Goal: Task Accomplishment & Management: Manage account settings

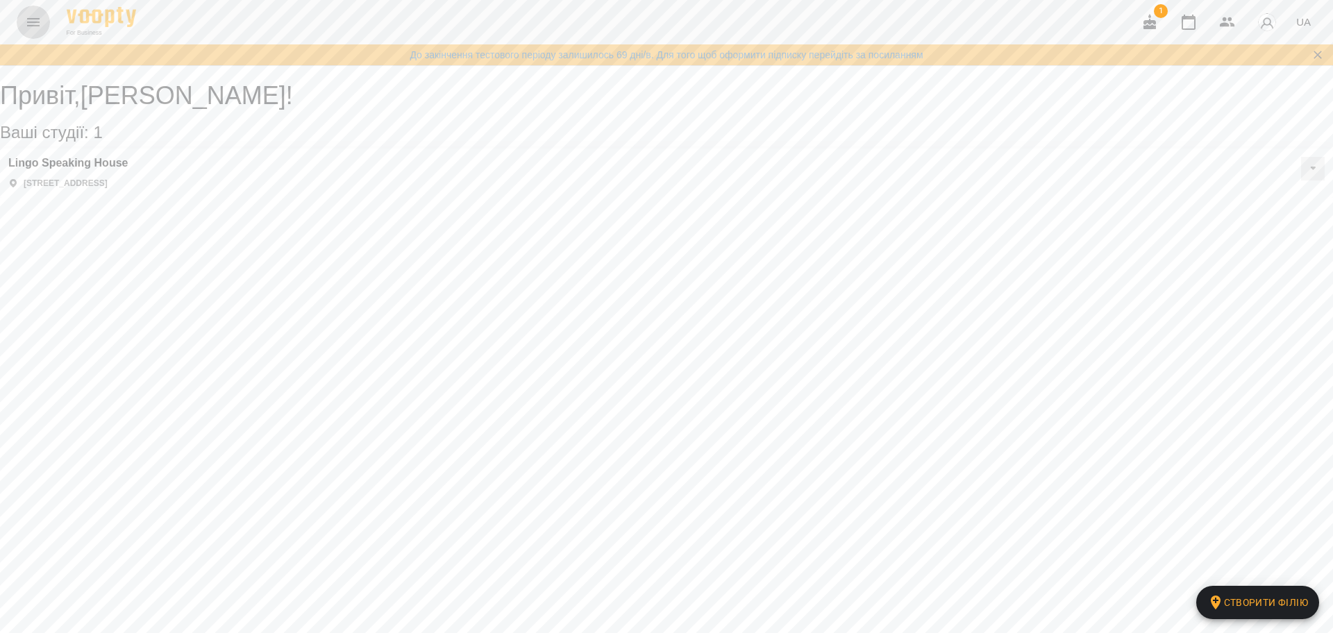
click at [37, 34] on button "Menu" at bounding box center [33, 22] width 33 height 33
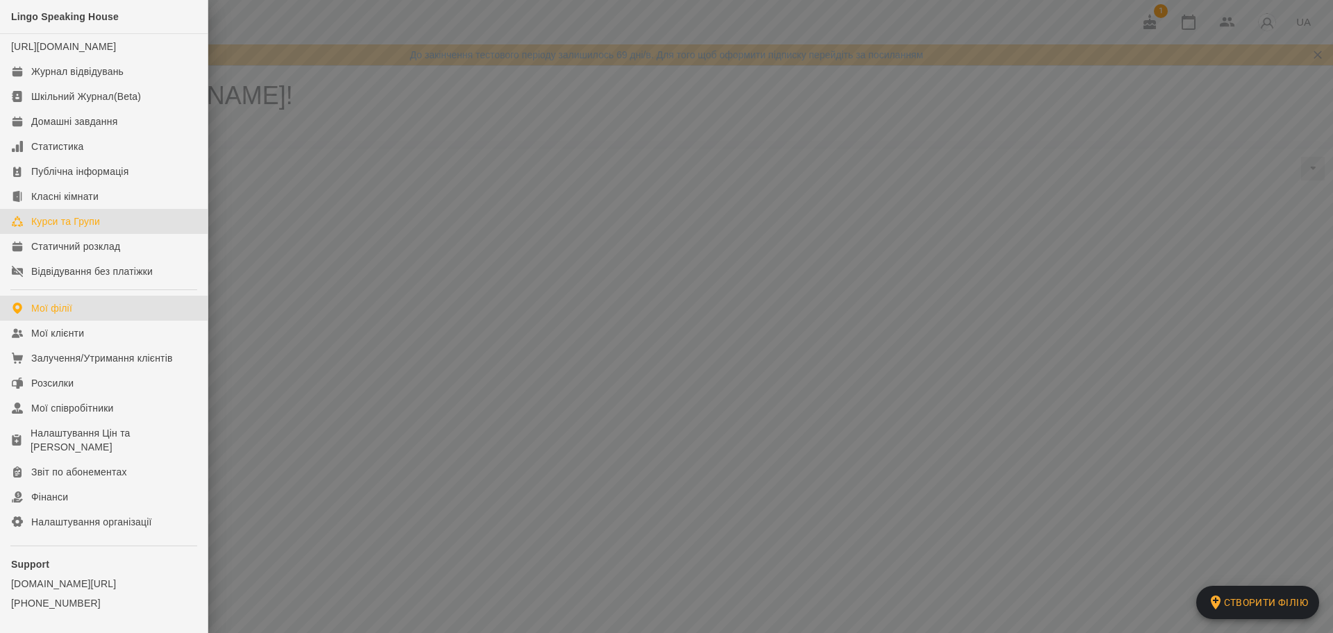
click at [130, 234] on link "Курси та Групи" at bounding box center [104, 221] width 208 height 25
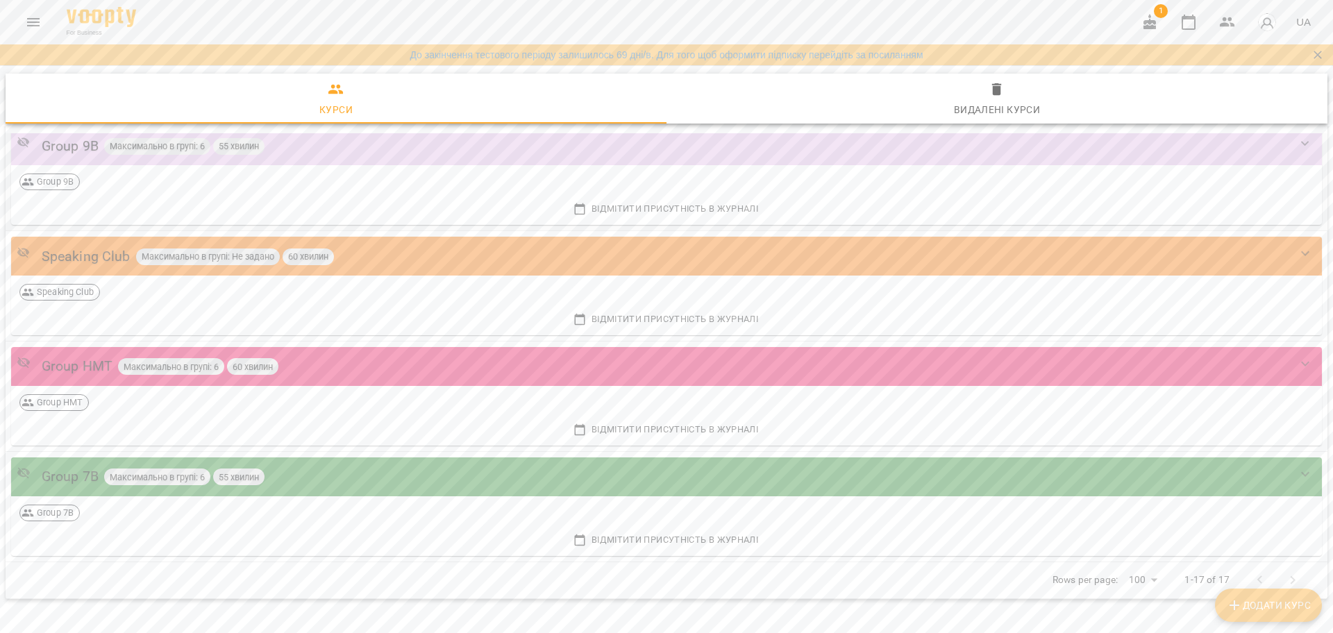
scroll to position [1511, 0]
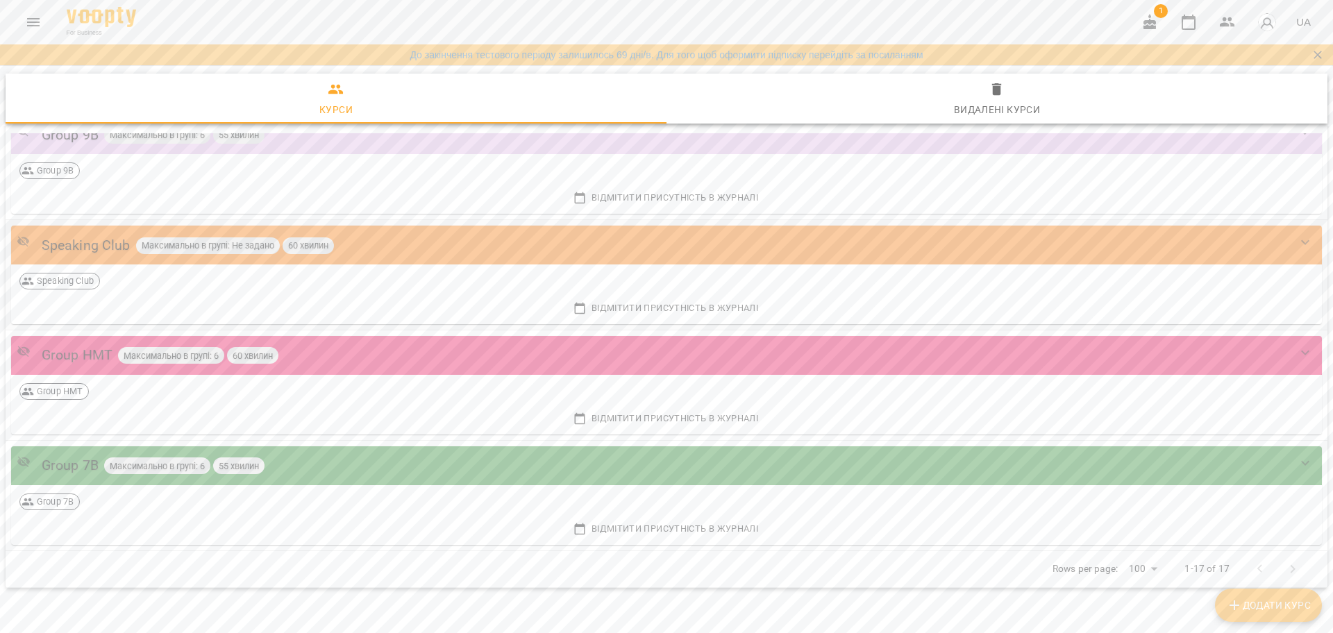
click at [395, 253] on div "Speaking Club Максимально в групі: Не задано 60 хвилин" at bounding box center [653, 246] width 1272 height 22
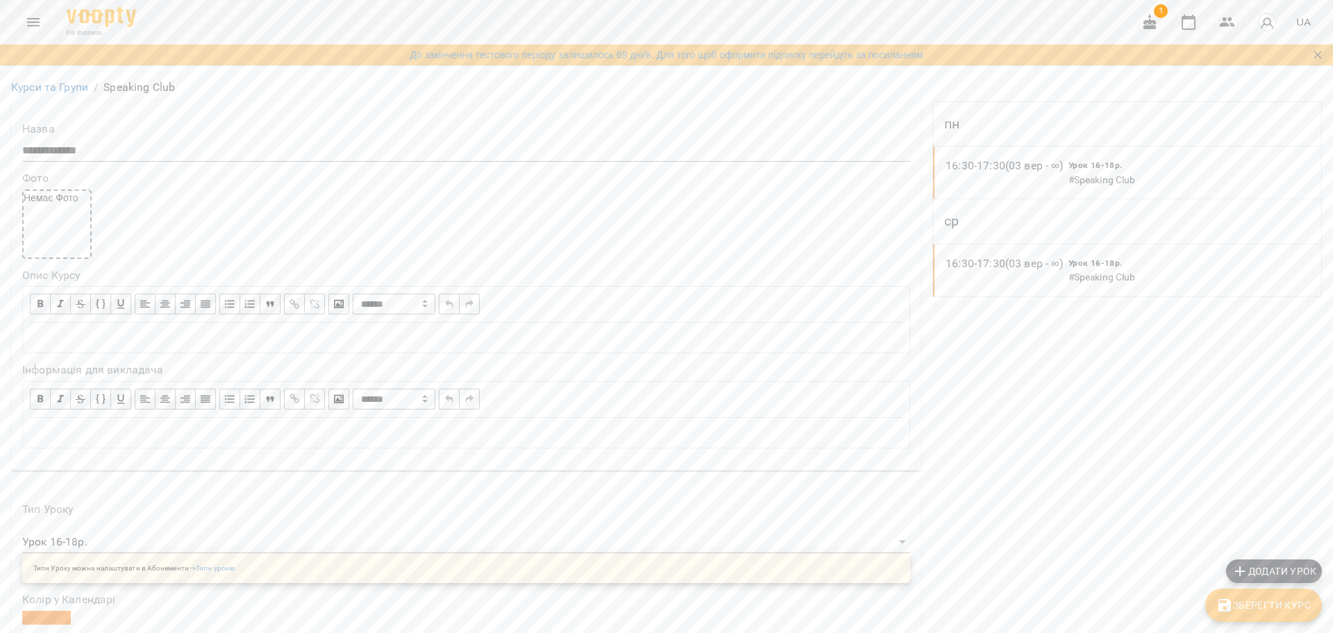
click at [1024, 161] on p "16:30 - 17:30 ([DATE] - ∞)" at bounding box center [1004, 166] width 117 height 17
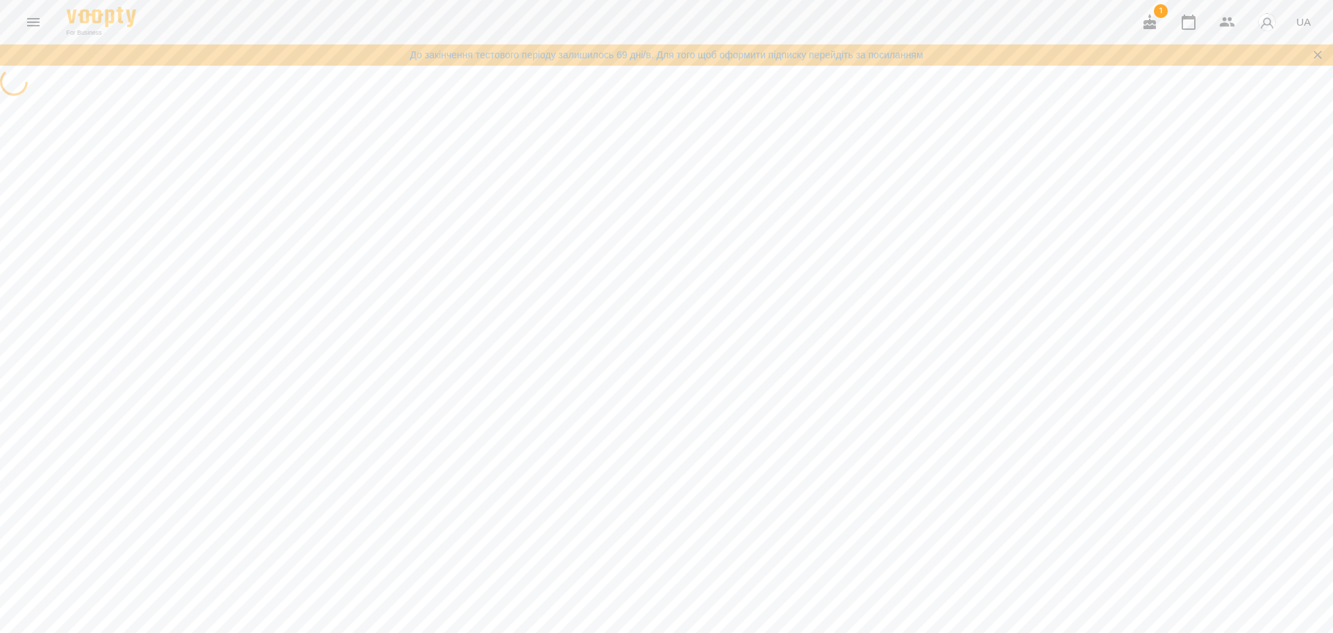
select select "*"
select select "**********"
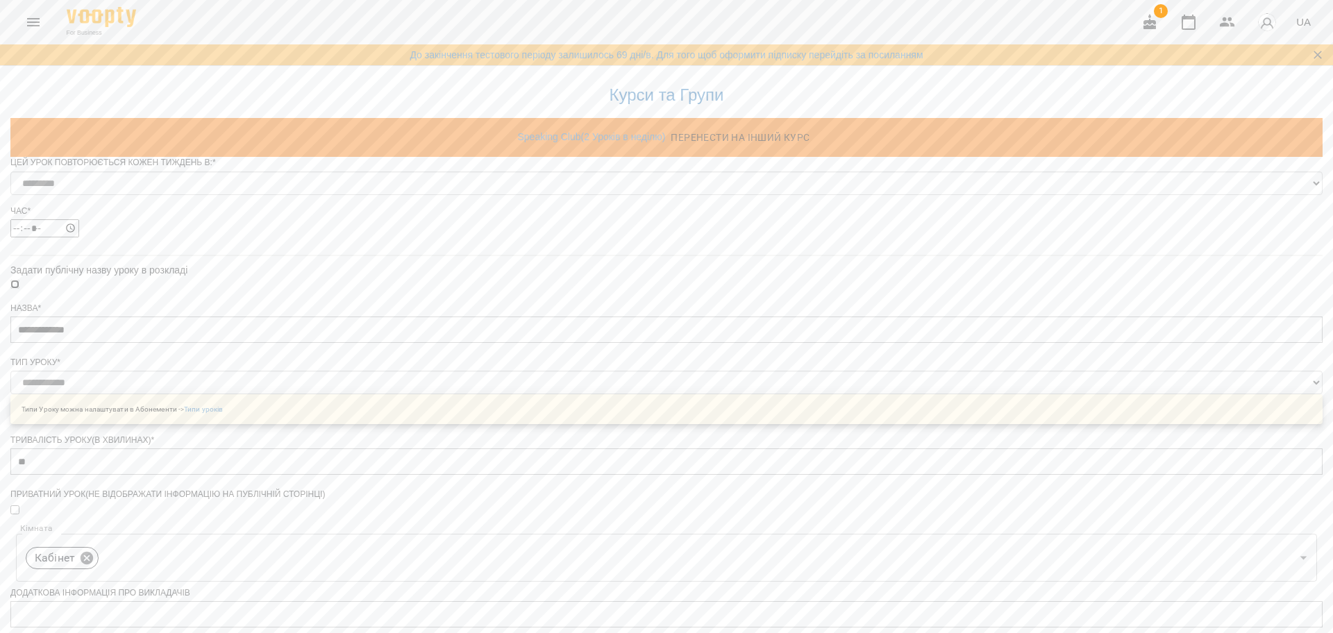
scroll to position [514, 0]
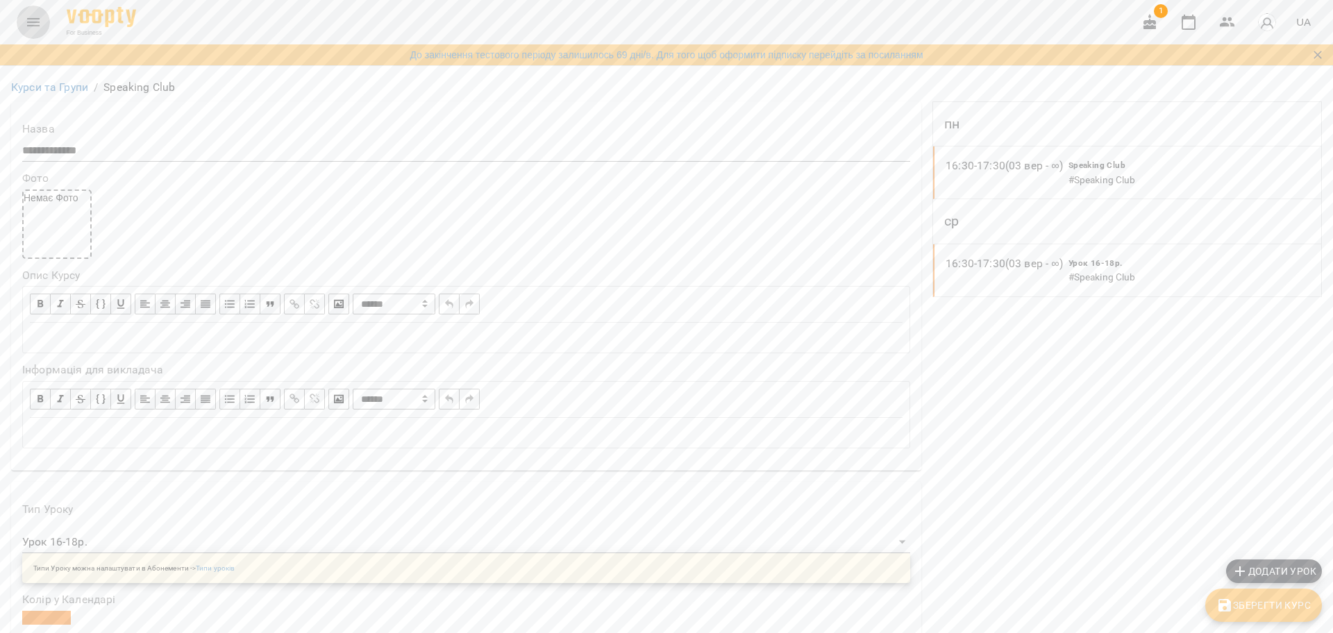
click at [35, 35] on button "Menu" at bounding box center [33, 22] width 33 height 33
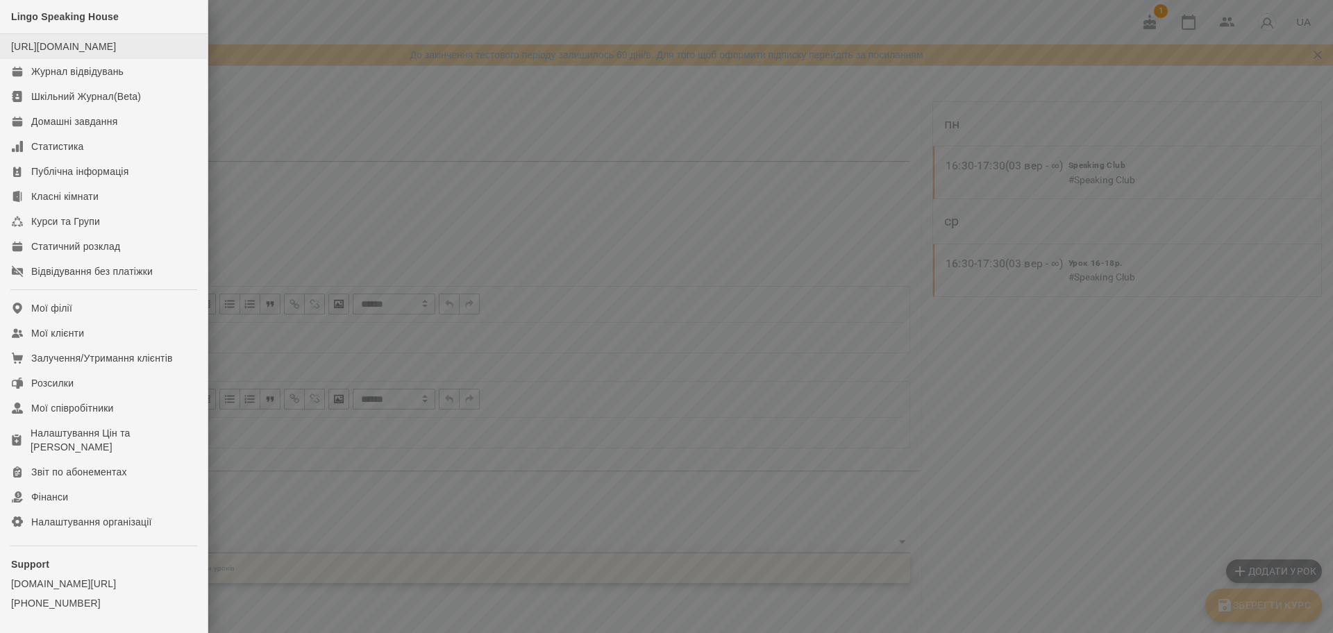
click at [116, 53] on div "[URL][DOMAIN_NAME]" at bounding box center [63, 47] width 105 height 14
click at [90, 178] on div "Публічна інформація" at bounding box center [79, 172] width 97 height 14
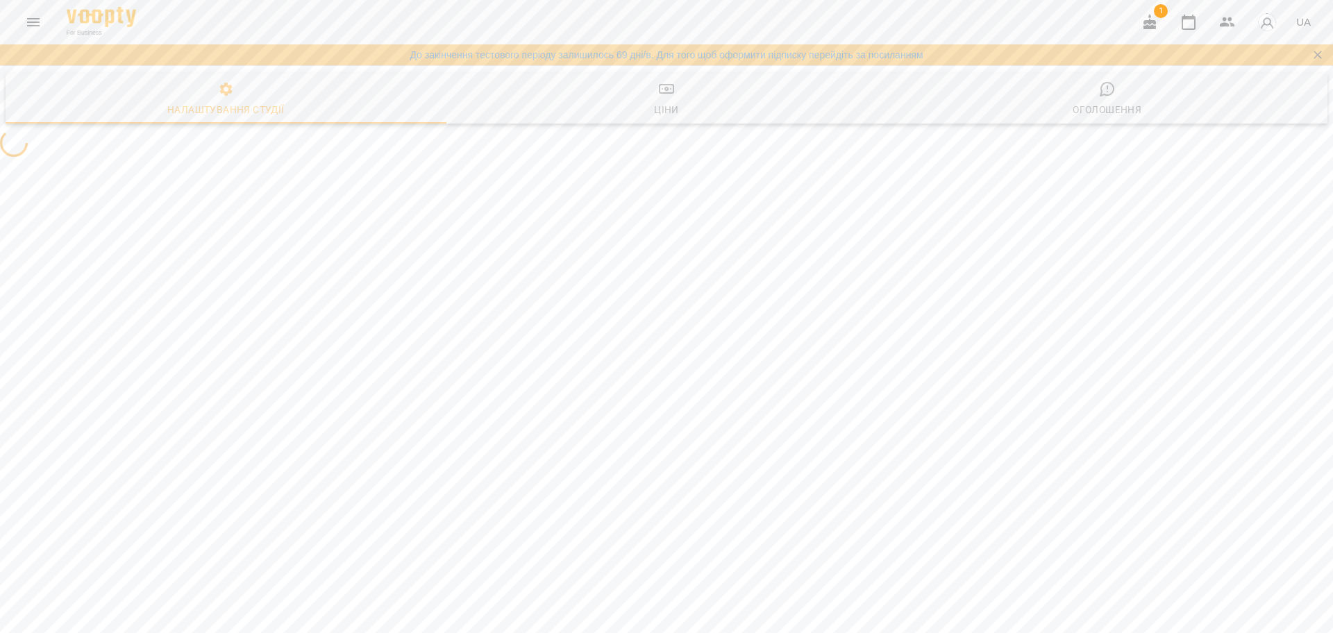
select select "**"
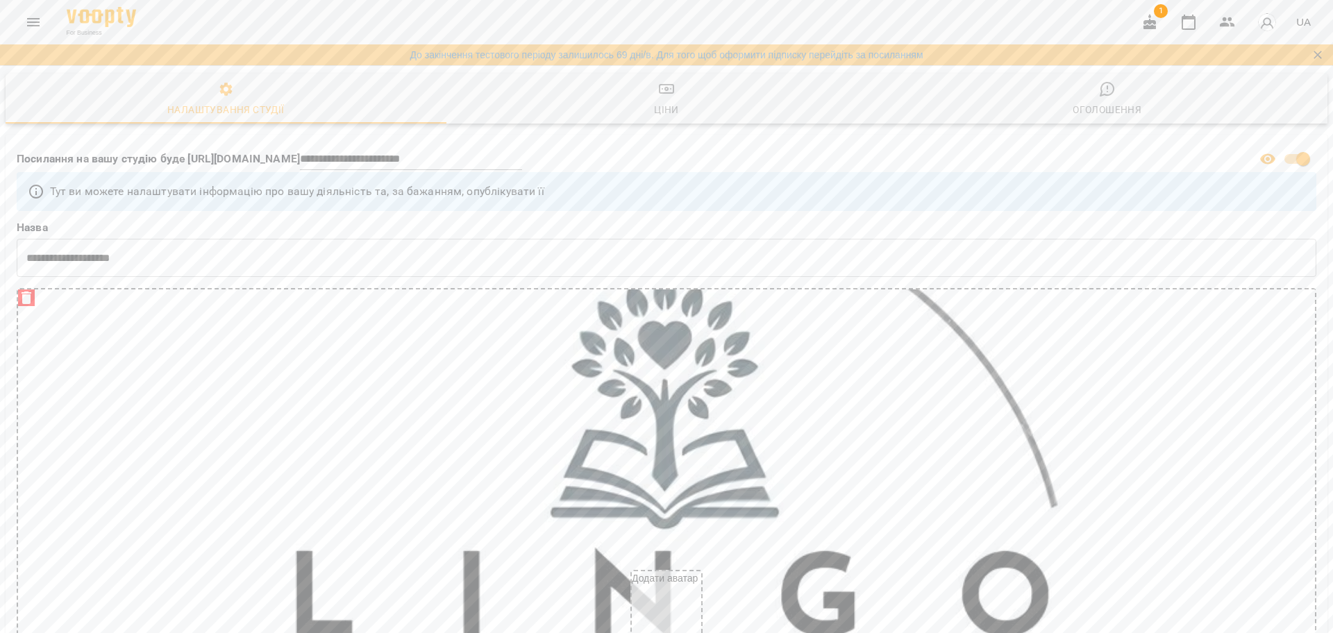
click at [27, 19] on icon "Menu" at bounding box center [33, 22] width 17 height 17
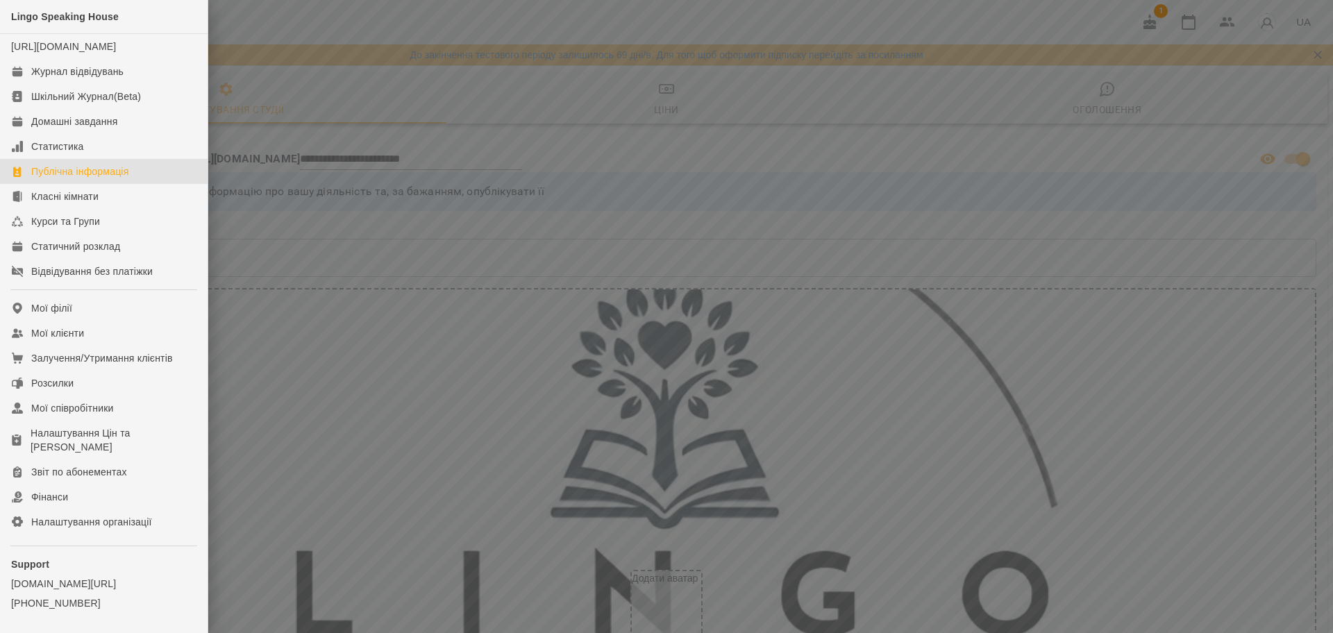
click at [345, 78] on div at bounding box center [666, 316] width 1333 height 633
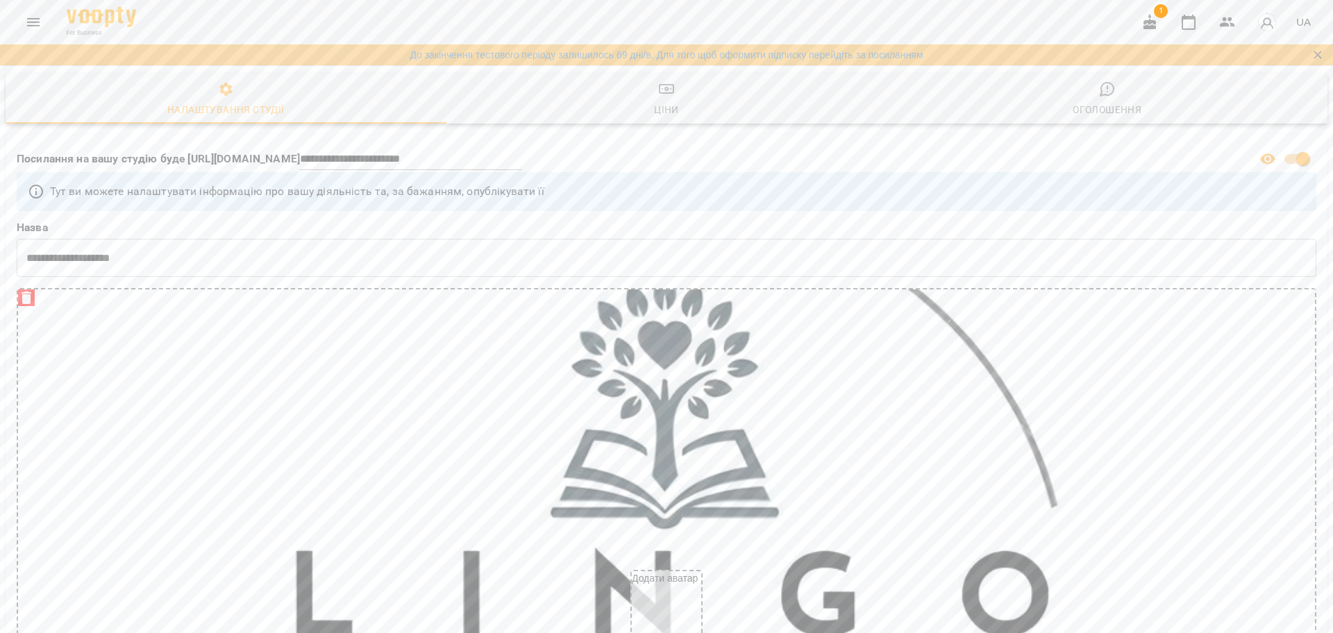
click at [300, 155] on p "Посилання на вашу студію буде https://www.voopty.com.ua/studio/" at bounding box center [158, 159] width 283 height 17
drag, startPoint x: 184, startPoint y: 162, endPoint x: 420, endPoint y: 154, distance: 236.2
click at [401, 159] on div "**********" at bounding box center [635, 159] width 1243 height 32
drag, startPoint x: 420, startPoint y: 154, endPoint x: 218, endPoint y: 153, distance: 202.0
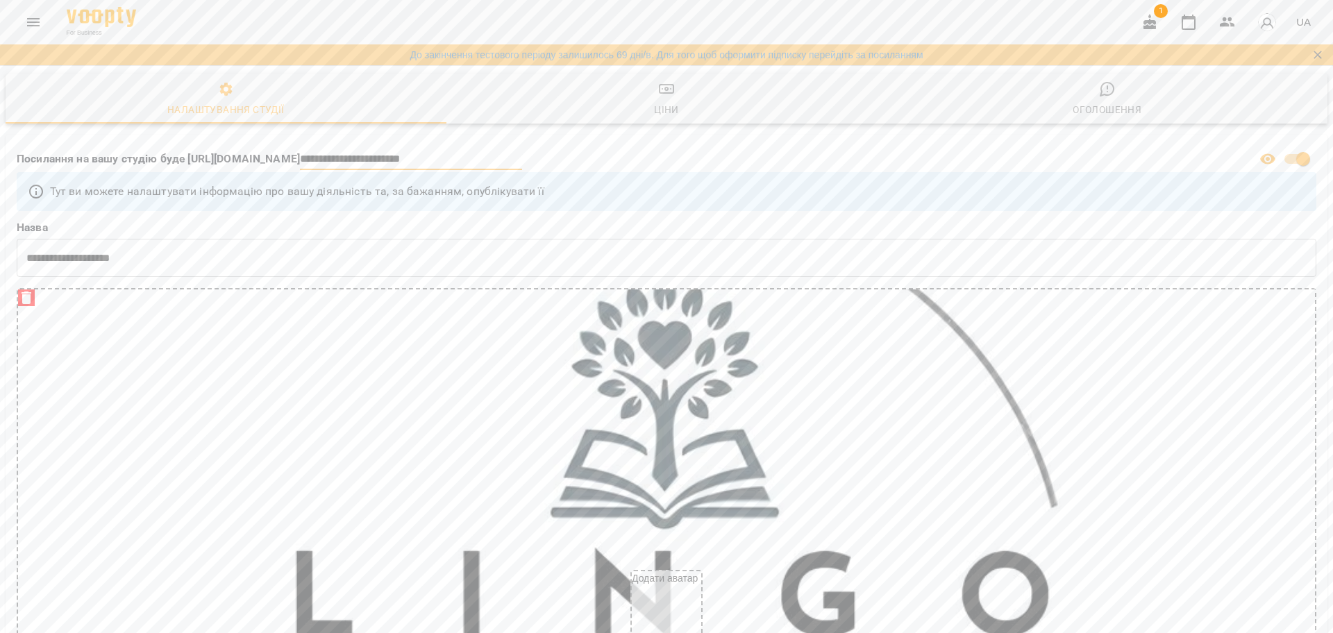
click at [218, 153] on div "**********" at bounding box center [635, 159] width 1243 height 32
click at [218, 153] on p "Посилання на вашу студію буде https://www.voopty.com.ua/studio/" at bounding box center [158, 159] width 283 height 17
click at [28, 22] on icon "Menu" at bounding box center [33, 22] width 12 height 8
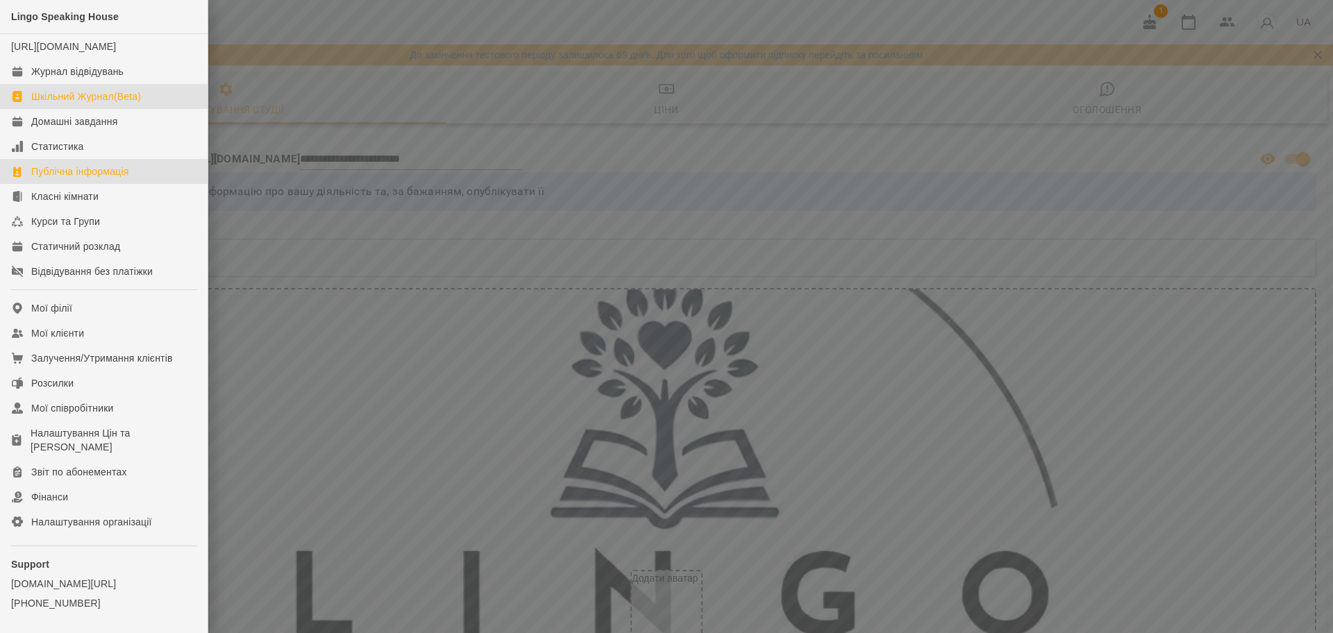
click at [38, 103] on div "Шкільний Журнал(Beta)" at bounding box center [86, 97] width 110 height 14
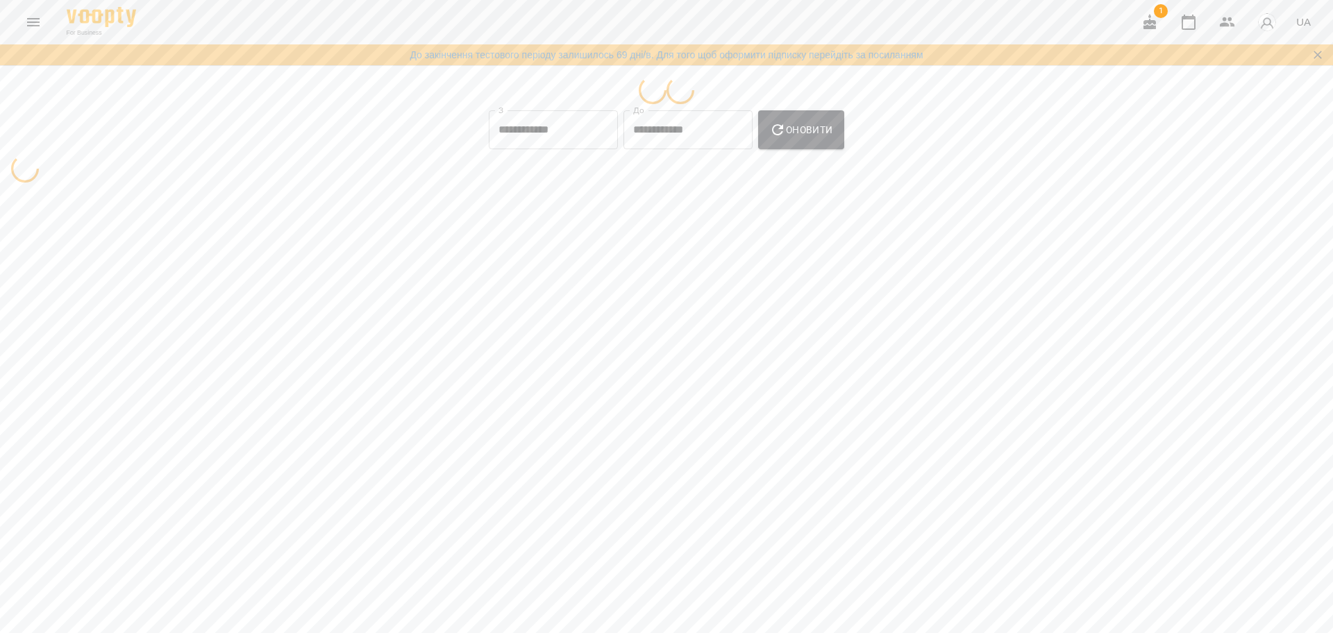
select select "**********"
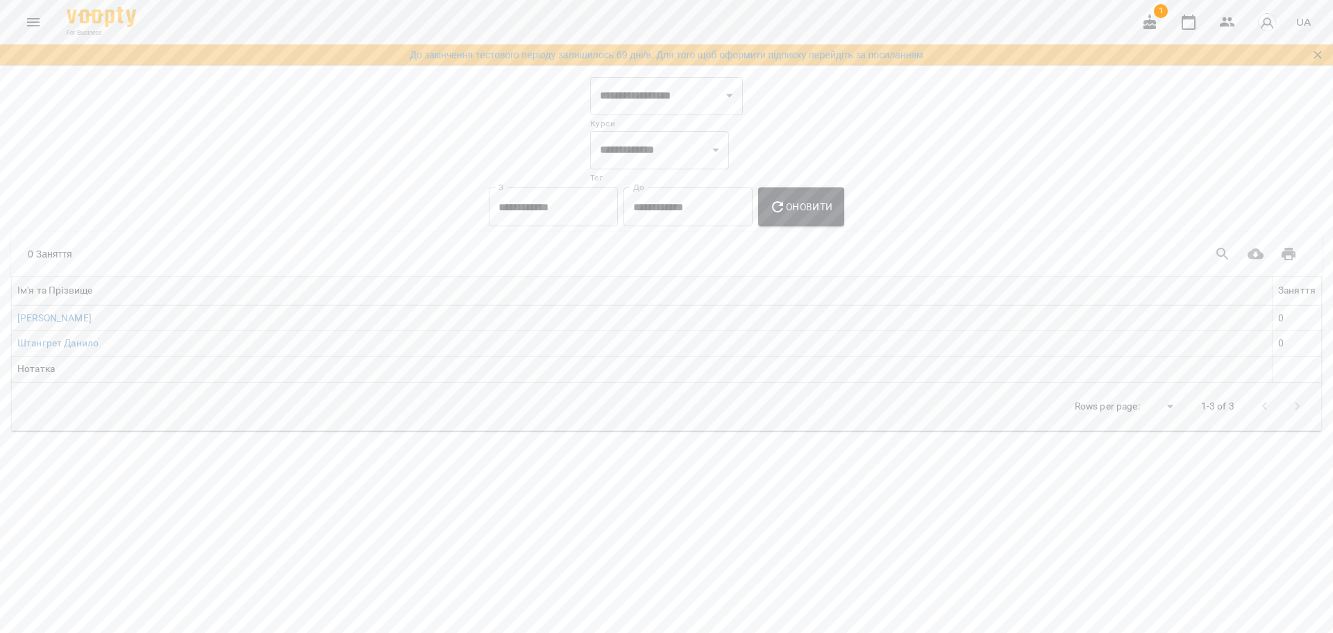
click at [28, 23] on icon "Menu" at bounding box center [33, 22] width 17 height 17
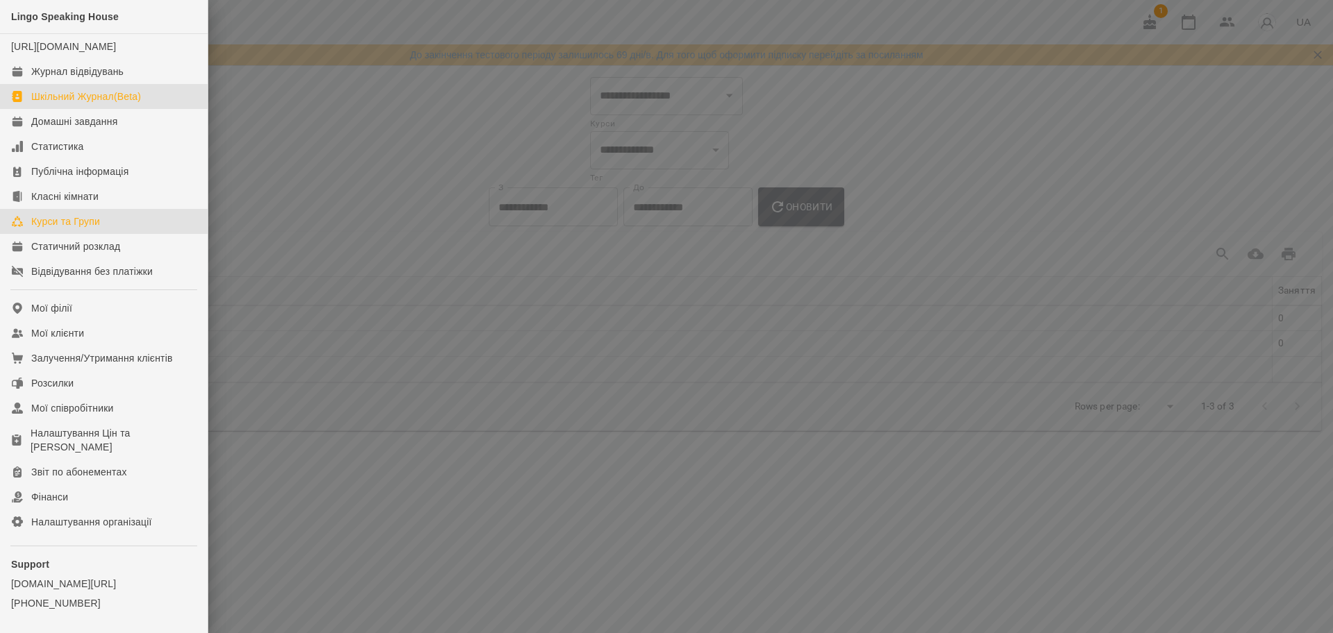
click at [100, 228] on div "Курси та Групи" at bounding box center [65, 222] width 69 height 14
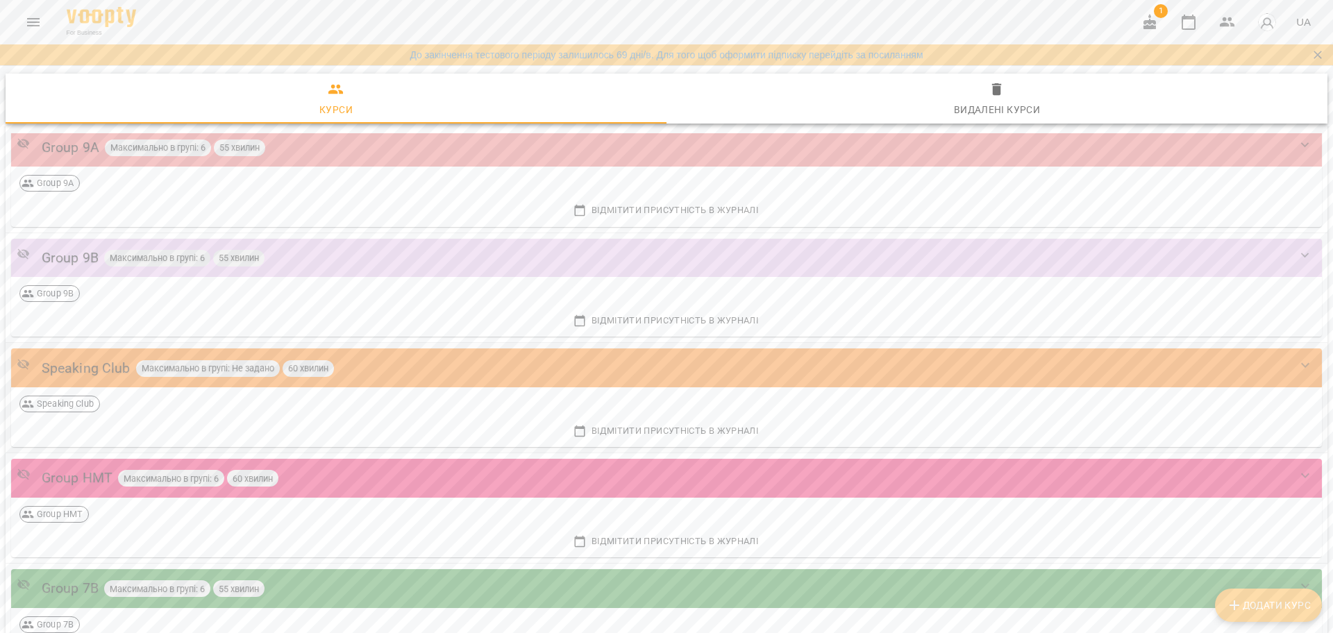
scroll to position [1511, 0]
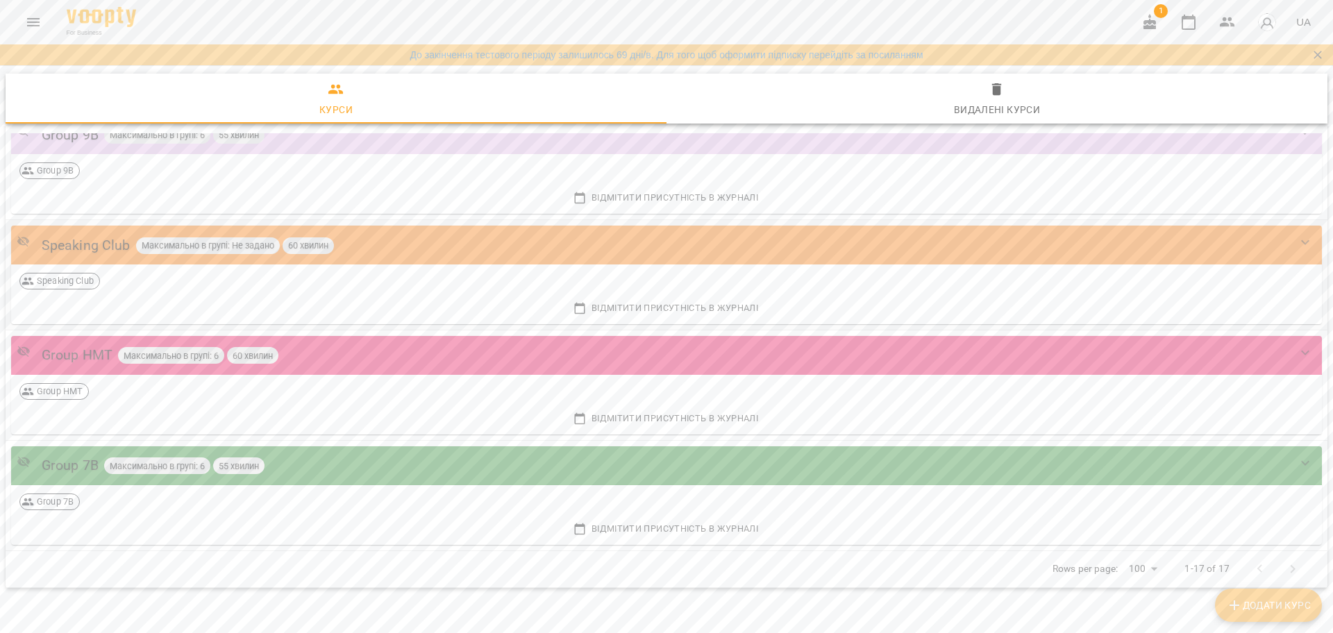
click at [409, 243] on div "Speaking Club Максимально в групі: Не задано 60 хвилин" at bounding box center [653, 246] width 1272 height 22
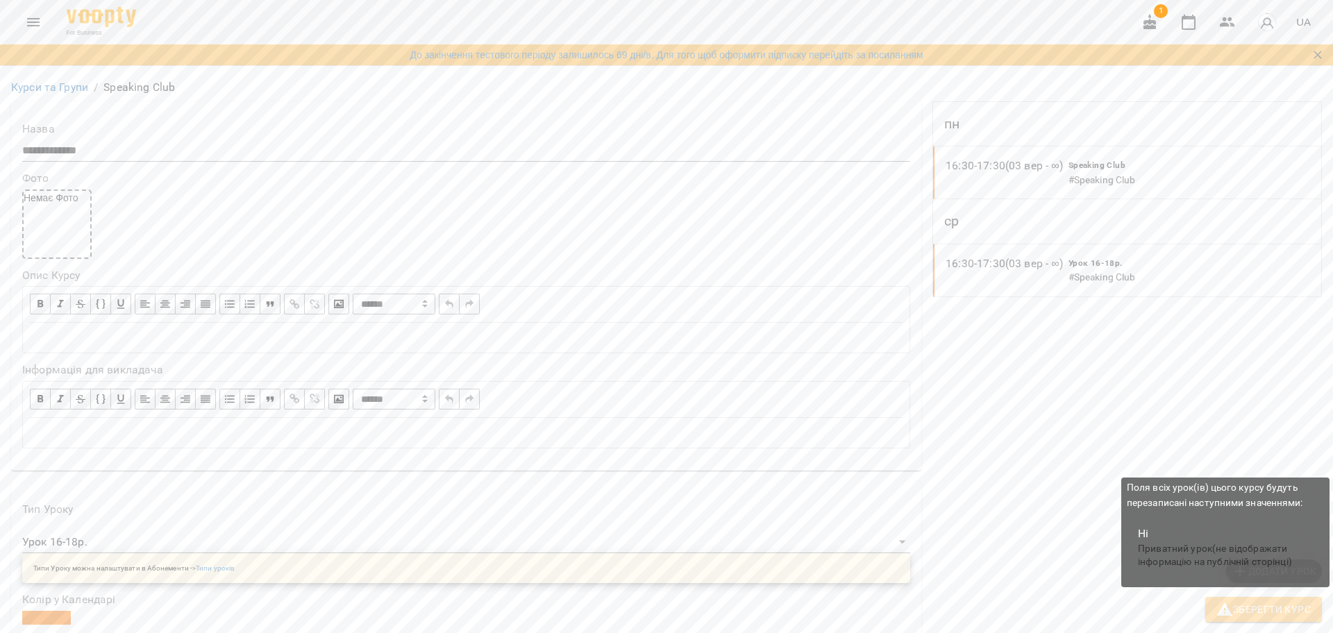
click at [1250, 609] on span "Зберегти Курс" at bounding box center [1263, 609] width 94 height 17
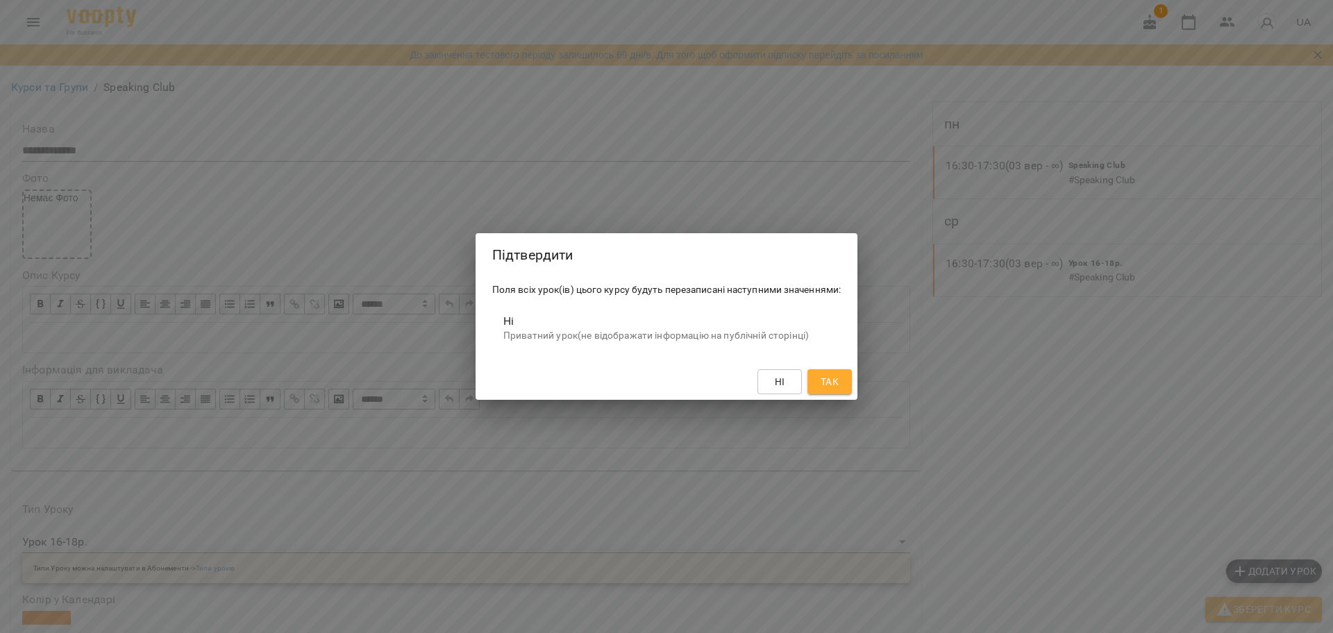
click at [839, 388] on span "Так" at bounding box center [830, 382] width 18 height 17
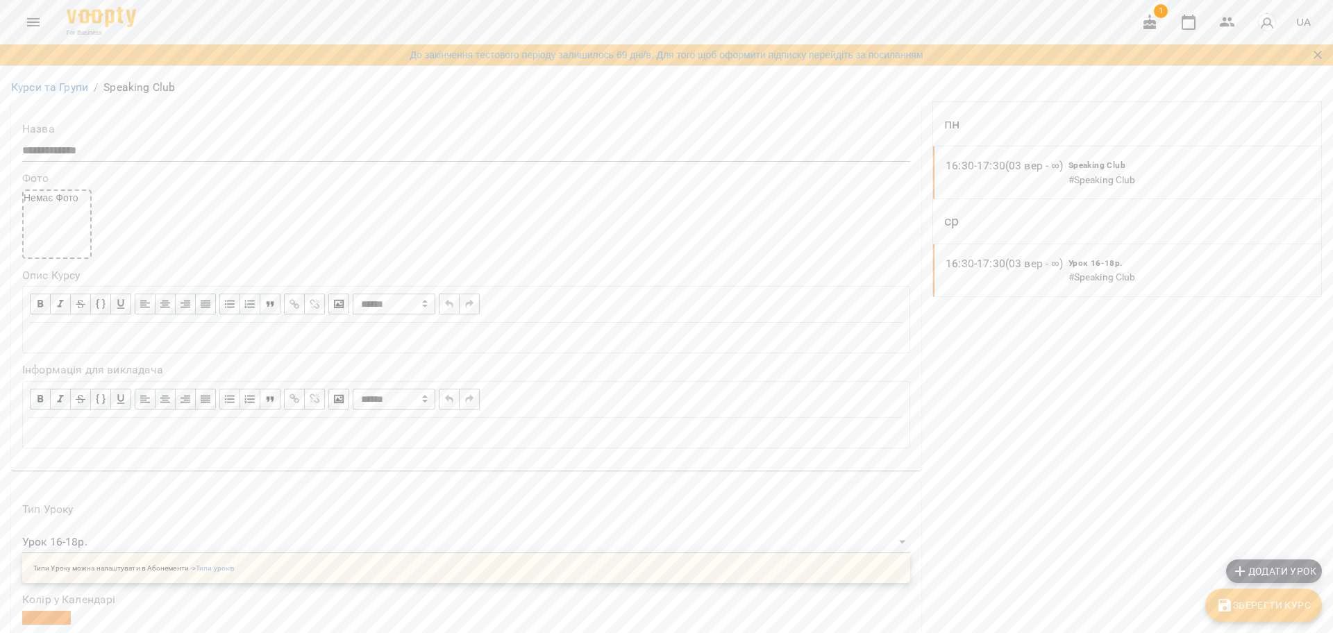
click at [1098, 167] on span "Speaking Club" at bounding box center [1097, 165] width 57 height 10
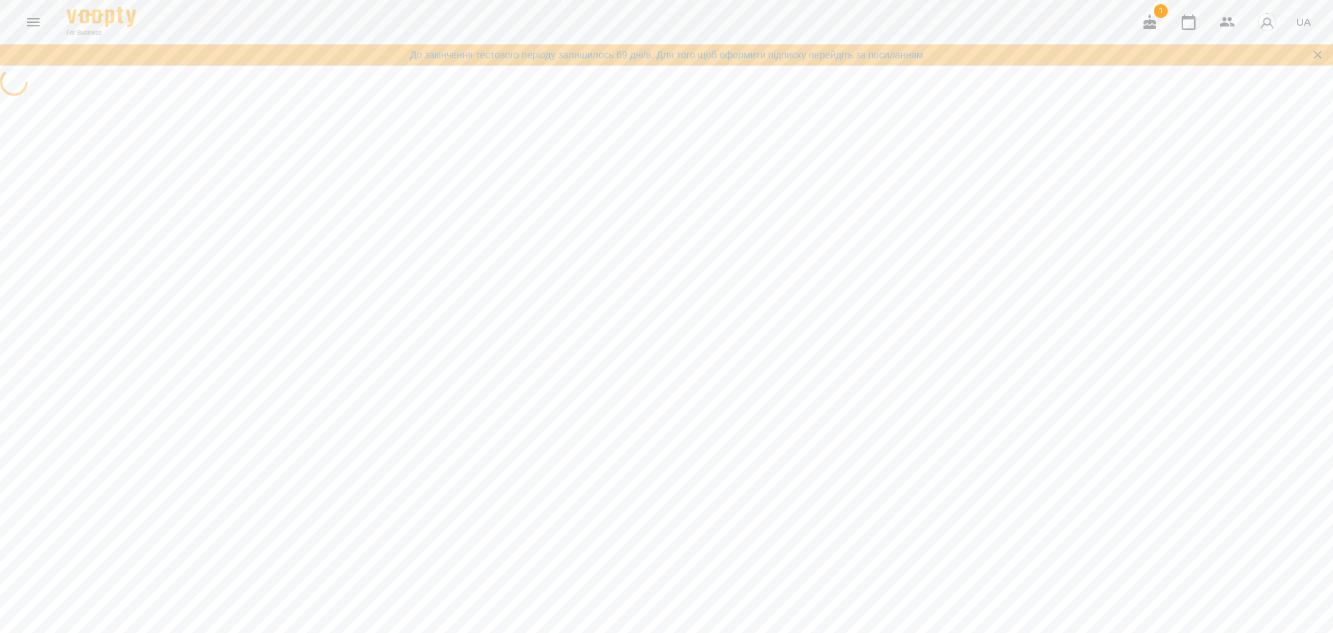
select select "*"
select select "**********"
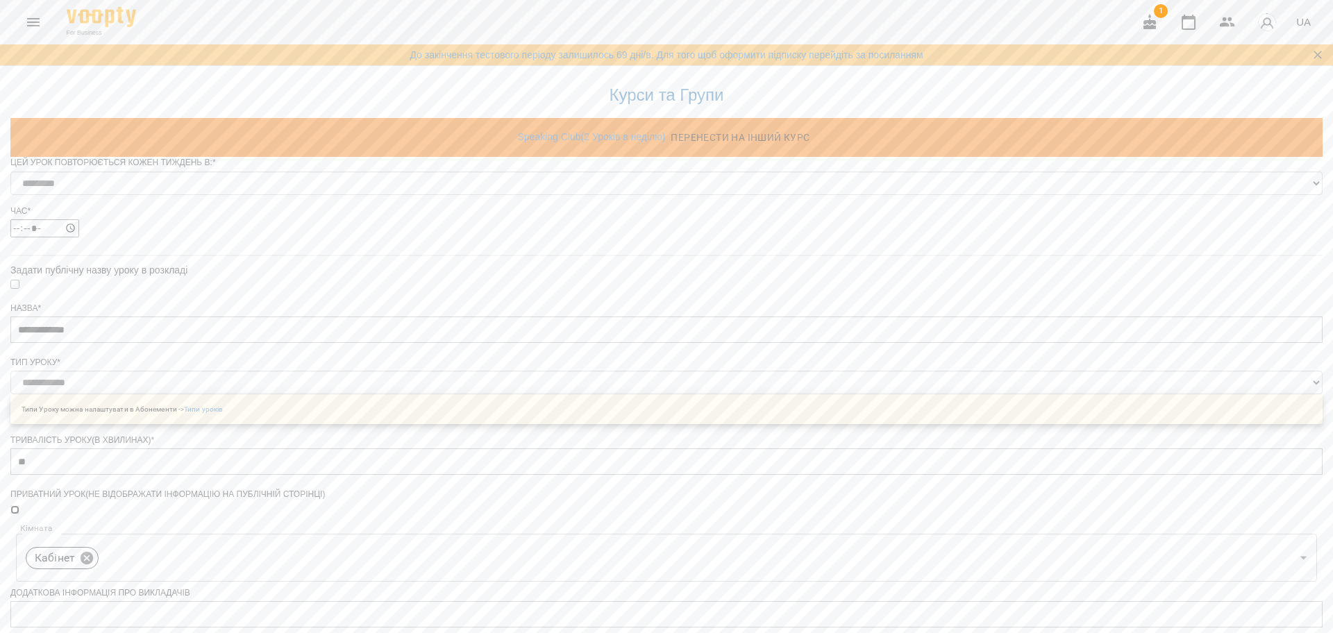
scroll to position [514, 0]
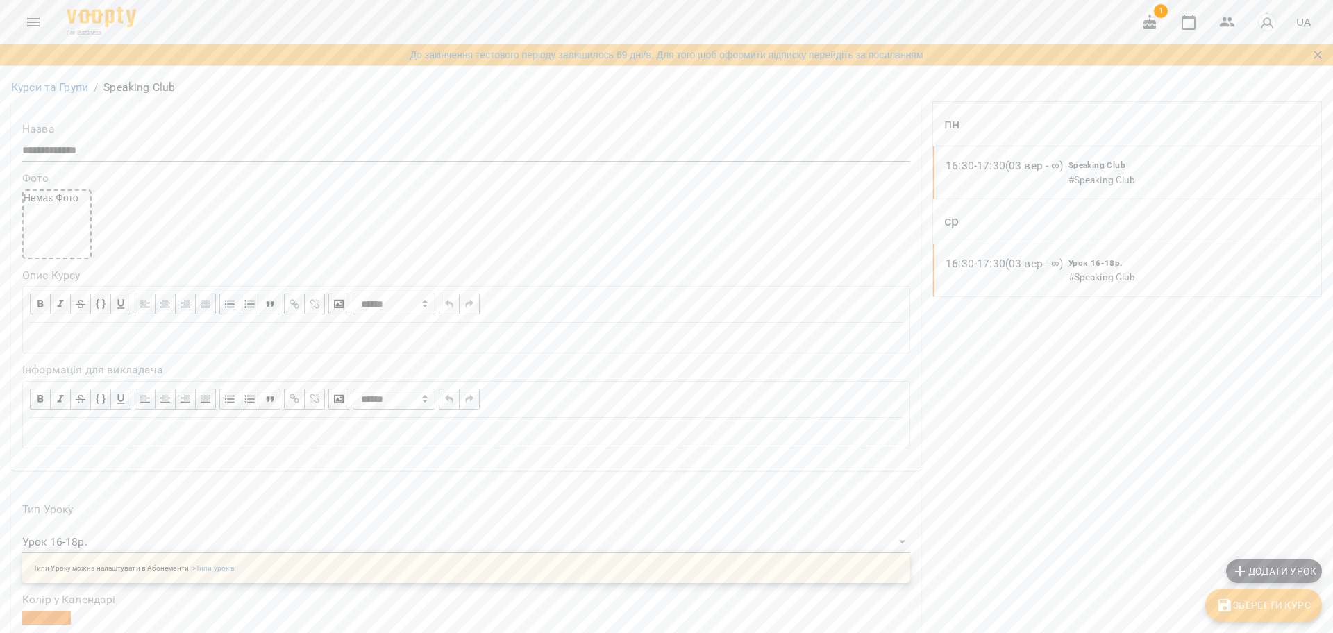
scroll to position [434, 0]
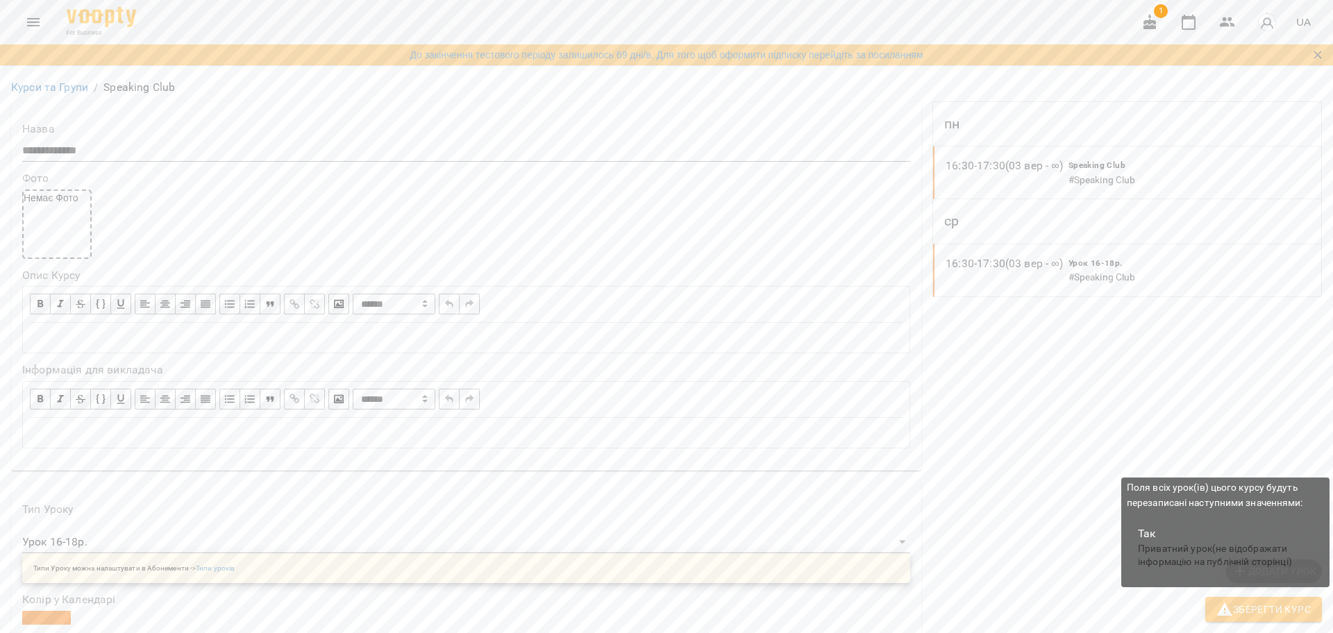
click at [1228, 610] on icon "button" at bounding box center [1224, 609] width 17 height 17
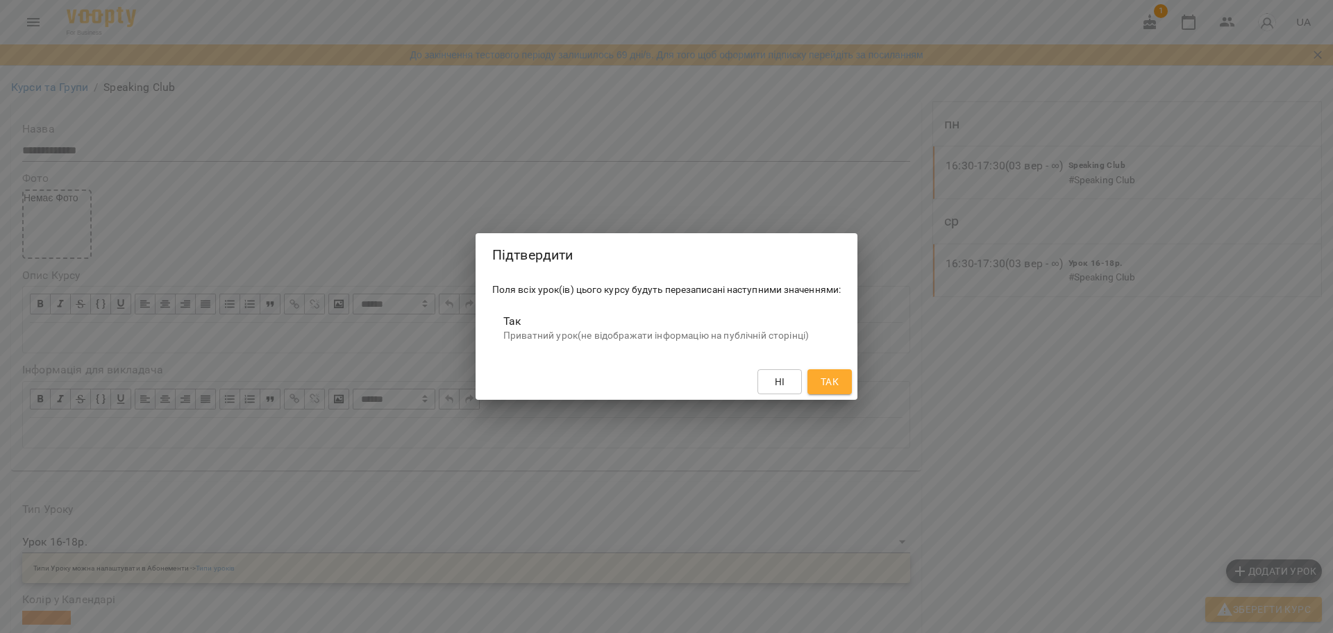
click at [818, 376] on button "Так" at bounding box center [829, 381] width 44 height 25
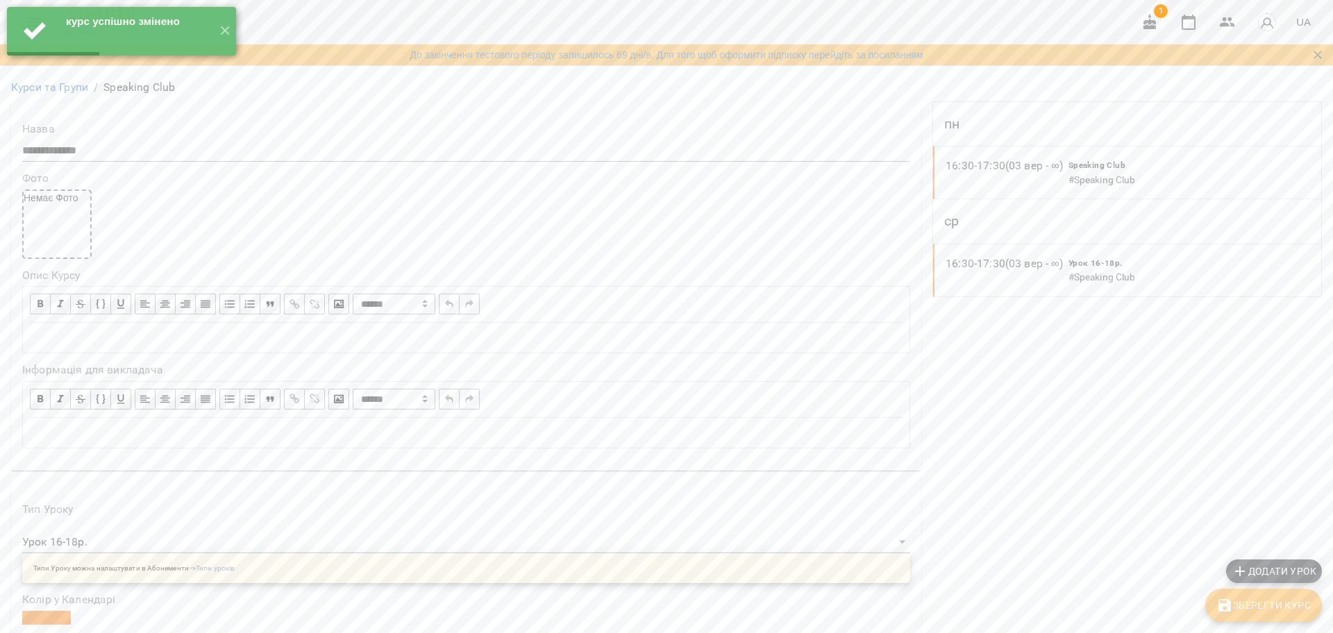
scroll to position [0, 0]
click at [51, 85] on link "Курси та Групи" at bounding box center [49, 87] width 77 height 13
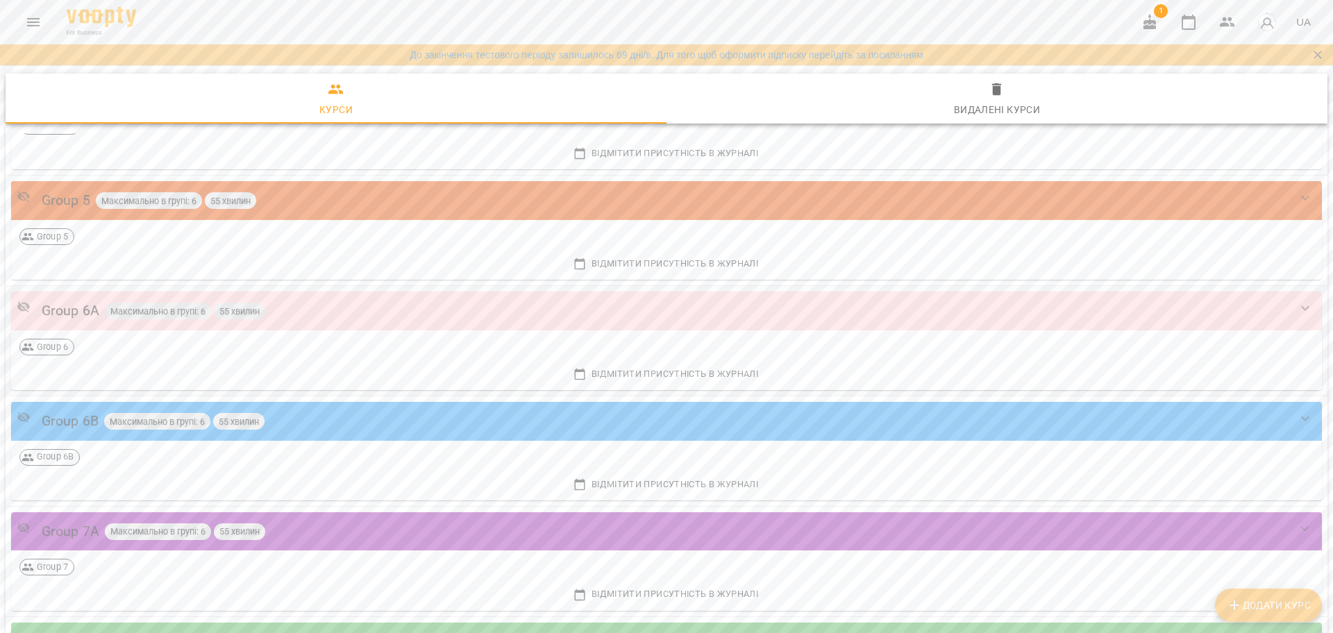
scroll to position [868, 0]
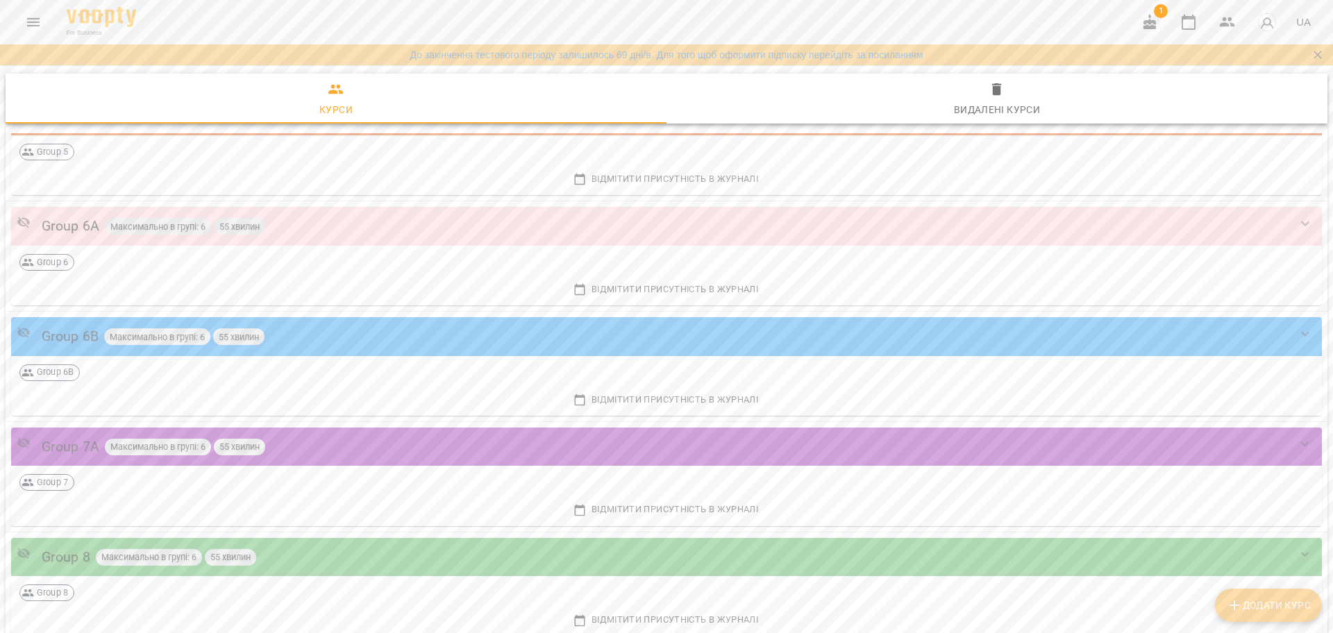
click at [28, 19] on icon "Menu" at bounding box center [33, 22] width 12 height 8
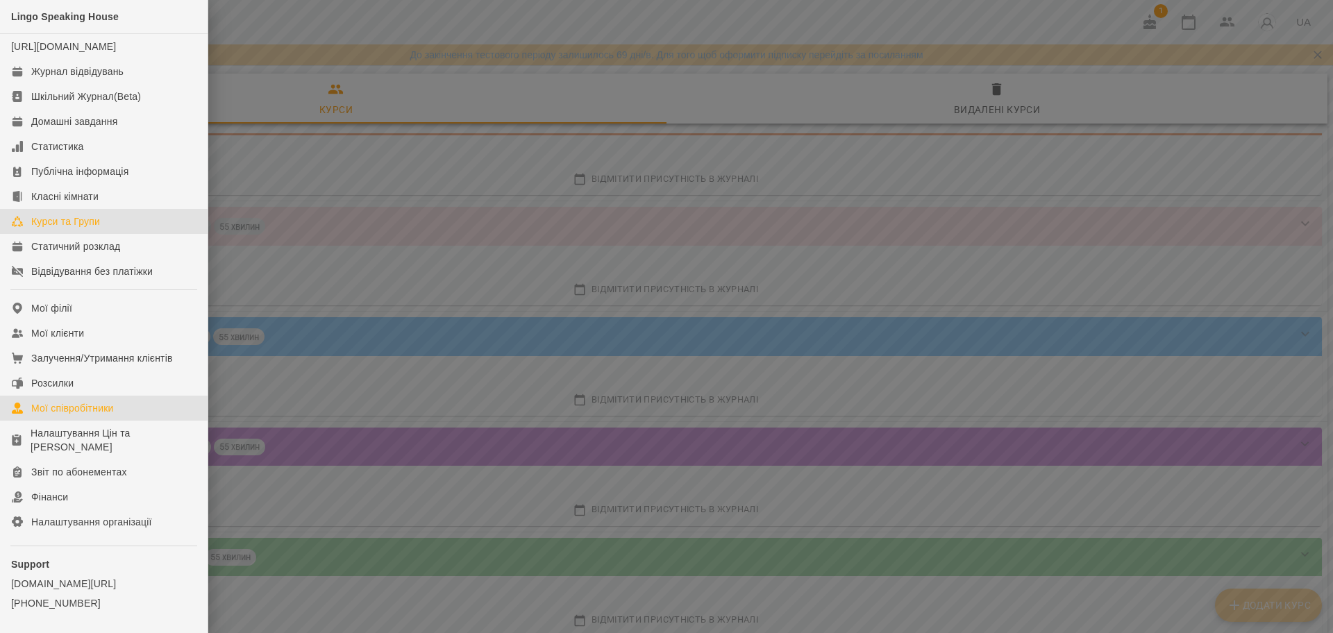
click at [107, 415] on div "Мої співробітники" at bounding box center [72, 408] width 83 height 14
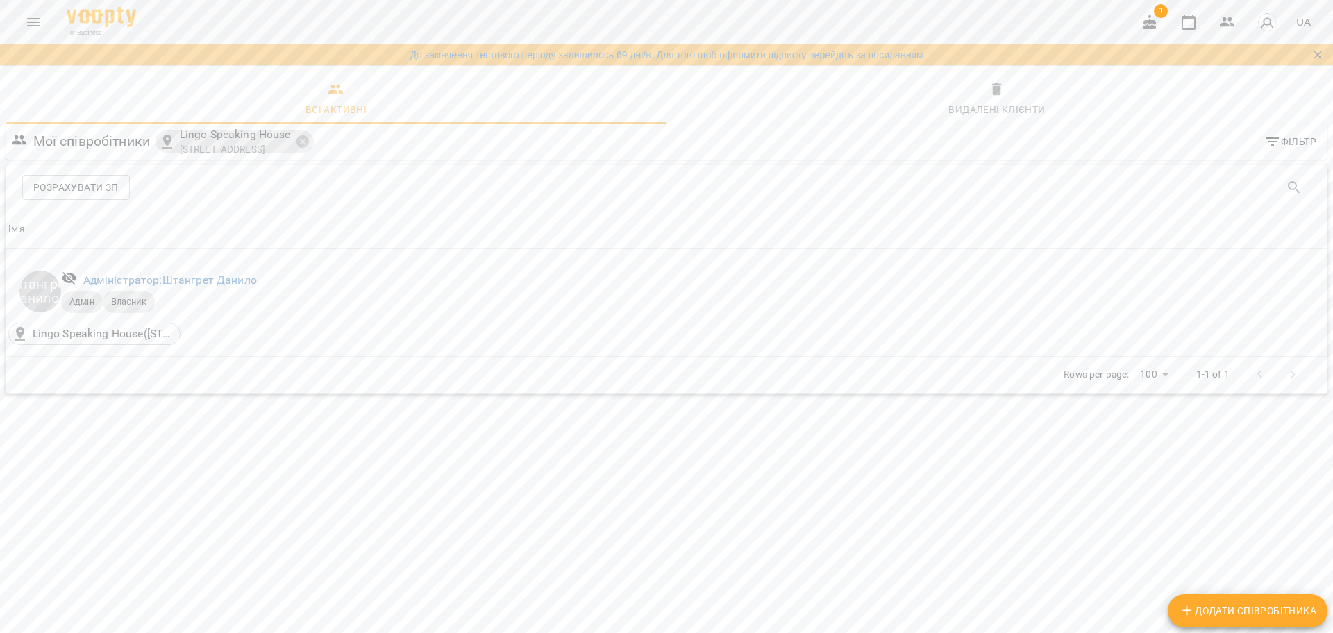
click at [22, 30] on button "Menu" at bounding box center [33, 22] width 33 height 33
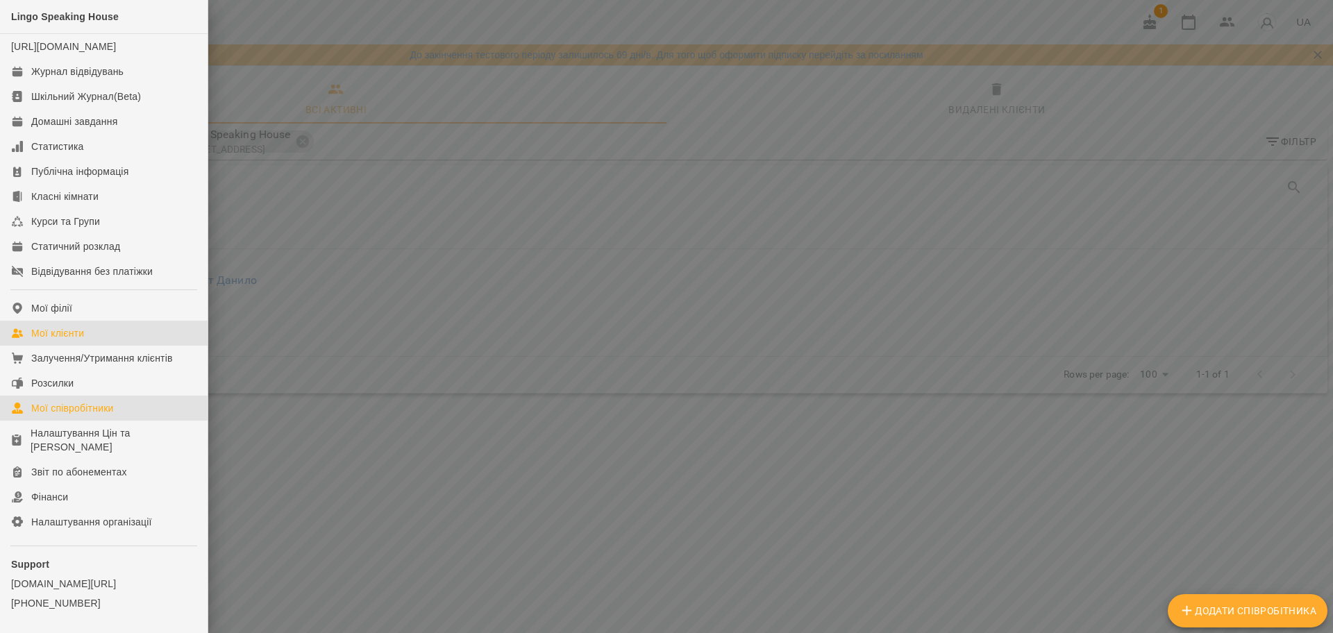
click at [74, 340] on div "Мої клієнти" at bounding box center [57, 333] width 53 height 14
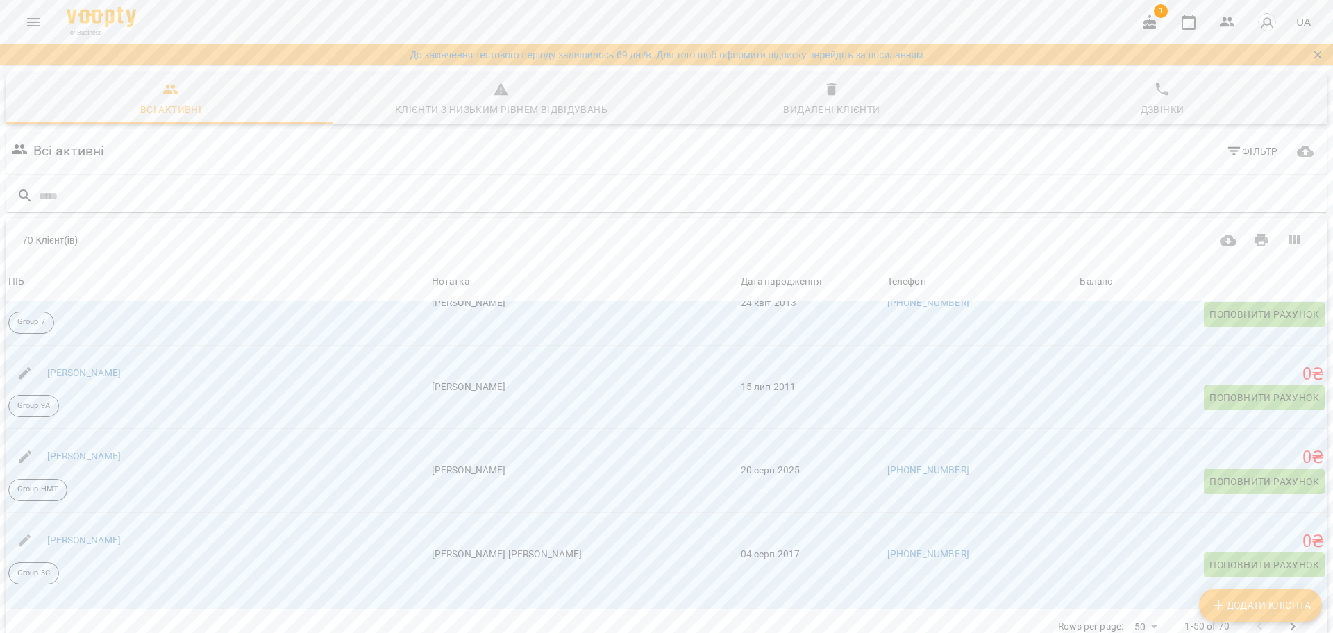
scroll to position [914, 0]
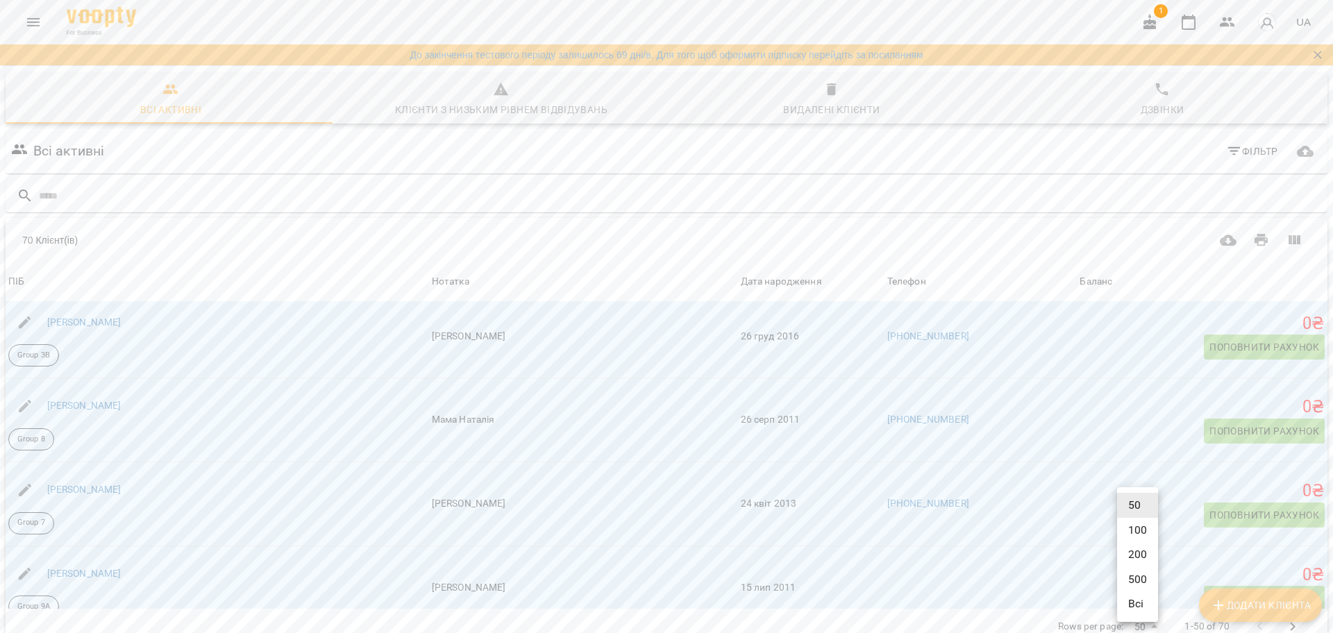
click at [1147, 573] on body "For Business 1 UA До закінчення тестового періоду залишилось 69 дні/в. Для того…" at bounding box center [666, 374] width 1333 height 748
drag, startPoint x: 1149, startPoint y: 603, endPoint x: 1125, endPoint y: 589, distance: 28.0
click at [1150, 603] on li "Всі" at bounding box center [1137, 604] width 41 height 25
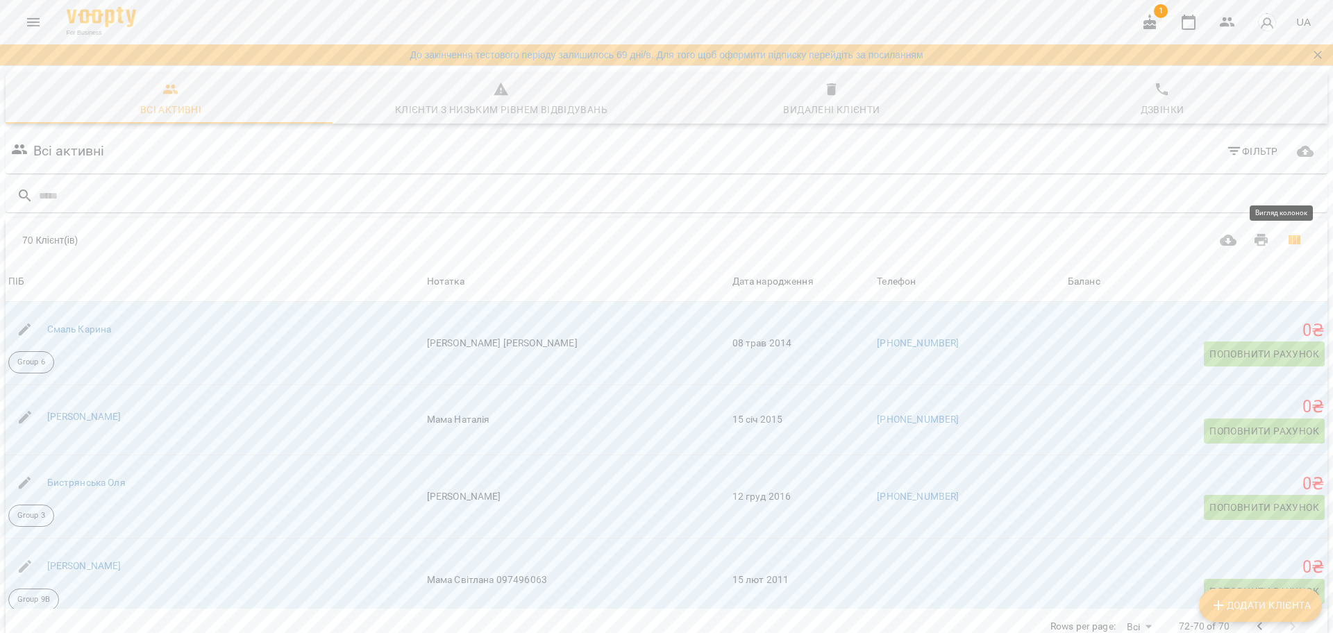
click at [1286, 232] on icon "Вигляд колонок" at bounding box center [1294, 240] width 17 height 17
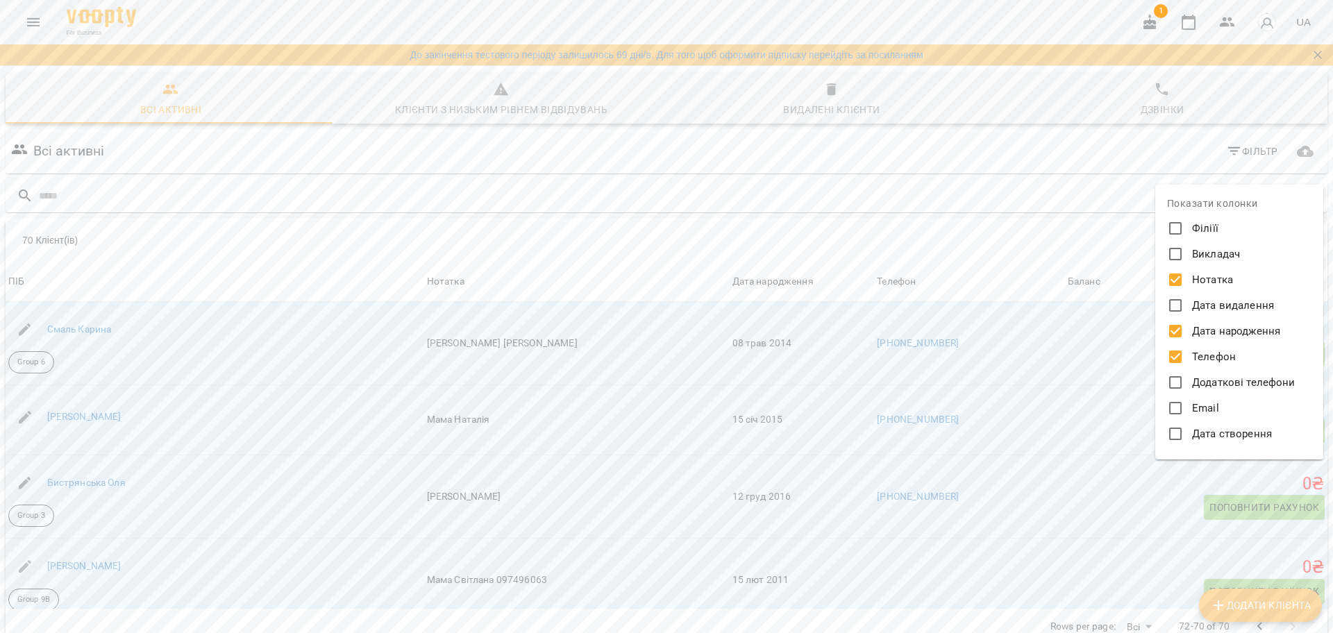
click at [1284, 175] on div at bounding box center [666, 316] width 1333 height 633
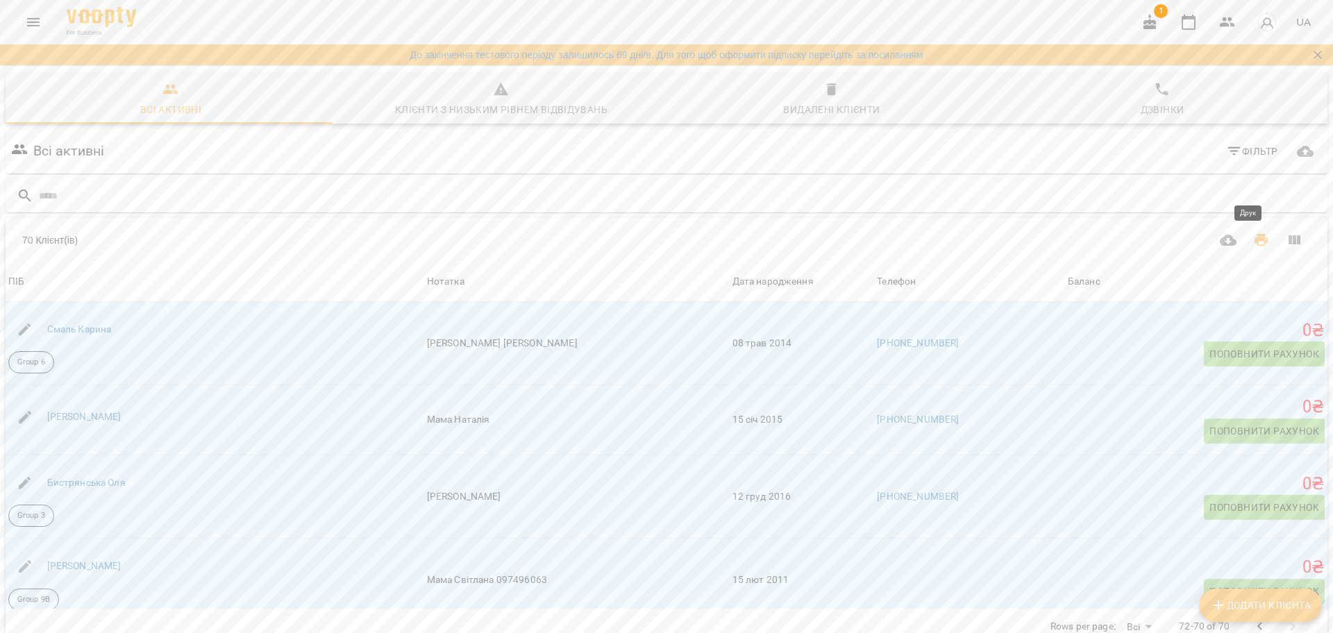
click at [1255, 234] on icon "Друк" at bounding box center [1262, 240] width 14 height 12
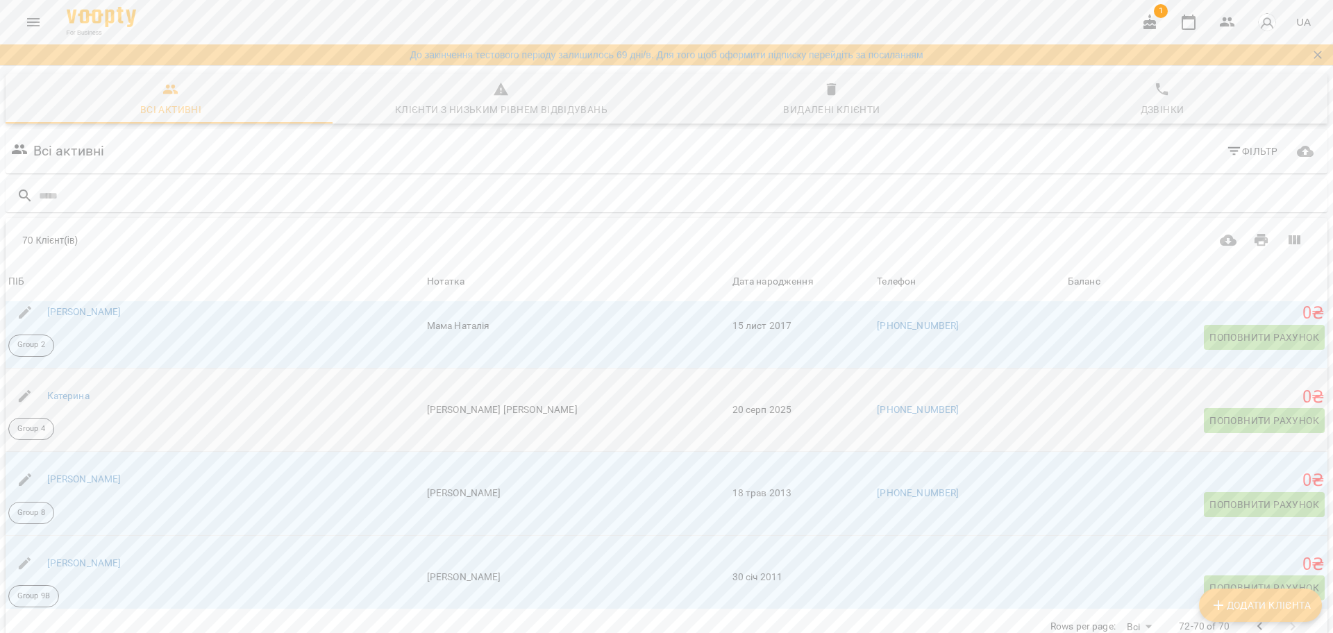
scroll to position [1736, 0]
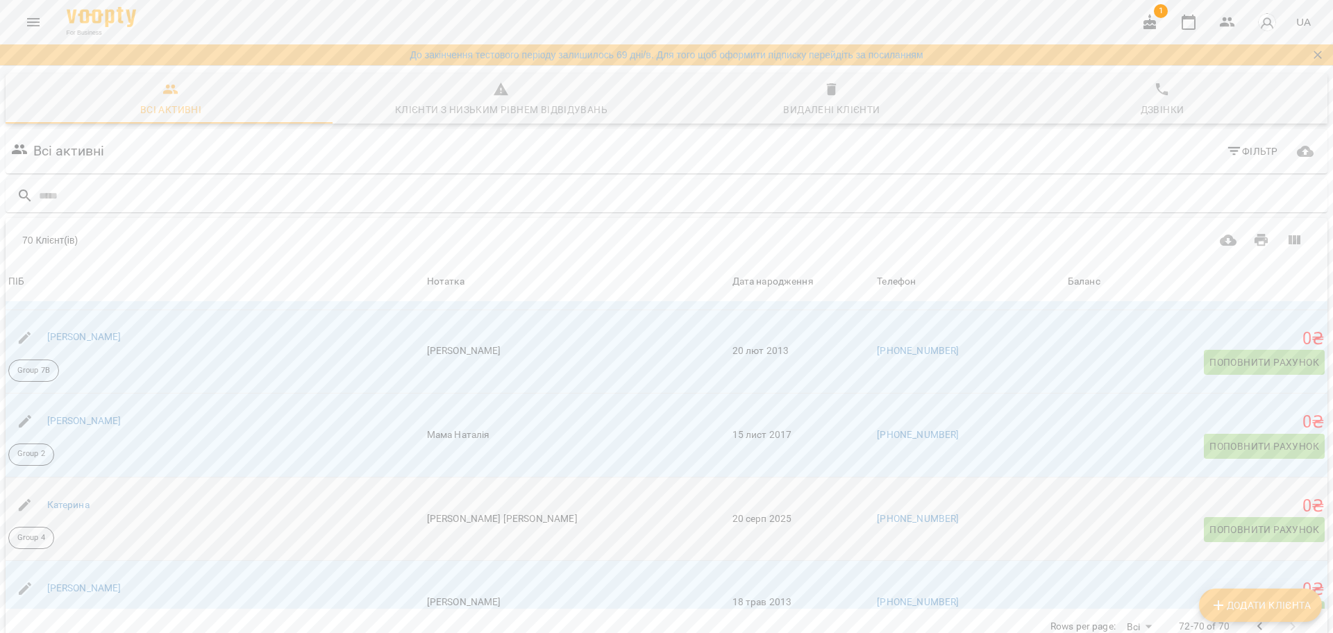
click at [265, 486] on div "Катерина Group 4" at bounding box center [215, 519] width 419 height 67
click at [85, 499] on link "Катерина" at bounding box center [68, 504] width 42 height 11
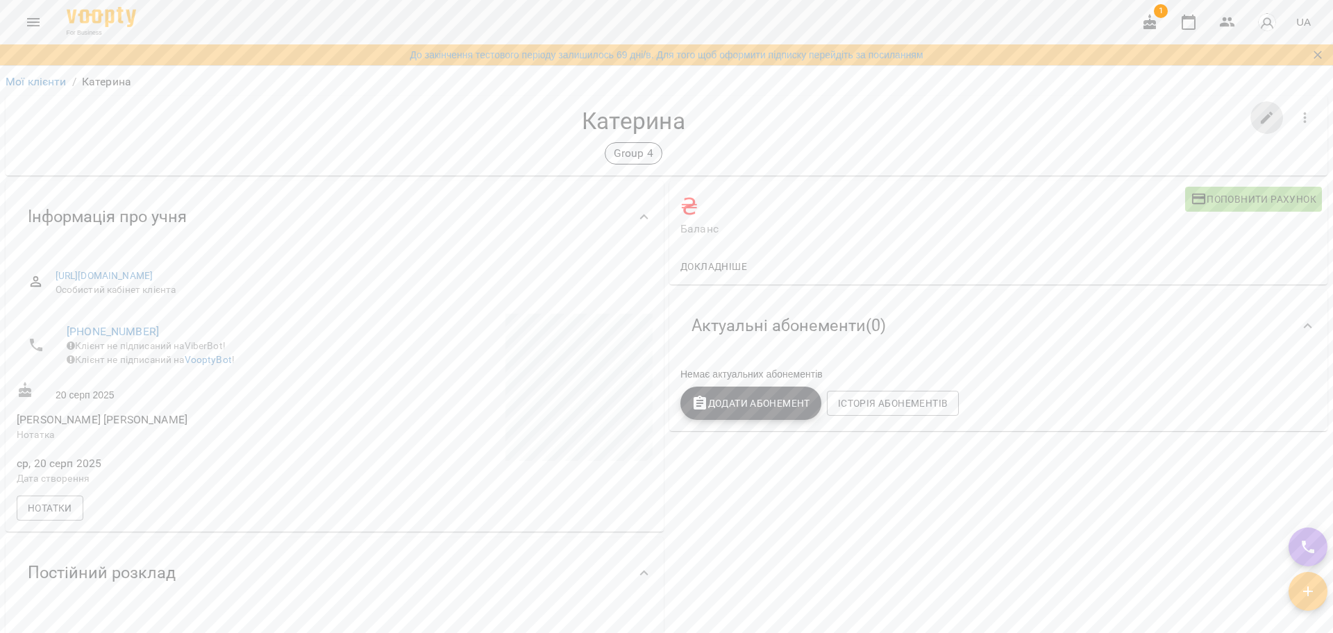
click at [1259, 124] on icon "button" at bounding box center [1267, 118] width 17 height 17
select select "**"
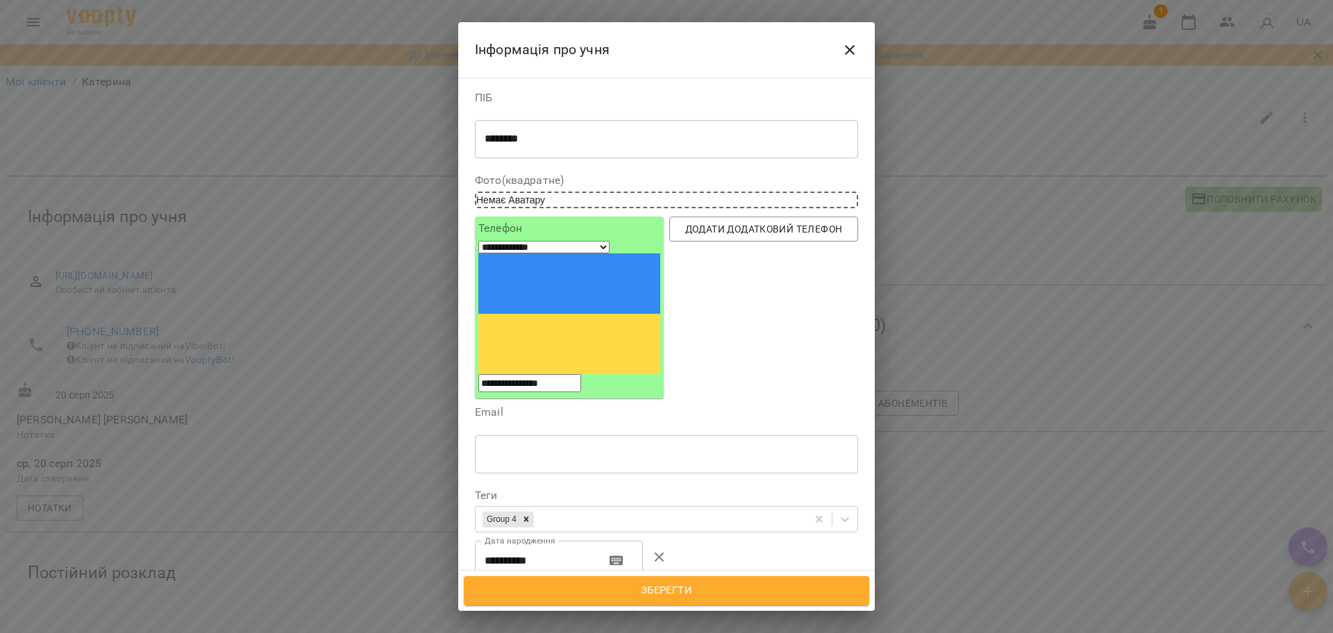
click at [675, 119] on div "ПІБ ******** * ​" at bounding box center [666, 128] width 383 height 72
click at [678, 133] on textarea "********" at bounding box center [660, 139] width 351 height 13
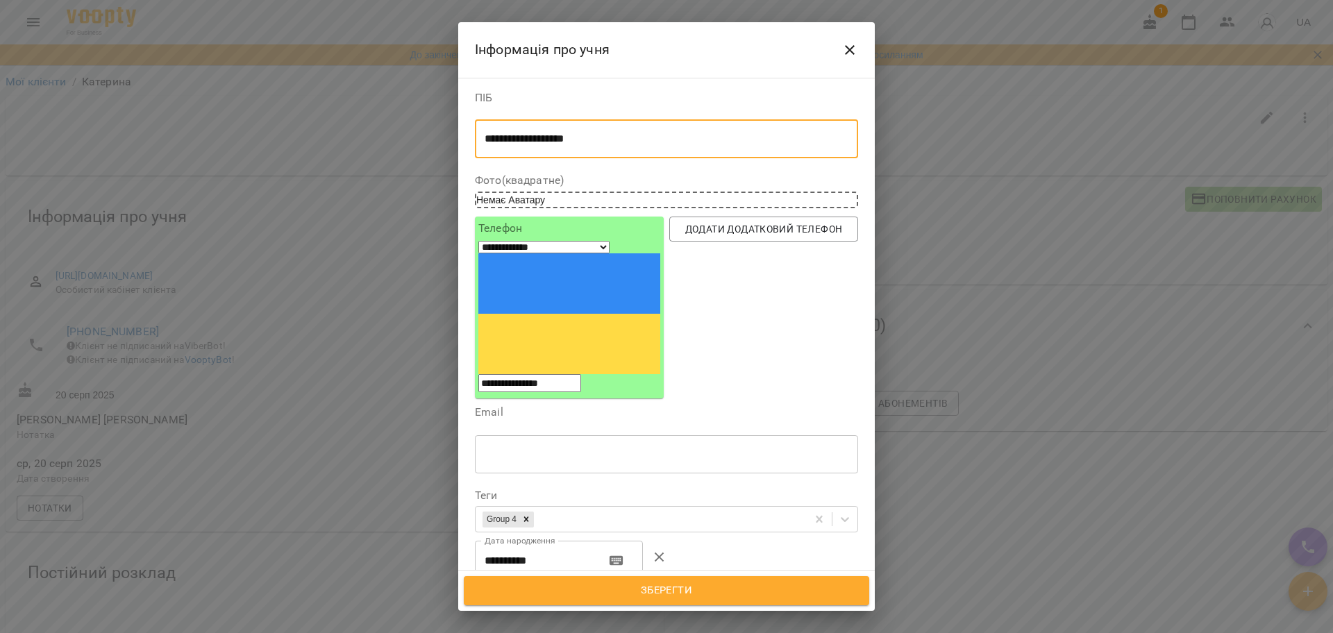
type textarea "**********"
click at [746, 601] on button "Зберегти" at bounding box center [666, 590] width 405 height 29
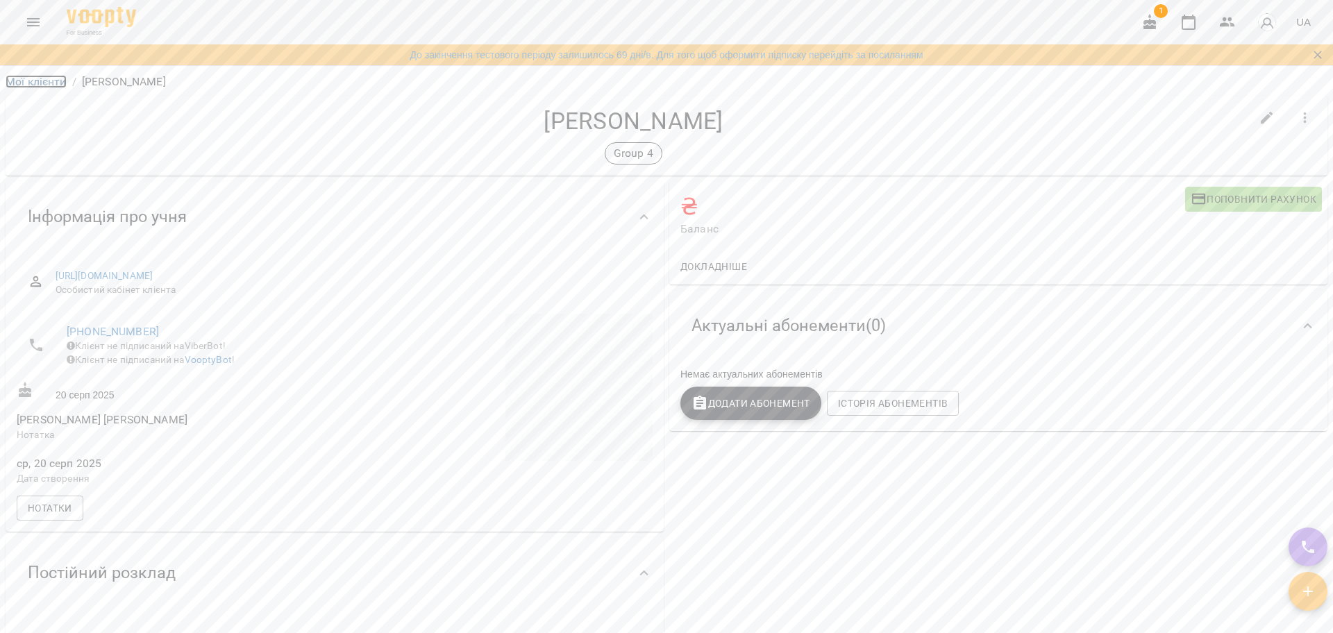
click at [42, 81] on link "Мої клієнти" at bounding box center [36, 81] width 61 height 13
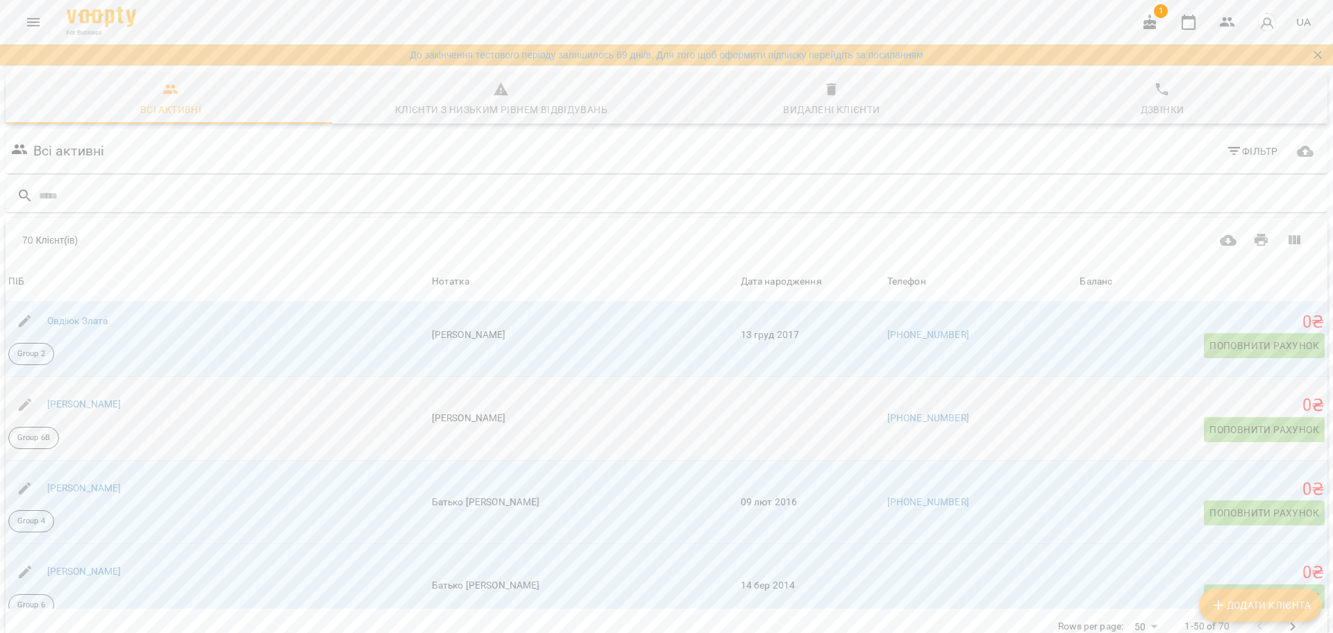
scroll to position [3385, 0]
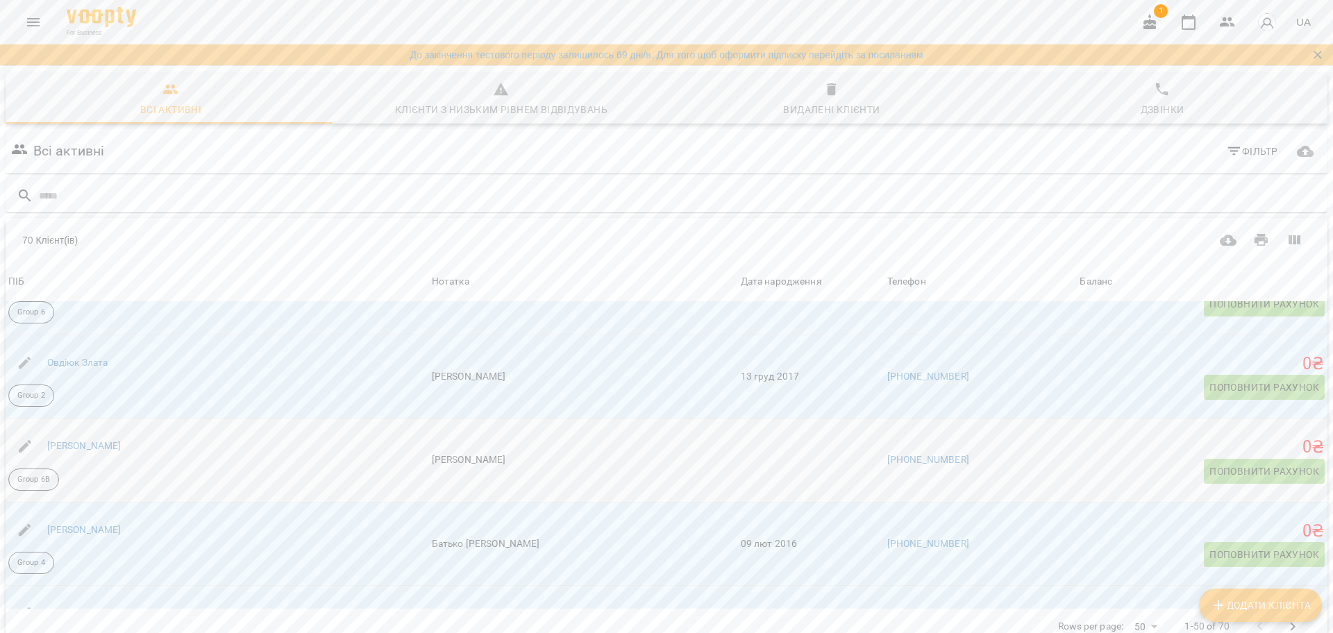
click at [208, 444] on div "[PERSON_NAME]" at bounding box center [218, 446] width 424 height 39
click at [60, 448] on link "[PERSON_NAME]" at bounding box center [84, 445] width 74 height 11
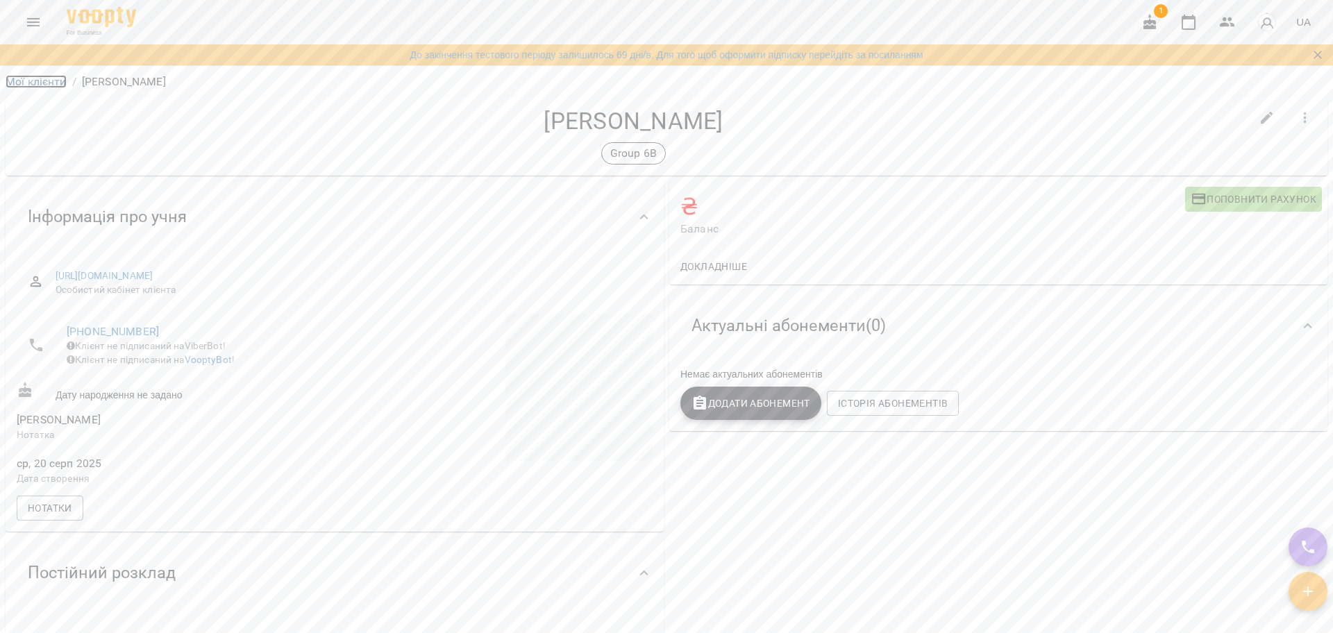
click at [33, 84] on link "Мої клієнти" at bounding box center [36, 81] width 61 height 13
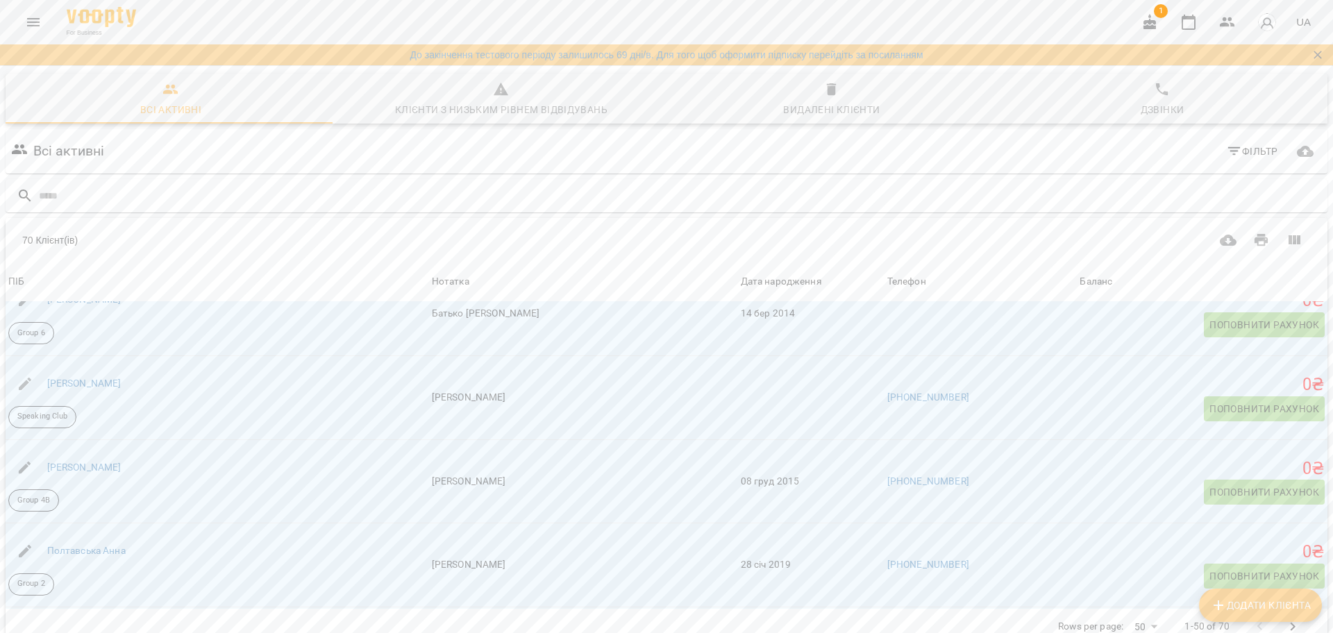
scroll to position [3864, 0]
click at [188, 197] on input "text" at bounding box center [680, 196] width 1283 height 23
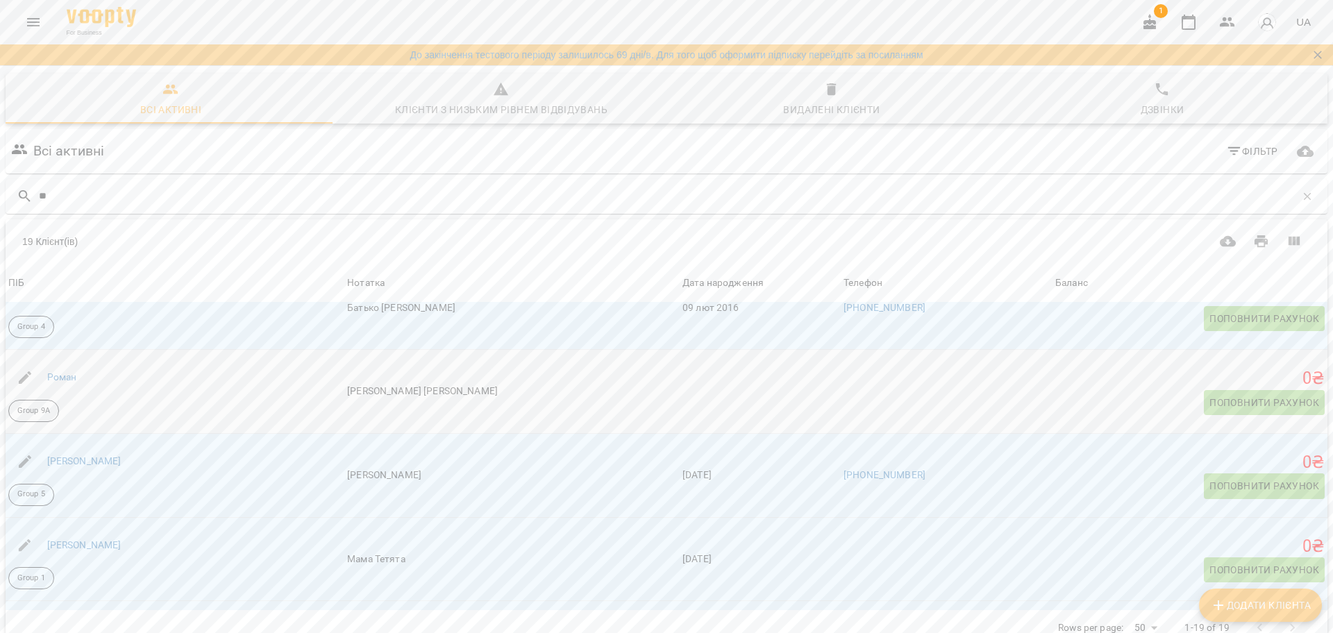
scroll to position [1041, 0]
type input "**"
click at [121, 384] on div "Роман" at bounding box center [175, 377] width 339 height 39
click at [73, 379] on link "Роман" at bounding box center [62, 376] width 30 height 11
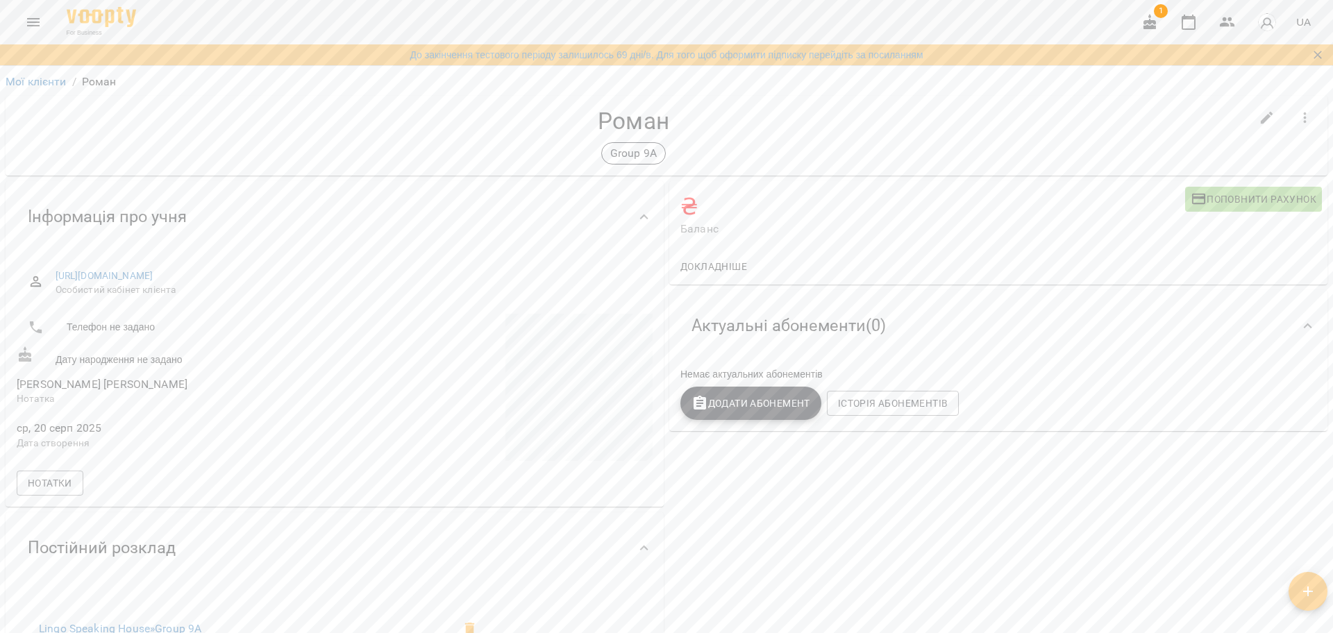
click at [1259, 122] on icon "button" at bounding box center [1267, 118] width 17 height 17
select select "**"
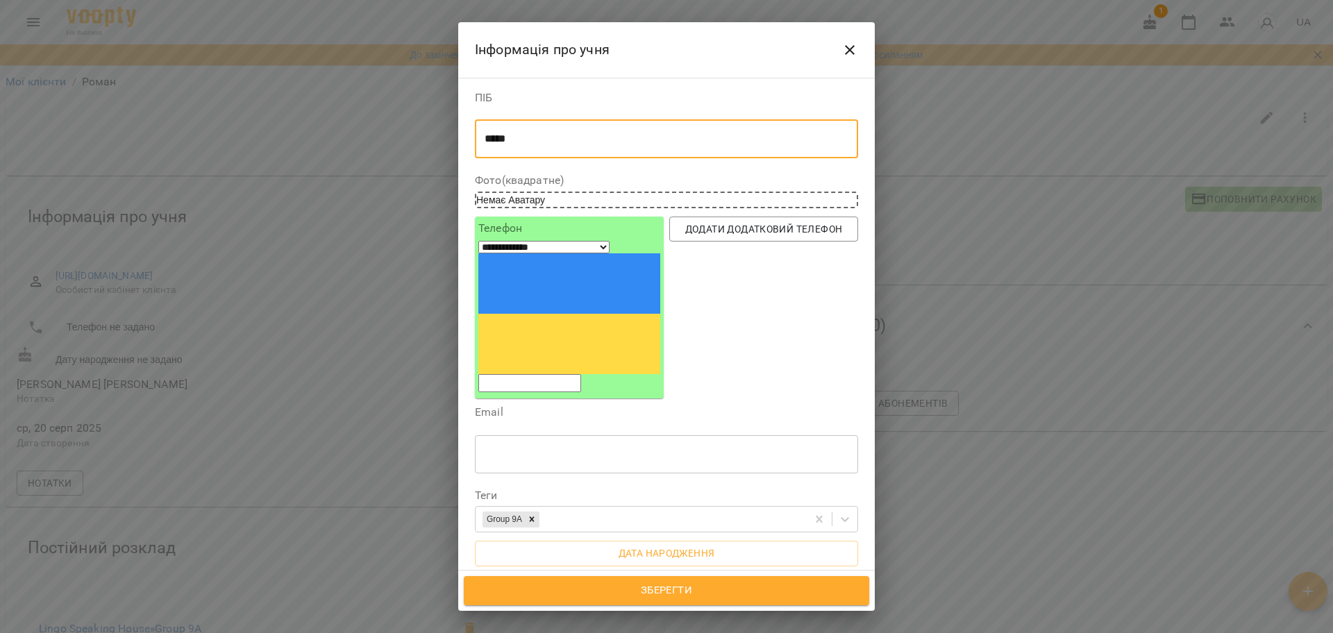
click at [676, 142] on textarea "*****" at bounding box center [660, 139] width 351 height 13
type textarea "*"
click at [548, 144] on textarea "**********" at bounding box center [660, 139] width 351 height 13
type textarea "**********"
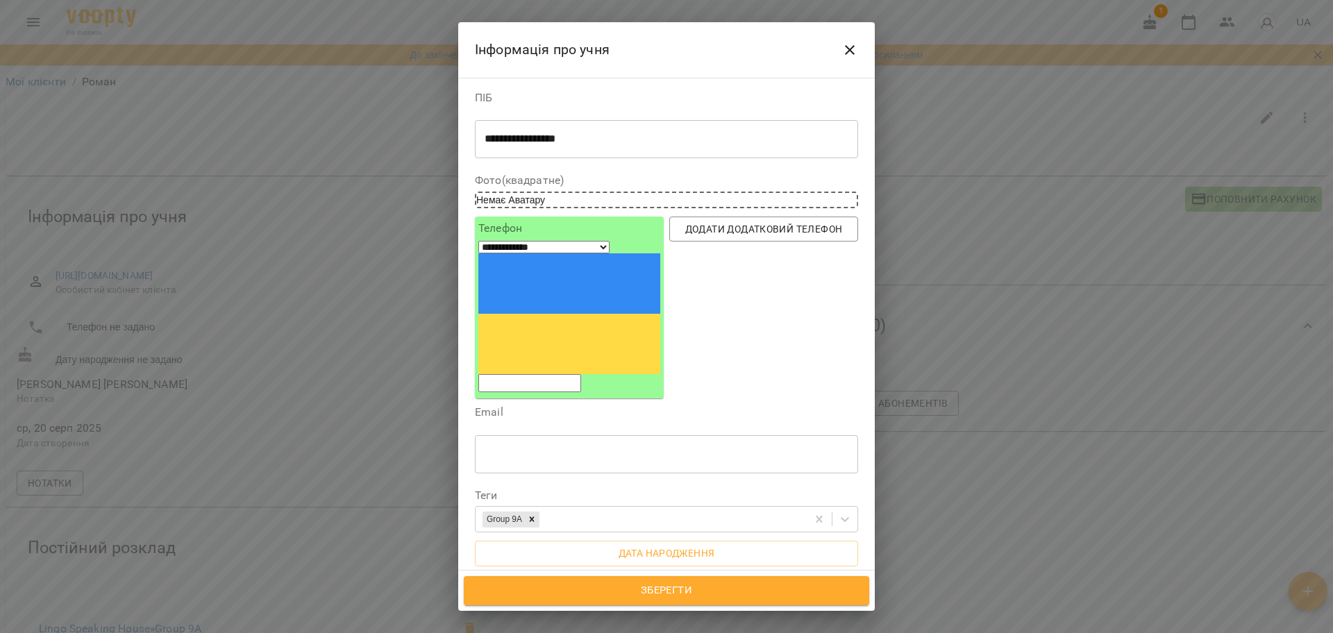
drag, startPoint x: 458, startPoint y: 327, endPoint x: 460, endPoint y: 302, distance: 25.1
drag, startPoint x: 460, startPoint y: 302, endPoint x: 606, endPoint y: 154, distance: 207.7
click at [604, 154] on div "**********" at bounding box center [666, 138] width 383 height 39
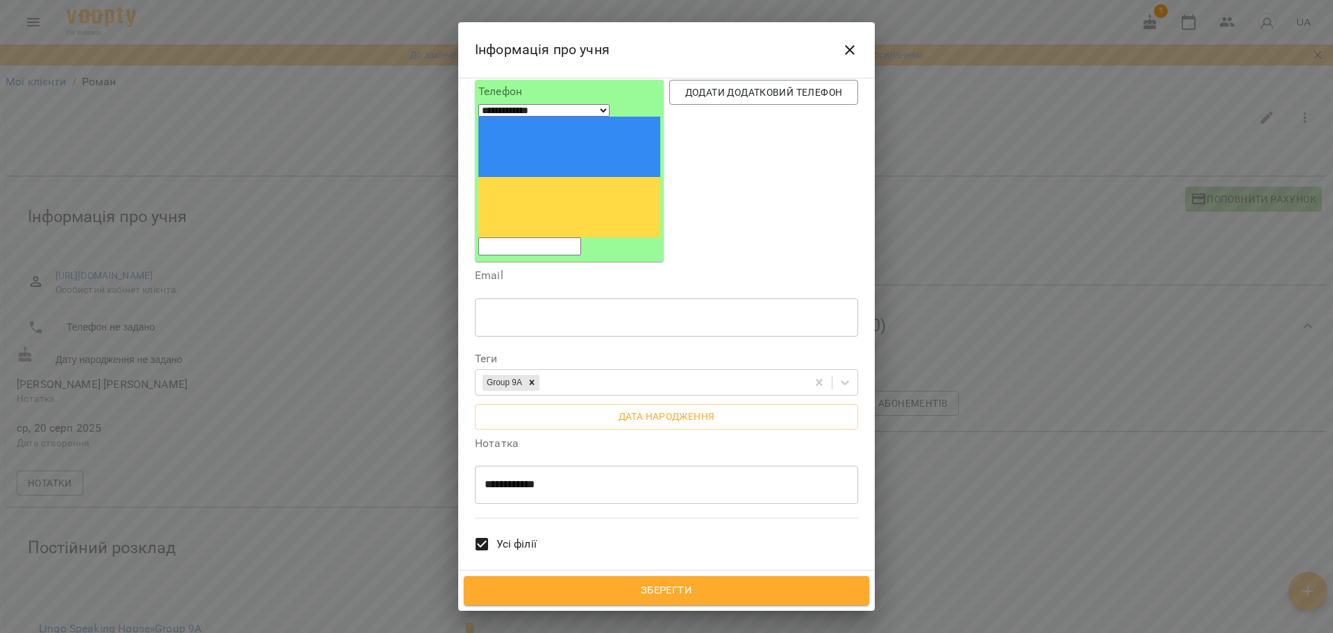
scroll to position [208, 0]
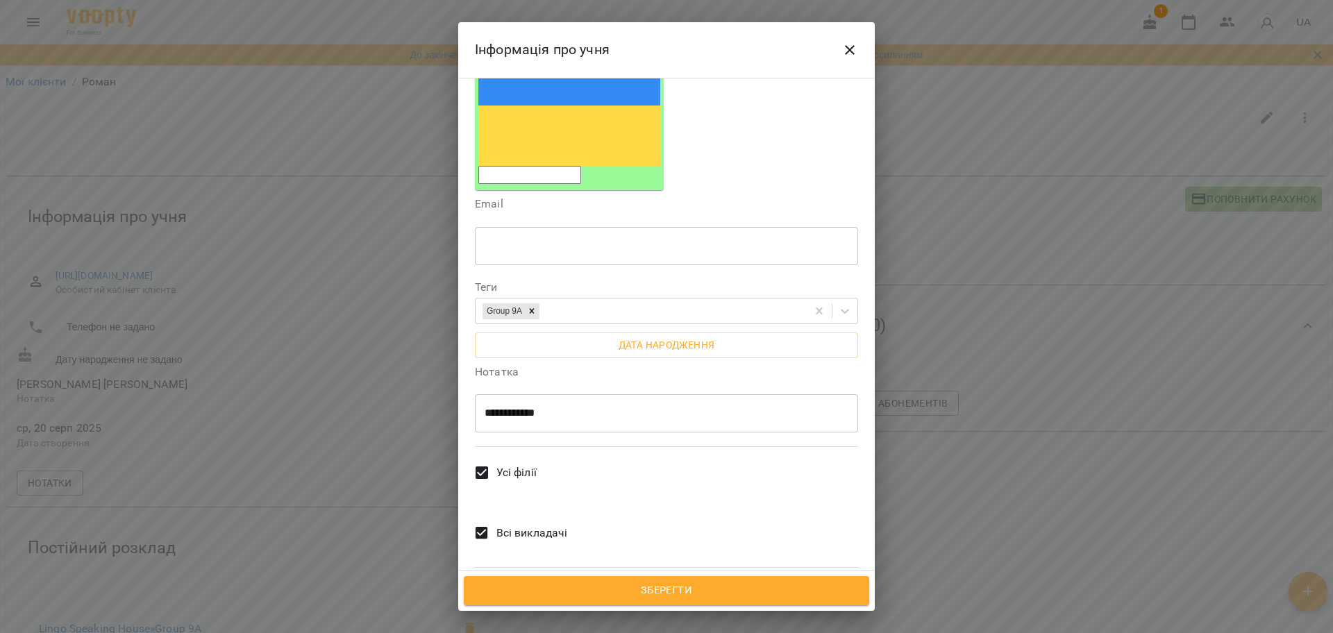
click at [694, 586] on span "Зберегти" at bounding box center [666, 591] width 375 height 18
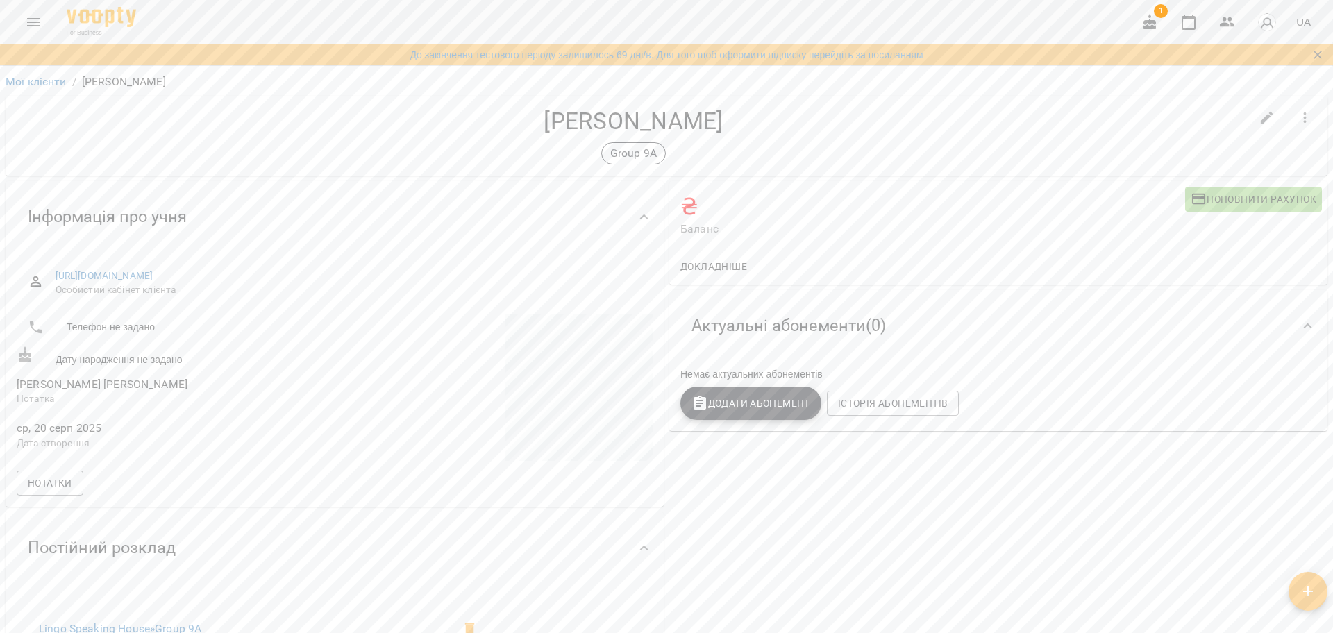
click at [36, 74] on li "Мої клієнти" at bounding box center [36, 82] width 61 height 17
click at [45, 87] on link "Мої клієнти" at bounding box center [36, 81] width 61 height 13
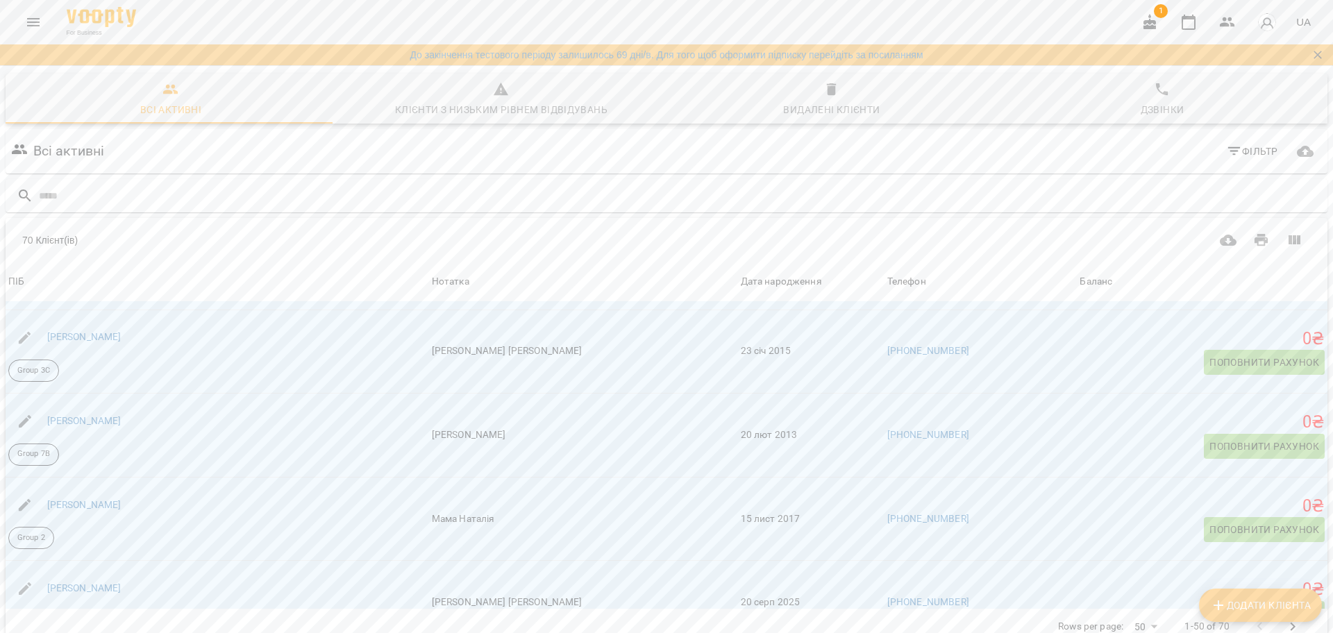
scroll to position [1823, 0]
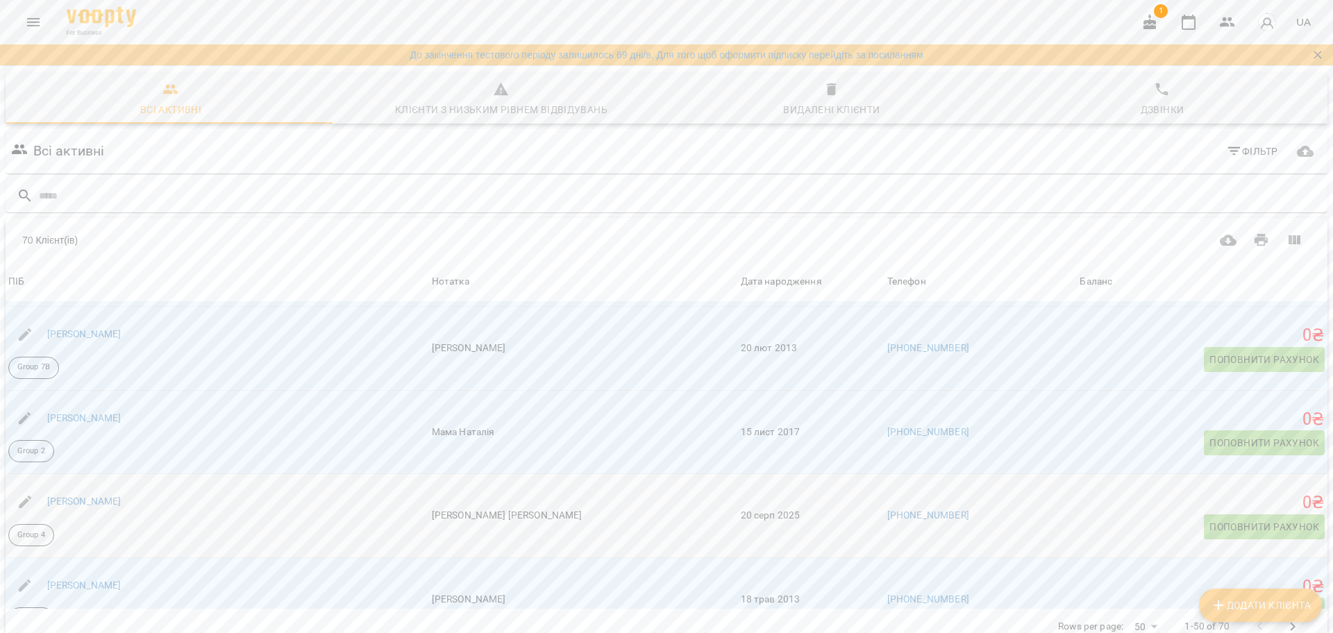
click at [261, 515] on div "[PERSON_NAME]" at bounding box center [218, 502] width 424 height 39
click at [122, 501] on link "[PERSON_NAME]" at bounding box center [84, 501] width 74 height 11
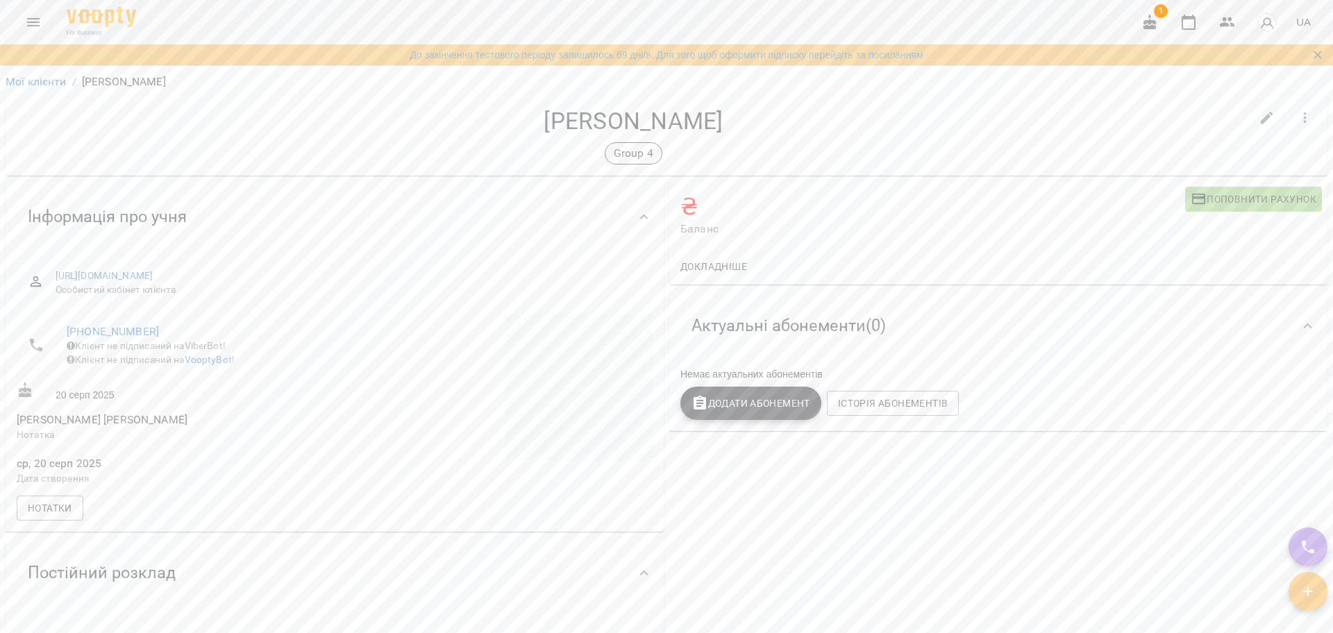
click at [1259, 124] on icon "button" at bounding box center [1267, 118] width 17 height 17
select select "**"
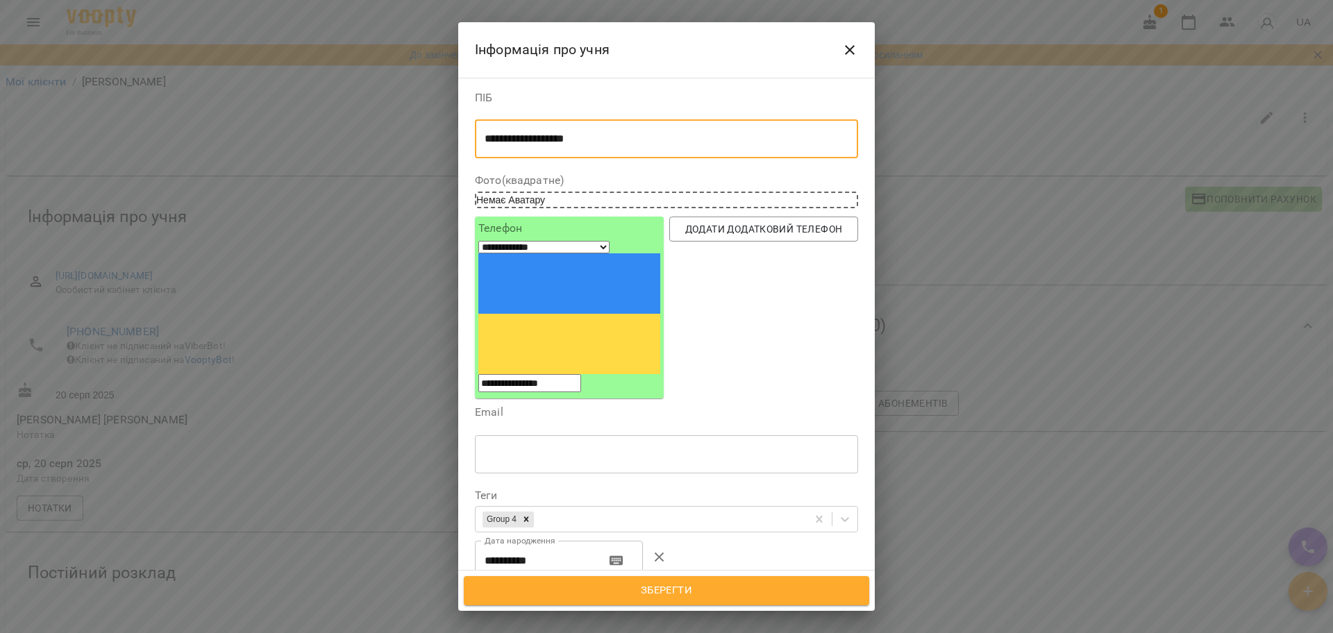
drag, startPoint x: 665, startPoint y: 133, endPoint x: 538, endPoint y: 160, distance: 129.9
click at [538, 160] on div "**********" at bounding box center [666, 128] width 383 height 72
click at [483, 139] on div "******** * ​" at bounding box center [666, 138] width 383 height 39
click at [485, 139] on div "******** * ​" at bounding box center [666, 138] width 383 height 39
click at [485, 140] on textarea "********" at bounding box center [660, 139] width 351 height 13
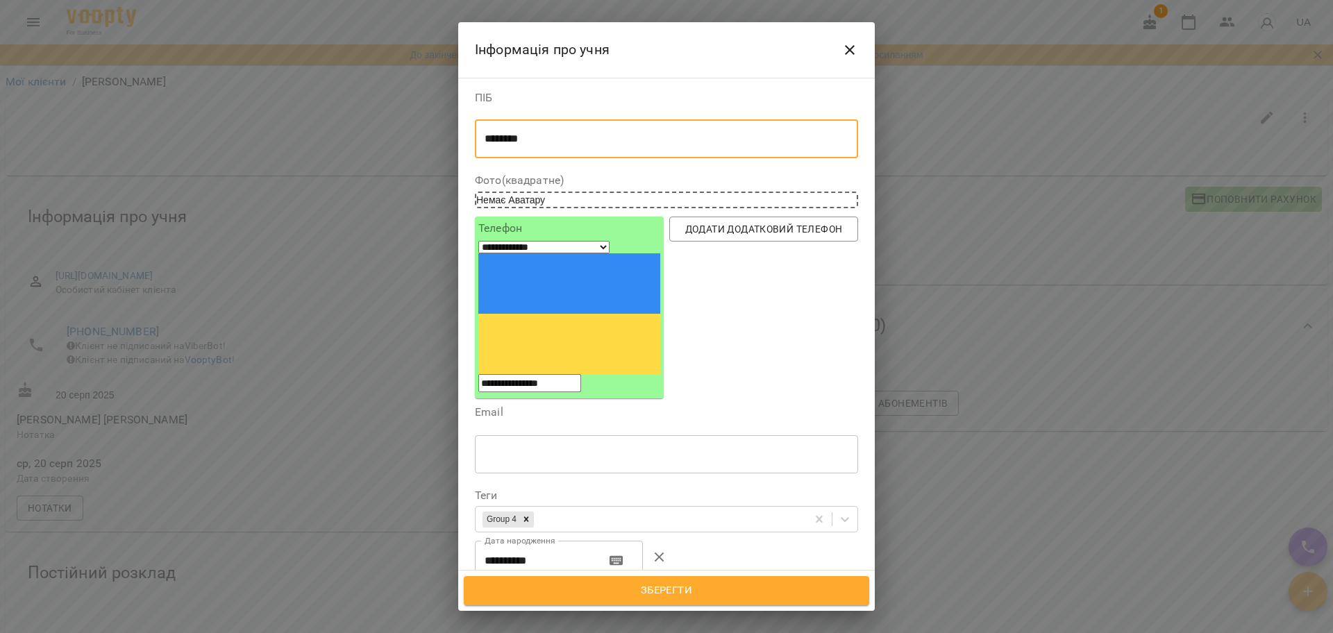
paste textarea "**********"
type textarea "**********"
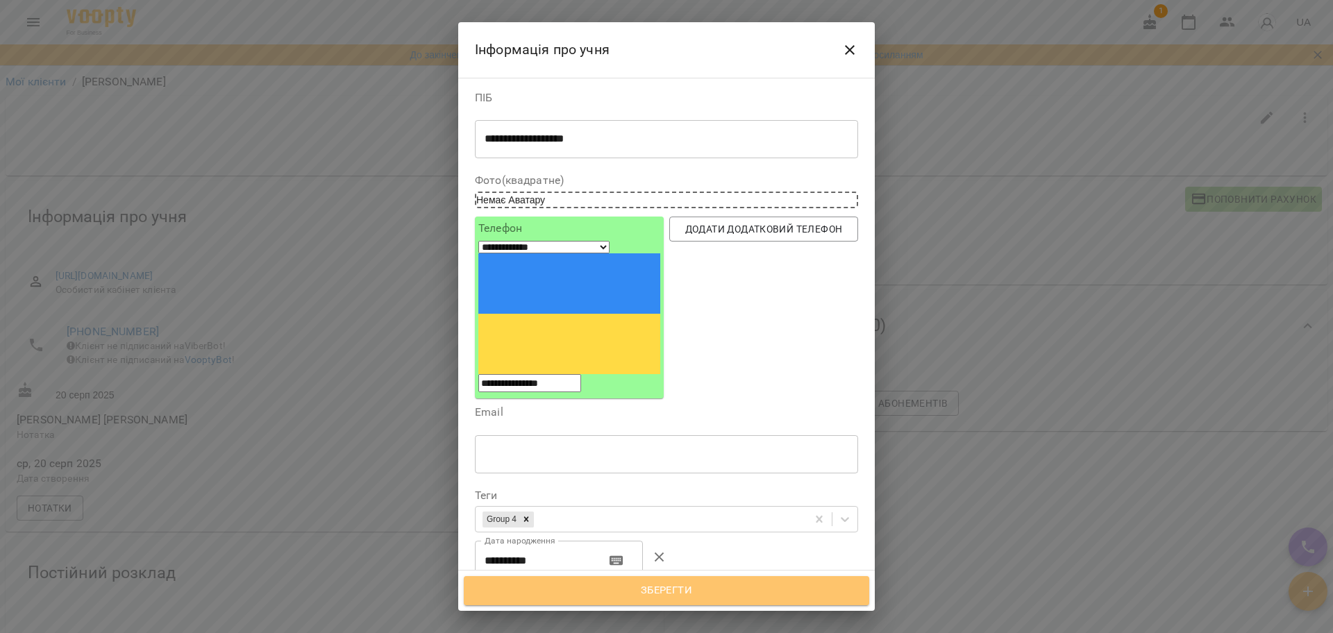
click at [571, 598] on span "Зберегти" at bounding box center [666, 591] width 375 height 18
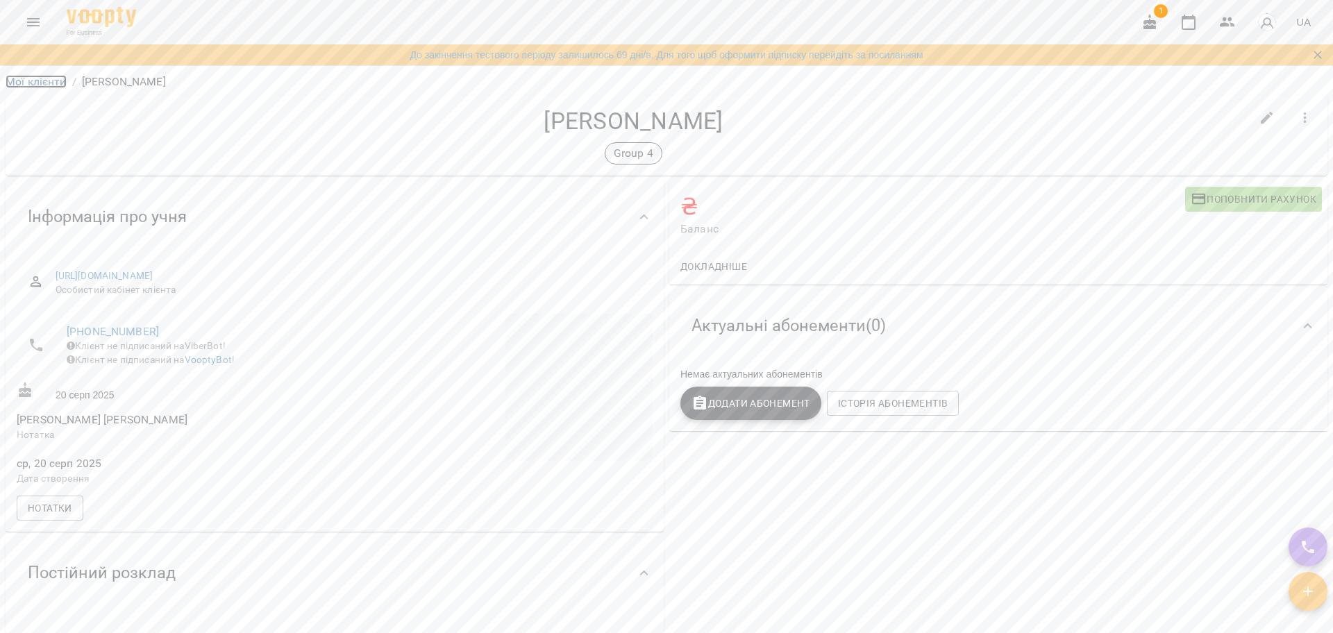
click at [22, 81] on link "Мої клієнти" at bounding box center [36, 81] width 61 height 13
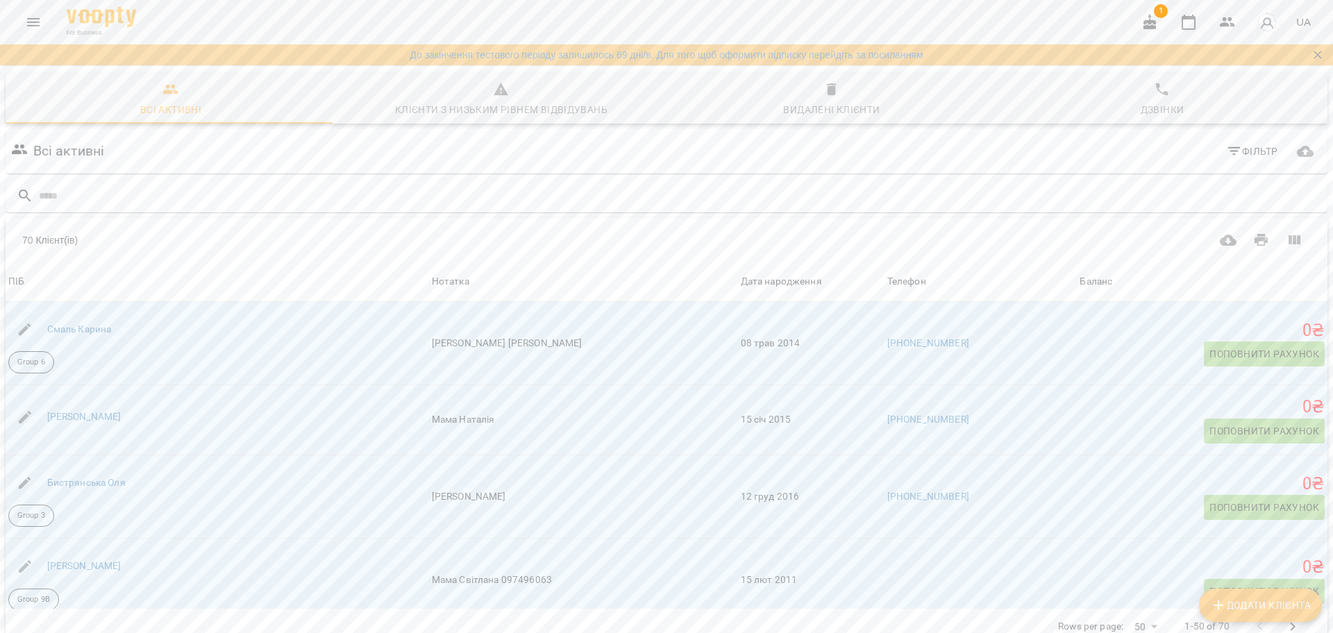
click at [309, 198] on input "text" at bounding box center [680, 196] width 1283 height 23
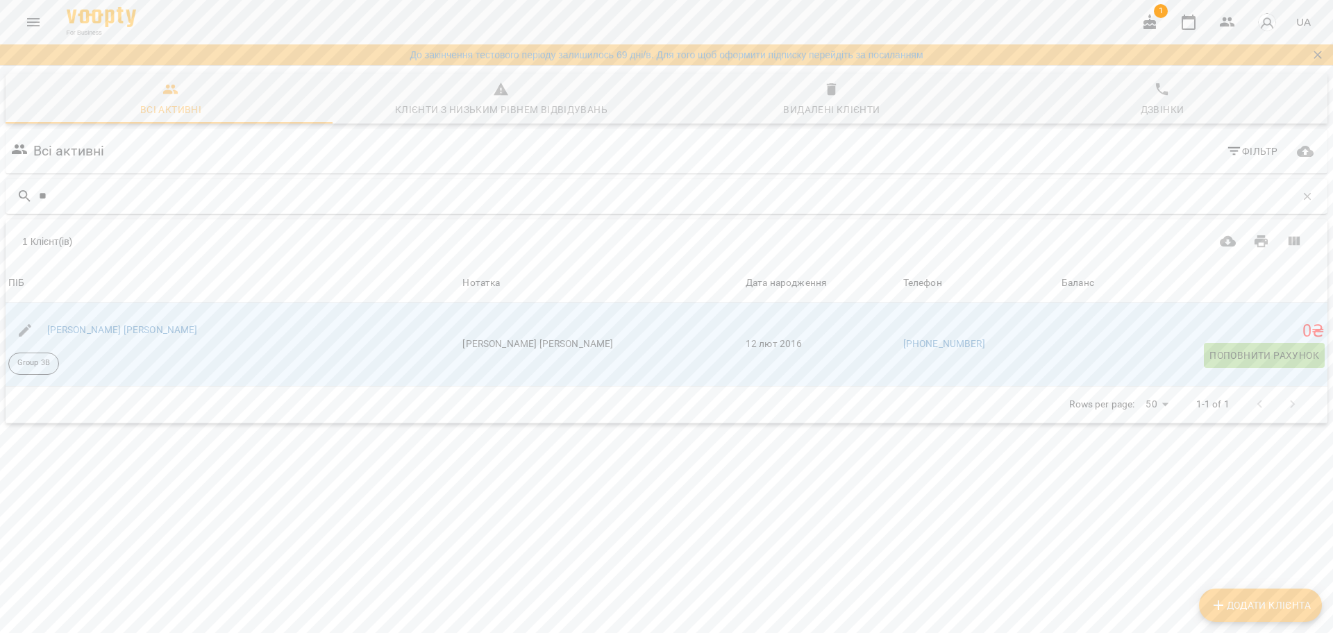
type input "*"
click at [179, 99] on span "Всі активні" at bounding box center [171, 99] width 314 height 37
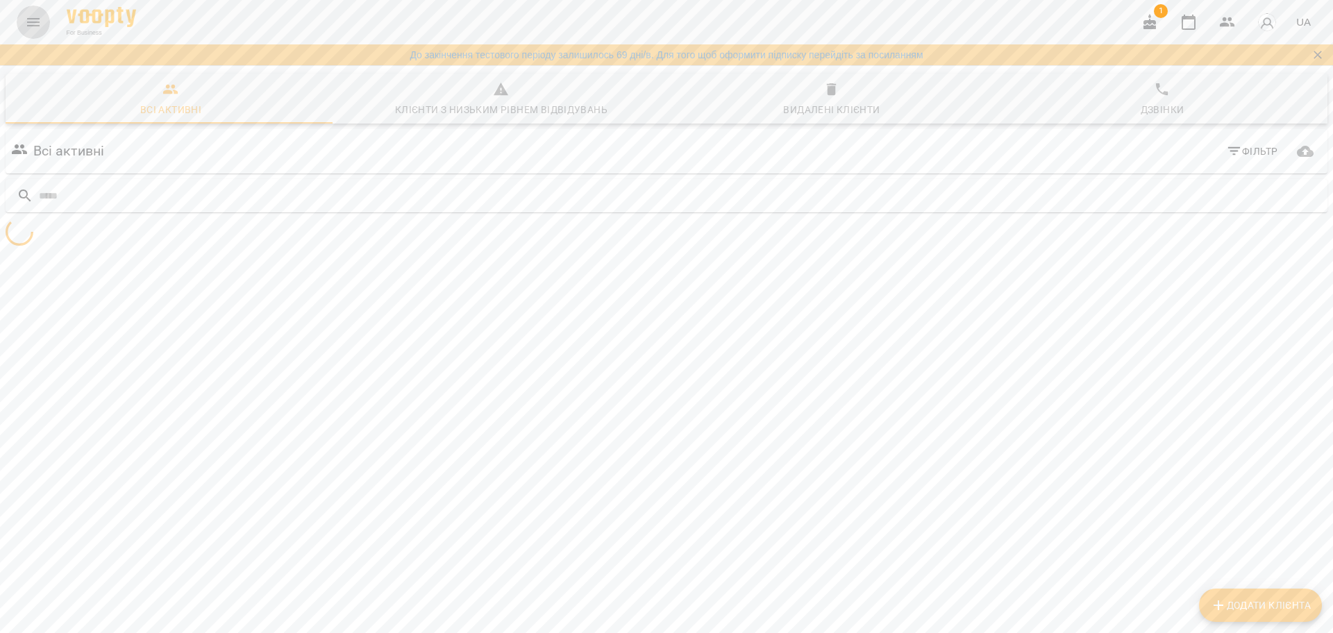
click at [26, 33] on button "Menu" at bounding box center [33, 22] width 33 height 33
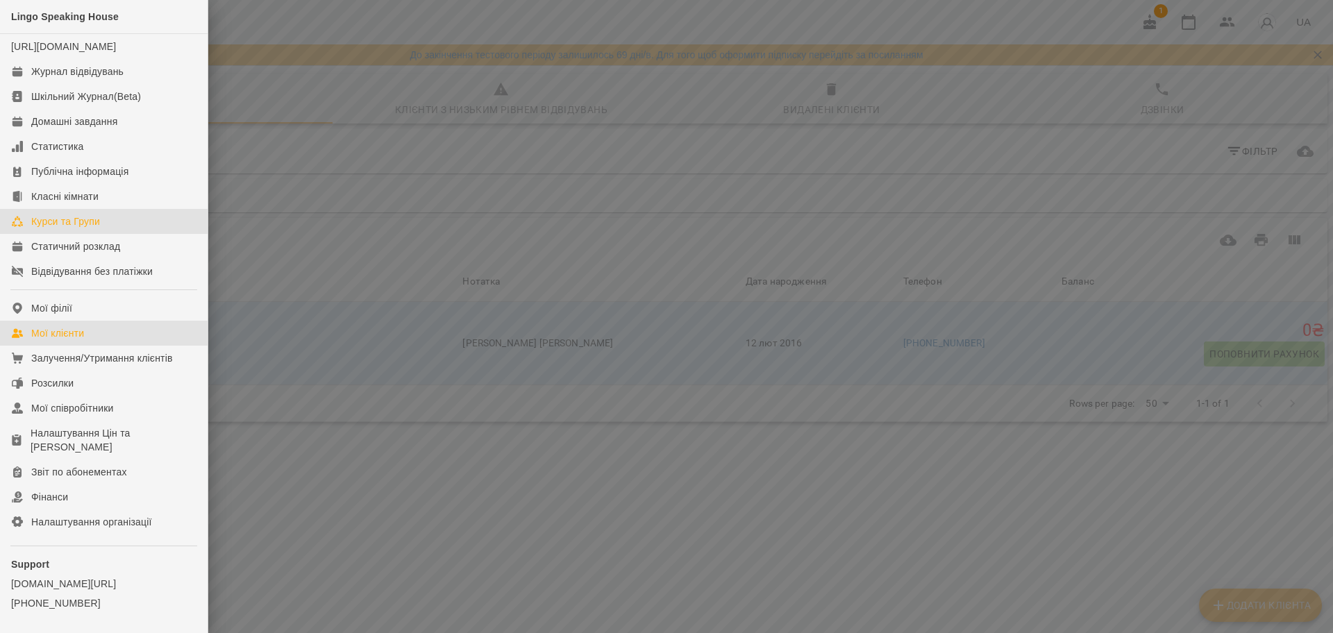
click at [62, 228] on div "Курси та Групи" at bounding box center [65, 222] width 69 height 14
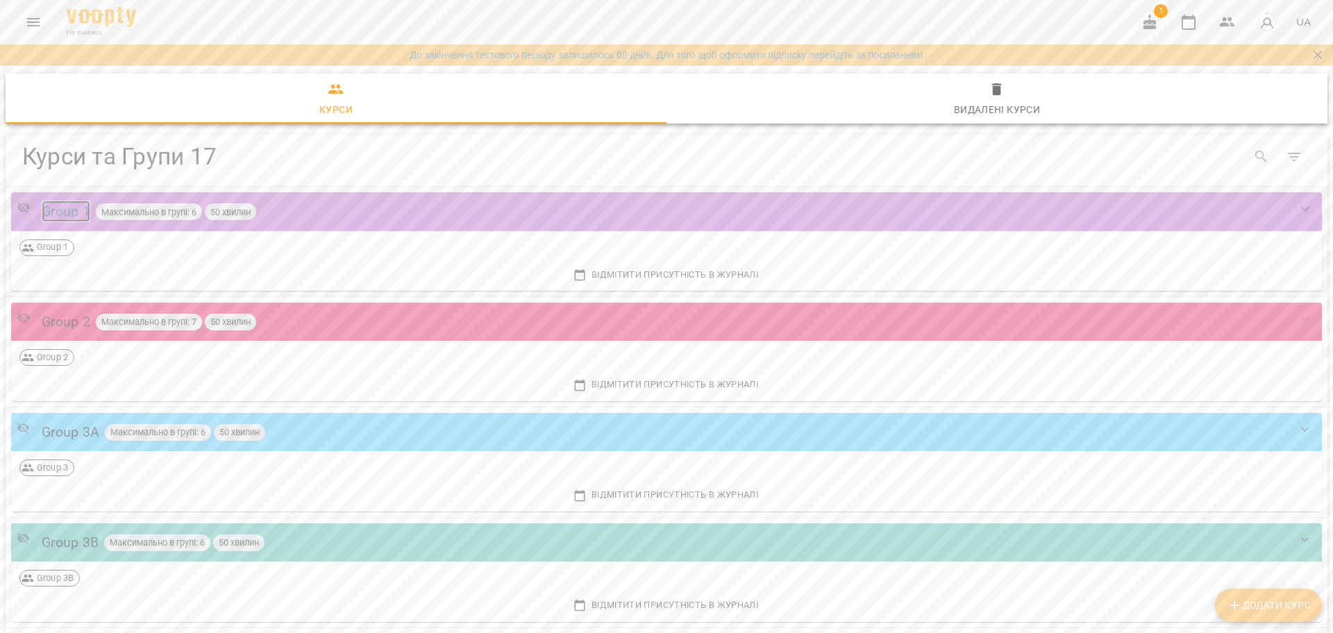
click at [72, 212] on div "Group 1" at bounding box center [66, 212] width 49 height 22
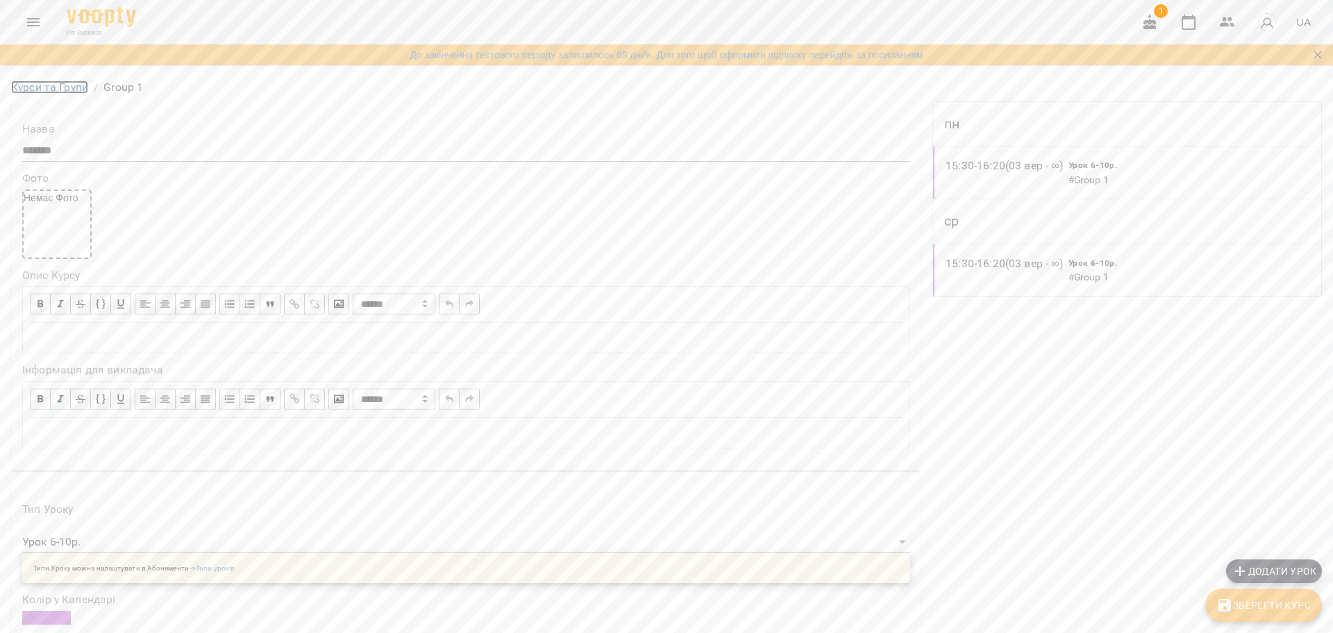
click at [76, 87] on link "Курси та Групи" at bounding box center [49, 87] width 77 height 13
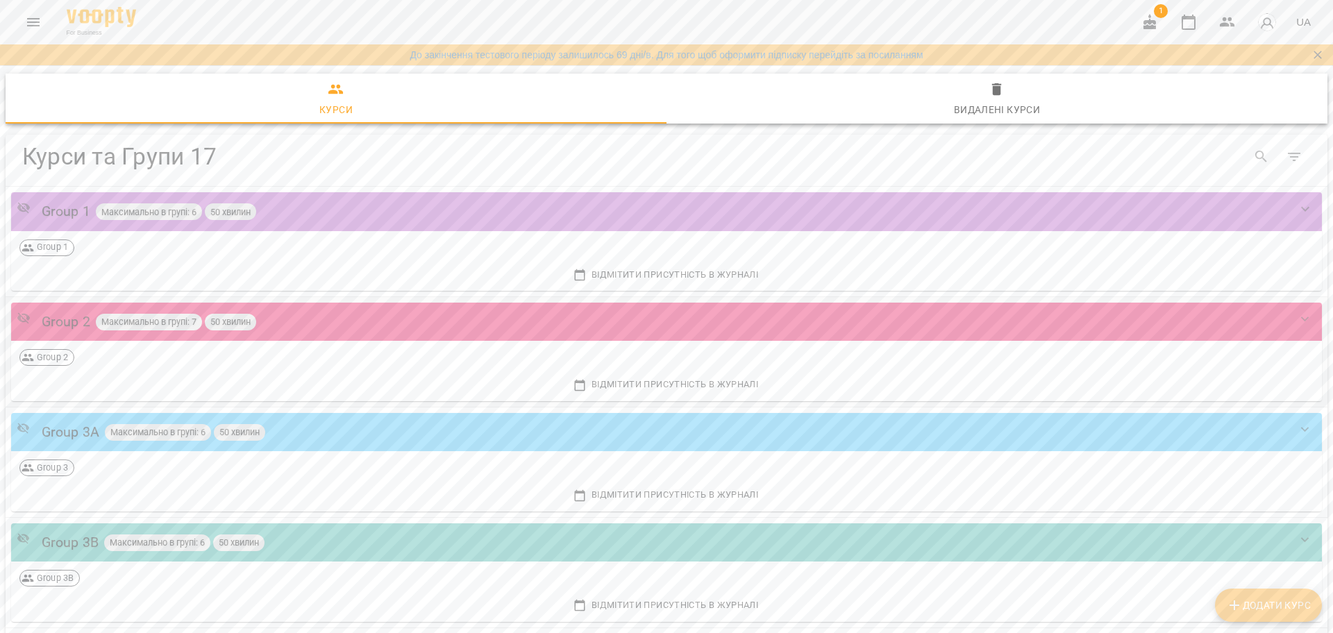
click at [74, 335] on div "Group 2 Максимально в групі: 7 50 хвилин" at bounding box center [666, 322] width 1311 height 39
click at [76, 326] on div "Group 2" at bounding box center [66, 322] width 49 height 22
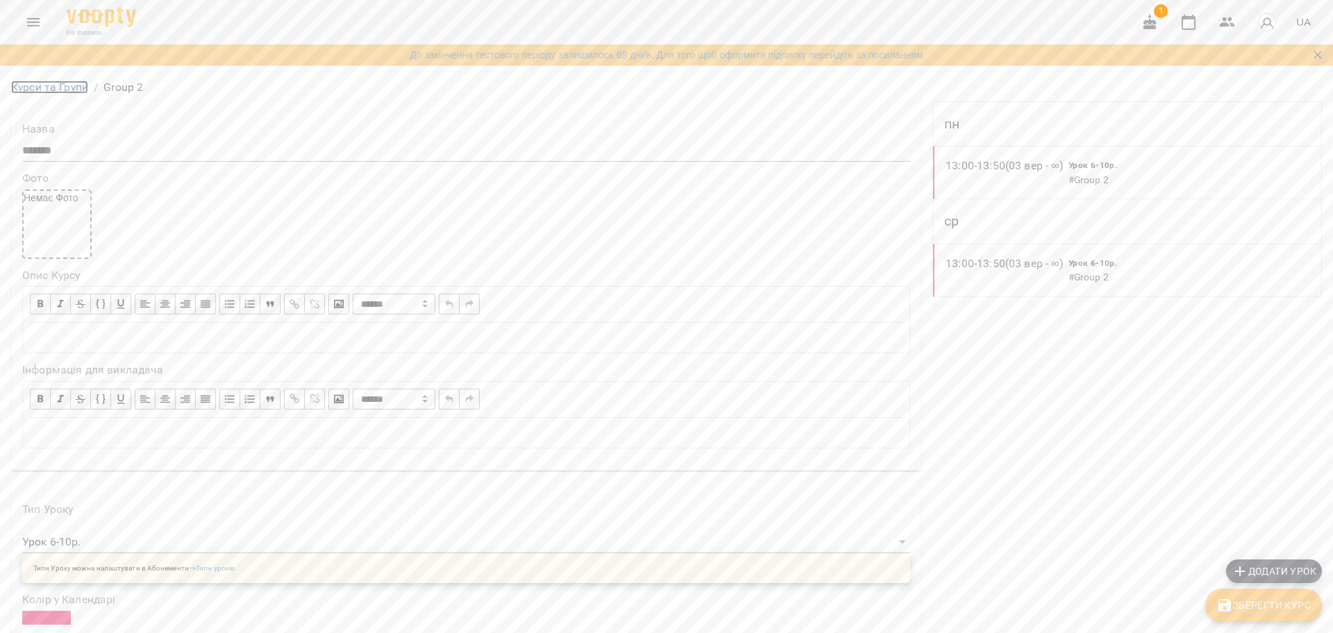
click at [66, 89] on link "Курси та Групи" at bounding box center [49, 87] width 77 height 13
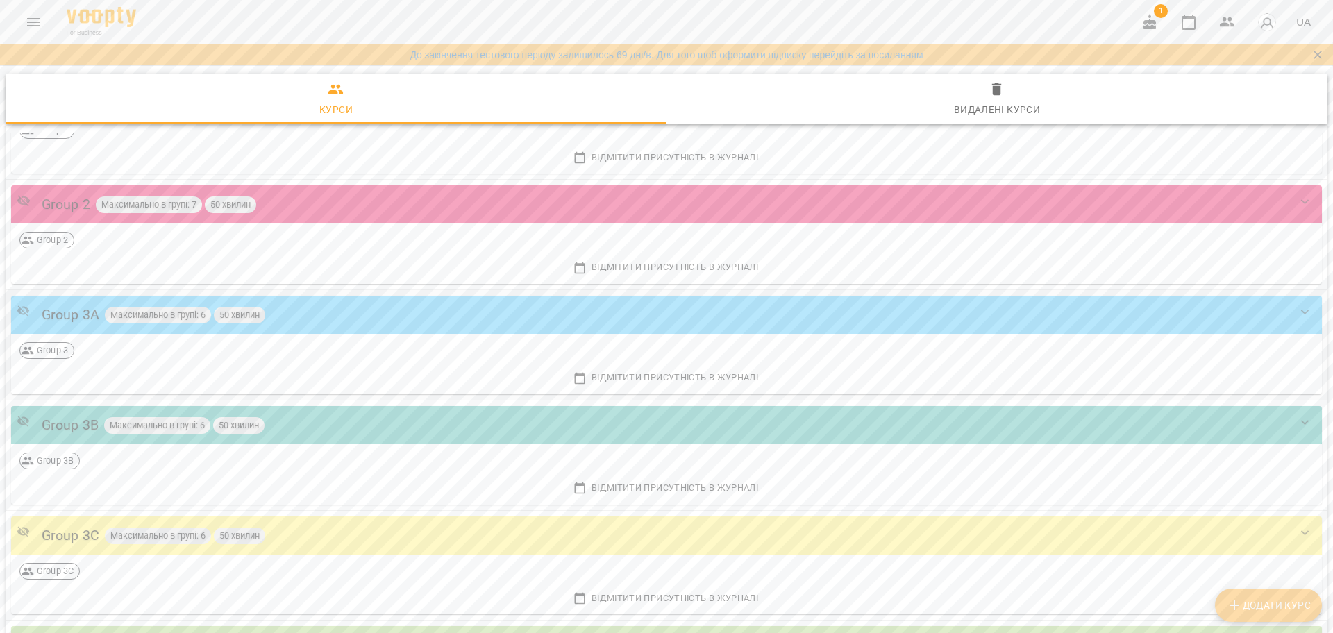
scroll to position [87, 0]
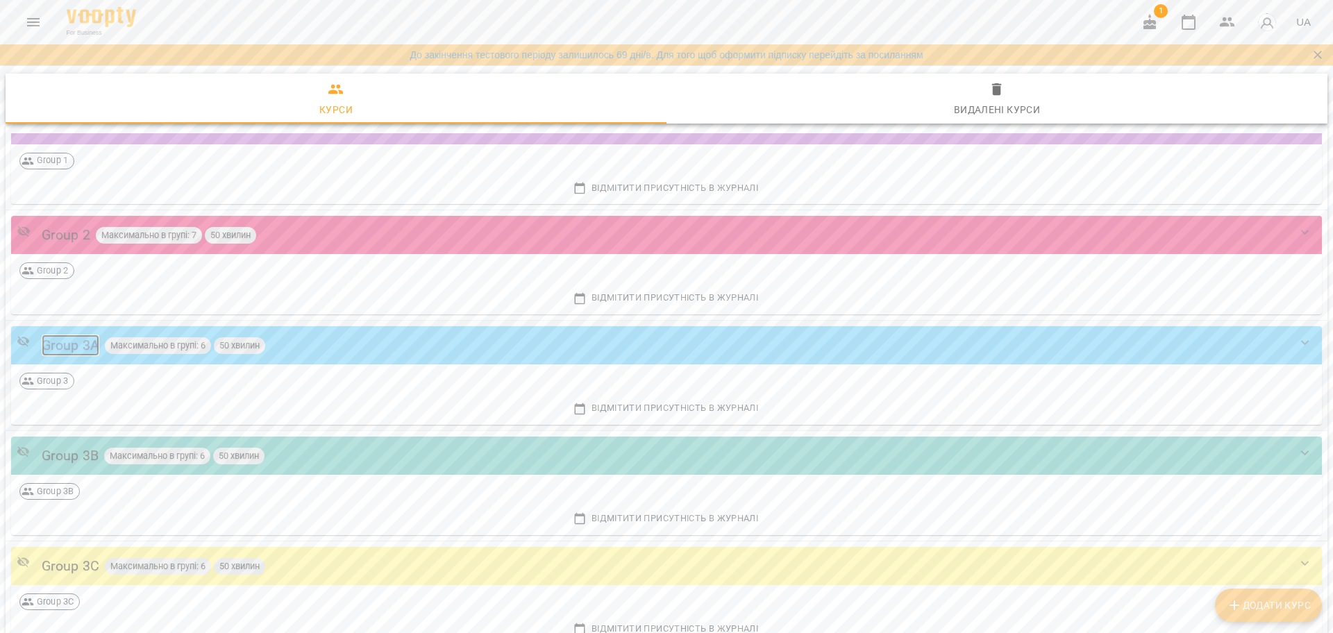
click at [69, 349] on div "Group 3A" at bounding box center [71, 346] width 58 height 22
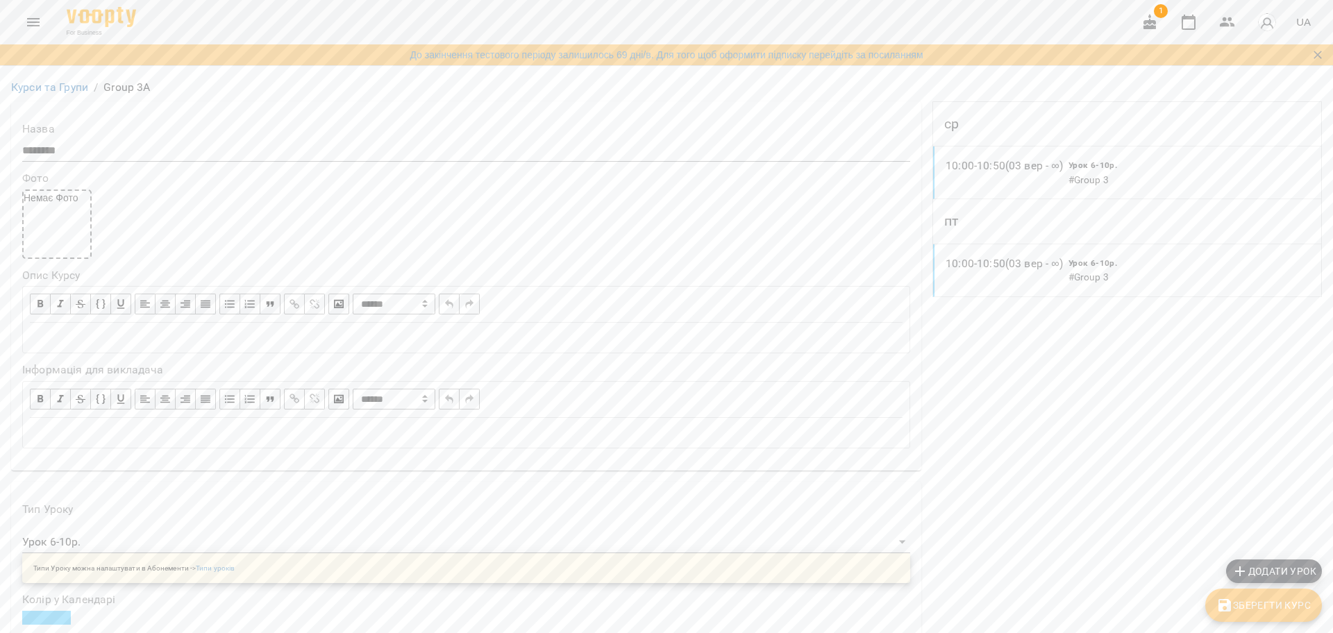
scroll to position [1041, 0]
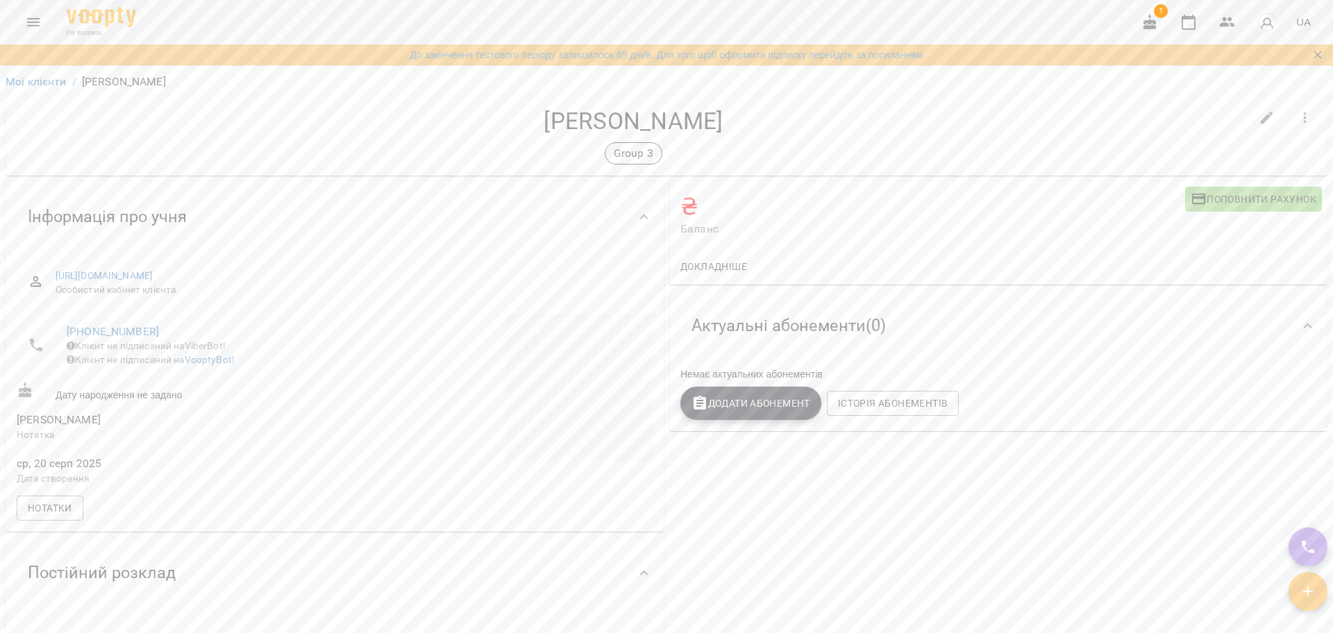
click at [1259, 117] on icon "button" at bounding box center [1267, 118] width 17 height 17
select select "**"
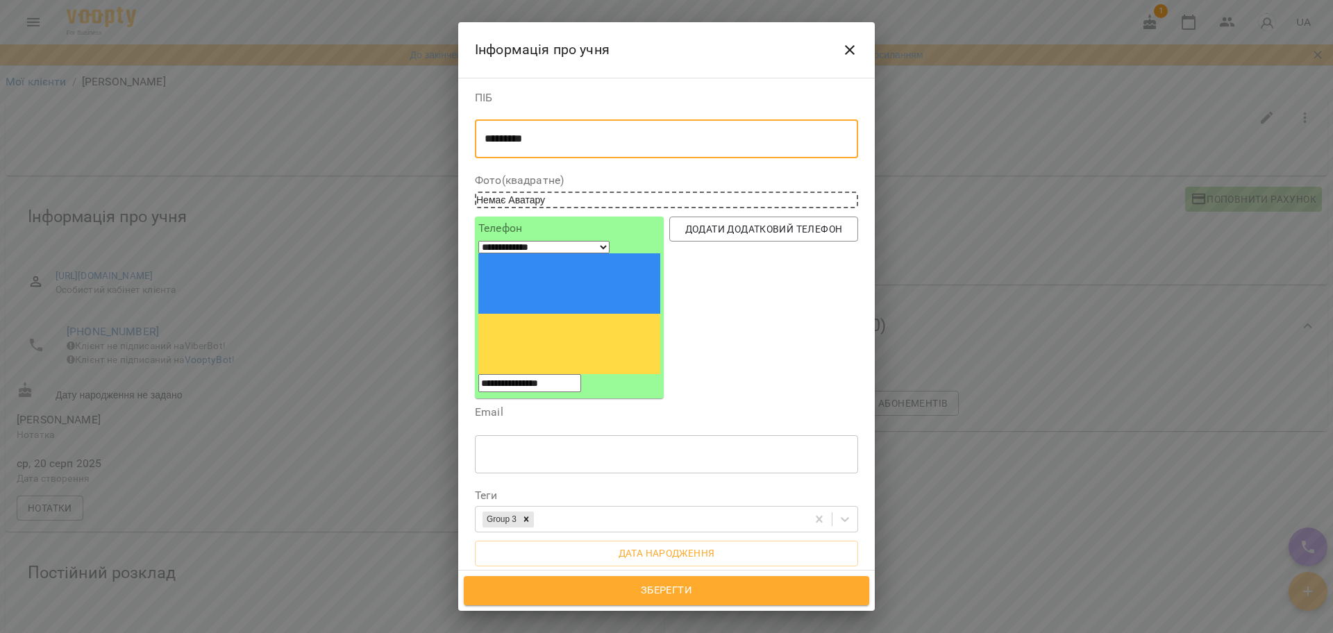
click at [739, 144] on textarea "*********" at bounding box center [660, 139] width 351 height 13
click at [480, 140] on div "********* * ​" at bounding box center [666, 138] width 383 height 39
click at [483, 140] on div "********* * ​" at bounding box center [666, 138] width 383 height 39
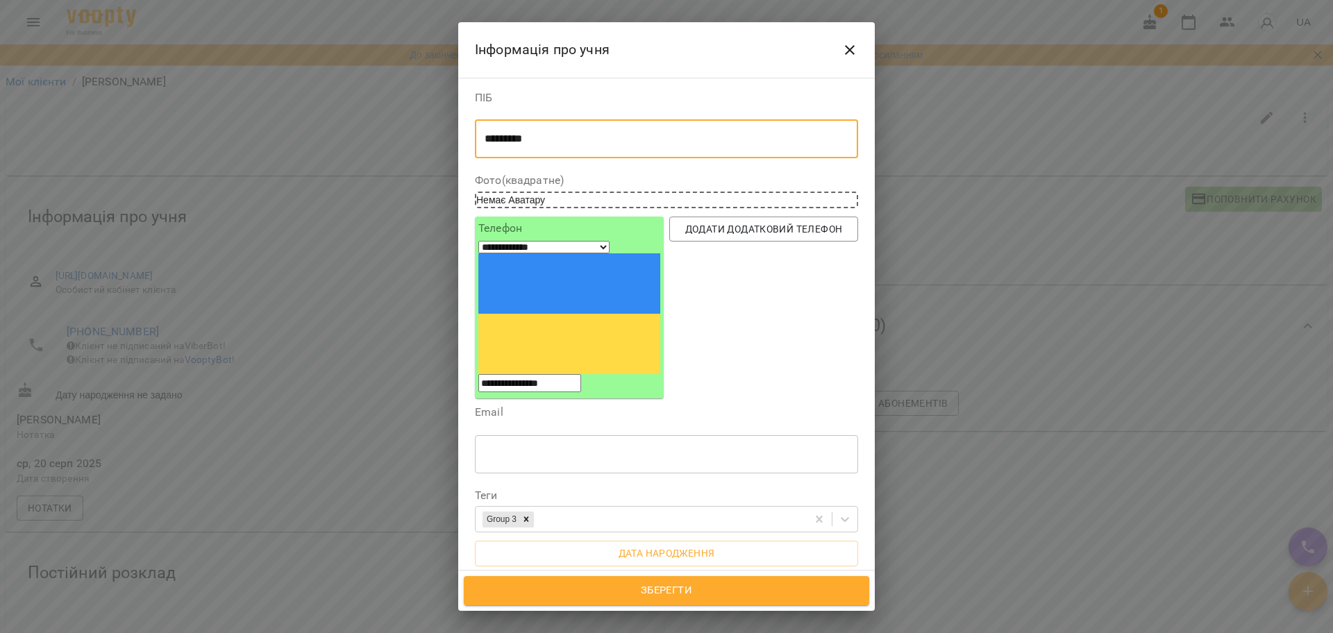
click at [483, 140] on div "********* * ​" at bounding box center [666, 138] width 383 height 39
click at [484, 137] on div "********* * ​" at bounding box center [666, 138] width 383 height 39
click at [521, 142] on textarea "*********" at bounding box center [660, 139] width 351 height 13
click at [489, 140] on textarea "*********" at bounding box center [660, 139] width 351 height 13
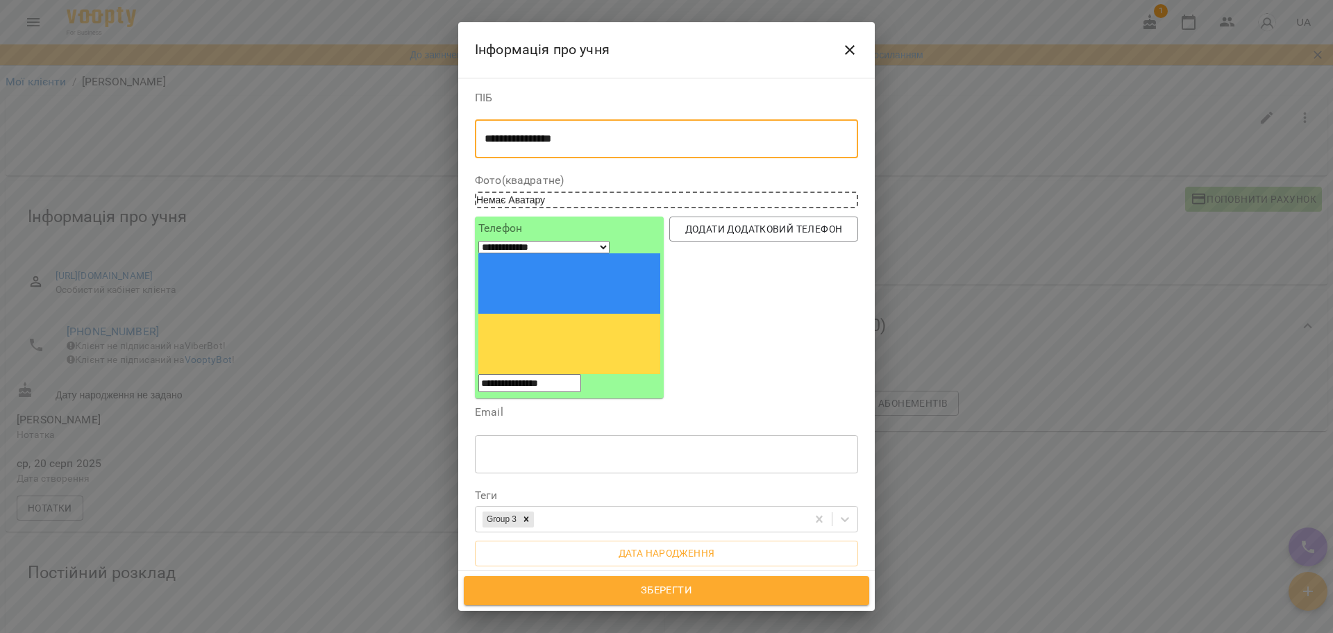
type textarea "**********"
click at [609, 582] on span "Зберегти" at bounding box center [666, 591] width 375 height 18
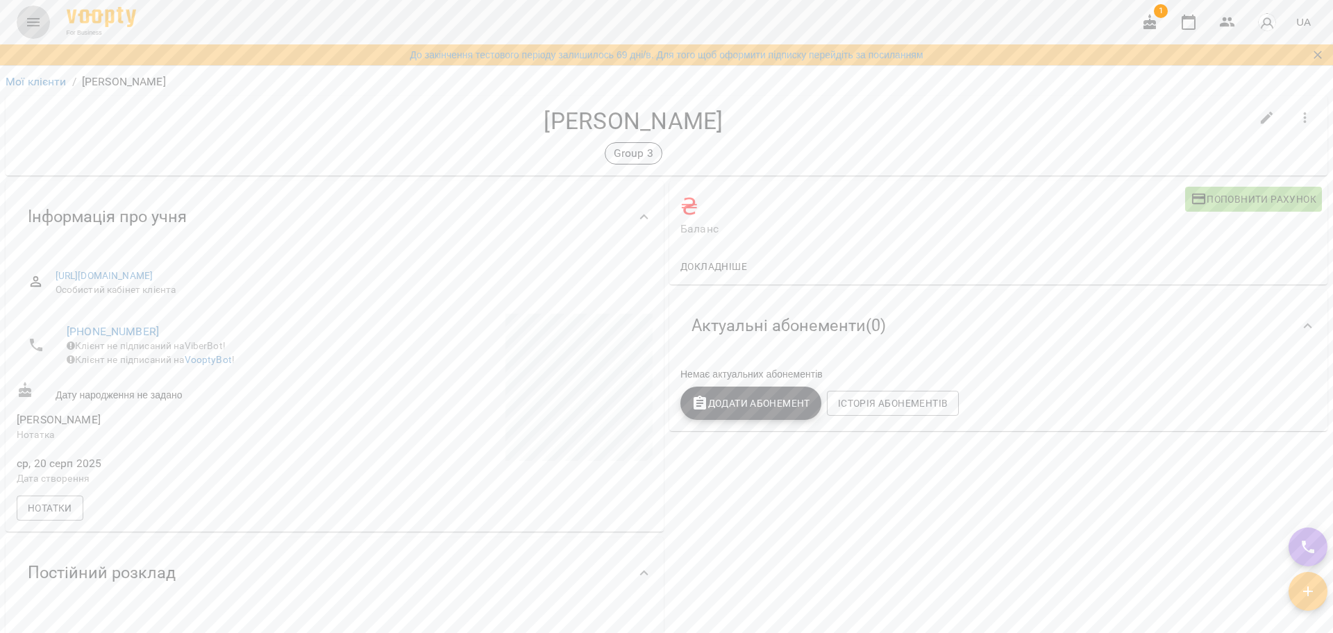
click at [28, 31] on button "Menu" at bounding box center [33, 22] width 33 height 33
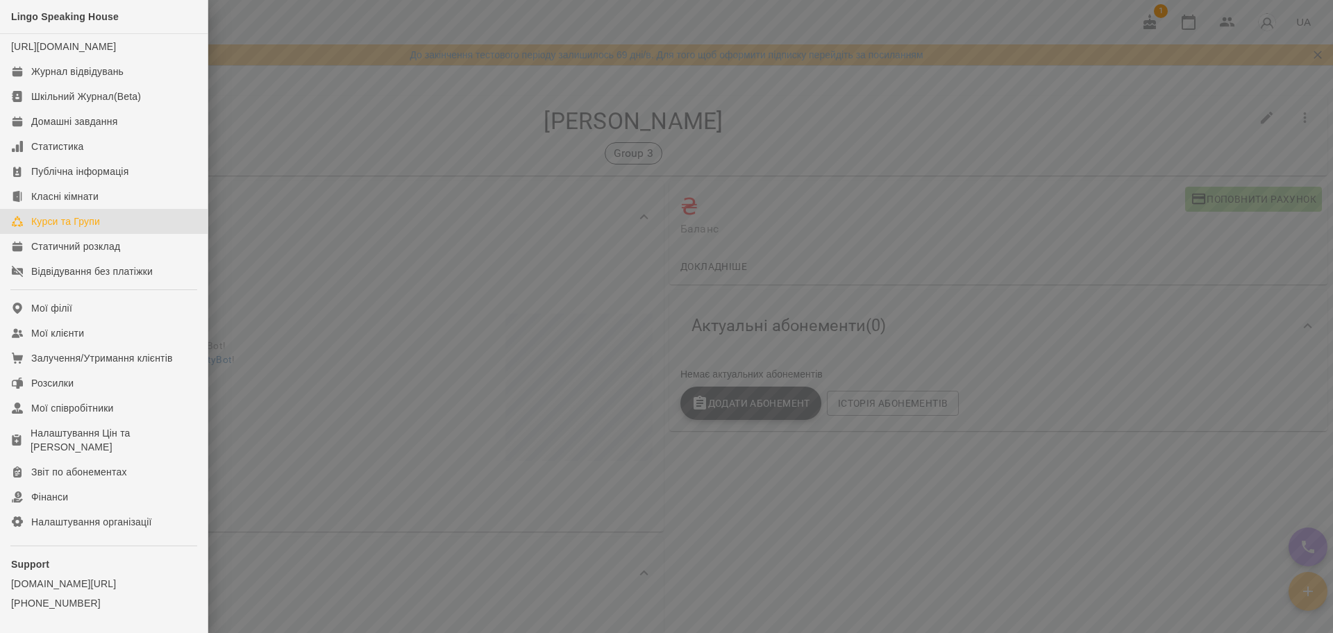
click at [69, 228] on div "Курси та Групи" at bounding box center [65, 222] width 69 height 14
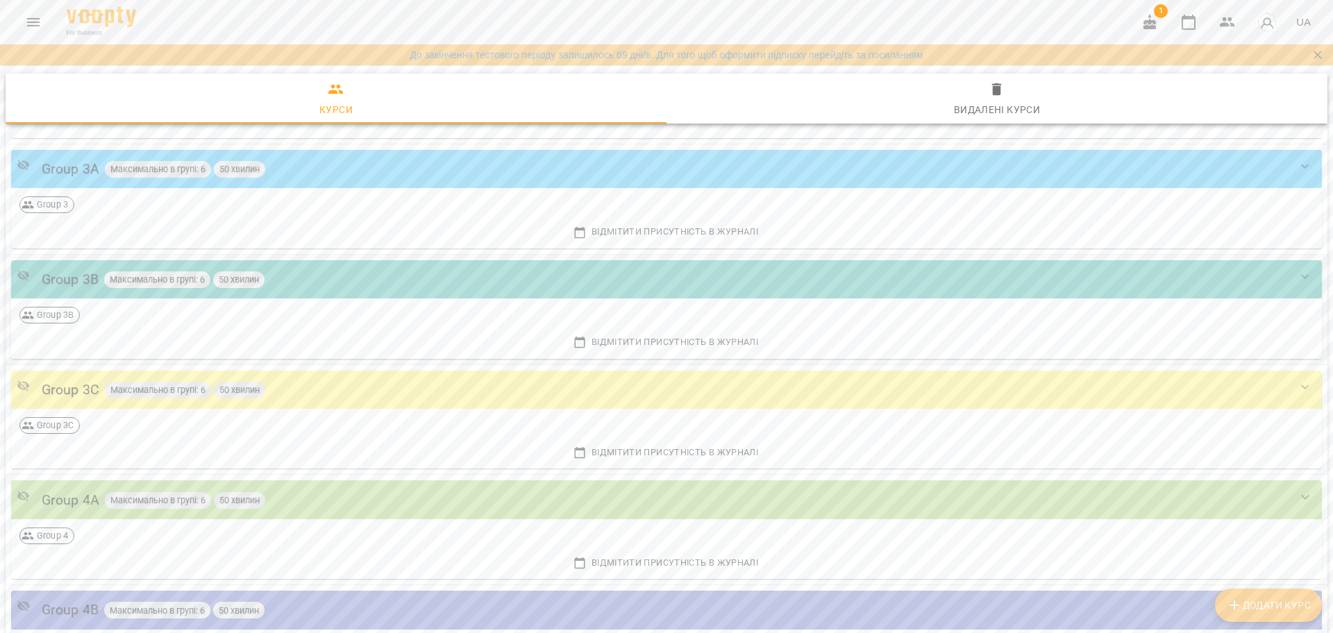
scroll to position [260, 0]
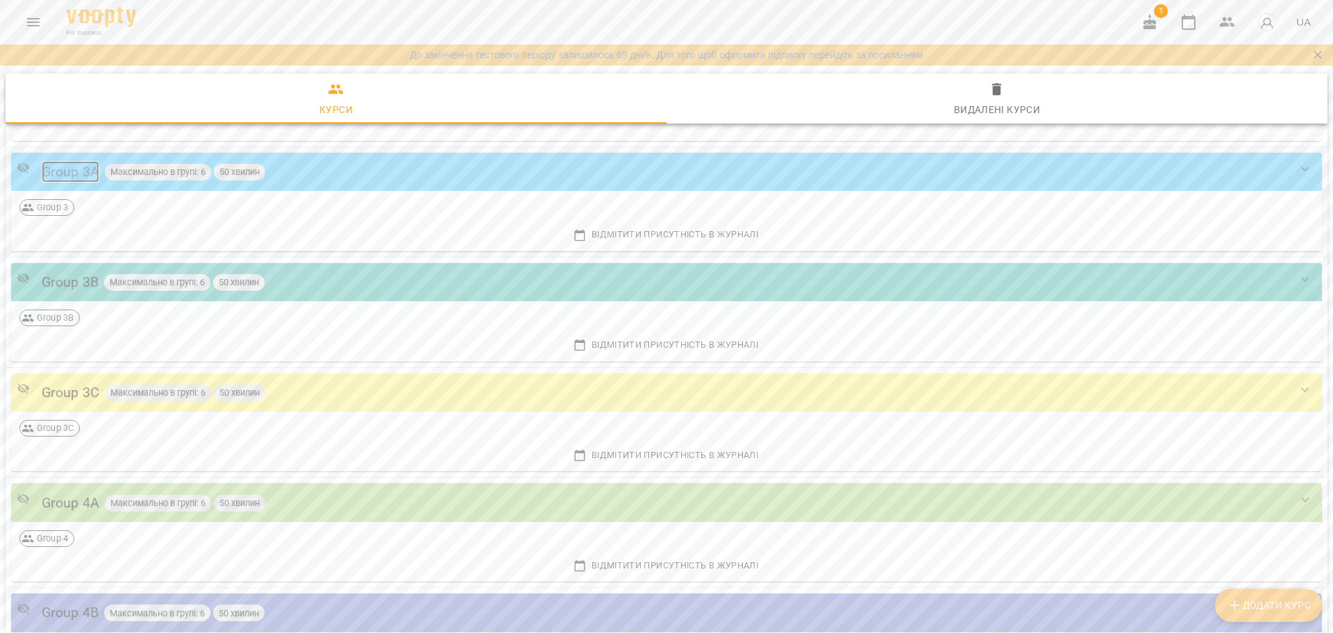
click at [72, 177] on div "Group 3A" at bounding box center [71, 172] width 58 height 22
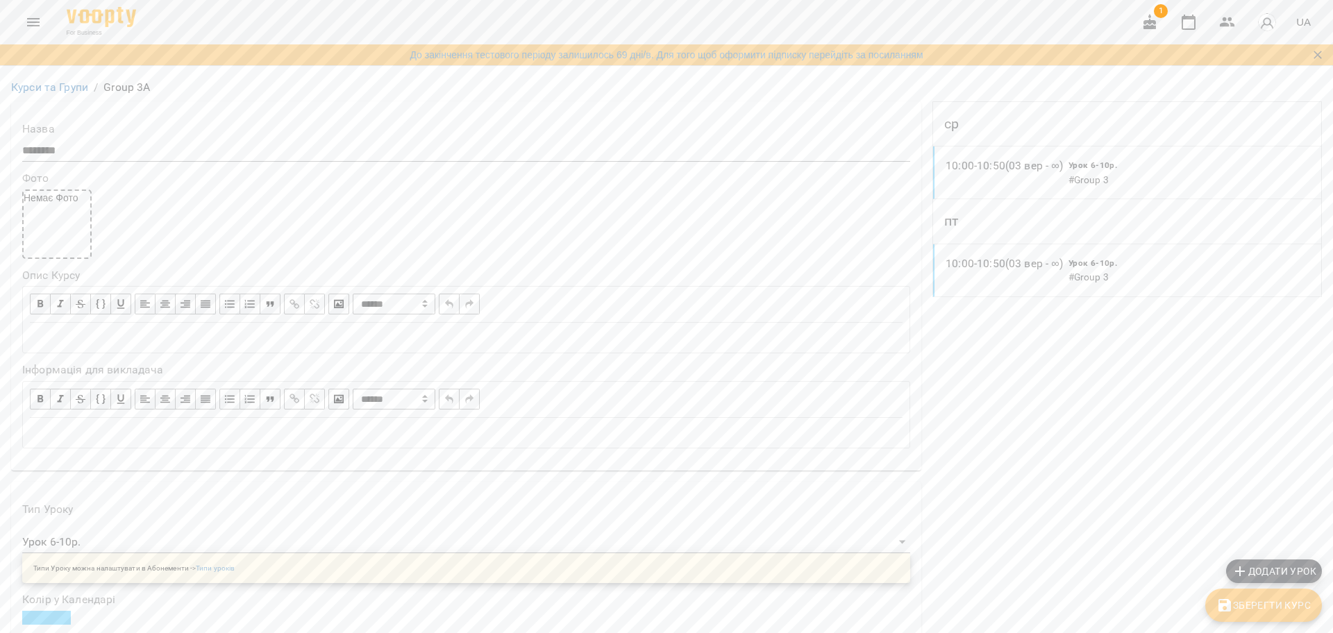
scroll to position [1041, 0]
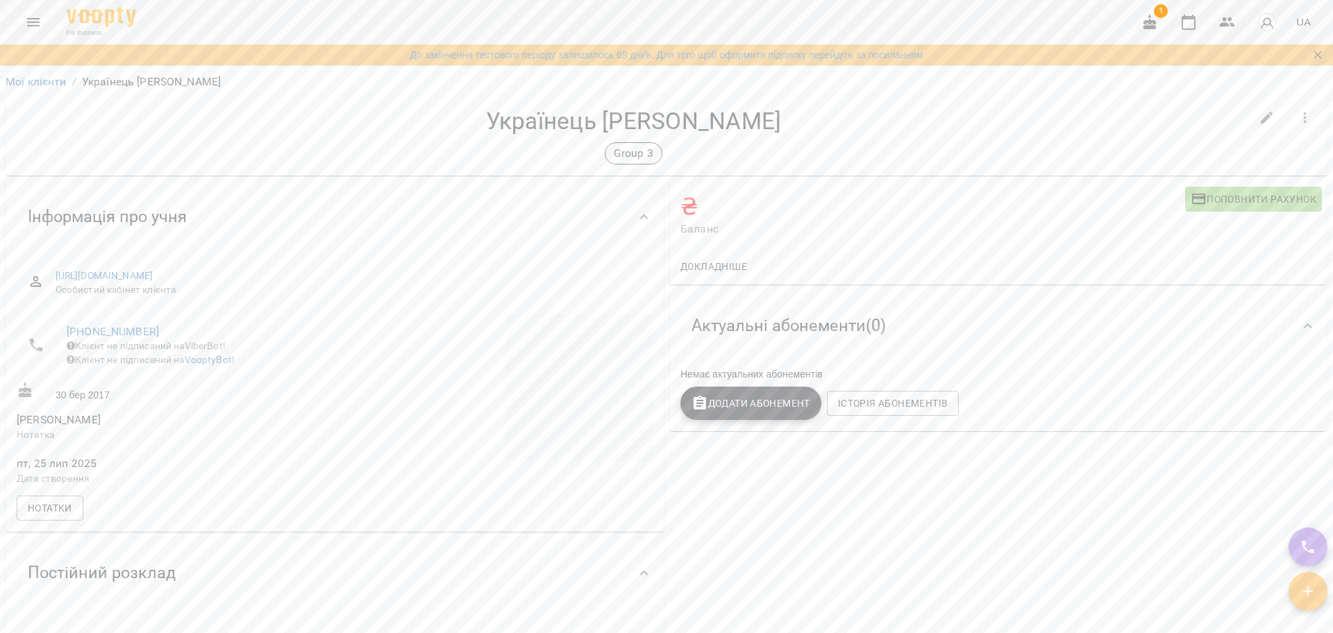
click at [1265, 115] on button "button" at bounding box center [1266, 117] width 33 height 33
select select "**"
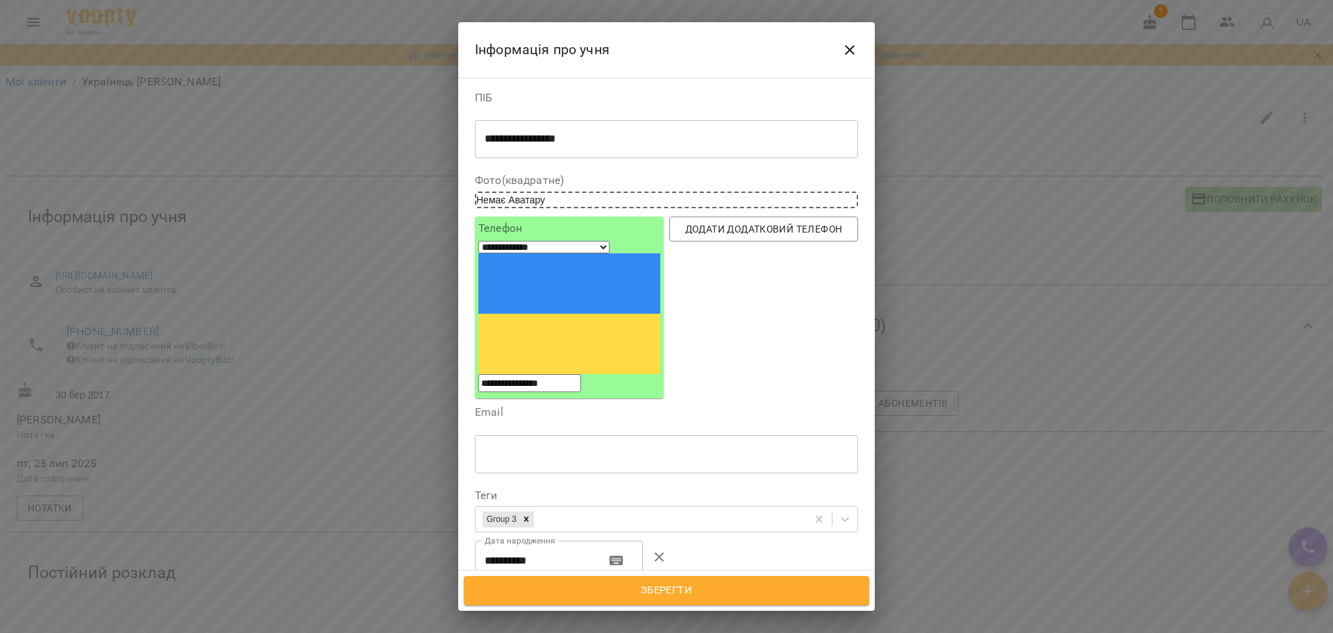
click at [644, 124] on div "**********" at bounding box center [666, 138] width 383 height 39
click at [641, 135] on textarea "**********" at bounding box center [660, 139] width 351 height 13
type textarea "**********"
click at [731, 583] on span "Зберегти" at bounding box center [666, 591] width 375 height 18
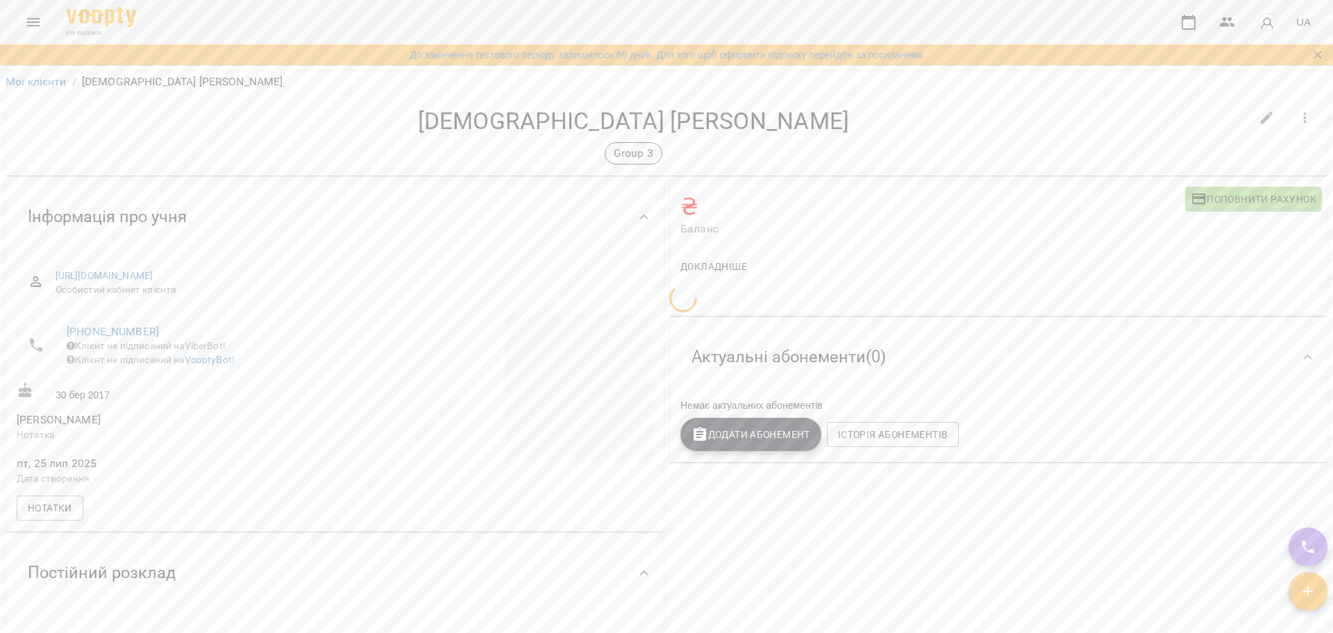
click at [27, 38] on div "For Business UA" at bounding box center [666, 22] width 1333 height 44
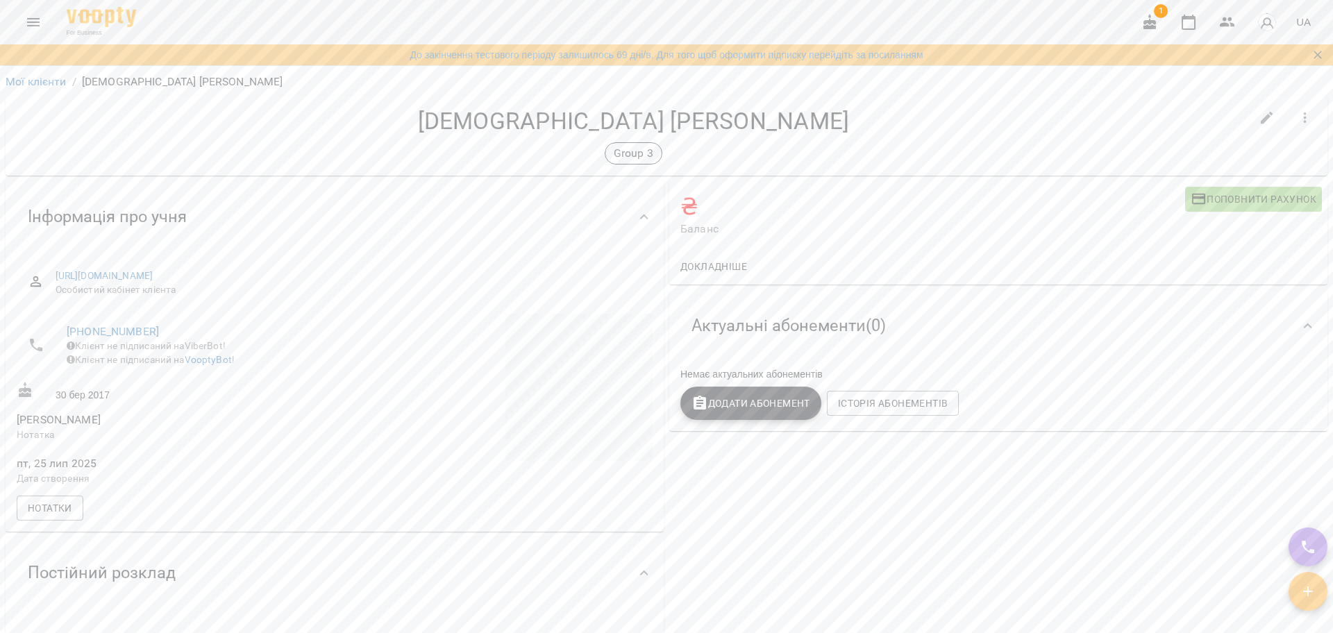
click at [19, 22] on button "Menu" at bounding box center [33, 22] width 33 height 33
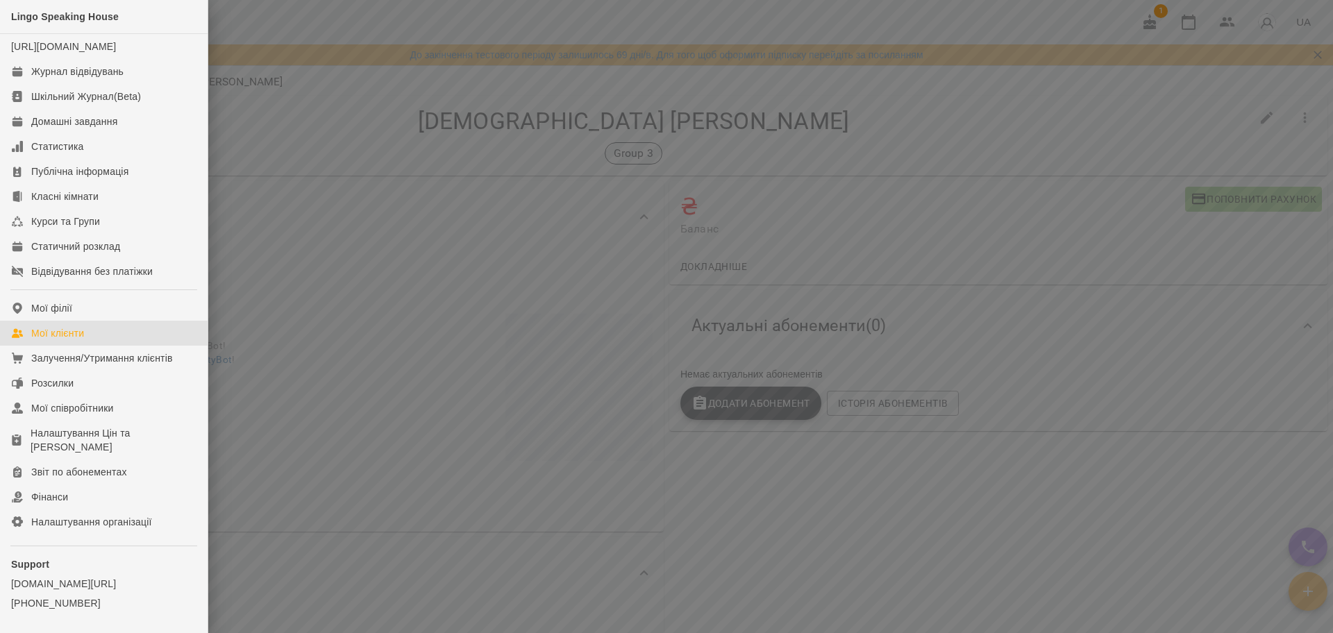
click at [83, 346] on link "Мої клієнти" at bounding box center [104, 333] width 208 height 25
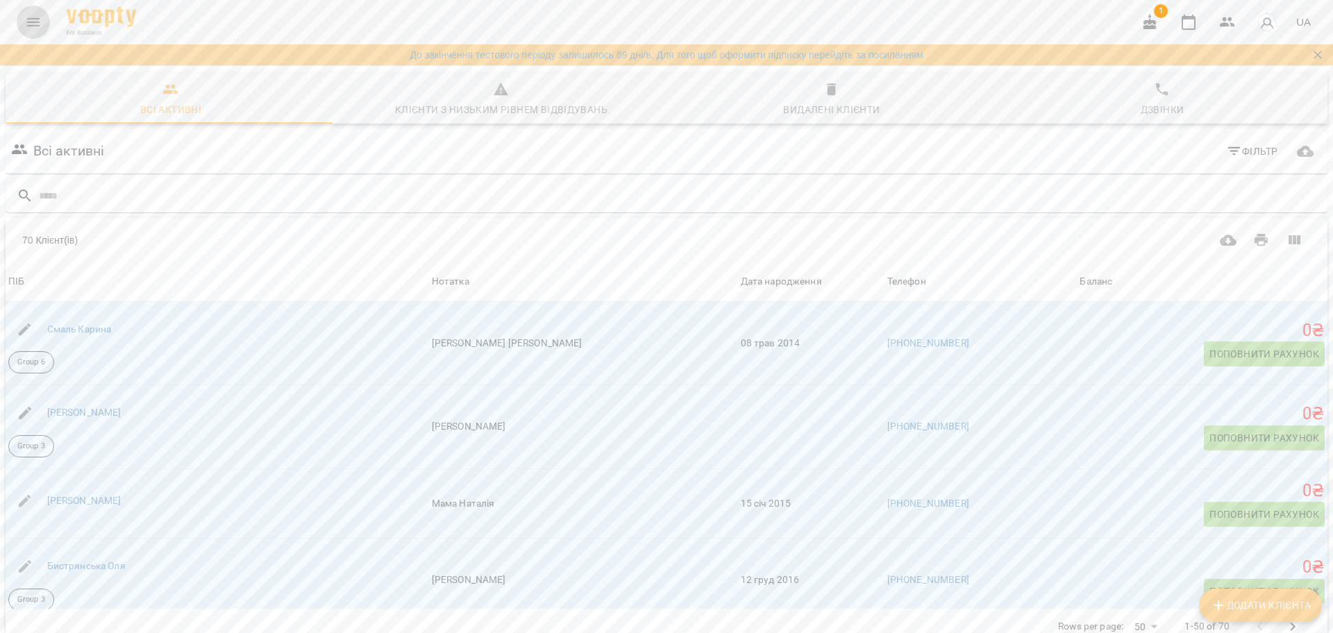
click at [37, 16] on icon "Menu" at bounding box center [33, 22] width 17 height 17
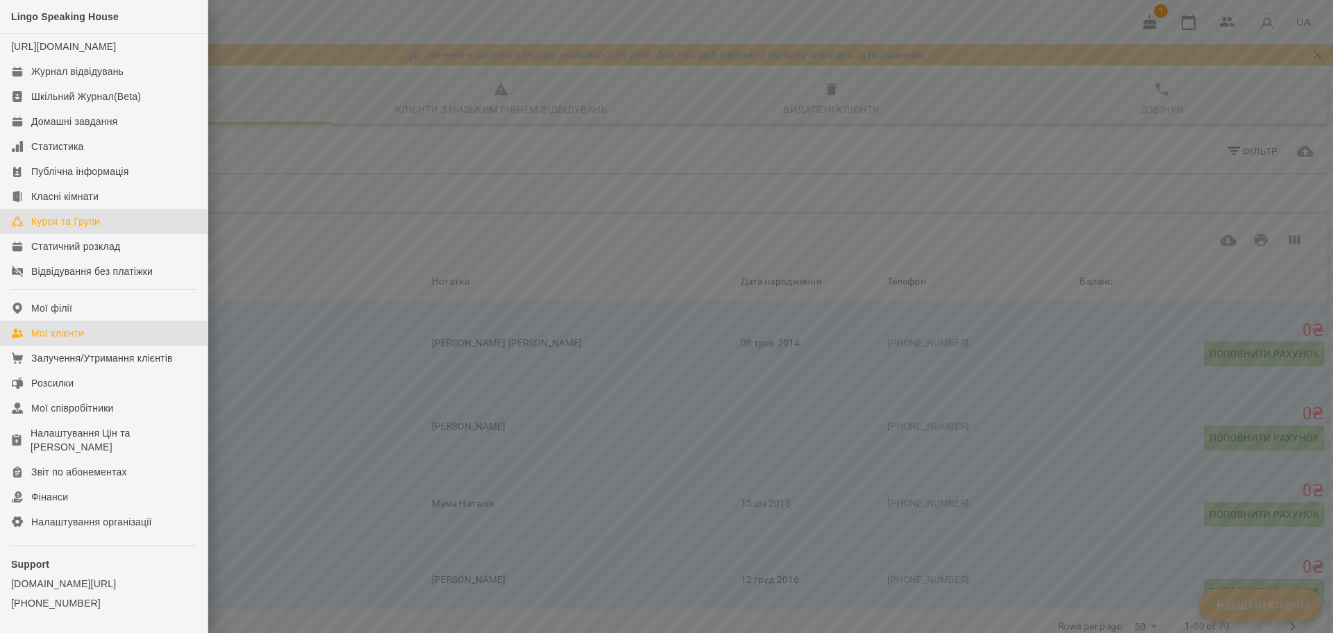
click at [77, 228] on div "Курси та Групи" at bounding box center [65, 222] width 69 height 14
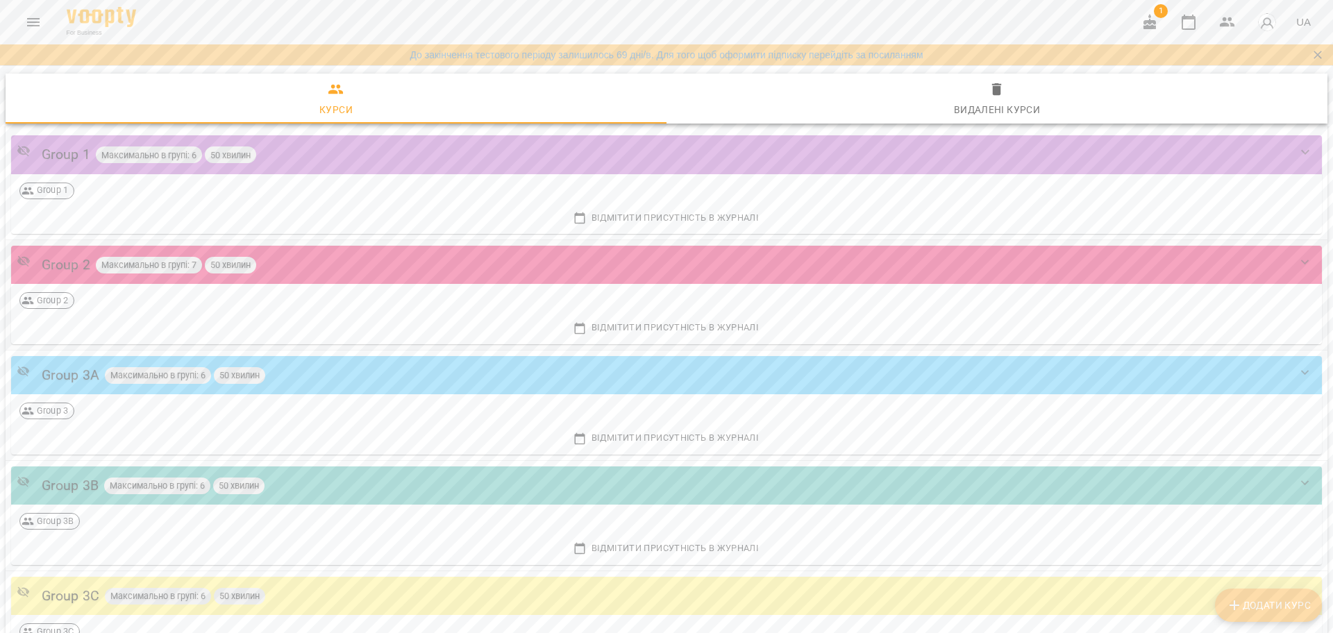
scroll to position [87, 0]
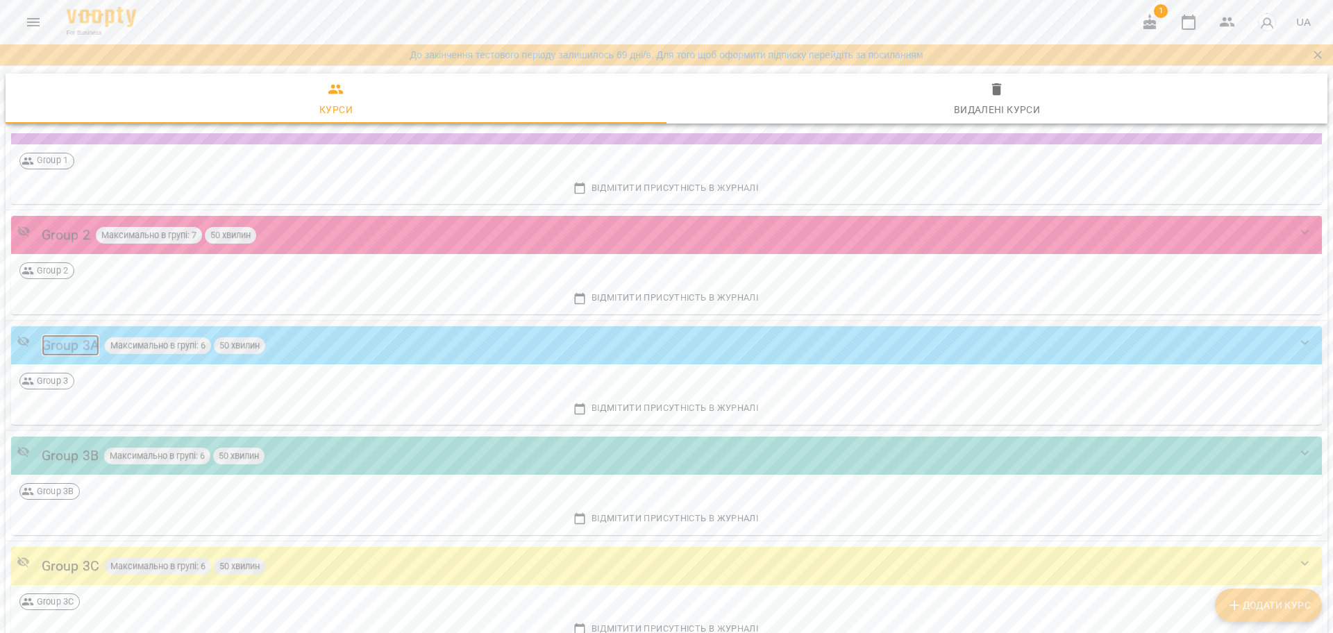
click div "Group 3A"
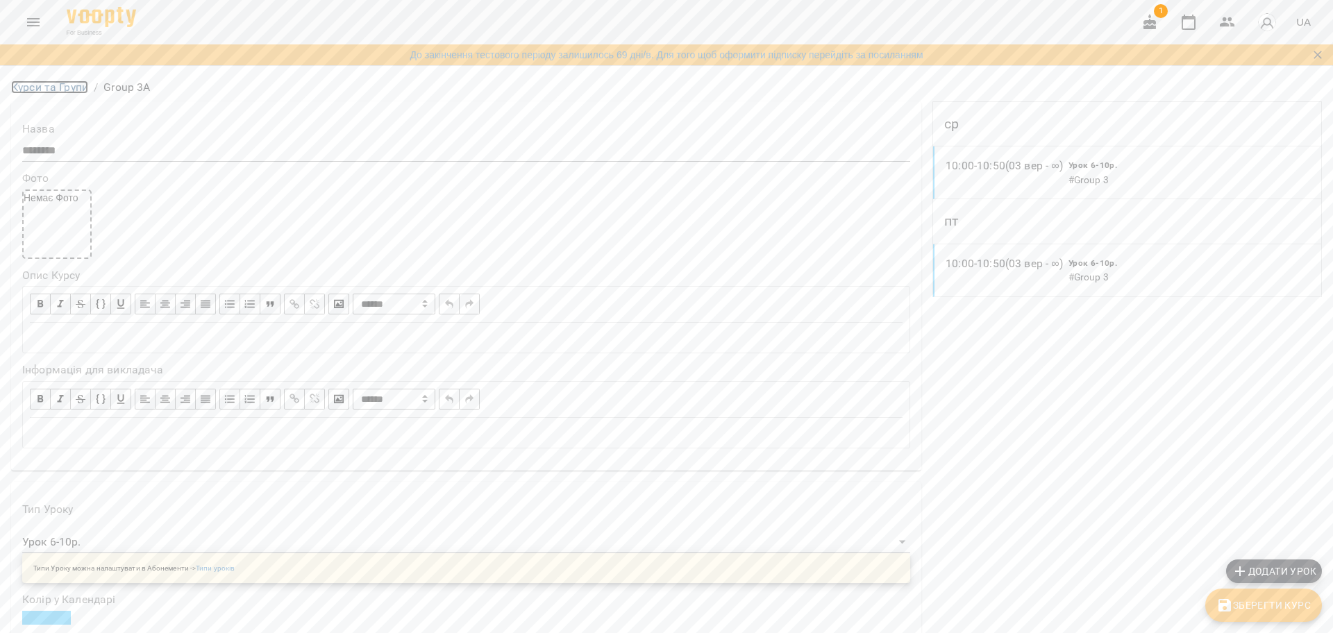
click link "Курси та Групи"
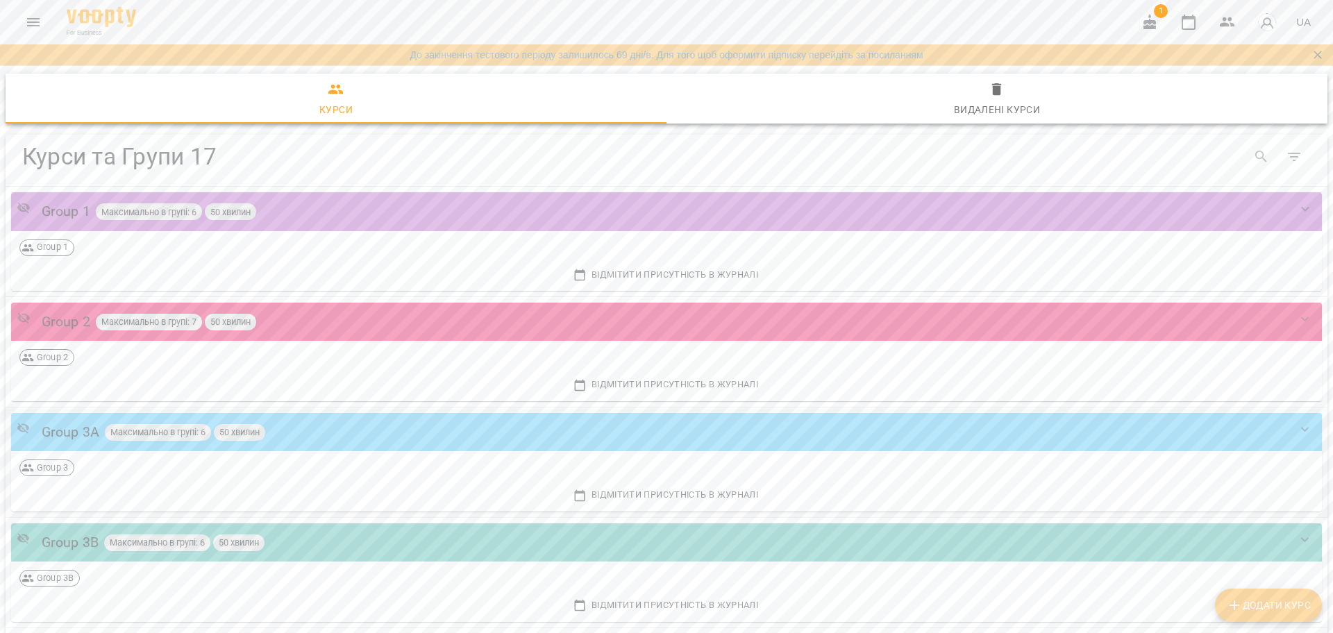
scroll to position [260, 0]
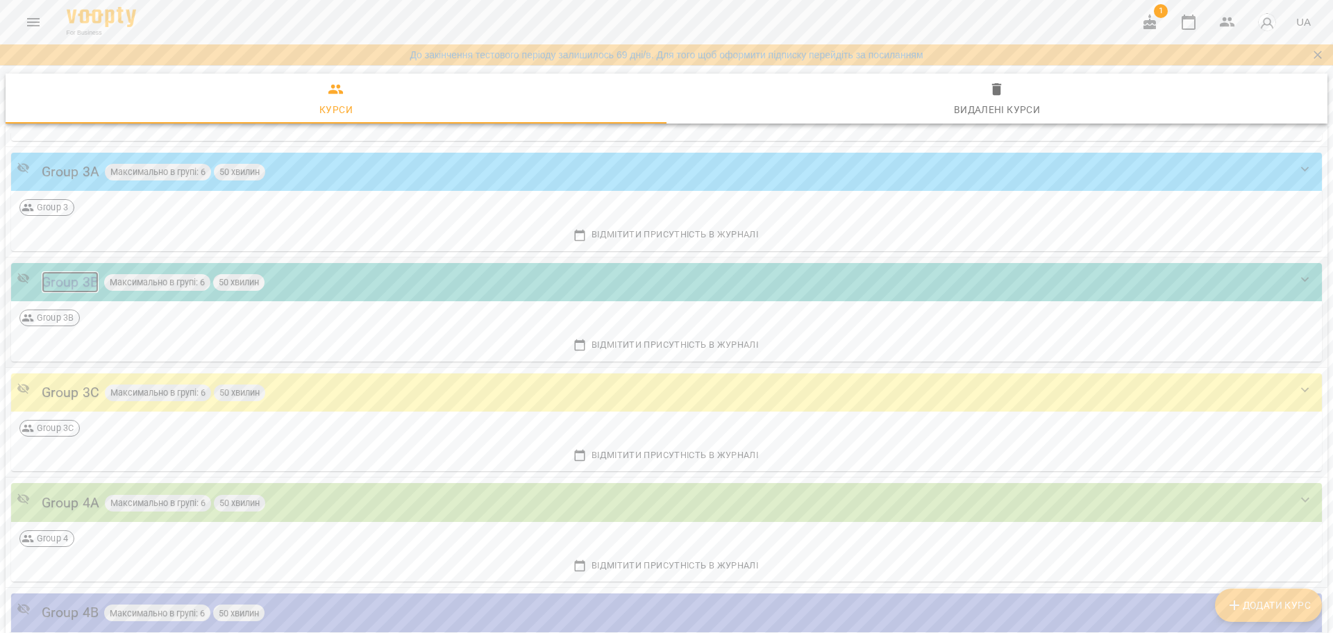
click div "Group 3B"
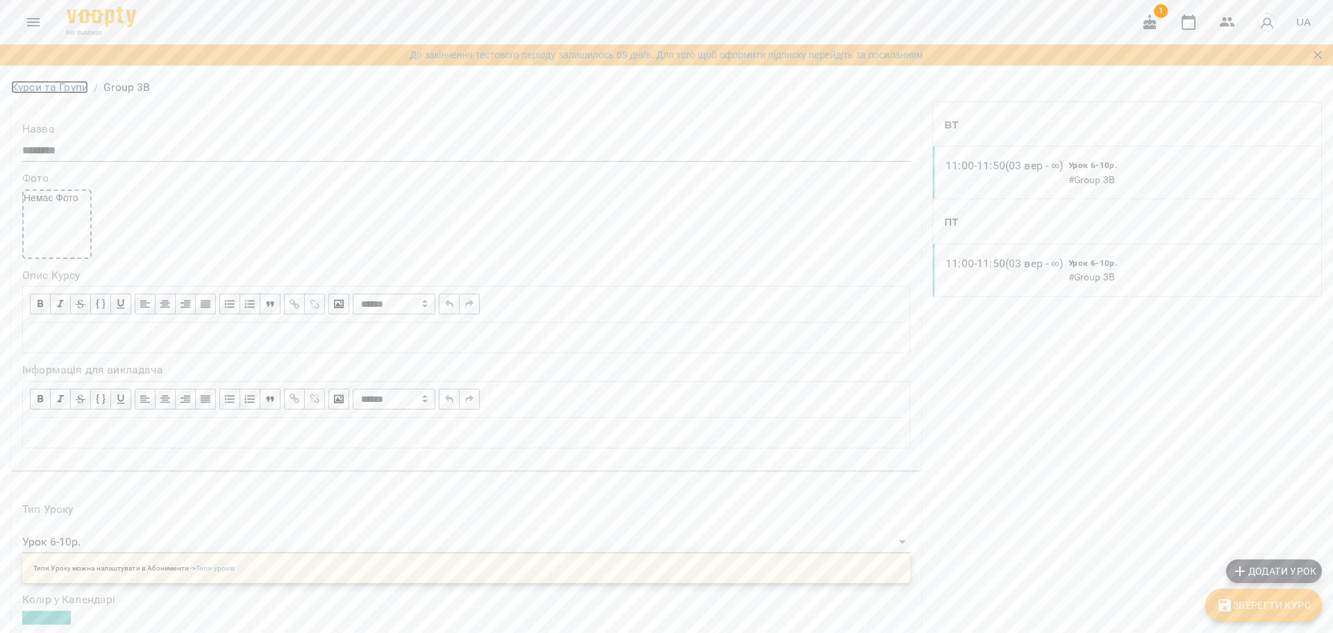
click link "Курси та Групи"
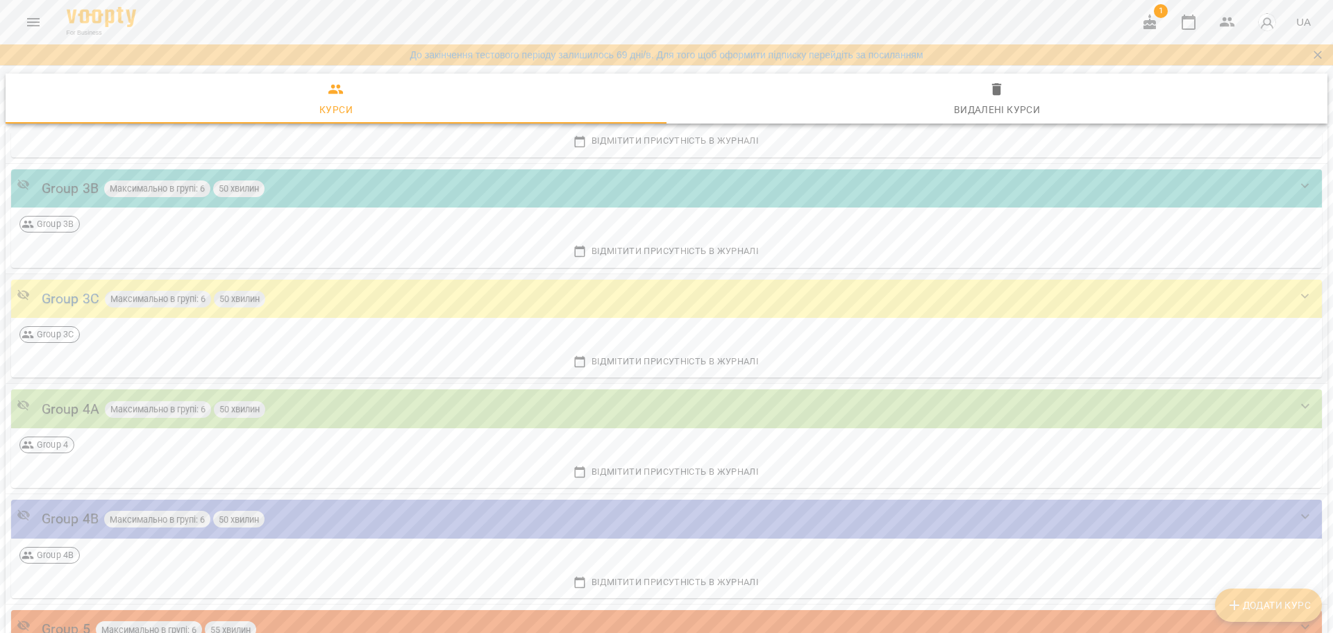
scroll to position [260, 0]
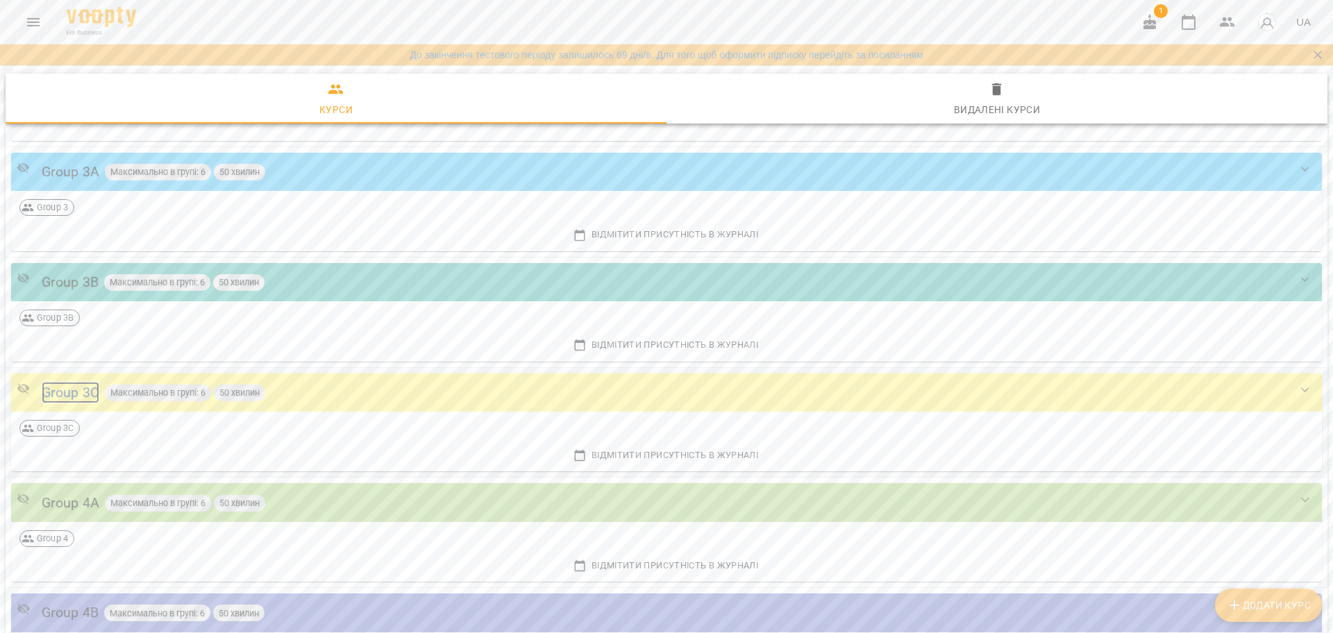
click div "Group 3C"
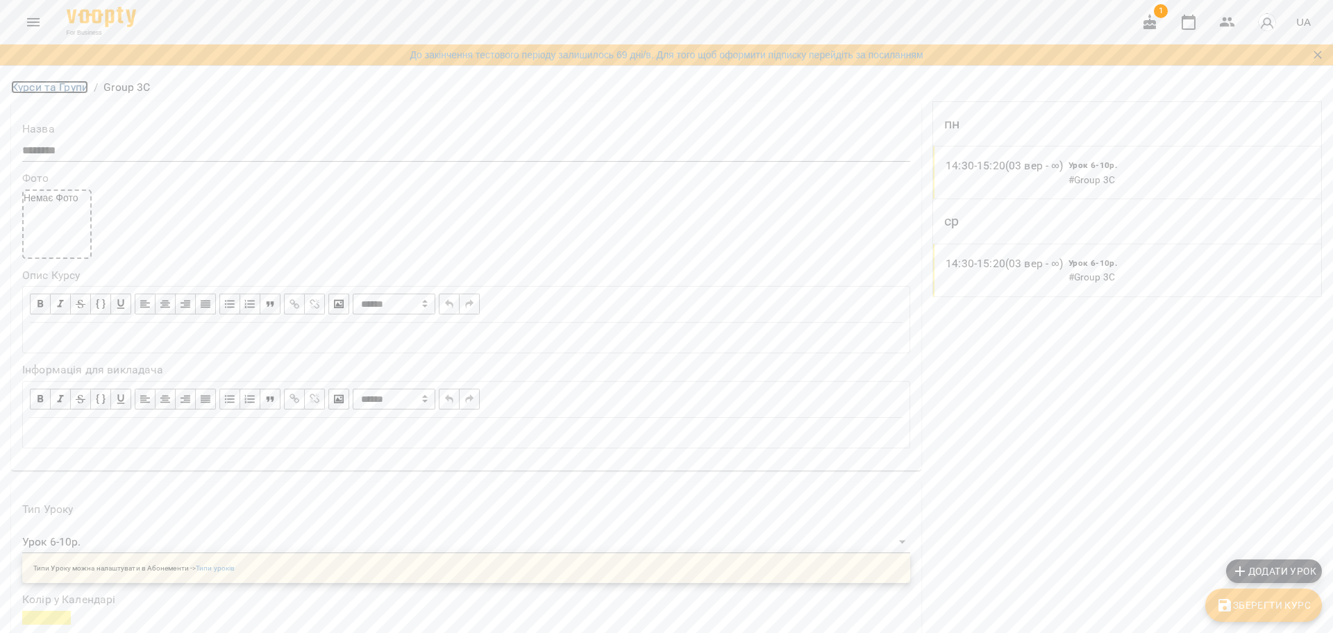
click link "Курси та Групи"
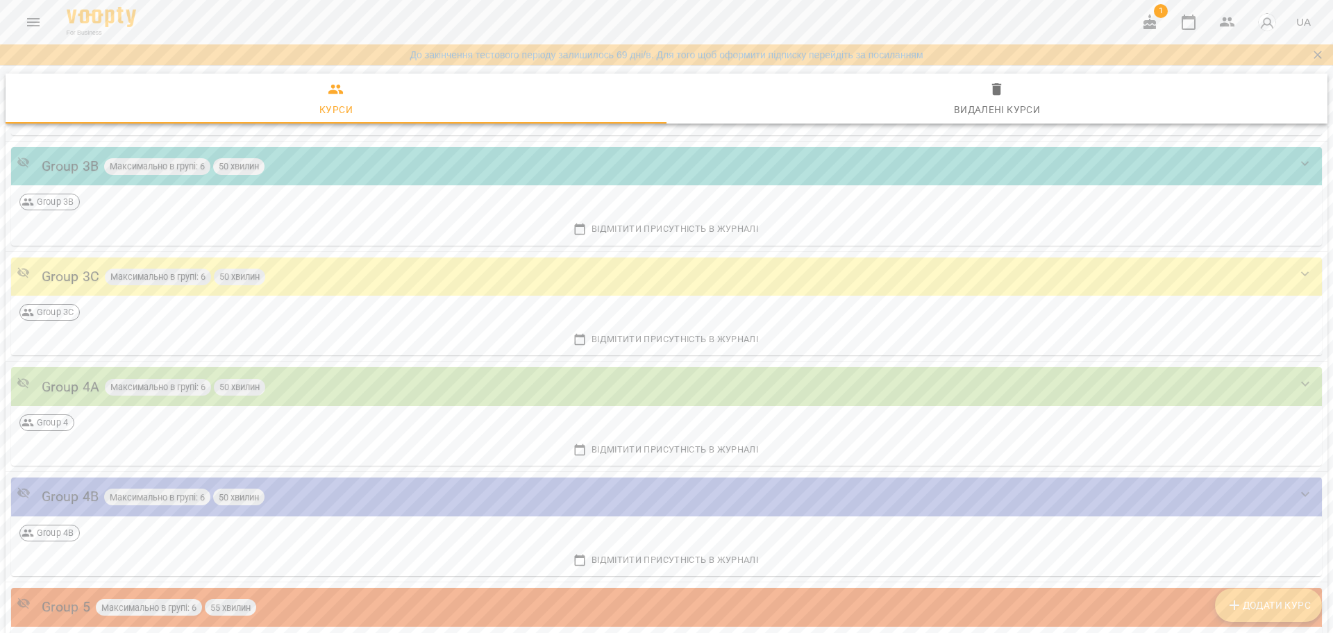
scroll to position [434, 0]
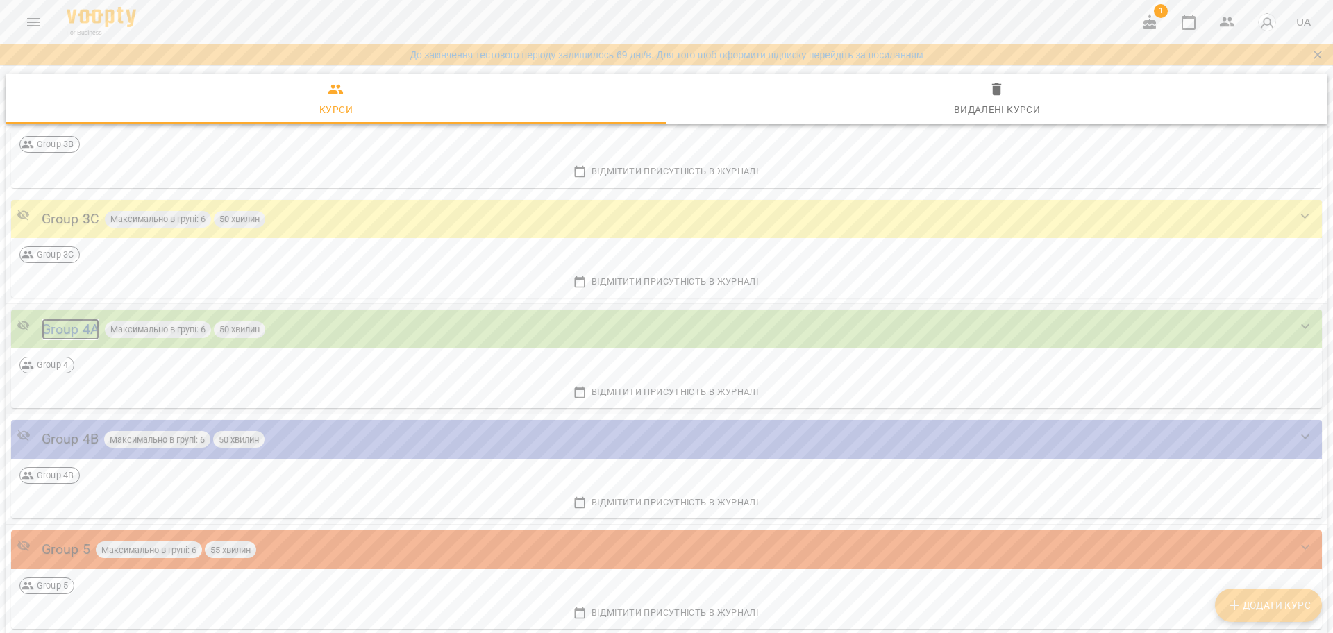
click div "Group 4A"
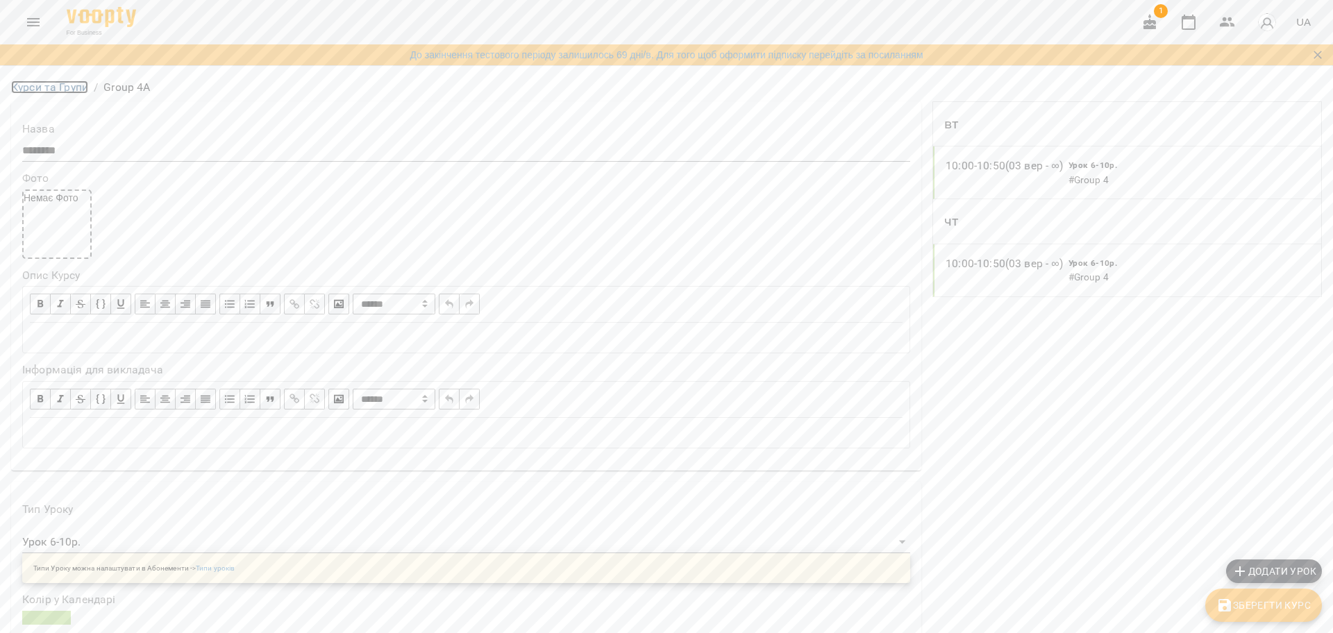
click link "Курси та Групи"
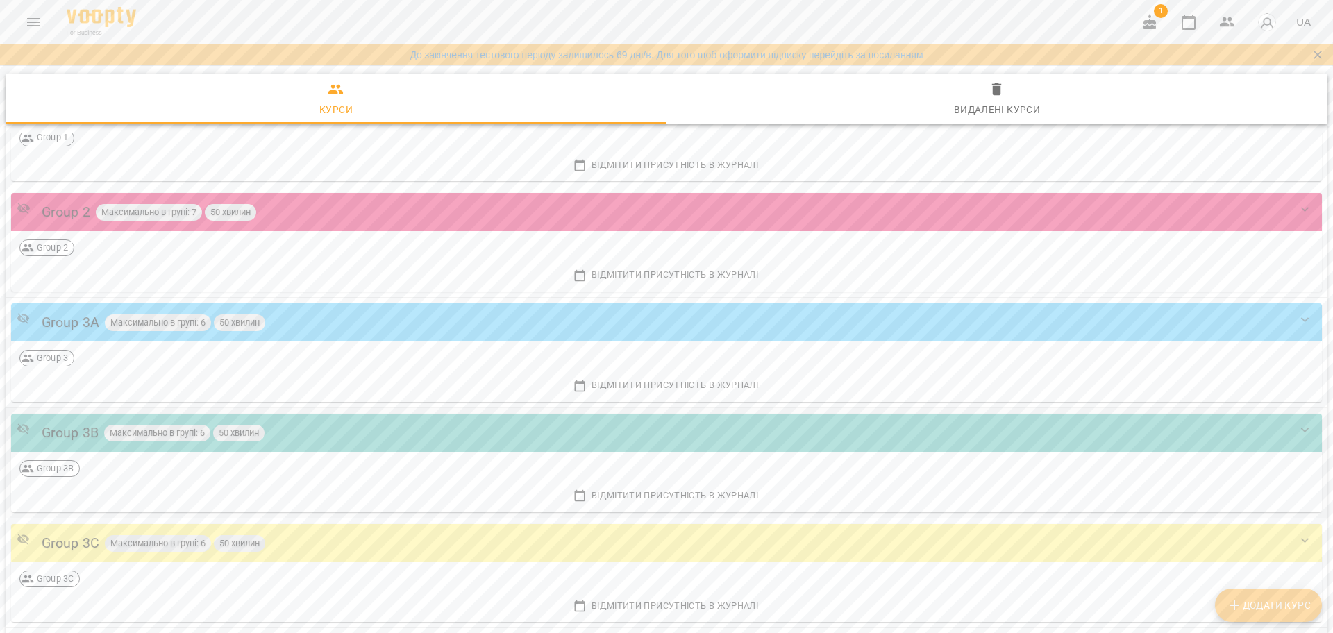
scroll to position [347, 0]
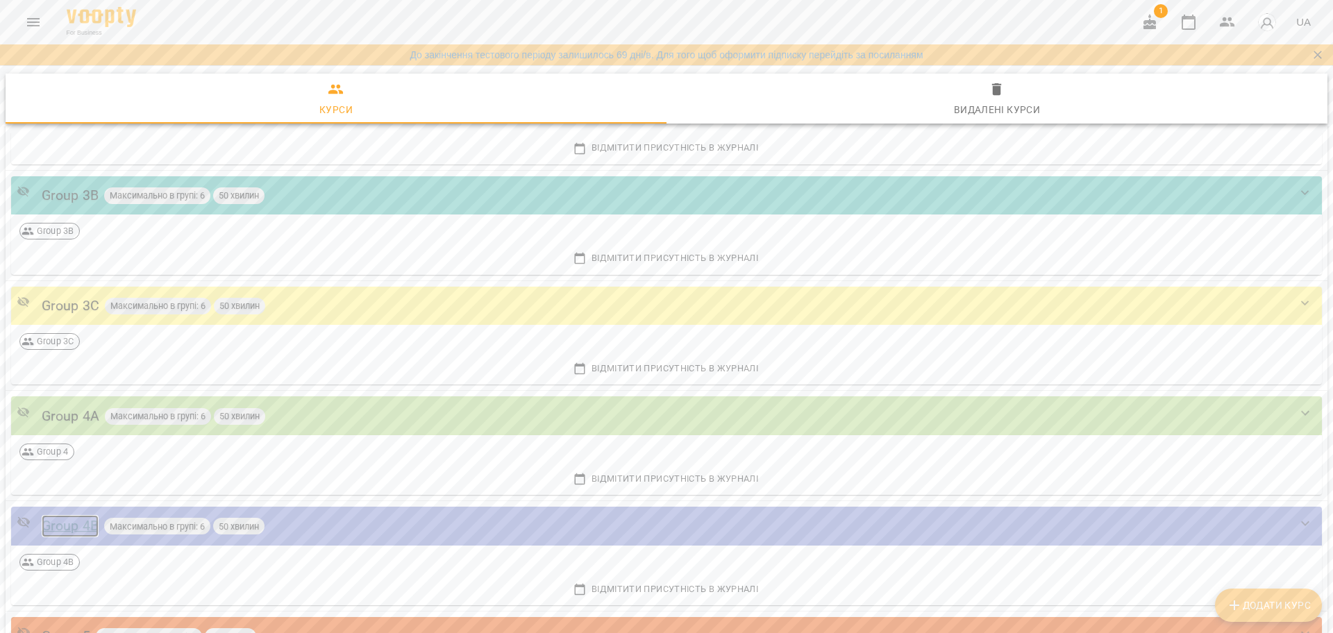
click div "Group 4B"
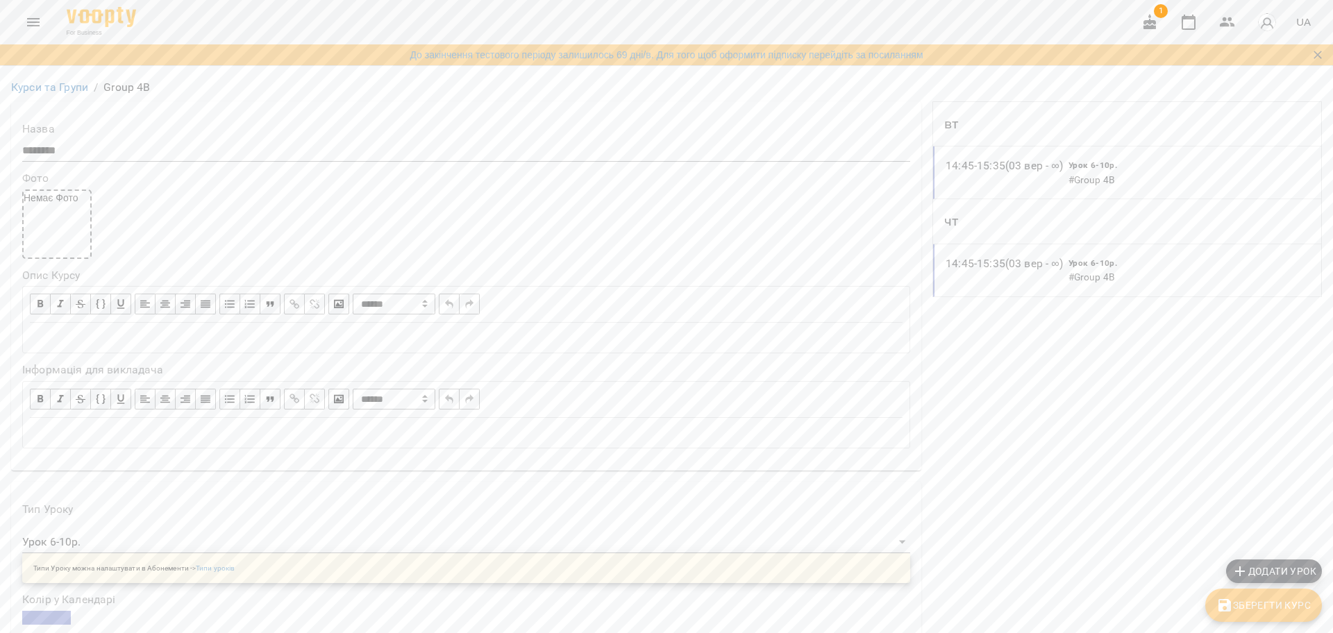
click div "Курси та Групи / Group 4B"
drag, startPoint x: 66, startPoint y: 94, endPoint x: 64, endPoint y: 85, distance: 9.3
click li "Курси та Групи"
click link "Курси та Групи"
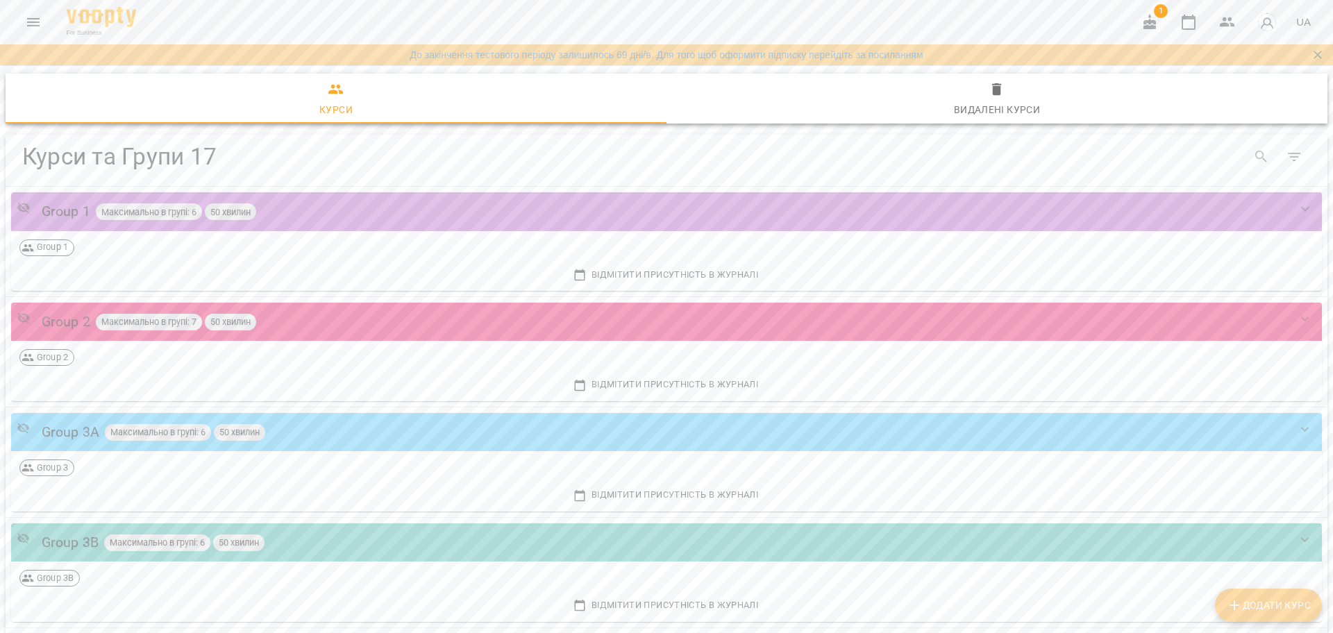
click button "Menu"
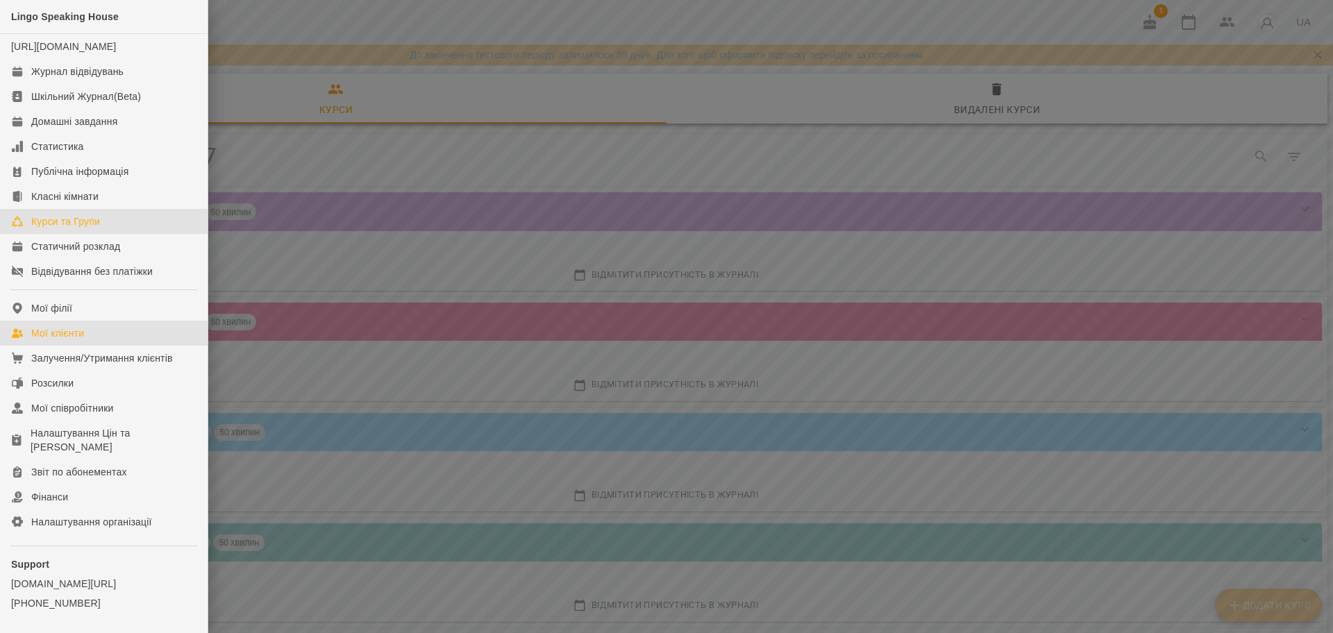
click link "Мої клієнти"
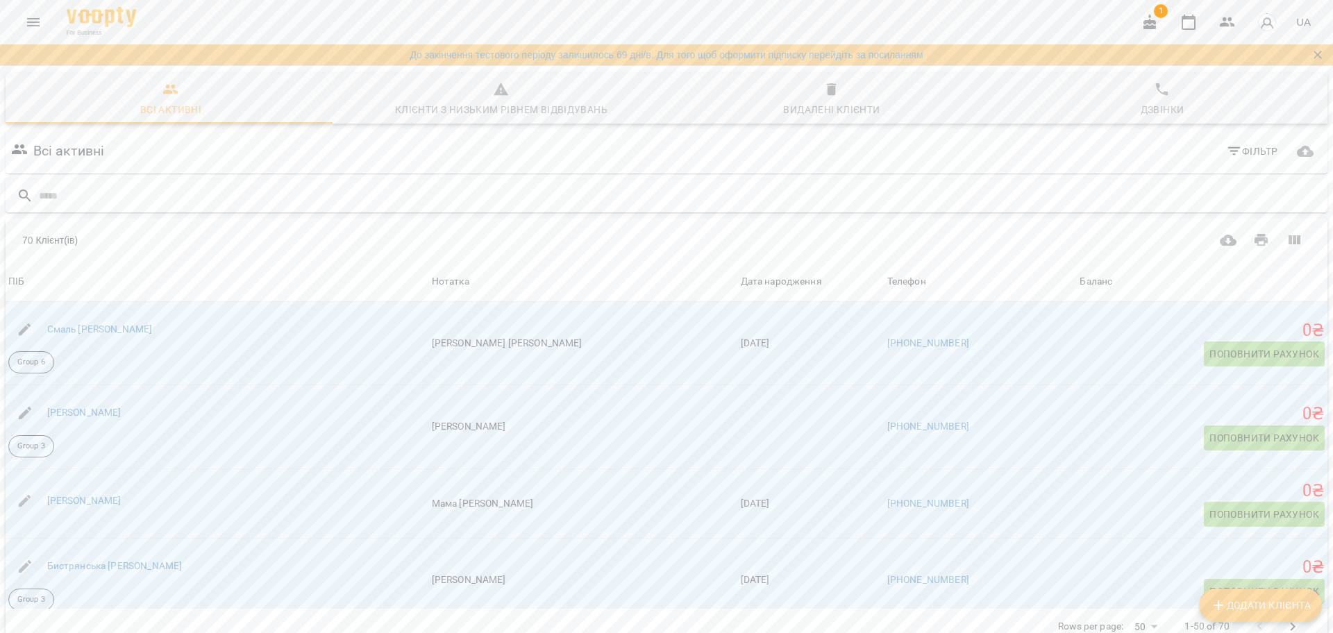
click input "text"
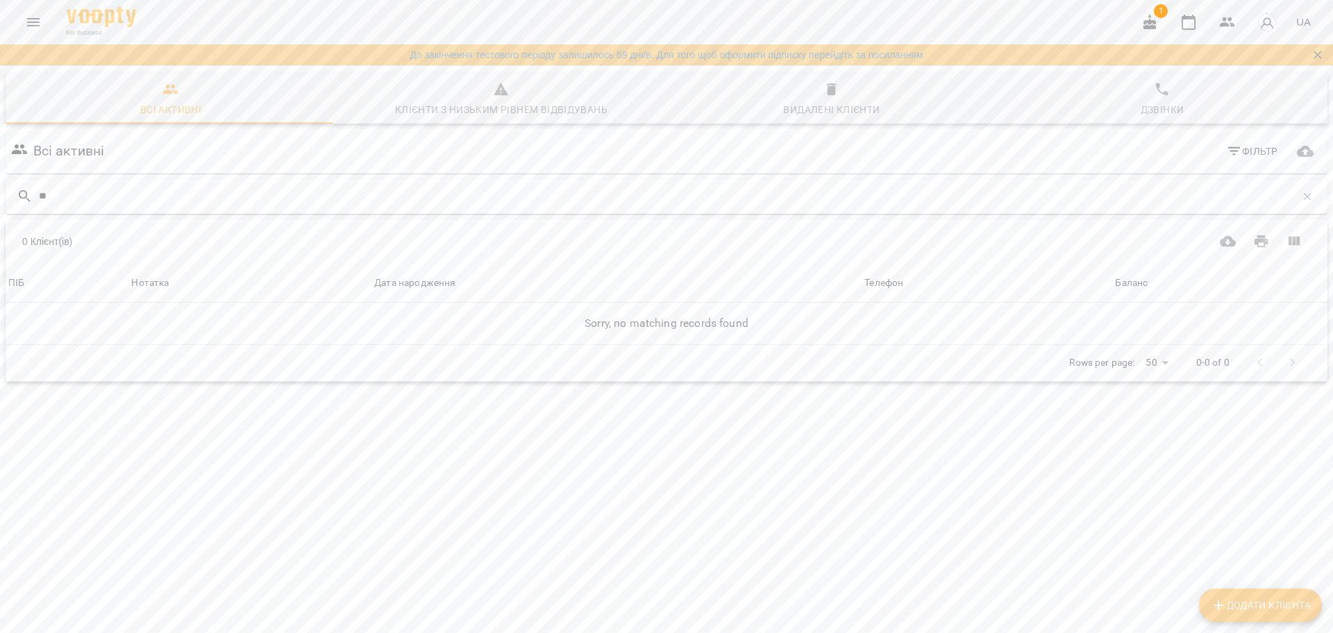
type input "*"
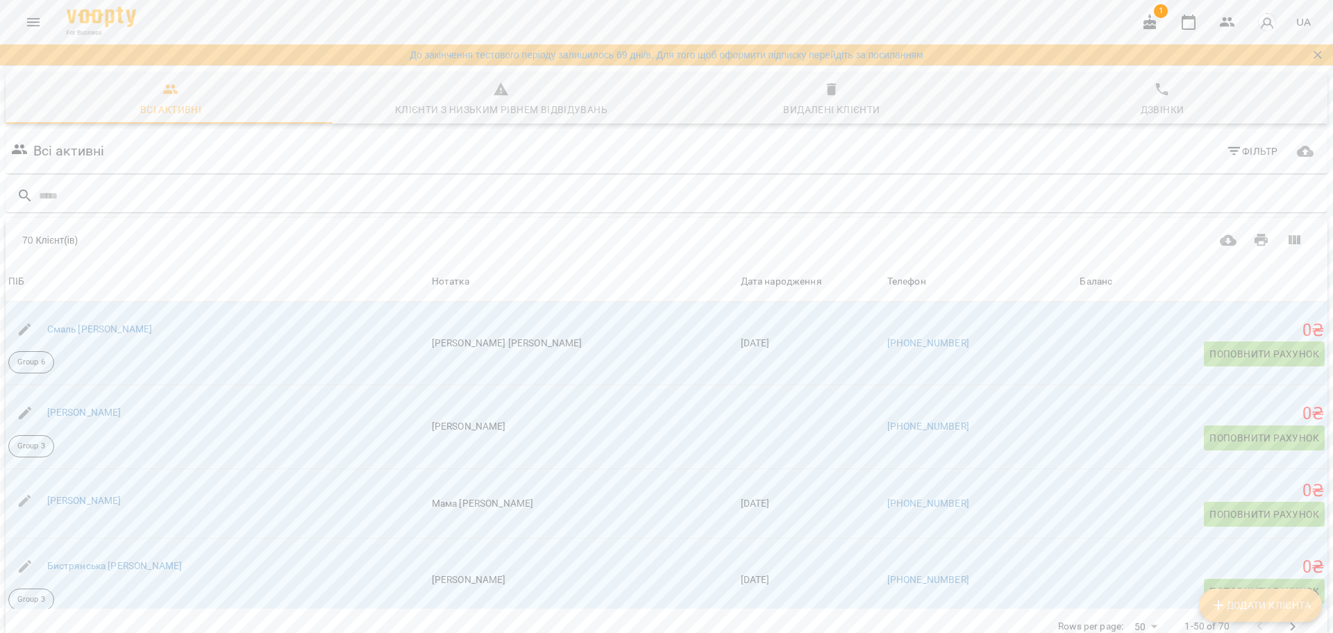
click button "Додати клієнта"
select select "**"
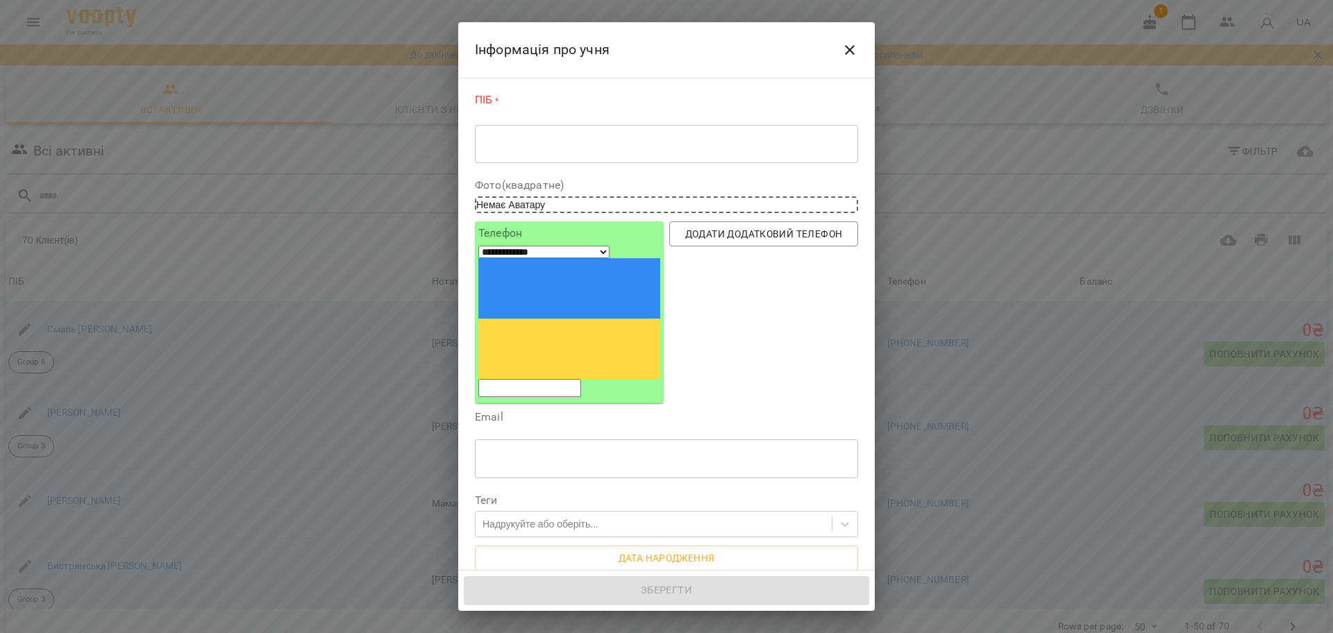
click textarea
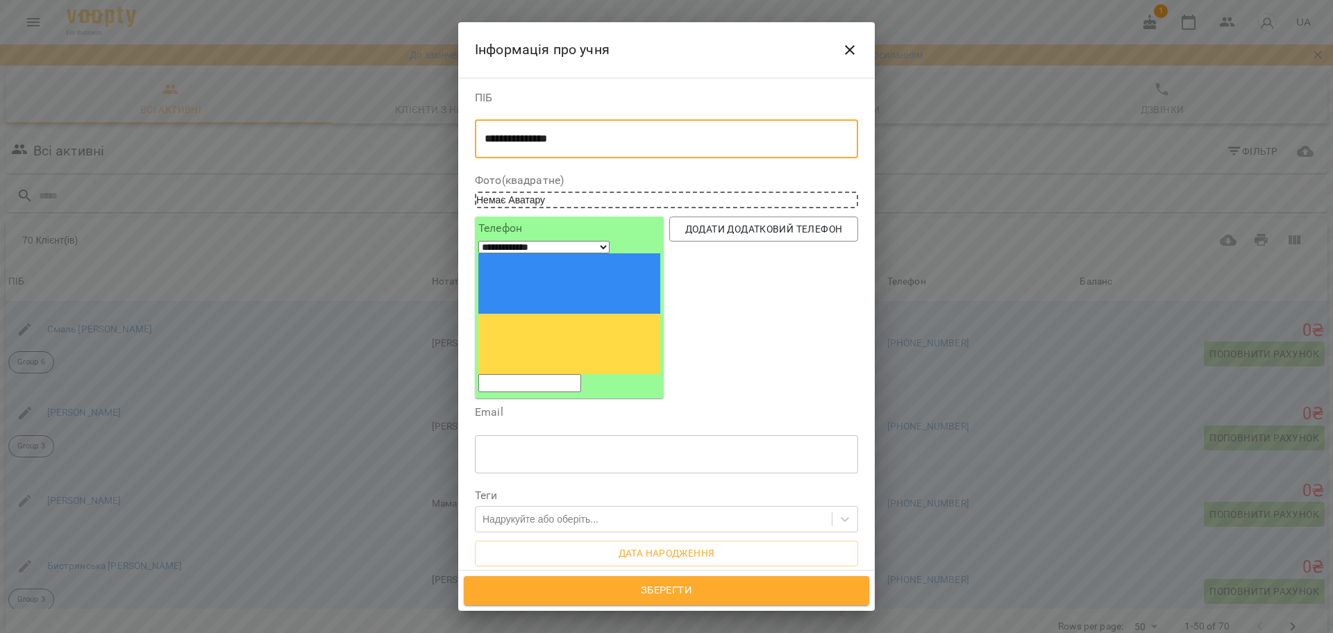
type textarea "**********"
click input "tel"
click div "* ​"
type textarea "**********"
click input "tel"
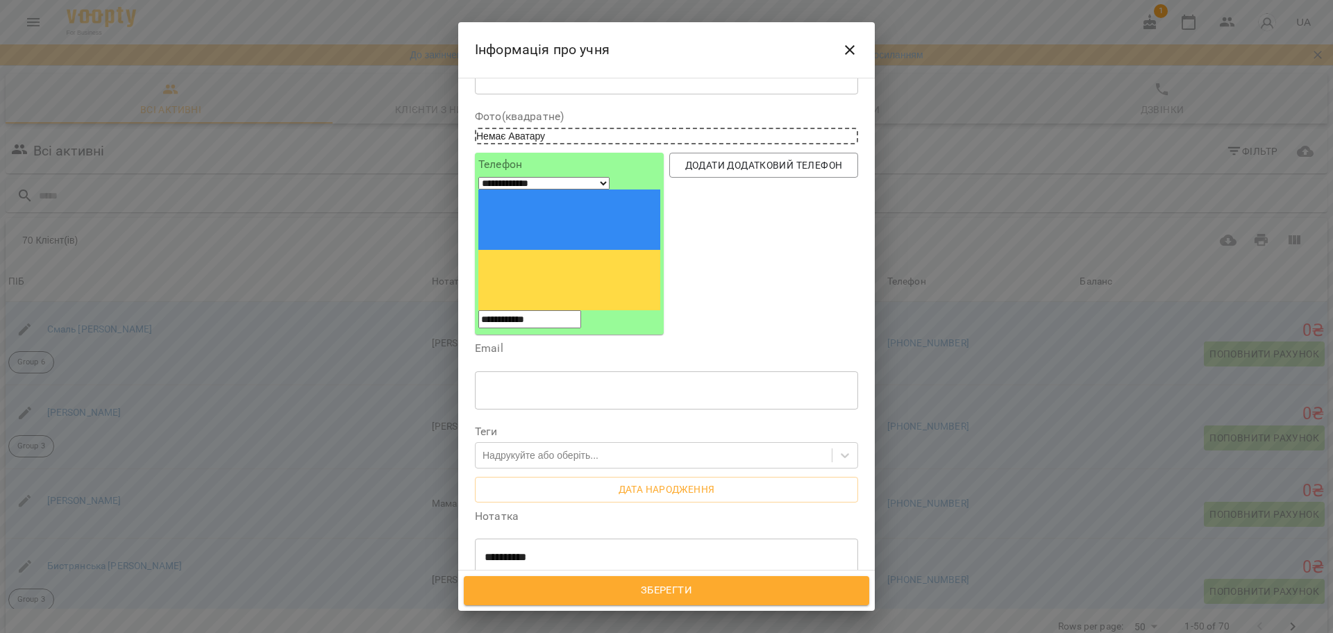
scroll to position [208, 0]
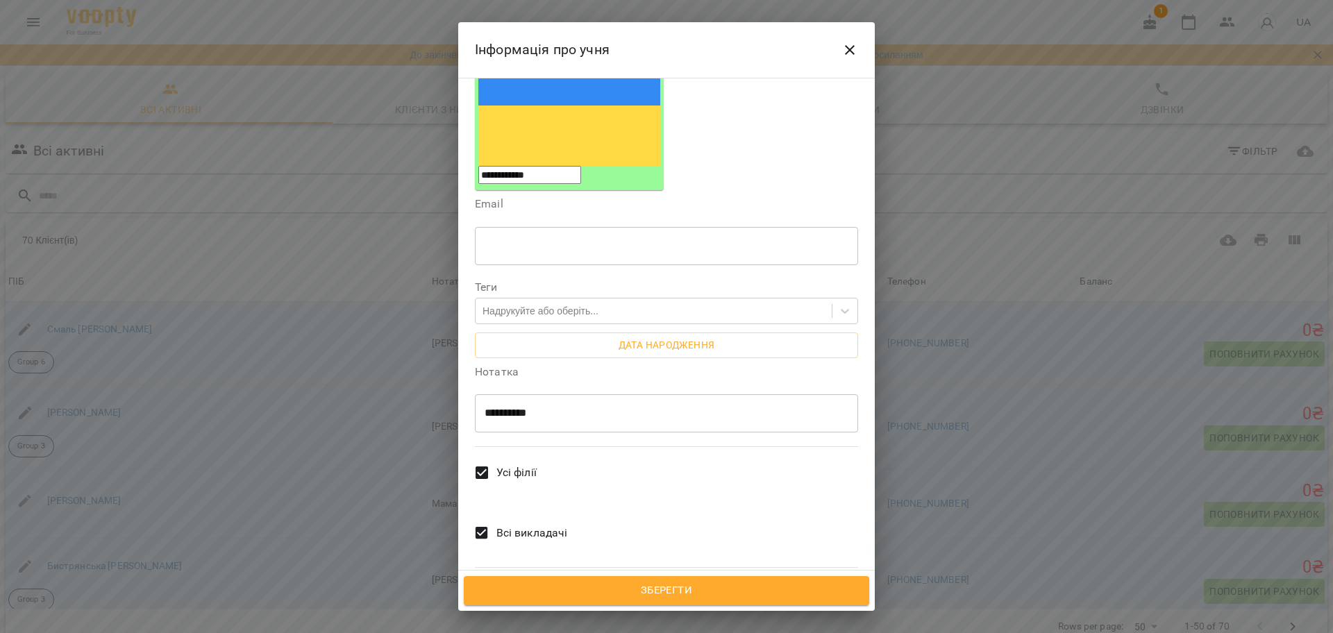
type input "**********"
click span "Зберегти"
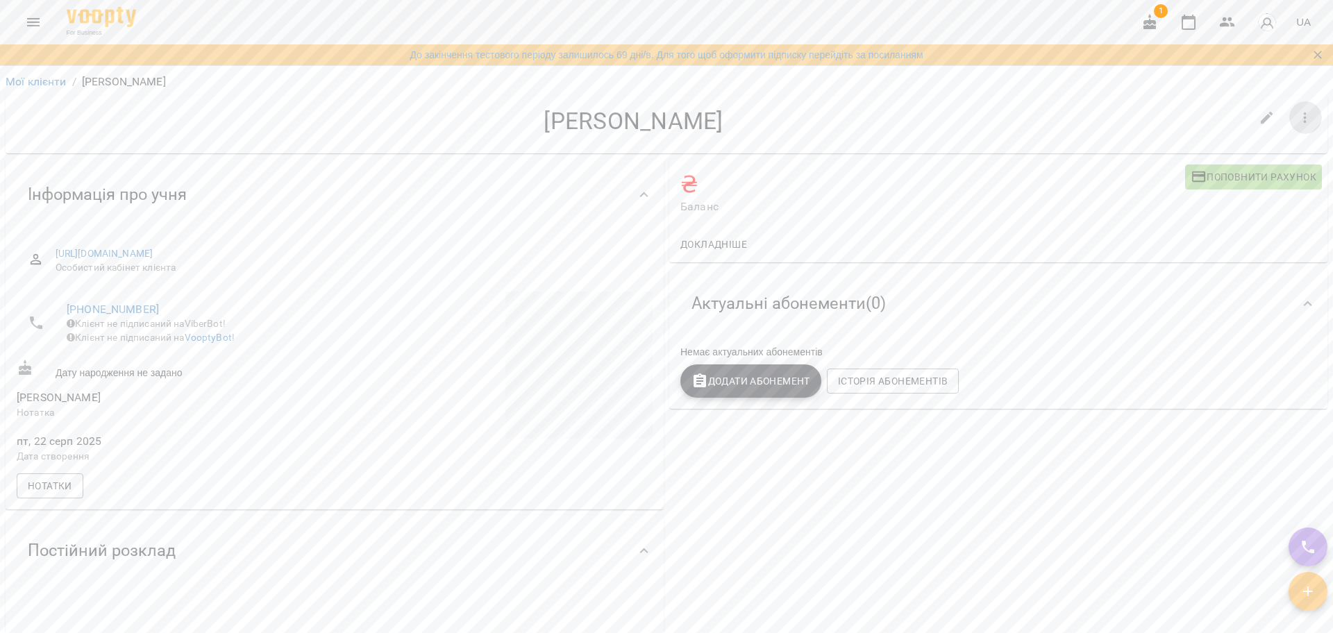
click at [1302, 121] on button "button" at bounding box center [1305, 117] width 33 height 33
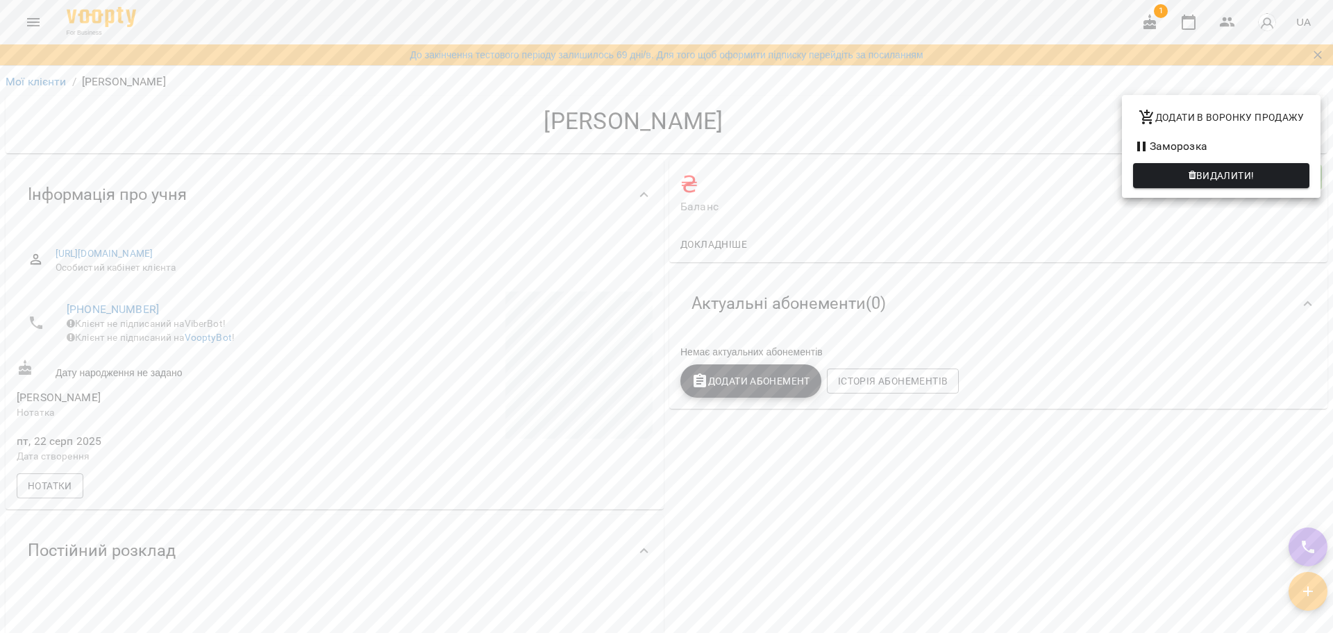
click at [484, 153] on div at bounding box center [666, 316] width 1333 height 633
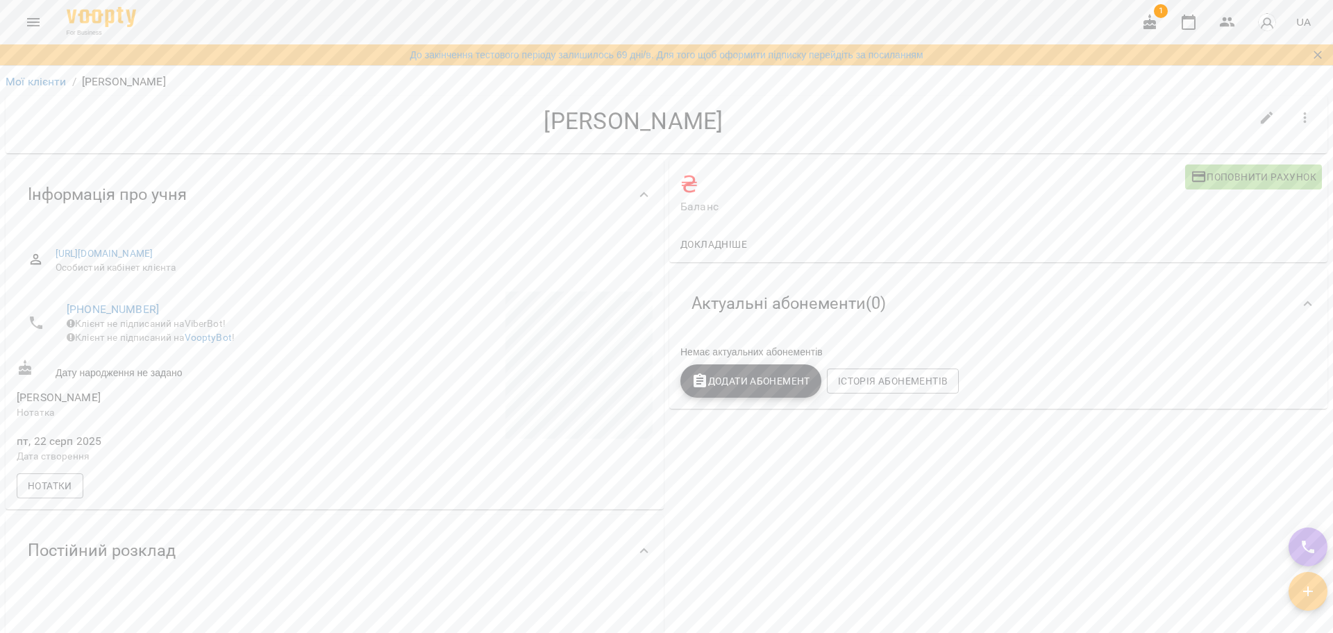
click at [22, 30] on button "Menu" at bounding box center [33, 22] width 33 height 33
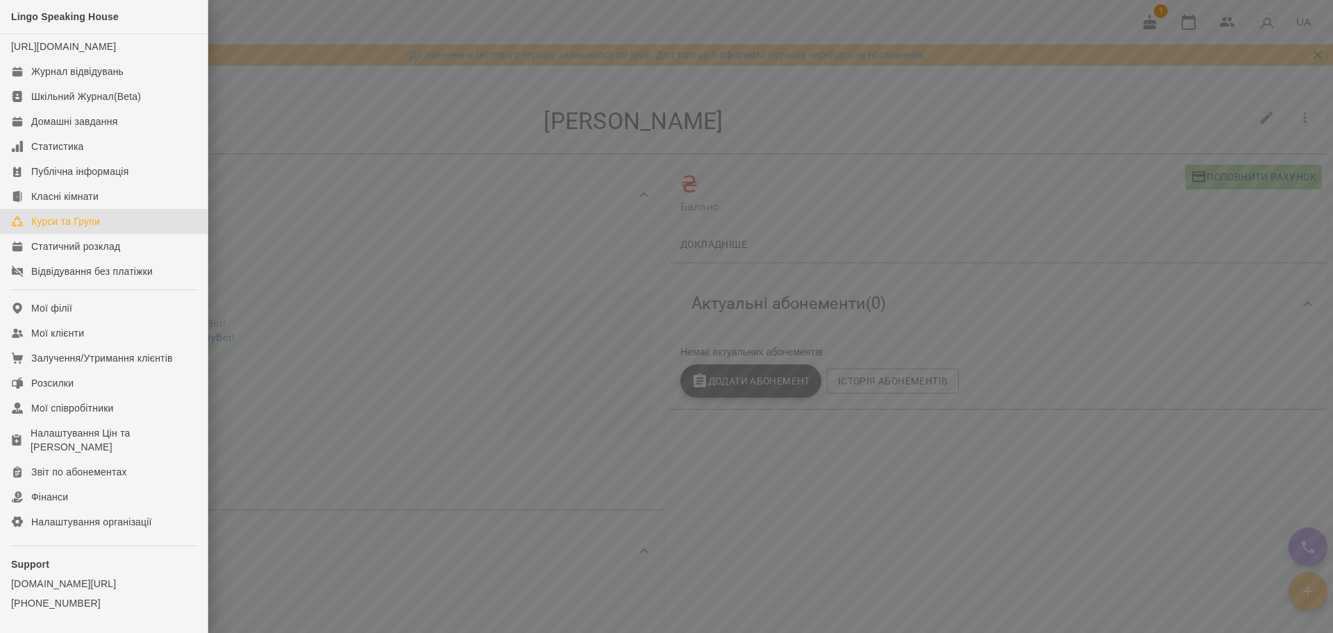
click at [59, 226] on link "Курси та Групи" at bounding box center [104, 221] width 208 height 25
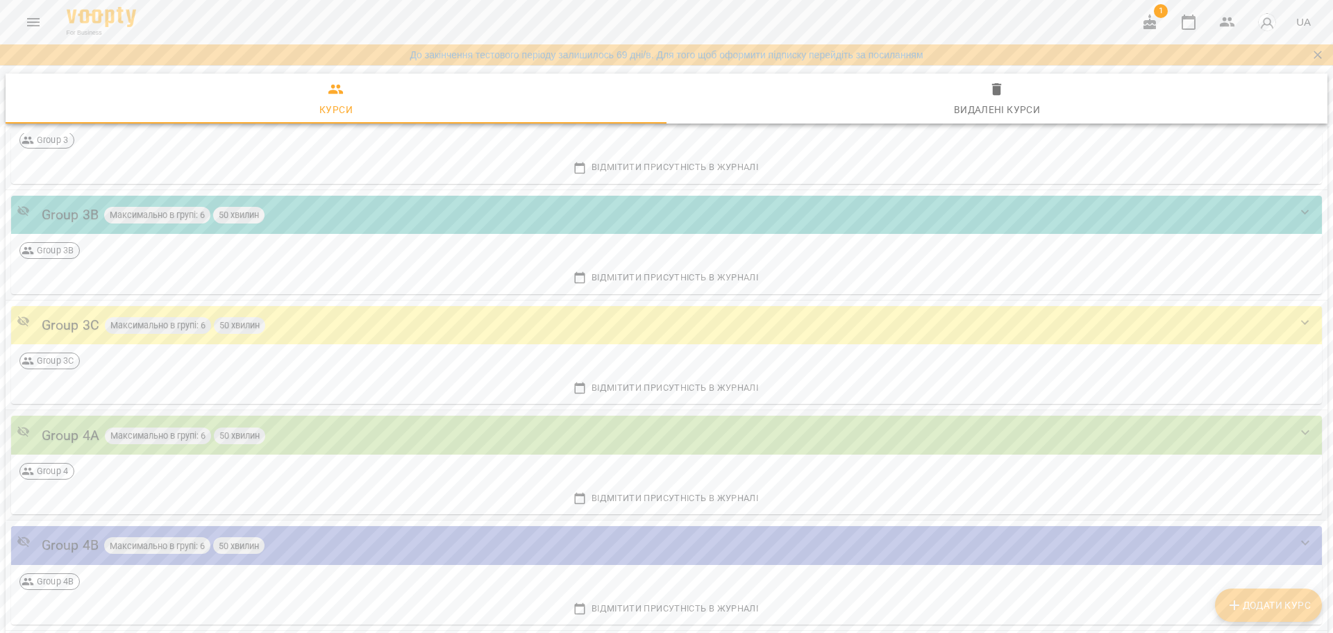
scroll to position [347, 0]
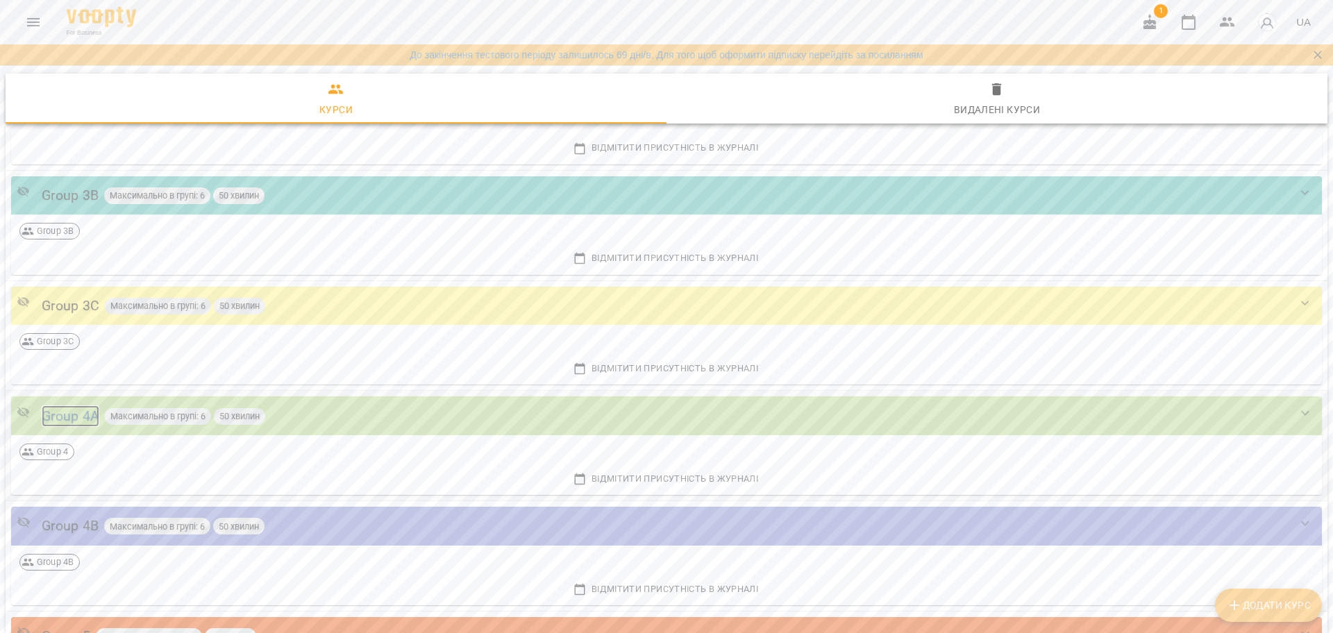
click at [67, 413] on div "Group 4A" at bounding box center [71, 416] width 58 height 22
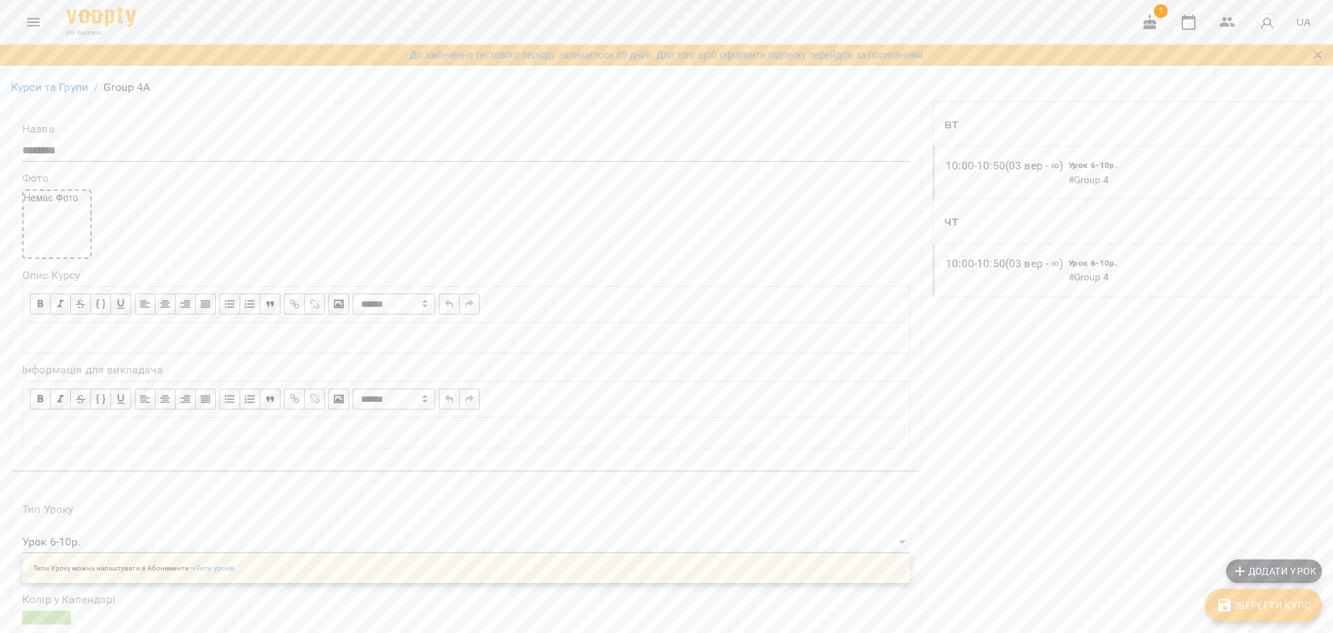
scroll to position [955, 0]
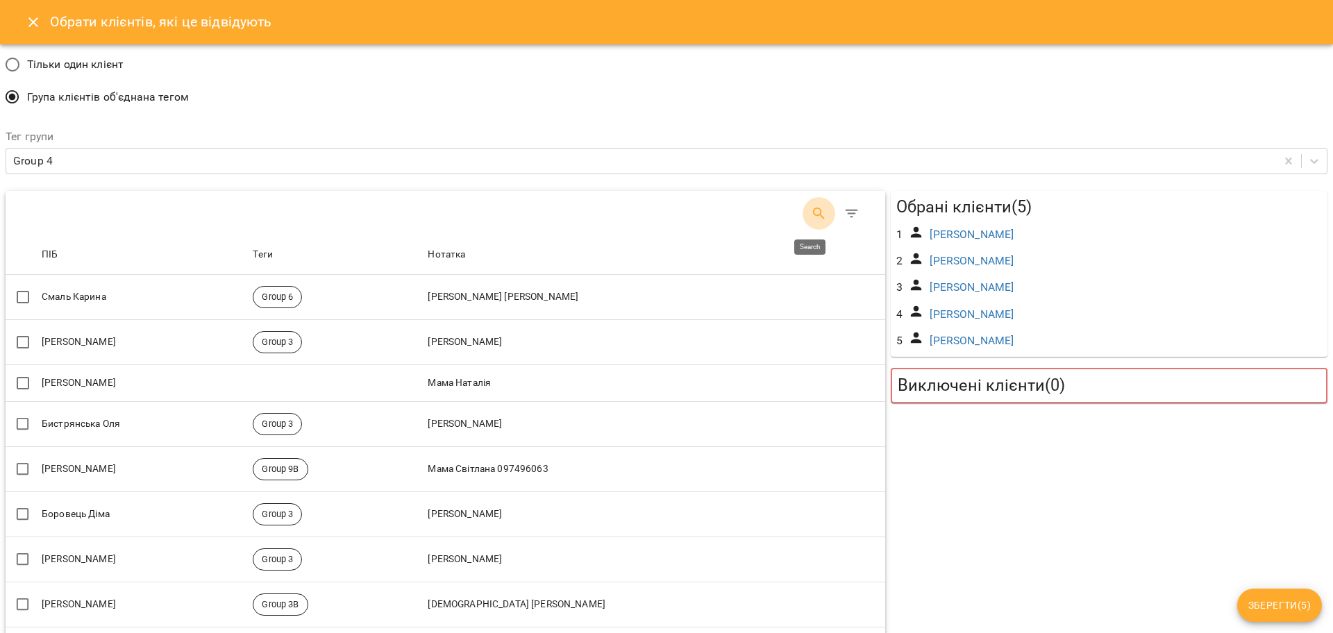
click at [803, 205] on button "Search" at bounding box center [819, 213] width 33 height 33
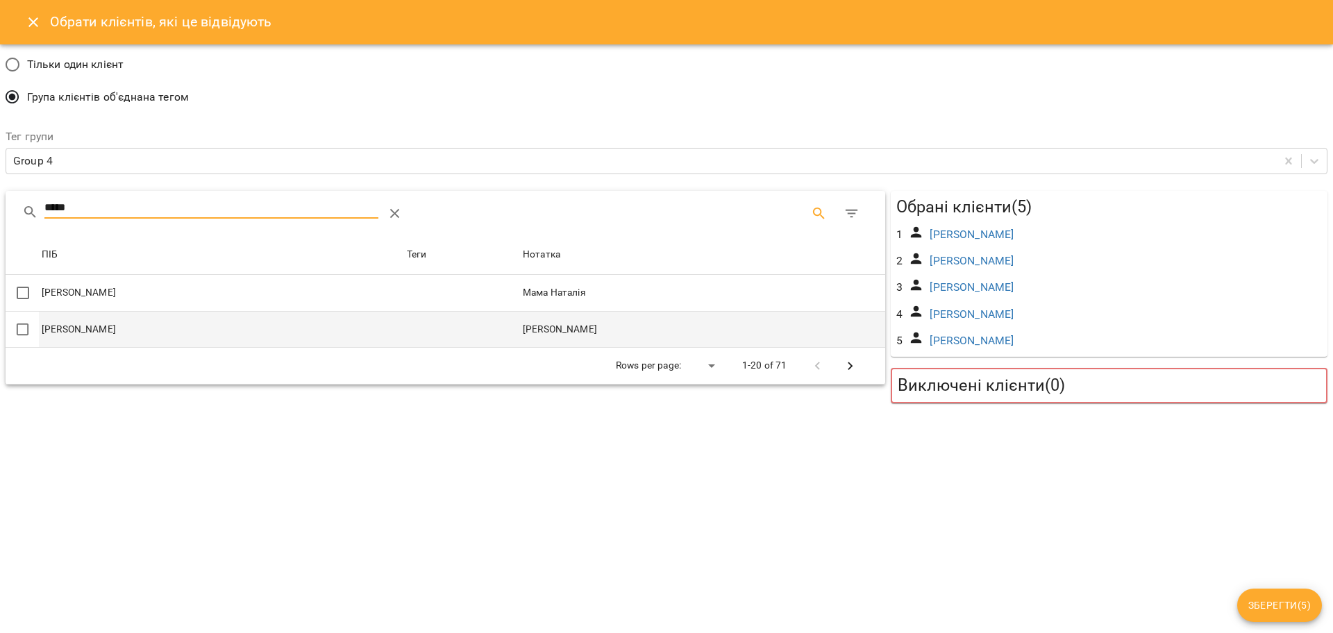
type input "*****"
click at [641, 329] on td "[PERSON_NAME]" at bounding box center [702, 329] width 365 height 37
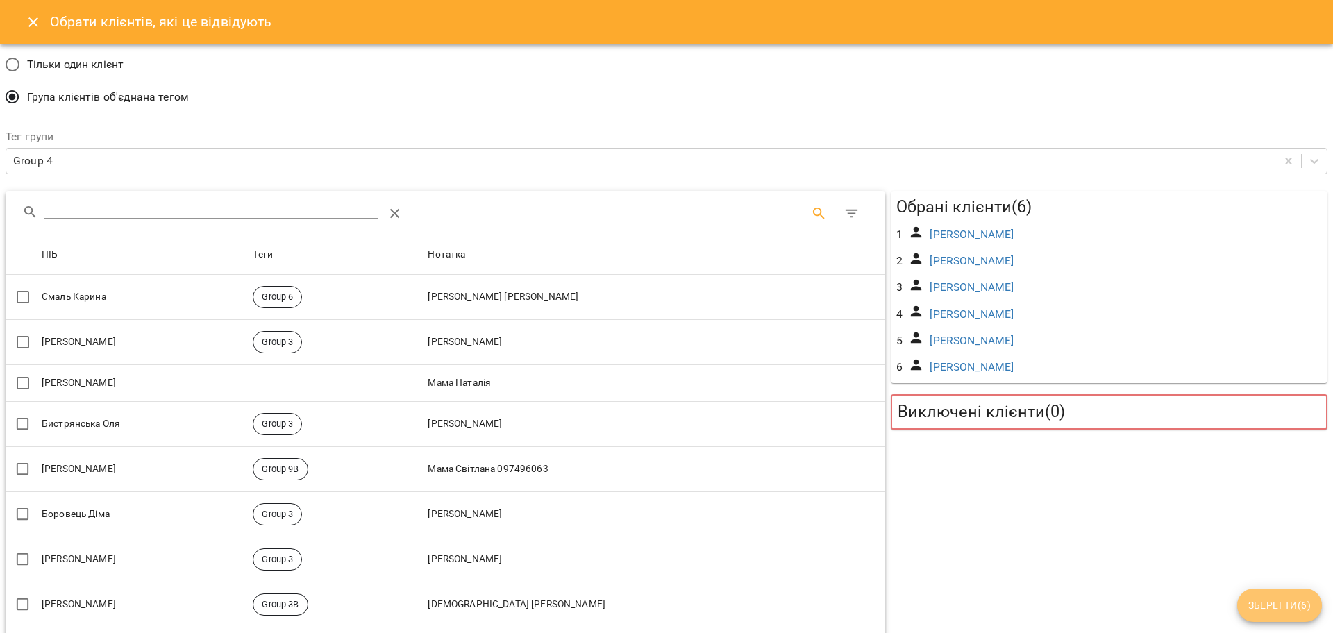
click at [1292, 598] on span "Зберегти ( 6 )" at bounding box center [1279, 605] width 62 height 17
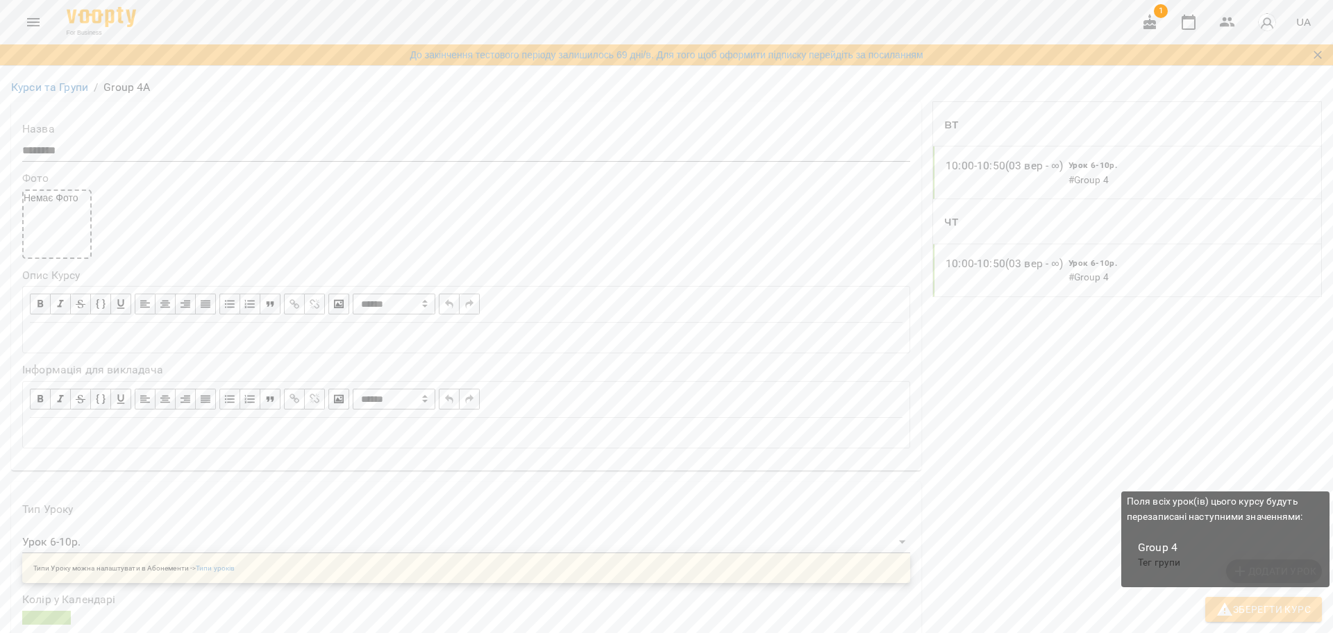
click at [1217, 611] on icon "button" at bounding box center [1224, 609] width 17 height 17
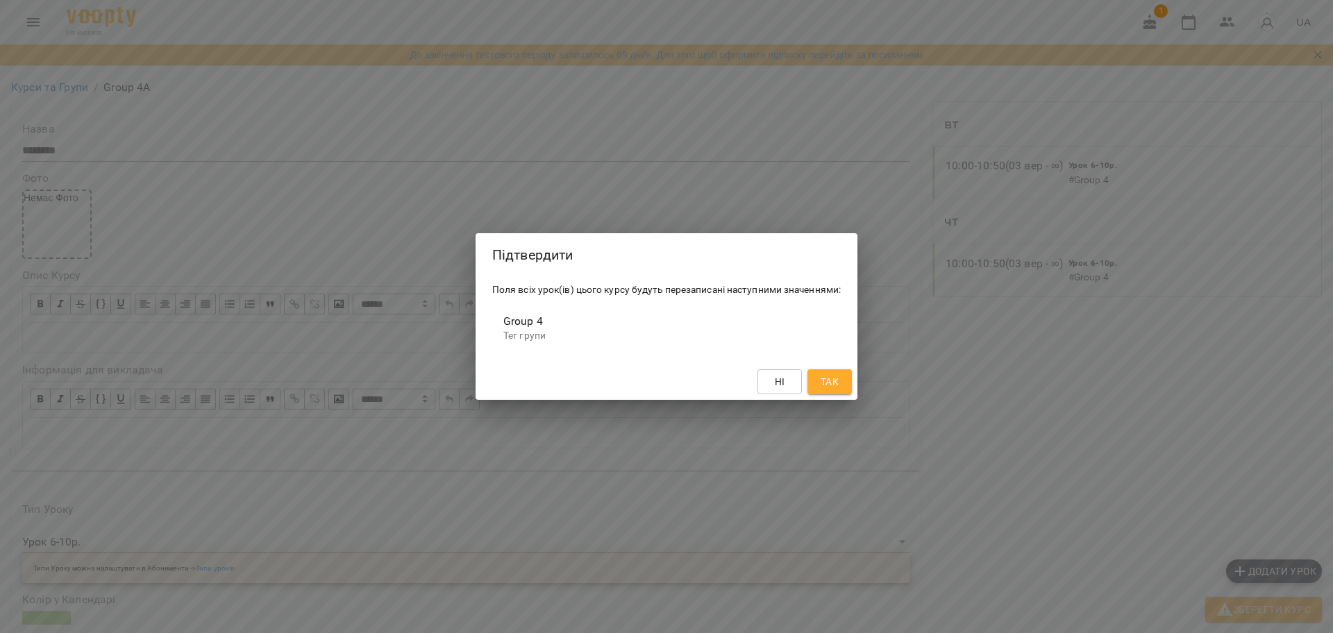
click at [825, 377] on span "Так" at bounding box center [830, 382] width 18 height 17
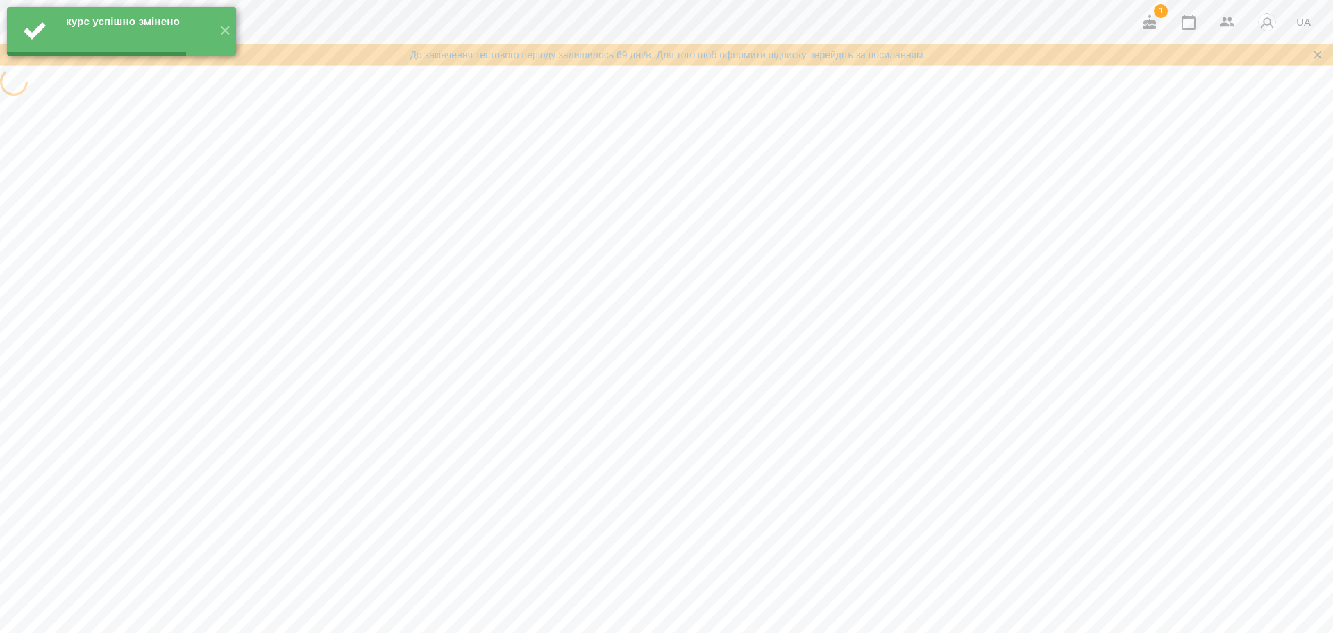
scroll to position [0, 0]
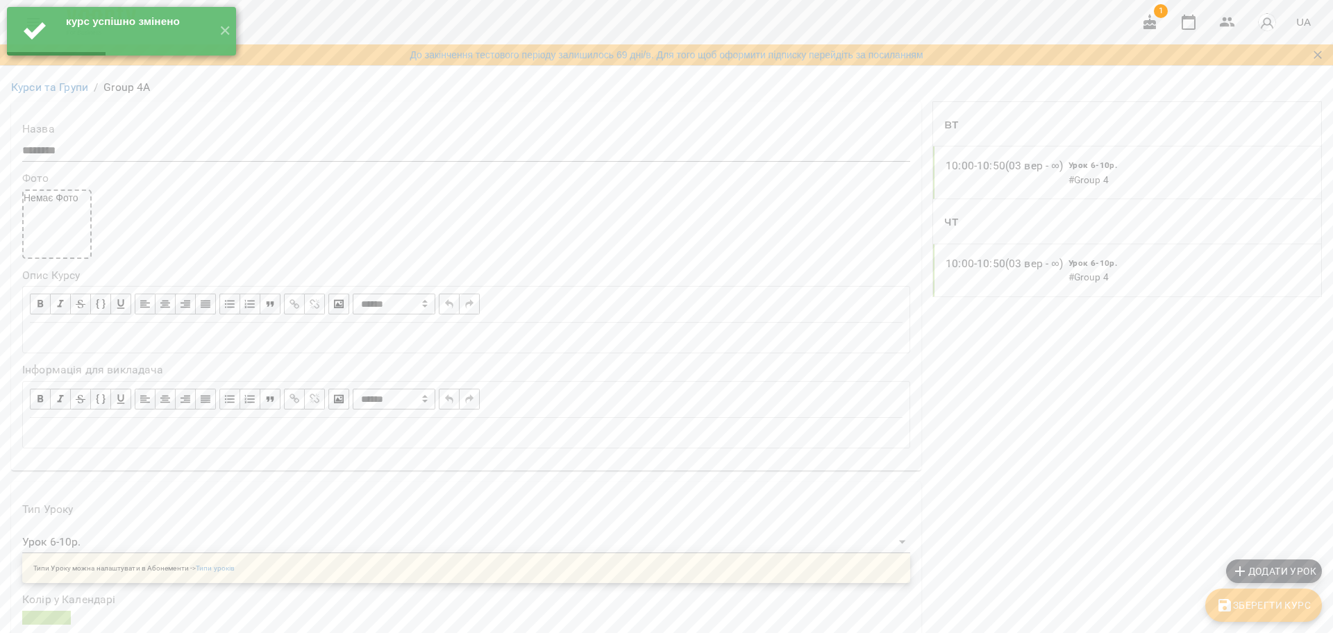
click at [31, 78] on div "Курси та Групи / Group 4A" at bounding box center [666, 87] width 1316 height 22
click at [42, 84] on link "Курси та Групи" at bounding box center [49, 87] width 77 height 13
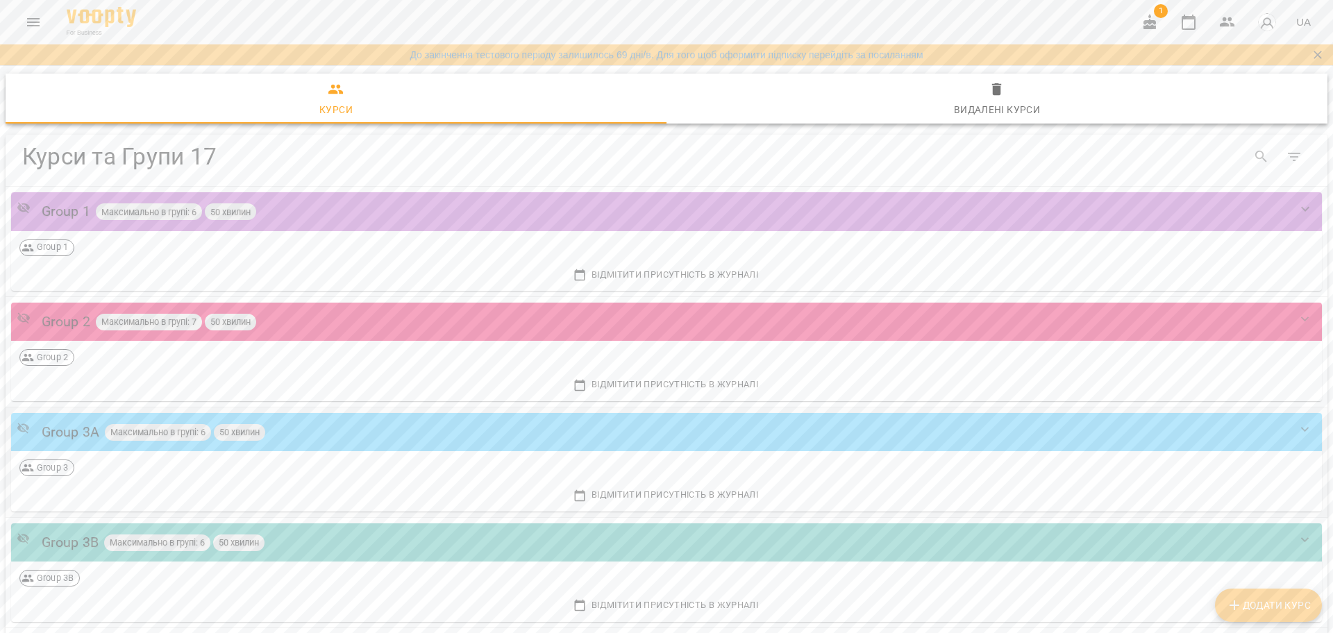
scroll to position [347, 0]
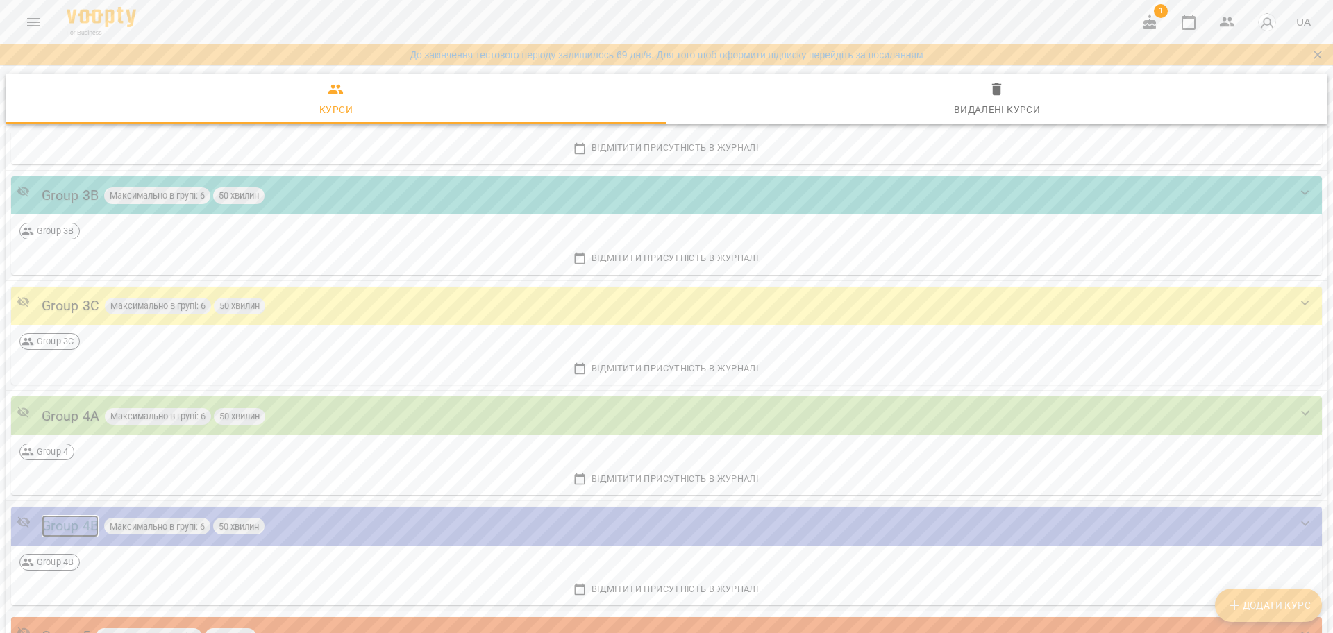
click at [68, 533] on div "Group 4B" at bounding box center [70, 526] width 57 height 22
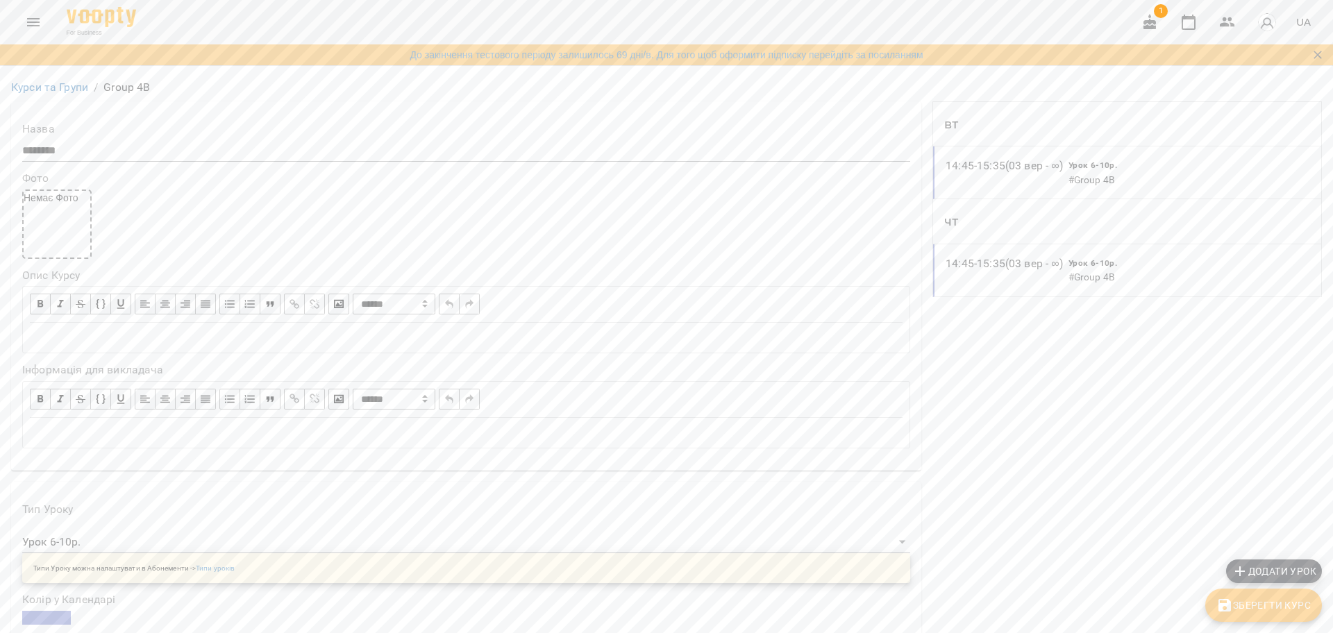
scroll to position [989, 0]
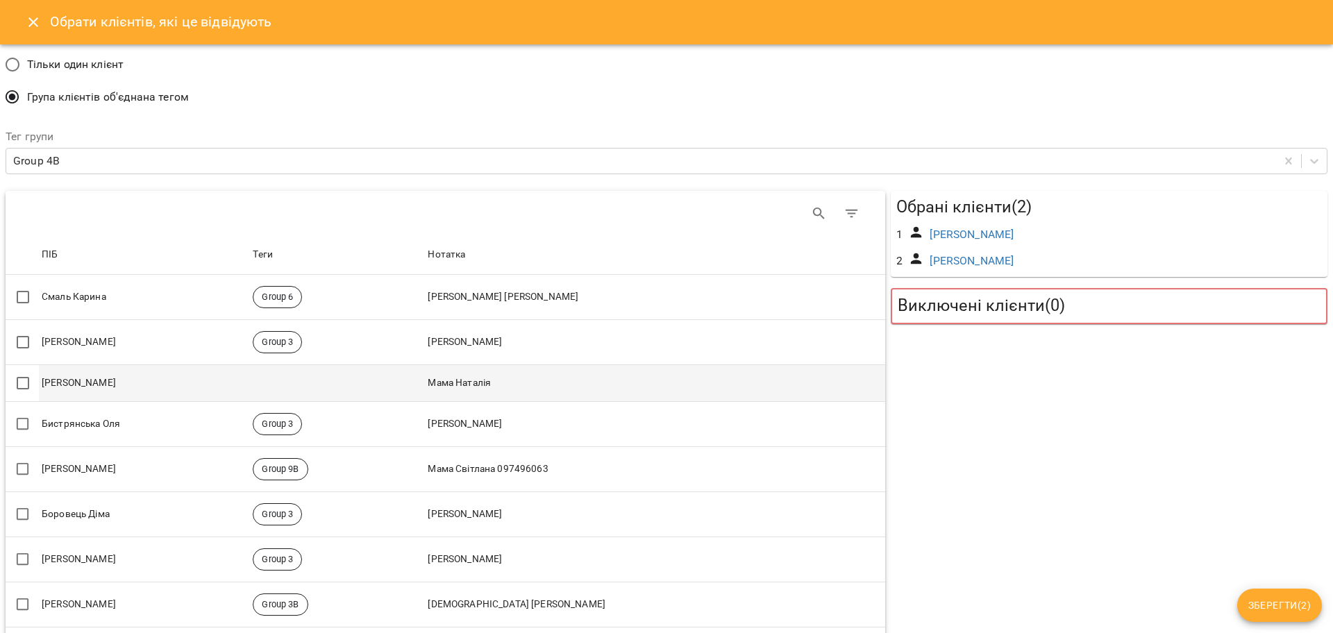
click at [126, 394] on td "[PERSON_NAME]" at bounding box center [144, 383] width 211 height 37
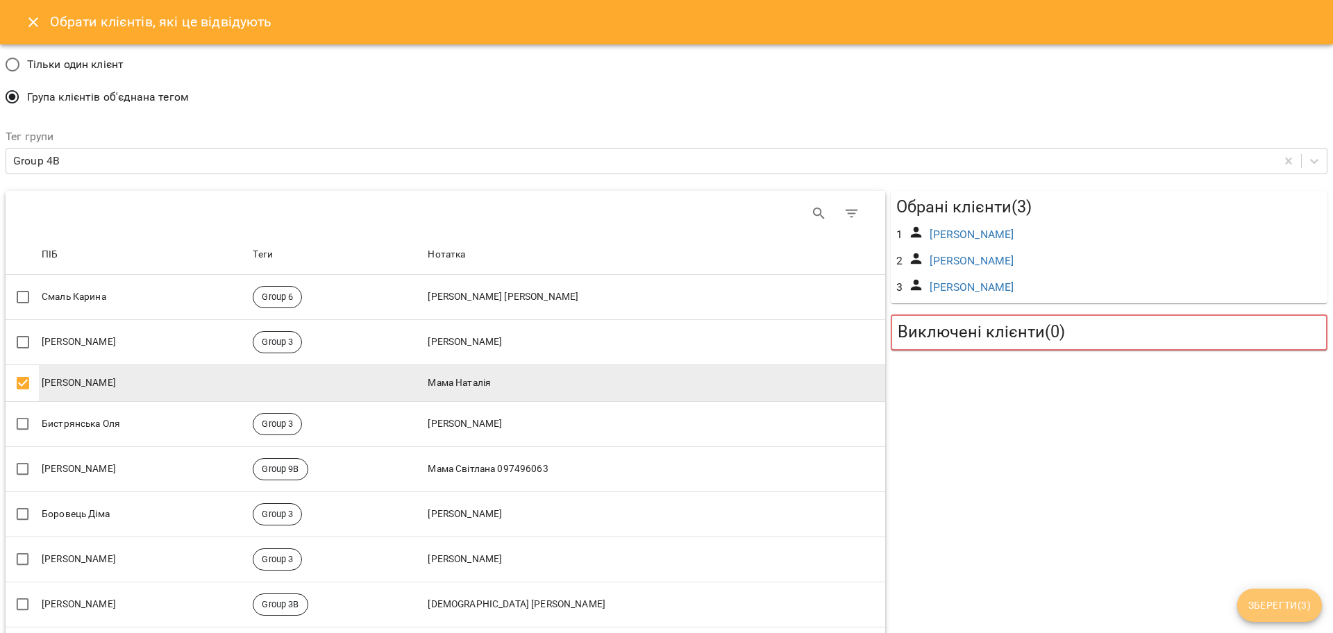
click at [1276, 599] on span "Зберегти ( 3 )" at bounding box center [1279, 605] width 62 height 17
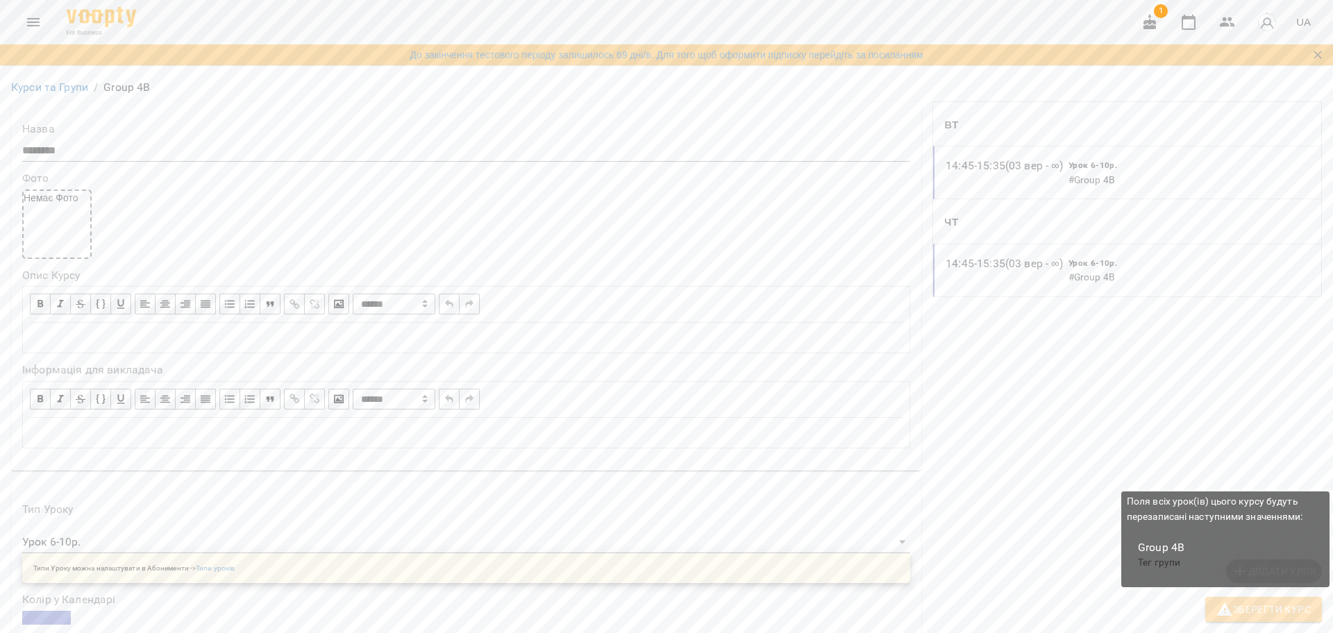
click at [1233, 607] on icon "button" at bounding box center [1224, 609] width 17 height 17
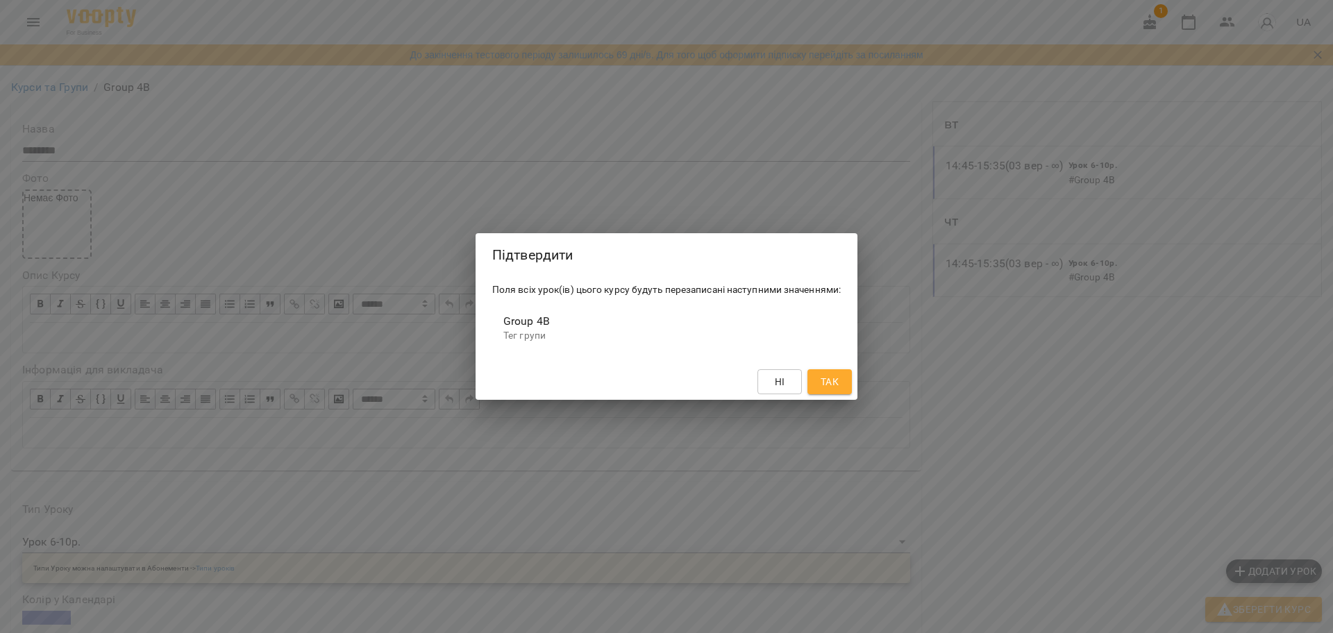
click at [832, 385] on span "Так" at bounding box center [830, 382] width 18 height 17
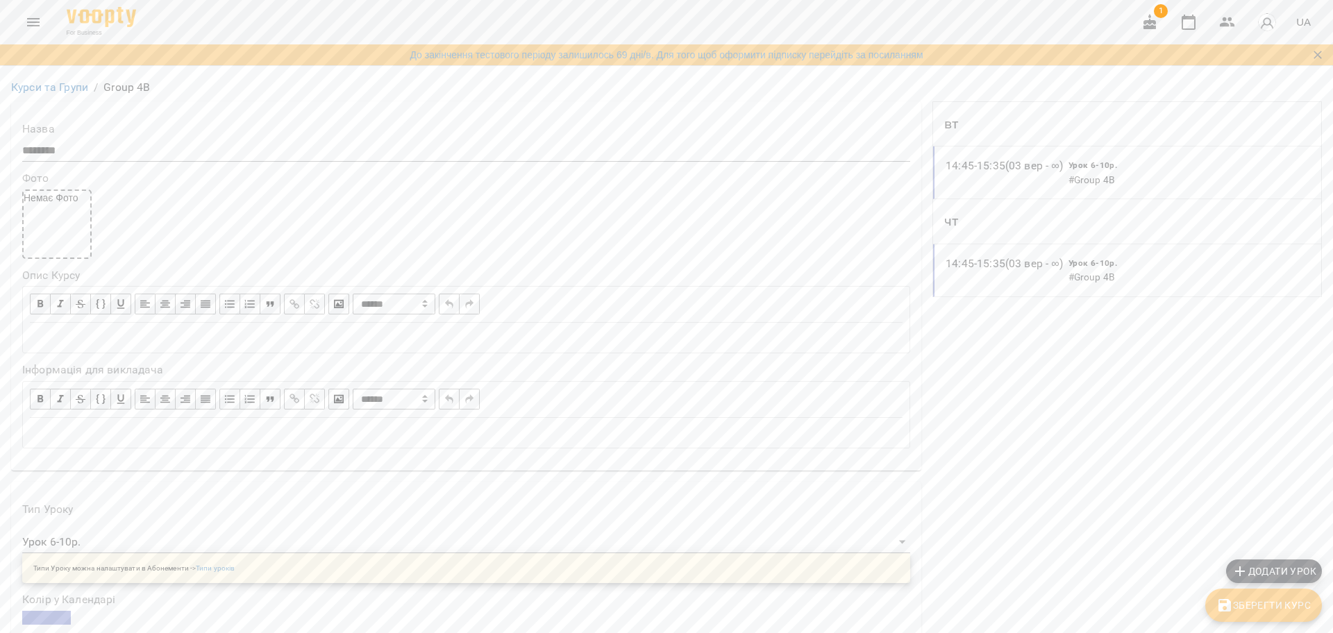
scroll to position [0, 0]
click at [62, 97] on div "Курси та Групи / Group 4B" at bounding box center [666, 87] width 1316 height 22
click at [1014, 160] on p "14:45 - 15:35 (03 вер - ∞)" at bounding box center [1004, 166] width 117 height 17
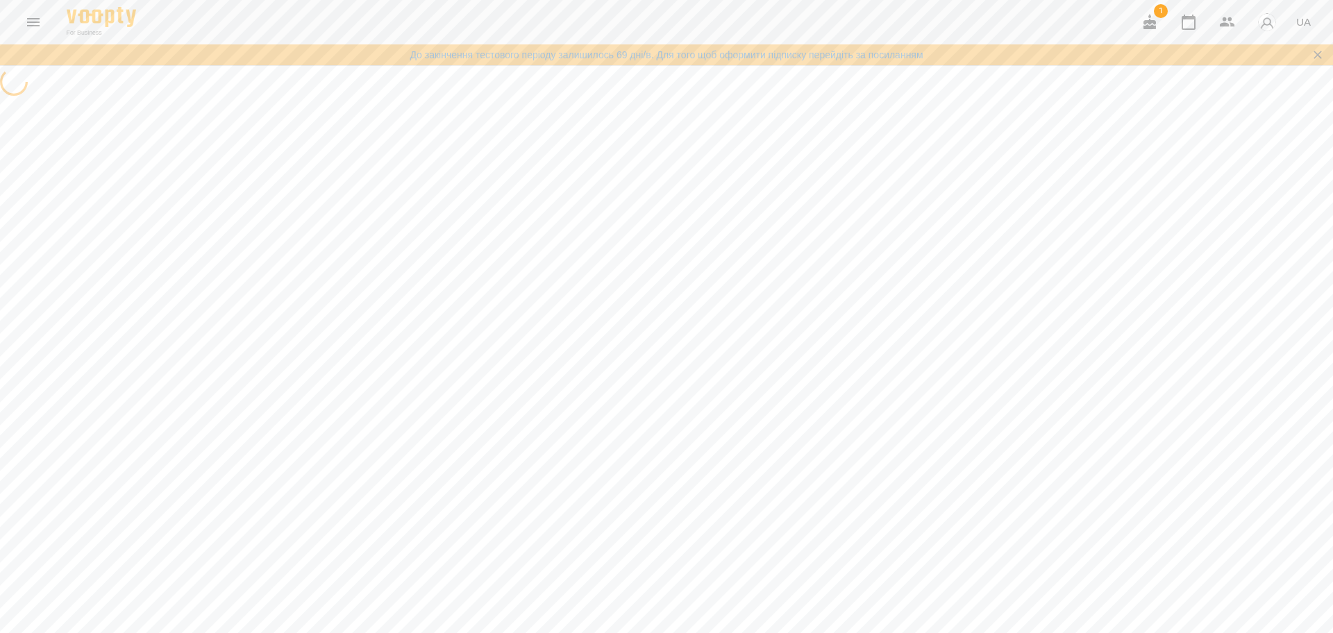
select select "*"
select select "**********"
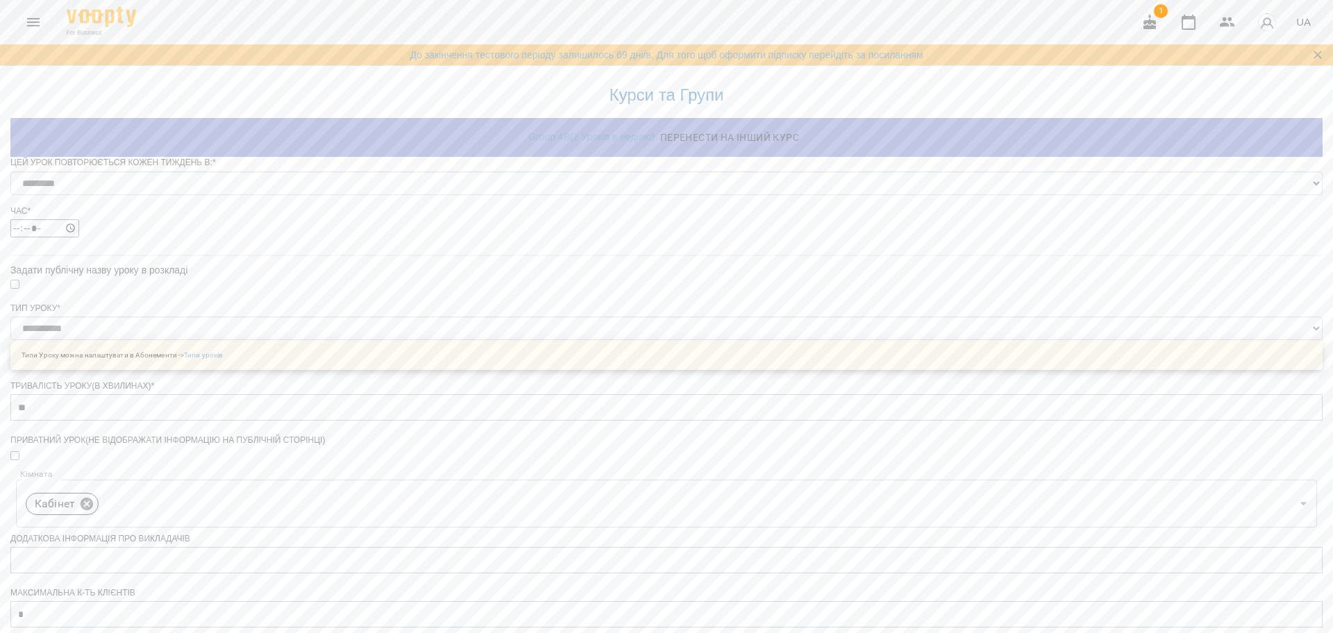
scroll to position [485, 0]
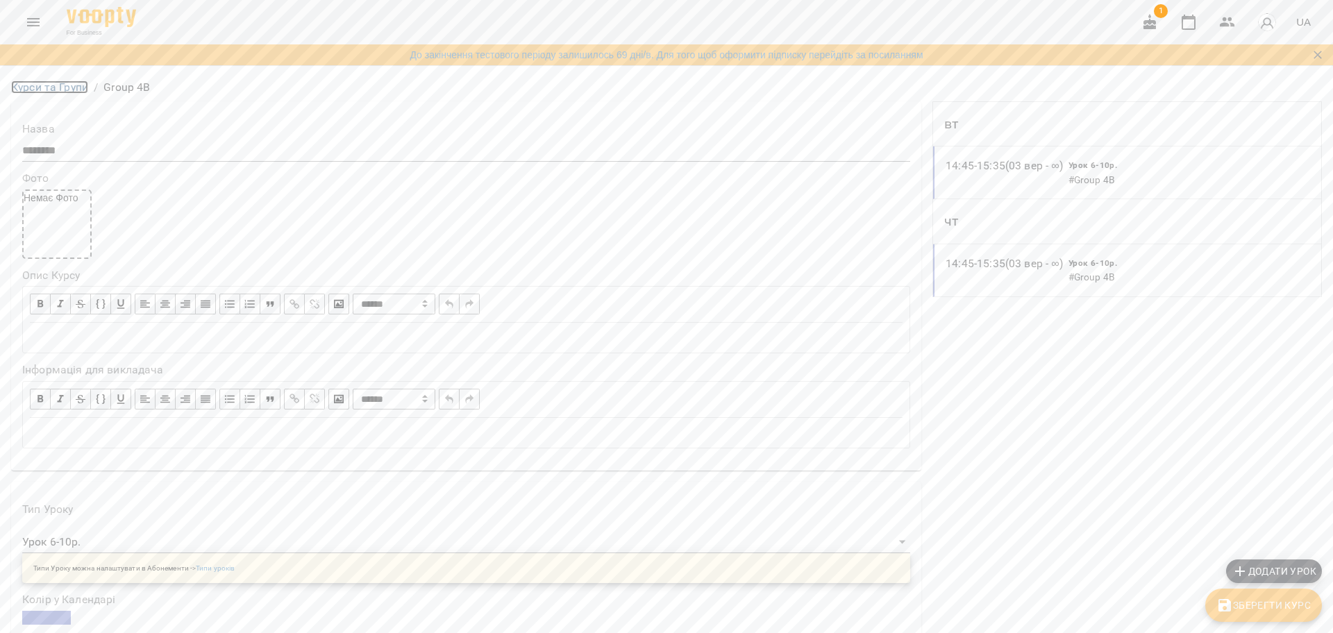
drag, startPoint x: 43, startPoint y: 87, endPoint x: 60, endPoint y: 98, distance: 20.6
click at [44, 89] on link "Курси та Групи" at bounding box center [49, 87] width 77 height 13
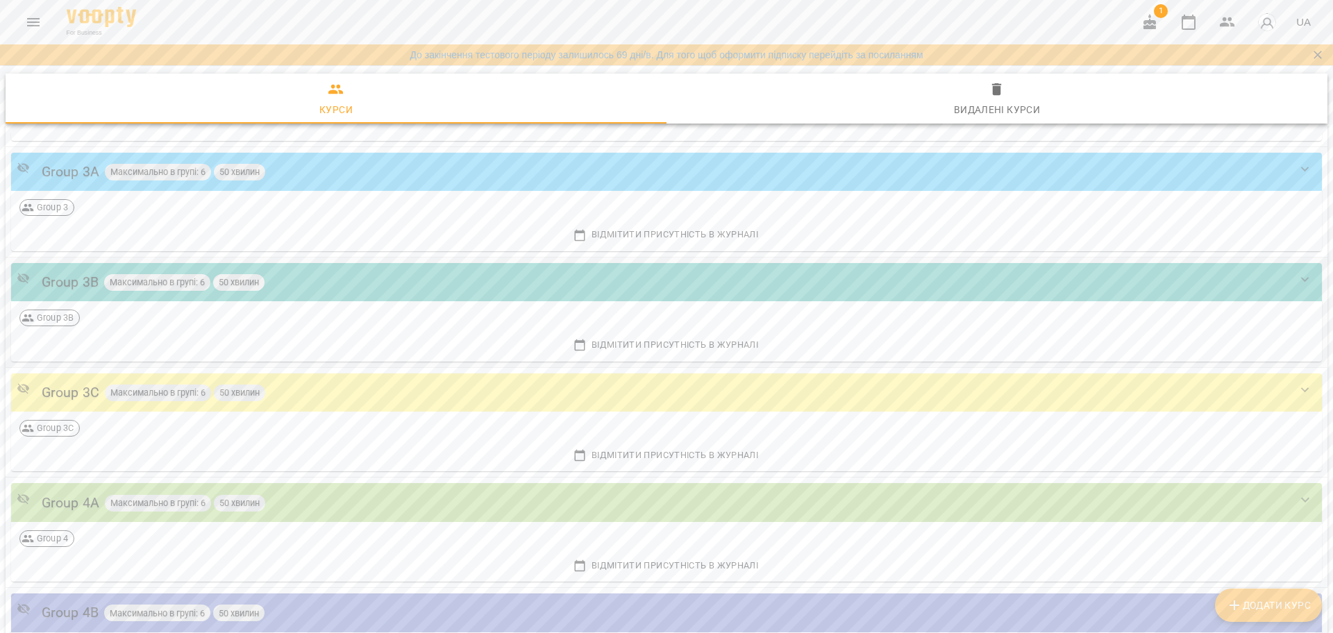
scroll to position [434, 0]
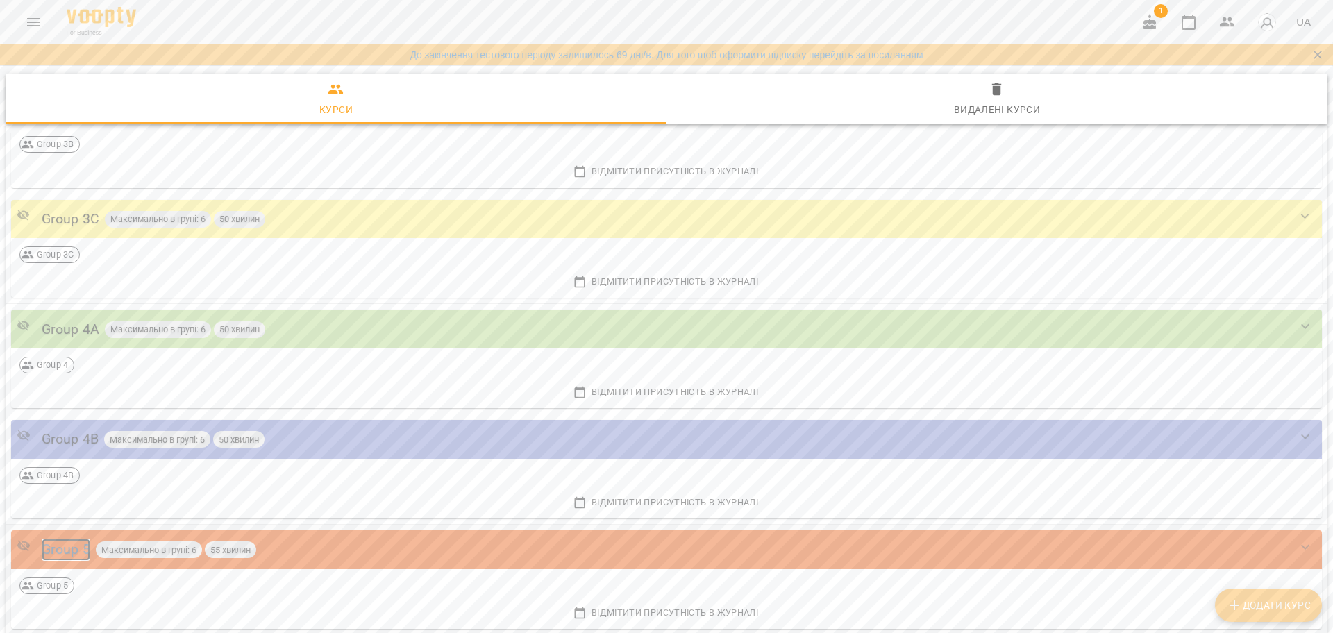
click at [80, 547] on div "Group 5" at bounding box center [66, 550] width 49 height 22
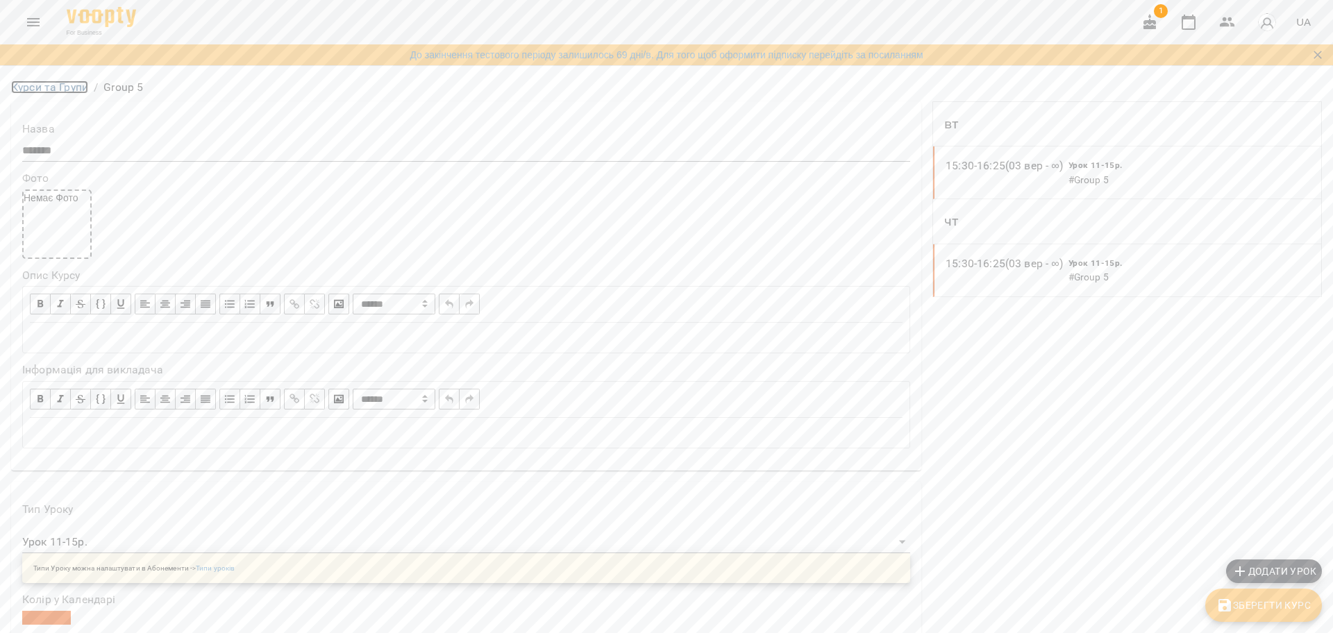
click at [47, 92] on link "Курси та Групи" at bounding box center [49, 87] width 77 height 13
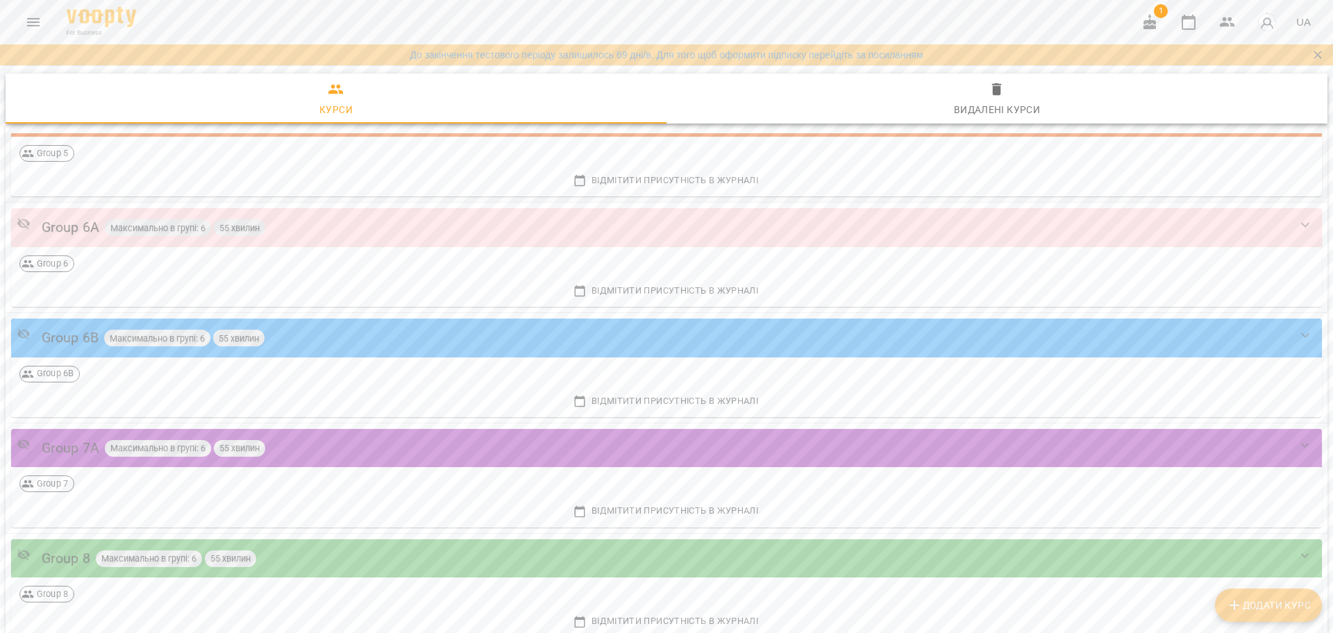
scroll to position [868, 0]
click at [46, 252] on div "Group 6" at bounding box center [666, 263] width 1305 height 28
drag, startPoint x: 63, startPoint y: 220, endPoint x: 76, endPoint y: 230, distance: 16.4
click at [63, 221] on div "Group 6A" at bounding box center [71, 226] width 58 height 22
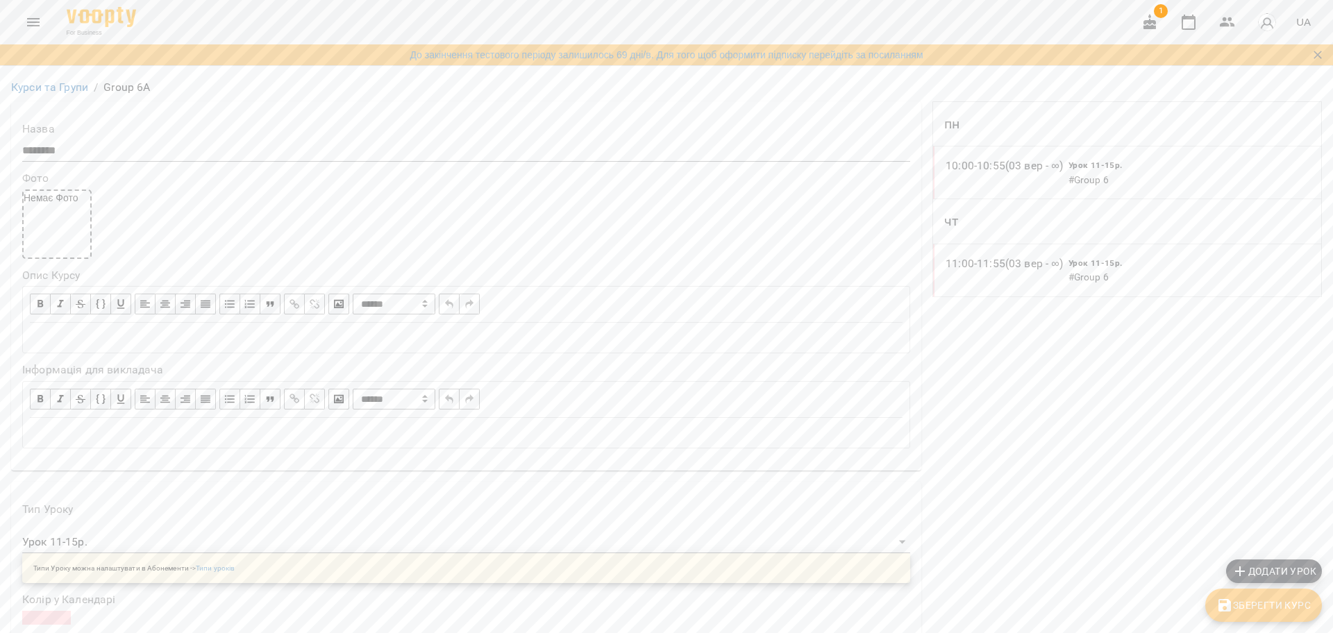
click at [78, 84] on link "Курси та Групи" at bounding box center [49, 87] width 77 height 13
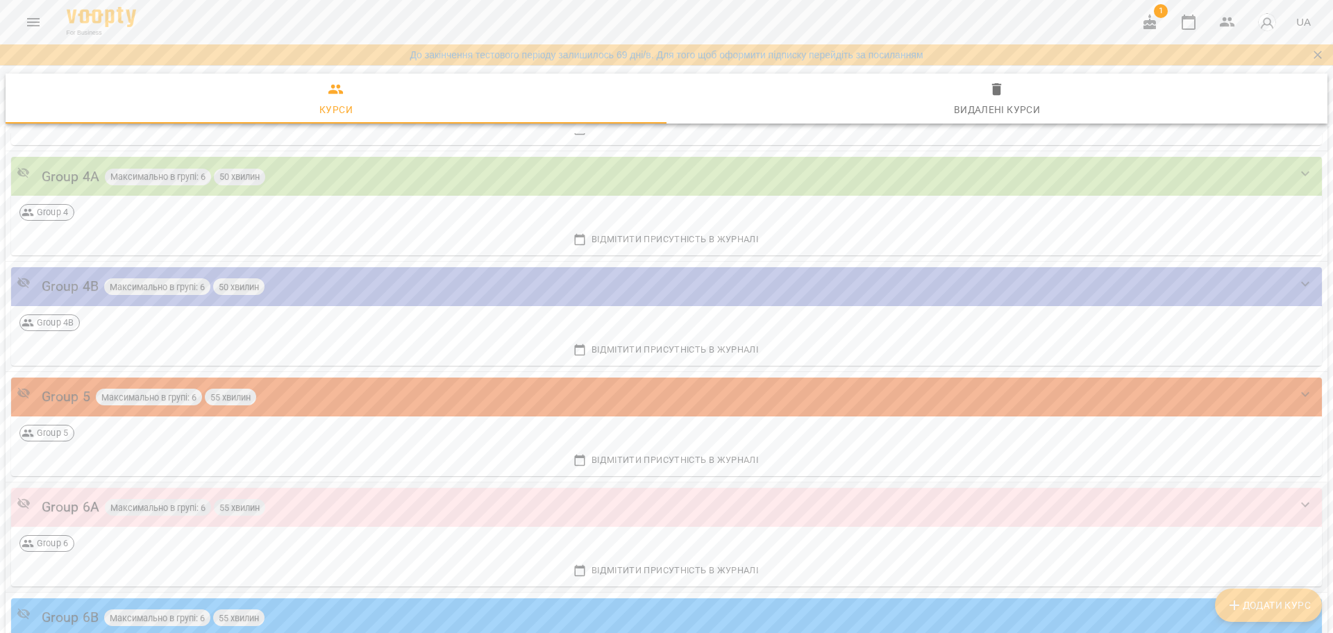
scroll to position [694, 0]
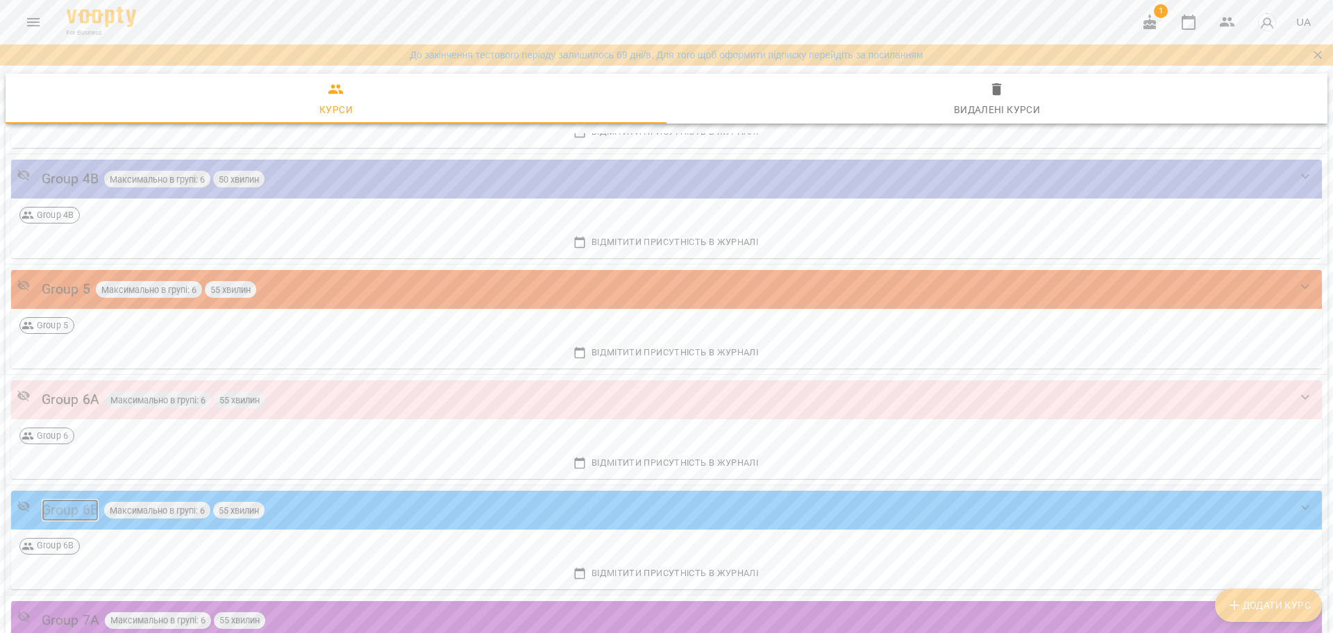
click at [68, 511] on div "Group 6B" at bounding box center [70, 510] width 57 height 22
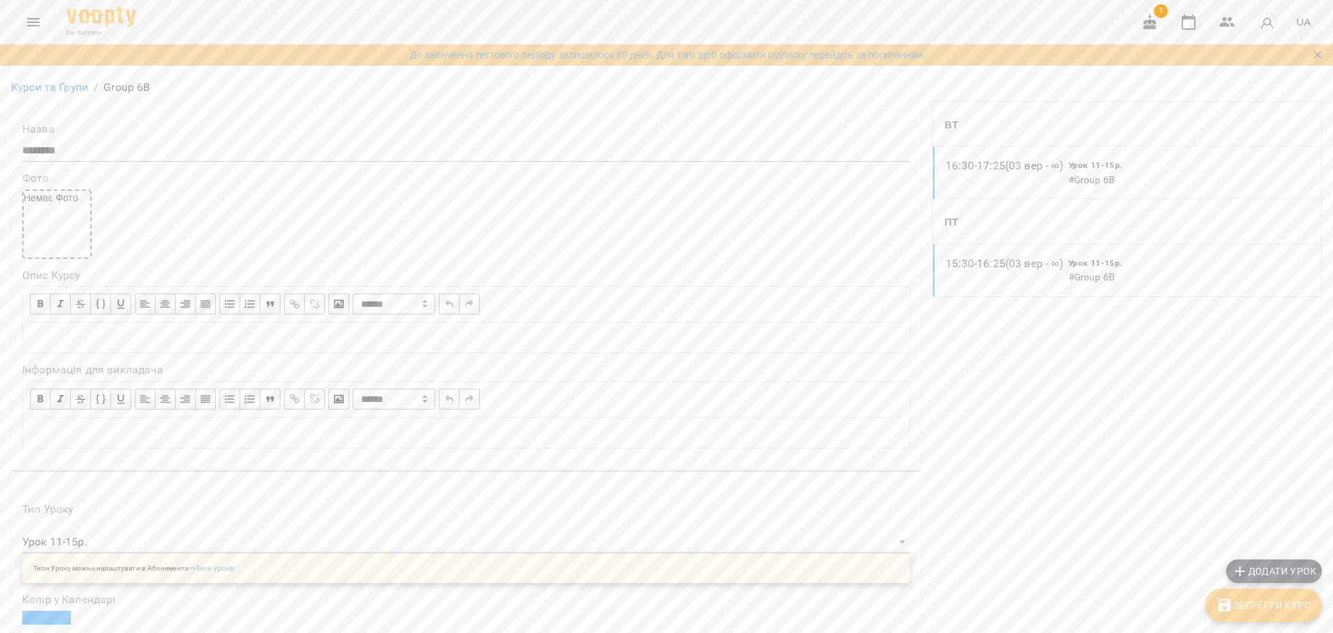
scroll to position [815, 0]
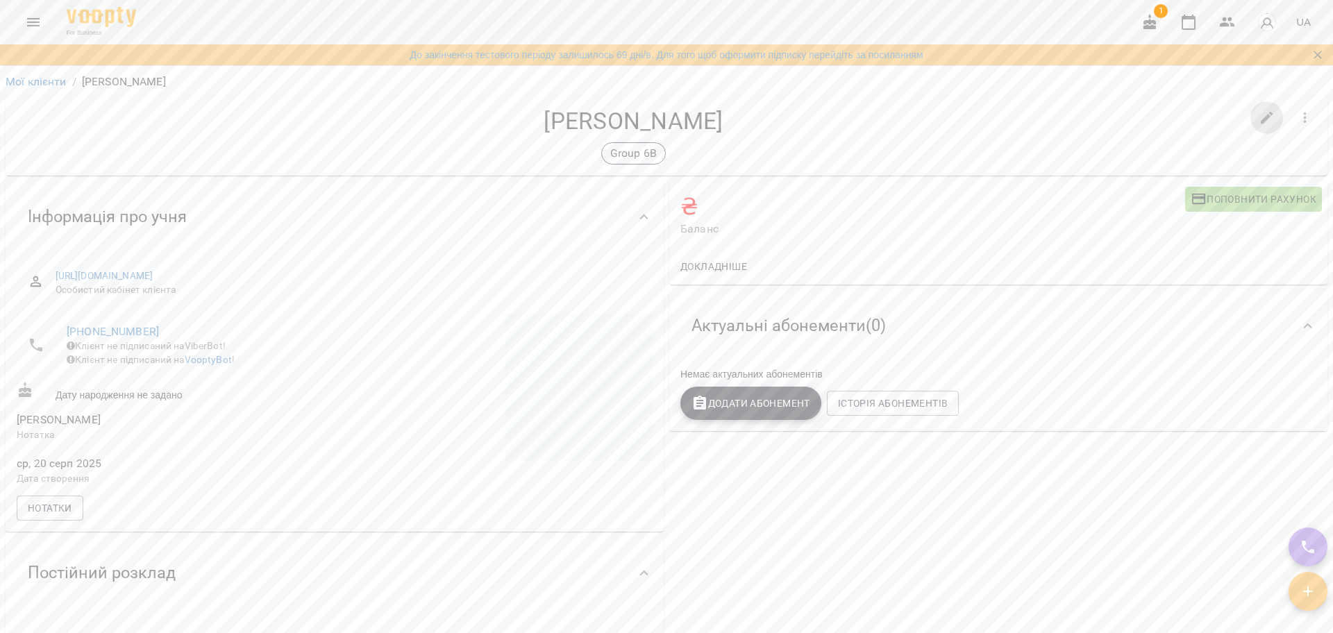
click at [1259, 123] on icon "button" at bounding box center [1267, 118] width 17 height 17
select select "**"
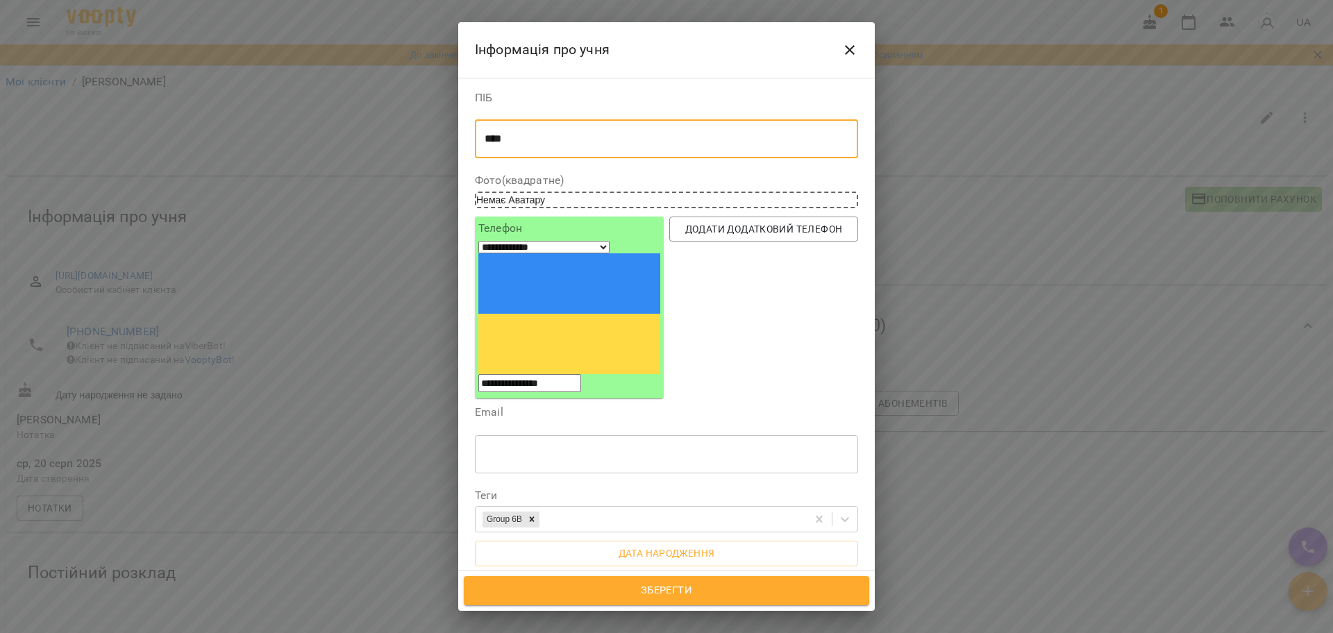
click at [530, 135] on textarea "****" at bounding box center [660, 139] width 351 height 13
click at [481, 142] on div "**** * ​" at bounding box center [666, 138] width 383 height 39
click at [485, 140] on textarea "****" at bounding box center [660, 139] width 351 height 13
type textarea "**********"
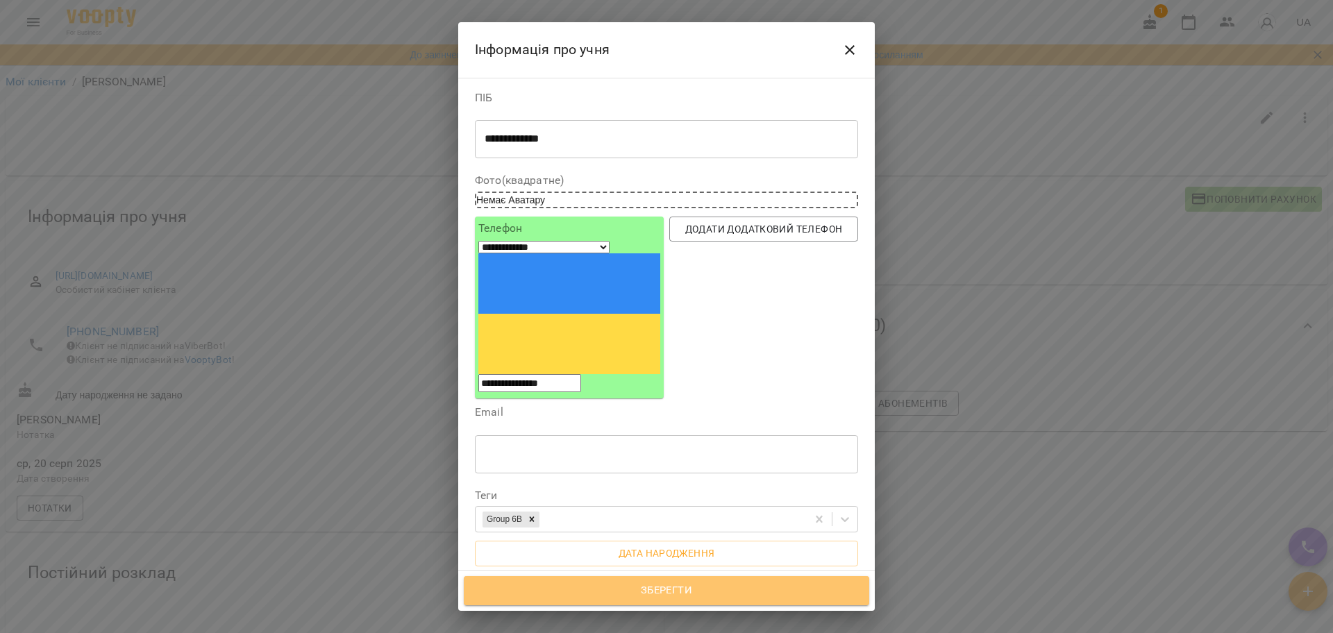
click at [611, 582] on span "Зберегти" at bounding box center [666, 591] width 375 height 18
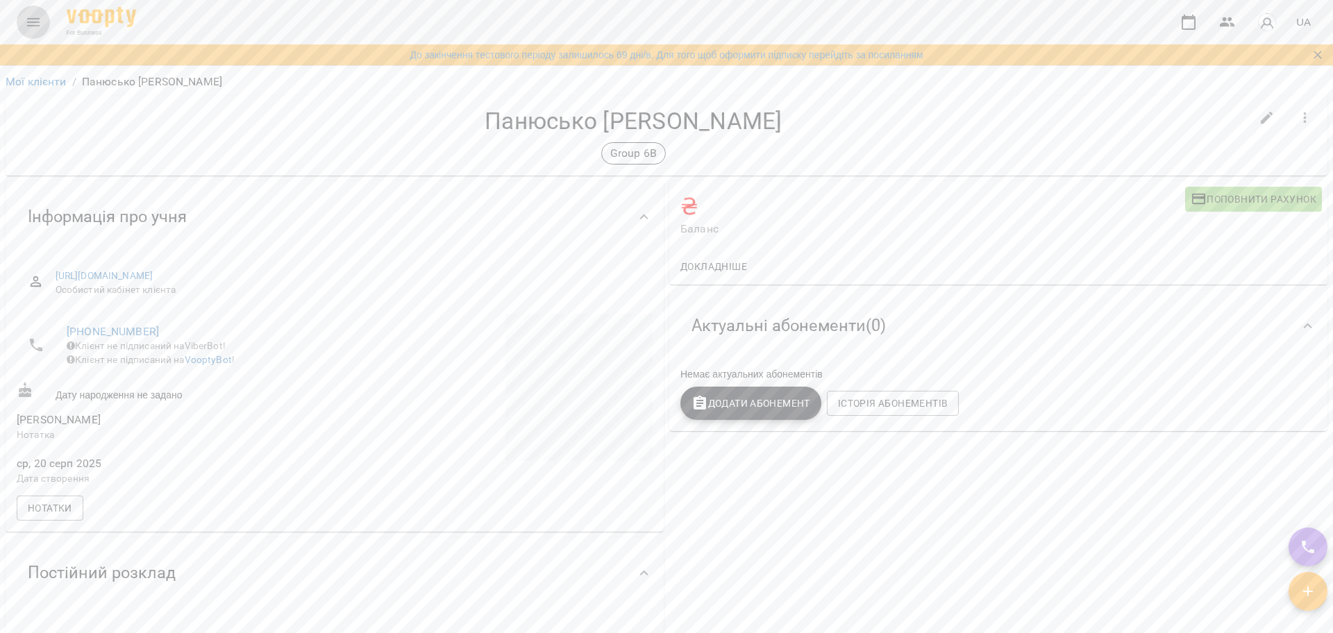
click at [26, 17] on icon "Menu" at bounding box center [33, 22] width 17 height 17
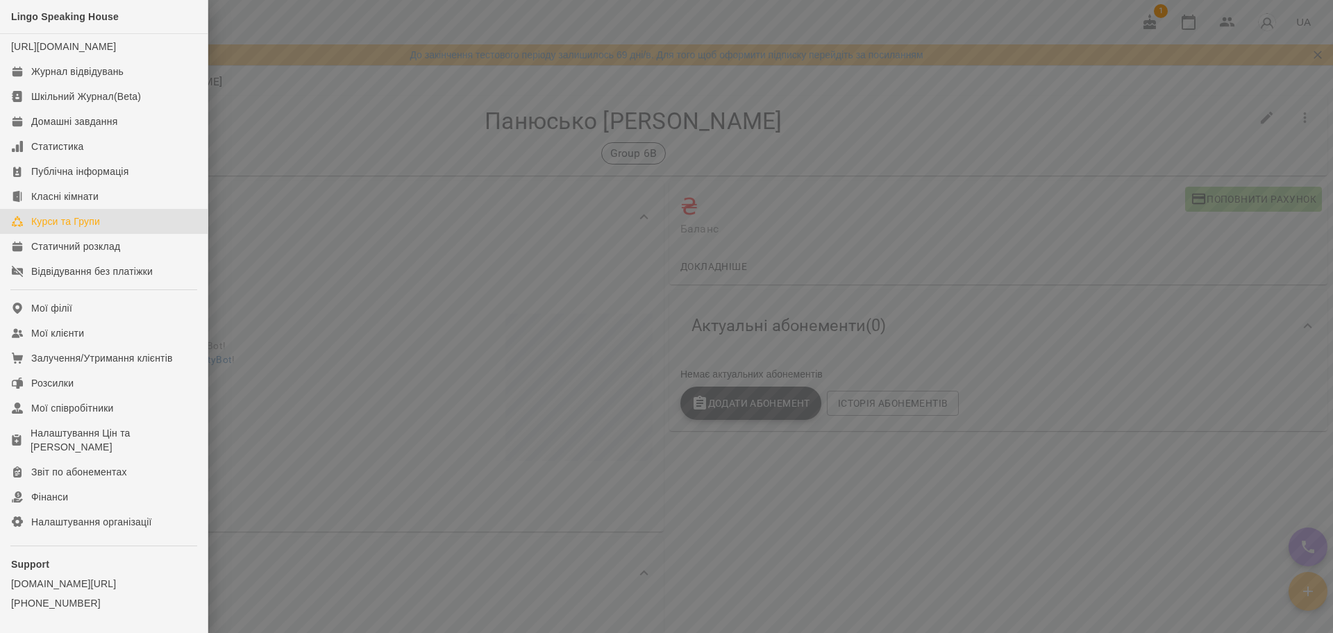
click at [99, 228] on div "Курси та Групи" at bounding box center [65, 222] width 69 height 14
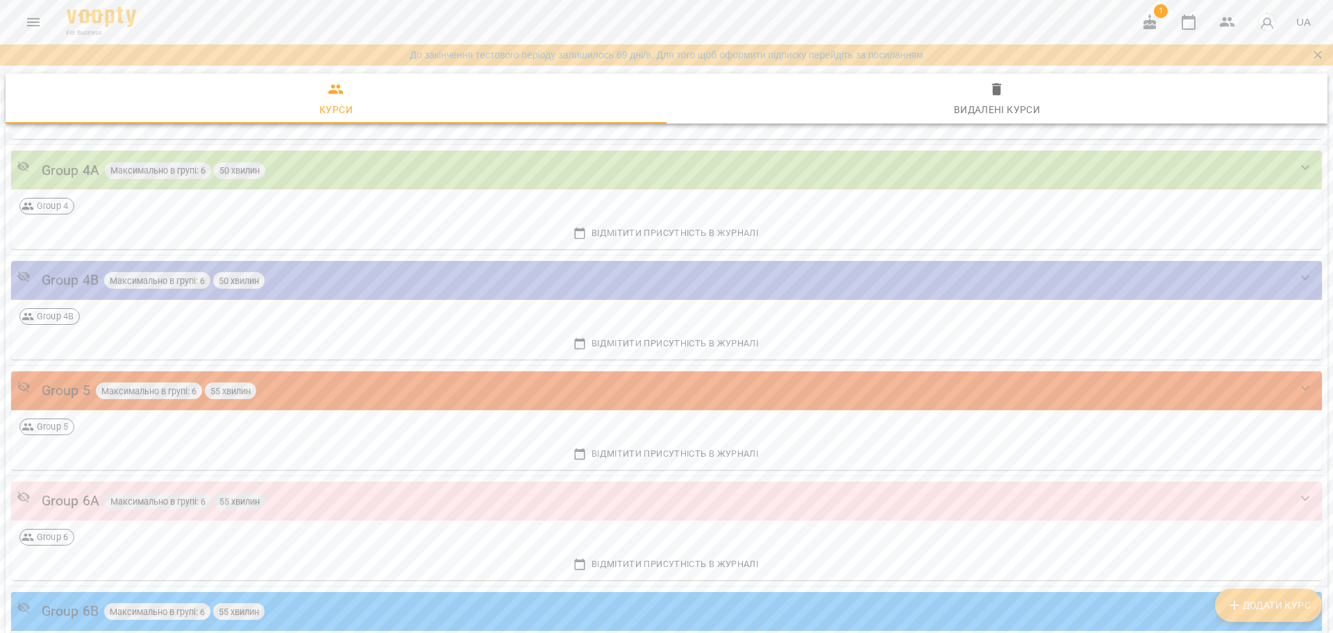
scroll to position [781, 0]
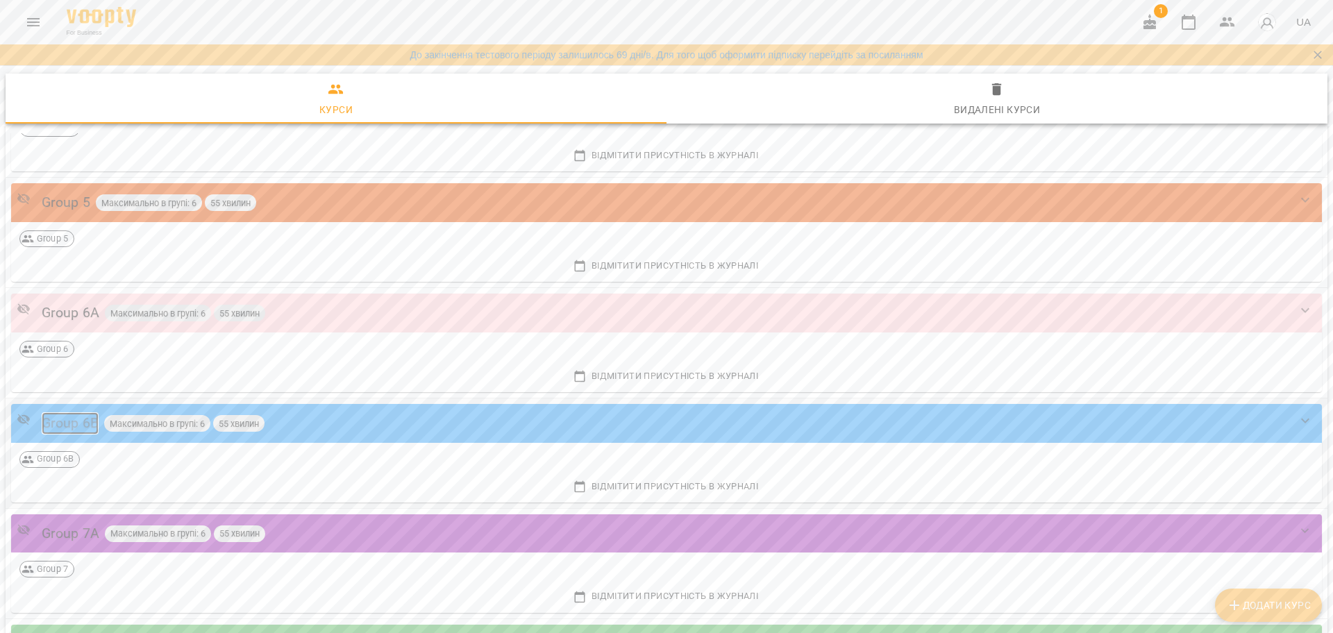
click at [70, 425] on div "Group 6B" at bounding box center [70, 423] width 57 height 22
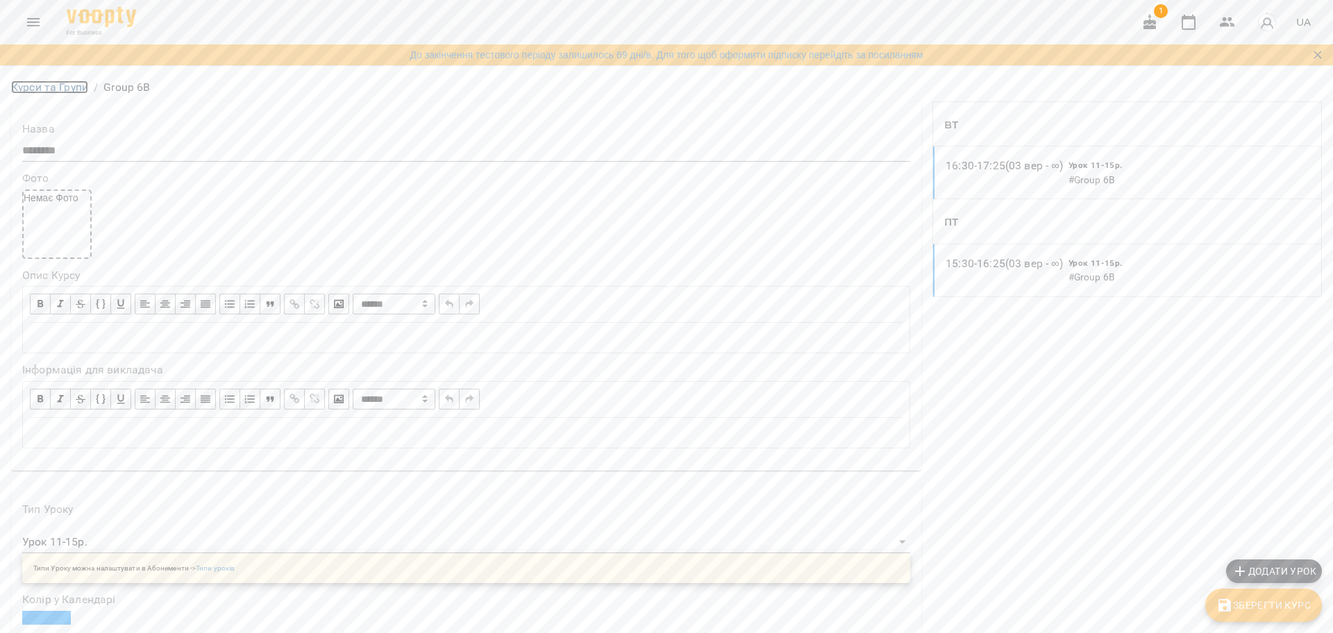
click at [64, 88] on link "Курси та Групи" at bounding box center [49, 87] width 77 height 13
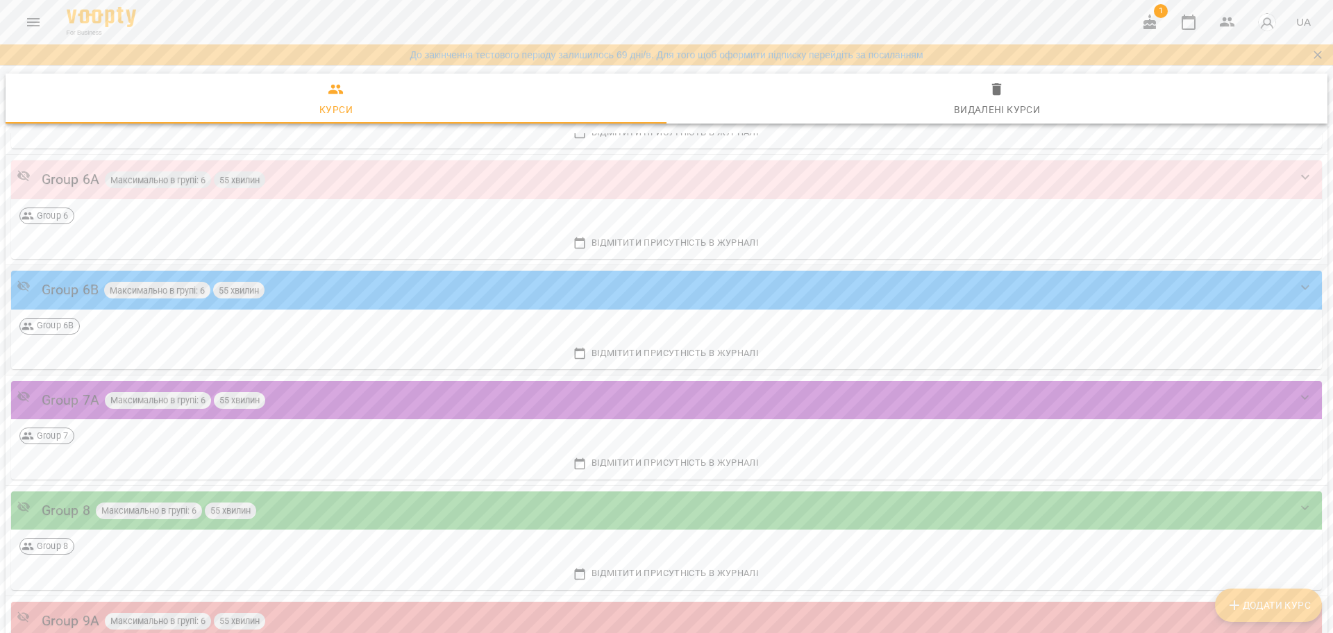
scroll to position [955, 0]
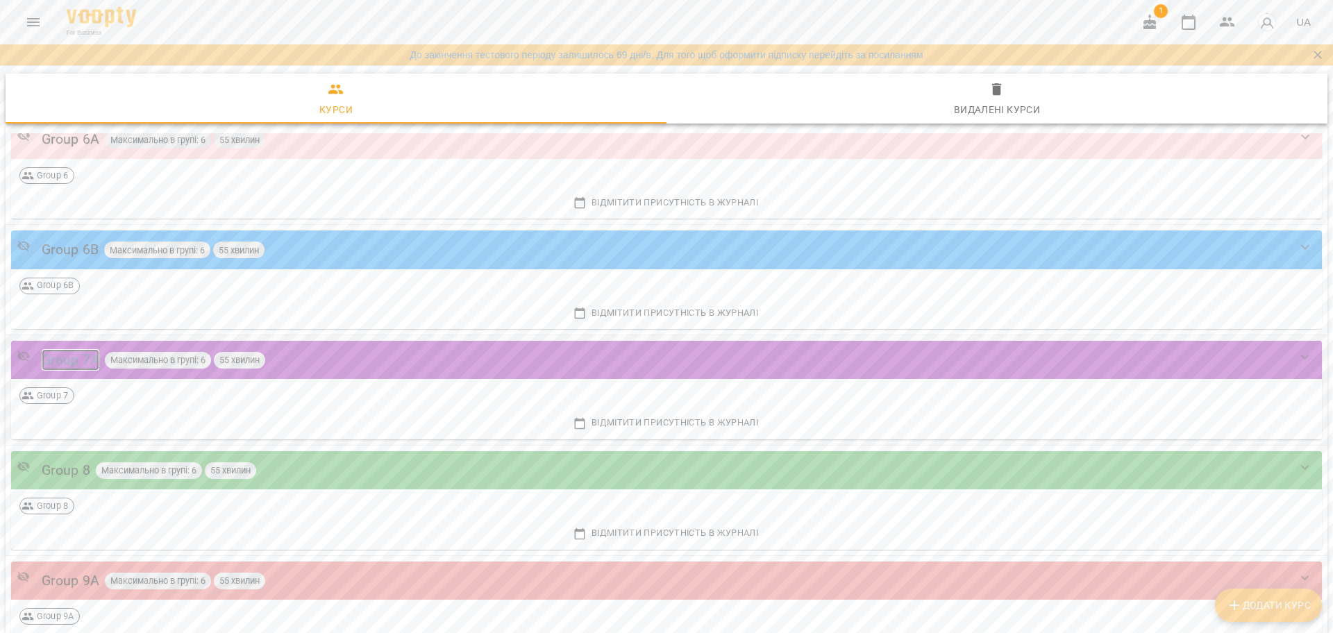
click at [53, 358] on div "Group 7A" at bounding box center [71, 360] width 58 height 22
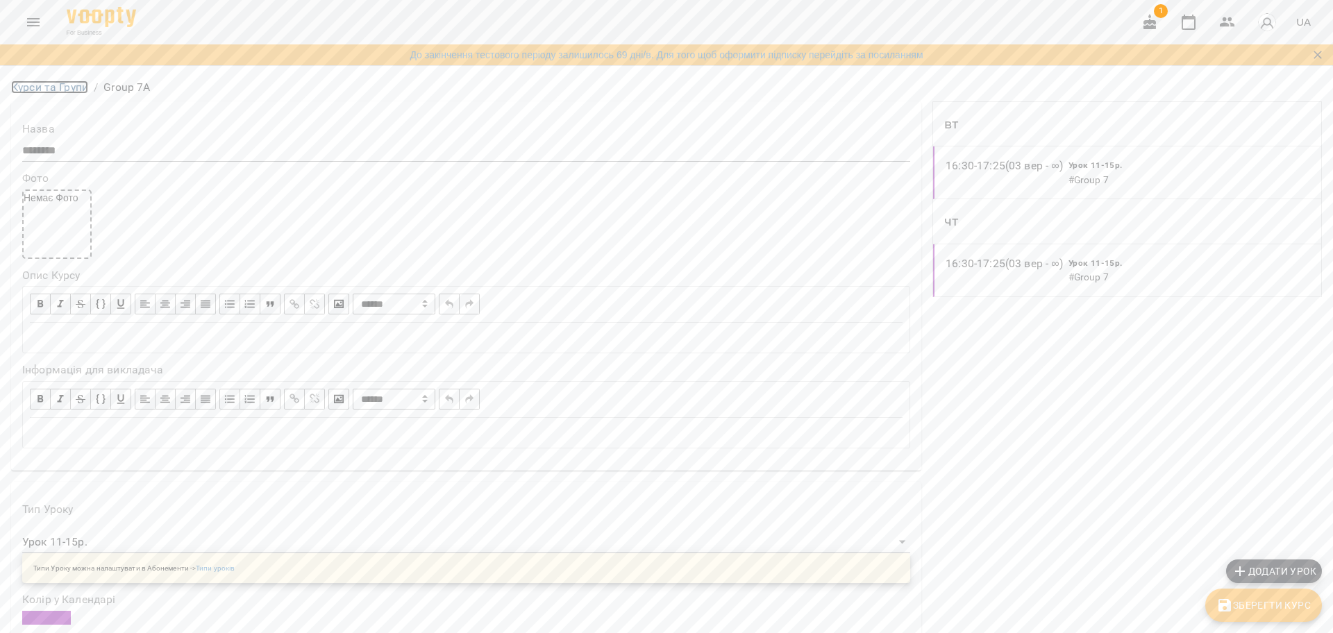
click at [77, 90] on link "Курси та Групи" at bounding box center [49, 87] width 77 height 13
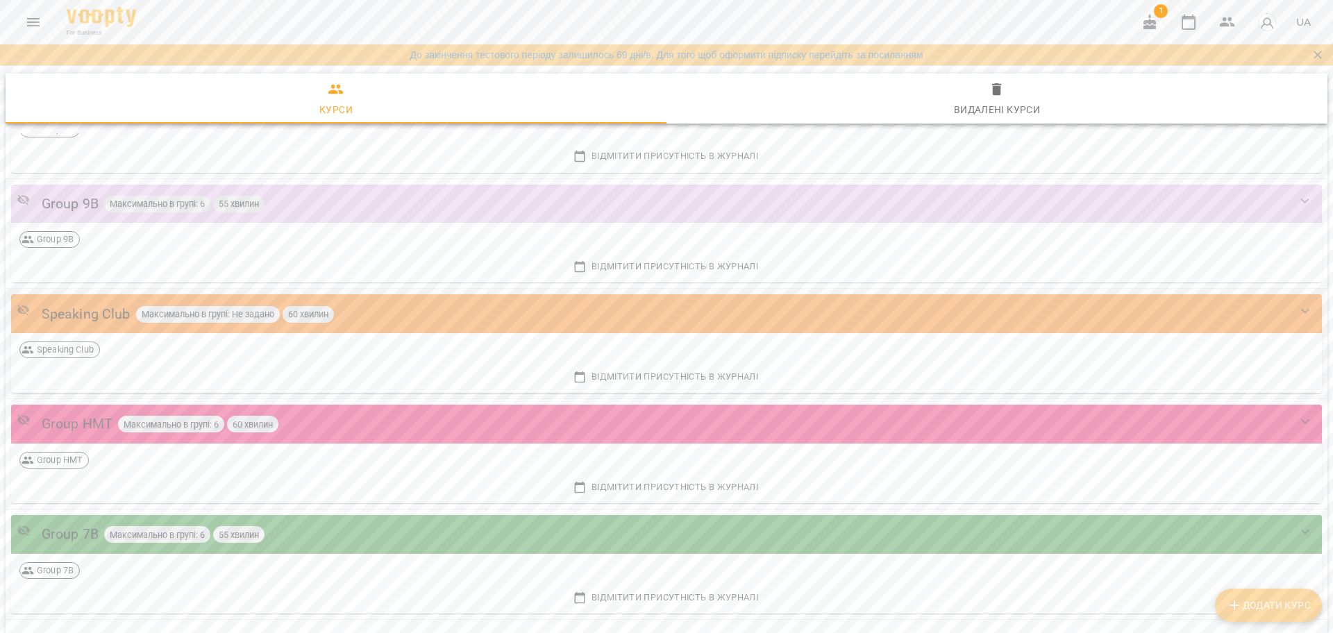
scroll to position [1511, 0]
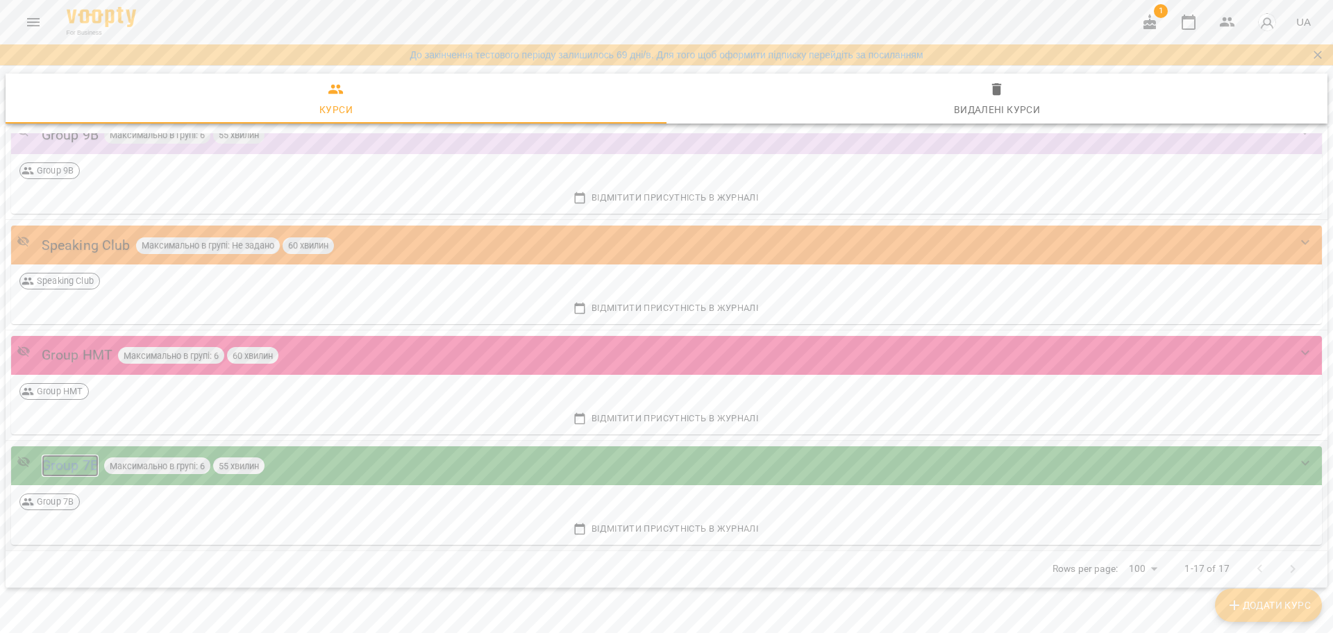
click at [66, 462] on div "Group 7B" at bounding box center [70, 466] width 57 height 22
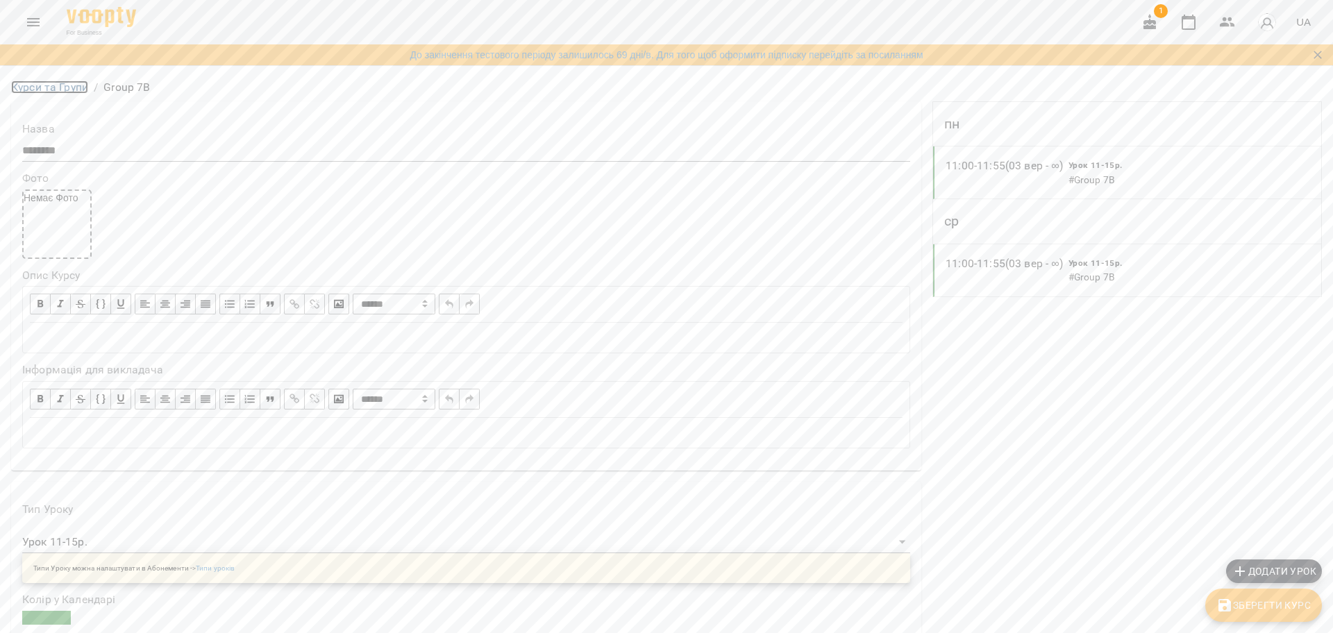
click at [51, 87] on link "Курси та Групи" at bounding box center [49, 87] width 77 height 13
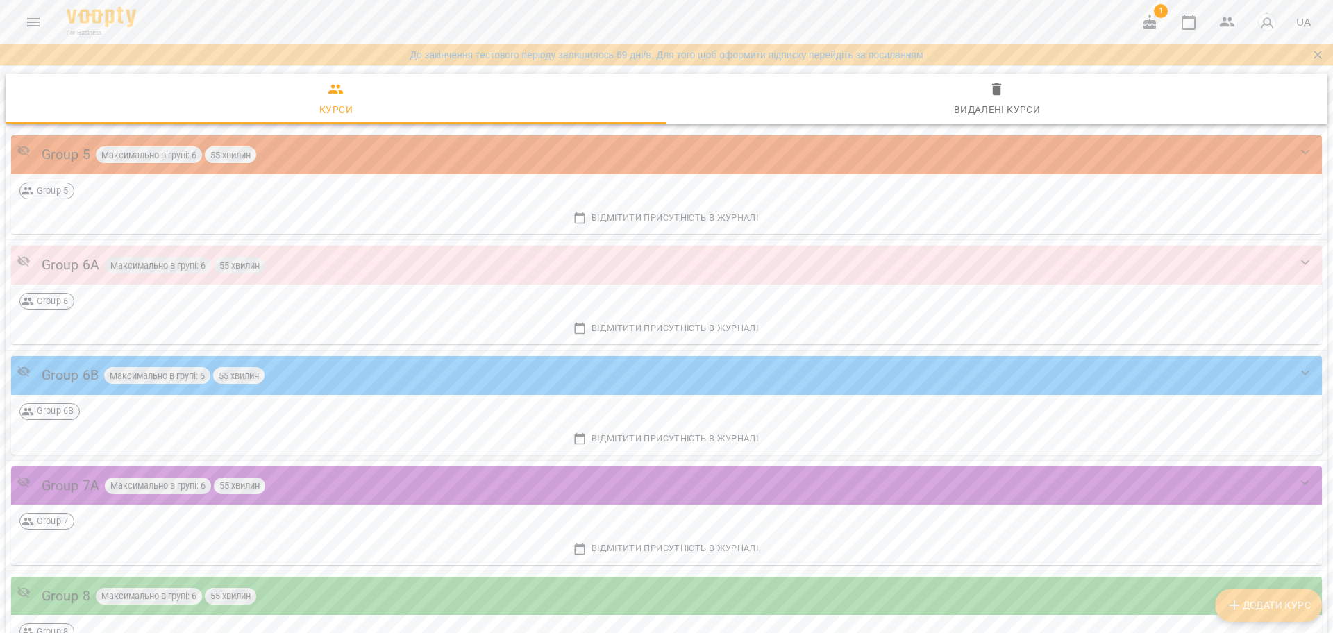
scroll to position [1041, 0]
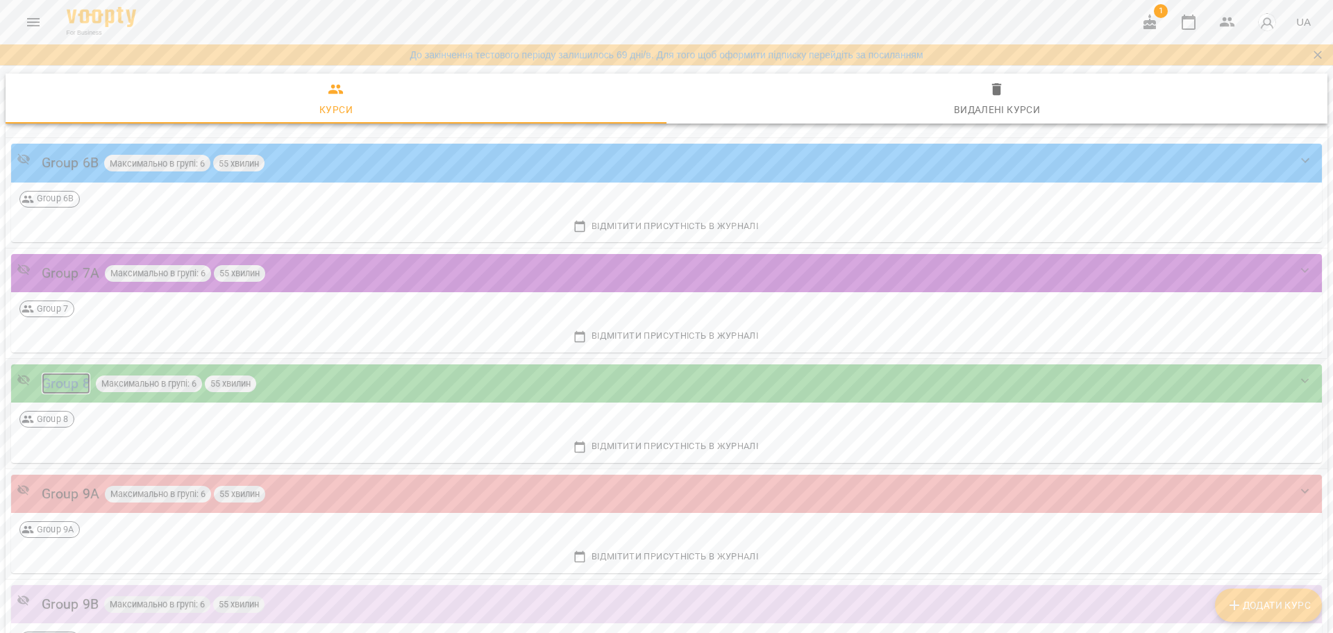
click at [65, 376] on div "Group 8" at bounding box center [66, 384] width 49 height 22
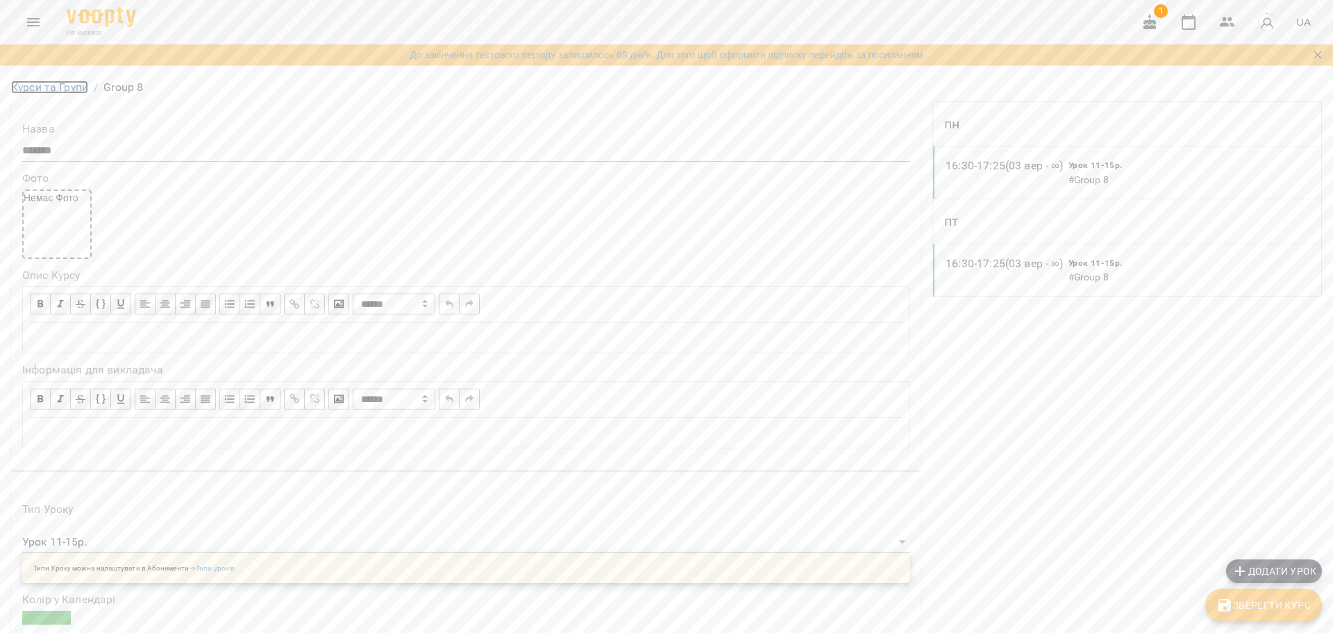
click at [67, 81] on link "Курси та Групи" at bounding box center [49, 87] width 77 height 13
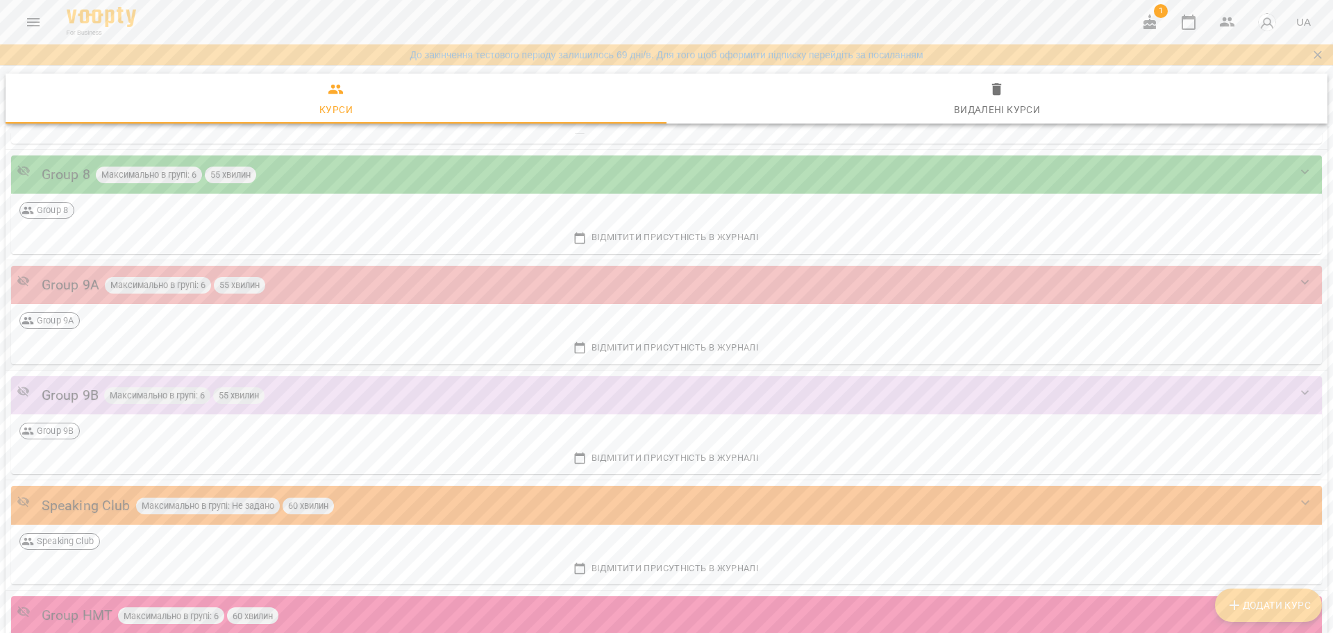
scroll to position [1164, 0]
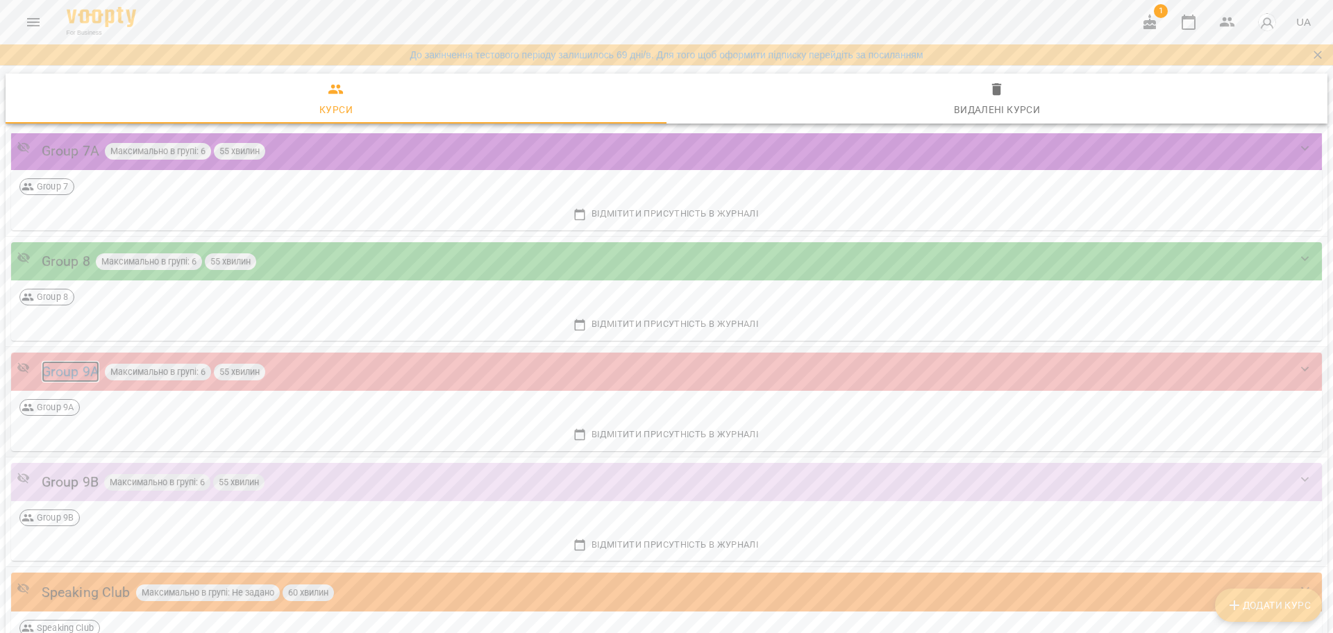
click at [63, 368] on div "Group 9A" at bounding box center [71, 372] width 58 height 22
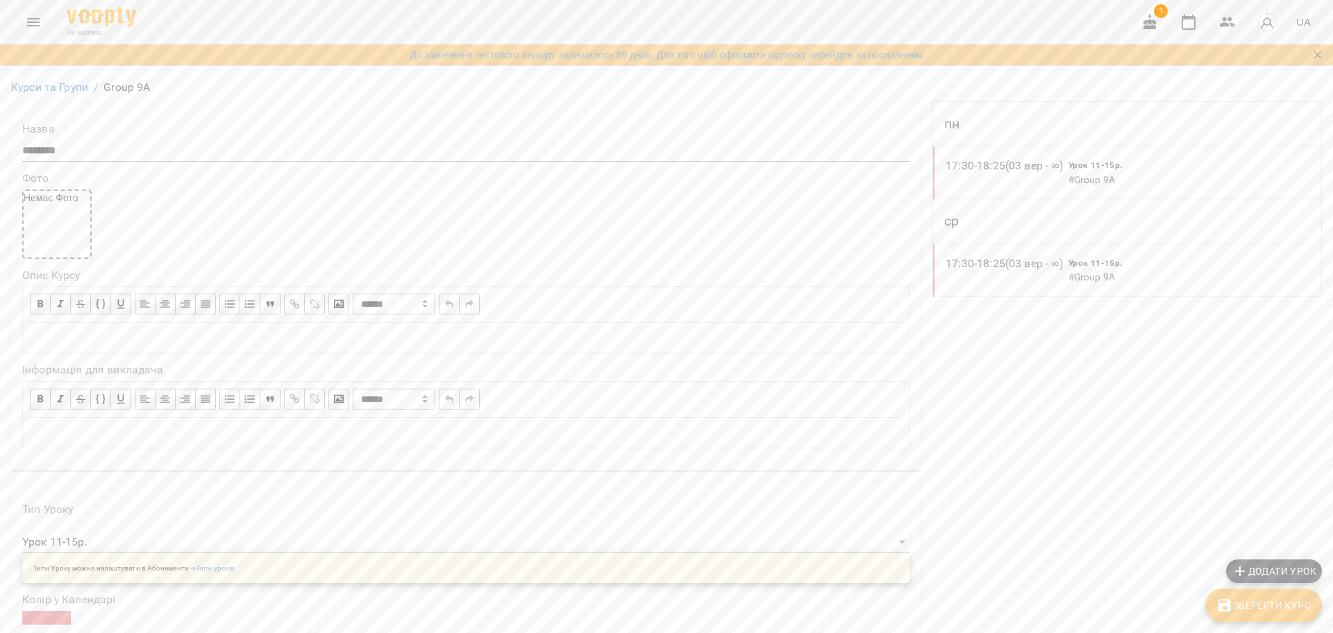
click at [71, 94] on li "Курси та Групи" at bounding box center [49, 87] width 77 height 17
click at [67, 82] on link "Курси та Групи" at bounding box center [49, 87] width 77 height 13
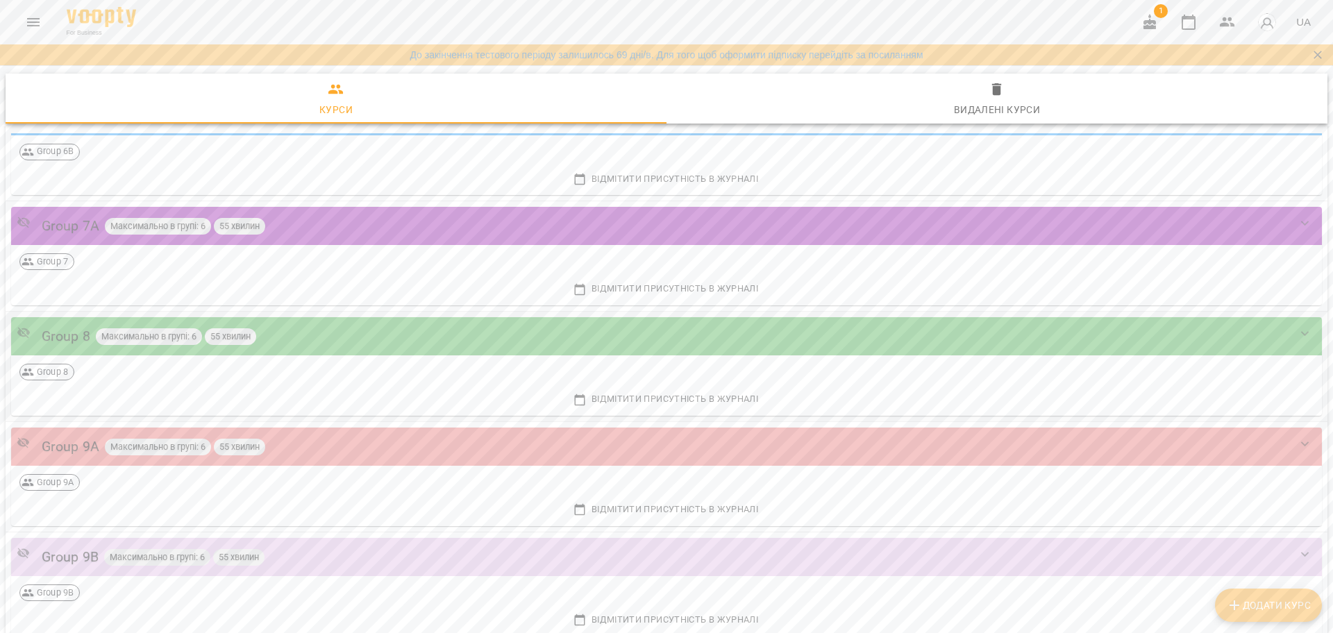
scroll to position [1128, 0]
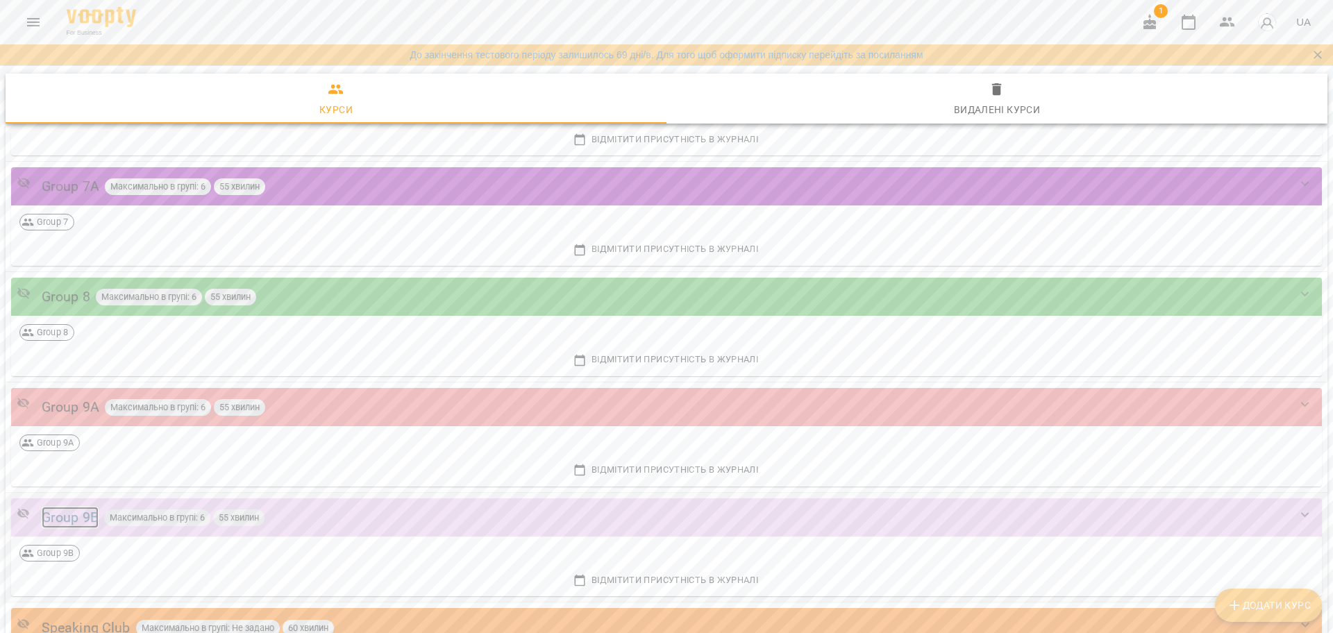
click at [81, 517] on div "Group 9B" at bounding box center [70, 518] width 57 height 22
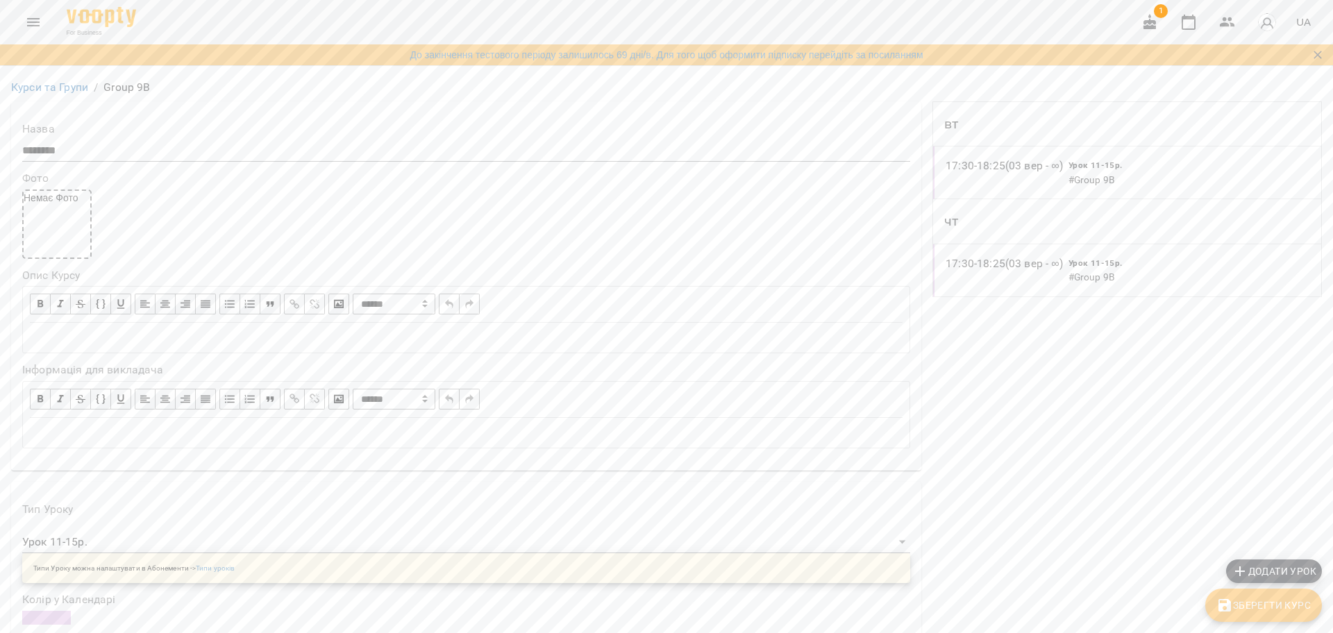
click at [39, 94] on li "Курси та Групи" at bounding box center [49, 87] width 77 height 17
click at [41, 85] on link "Курси та Групи" at bounding box center [49, 87] width 77 height 13
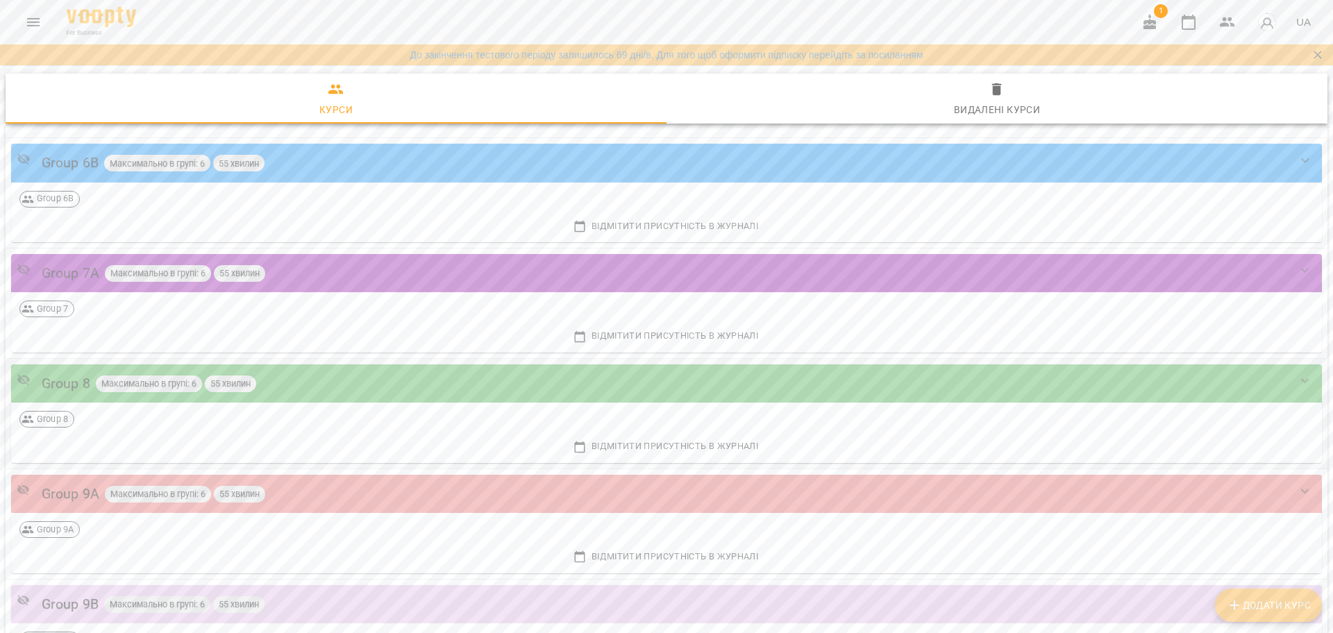
scroll to position [1389, 0]
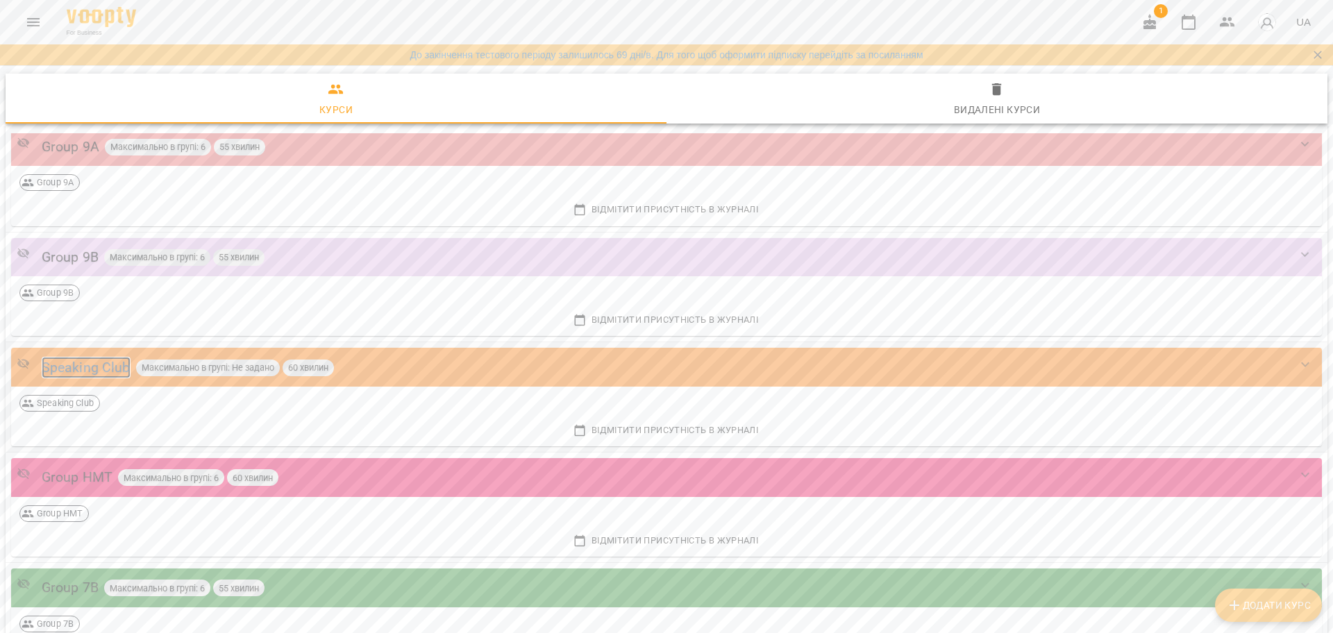
click at [76, 365] on div "Speaking Club" at bounding box center [86, 368] width 89 height 22
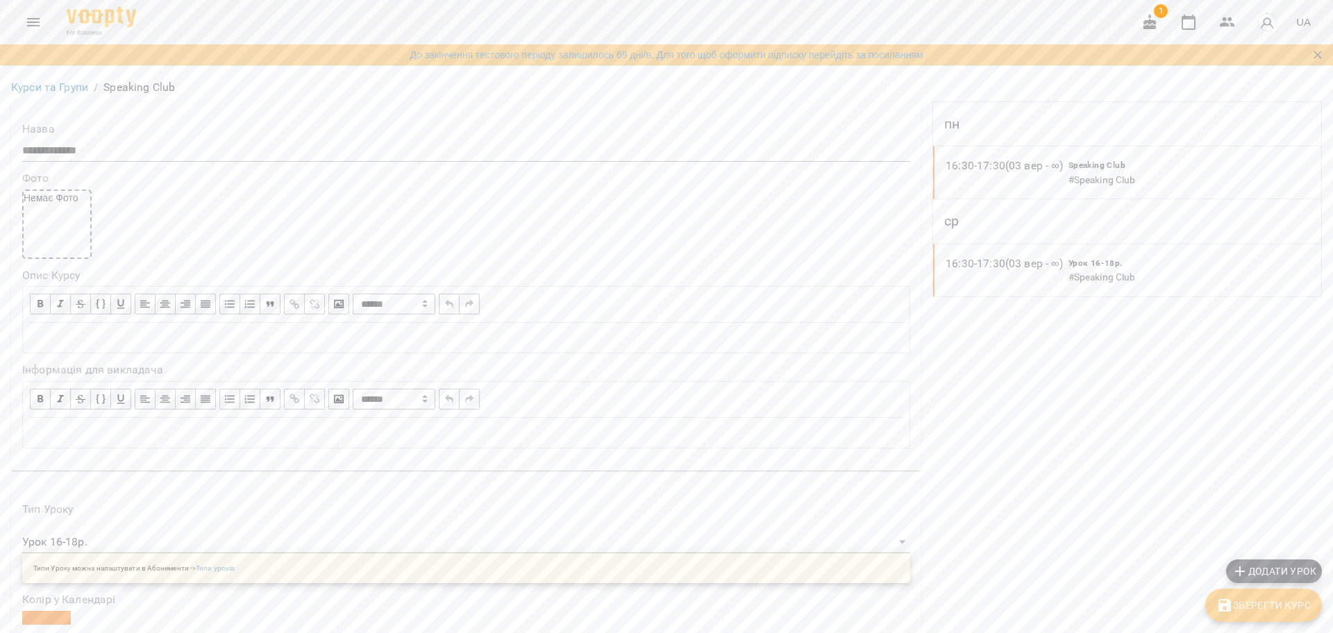
click at [28, 76] on div "Курси та Групи / Speaking Club" at bounding box center [666, 87] width 1316 height 22
click at [35, 85] on link "Курси та Групи" at bounding box center [49, 87] width 77 height 13
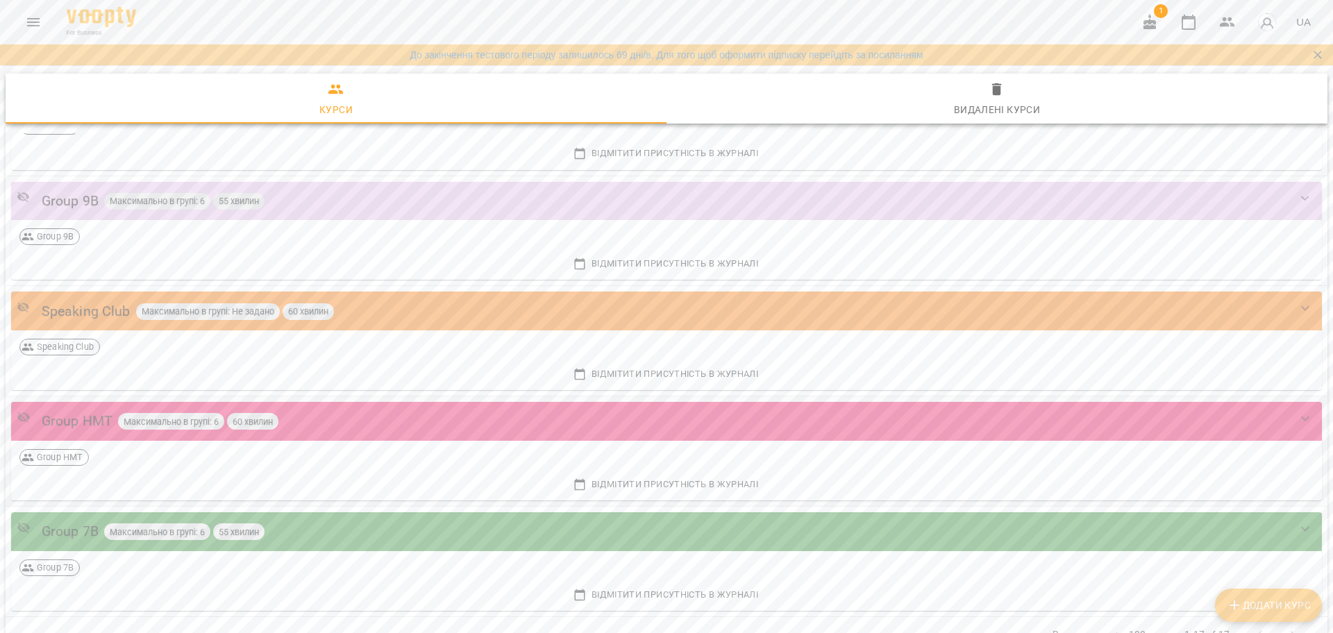
scroll to position [1475, 0]
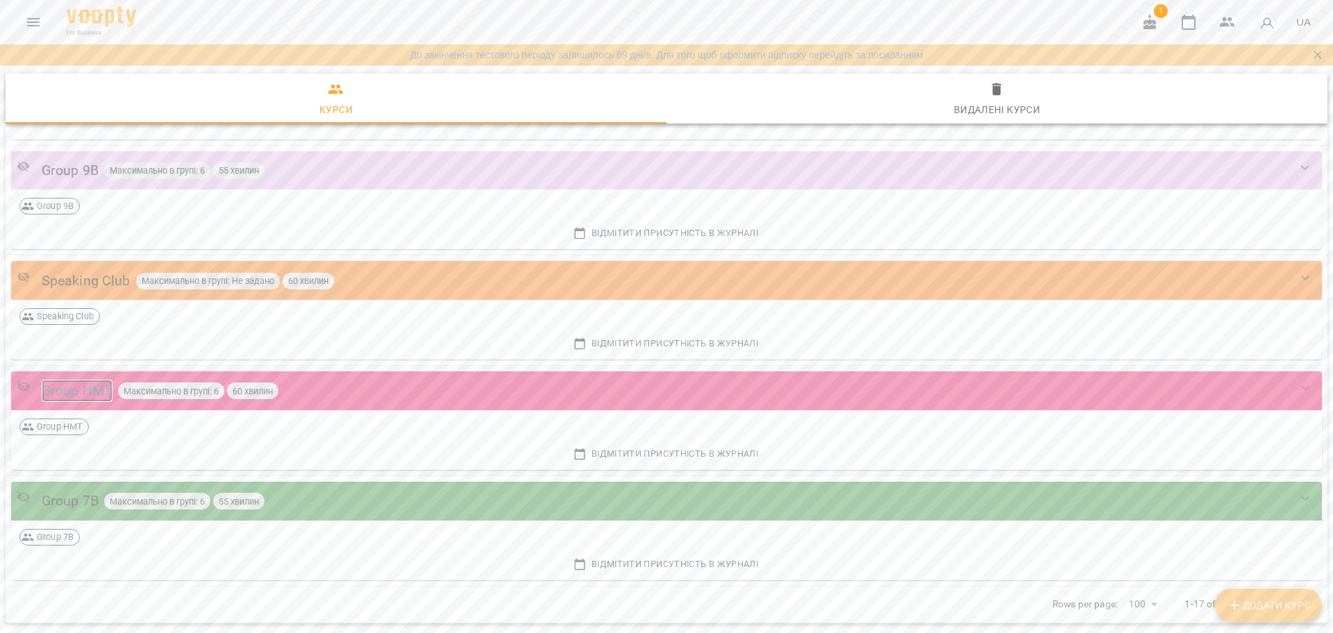
click at [81, 395] on div "Group НМТ" at bounding box center [77, 391] width 71 height 22
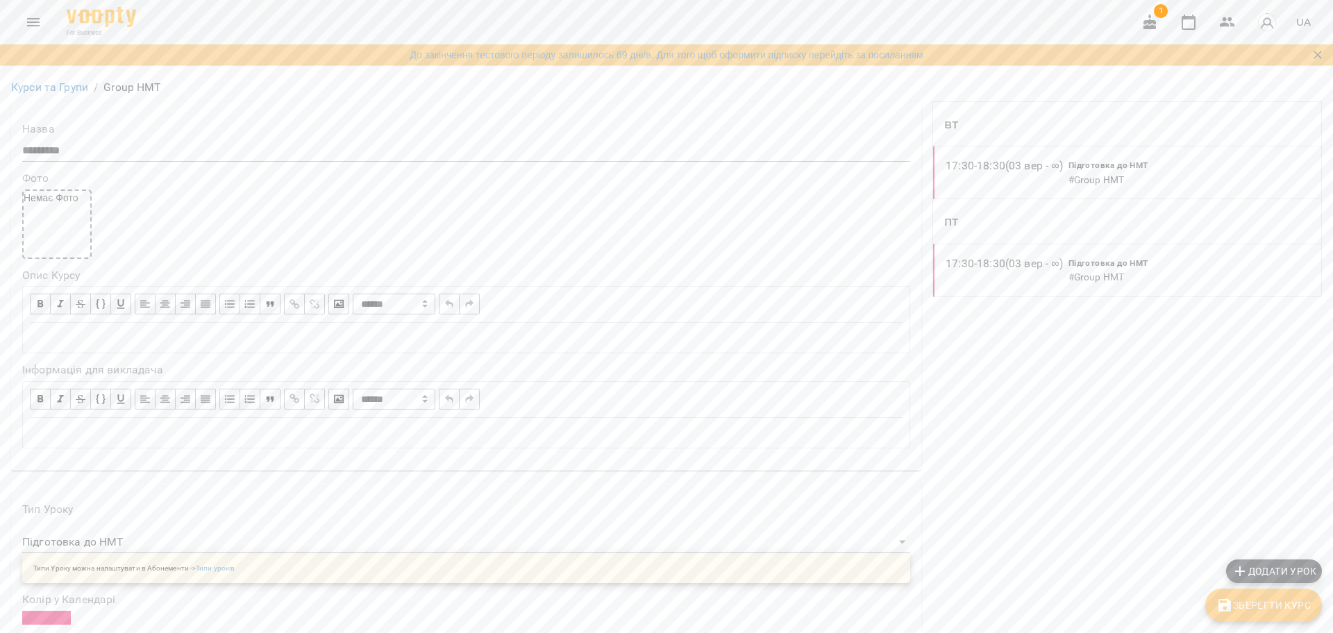
click at [36, 22] on icon "Menu" at bounding box center [33, 22] width 12 height 8
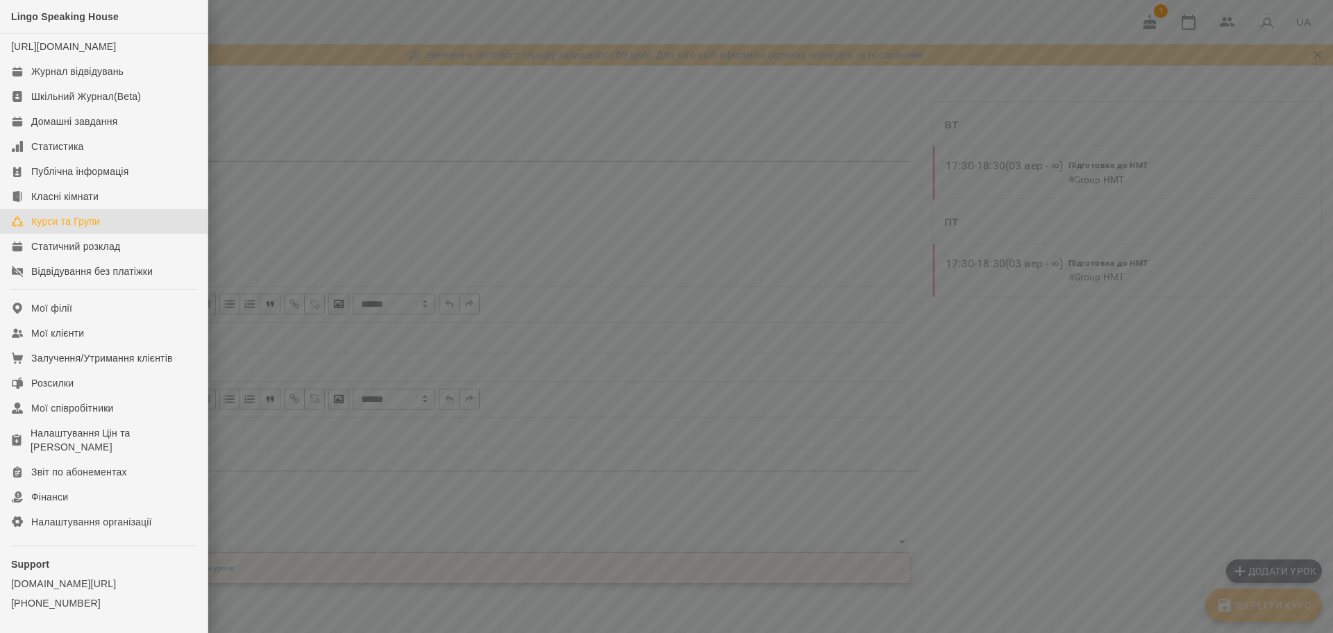
click at [54, 228] on div "Курси та Групи" at bounding box center [65, 222] width 69 height 14
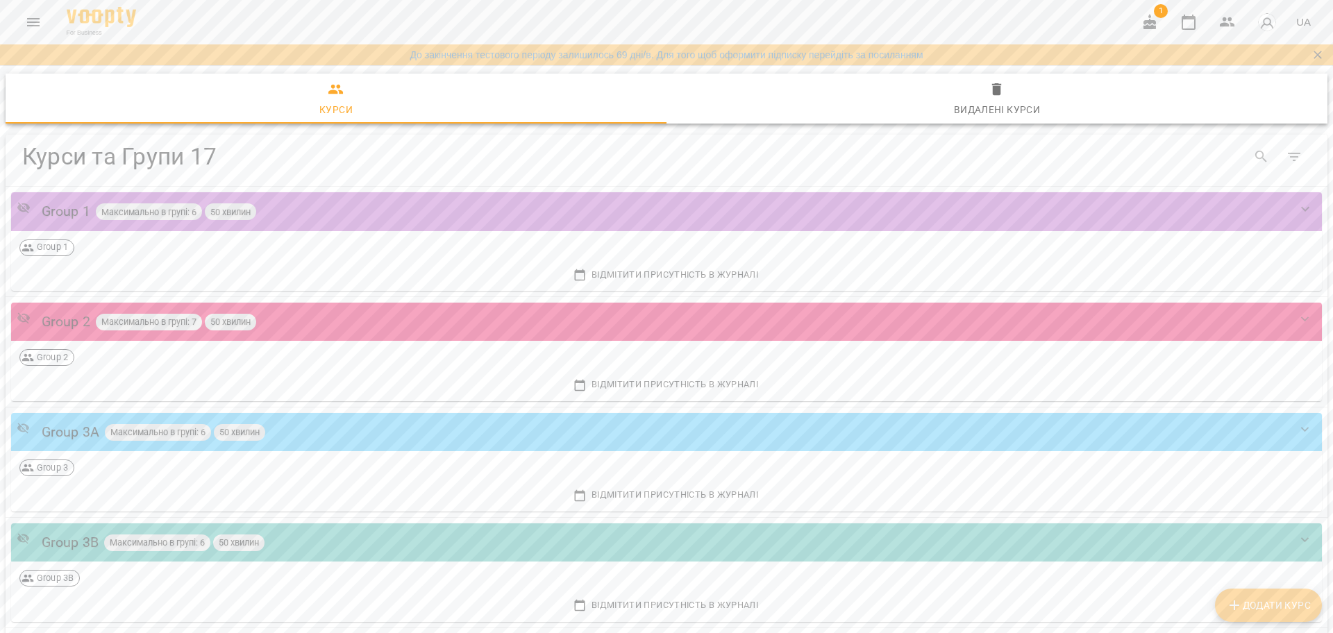
click at [38, 14] on icon "Menu" at bounding box center [33, 22] width 17 height 17
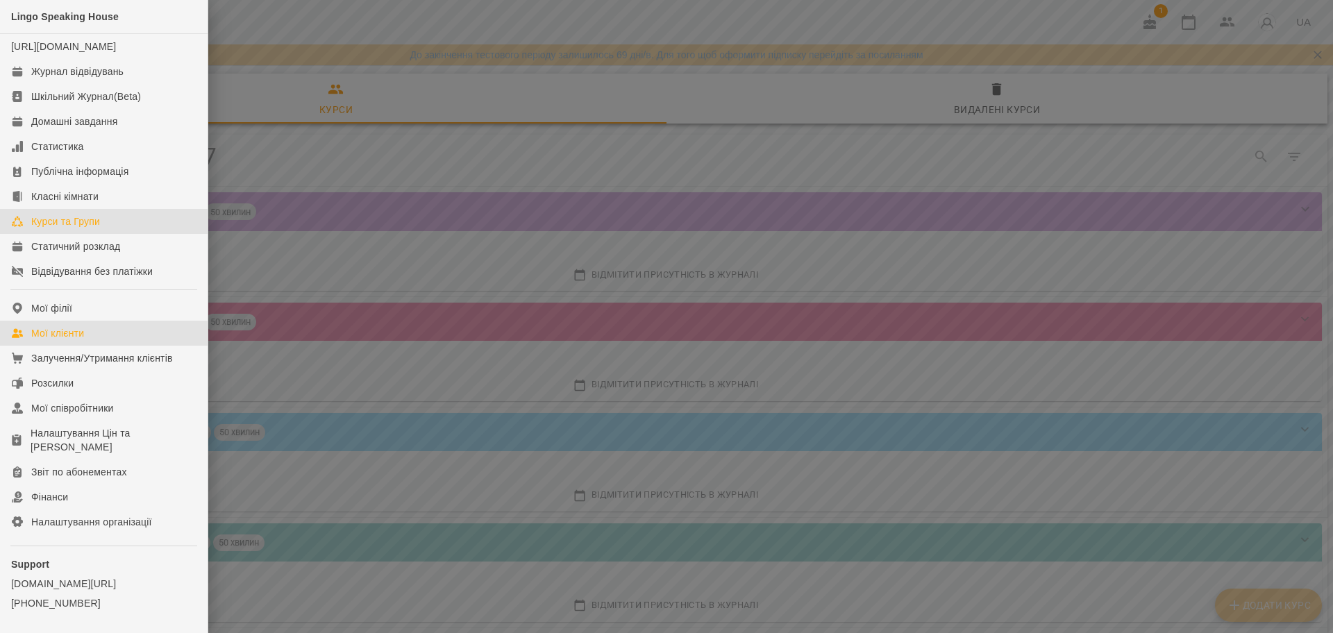
click at [119, 346] on link "Мої клієнти" at bounding box center [104, 333] width 208 height 25
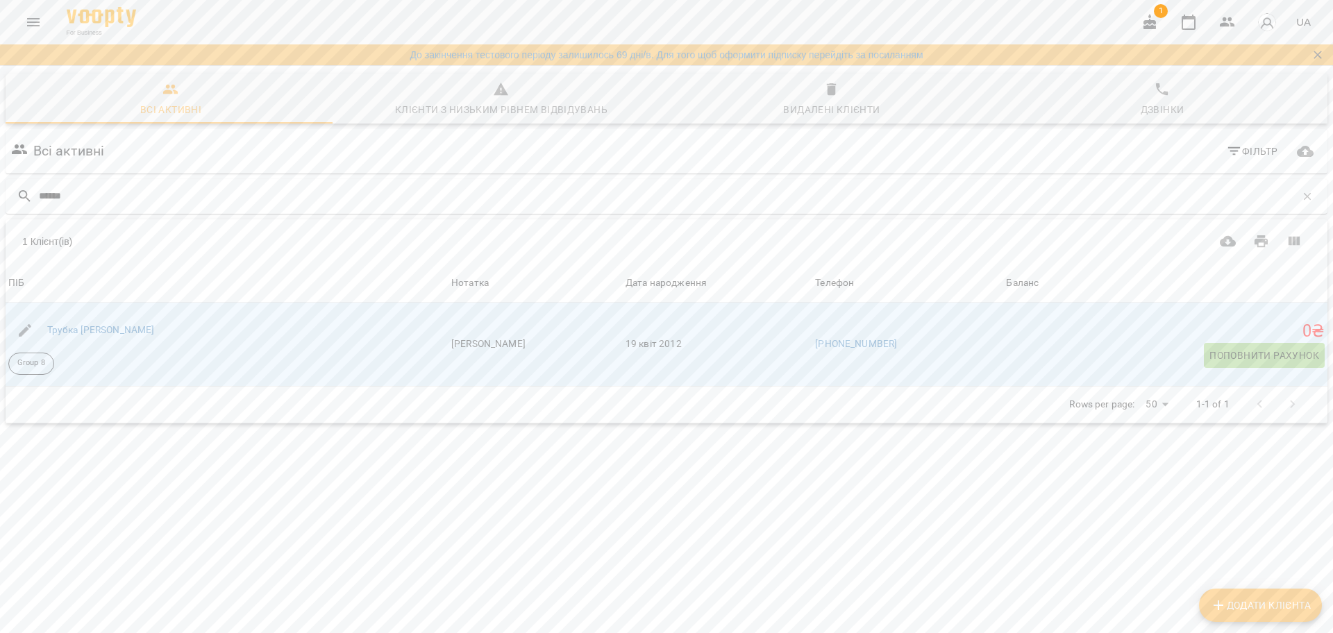
type input "******"
click at [1231, 589] on button "Додати клієнта" at bounding box center [1260, 605] width 123 height 33
select select "**"
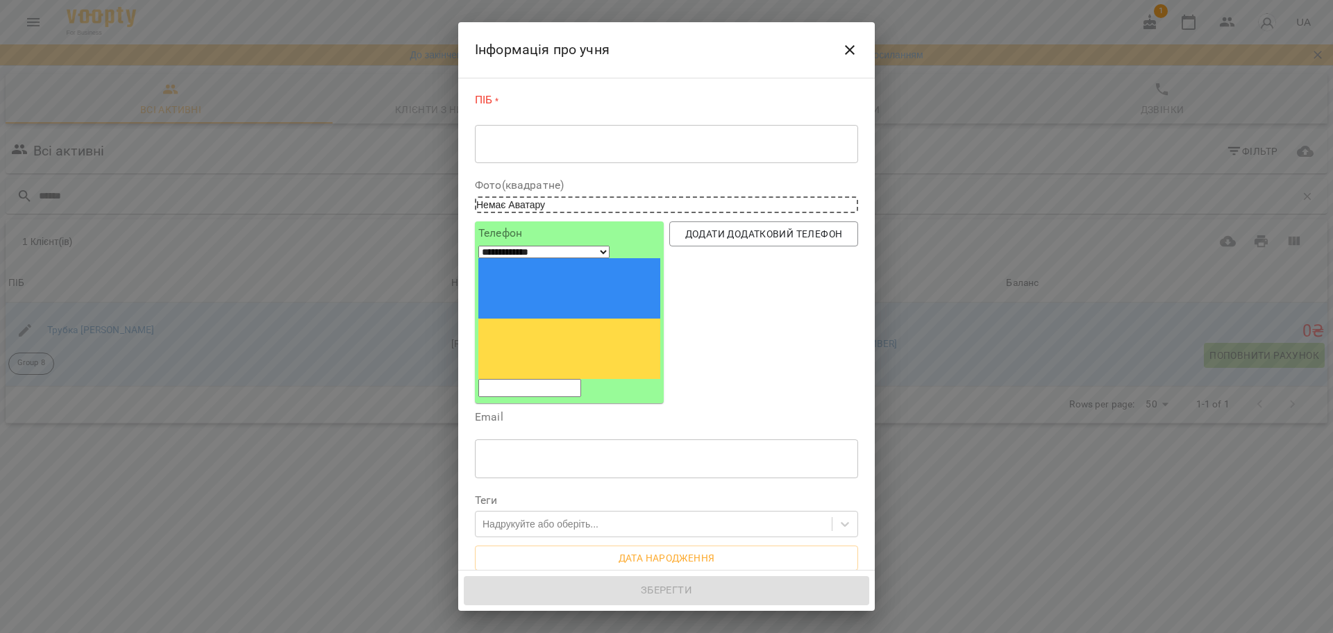
click div "* ​"
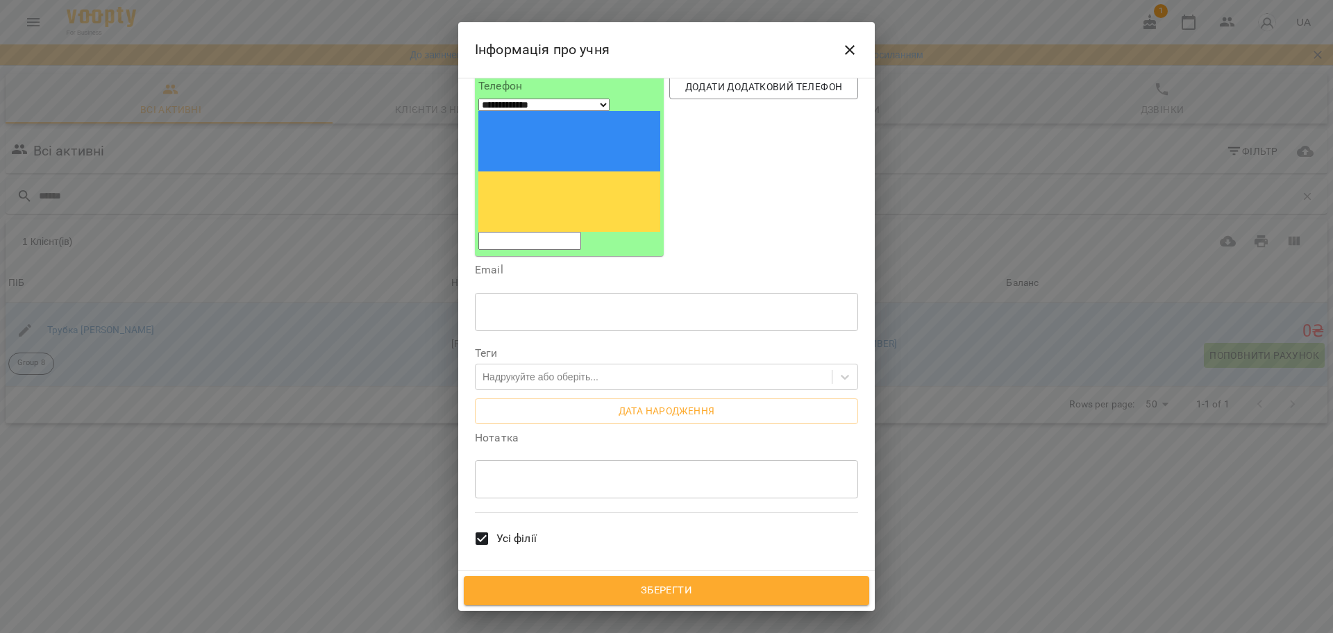
scroll to position [208, 0]
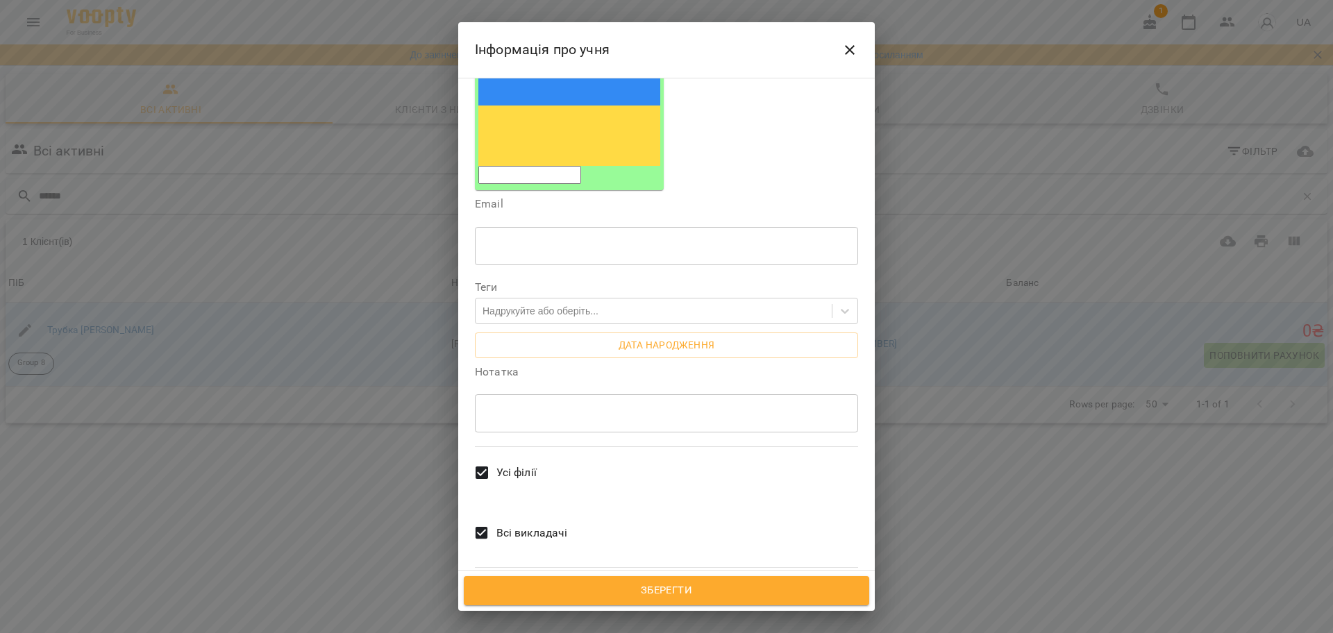
type textarea "**********"
click div "* ​"
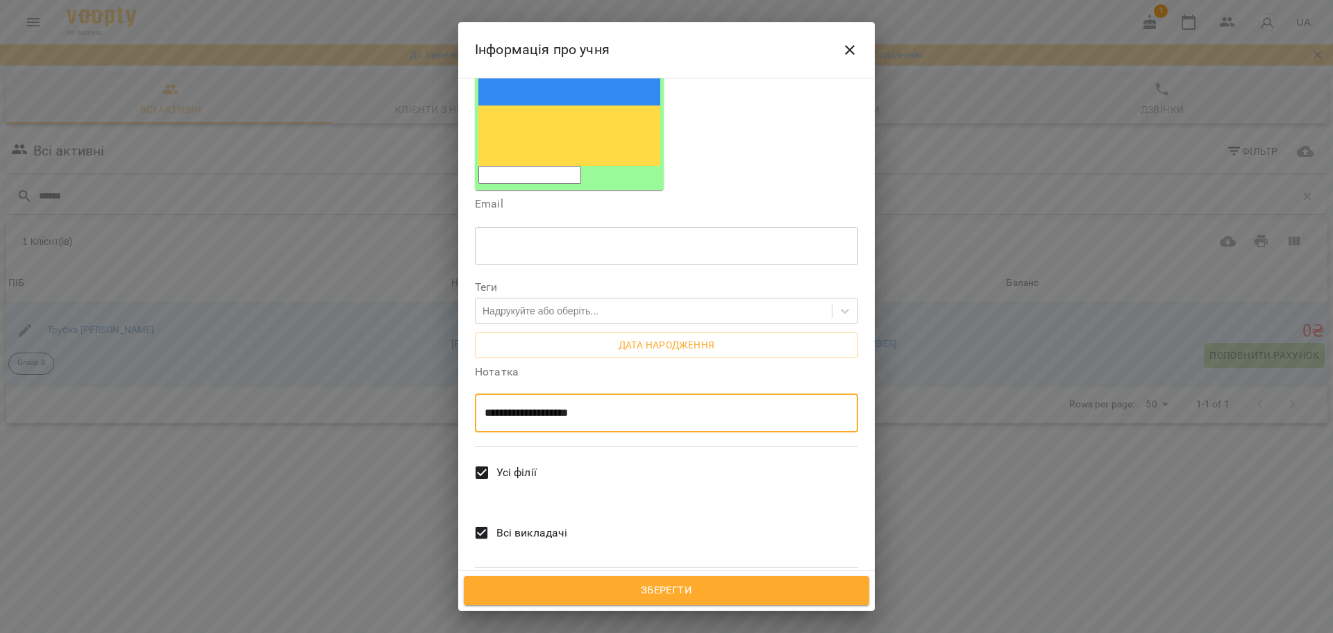
type textarea "**********"
click span "Зберегти"
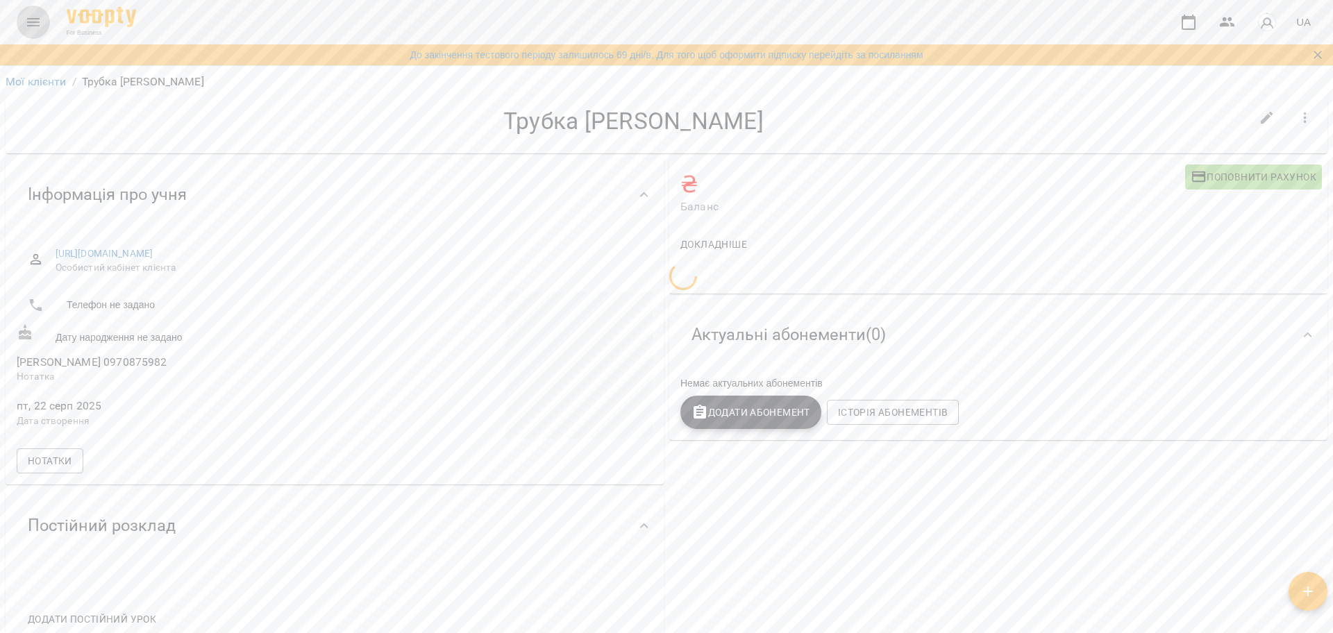
click at [32, 22] on icon "Menu" at bounding box center [33, 22] width 12 height 8
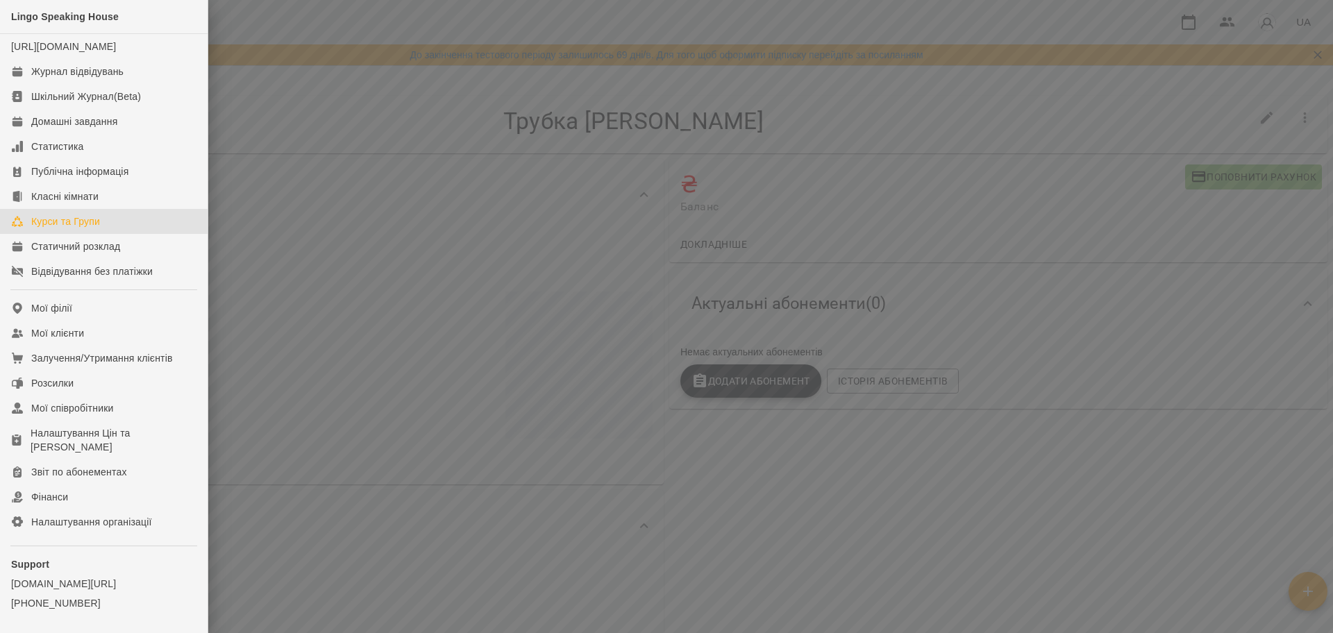
click at [69, 228] on div "Курси та Групи" at bounding box center [65, 222] width 69 height 14
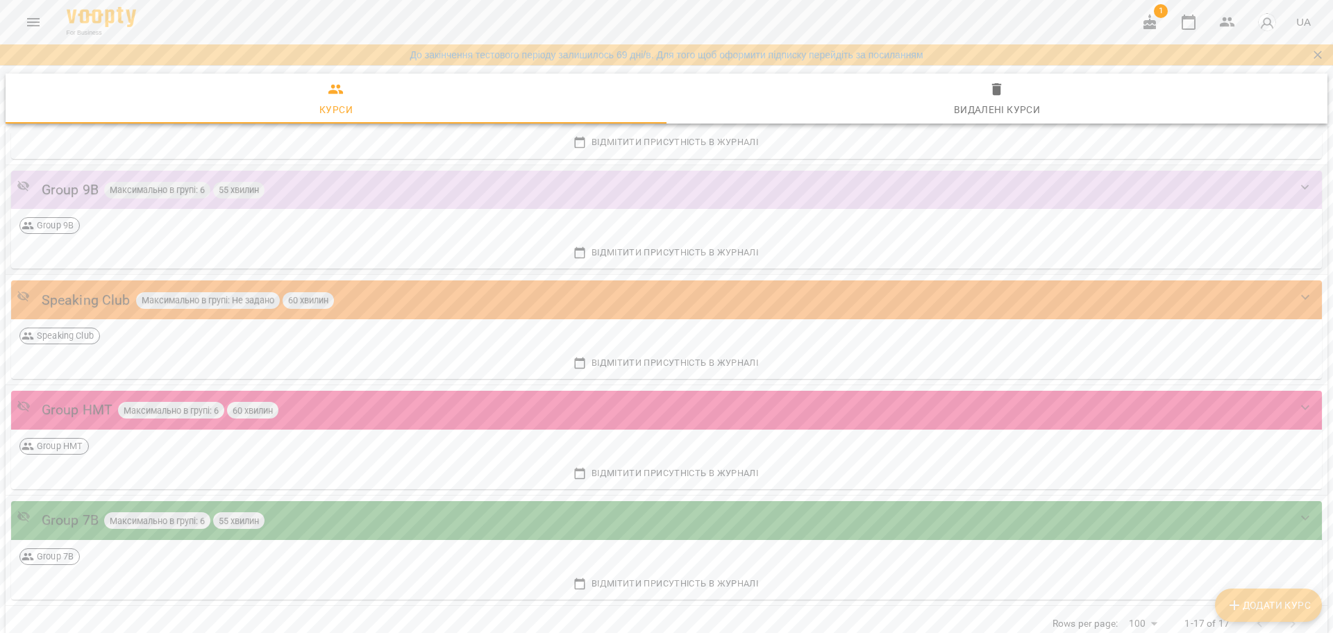
scroll to position [1511, 0]
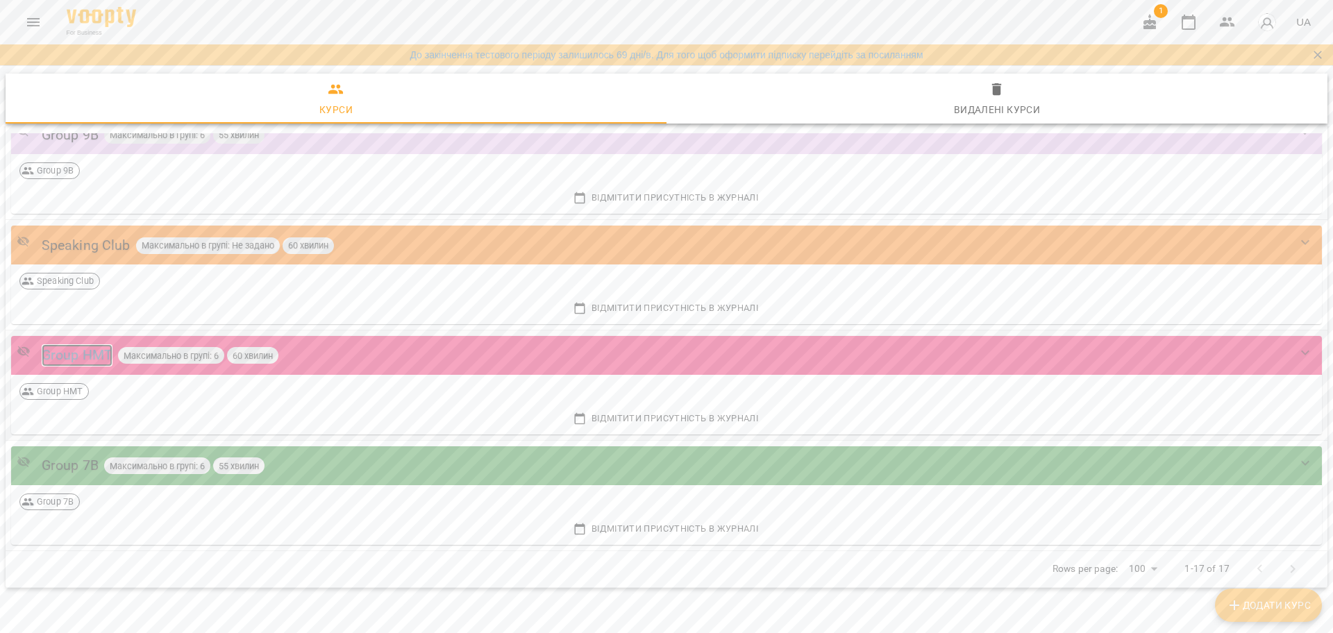
click at [90, 344] on div "Group НМТ" at bounding box center [77, 355] width 71 height 22
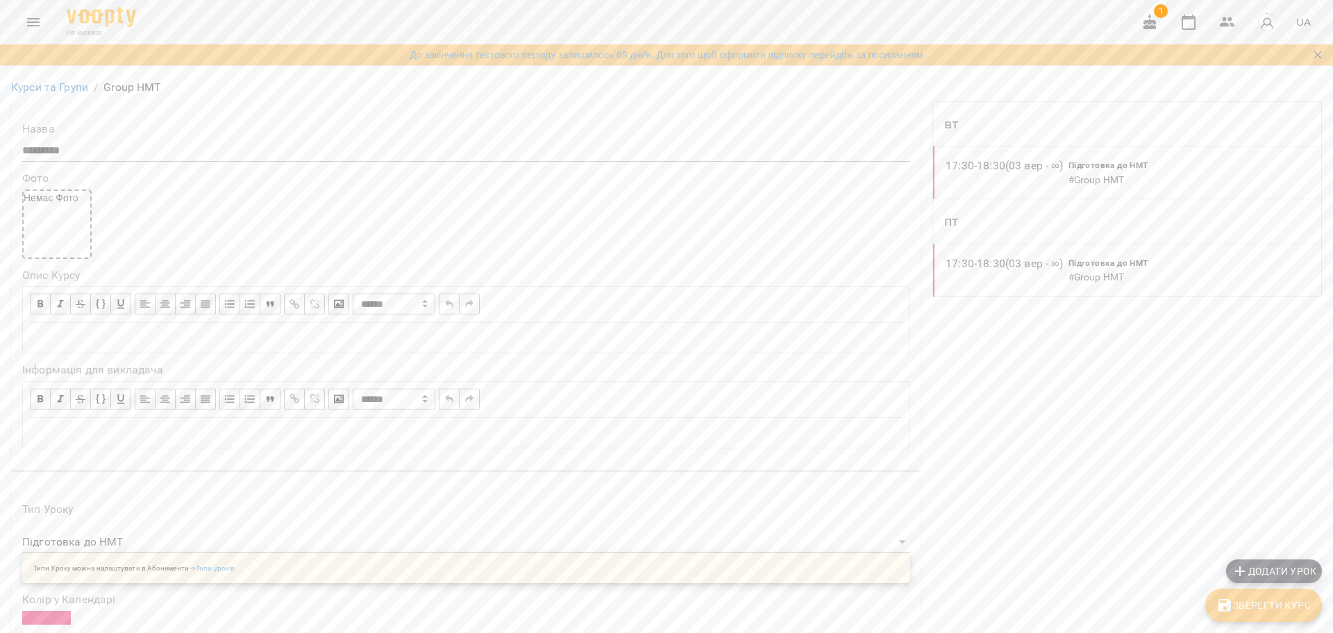
scroll to position [1016, 0]
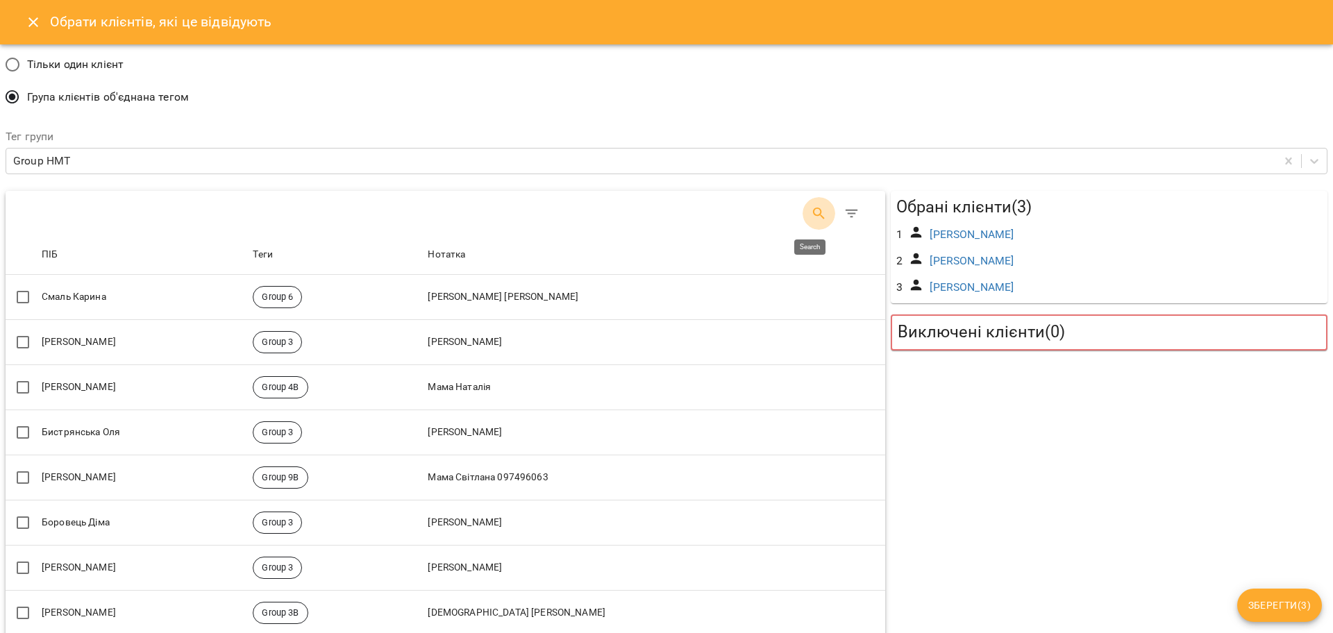
click at [804, 224] on button "Search" at bounding box center [819, 213] width 33 height 33
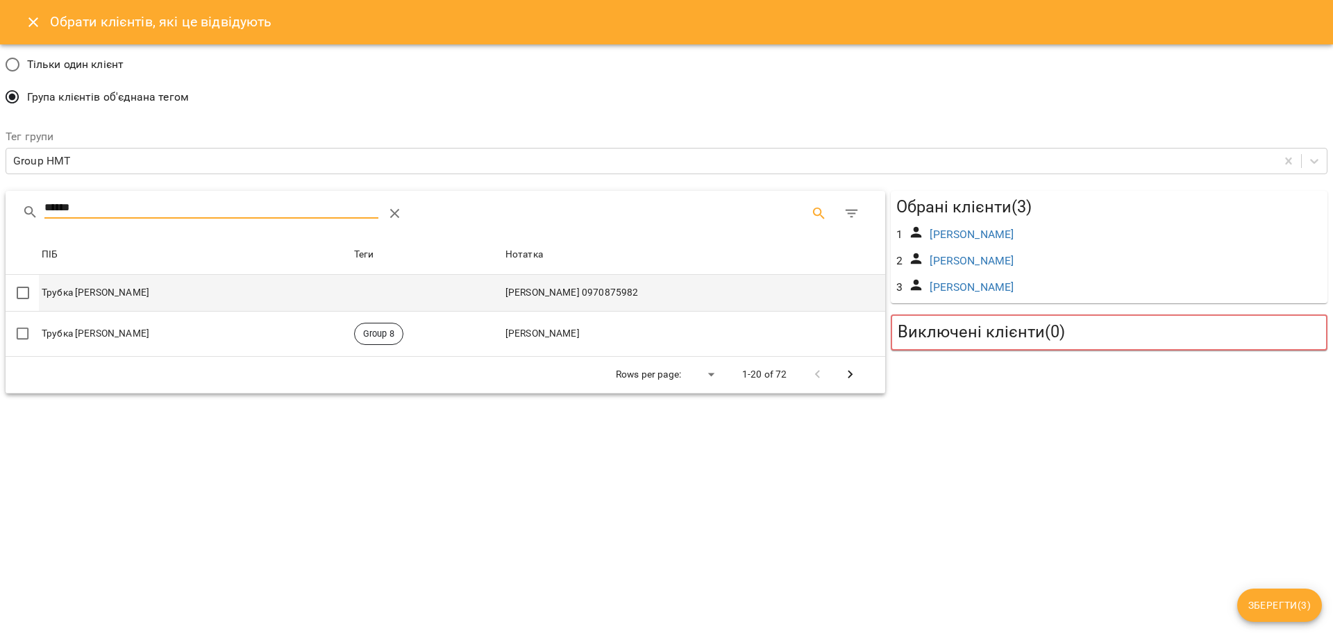
type input "******"
click at [428, 296] on td at bounding box center [426, 293] width 151 height 36
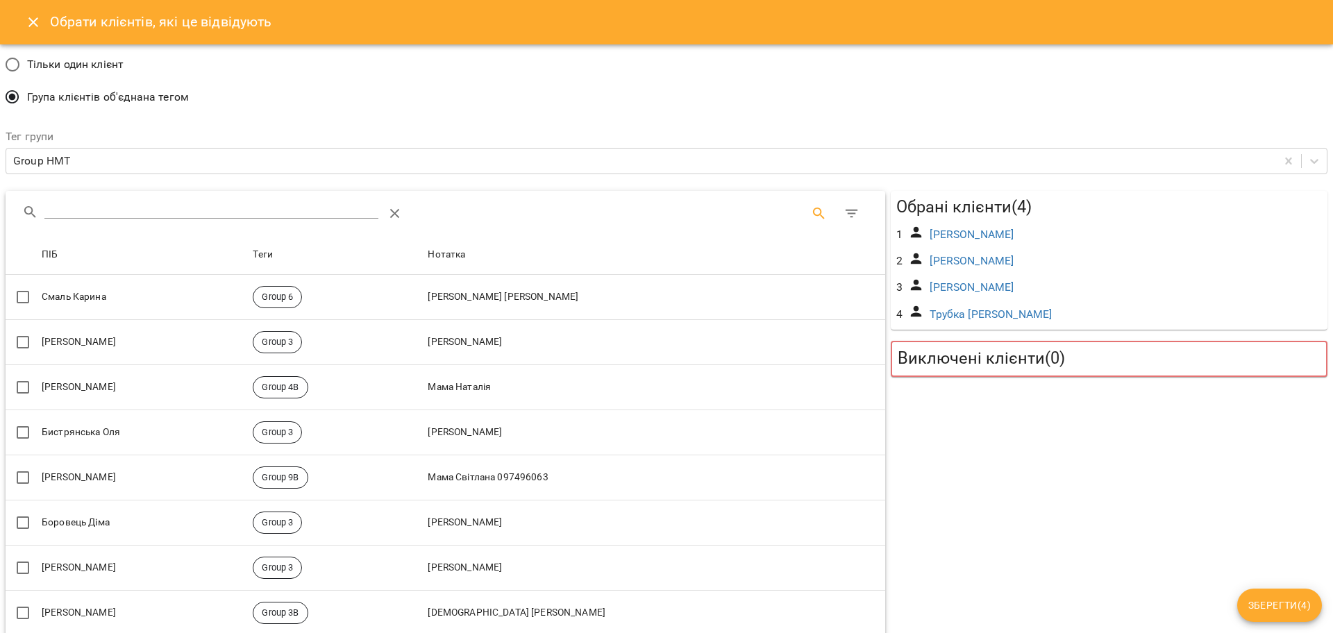
click at [1299, 599] on span "Зберегти ( 4 )" at bounding box center [1279, 605] width 62 height 17
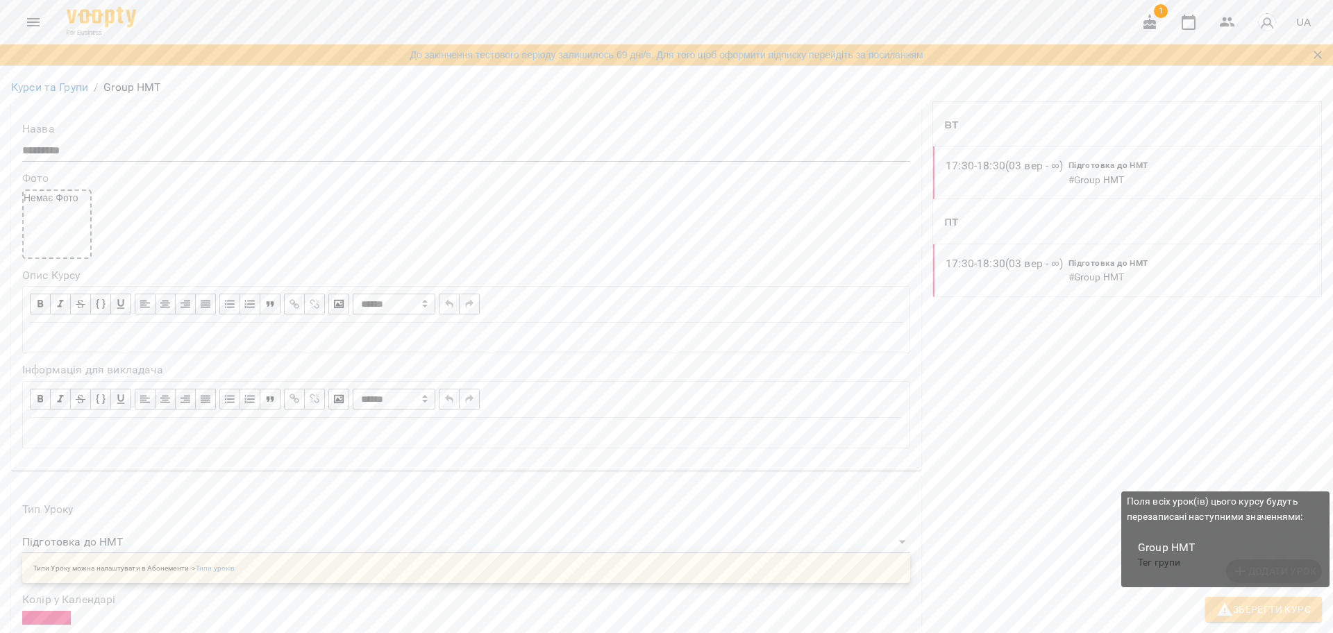
click at [1225, 597] on button "Зберегти Курс" at bounding box center [1263, 609] width 117 height 25
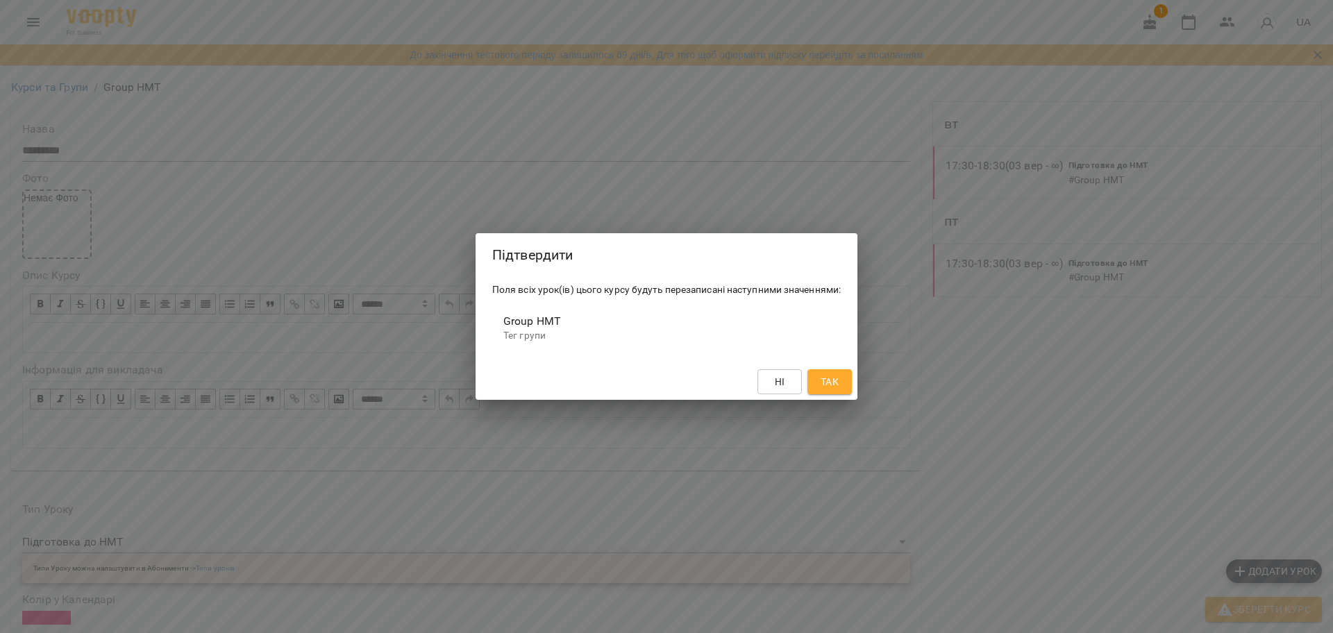
click at [830, 371] on button "Так" at bounding box center [829, 381] width 44 height 25
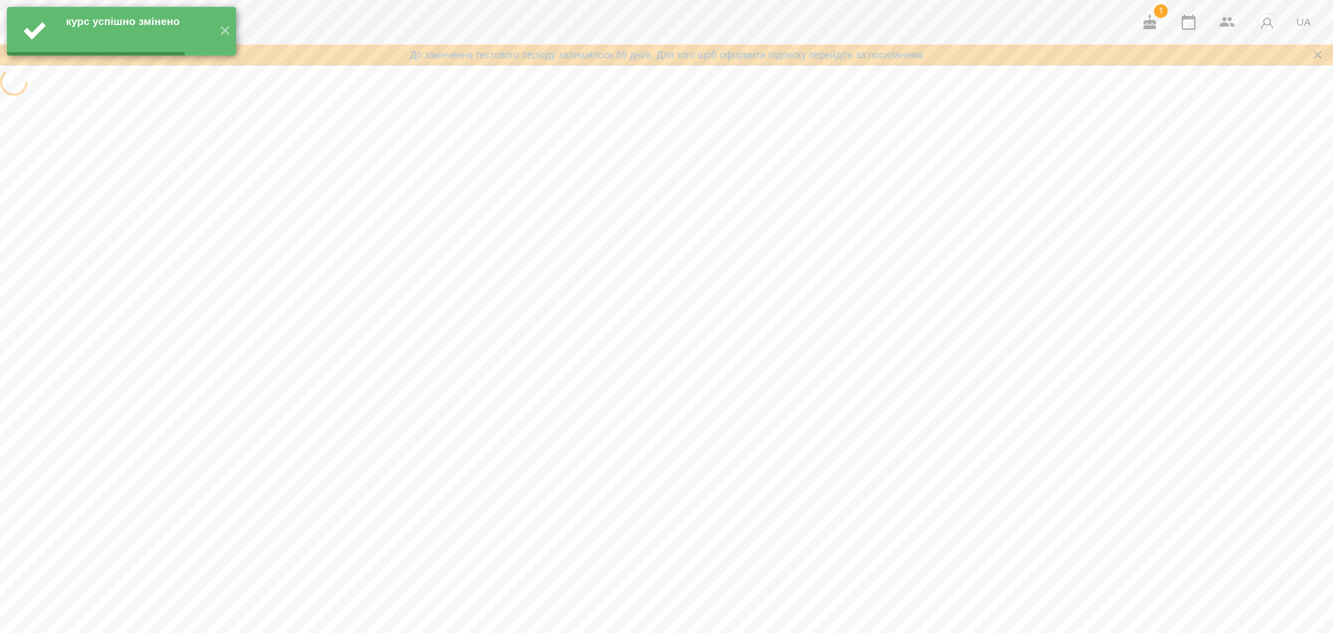
scroll to position [0, 0]
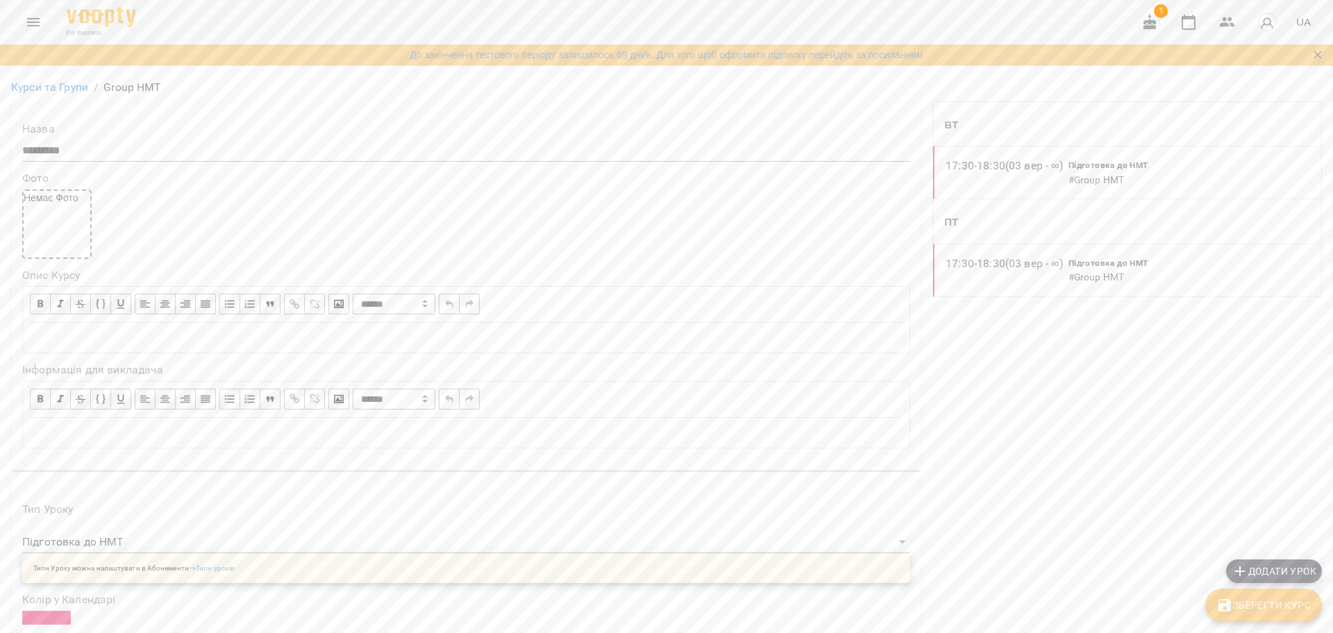
click at [1277, 600] on span "Зберегти Курс" at bounding box center [1263, 605] width 94 height 17
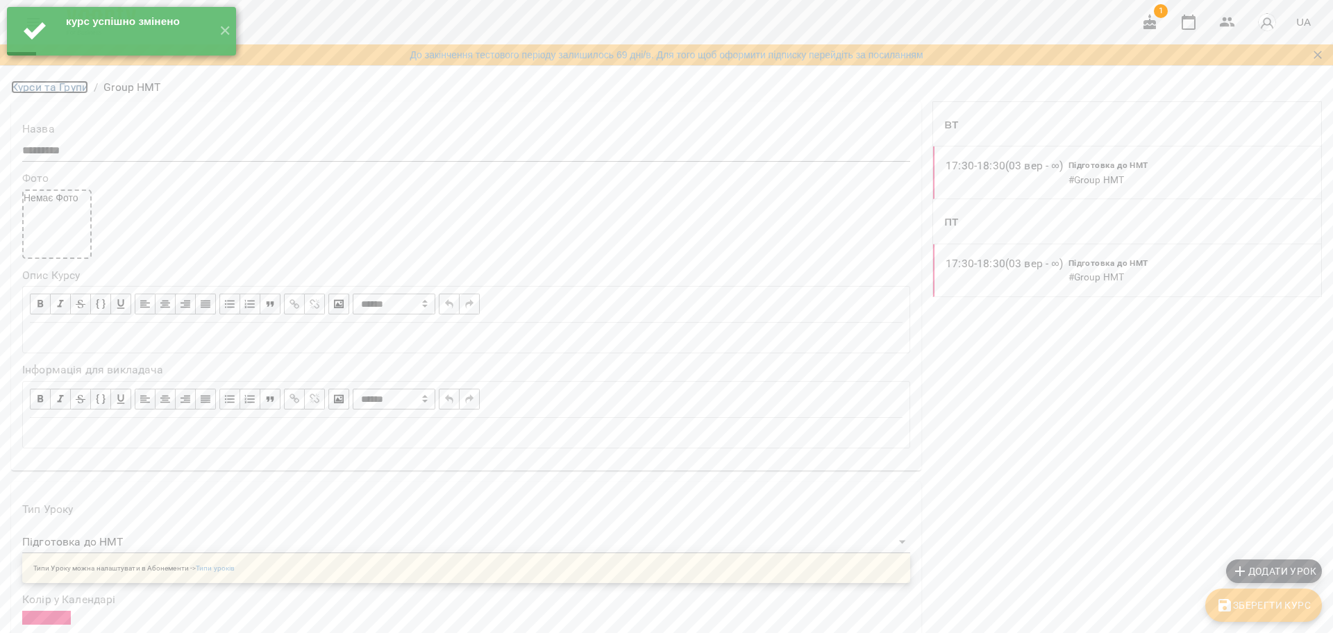
click at [45, 87] on link "Курси та Групи" at bounding box center [49, 87] width 77 height 13
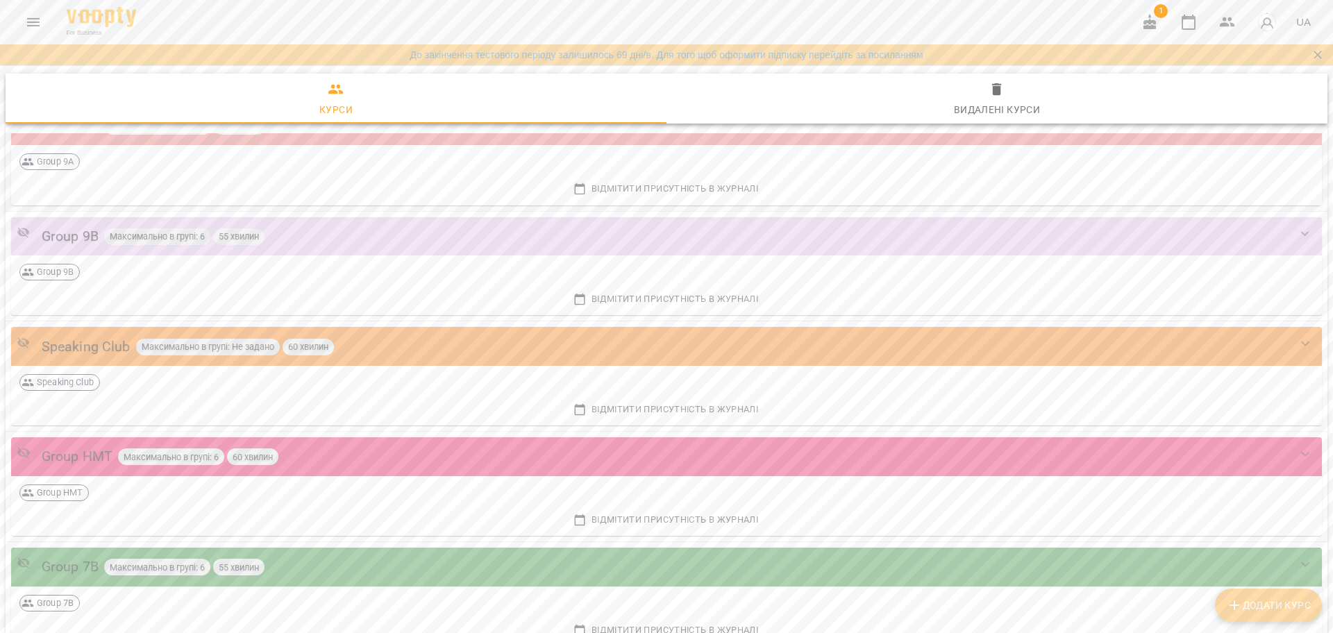
scroll to position [1511, 0]
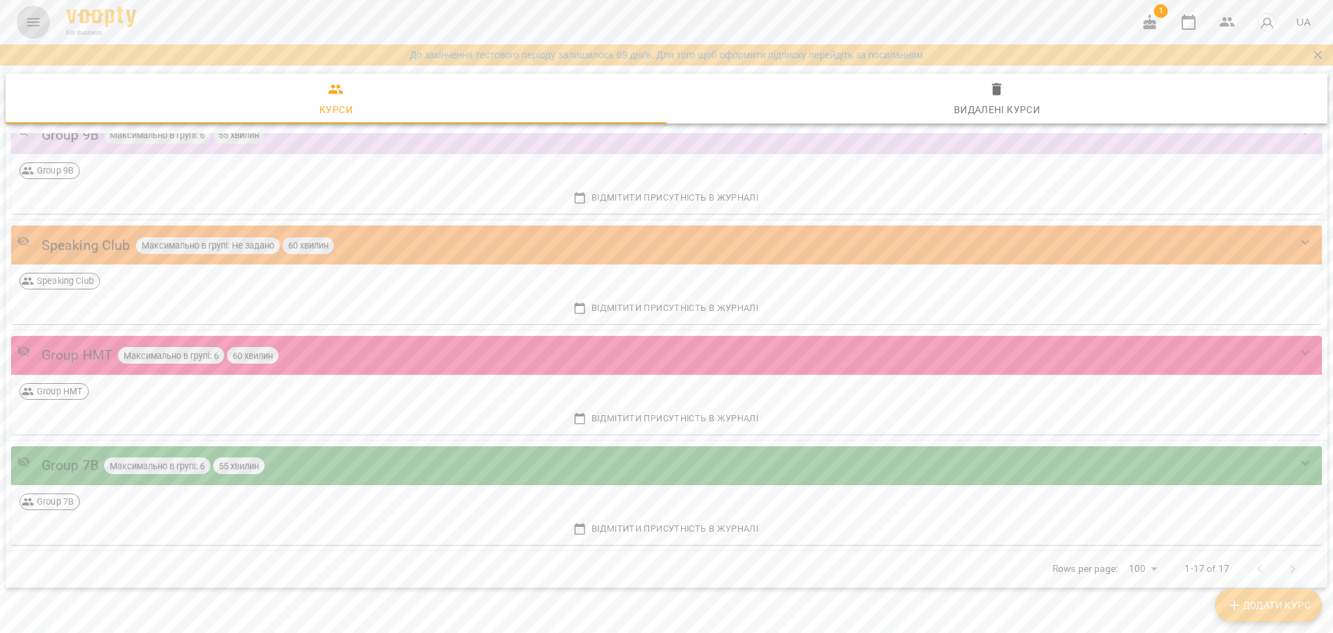
click at [24, 9] on button "Menu" at bounding box center [33, 22] width 33 height 33
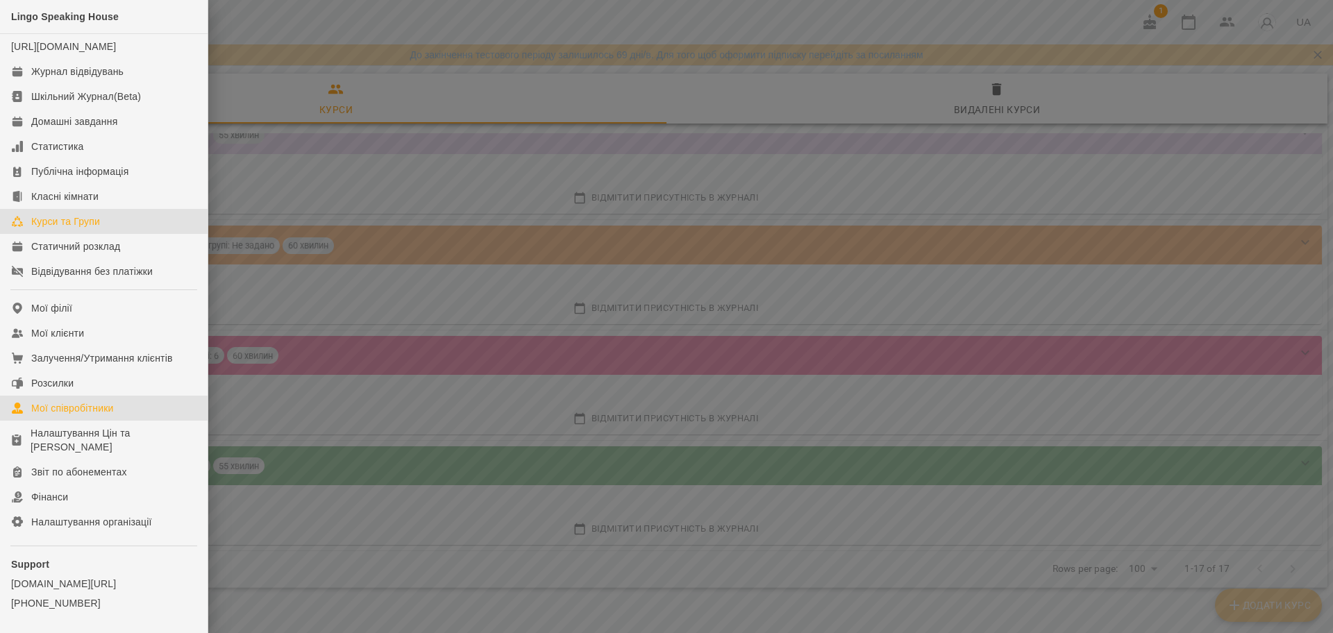
click at [25, 420] on link "Мої співробітники" at bounding box center [104, 408] width 208 height 25
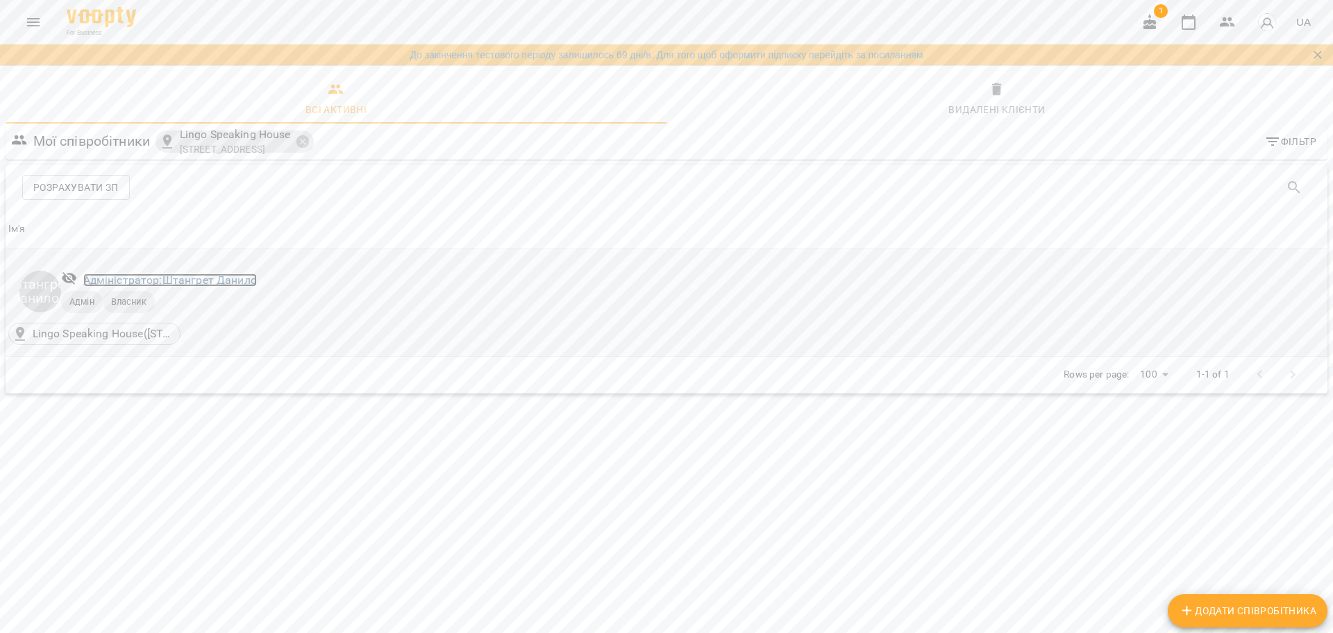
click at [163, 280] on link "Адміністратор: [PERSON_NAME]" at bounding box center [170, 280] width 174 height 13
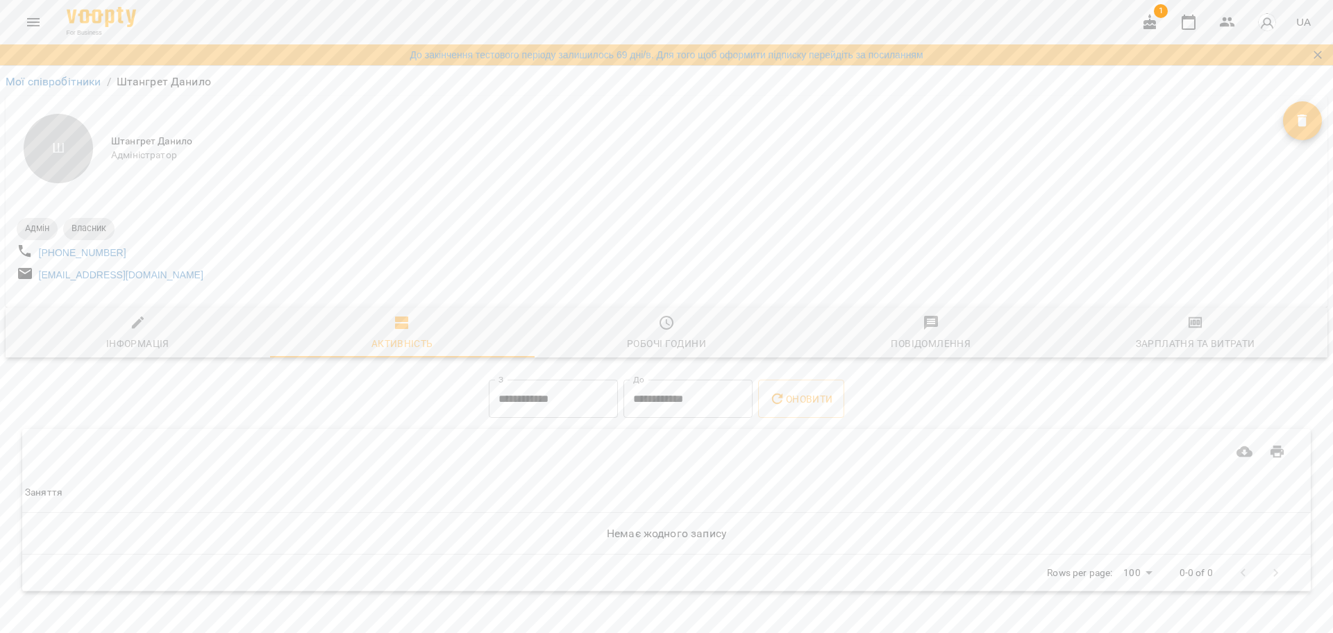
click at [631, 344] on div "Робочі години" at bounding box center [666, 343] width 79 height 17
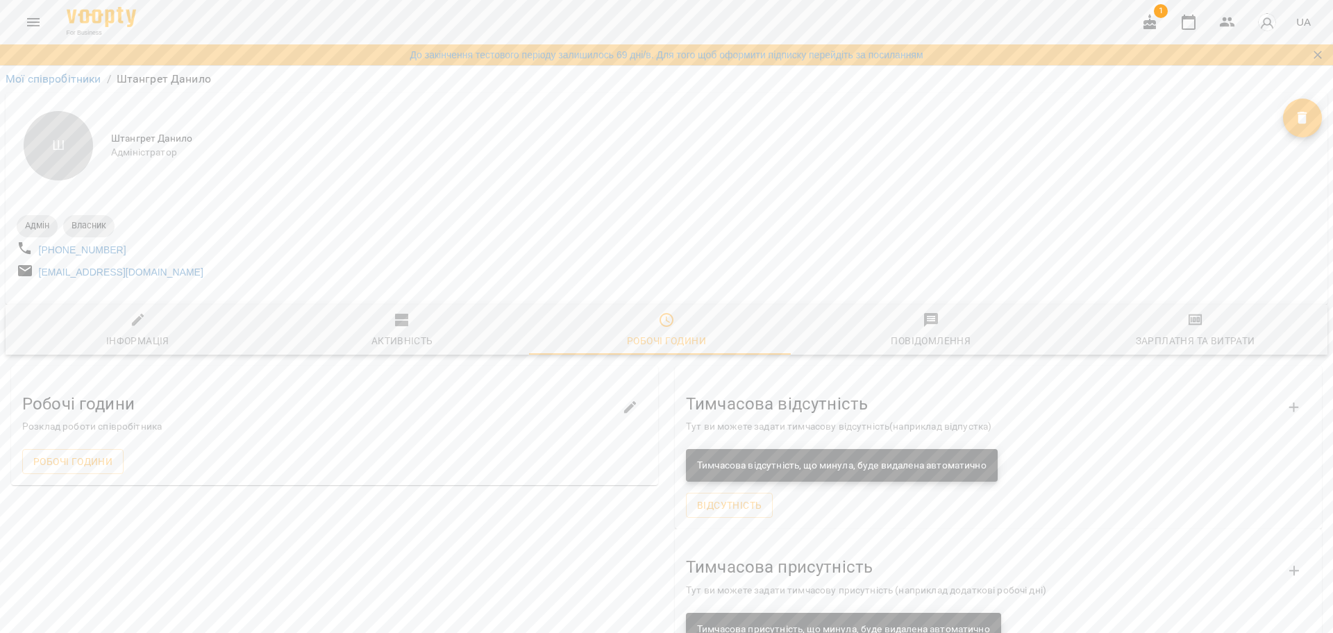
scroll to position [87, 0]
click at [78, 453] on span "Робочі години" at bounding box center [72, 461] width 79 height 17
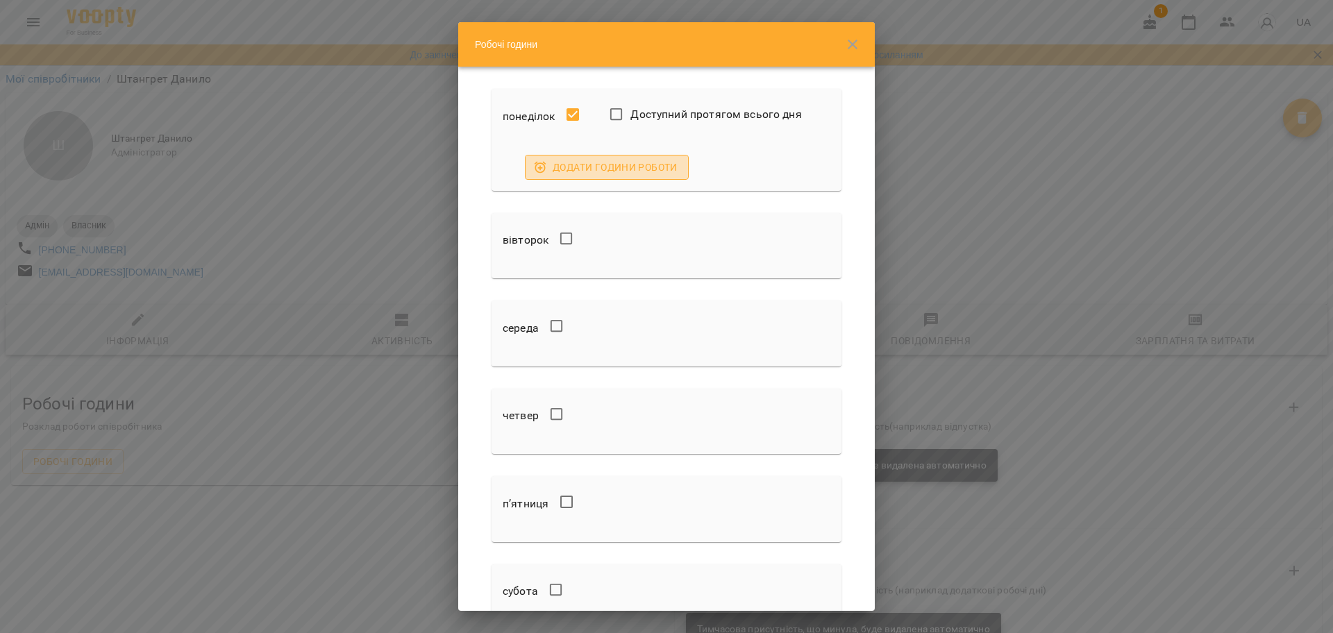
click at [583, 161] on span "Додати години роботи" at bounding box center [607, 167] width 142 height 17
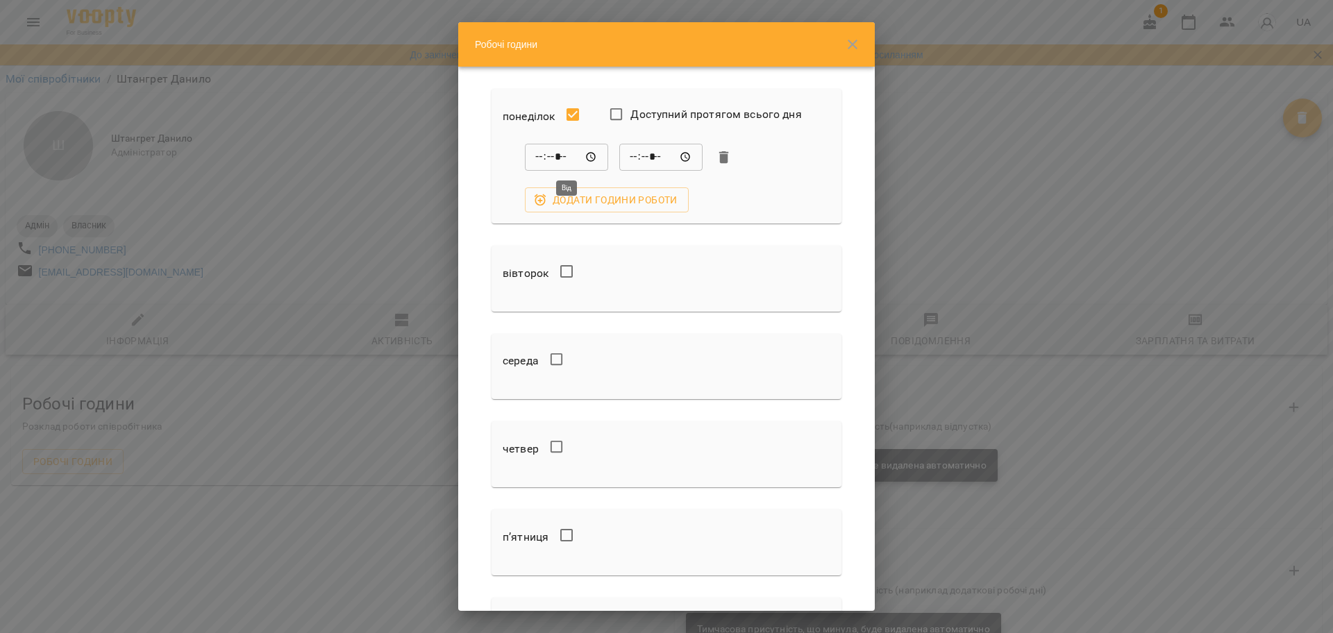
click at [594, 153] on input "*****" at bounding box center [566, 158] width 83 height 28
type input "*****"
click at [669, 157] on input "*****" at bounding box center [660, 158] width 83 height 28
click at [685, 153] on input "*****" at bounding box center [660, 158] width 83 height 28
type input "*****"
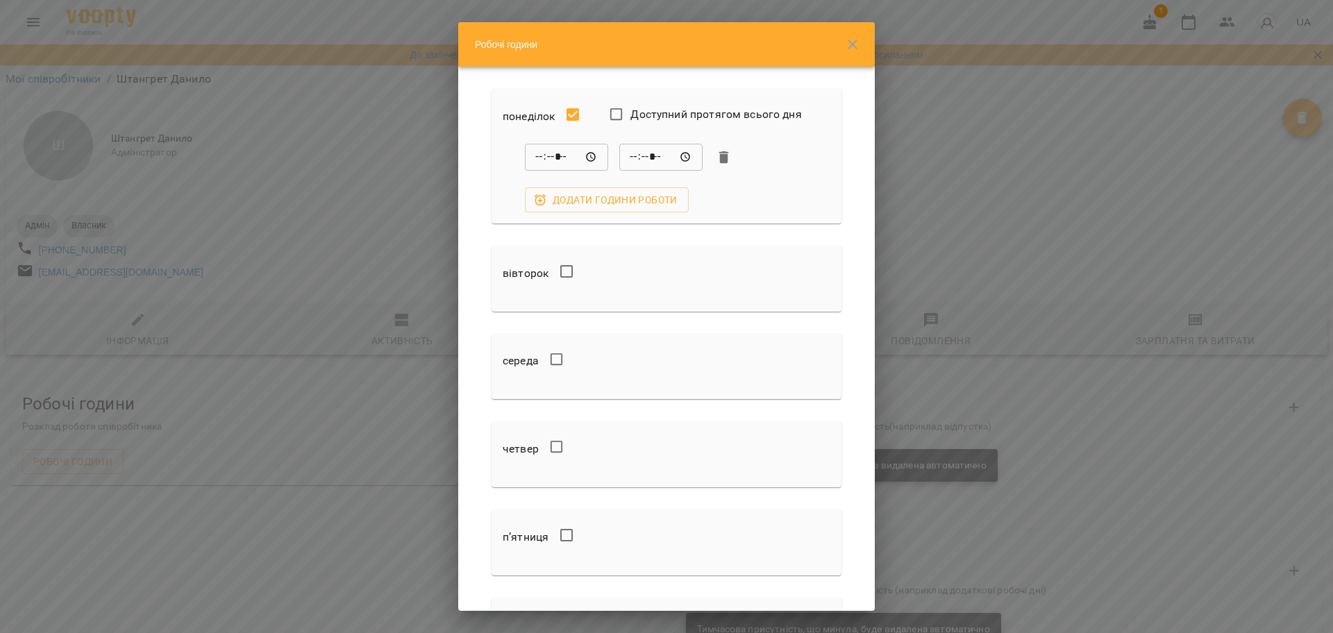
click at [476, 186] on form "понеділок Доступний протягом всього дня ***** ​ ***** ​ Додати години роботи ві…" at bounding box center [666, 464] width 383 height 785
click at [555, 202] on span "Додати години роботи" at bounding box center [607, 200] width 142 height 17
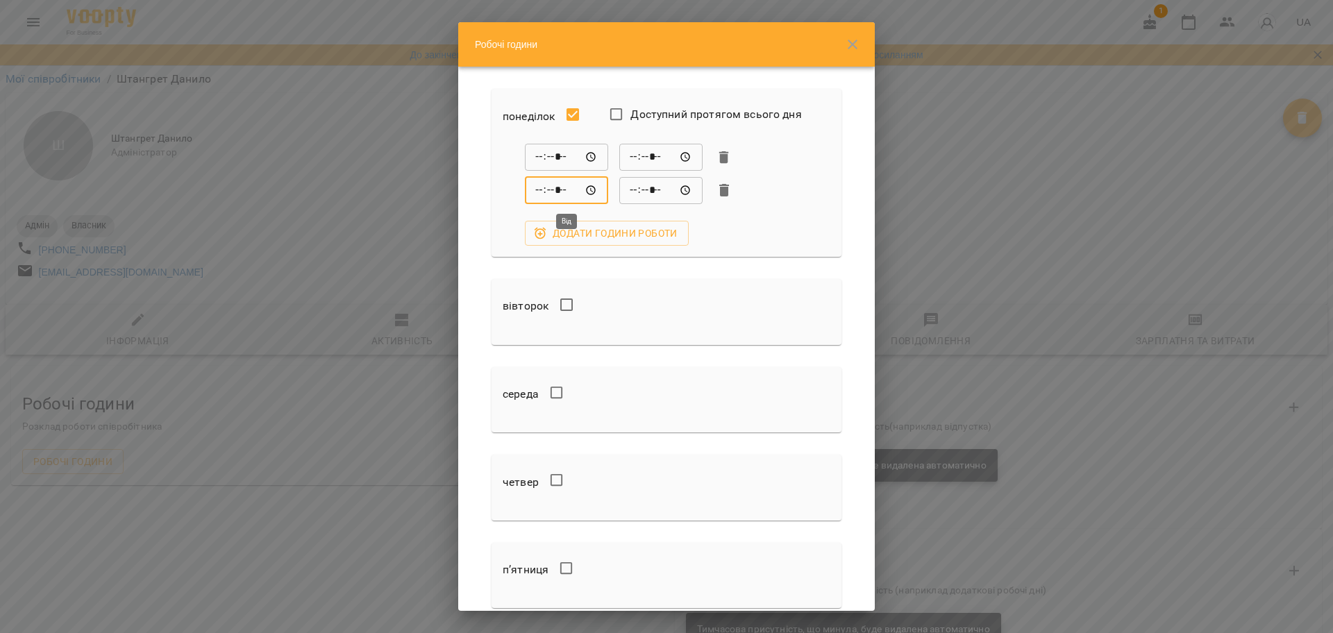
click at [600, 189] on input "*****" at bounding box center [566, 190] width 83 height 28
click at [592, 198] on input "*****" at bounding box center [566, 190] width 83 height 28
type input "*****"
click at [660, 192] on input "*****" at bounding box center [660, 190] width 83 height 28
click at [692, 190] on input "*****" at bounding box center [660, 190] width 83 height 28
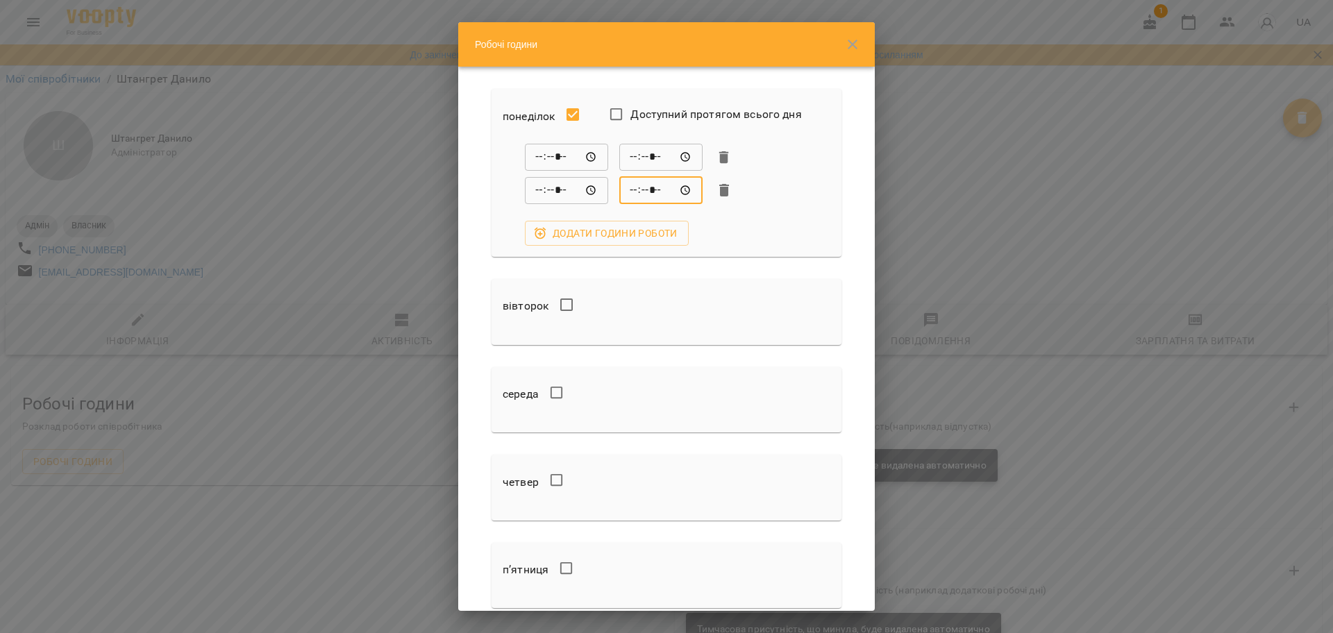
type input "*****"
click at [749, 225] on div "***** ​ ***** ​ ***** ​ ***** ​ Додати години роботи" at bounding box center [667, 195] width 328 height 102
click at [671, 231] on span "Додати години роботи" at bounding box center [607, 233] width 142 height 17
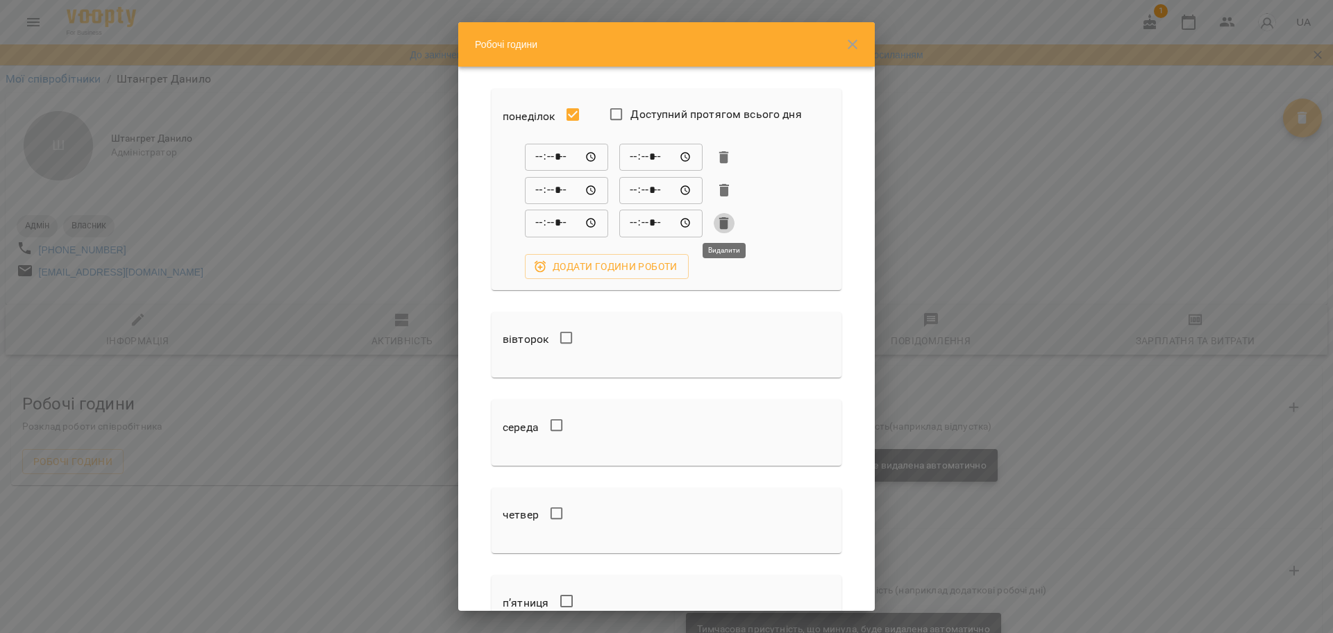
click at [722, 222] on icon "button" at bounding box center [724, 223] width 10 height 12
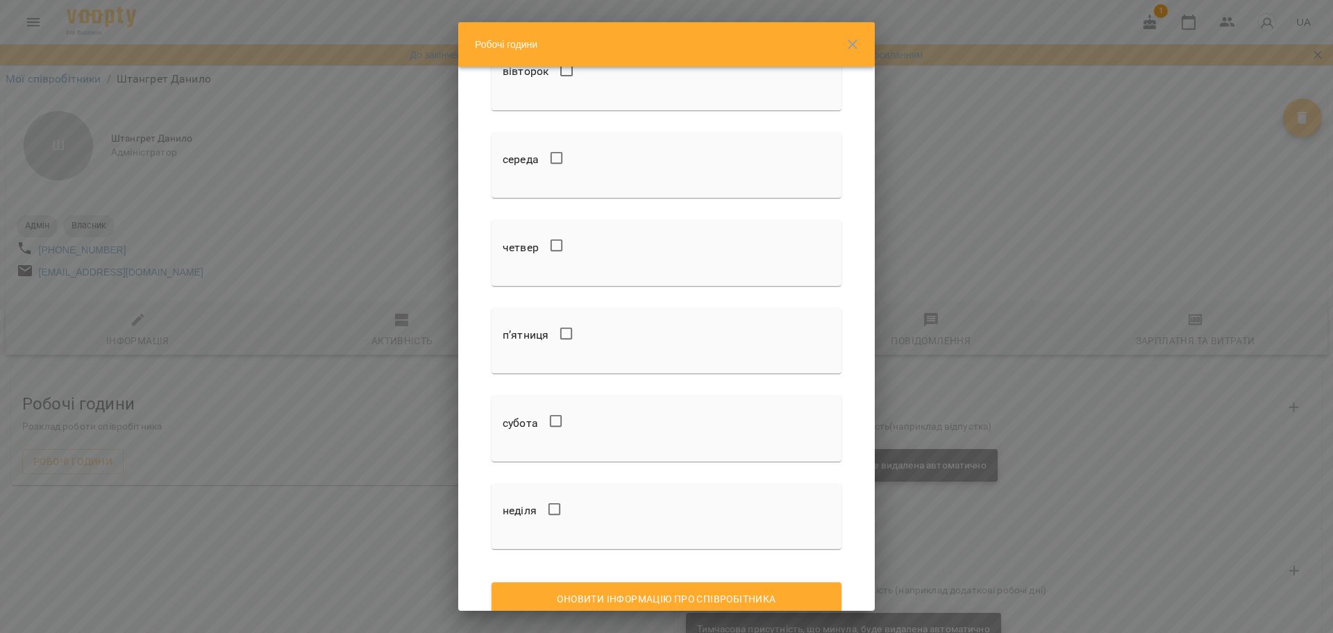
scroll to position [260, 0]
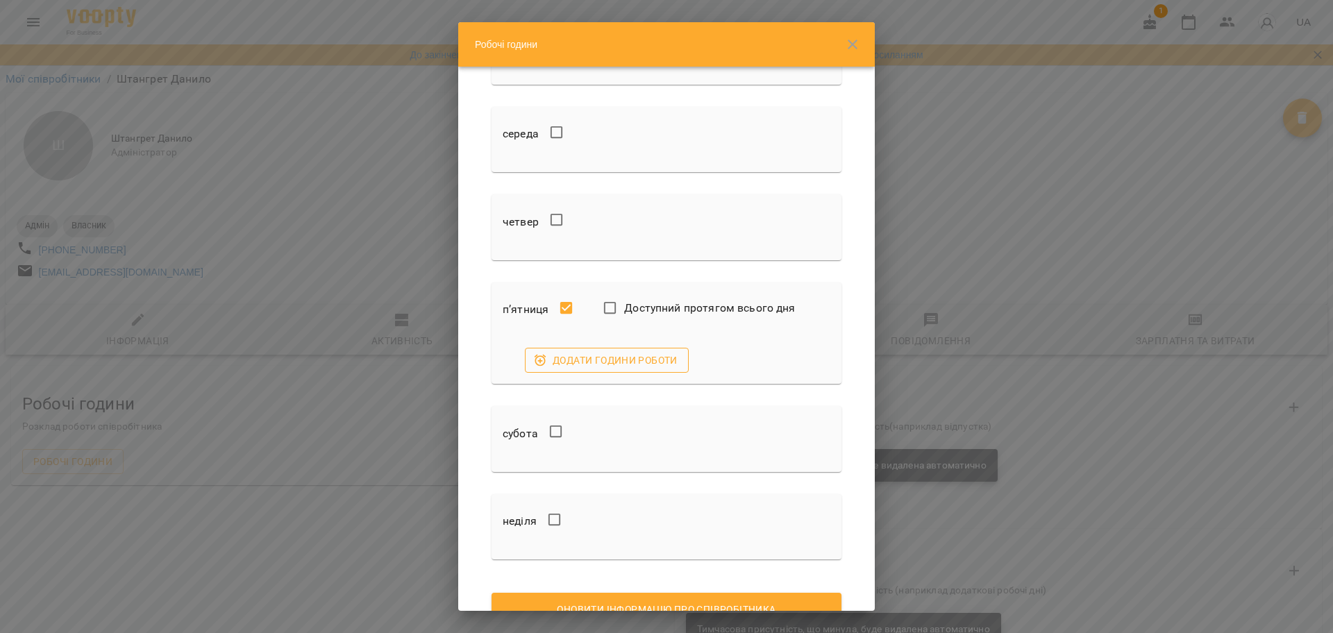
click at [587, 351] on button "Додати години роботи" at bounding box center [607, 360] width 164 height 25
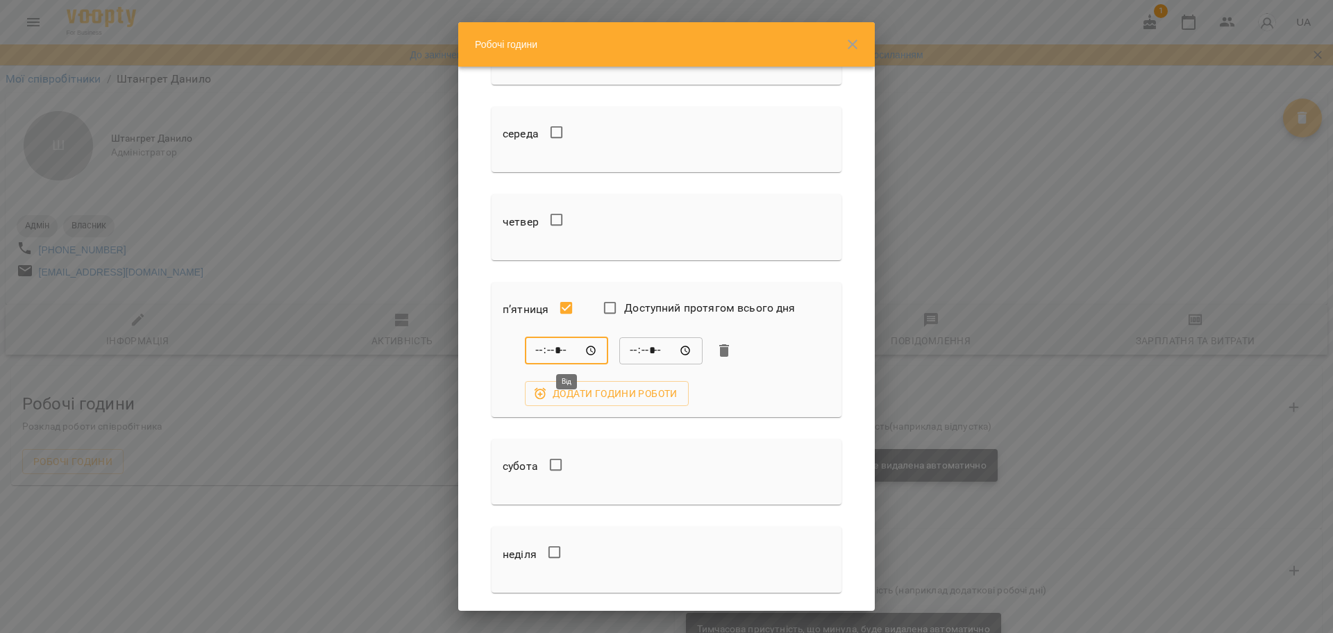
click at [592, 347] on input "*****" at bounding box center [566, 351] width 83 height 28
type input "*****"
click at [710, 385] on div "***** ​ ***** ​ Додати години роботи" at bounding box center [667, 371] width 328 height 69
click at [687, 357] on input "*****" at bounding box center [660, 351] width 83 height 28
type input "*****"
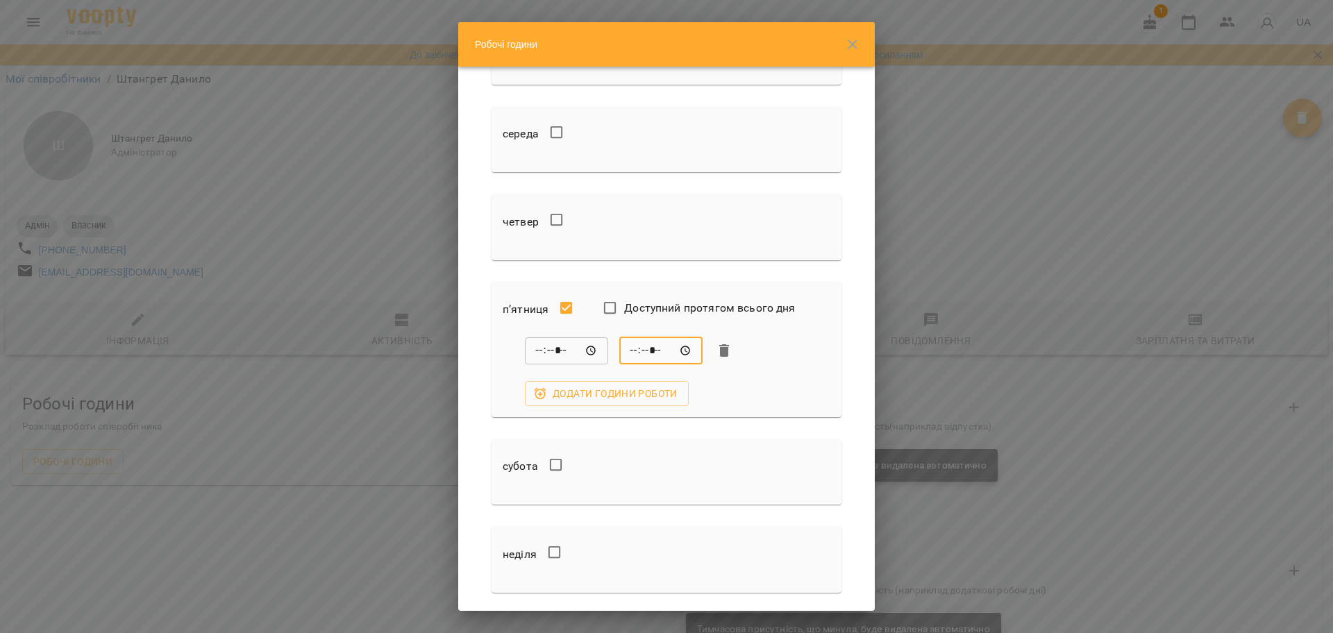
click at [803, 367] on div "***** ​ ***** ​ Додати години роботи" at bounding box center [667, 371] width 328 height 69
click at [655, 396] on span "Додати години роботи" at bounding box center [607, 393] width 142 height 17
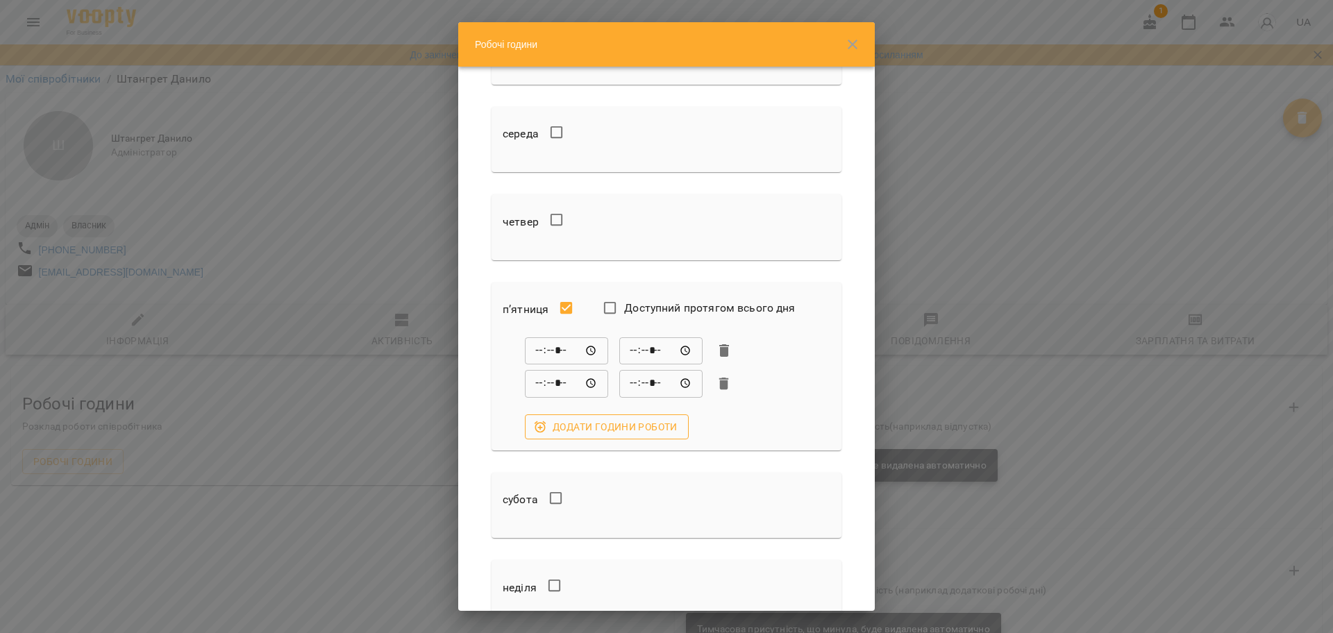
click at [651, 419] on span "Додати години роботи" at bounding box center [607, 427] width 142 height 17
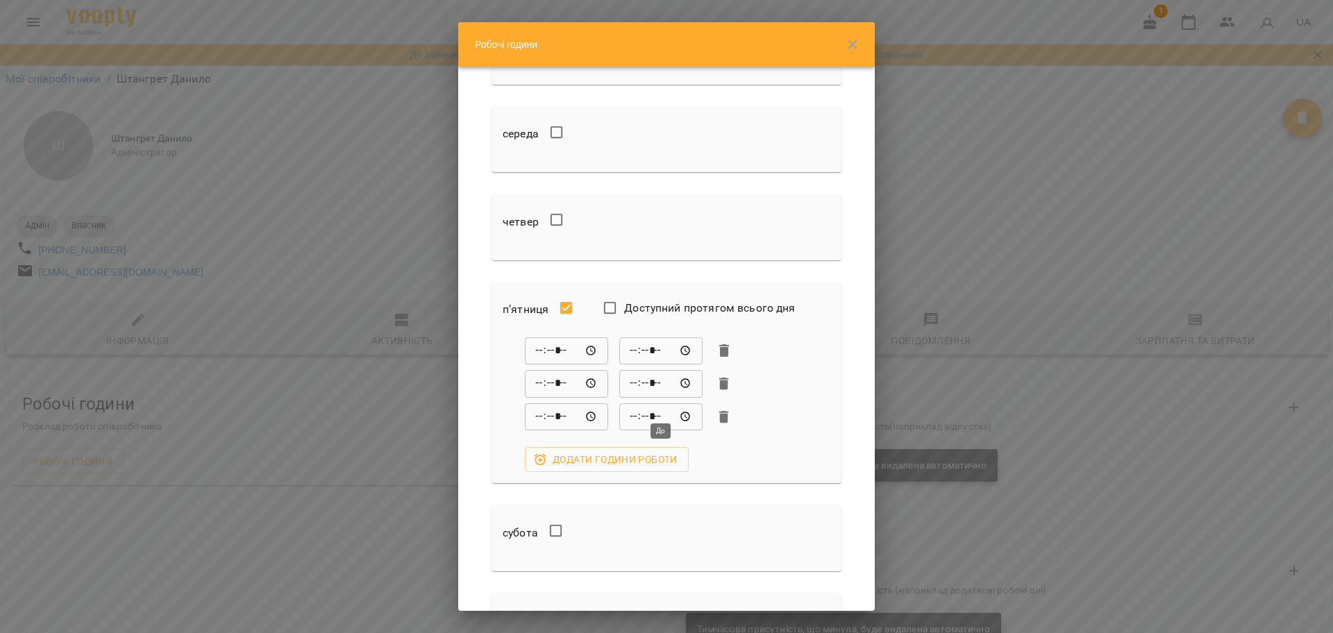
scroll to position [419, 0]
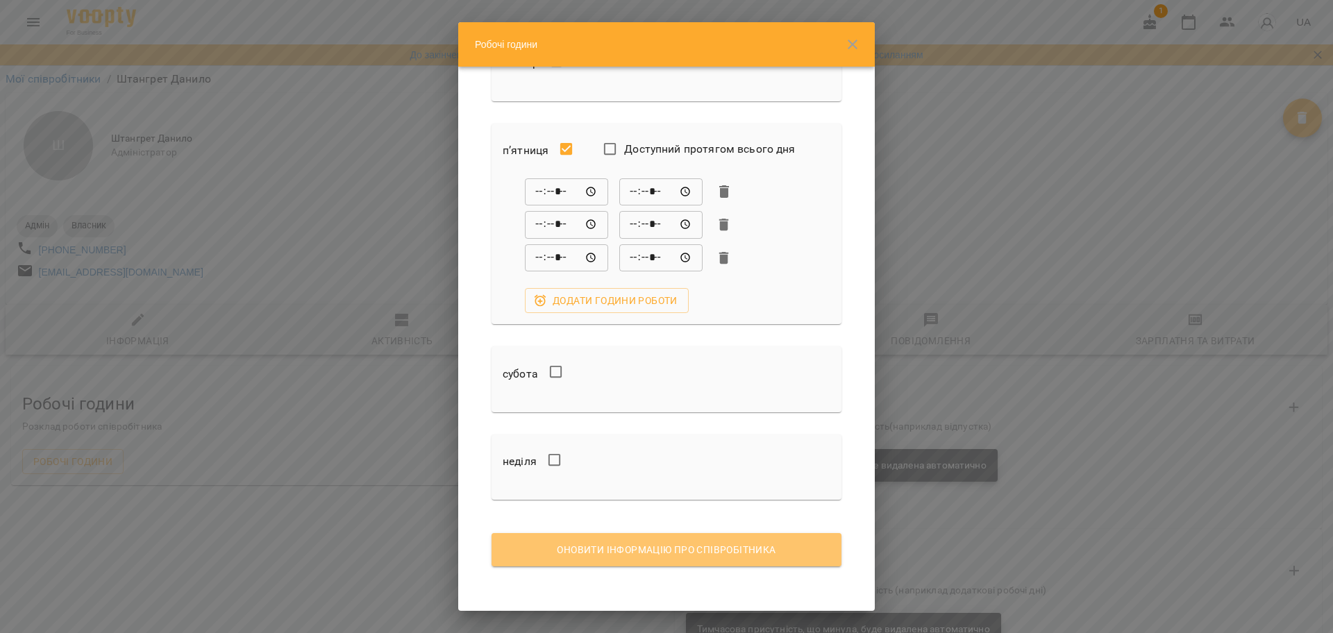
click at [735, 556] on span "Оновити інформацію про співробітника" at bounding box center [667, 550] width 328 height 17
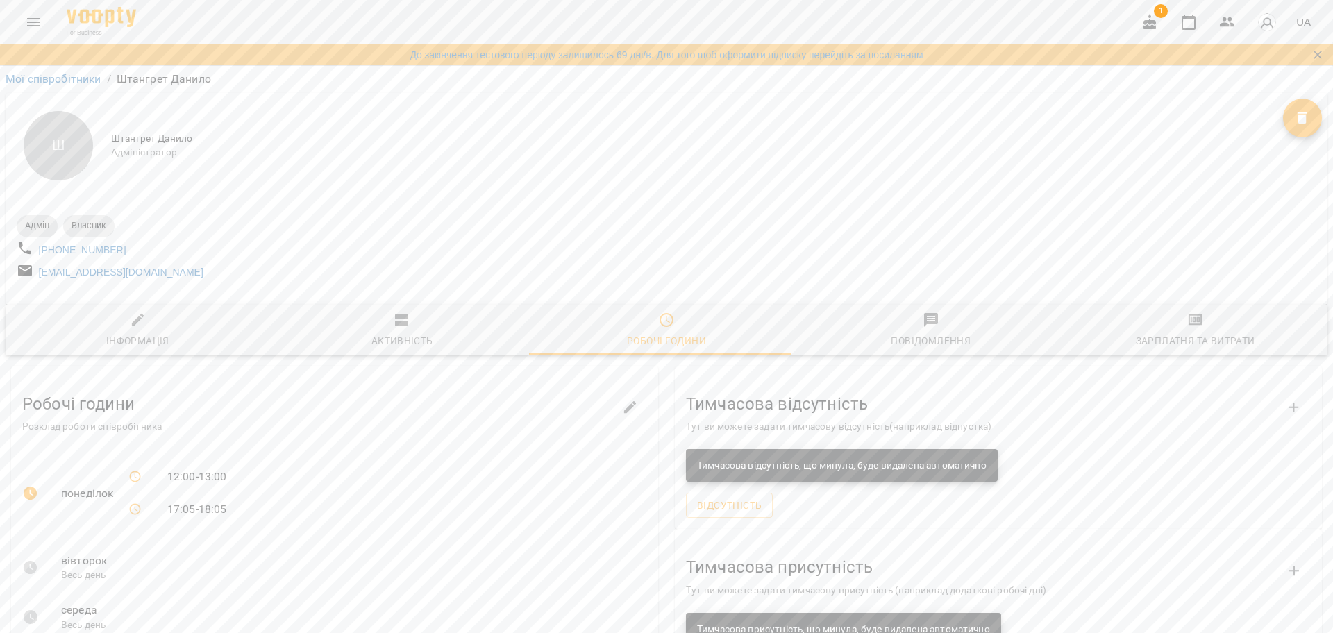
scroll to position [87, 0]
click at [34, 14] on icon "Menu" at bounding box center [33, 22] width 17 height 17
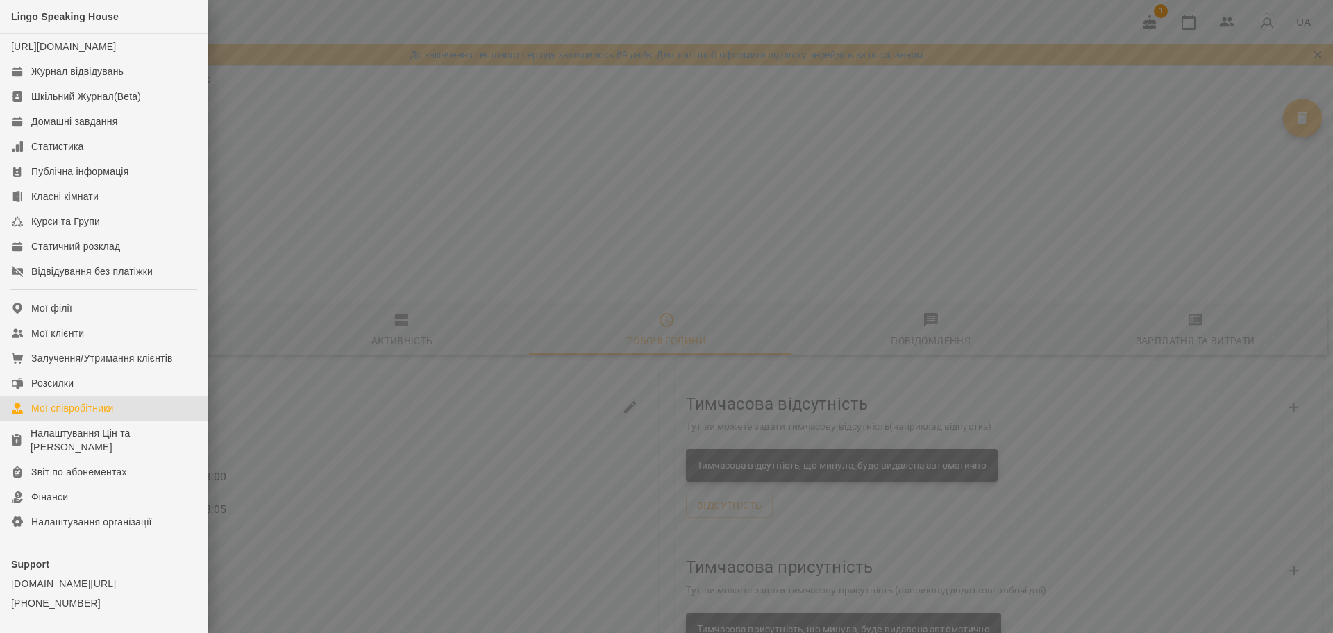
click at [85, 415] on div "Мої співробітники" at bounding box center [72, 408] width 83 height 14
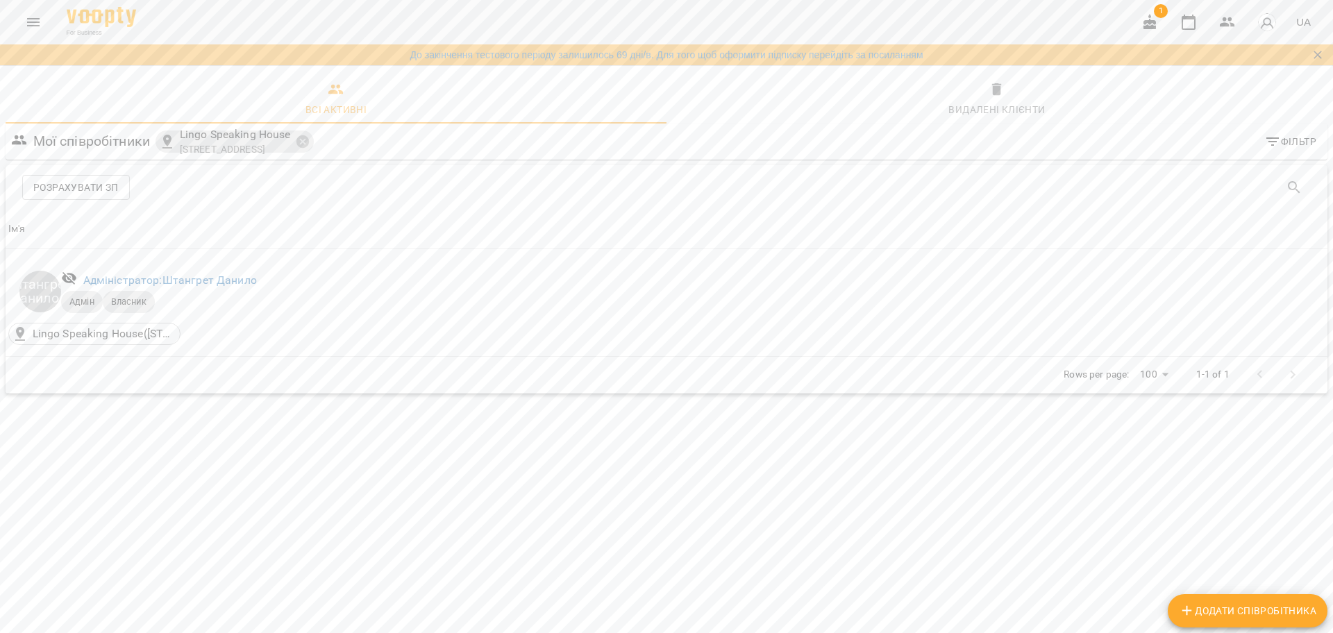
click at [84, 192] on span "Розрахувати ЗП" at bounding box center [75, 187] width 85 height 17
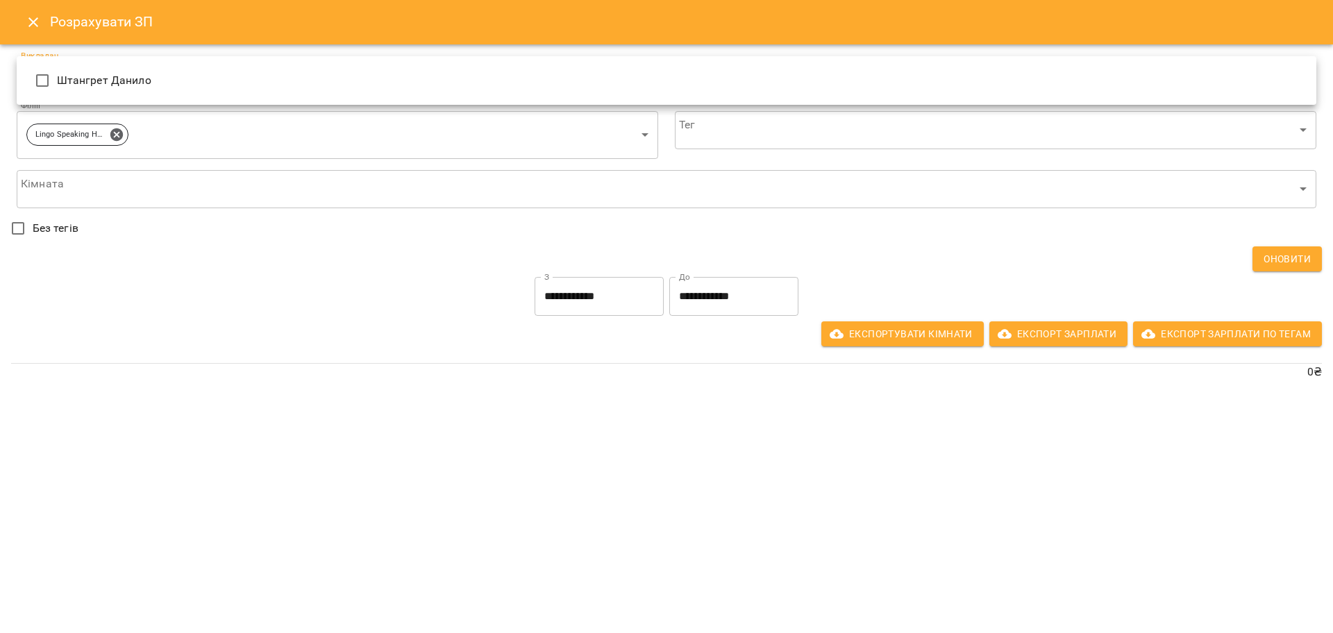
click at [105, 77] on body "**********" at bounding box center [666, 224] width 1333 height 449
drag, startPoint x: 105, startPoint y: 82, endPoint x: 97, endPoint y: 85, distance: 8.8
click at [105, 83] on span "Штангрет Данило" at bounding box center [104, 80] width 94 height 17
type input "**********"
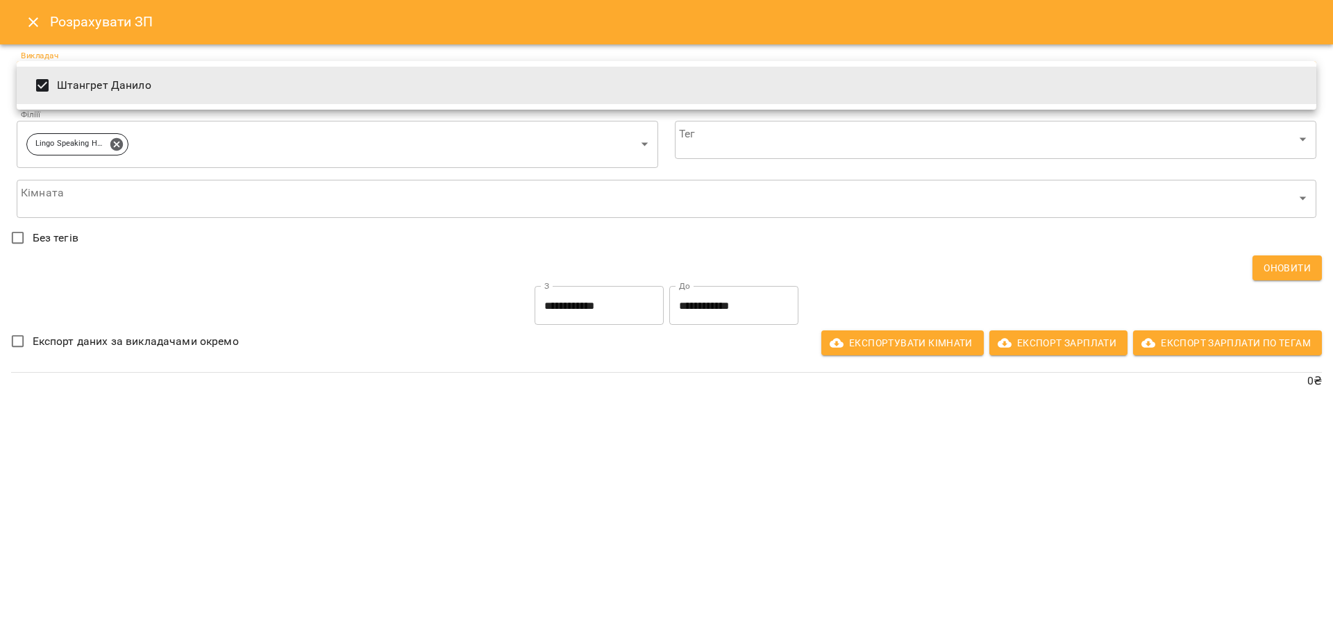
click at [96, 387] on div at bounding box center [666, 316] width 1333 height 633
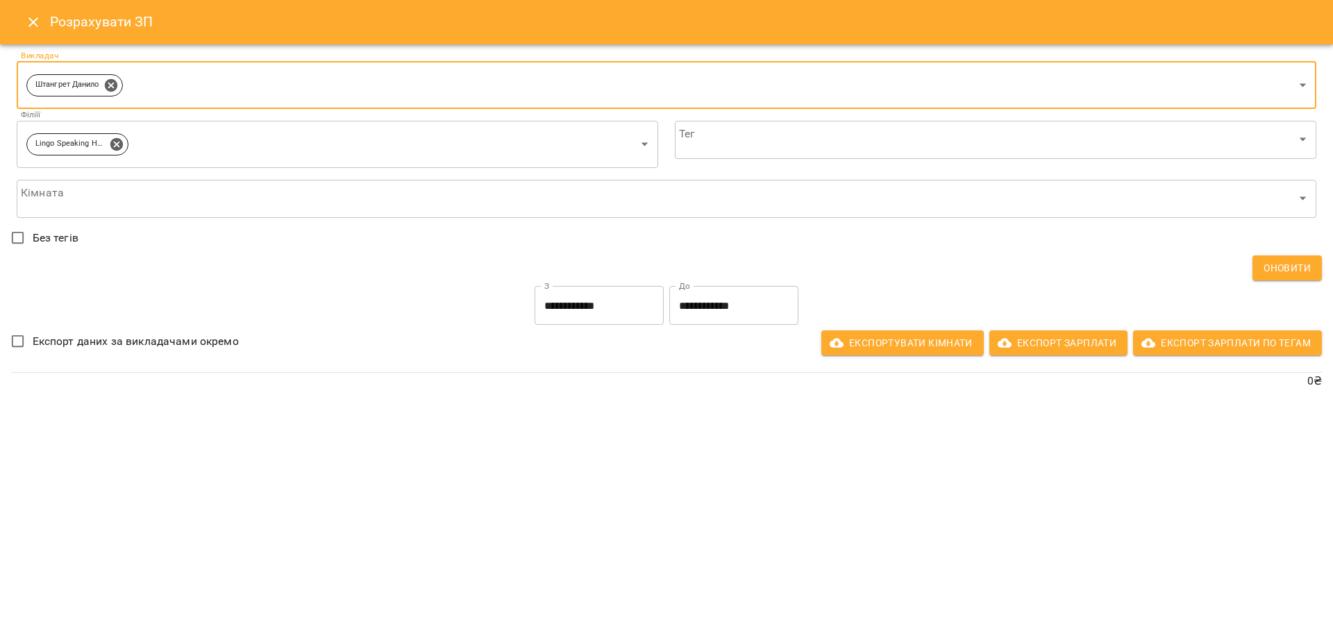
click at [177, 202] on body "**********" at bounding box center [666, 224] width 1333 height 449
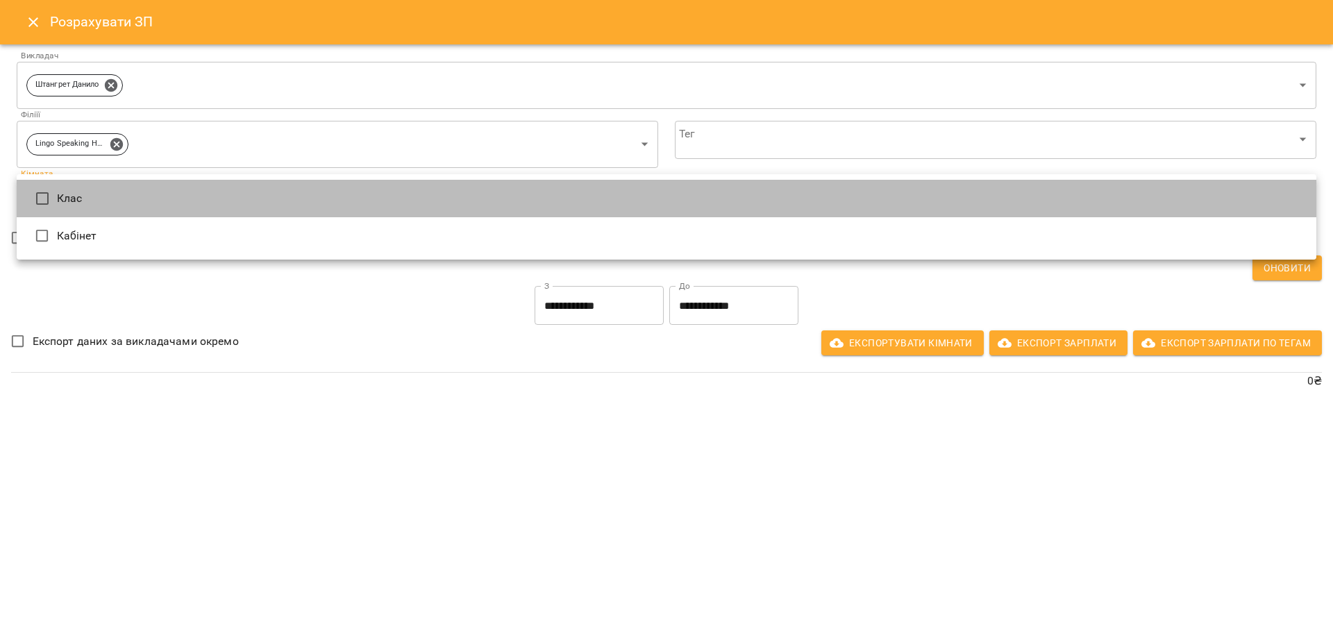
drag, startPoint x: 177, startPoint y: 203, endPoint x: 165, endPoint y: 215, distance: 17.7
click at [176, 203] on li "Клас" at bounding box center [667, 198] width 1300 height 37
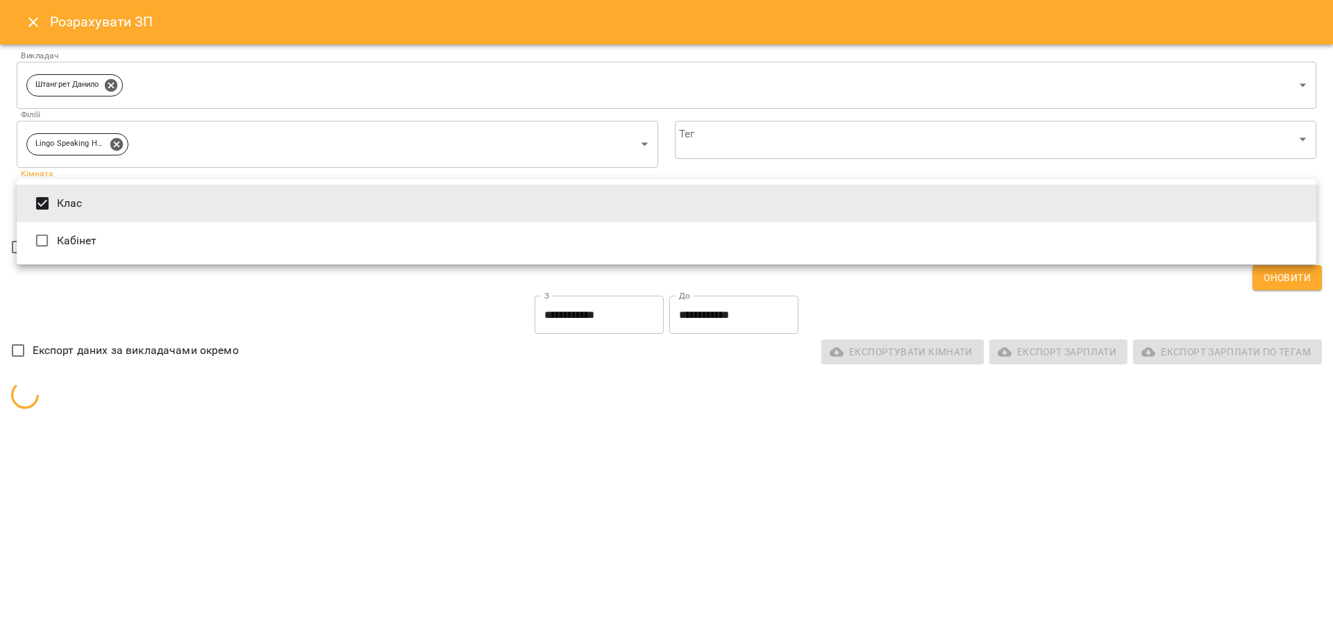
click at [156, 231] on li "Кабінет" at bounding box center [667, 240] width 1300 height 37
type input "**********"
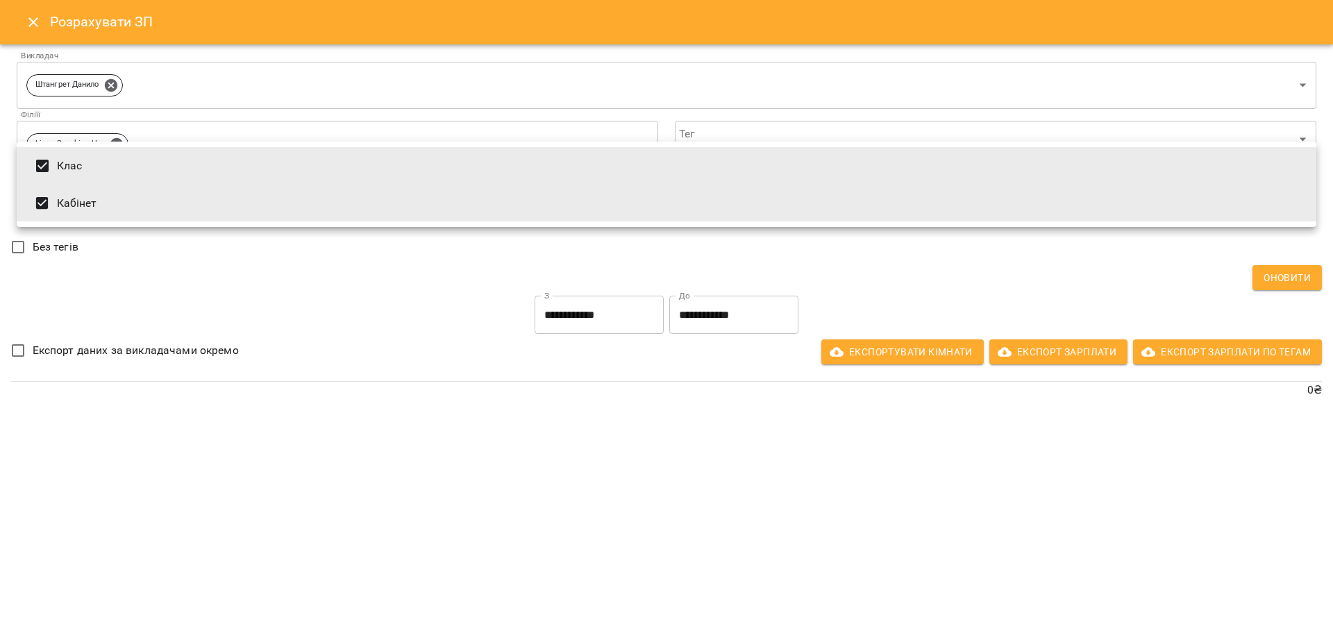
click at [396, 402] on div at bounding box center [666, 316] width 1333 height 633
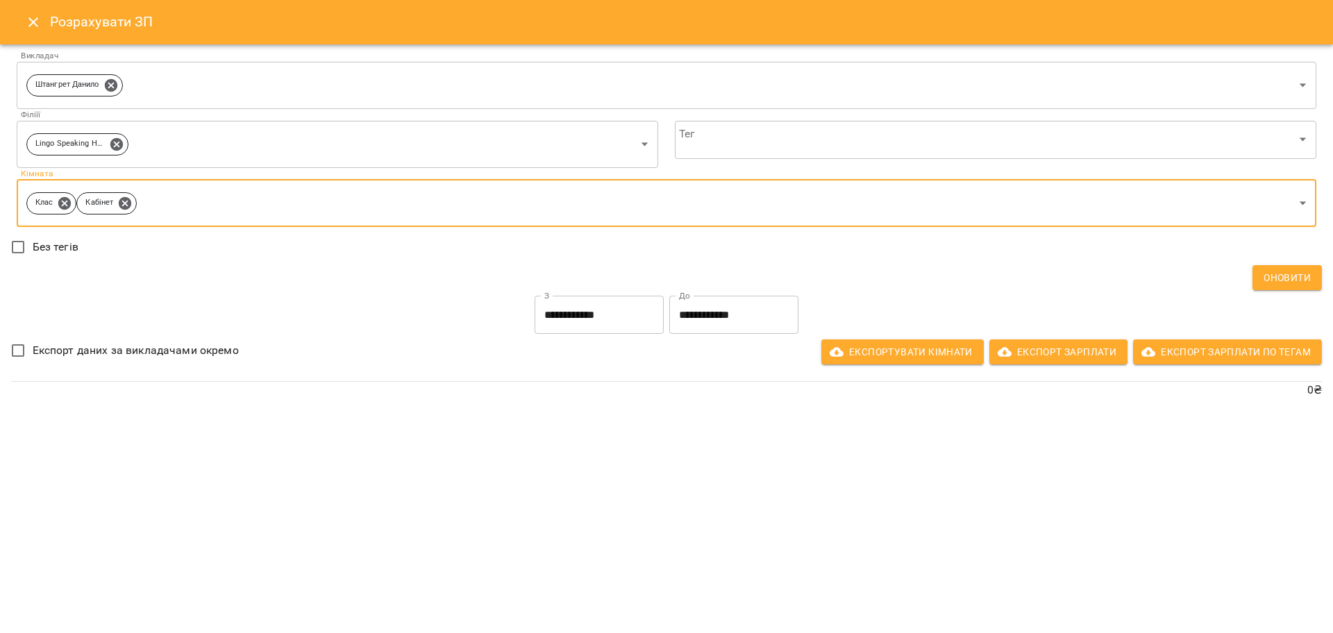
click at [886, 141] on body "**********" at bounding box center [666, 224] width 1333 height 449
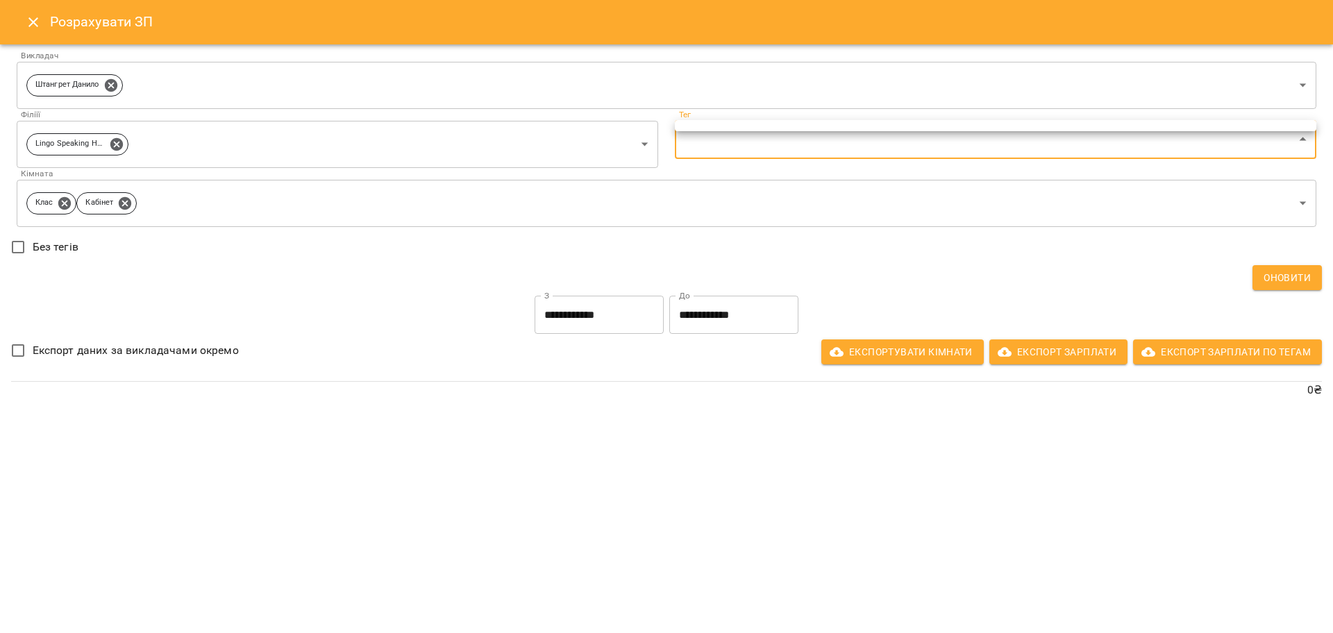
click at [886, 141] on div at bounding box center [666, 316] width 1333 height 633
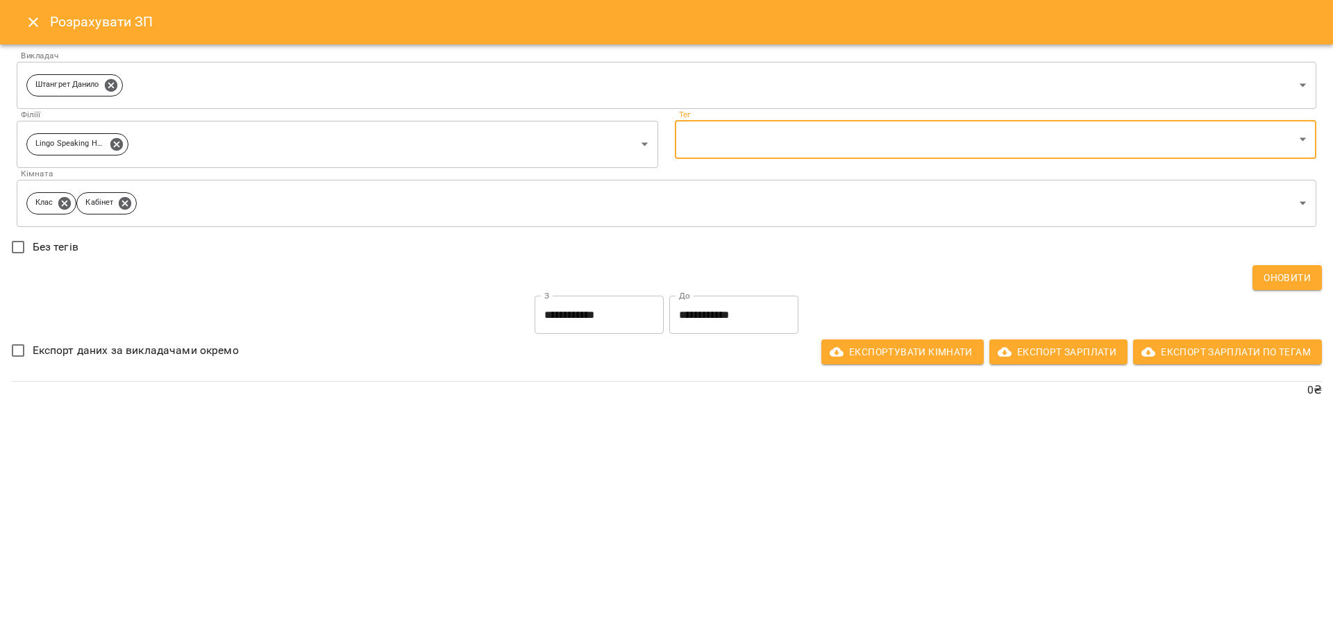
click at [1316, 272] on button "Оновити" at bounding box center [1287, 277] width 69 height 25
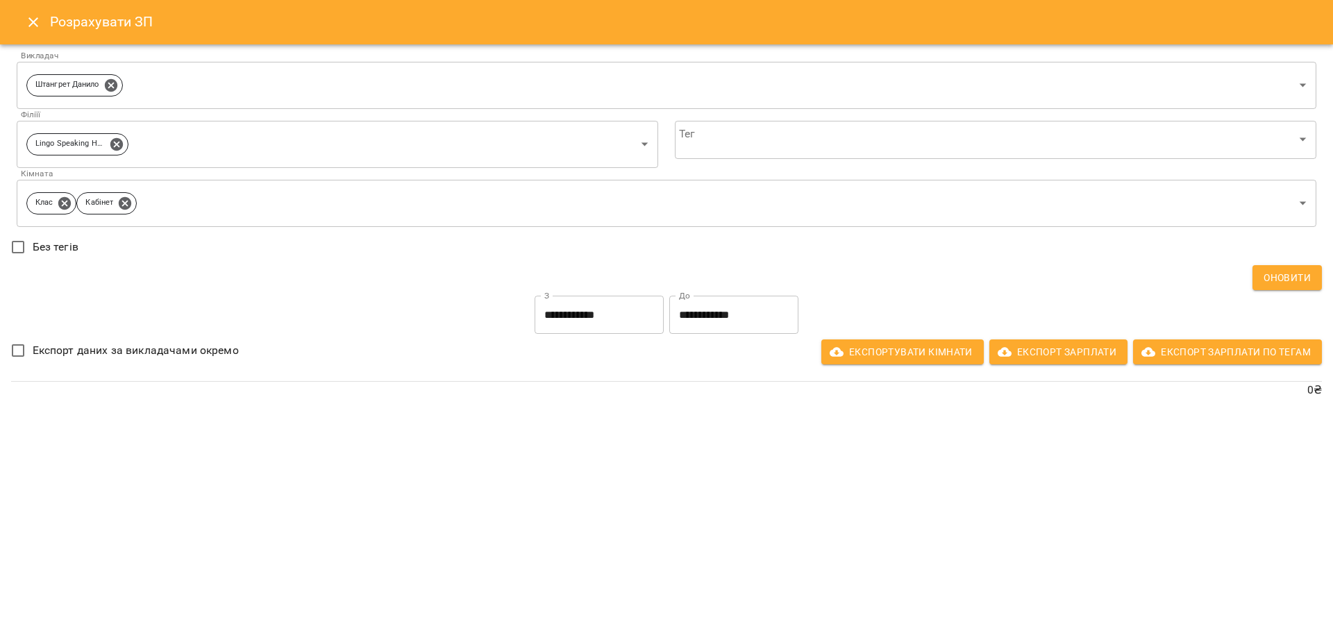
click at [576, 308] on input "**********" at bounding box center [599, 315] width 129 height 39
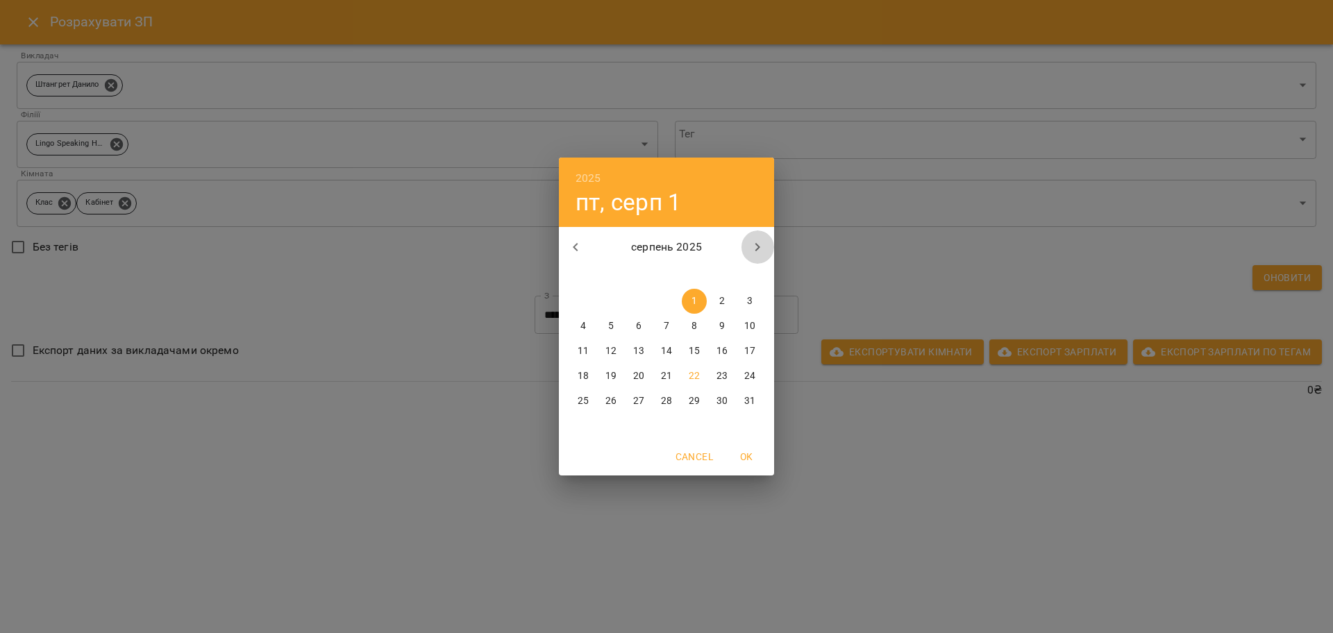
click at [759, 256] on button "button" at bounding box center [757, 247] width 33 height 33
click at [618, 401] on span "30" at bounding box center [610, 401] width 25 height 14
type input "**********"
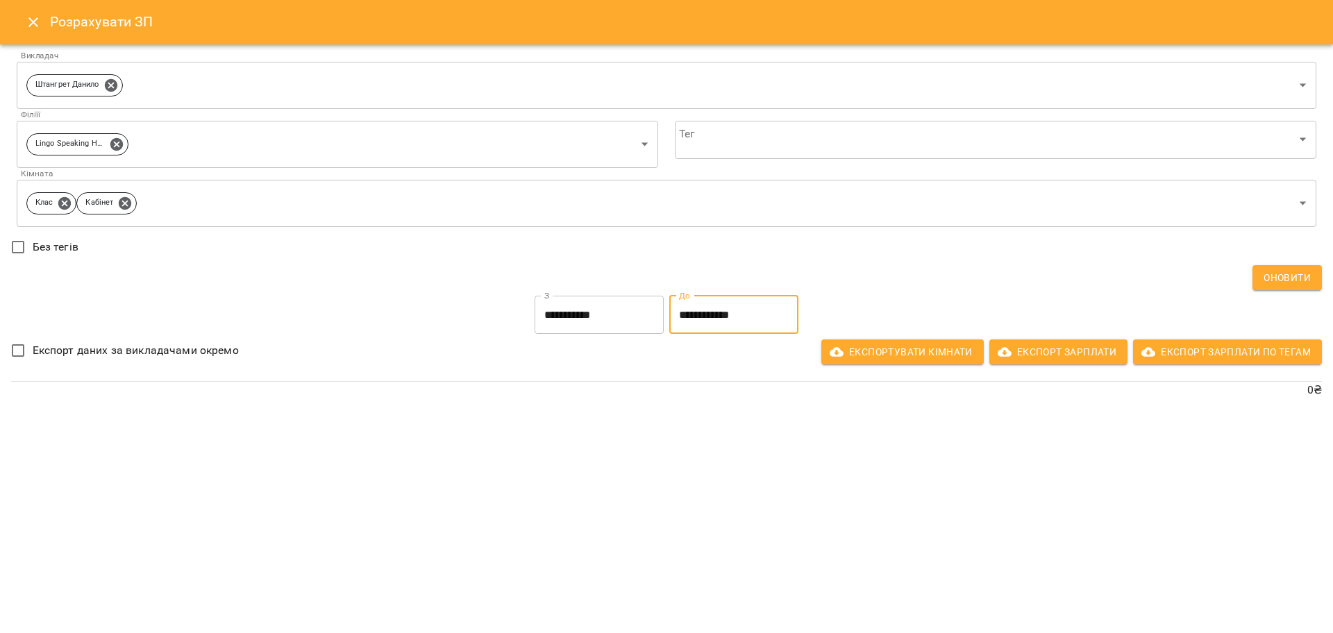
click at [689, 317] on input "**********" at bounding box center [733, 315] width 129 height 39
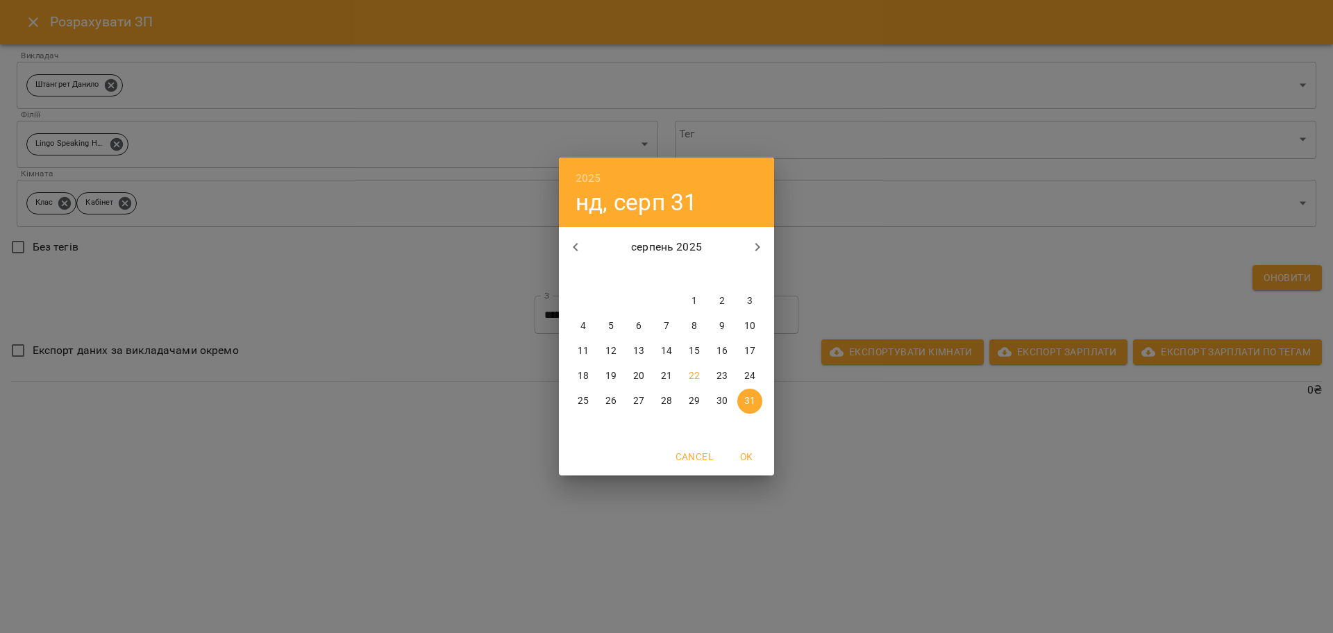
click at [695, 295] on p "1" at bounding box center [695, 301] width 6 height 14
type input "**********"
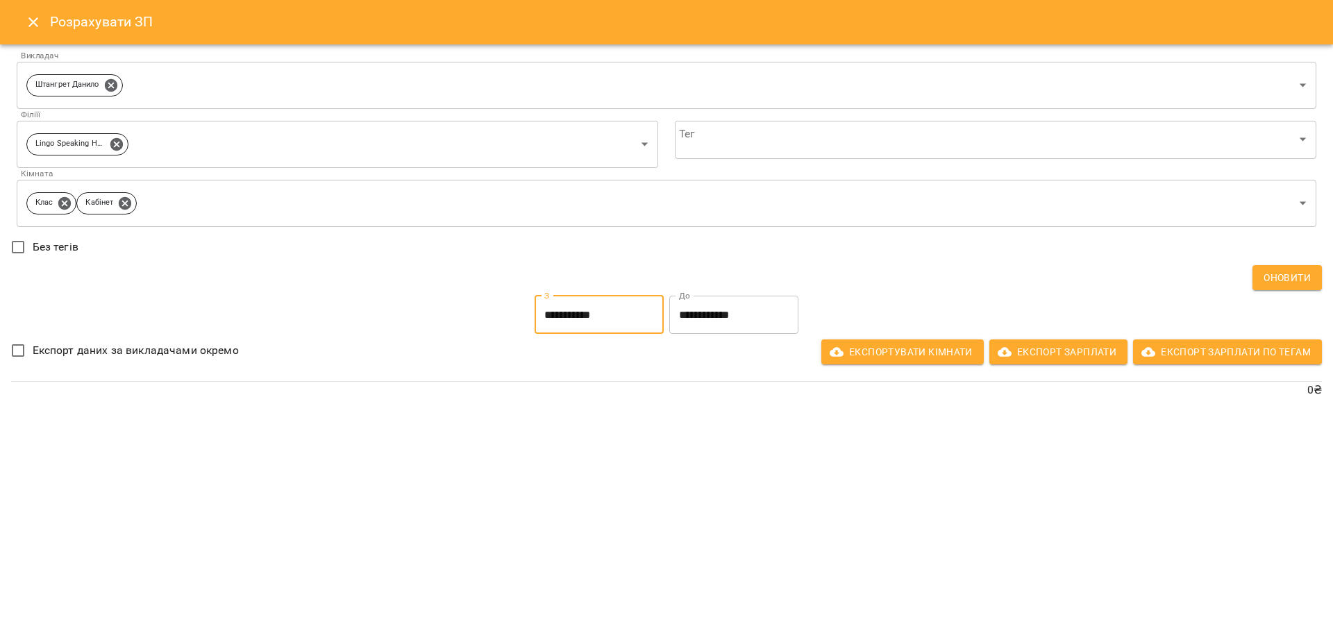
click at [626, 326] on input "**********" at bounding box center [599, 315] width 129 height 39
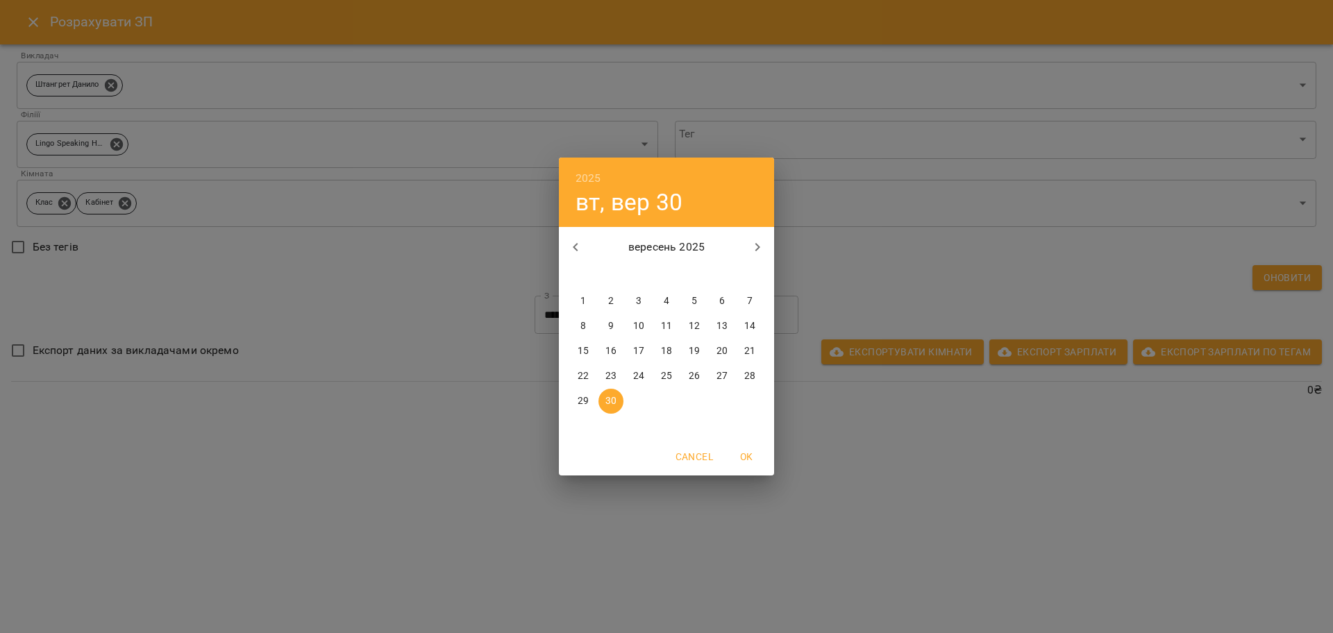
click at [583, 256] on button "button" at bounding box center [575, 247] width 33 height 33
click at [704, 296] on span "1" at bounding box center [694, 301] width 25 height 14
type input "**********"
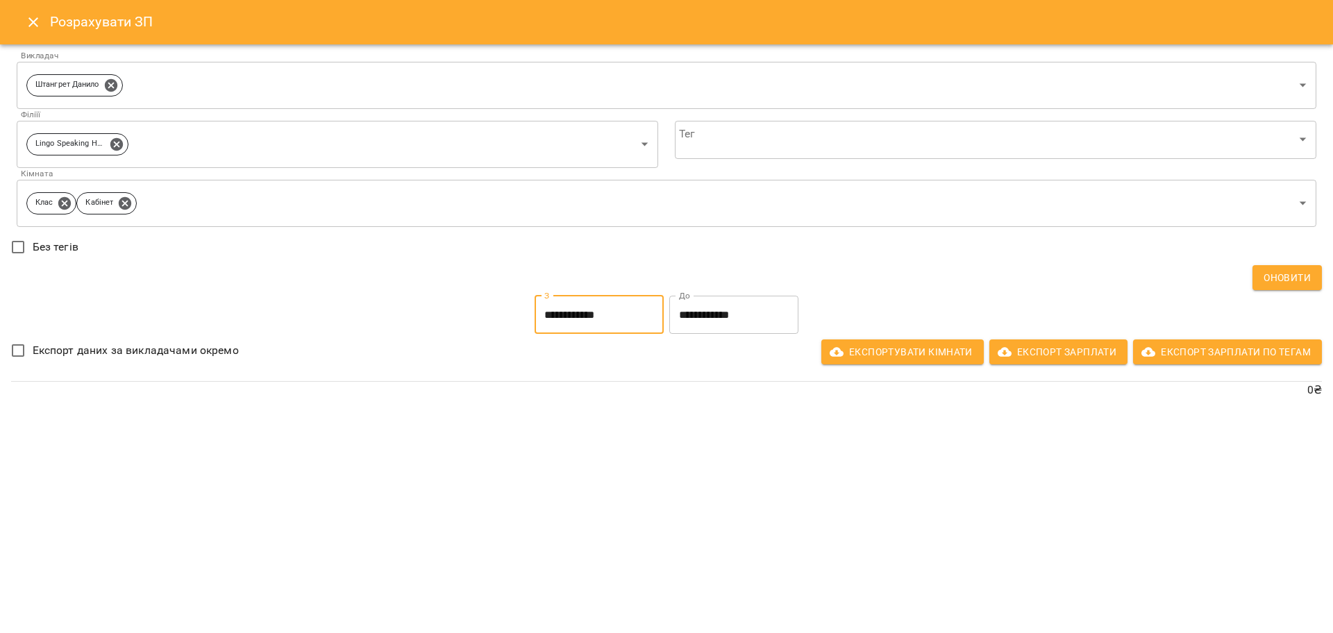
click at [713, 332] on input "**********" at bounding box center [733, 315] width 129 height 39
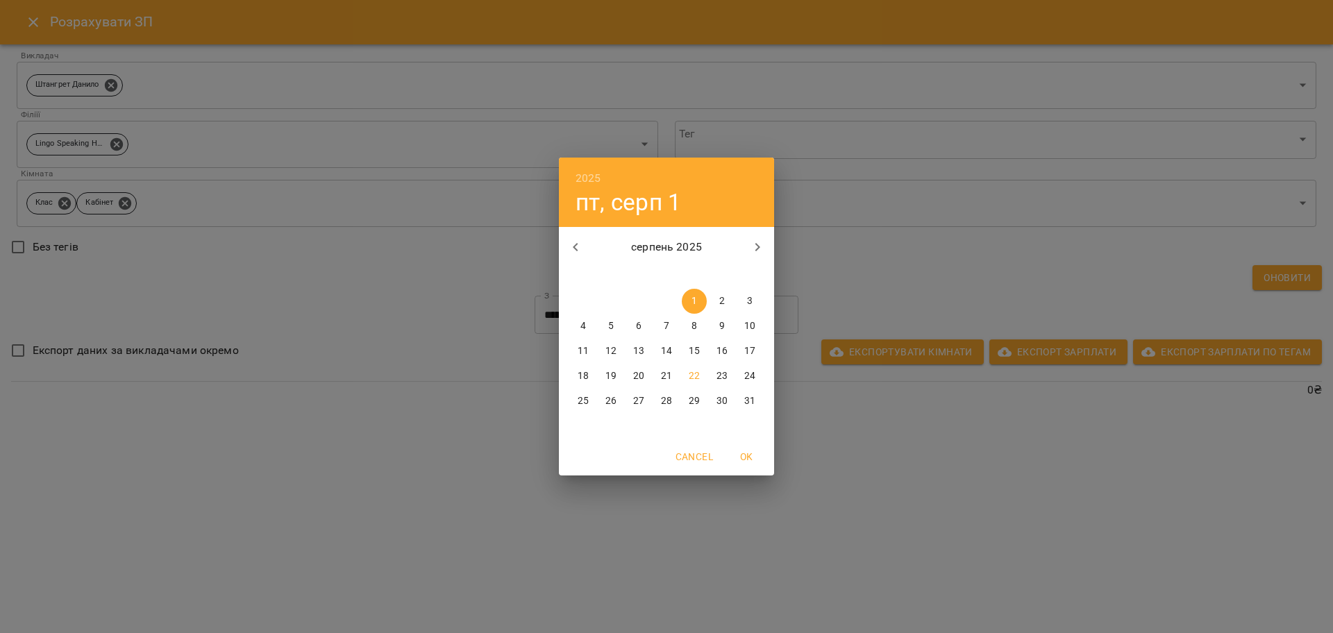
click at [758, 258] on button "button" at bounding box center [757, 247] width 33 height 33
click at [607, 397] on p "30" at bounding box center [610, 401] width 11 height 14
type input "**********"
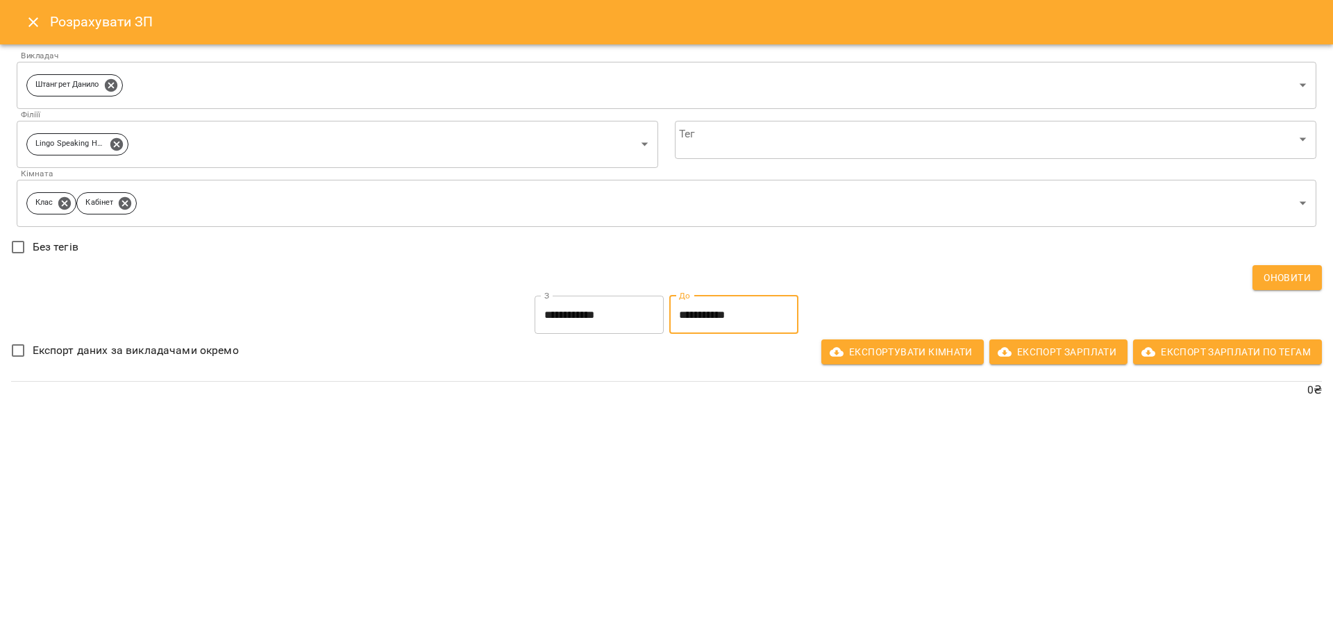
click at [25, 37] on button "Close" at bounding box center [33, 22] width 33 height 33
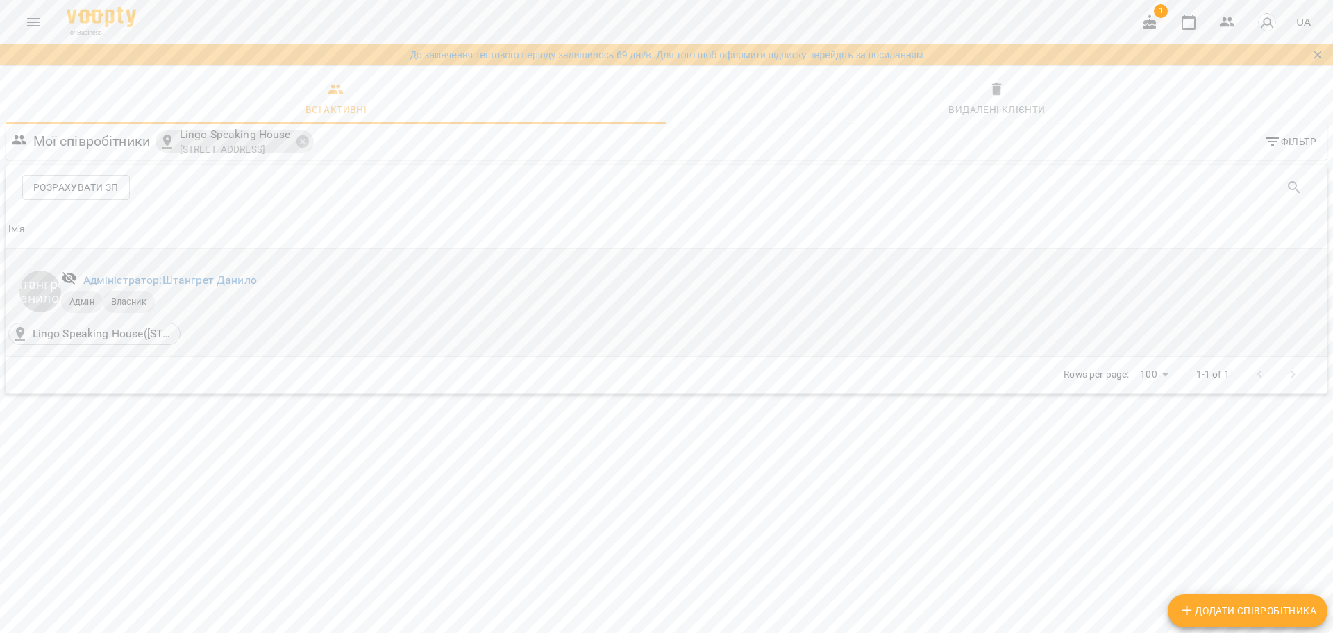
click at [437, 352] on td "Штангрет Данило Адміністратор: Штангрет Данило Адмін Власник Lingo Speaking Hou…" at bounding box center [667, 303] width 1322 height 108
click at [217, 274] on link "Адміністратор: Штангрет Данило" at bounding box center [170, 280] width 174 height 13
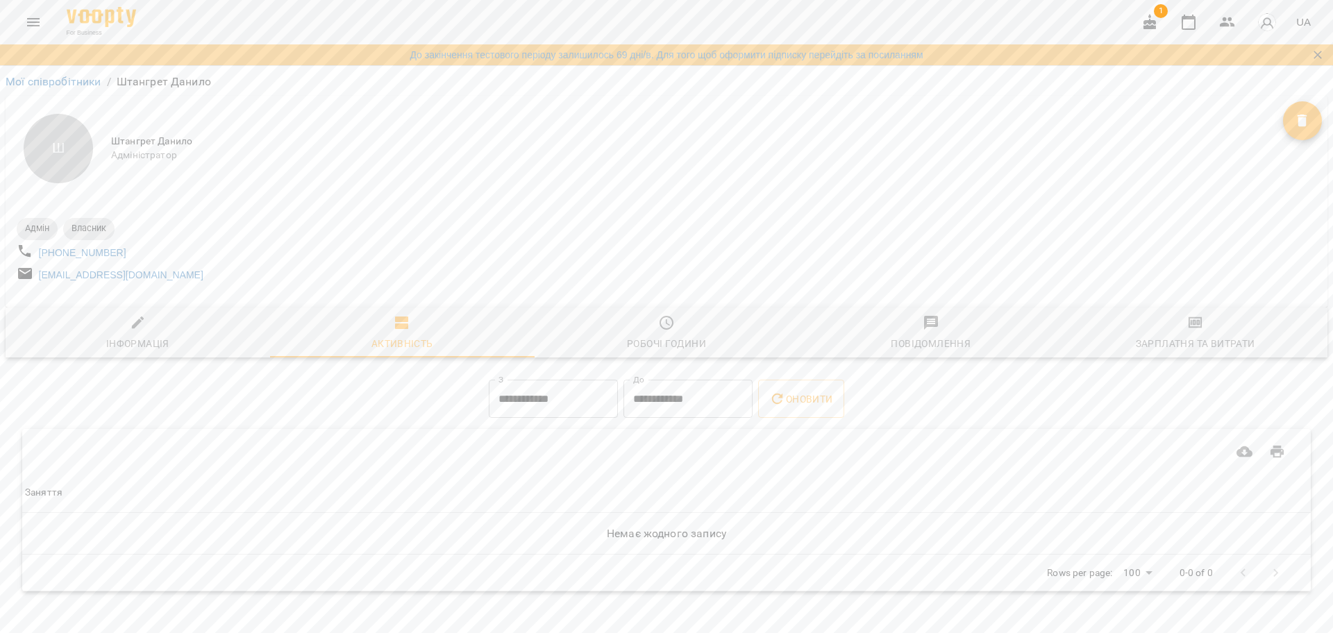
click at [677, 352] on div "Робочі години" at bounding box center [666, 343] width 79 height 17
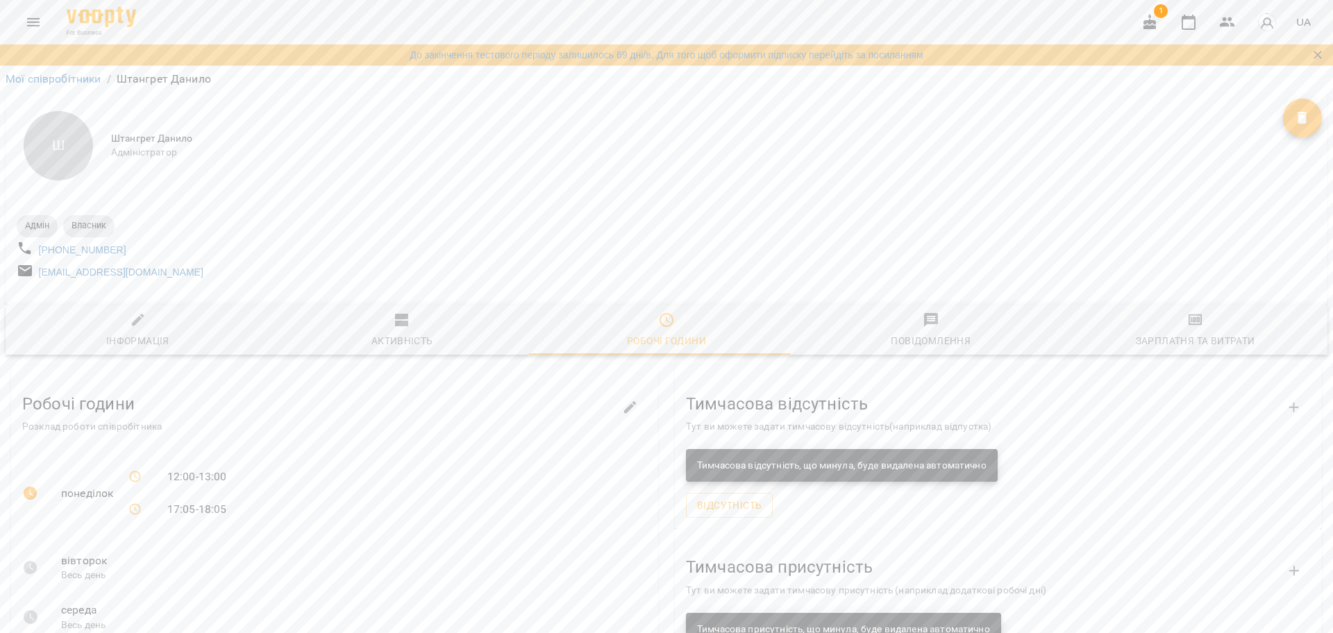
scroll to position [274, 0]
click at [626, 391] on button "button" at bounding box center [630, 407] width 33 height 33
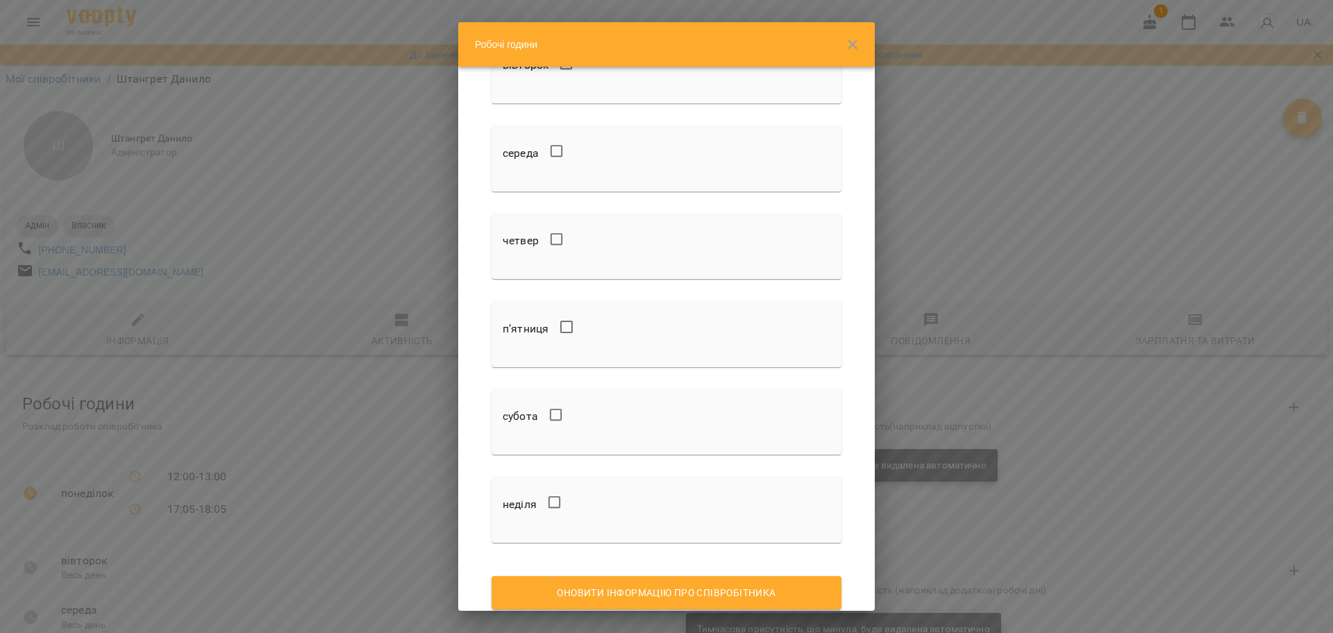
scroll to position [182, 0]
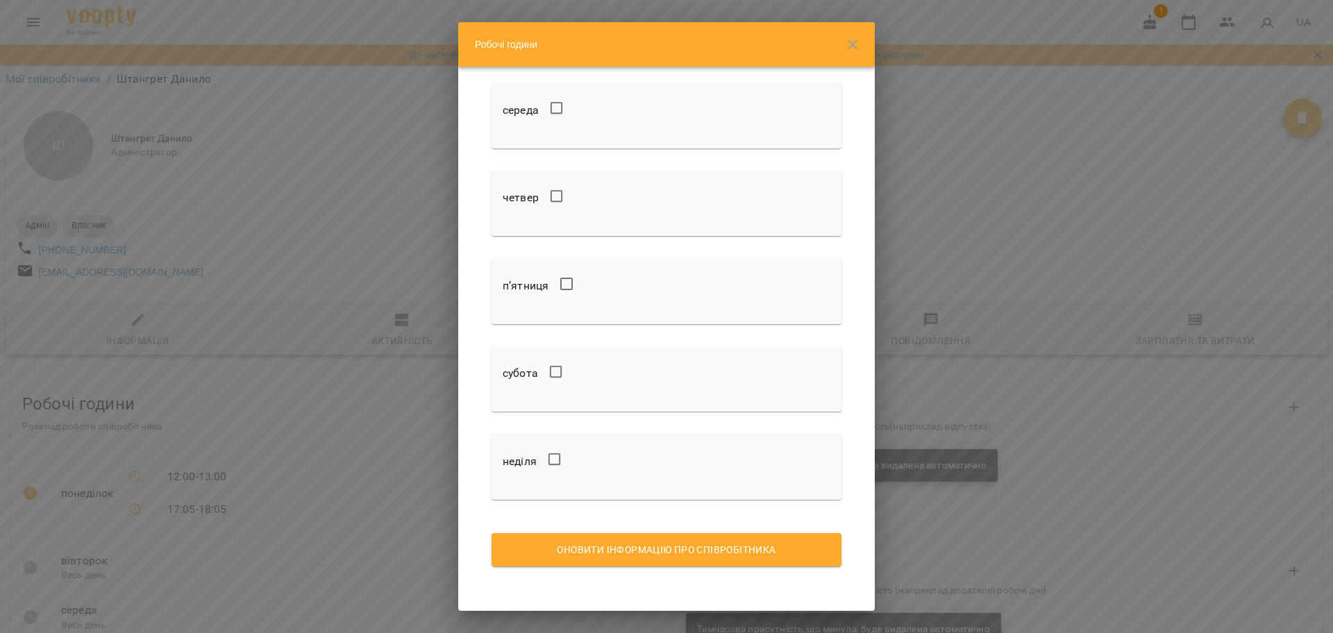
click at [733, 548] on span "Оновити інформацію про співробітника" at bounding box center [667, 550] width 328 height 17
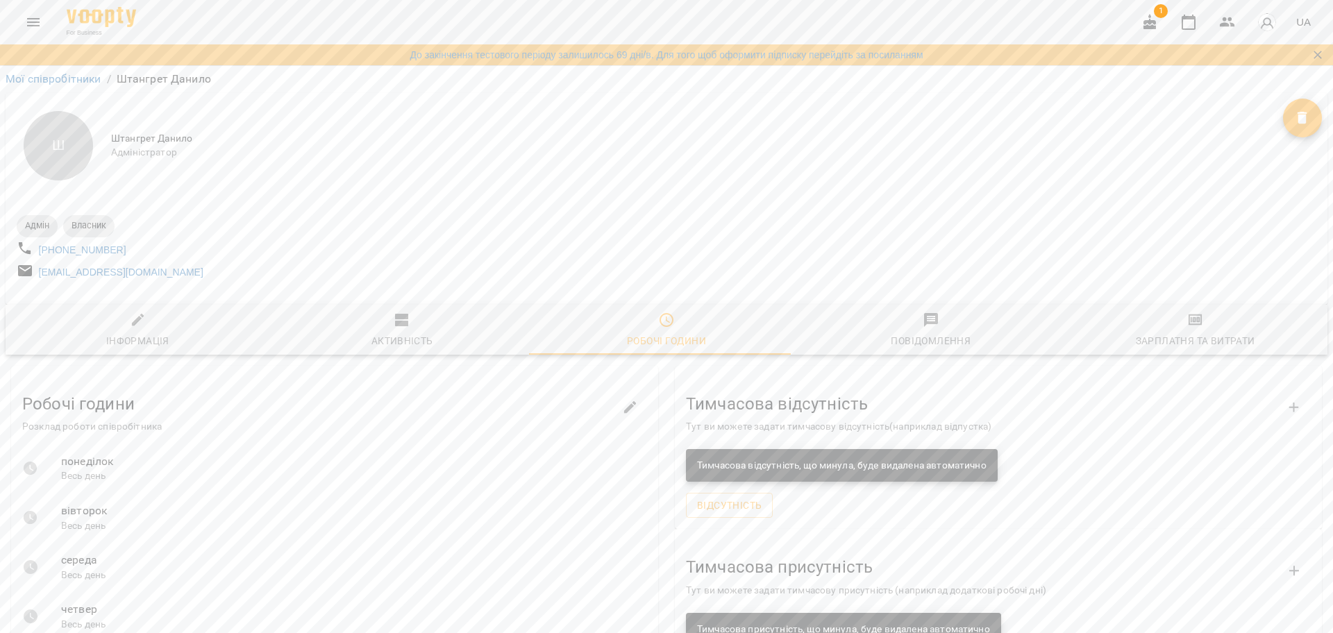
scroll to position [54, 0]
drag, startPoint x: 137, startPoint y: 277, endPoint x: 177, endPoint y: 283, distance: 40.1
click at [137, 312] on icon "button" at bounding box center [138, 320] width 17 height 17
select select "**"
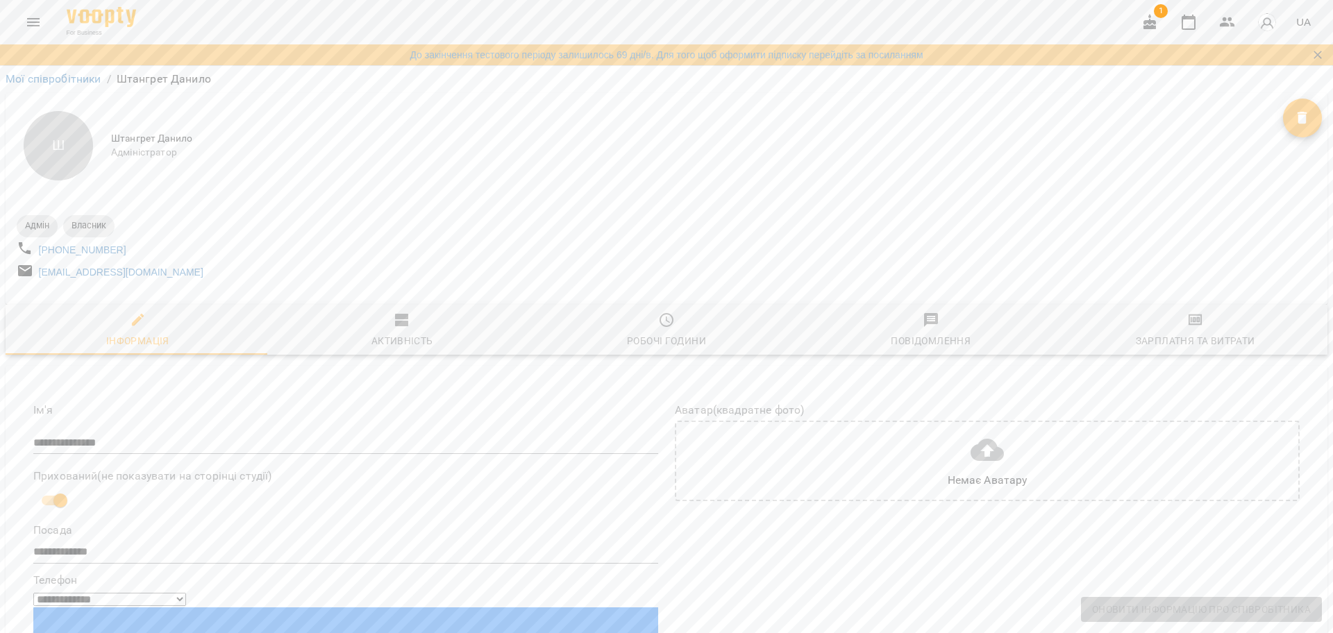
scroll to position [228, 0]
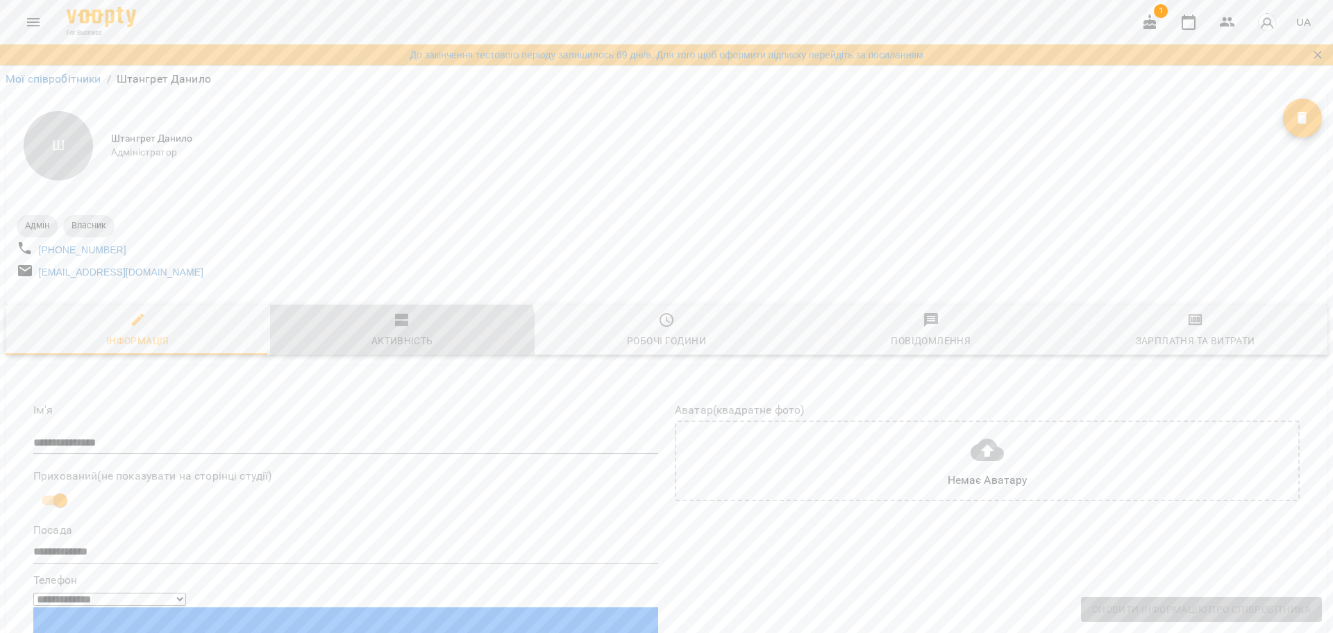
click at [365, 312] on span "Активність" at bounding box center [402, 330] width 248 height 37
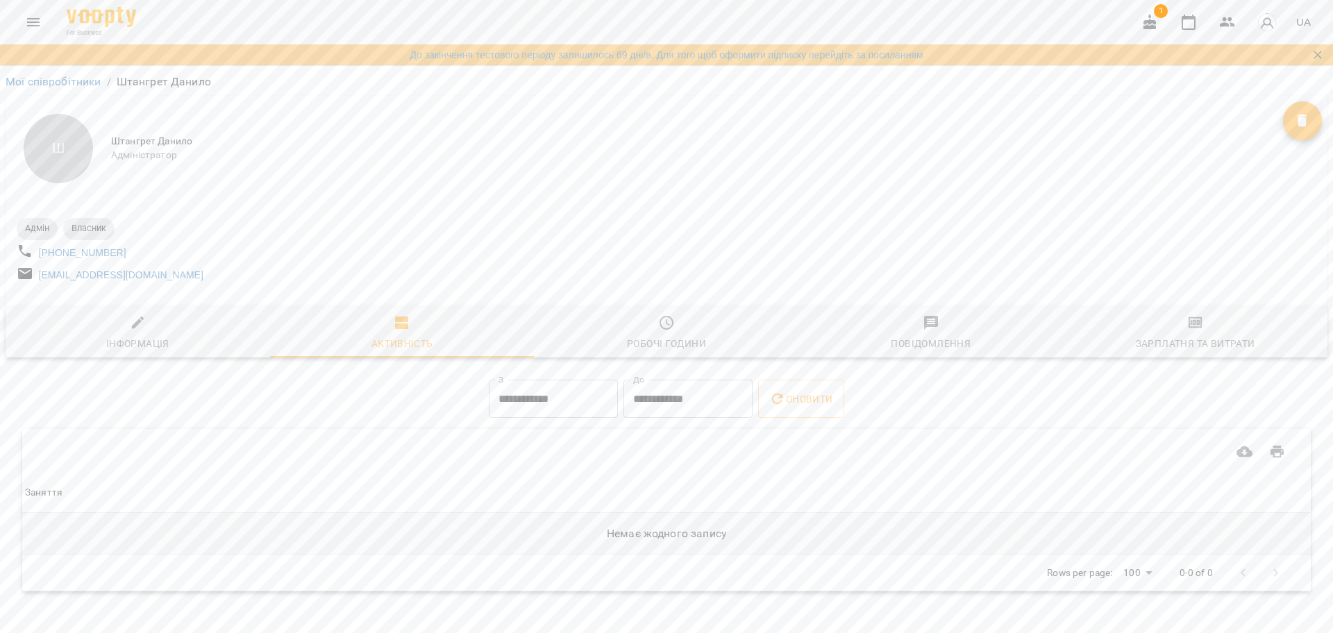
click at [1146, 552] on td "Немає жодного запису" at bounding box center [666, 534] width 1289 height 42
click at [1170, 350] on div "Зарплатня та Витрати" at bounding box center [1195, 343] width 119 height 17
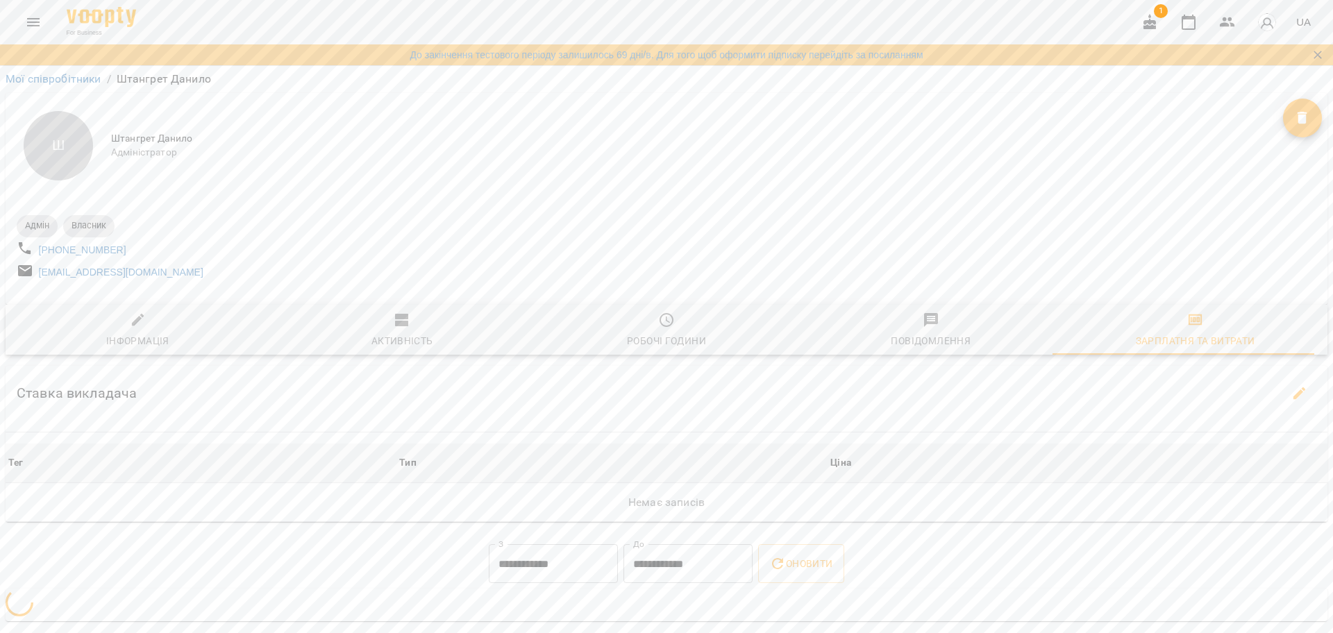
scroll to position [19, 0]
click at [87, 605] on span "Додати зарплатню" at bounding box center [101, 611] width 129 height 18
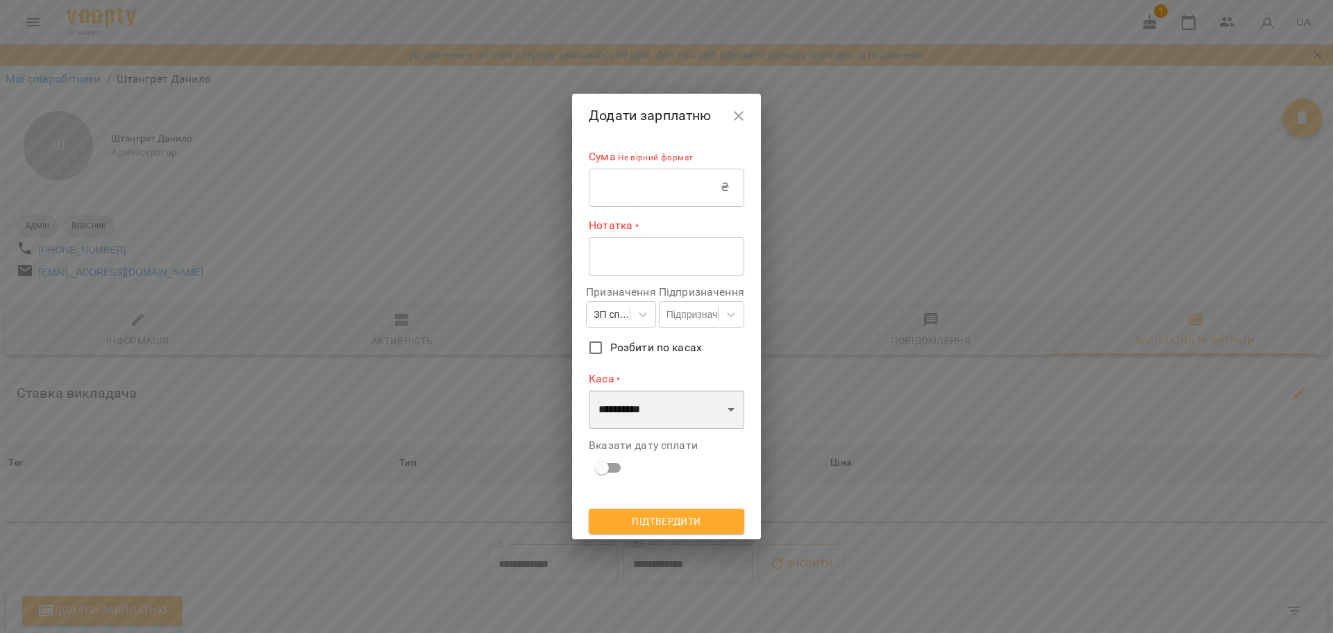
click at [638, 405] on select "**********" at bounding box center [667, 409] width 156 height 39
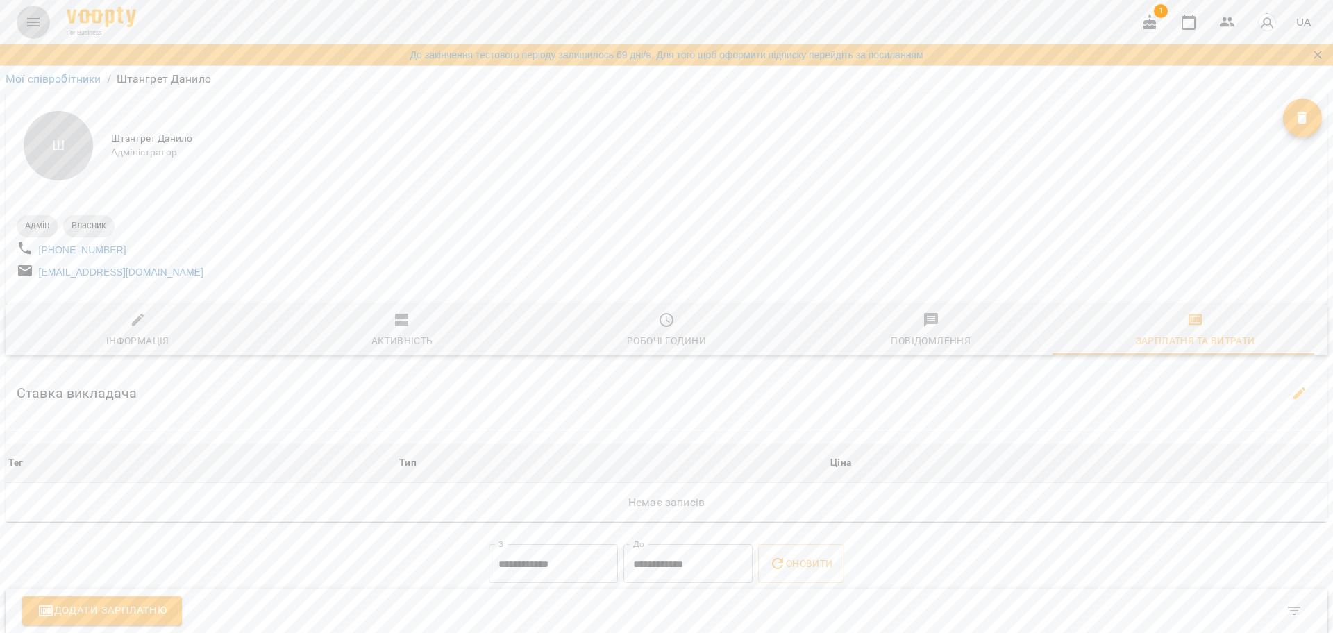
click at [24, 24] on button "Menu" at bounding box center [33, 22] width 33 height 33
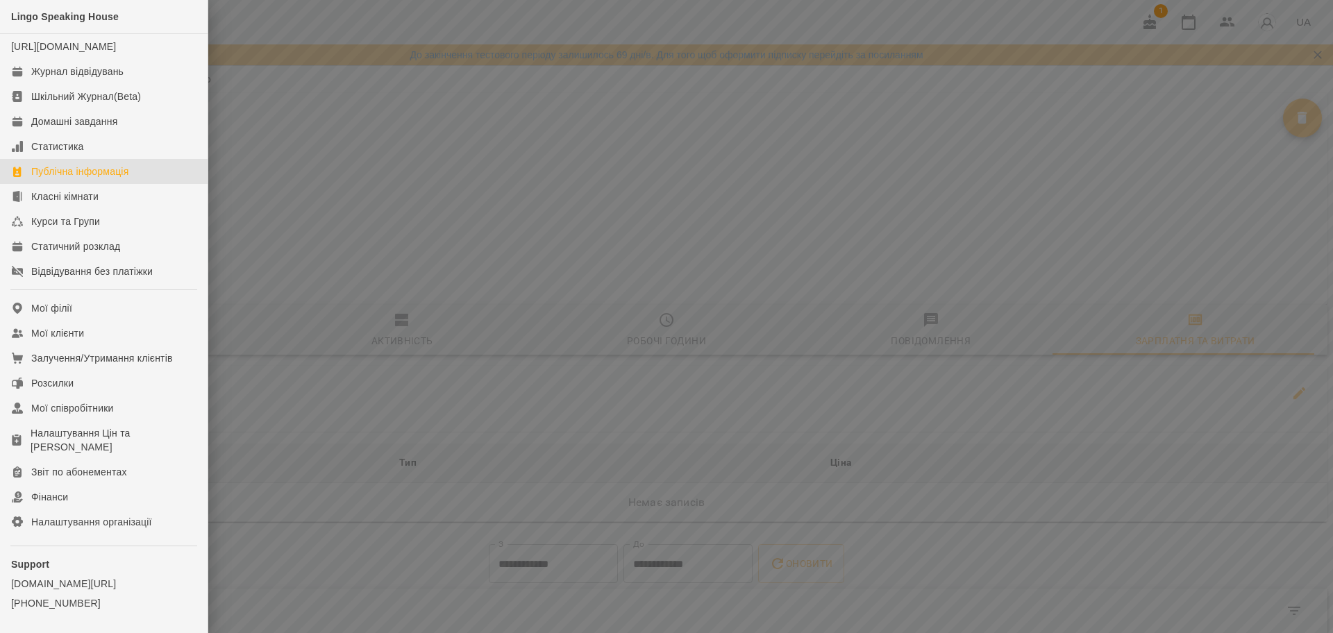
click at [78, 178] on div "Публічна інформація" at bounding box center [79, 172] width 97 height 14
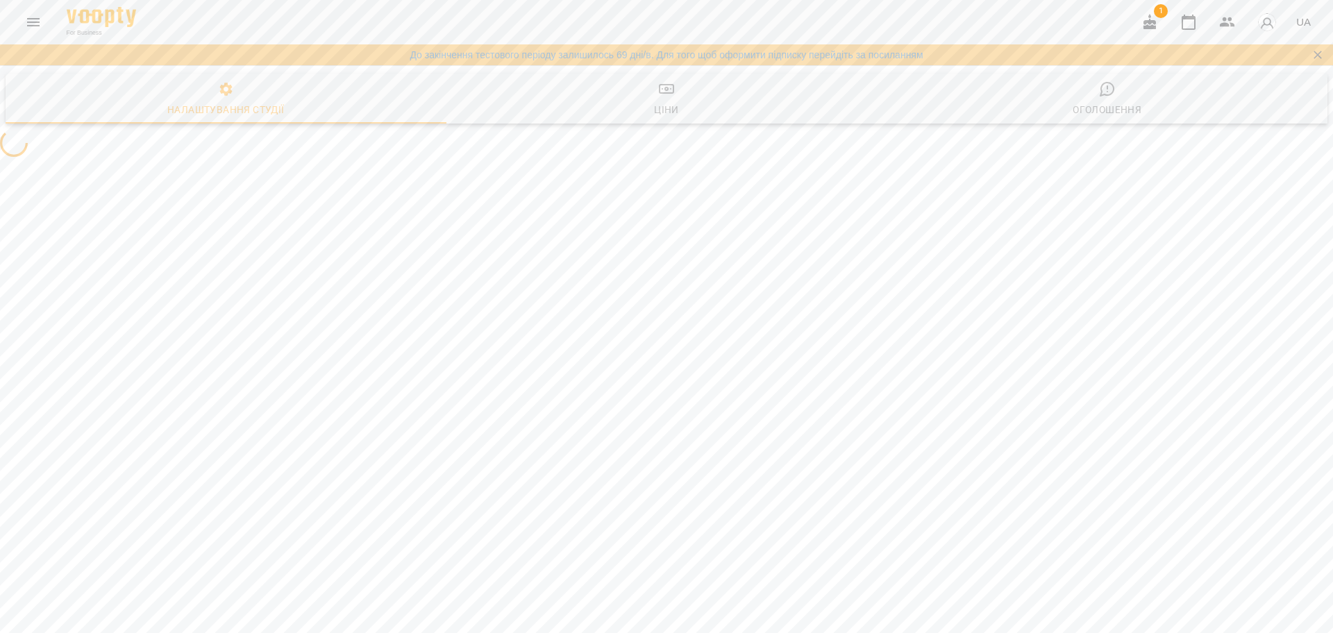
select select "**"
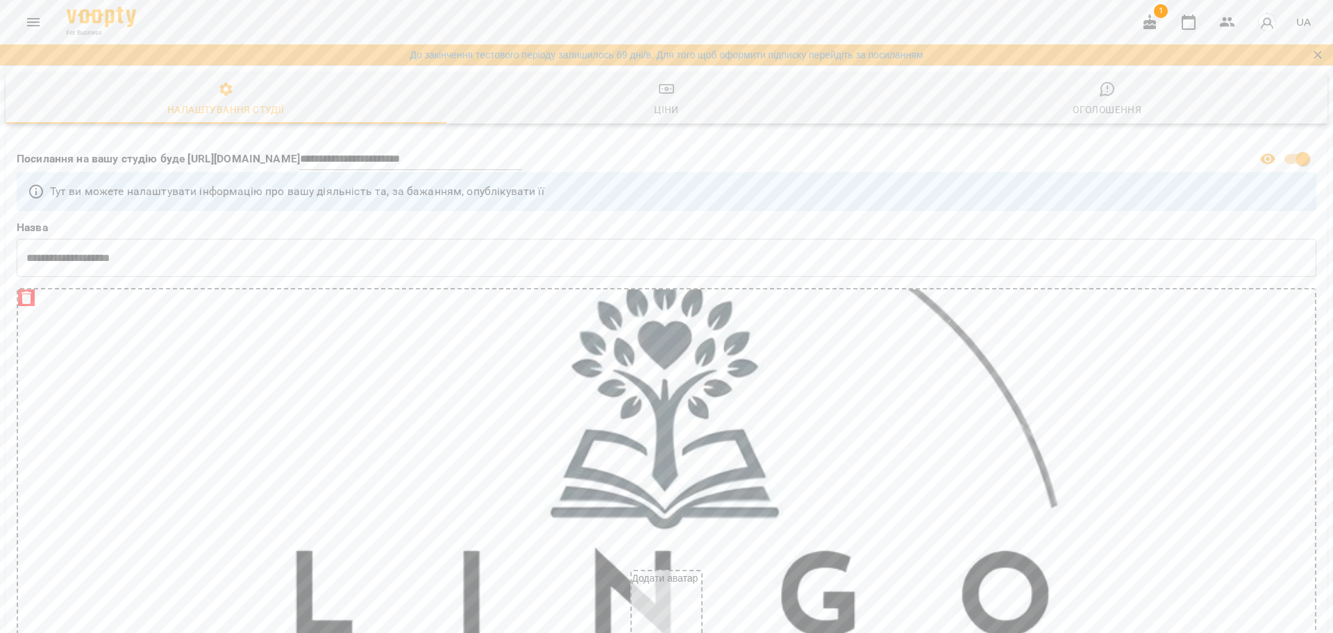
scroll to position [2474, 0]
click at [196, 171] on li "10" at bounding box center [680, 164] width 1305 height 14
type input "*****"
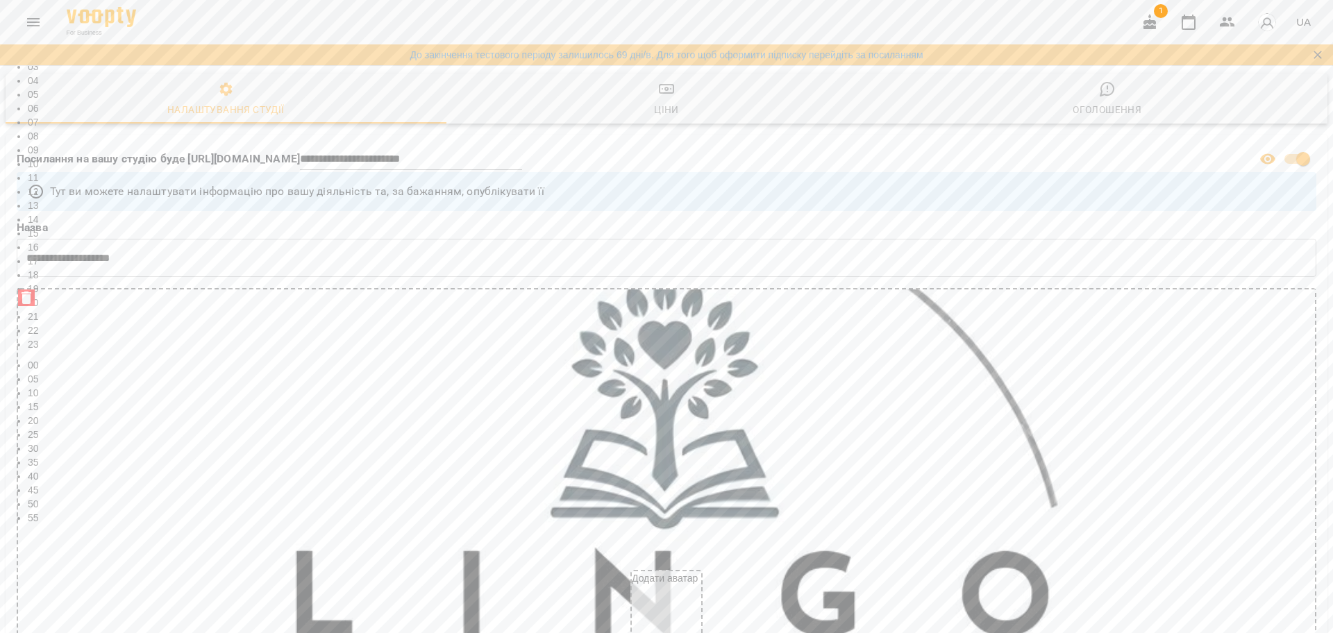
type input "*****"
click at [1265, 598] on span "Зберегти" at bounding box center [1269, 596] width 51 height 18
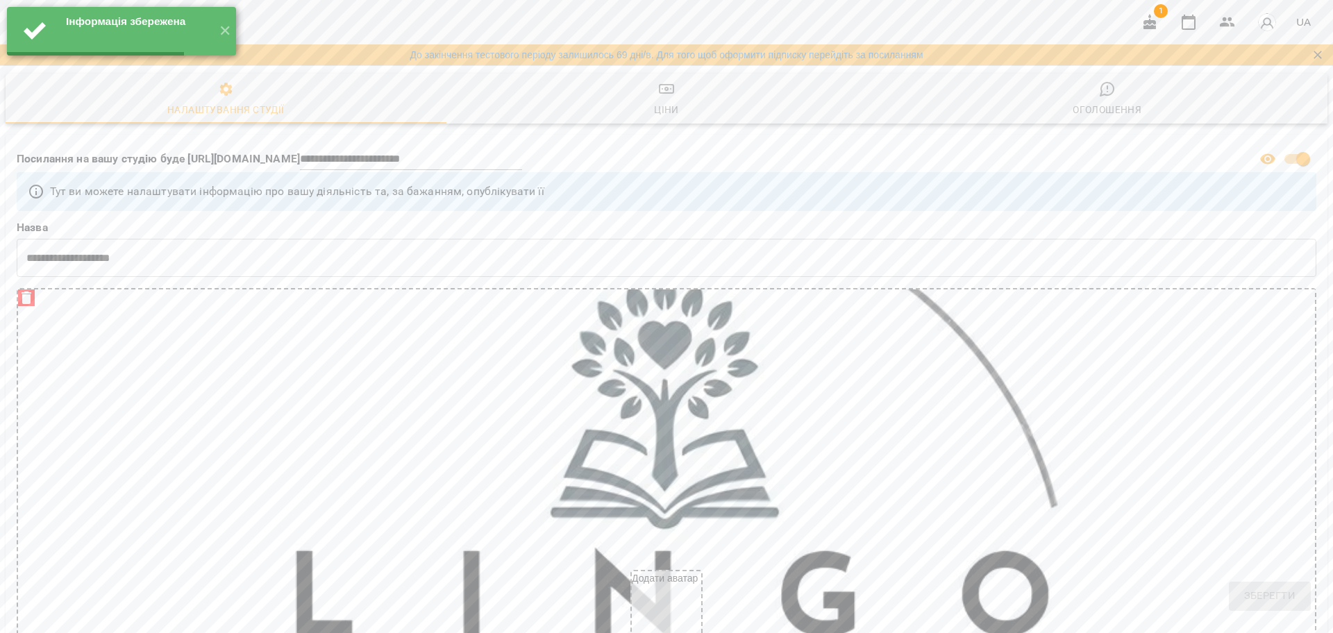
select select "**"
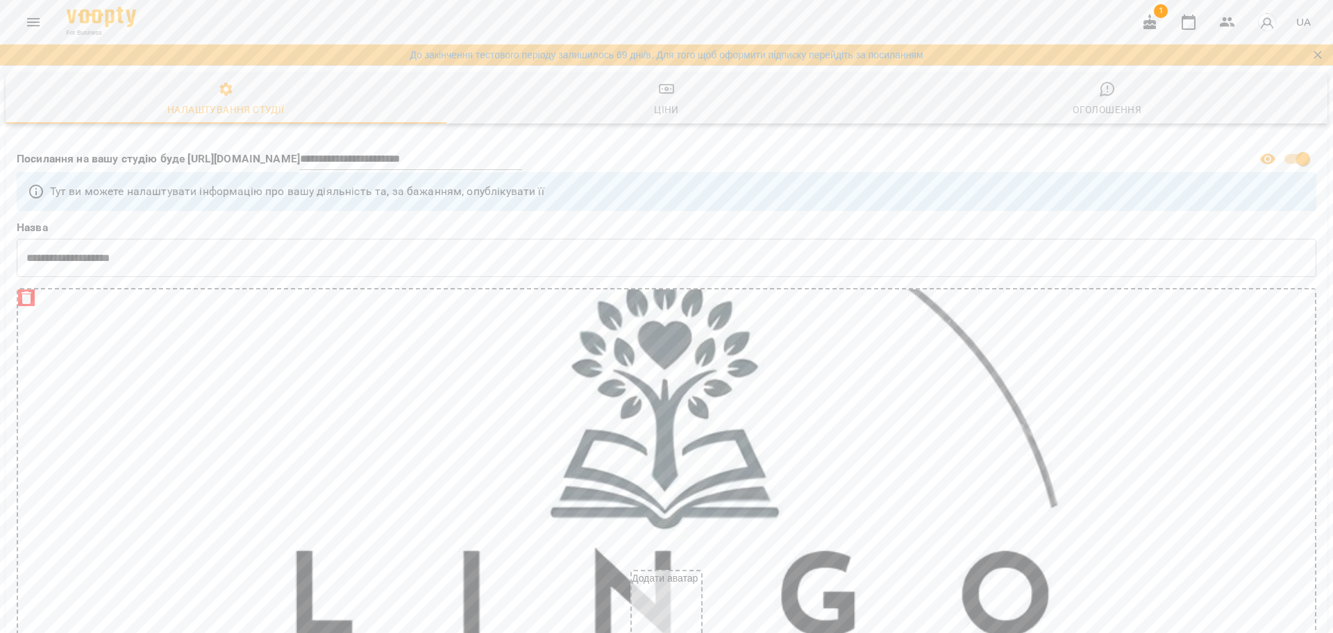
scroll to position [0, 0]
click at [60, 3] on div "For Business 1 UA" at bounding box center [666, 22] width 1333 height 44
click at [95, 32] on span "For Business" at bounding box center [101, 32] width 69 height 9
click at [90, 16] on img at bounding box center [101, 17] width 69 height 20
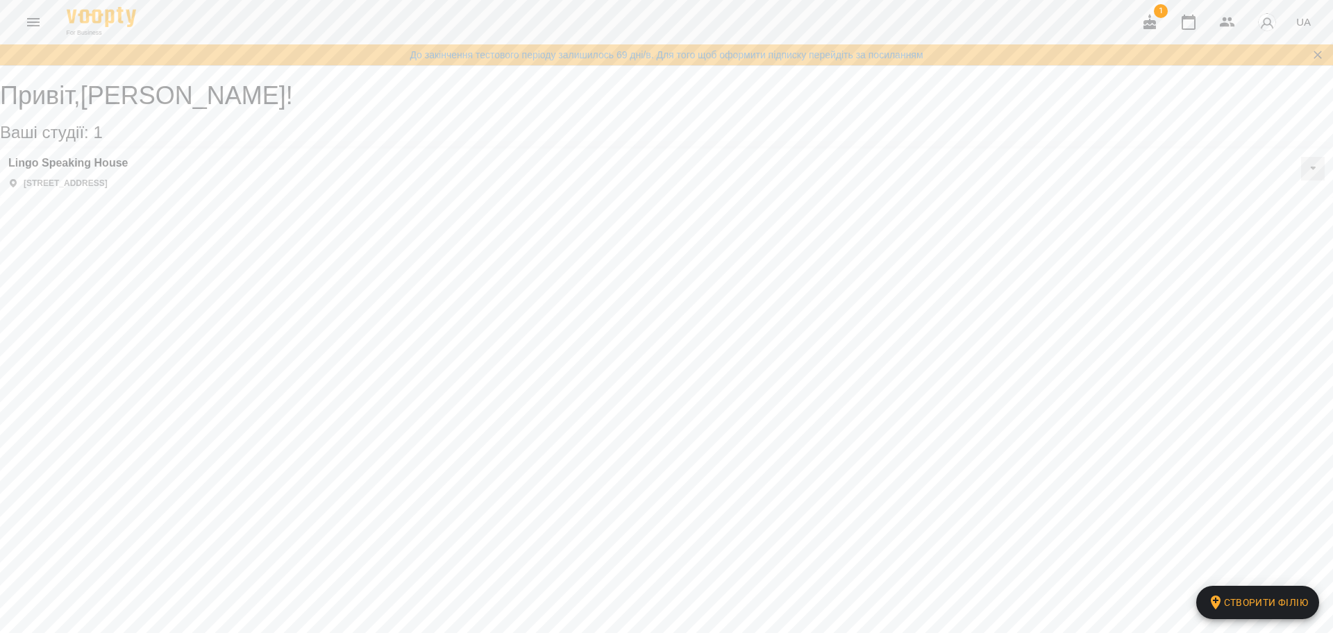
click at [1301, 181] on button at bounding box center [1313, 169] width 24 height 24
click at [1212, 222] on li "Класні кімнати" at bounding box center [1264, 216] width 104 height 12
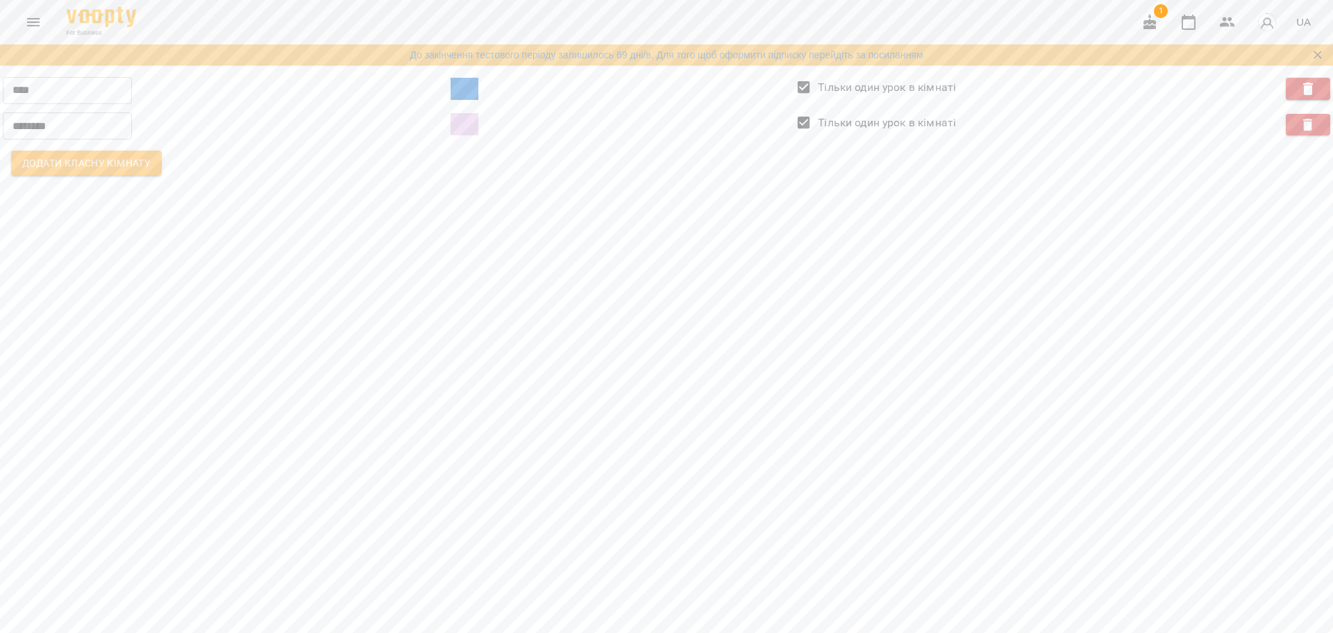
click at [24, 40] on div "For Business 1 UA" at bounding box center [666, 22] width 1333 height 44
click at [35, 31] on button "Menu" at bounding box center [33, 22] width 33 height 33
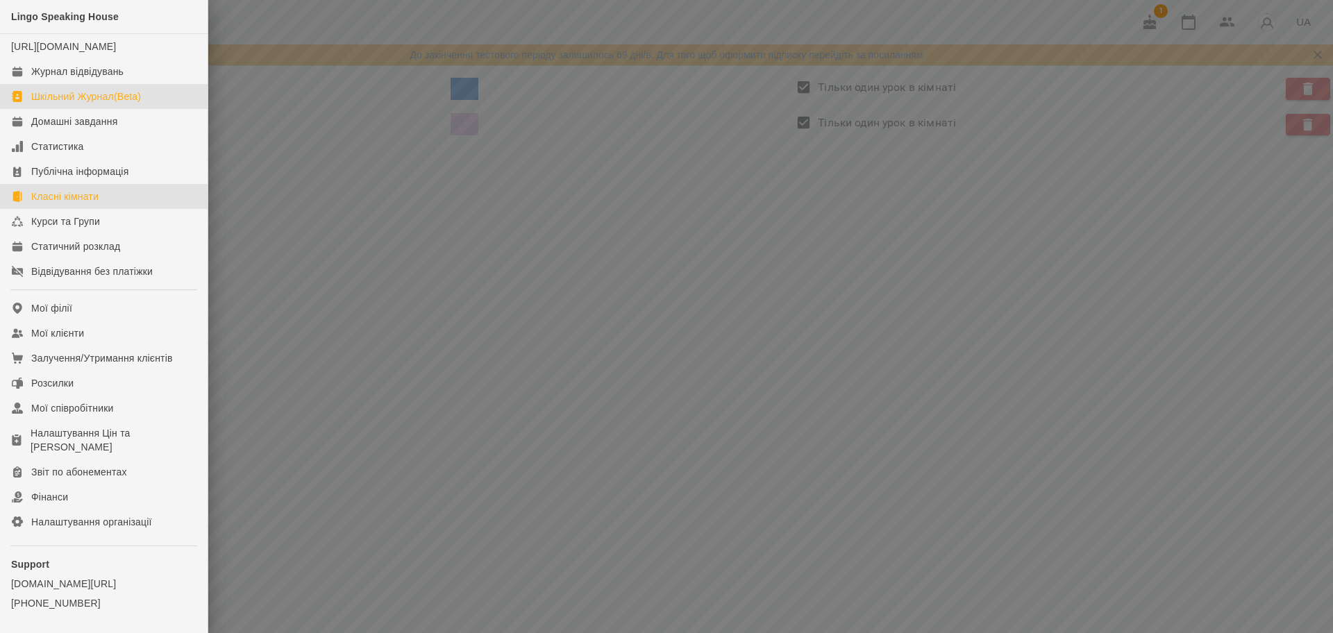
click at [103, 103] on div "Шкільний Журнал(Beta)" at bounding box center [86, 97] width 110 height 14
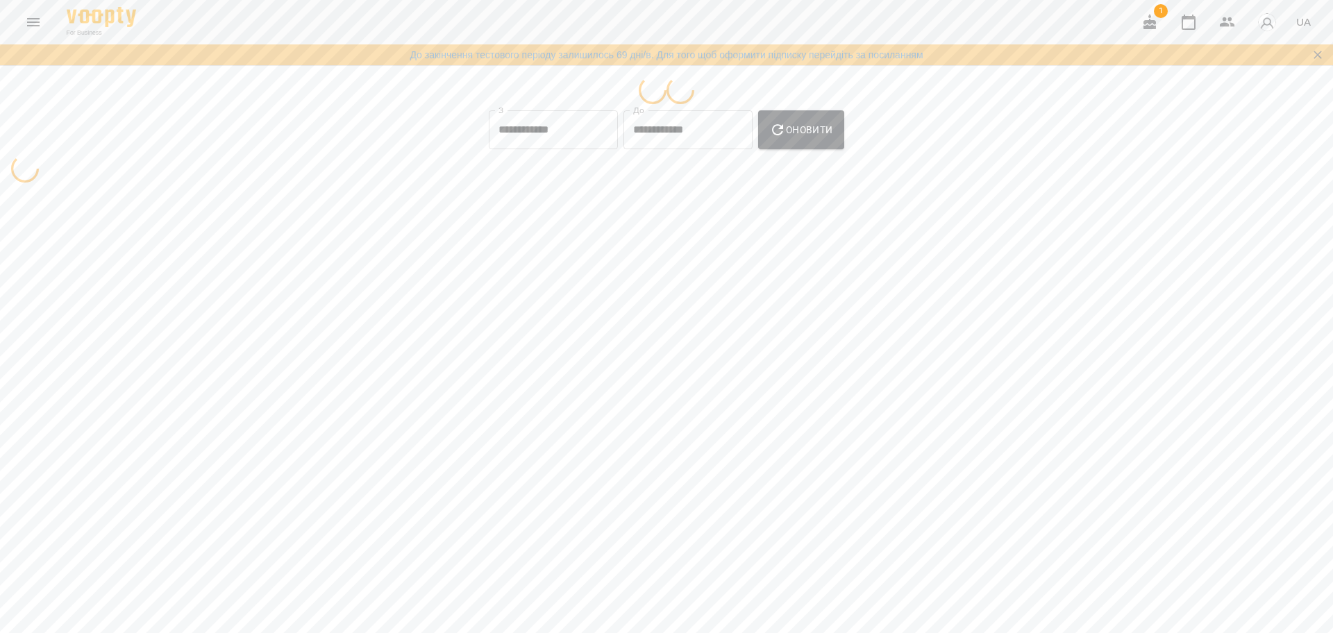
select select "**********"
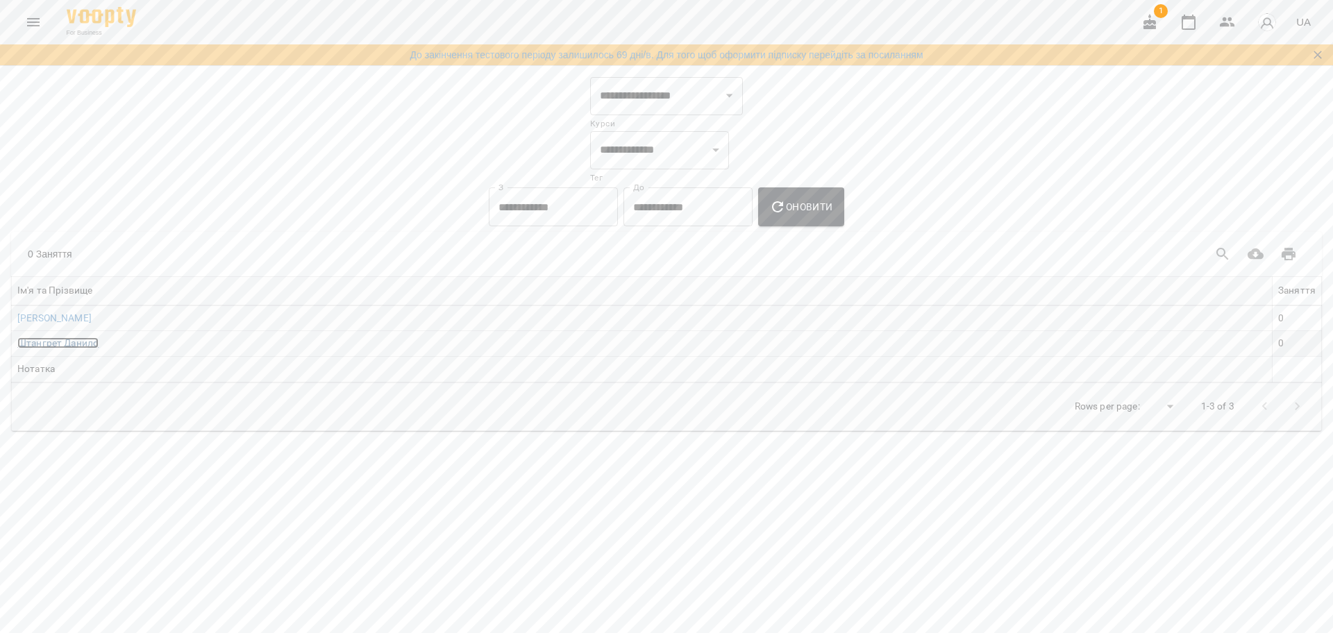
click at [69, 346] on link "Штангрет Данило" at bounding box center [57, 342] width 81 height 11
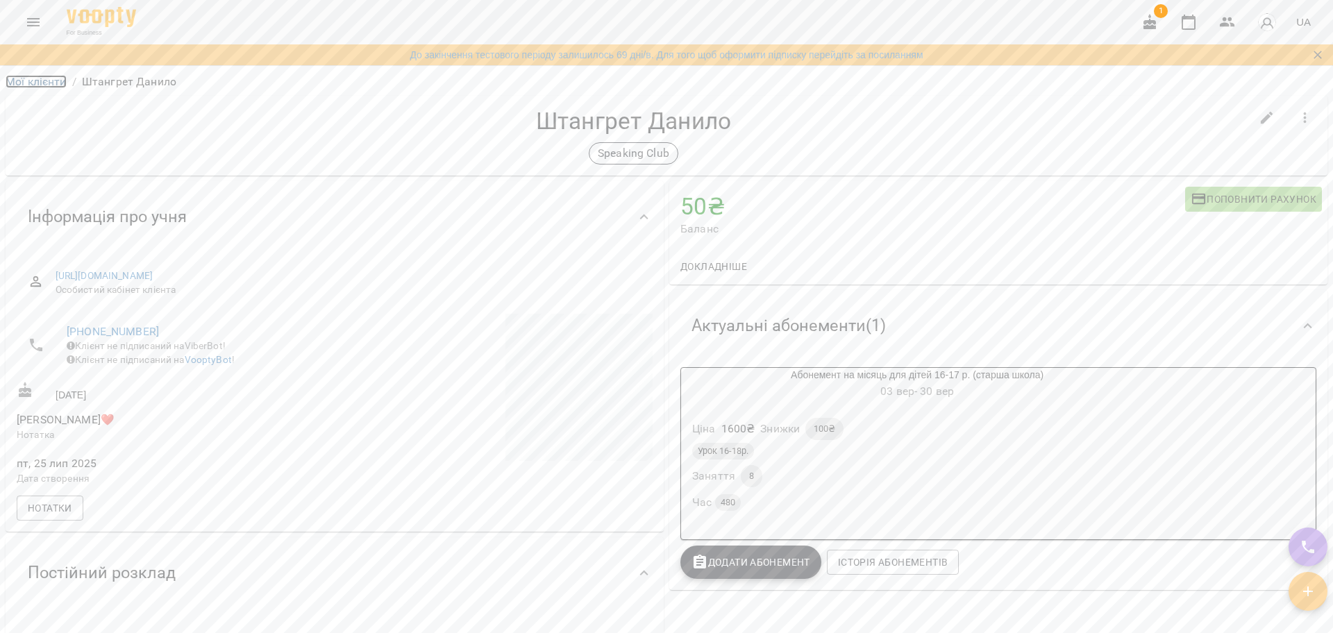
click at [31, 85] on link "Мої клієнти" at bounding box center [36, 81] width 61 height 13
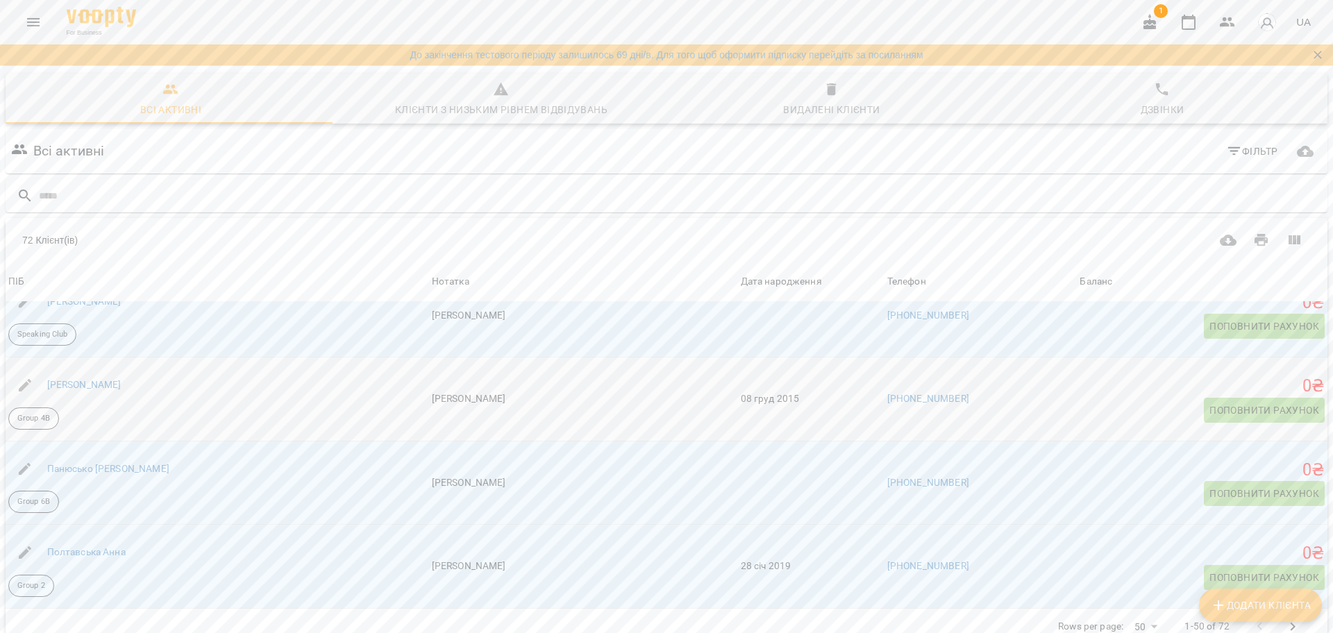
scroll to position [61, 0]
click at [1284, 619] on icon "Next Page" at bounding box center [1292, 627] width 17 height 17
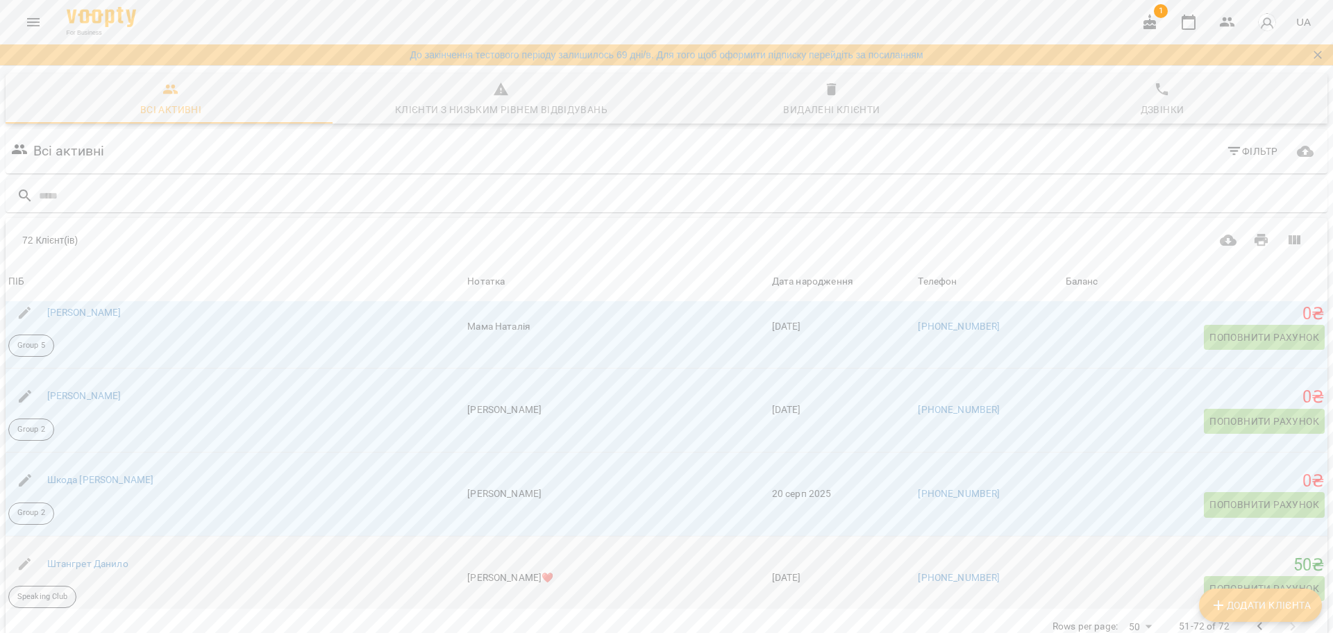
scroll to position [1534, 0]
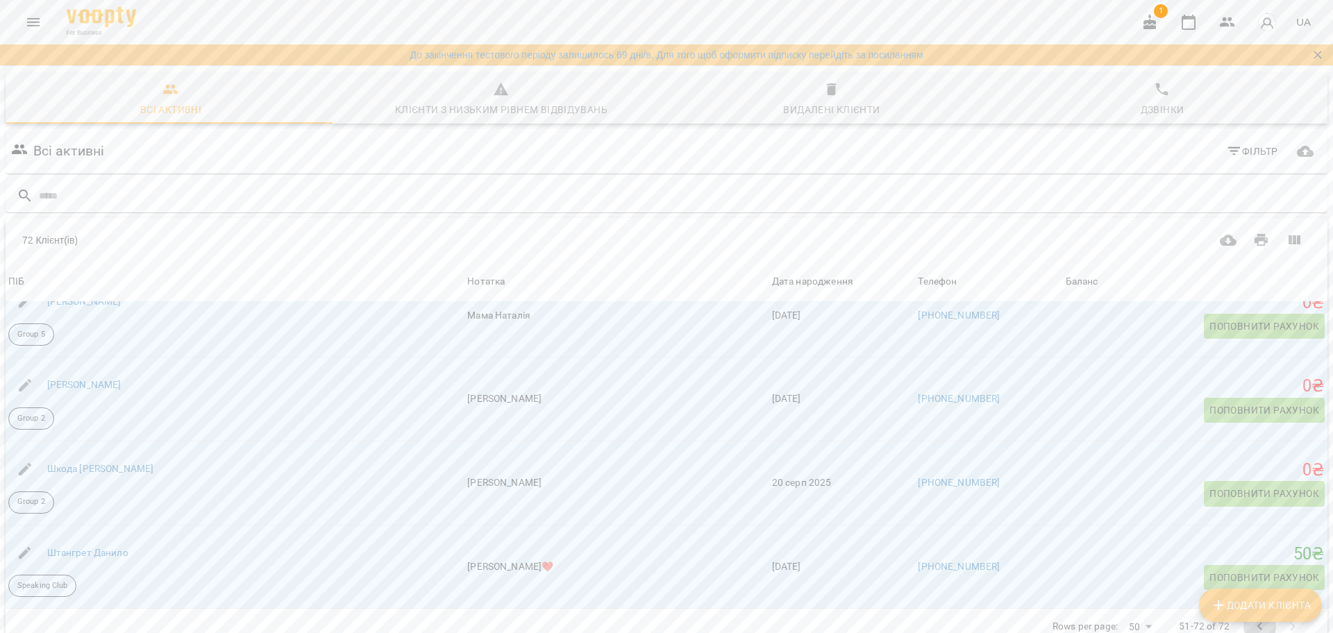
click at [1252, 619] on icon "Previous Page" at bounding box center [1260, 627] width 17 height 17
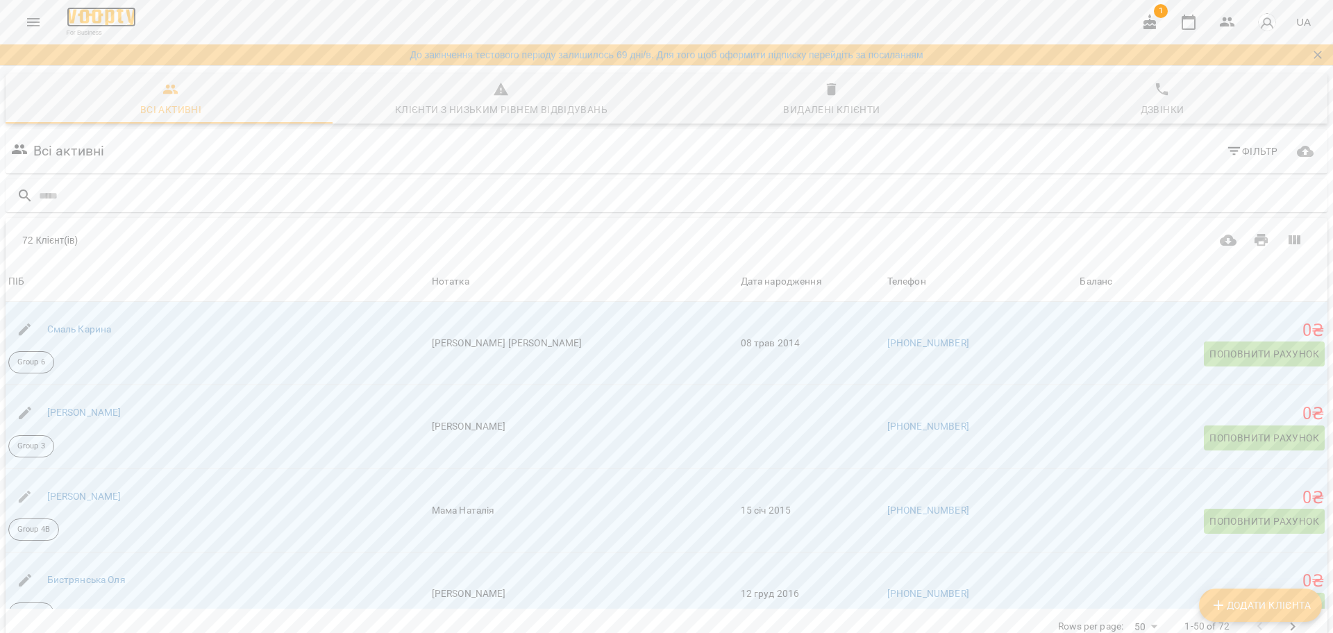
click at [102, 23] on img at bounding box center [101, 17] width 69 height 20
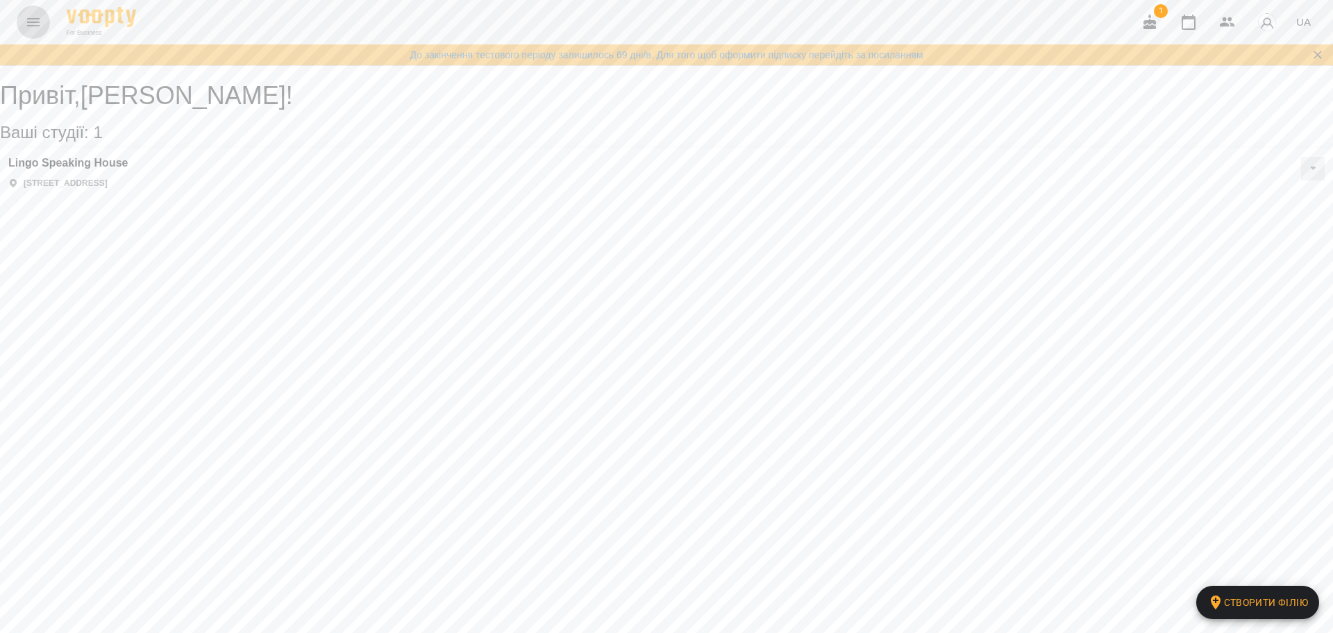
click at [17, 19] on button "Menu" at bounding box center [33, 22] width 33 height 33
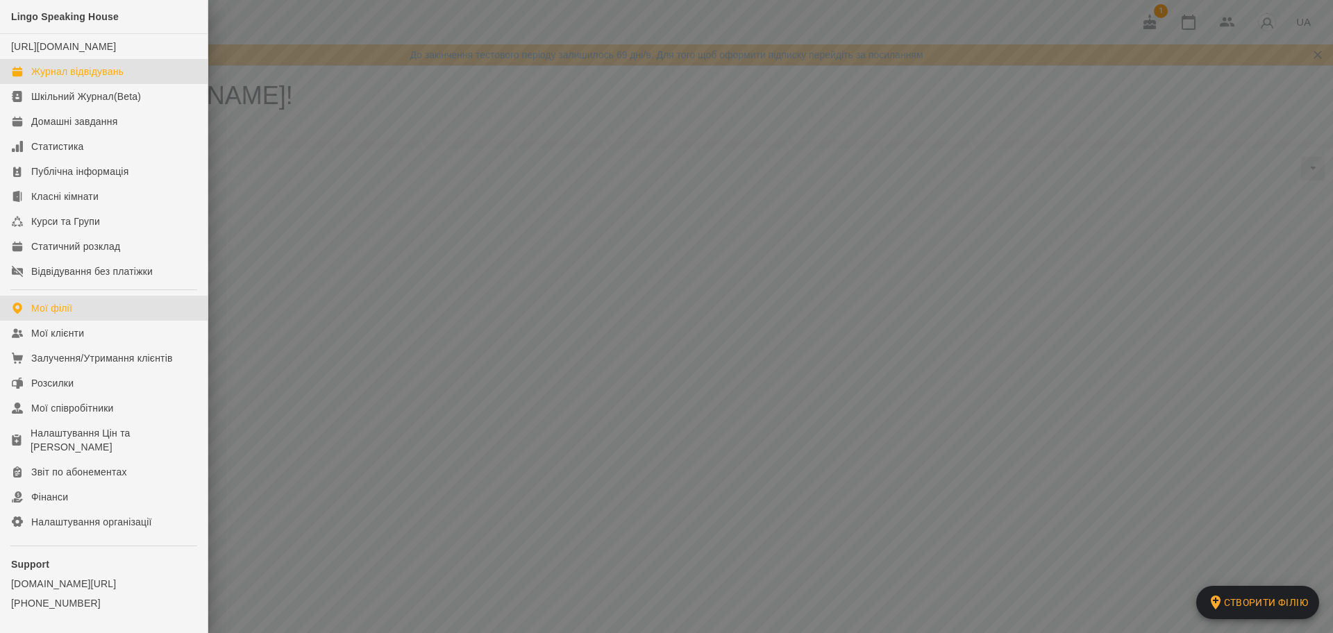
click at [82, 84] on link "Журнал відвідувань" at bounding box center [104, 71] width 208 height 25
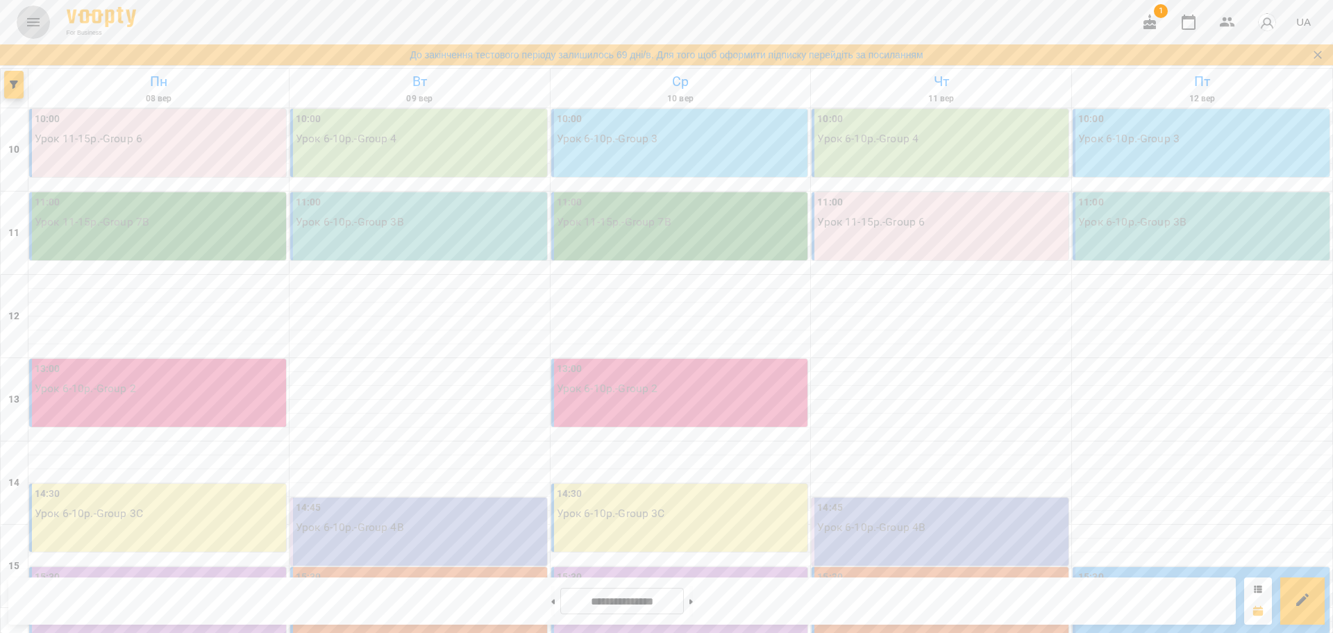
click at [26, 26] on button "Menu" at bounding box center [33, 22] width 33 height 33
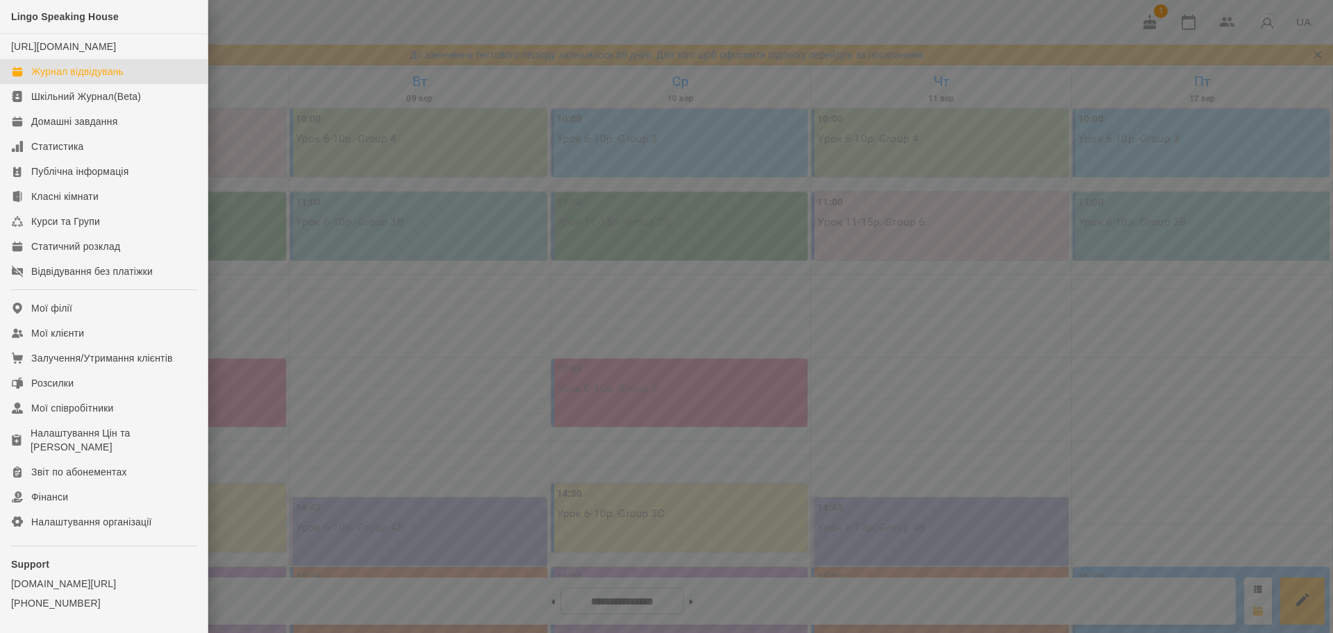
drag, startPoint x: 417, startPoint y: 251, endPoint x: 407, endPoint y: 254, distance: 11.0
click at [410, 254] on div at bounding box center [666, 316] width 1333 height 633
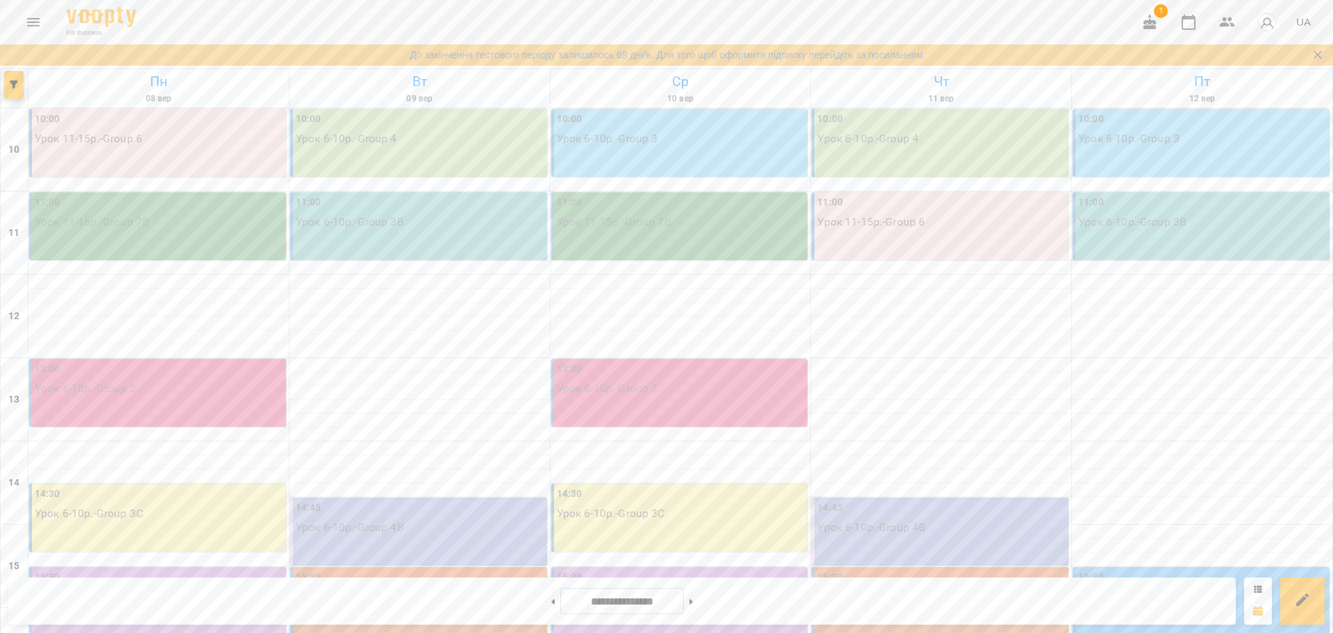
scroll to position [287, 0]
click at [32, 20] on icon "Menu" at bounding box center [33, 22] width 17 height 17
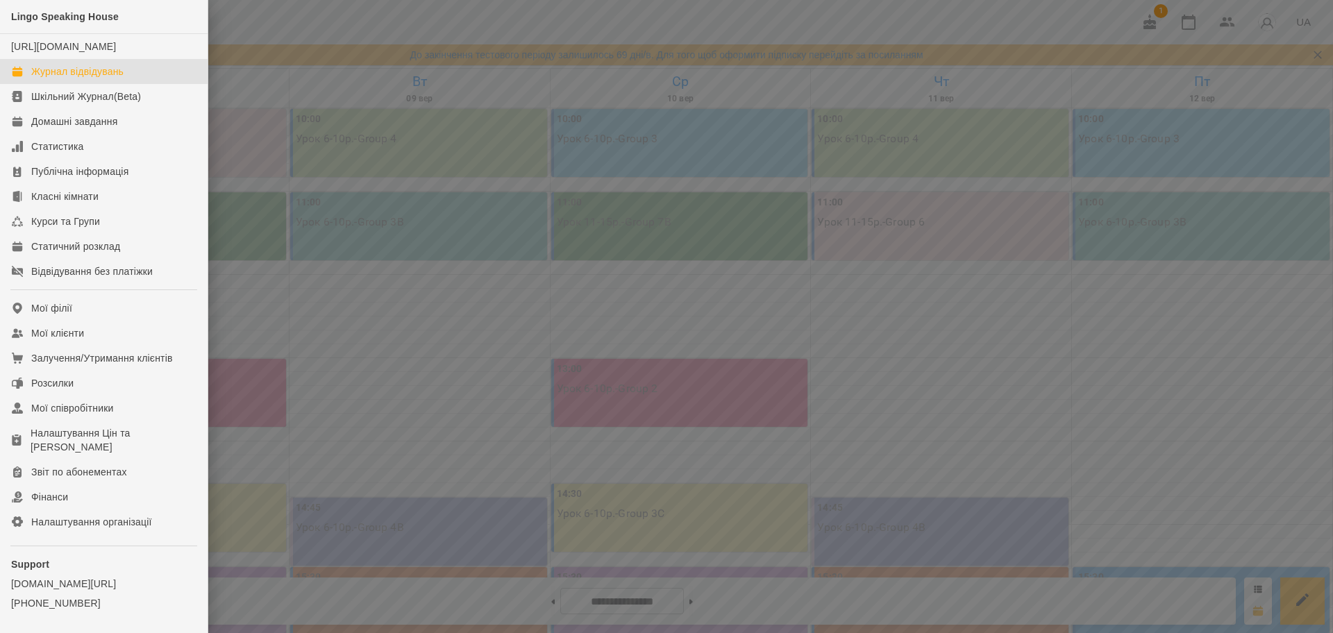
click at [452, 442] on div at bounding box center [666, 316] width 1333 height 633
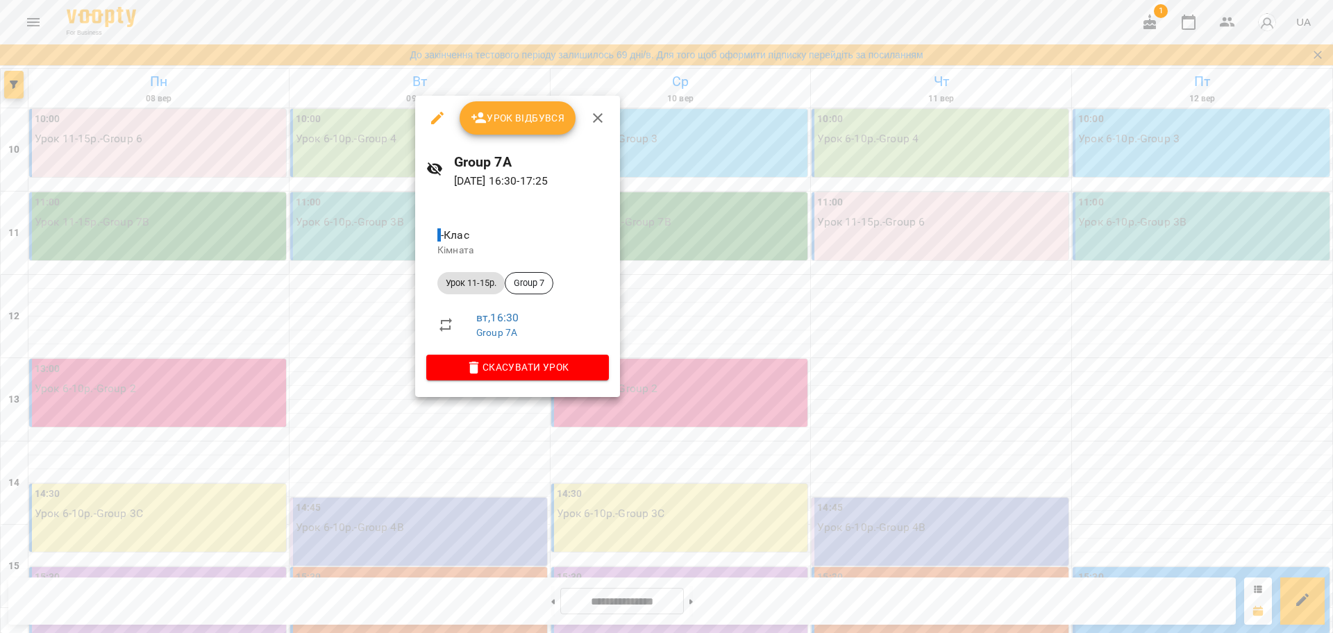
click at [343, 395] on div at bounding box center [666, 316] width 1333 height 633
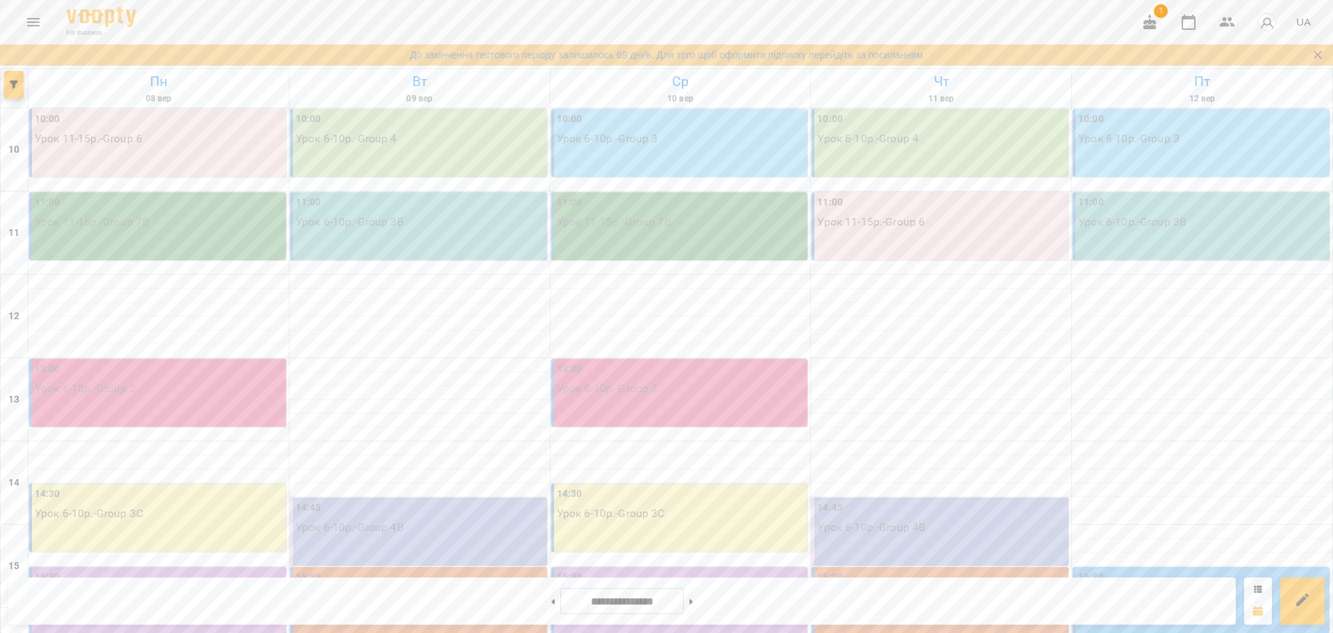
click at [35, 26] on icon "Menu" at bounding box center [33, 22] width 12 height 8
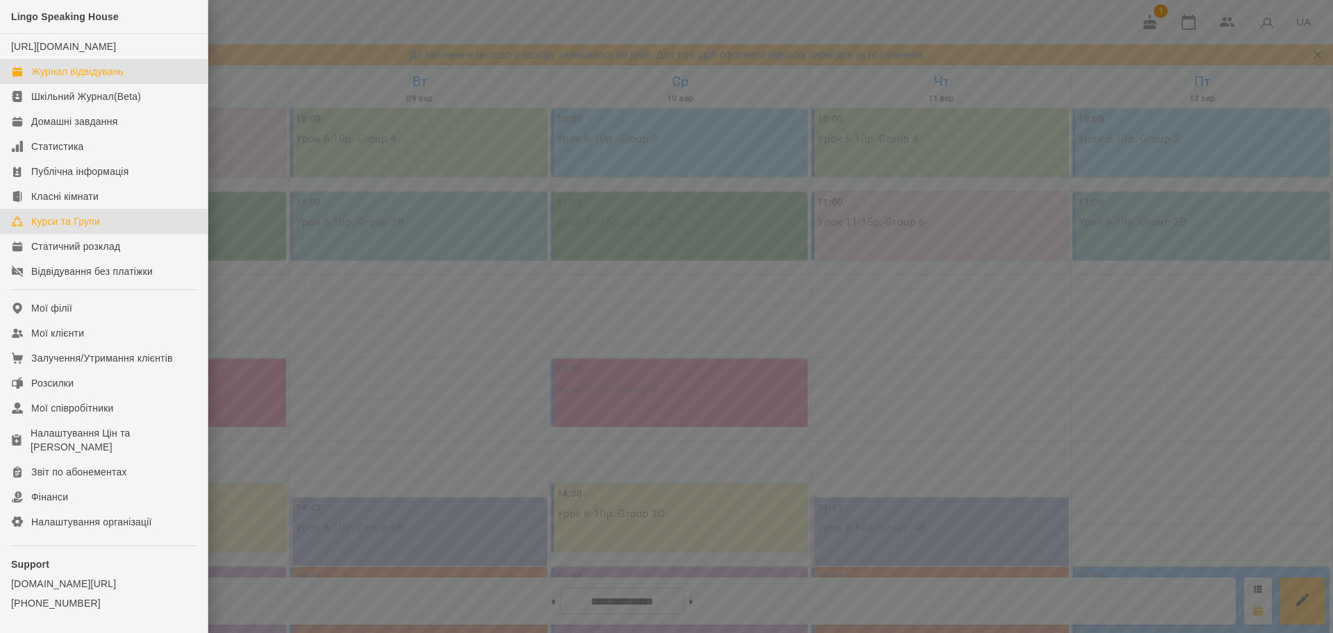
click at [81, 228] on link "Курси та Групи" at bounding box center [104, 221] width 208 height 25
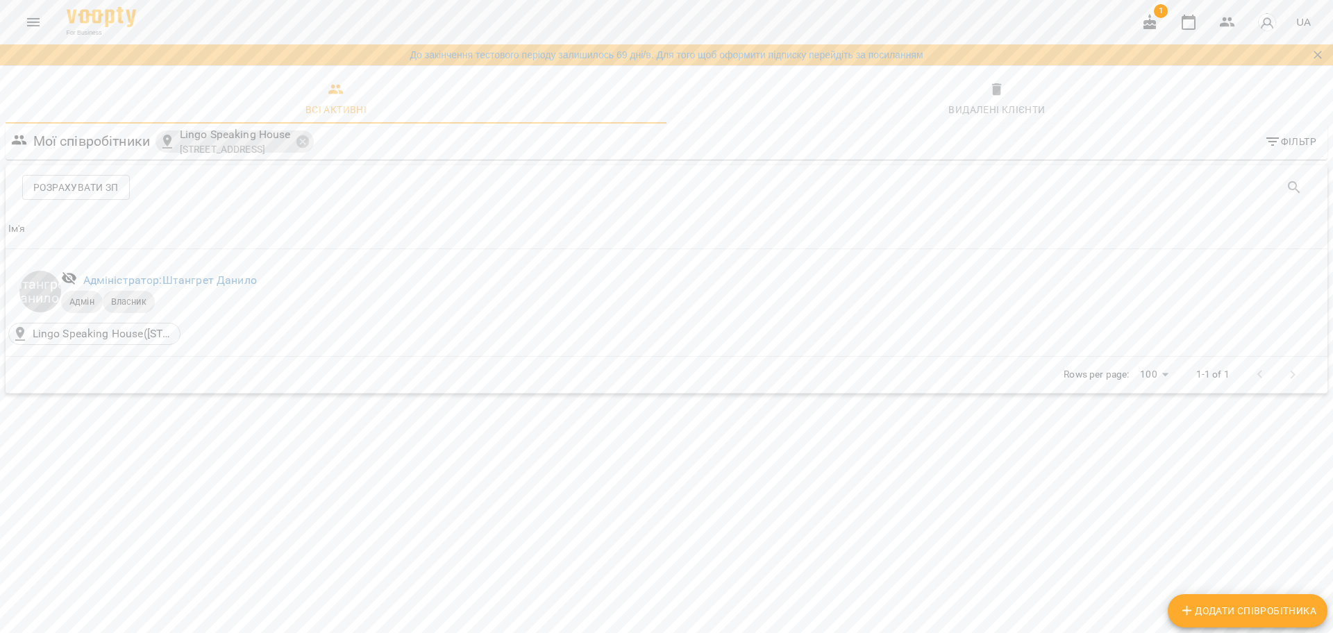
click at [1198, 608] on span "Додати співробітника" at bounding box center [1247, 611] width 137 height 17
select select "**"
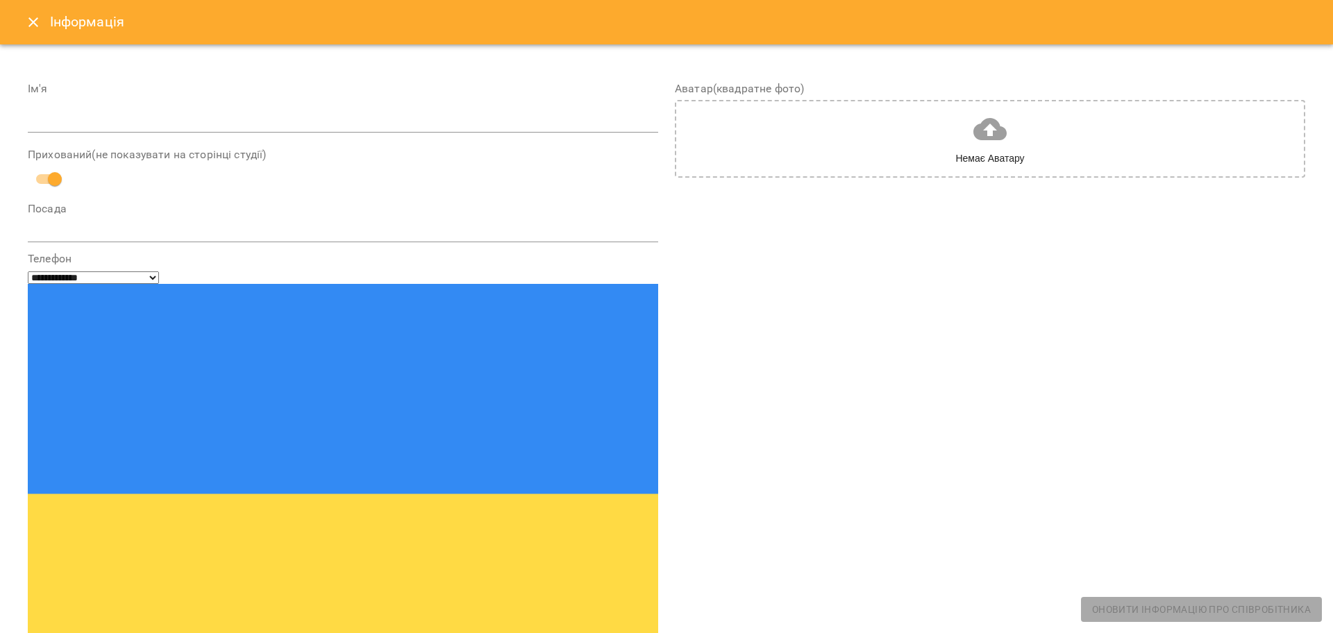
click at [196, 101] on div "Ім'я" at bounding box center [343, 110] width 630 height 55
drag, startPoint x: 203, startPoint y: 114, endPoint x: 210, endPoint y: 118, distance: 7.5
click at [203, 114] on input "text" at bounding box center [343, 122] width 630 height 22
click at [77, 122] on input "text" at bounding box center [343, 122] width 630 height 22
click at [422, 266] on div "**********" at bounding box center [343, 487] width 630 height 469
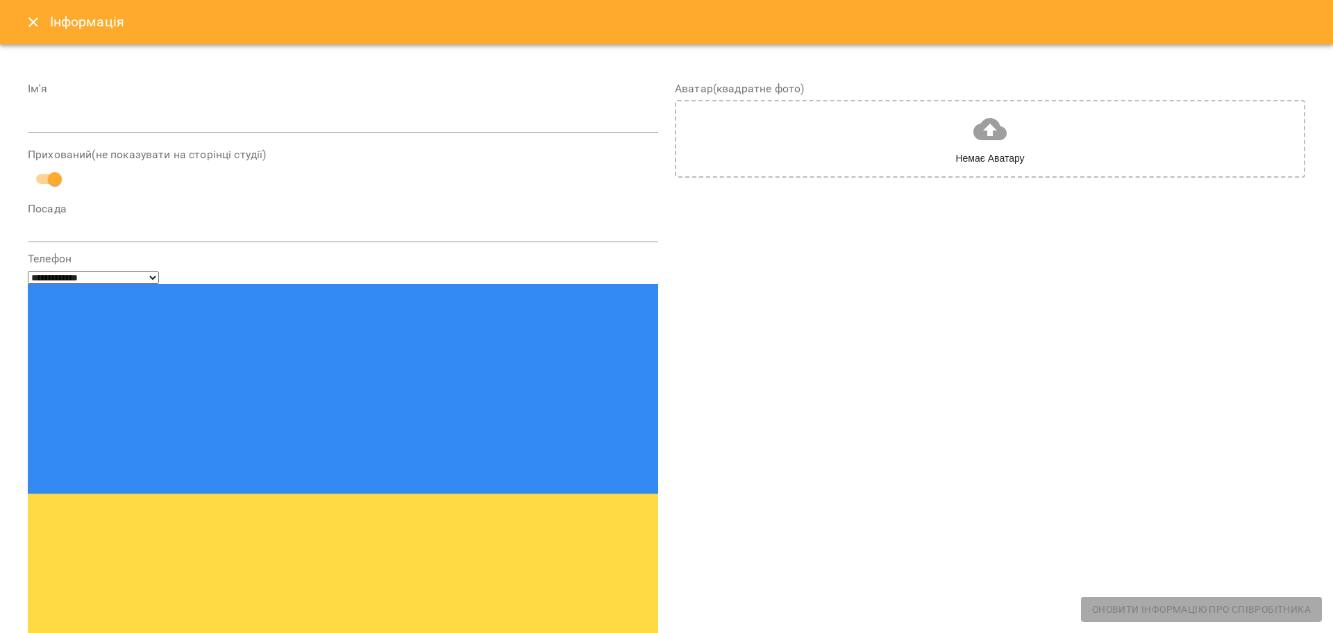
click at [414, 235] on textarea at bounding box center [343, 230] width 630 height 13
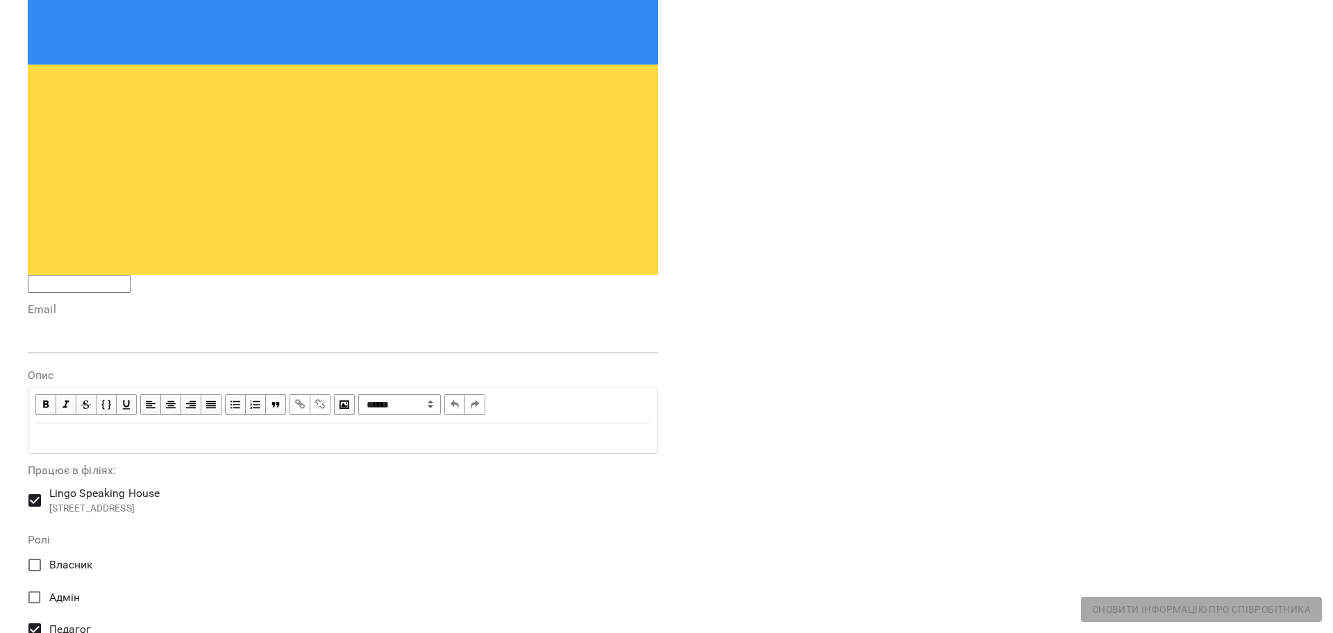
scroll to position [521, 0]
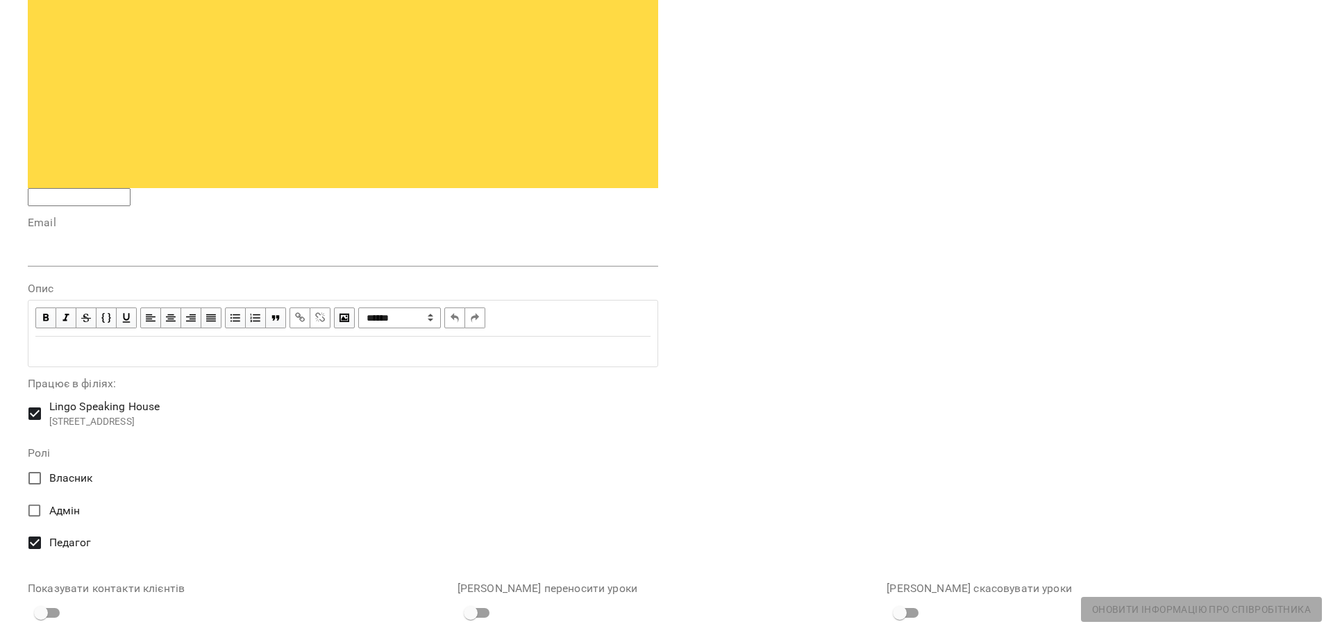
type textarea "********"
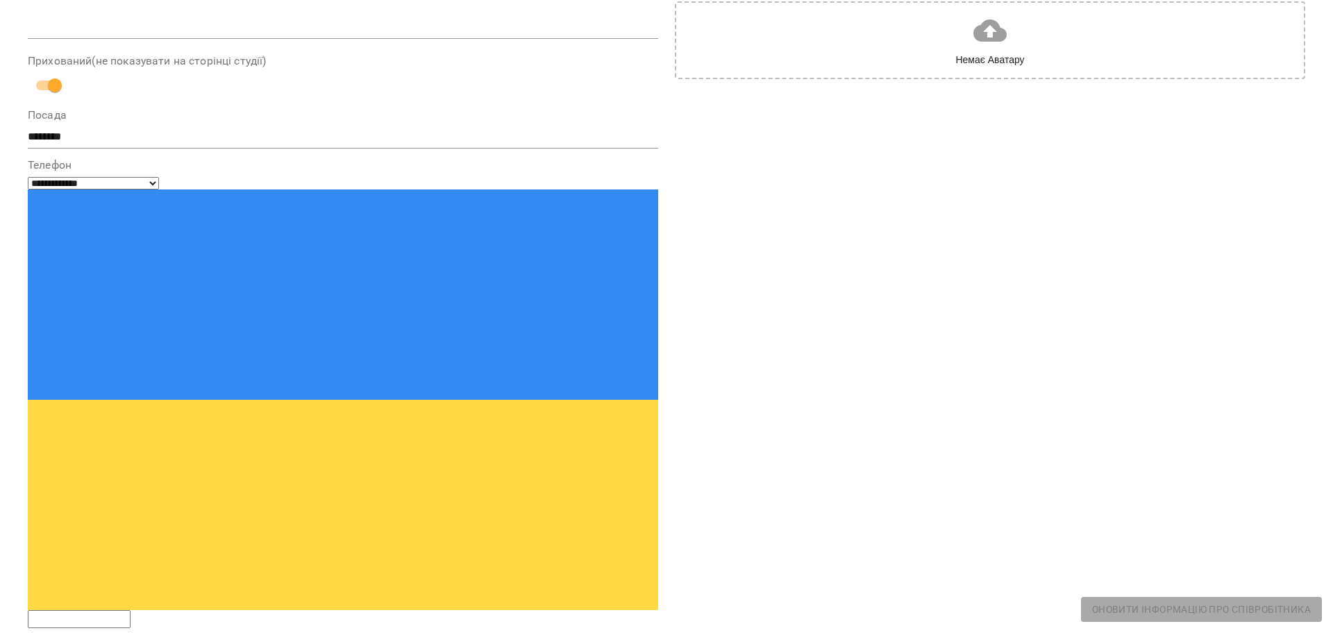
scroll to position [0, 0]
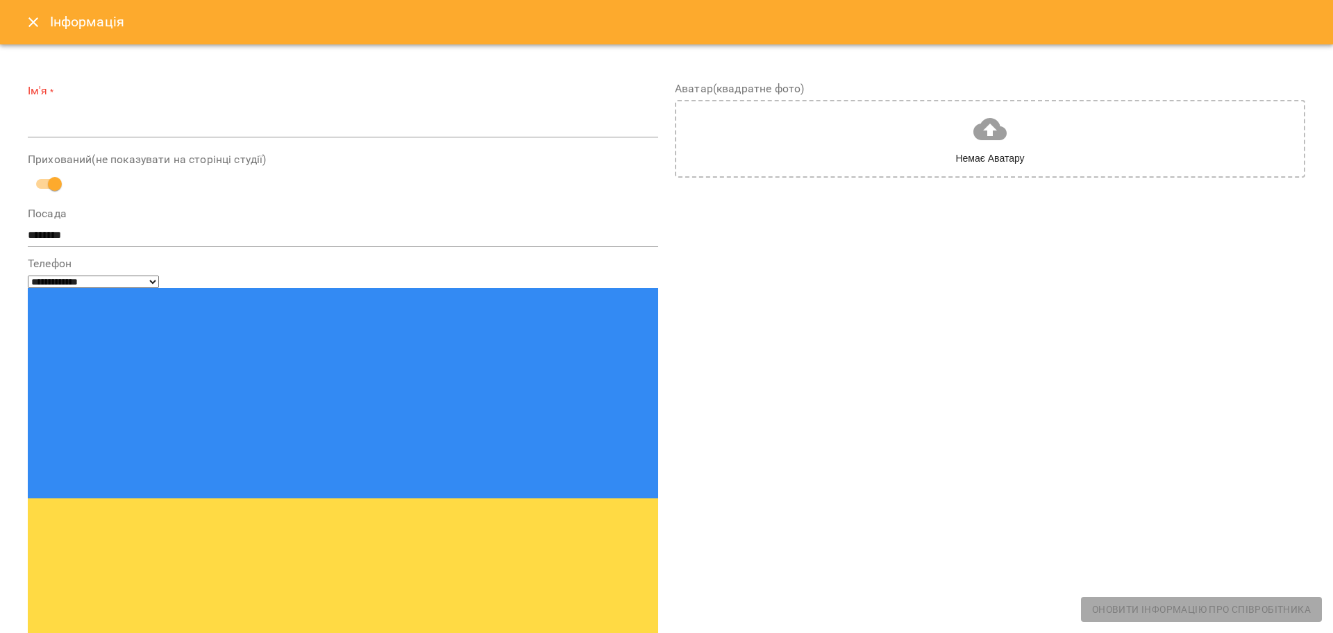
drag, startPoint x: 131, startPoint y: 280, endPoint x: 138, endPoint y: 285, distance: 8.5
type input "**********"
click at [182, 128] on input "text" at bounding box center [343, 127] width 630 height 22
type input "*"
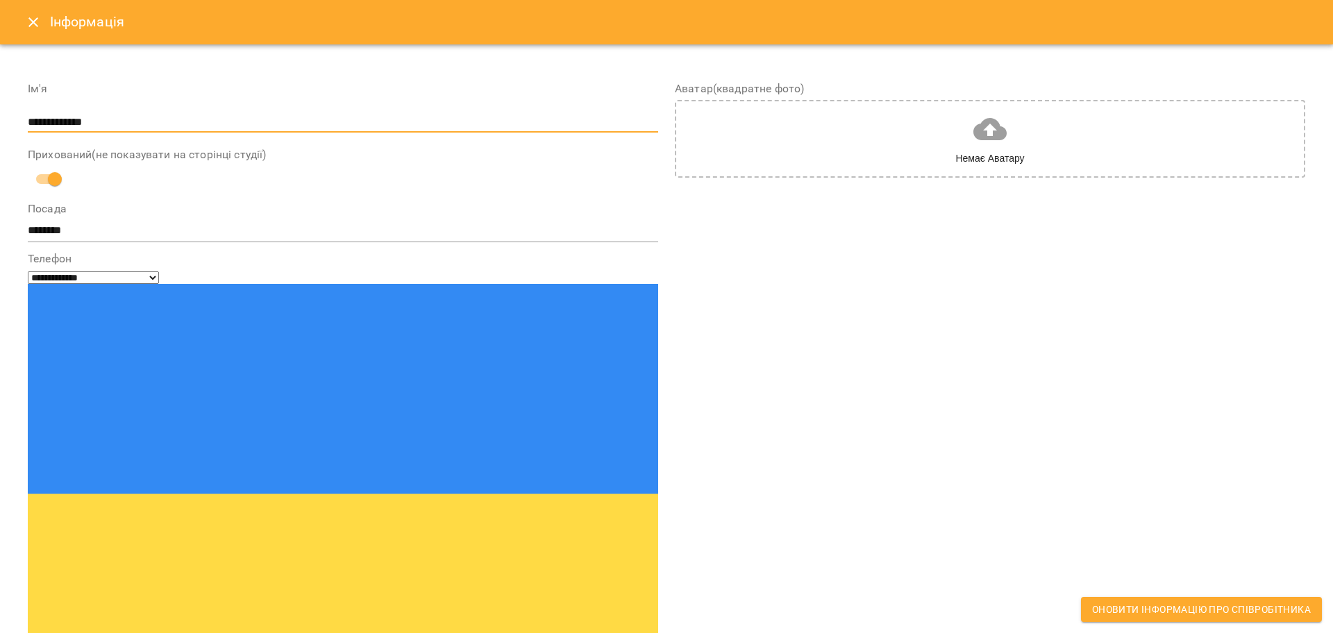
type input "**********"
drag, startPoint x: 0, startPoint y: 341, endPoint x: 859, endPoint y: 389, distance: 860.2
click at [859, 389] on div "Аватар(квадратне фото) Немає Аватару" at bounding box center [990, 580] width 630 height 994
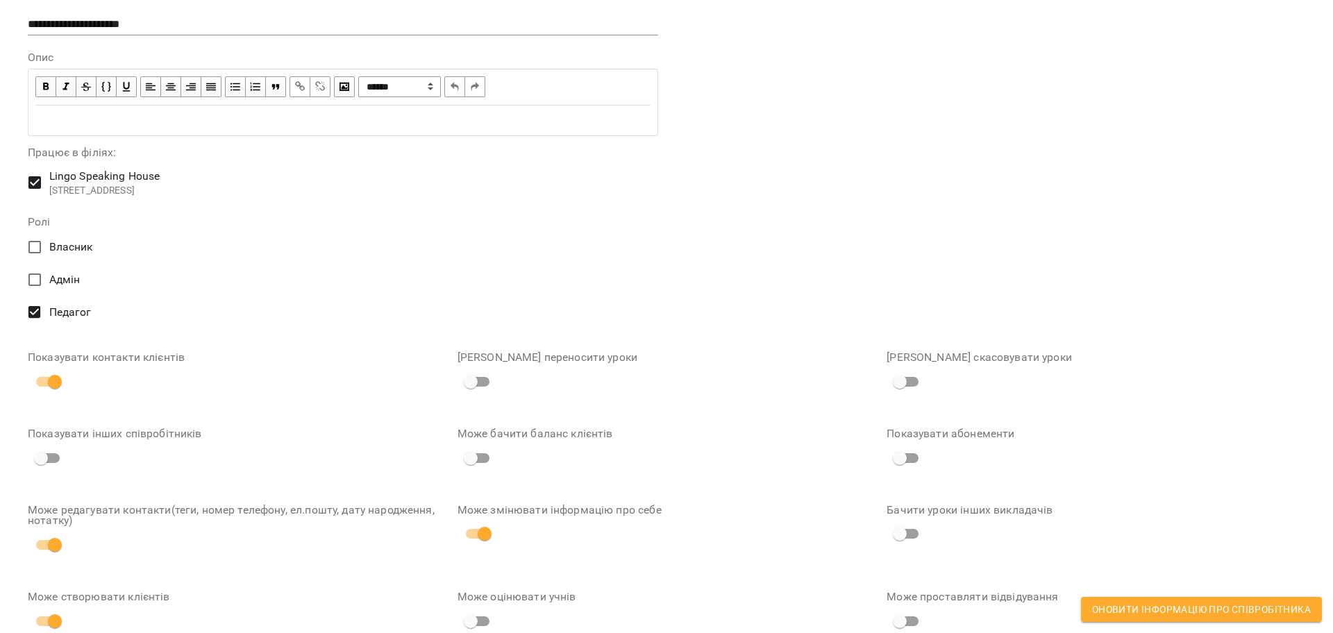
scroll to position [801, 0]
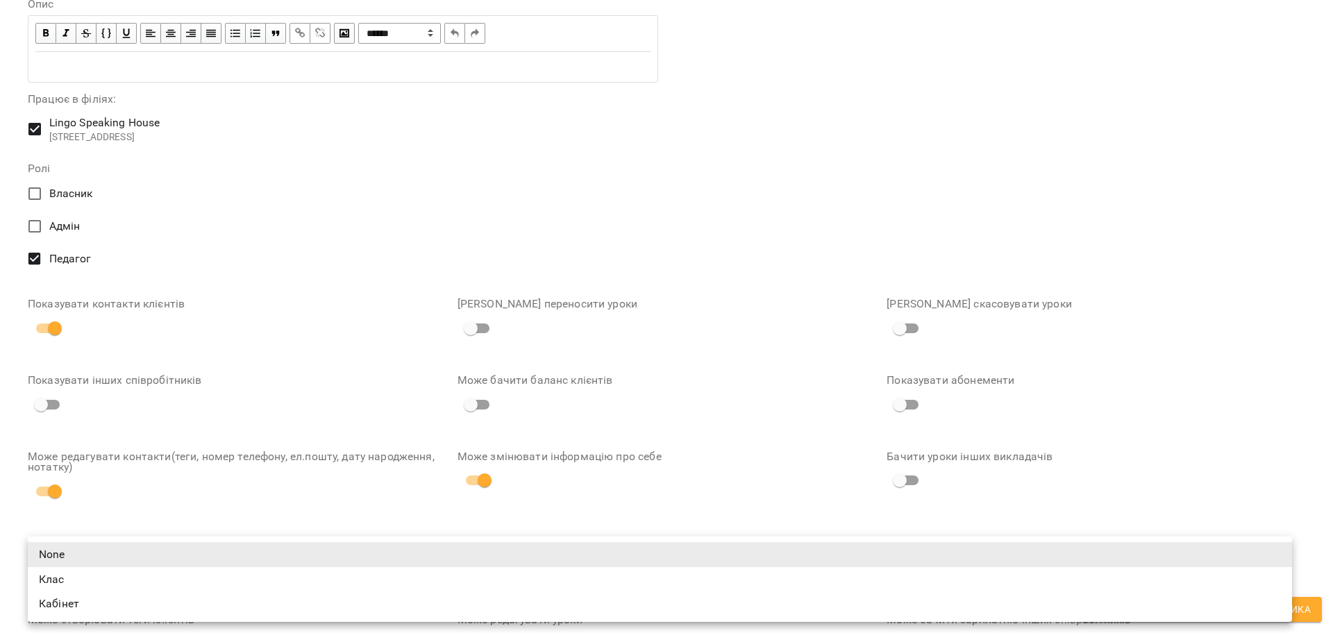
click at [586, 449] on body "**********" at bounding box center [666, 224] width 1333 height 449
click at [550, 504] on div at bounding box center [666, 316] width 1333 height 633
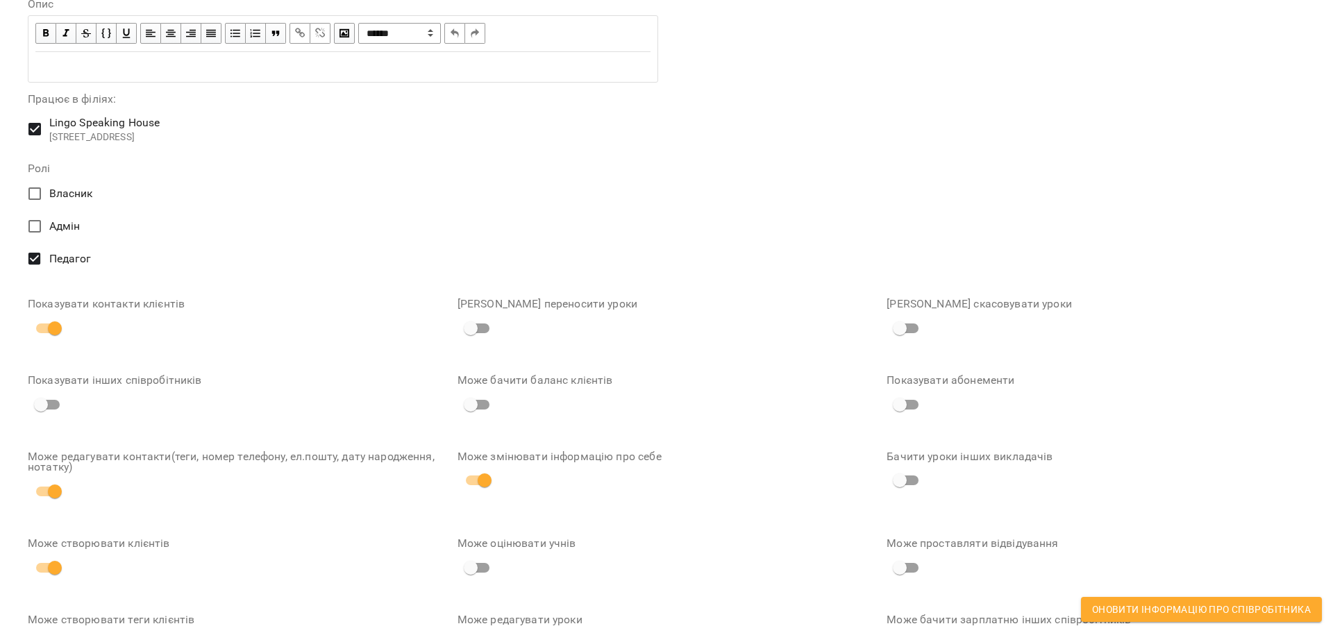
click at [539, 449] on body "**********" at bounding box center [666, 224] width 1333 height 449
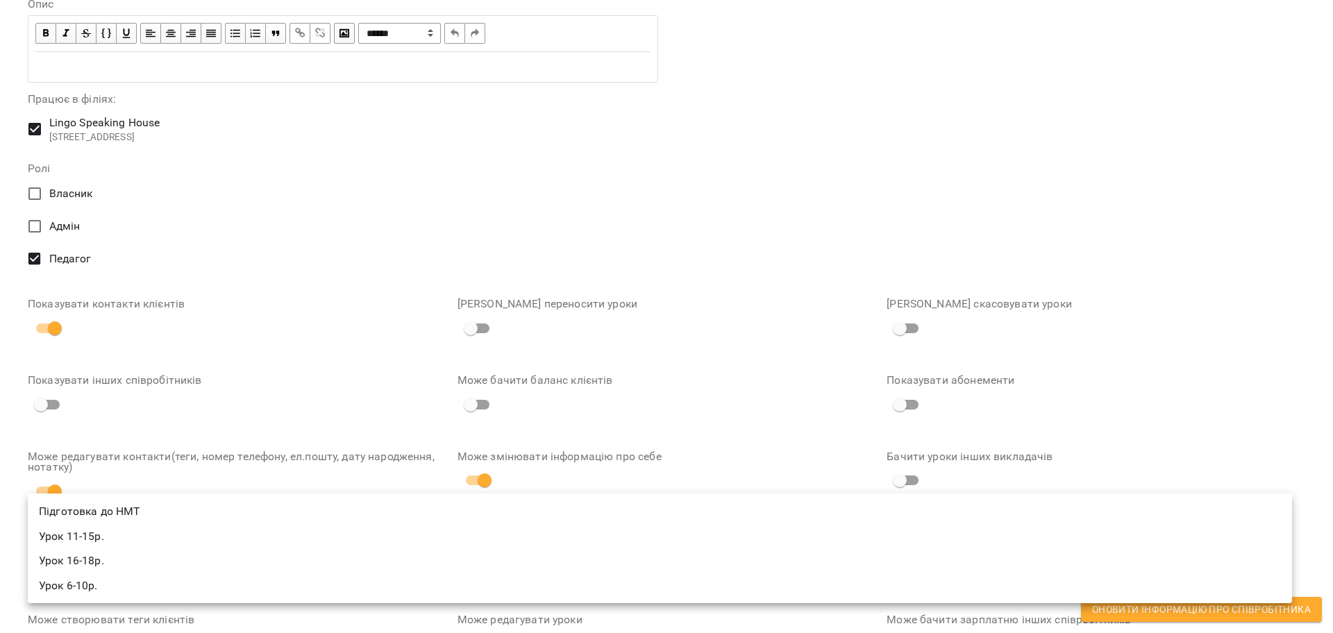
click at [518, 460] on div at bounding box center [666, 316] width 1333 height 633
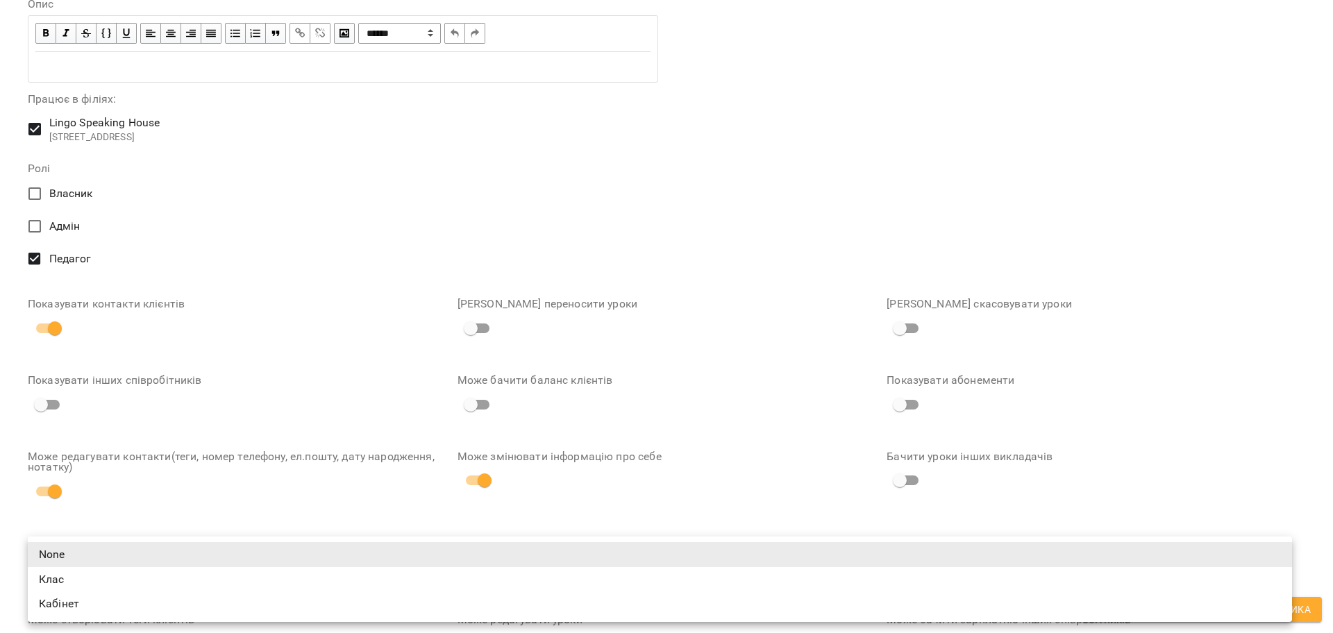
click at [619, 449] on body "**********" at bounding box center [666, 224] width 1333 height 449
click at [480, 561] on li "None" at bounding box center [660, 554] width 1264 height 25
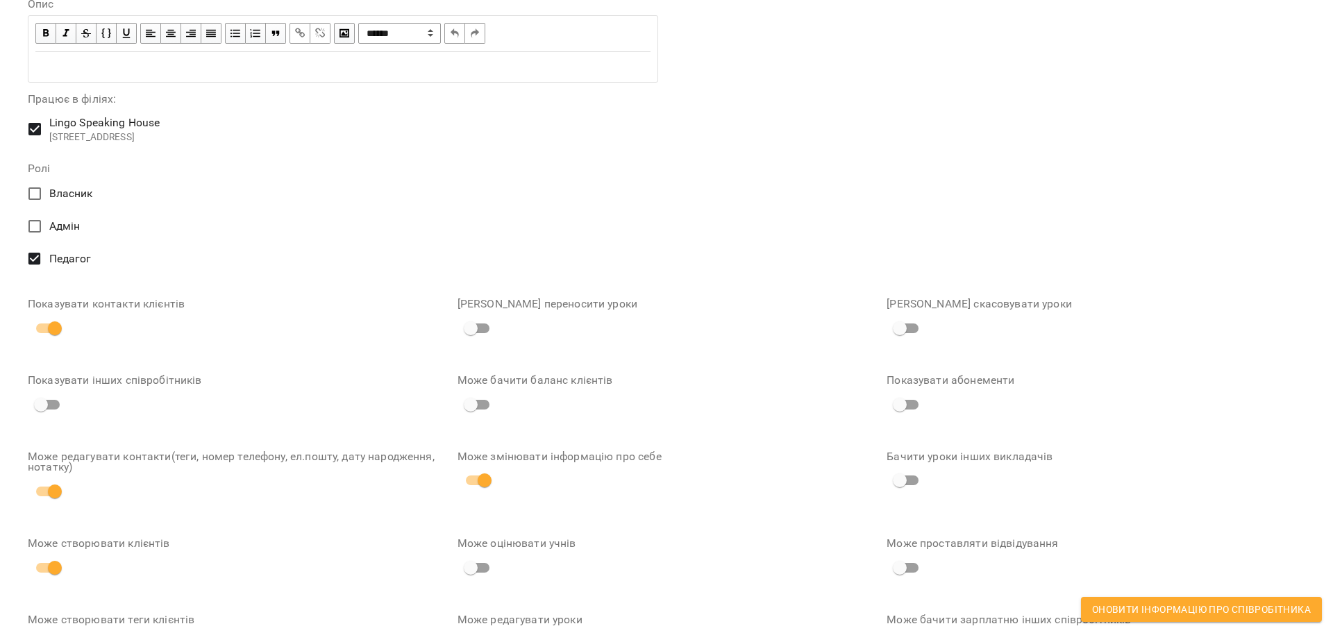
click at [455, 449] on body "**********" at bounding box center [666, 224] width 1333 height 449
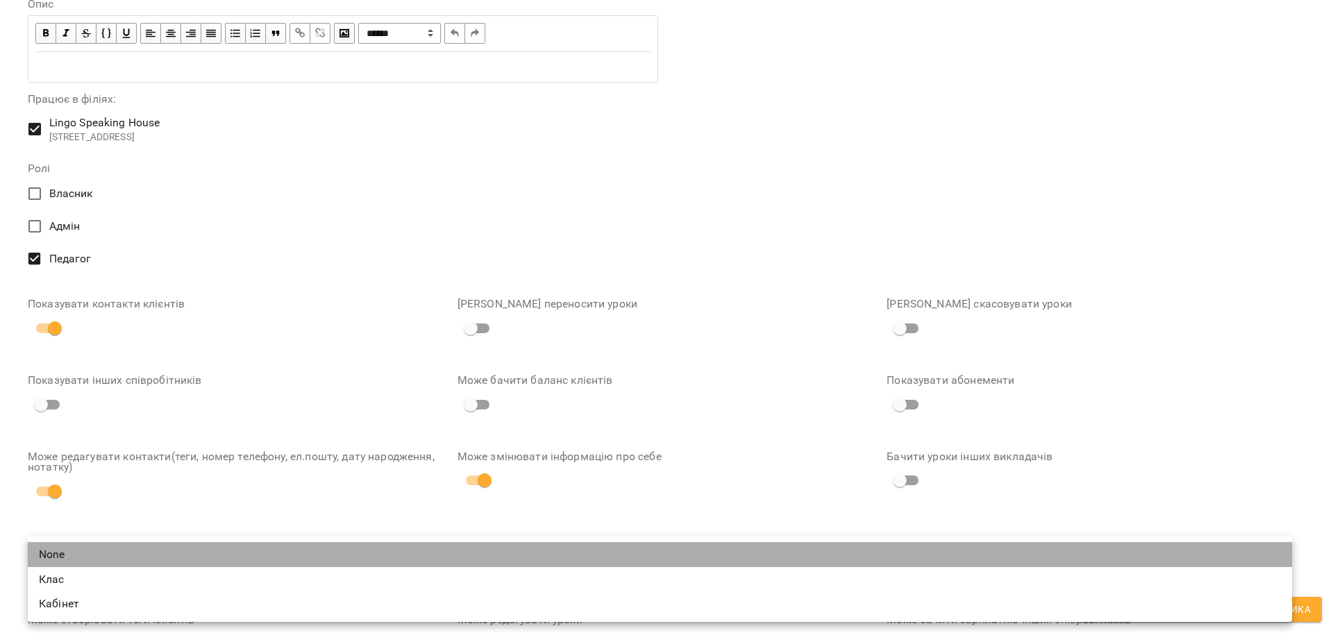
click at [416, 558] on li "None" at bounding box center [660, 554] width 1264 height 25
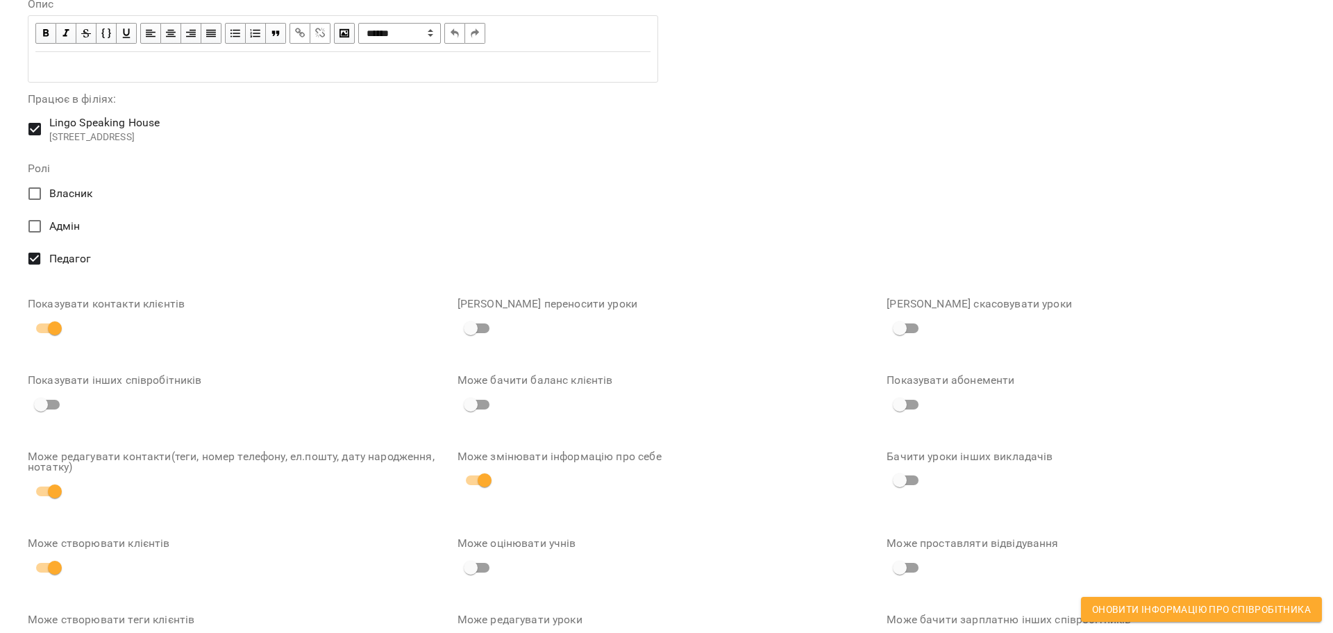
click at [474, 449] on body "**********" at bounding box center [666, 224] width 1333 height 449
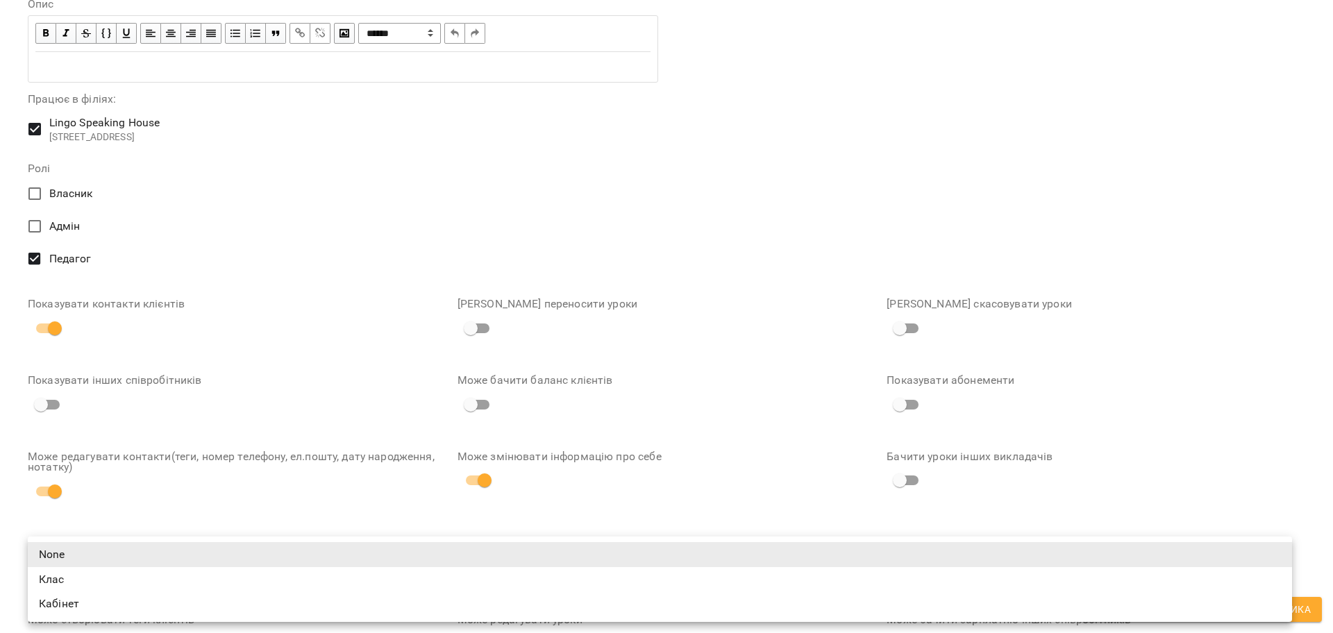
click at [777, 505] on div at bounding box center [666, 316] width 1333 height 633
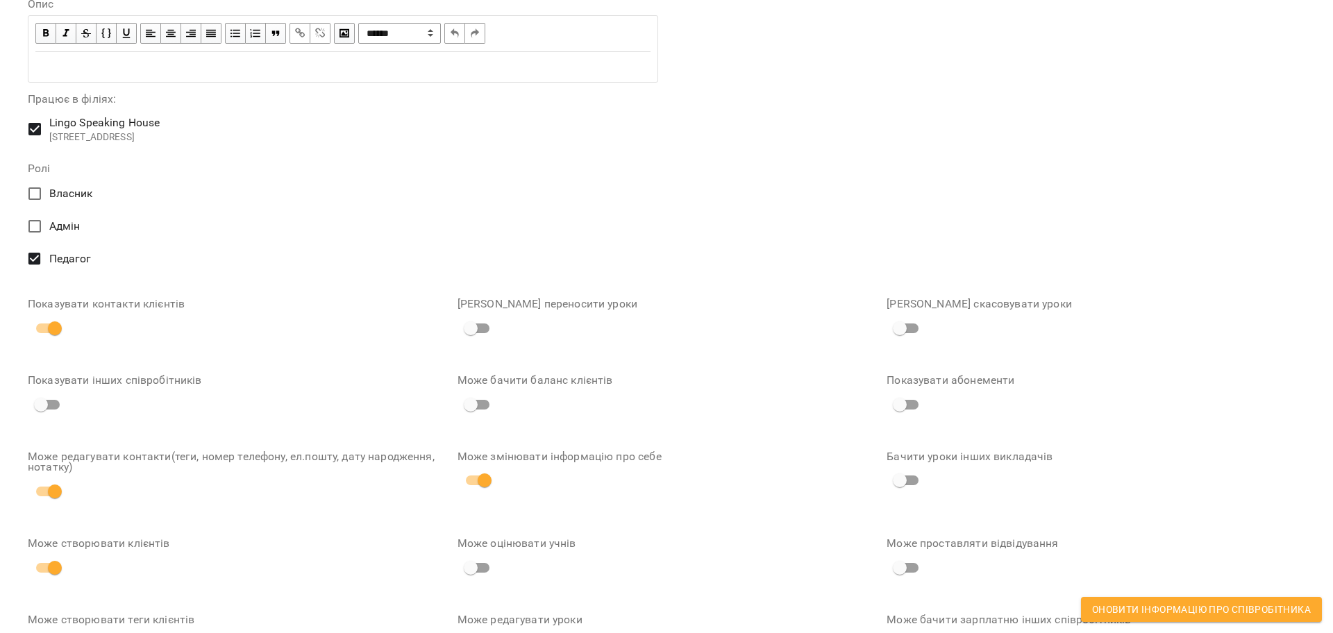
click at [1139, 618] on button "Оновити інформацію про співробітника" at bounding box center [1201, 609] width 241 height 25
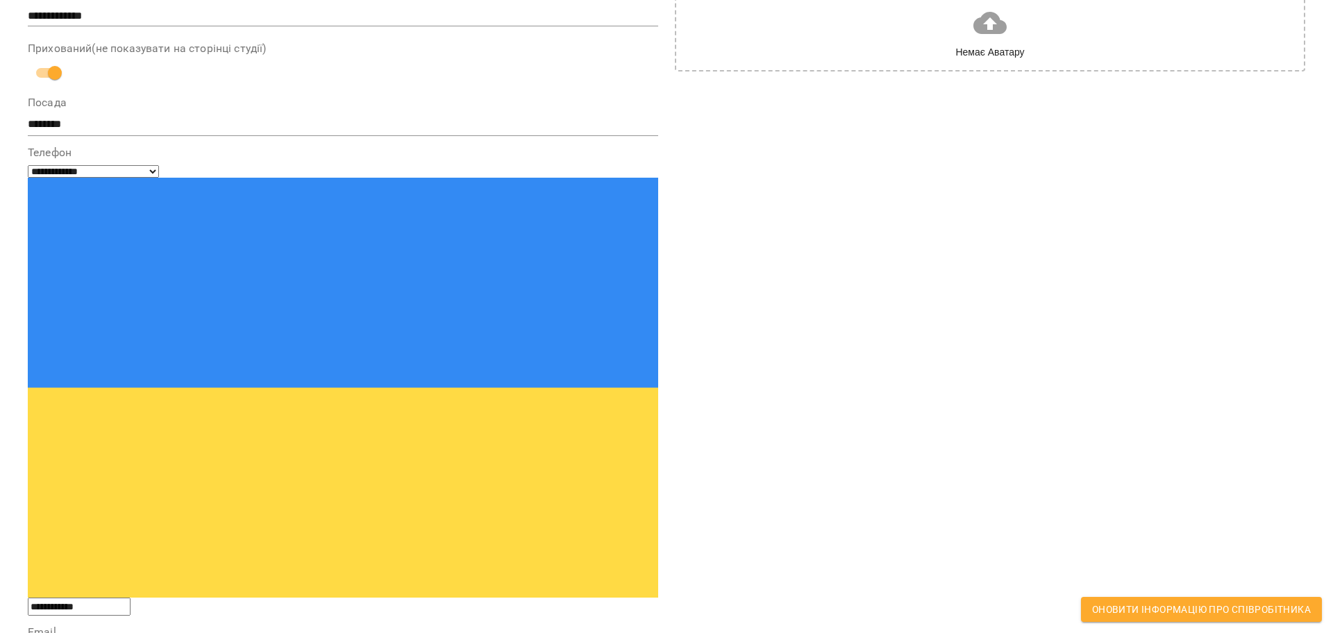
scroll to position [19, 0]
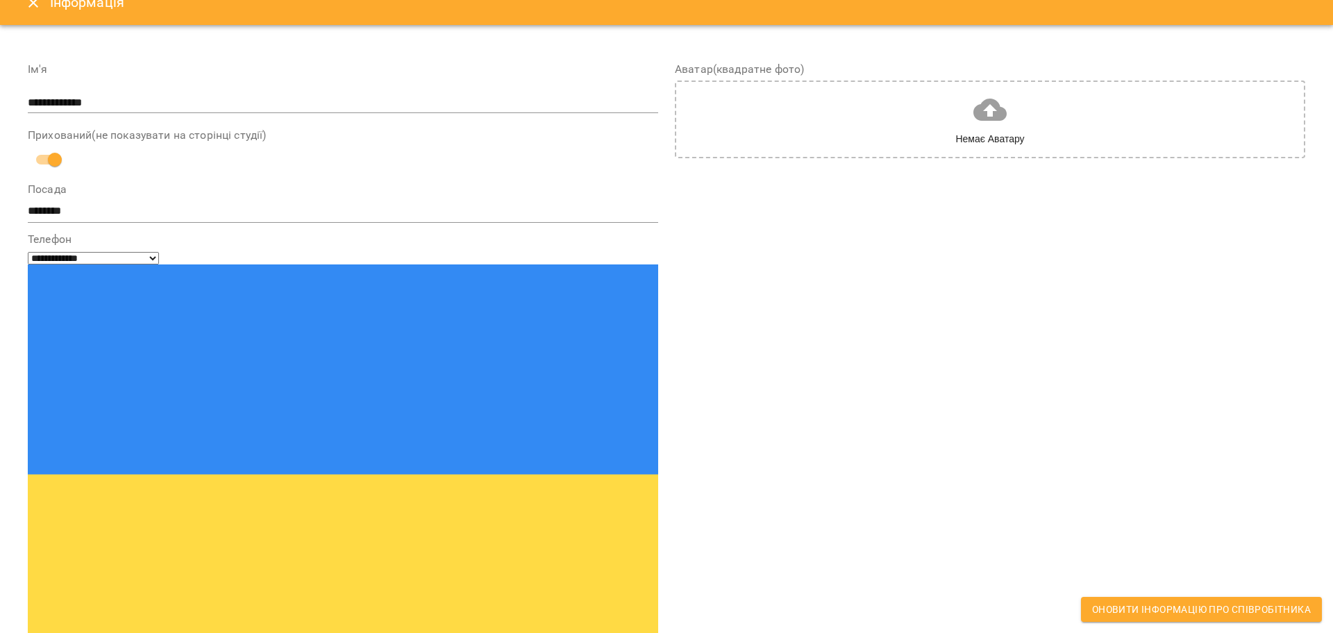
click at [1278, 621] on button "Оновити інформацію про співробітника" at bounding box center [1201, 609] width 241 height 25
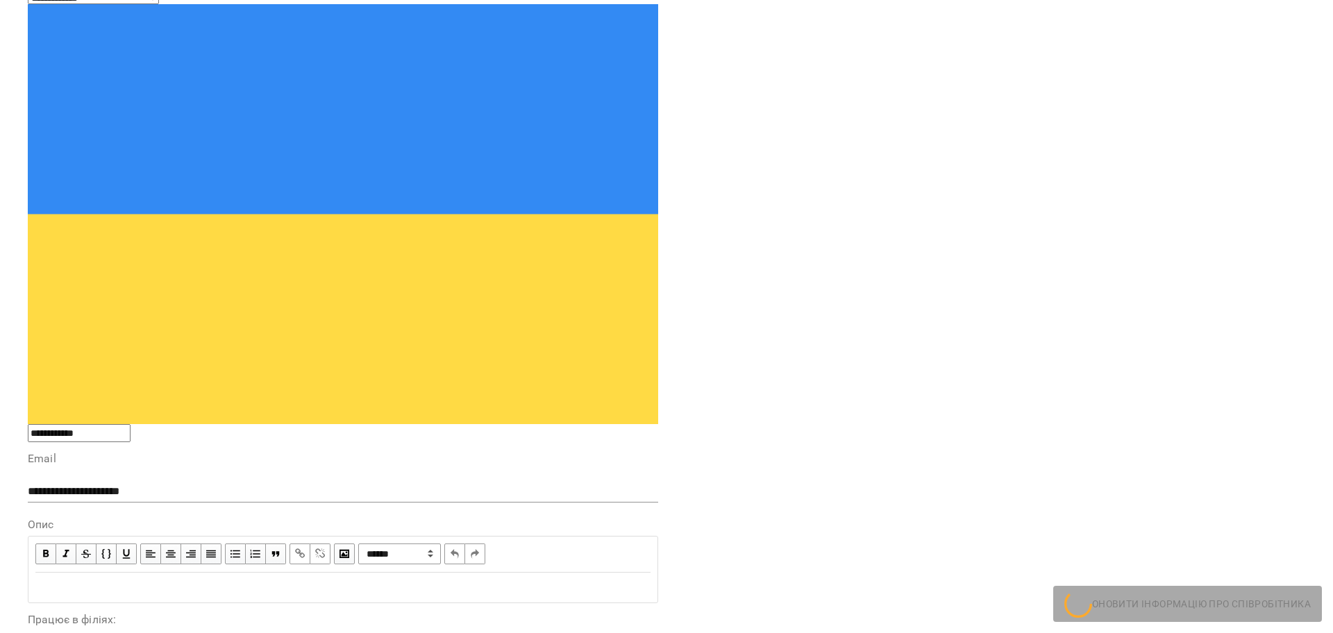
scroll to position [0, 0]
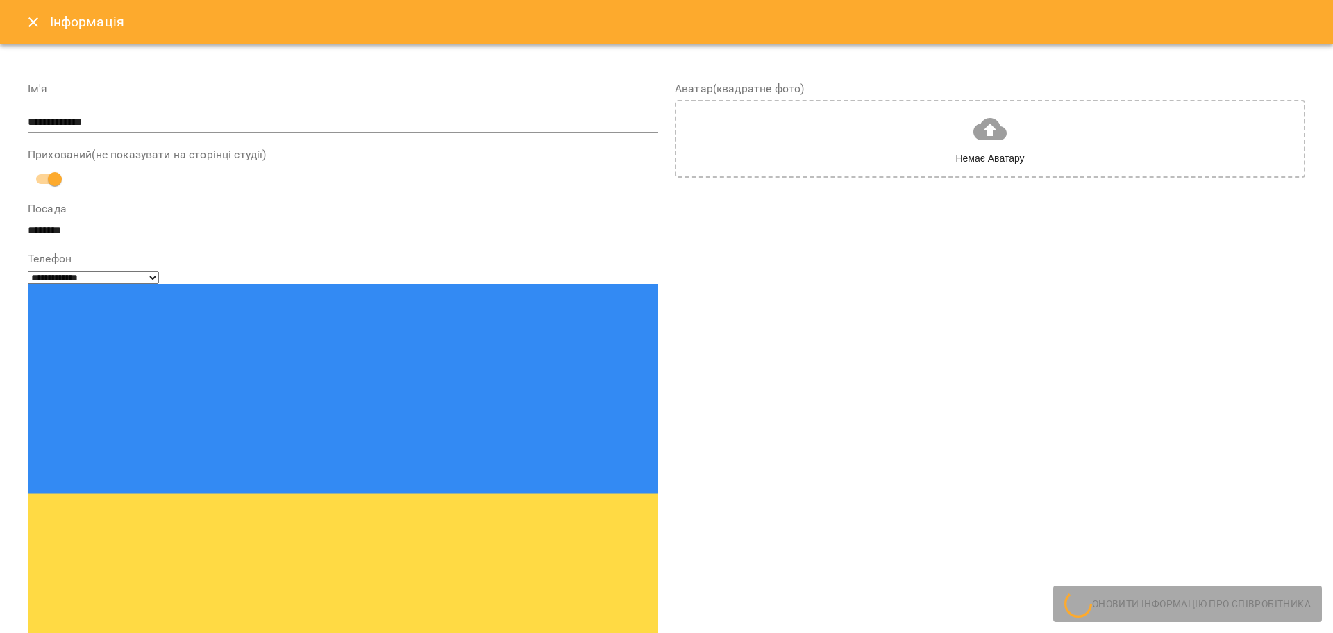
drag, startPoint x: 200, startPoint y: 356, endPoint x: 0, endPoint y: 386, distance: 202.2
drag, startPoint x: 765, startPoint y: 306, endPoint x: 776, endPoint y: 316, distance: 14.2
click at [770, 313] on div "Аватар(квадратне фото) Немає Аватару" at bounding box center [990, 580] width 630 height 994
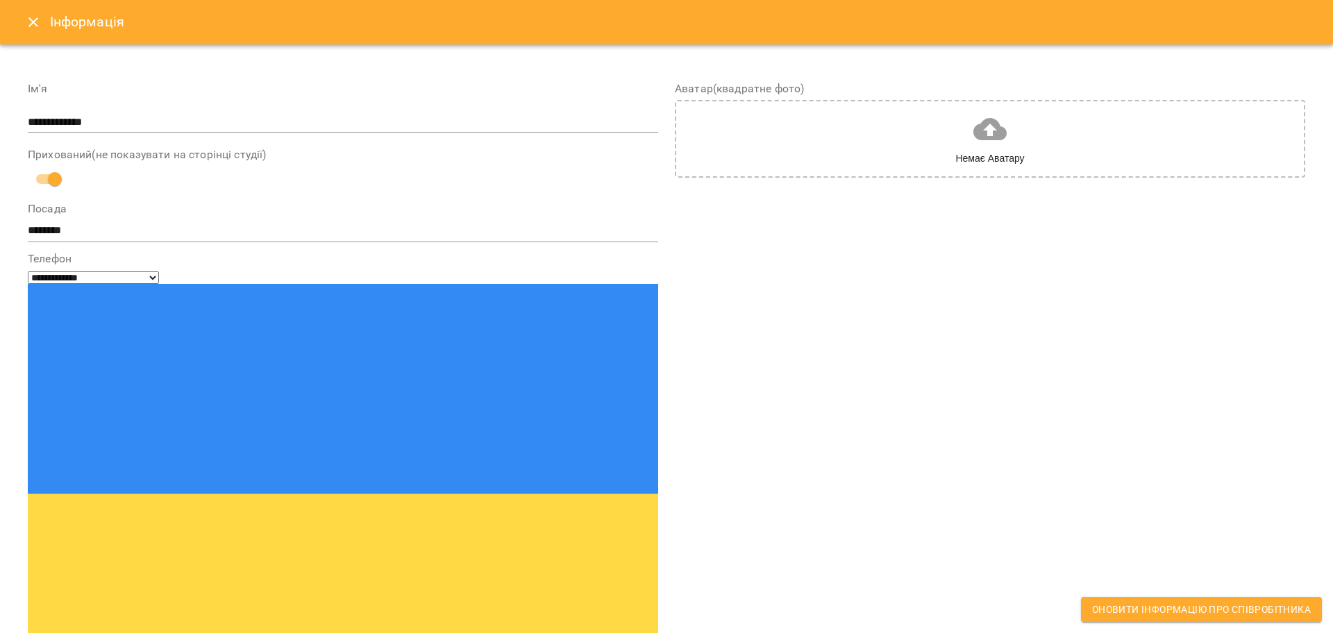
drag, startPoint x: 165, startPoint y: 274, endPoint x: 28, endPoint y: 293, distance: 138.8
click at [1161, 612] on span "Оновити інформацію про співробітника" at bounding box center [1201, 609] width 219 height 17
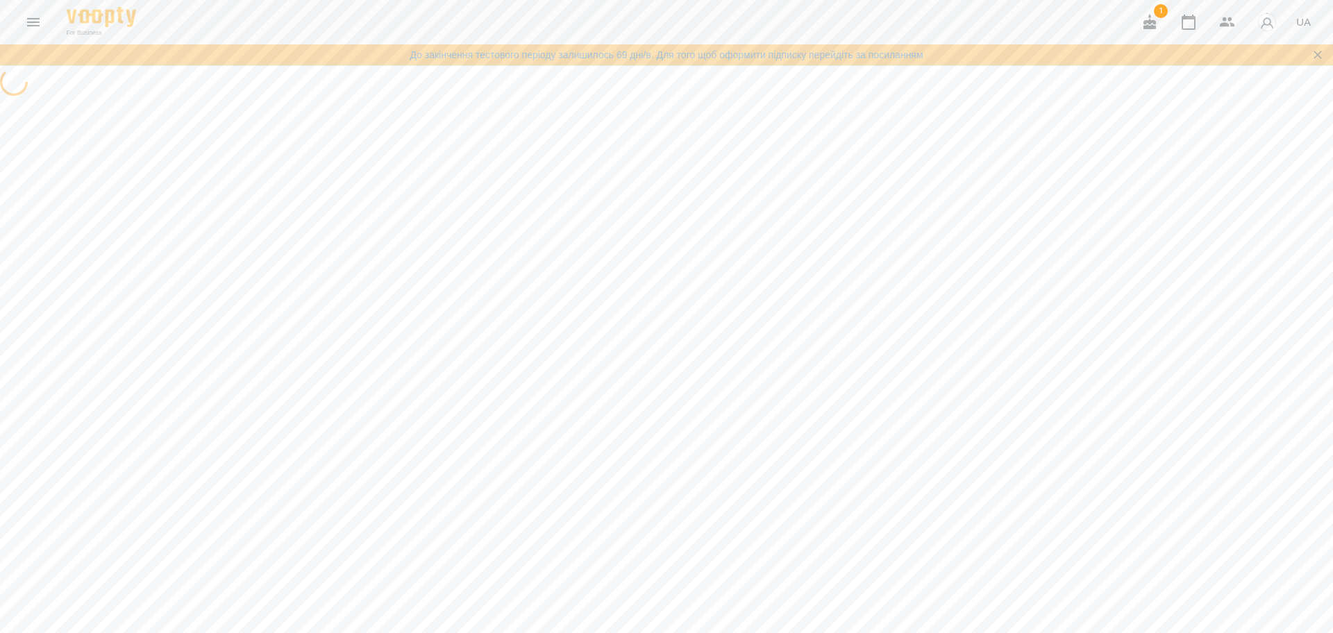
click at [360, 99] on div at bounding box center [666, 83] width 1333 height 31
click at [124, 12] on img at bounding box center [101, 17] width 69 height 20
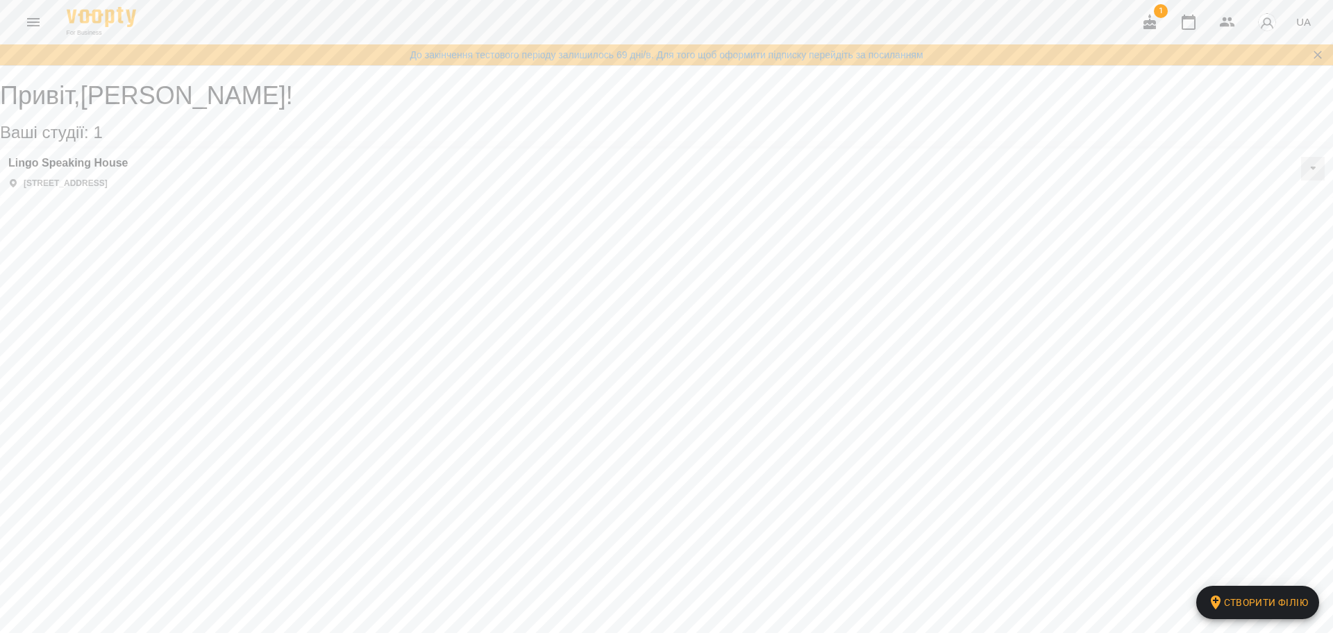
click at [28, 22] on icon "Menu" at bounding box center [33, 22] width 12 height 8
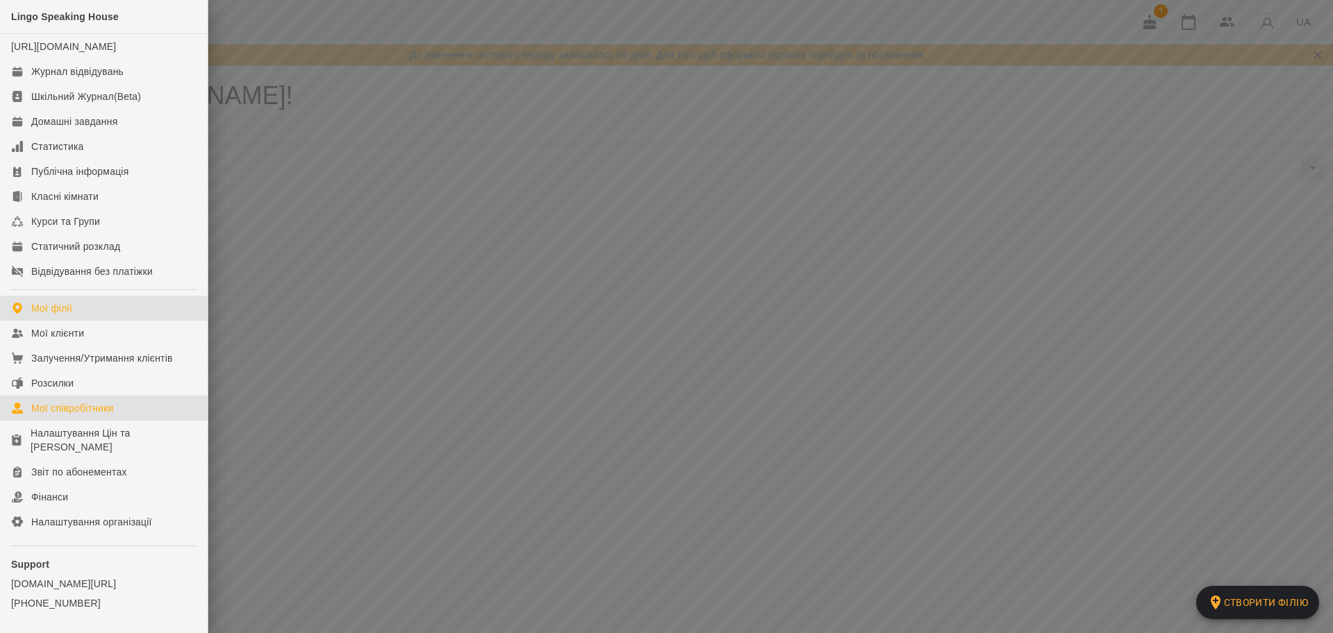
click at [81, 415] on div "Мої співробітники" at bounding box center [72, 408] width 83 height 14
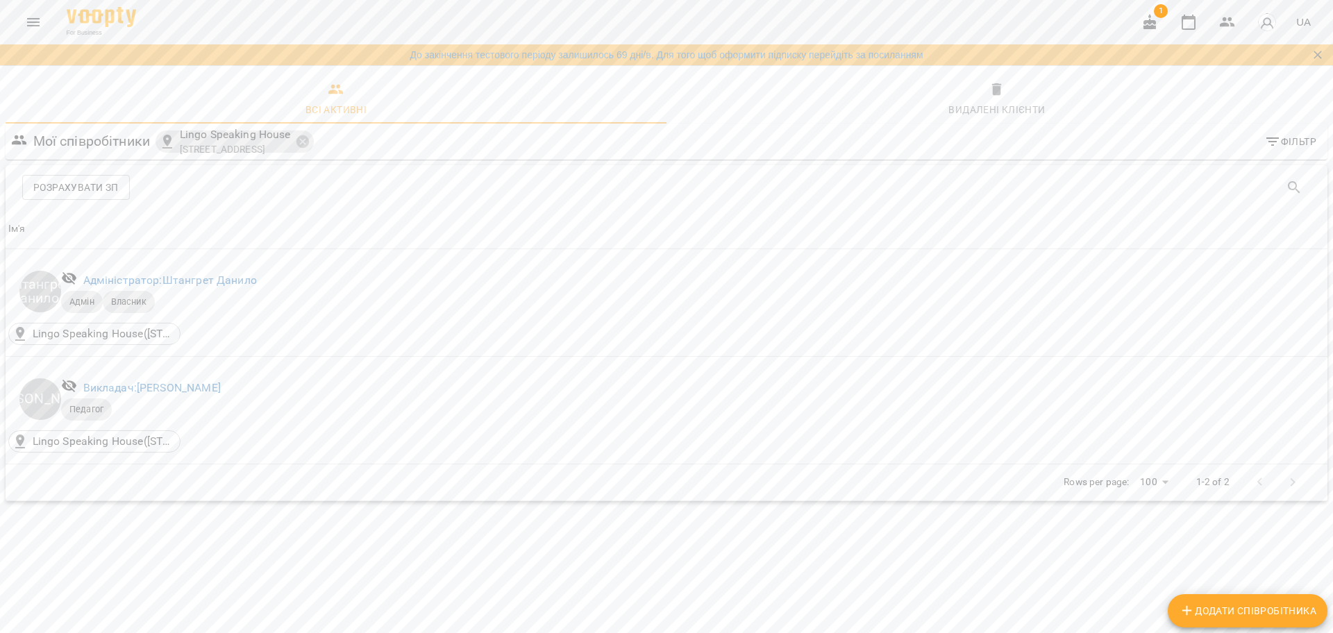
click at [34, 12] on button "Menu" at bounding box center [33, 22] width 33 height 33
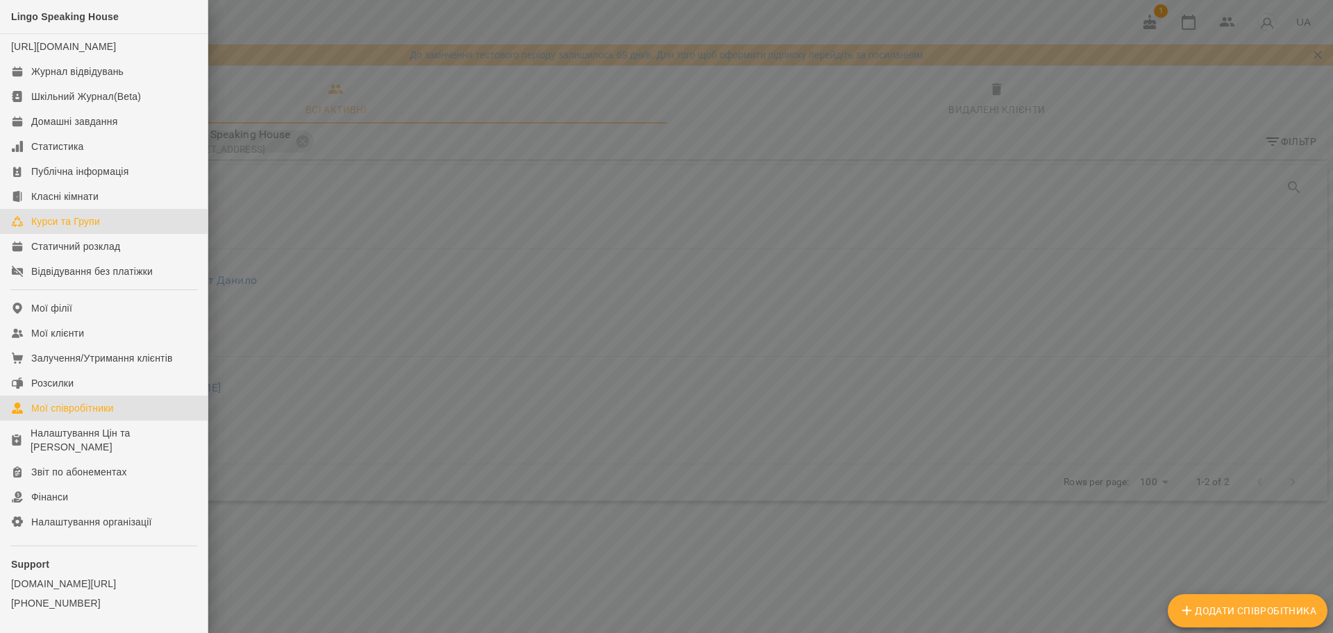
click at [80, 228] on link "Курси та Групи" at bounding box center [104, 221] width 208 height 25
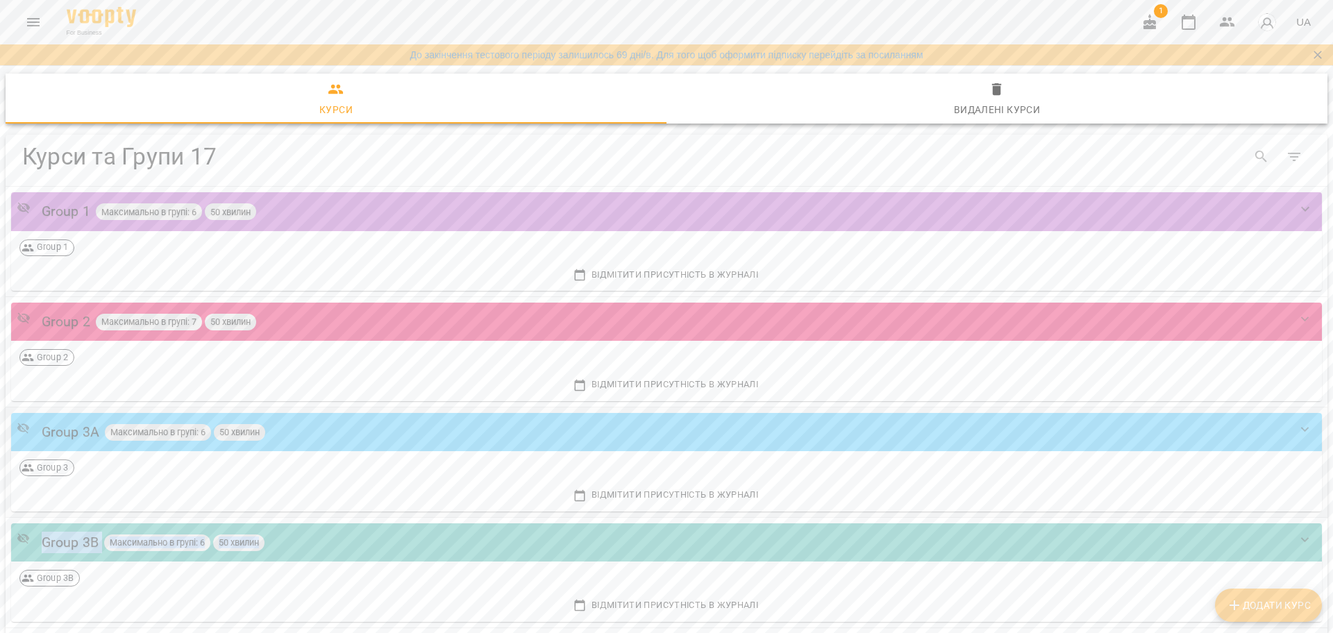
drag, startPoint x: 396, startPoint y: 535, endPoint x: 235, endPoint y: 468, distance: 174.6
click at [276, 212] on div "Group 1 Максимально в групі: 6 50 хвилин" at bounding box center [653, 212] width 1272 height 22
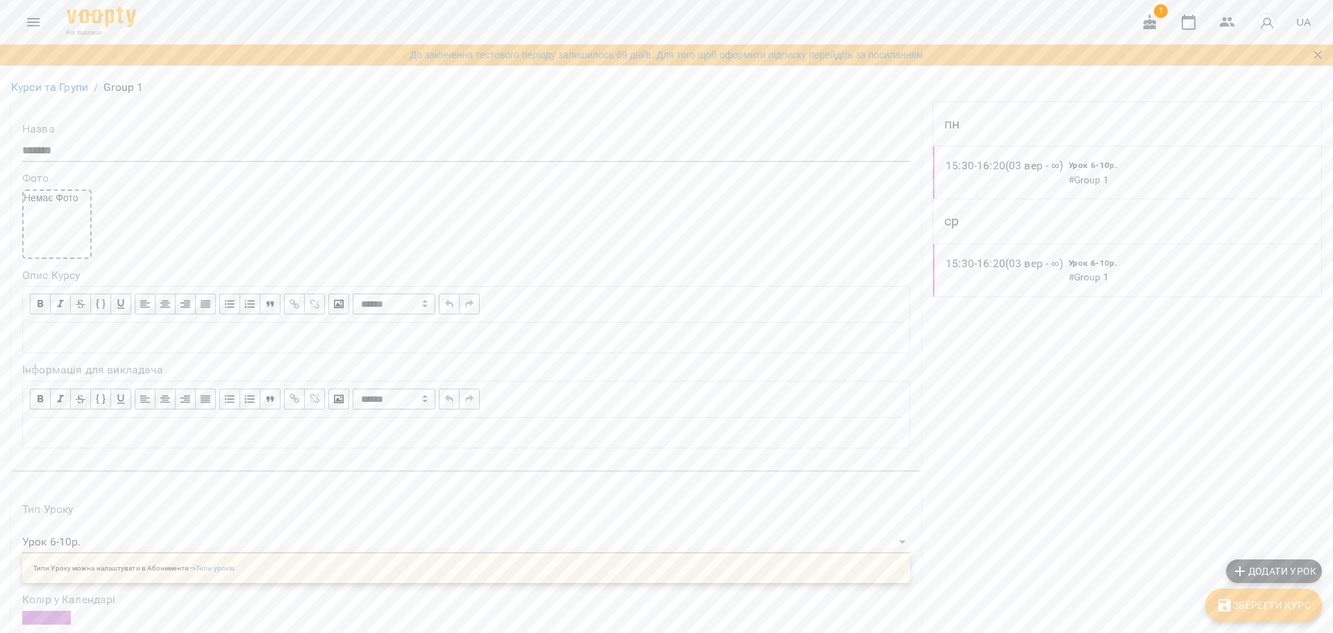
scroll to position [434, 0]
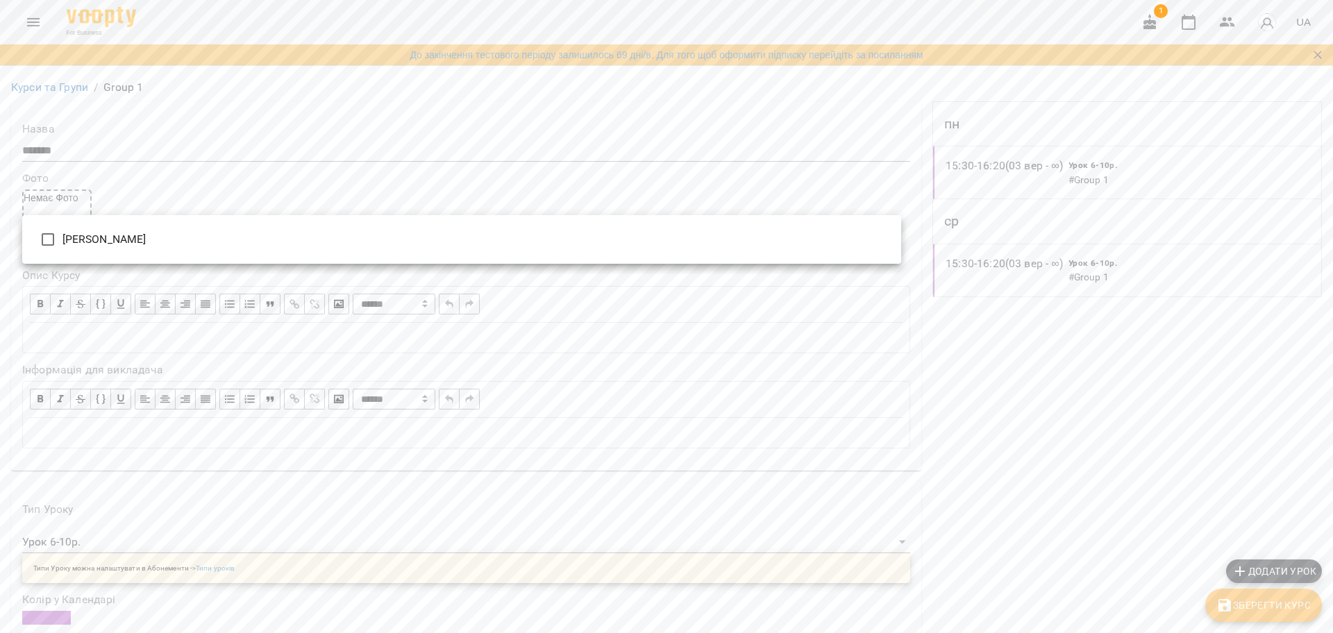
click at [225, 232] on li "[PERSON_NAME]" at bounding box center [461, 239] width 879 height 37
type input "**********"
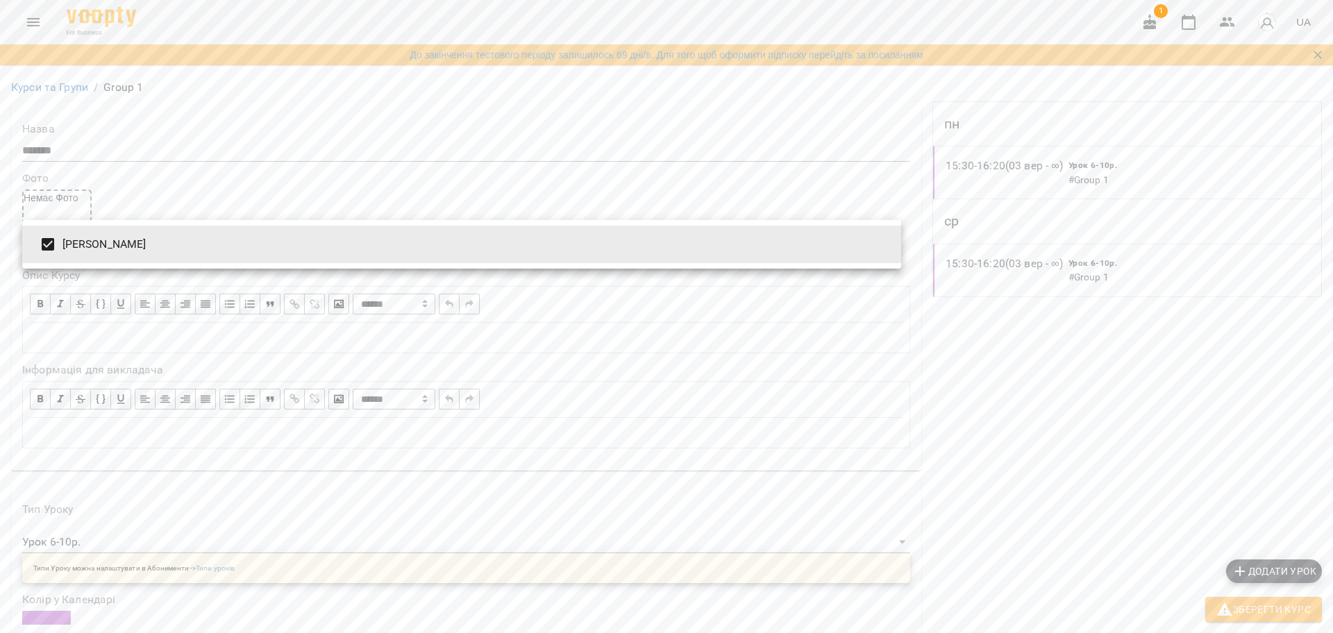
click at [424, 292] on div at bounding box center [666, 316] width 1333 height 633
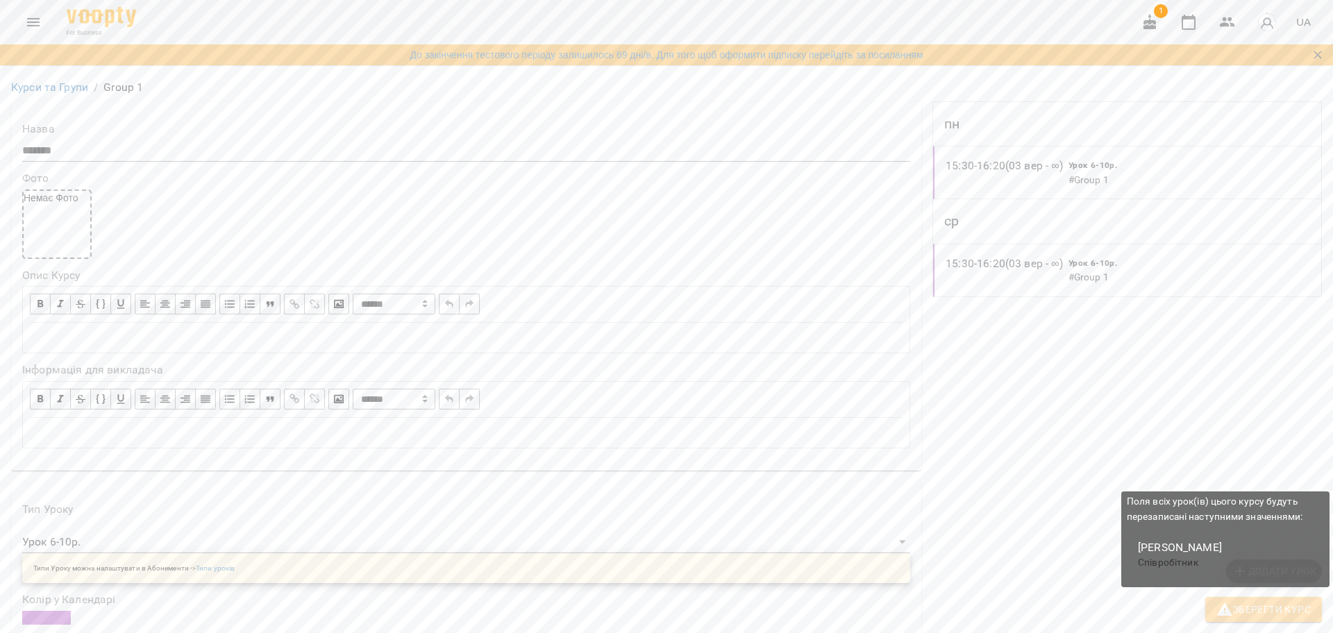
click at [1281, 607] on span "Зберегти Курс" at bounding box center [1263, 609] width 94 height 17
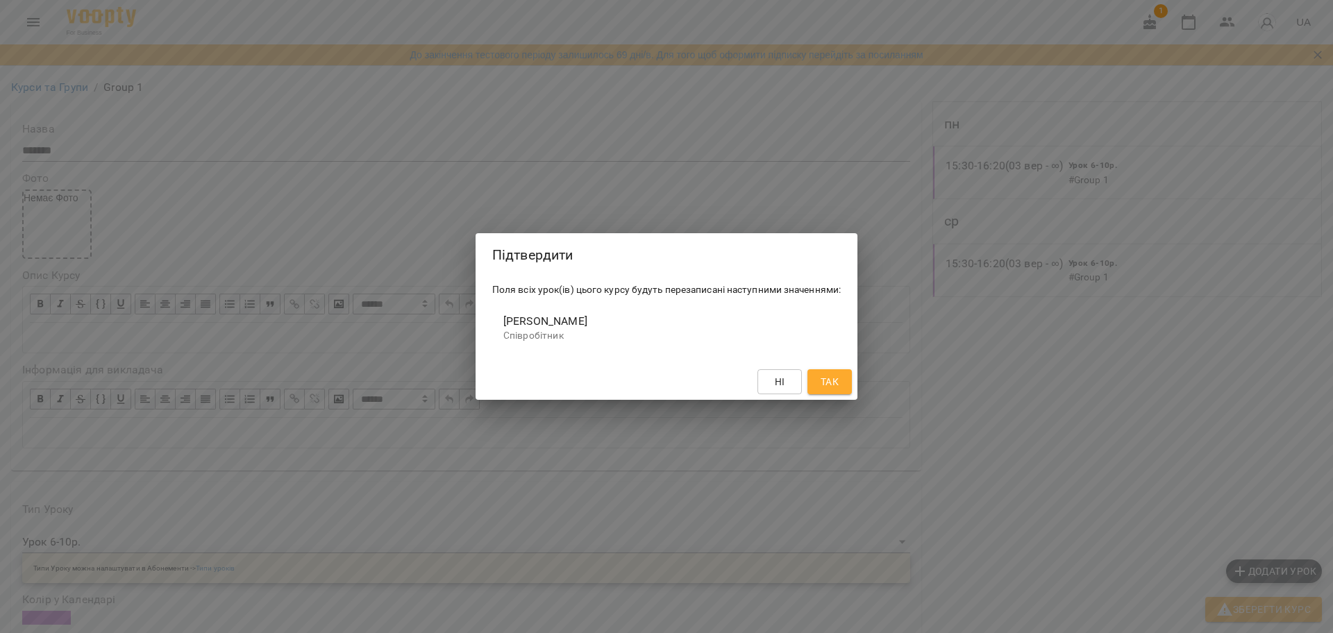
click at [830, 383] on span "Так" at bounding box center [830, 382] width 18 height 17
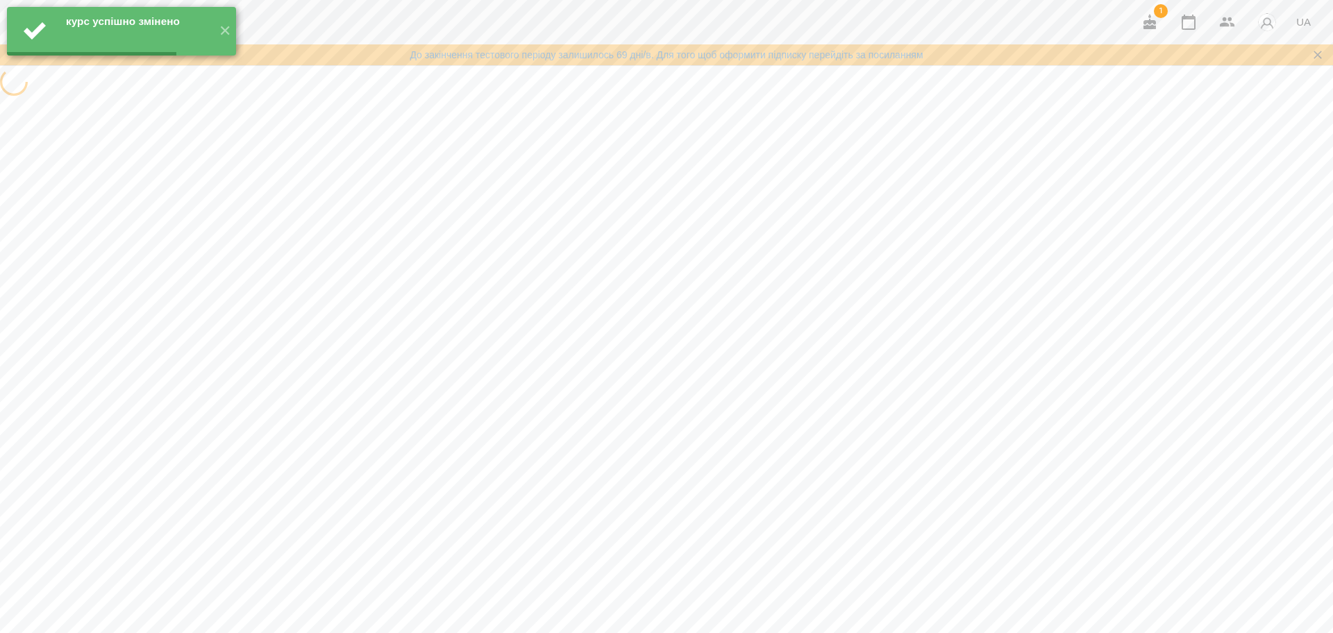
scroll to position [0, 0]
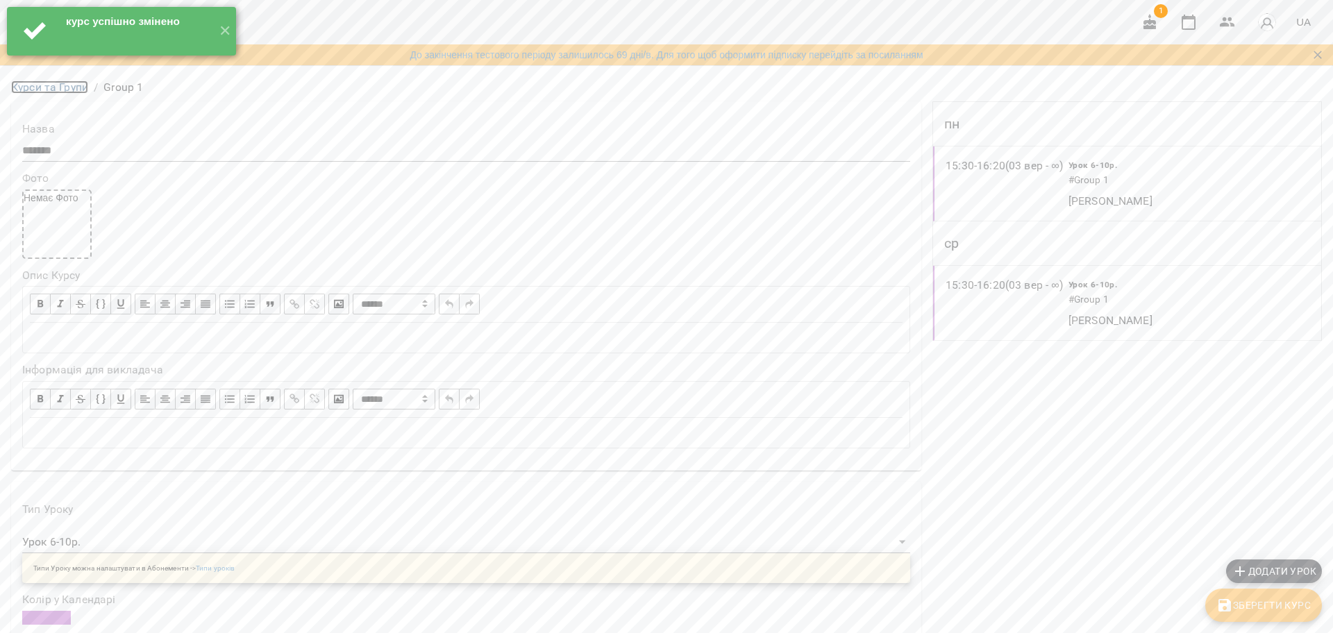
click at [54, 94] on link "Курси та Групи" at bounding box center [49, 87] width 77 height 13
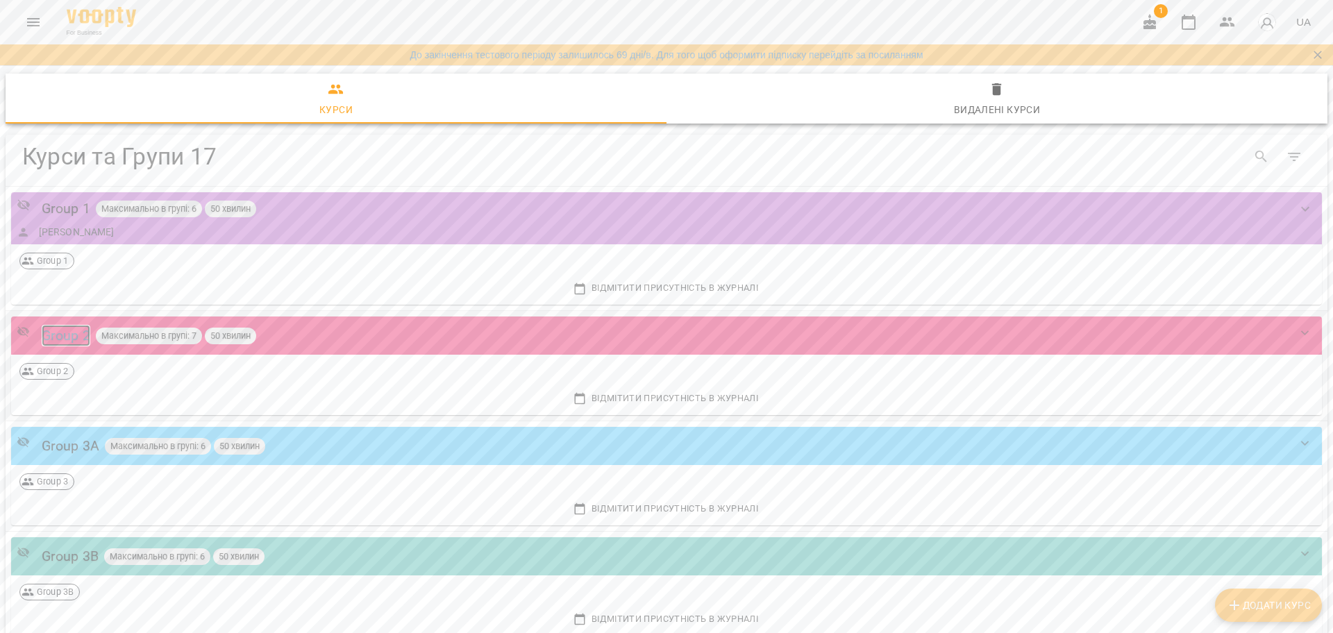
click at [74, 333] on div "Group 2" at bounding box center [66, 336] width 49 height 22
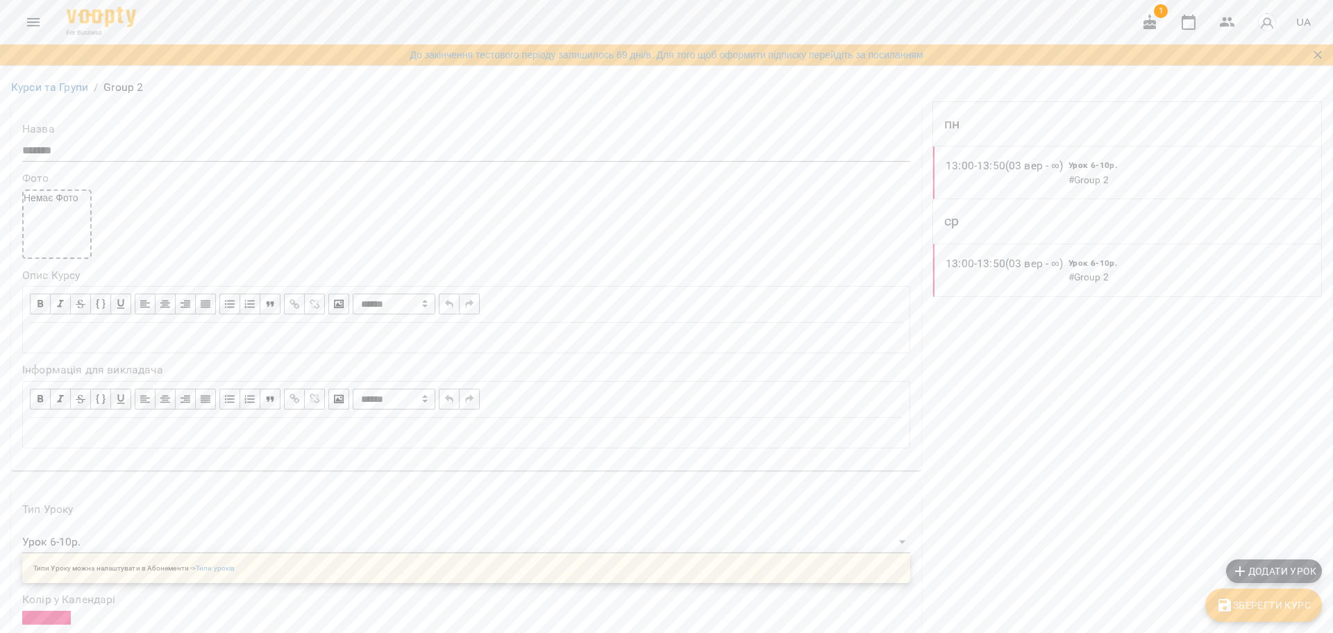
scroll to position [174, 0]
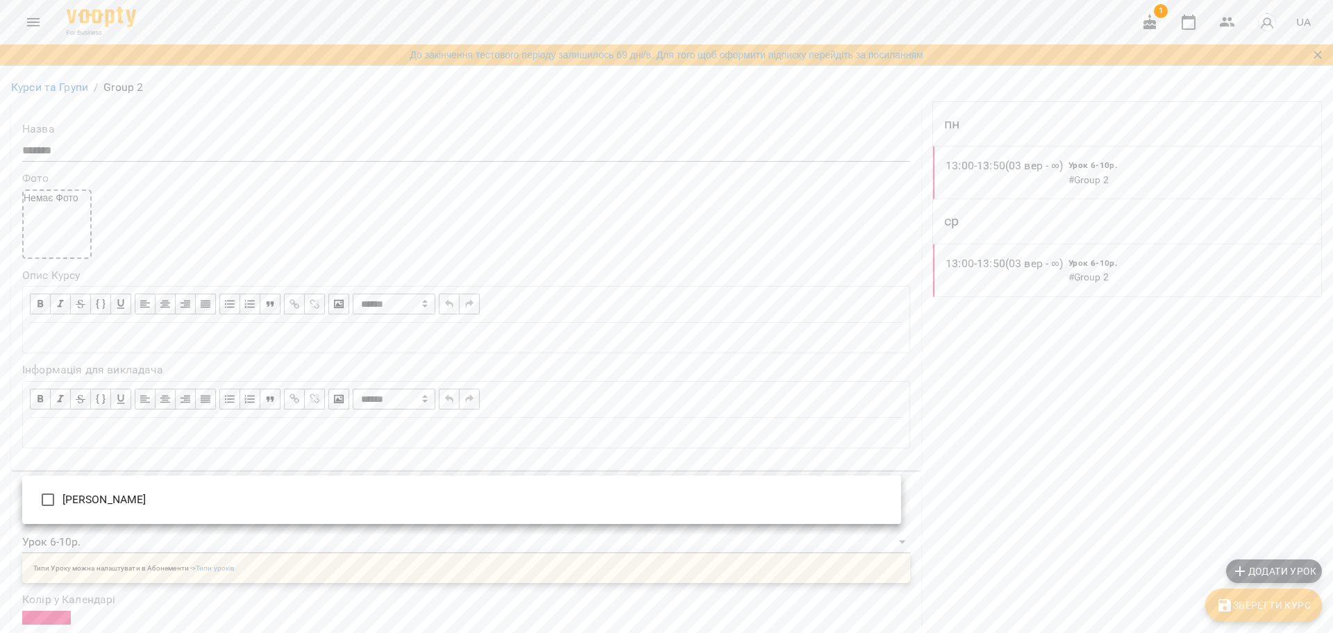
click at [108, 496] on li "[PERSON_NAME]" at bounding box center [461, 499] width 879 height 37
type input "**********"
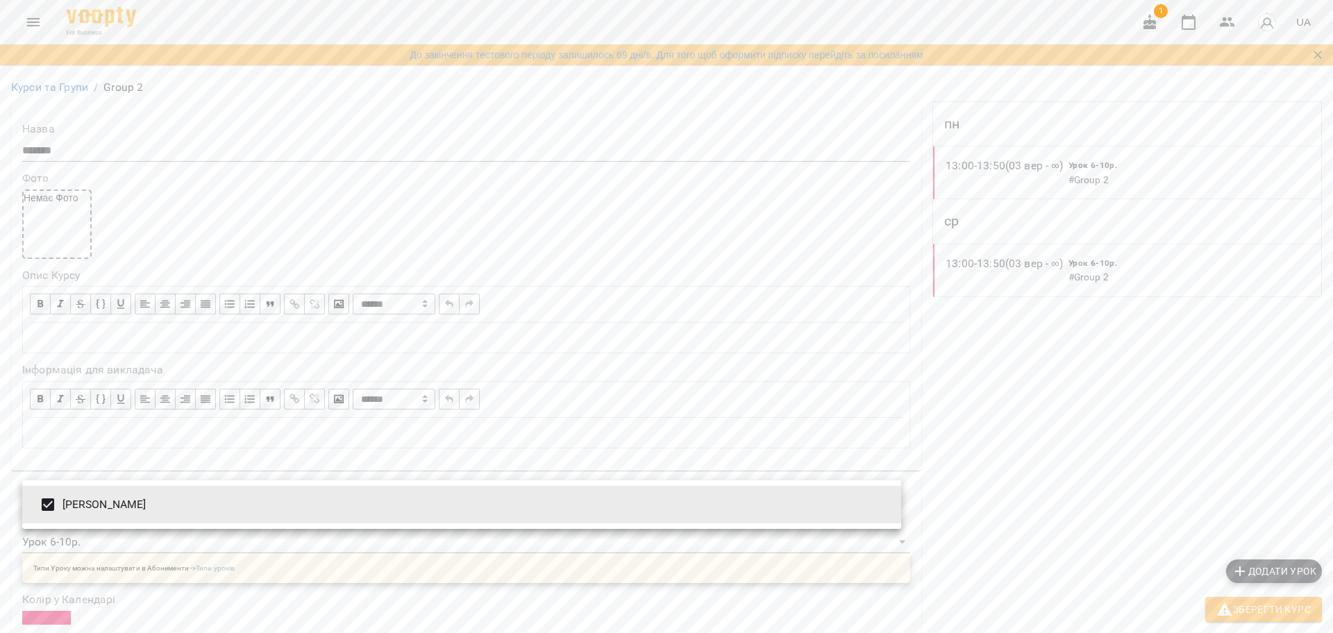
click at [1222, 604] on div at bounding box center [666, 316] width 1333 height 633
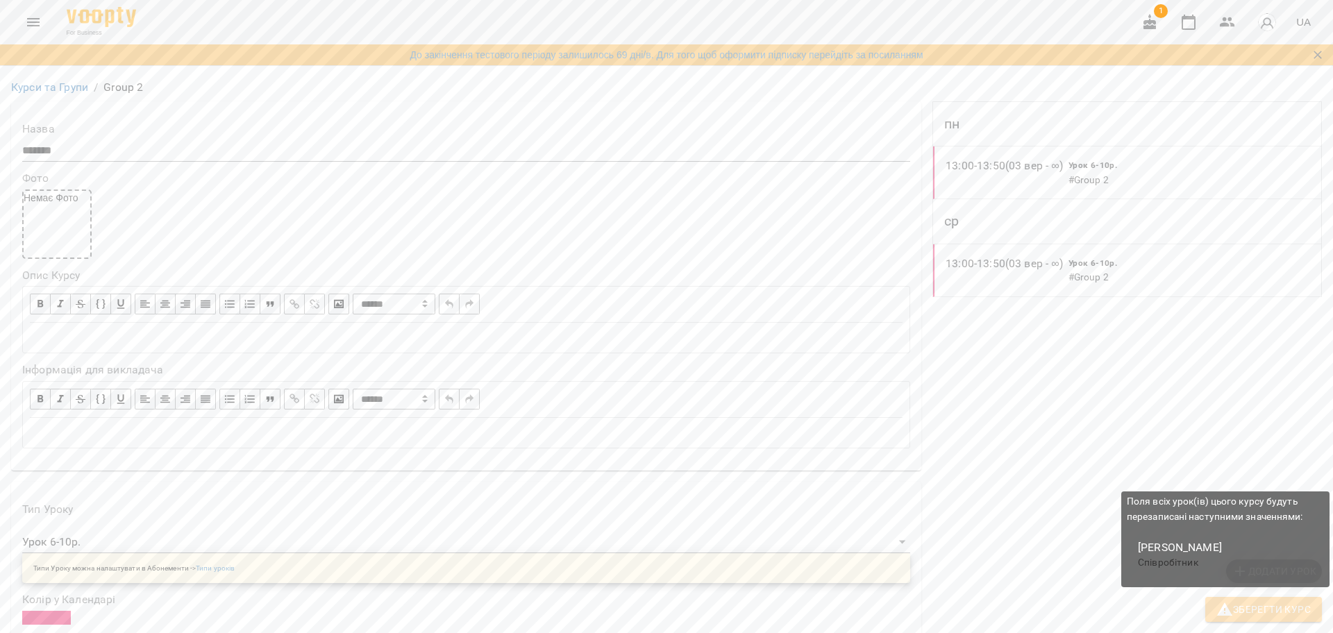
click at [1243, 612] on span "Зберегти Курс" at bounding box center [1263, 609] width 94 height 17
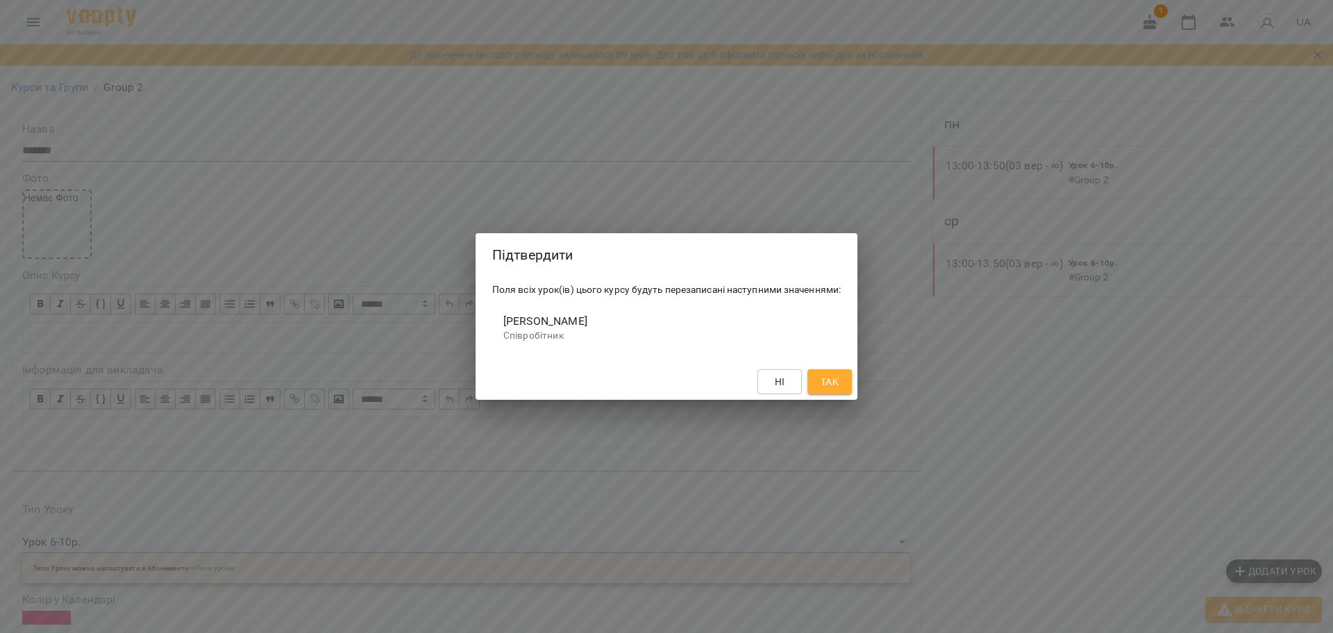
click at [839, 383] on span "Так" at bounding box center [830, 382] width 18 height 17
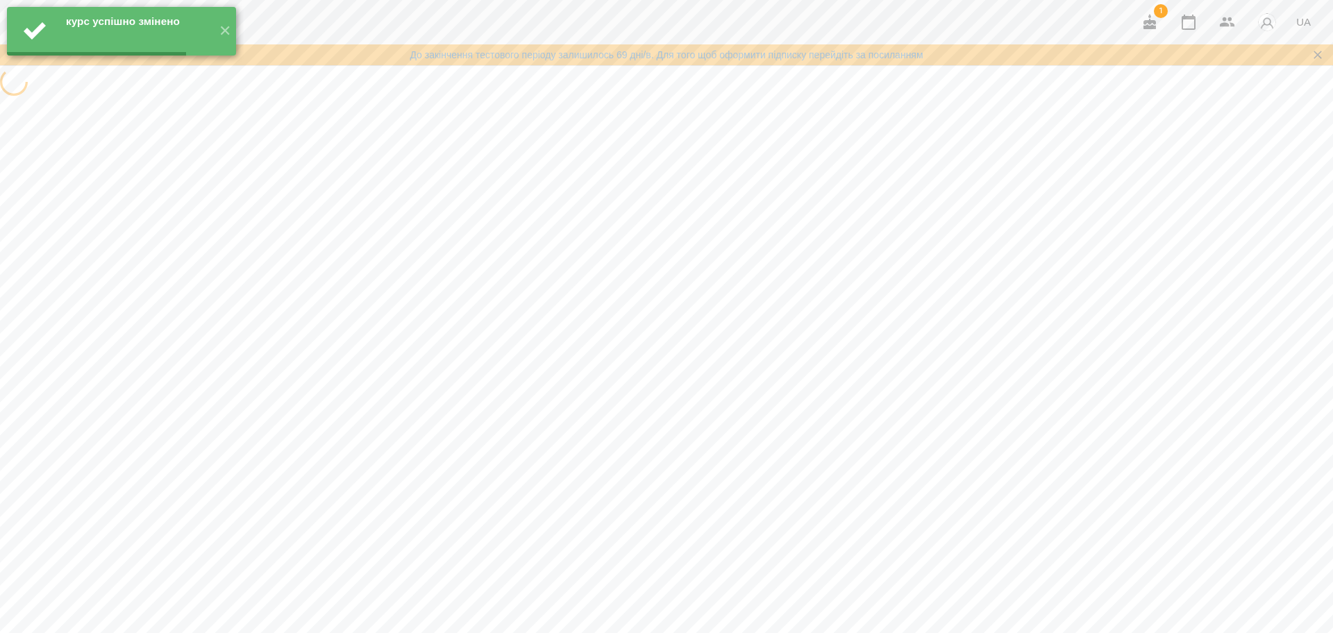
scroll to position [0, 0]
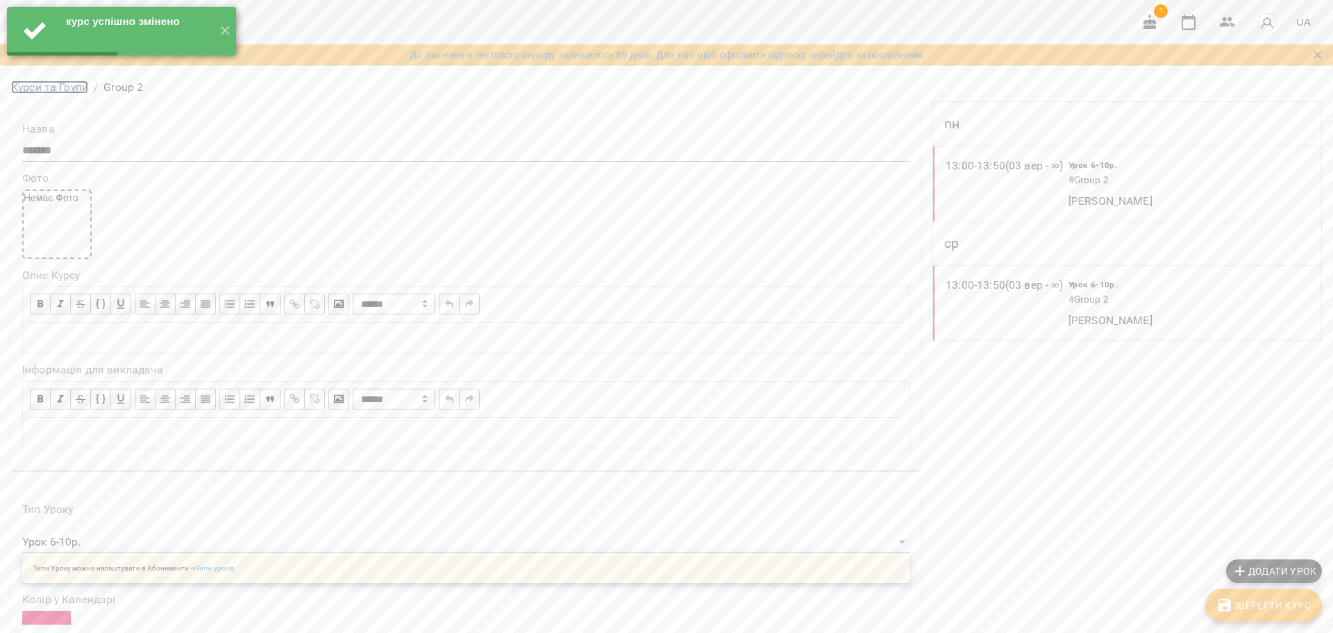
click at [62, 94] on link "Курси та Групи" at bounding box center [49, 87] width 77 height 13
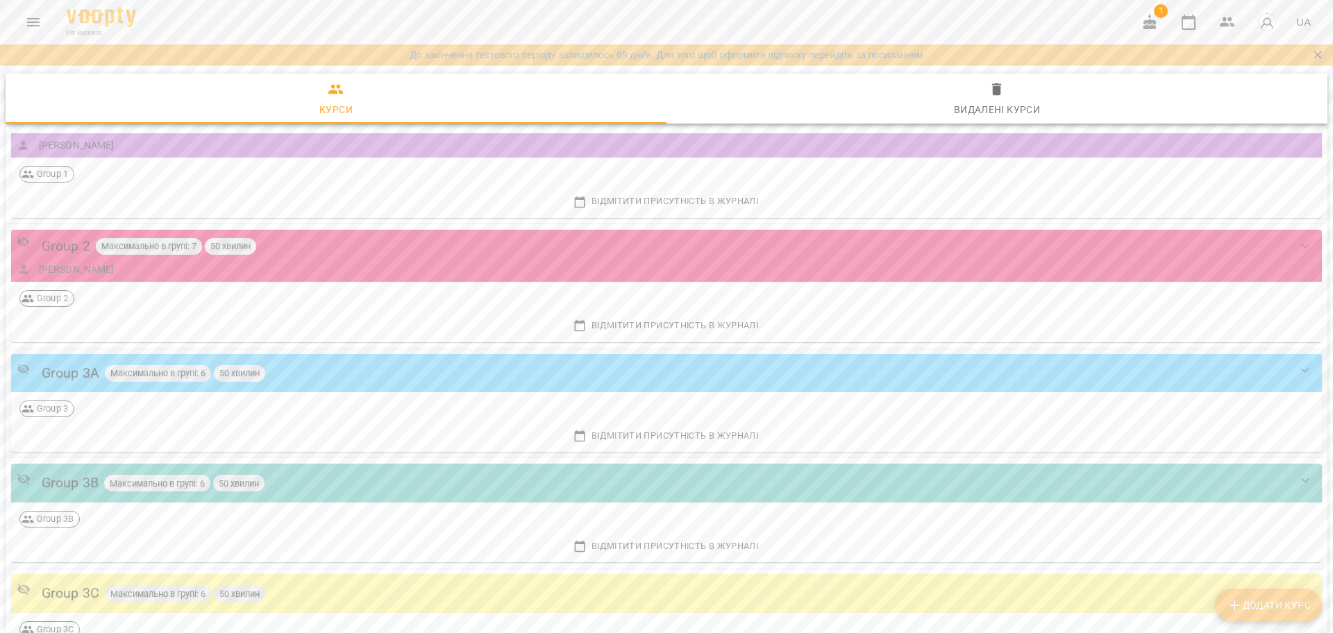
scroll to position [174, 0]
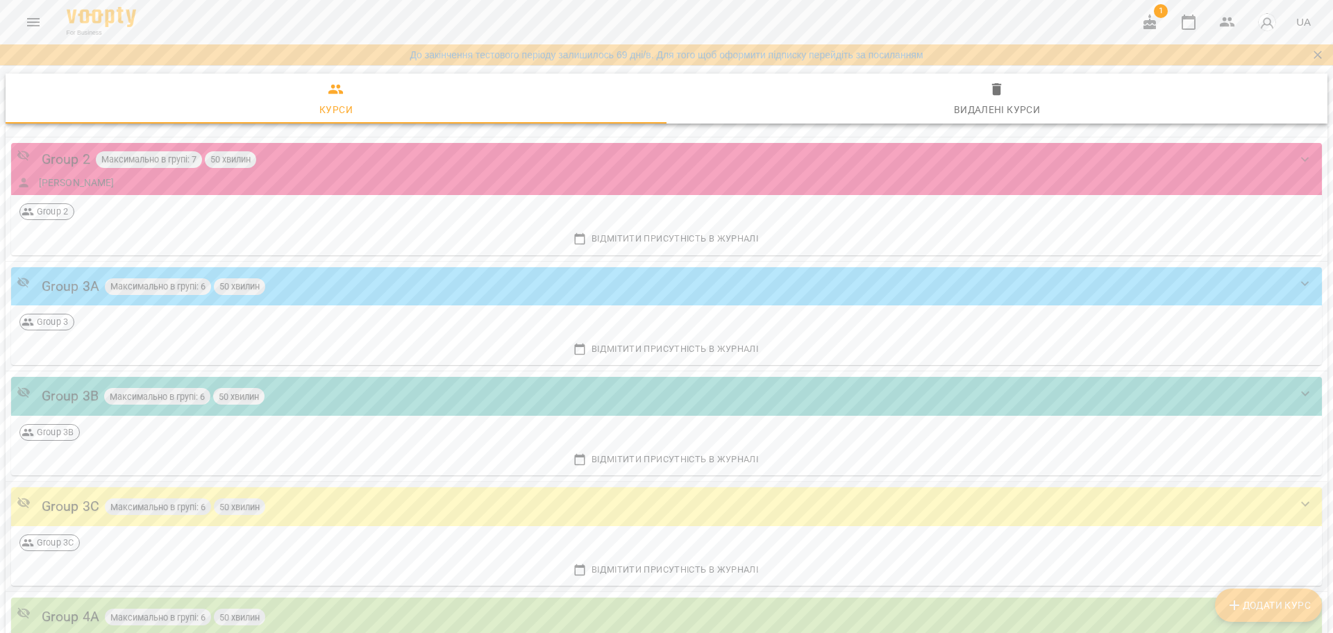
click at [333, 492] on div "Group 3C Максимально в групі: 6 50 хвилин" at bounding box center [666, 506] width 1311 height 39
click at [59, 504] on div "Group 3C" at bounding box center [71, 507] width 58 height 22
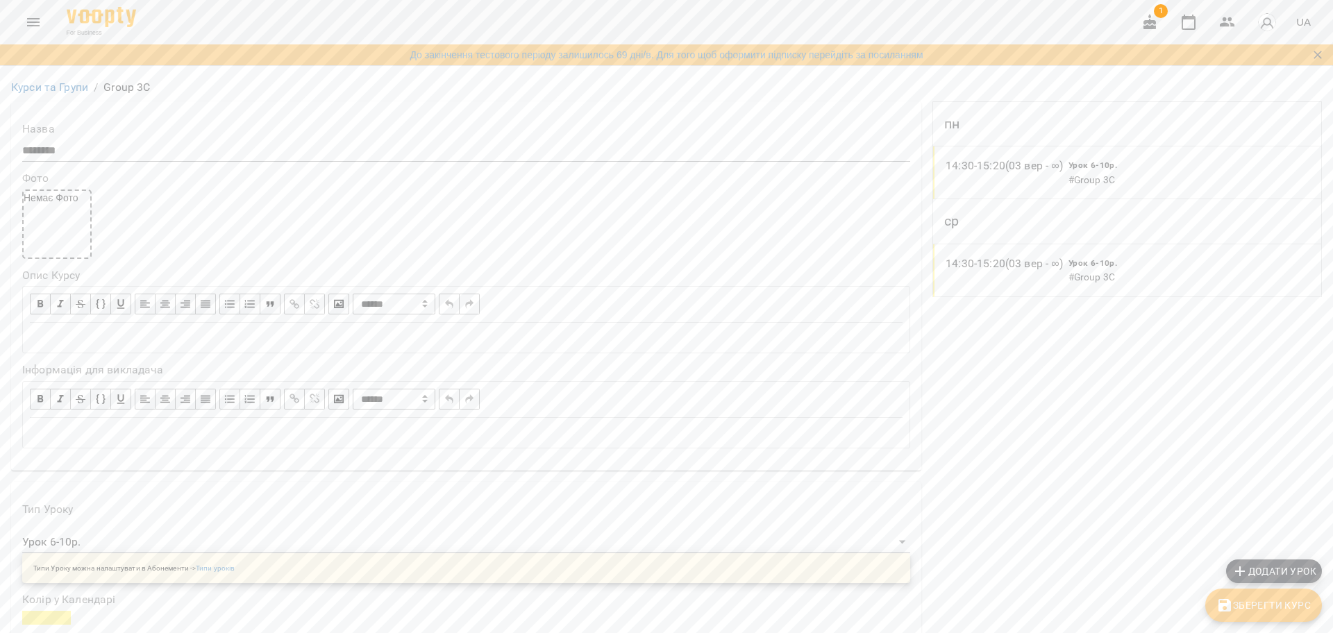
scroll to position [260, 0]
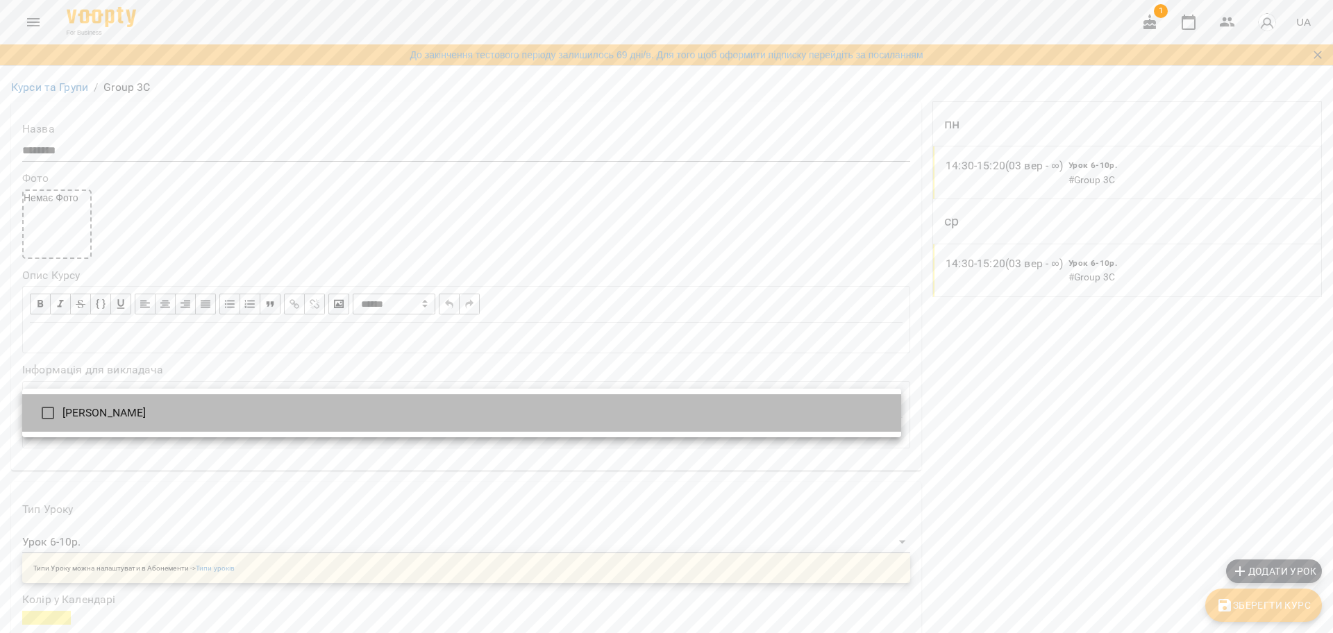
click at [137, 420] on li "[PERSON_NAME]" at bounding box center [461, 412] width 879 height 37
type input "**********"
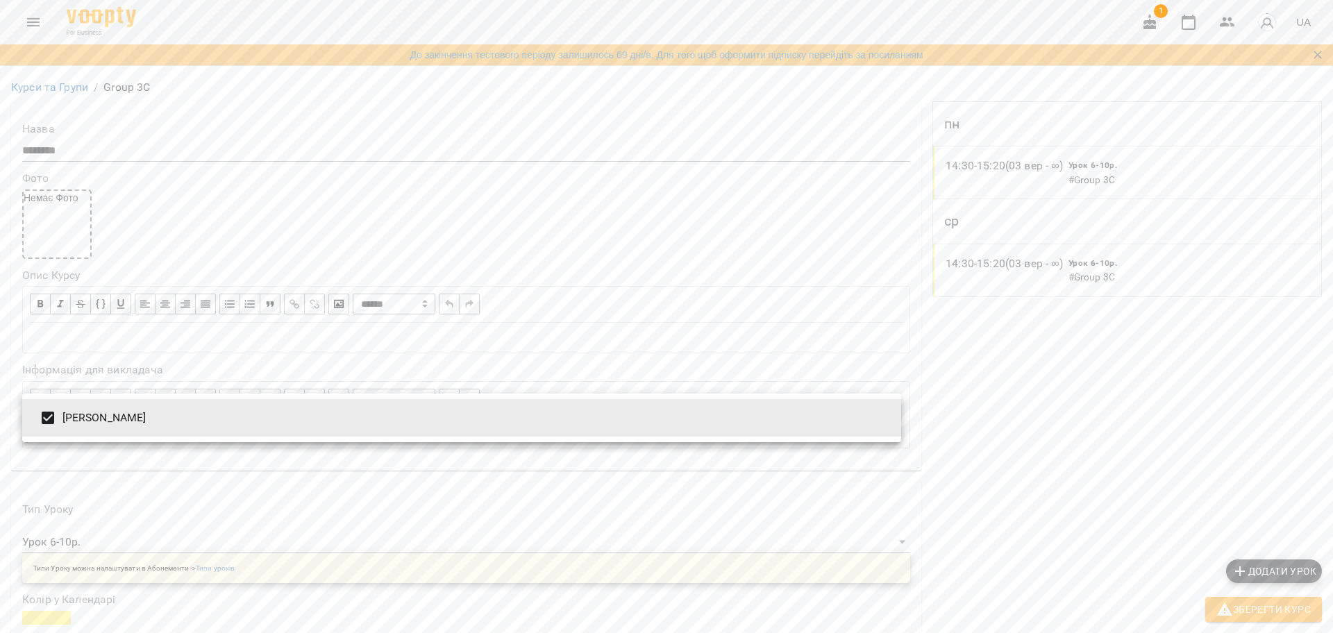
click at [1214, 595] on div at bounding box center [666, 316] width 1333 height 633
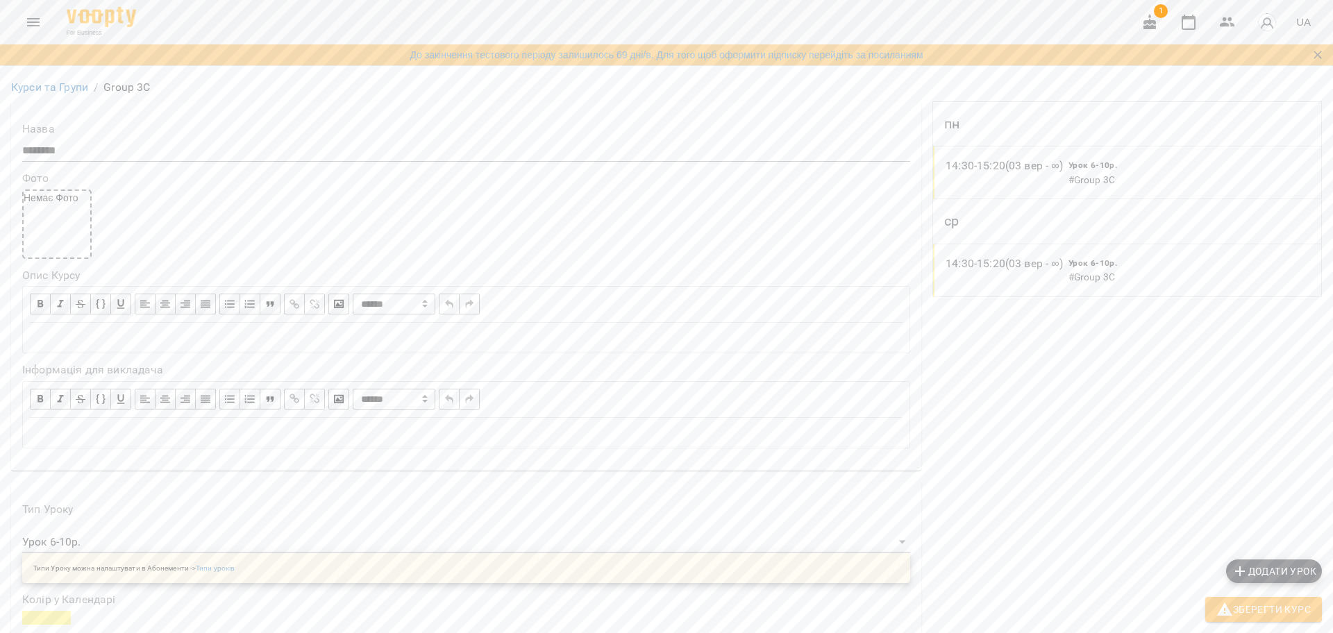
click at [1229, 611] on icon "button" at bounding box center [1224, 609] width 15 height 13
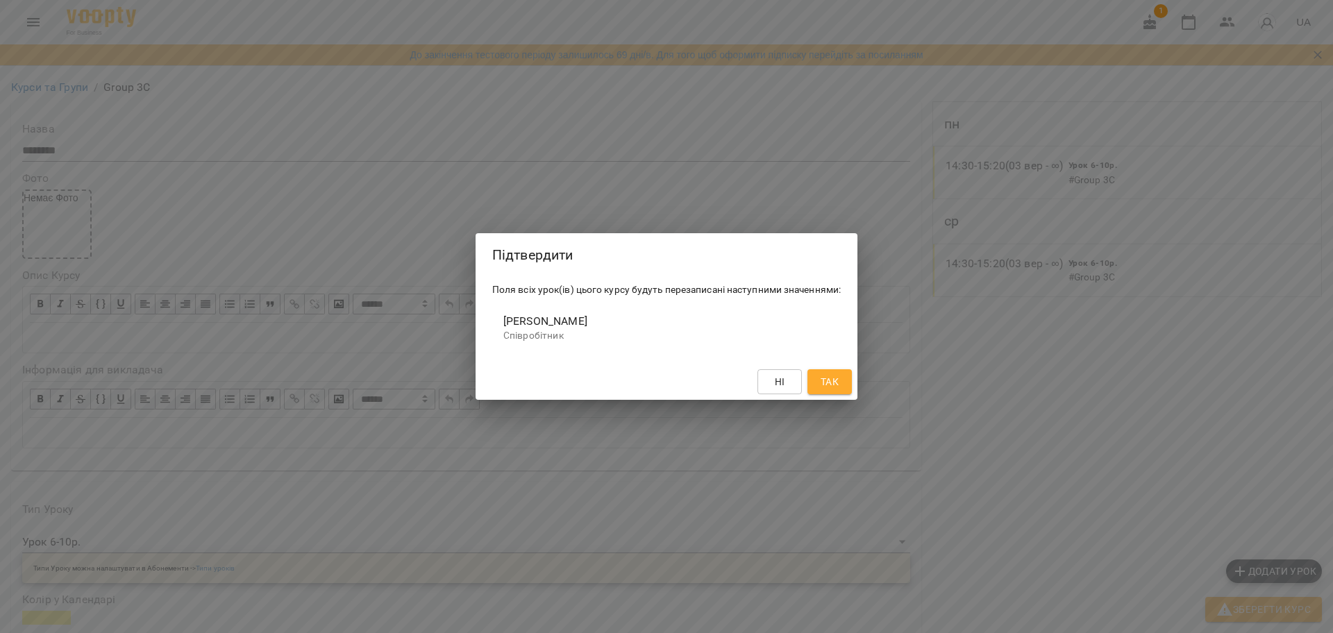
click at [832, 376] on span "Так" at bounding box center [830, 382] width 18 height 17
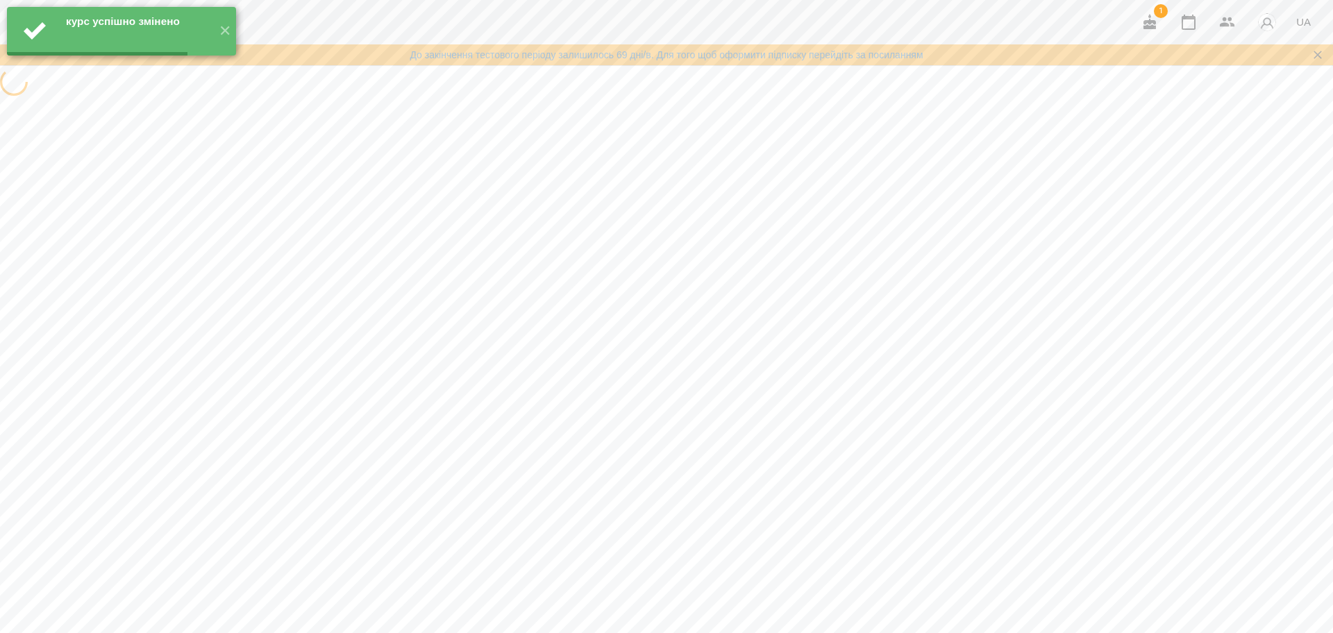
scroll to position [0, 0]
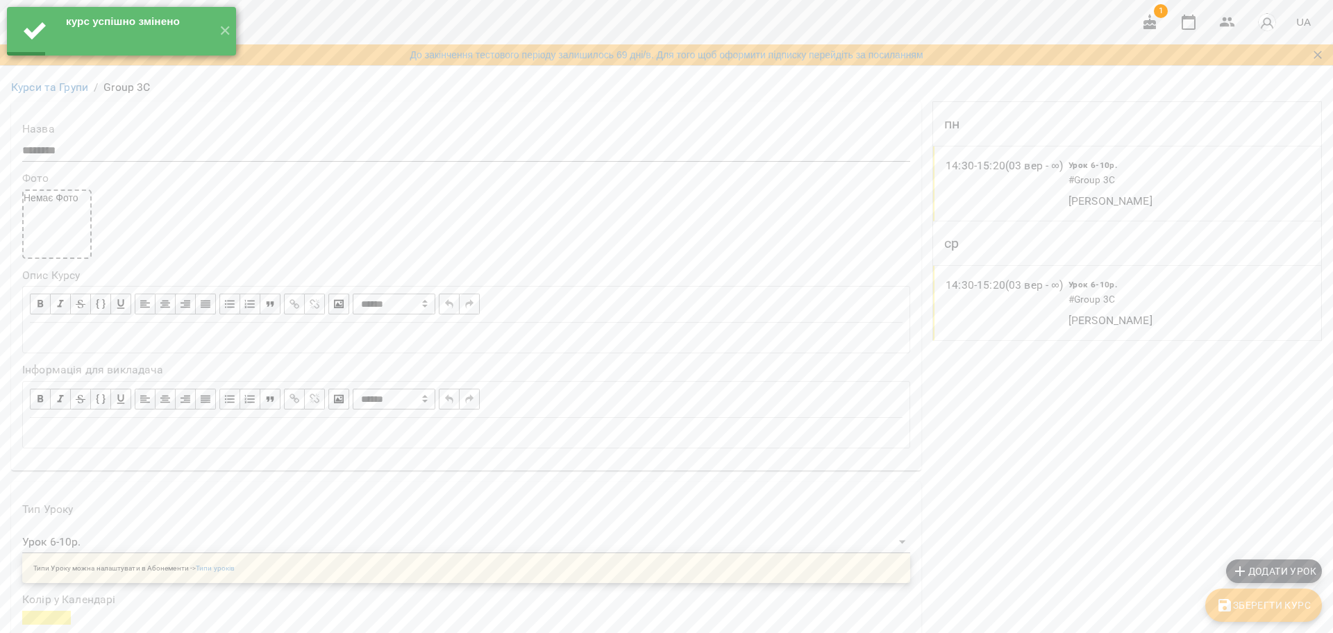
click at [82, 96] on li "Курси та Групи" at bounding box center [49, 87] width 77 height 17
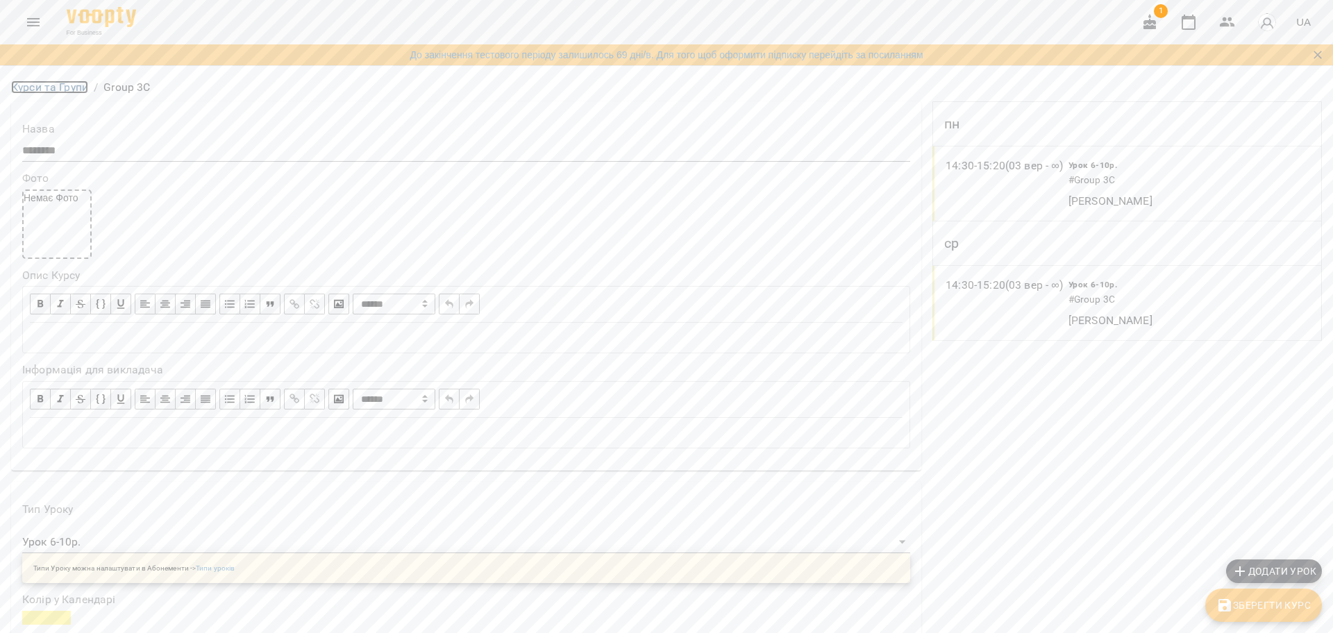
click at [62, 94] on link "Курси та Групи" at bounding box center [49, 87] width 77 height 13
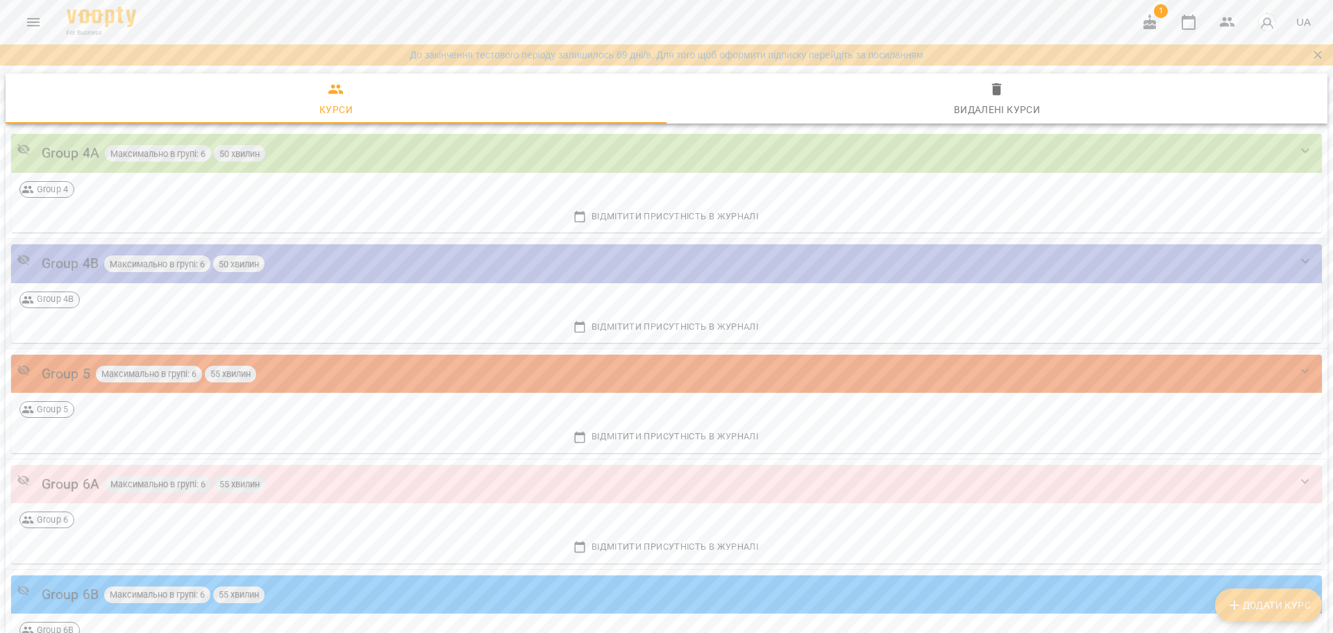
scroll to position [694, 0]
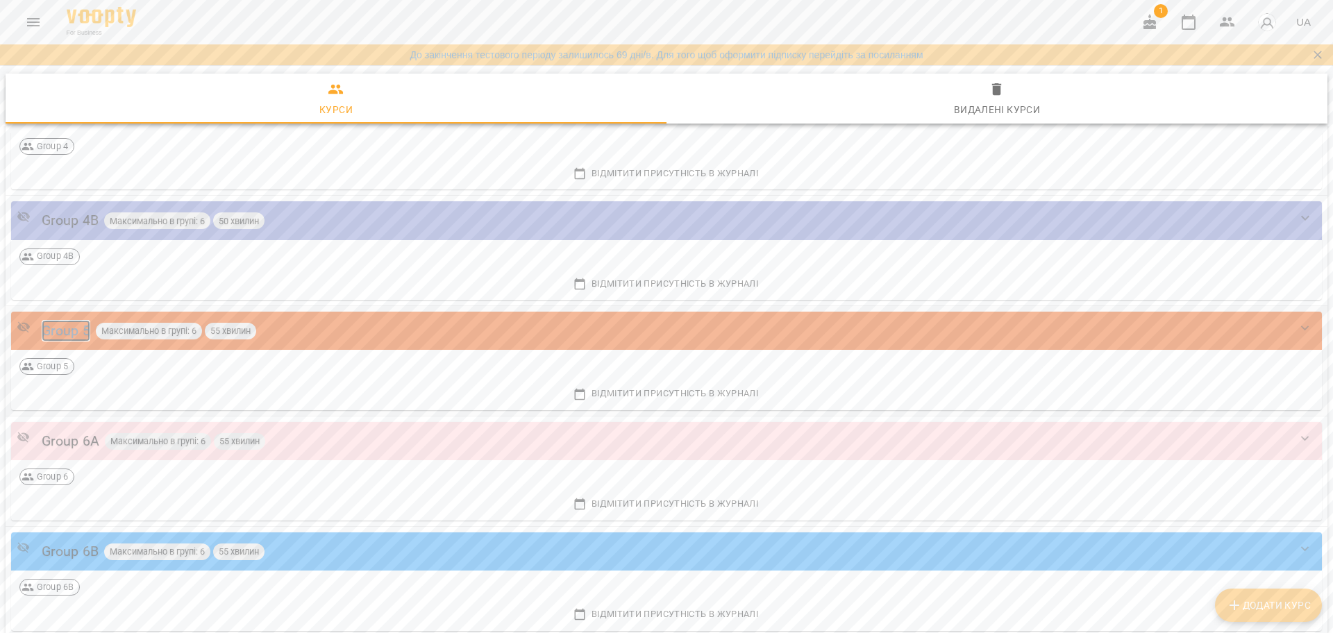
click at [75, 338] on div "Group 5" at bounding box center [66, 331] width 49 height 22
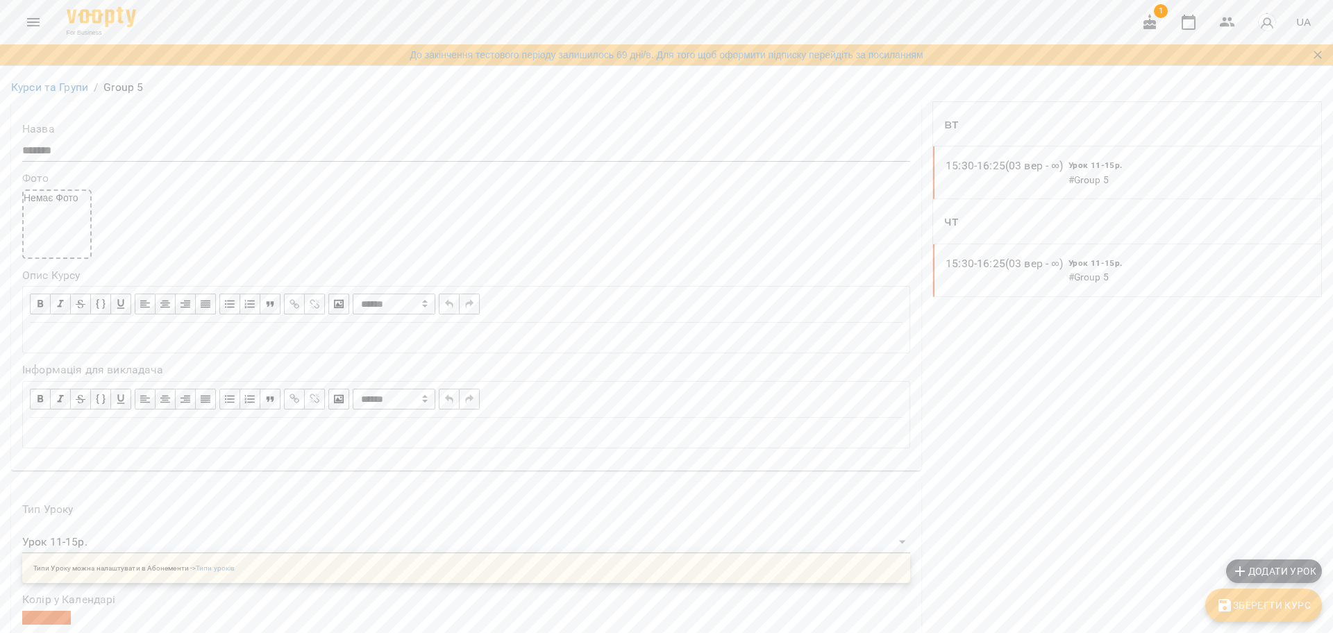
scroll to position [347, 0]
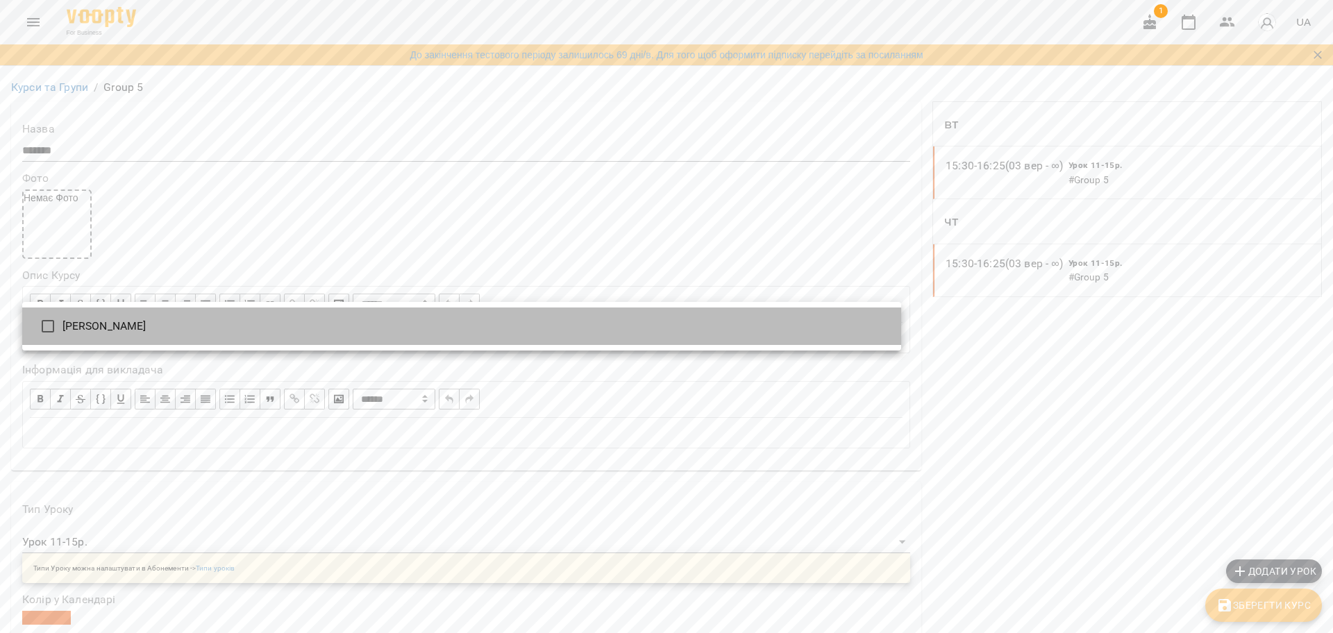
click at [134, 321] on li "[PERSON_NAME]" at bounding box center [461, 326] width 879 height 37
type input "**********"
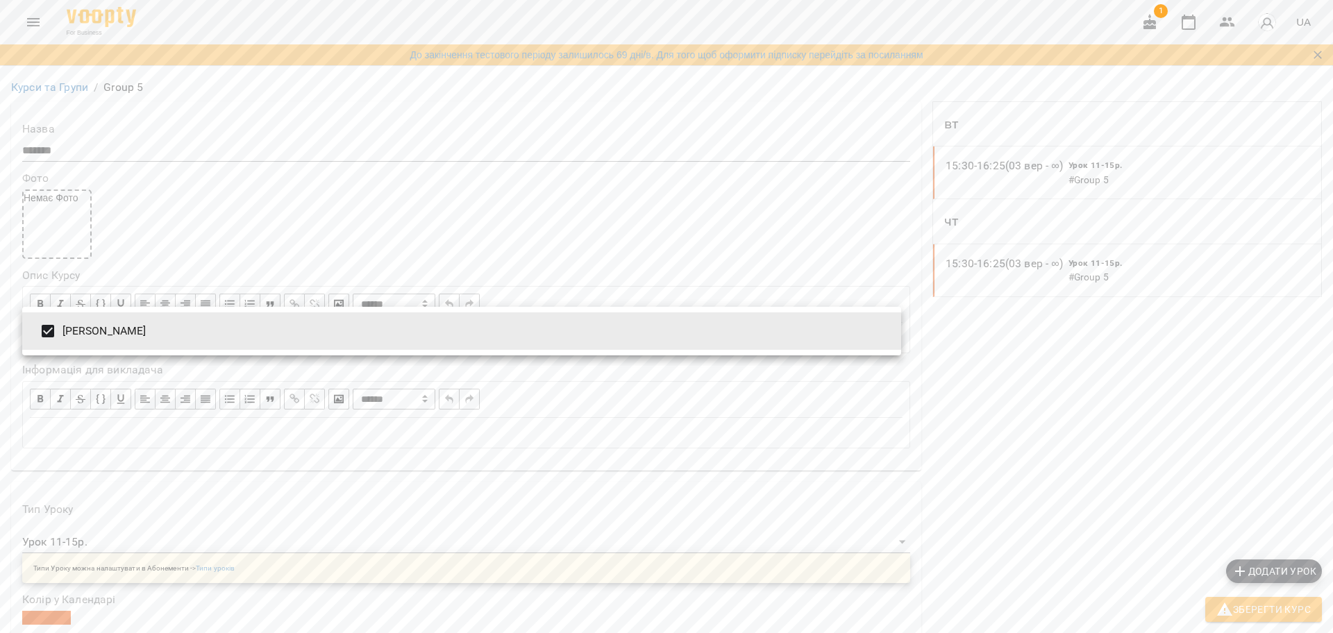
drag, startPoint x: 1267, startPoint y: 614, endPoint x: 1244, endPoint y: 609, distance: 23.4
click at [1265, 614] on div at bounding box center [666, 316] width 1333 height 633
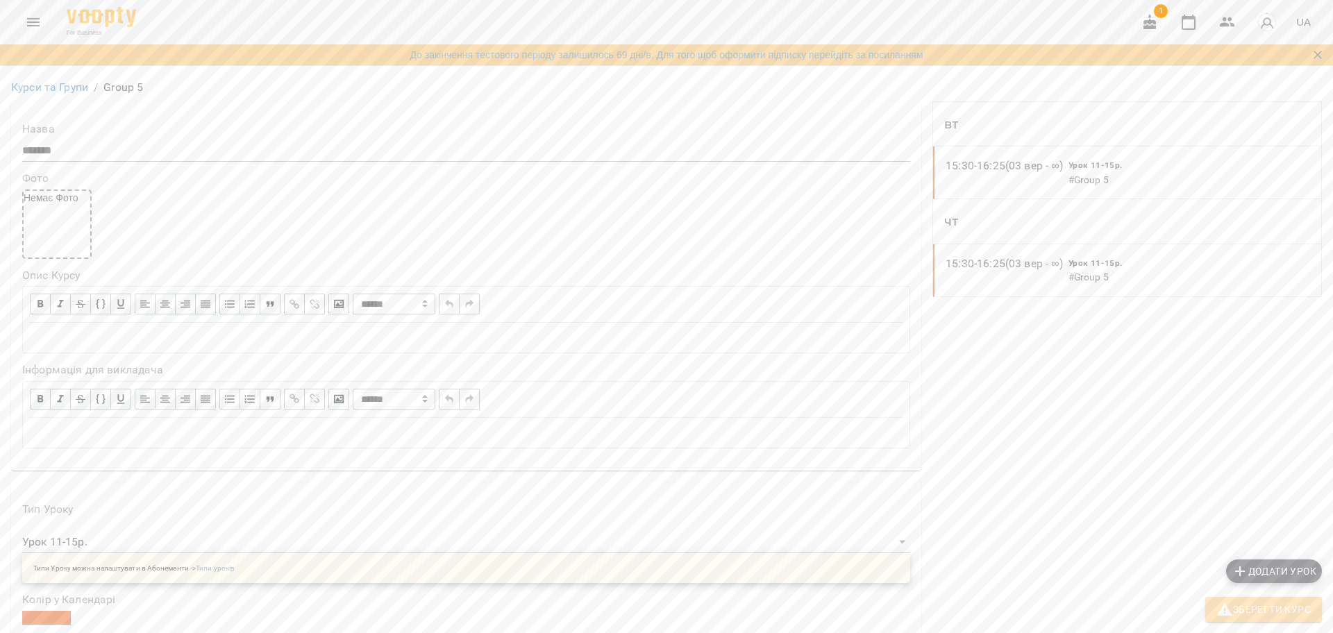
click at [1229, 608] on icon "button" at bounding box center [1224, 609] width 17 height 17
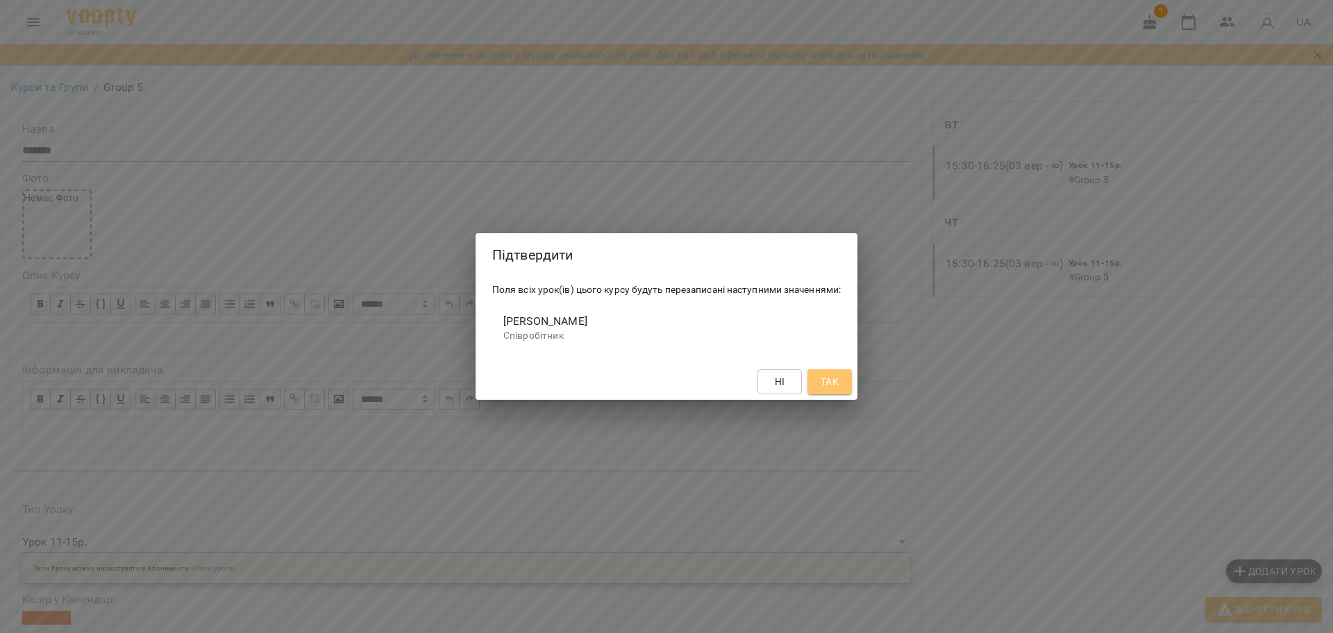
click at [822, 387] on span "Так" at bounding box center [830, 382] width 18 height 17
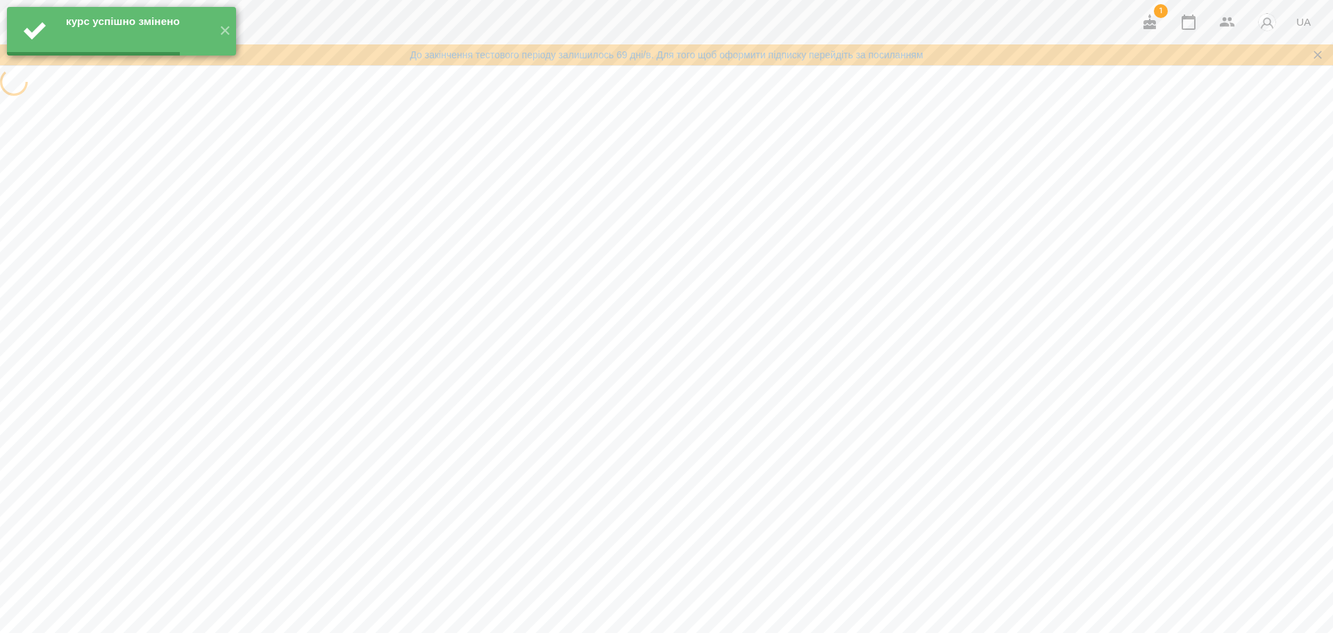
scroll to position [0, 0]
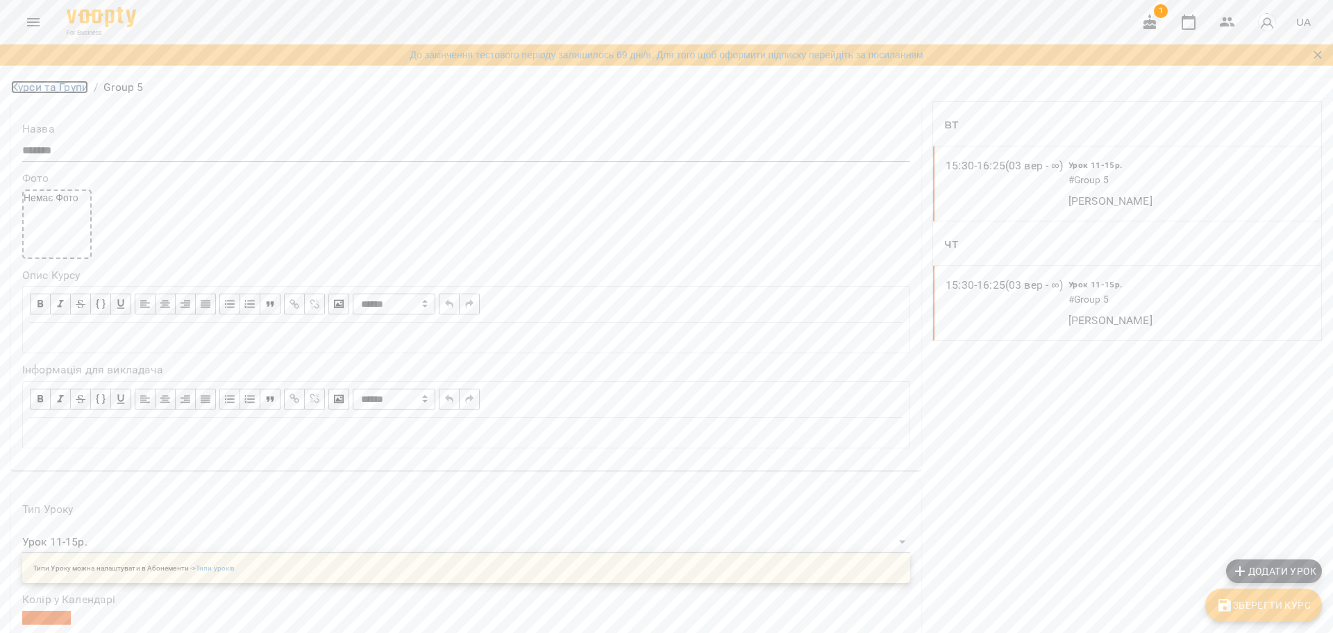
click at [37, 94] on link "Курси та Групи" at bounding box center [49, 87] width 77 height 13
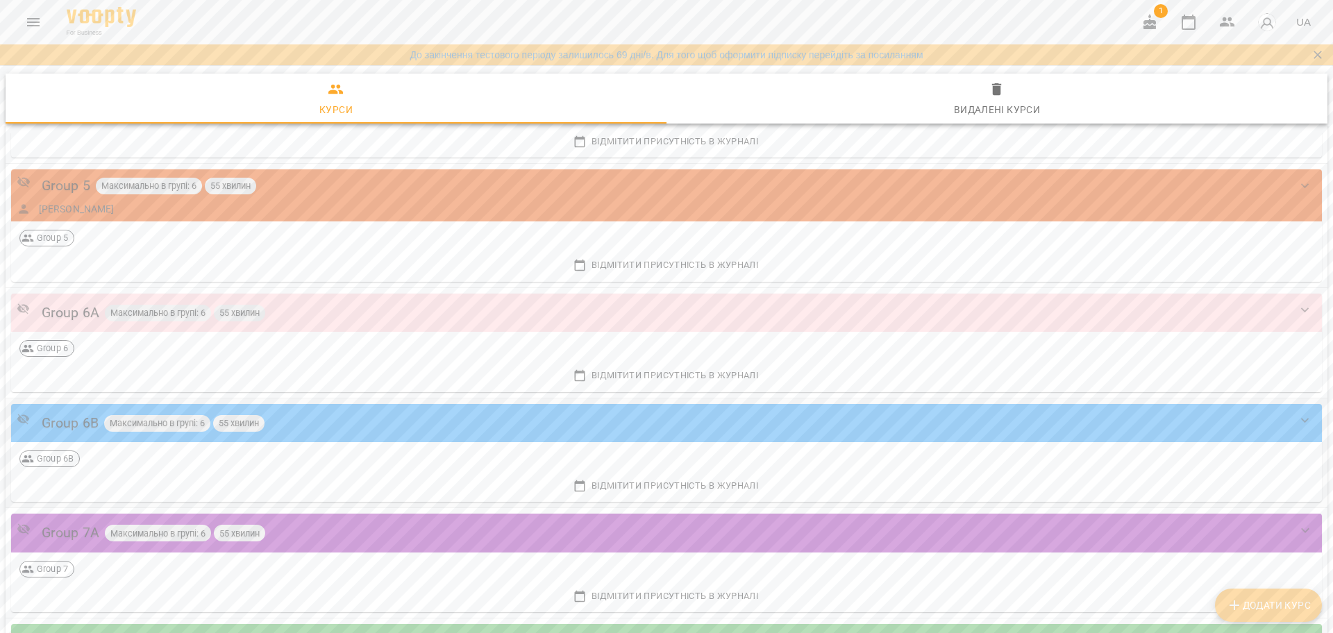
scroll to position [868, 0]
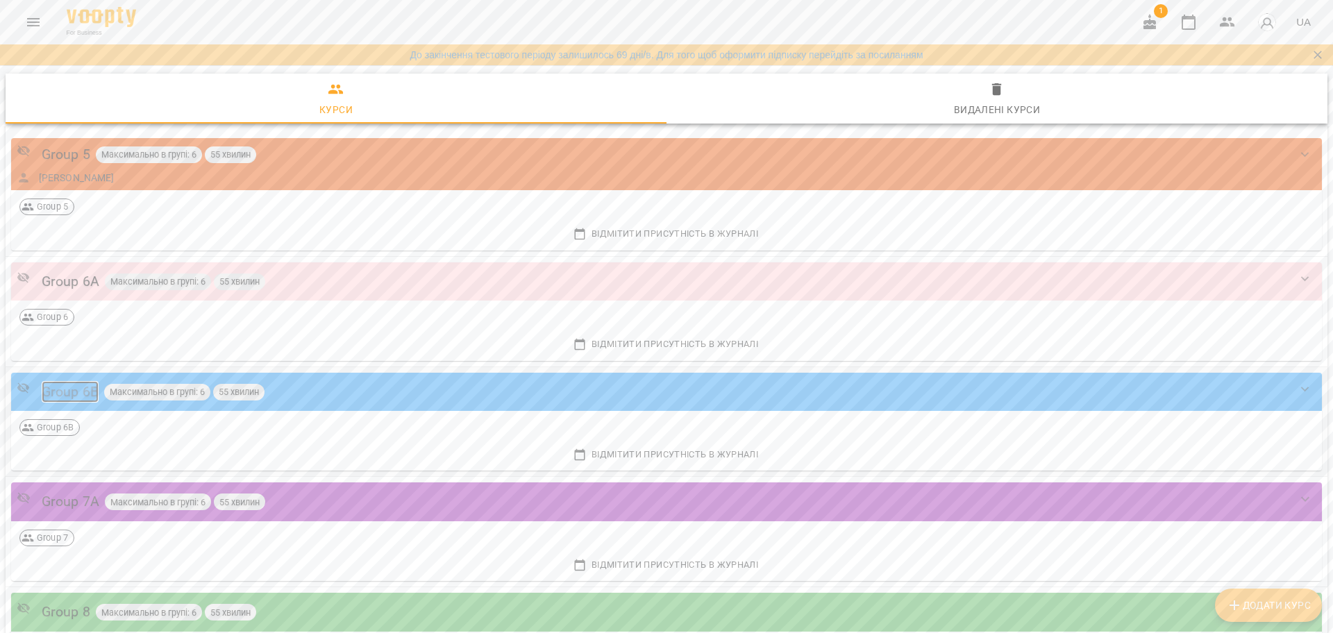
click at [72, 387] on div "Group 6B" at bounding box center [70, 392] width 57 height 22
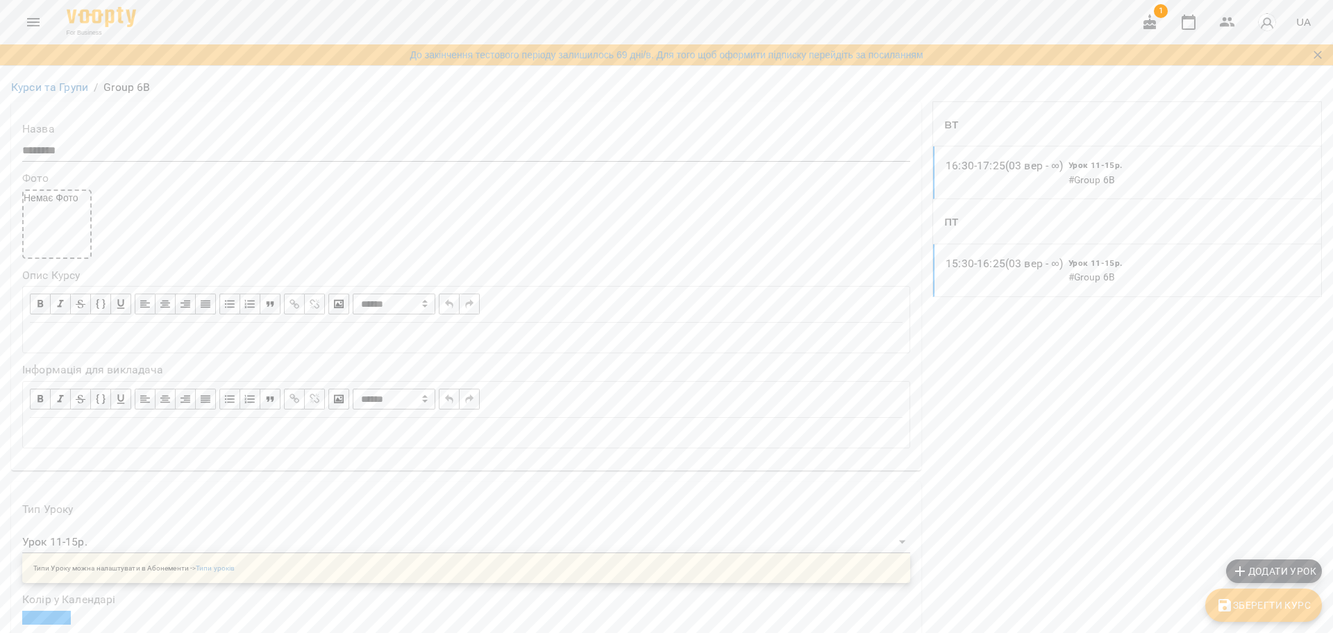
scroll to position [347, 0]
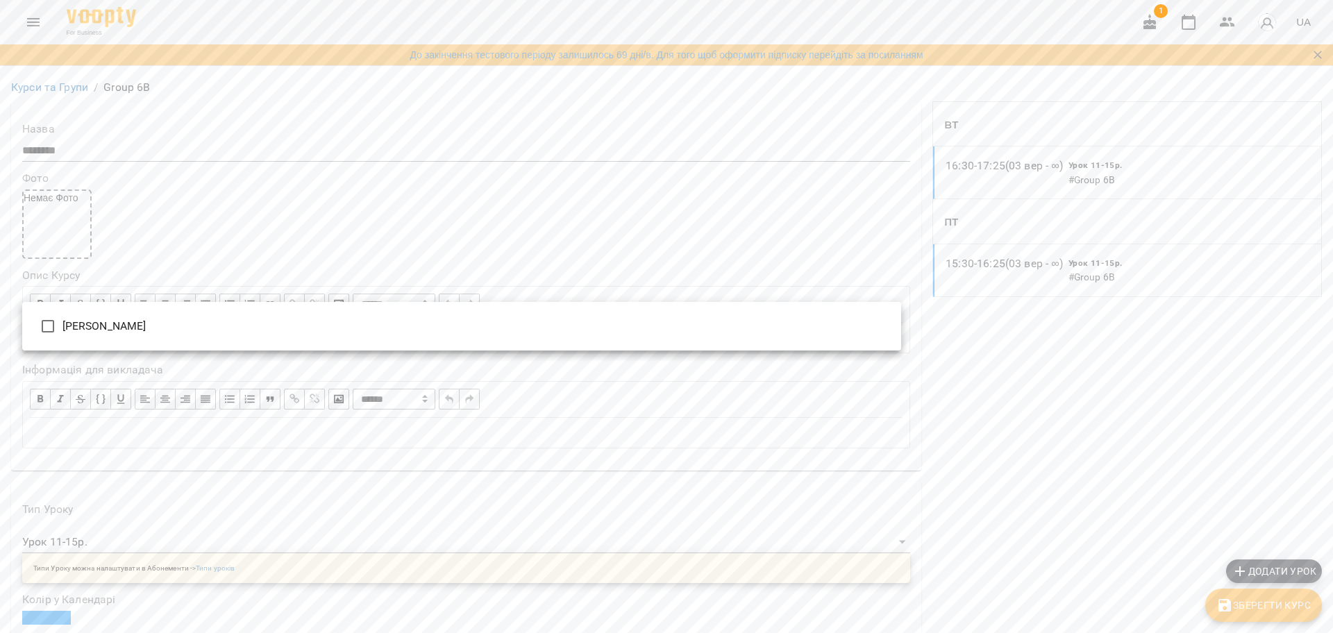
click at [178, 343] on li "[PERSON_NAME]" at bounding box center [461, 326] width 879 height 37
type input "**********"
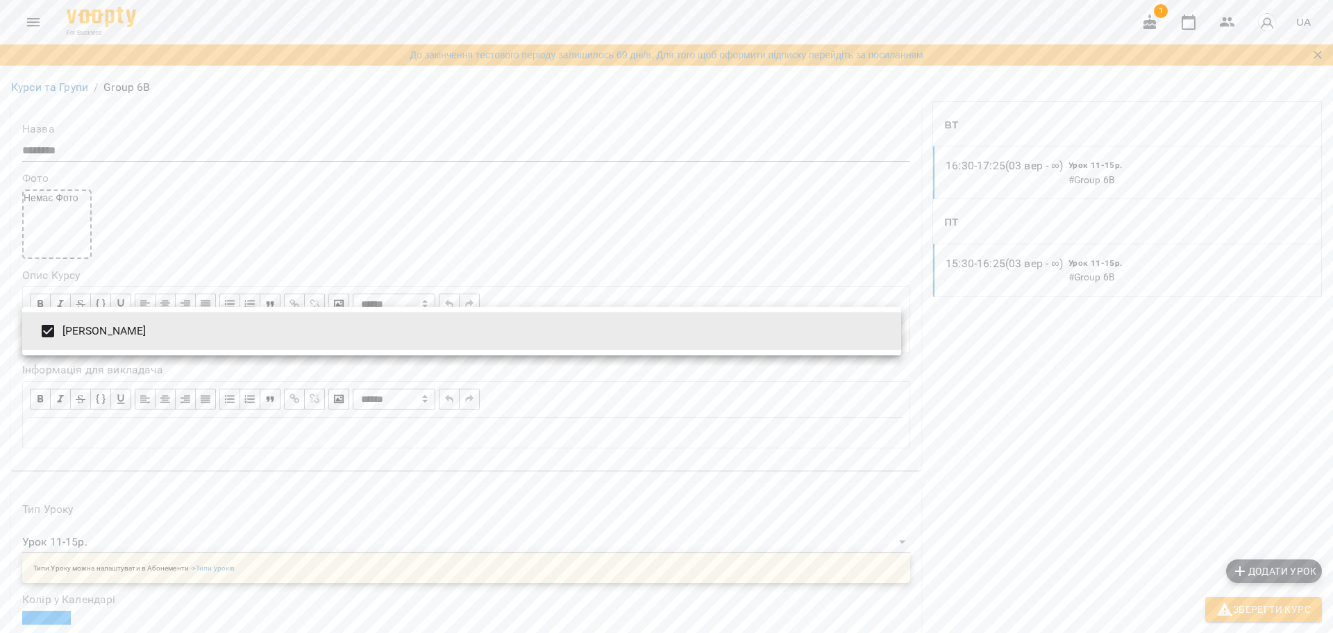
click at [1282, 603] on div at bounding box center [666, 316] width 1333 height 633
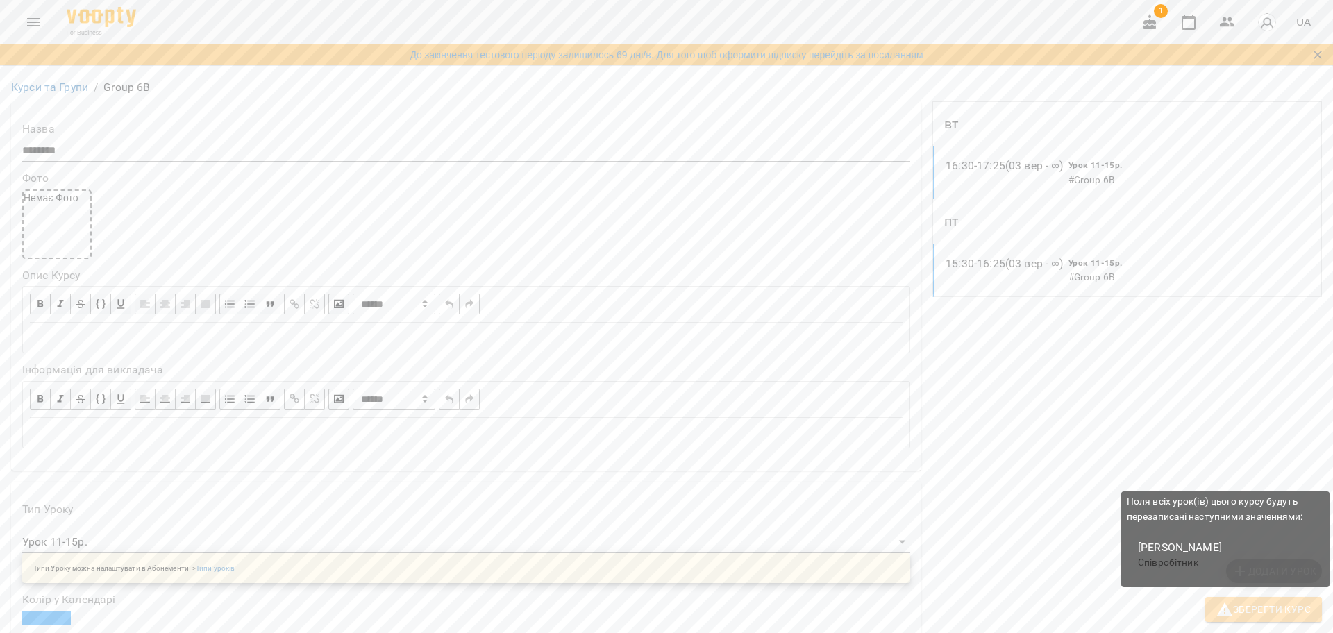
click at [1277, 606] on span "Зберегти Курс" at bounding box center [1263, 609] width 94 height 17
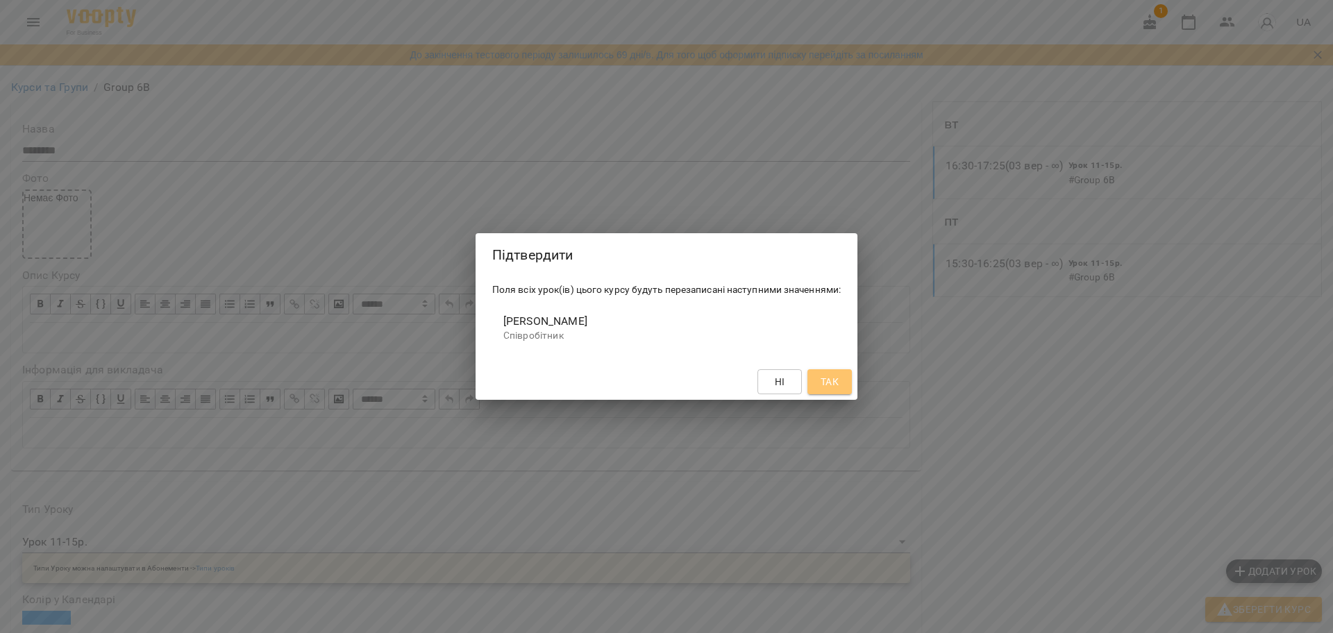
click at [828, 372] on button "Так" at bounding box center [829, 381] width 44 height 25
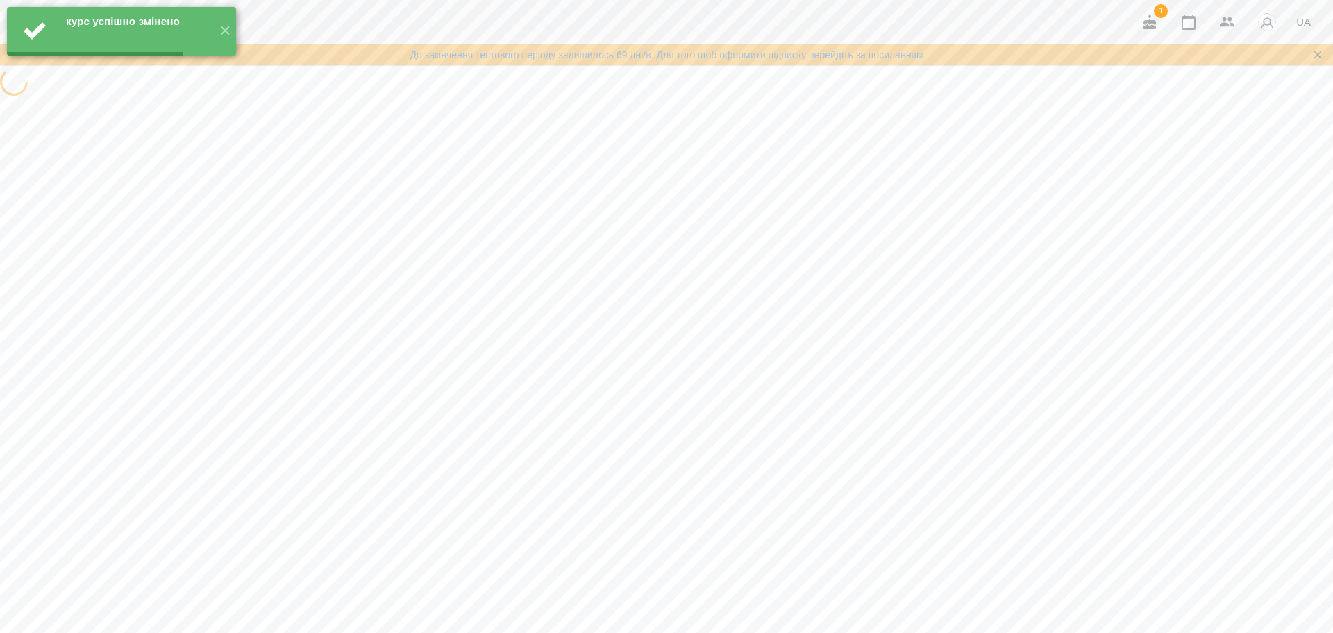
scroll to position [0, 0]
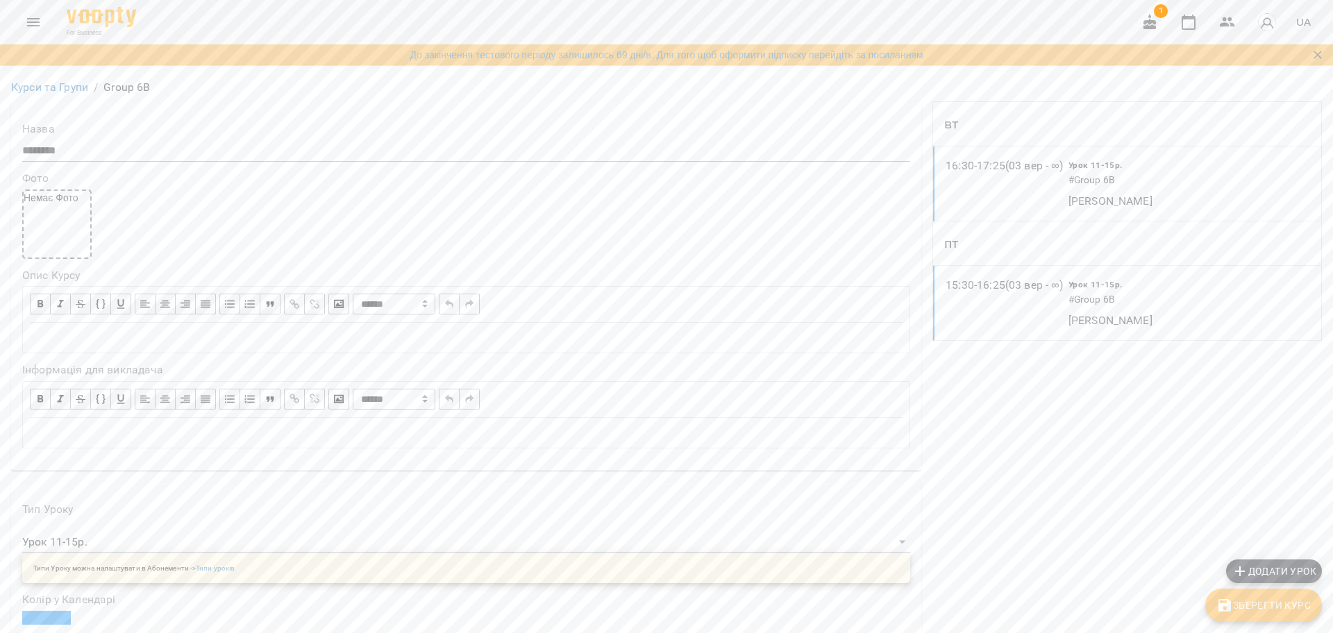
click at [1291, 599] on span "Зберегти Курс" at bounding box center [1263, 605] width 94 height 17
click at [35, 89] on link "Курси та Групи" at bounding box center [49, 87] width 77 height 13
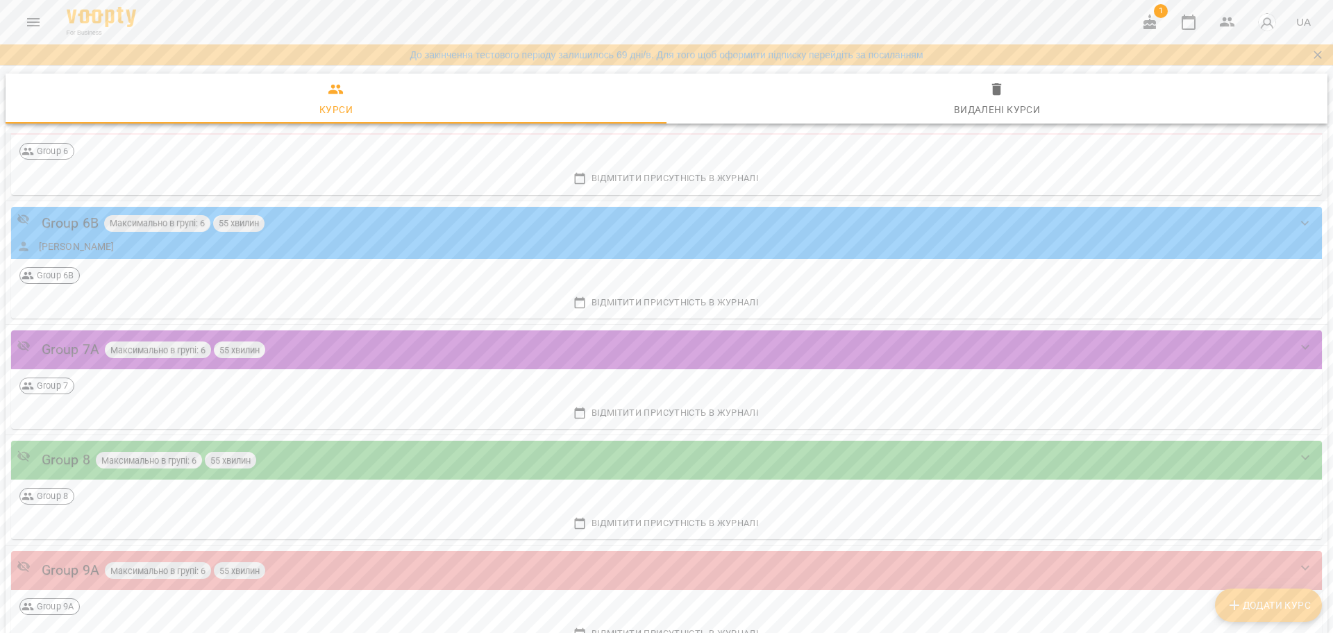
scroll to position [1128, 0]
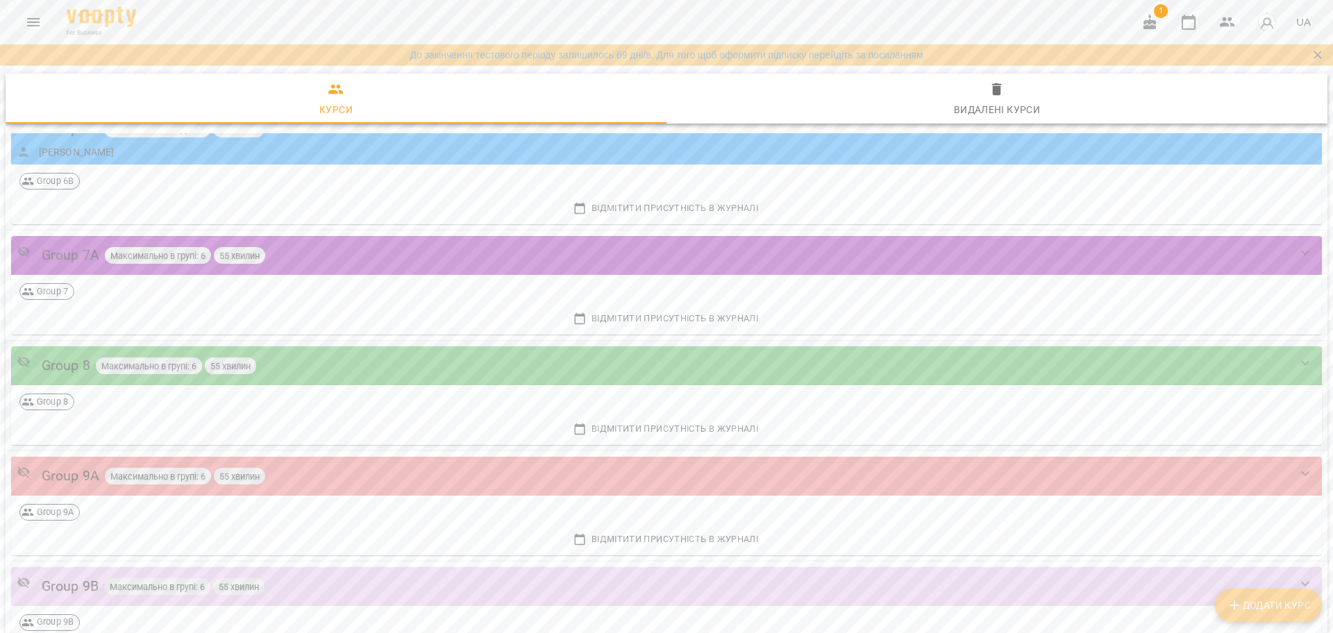
click at [296, 369] on div "Group 8 Максимально в групі: 6 55 хвилин" at bounding box center [653, 366] width 1272 height 22
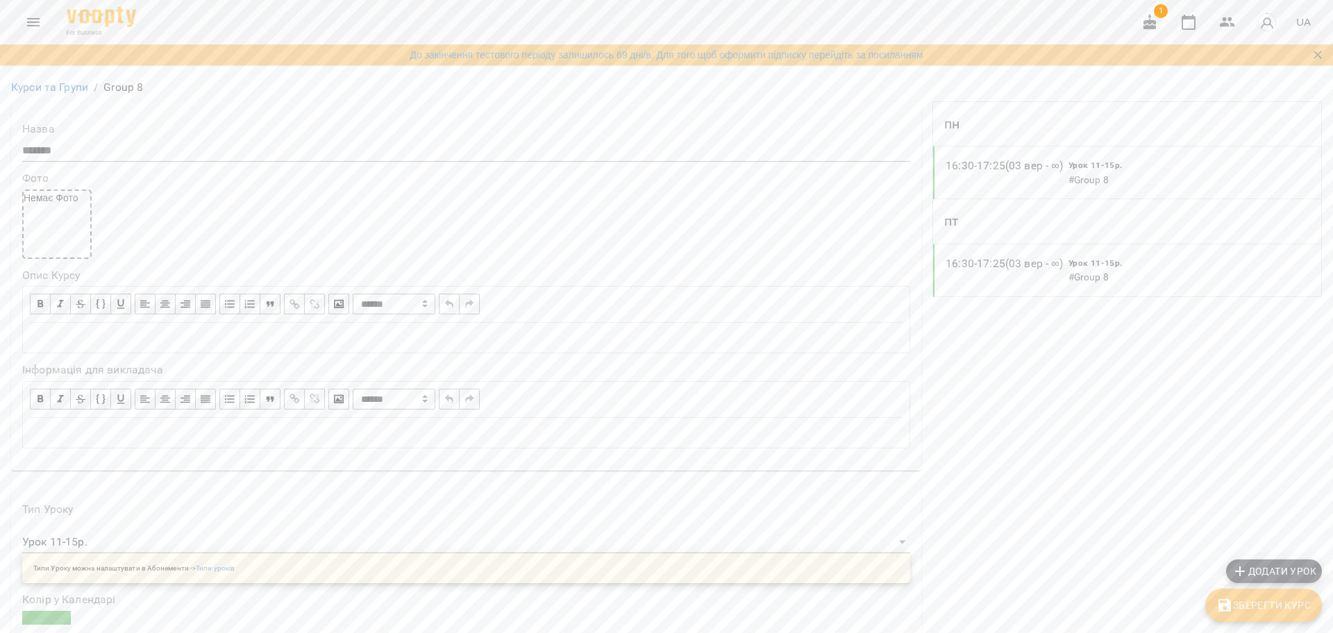
scroll to position [434, 0]
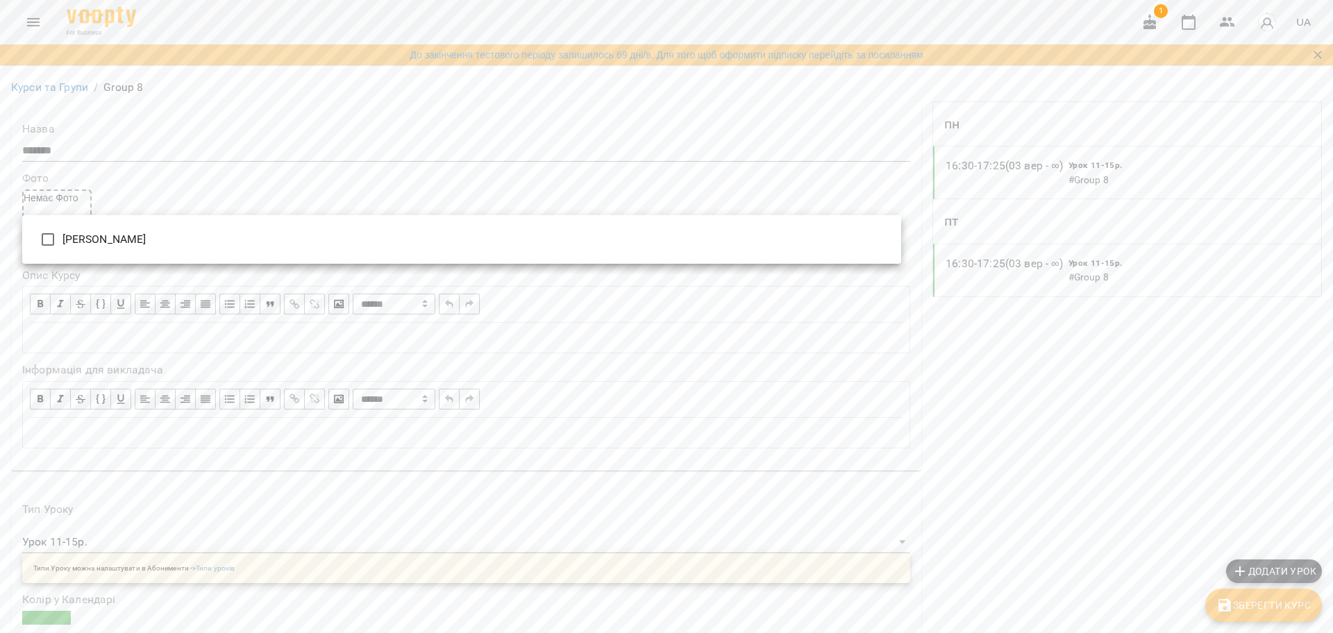
click at [171, 260] on ul "[PERSON_NAME]" at bounding box center [461, 239] width 879 height 49
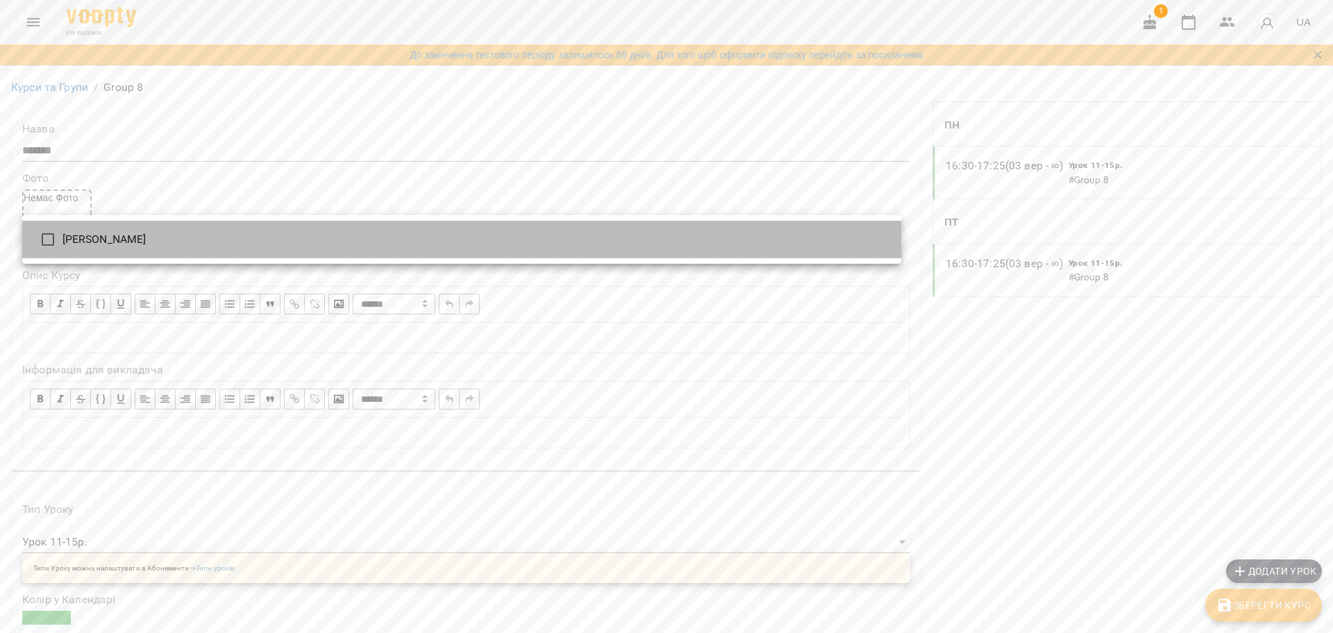
click at [195, 256] on li "[PERSON_NAME]" at bounding box center [461, 239] width 879 height 37
type input "**********"
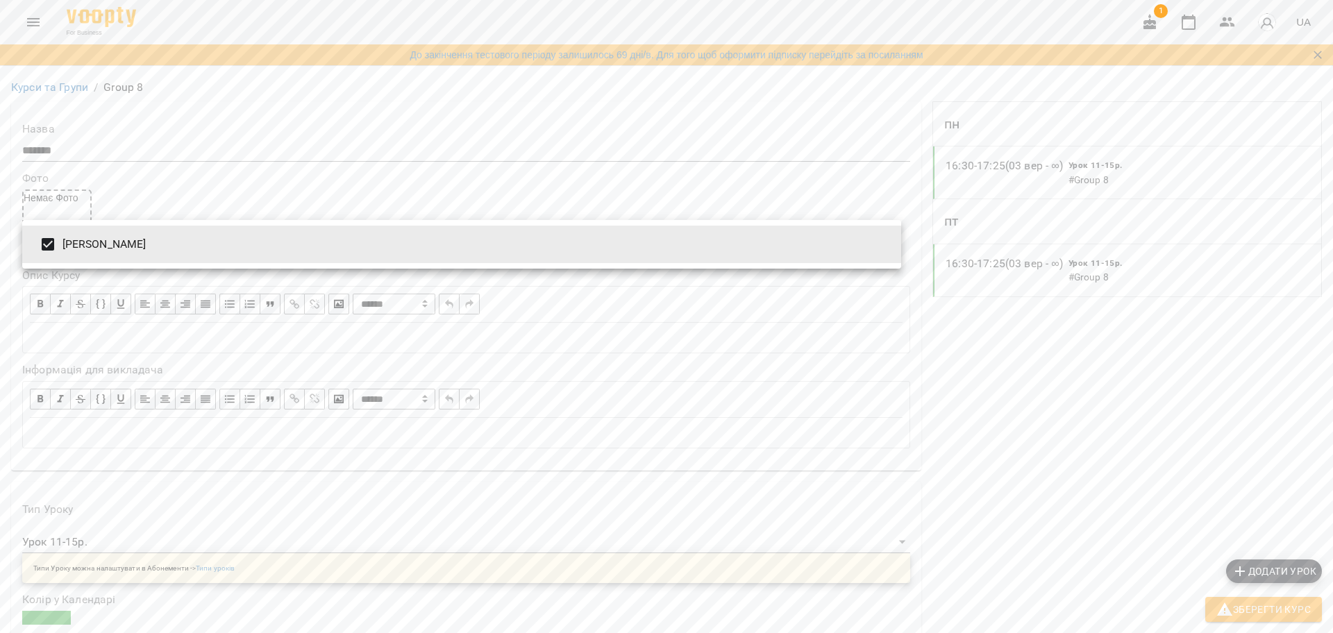
click at [1252, 607] on div at bounding box center [666, 316] width 1333 height 633
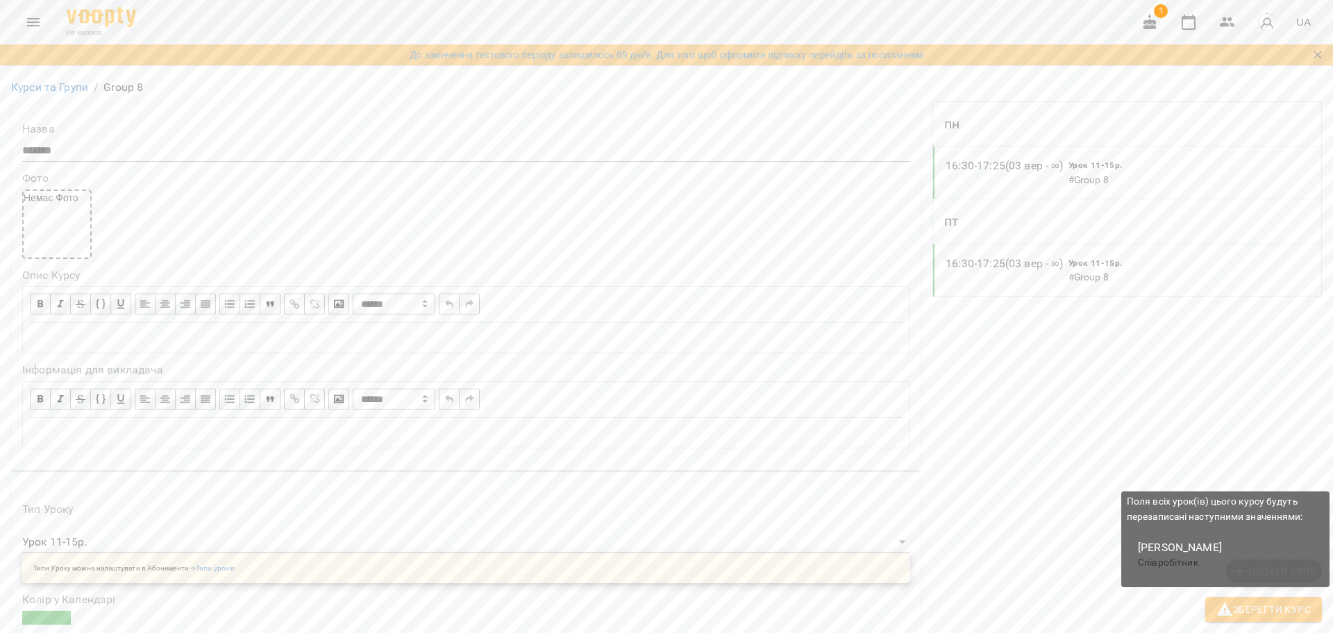
click at [1251, 608] on span "Зберегти Курс" at bounding box center [1263, 609] width 94 height 17
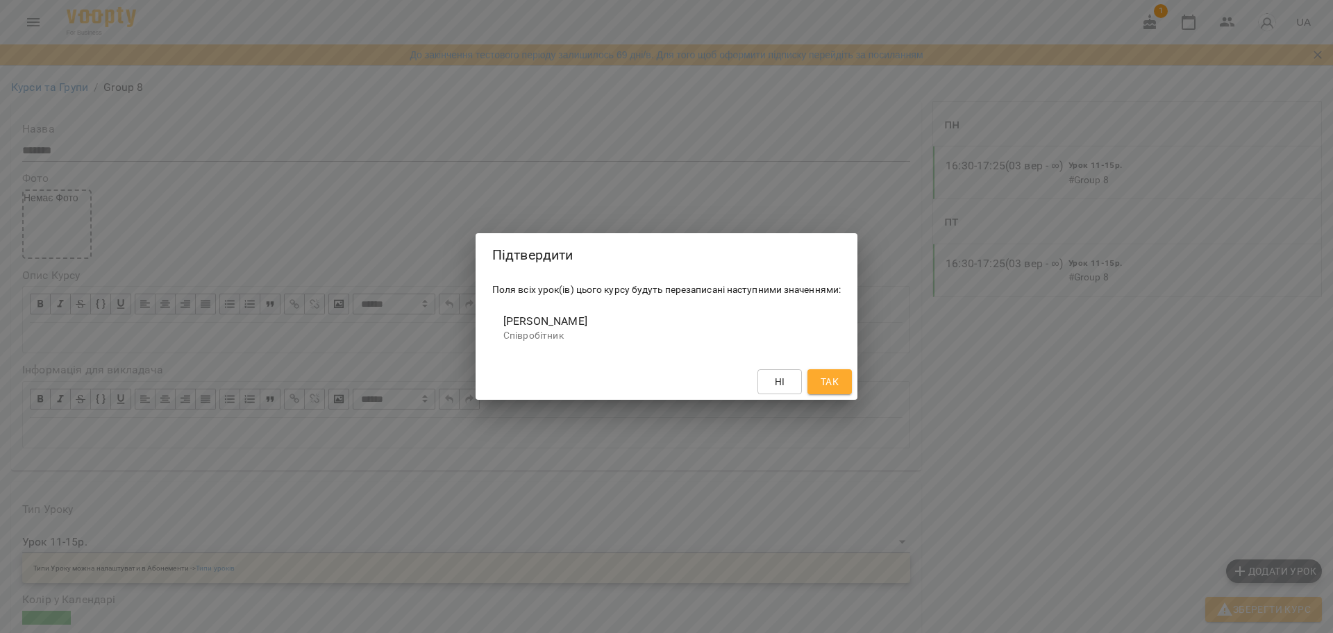
click at [844, 385] on button "Так" at bounding box center [829, 381] width 44 height 25
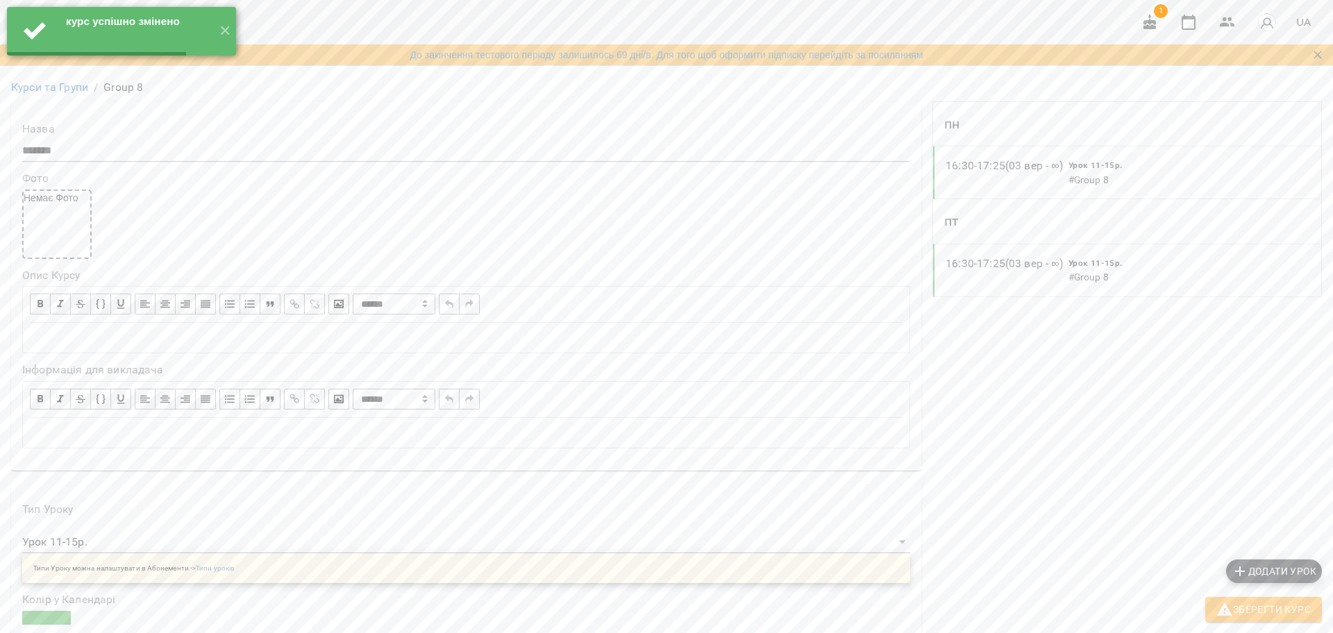
scroll to position [0, 0]
click at [72, 94] on link "Курси та Групи" at bounding box center [49, 87] width 77 height 13
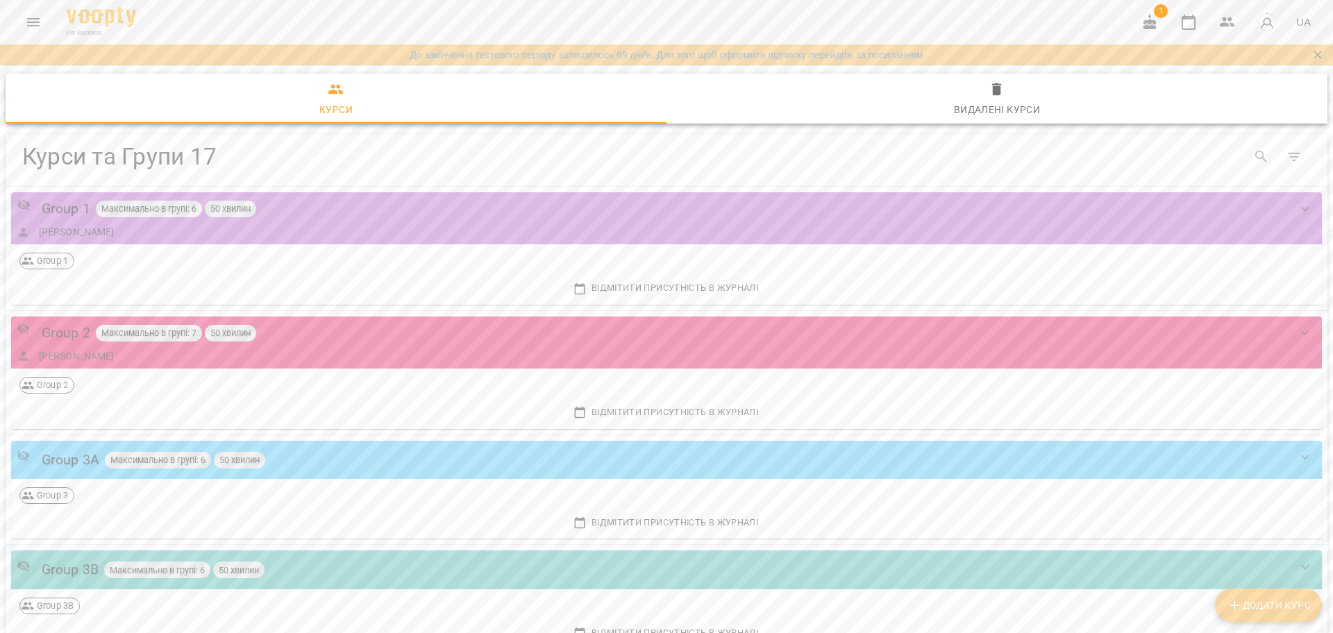
click at [34, 50] on div "До закінчення тестового періоду залишилось 69 дні/в. Для того щоб оформити підп…" at bounding box center [666, 55] width 1326 height 14
click at [38, 17] on icon "Menu" at bounding box center [33, 22] width 17 height 17
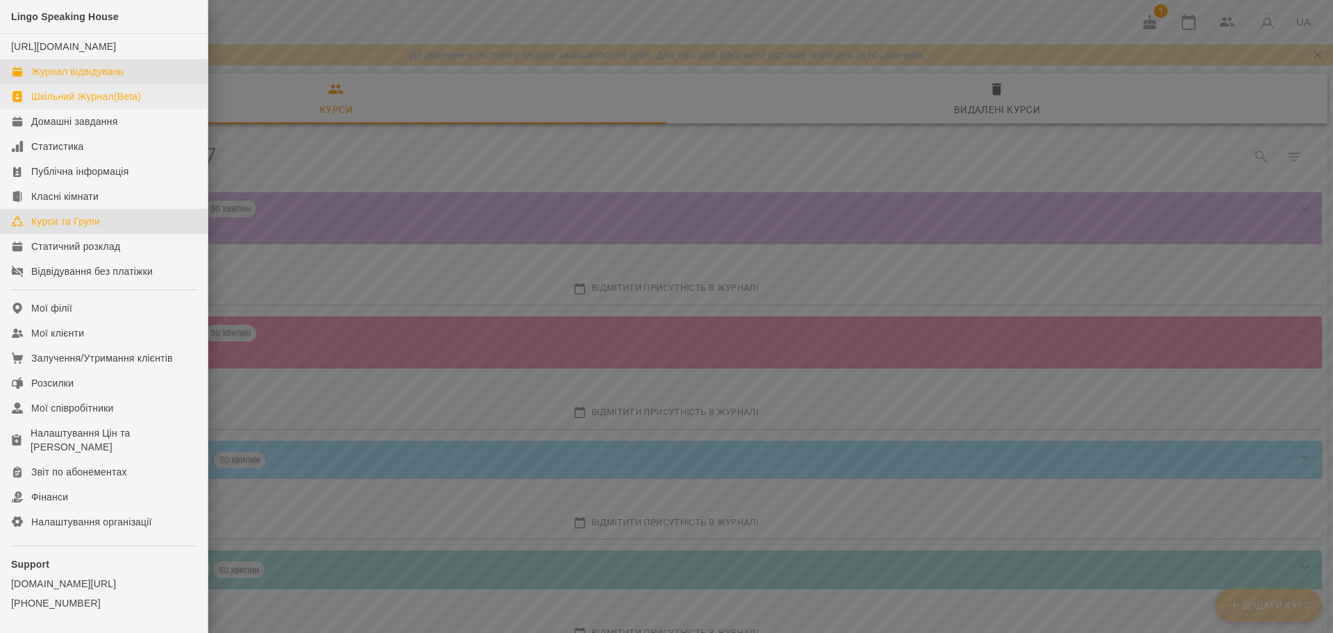
click at [91, 84] on link "Журнал відвідувань" at bounding box center [104, 71] width 208 height 25
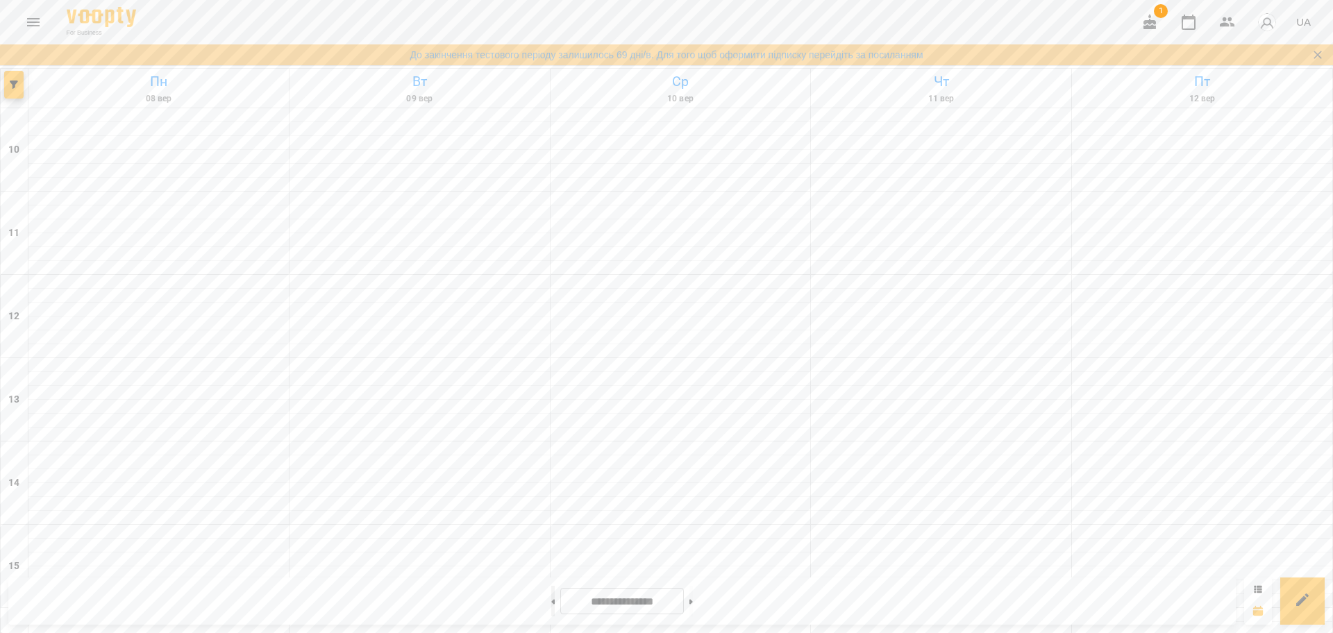
click at [551, 598] on button at bounding box center [552, 601] width 3 height 31
type input "**********"
click at [14, 92] on button "button" at bounding box center [13, 85] width 19 height 28
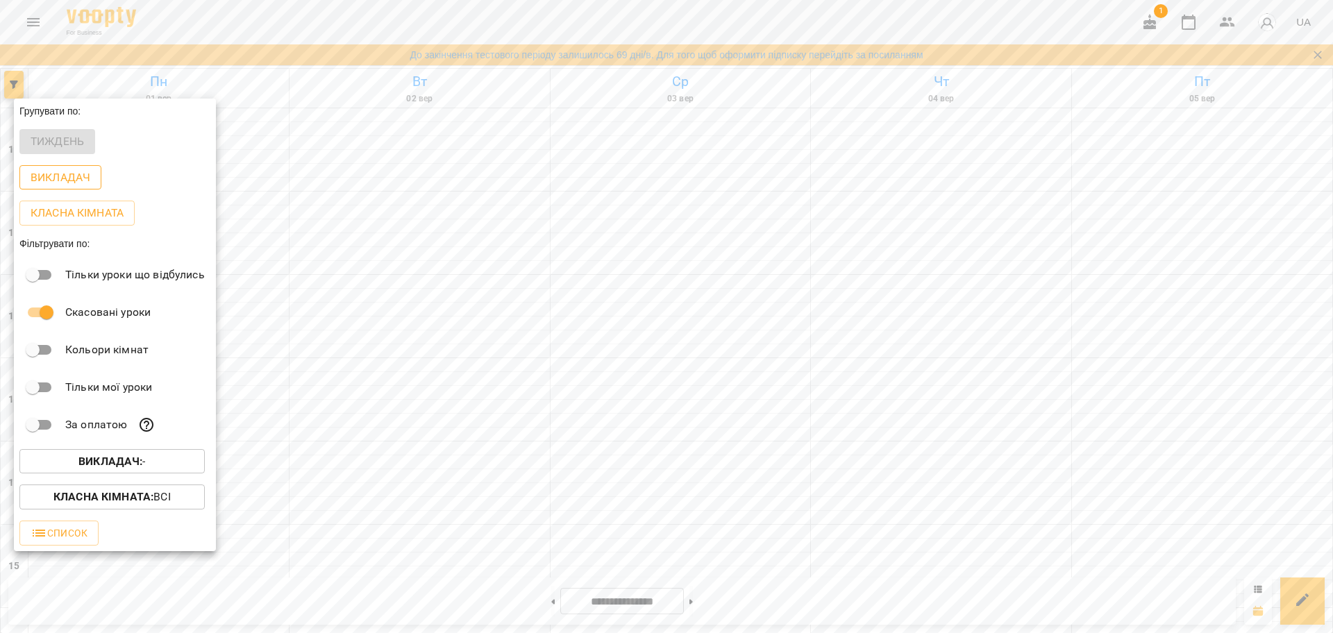
click at [69, 181] on p "Викладач" at bounding box center [61, 177] width 60 height 17
click at [153, 465] on span "Викладач : -" at bounding box center [112, 461] width 163 height 17
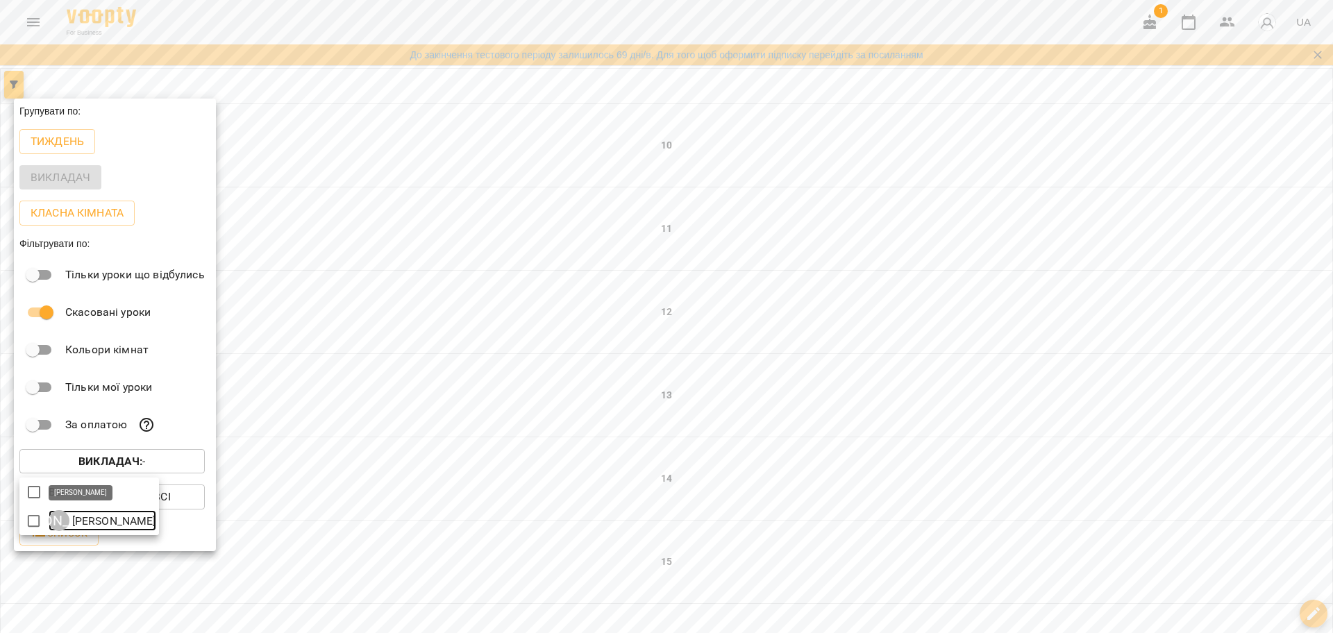
click at [131, 522] on p "[PERSON_NAME]" at bounding box center [112, 521] width 87 height 17
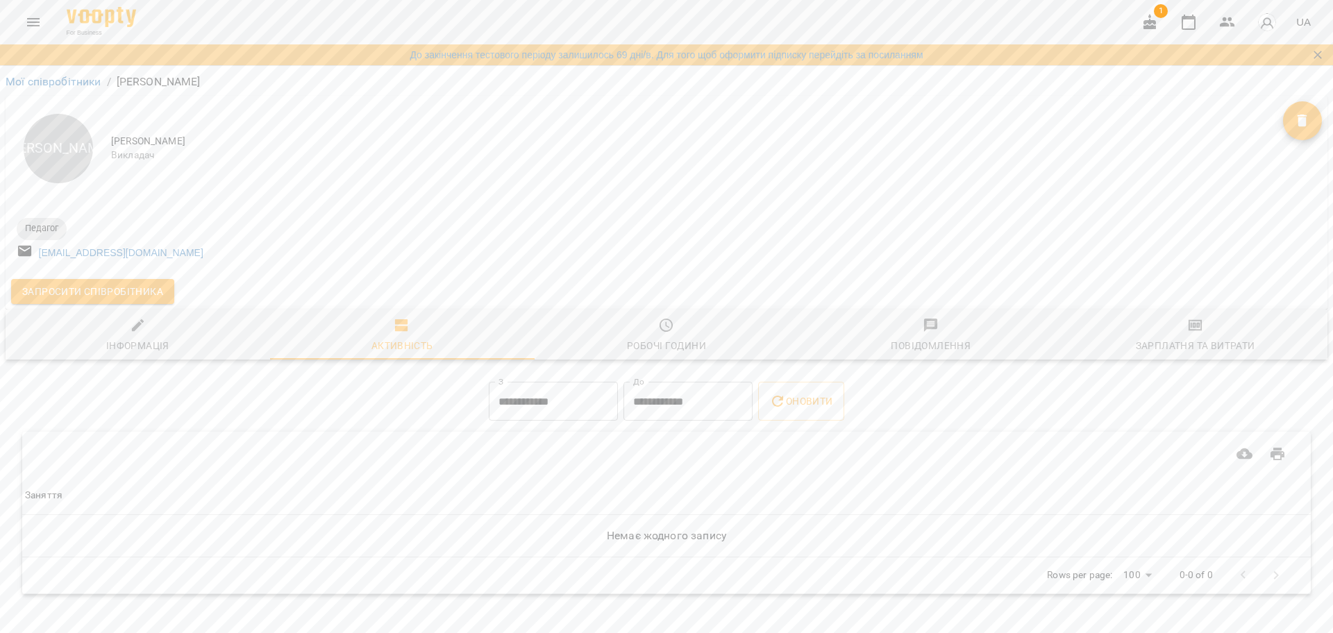
click at [673, 342] on div "Робочі години" at bounding box center [666, 345] width 79 height 17
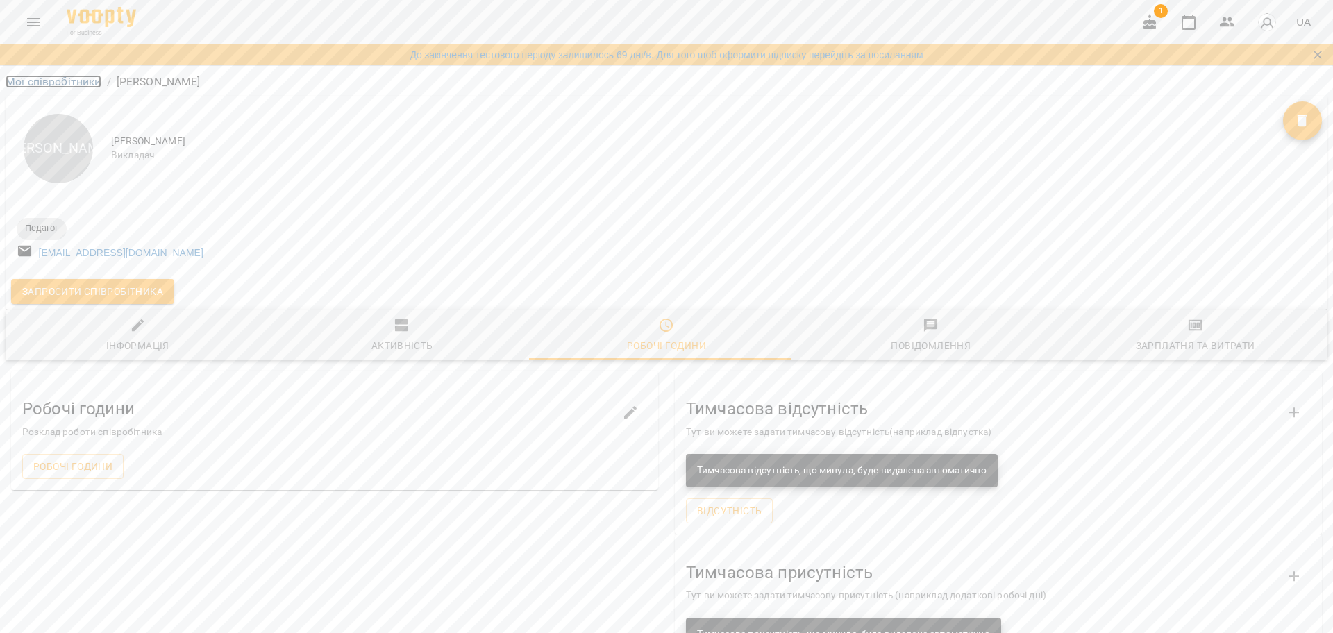
click at [51, 79] on link "Мої співробітники" at bounding box center [54, 81] width 96 height 13
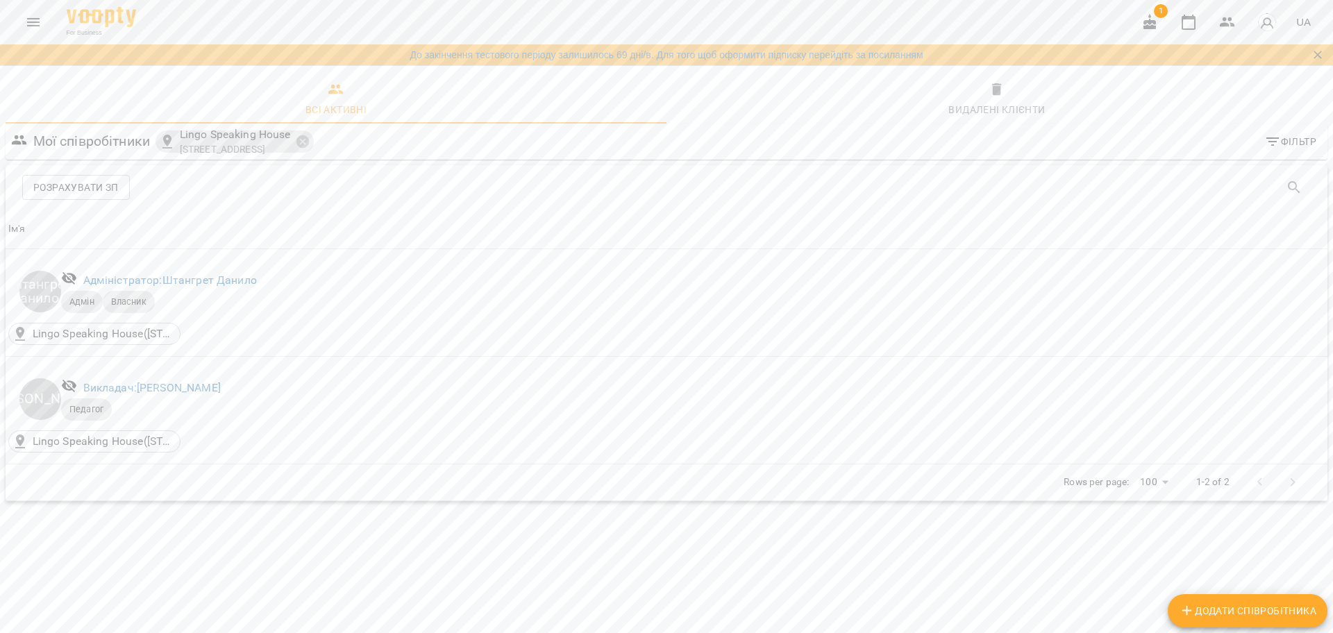
click at [11, 48] on div "До закінчення тестового періоду залишилось 69 дні/в. Для того щоб оформити підп…" at bounding box center [666, 55] width 1326 height 14
click at [10, 21] on div "For Business 1 UA" at bounding box center [666, 22] width 1333 height 44
click at [47, 26] on button "Menu" at bounding box center [33, 22] width 33 height 33
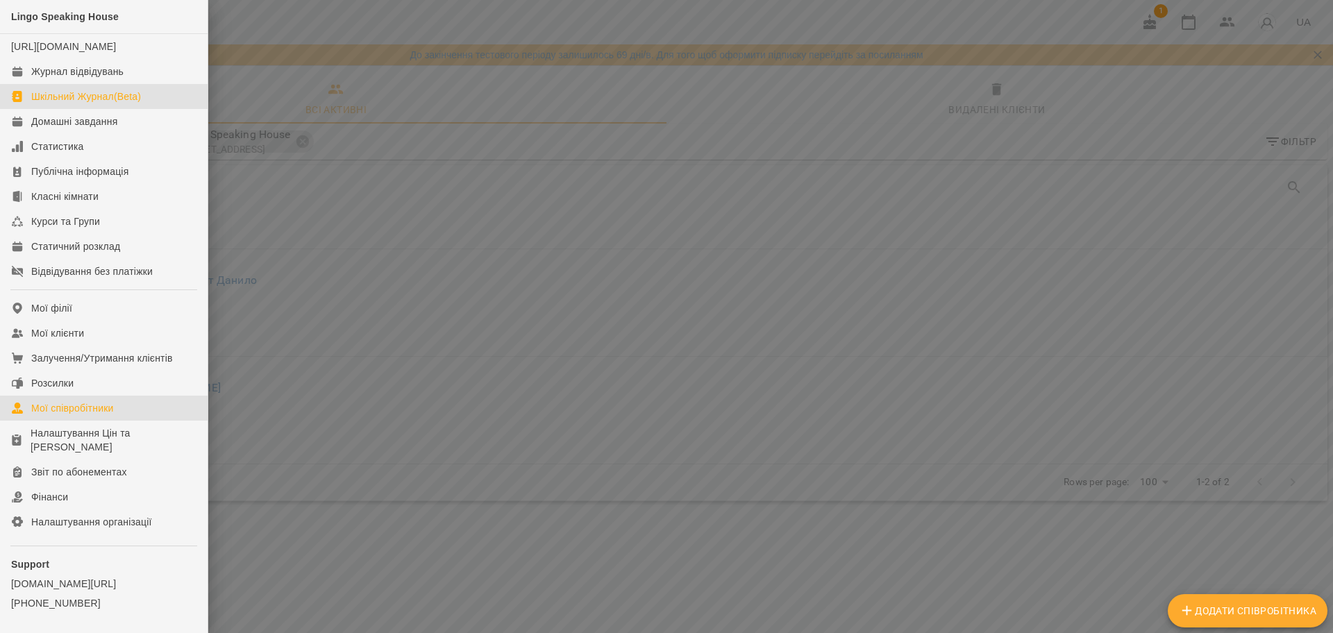
click at [94, 103] on div "Шкільний Журнал(Beta)" at bounding box center [86, 97] width 110 height 14
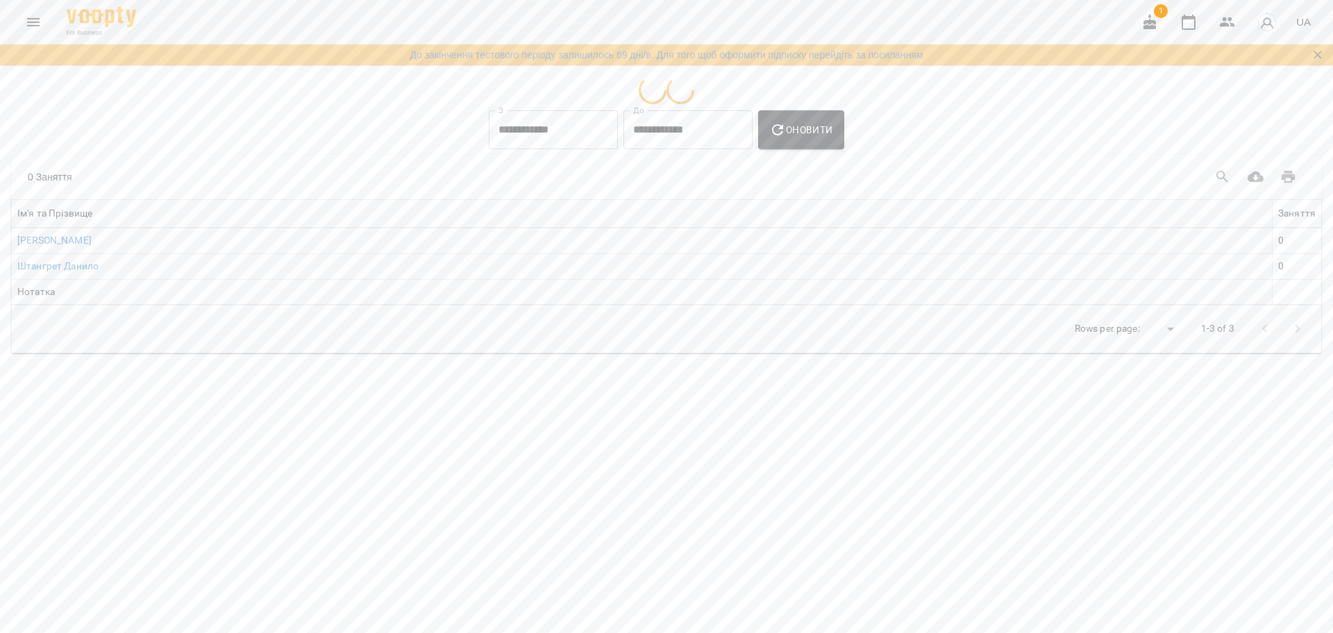
select select "**********"
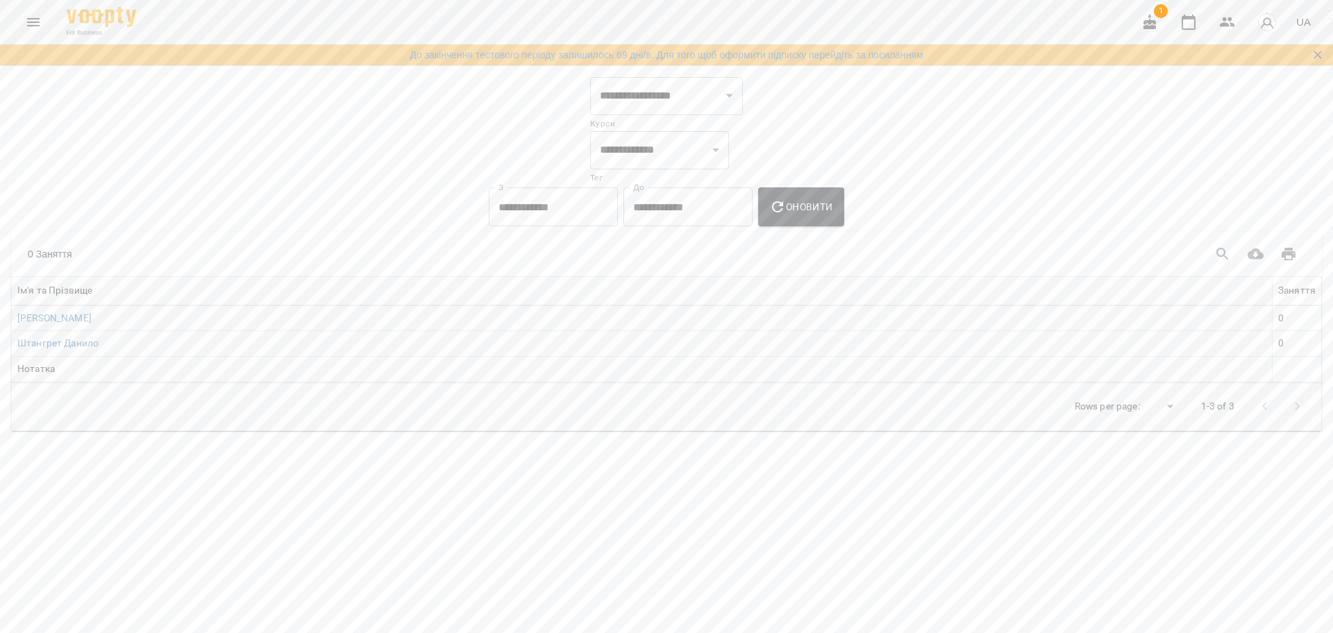
click at [62, 24] on div "For Business" at bounding box center [98, 22] width 75 height 31
click at [39, 26] on icon "Menu" at bounding box center [33, 22] width 17 height 17
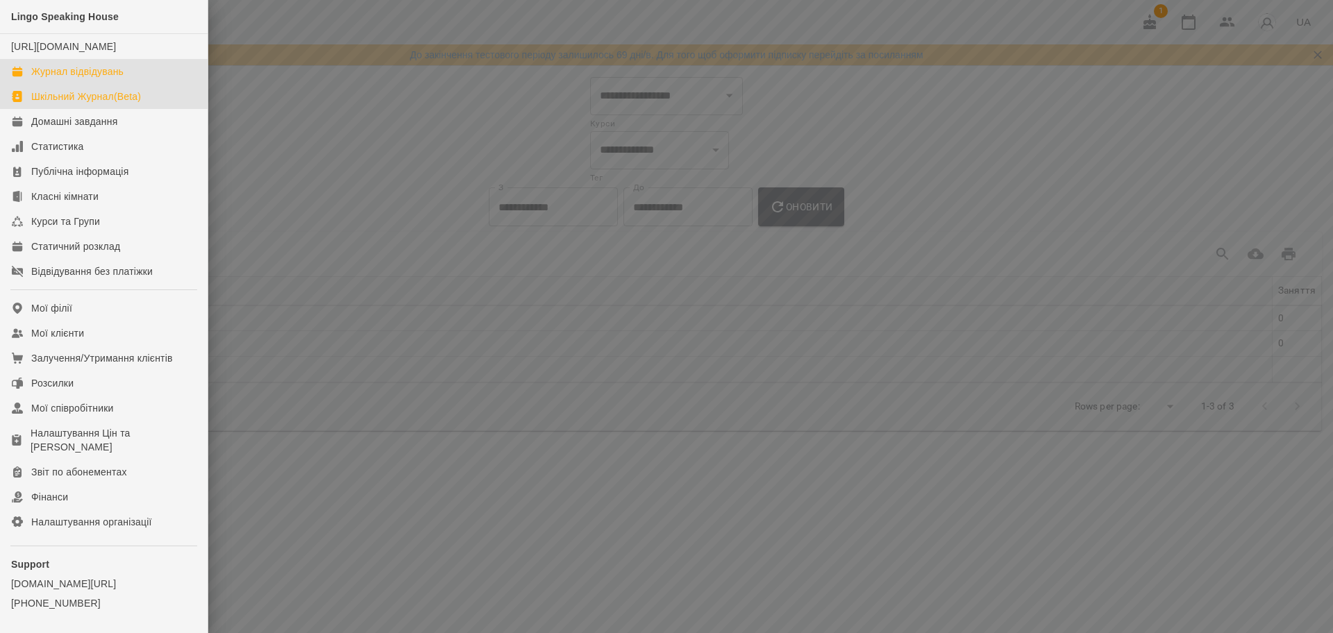
click at [41, 76] on link "Журнал відвідувань" at bounding box center [104, 71] width 208 height 25
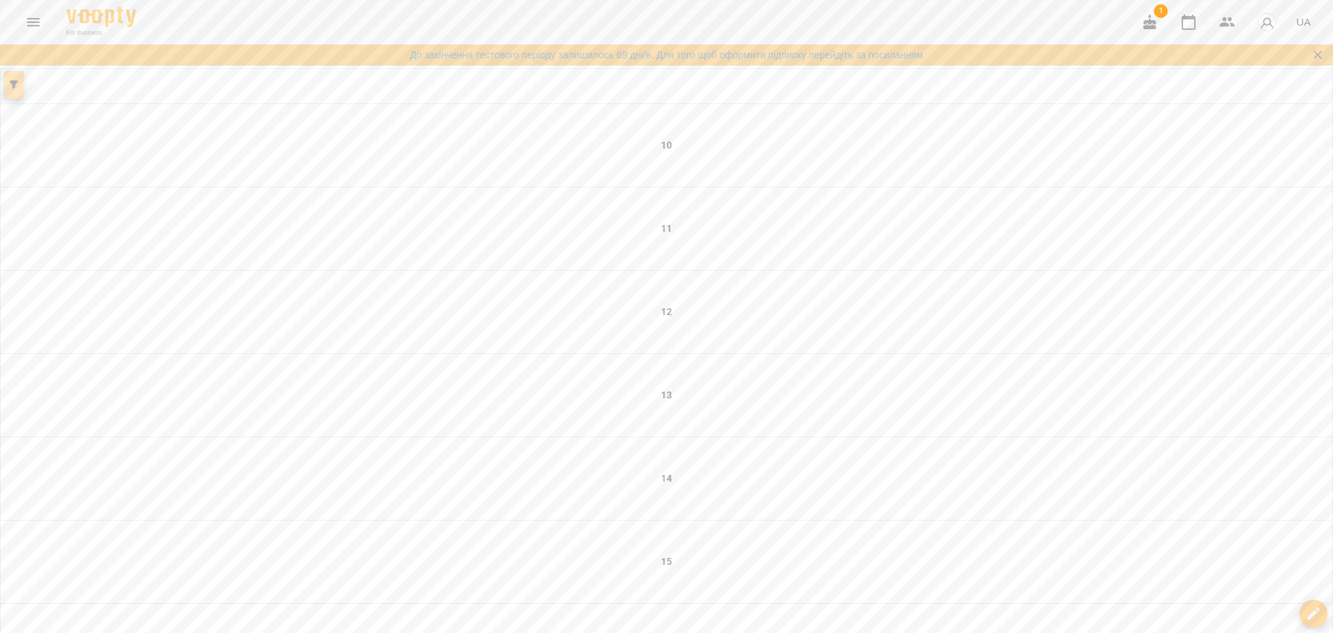
click at [21, 91] on button "button" at bounding box center [13, 85] width 19 height 28
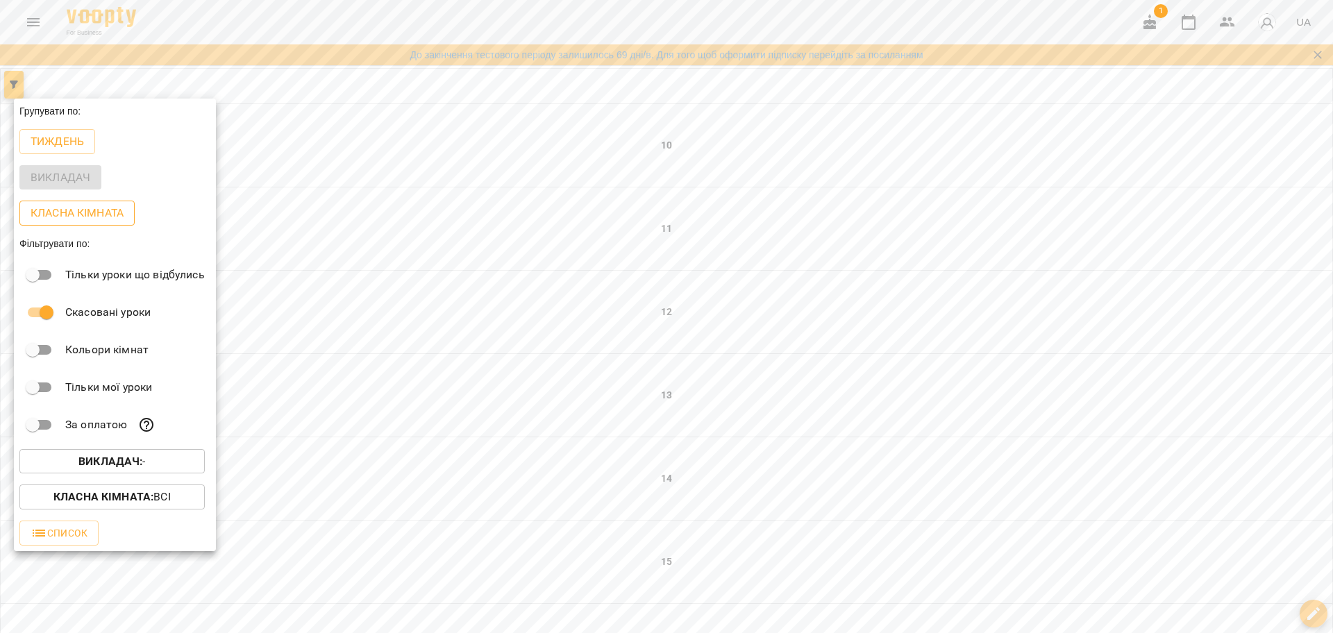
click at [81, 215] on p "Класна кімната" at bounding box center [77, 213] width 93 height 17
click at [349, 173] on div at bounding box center [666, 316] width 1333 height 633
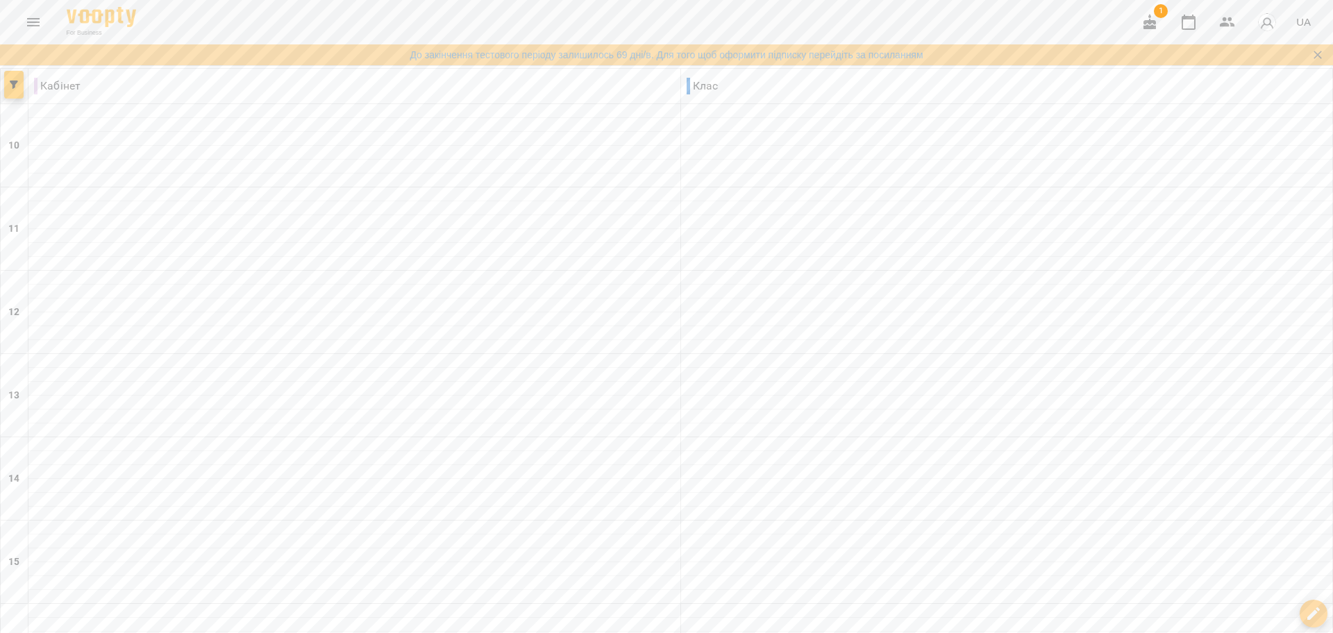
type input "**********"
click at [10, 78] on button "button" at bounding box center [13, 85] width 19 height 28
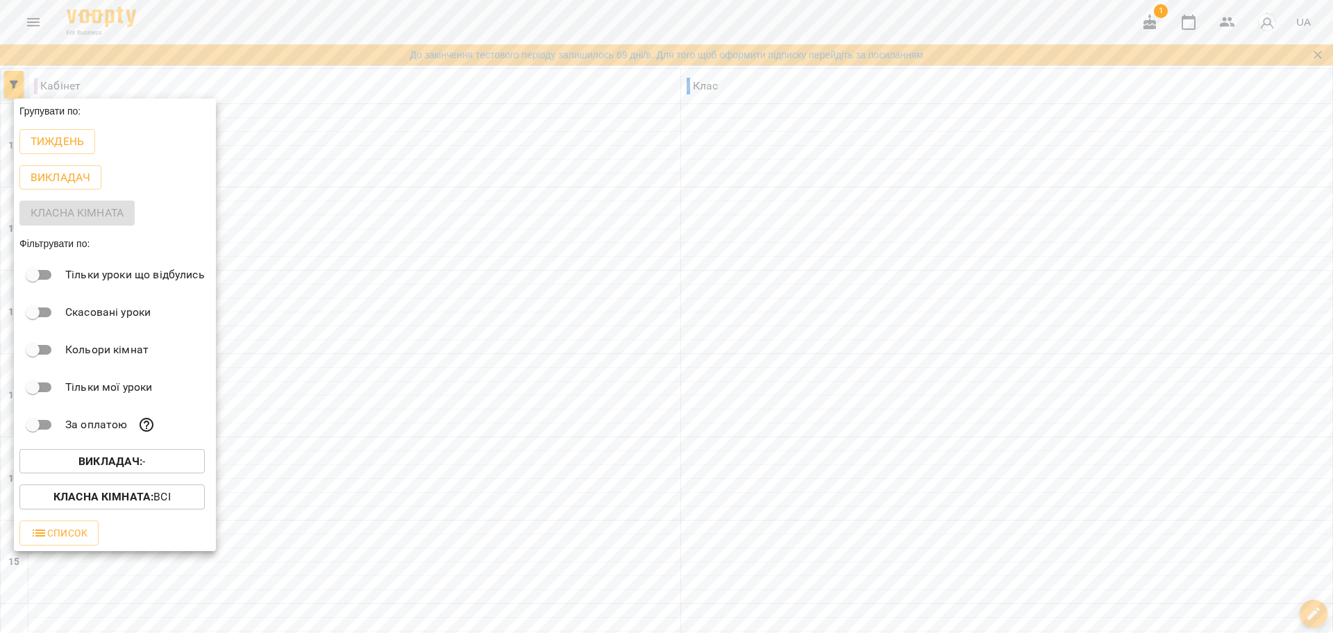
click at [285, 403] on div at bounding box center [666, 316] width 1333 height 633
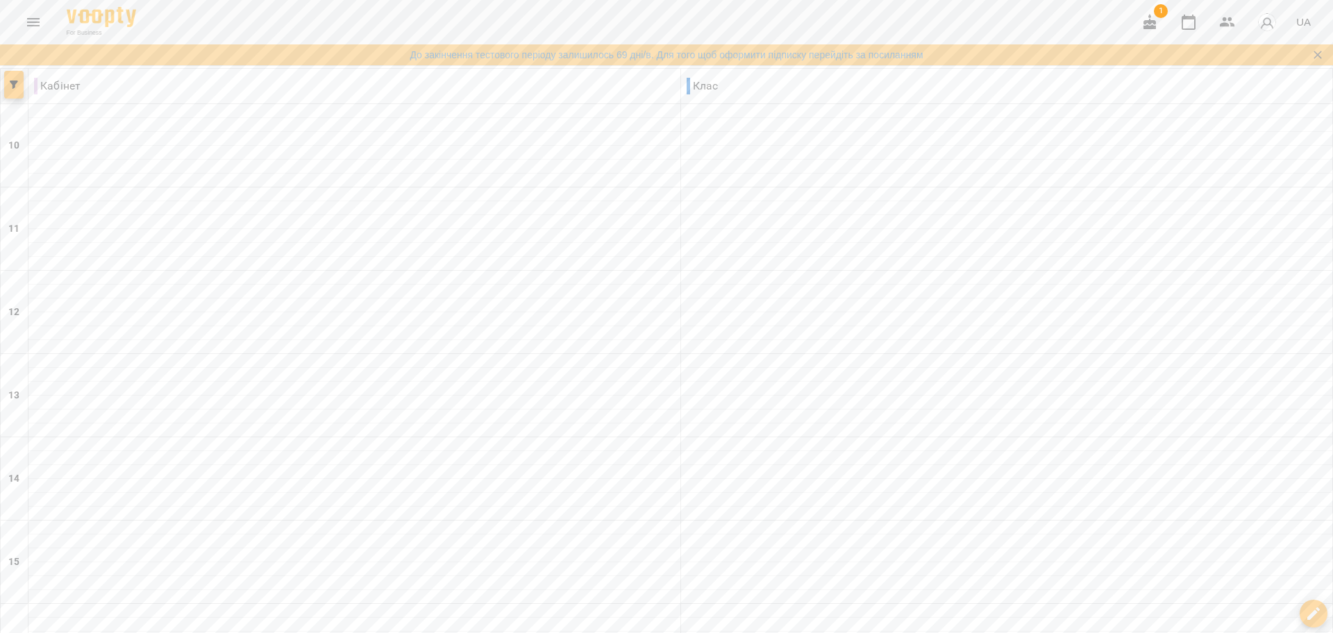
click at [22, 92] on button "button" at bounding box center [13, 85] width 19 height 28
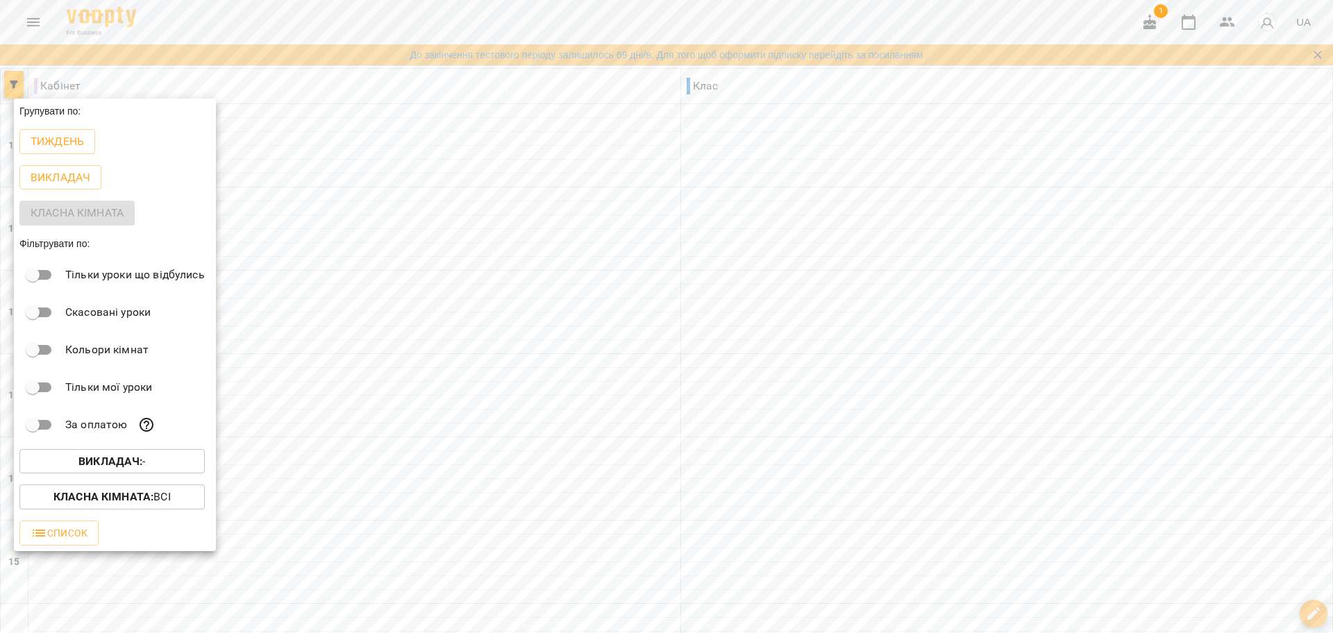
click at [517, 187] on div at bounding box center [666, 316] width 1333 height 633
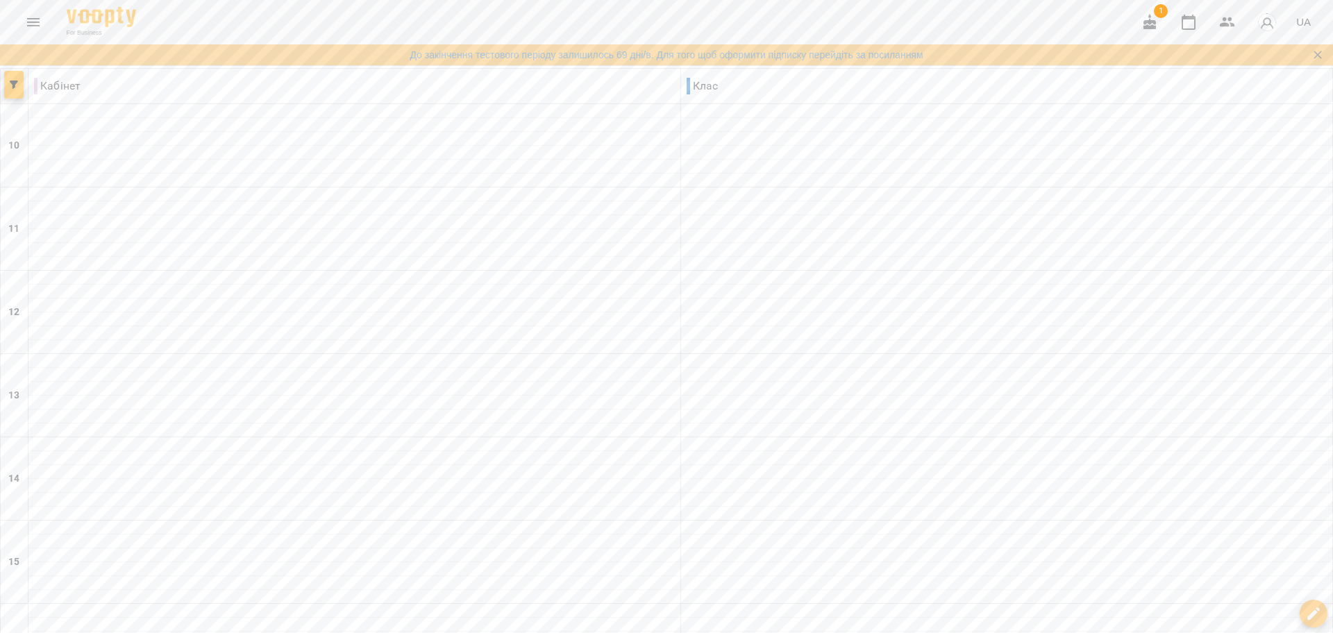
click at [1316, 620] on icon "button" at bounding box center [1313, 613] width 17 height 17
type input "**********"
click at [23, 87] on div "**********" at bounding box center [666, 507] width 1333 height 878
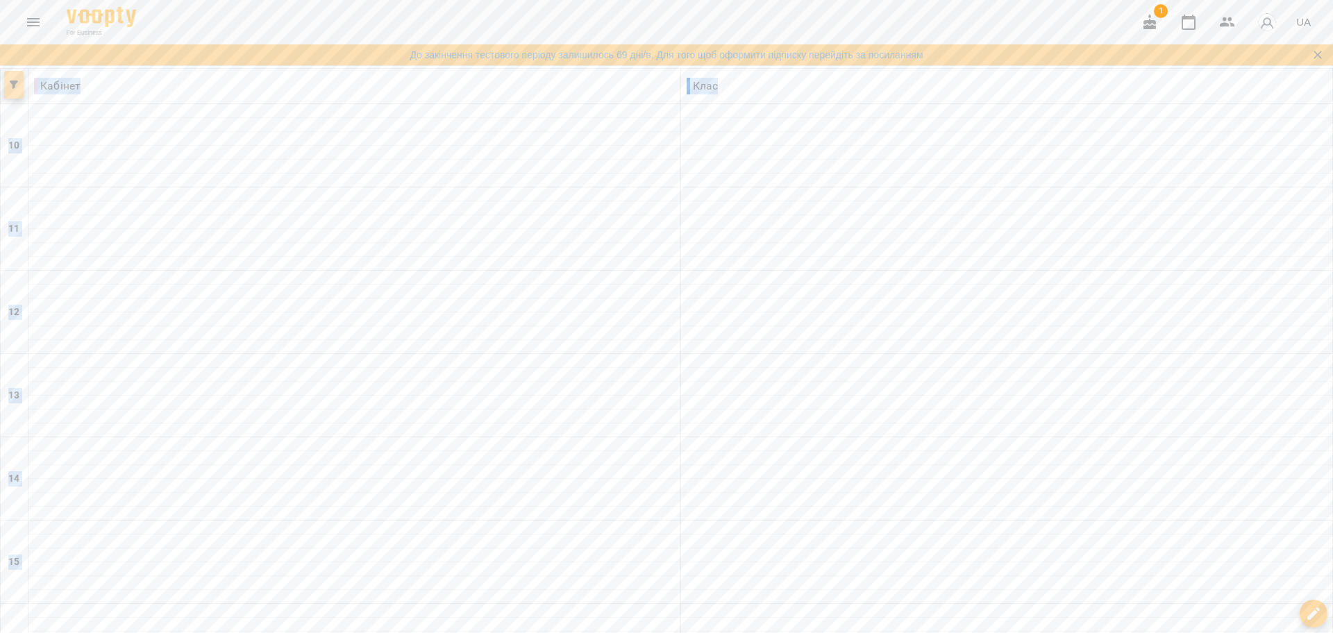
click at [21, 87] on span "button" at bounding box center [13, 85] width 19 height 8
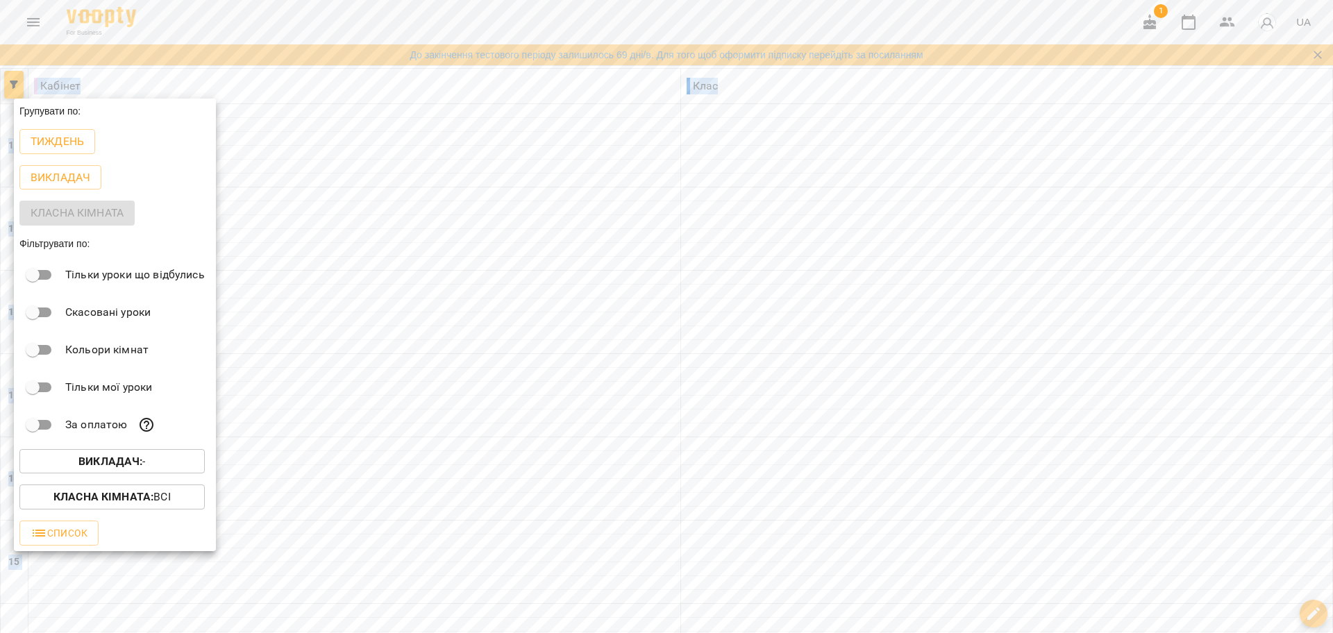
click at [115, 465] on b "Викладач :" at bounding box center [110, 461] width 64 height 13
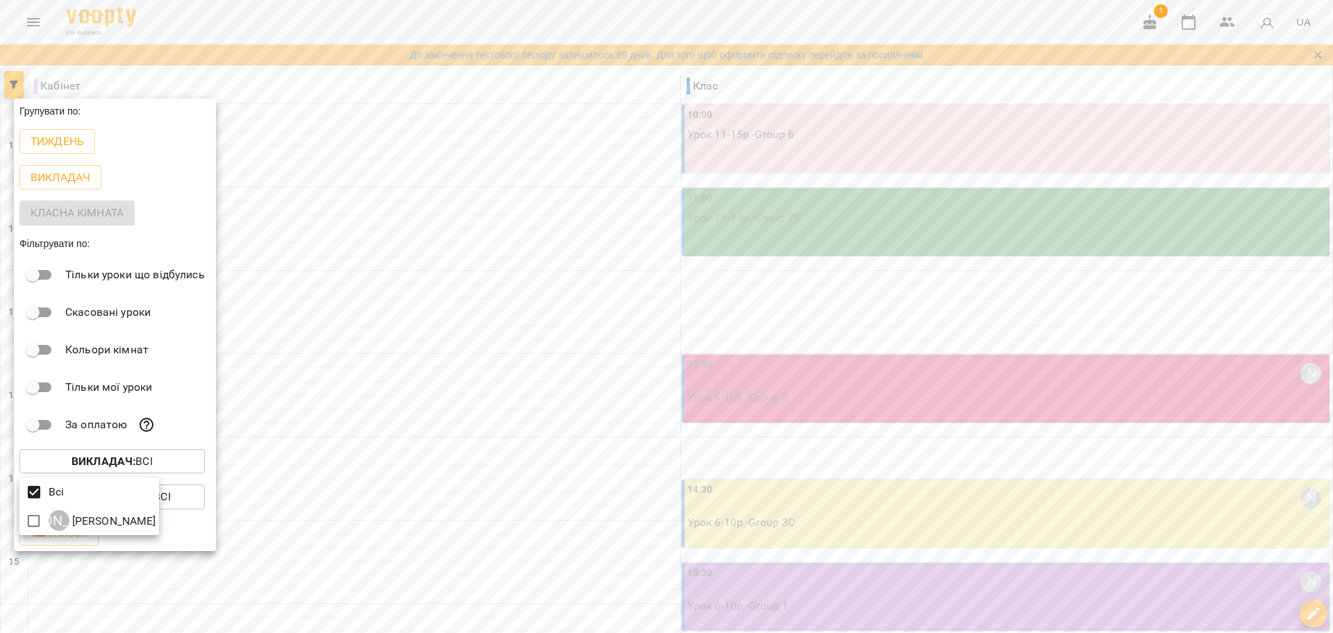
click at [367, 467] on div at bounding box center [666, 316] width 1333 height 633
click at [367, 466] on div at bounding box center [666, 316] width 1333 height 633
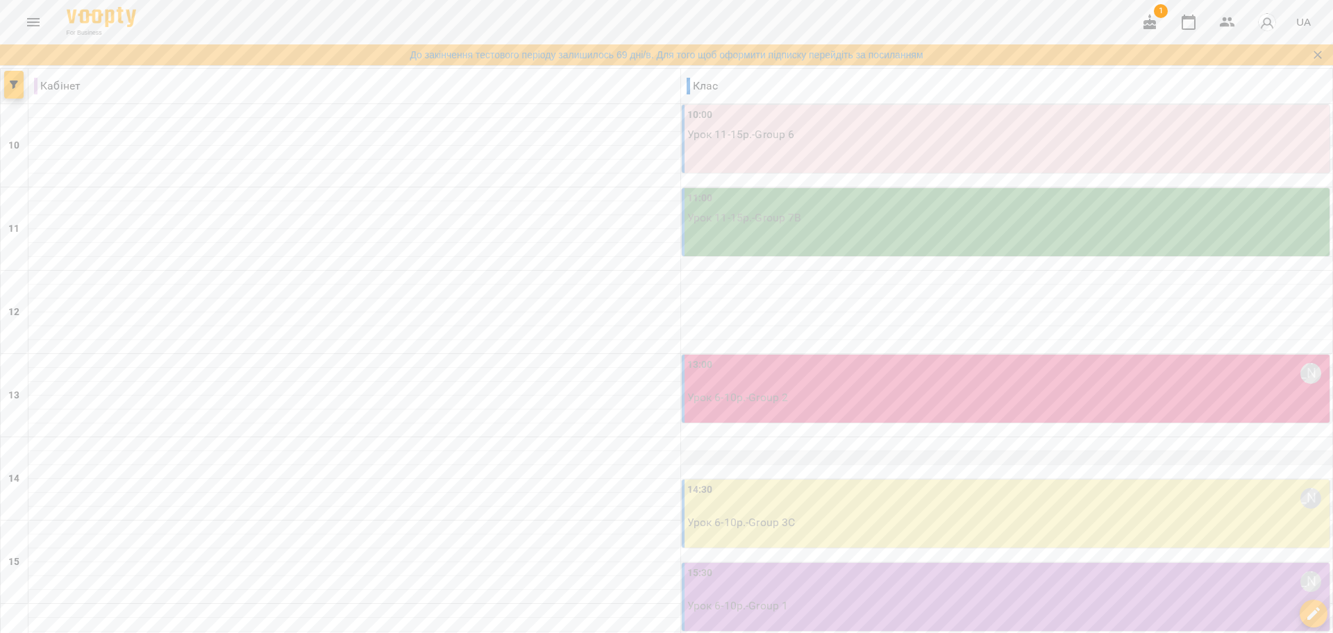
scroll to position [313, 0]
type input "**********"
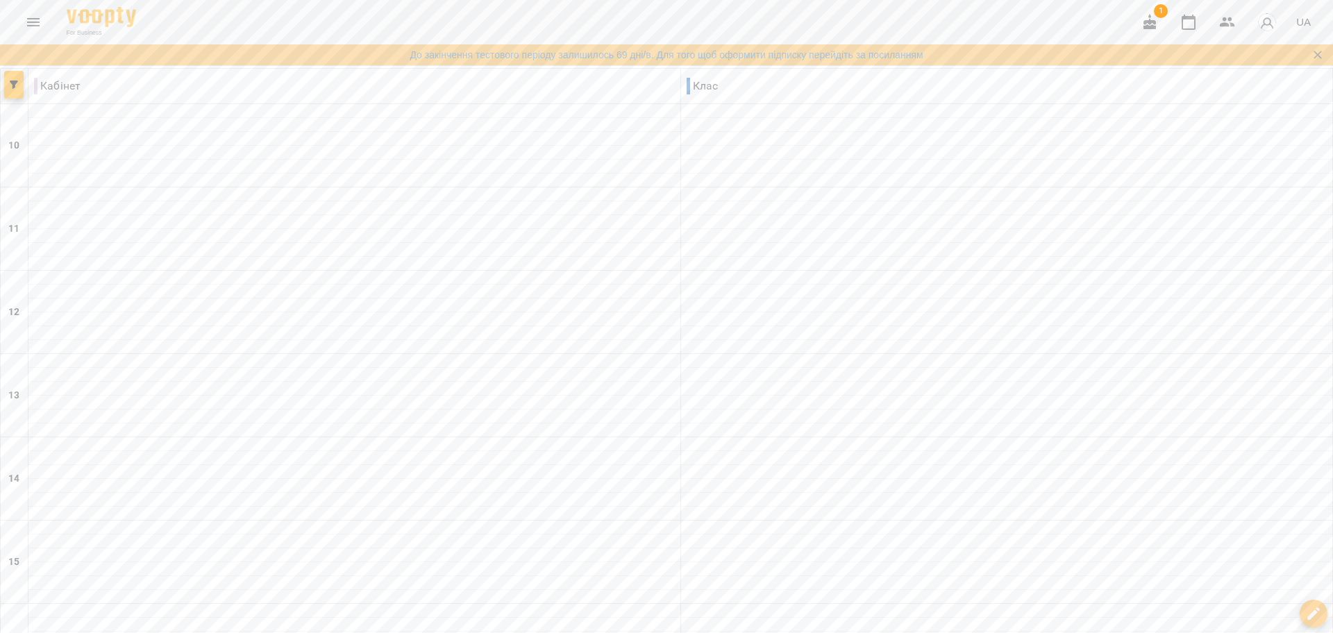
scroll to position [0, 0]
type input "**********"
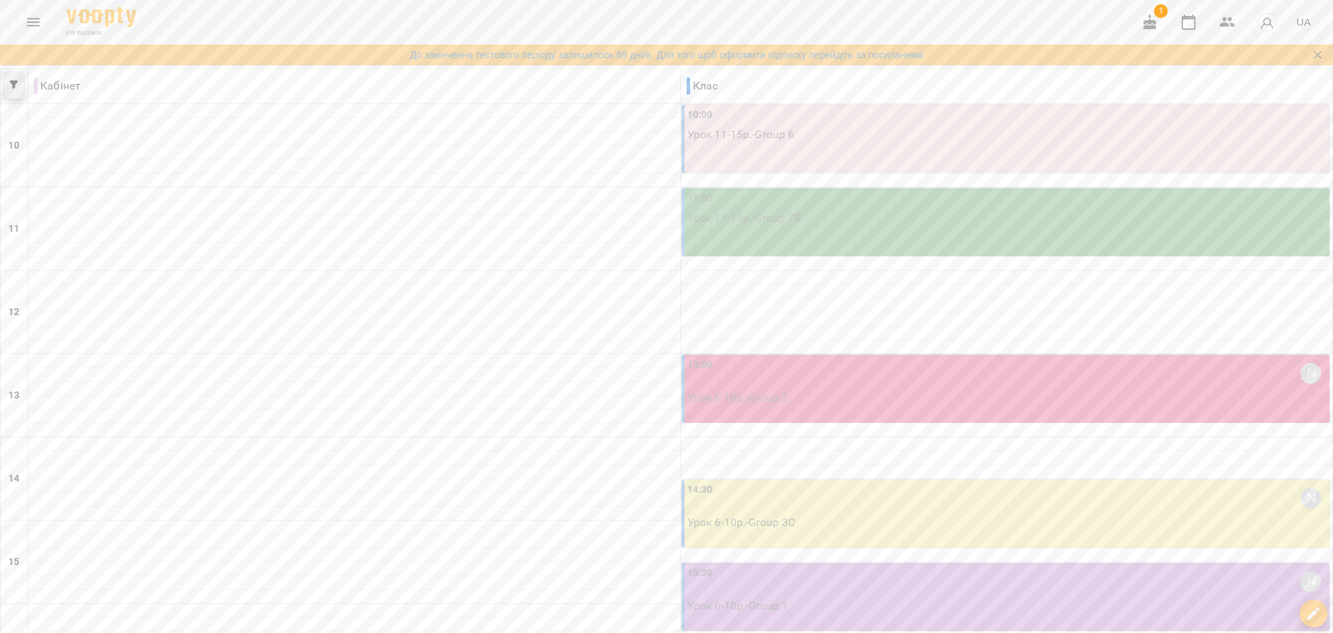
click at [15, 85] on icon "button" at bounding box center [14, 85] width 8 height 8
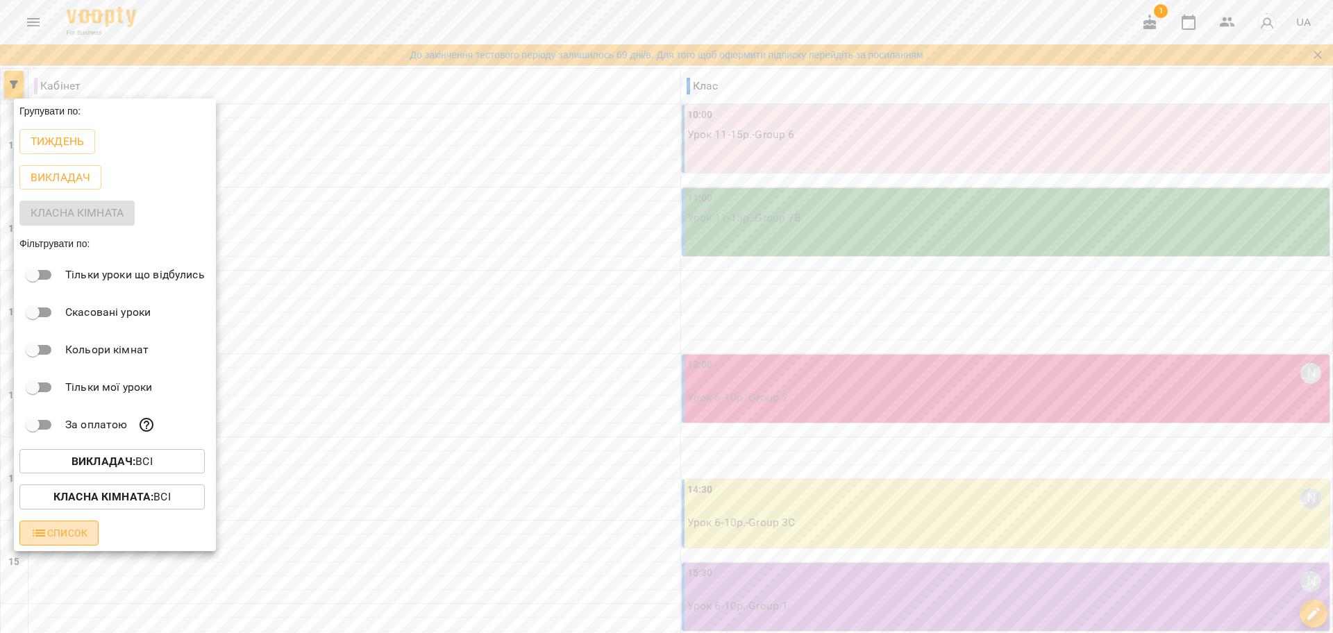
click at [59, 542] on span "Список" at bounding box center [59, 533] width 57 height 17
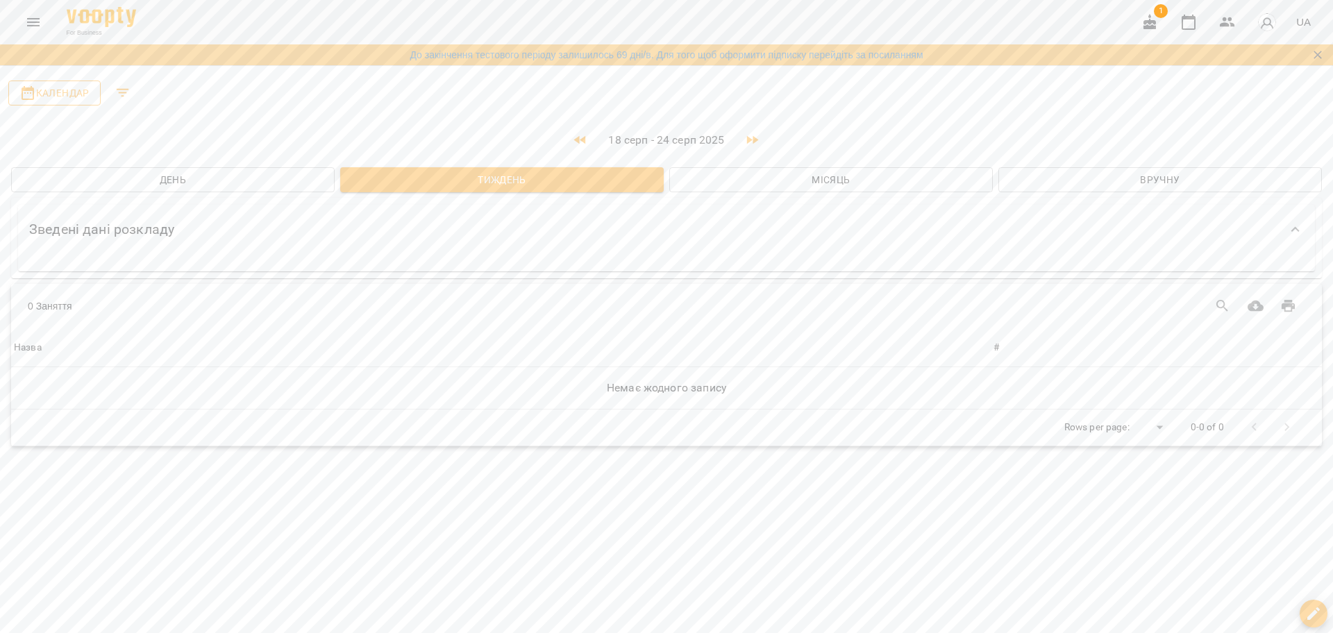
click at [54, 86] on span "Календар" at bounding box center [54, 93] width 70 height 17
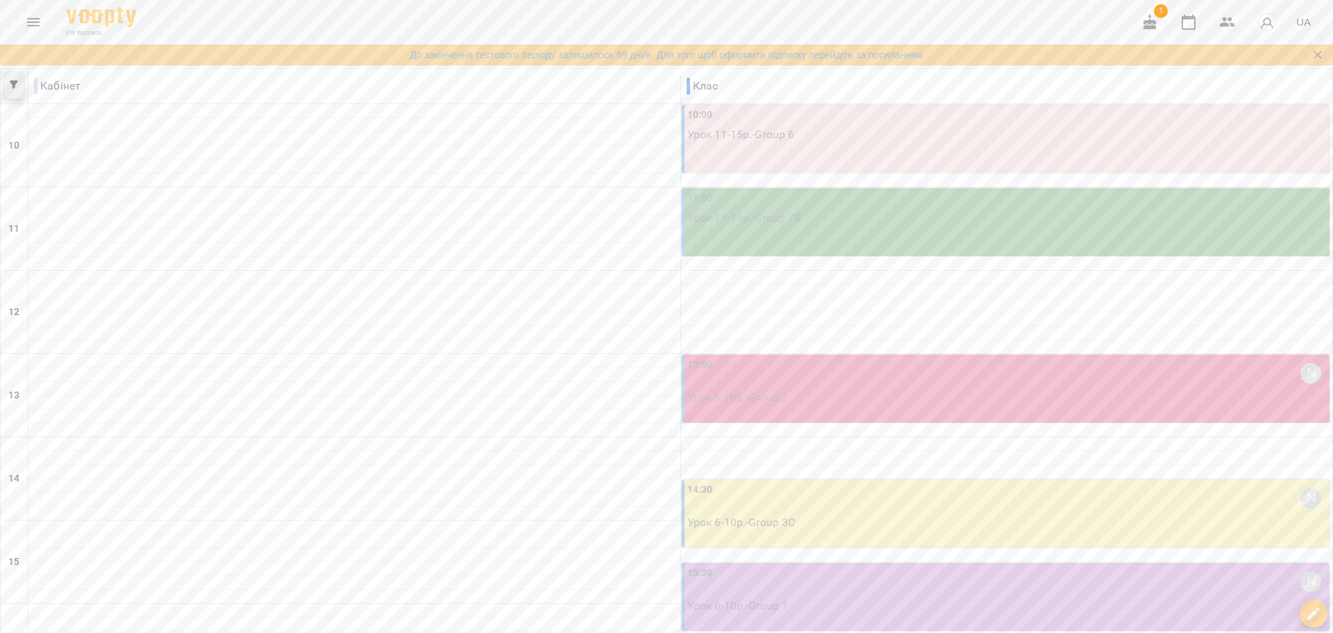
click at [12, 85] on icon "button" at bounding box center [14, 85] width 8 height 8
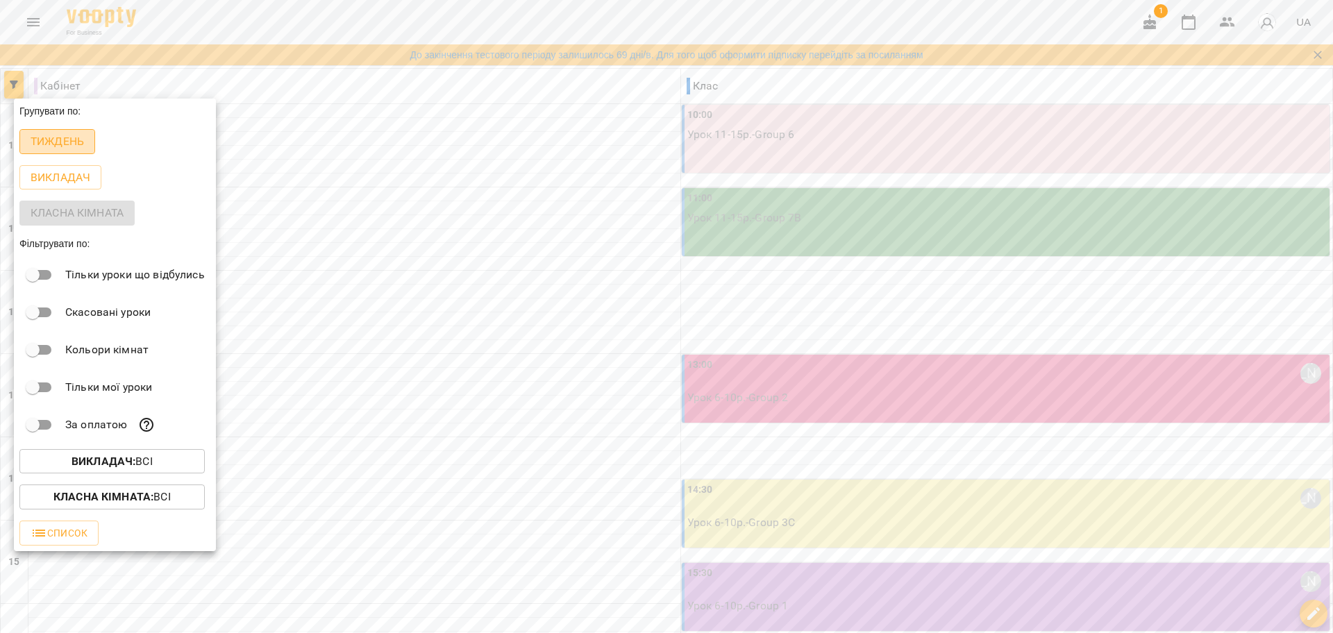
click at [62, 152] on button "Тиждень" at bounding box center [57, 141] width 76 height 25
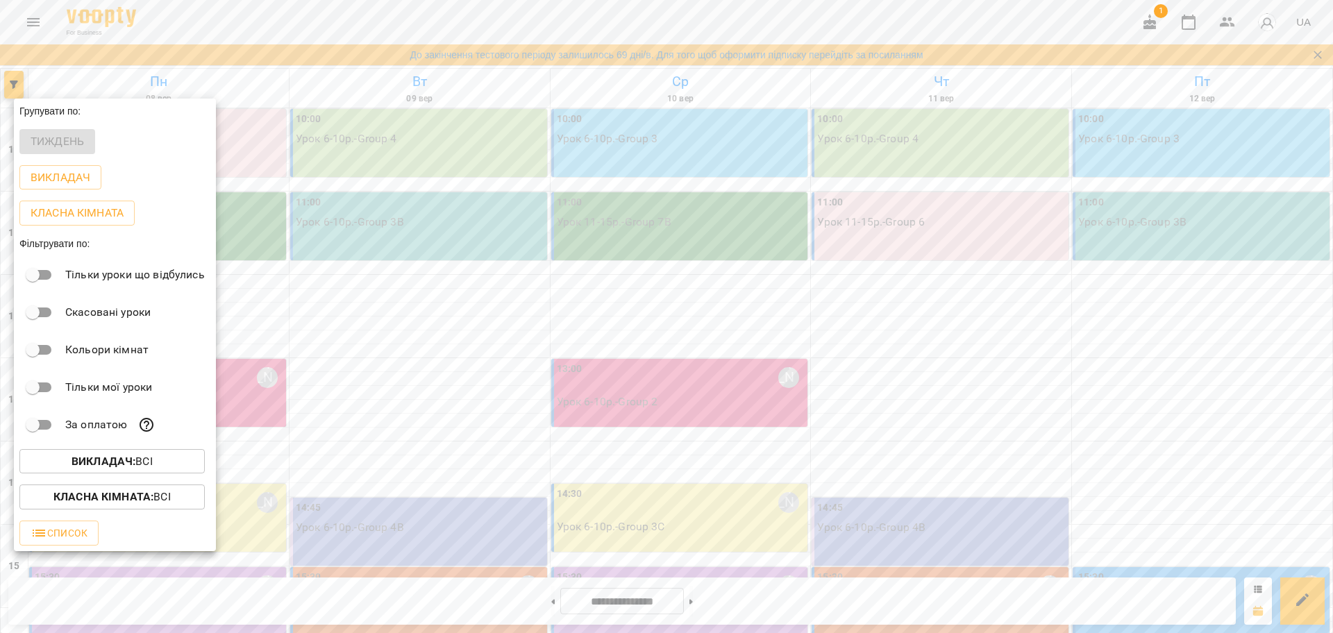
click at [620, 289] on div at bounding box center [666, 316] width 1333 height 633
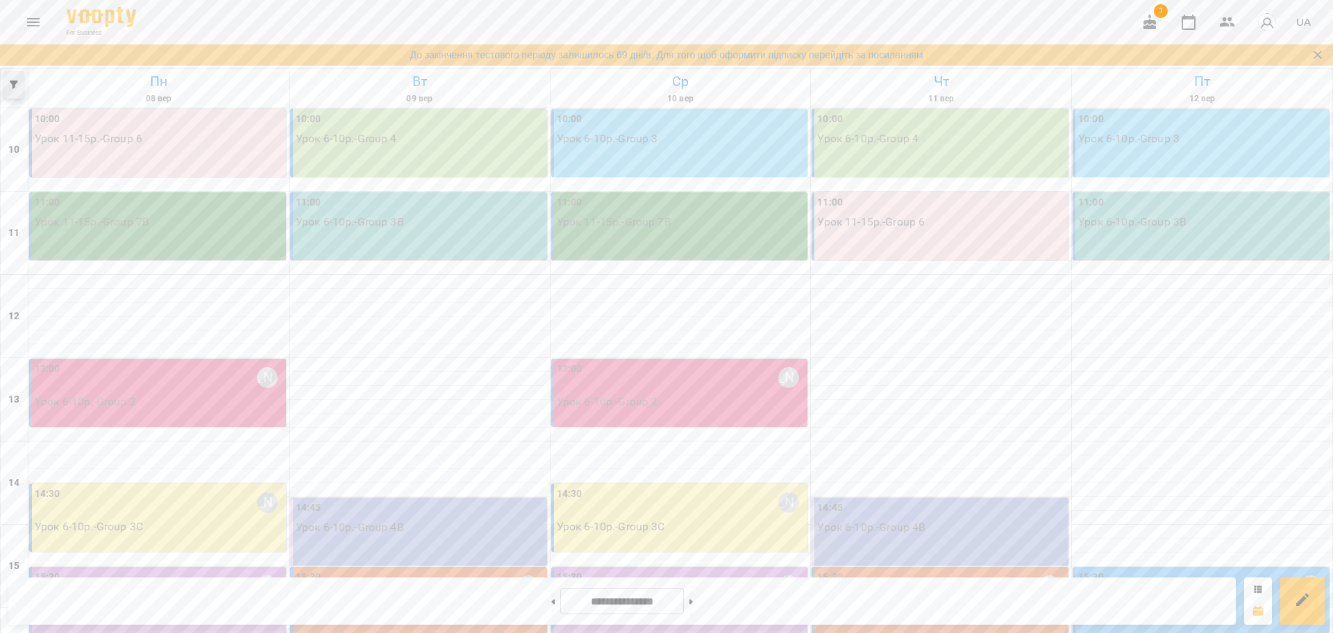
click at [17, 94] on button "button" at bounding box center [13, 85] width 19 height 28
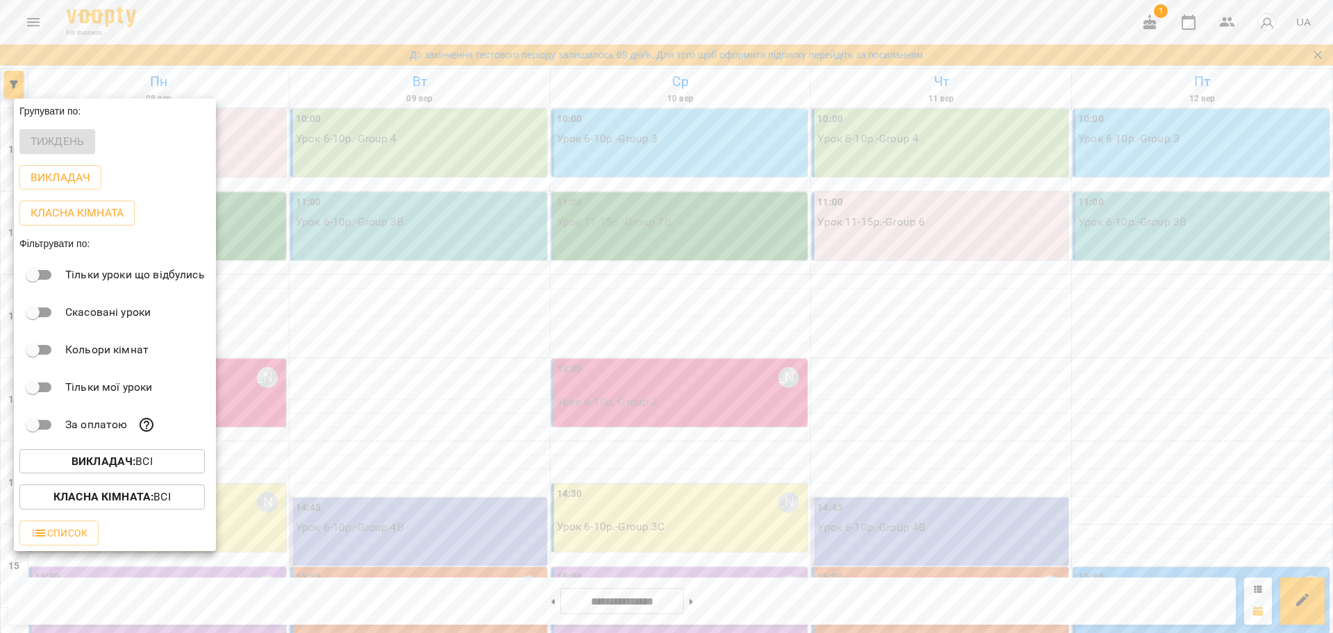
click at [142, 467] on p "Викладач : Всі" at bounding box center [112, 461] width 81 height 17
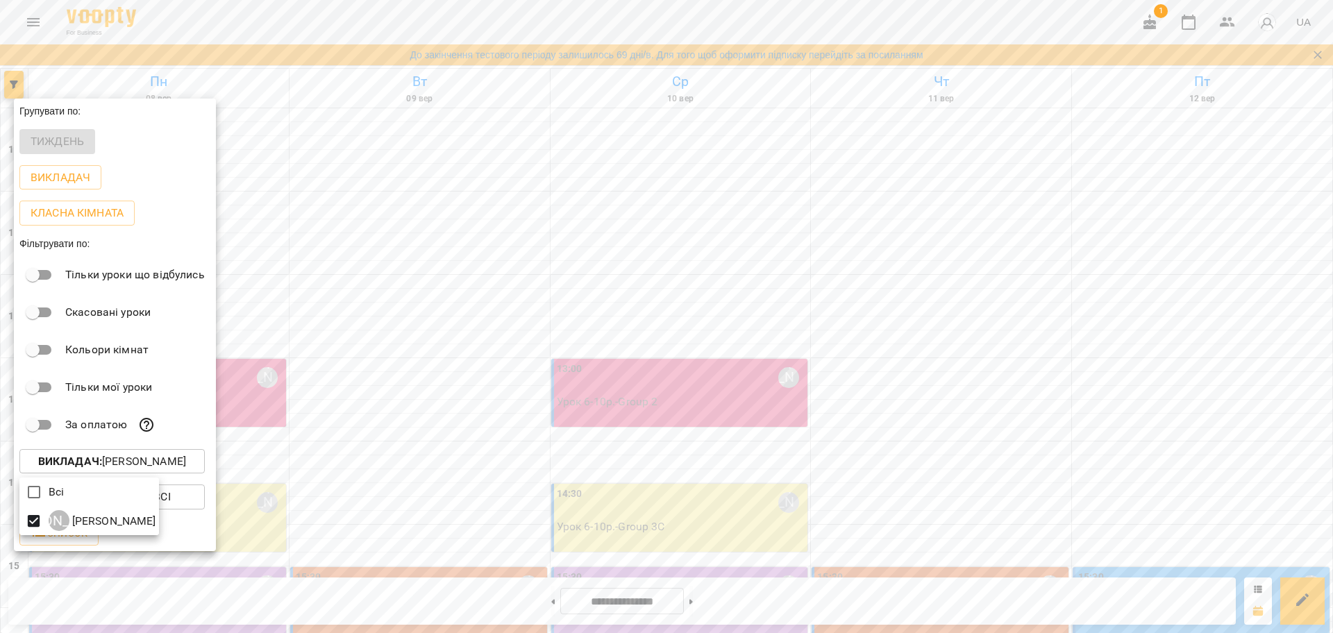
click at [453, 392] on div at bounding box center [666, 316] width 1333 height 633
click at [366, 371] on div at bounding box center [666, 316] width 1333 height 633
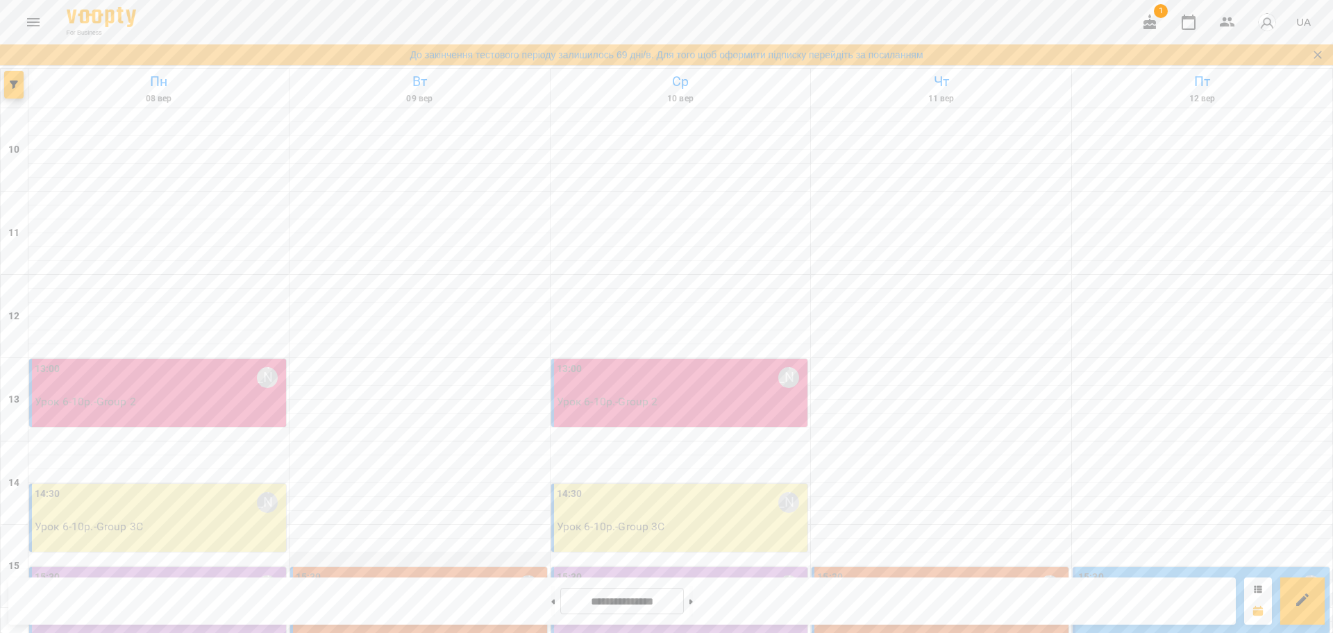
scroll to position [174, 0]
click at [21, 86] on span "button" at bounding box center [13, 85] width 19 height 8
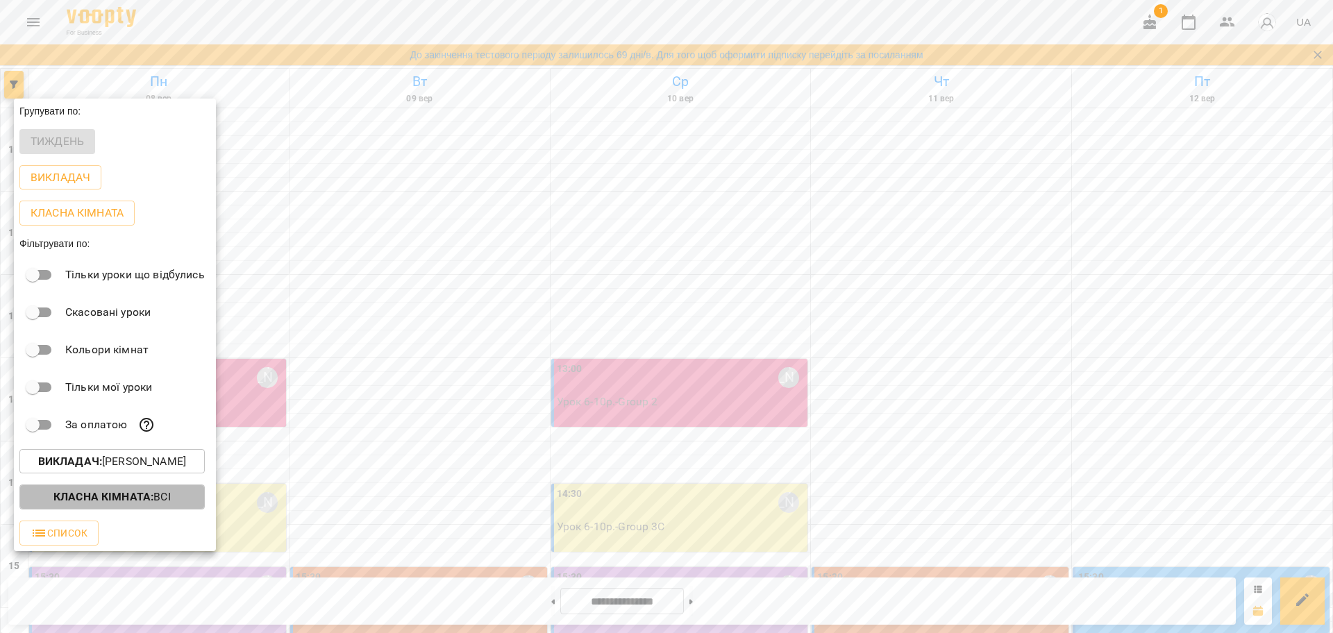
click at [169, 505] on p "Класна кімната : Всі" at bounding box center [111, 497] width 117 height 17
click at [119, 471] on div at bounding box center [666, 316] width 1333 height 633
click at [115, 467] on p "Викладач : Якобчук Олеся" at bounding box center [112, 461] width 148 height 17
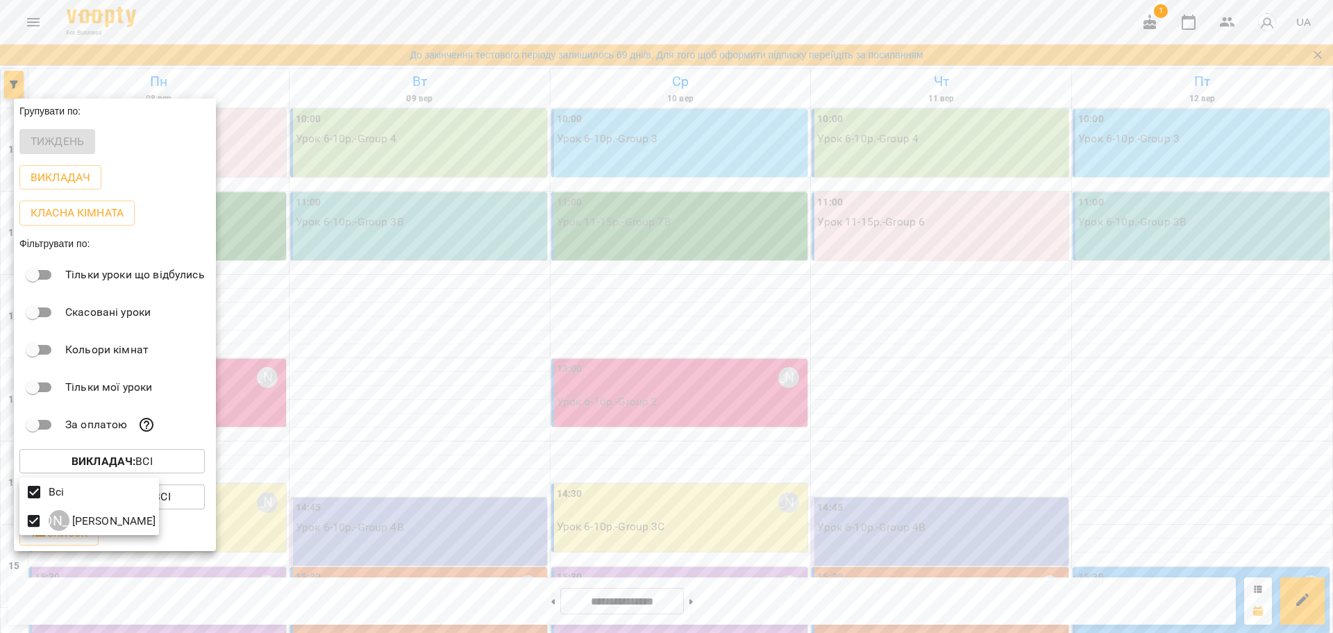
click at [333, 206] on div at bounding box center [666, 316] width 1333 height 633
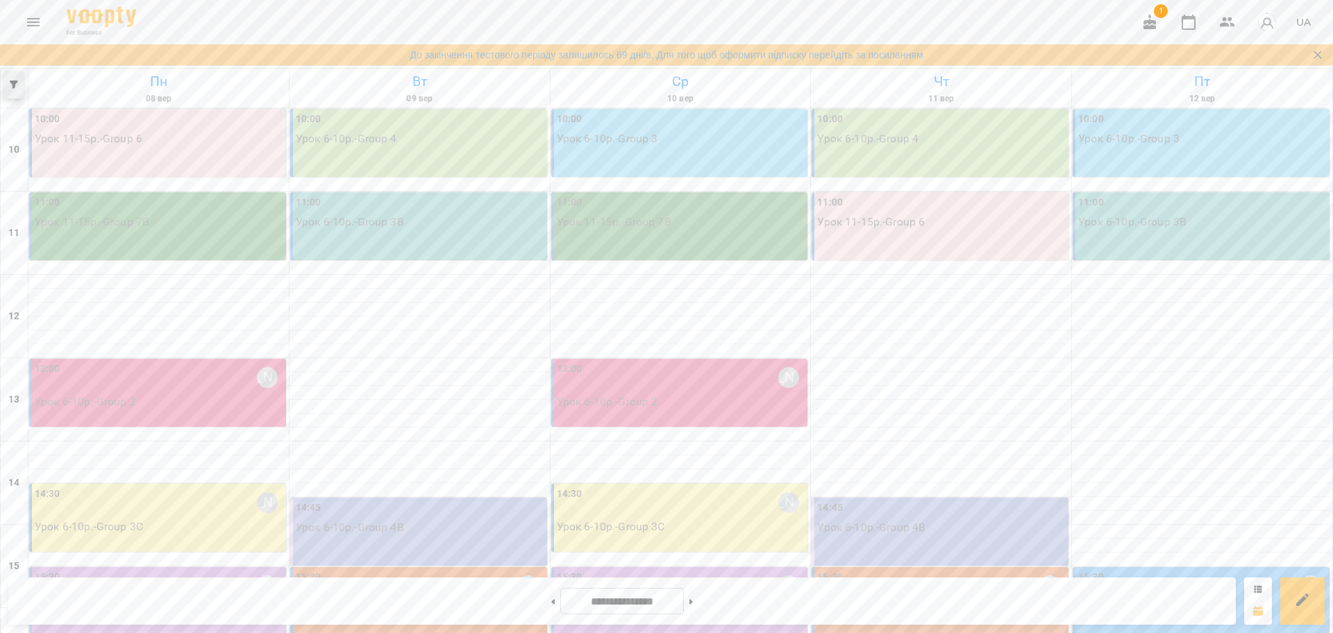
click at [9, 85] on span "button" at bounding box center [13, 85] width 19 height 8
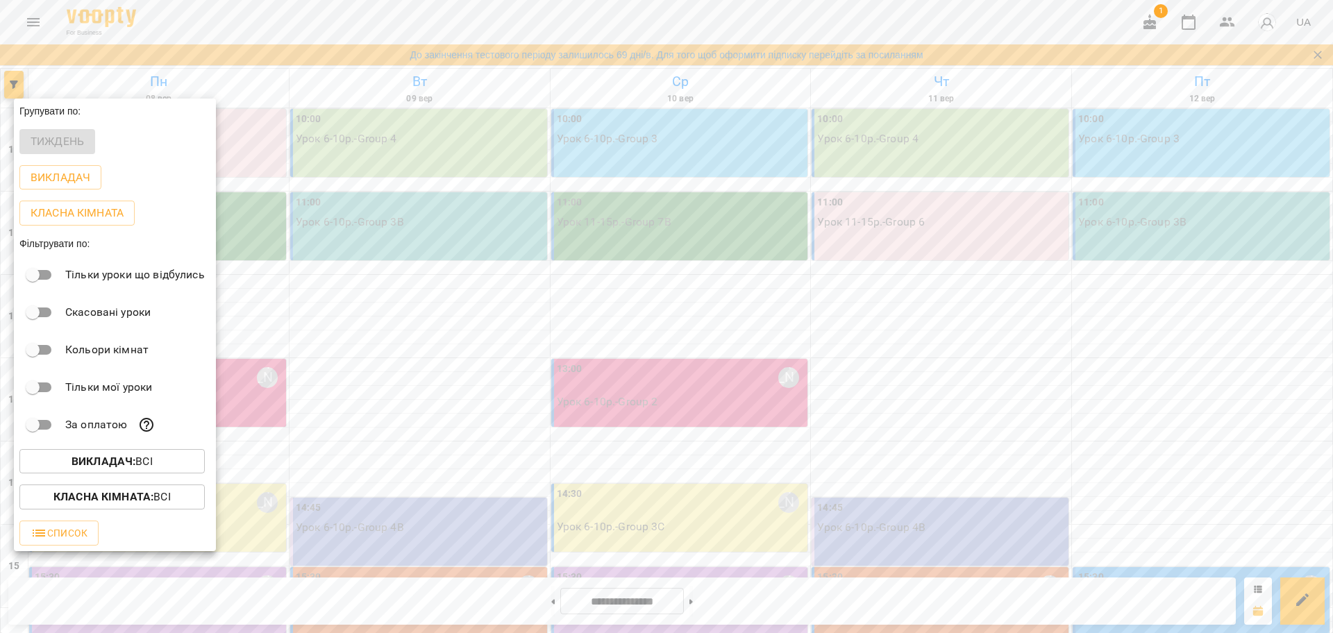
click at [153, 467] on p "Викладач : Всі" at bounding box center [112, 461] width 81 height 17
click at [92, 521] on p "[PERSON_NAME]" at bounding box center [112, 521] width 87 height 17
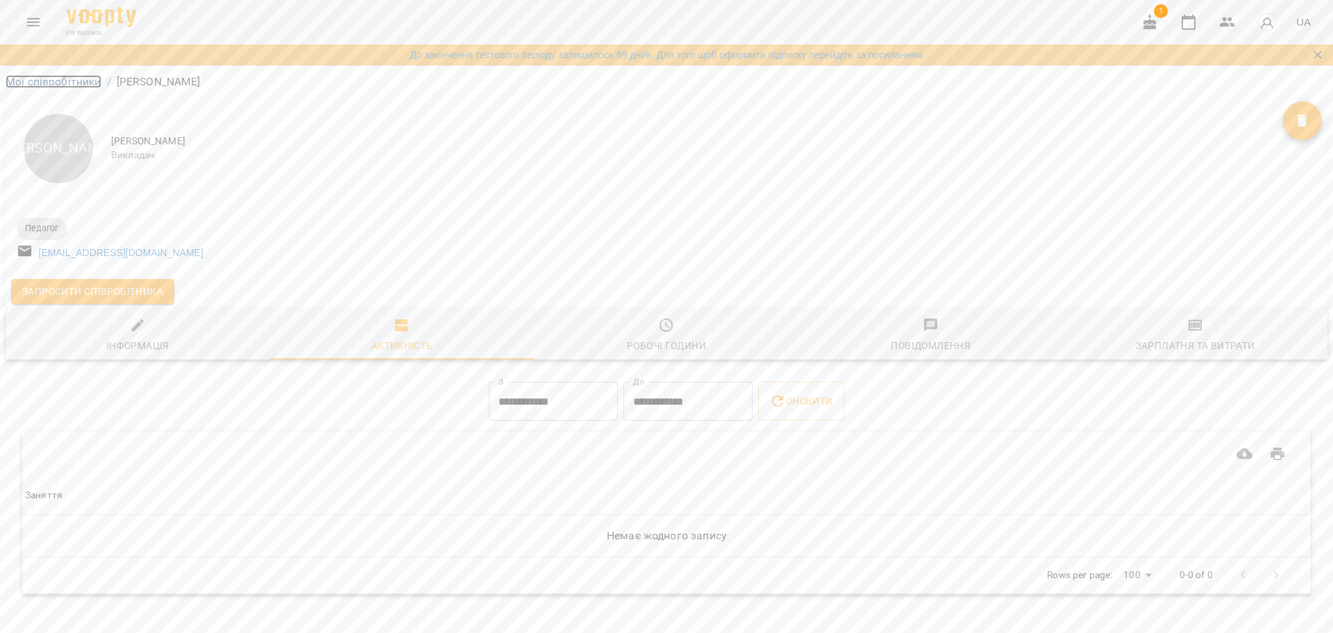
click at [35, 86] on link "Мої співробітники" at bounding box center [54, 81] width 96 height 13
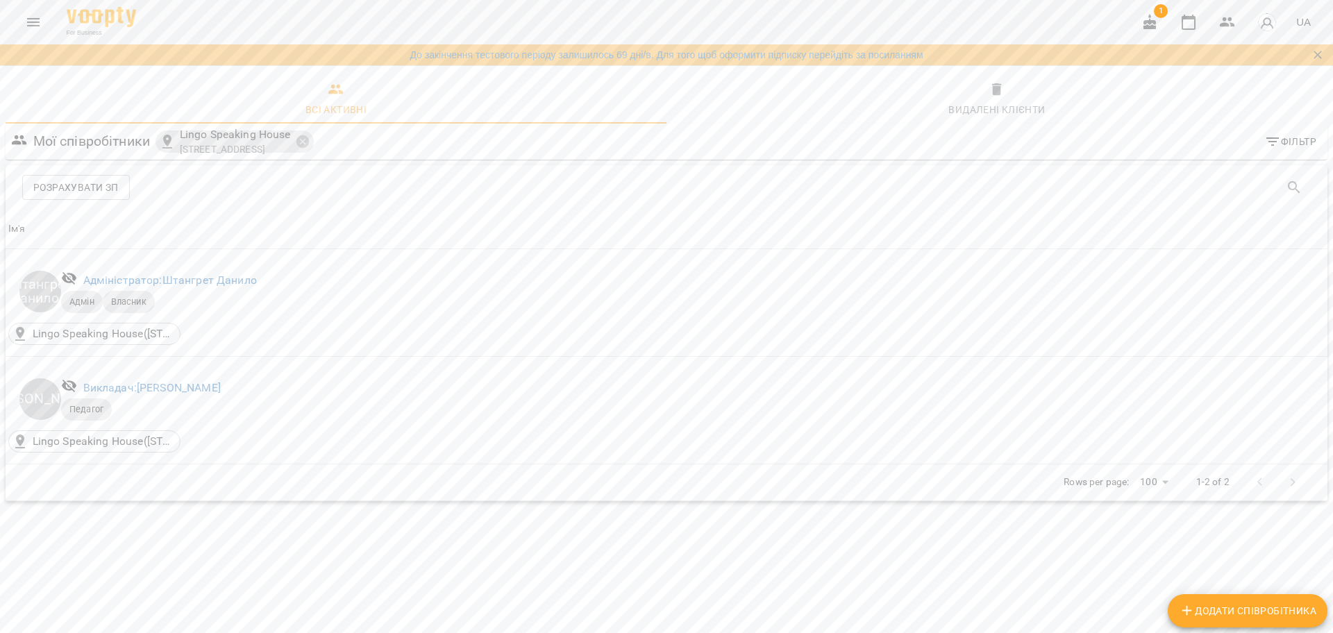
click at [31, 22] on icon "Menu" at bounding box center [33, 22] width 12 height 8
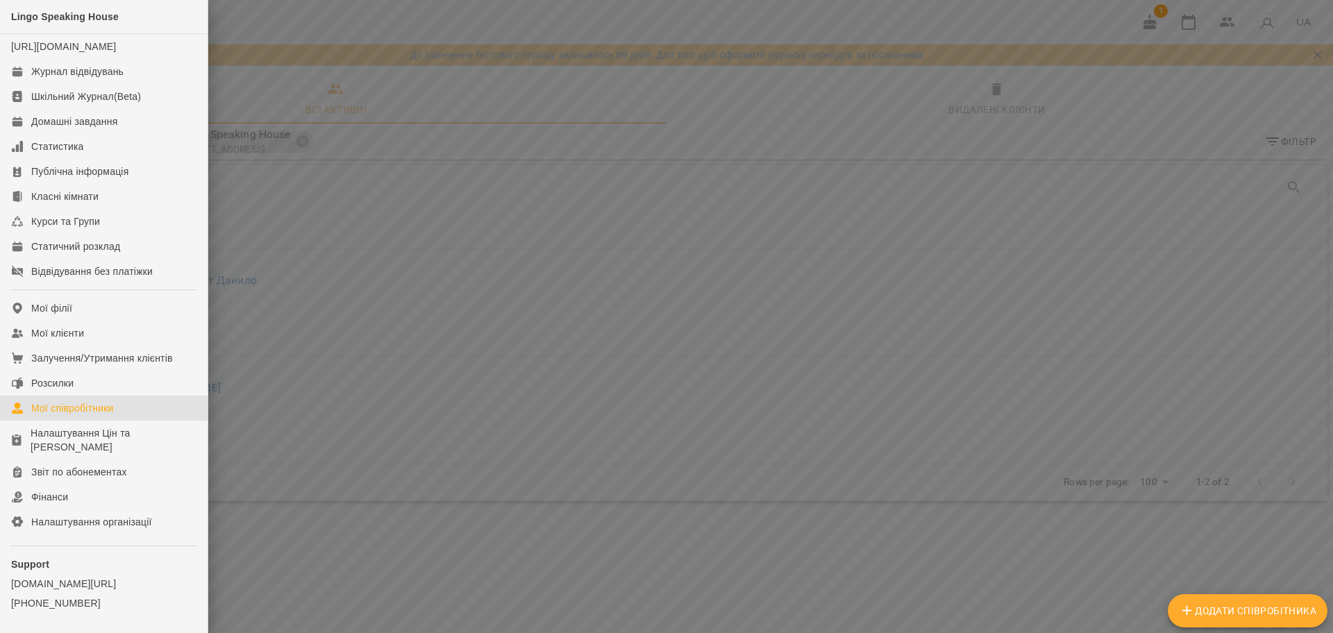
click at [119, 421] on link "Мої співробітники" at bounding box center [104, 408] width 208 height 25
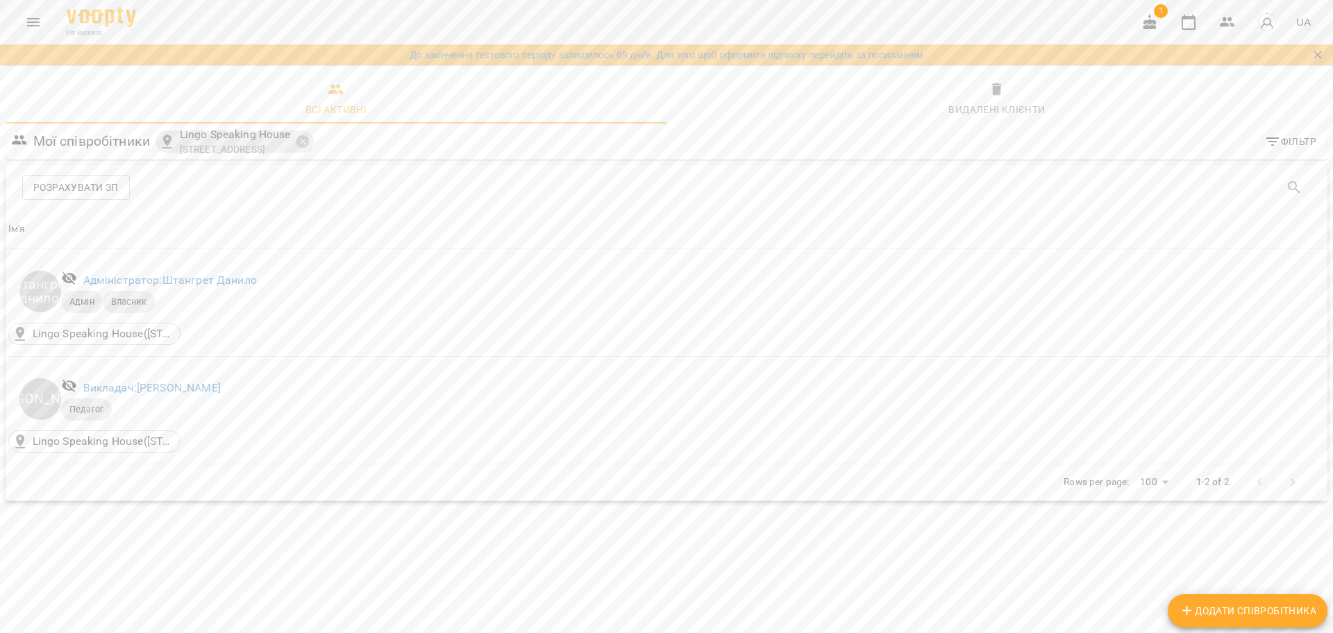
click at [1293, 614] on span "Додати співробітника" at bounding box center [1247, 611] width 137 height 17
select select "**"
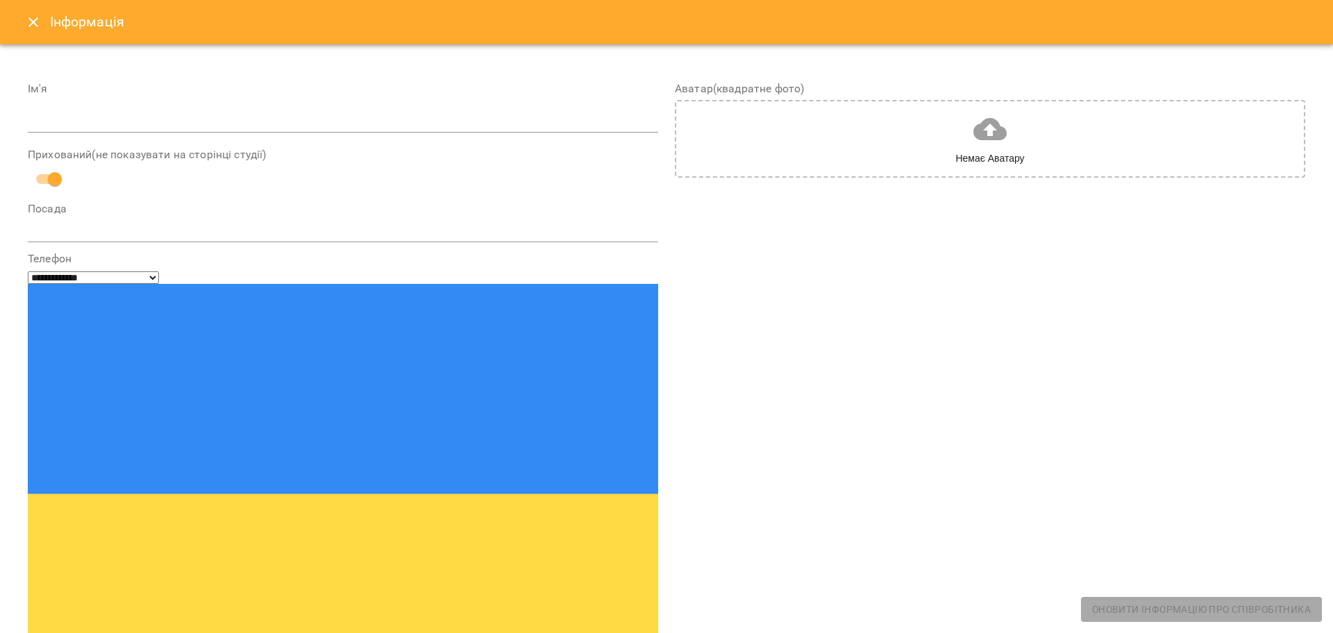
click at [531, 104] on div "Ім'я" at bounding box center [343, 110] width 630 height 55
click at [531, 111] on input "text" at bounding box center [343, 122] width 630 height 22
type input "*"
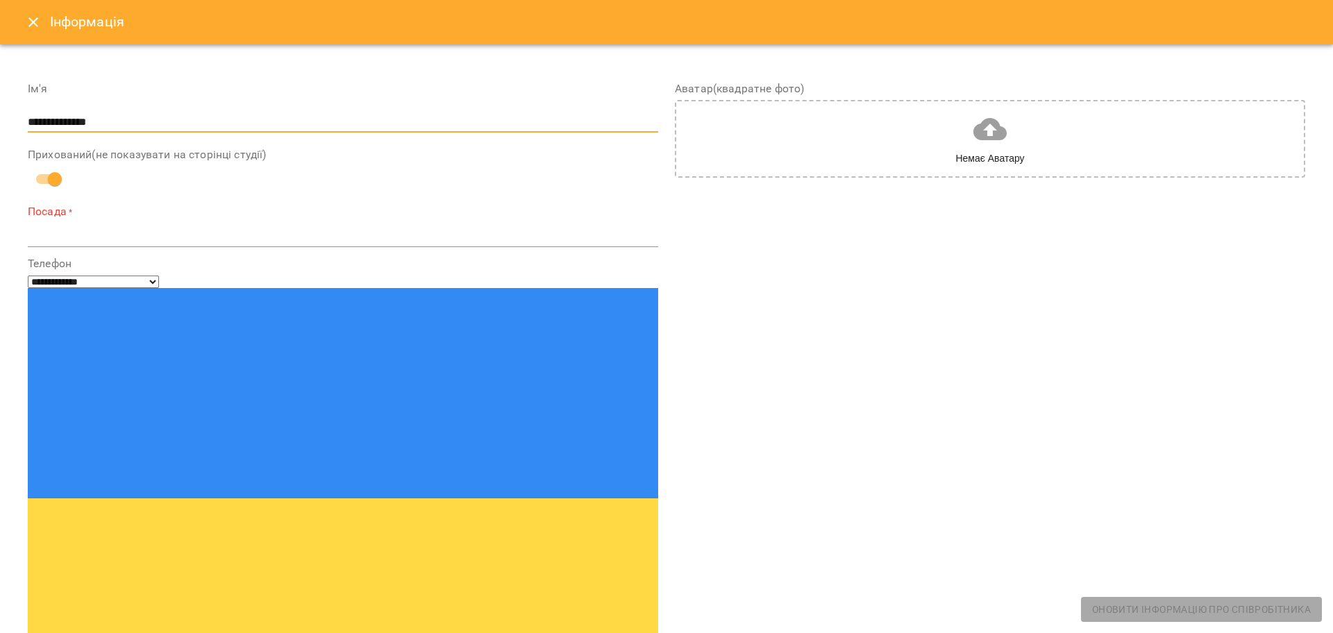
type input "**********"
click at [242, 246] on div "*" at bounding box center [343, 236] width 630 height 22
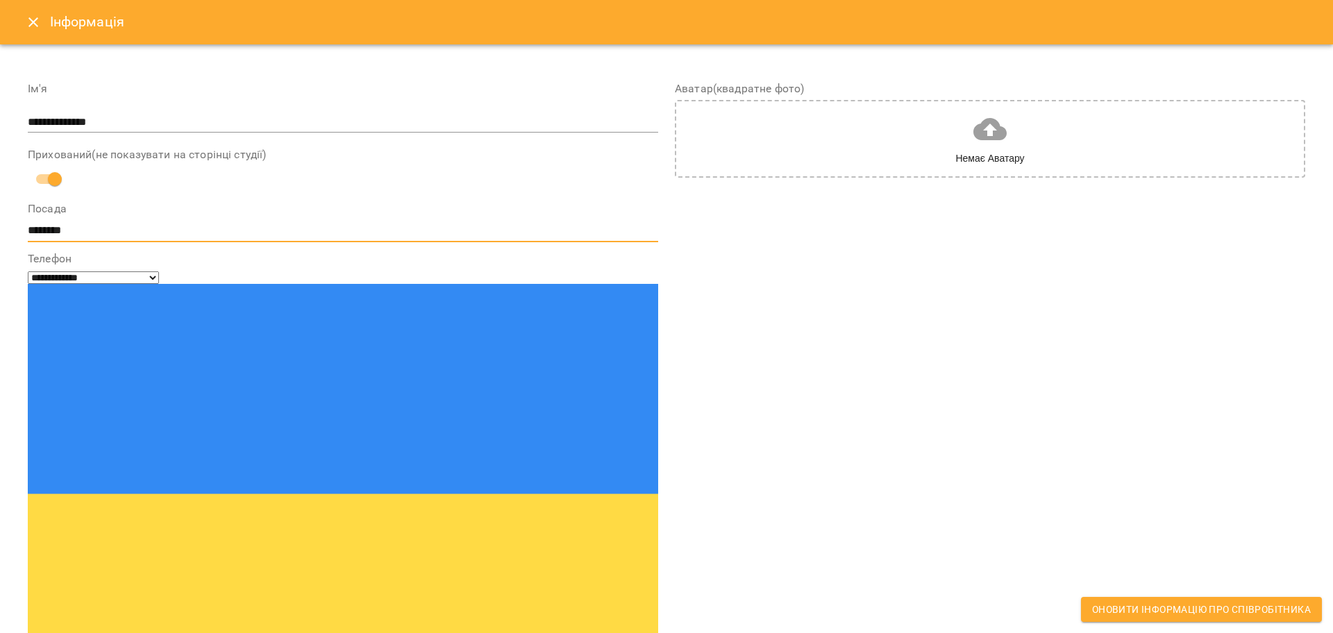
scroll to position [260, 0]
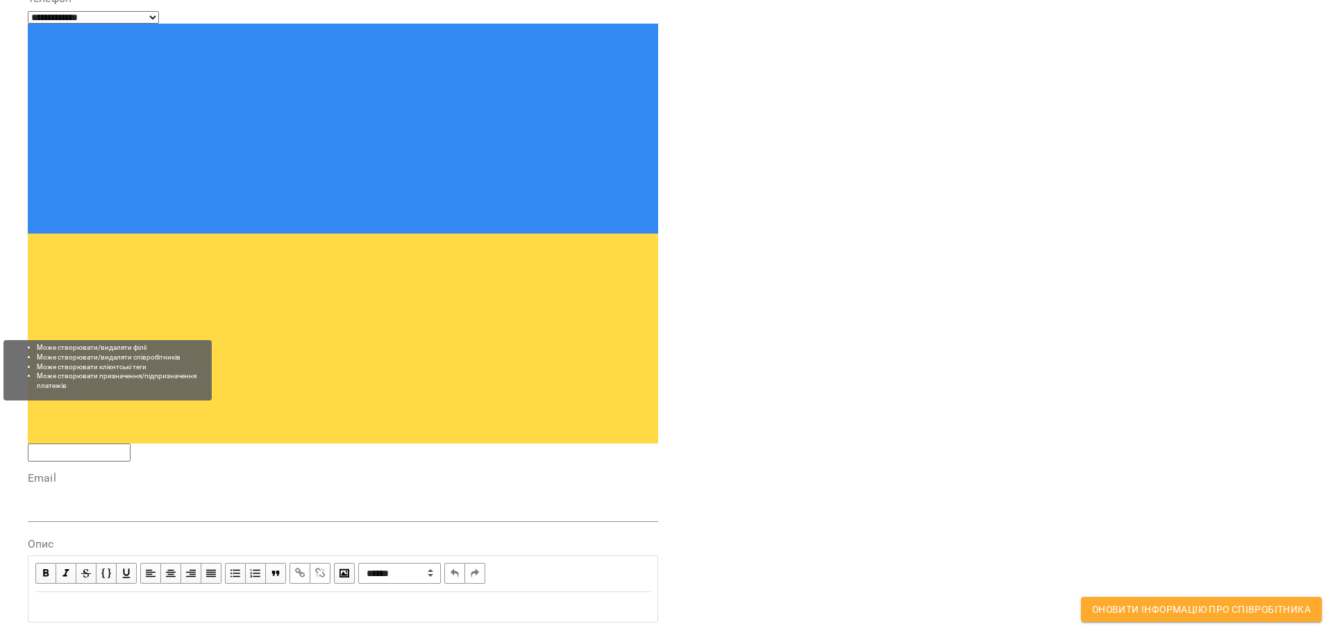
type textarea "********"
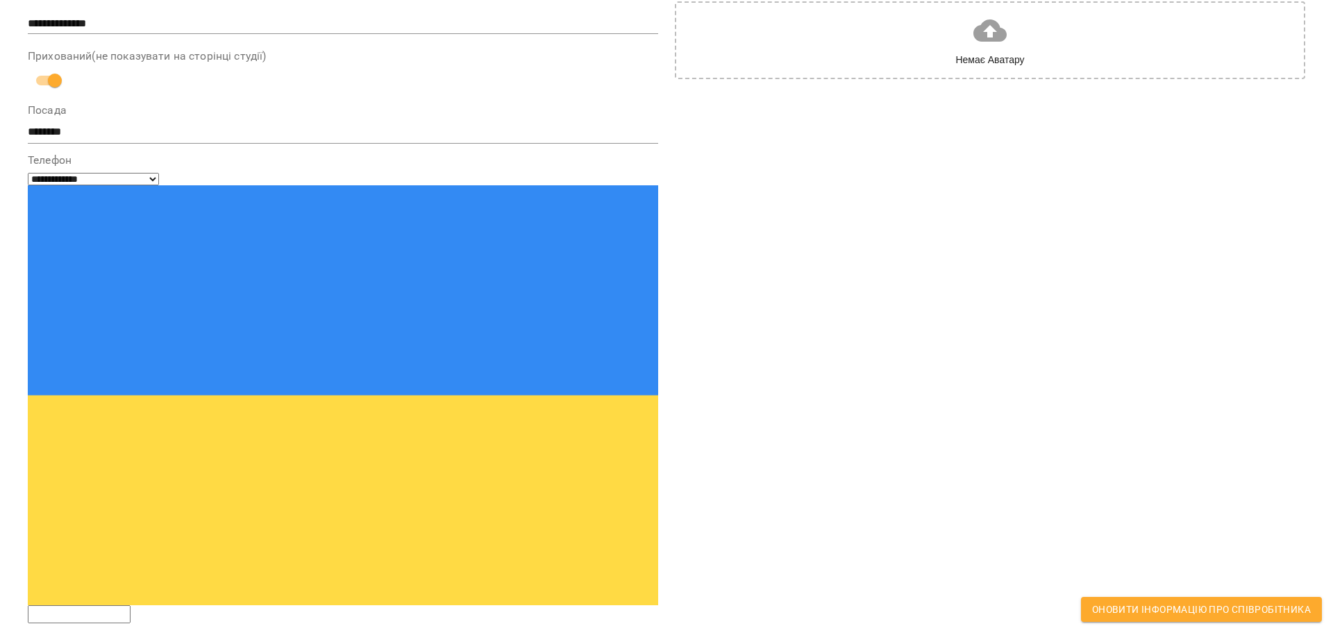
scroll to position [0, 0]
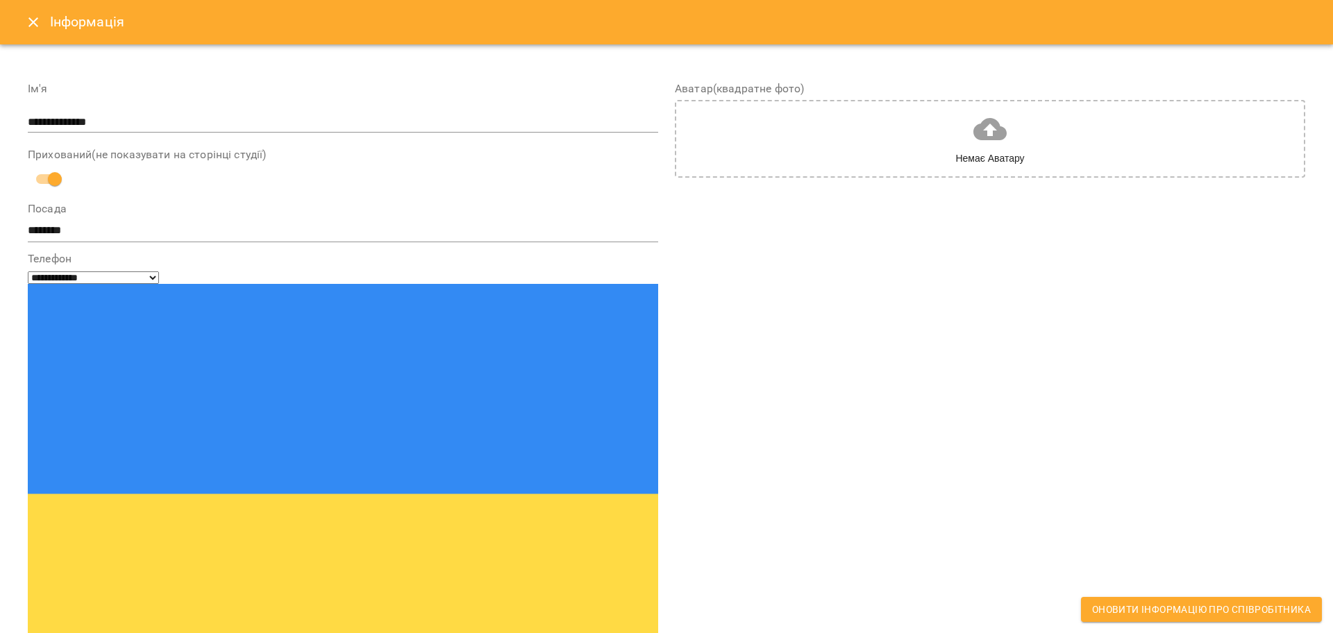
type input "**********"
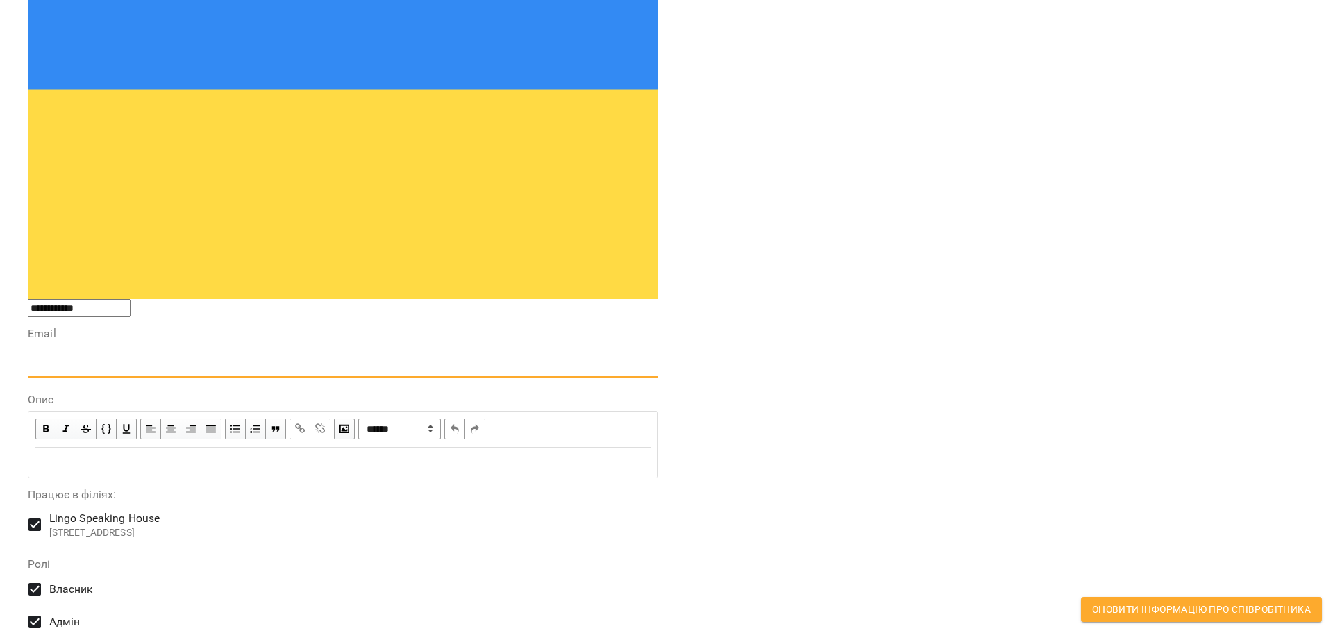
scroll to position [434, 0]
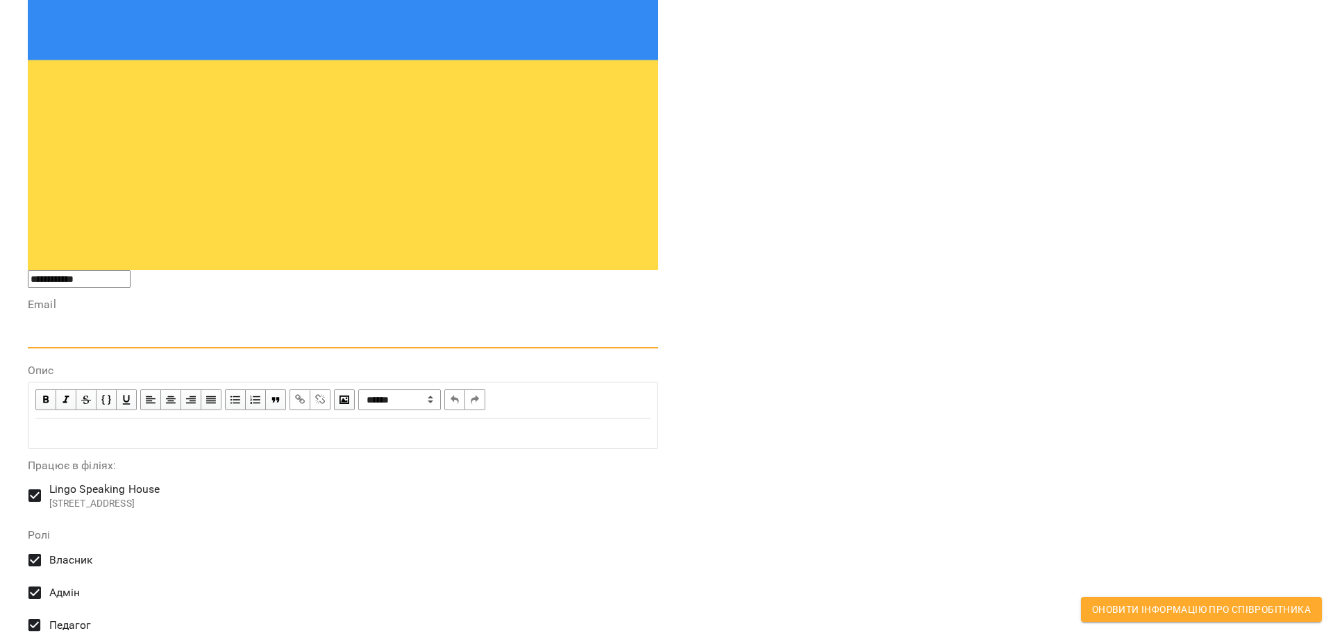
click at [19, 305] on div "**********" at bounding box center [666, 391] width 1333 height 1563
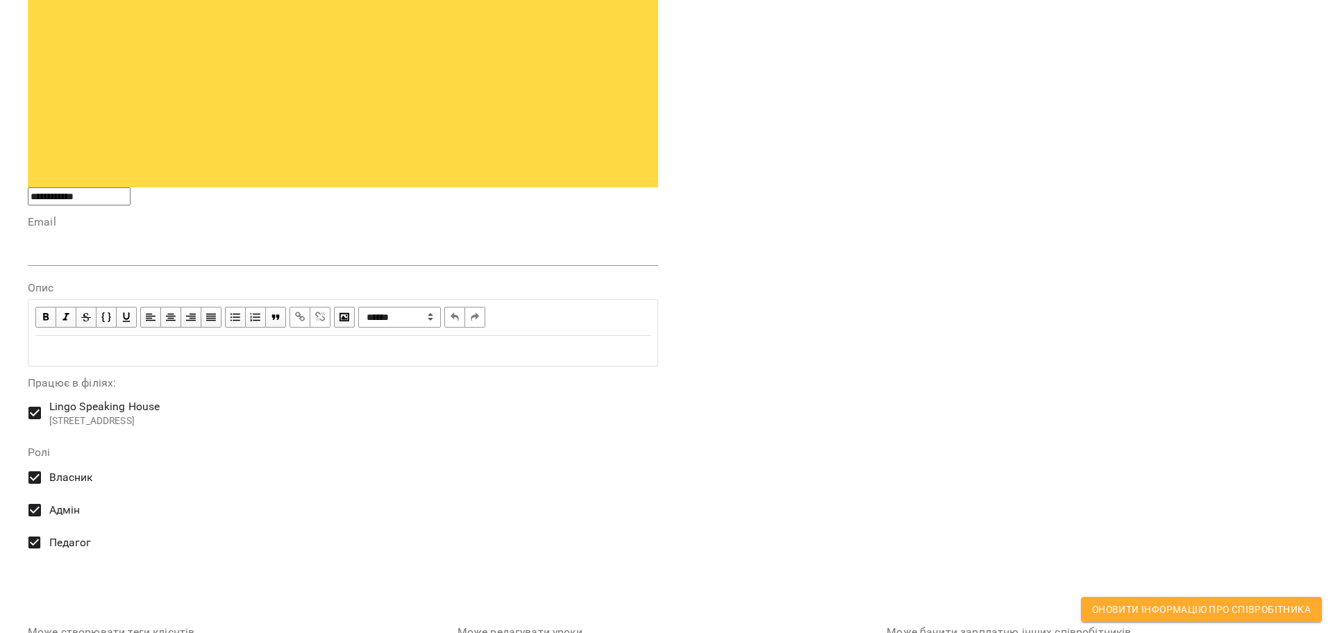
scroll to position [555, 0]
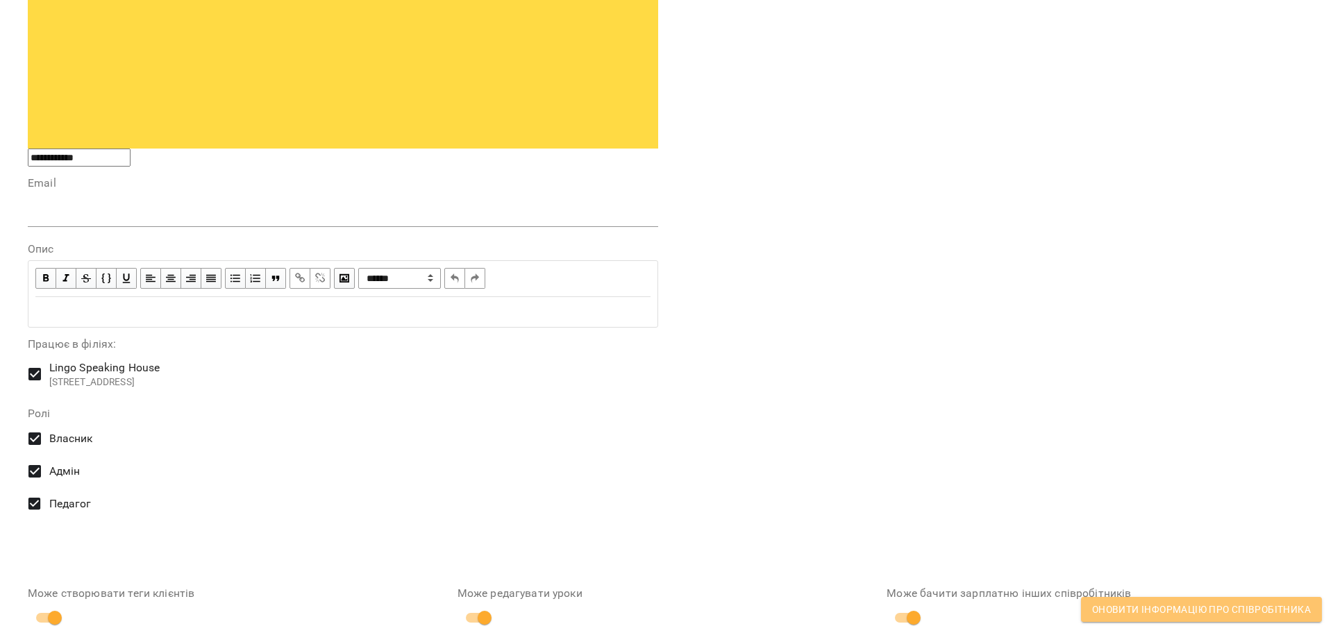
click at [1153, 604] on span "Оновити інформацію про співробітника" at bounding box center [1201, 609] width 219 height 17
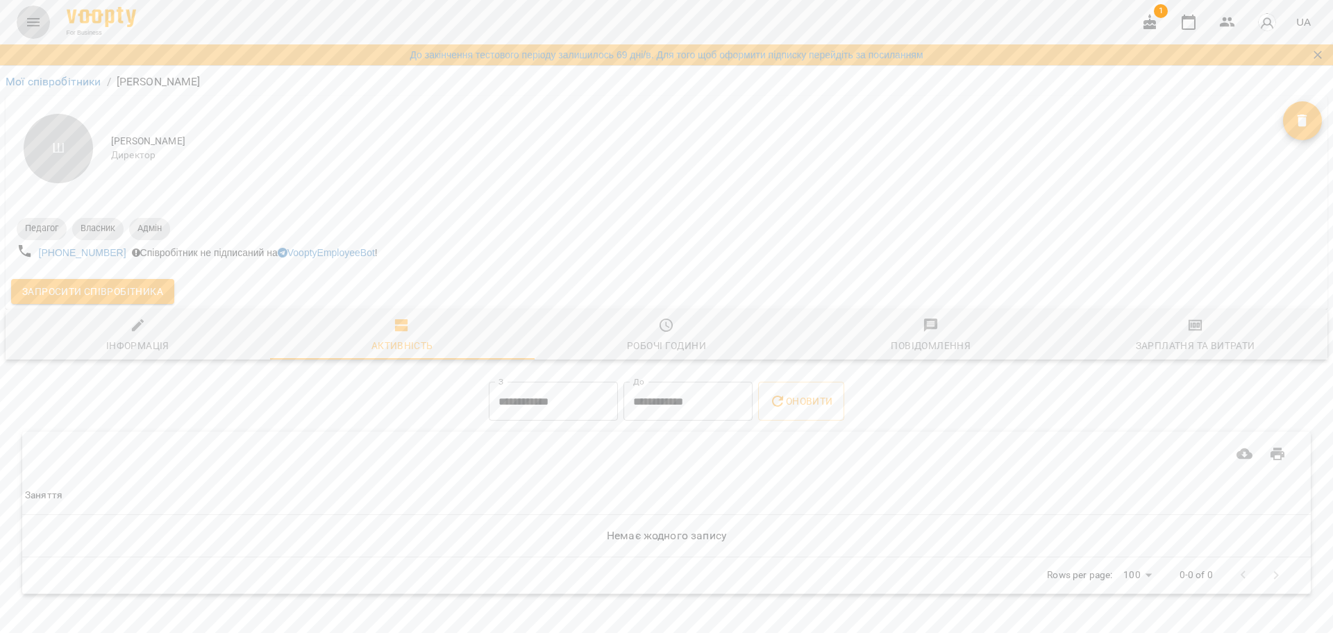
click at [34, 31] on button "Menu" at bounding box center [33, 22] width 33 height 33
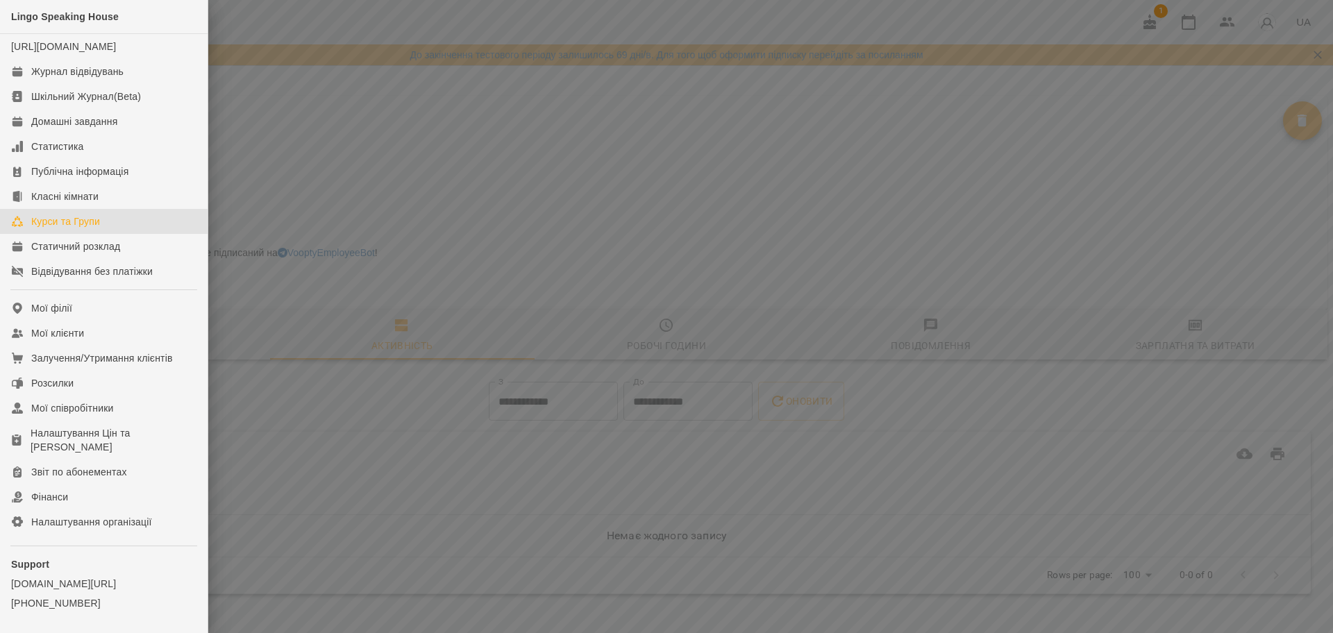
click at [83, 228] on div "Курси та Групи" at bounding box center [65, 222] width 69 height 14
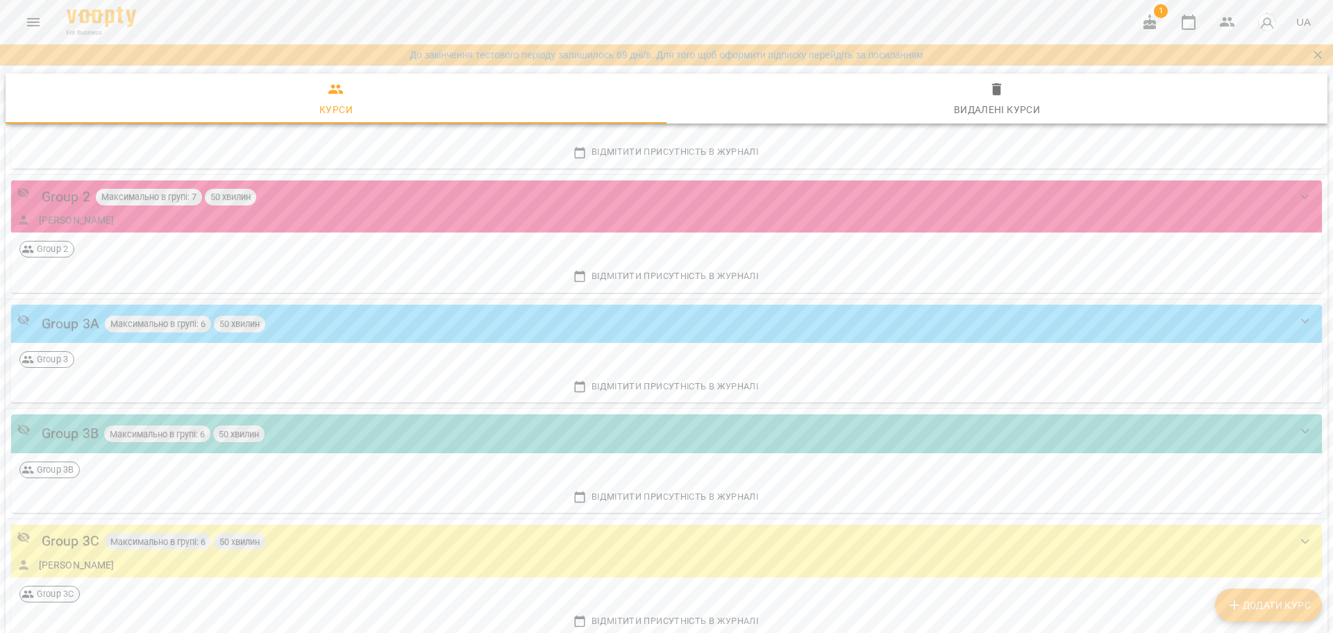
scroll to position [174, 0]
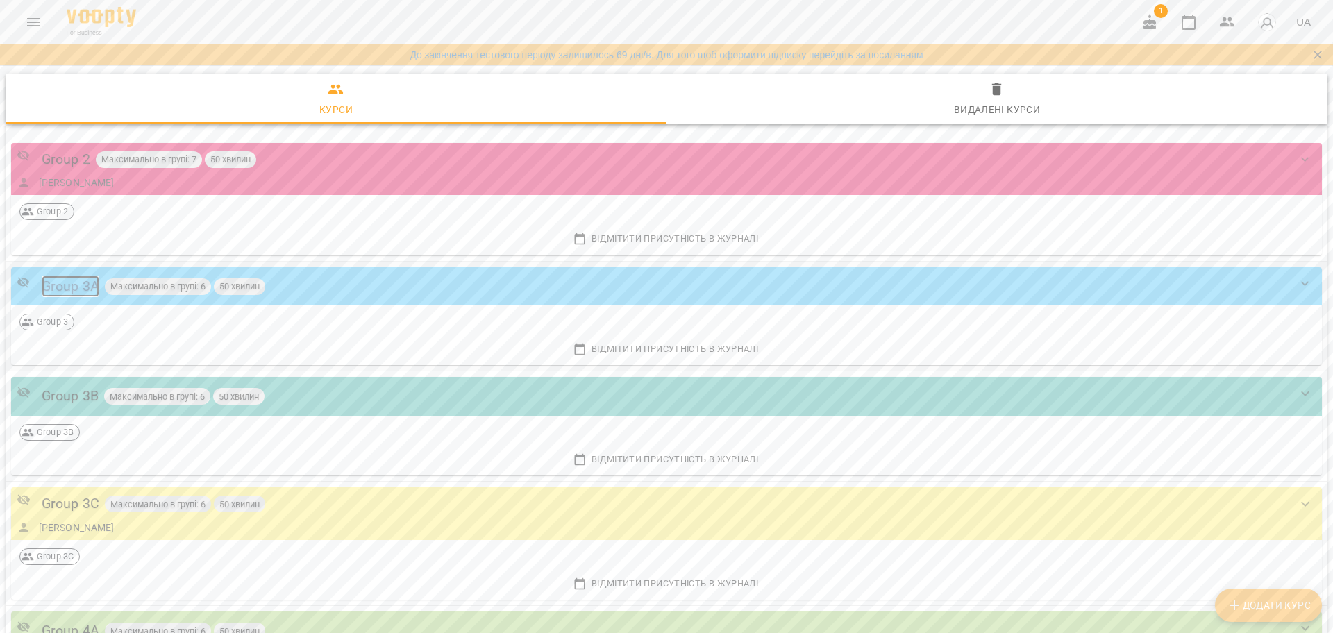
click at [59, 286] on div "Group 3A" at bounding box center [71, 287] width 58 height 22
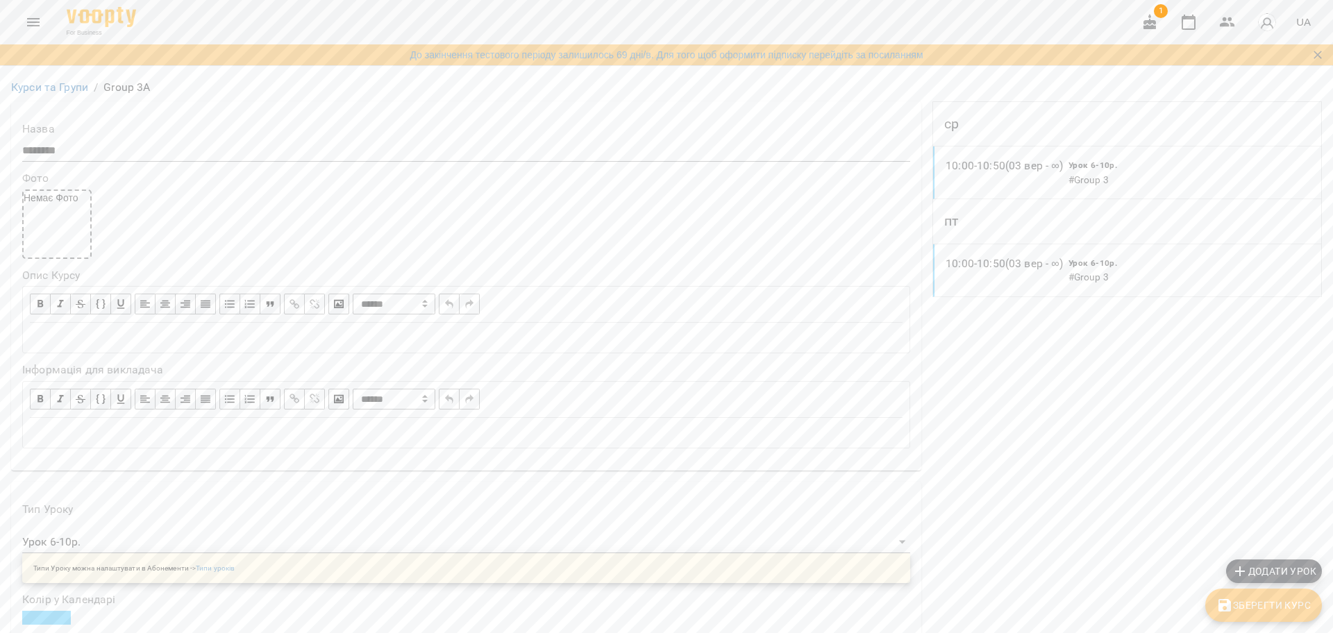
scroll to position [434, 0]
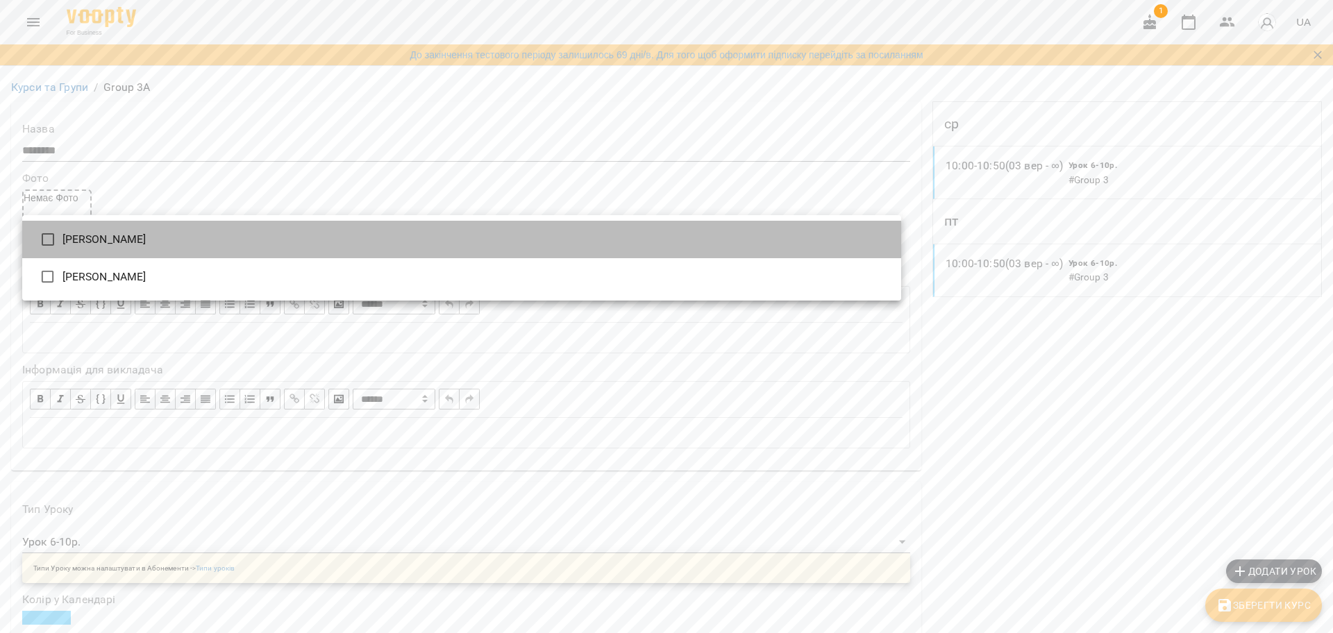
drag, startPoint x: 118, startPoint y: 244, endPoint x: 133, endPoint y: 246, distance: 15.3
click at [119, 245] on li "Штангрет [PERSON_NAME]" at bounding box center [461, 239] width 879 height 37
type input "**********"
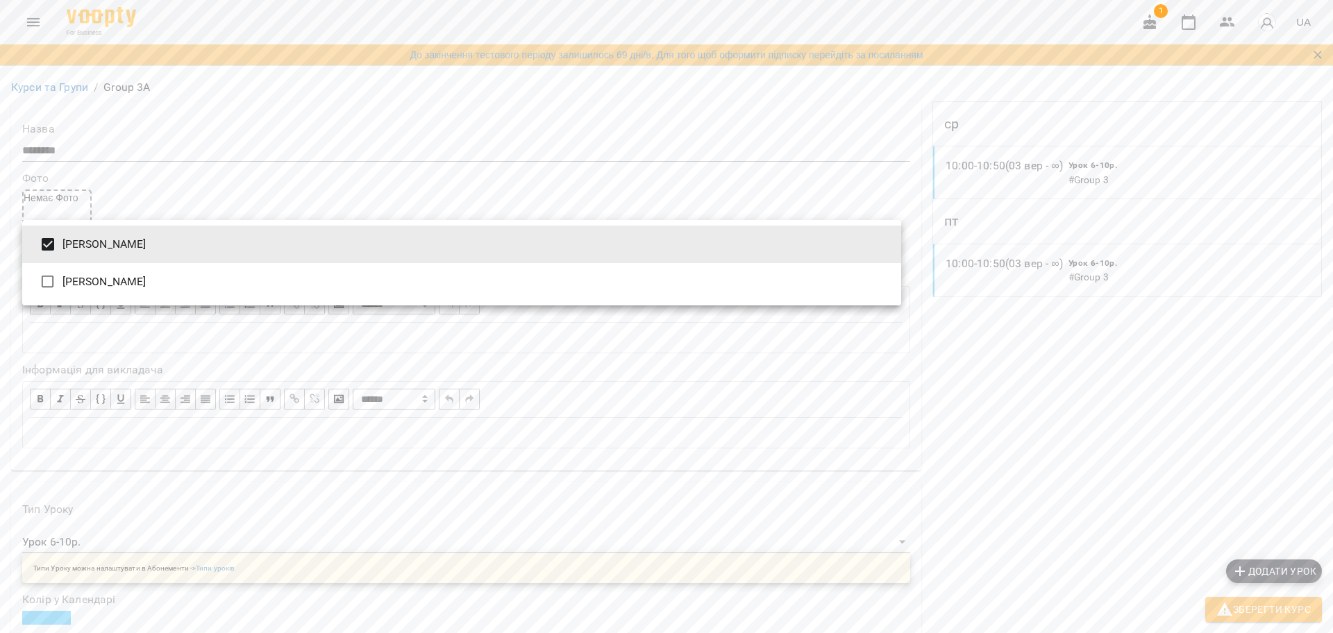
click at [1253, 617] on div at bounding box center [666, 316] width 1333 height 633
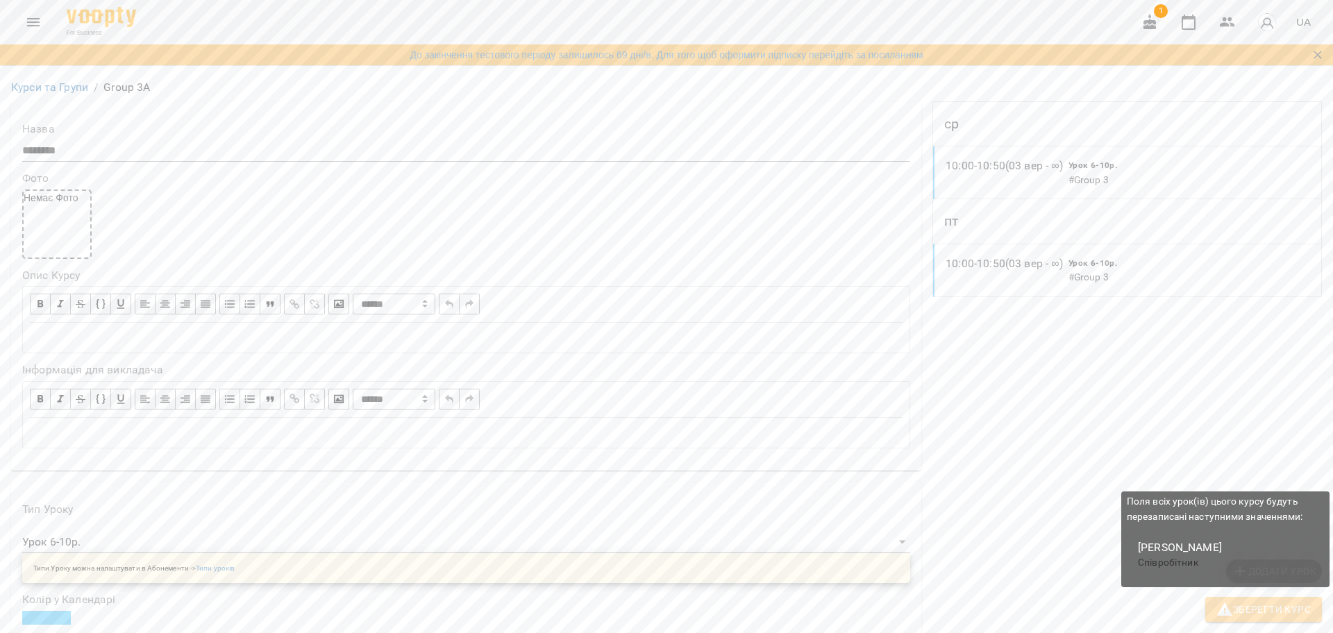
click at [1227, 601] on icon "button" at bounding box center [1224, 609] width 17 height 17
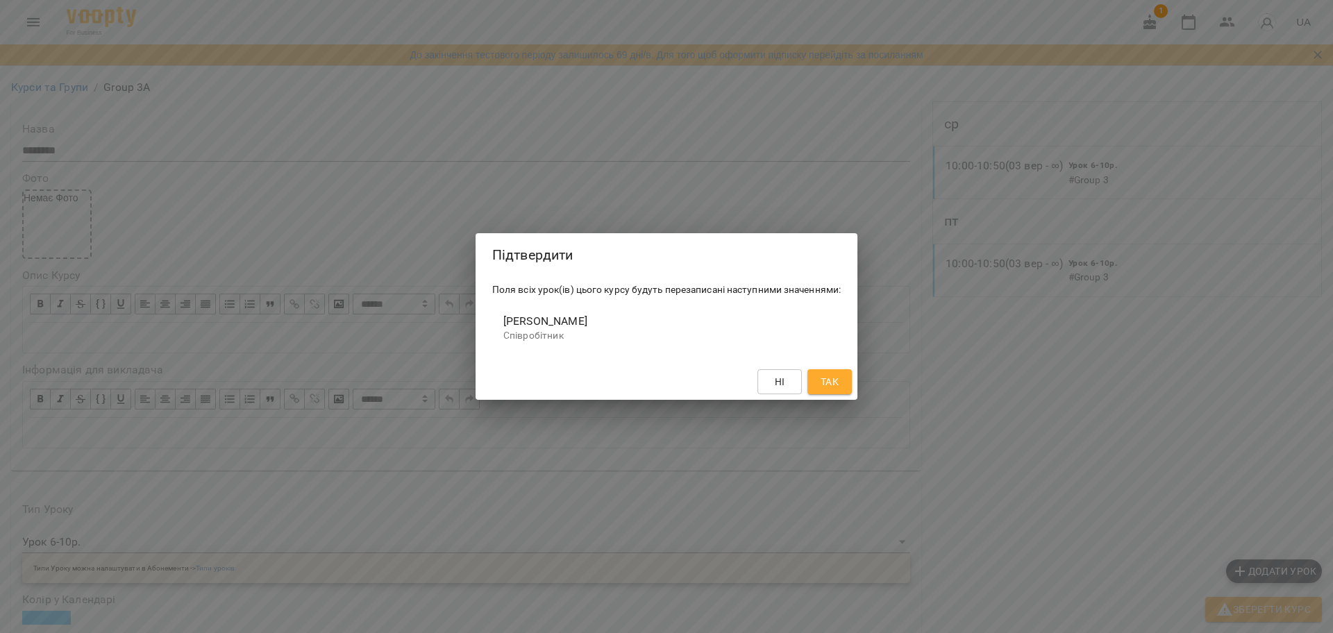
click at [831, 381] on span "Так" at bounding box center [830, 382] width 18 height 17
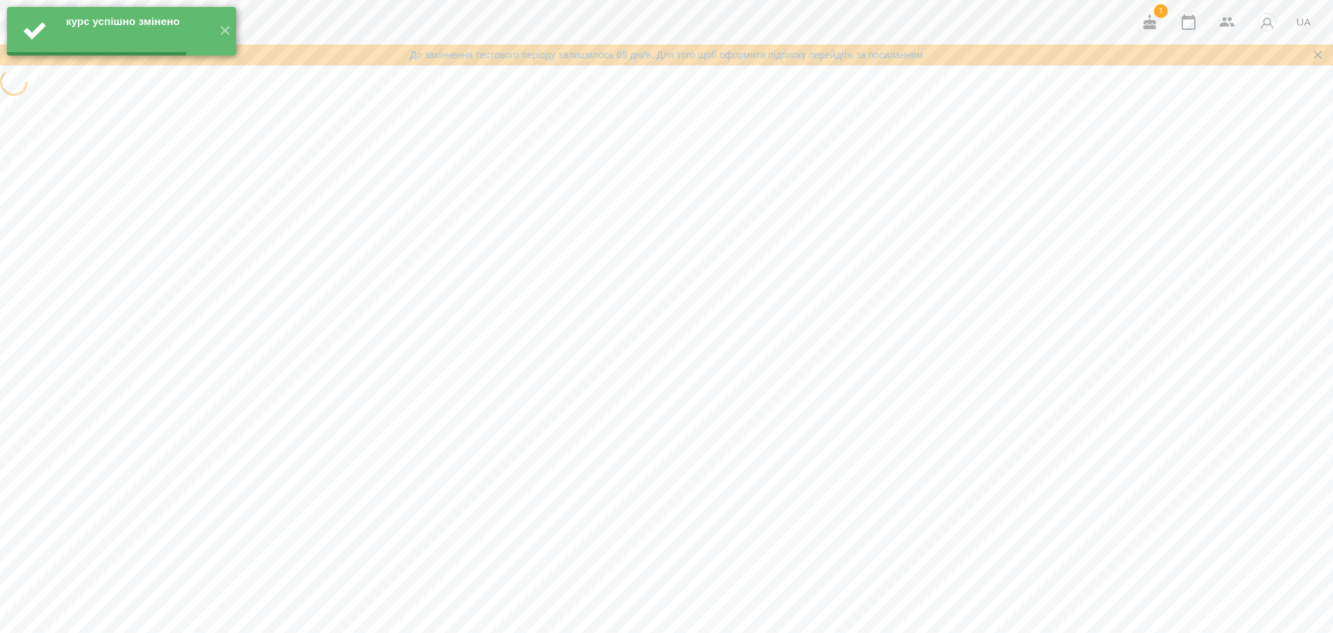
scroll to position [0, 0]
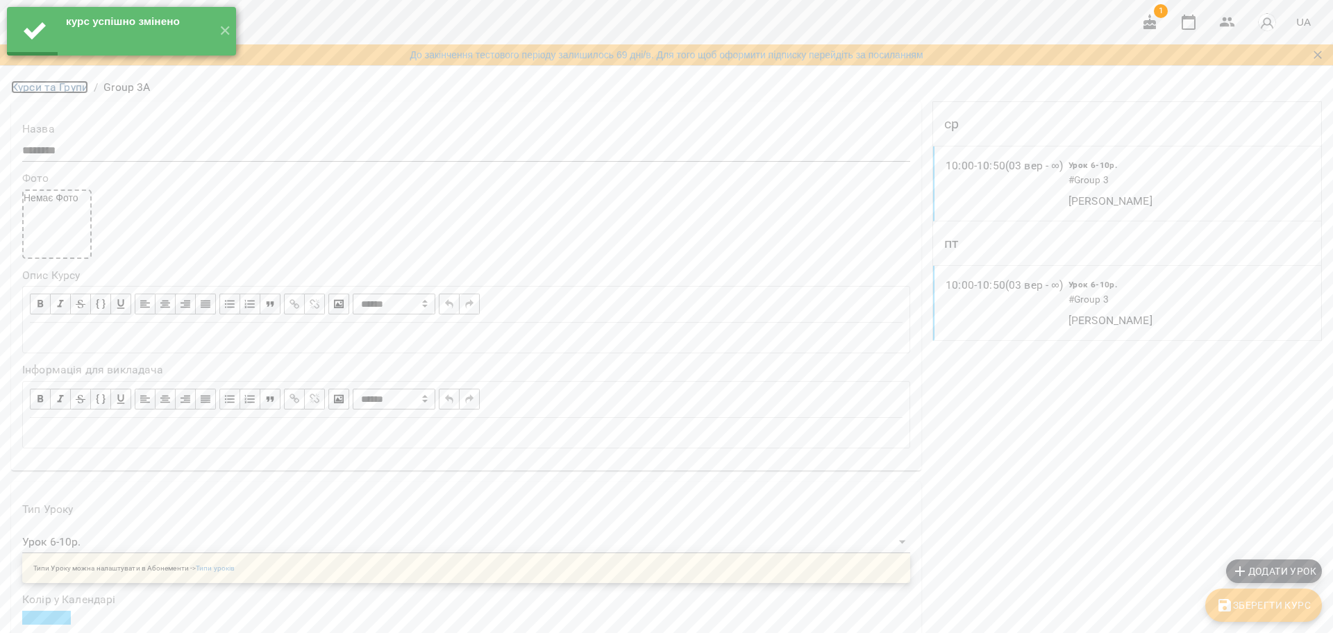
click at [59, 94] on link "Курси та Групи" at bounding box center [49, 87] width 77 height 13
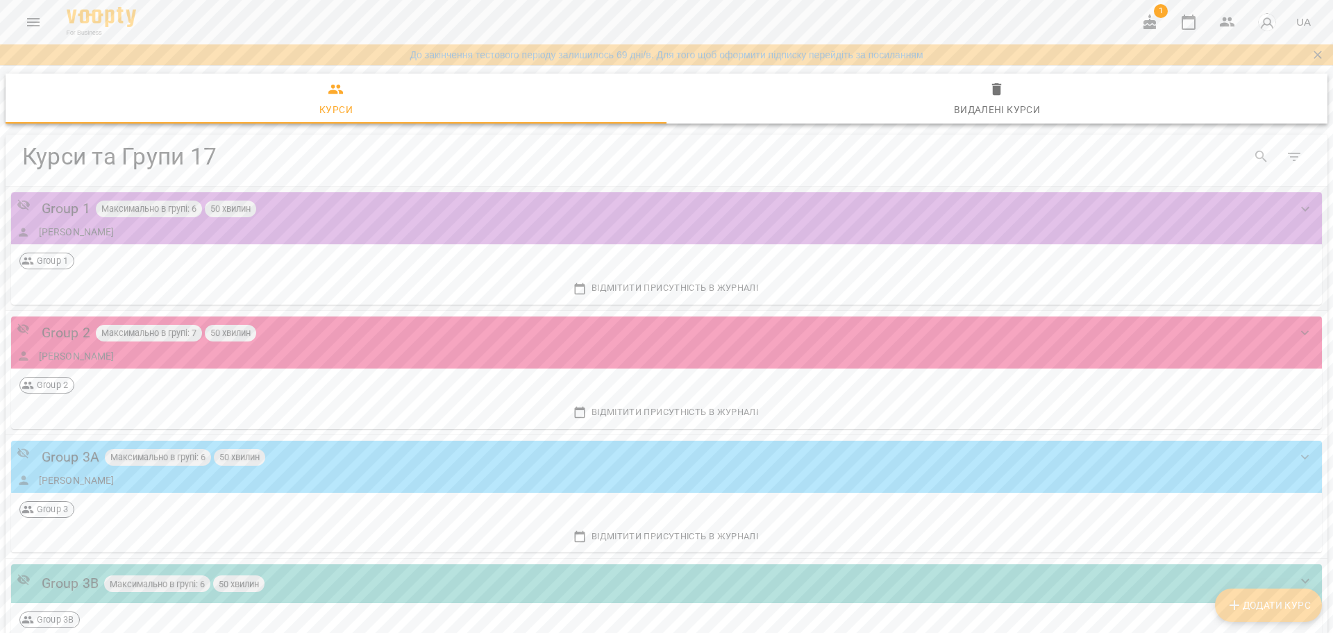
scroll to position [174, 0]
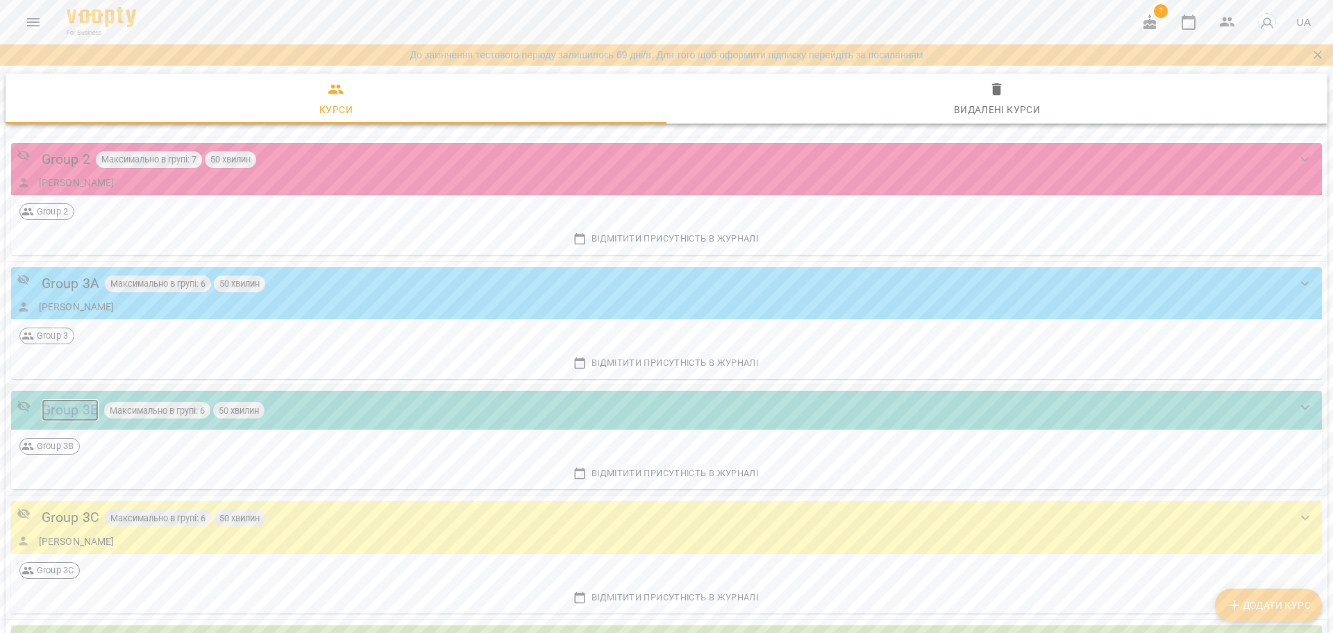
click at [58, 421] on div "Group 3B" at bounding box center [70, 410] width 57 height 22
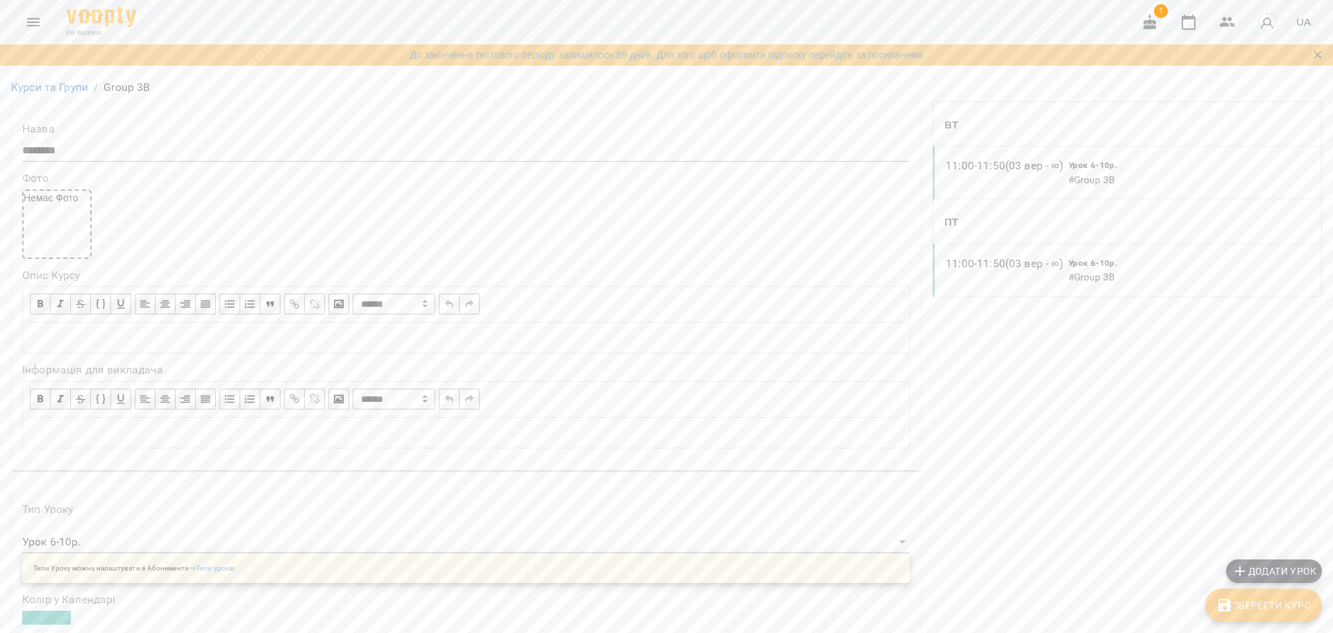
scroll to position [434, 0]
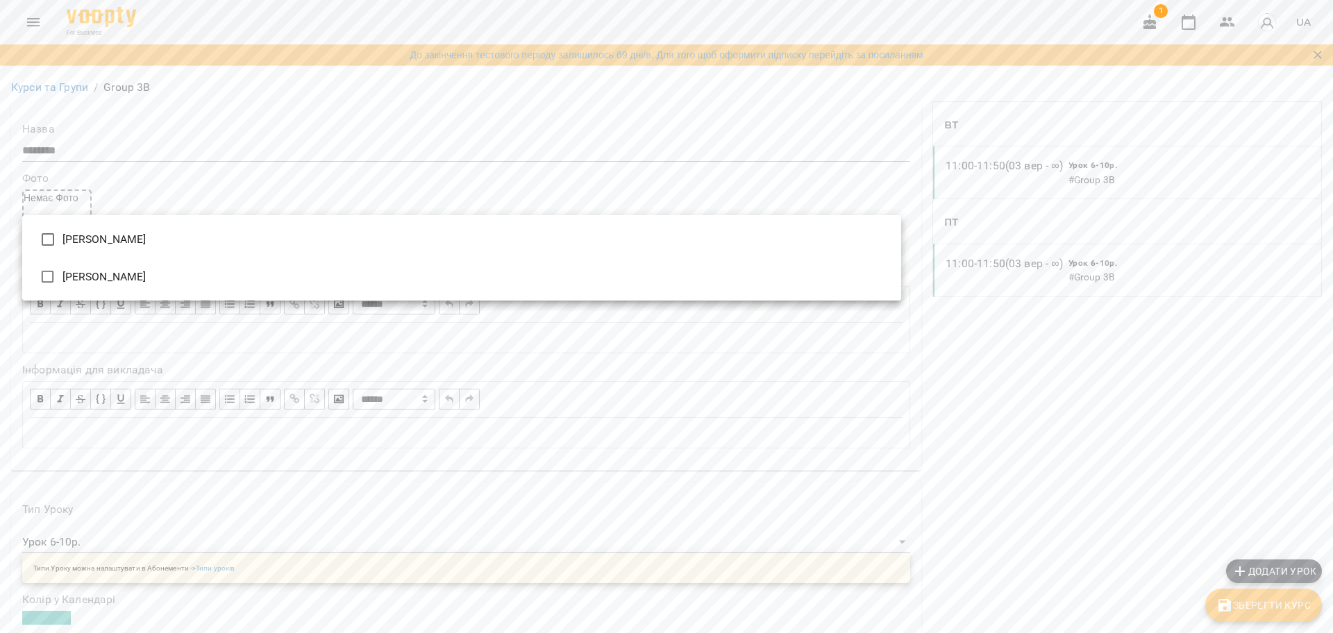
click at [350, 242] on li "Штангрет [PERSON_NAME]" at bounding box center [461, 239] width 879 height 37
type input "**********"
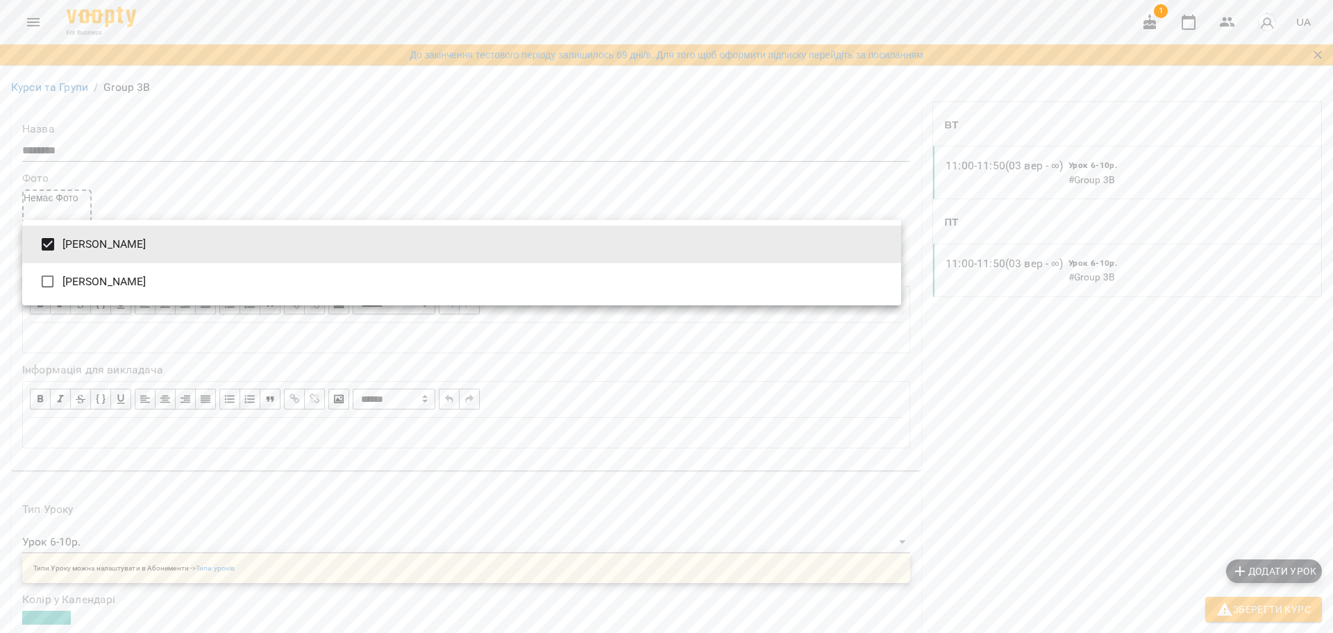
click at [1237, 614] on div at bounding box center [666, 316] width 1333 height 633
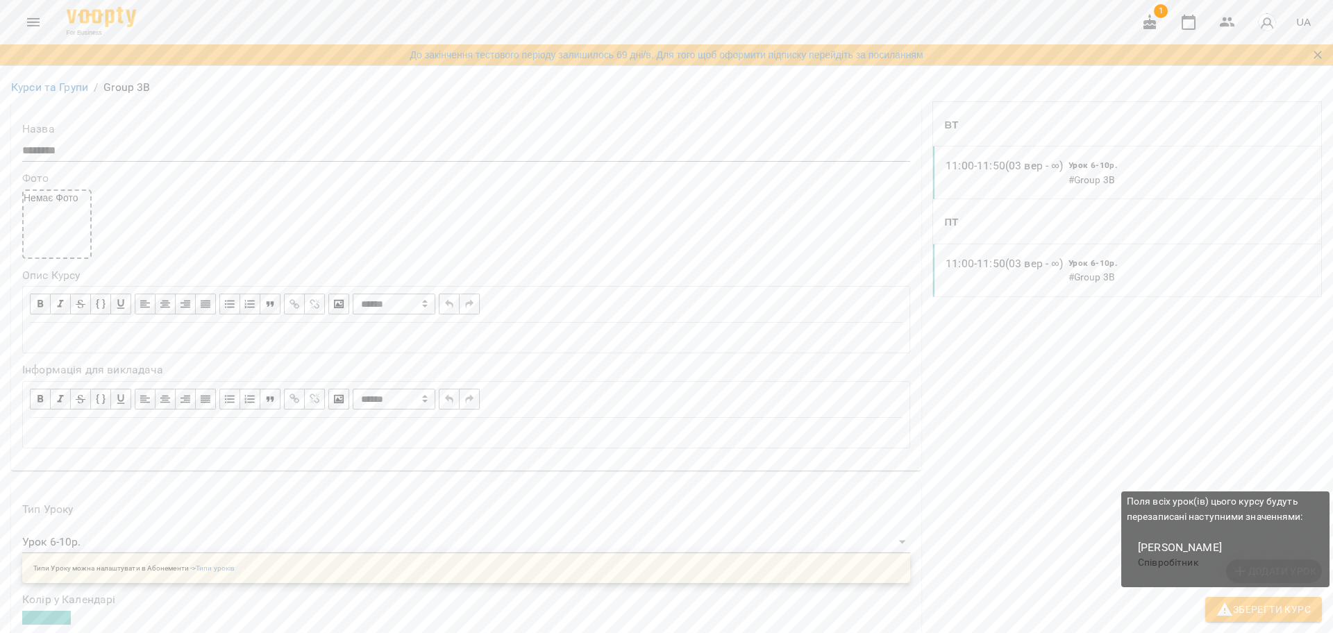
click at [1230, 611] on icon "button" at bounding box center [1224, 609] width 15 height 13
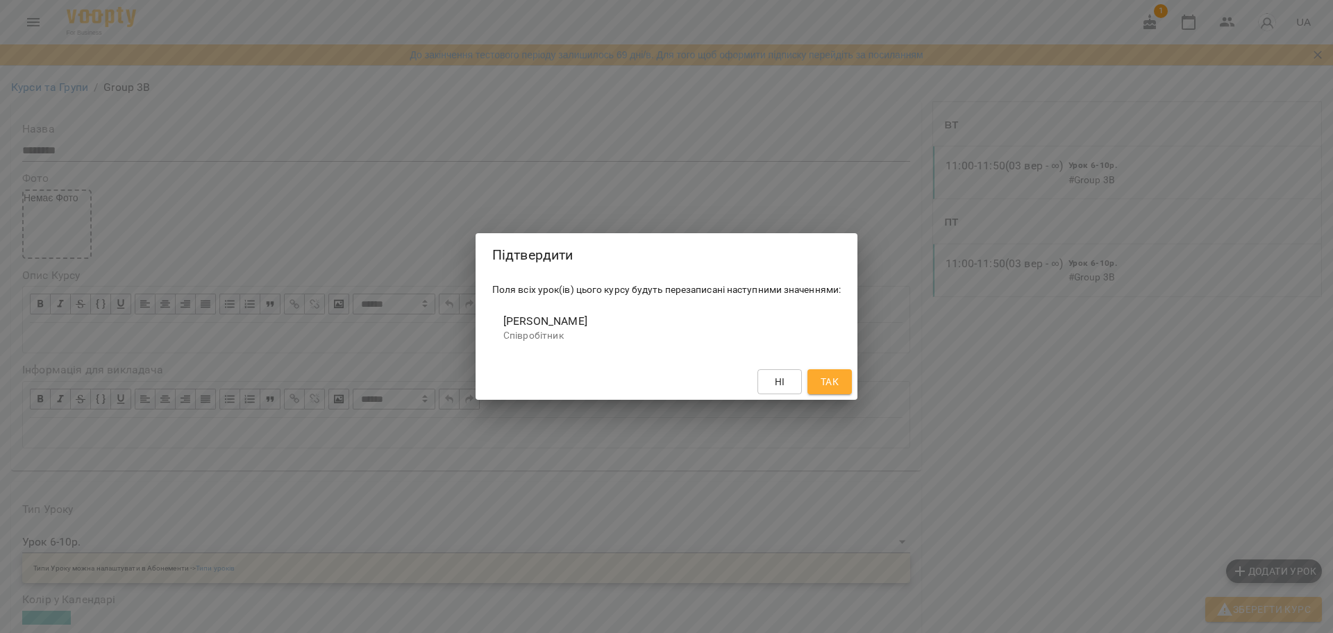
click at [844, 380] on button "Так" at bounding box center [829, 381] width 44 height 25
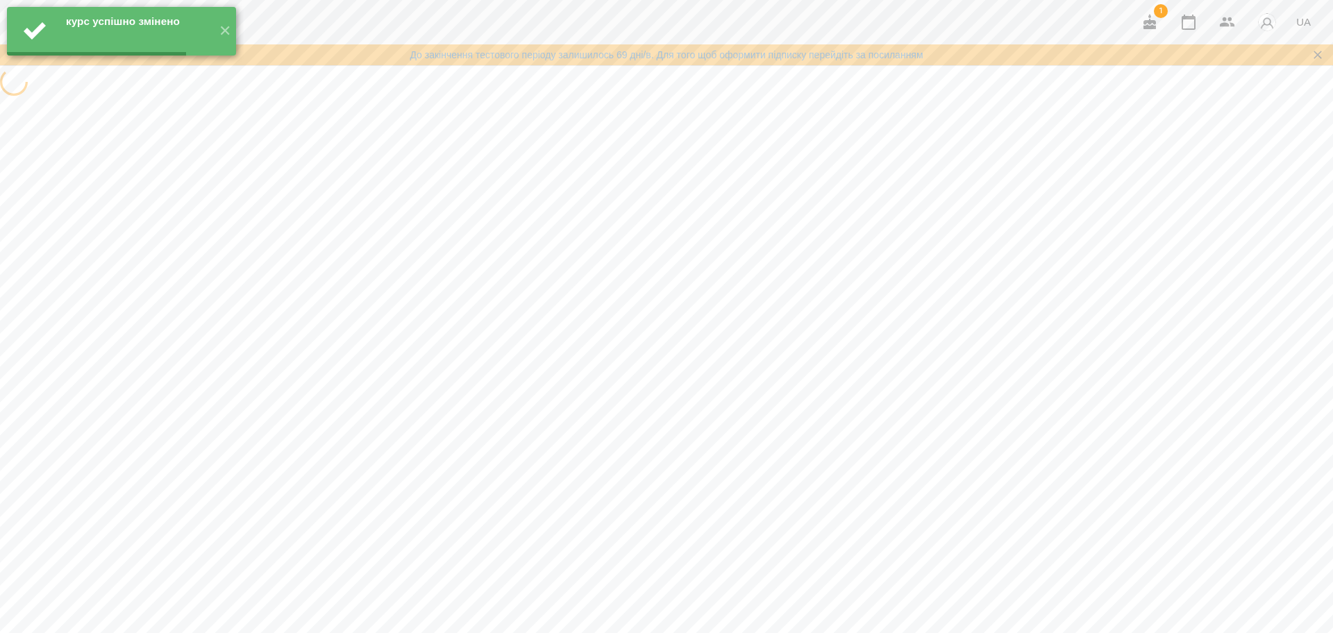
scroll to position [0, 0]
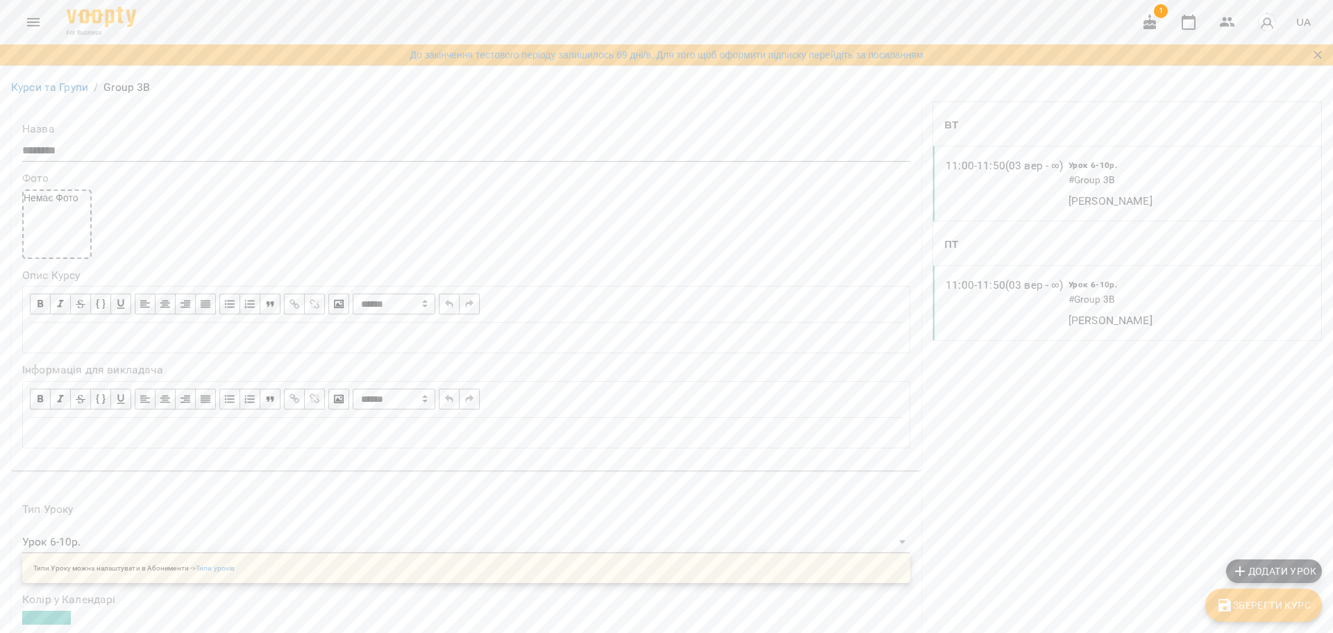
click at [1282, 608] on span "Зберегти Курс" at bounding box center [1263, 605] width 94 height 17
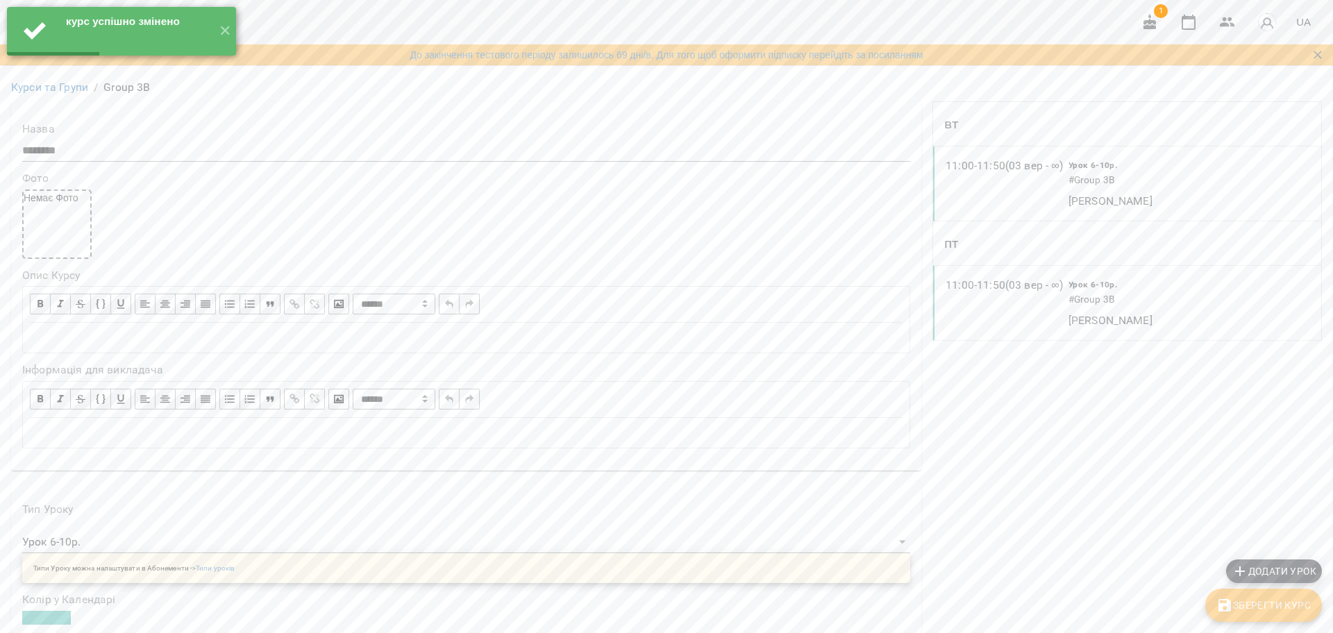
click at [33, 94] on link "Курси та Групи" at bounding box center [49, 87] width 77 height 13
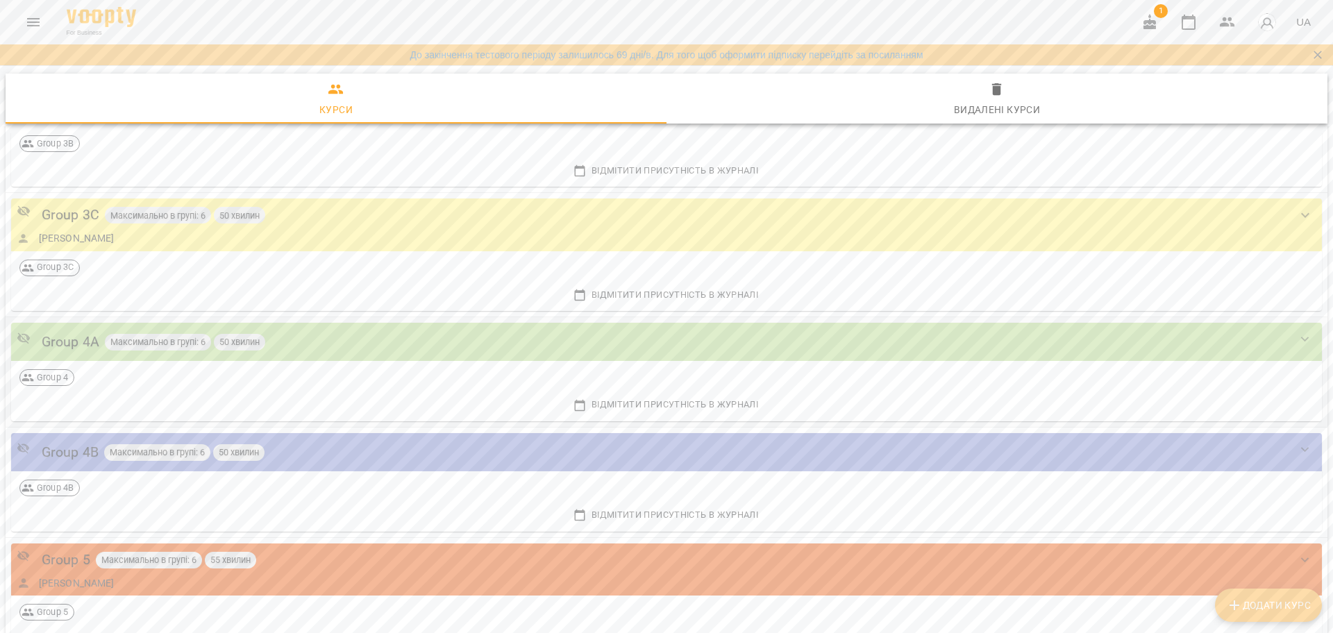
scroll to position [521, 0]
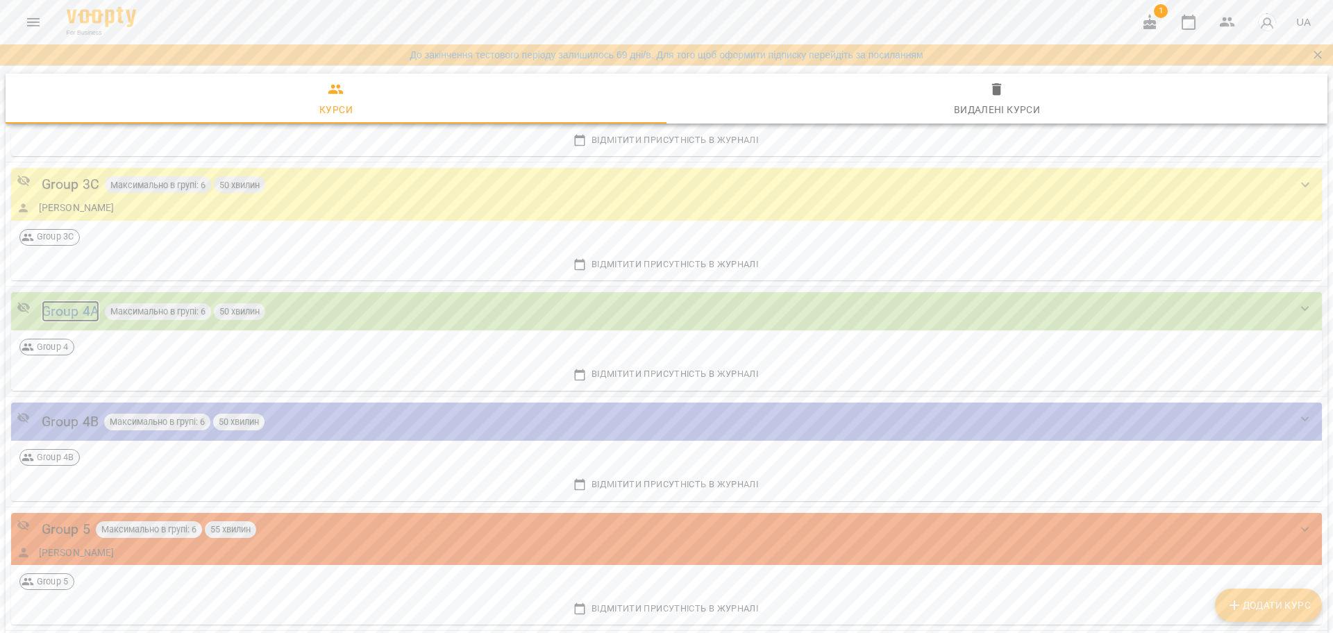
click at [62, 305] on div "Group 4A" at bounding box center [71, 312] width 58 height 22
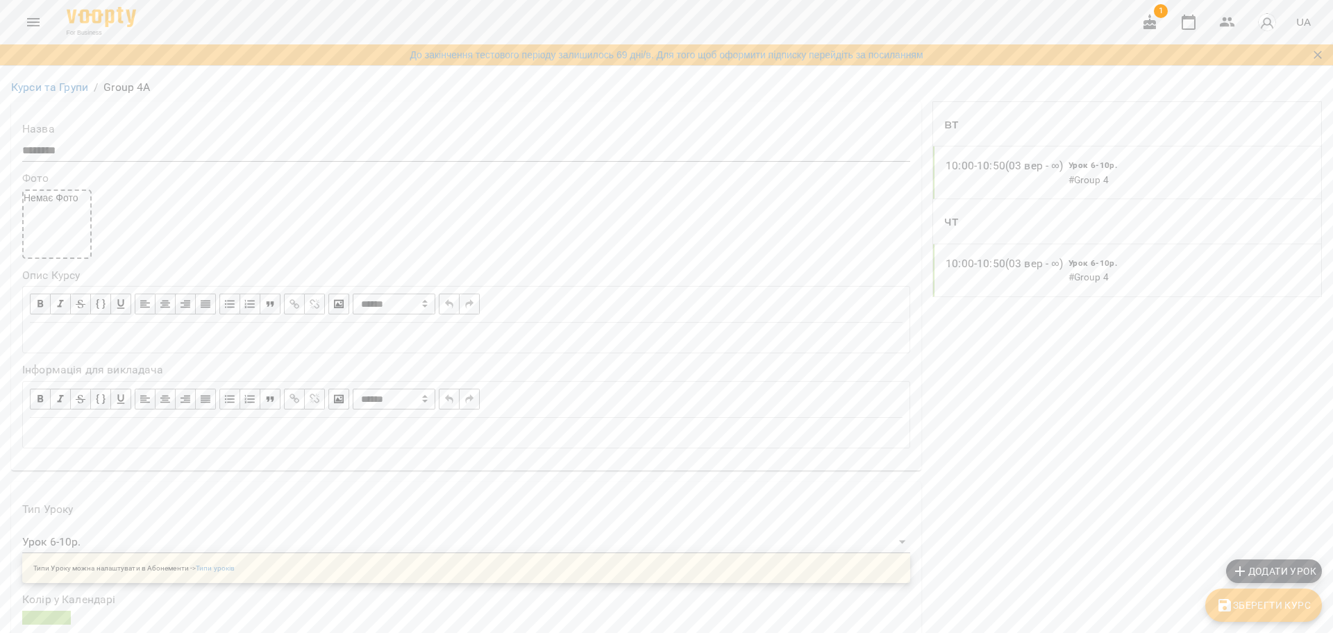
scroll to position [347, 0]
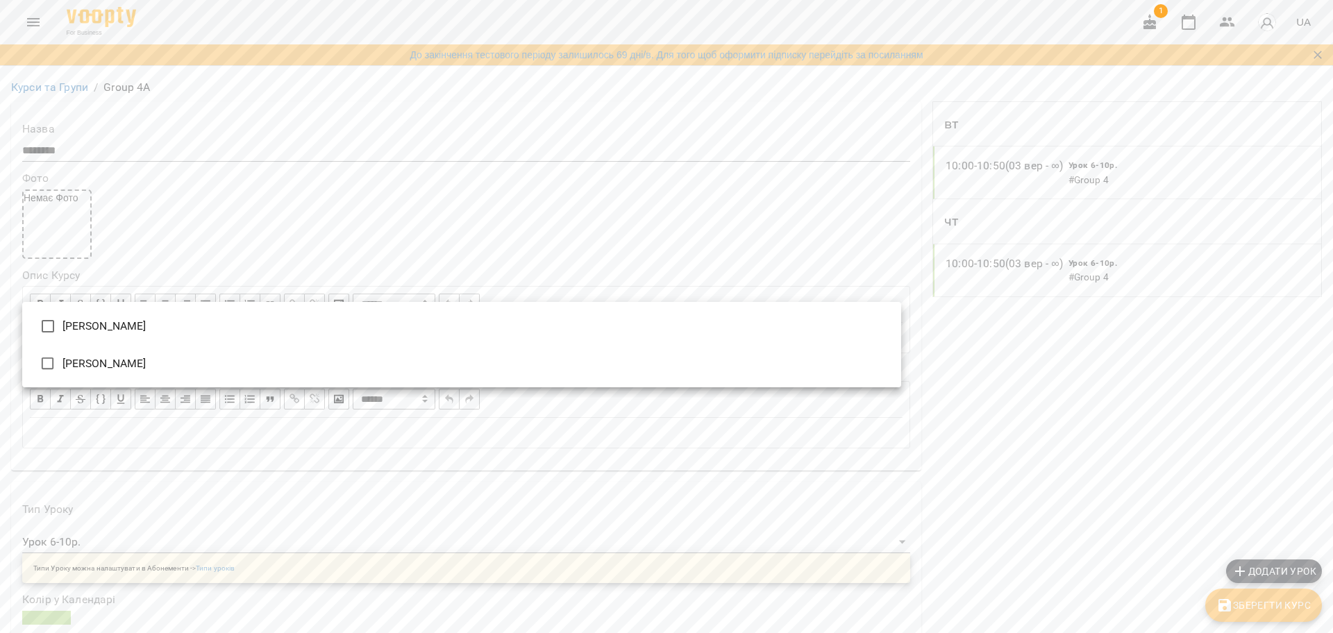
drag, startPoint x: 228, startPoint y: 322, endPoint x: 217, endPoint y: 342, distance: 23.0
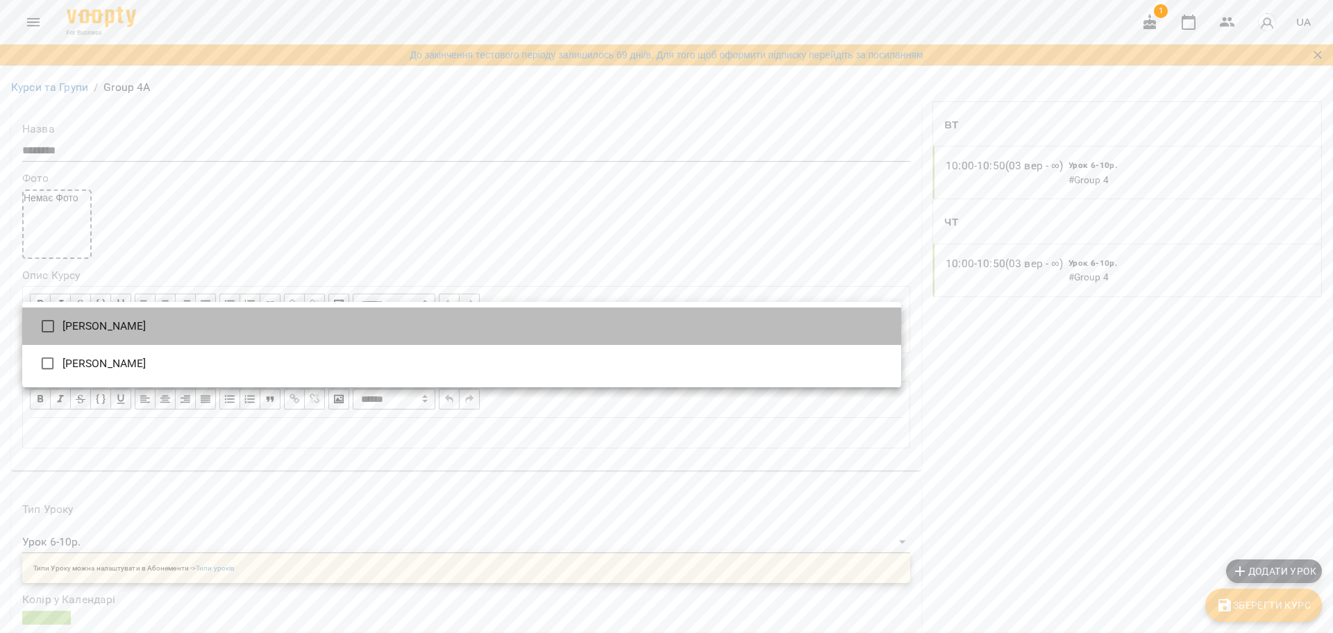
click at [203, 326] on li "Штангрет [PERSON_NAME]" at bounding box center [461, 326] width 879 height 37
type input "**********"
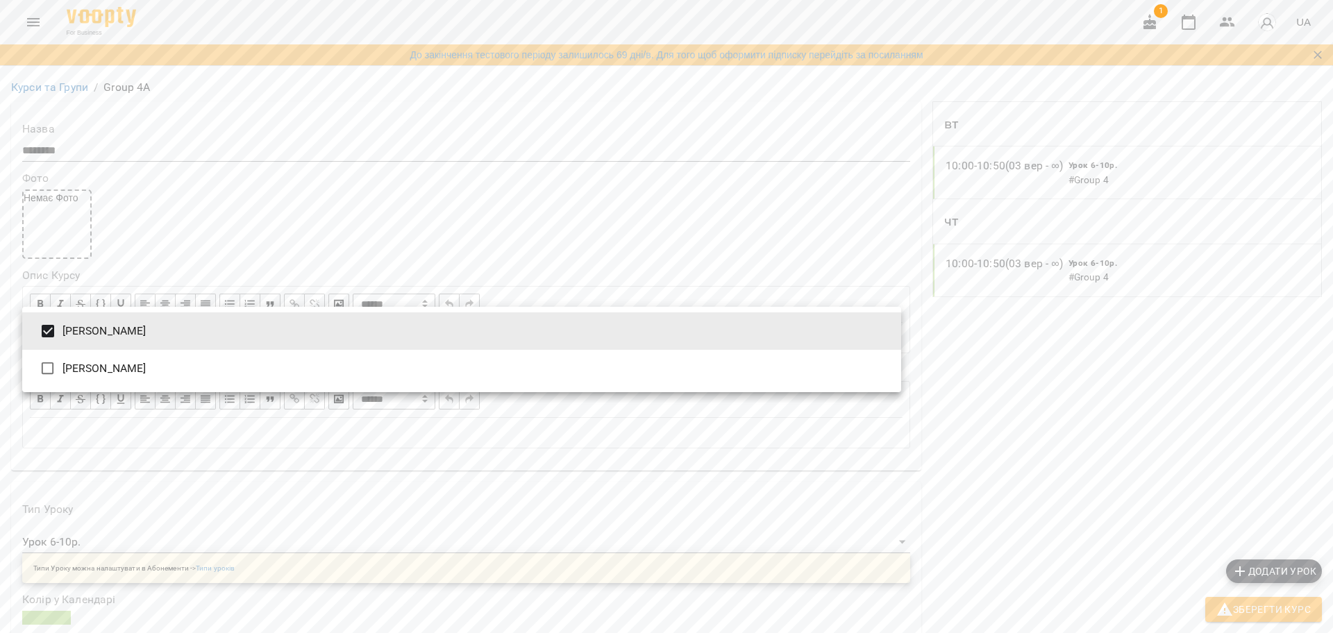
drag, startPoint x: 1233, startPoint y: 608, endPoint x: 1221, endPoint y: 602, distance: 13.0
click at [1230, 604] on div at bounding box center [666, 316] width 1333 height 633
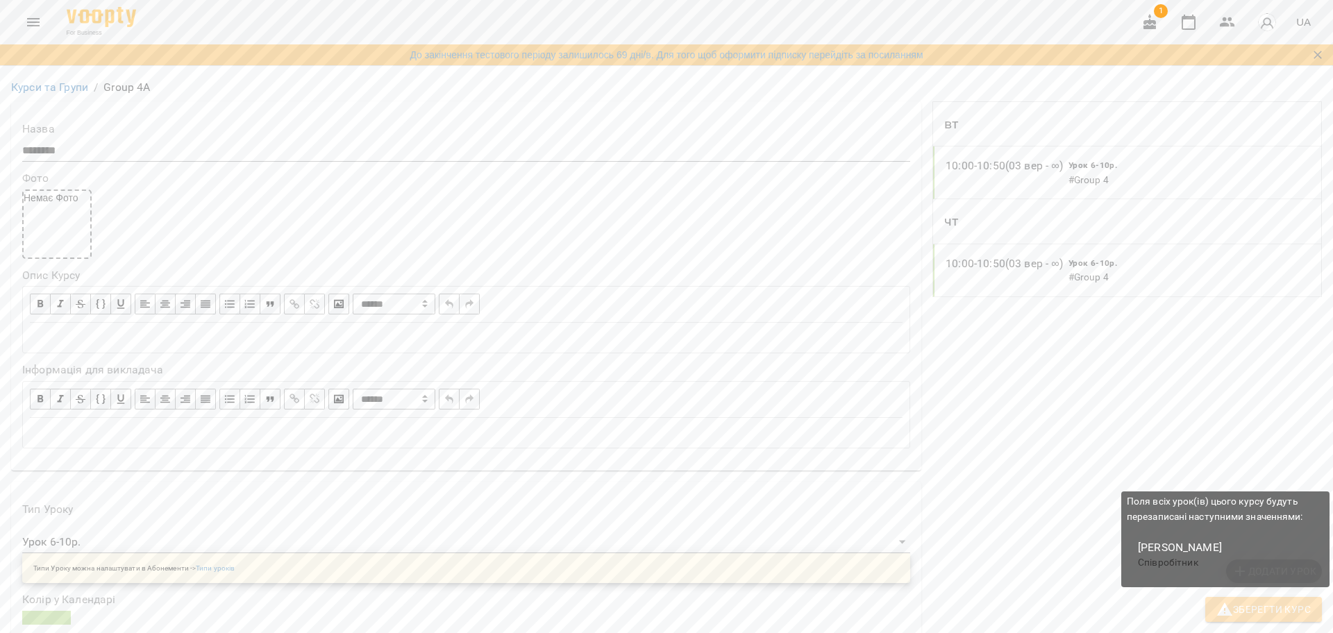
click at [1222, 607] on icon "button" at bounding box center [1224, 609] width 17 height 17
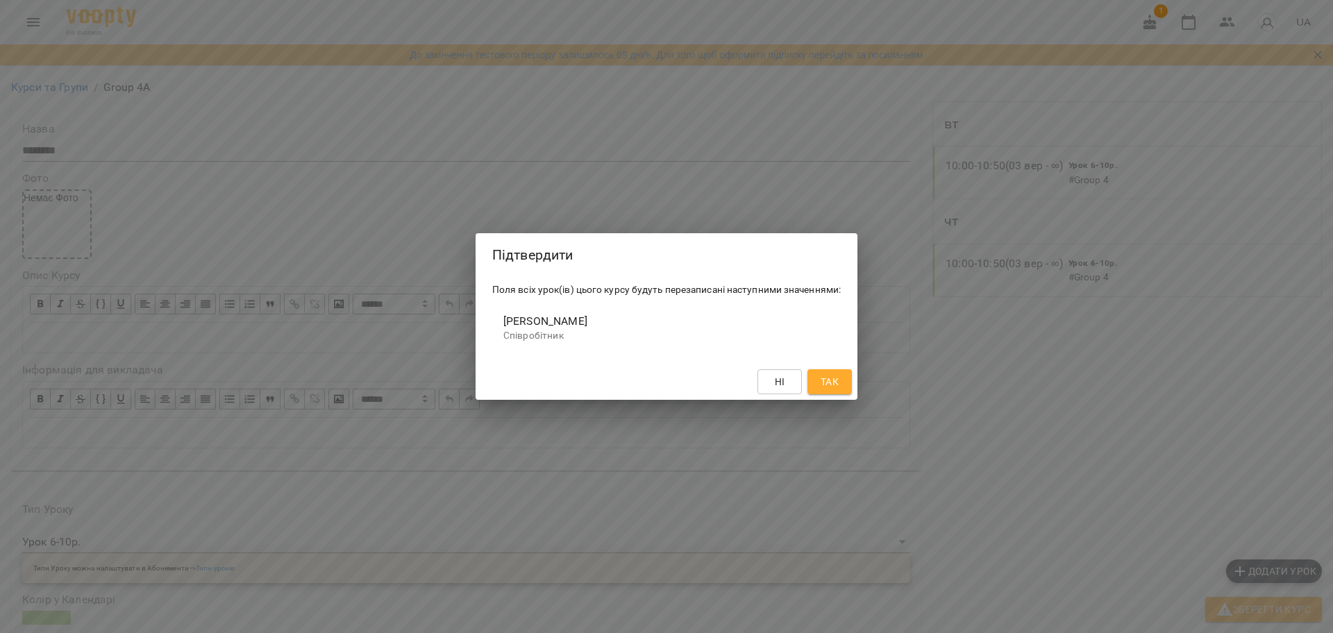
click at [837, 391] on button "Так" at bounding box center [829, 381] width 44 height 25
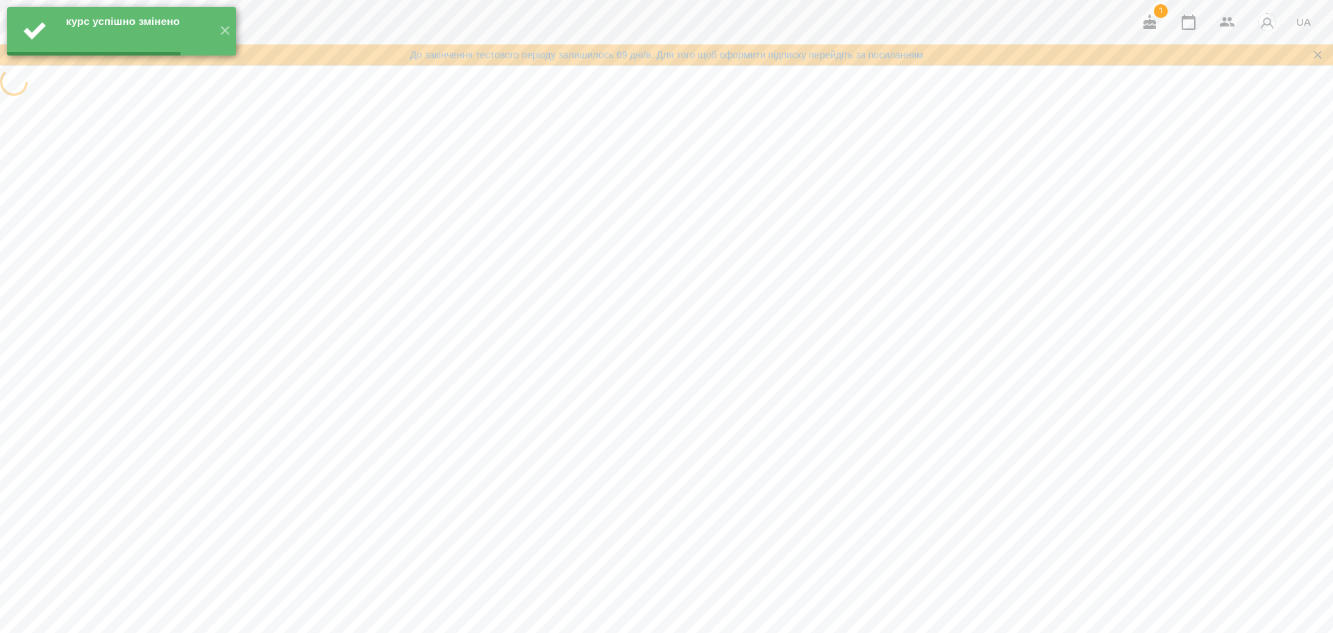
scroll to position [0, 0]
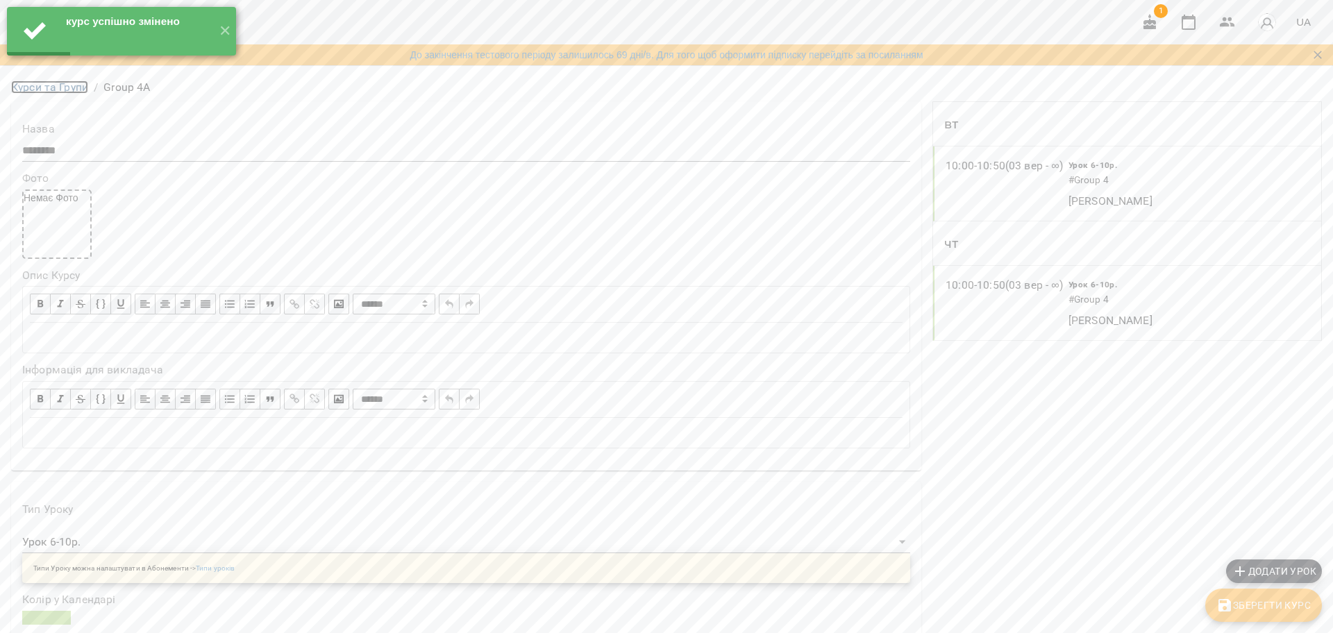
click at [65, 94] on link "Курси та Групи" at bounding box center [49, 87] width 77 height 13
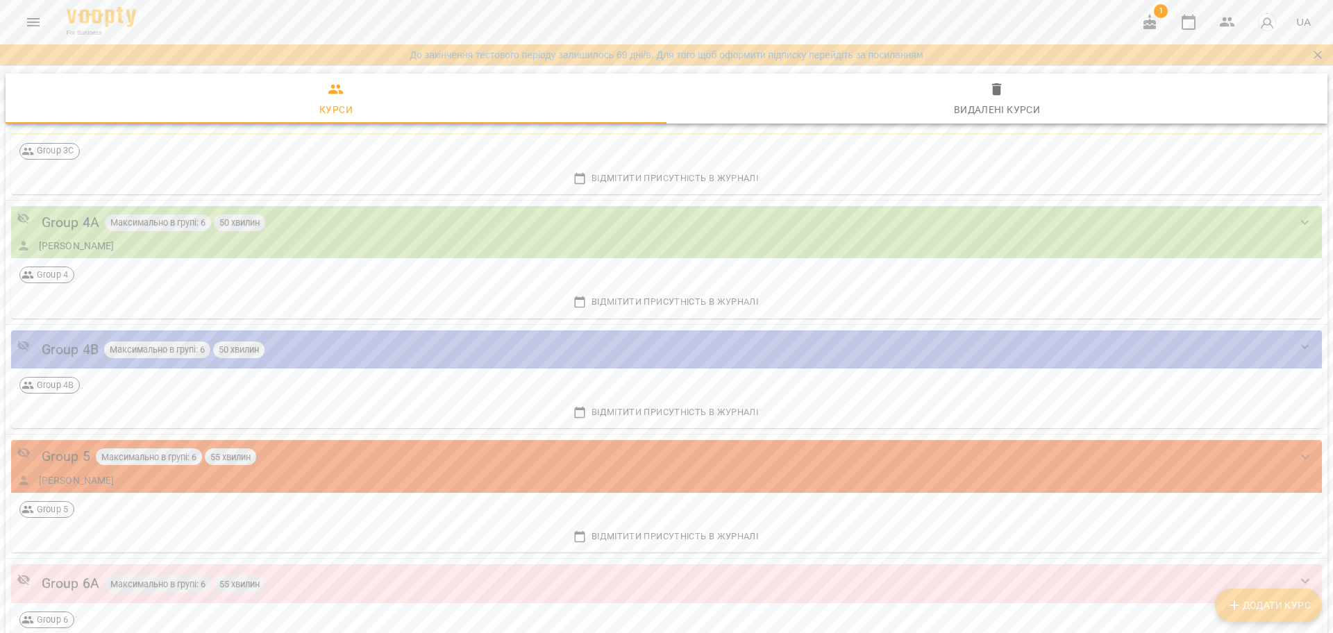
scroll to position [608, 0]
click at [61, 338] on div "Group 4B" at bounding box center [70, 349] width 57 height 22
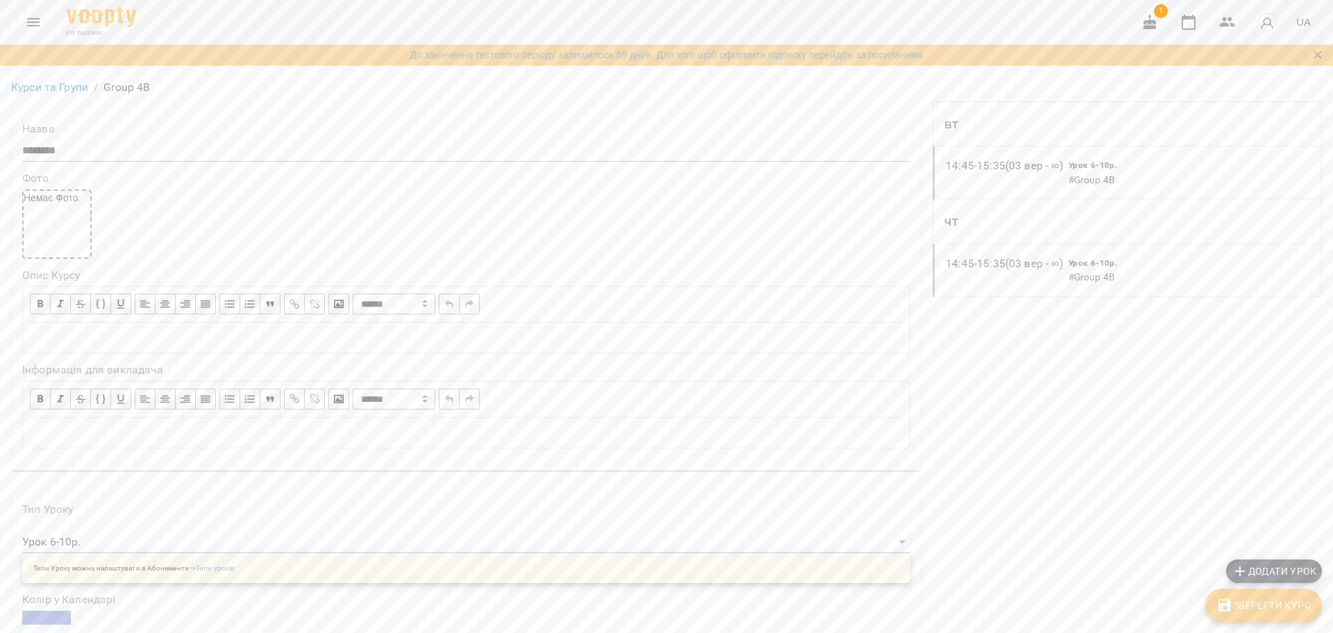
scroll to position [260, 0]
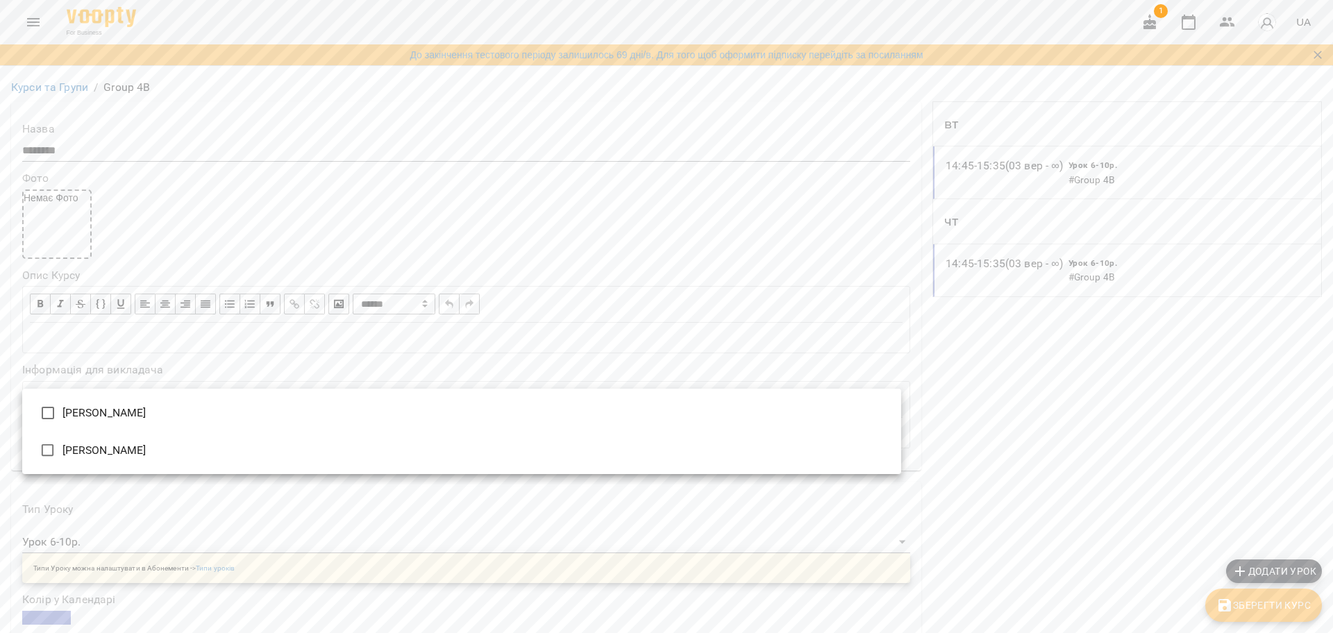
click at [744, 426] on li "Штангрет [PERSON_NAME]" at bounding box center [461, 412] width 879 height 37
type input "**********"
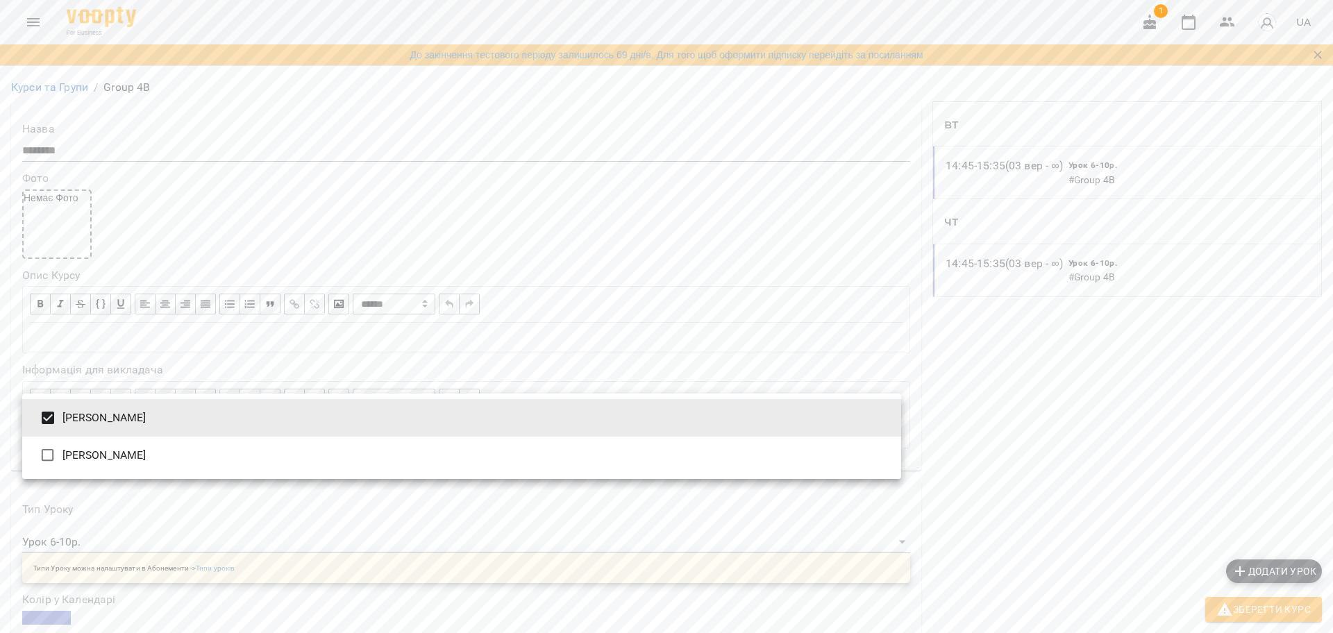
click at [1273, 614] on div at bounding box center [666, 316] width 1333 height 633
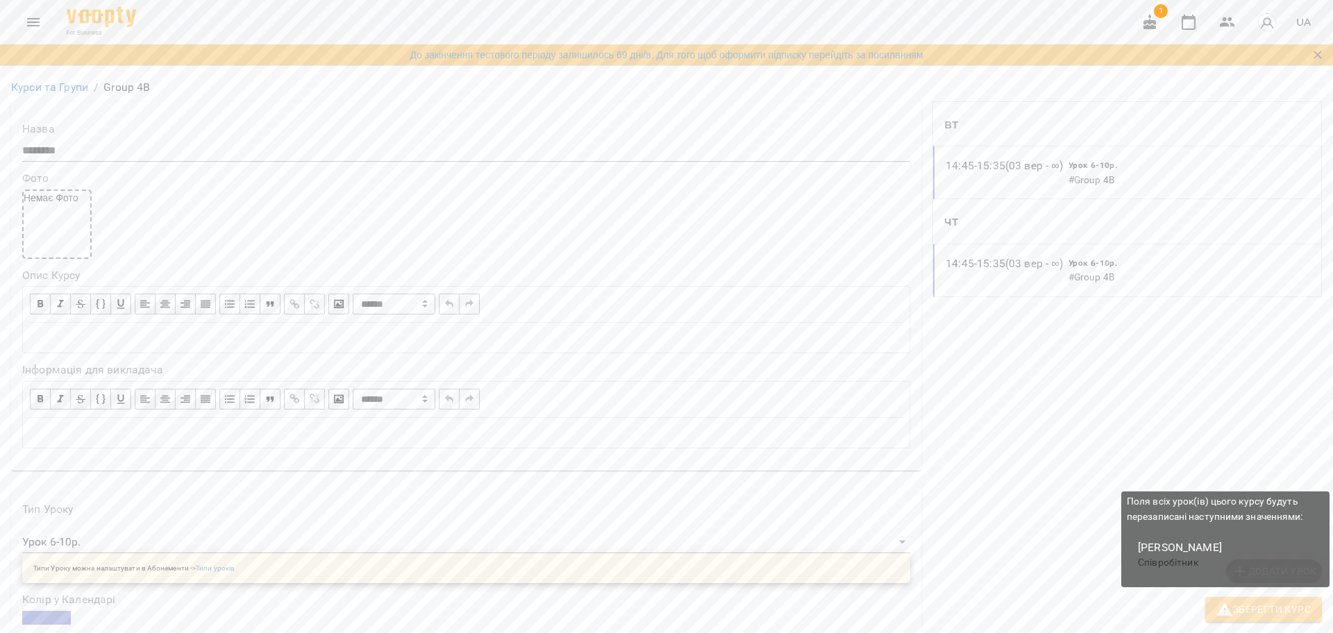
click at [1247, 612] on span "Зберегти Курс" at bounding box center [1263, 609] width 94 height 17
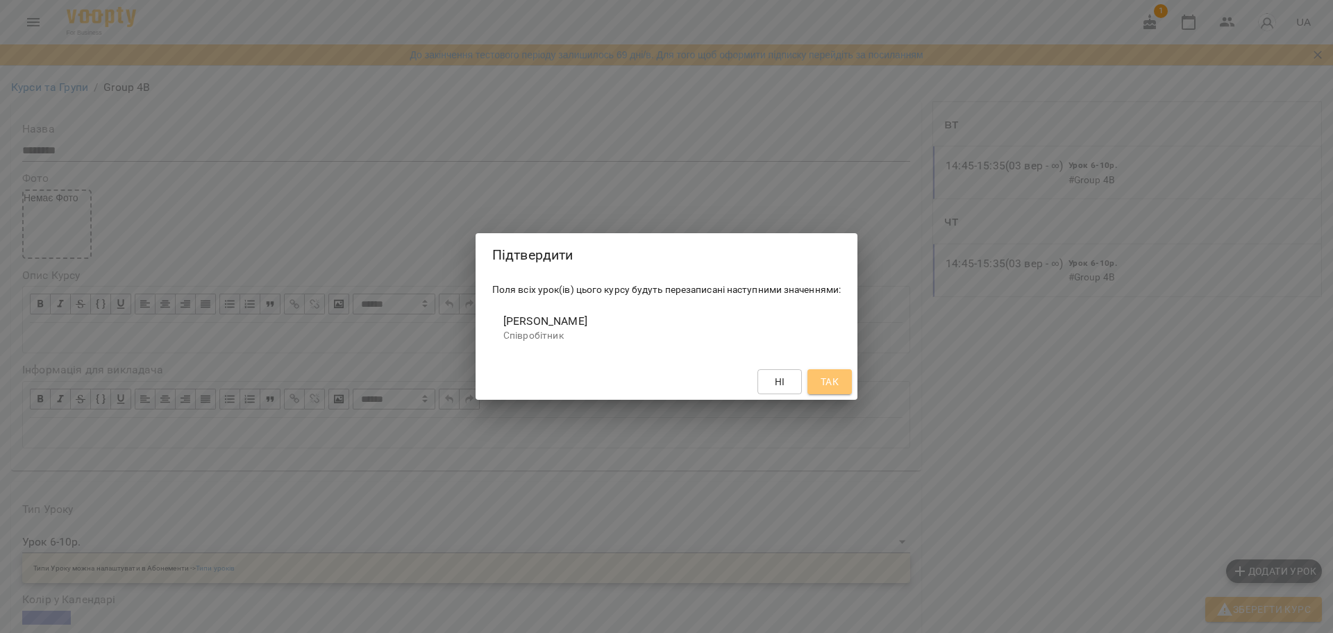
click at [830, 380] on span "Так" at bounding box center [830, 382] width 18 height 17
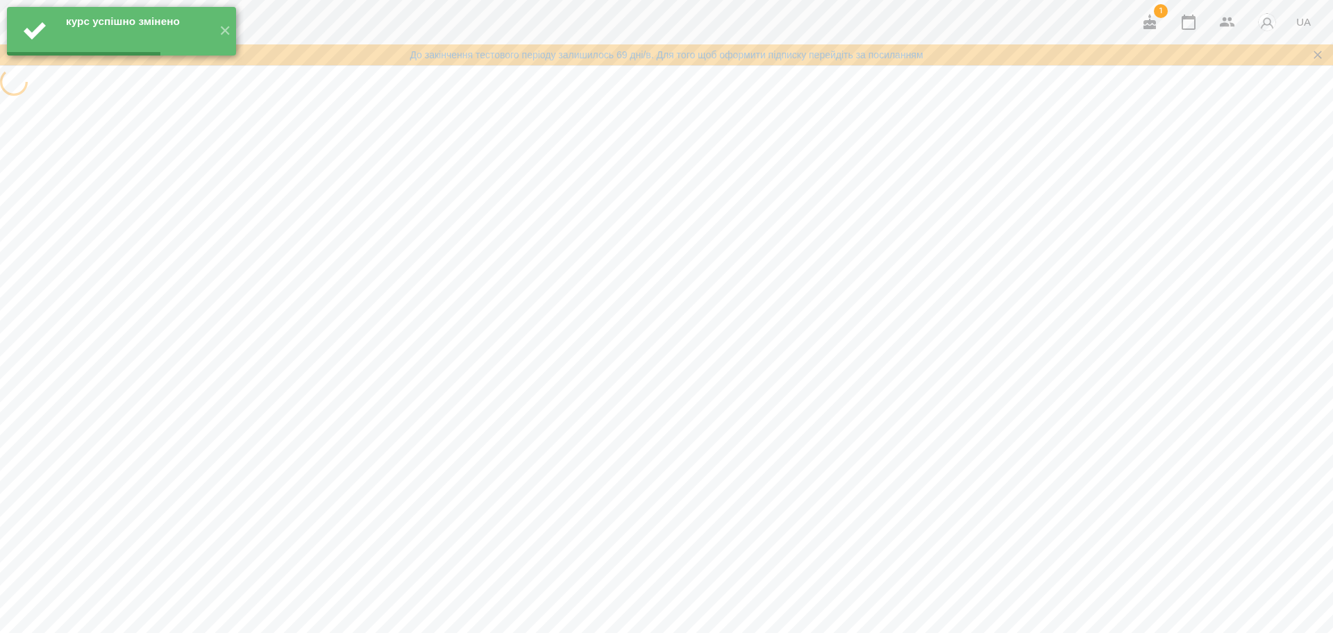
scroll to position [0, 0]
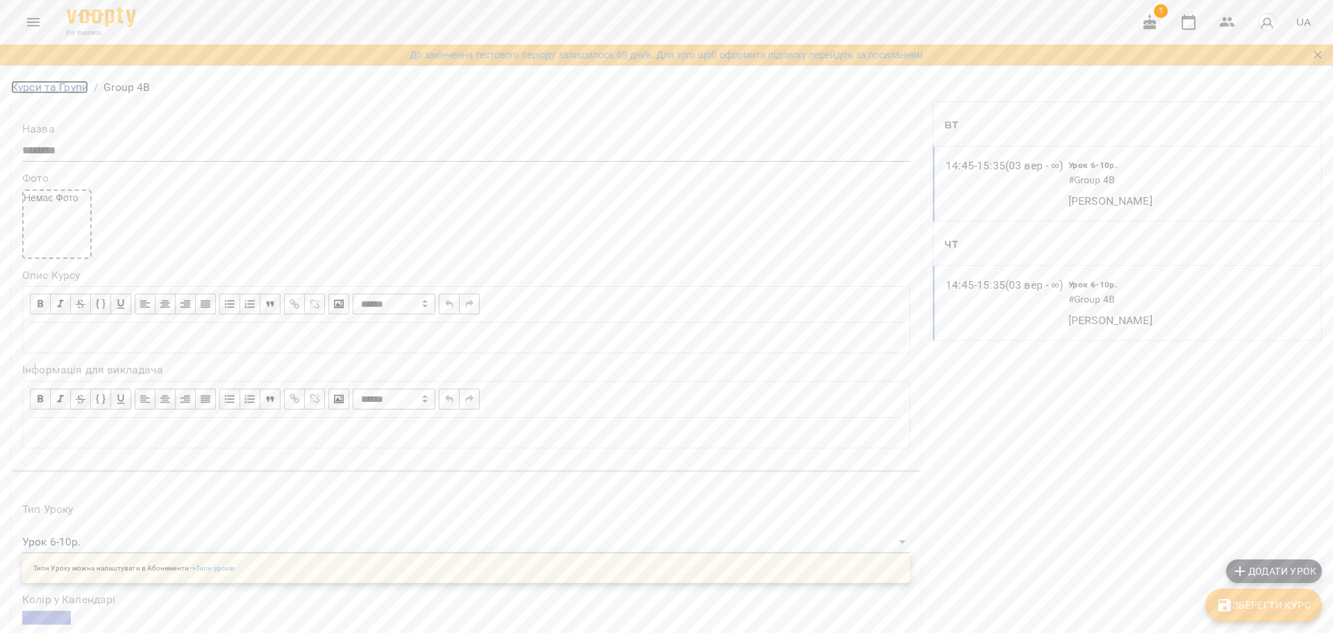
click at [73, 86] on link "Курси та Групи" at bounding box center [49, 87] width 77 height 13
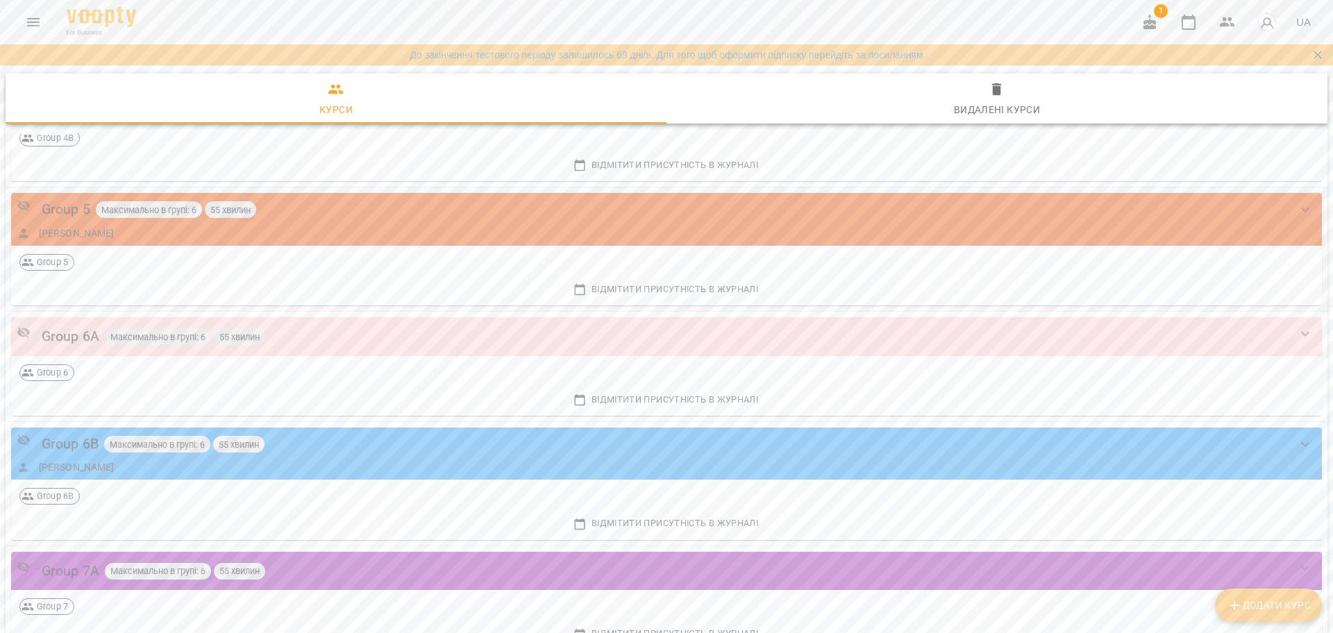
scroll to position [955, 0]
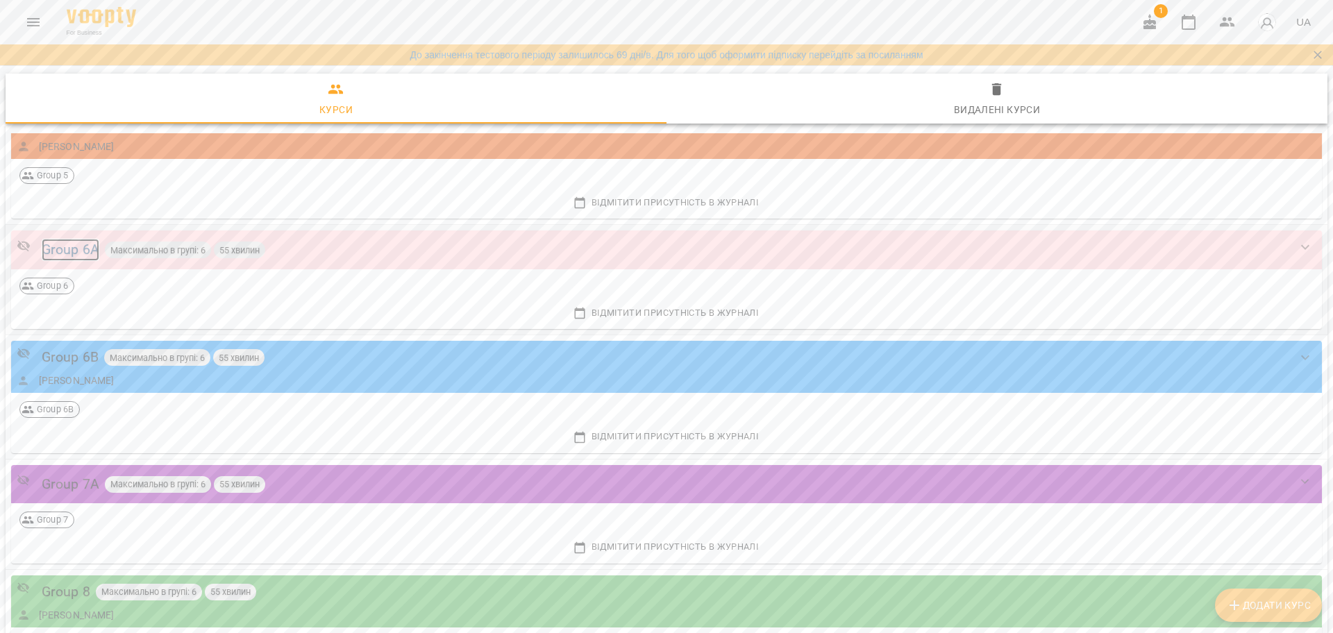
click at [69, 239] on div "Group 6A" at bounding box center [71, 250] width 58 height 22
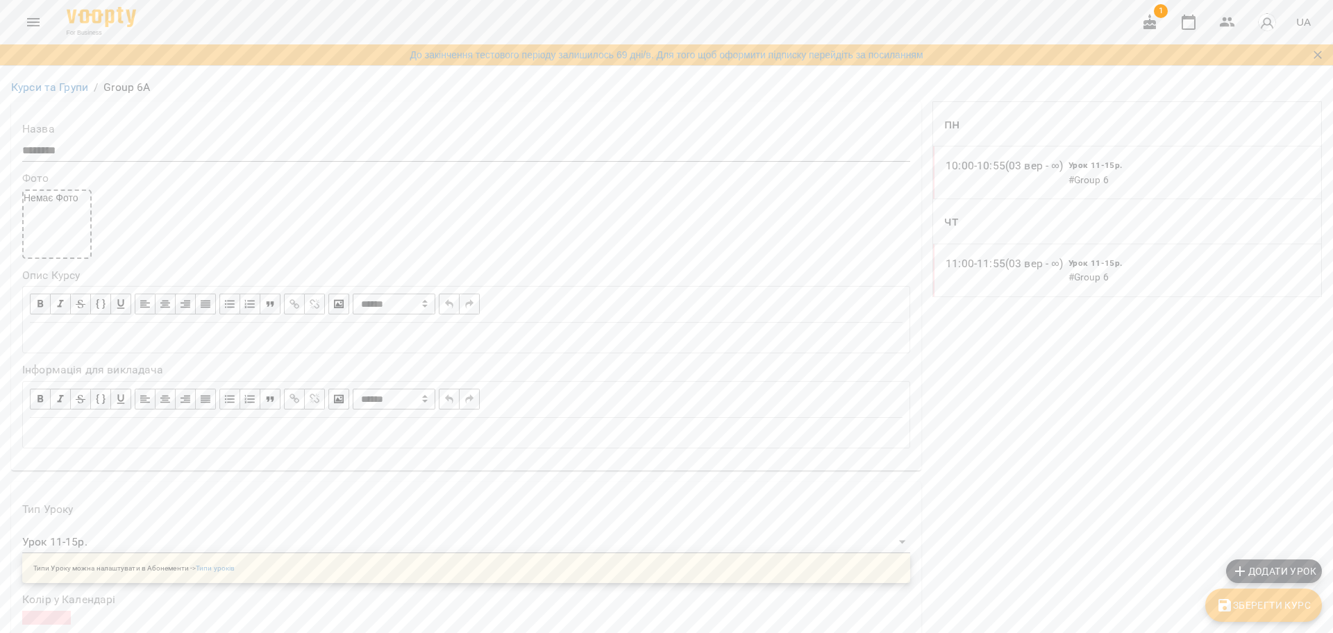
scroll to position [260, 0]
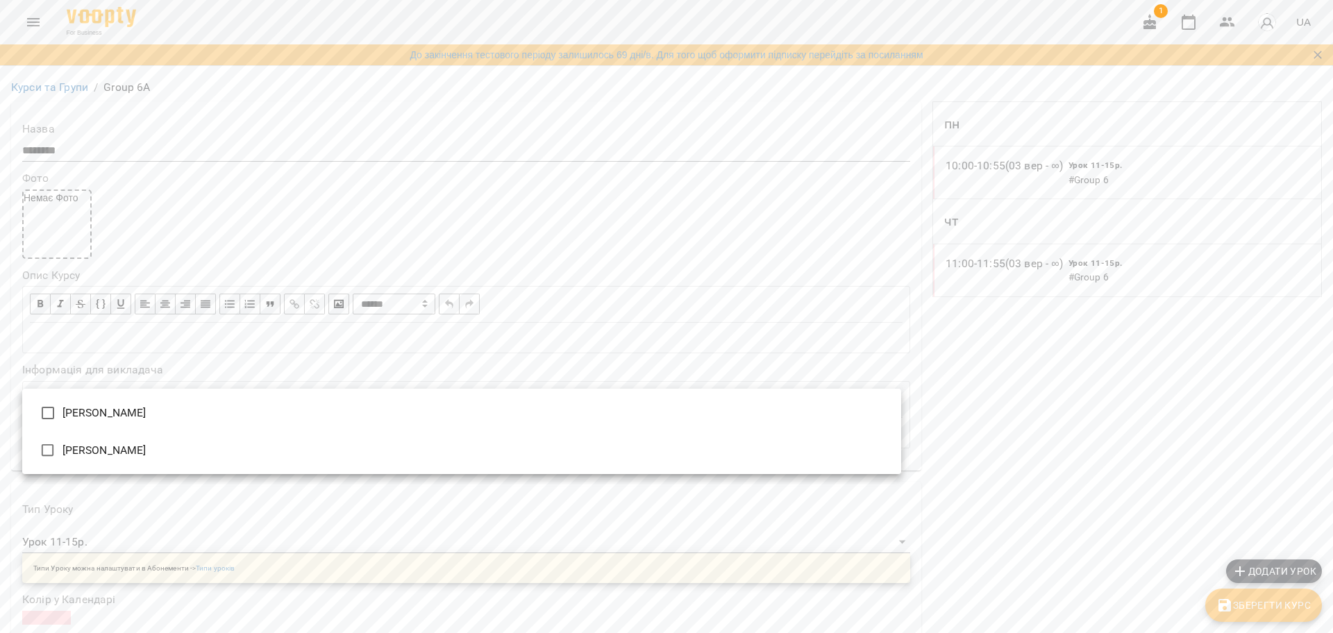
click at [110, 415] on li "Штангрет [PERSON_NAME]" at bounding box center [461, 412] width 879 height 37
type input "**********"
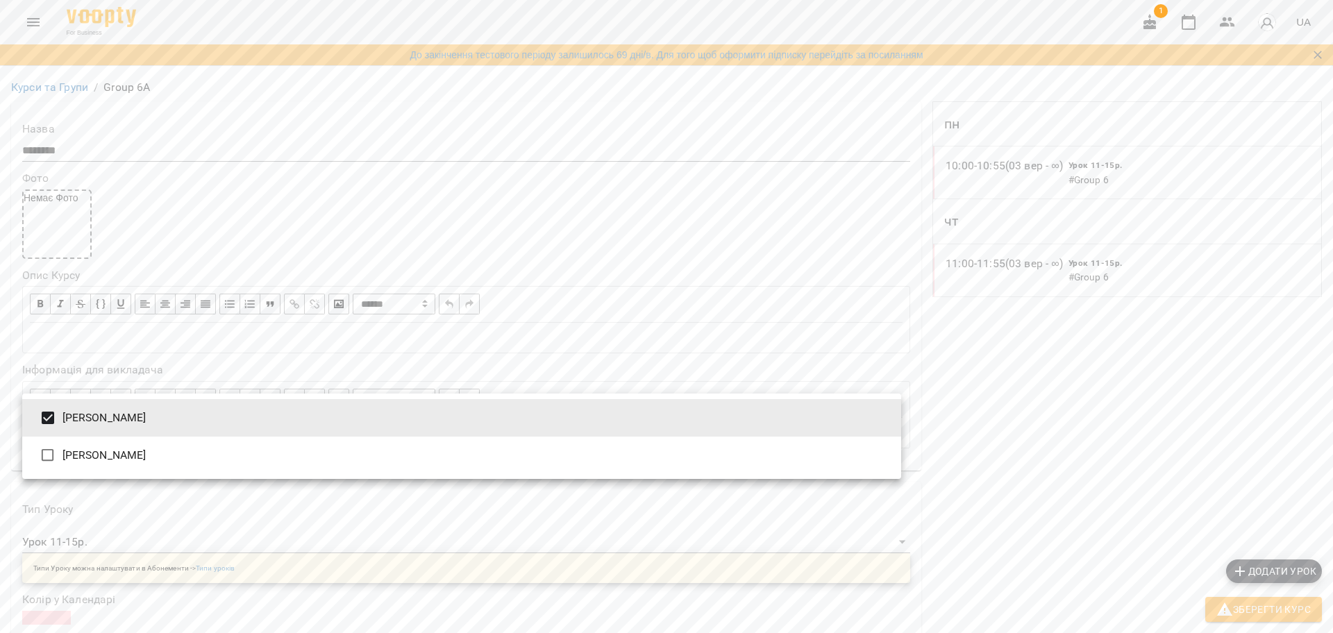
click at [1225, 612] on div at bounding box center [666, 316] width 1333 height 633
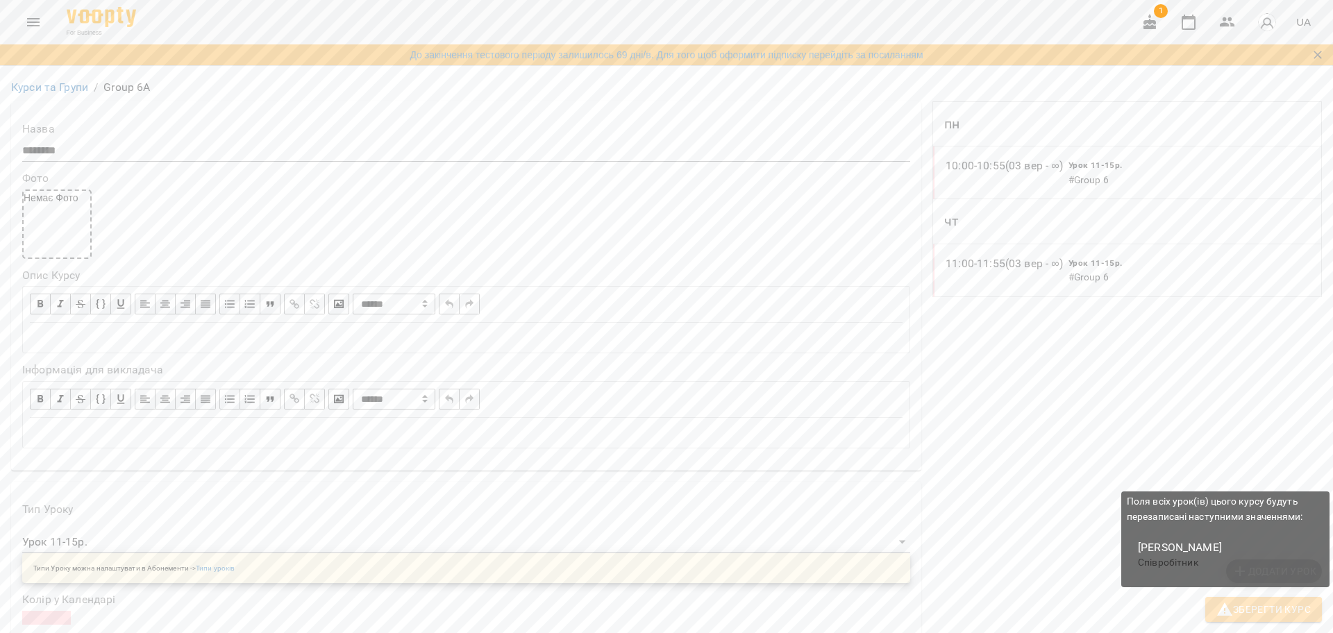
click at [1241, 615] on span "Зберегти Курс" at bounding box center [1263, 609] width 94 height 17
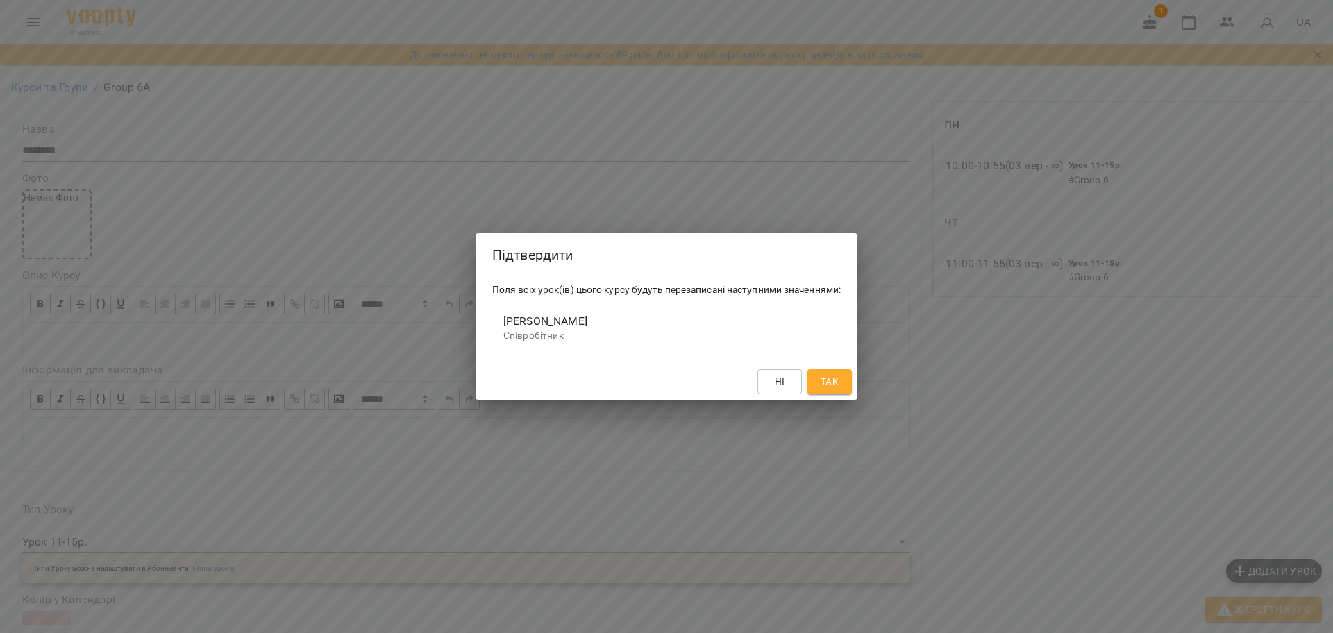
click at [840, 387] on span "Так" at bounding box center [830, 382] width 22 height 17
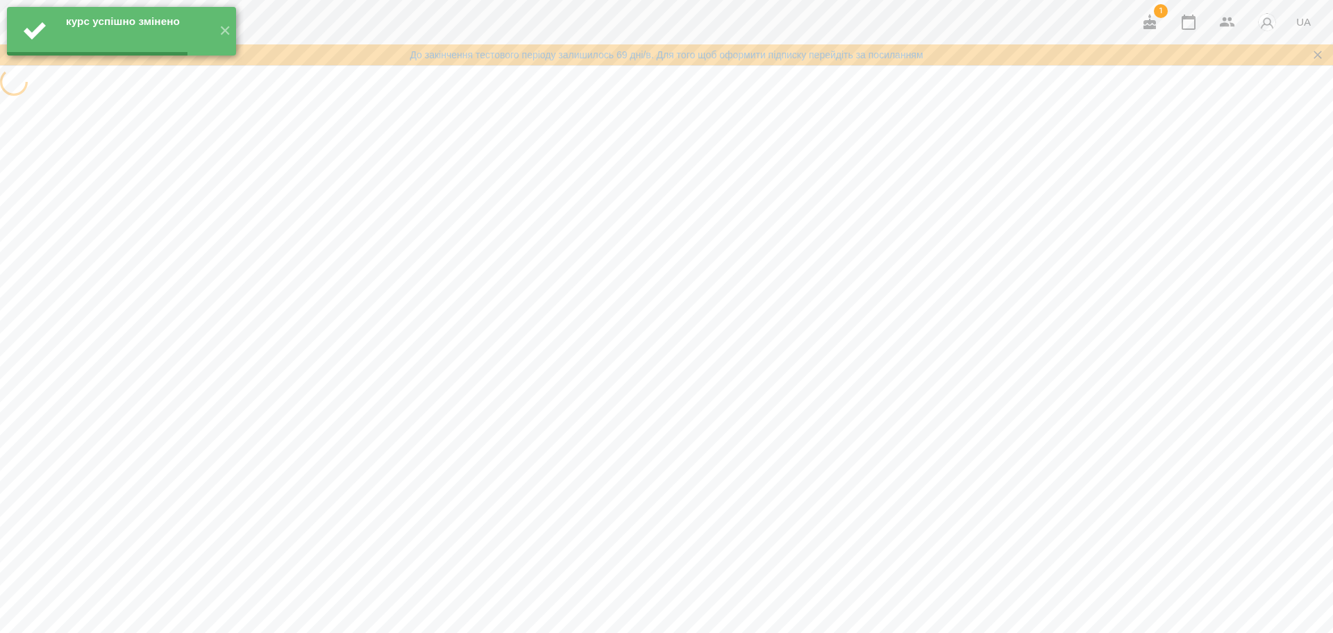
scroll to position [0, 0]
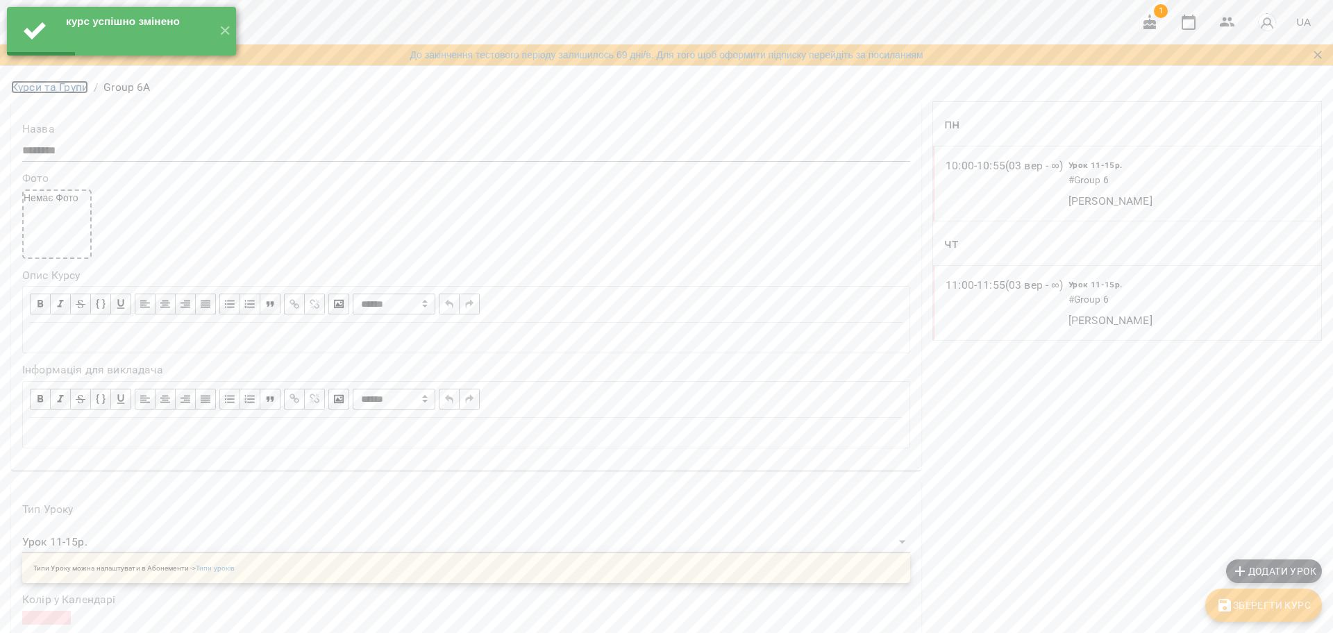
click at [76, 94] on link "Курси та Групи" at bounding box center [49, 87] width 77 height 13
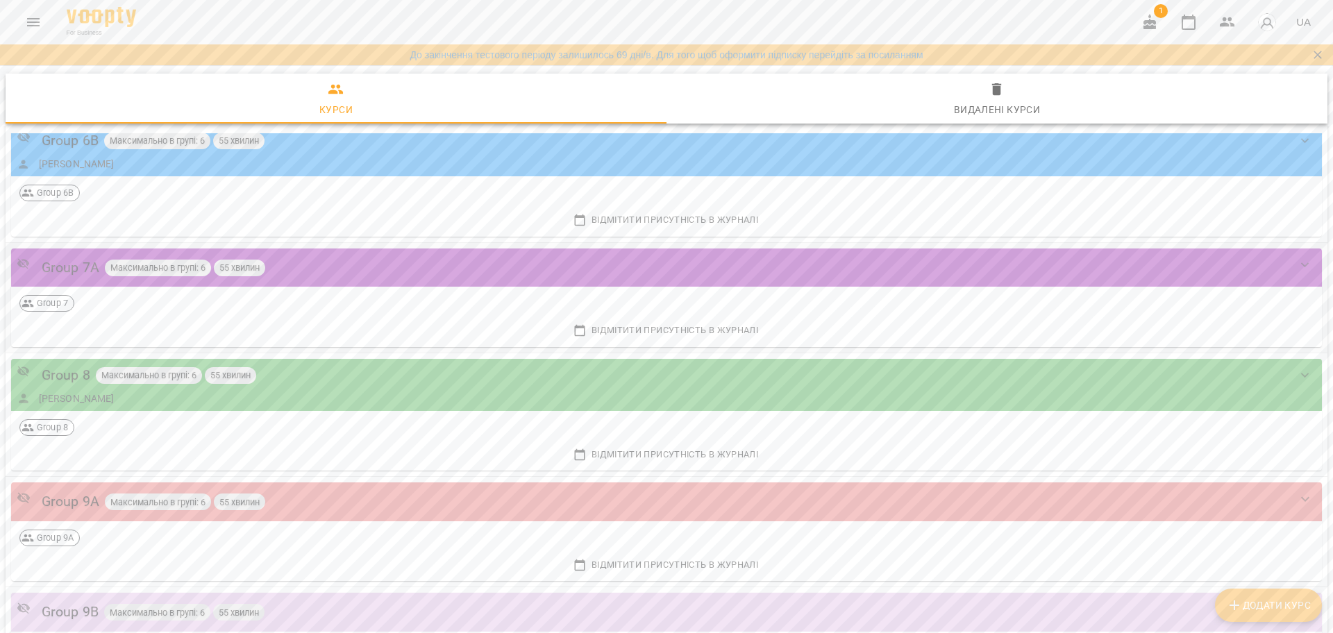
scroll to position [1215, 0]
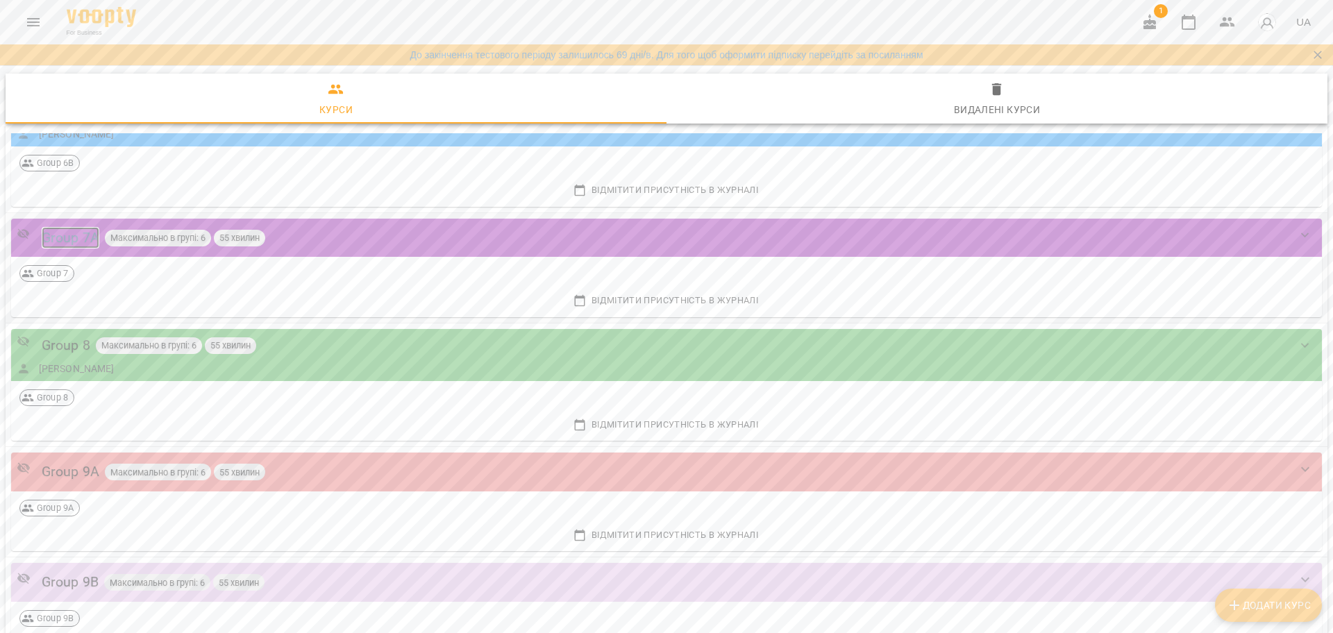
click at [76, 238] on div "Group 7A" at bounding box center [71, 238] width 58 height 22
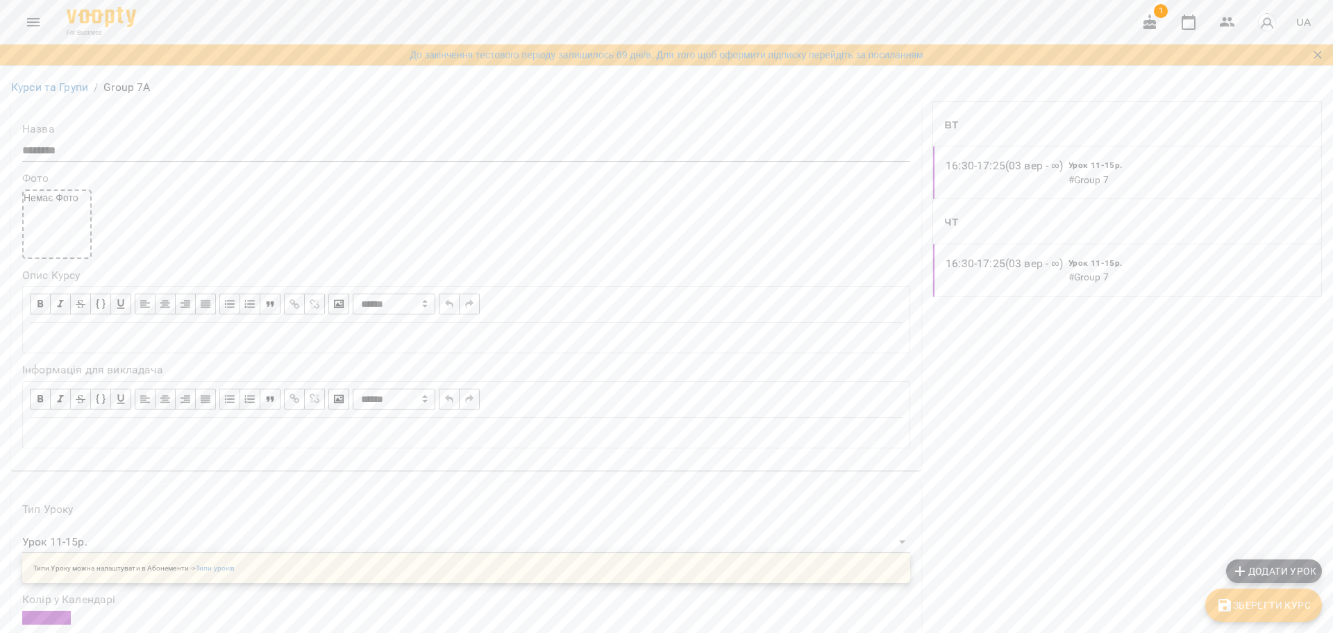
scroll to position [260, 0]
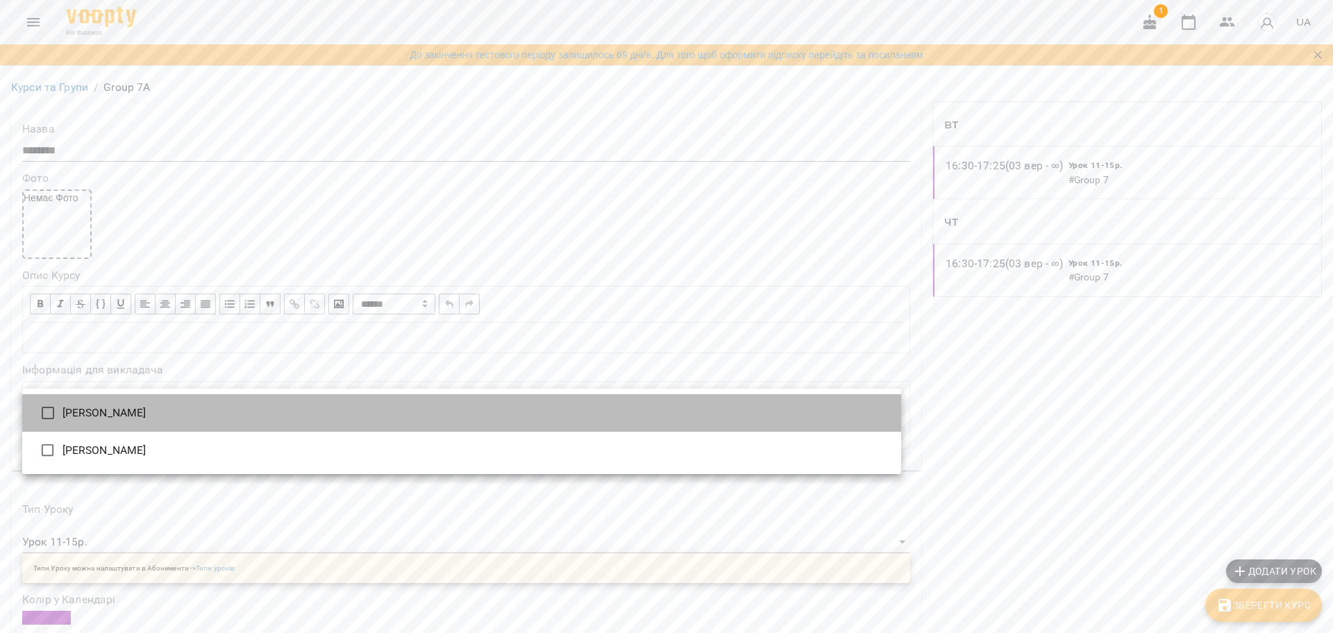
click at [159, 412] on li "Штангрет [PERSON_NAME]" at bounding box center [461, 412] width 879 height 37
type input "**********"
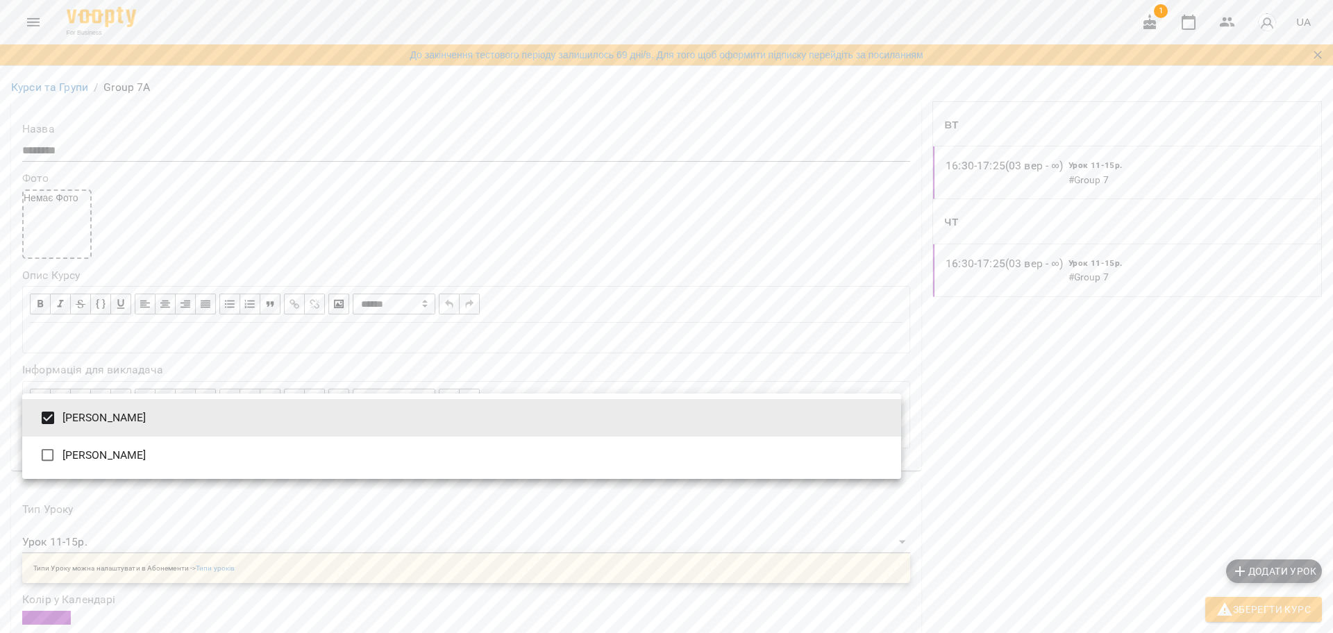
click at [236, 343] on div at bounding box center [666, 316] width 1333 height 633
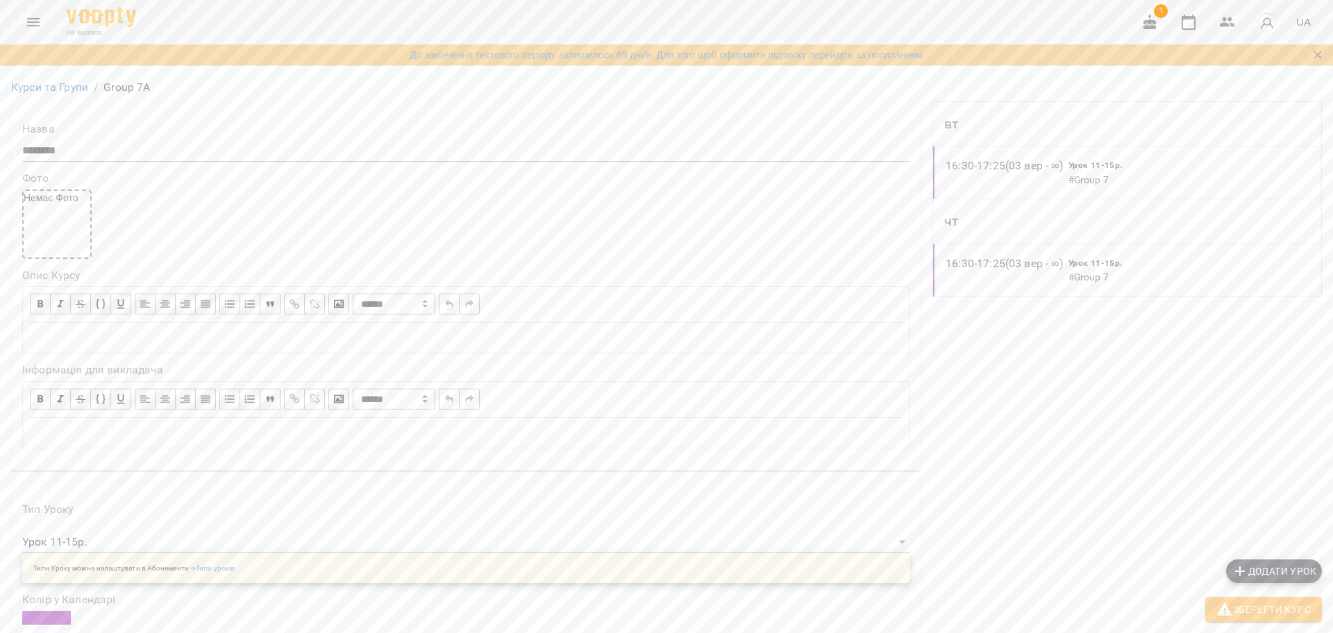
scroll to position [1094, 0]
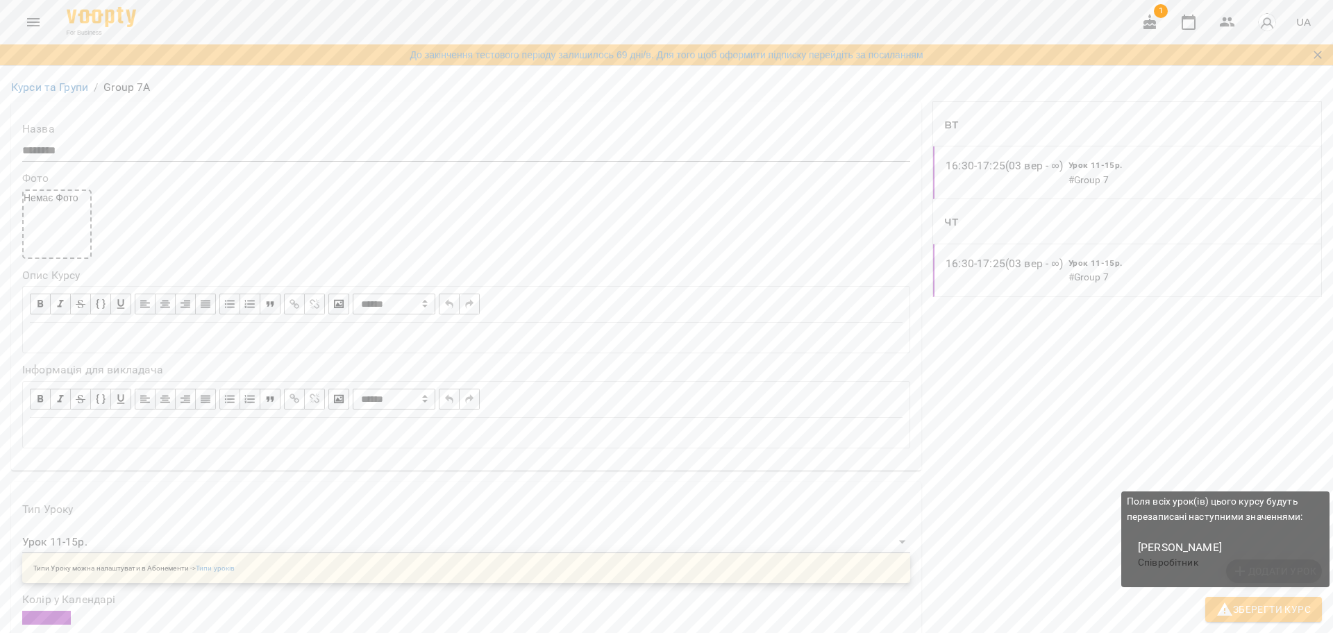
click at [1242, 614] on span "Зберегти Курс" at bounding box center [1263, 609] width 94 height 17
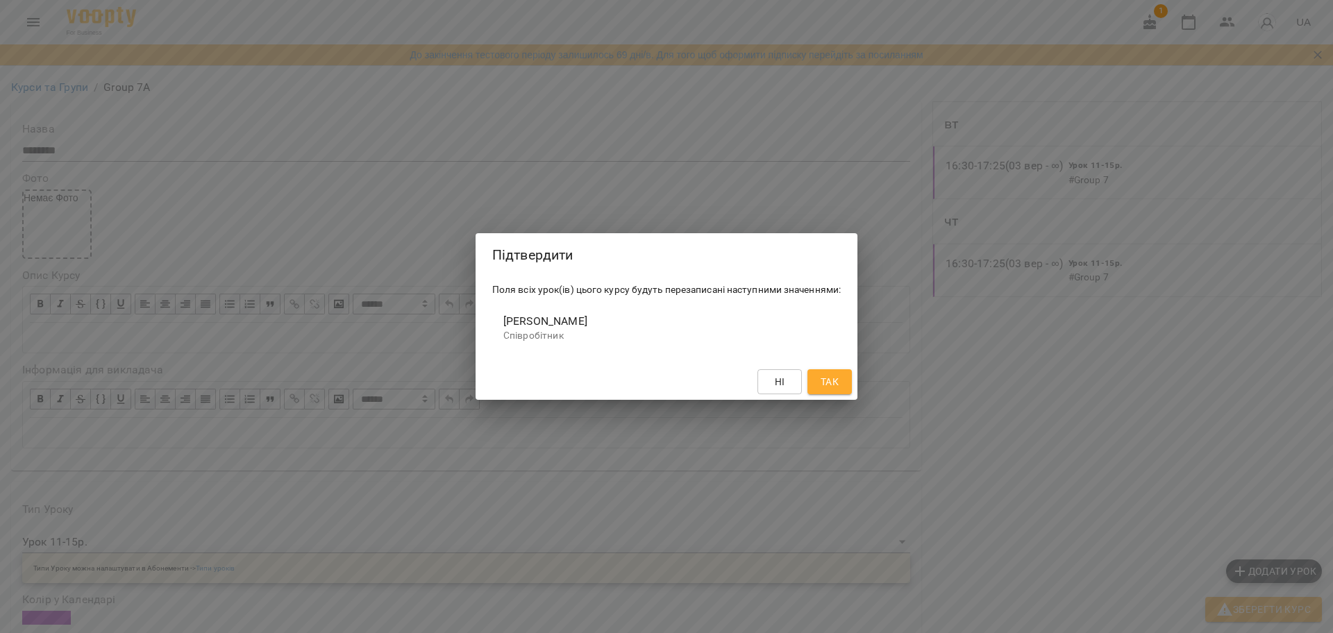
click at [837, 380] on span "Так" at bounding box center [830, 382] width 18 height 17
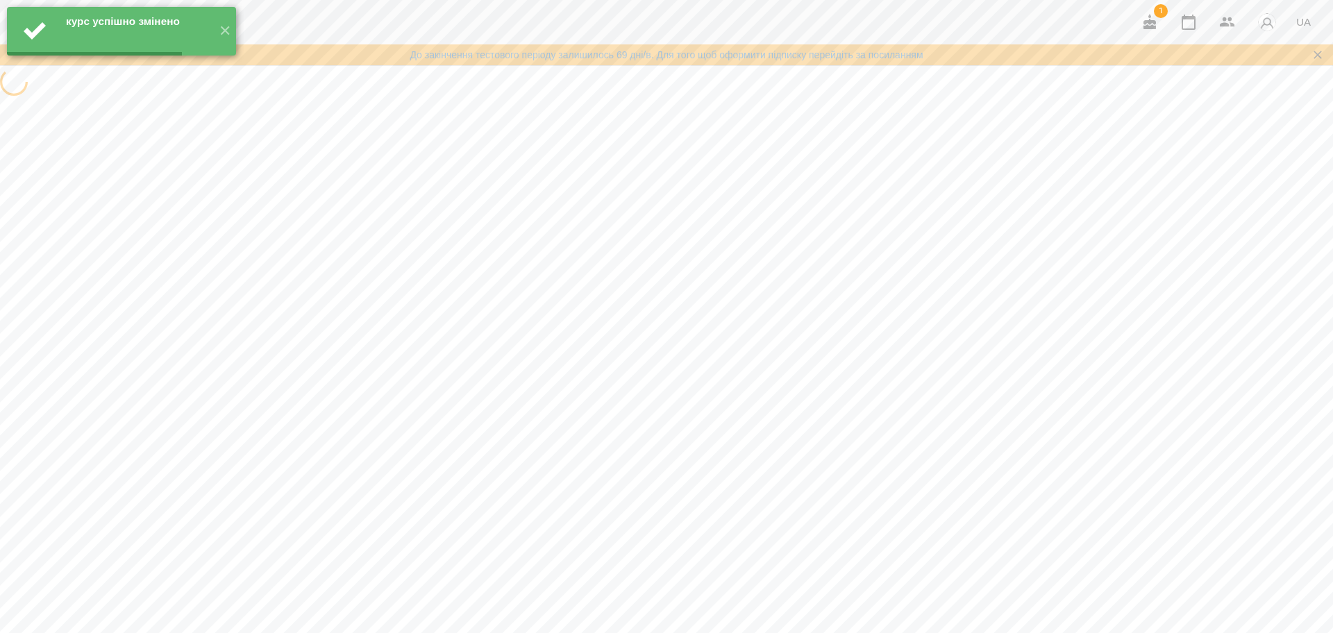
scroll to position [0, 0]
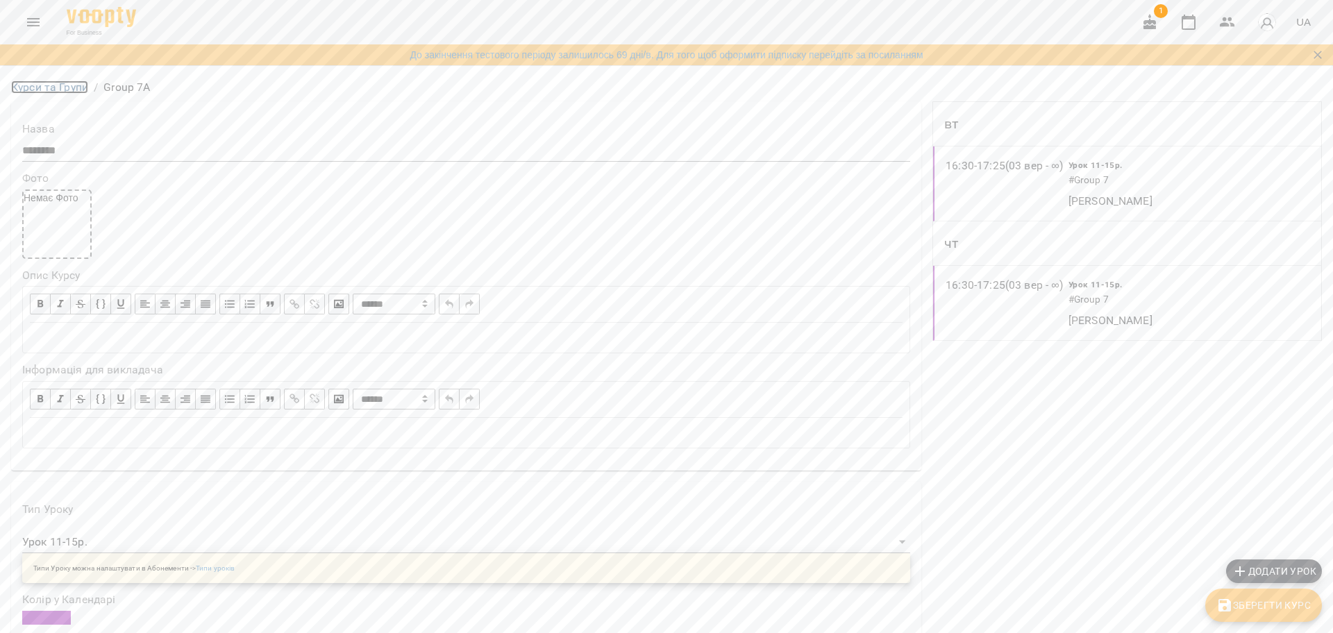
click at [79, 94] on link "Курси та Групи" at bounding box center [49, 87] width 77 height 13
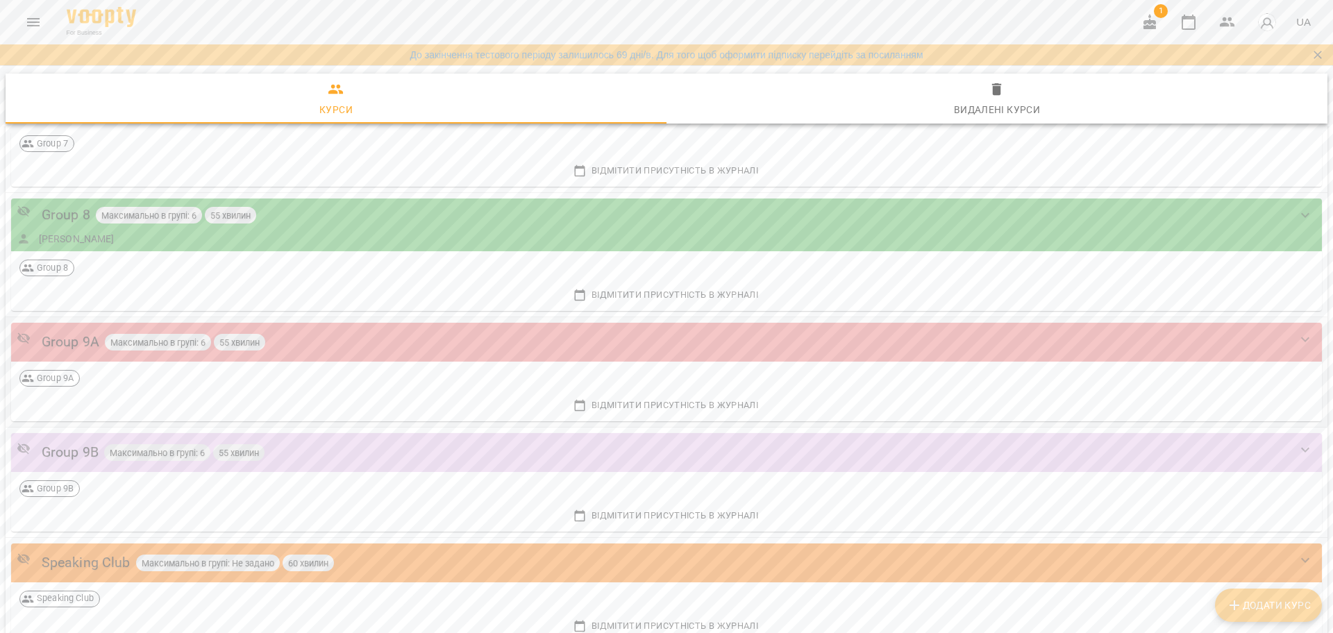
scroll to position [1389, 0]
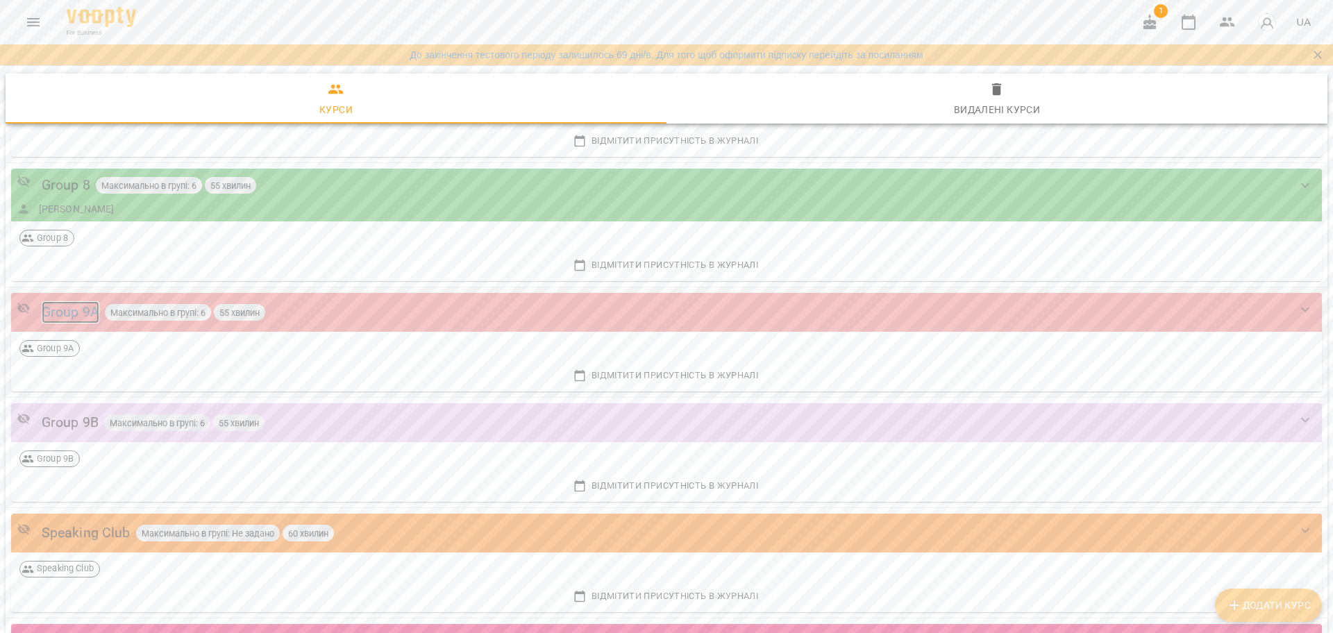
click at [53, 312] on div "Group 9A" at bounding box center [71, 312] width 58 height 22
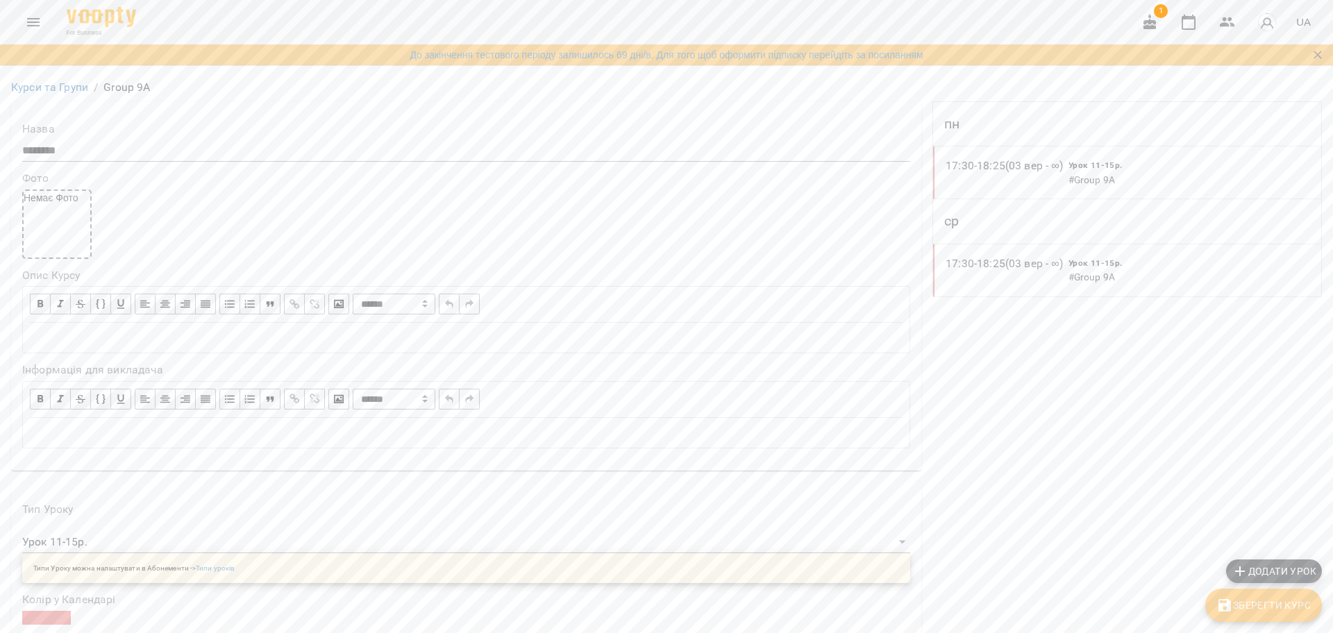
scroll to position [260, 0]
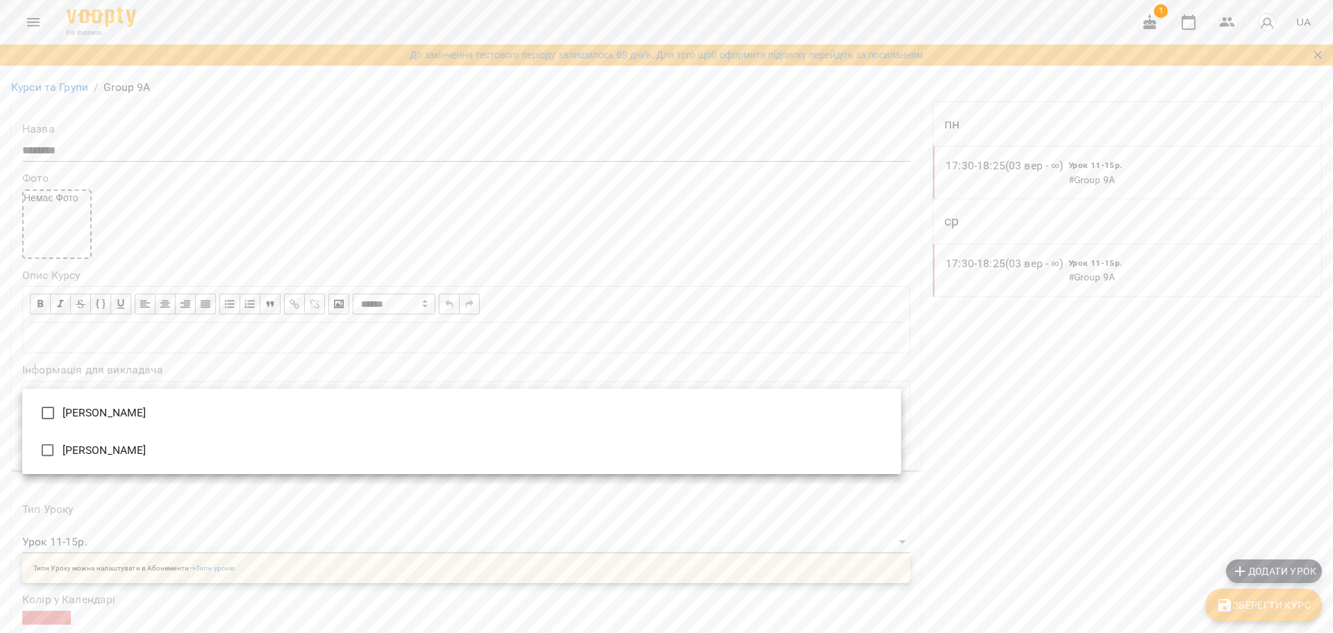
click at [108, 421] on li "Штангрет [PERSON_NAME]" at bounding box center [461, 412] width 879 height 37
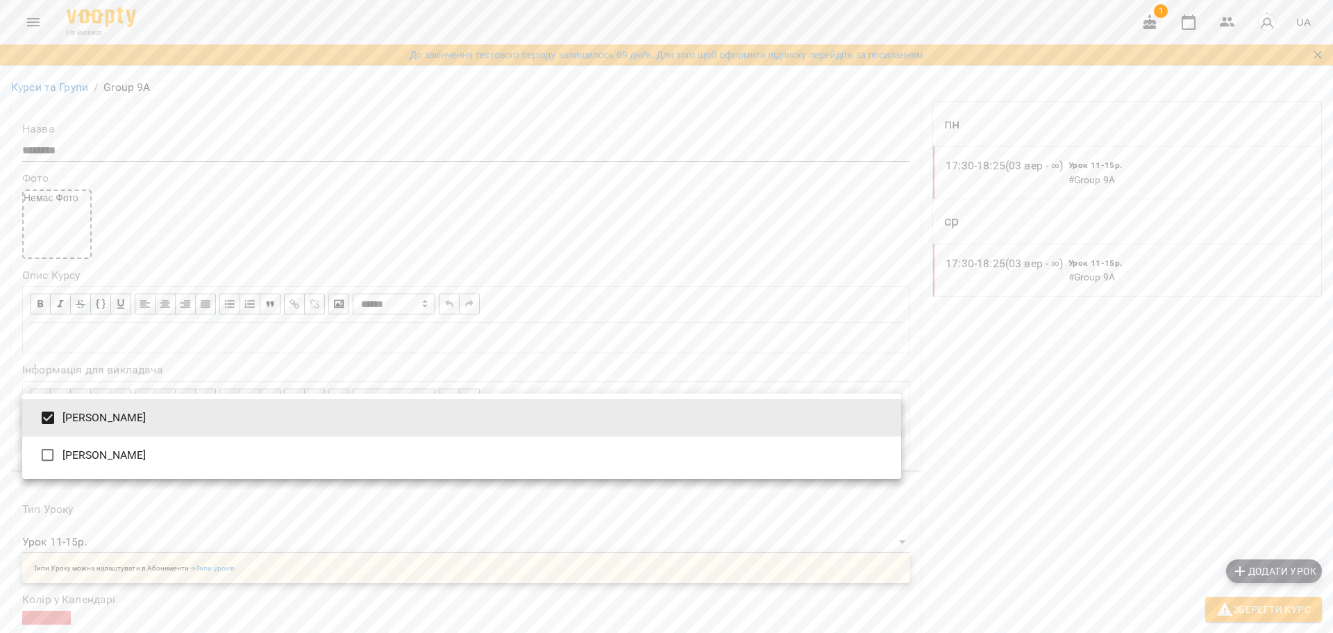
type input "**********"
click at [1219, 617] on div at bounding box center [666, 316] width 1333 height 633
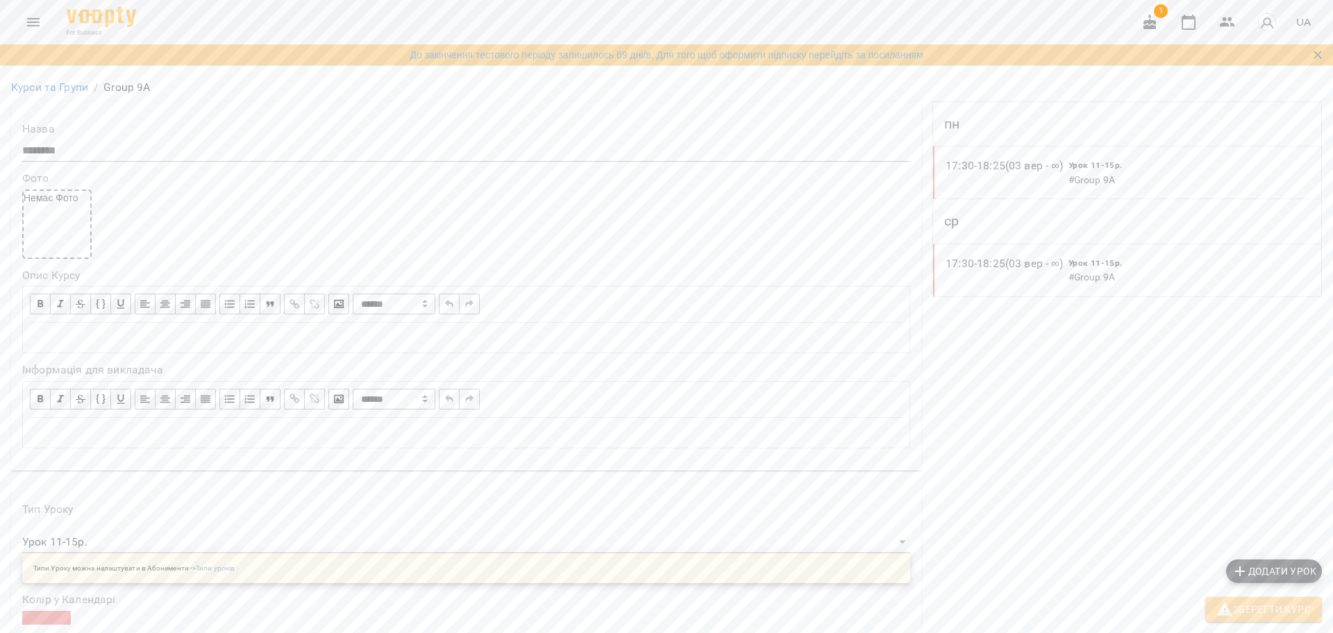
click at [1219, 614] on icon "button" at bounding box center [1224, 609] width 17 height 17
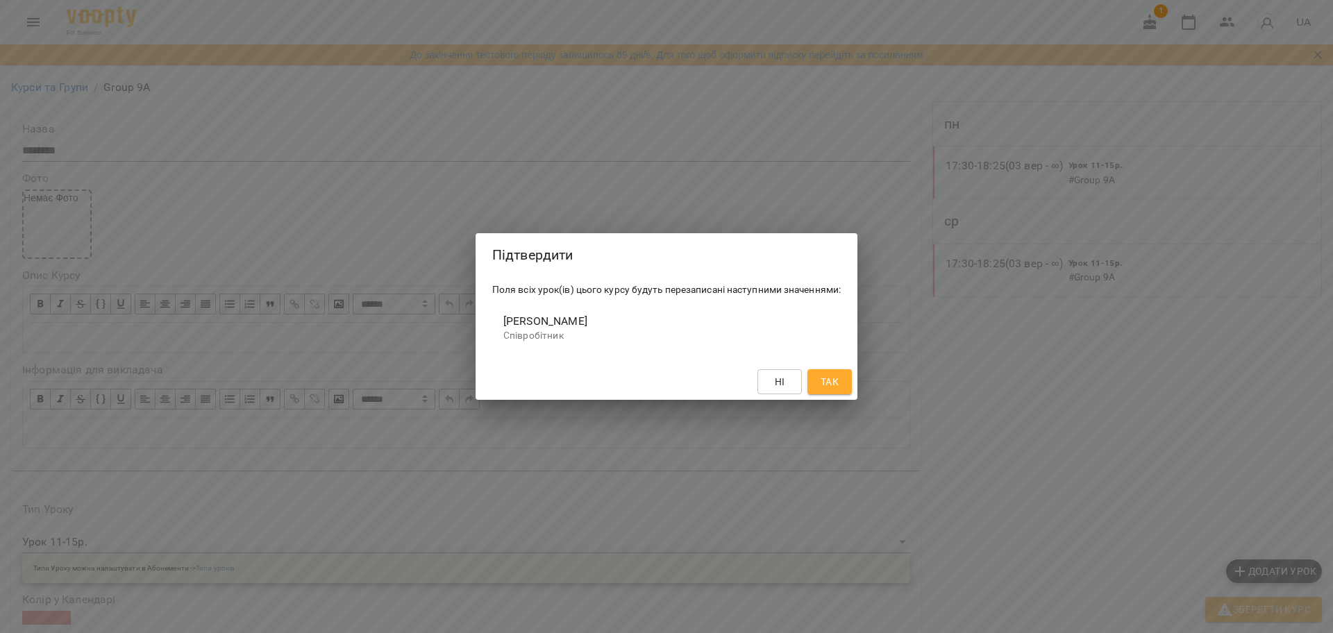
click at [844, 383] on button "Так" at bounding box center [829, 381] width 44 height 25
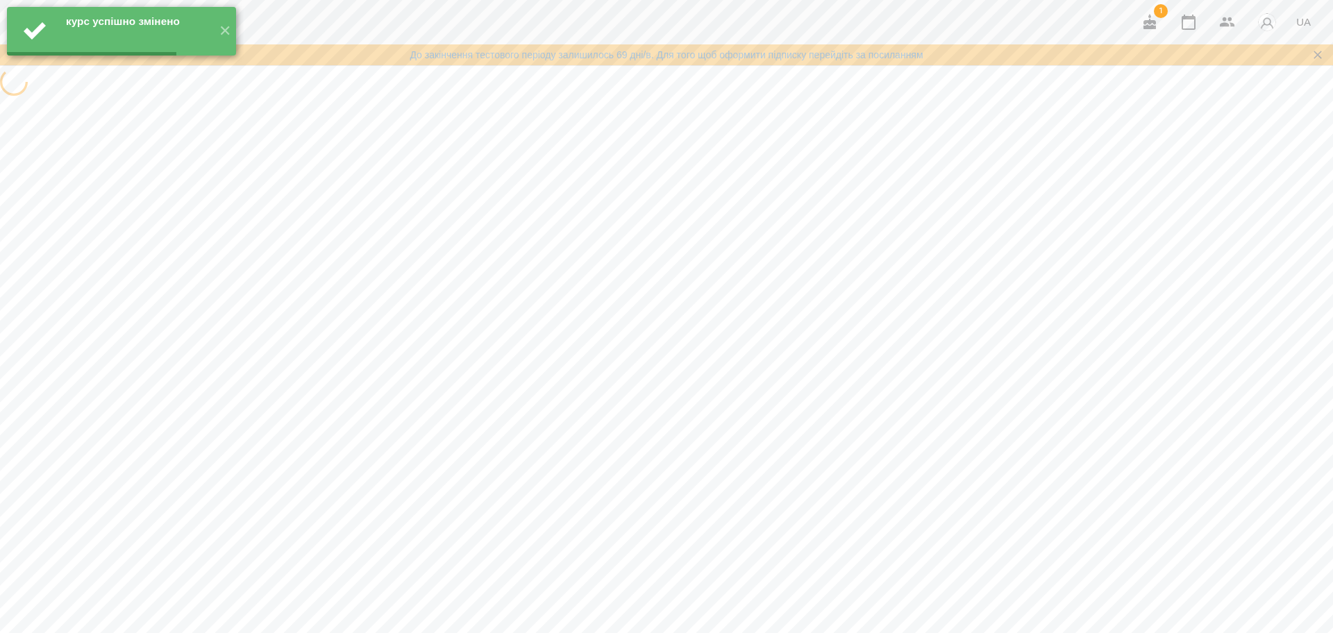
scroll to position [0, 0]
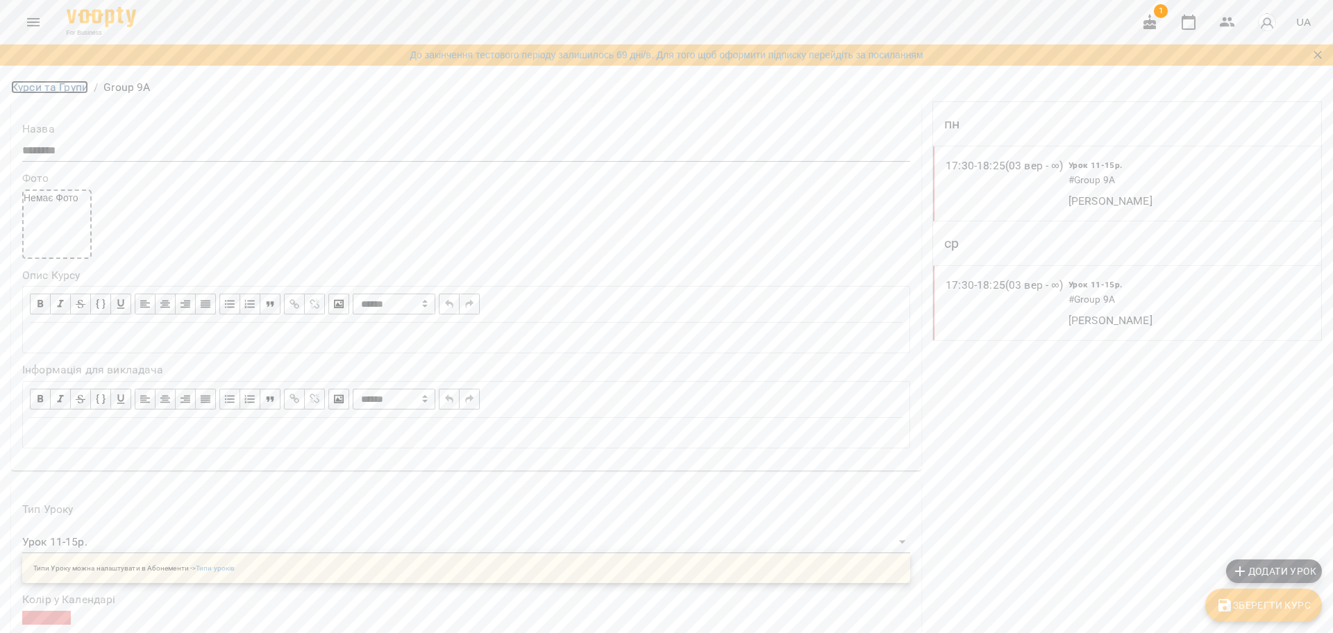
click at [72, 94] on link "Курси та Групи" at bounding box center [49, 87] width 77 height 13
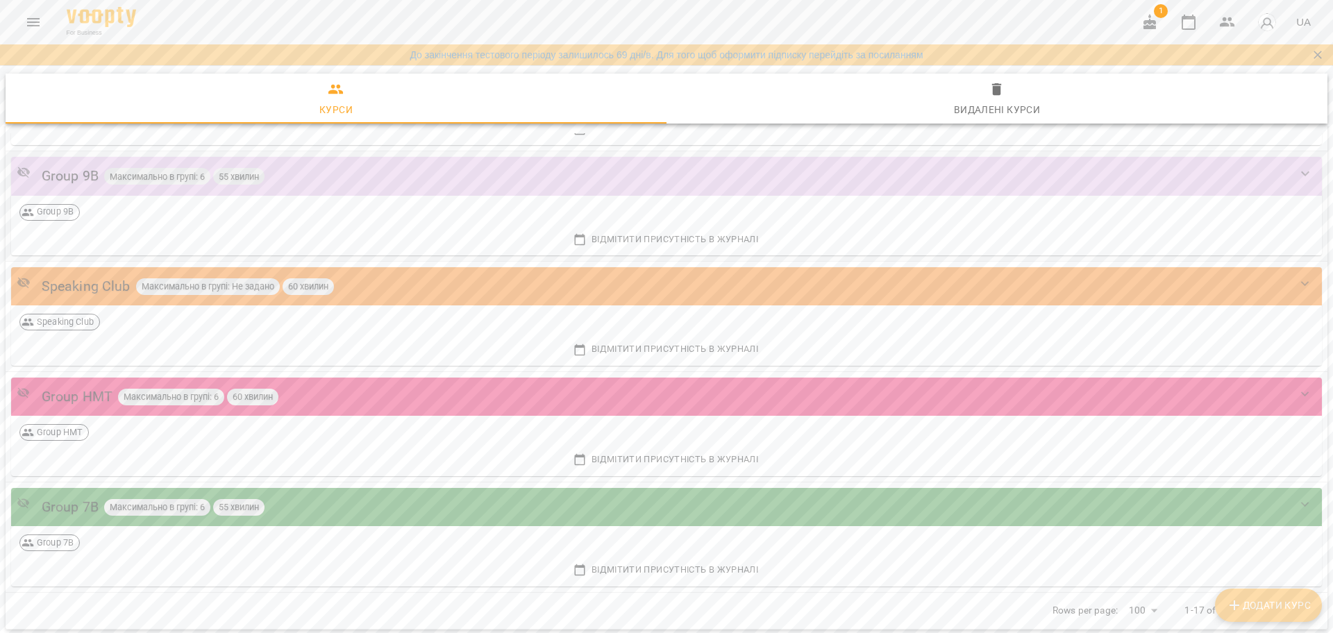
scroll to position [1562, 0]
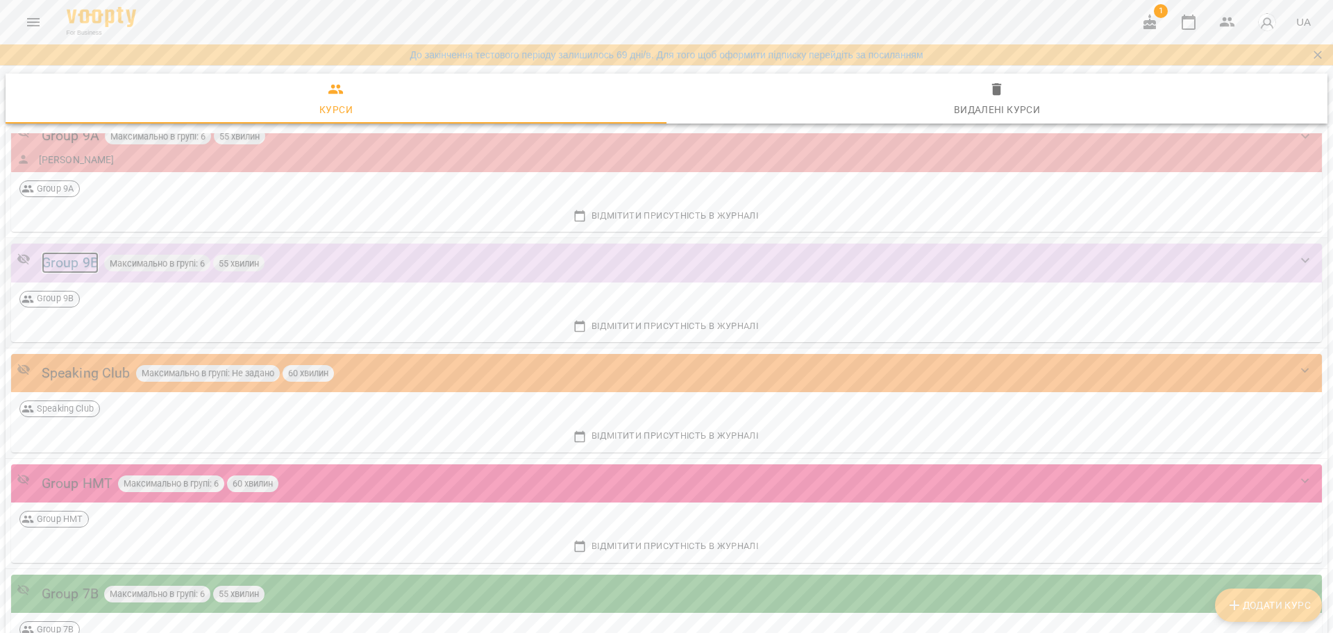
click at [67, 263] on div "Group 9B" at bounding box center [70, 263] width 57 height 22
click at [67, 263] on div "Курси Видалені курси Курси та Групи 17 Курси та Групи 17 Group 1 Максимально в …" at bounding box center [666, 353] width 1333 height 570
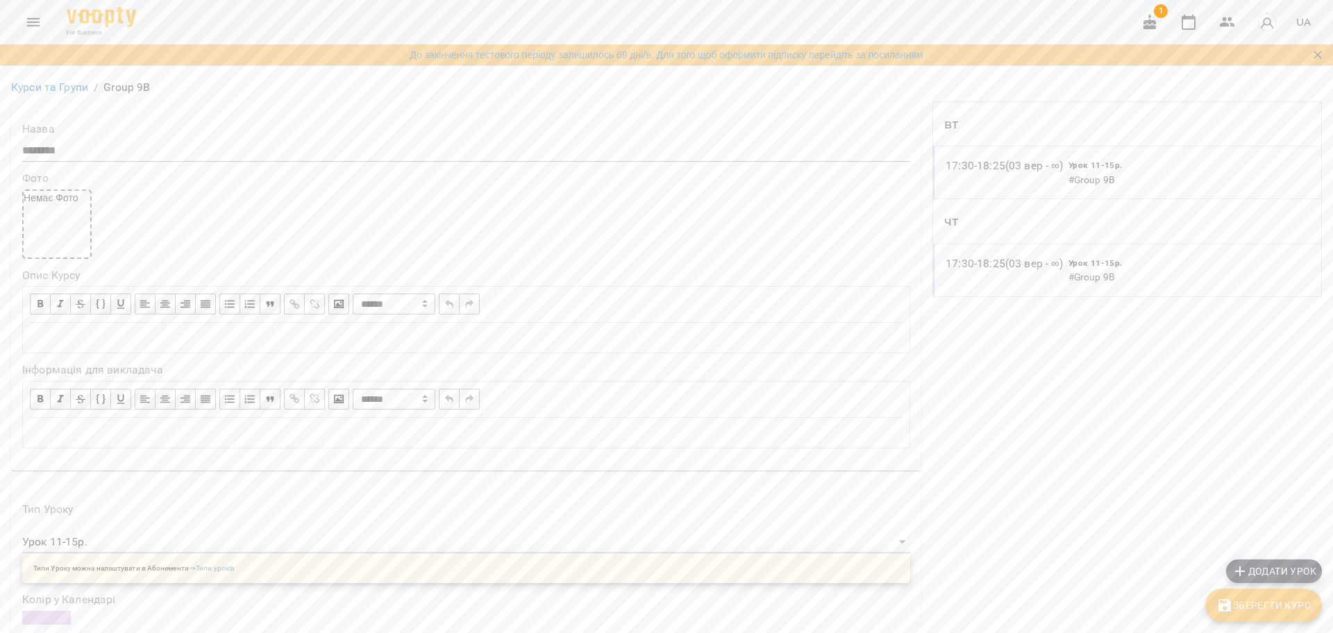
scroll to position [347, 0]
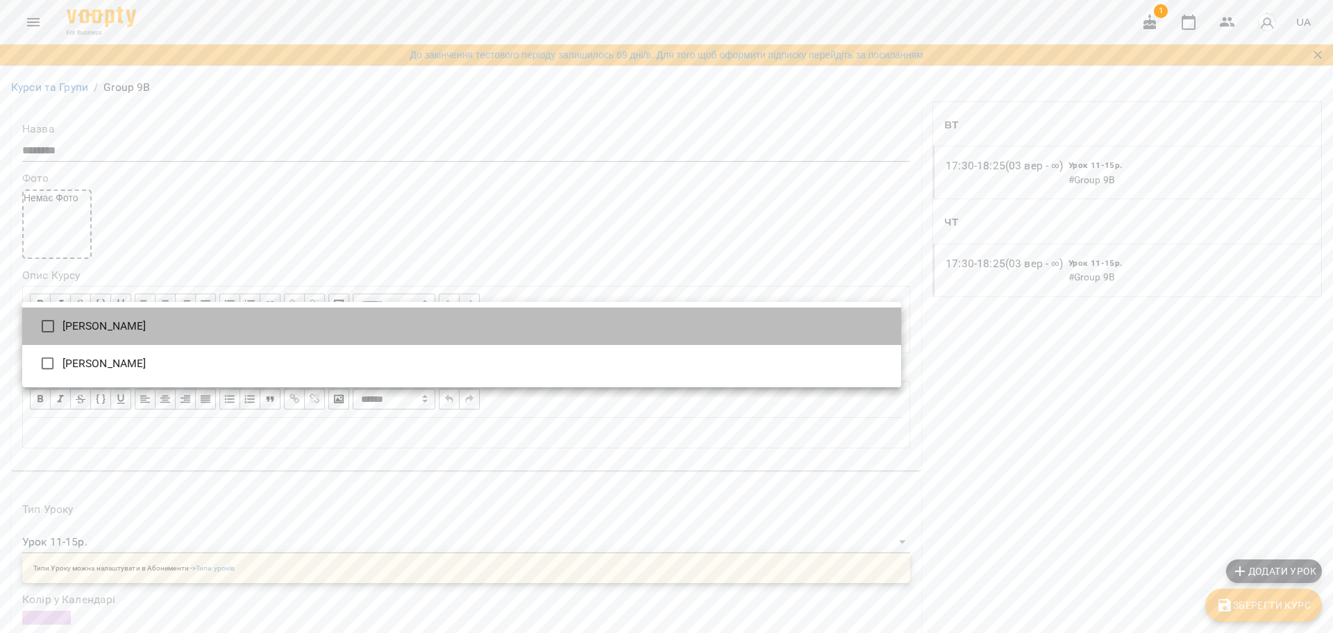
click at [93, 326] on li "Штангрет [PERSON_NAME]" at bounding box center [461, 326] width 879 height 37
type input "**********"
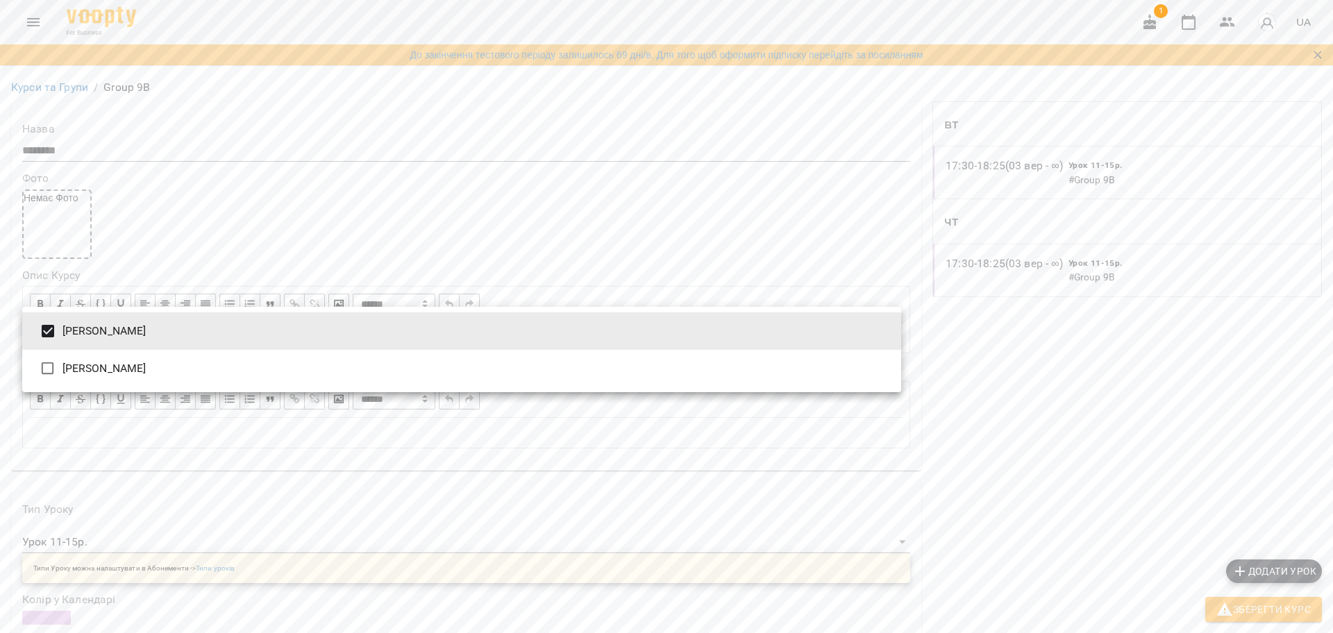
click at [1253, 619] on div at bounding box center [666, 316] width 1333 height 633
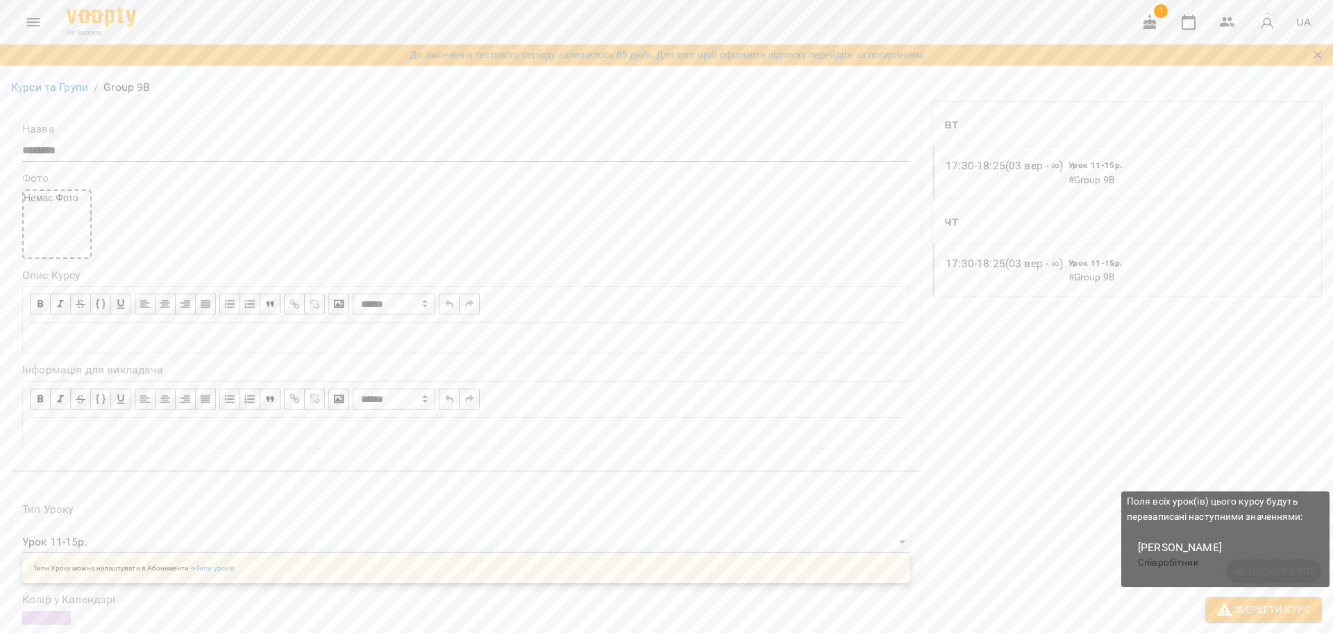
click at [1232, 602] on icon "button" at bounding box center [1224, 609] width 17 height 17
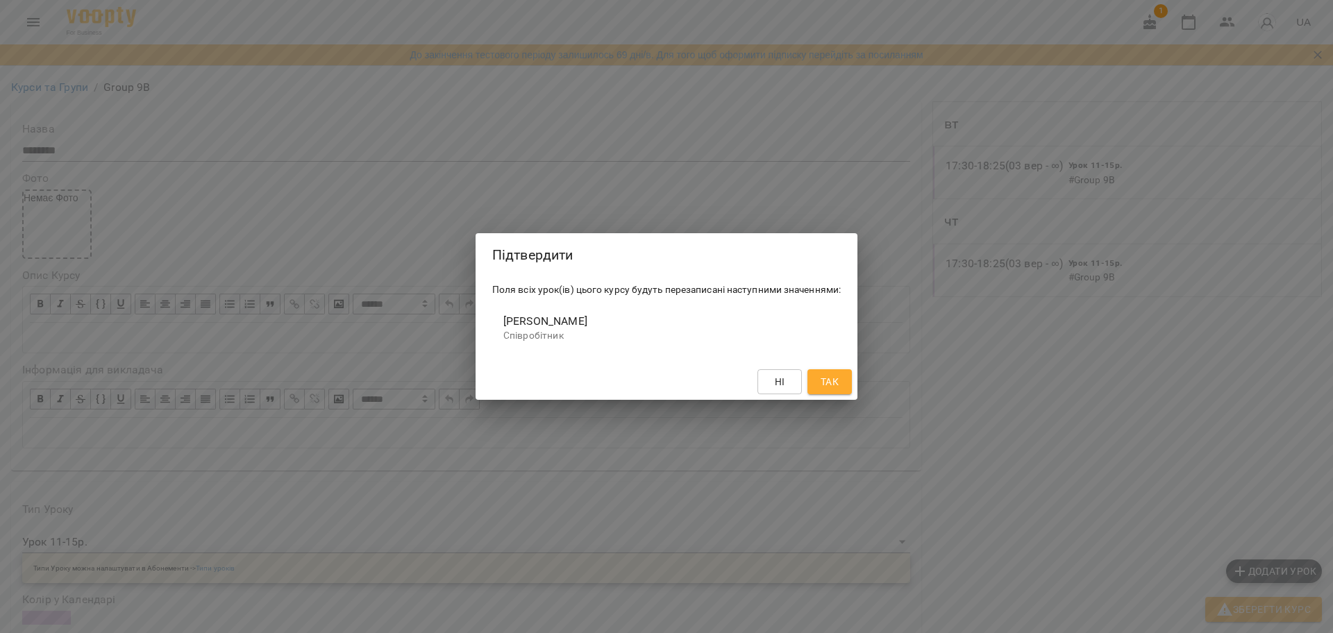
click at [834, 380] on span "Так" at bounding box center [830, 382] width 18 height 17
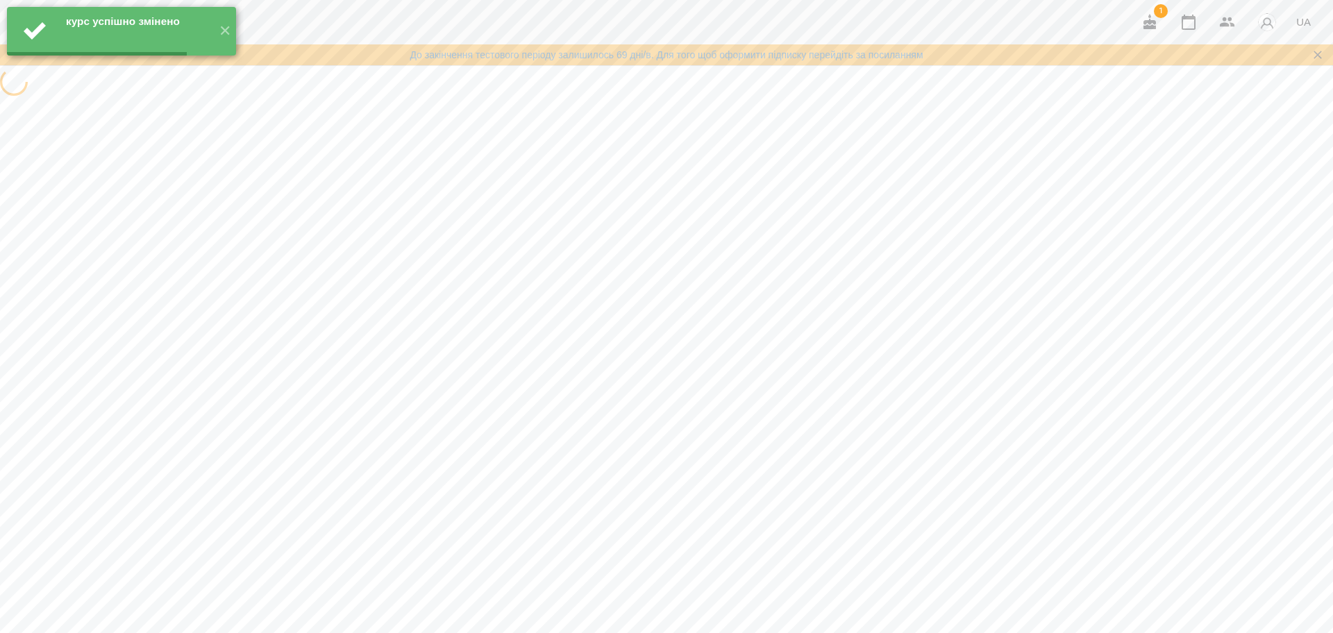
scroll to position [0, 0]
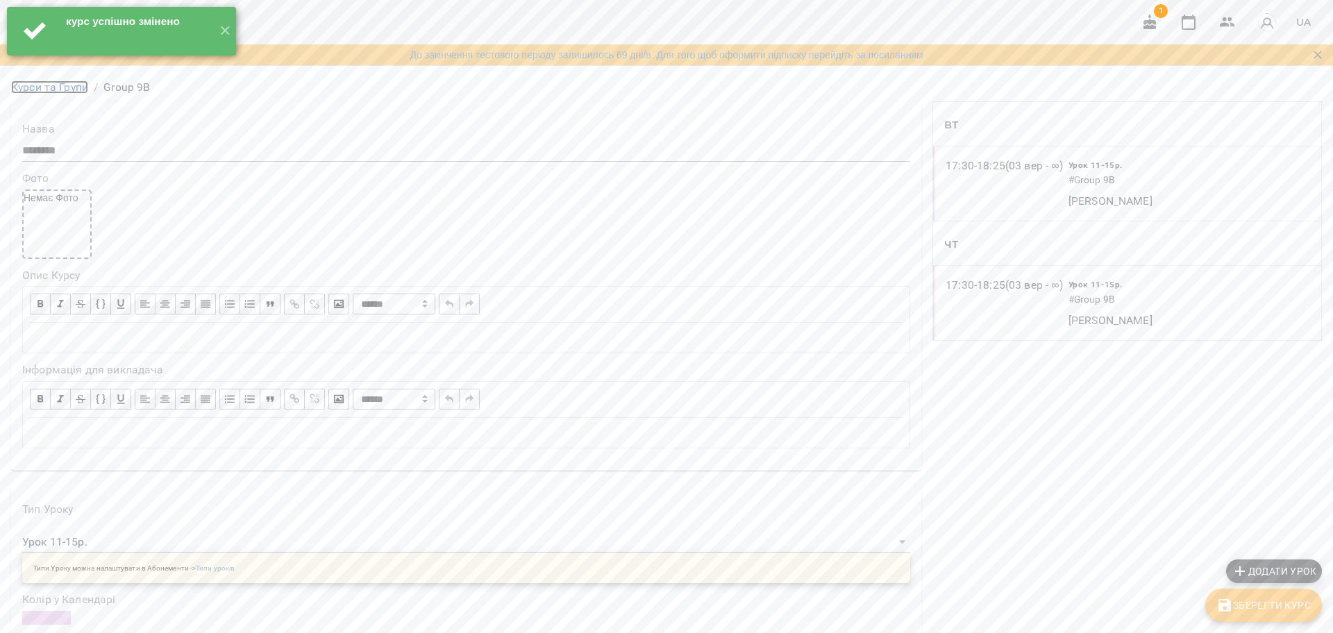
click at [44, 94] on link "Курси та Групи" at bounding box center [49, 87] width 77 height 13
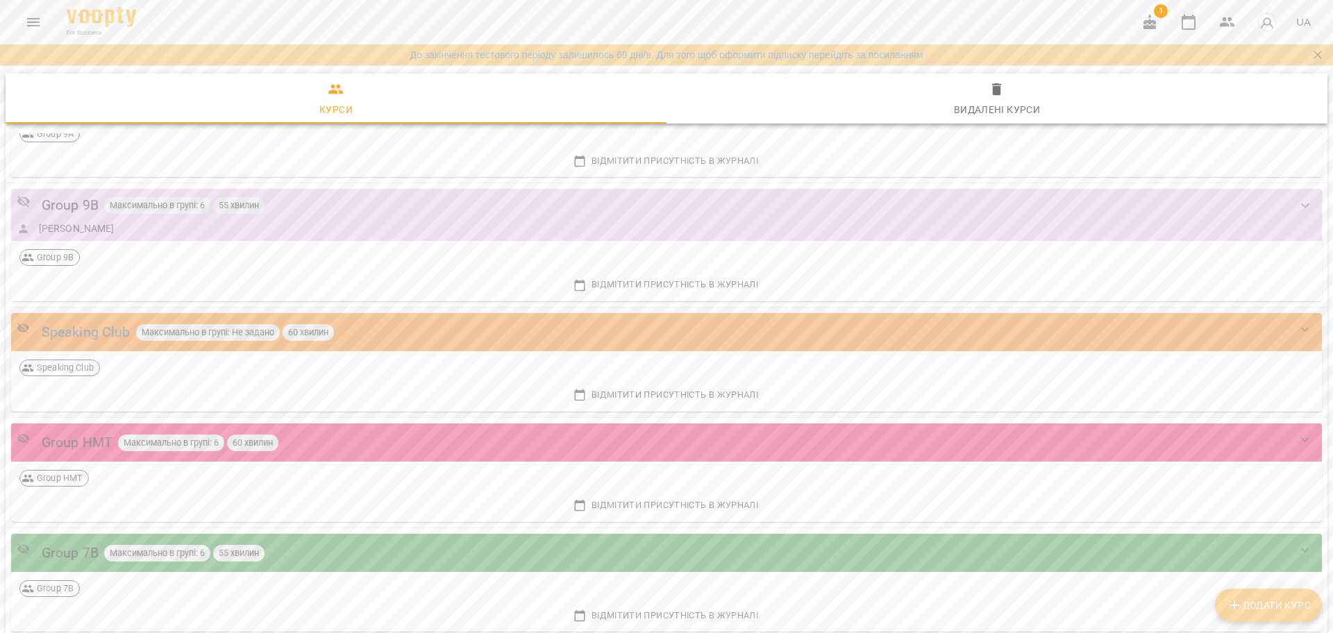
scroll to position [1704, 0]
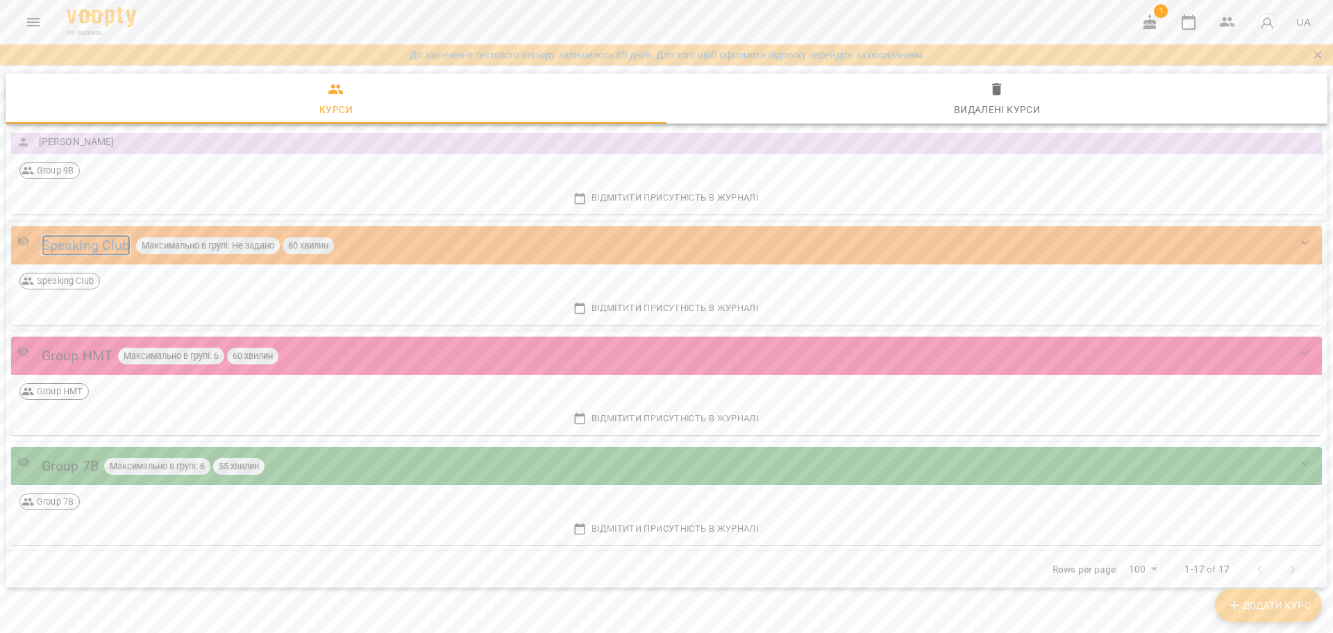
click at [95, 243] on div "Speaking Club" at bounding box center [86, 246] width 89 height 22
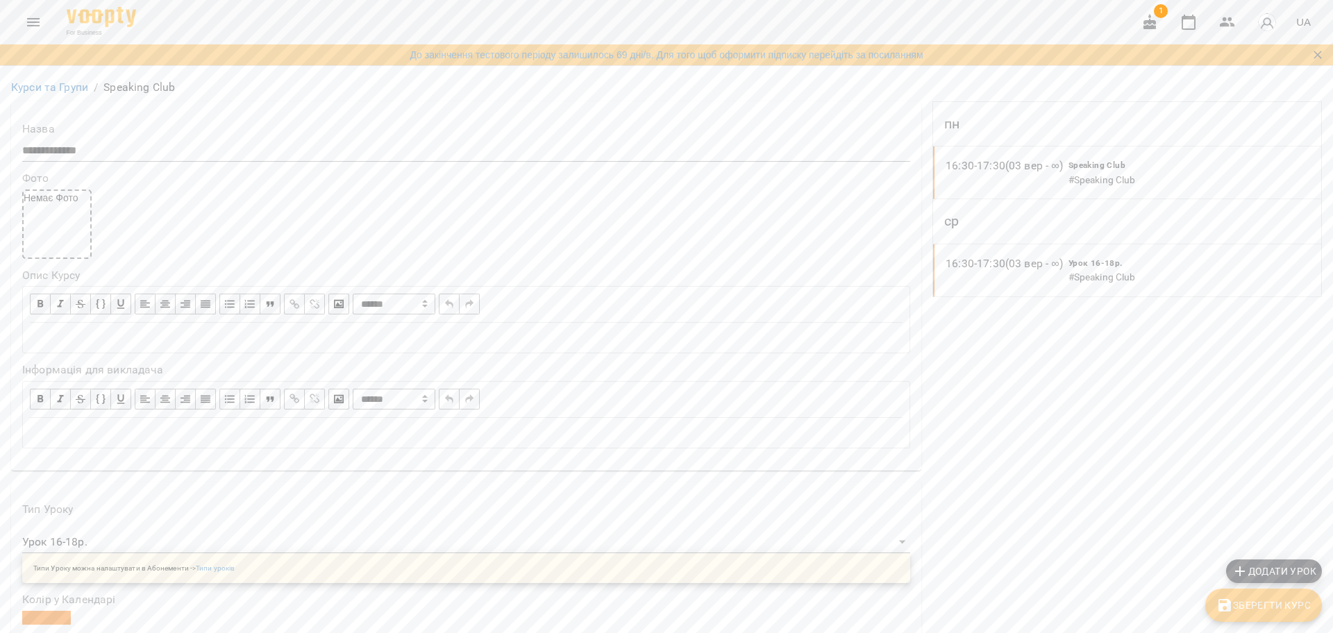
scroll to position [434, 0]
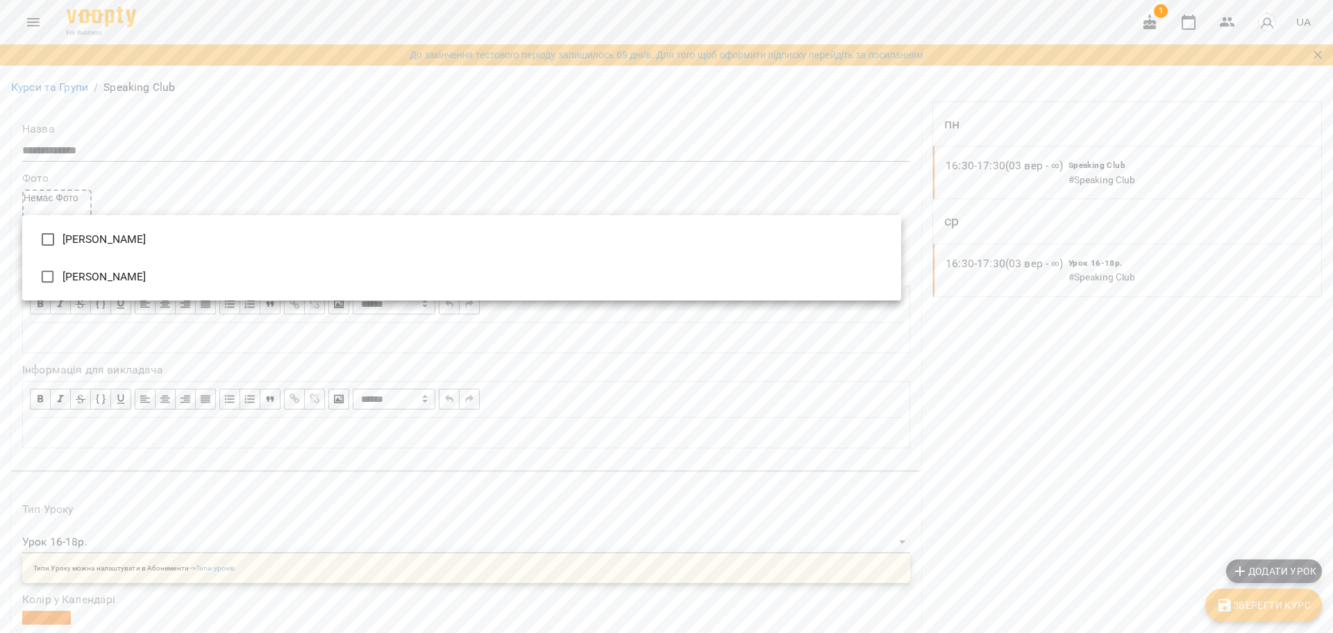
click at [108, 248] on li "Штангрет [PERSON_NAME]" at bounding box center [461, 239] width 879 height 37
type input "**********"
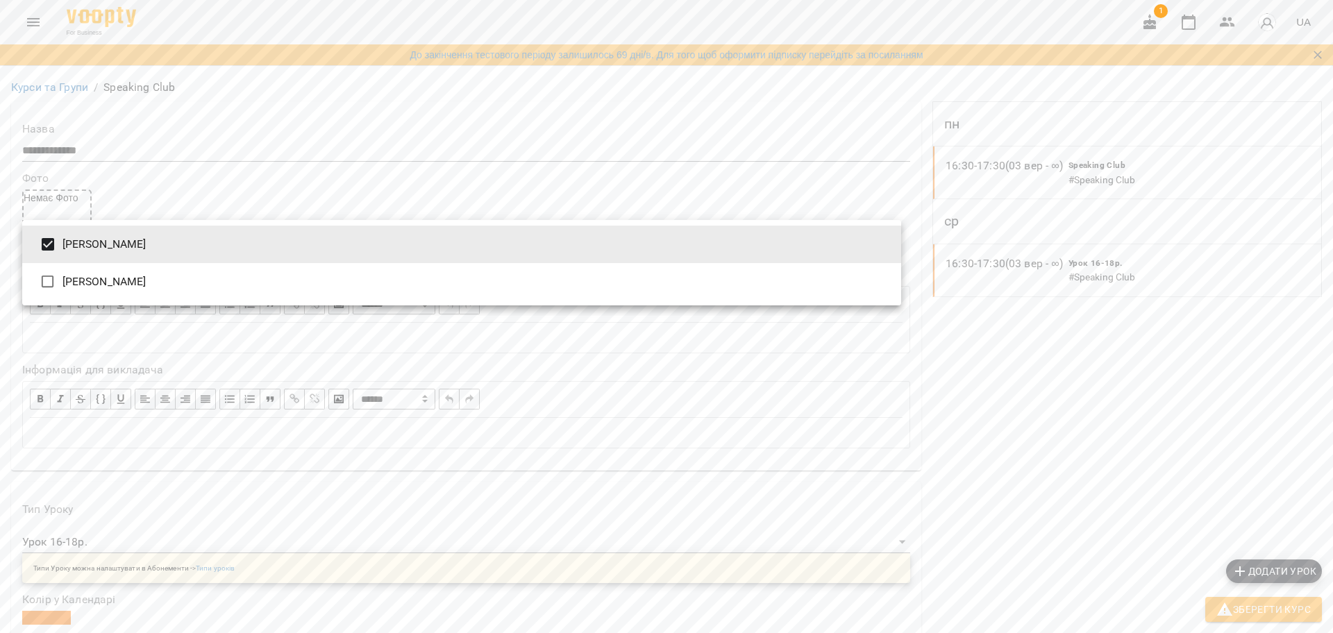
click at [1220, 608] on div at bounding box center [666, 316] width 1333 height 633
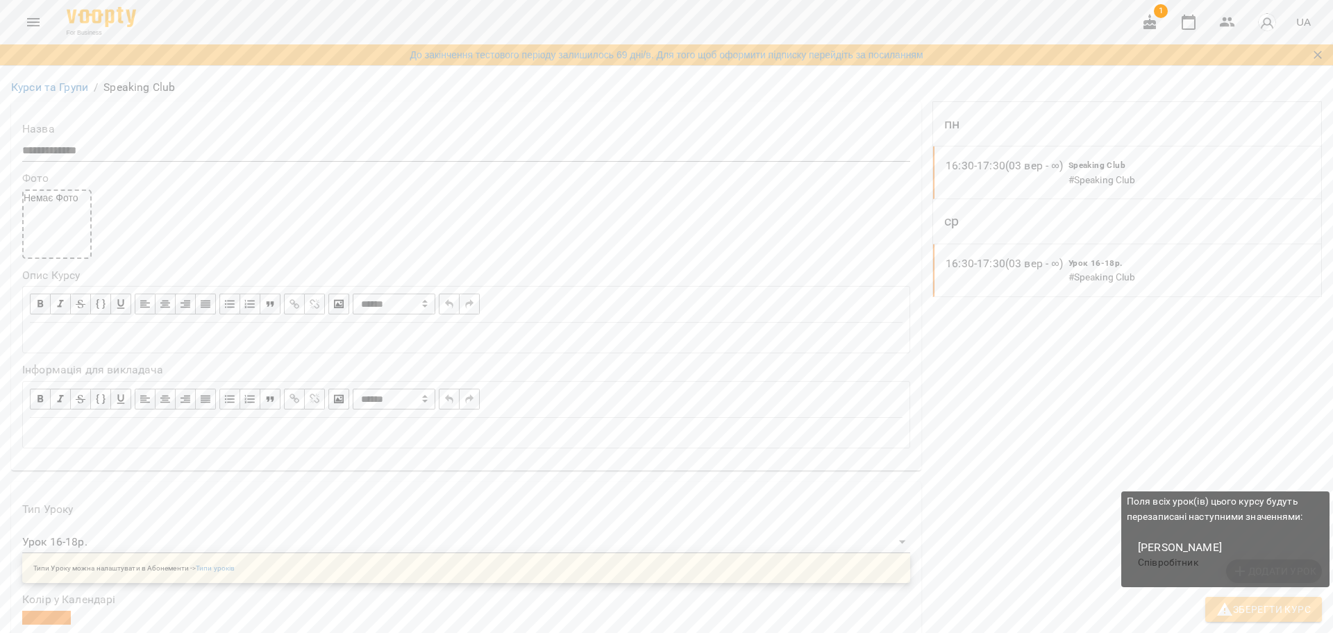
click at [1216, 607] on button "Зберегти Курс" at bounding box center [1263, 609] width 117 height 25
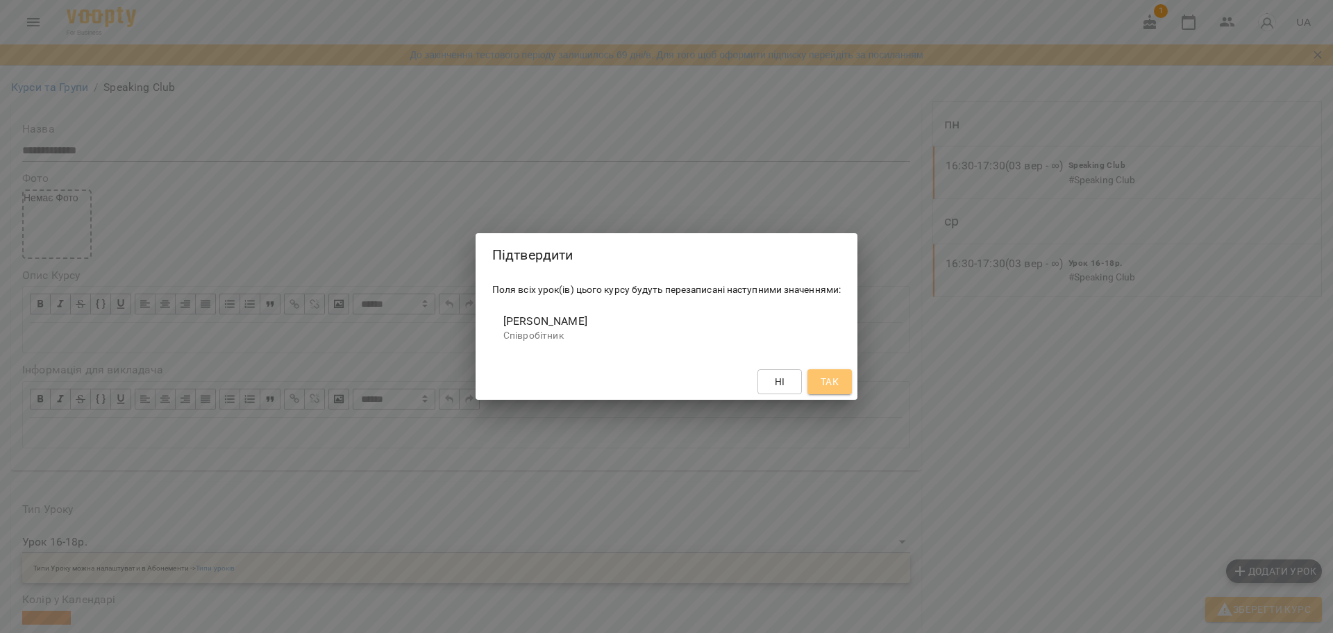
click at [832, 382] on span "Так" at bounding box center [830, 382] width 18 height 17
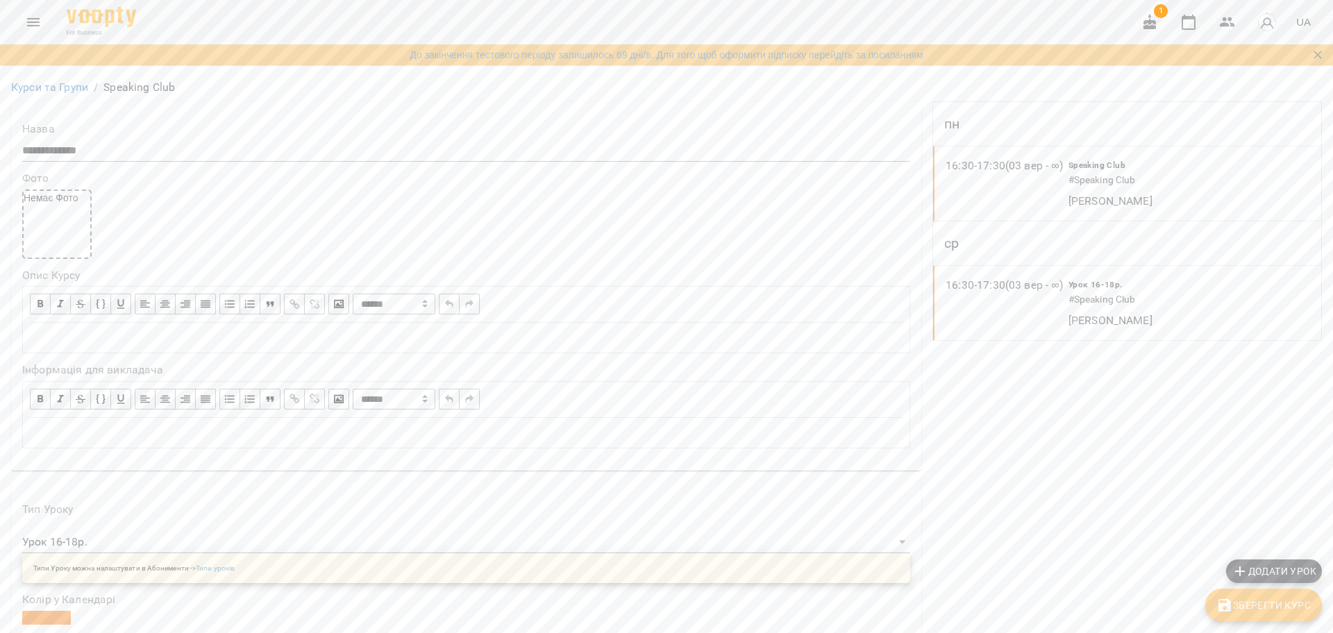
scroll to position [260, 0]
click at [1232, 607] on icon "button" at bounding box center [1224, 605] width 17 height 17
click at [52, 94] on link "Курси та Групи" at bounding box center [49, 87] width 77 height 13
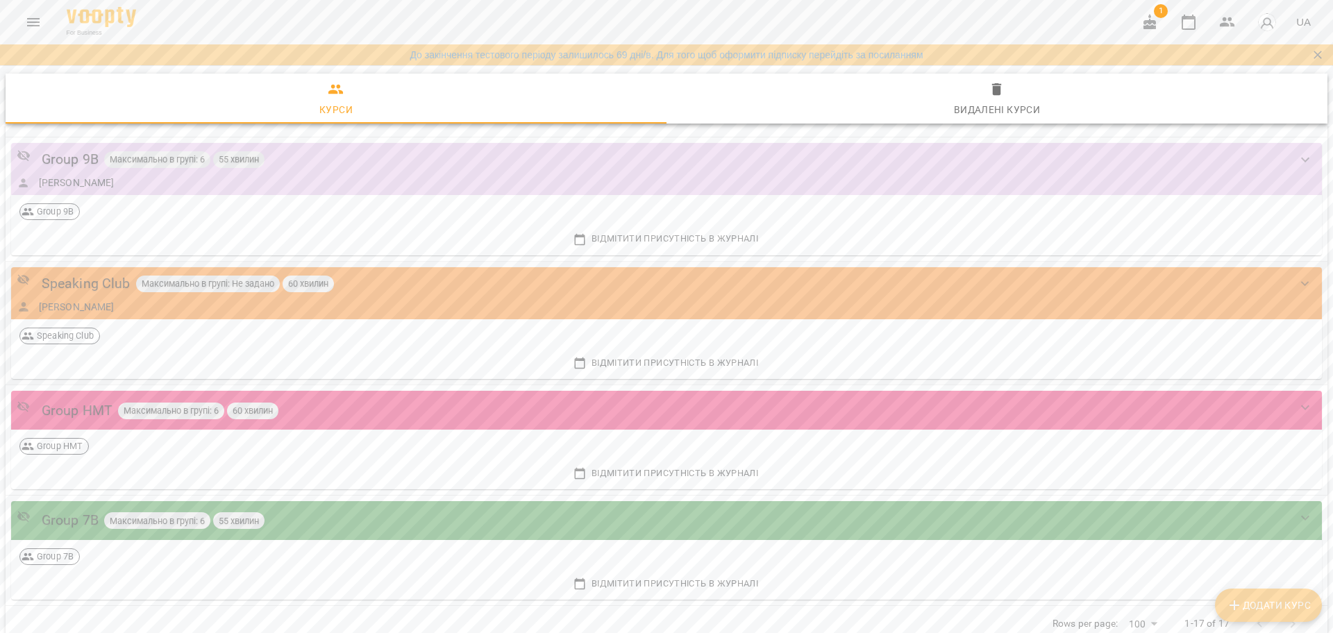
scroll to position [1718, 0]
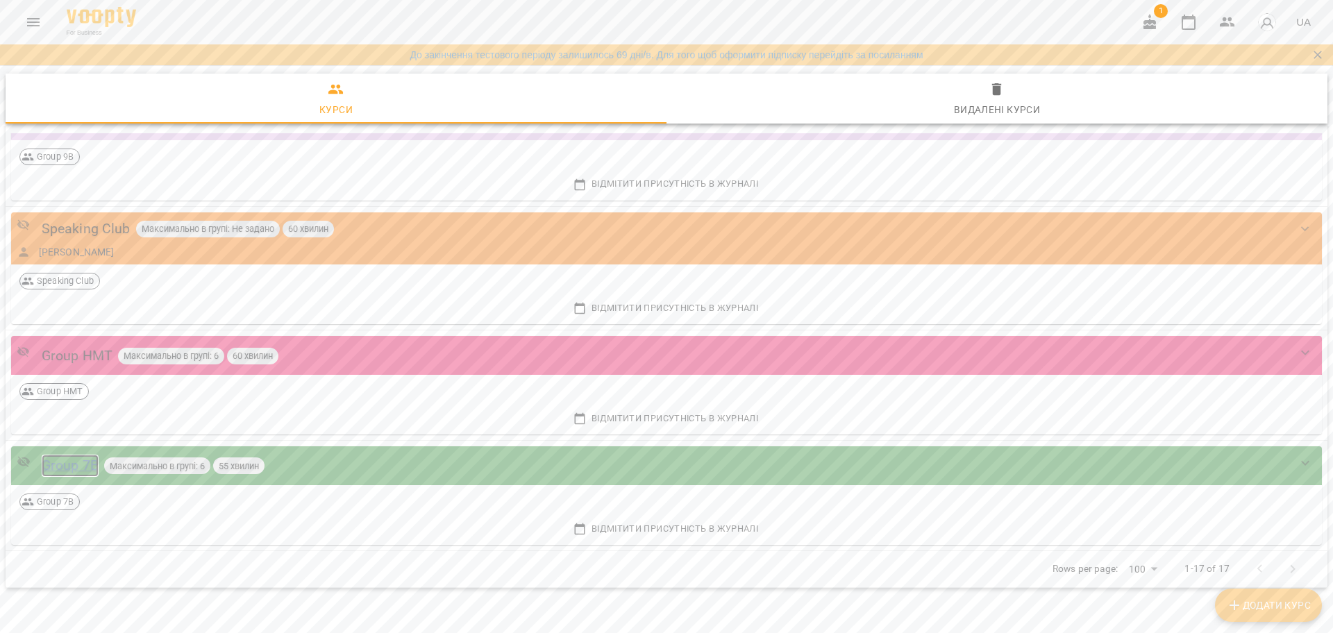
click at [83, 462] on div "Group 7B" at bounding box center [70, 466] width 57 height 22
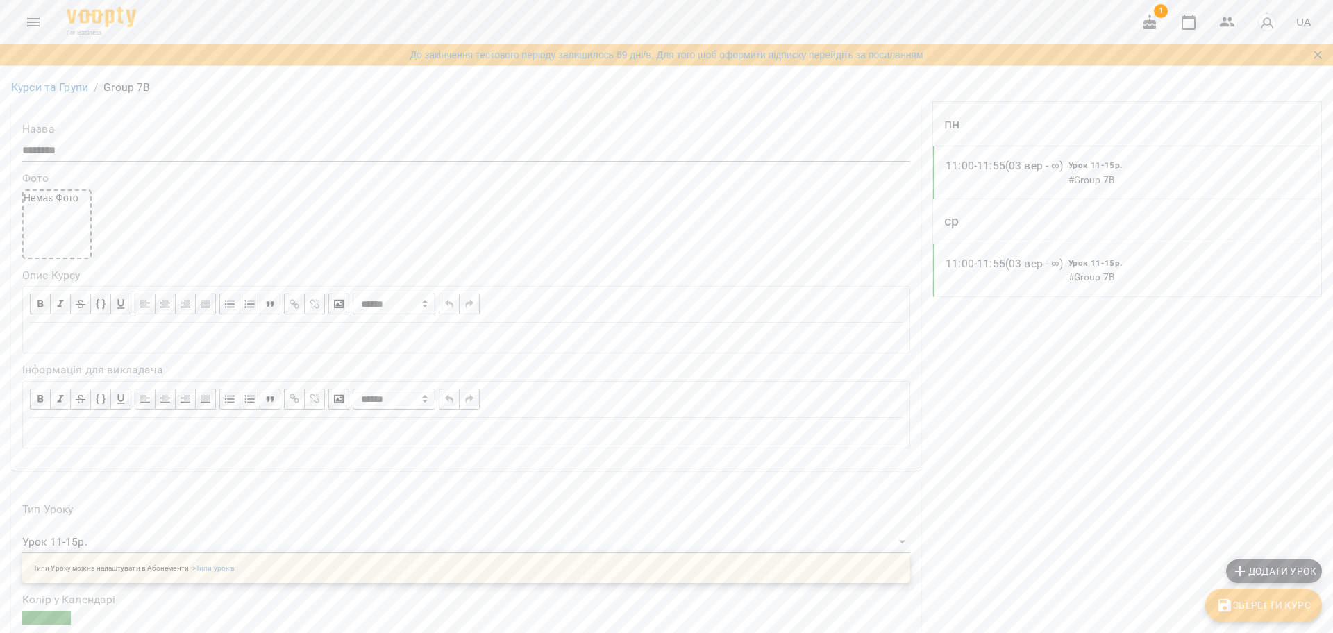
scroll to position [434, 0]
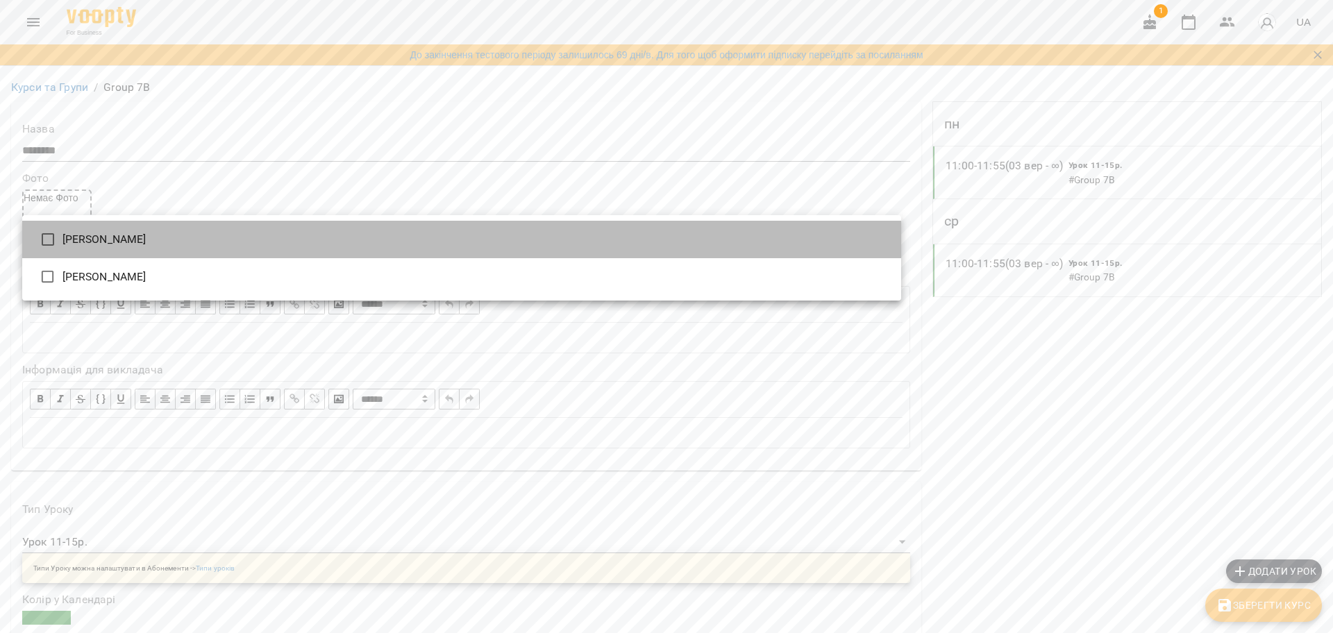
drag, startPoint x: 109, startPoint y: 240, endPoint x: 111, endPoint y: 251, distance: 10.6
click at [109, 243] on li "Штангрет [PERSON_NAME]" at bounding box center [461, 239] width 879 height 37
type input "**********"
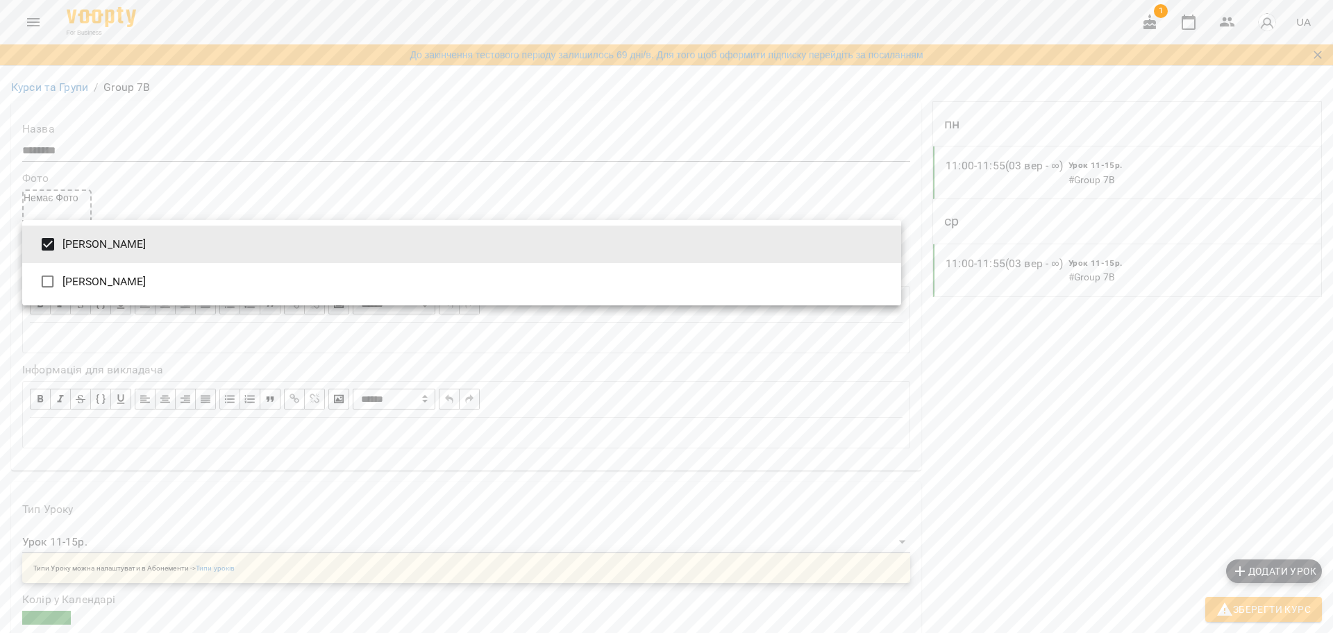
click at [1305, 608] on div at bounding box center [666, 316] width 1333 height 633
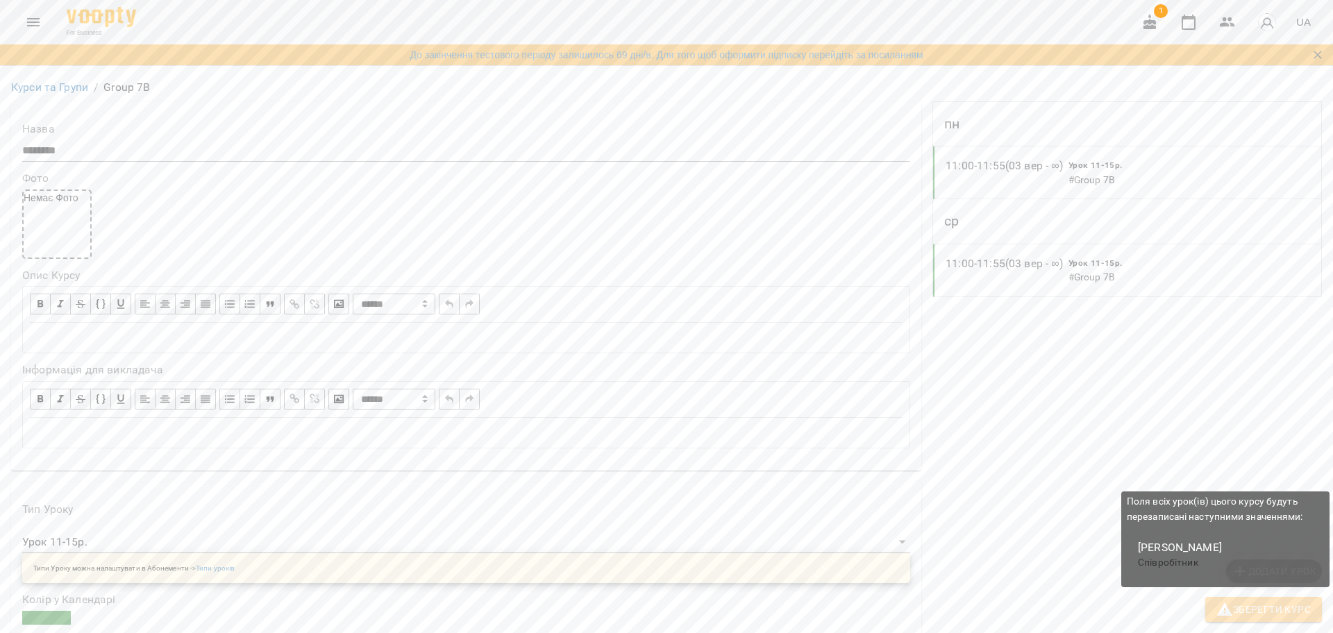
click at [1293, 611] on span "Зберегти Курс" at bounding box center [1263, 609] width 94 height 17
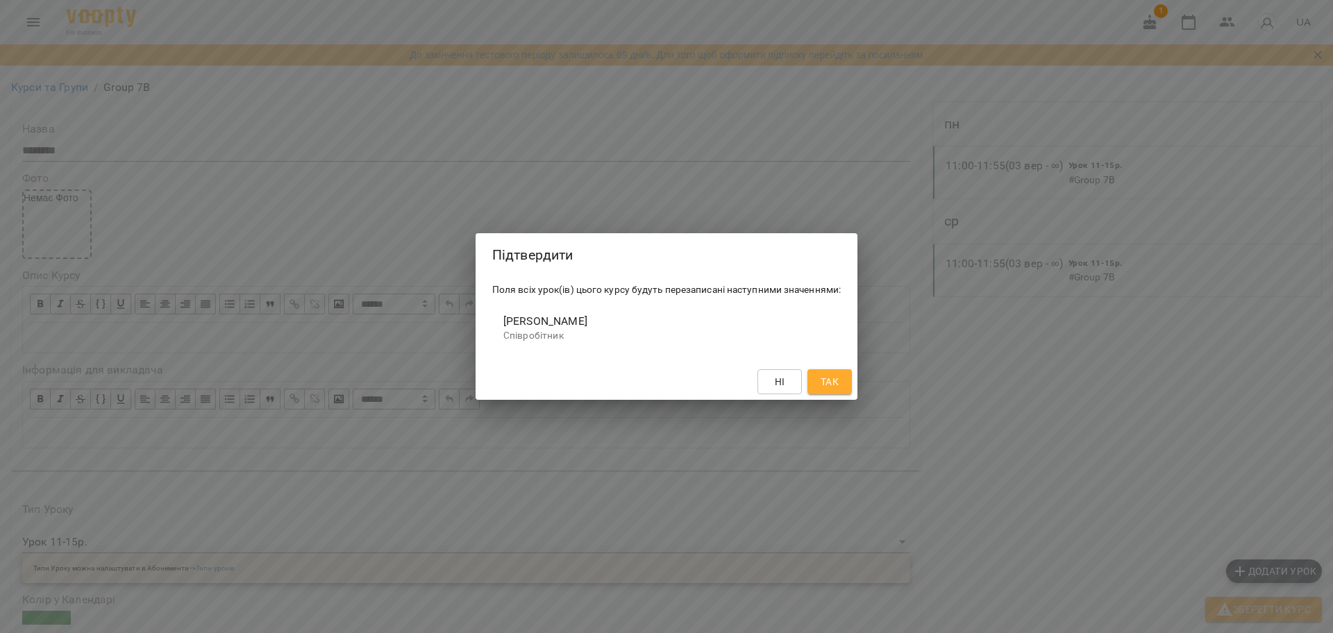
click at [832, 392] on button "Так" at bounding box center [829, 381] width 44 height 25
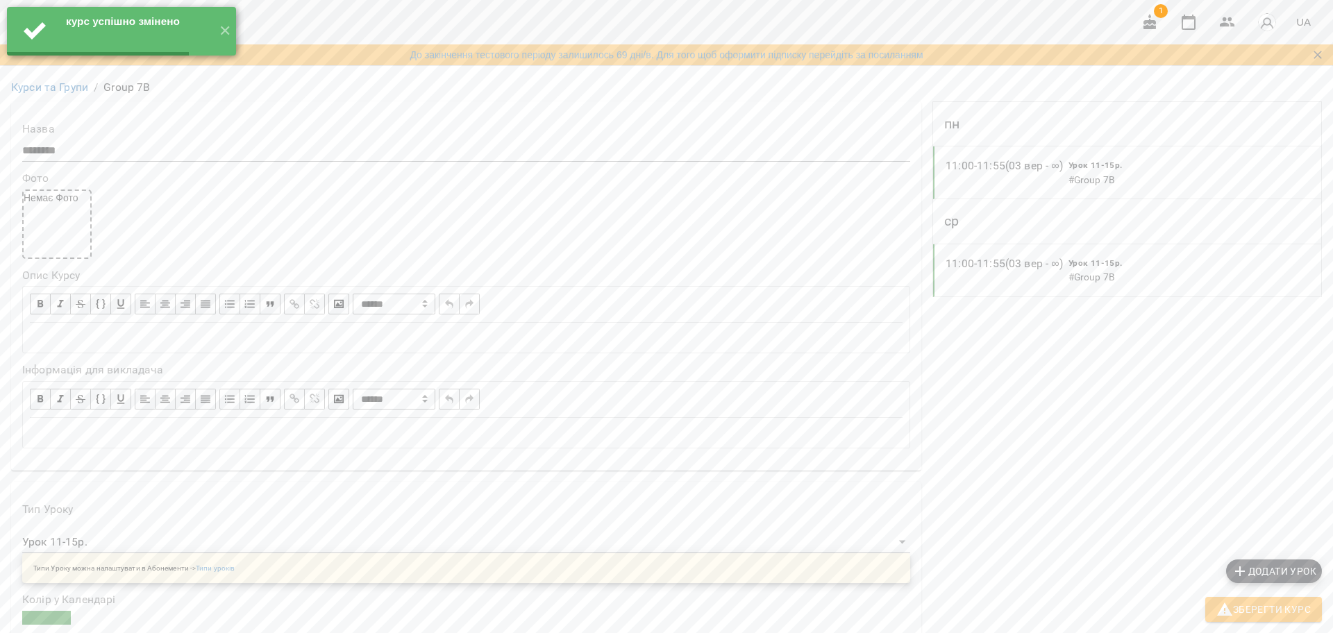
scroll to position [0, 0]
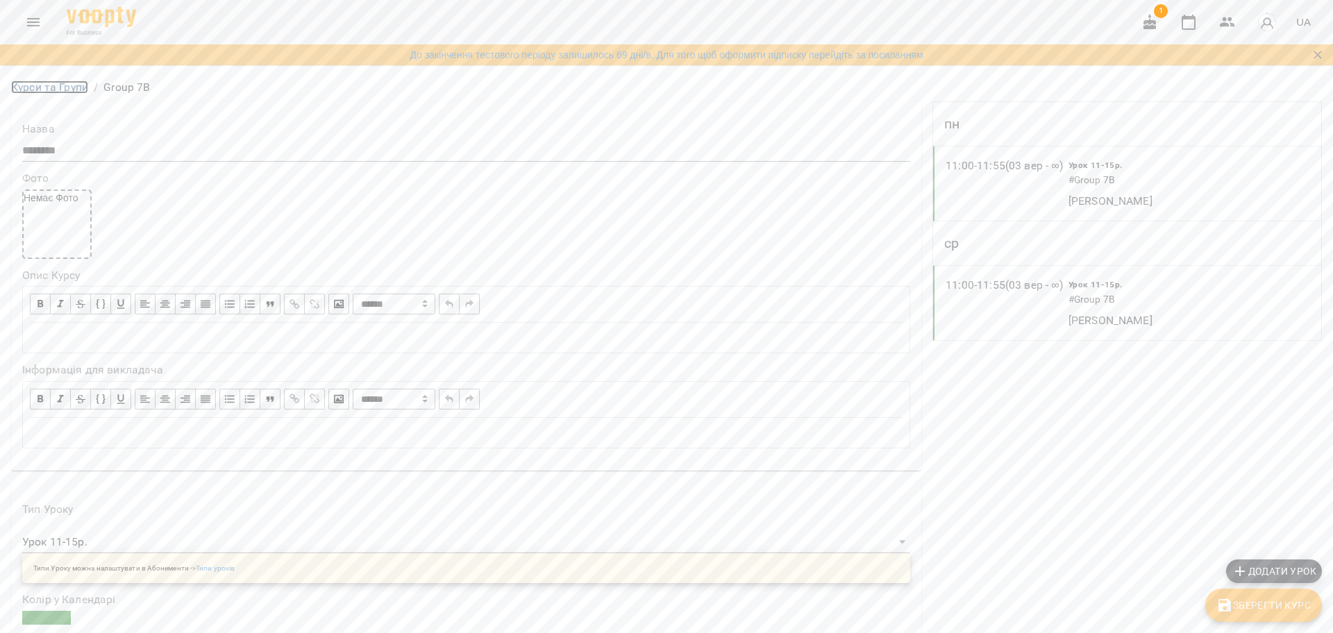
click at [72, 92] on link "Курси та Групи" at bounding box center [49, 87] width 77 height 13
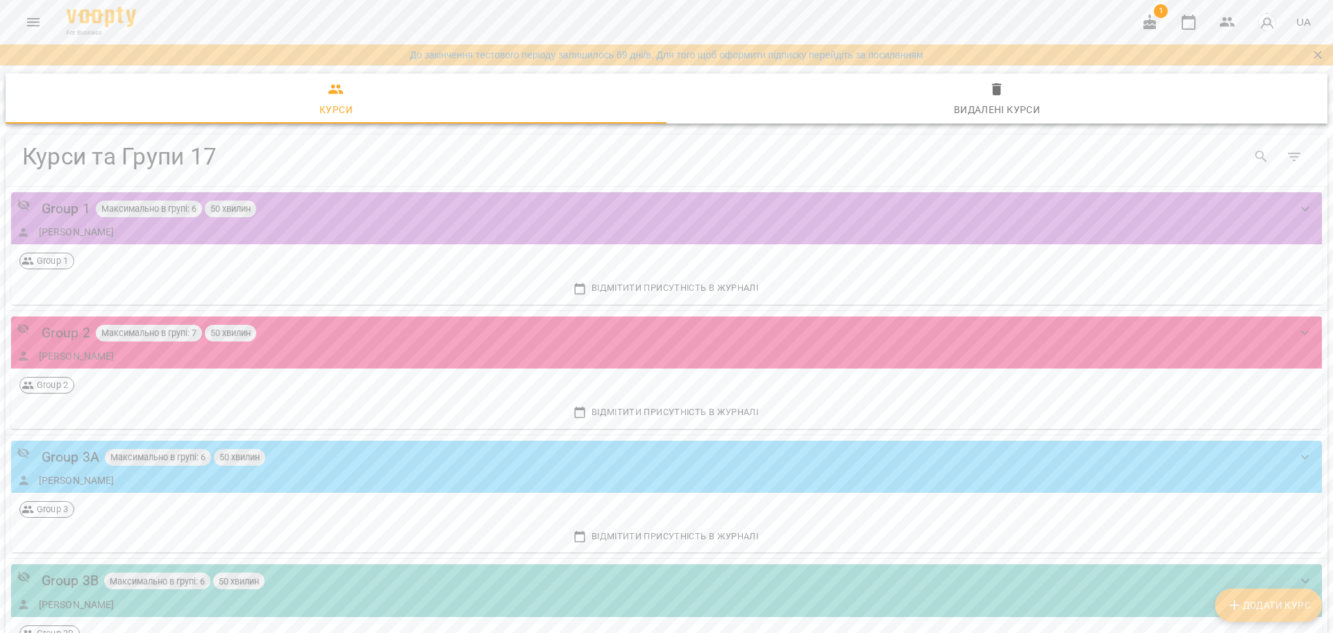
click at [42, 30] on button "Menu" at bounding box center [33, 22] width 33 height 33
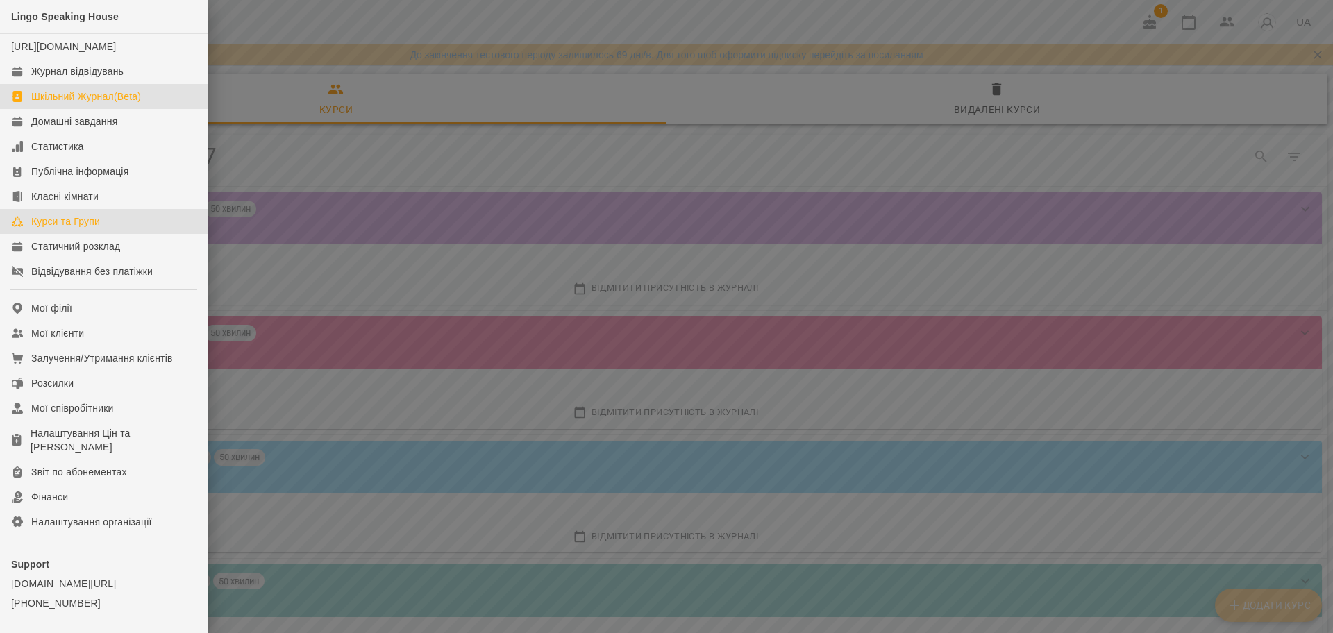
click at [78, 103] on div "Шкільний Журнал(Beta)" at bounding box center [86, 97] width 110 height 14
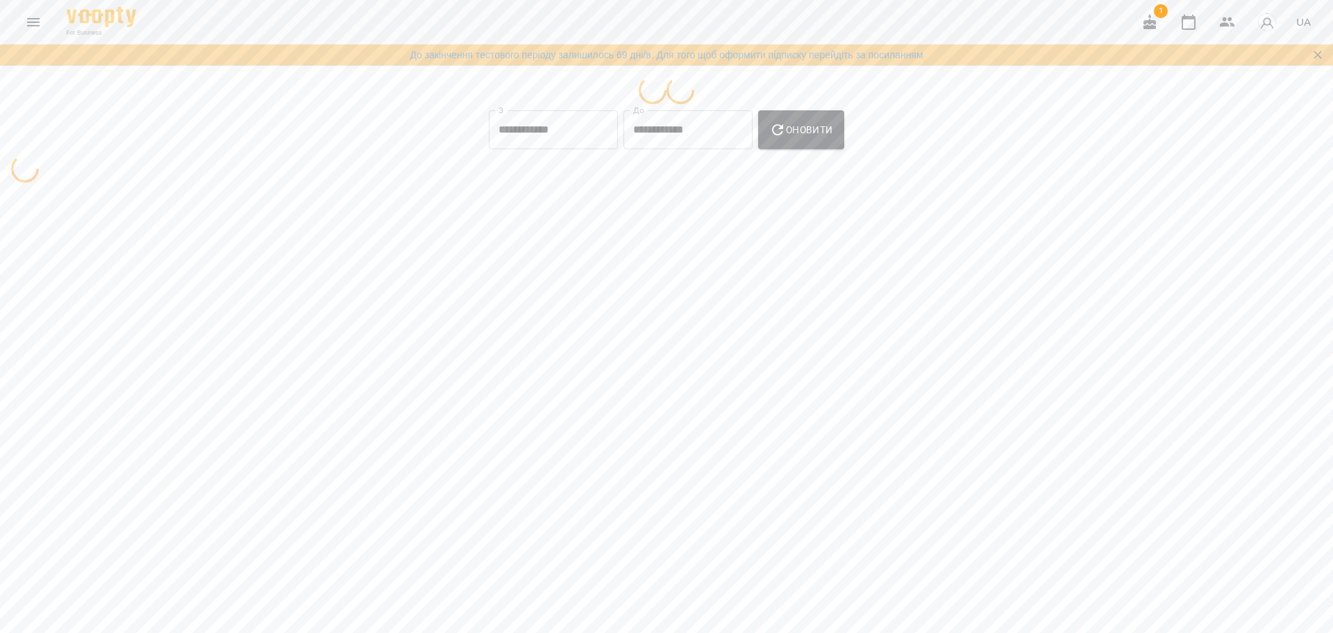
select select "**********"
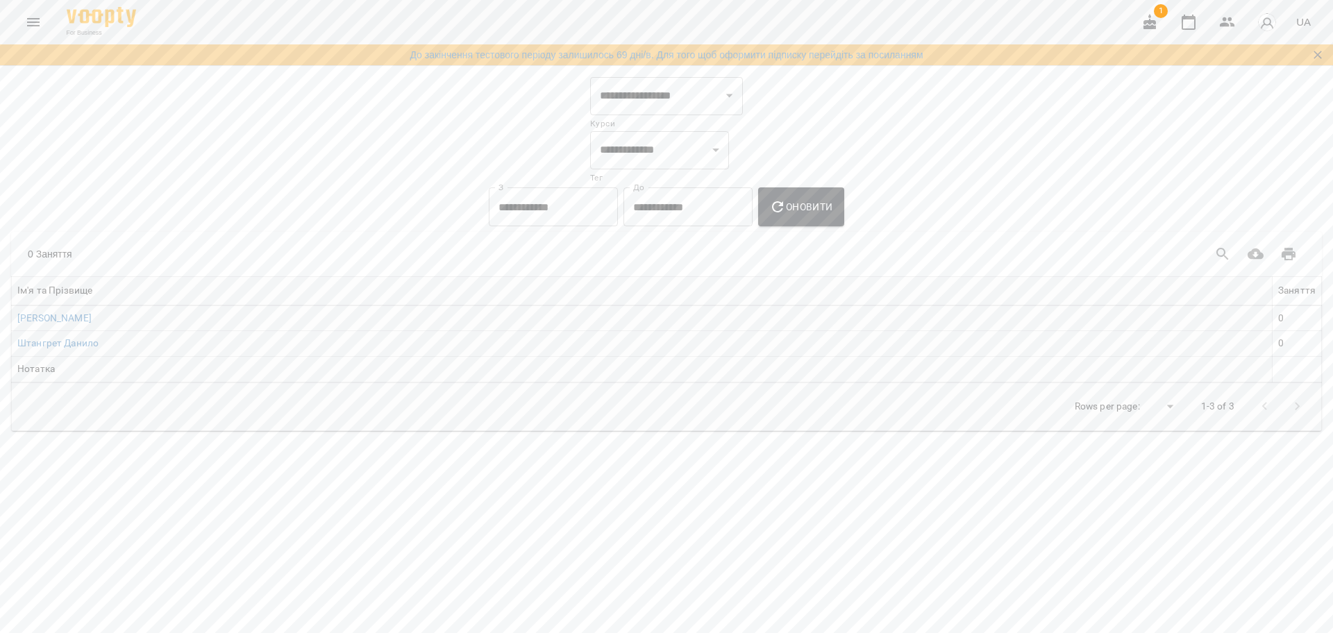
click at [23, 22] on button "Menu" at bounding box center [33, 22] width 33 height 33
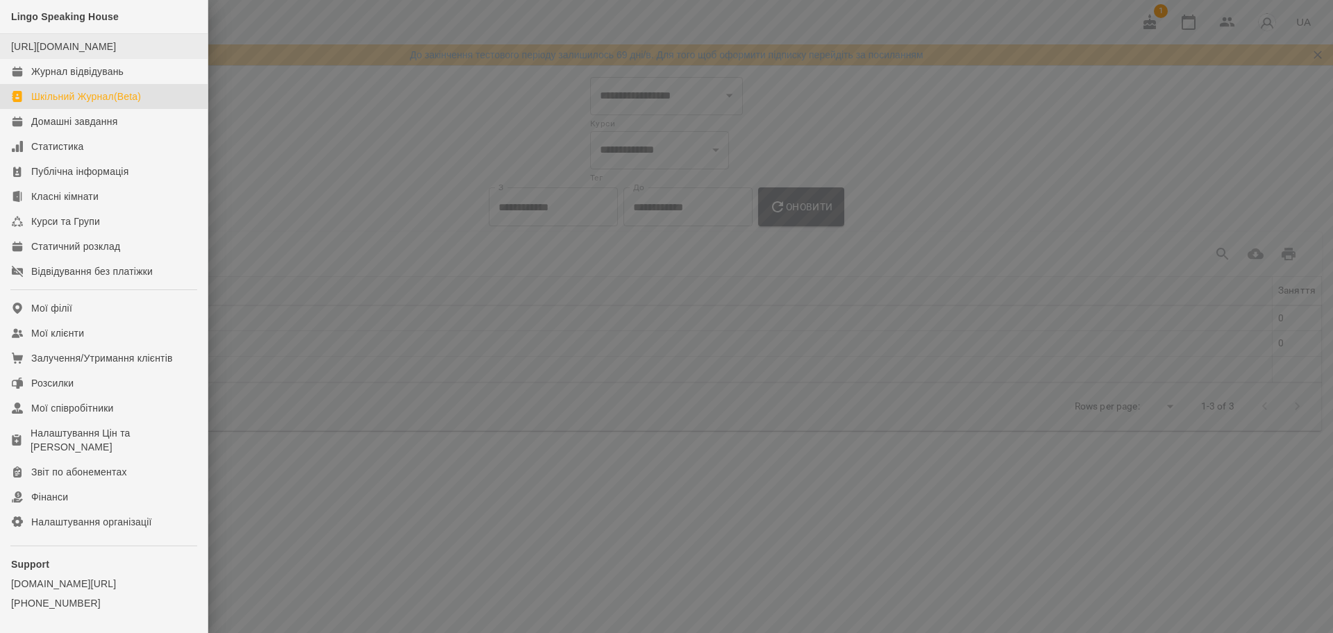
click at [51, 59] on li "[URL][DOMAIN_NAME]" at bounding box center [104, 46] width 208 height 25
click at [51, 78] on div "Журнал відвідувань" at bounding box center [77, 72] width 92 height 14
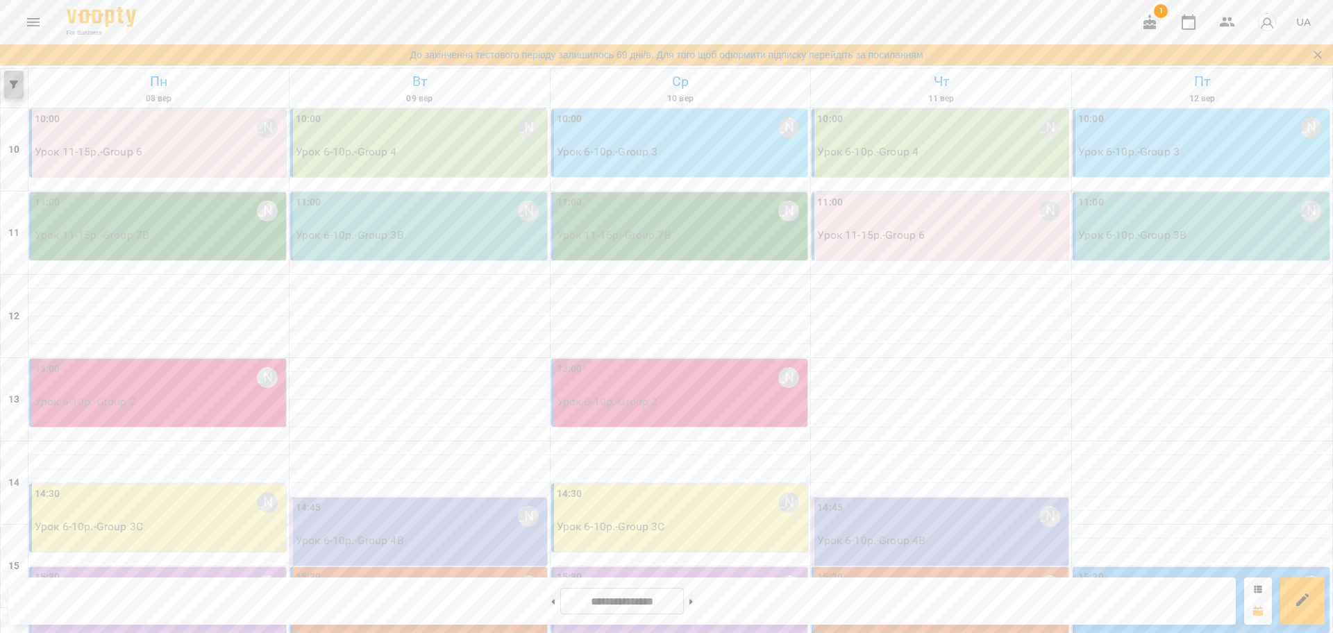
click at [19, 90] on button "button" at bounding box center [13, 85] width 19 height 28
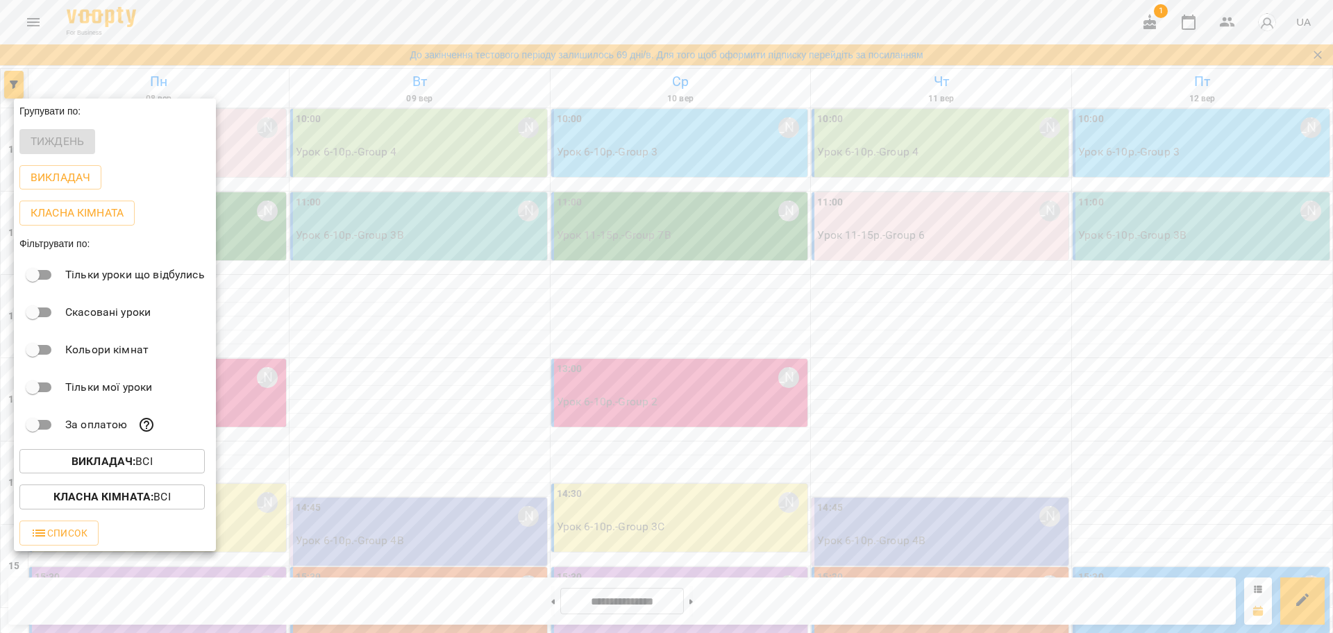
click at [153, 461] on p "Викладач : Всі" at bounding box center [112, 461] width 81 height 17
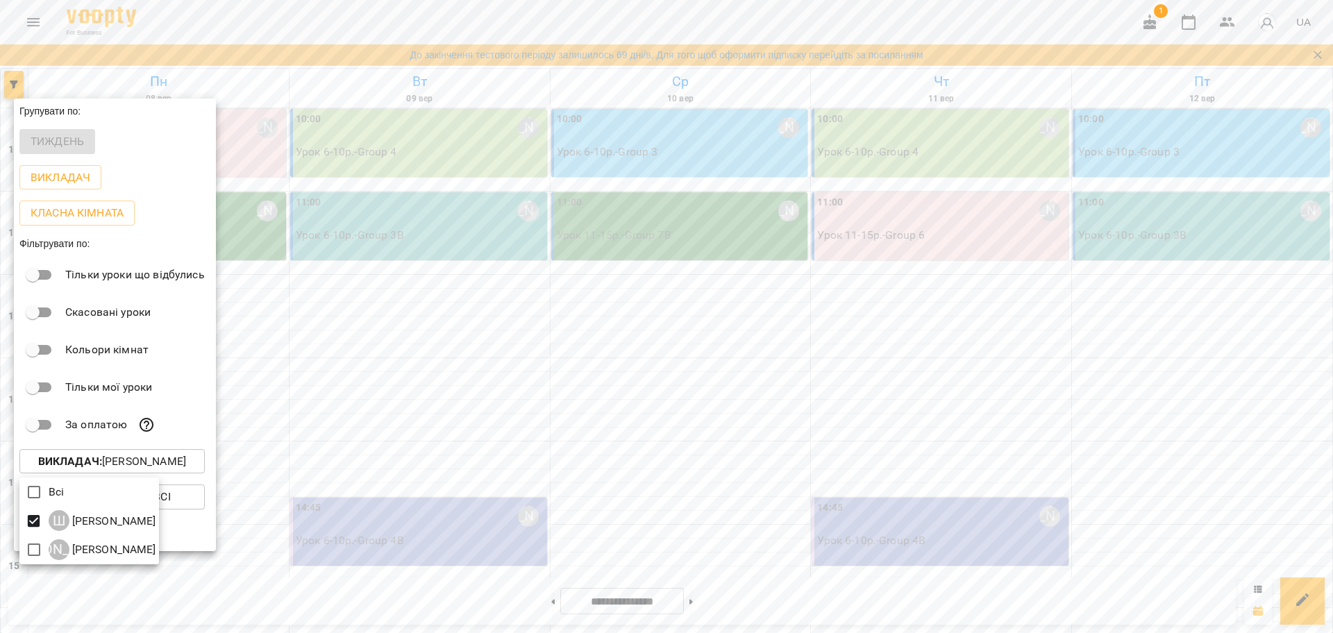
drag, startPoint x: 315, startPoint y: 344, endPoint x: 301, endPoint y: 359, distance: 20.6
click at [316, 344] on div at bounding box center [666, 316] width 1333 height 633
click at [286, 364] on div at bounding box center [666, 316] width 1333 height 633
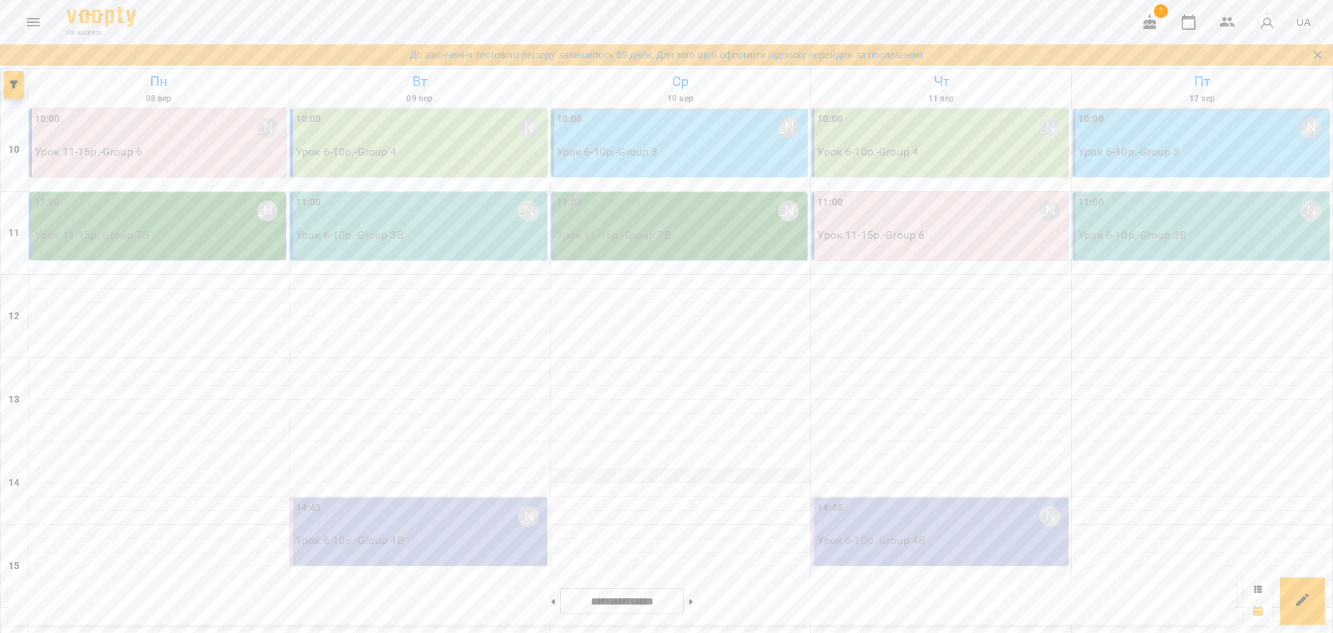
scroll to position [87, 0]
click at [30, 22] on icon "Menu" at bounding box center [33, 22] width 12 height 8
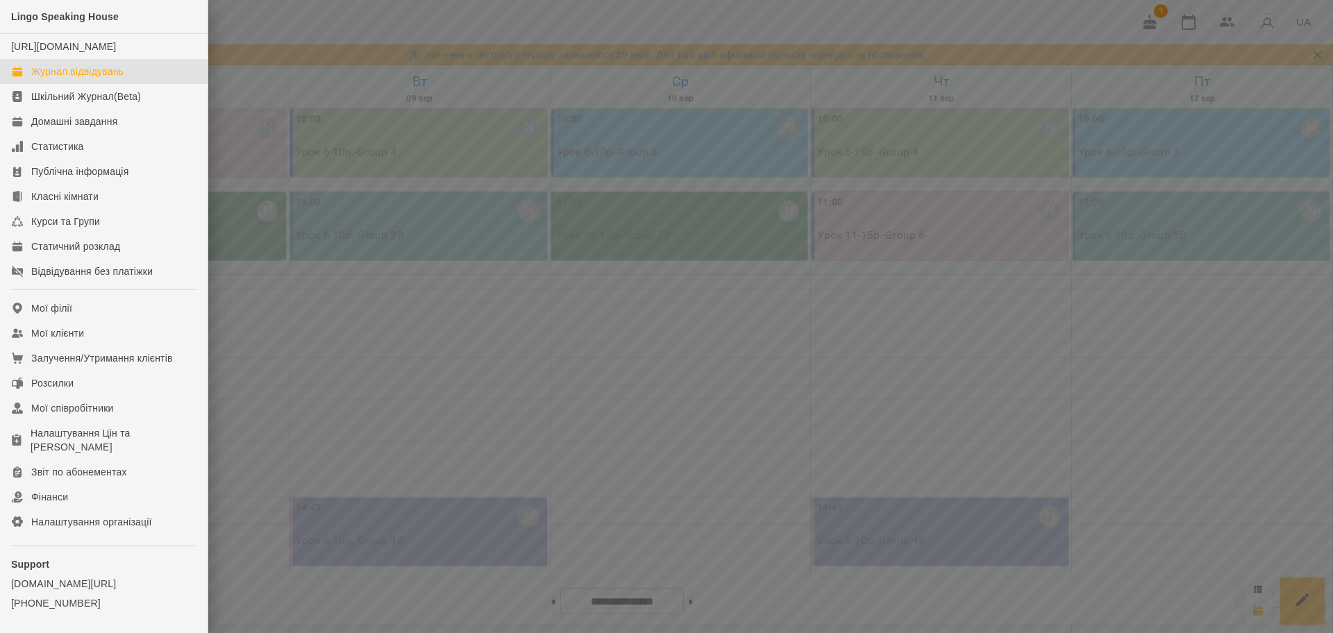
drag, startPoint x: 371, startPoint y: 273, endPoint x: 266, endPoint y: 204, distance: 125.4
click at [371, 272] on div at bounding box center [666, 316] width 1333 height 633
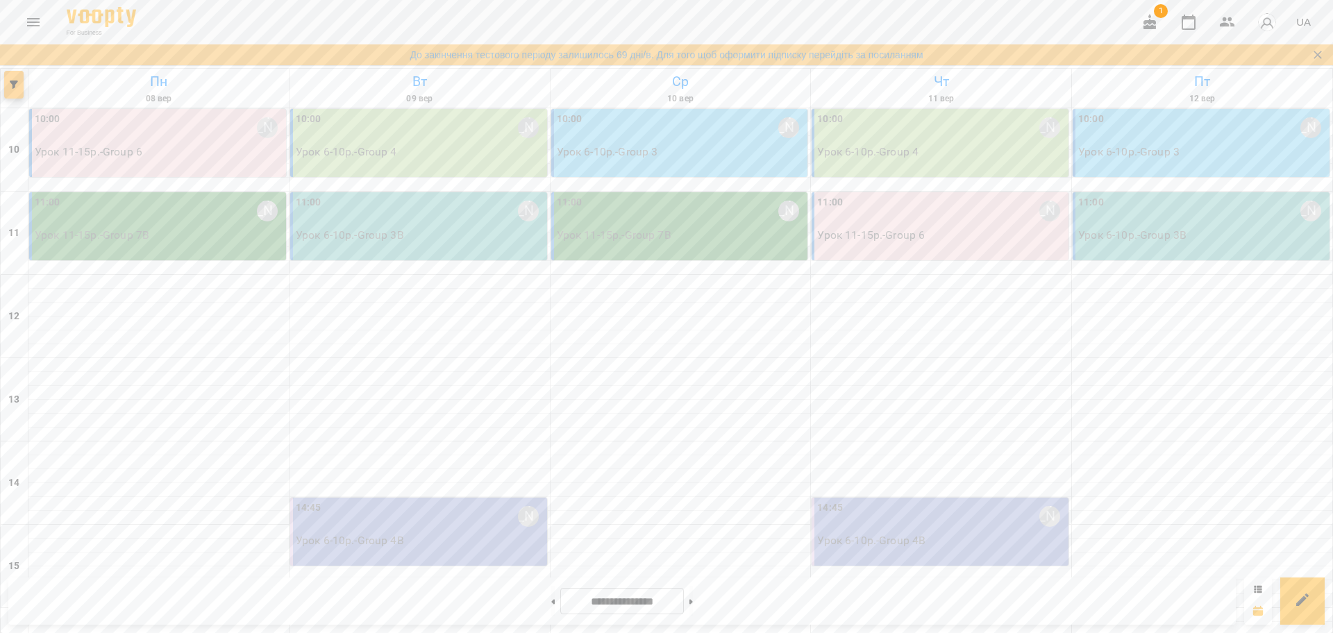
click at [13, 92] on button "button" at bounding box center [13, 85] width 19 height 28
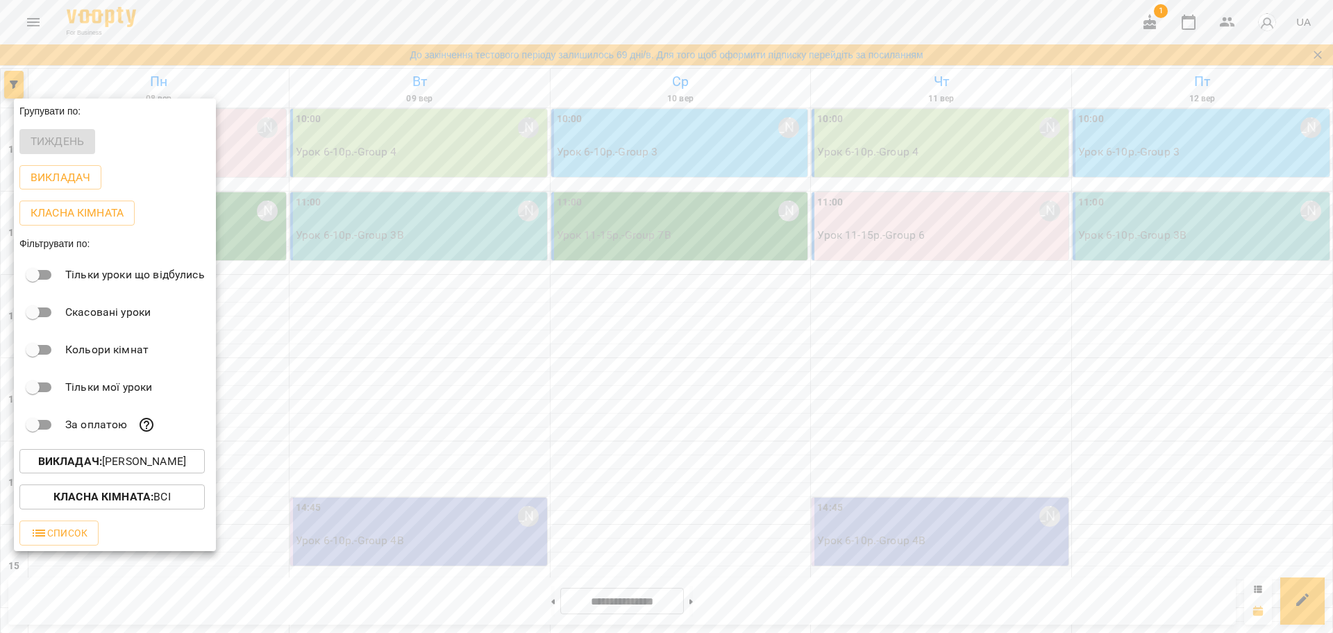
click at [142, 465] on p "Викладач : Штангрет Ірина" at bounding box center [112, 461] width 148 height 17
click at [135, 469] on div at bounding box center [666, 316] width 1333 height 633
click at [94, 461] on b "Викладач :" at bounding box center [70, 461] width 64 height 13
click at [66, 492] on div "Всі" at bounding box center [89, 492] width 140 height 29
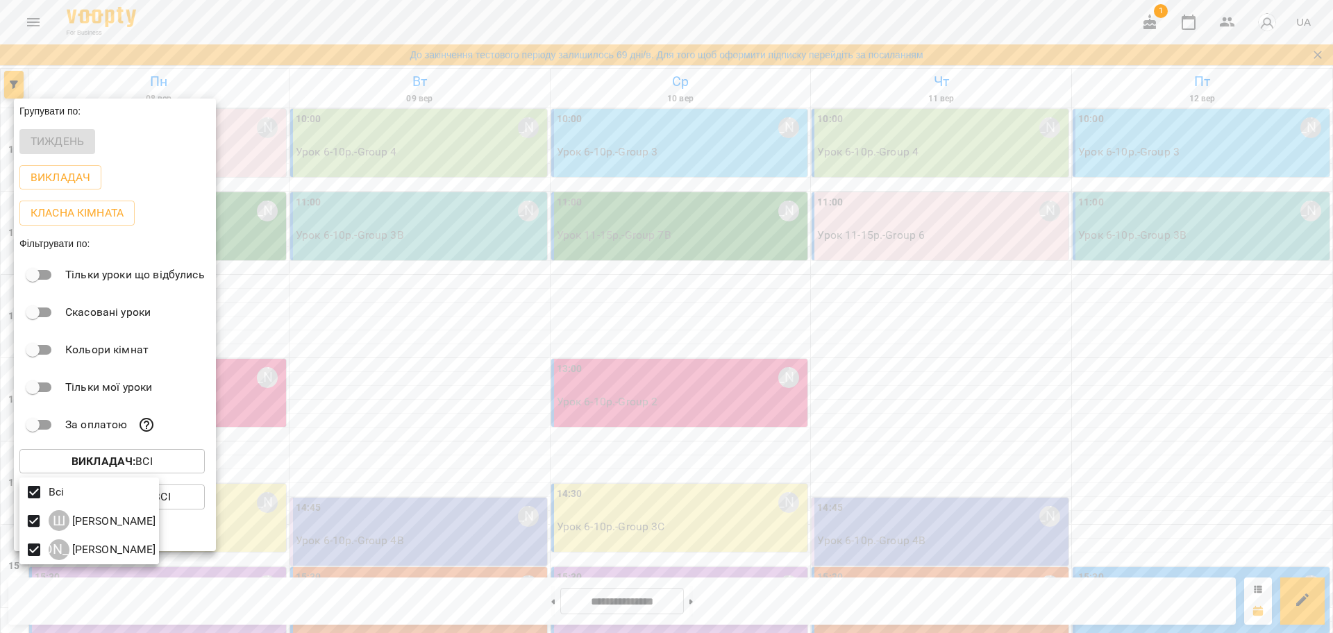
click at [192, 460] on div at bounding box center [666, 316] width 1333 height 633
click at [156, 502] on p "Класна кімната : Всі" at bounding box center [111, 497] width 117 height 17
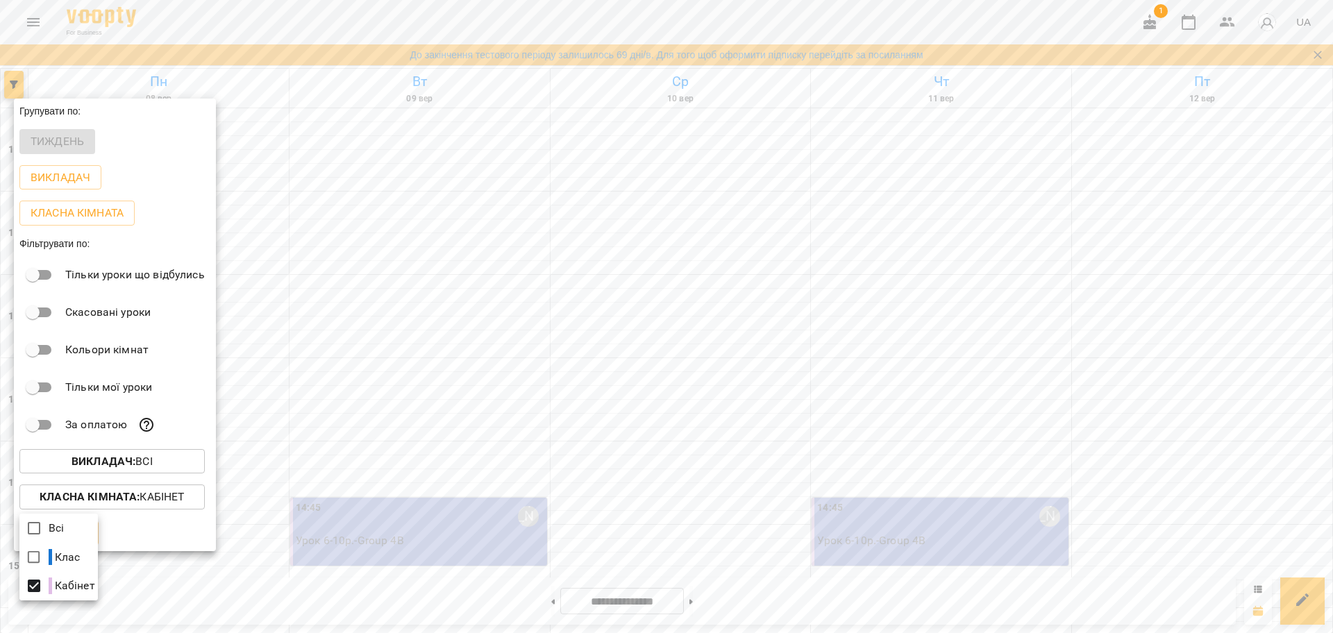
drag, startPoint x: 382, startPoint y: 341, endPoint x: 373, endPoint y: 342, distance: 9.1
click at [381, 341] on div at bounding box center [666, 316] width 1333 height 633
click at [373, 342] on div at bounding box center [666, 316] width 1333 height 633
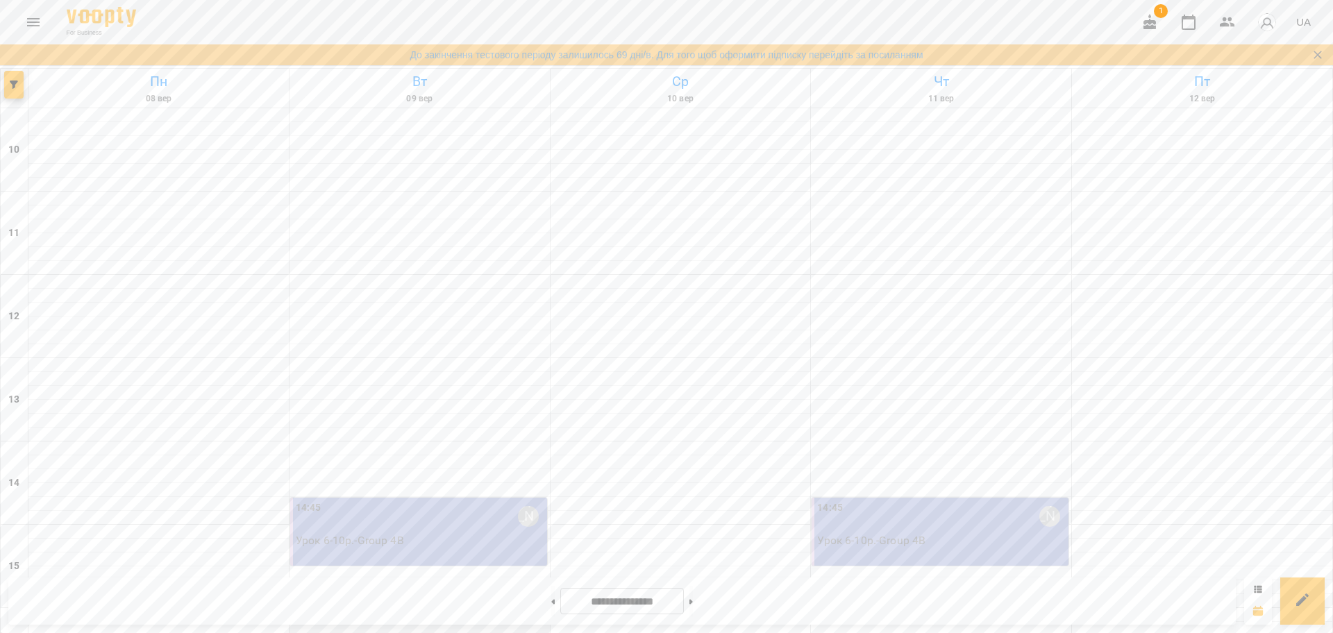
scroll to position [287, 0]
click at [36, 11] on button "Menu" at bounding box center [33, 22] width 33 height 33
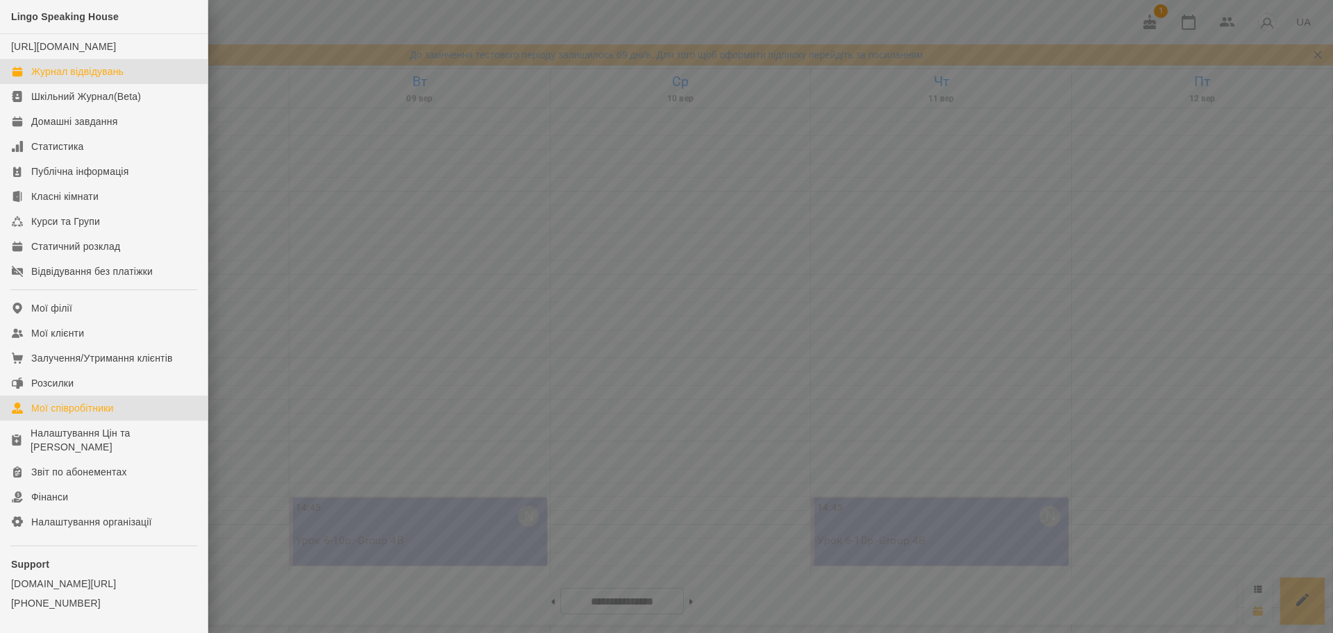
click at [65, 421] on link "Мої співробітники" at bounding box center [104, 408] width 208 height 25
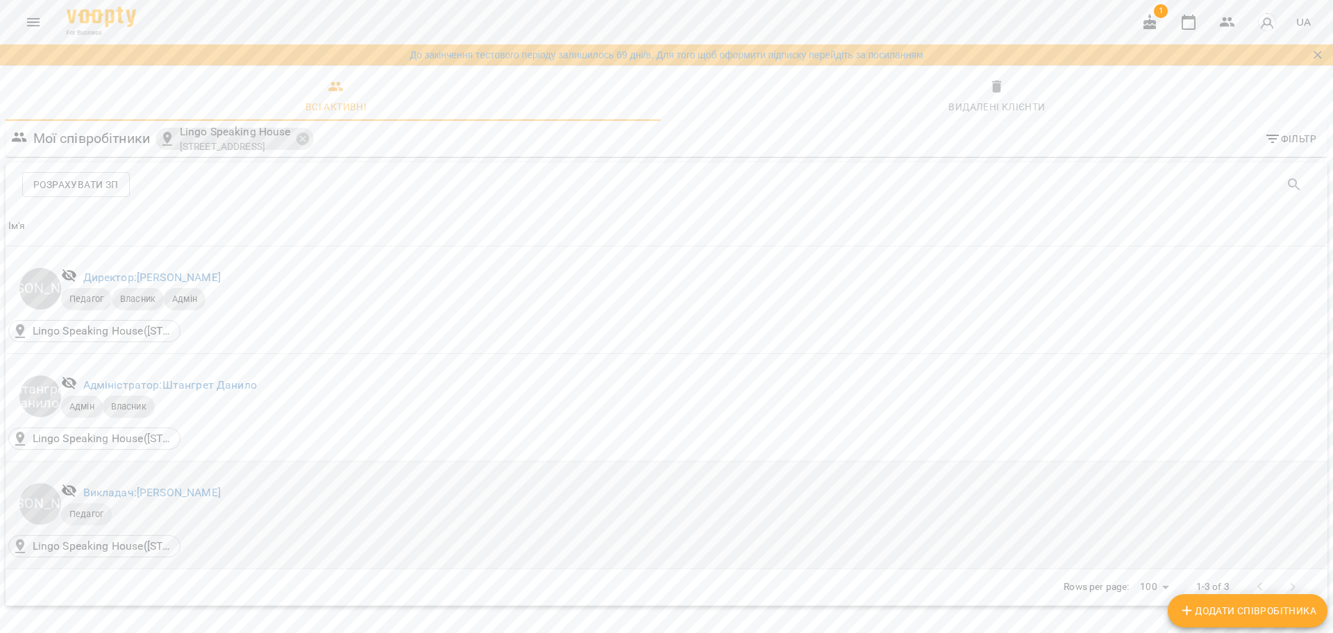
scroll to position [47, 0]
click at [17, 9] on div "For Business 1 UA" at bounding box center [666, 22] width 1333 height 44
click at [25, 22] on button "Menu" at bounding box center [33, 22] width 33 height 33
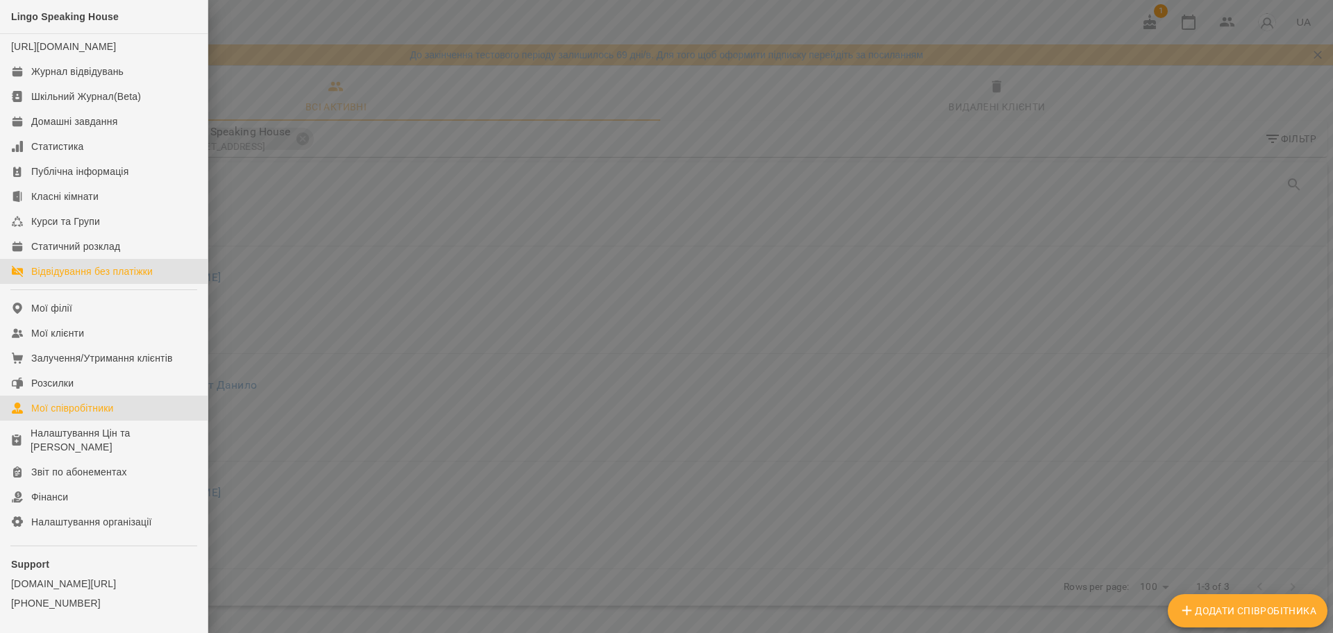
click at [87, 278] on div "Відвідування без платіжки" at bounding box center [92, 272] width 122 height 14
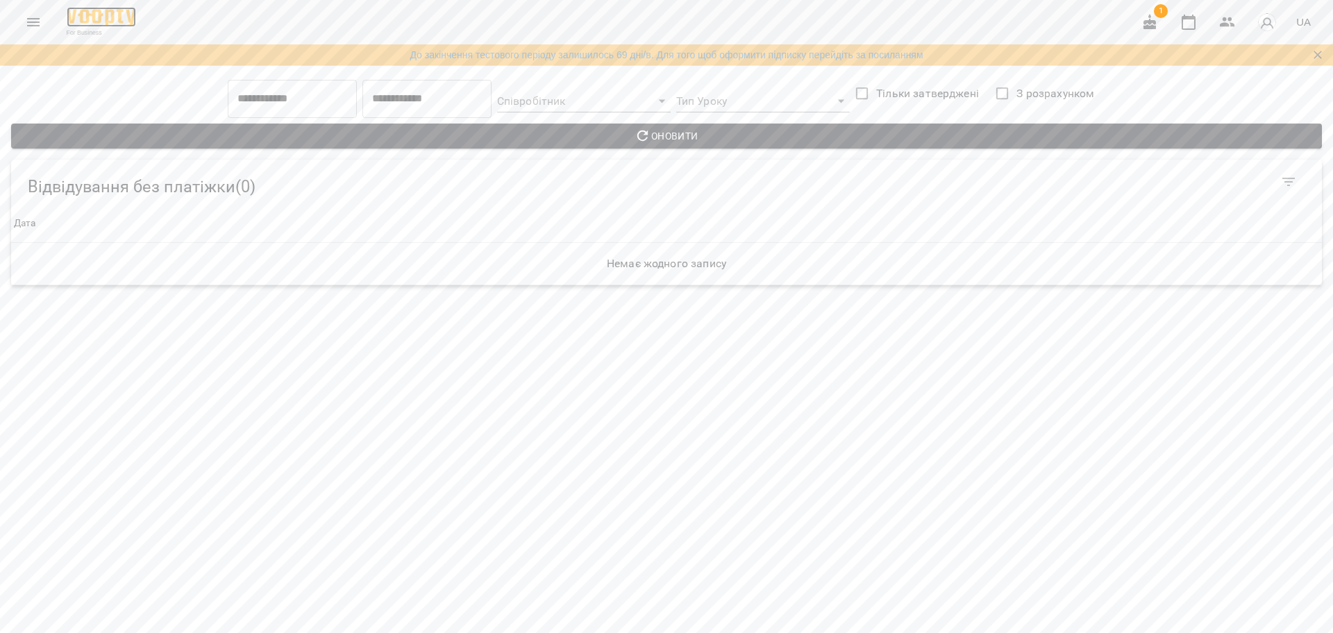
click at [69, 16] on img at bounding box center [101, 17] width 69 height 20
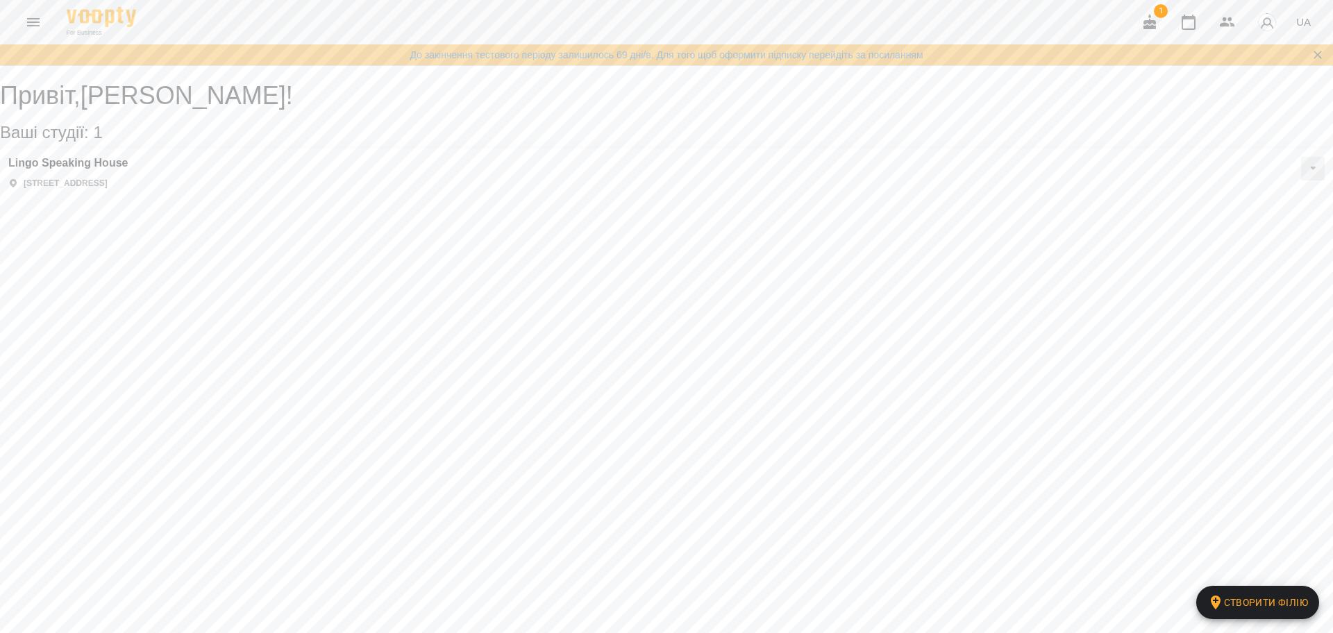
click at [21, 25] on button "Menu" at bounding box center [33, 22] width 33 height 33
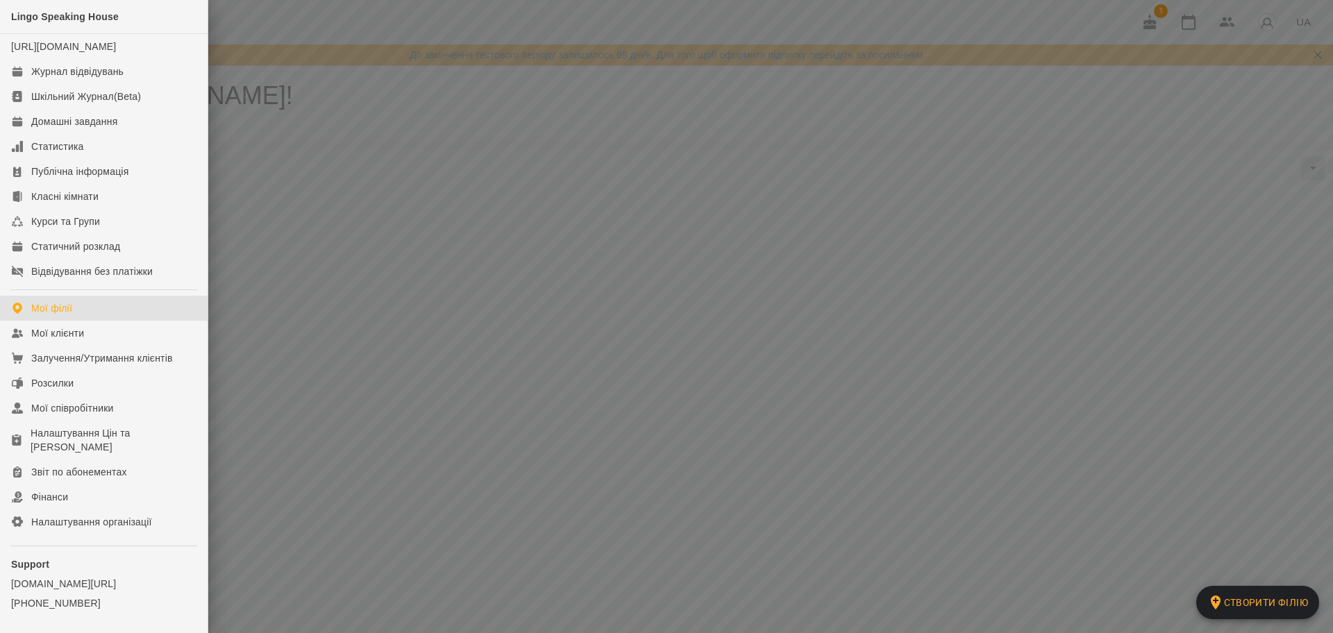
click at [430, 259] on div at bounding box center [666, 316] width 1333 height 633
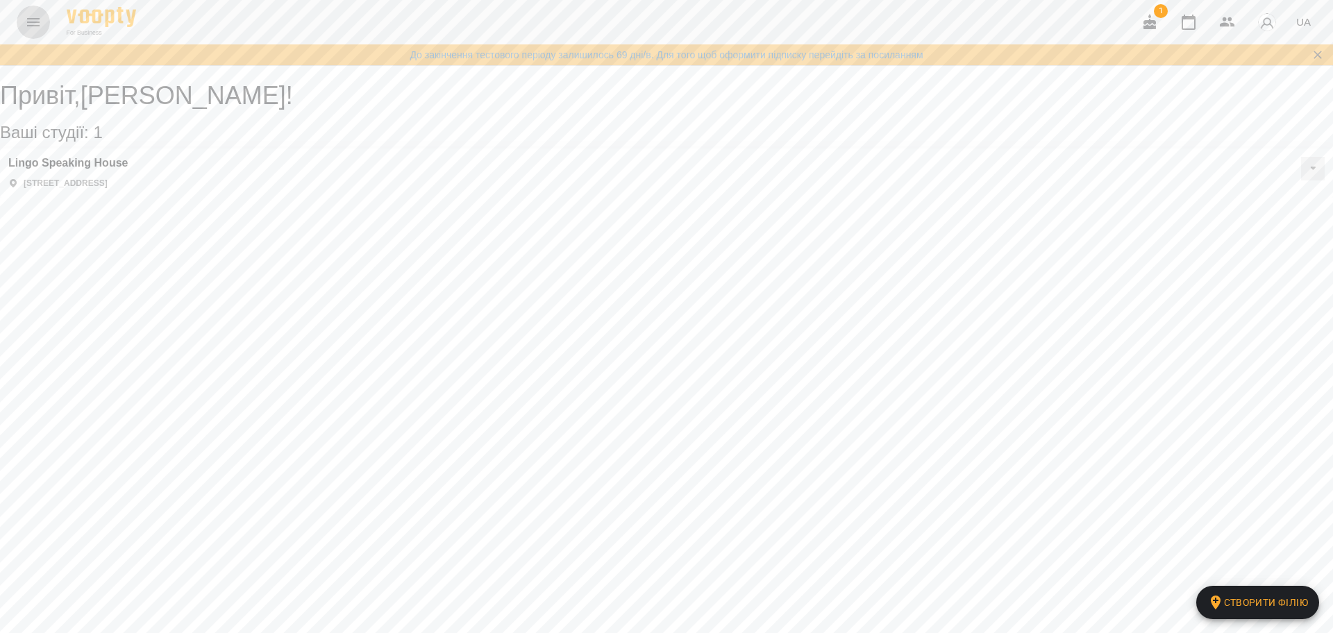
click at [30, 17] on icon "Menu" at bounding box center [33, 22] width 17 height 17
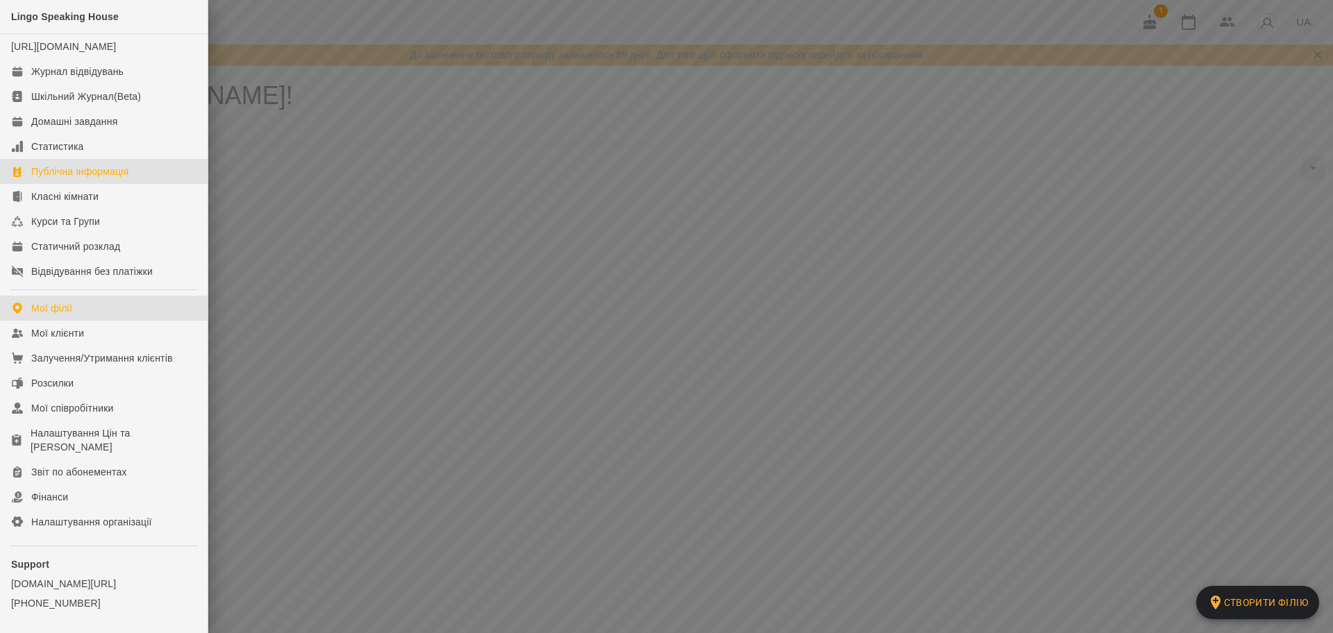
click at [67, 178] on div "Публічна інформація" at bounding box center [79, 172] width 97 height 14
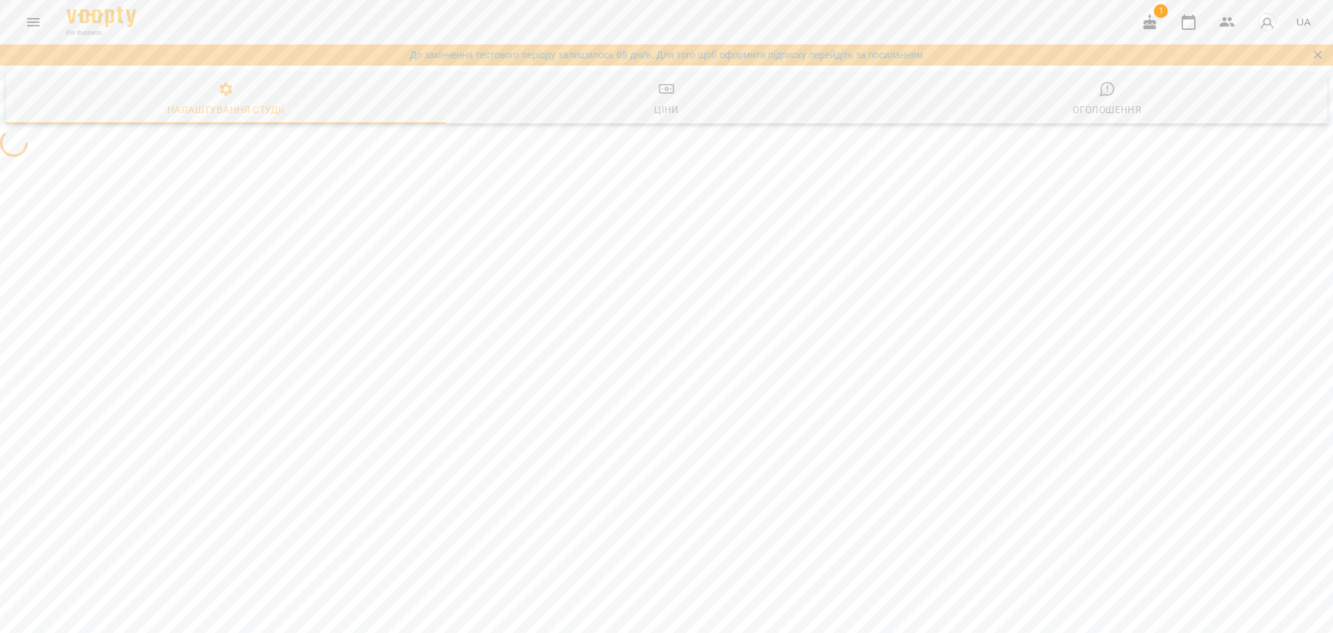
click at [635, 74] on button "Ціни" at bounding box center [666, 99] width 441 height 50
click at [299, 109] on span "Налаштування студії" at bounding box center [226, 99] width 424 height 37
select select "**"
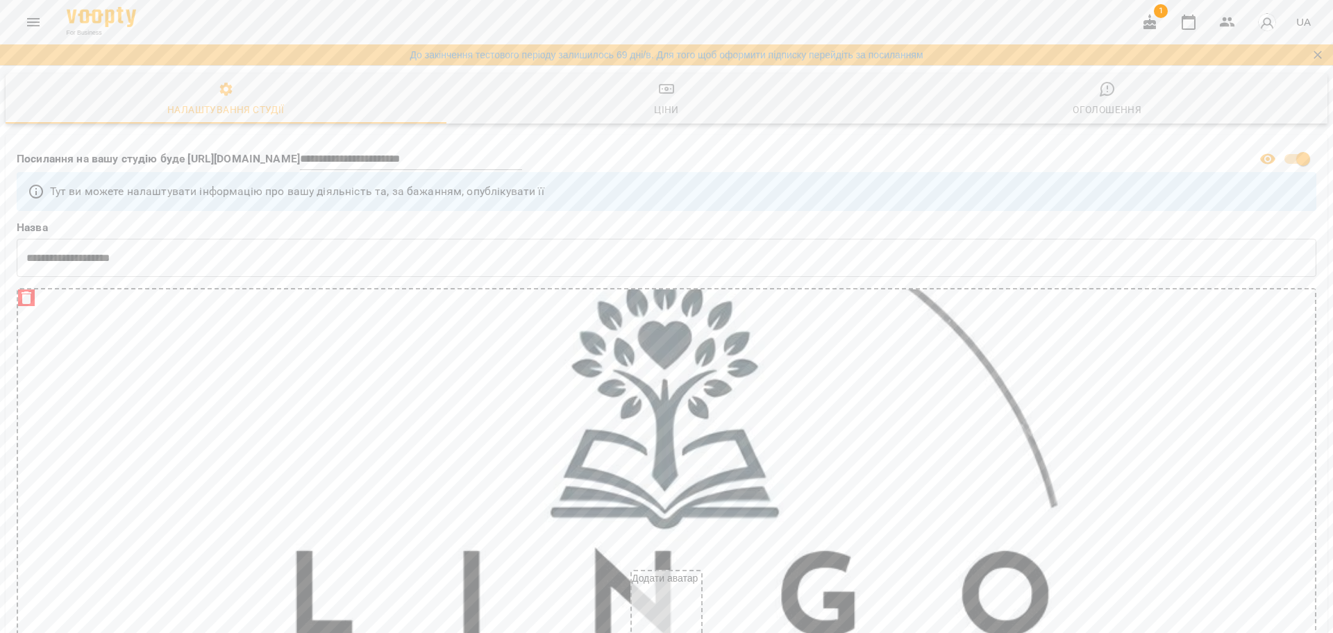
click at [617, 85] on span "Ціни" at bounding box center [667, 99] width 424 height 37
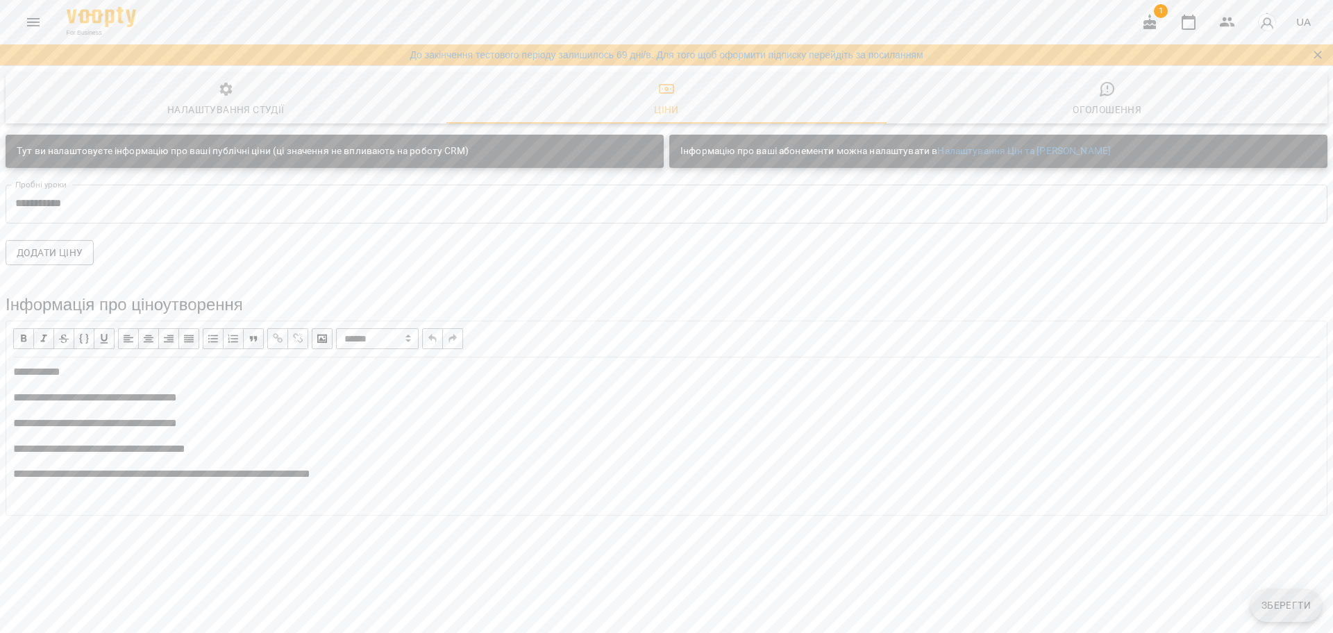
drag, startPoint x: 519, startPoint y: 480, endPoint x: 512, endPoint y: 480, distance: 7.6
click at [514, 480] on div "**********" at bounding box center [666, 475] width 1307 height 16
click at [22, 369] on div "**********" at bounding box center [666, 462] width 1319 height 208
click at [12, 394] on div "**********" at bounding box center [666, 462] width 1319 height 208
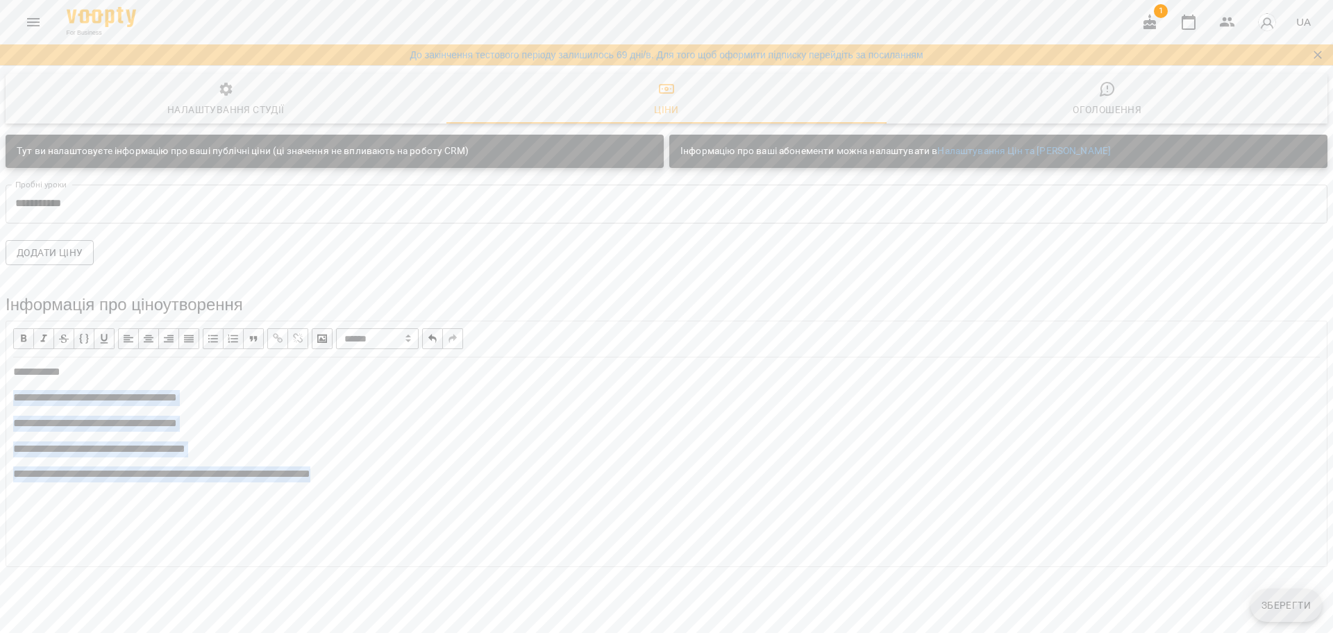
drag, startPoint x: 12, startPoint y: 394, endPoint x: 399, endPoint y: 467, distance: 394.2
click at [399, 467] on div "**********" at bounding box center [666, 462] width 1319 height 208
click at [23, 339] on span "button" at bounding box center [23, 338] width 15 height 15
click at [40, 337] on span "button" at bounding box center [43, 338] width 15 height 15
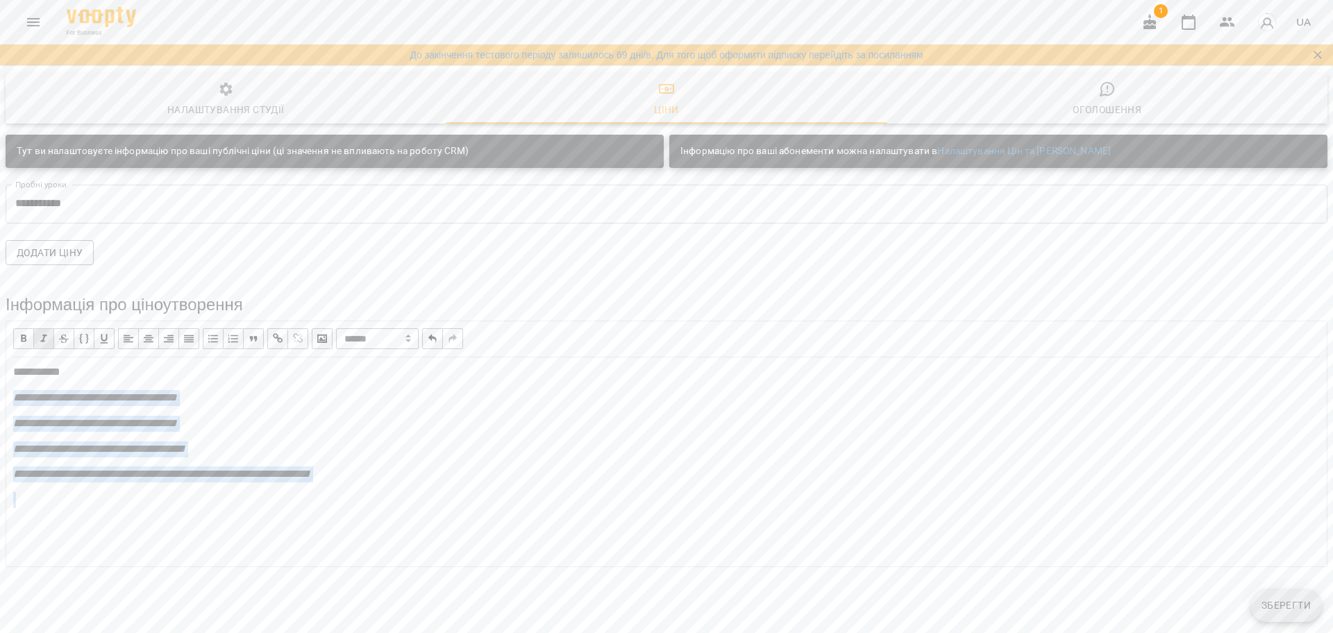
click at [40, 337] on span "button" at bounding box center [43, 338] width 15 height 15
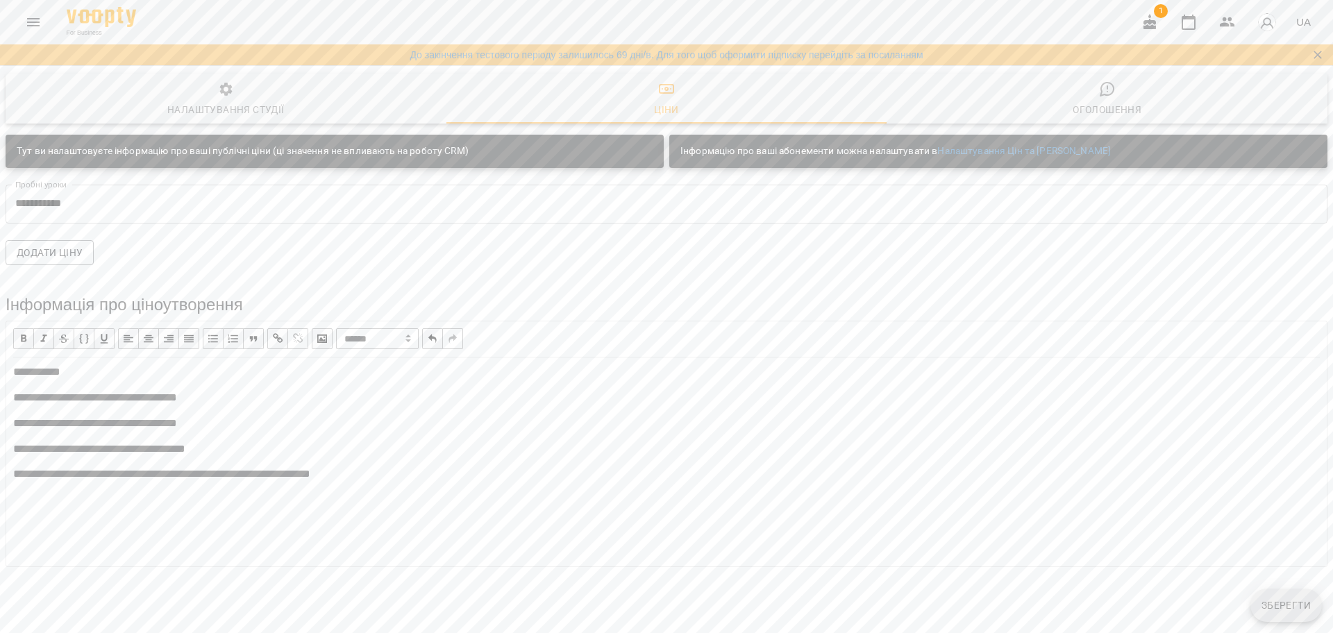
click at [391, 338] on select "**********" at bounding box center [377, 338] width 83 height 21
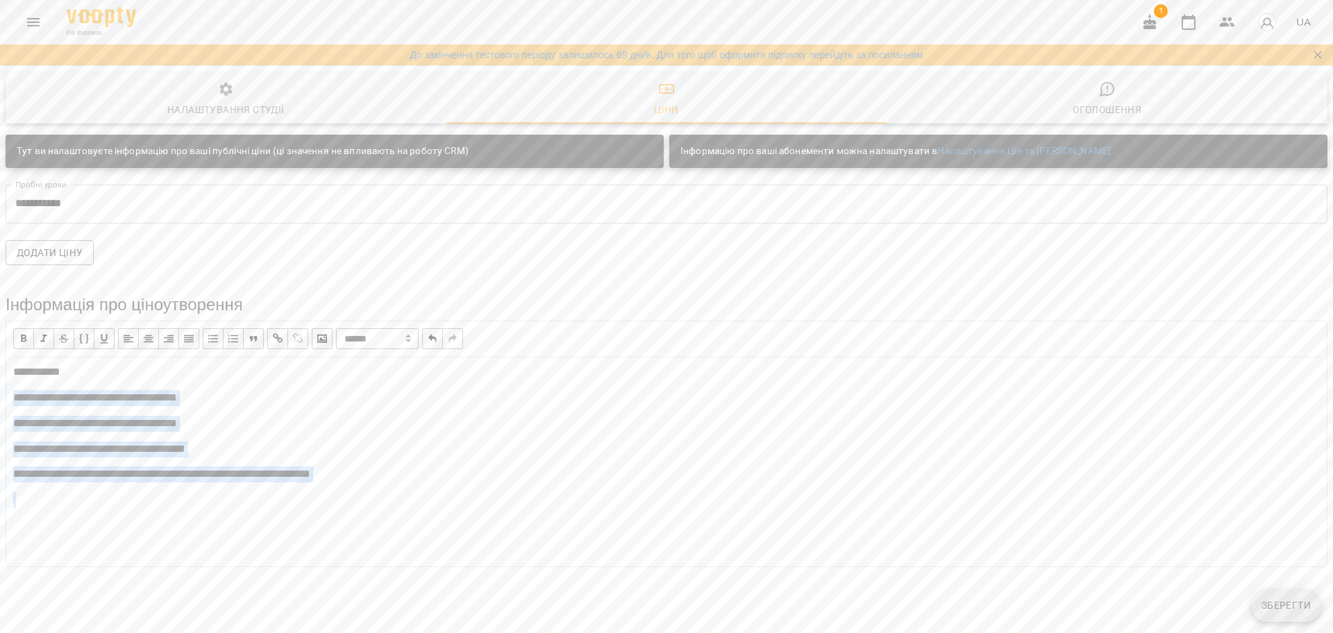
click at [319, 435] on div "**********" at bounding box center [666, 462] width 1307 height 195
click at [321, 434] on div "**********" at bounding box center [666, 462] width 1307 height 195
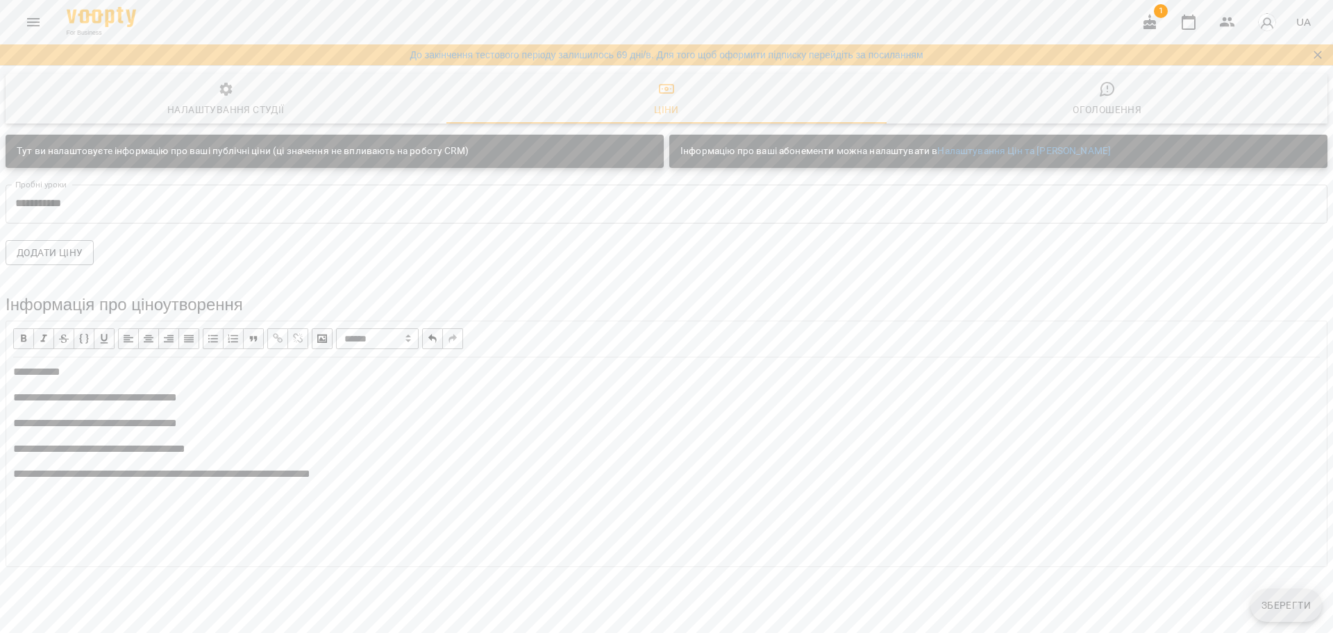
click at [406, 467] on div "**********" at bounding box center [666, 475] width 1307 height 16
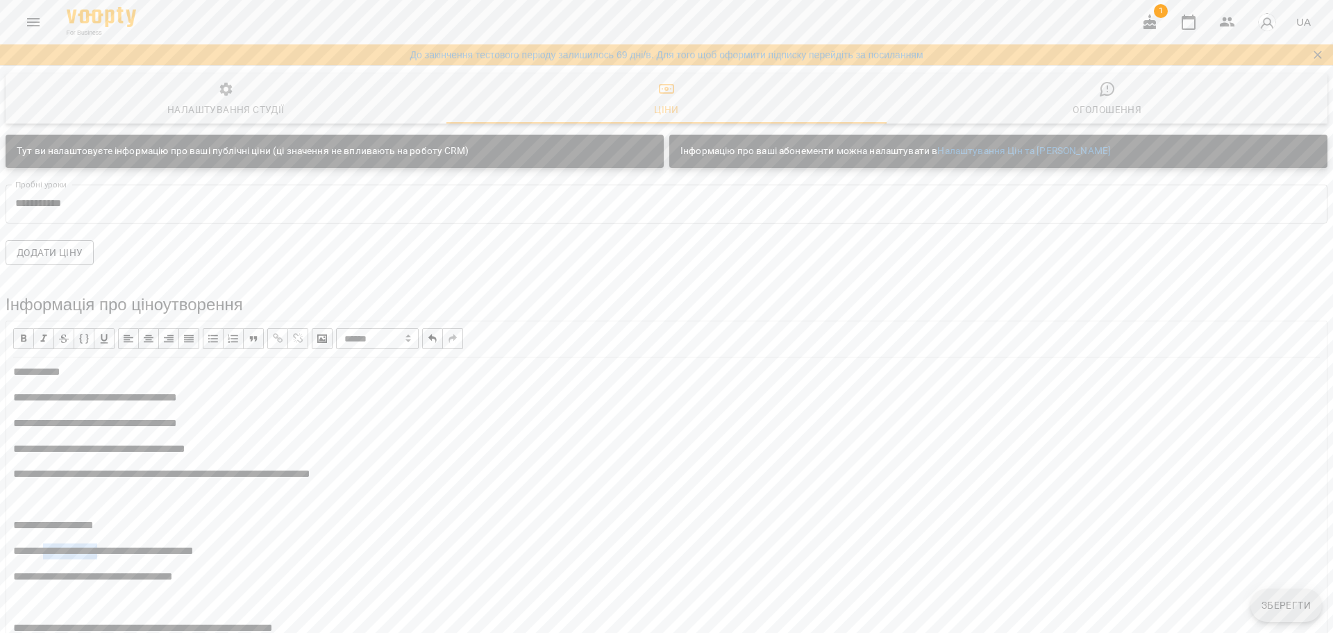
drag, startPoint x: 58, startPoint y: 403, endPoint x: 129, endPoint y: 407, distance: 70.9
click at [129, 546] on span "**********" at bounding box center [103, 551] width 181 height 10
drag, startPoint x: 89, startPoint y: 408, endPoint x: 59, endPoint y: 278, distance: 133.9
click at [60, 418] on span "**********" at bounding box center [95, 423] width 164 height 10
click at [194, 546] on span "**********" at bounding box center [103, 551] width 181 height 10
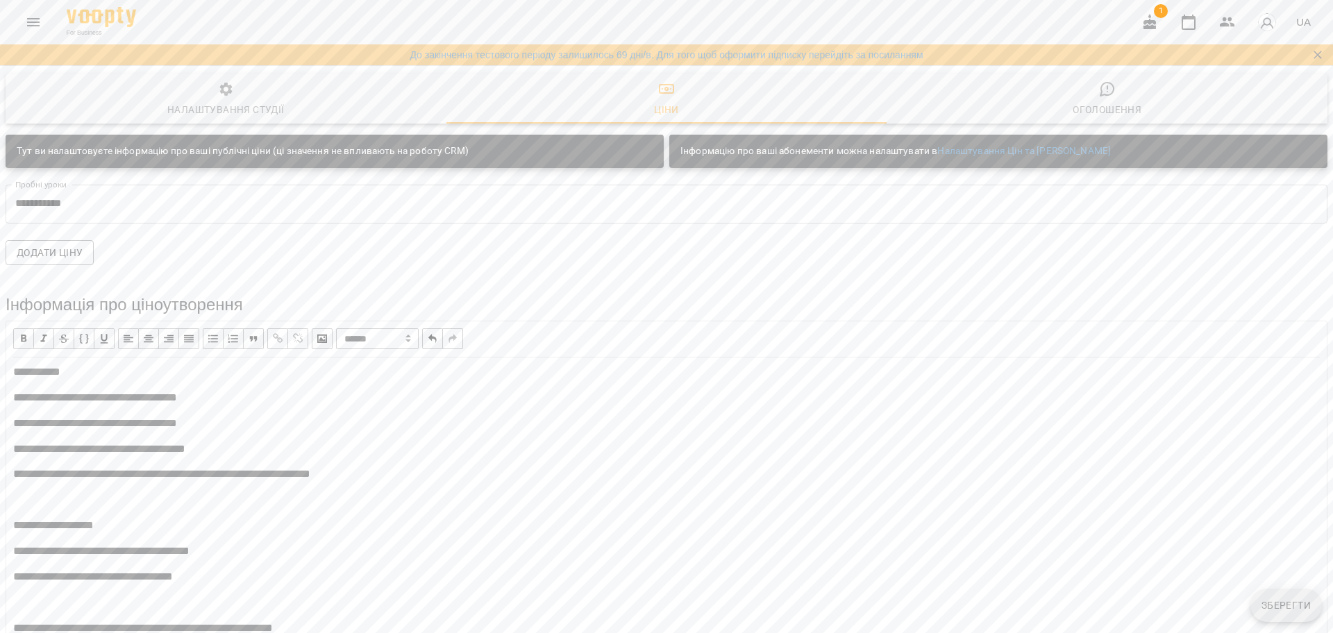
click at [249, 544] on div "**********" at bounding box center [666, 552] width 1307 height 16
click at [190, 546] on span "**********" at bounding box center [101, 551] width 176 height 10
click at [254, 544] on div "**********" at bounding box center [666, 552] width 1307 height 16
click at [228, 569] on div "**********" at bounding box center [666, 577] width 1307 height 16
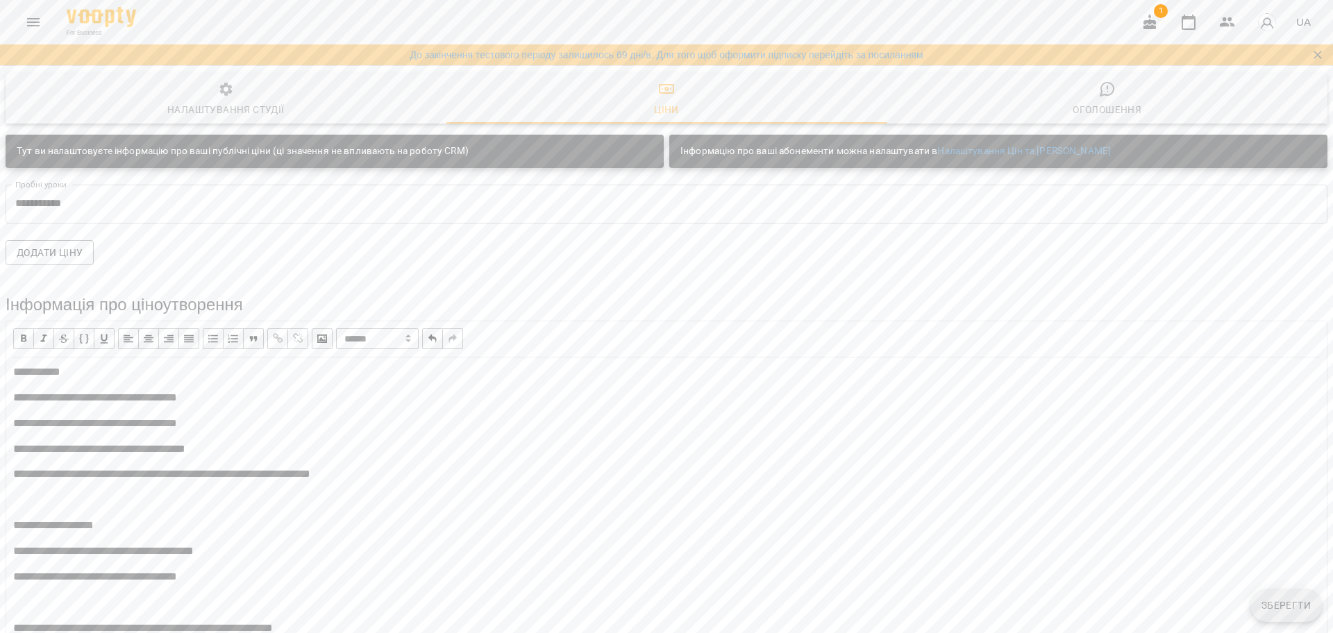
click at [269, 623] on span "**********" at bounding box center [143, 628] width 260 height 10
click at [383, 621] on div "**********" at bounding box center [666, 629] width 1307 height 16
click at [269, 623] on span "**********" at bounding box center [141, 628] width 256 height 10
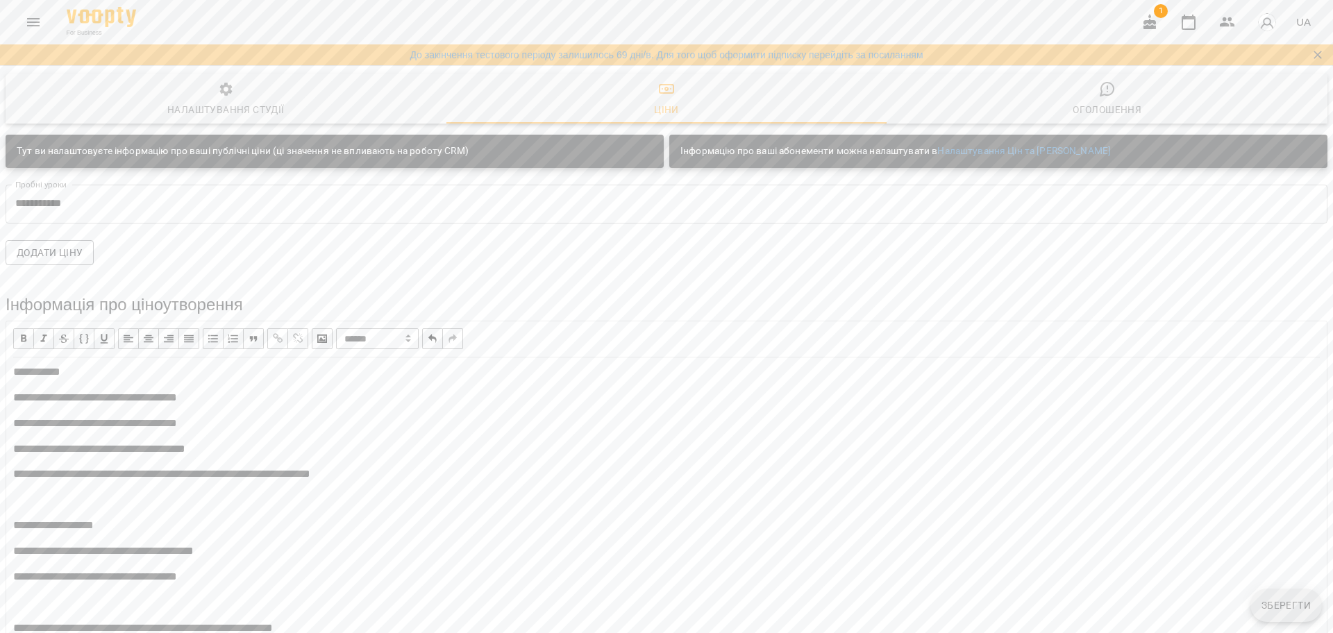
drag, startPoint x: 163, startPoint y: 505, endPoint x: 136, endPoint y: 512, distance: 28.0
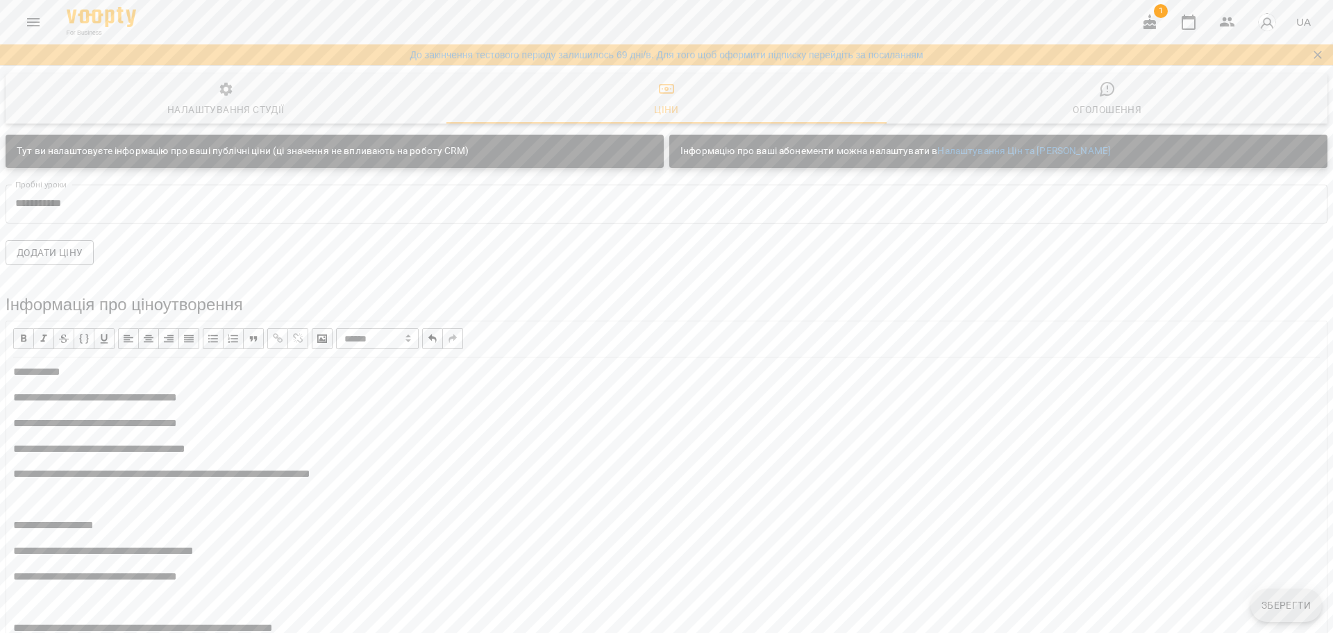
drag, startPoint x: 158, startPoint y: 510, endPoint x: 217, endPoint y: 511, distance: 59.0
drag, startPoint x: 206, startPoint y: 510, endPoint x: 188, endPoint y: 512, distance: 18.2
click at [519, 467] on div "**********" at bounding box center [666, 552] width 1307 height 374
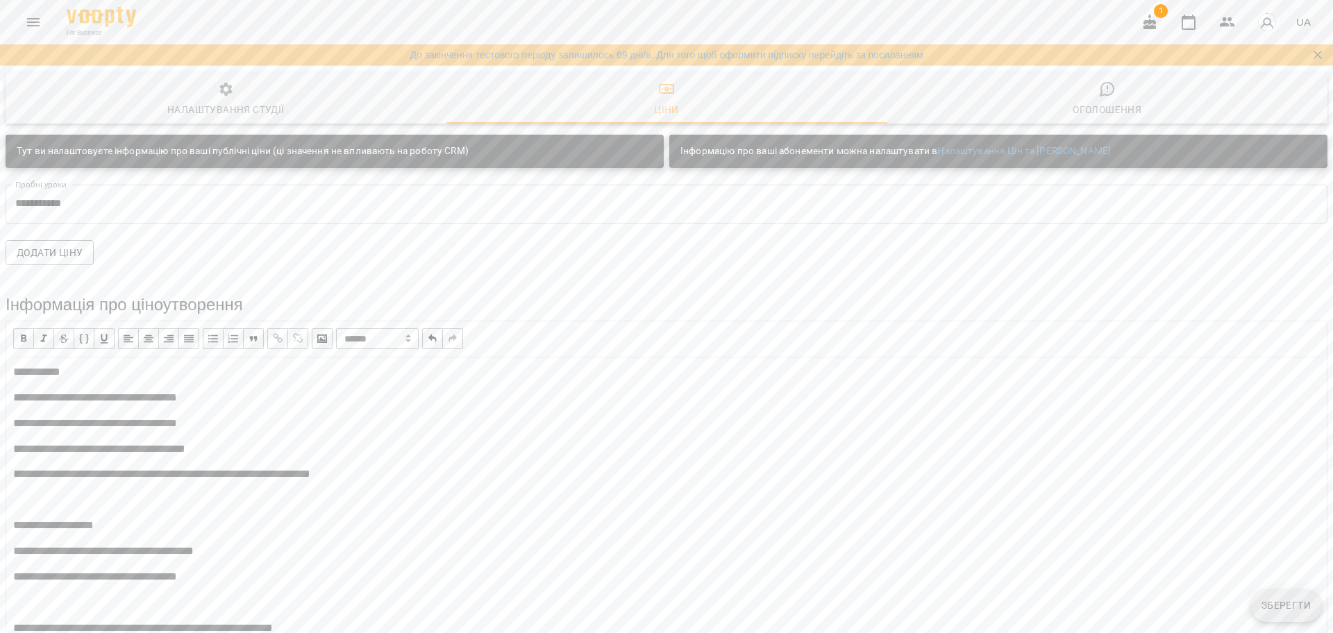
click at [9, 406] on div "**********" at bounding box center [666, 551] width 1319 height 387
click at [10, 369] on div "**********" at bounding box center [666, 551] width 1319 height 387
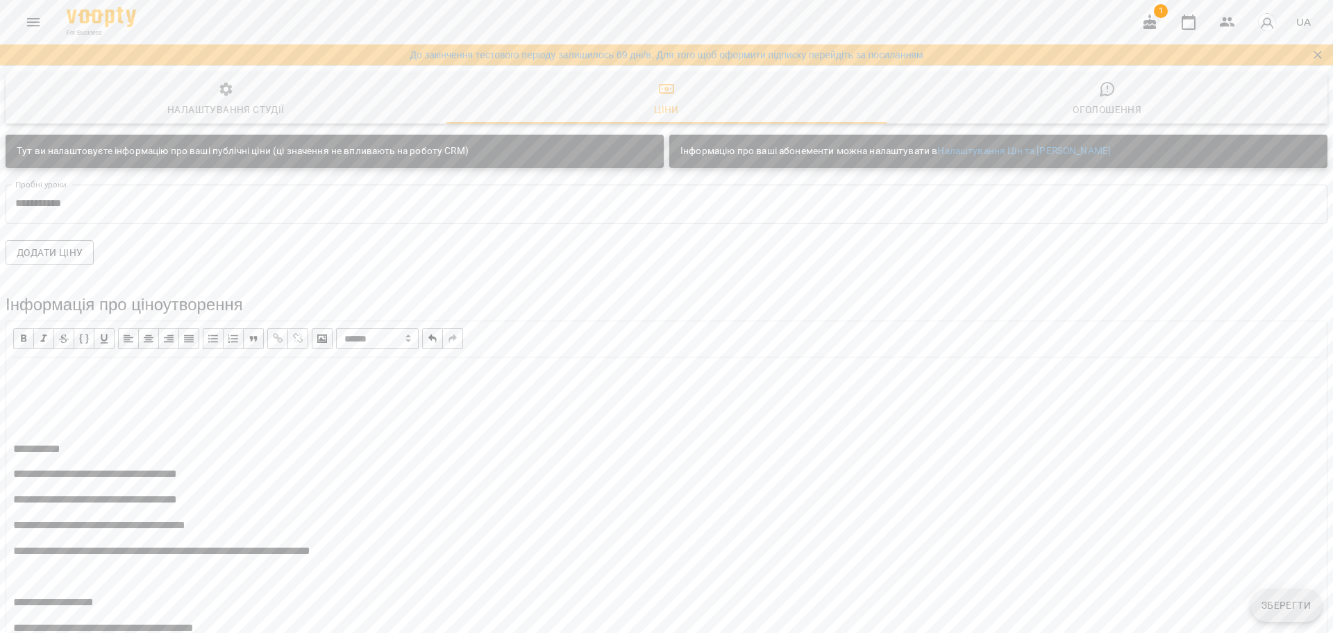
click at [26, 377] on div "Edit text" at bounding box center [666, 373] width 1307 height 16
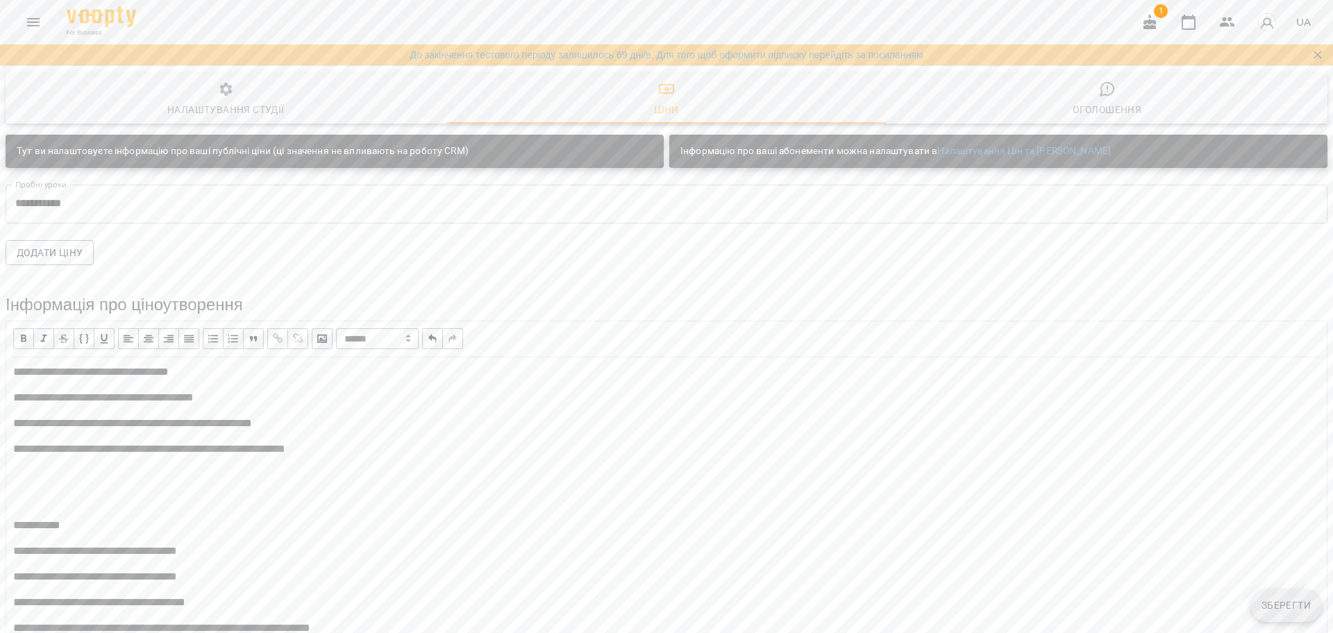
scroll to position [322, 0]
drag, startPoint x: 94, startPoint y: 384, endPoint x: 546, endPoint y: 448, distance: 455.8
click at [546, 447] on div "**********" at bounding box center [666, 629] width 1307 height 528
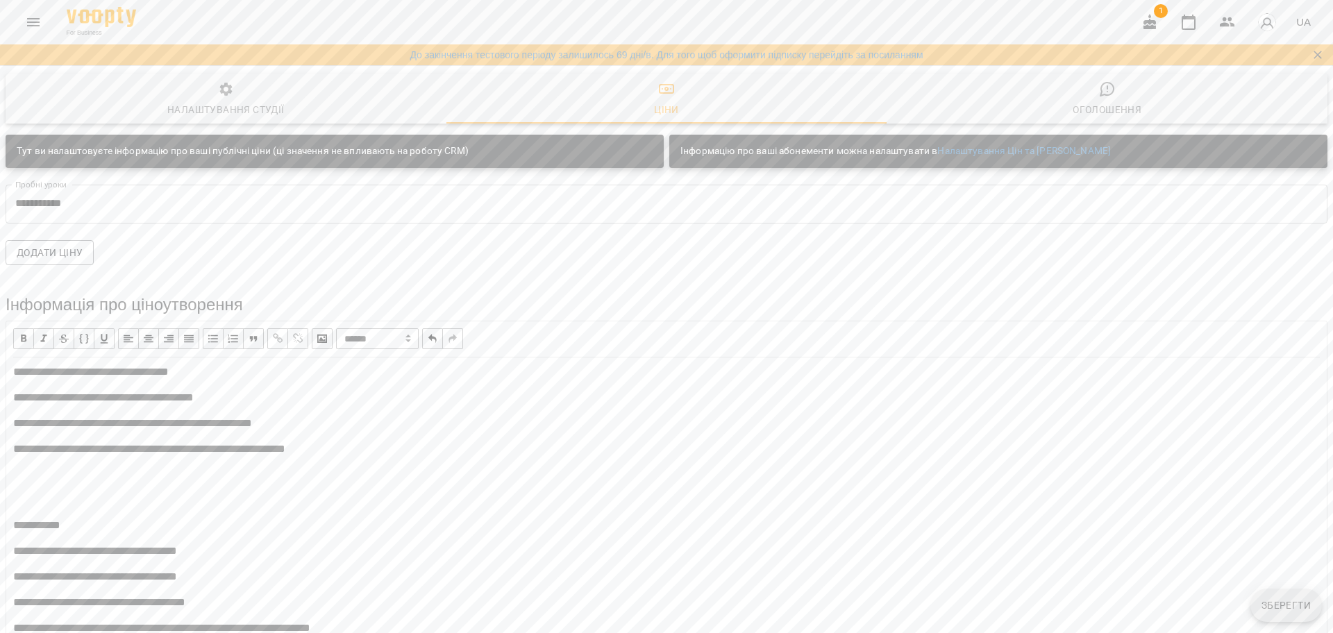
click at [374, 442] on div "**********" at bounding box center [666, 450] width 1307 height 16
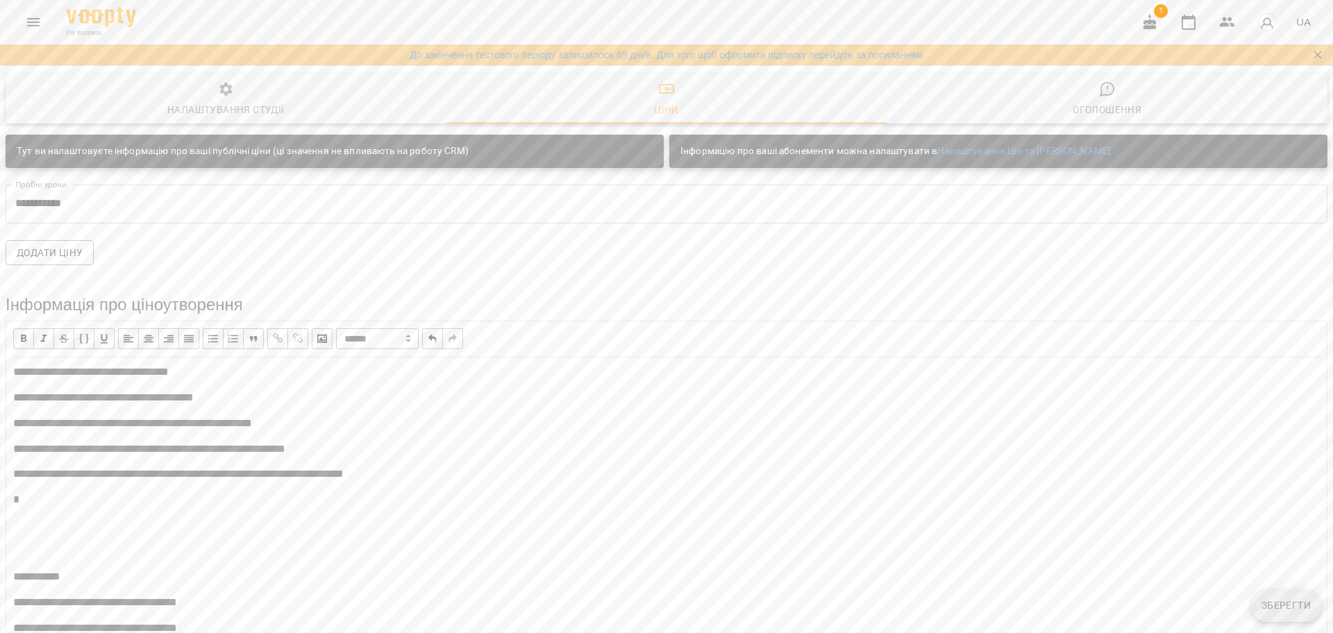
click at [317, 469] on span "**********" at bounding box center [178, 474] width 330 height 10
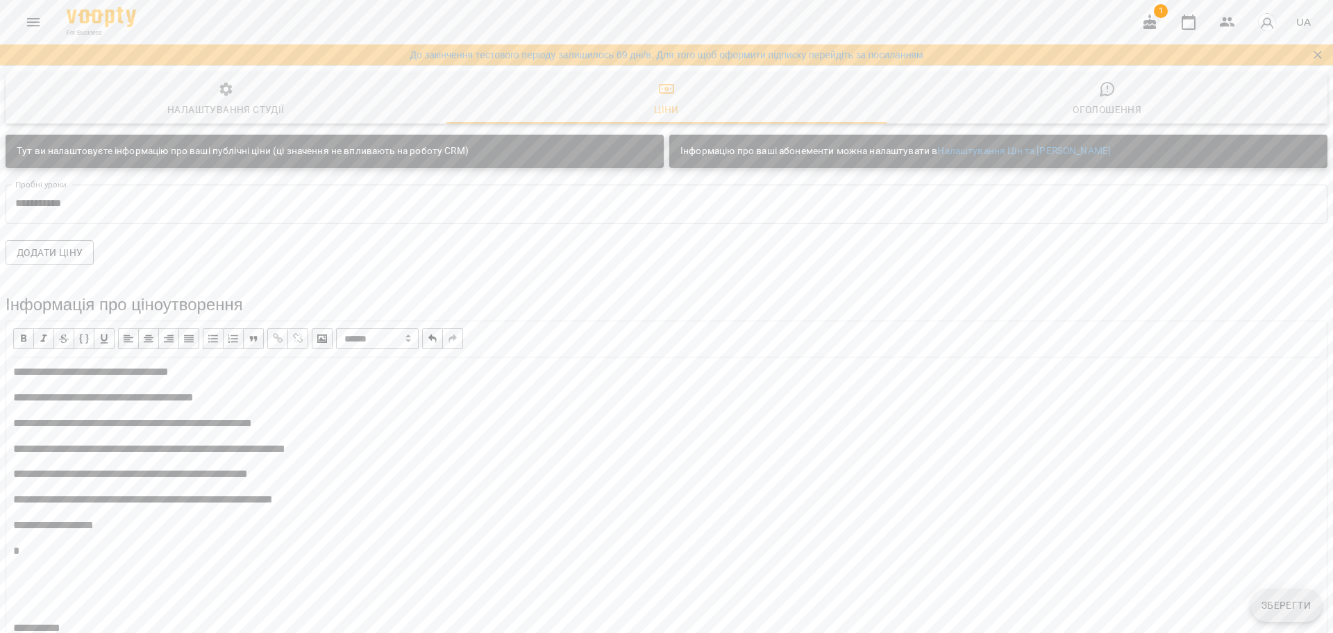
click at [157, 518] on div "**********" at bounding box center [666, 526] width 1307 height 16
click at [13, 469] on span "**********" at bounding box center [130, 474] width 235 height 10
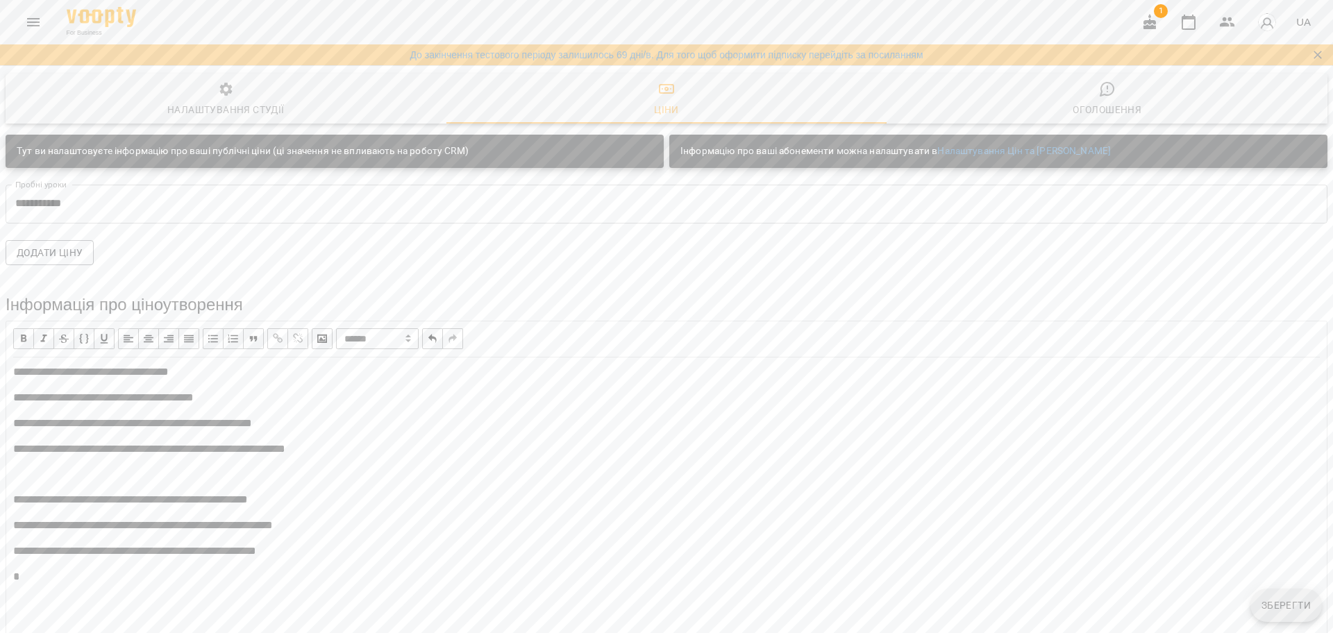
click at [155, 418] on span "**********" at bounding box center [132, 423] width 239 height 10
click at [153, 418] on span "**********" at bounding box center [132, 423] width 239 height 10
click at [188, 418] on span "**********" at bounding box center [128, 423] width 231 height 10
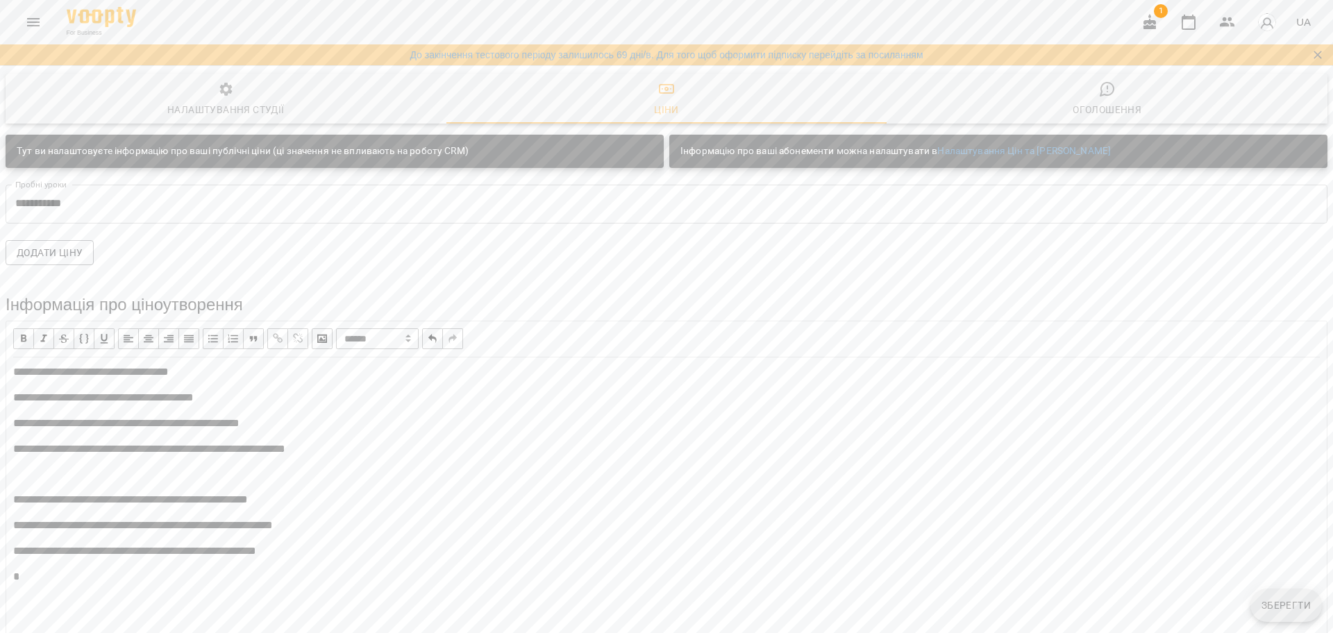
drag, startPoint x: 154, startPoint y: 489, endPoint x: 9, endPoint y: 484, distance: 145.2
drag, startPoint x: 98, startPoint y: 488, endPoint x: 12, endPoint y: 483, distance: 86.2
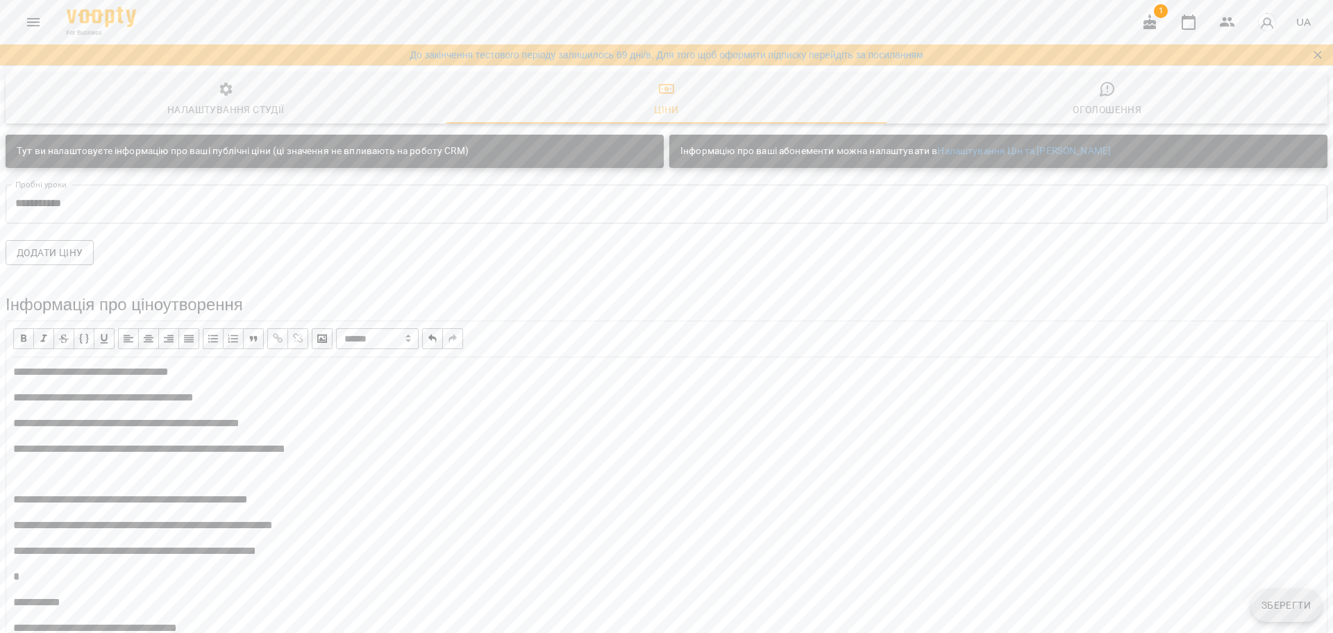
scroll to position [440, 0]
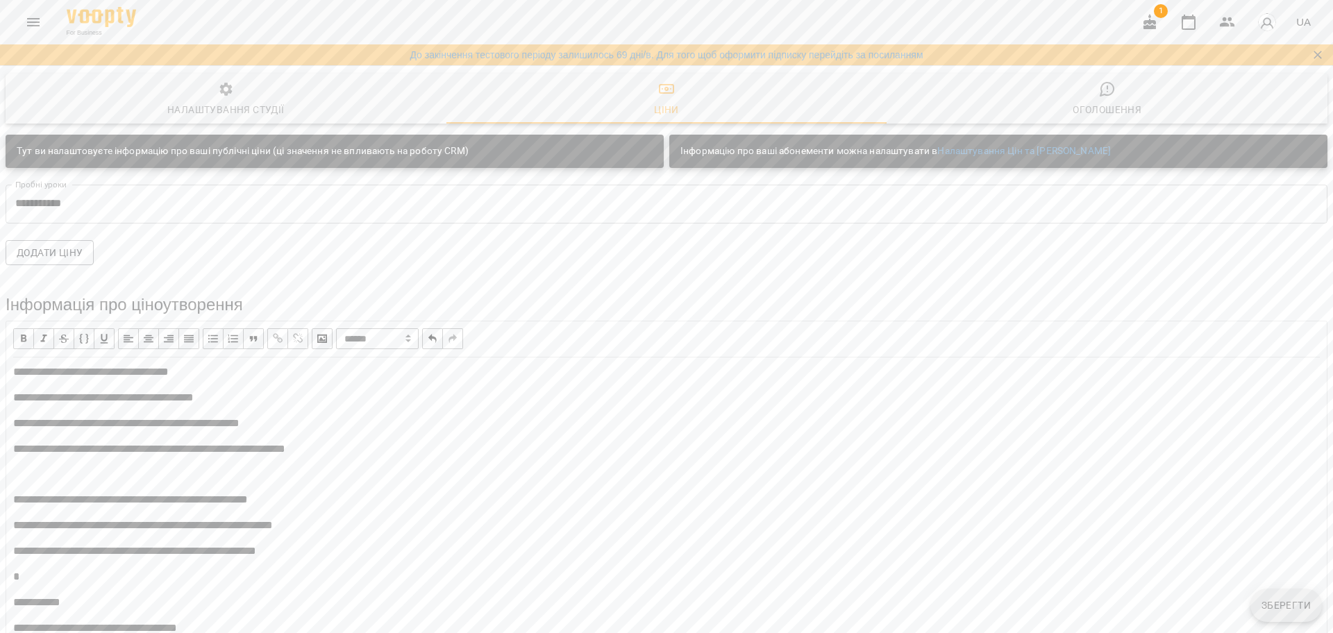
click at [1273, 607] on span "Зберегти" at bounding box center [1286, 605] width 49 height 17
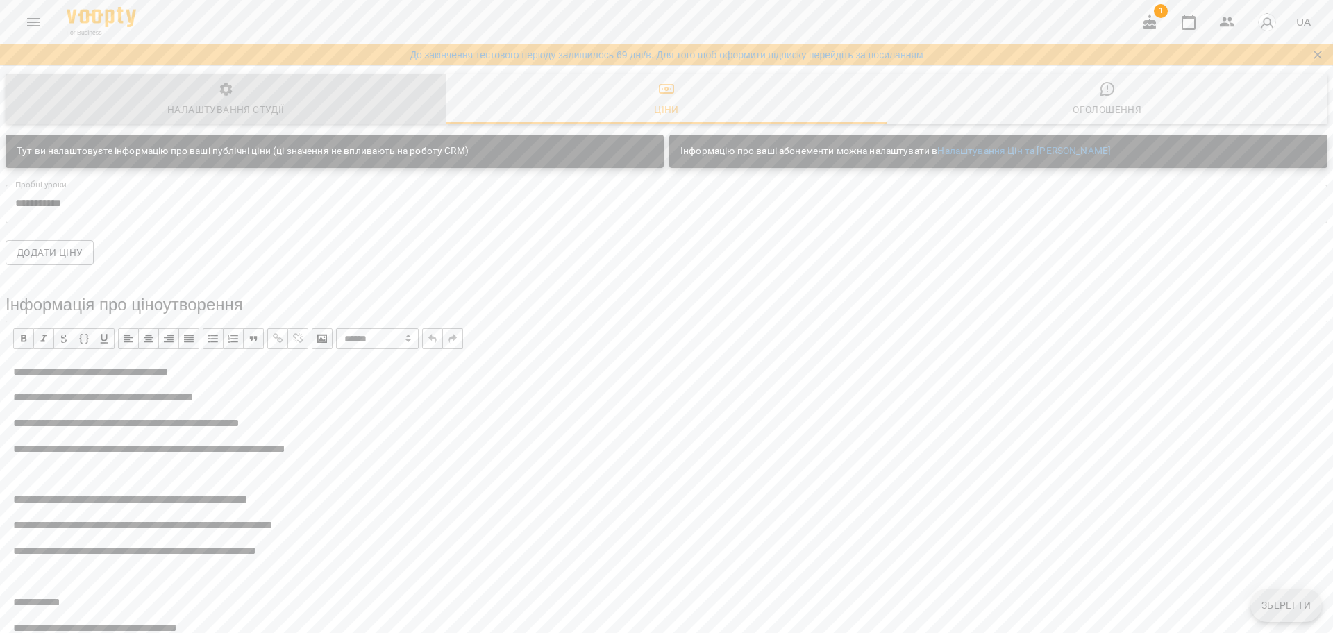
click at [237, 96] on span "Налаштування студії" at bounding box center [226, 99] width 424 height 37
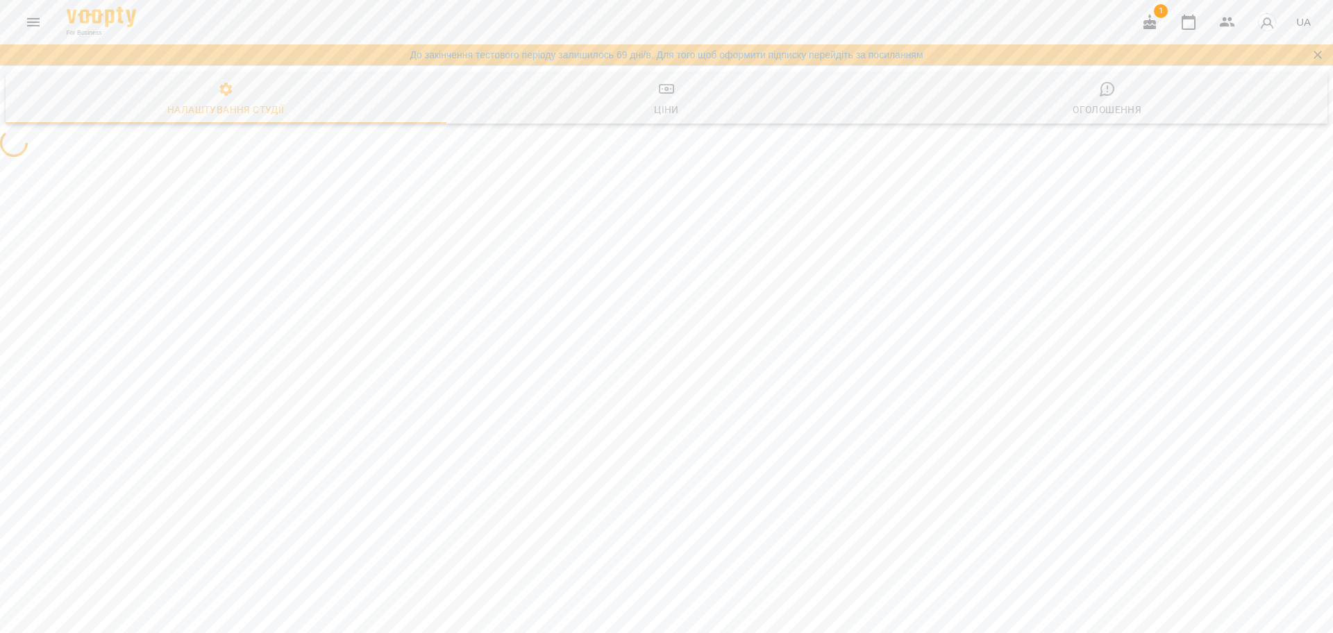
select select "**"
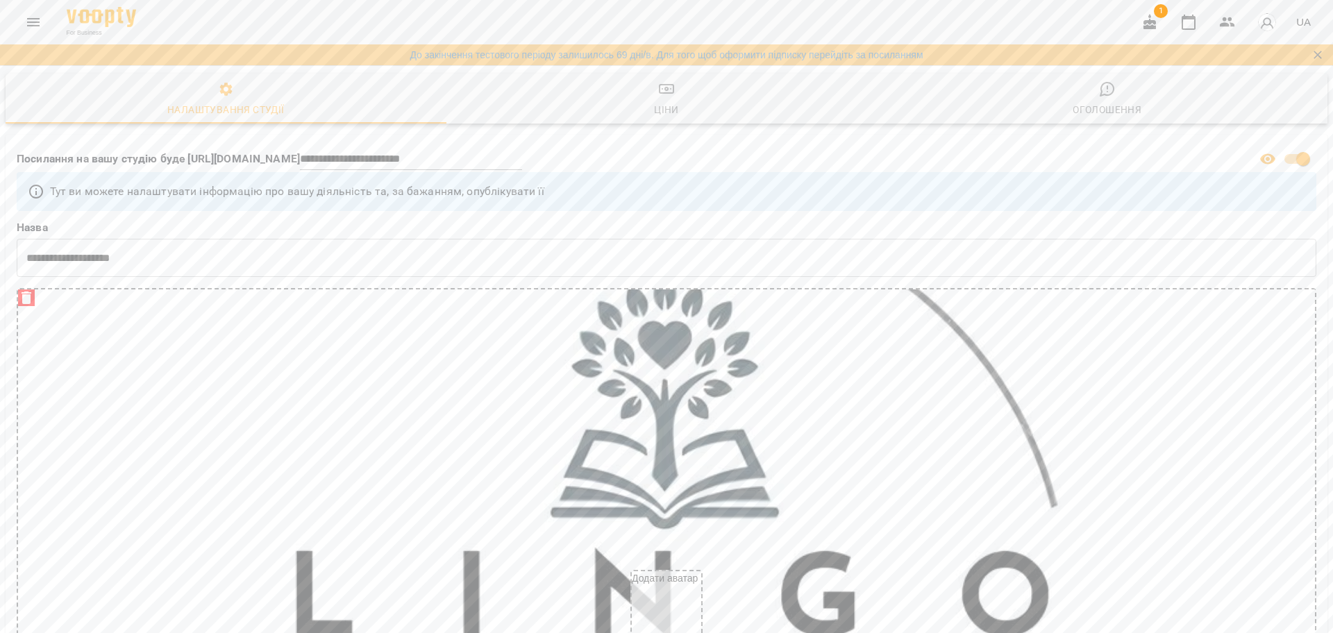
scroll to position [1520, 0]
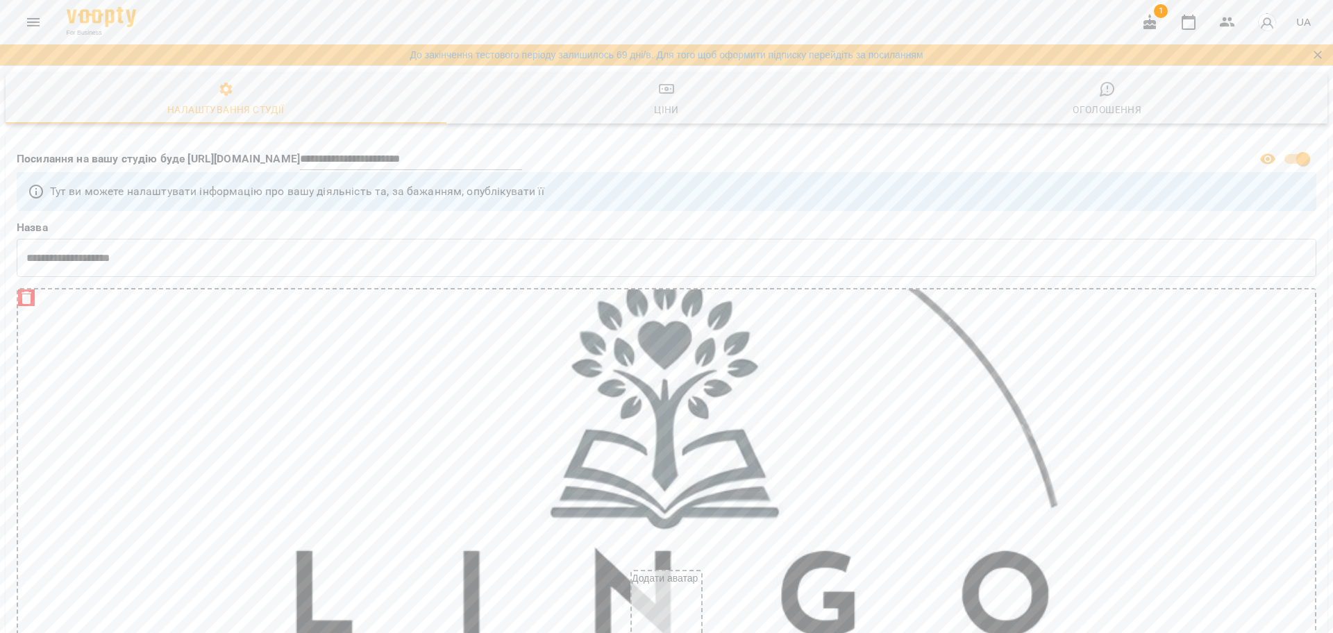
paste input "**********"
type input "**********"
click at [1276, 594] on span "Зберегти" at bounding box center [1269, 596] width 51 height 18
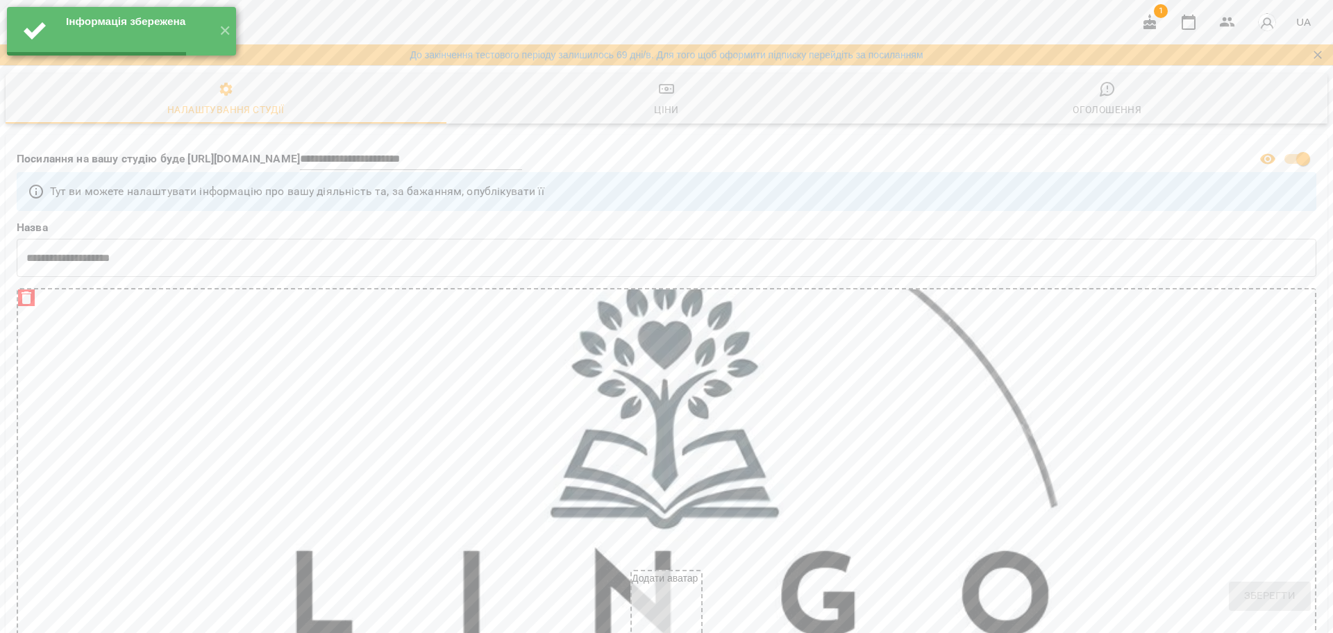
select select "**"
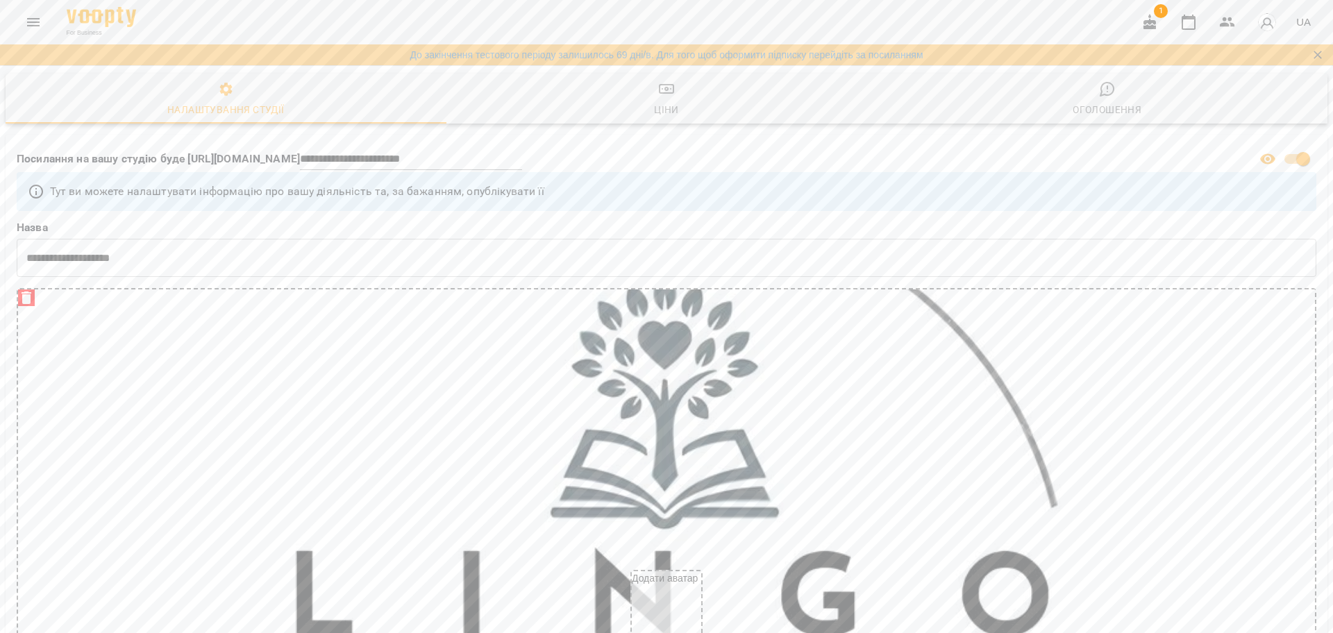
scroll to position [0, 0]
click at [676, 93] on span "Ціни" at bounding box center [667, 99] width 424 height 37
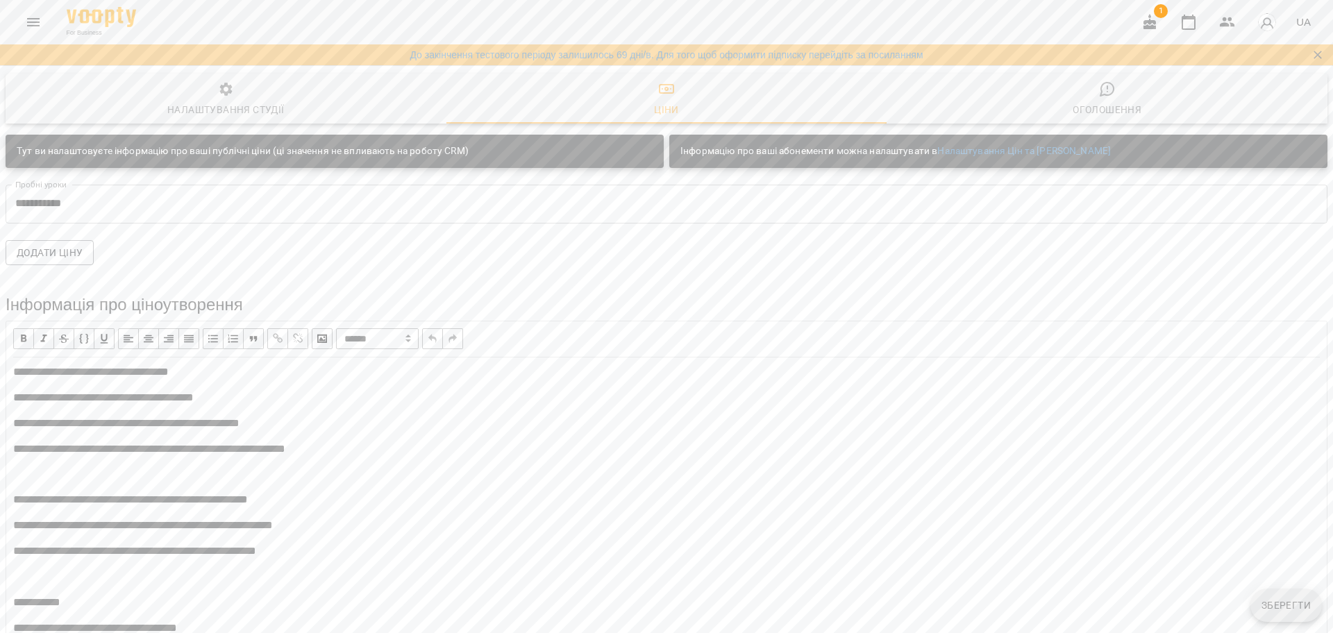
scroll to position [87, 0]
drag, startPoint x: 12, startPoint y: 282, endPoint x: 109, endPoint y: 290, distance: 96.8
click at [22, 331] on span "button" at bounding box center [23, 338] width 15 height 15
click at [393, 328] on select "**********" at bounding box center [377, 338] width 83 height 21
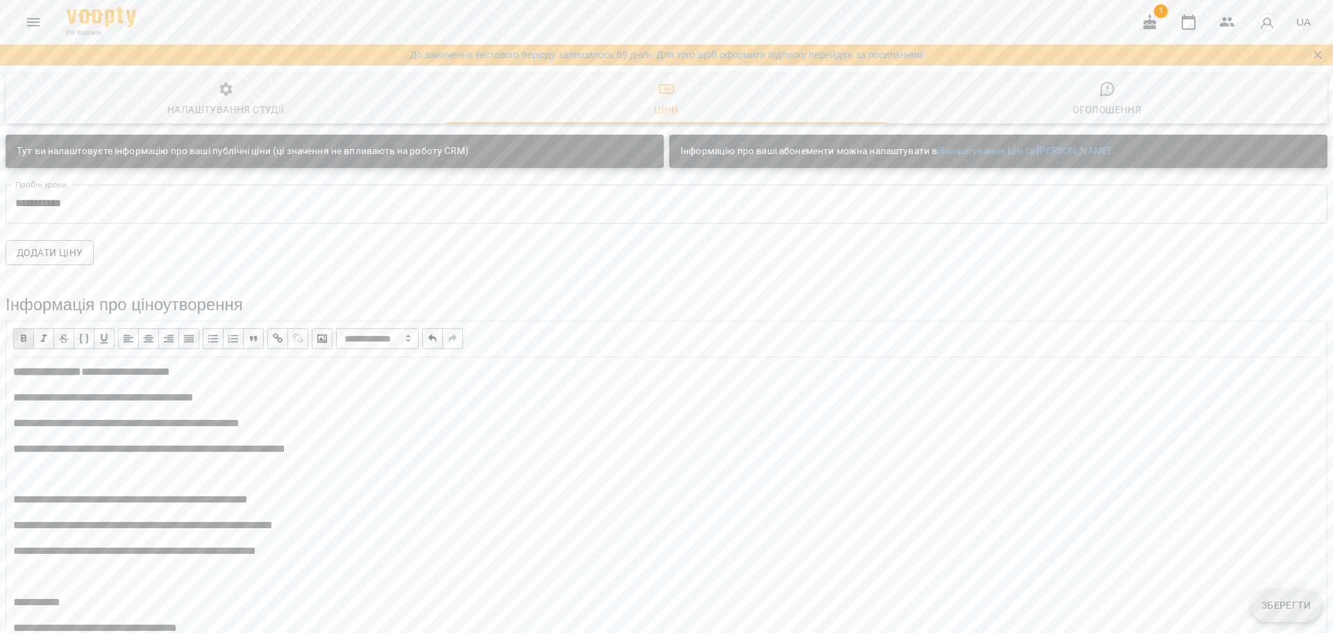
click at [336, 328] on select "**********" at bounding box center [377, 338] width 83 height 21
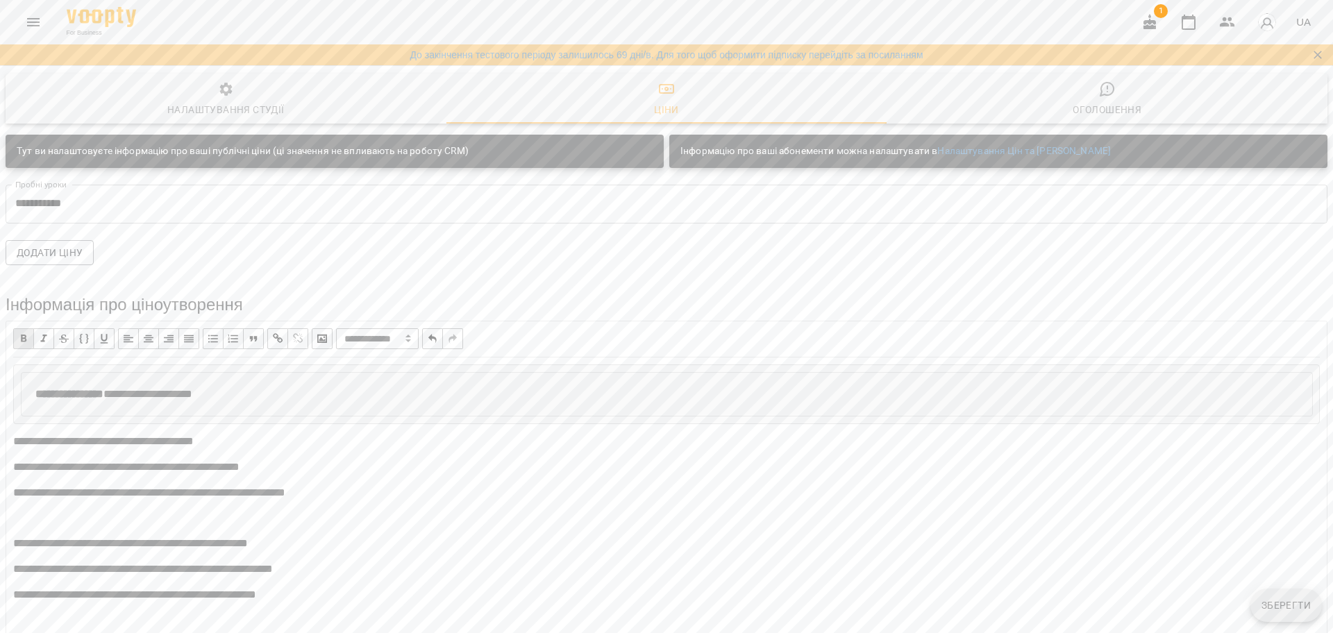
click at [372, 328] on select "**********" at bounding box center [377, 338] width 83 height 21
click at [336, 328] on select "**********" at bounding box center [377, 338] width 83 height 21
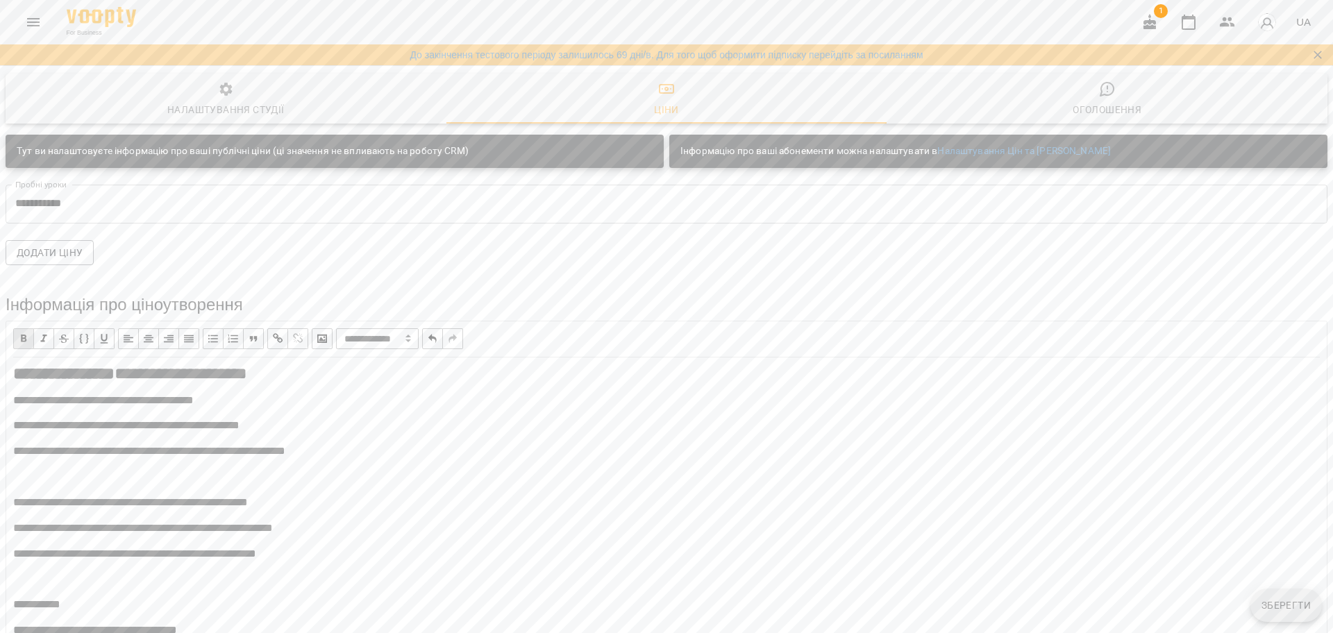
click at [353, 365] on div "**********" at bounding box center [666, 374] width 1307 height 18
click at [419, 328] on select "**********" at bounding box center [377, 338] width 83 height 21
click at [336, 328] on select "**********" at bounding box center [377, 338] width 83 height 21
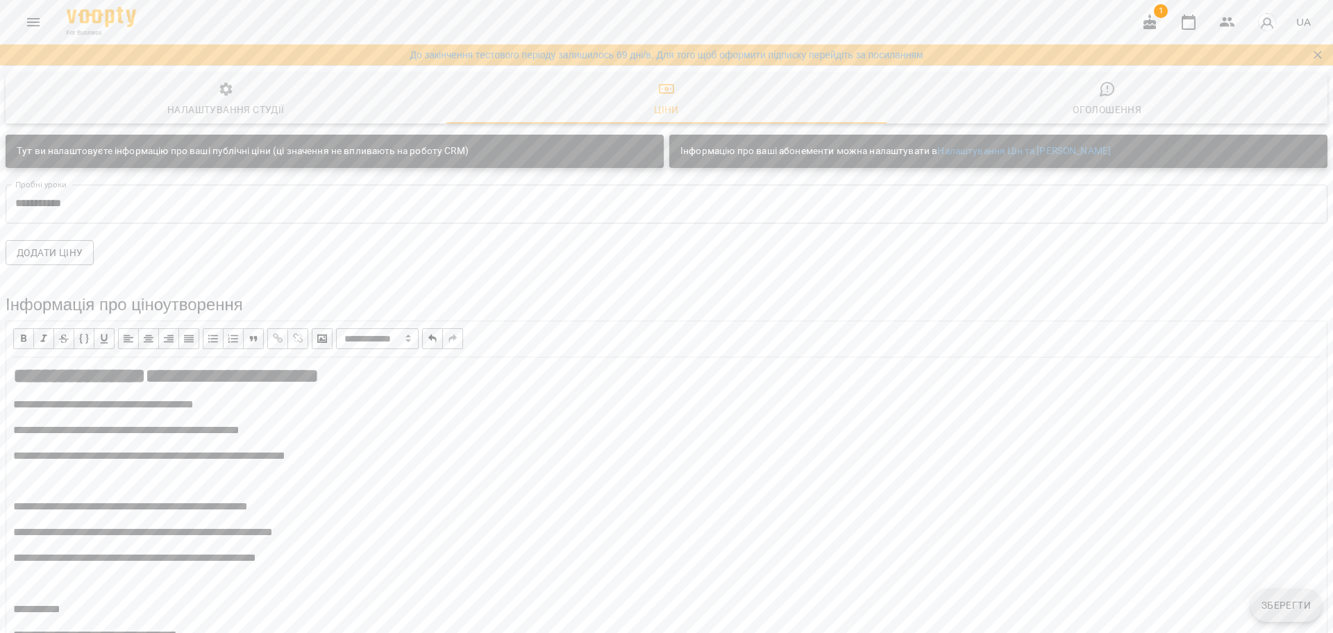
click at [402, 328] on select "**********" at bounding box center [377, 338] width 83 height 21
click at [336, 328] on select "**********" at bounding box center [377, 338] width 83 height 21
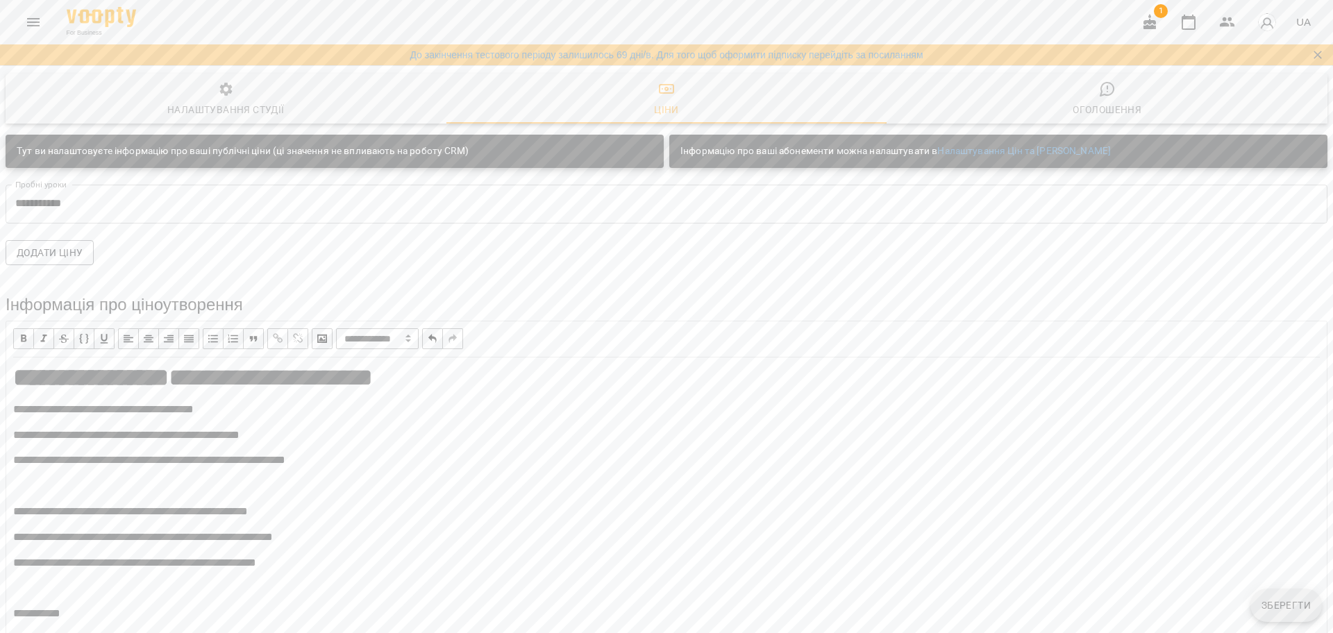
click at [398, 328] on select "**********" at bounding box center [377, 338] width 83 height 21
select select "********"
click at [336, 328] on select "**********" at bounding box center [377, 338] width 83 height 21
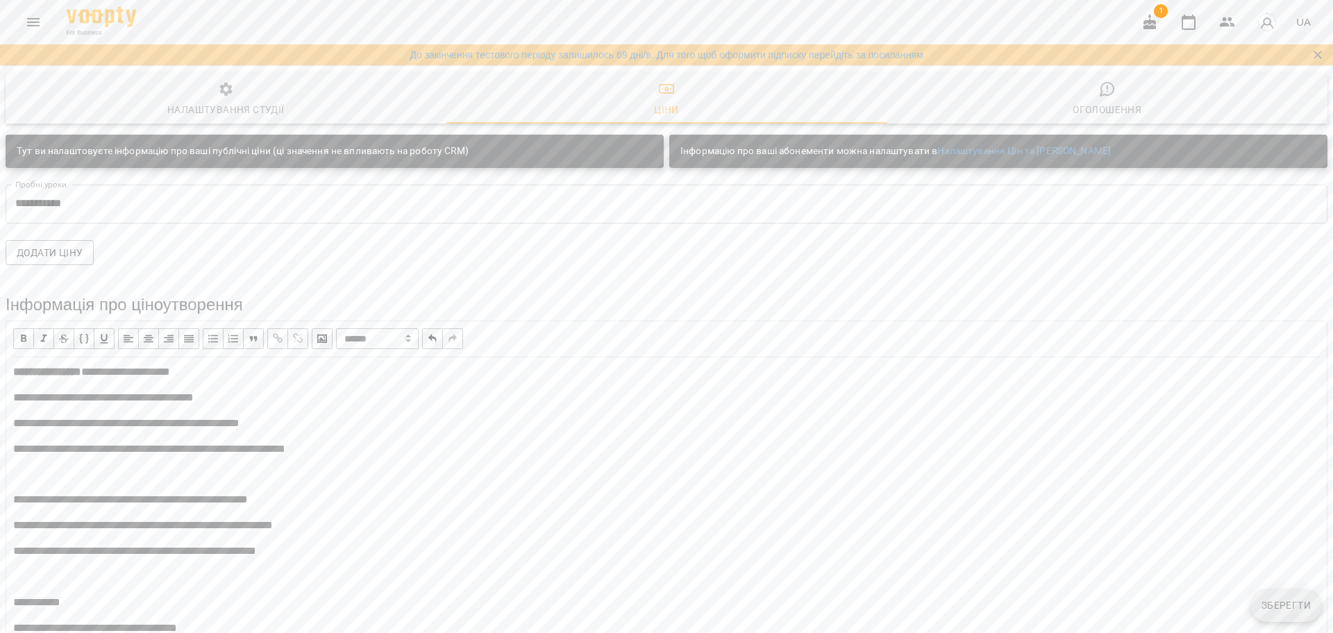
scroll to position [260, 0]
drag, startPoint x: 12, startPoint y: 340, endPoint x: 78, endPoint y: 345, distance: 66.8
click at [23, 331] on span "button" at bounding box center [23, 338] width 15 height 15
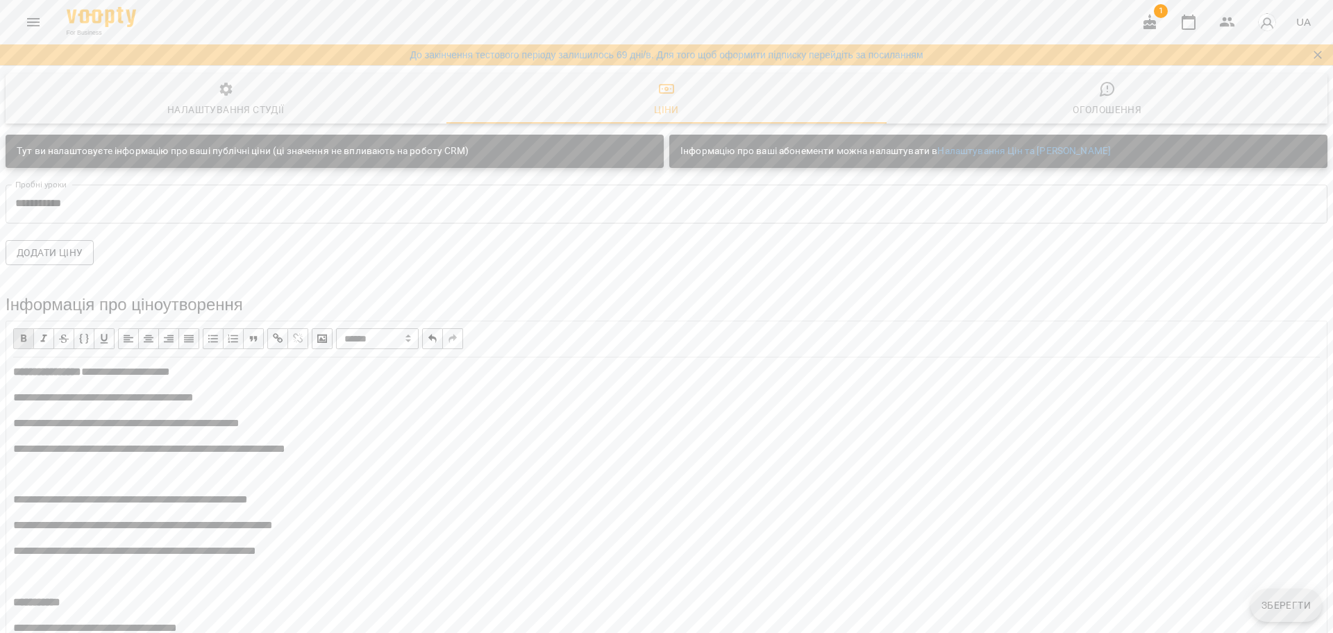
drag, startPoint x: 11, startPoint y: 233, endPoint x: 139, endPoint y: 228, distance: 127.8
drag, startPoint x: 91, startPoint y: 235, endPoint x: 59, endPoint y: 228, distance: 32.8
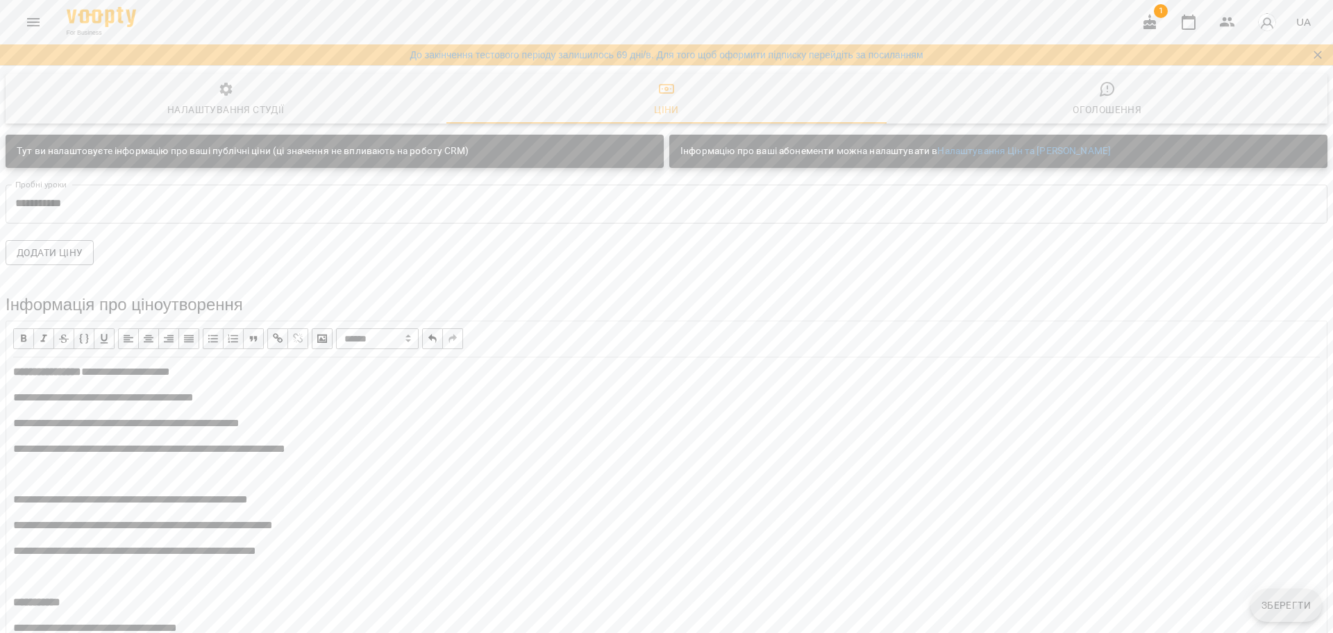
click at [21, 331] on span "button" at bounding box center [23, 338] width 15 height 15
drag, startPoint x: 16, startPoint y: 351, endPoint x: 109, endPoint y: 353, distance: 93.1
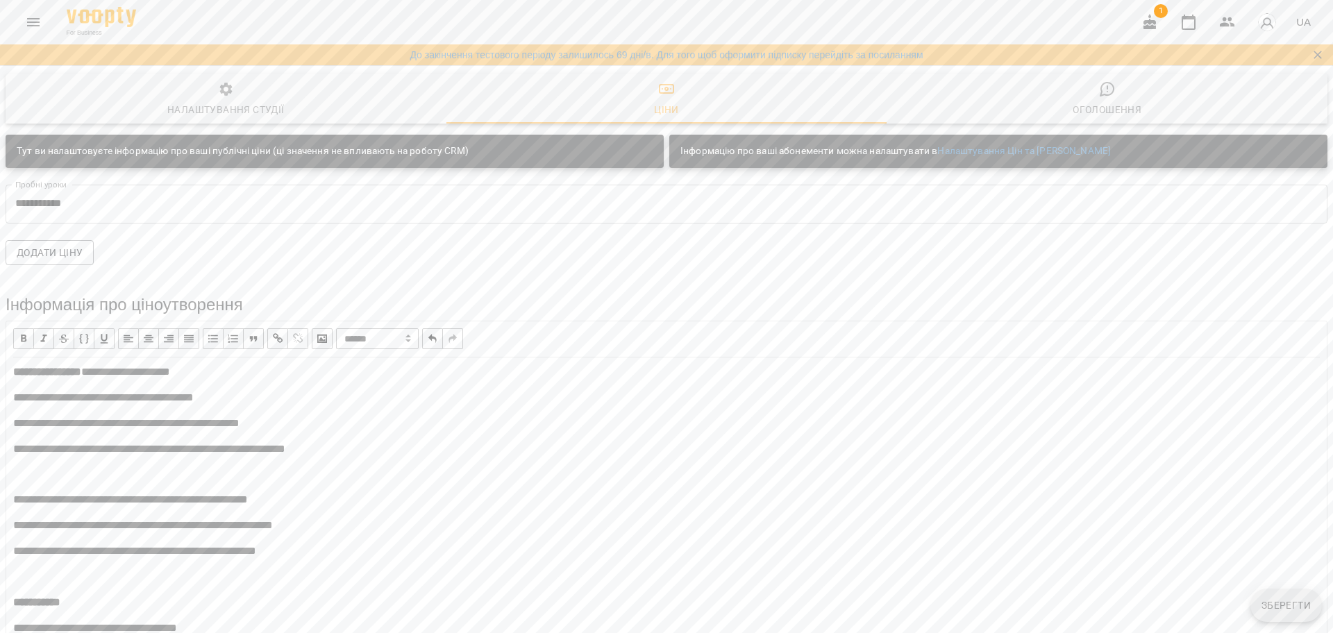
click at [19, 329] on div "**********" at bounding box center [666, 339] width 1307 height 36
click at [19, 331] on span "button" at bounding box center [23, 338] width 15 height 15
drag, startPoint x: 11, startPoint y: 458, endPoint x: 92, endPoint y: 460, distance: 81.3
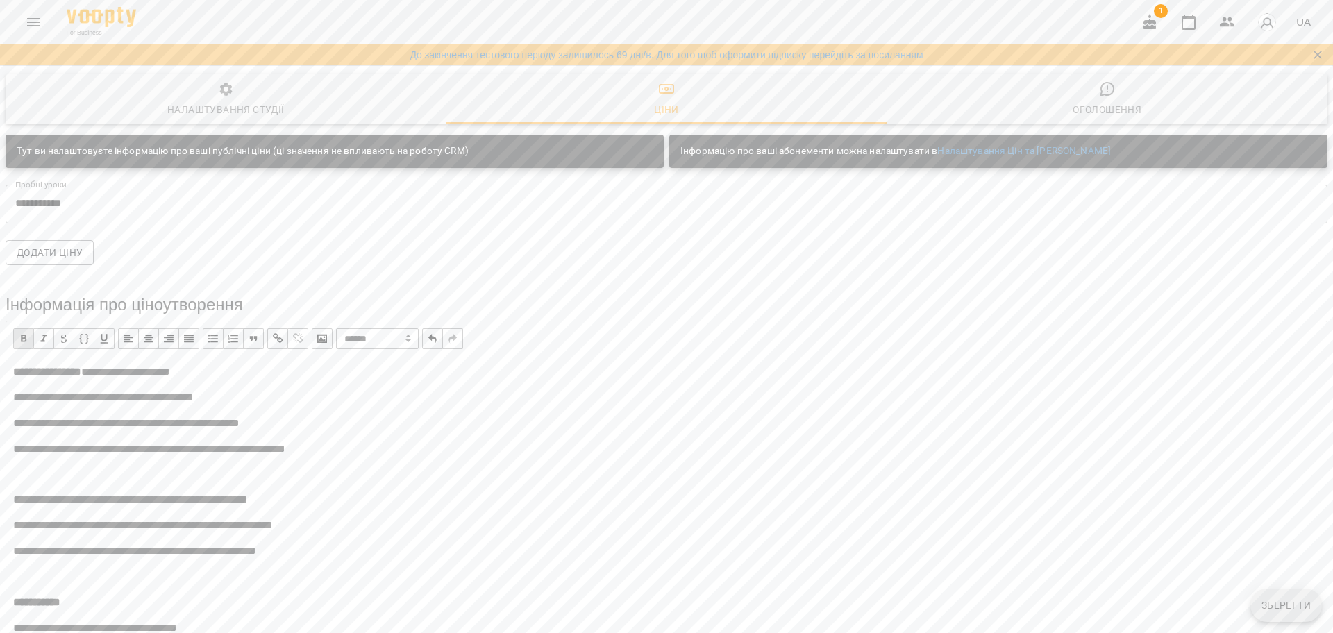
drag, startPoint x: 114, startPoint y: 458, endPoint x: 72, endPoint y: 464, distance: 42.7
drag, startPoint x: 116, startPoint y: 460, endPoint x: 8, endPoint y: 453, distance: 107.8
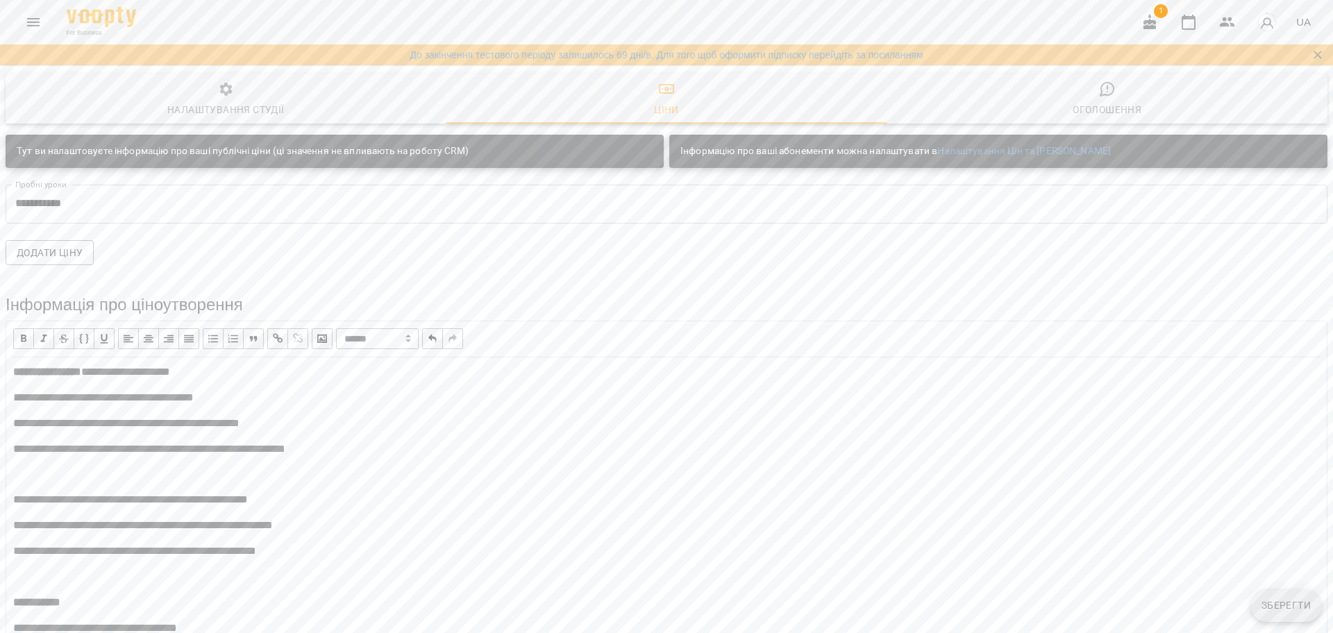
copy span "**********"
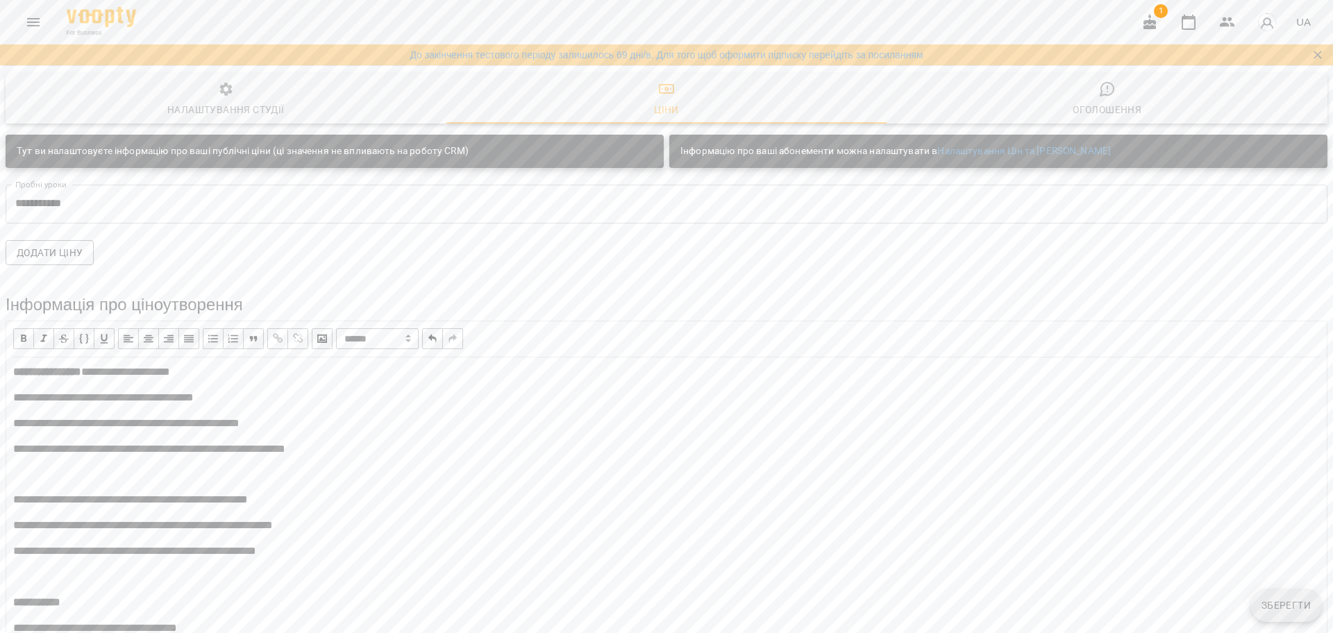
drag, startPoint x: 8, startPoint y: 457, endPoint x: 115, endPoint y: 454, distance: 106.3
click at [25, 340] on span "button" at bounding box center [23, 338] width 15 height 15
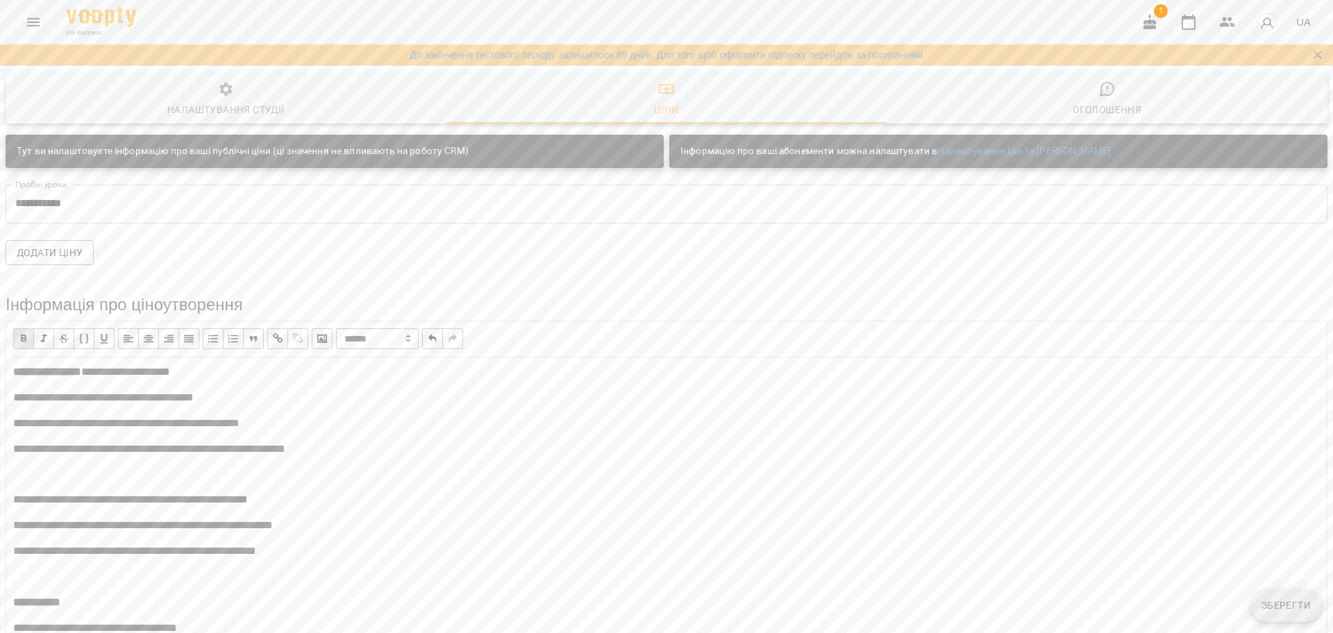
scroll to position [608, 0]
click at [1275, 597] on span "Зберегти" at bounding box center [1286, 605] width 49 height 17
drag, startPoint x: 37, startPoint y: 31, endPoint x: 34, endPoint y: 42, distance: 10.8
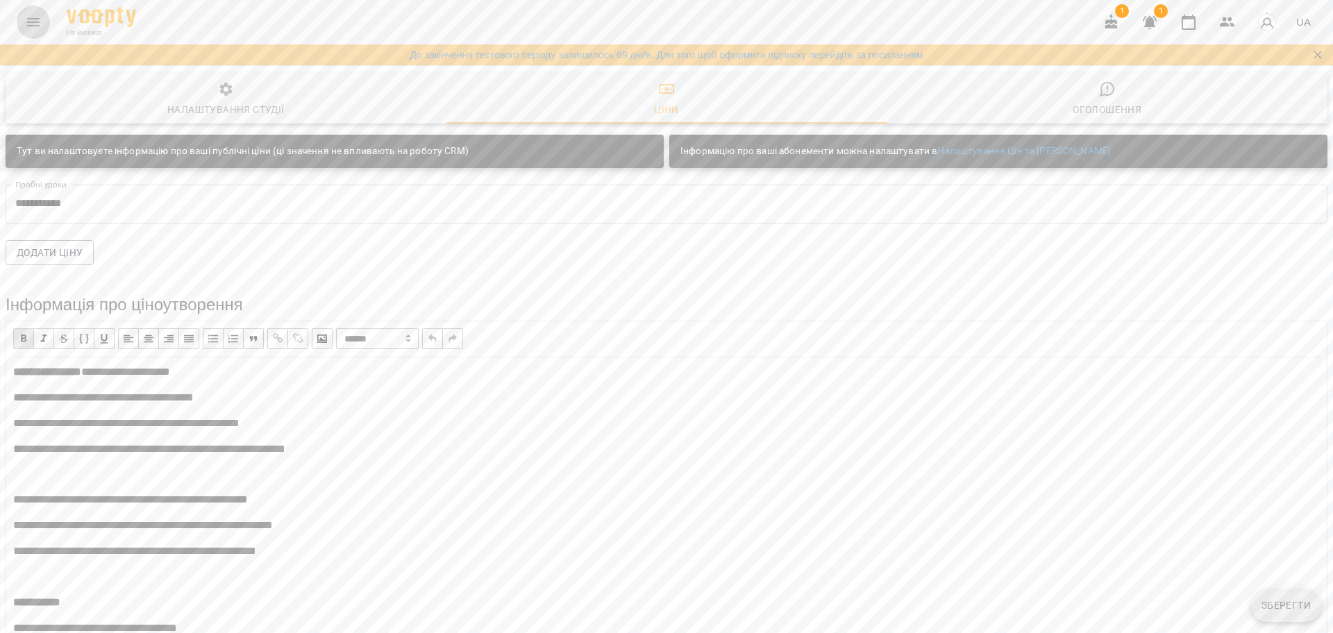
click at [34, 42] on div "For Business 1 1 UA" at bounding box center [666, 22] width 1333 height 44
click at [35, 29] on icon "Menu" at bounding box center [33, 22] width 17 height 17
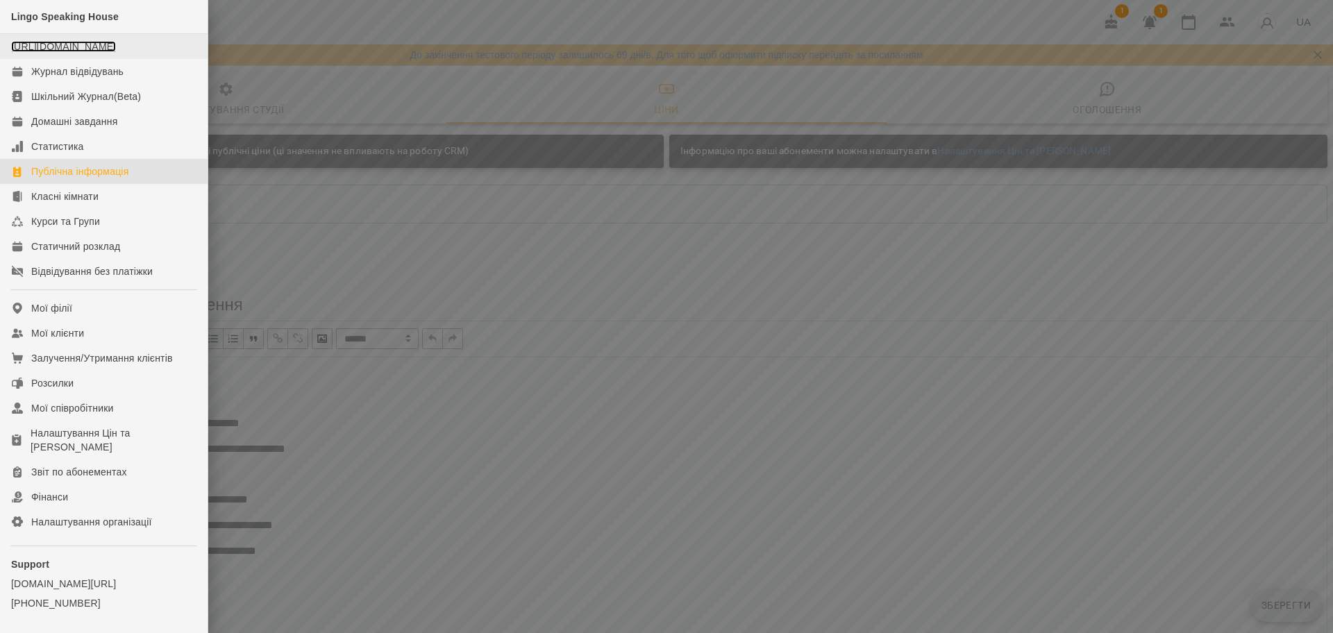
click at [48, 52] on link "[URL][DOMAIN_NAME]" at bounding box center [63, 46] width 105 height 11
click at [56, 415] on div "Мої співробітники" at bounding box center [72, 408] width 83 height 14
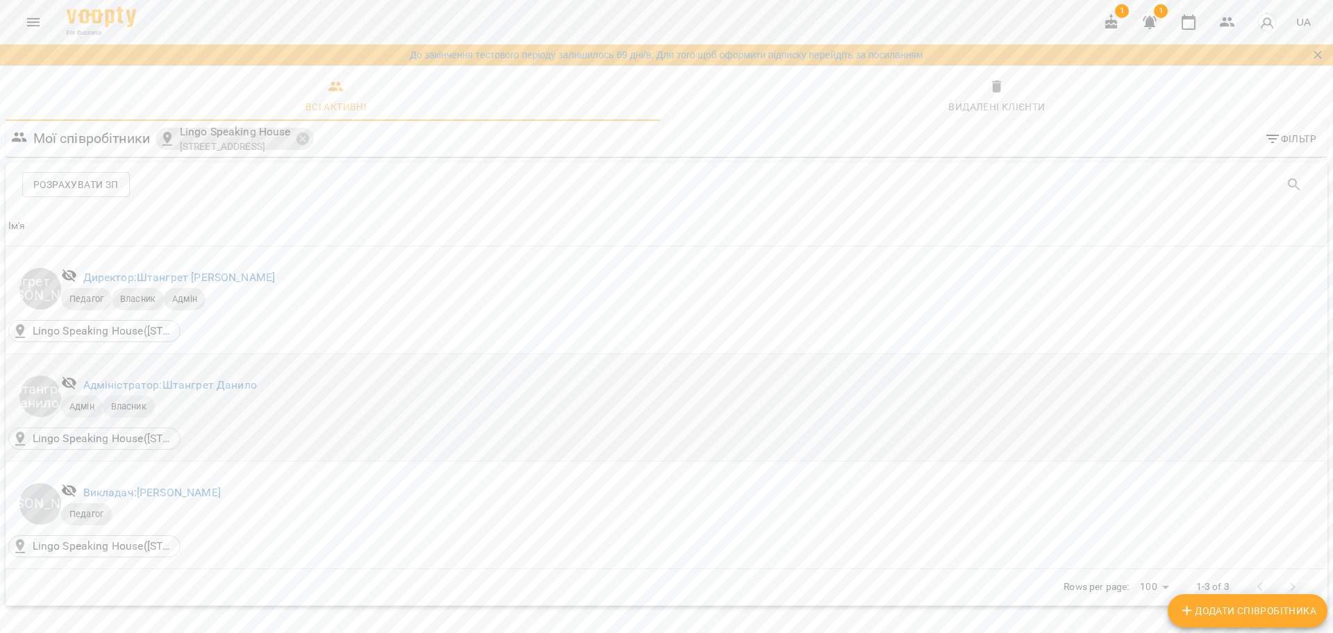
scroll to position [47, 0]
click at [202, 482] on div "Викладач: [PERSON_NAME]" at bounding box center [152, 493] width 143 height 22
click at [202, 486] on link "Викладач: [PERSON_NAME]" at bounding box center [151, 492] width 137 height 13
click at [202, 442] on div "Всі активні Видалені клієнти Мої співробітники Lingo Speaking House [GEOGRAPHIC…" at bounding box center [666, 366] width 1333 height 596
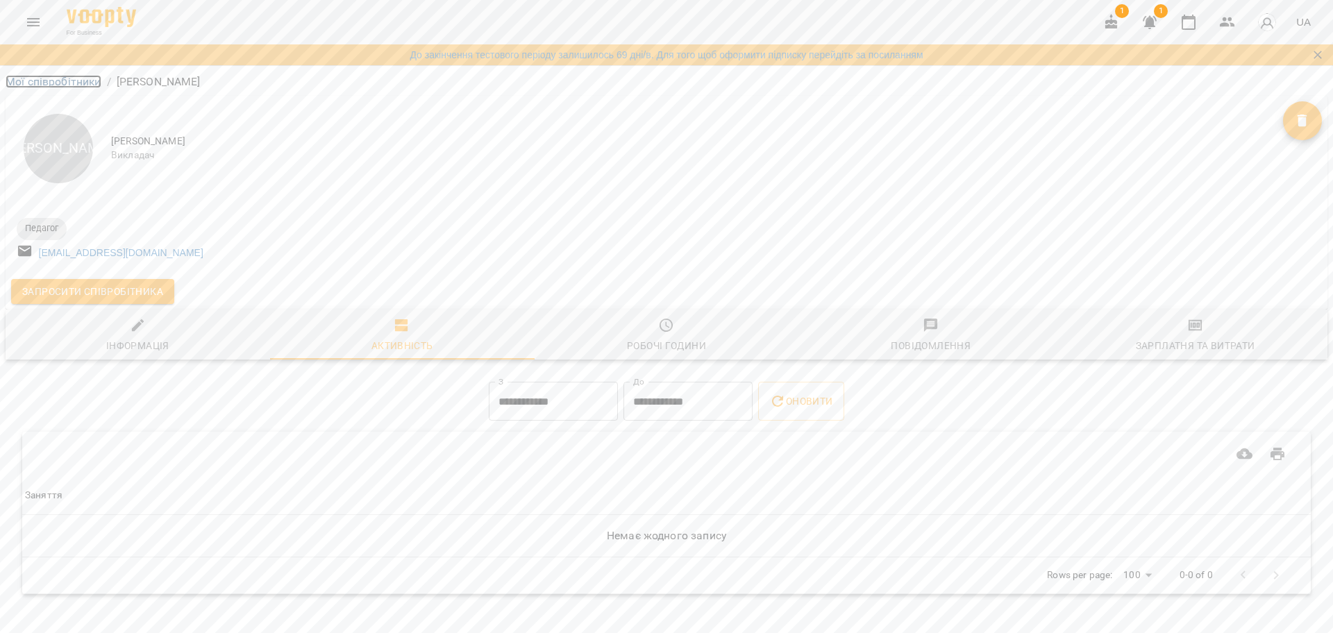
click at [30, 83] on link "Мої співробітники" at bounding box center [54, 81] width 96 height 13
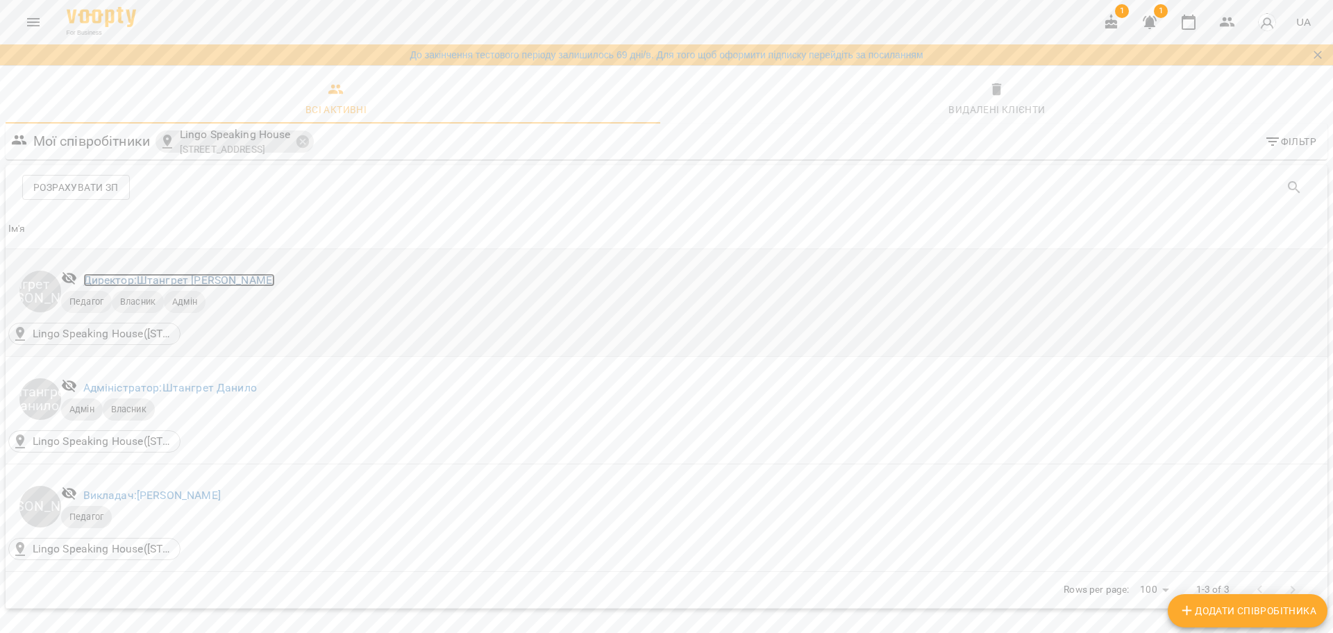
click at [178, 276] on link "Директор: [PERSON_NAME]" at bounding box center [179, 280] width 192 height 13
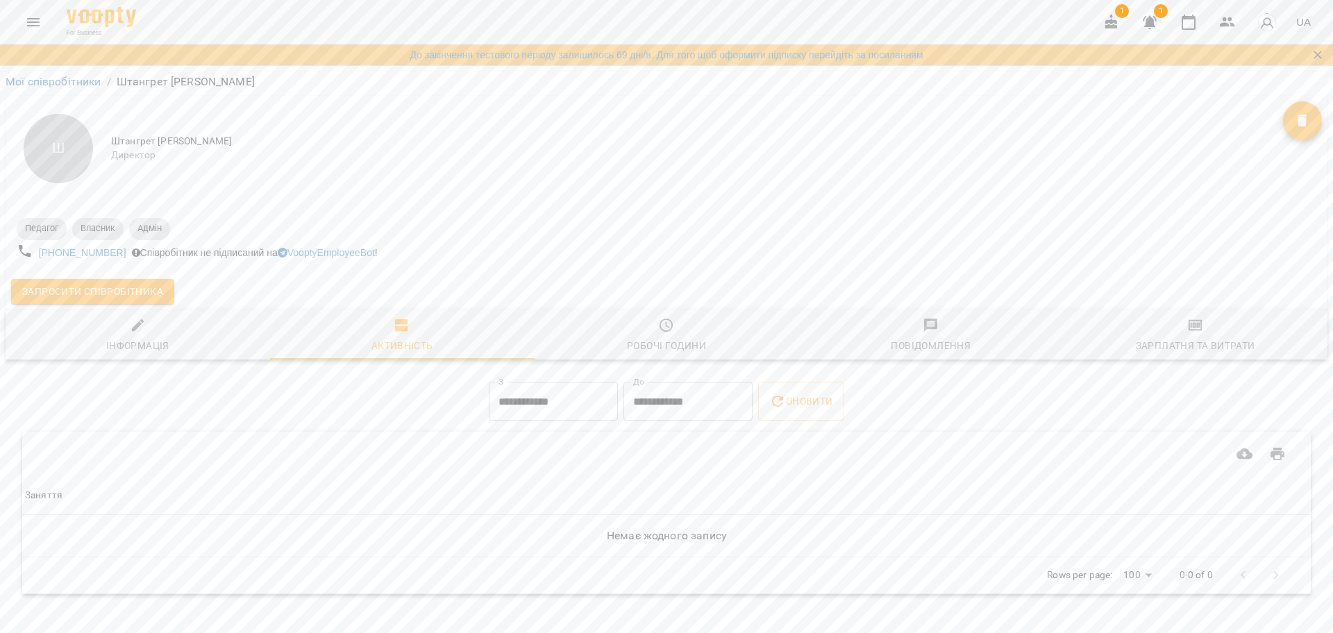
click at [72, 74] on li "Мої співробітники" at bounding box center [54, 82] width 96 height 17
click at [68, 83] on link "Мої співробітники" at bounding box center [54, 81] width 96 height 13
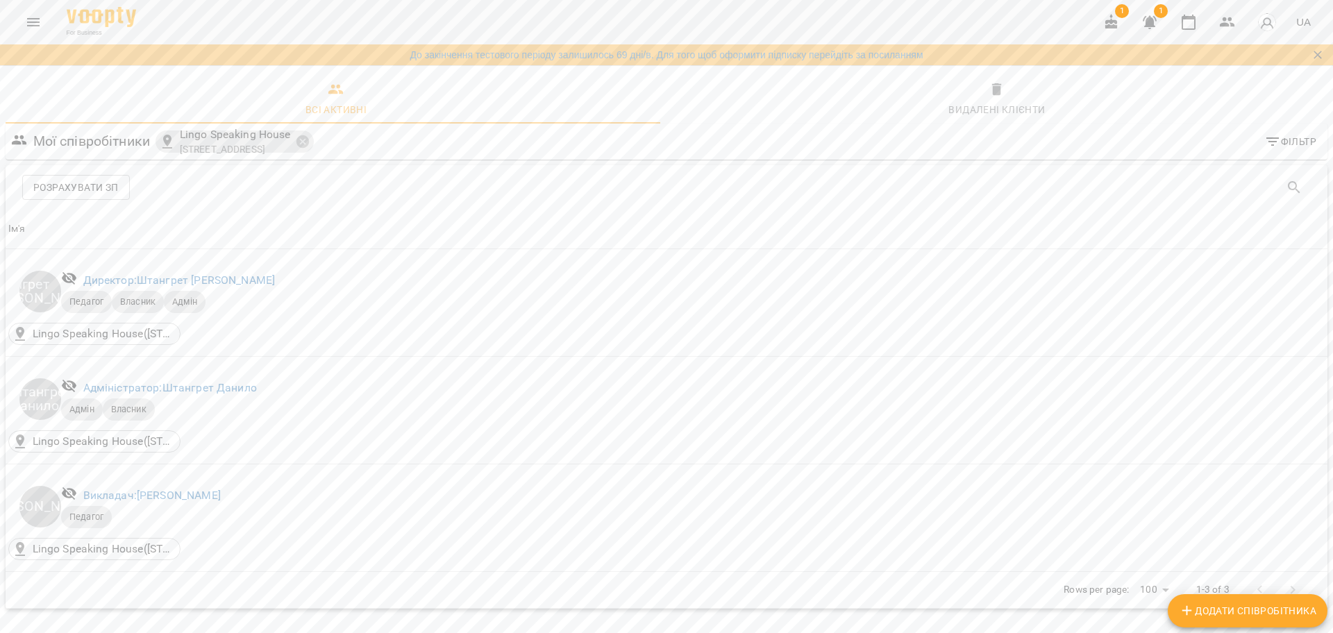
click at [16, 22] on div "For Business 1 1 UA" at bounding box center [666, 22] width 1333 height 44
click at [43, 26] on button "Menu" at bounding box center [33, 22] width 33 height 33
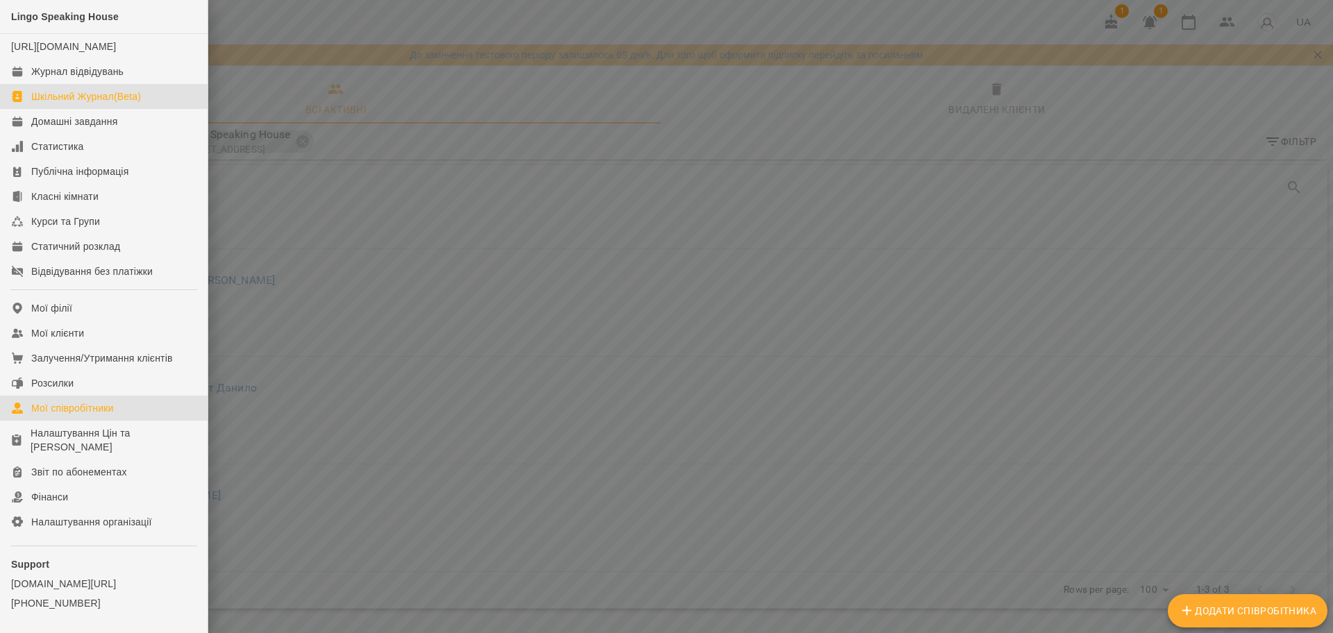
click at [73, 103] on div "Шкільний Журнал(Beta)" at bounding box center [86, 97] width 110 height 14
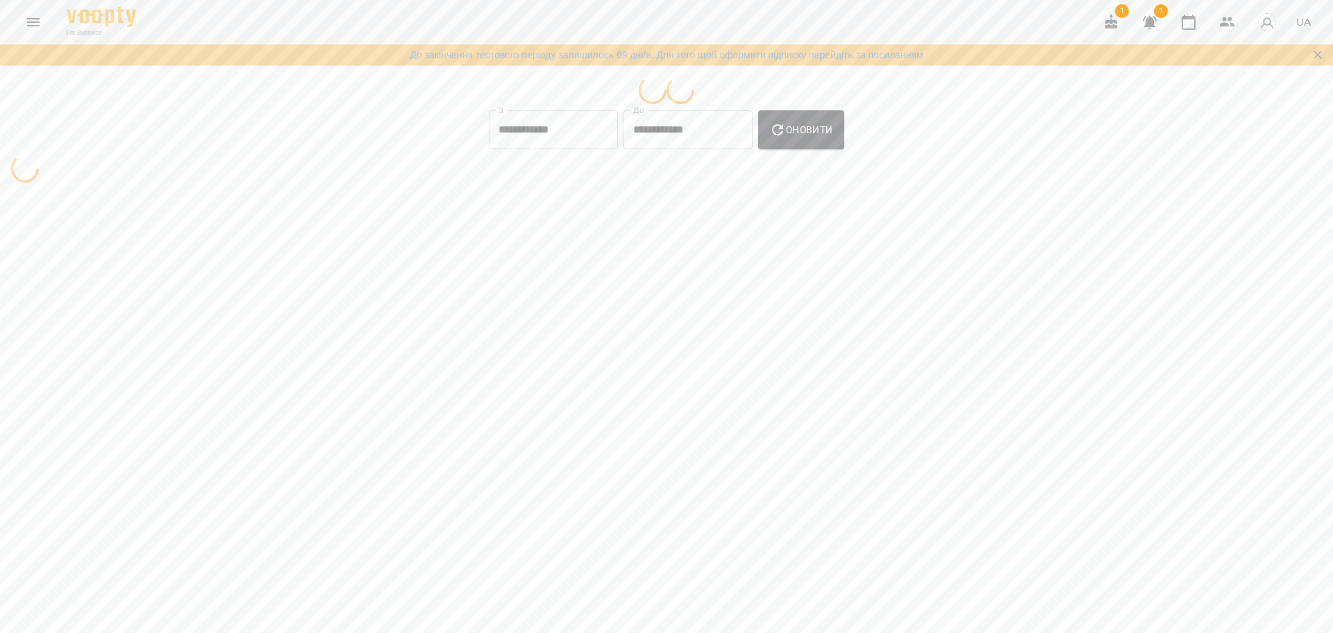
select select "**********"
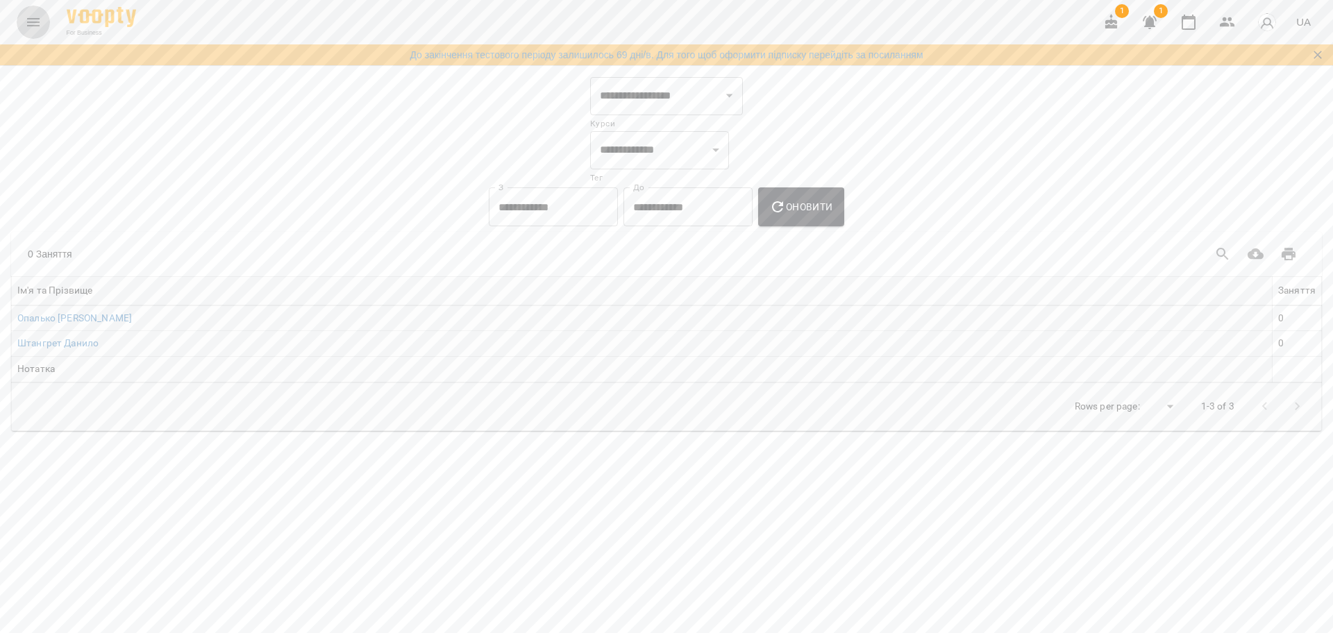
click at [40, 17] on icon "Menu" at bounding box center [33, 22] width 17 height 17
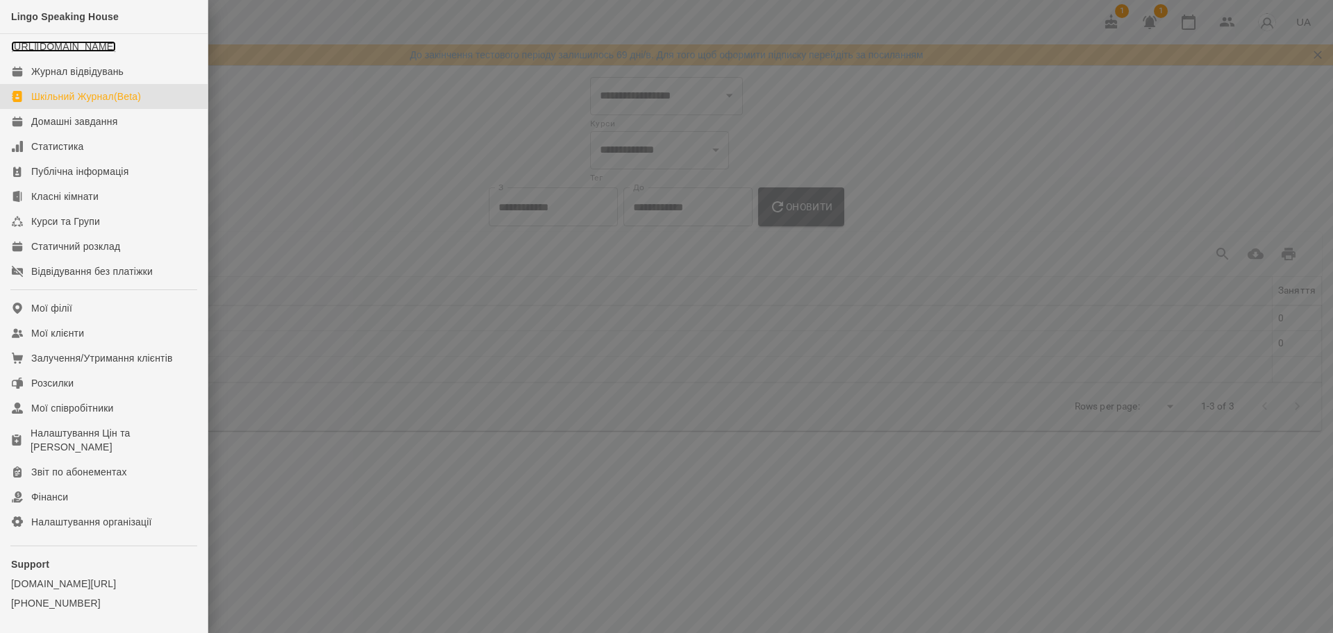
click at [55, 52] on link "[URL][DOMAIN_NAME]" at bounding box center [63, 46] width 105 height 11
click at [62, 153] on div "Статистика" at bounding box center [57, 147] width 53 height 14
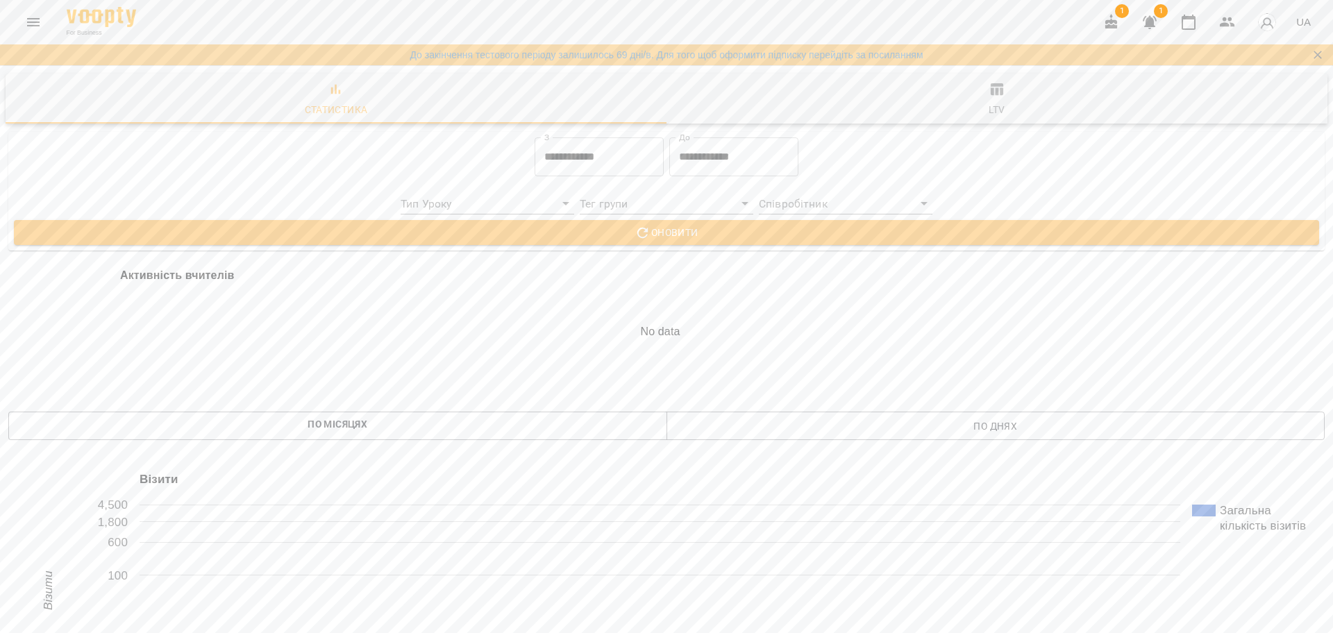
click at [49, 15] on div "For Business 1 1 UA" at bounding box center [666, 22] width 1333 height 44
click at [33, 14] on icon "Menu" at bounding box center [33, 22] width 17 height 17
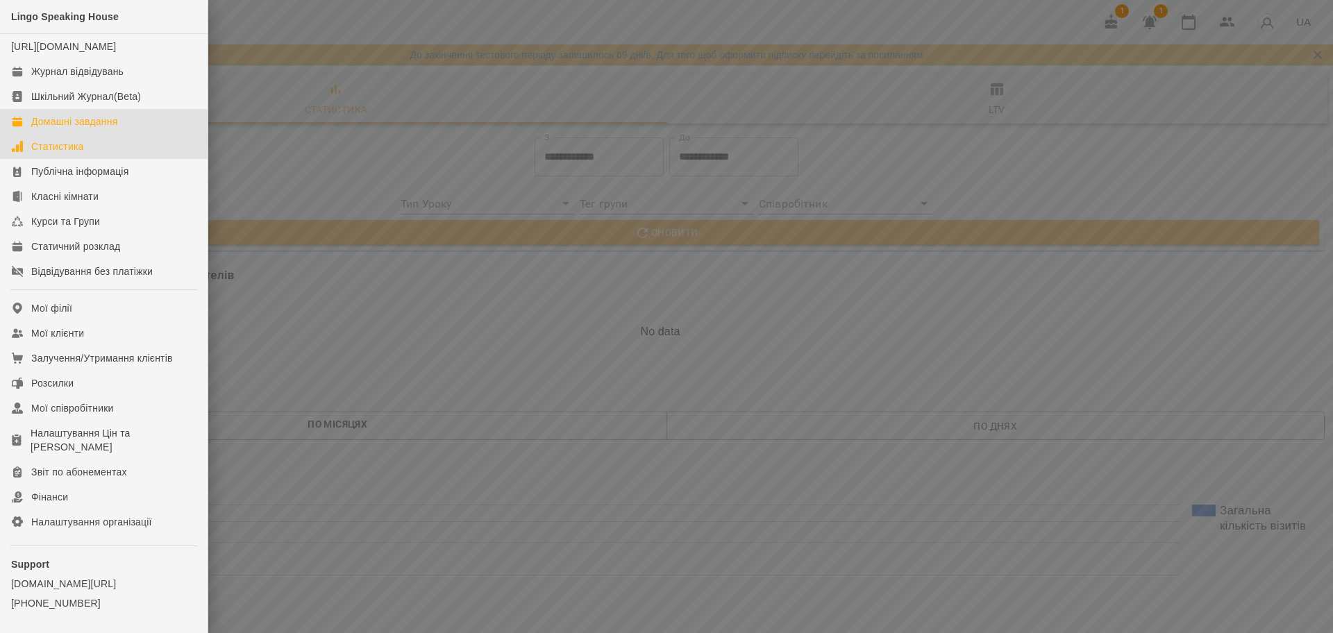
click at [53, 128] on div "Домашні завдання" at bounding box center [74, 122] width 86 height 14
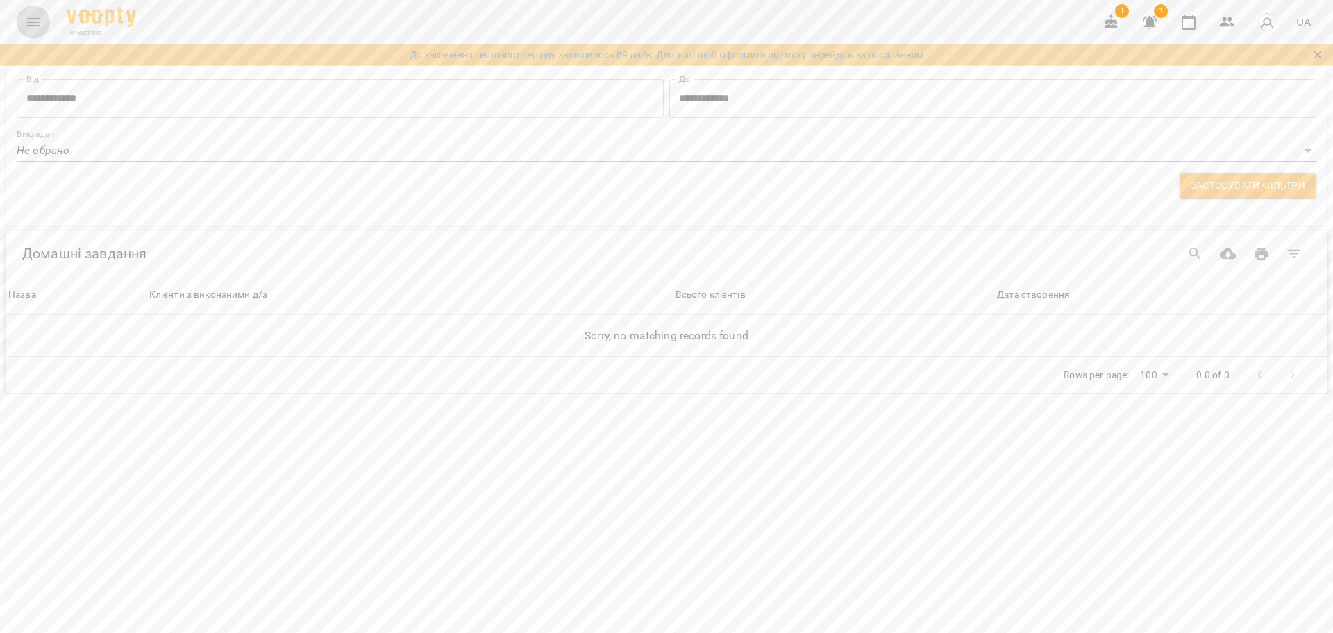
click at [32, 32] on button "Menu" at bounding box center [33, 22] width 33 height 33
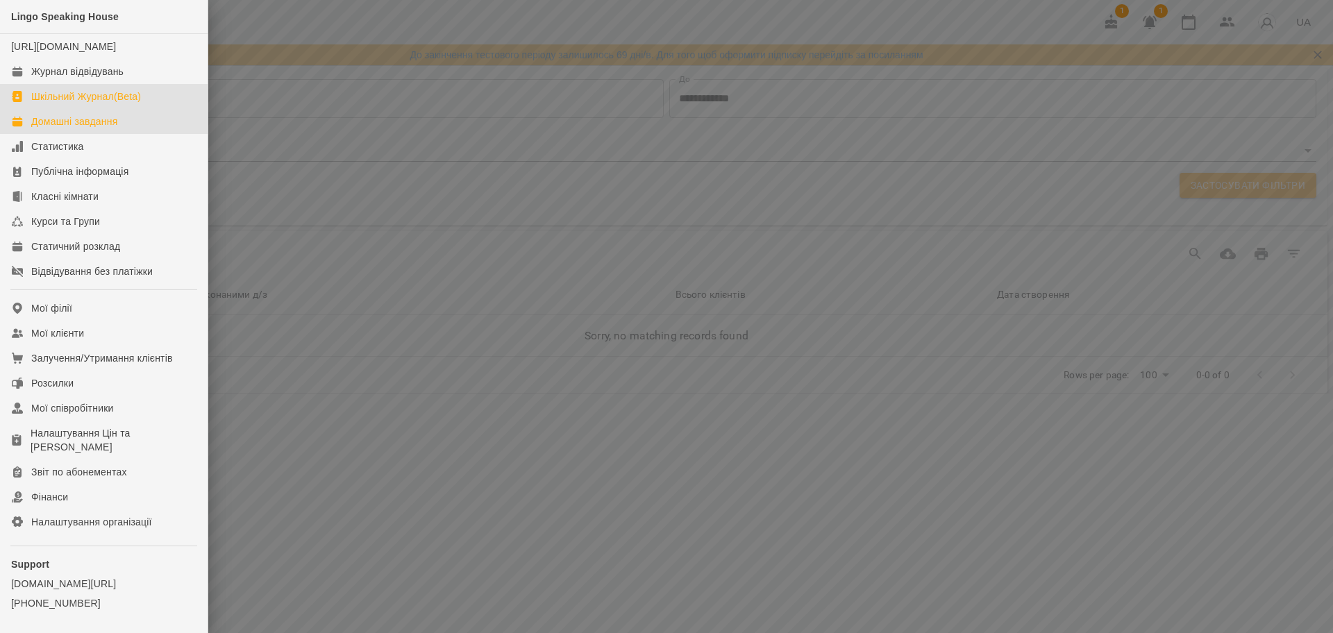
click at [60, 103] on div "Шкільний Журнал(Beta)" at bounding box center [86, 97] width 110 height 14
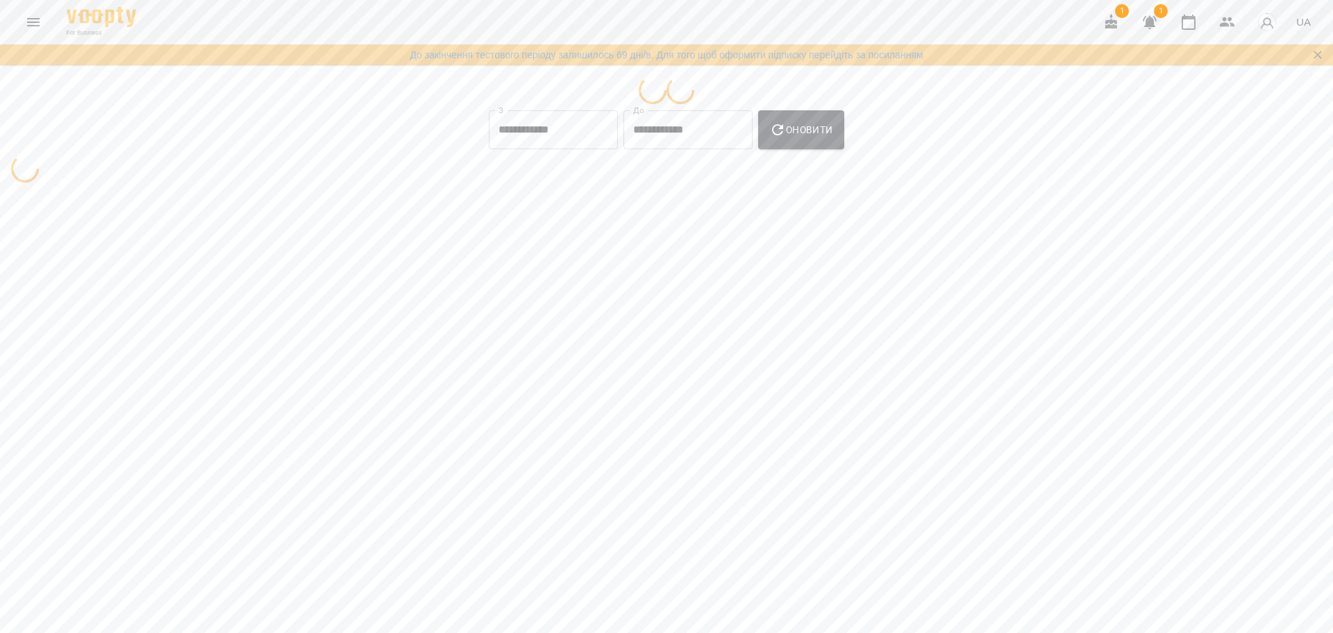
select select "**********"
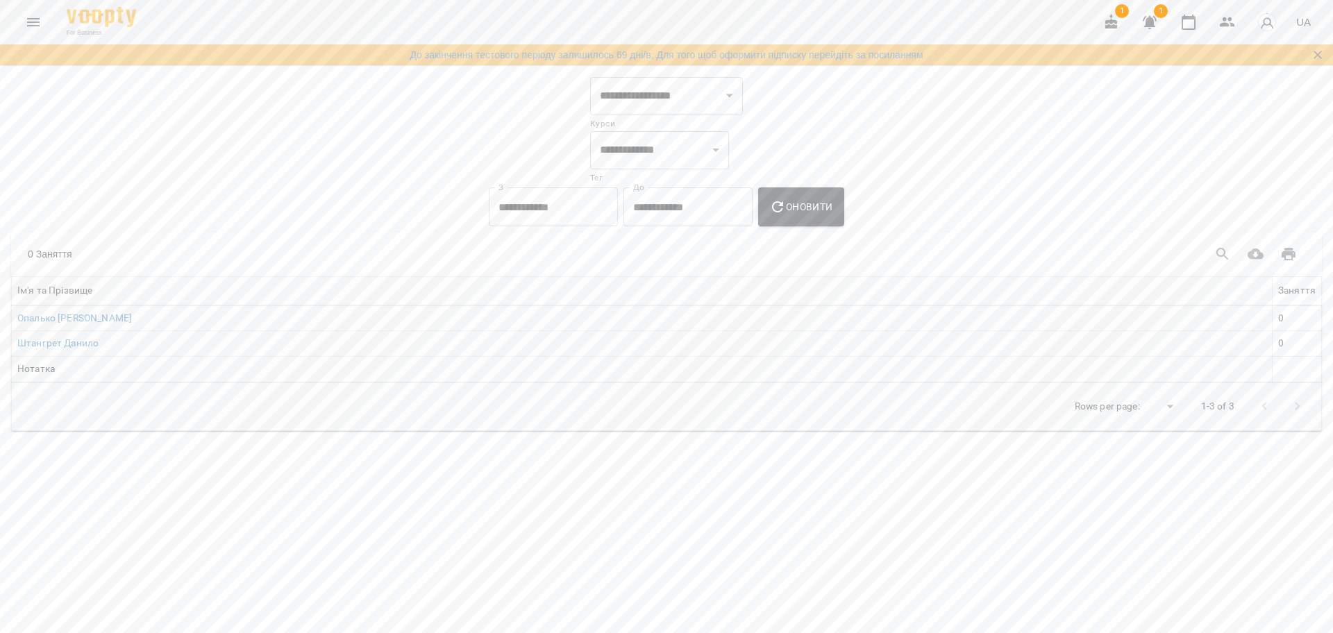
click at [26, 21] on icon "Menu" at bounding box center [33, 22] width 17 height 17
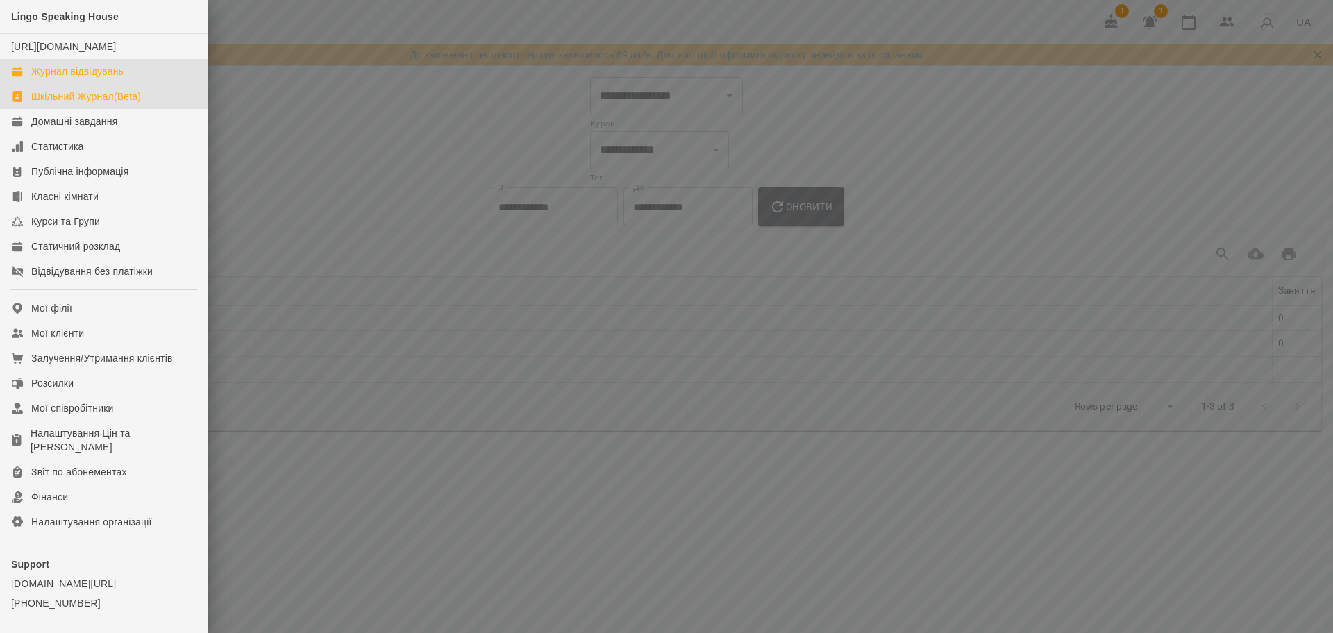
click at [70, 78] on div "Журнал відвідувань" at bounding box center [77, 72] width 92 height 14
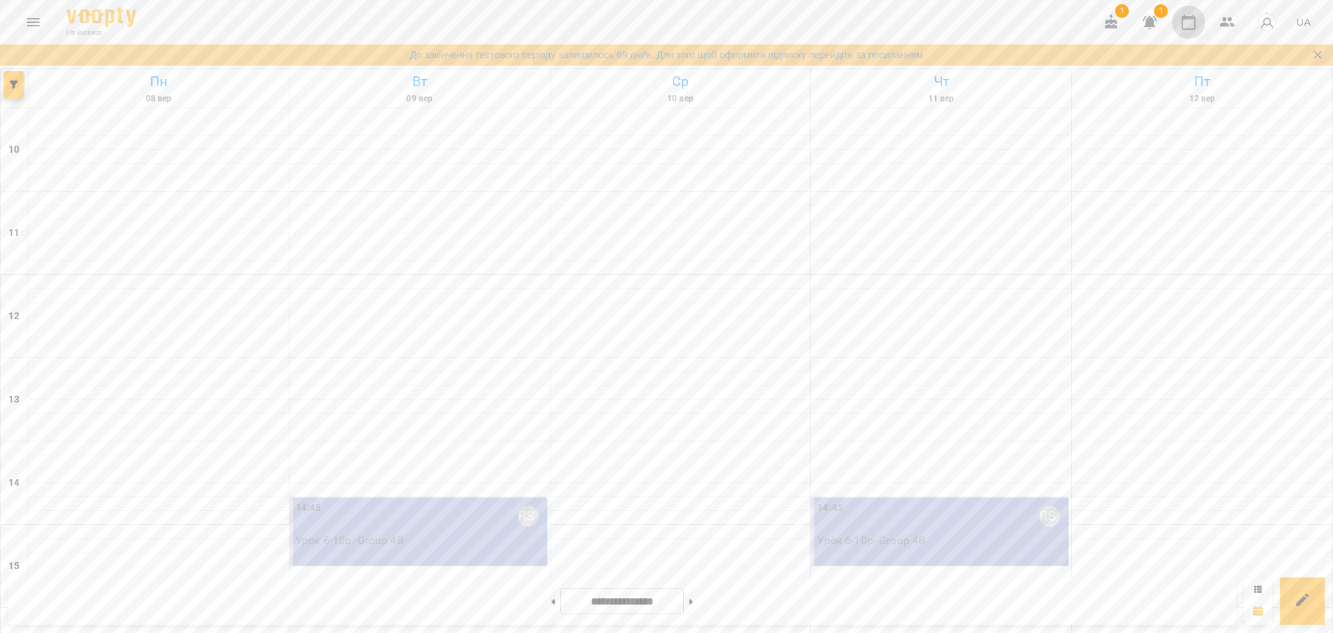
click at [1181, 22] on icon "button" at bounding box center [1188, 22] width 17 height 17
click at [1189, 22] on icon "button" at bounding box center [1188, 22] width 17 height 17
click at [1257, 587] on icon at bounding box center [1258, 589] width 8 height 8
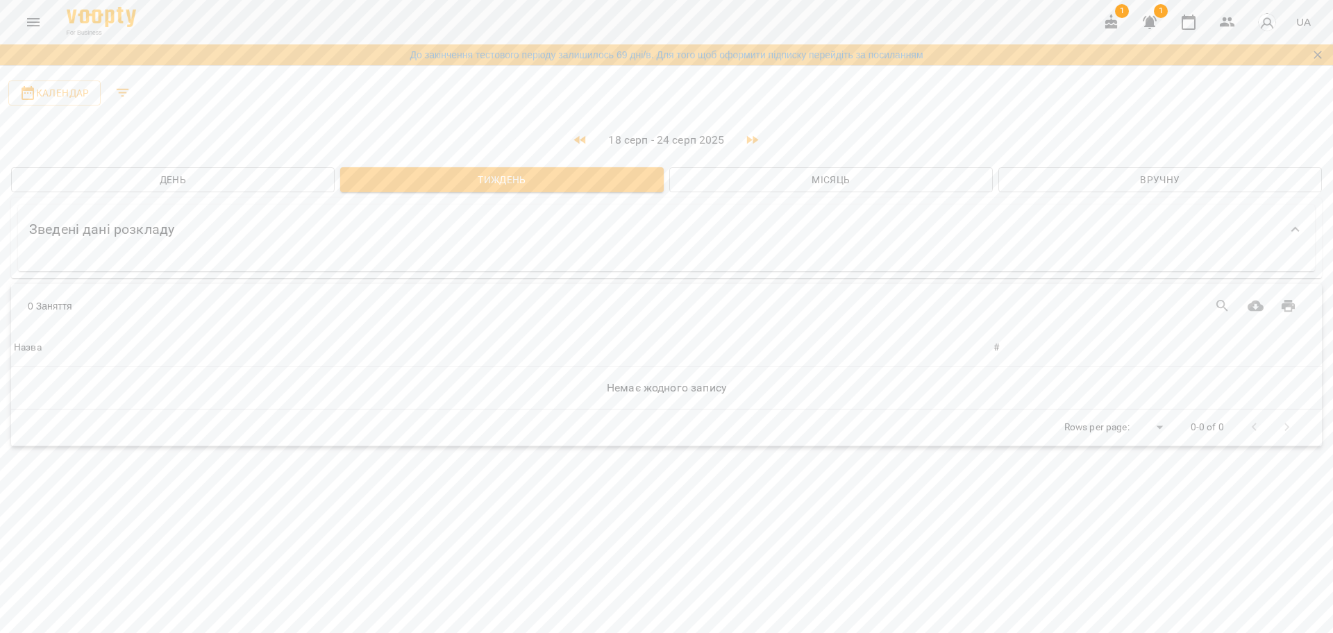
click at [750, 151] on button "button" at bounding box center [752, 140] width 33 height 33
click at [1145, 26] on icon "button" at bounding box center [1149, 22] width 17 height 17
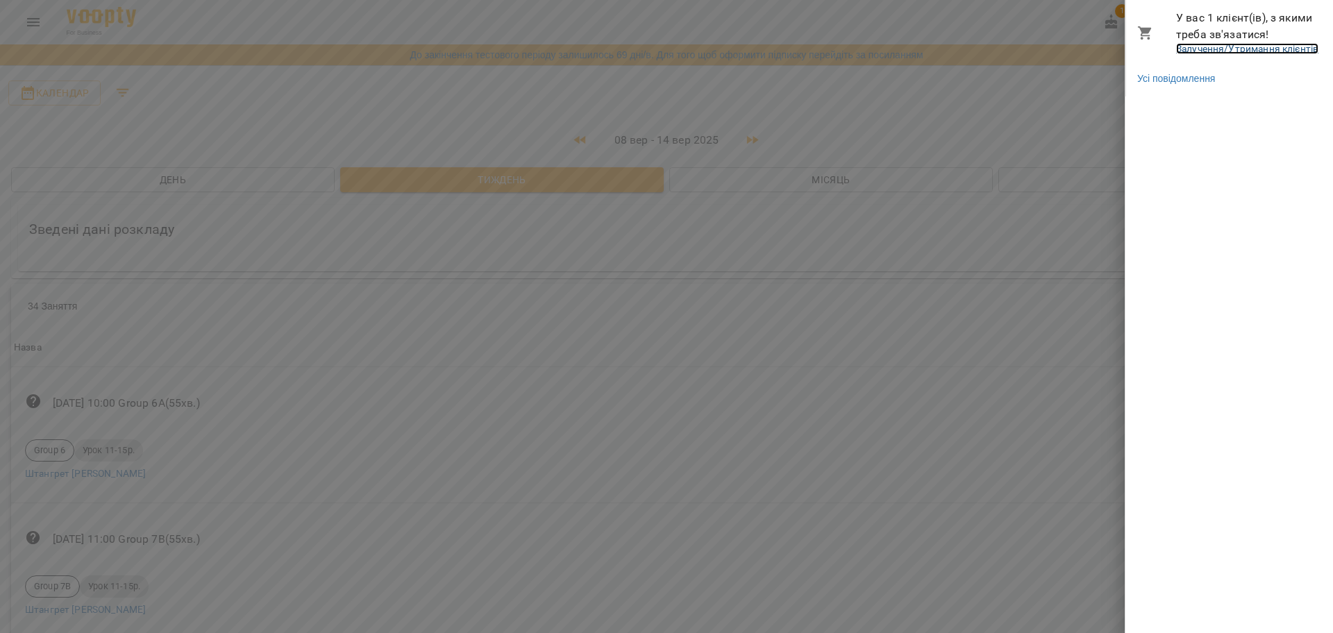
click at [1219, 48] on link "Залучення/Утримання клієнтів" at bounding box center [1247, 48] width 142 height 11
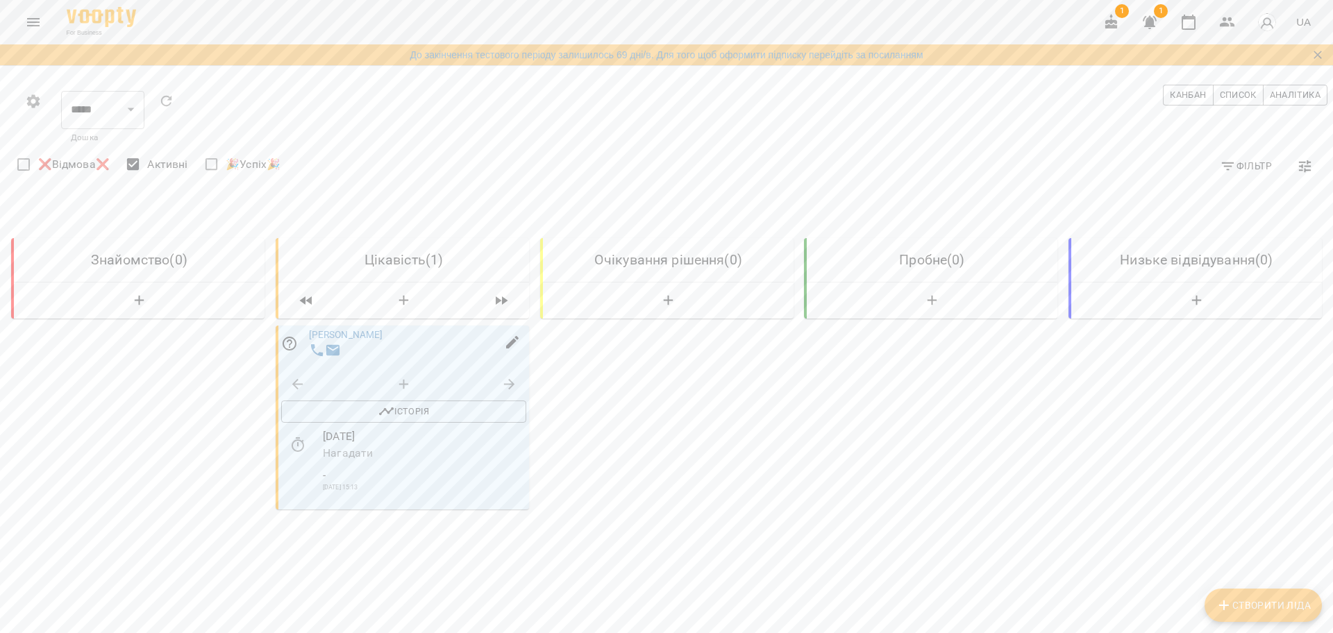
click at [505, 349] on icon "button" at bounding box center [512, 342] width 17 height 17
select select "**"
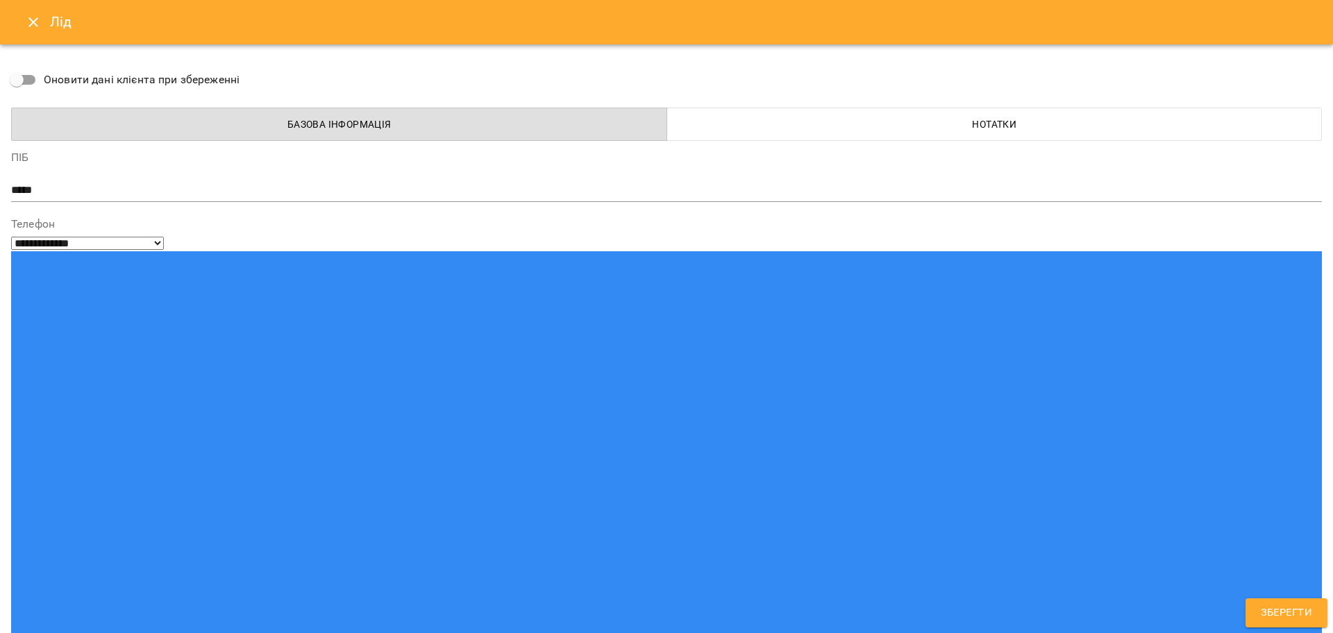
click at [896, 134] on button "Нотатки" at bounding box center [995, 124] width 656 height 33
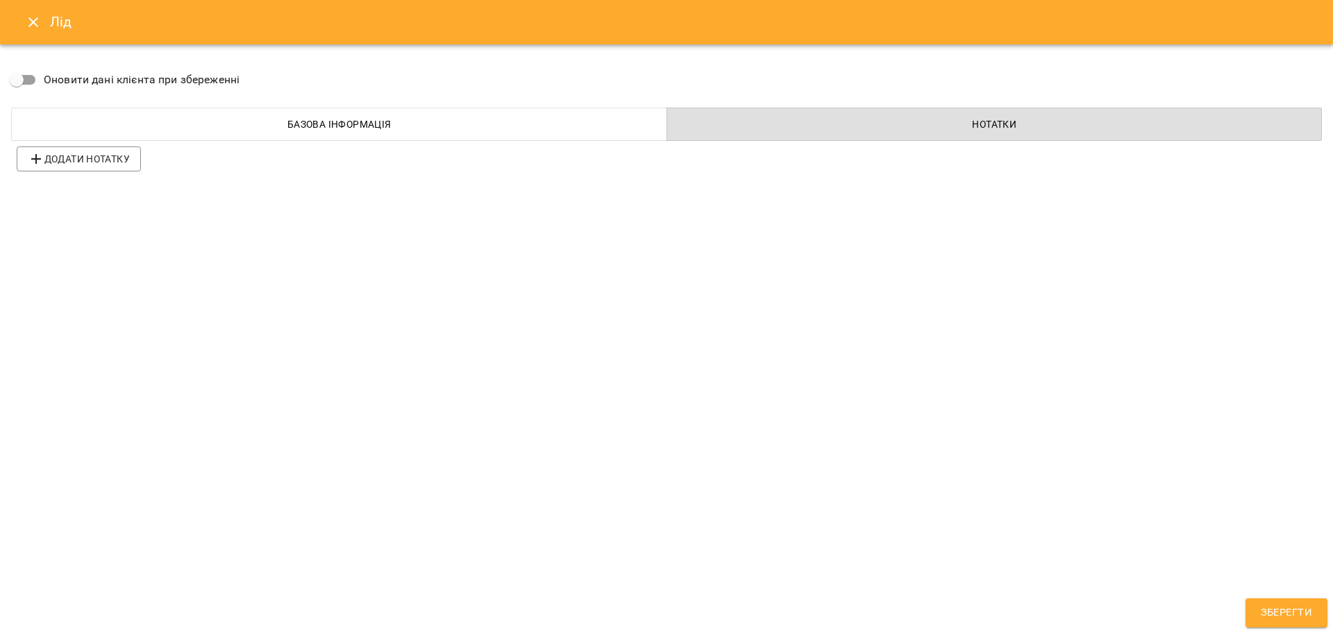
click at [509, 120] on span "Базова інформація" at bounding box center [339, 124] width 639 height 17
select select "**"
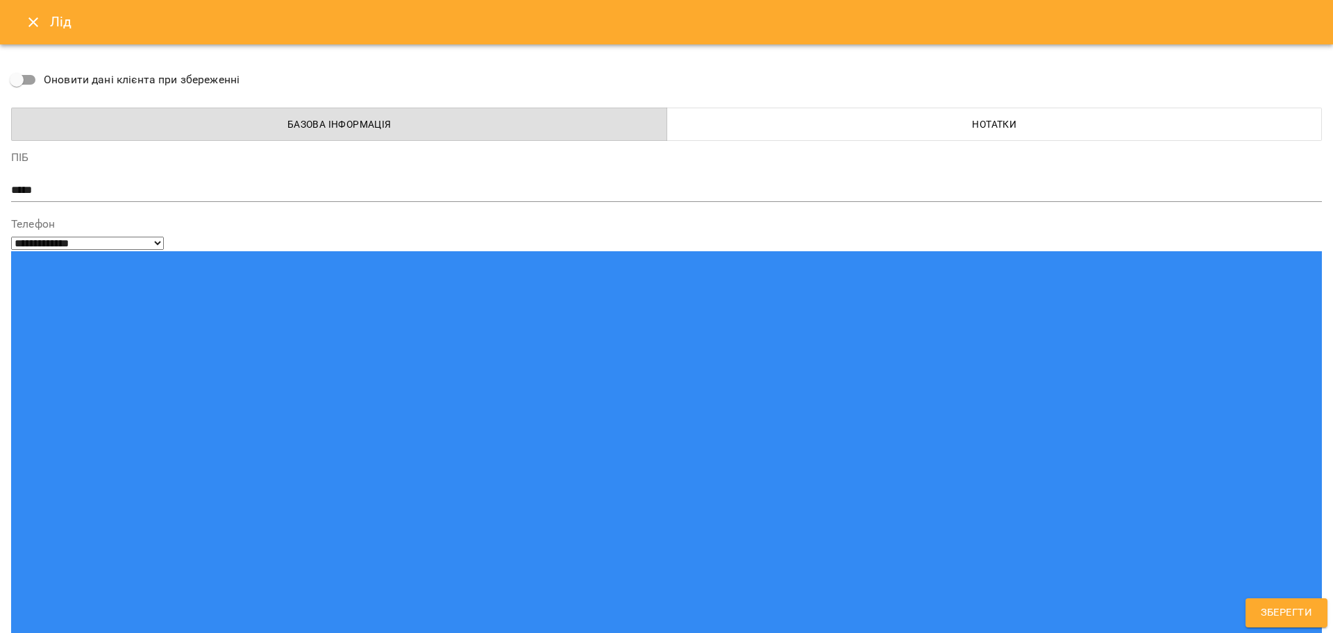
scroll to position [66, 0]
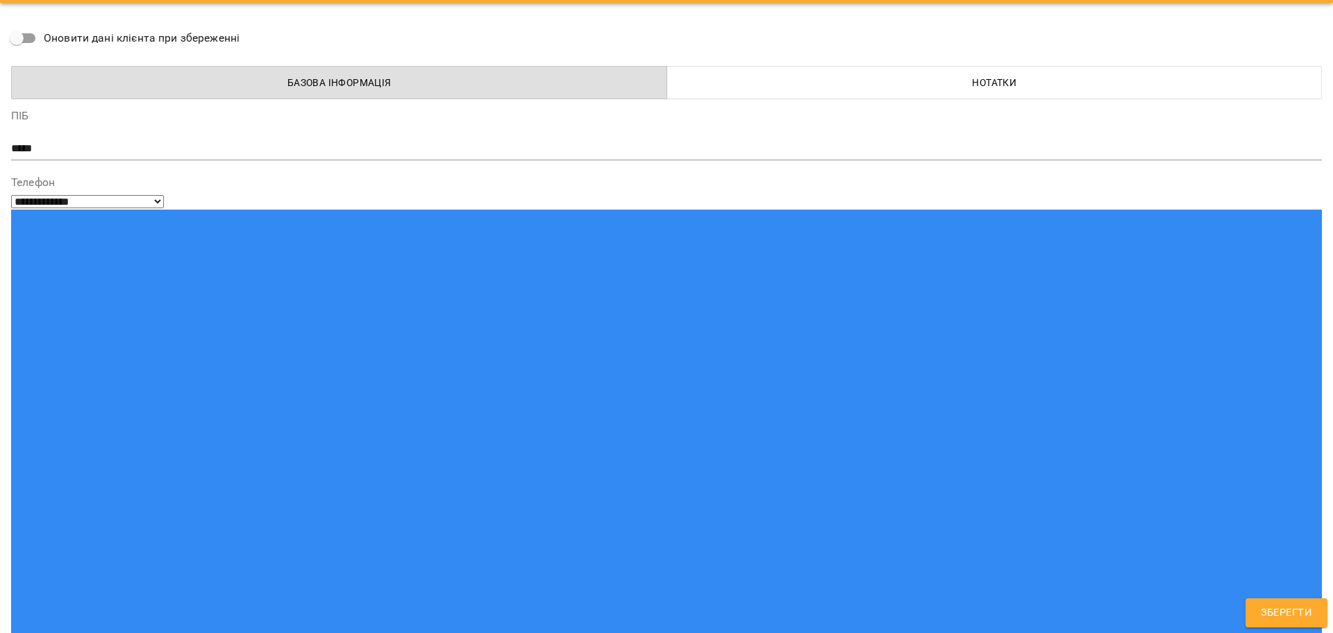
scroll to position [0, 0]
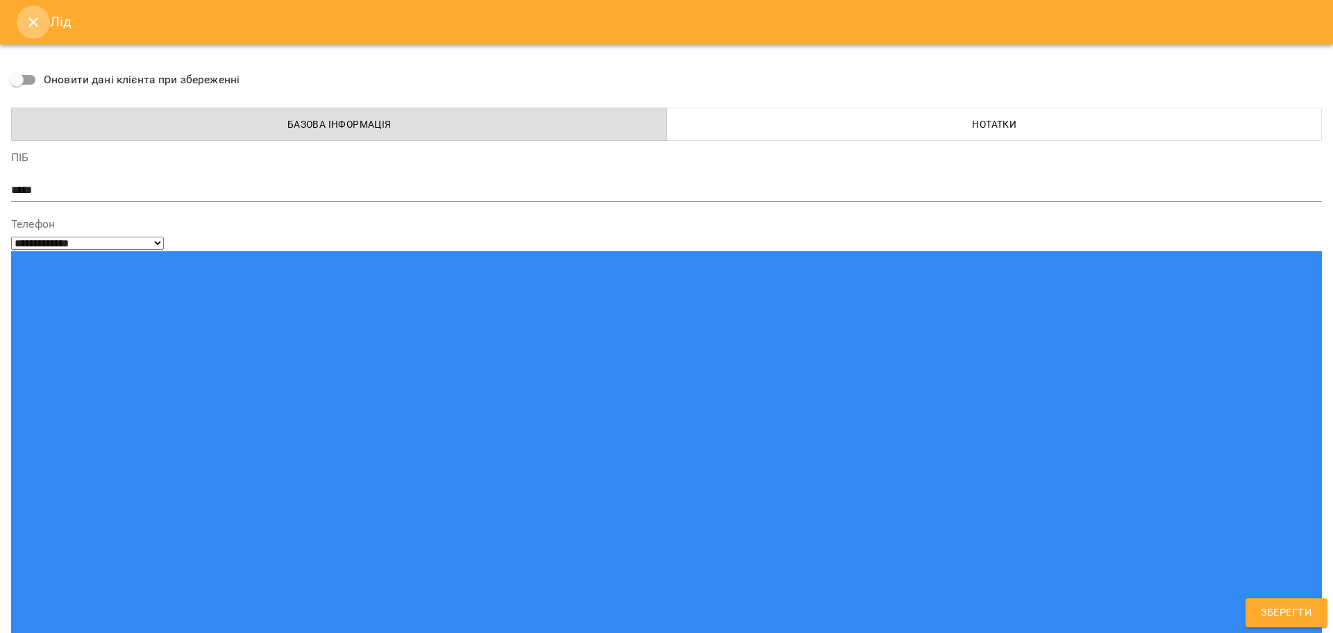
click at [34, 17] on icon "Close" at bounding box center [33, 22] width 17 height 17
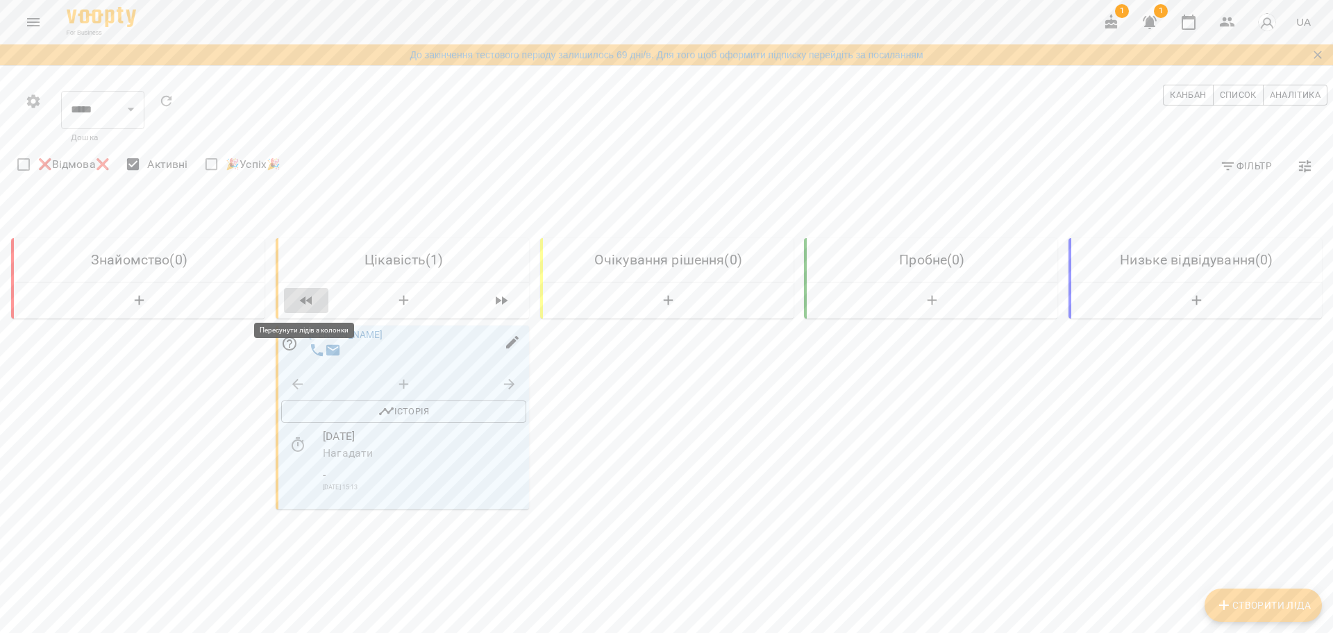
click at [308, 297] on icon "button" at bounding box center [306, 300] width 17 height 17
select select "*"
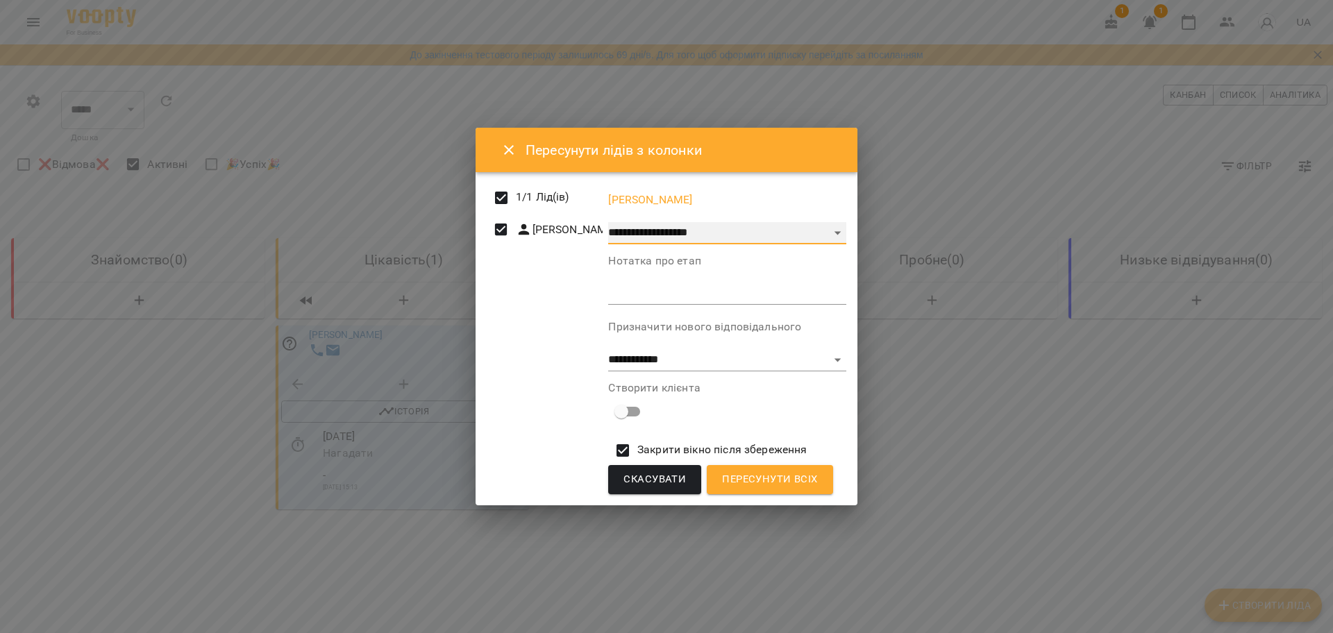
click at [671, 222] on select "**********" at bounding box center [726, 233] width 237 height 22
click at [615, 222] on select "**********" at bounding box center [726, 233] width 237 height 22
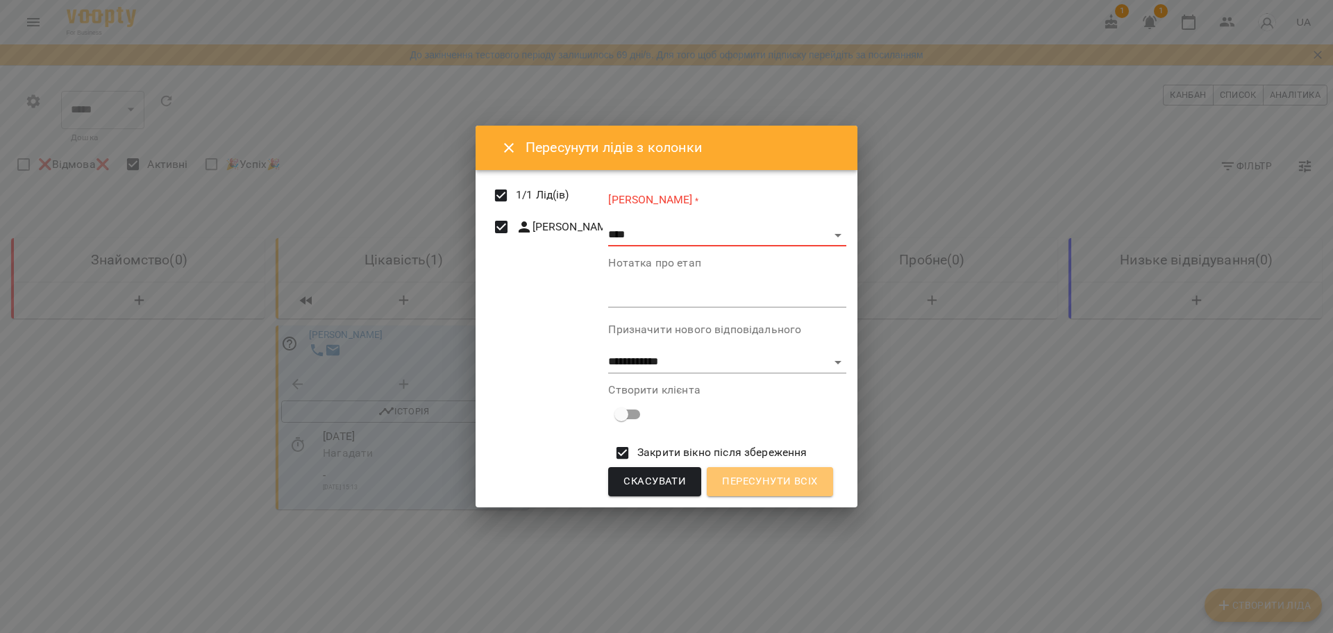
click at [722, 491] on span "Пересунути всіх" at bounding box center [769, 482] width 95 height 18
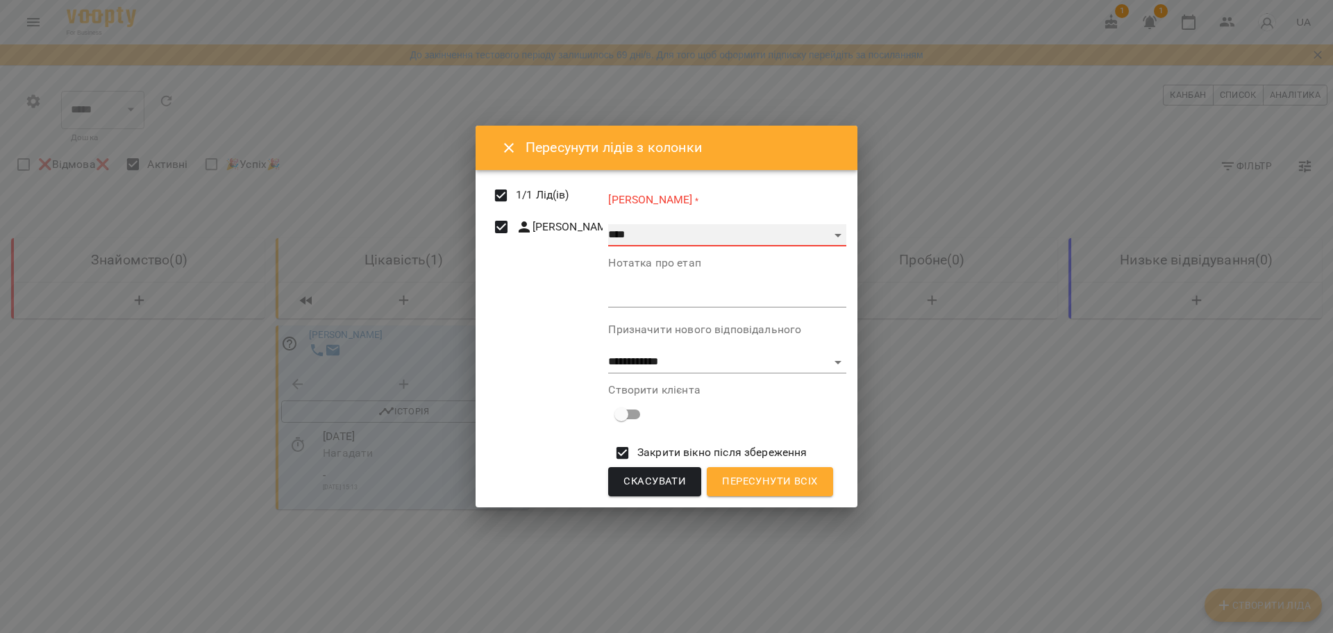
click at [707, 224] on select "**********" at bounding box center [726, 235] width 237 height 22
select select "**"
click at [615, 224] on select "**********" at bounding box center [726, 235] width 237 height 22
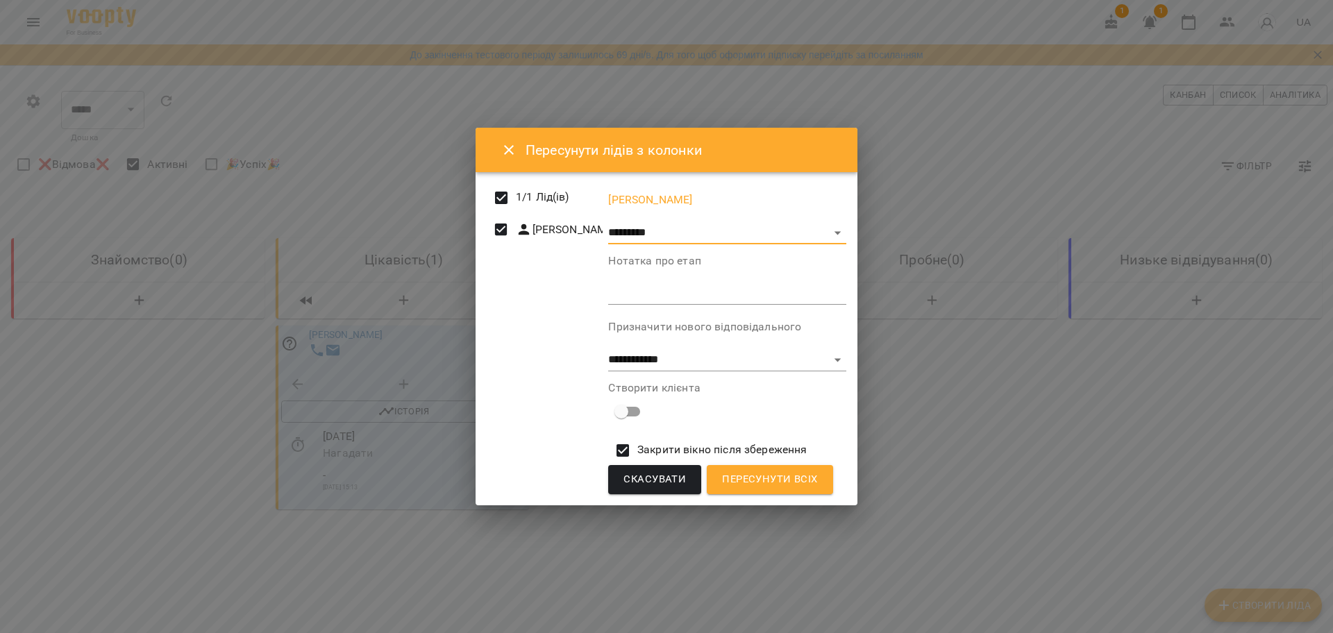
click at [722, 489] on span "Пересунути всіх" at bounding box center [769, 480] width 95 height 18
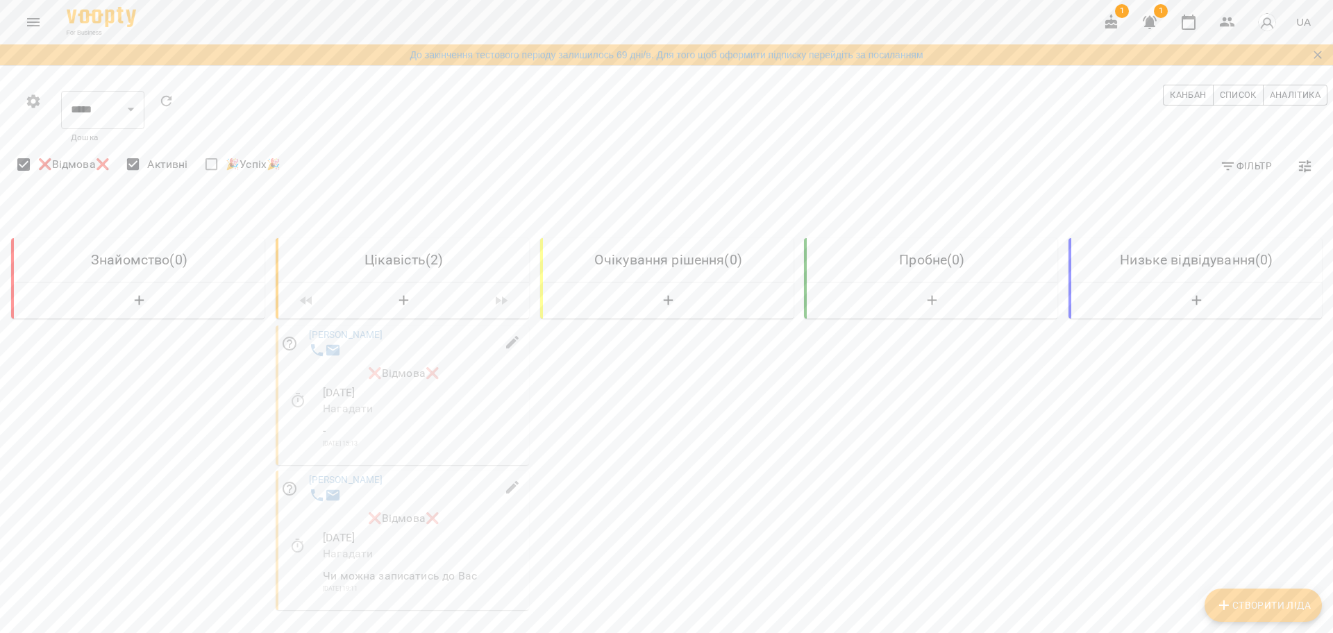
click at [165, 159] on span "Активні" at bounding box center [167, 164] width 40 height 17
click at [168, 159] on span "Активні" at bounding box center [167, 164] width 40 height 17
click at [63, 156] on span "❌Відмова❌" at bounding box center [74, 164] width 72 height 17
click at [87, 121] on select "*****" at bounding box center [102, 109] width 83 height 39
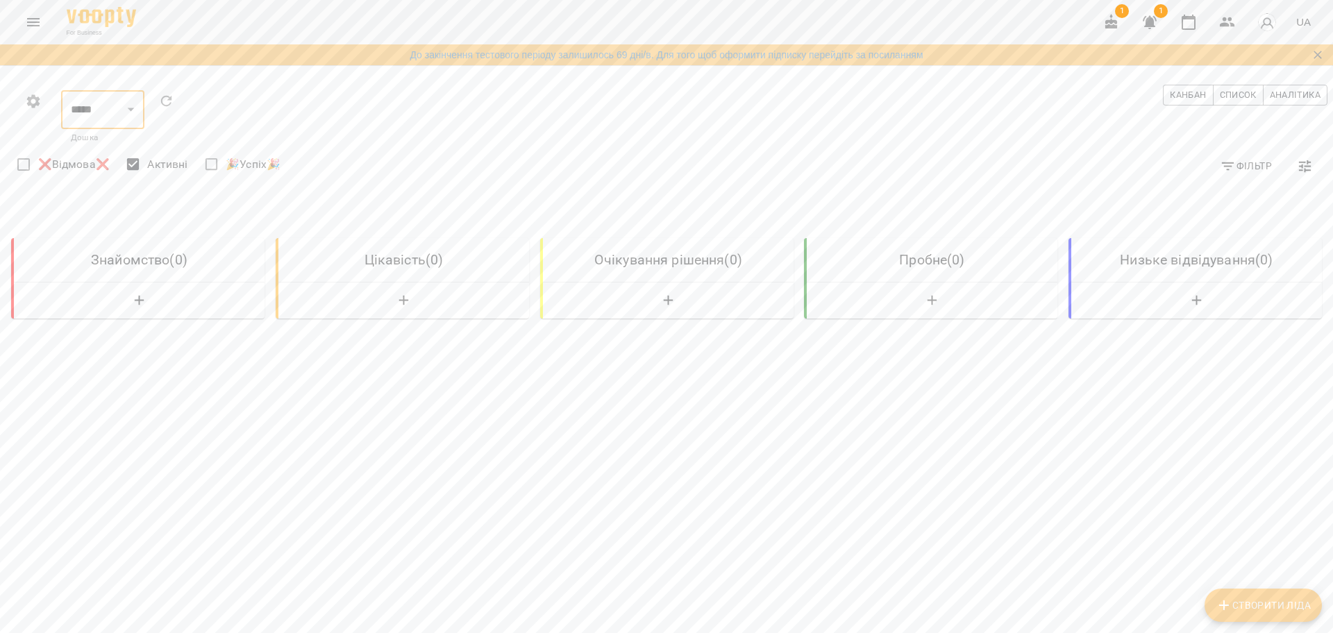
click at [40, 102] on icon "button" at bounding box center [33, 101] width 17 height 17
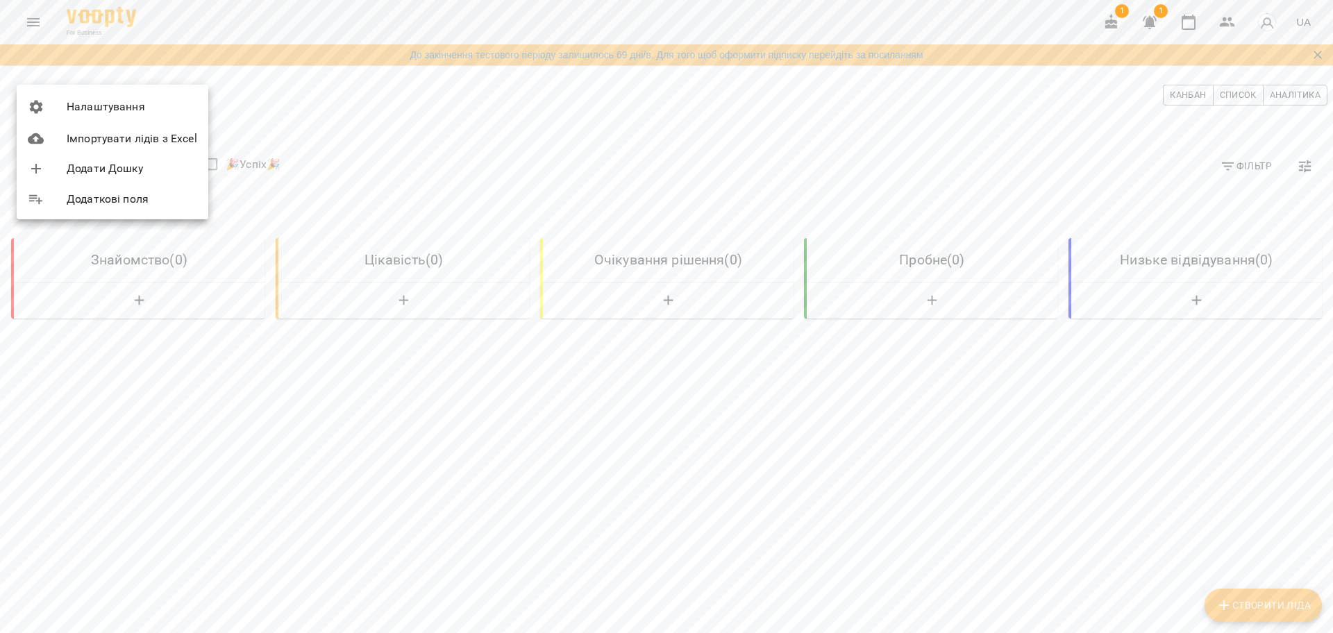
click at [423, 120] on div at bounding box center [666, 316] width 1333 height 633
click at [33, 40] on div "For Business 1 1 UA" at bounding box center [666, 22] width 1333 height 44
click at [32, 31] on button "Menu" at bounding box center [33, 22] width 33 height 33
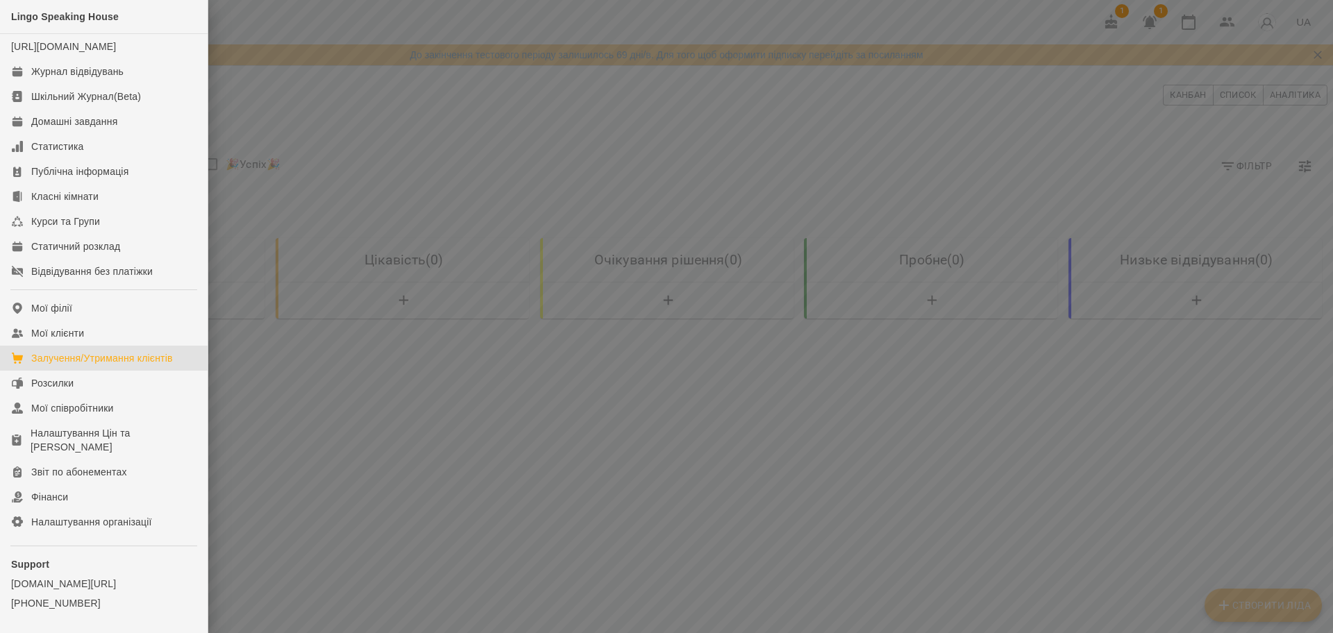
drag, startPoint x: 978, startPoint y: 153, endPoint x: 1116, endPoint y: 86, distance: 153.7
click at [1020, 139] on div at bounding box center [666, 316] width 1333 height 633
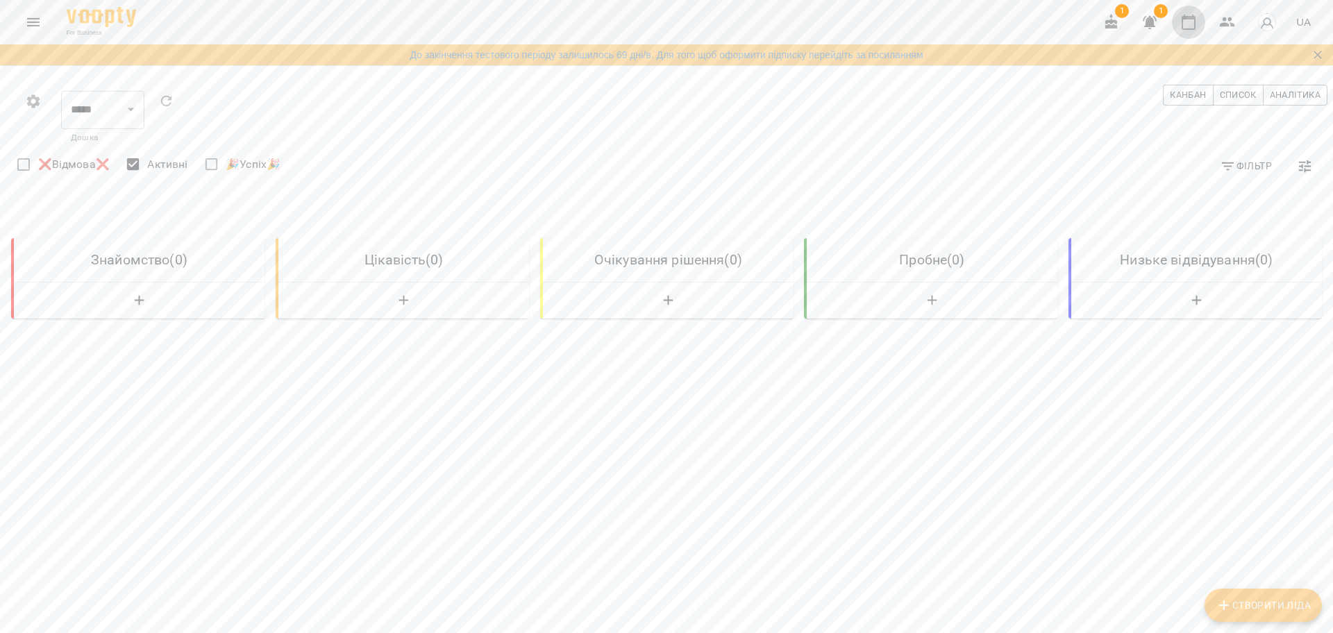
click at [1196, 19] on icon "button" at bounding box center [1189, 22] width 14 height 15
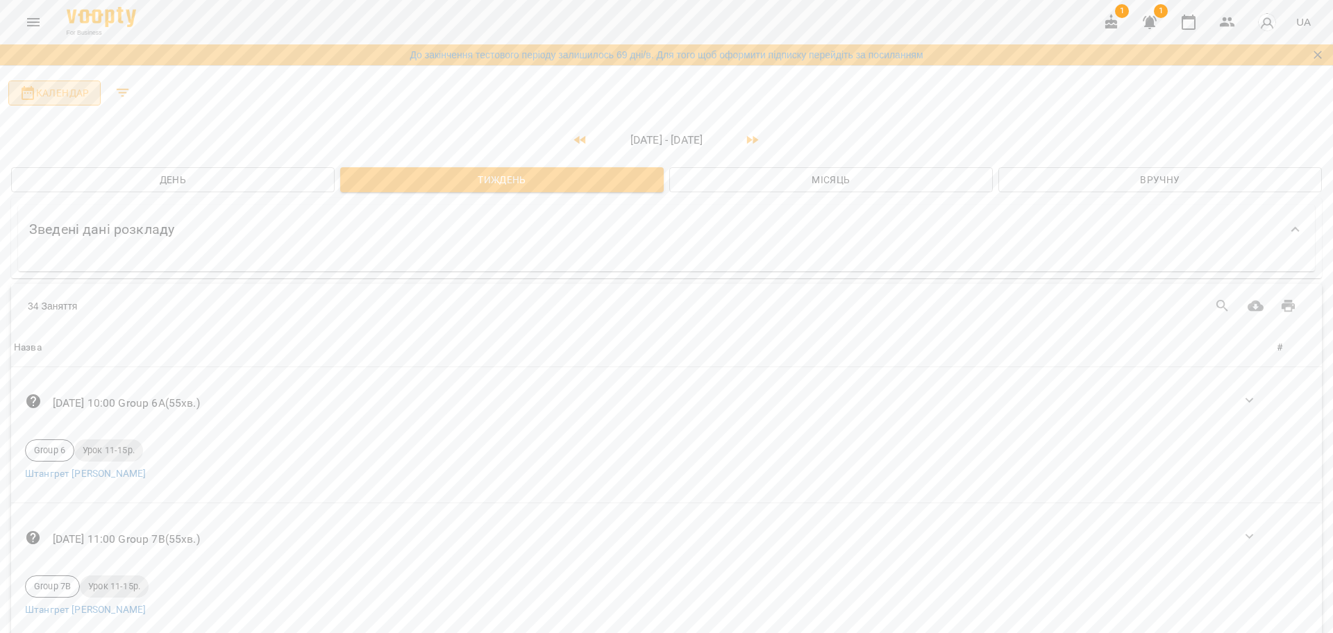
click at [60, 86] on span "Календар" at bounding box center [54, 93] width 70 height 17
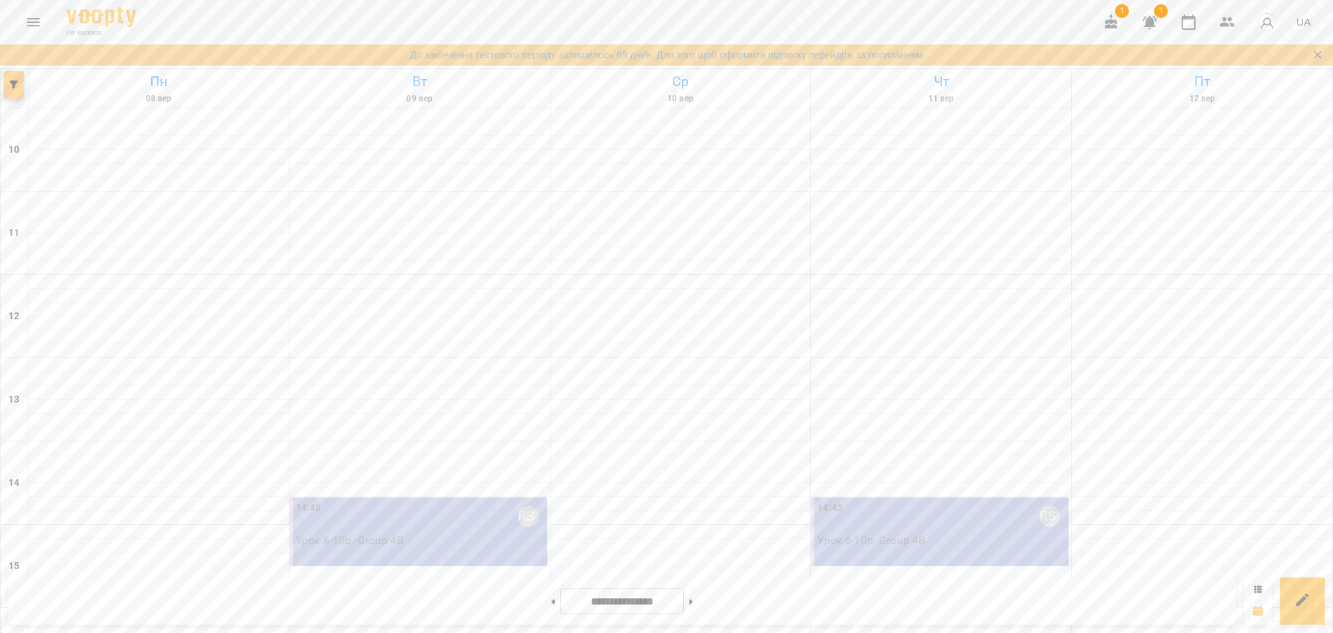
click at [19, 83] on span "button" at bounding box center [13, 85] width 19 height 8
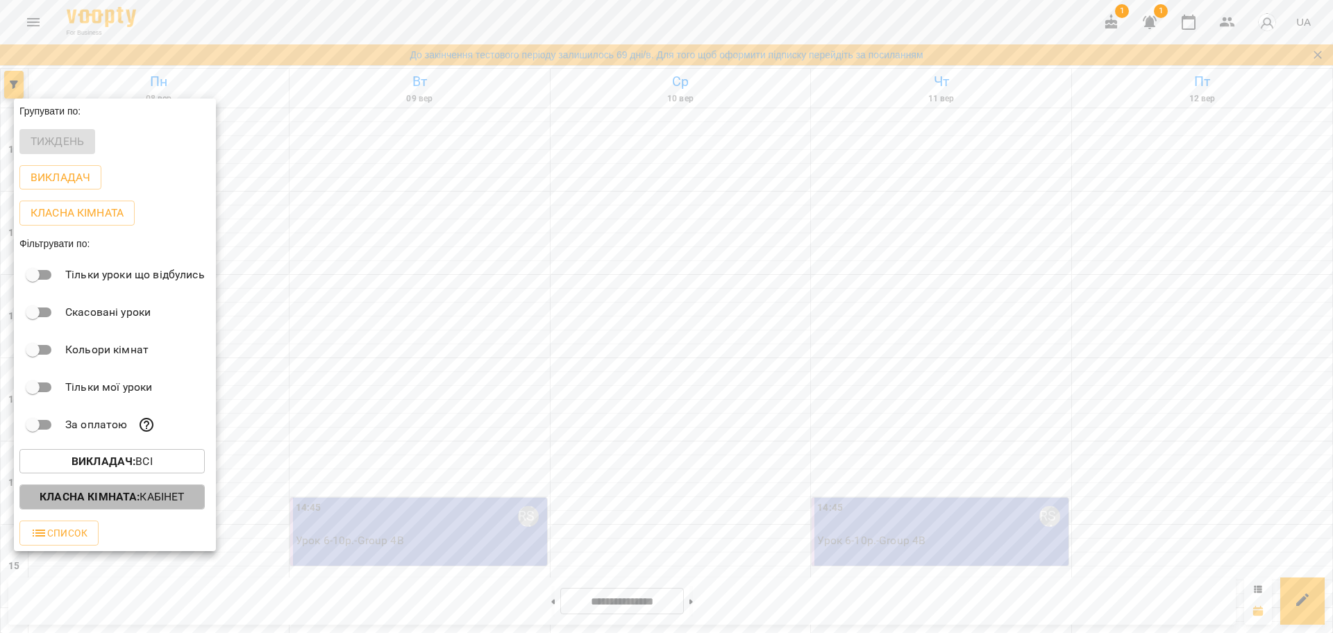
click at [144, 505] on p "Класна кімната : Кабінет" at bounding box center [112, 497] width 144 height 17
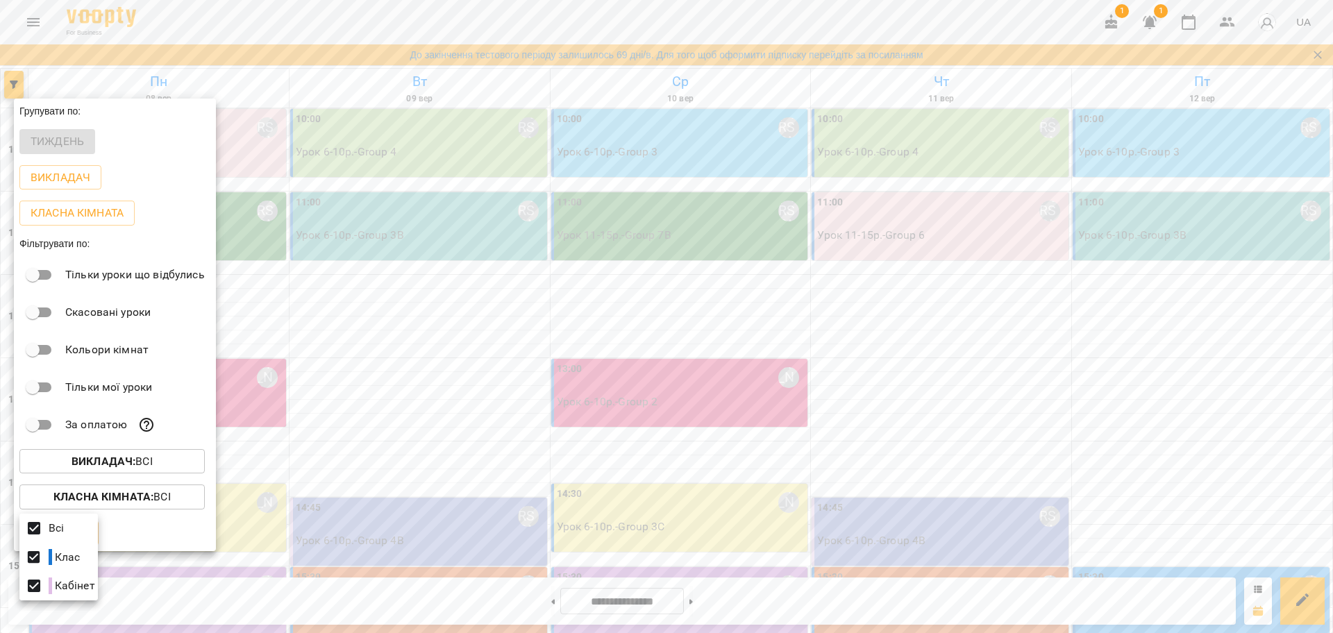
click at [426, 304] on div at bounding box center [666, 316] width 1333 height 633
click at [420, 290] on div at bounding box center [666, 316] width 1333 height 633
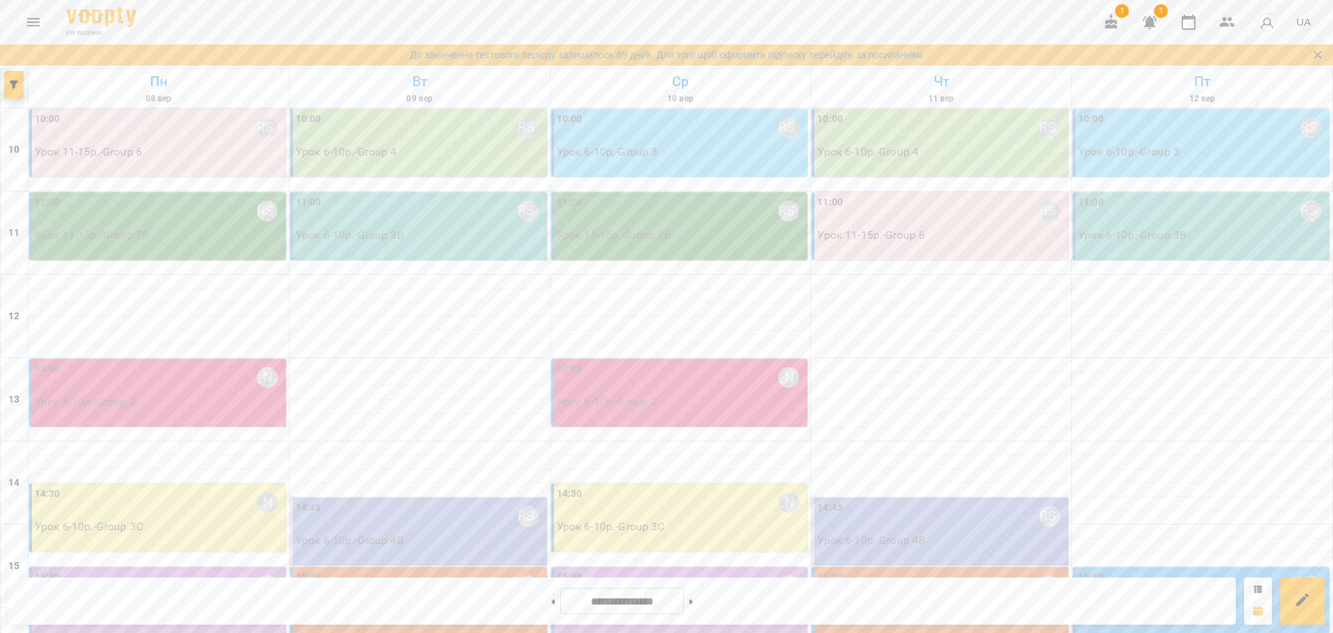
click at [35, 19] on icon "Menu" at bounding box center [33, 22] width 12 height 8
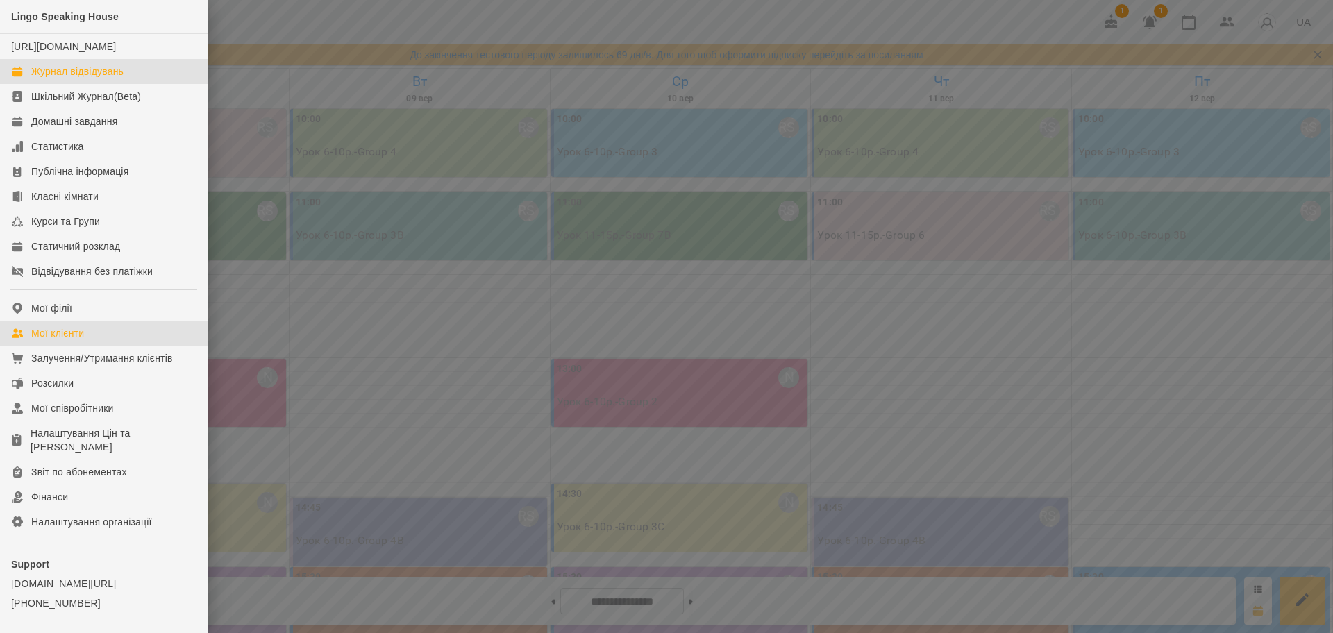
click at [108, 346] on link "Мої клієнти" at bounding box center [104, 333] width 208 height 25
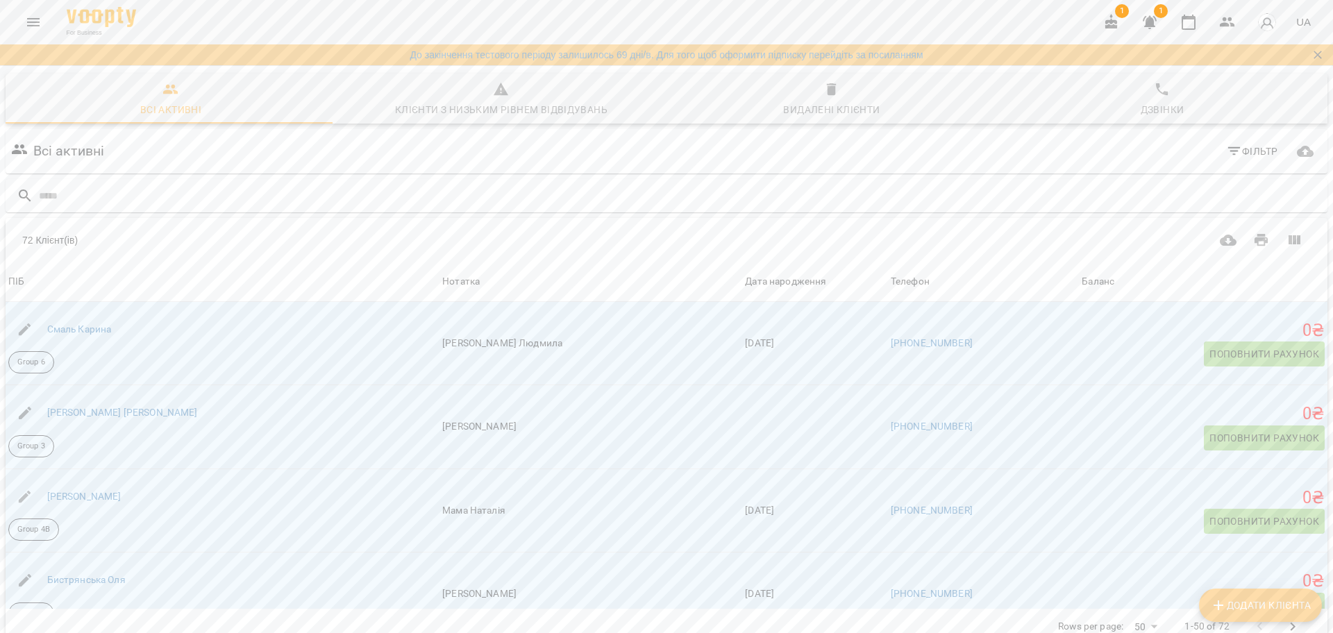
click at [34, 36] on button "Menu" at bounding box center [33, 22] width 33 height 33
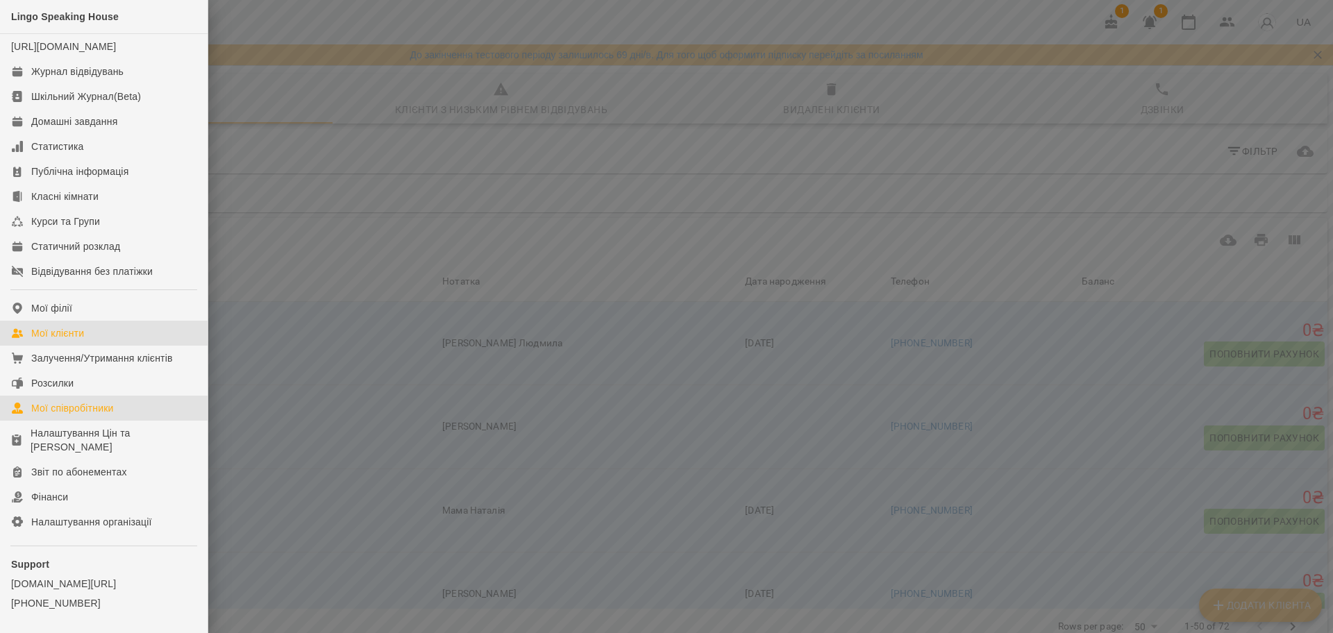
click at [99, 415] on div "Мої співробітники" at bounding box center [72, 408] width 83 height 14
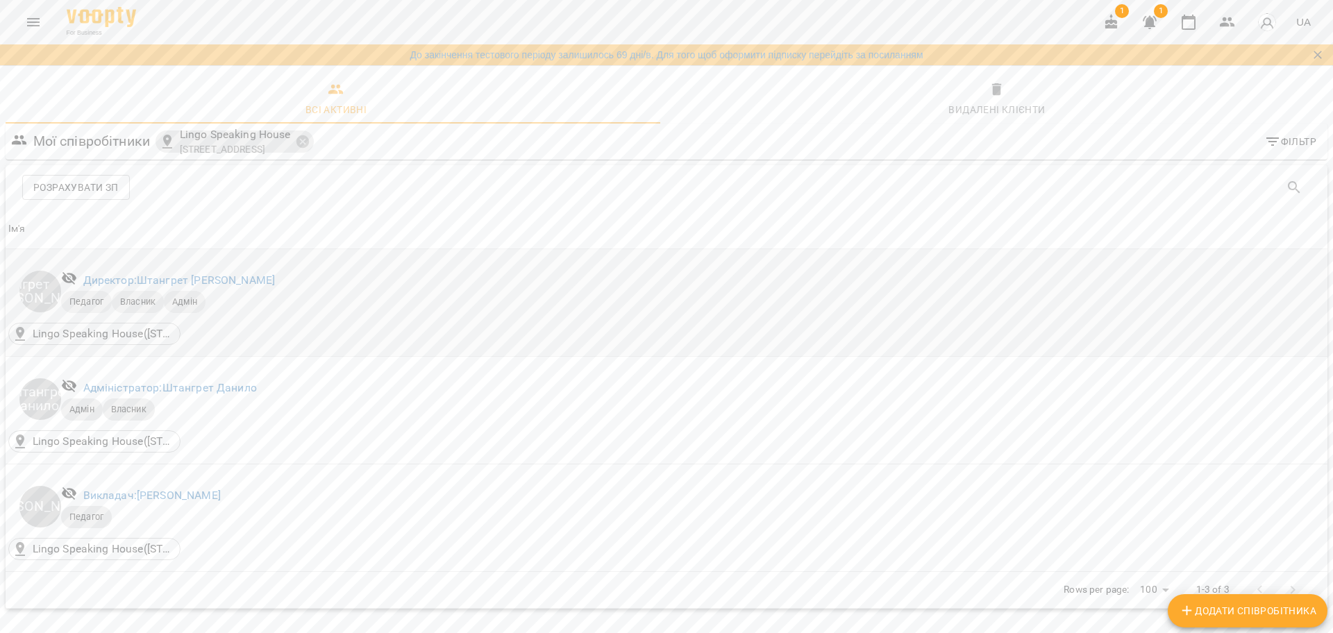
click at [41, 291] on div "Штангрет [PERSON_NAME]" at bounding box center [40, 292] width 42 height 42
click at [49, 289] on div "Штангрет [PERSON_NAME]" at bounding box center [40, 292] width 42 height 42
click at [156, 282] on link "Директор: [PERSON_NAME]" at bounding box center [179, 280] width 192 height 13
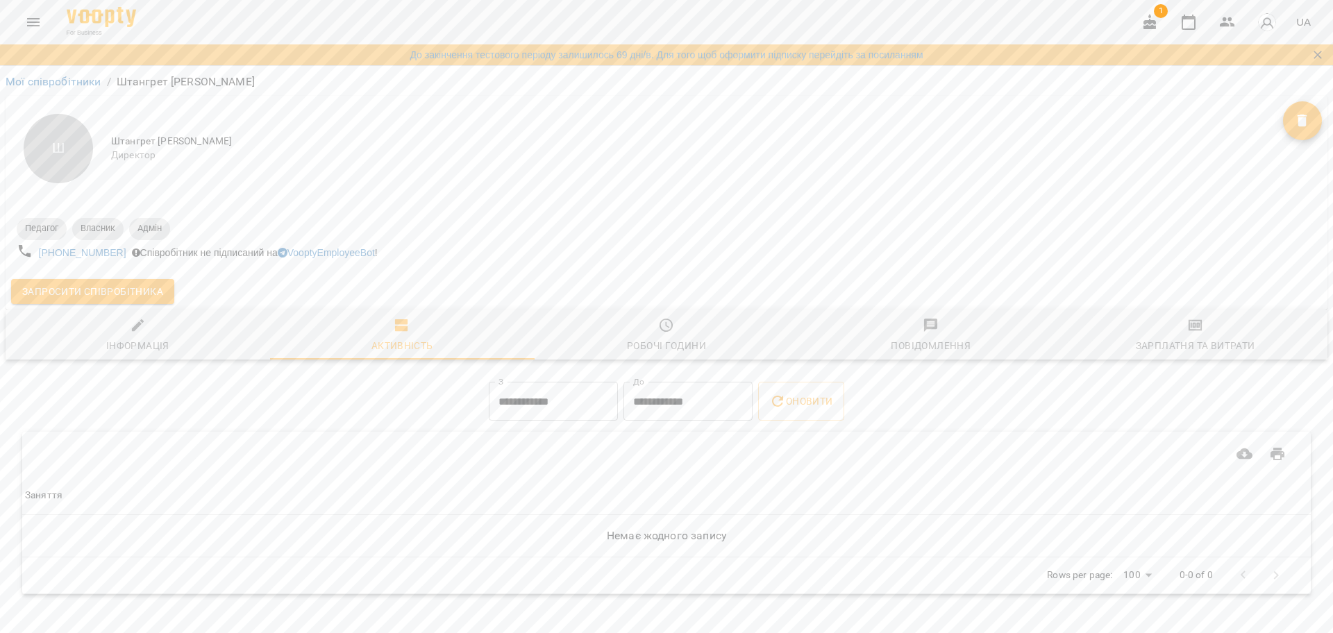
click at [70, 146] on div "Ш" at bounding box center [58, 148] width 69 height 69
drag, startPoint x: 90, startPoint y: 154, endPoint x: 72, endPoint y: 151, distance: 18.3
click at [90, 153] on div "Ш" at bounding box center [58, 148] width 69 height 69
click at [72, 151] on div "Ш" at bounding box center [58, 148] width 69 height 69
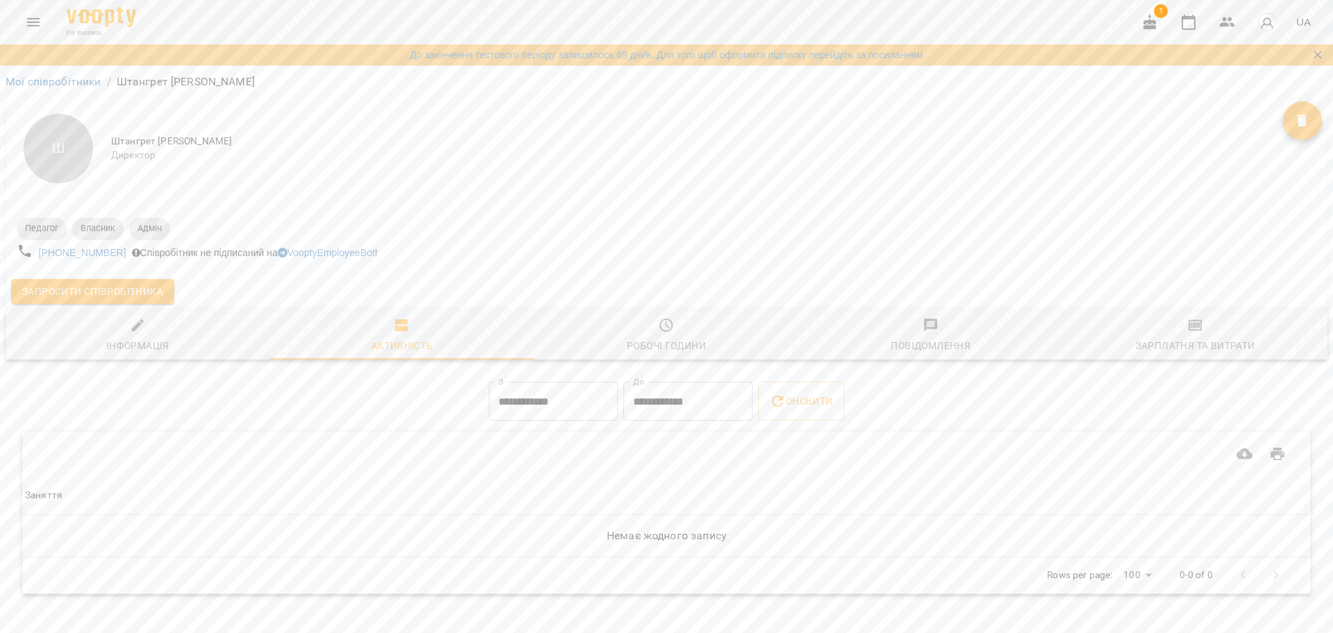
drag, startPoint x: 69, startPoint y: 162, endPoint x: 65, endPoint y: 171, distance: 9.0
click at [67, 164] on div "Ш" at bounding box center [58, 148] width 69 height 69
click at [71, 149] on div "Ш" at bounding box center [58, 148] width 69 height 69
click at [60, 80] on link "Мої співробітники" at bounding box center [54, 81] width 96 height 13
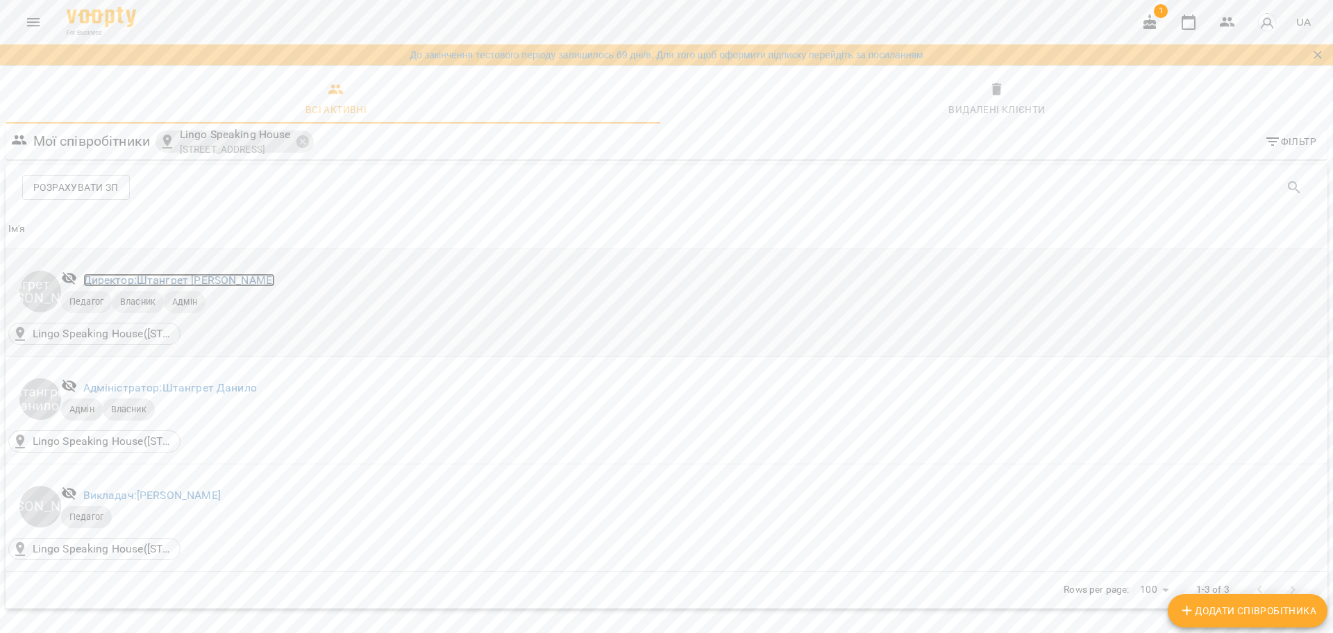
click at [156, 280] on link "Директор: [PERSON_NAME]" at bounding box center [179, 280] width 192 height 13
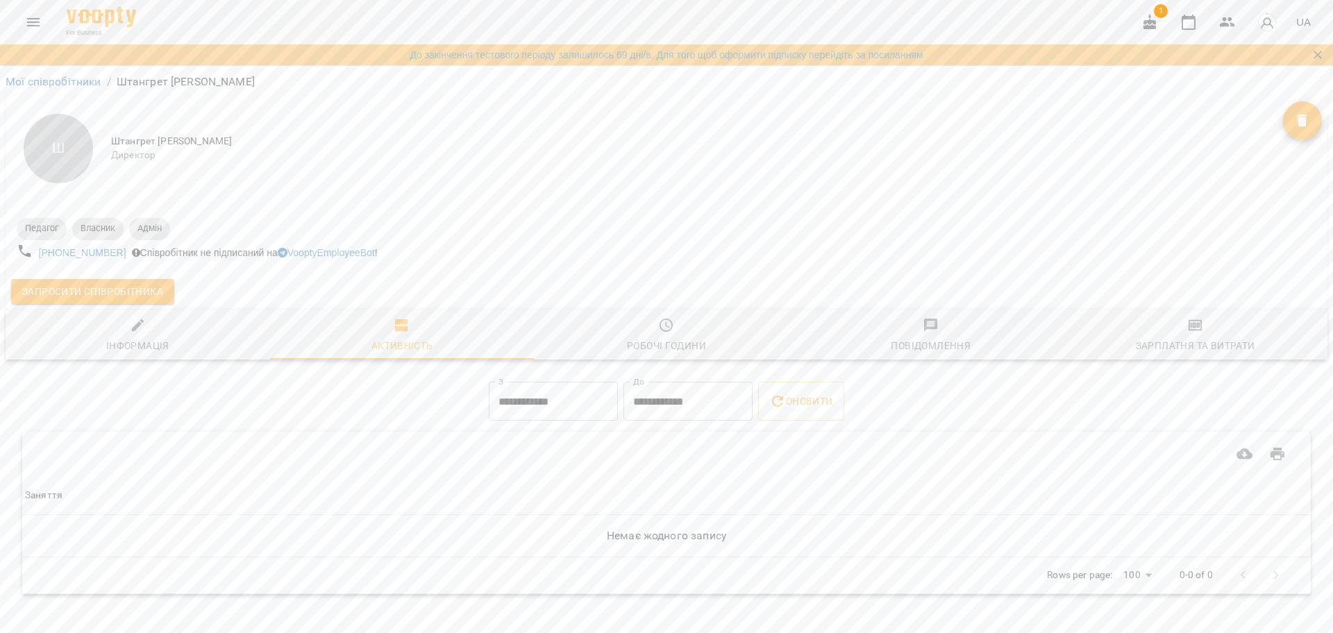
click at [112, 142] on span "Штангрет [PERSON_NAME]" at bounding box center [697, 142] width 1172 height 14
drag, startPoint x: 99, startPoint y: 135, endPoint x: 87, endPoint y: 138, distance: 12.1
click at [92, 137] on div "Ш" at bounding box center [58, 148] width 83 height 83
click at [56, 144] on div "Ш" at bounding box center [58, 148] width 69 height 69
click at [51, 83] on link "Мої співробітники" at bounding box center [54, 81] width 96 height 13
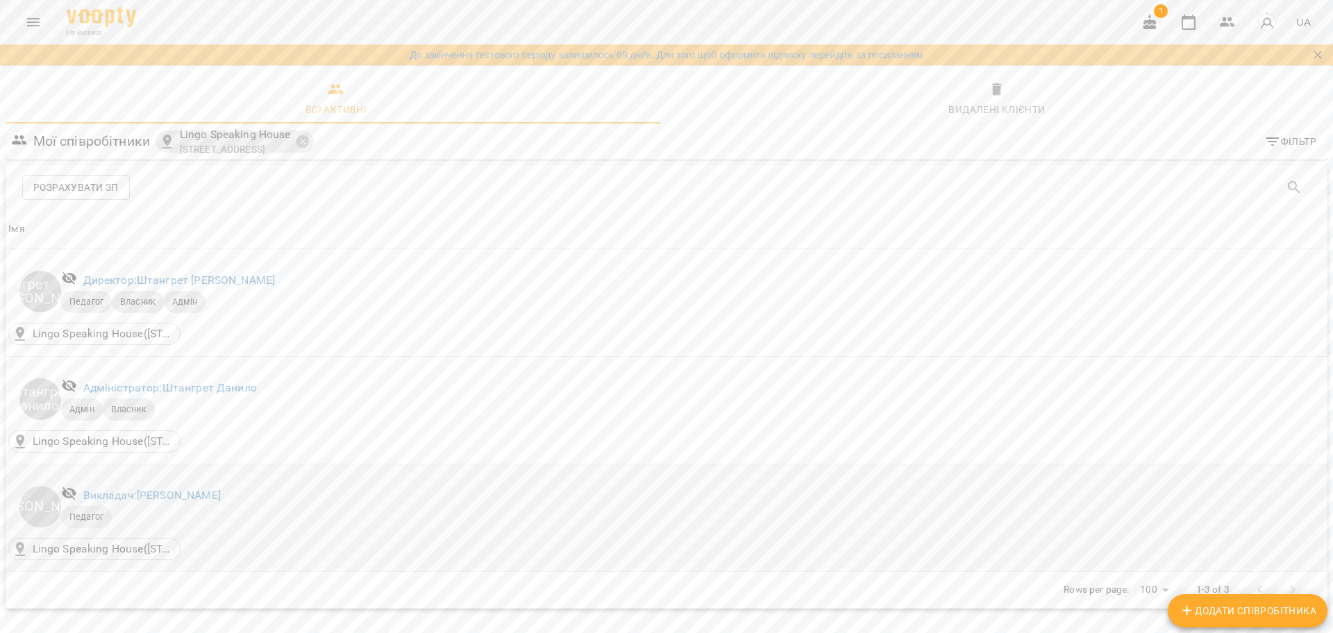
click at [153, 487] on div "Викладач: [PERSON_NAME]" at bounding box center [152, 496] width 143 height 22
click at [157, 494] on link "Викладач: [PERSON_NAME]" at bounding box center [151, 495] width 137 height 13
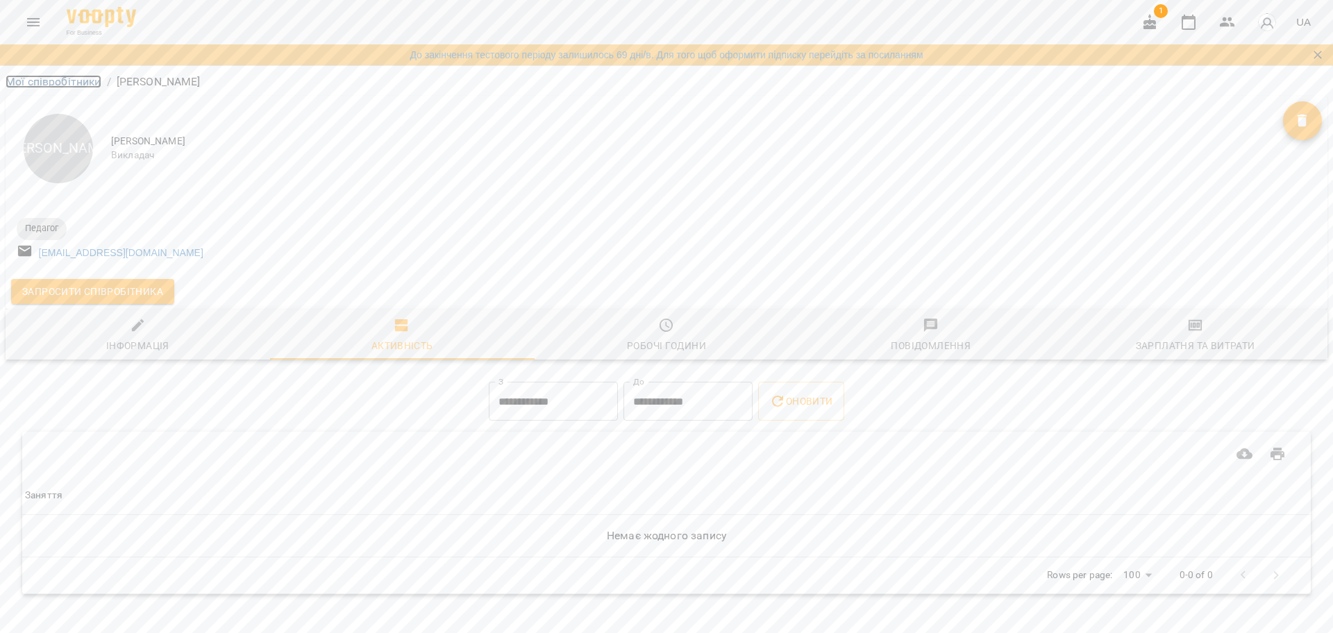
click at [67, 77] on link "Мої співробітники" at bounding box center [54, 81] width 96 height 13
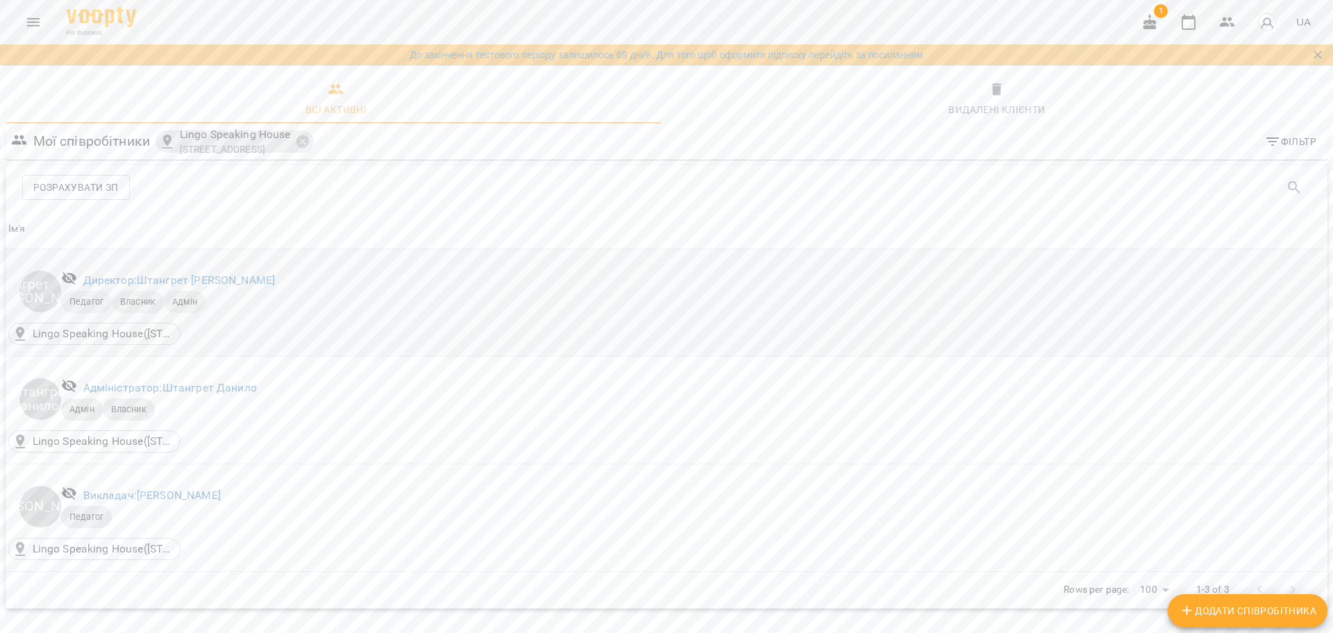
click at [47, 295] on div "Штангрет [PERSON_NAME]" at bounding box center [40, 292] width 42 height 42
drag, startPoint x: 49, startPoint y: 294, endPoint x: 34, endPoint y: 294, distance: 15.3
click at [29, 299] on div "Штангрет [PERSON_NAME]" at bounding box center [40, 292] width 42 height 42
click at [140, 275] on link "Директор: [PERSON_NAME]" at bounding box center [179, 280] width 192 height 13
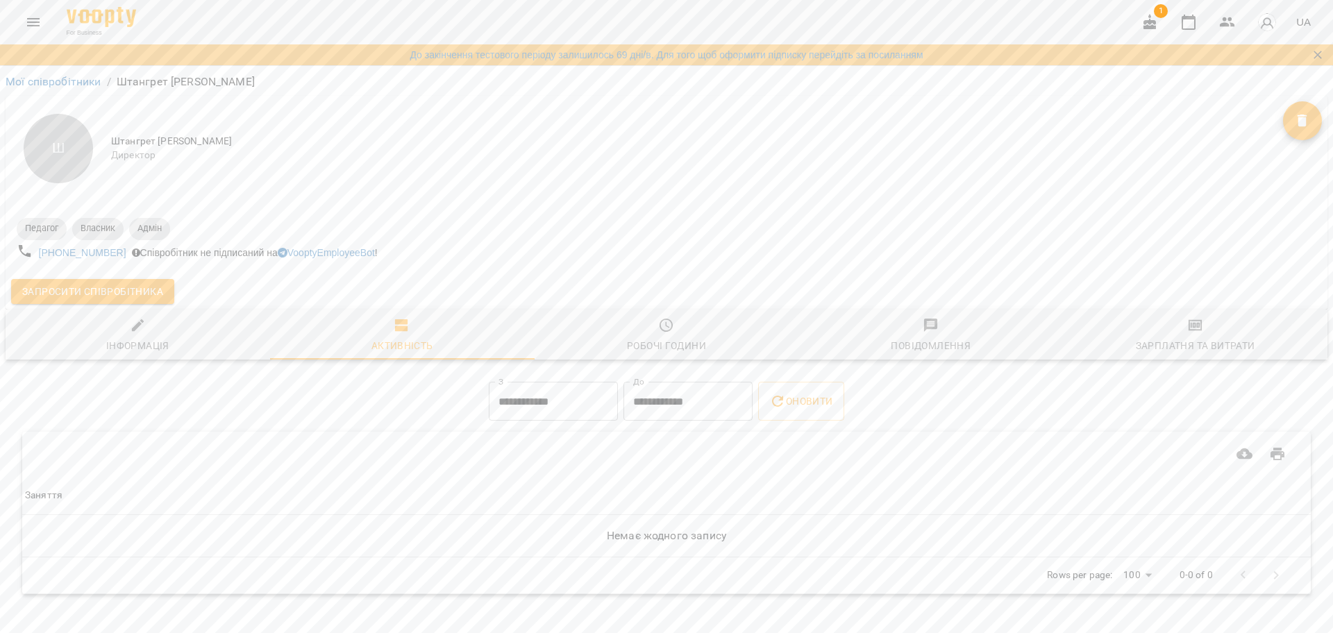
click at [56, 117] on div "Ш" at bounding box center [58, 148] width 69 height 69
click at [96, 82] on link "Мої співробітники" at bounding box center [54, 81] width 96 height 13
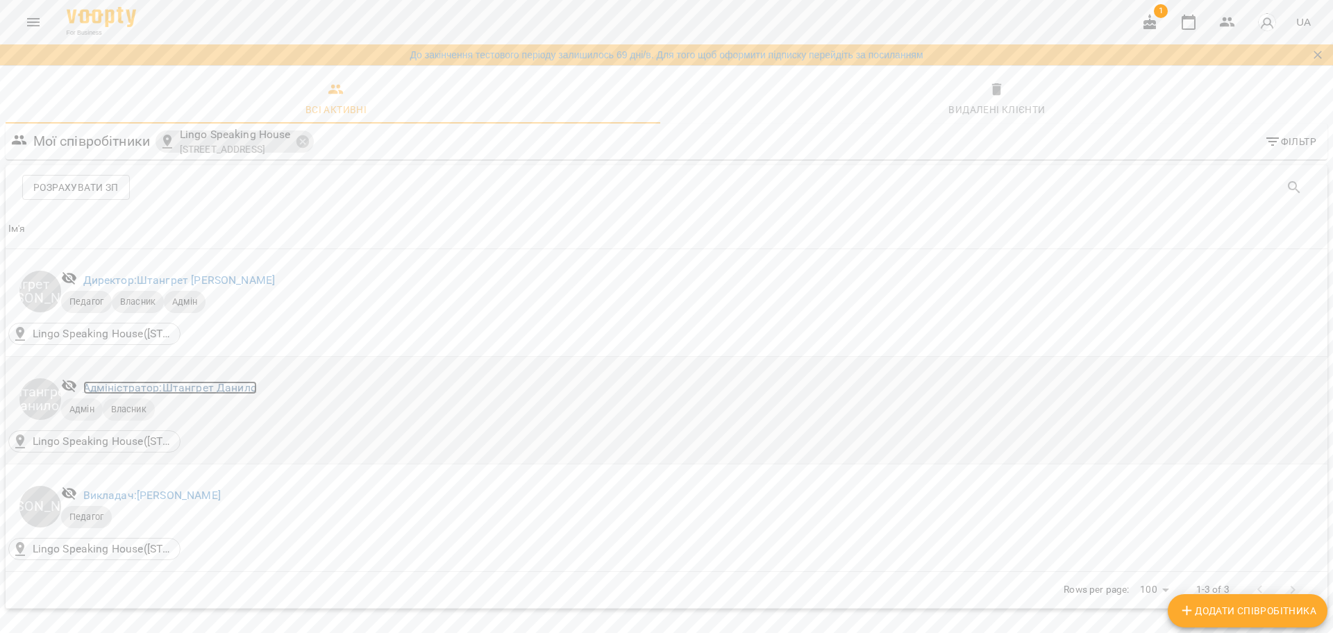
click at [194, 387] on link "Адміністратор: [PERSON_NAME]" at bounding box center [170, 387] width 174 height 13
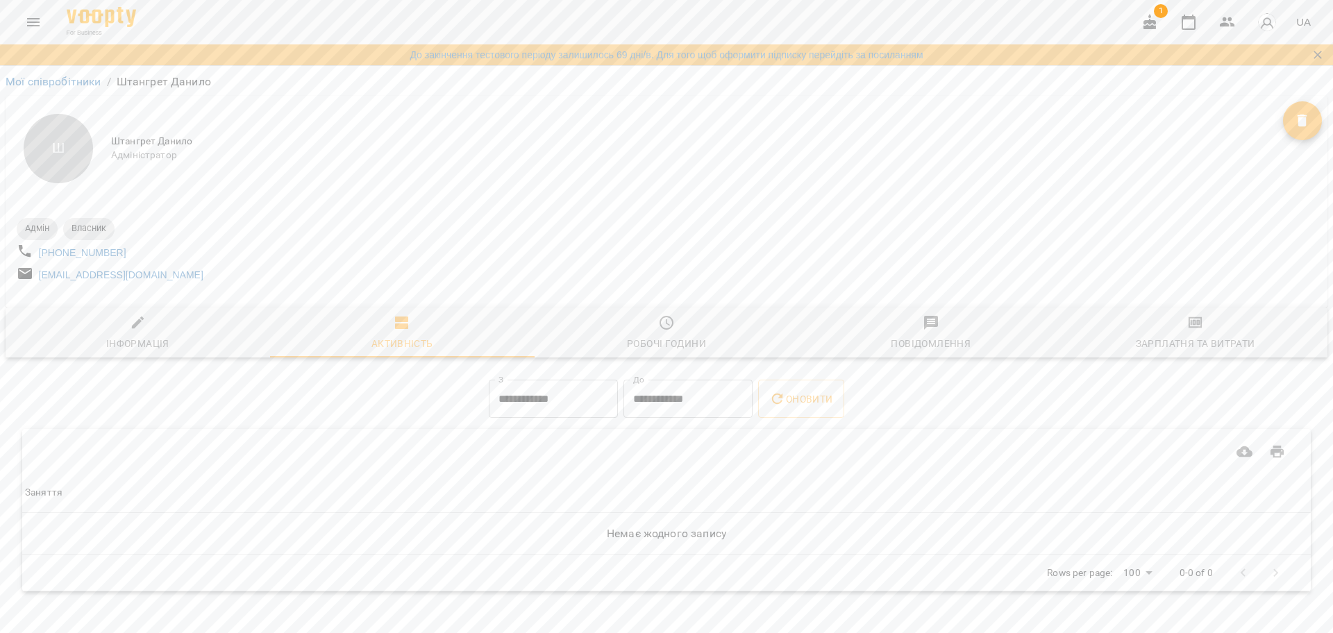
click at [69, 140] on div "Ш" at bounding box center [58, 148] width 69 height 69
click at [60, 86] on link "Мої співробітники" at bounding box center [54, 81] width 96 height 13
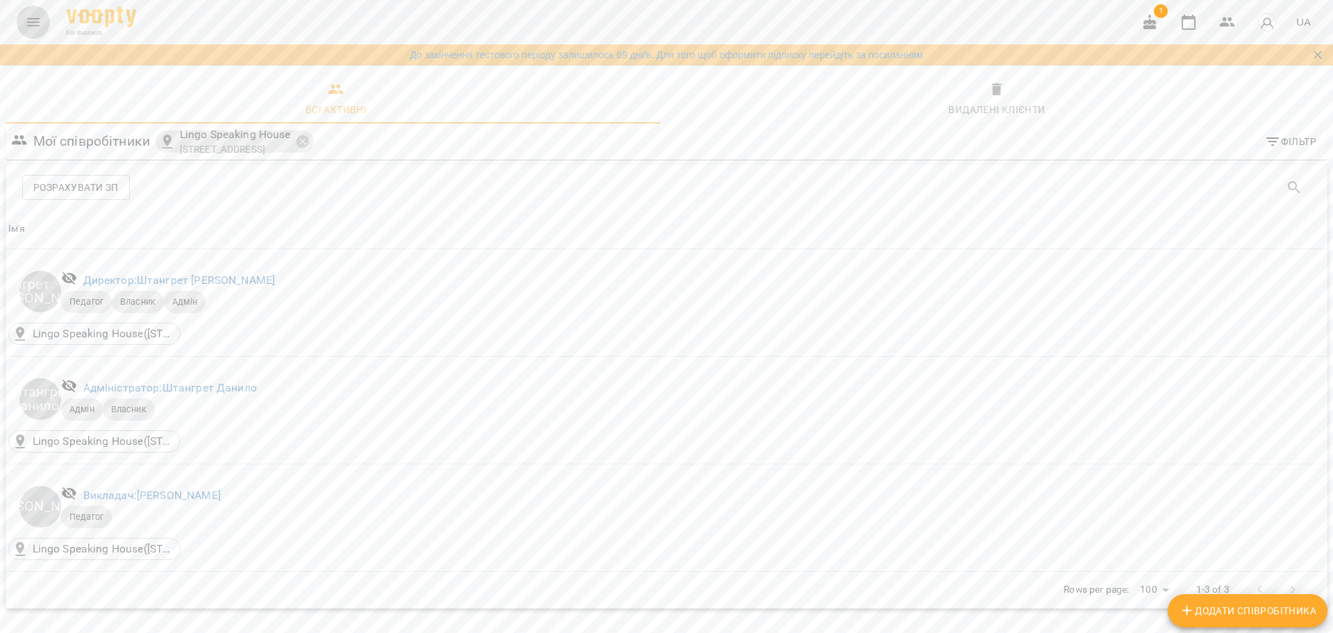
click at [26, 26] on icon "Menu" at bounding box center [33, 22] width 17 height 17
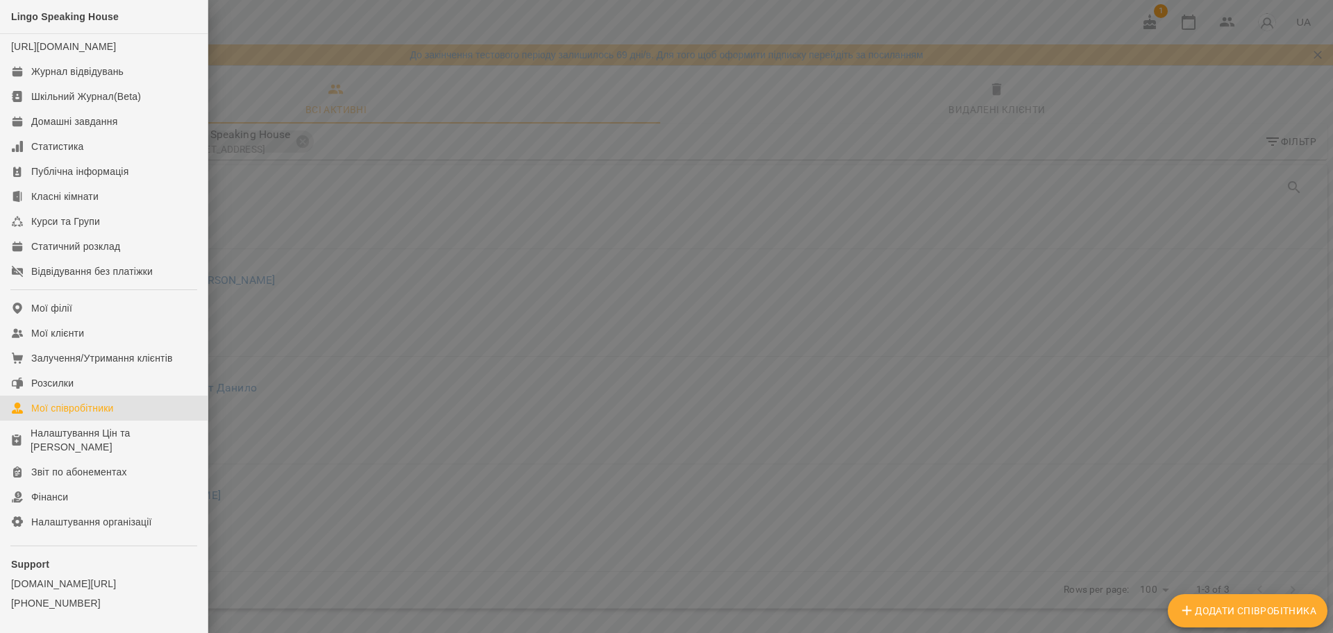
click at [408, 279] on div at bounding box center [666, 316] width 1333 height 633
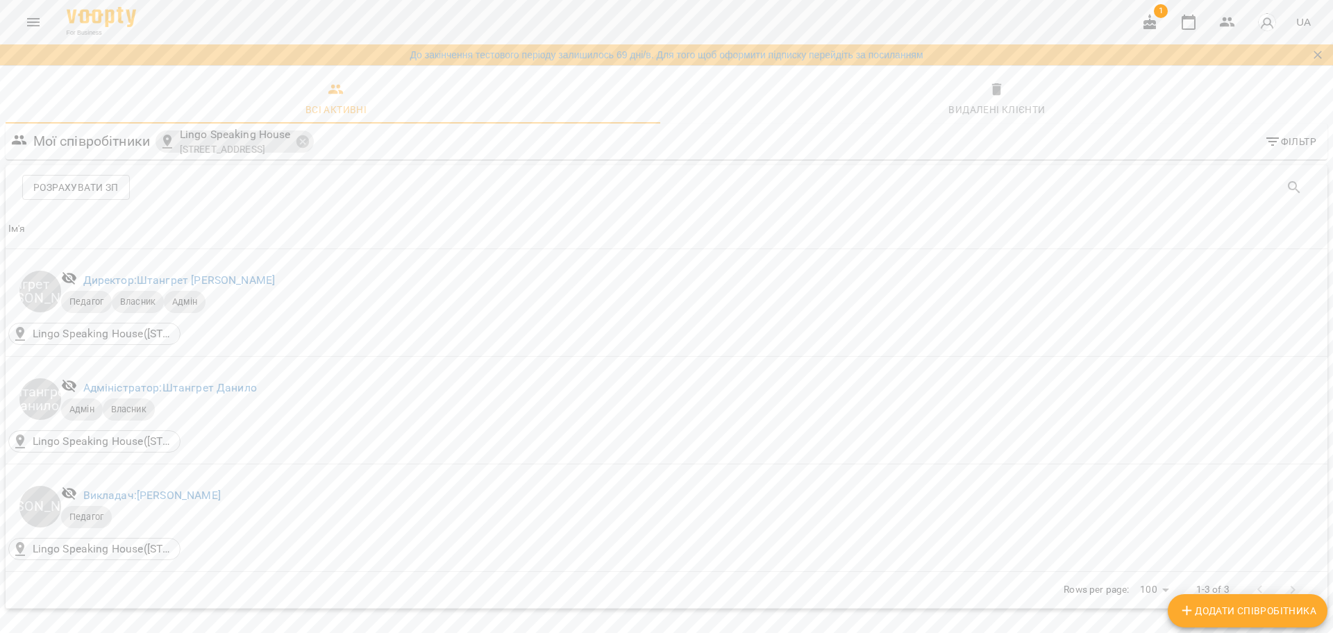
click at [52, 26] on div "For Business 1 UA" at bounding box center [666, 22] width 1333 height 44
click at [16, 29] on div "For Business 1 UA" at bounding box center [666, 22] width 1333 height 44
click at [28, 24] on icon "Menu" at bounding box center [33, 22] width 17 height 17
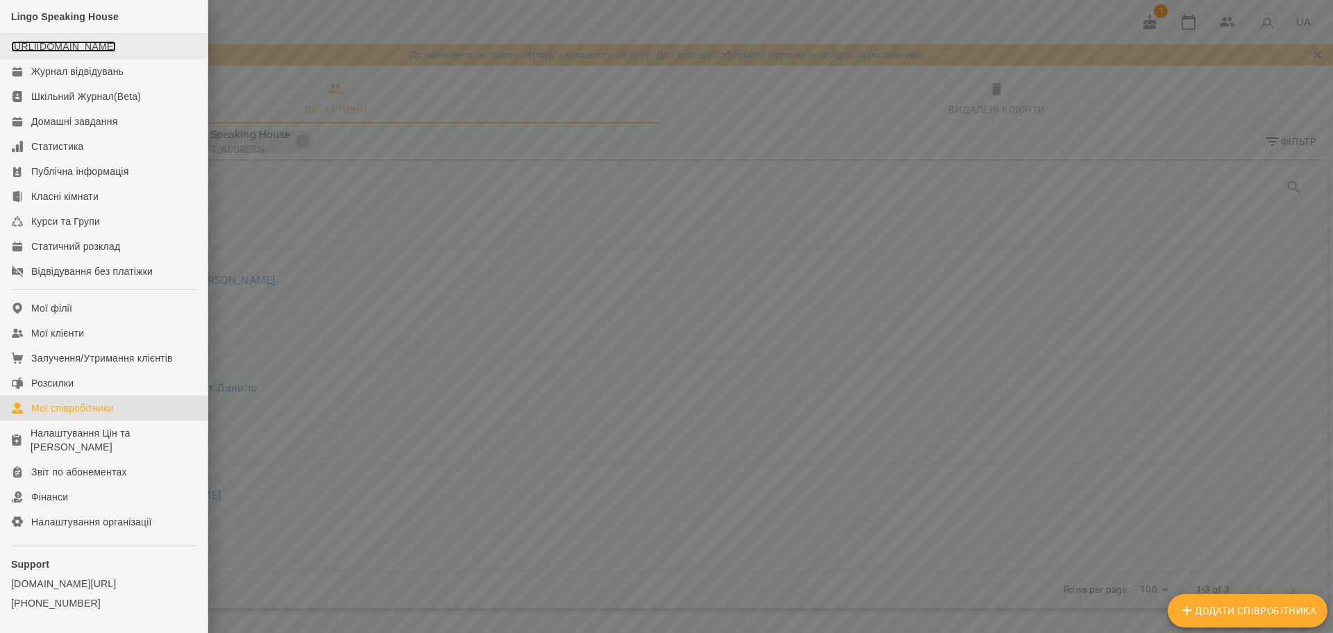
click at [45, 52] on link "[URL][DOMAIN_NAME]" at bounding box center [63, 46] width 105 height 11
click at [126, 233] on link "Курси та Групи" at bounding box center [104, 221] width 208 height 25
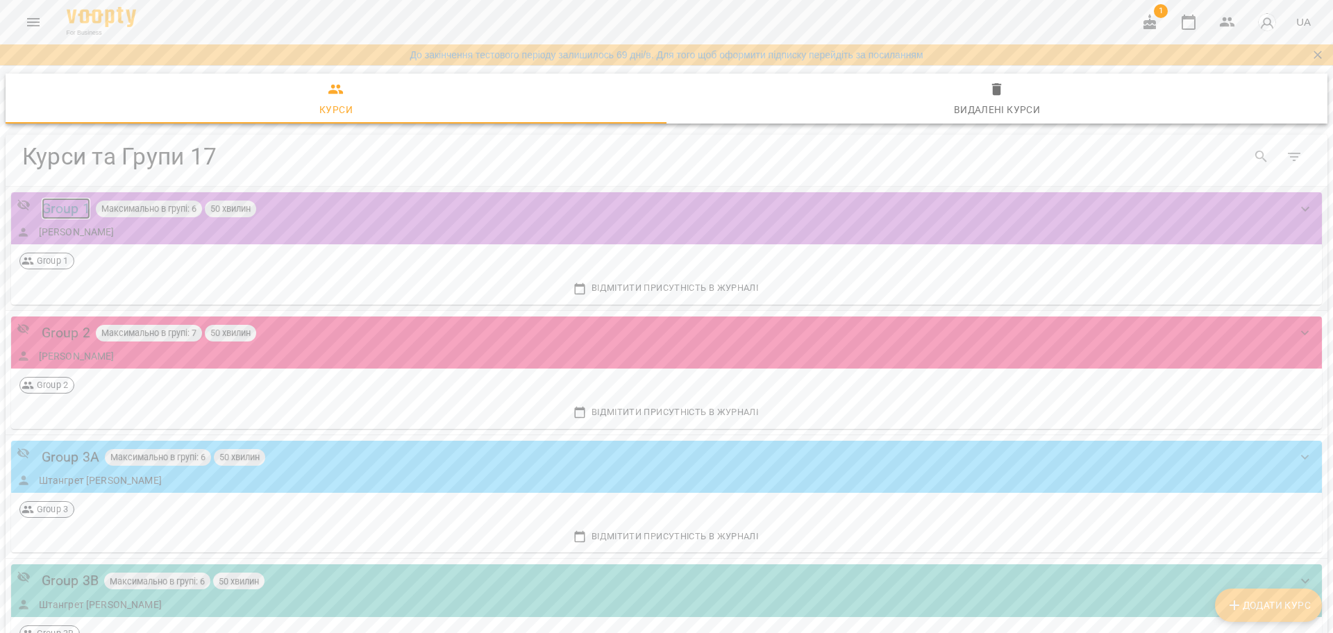
click at [74, 210] on div "Group 1" at bounding box center [66, 209] width 49 height 22
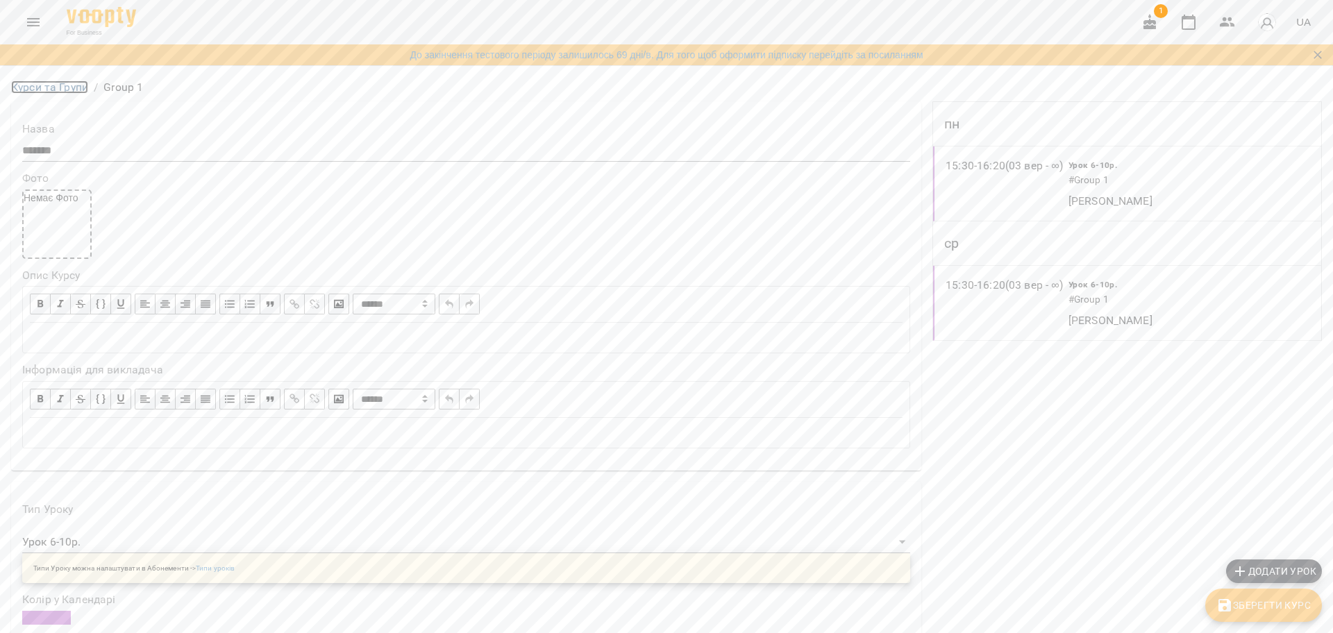
drag, startPoint x: 67, startPoint y: 93, endPoint x: 67, endPoint y: 83, distance: 10.4
click at [67, 91] on link "Курси та Групи" at bounding box center [49, 87] width 77 height 13
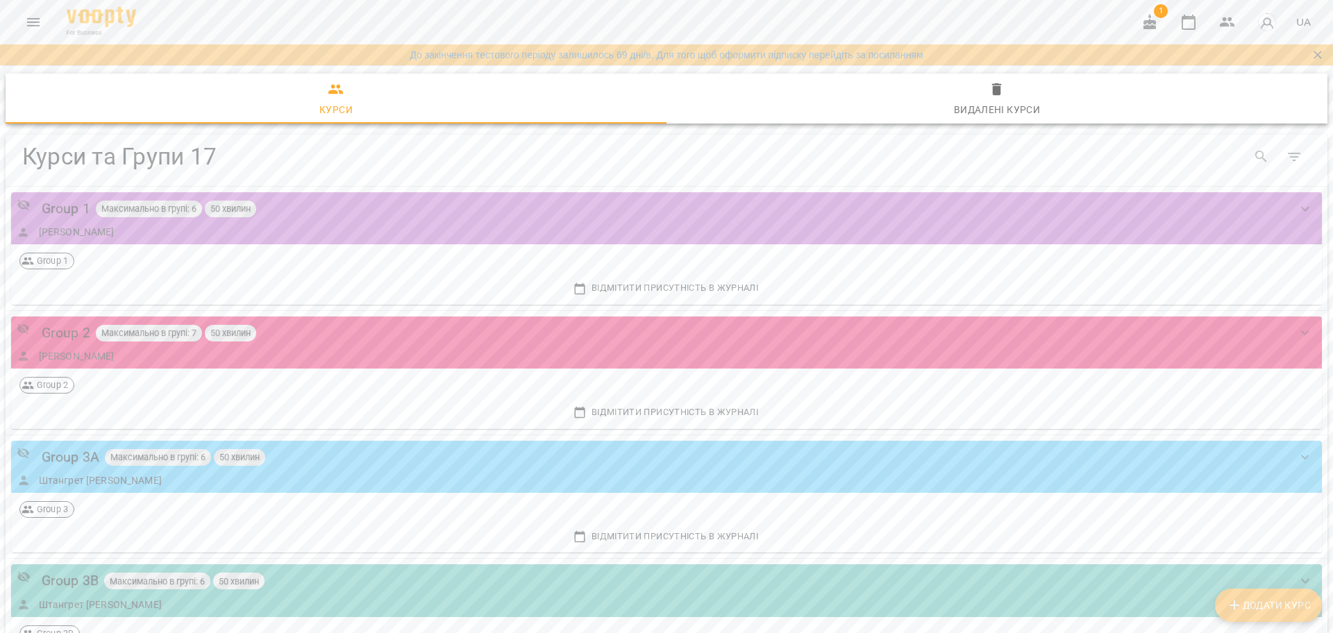
click at [58, 21] on div "For Business 1 UA" at bounding box center [666, 22] width 1333 height 44
click at [73, 15] on img at bounding box center [101, 17] width 69 height 20
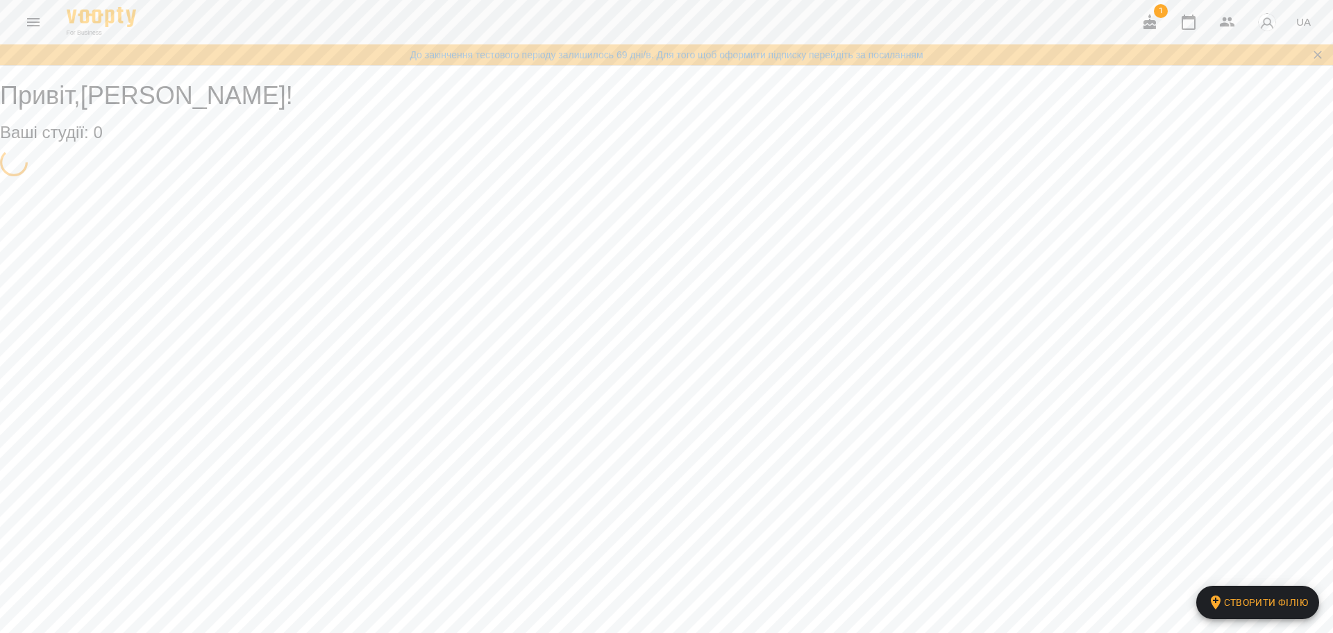
click at [33, 23] on icon "Menu" at bounding box center [33, 22] width 17 height 17
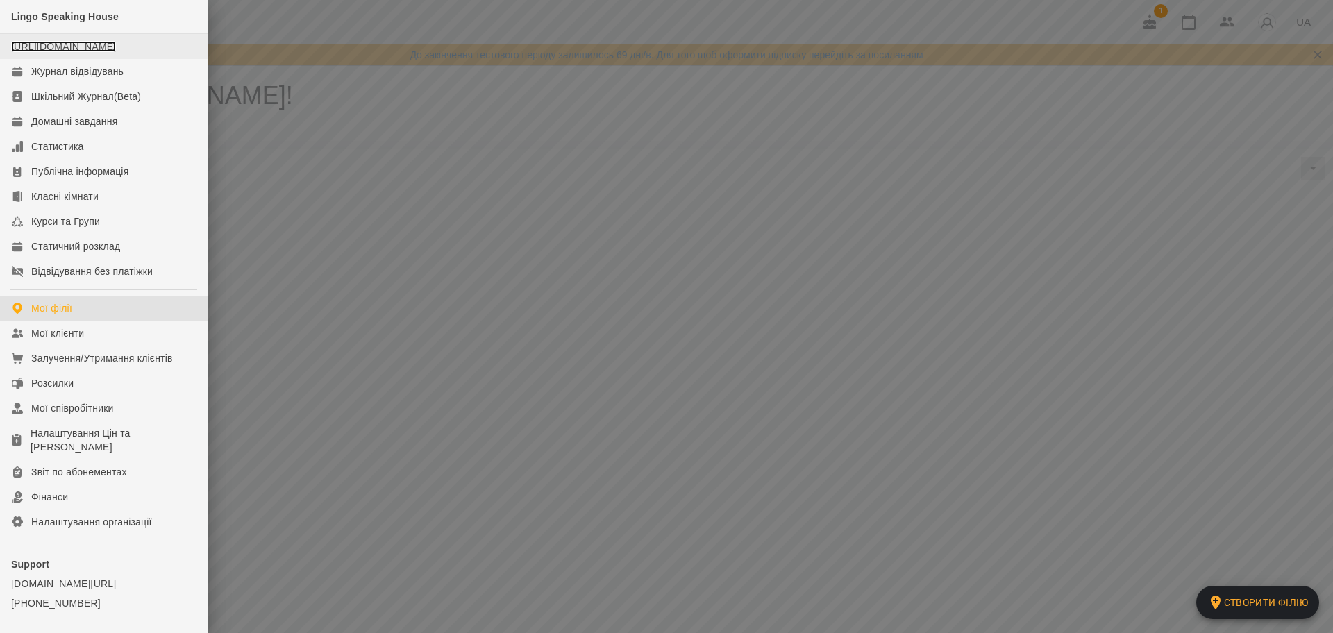
click at [75, 45] on link "[URL][DOMAIN_NAME]" at bounding box center [63, 46] width 105 height 11
click at [728, 171] on div at bounding box center [666, 316] width 1333 height 633
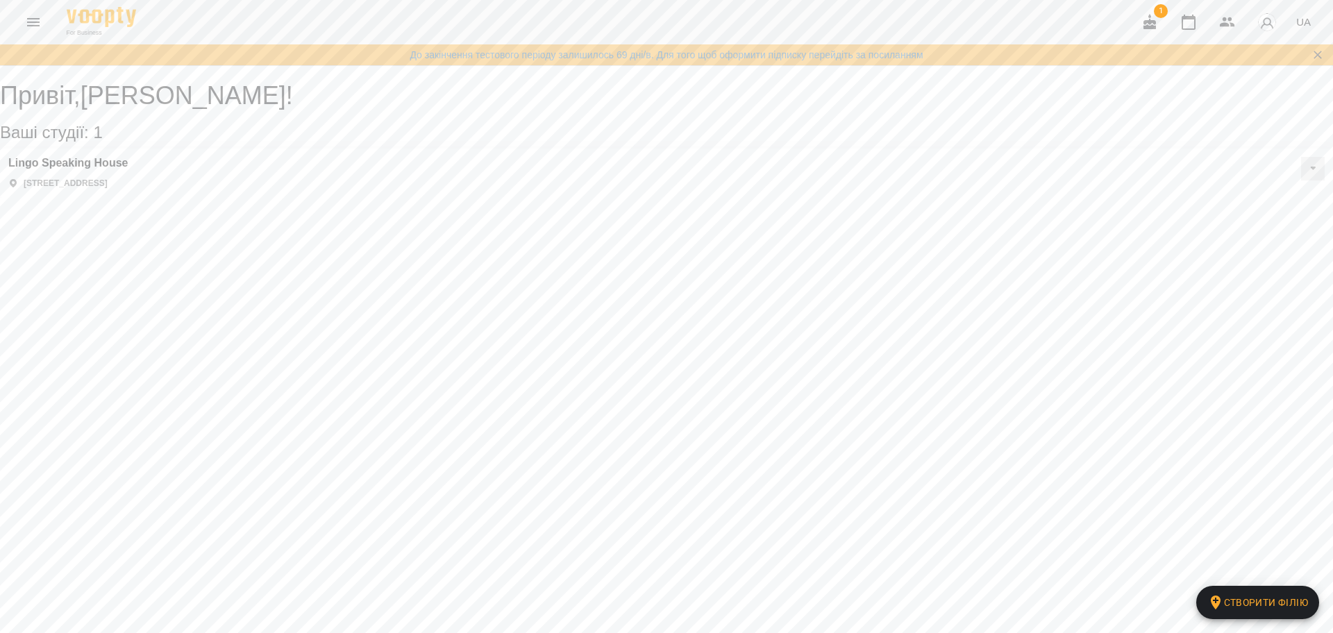
click at [29, 23] on icon "Menu" at bounding box center [33, 22] width 17 height 17
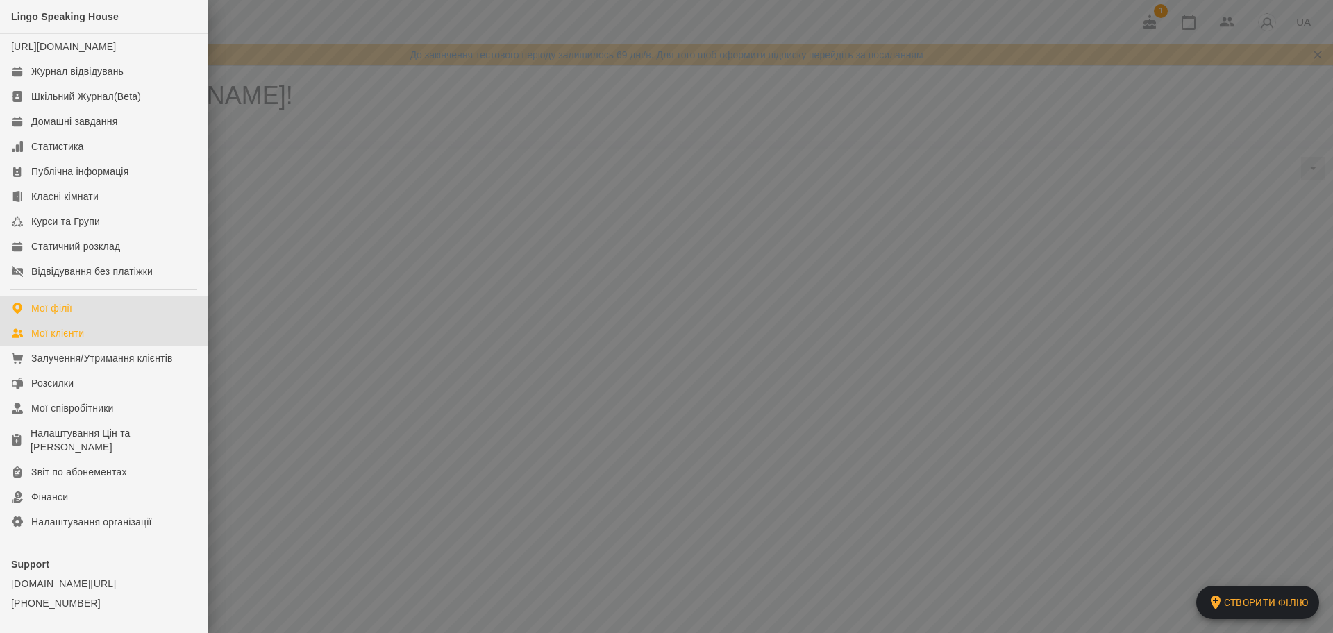
click at [64, 346] on link "Мої клієнти" at bounding box center [104, 333] width 208 height 25
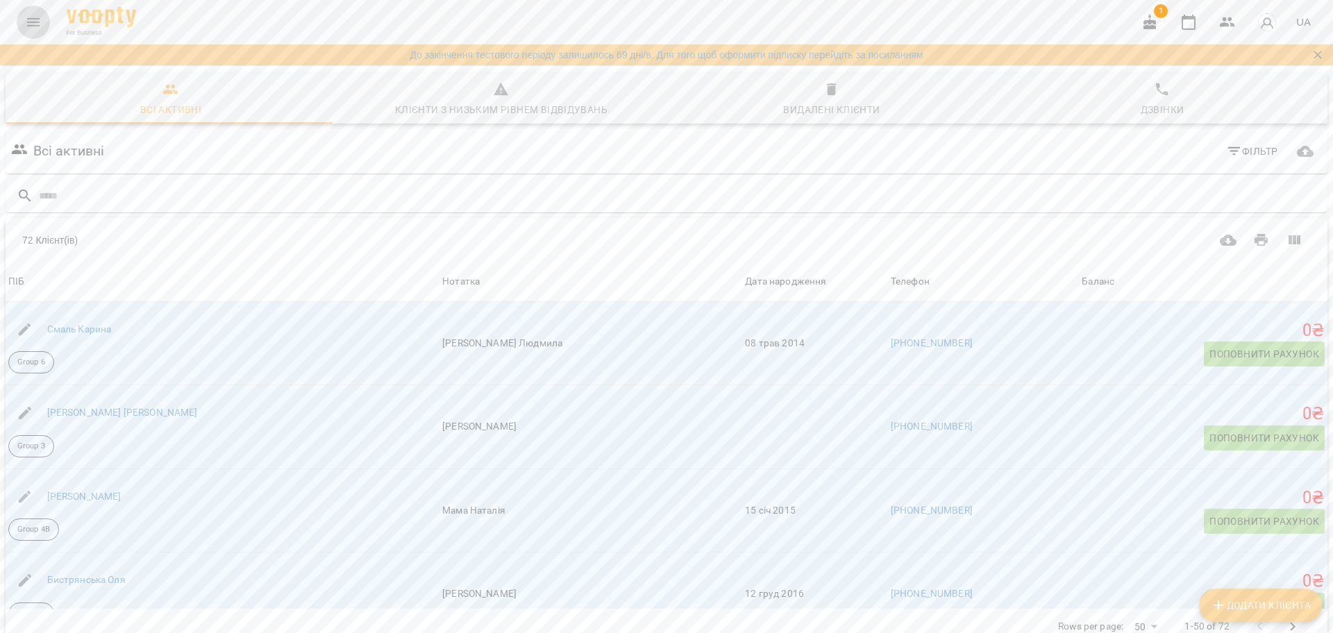
click at [34, 15] on icon "Menu" at bounding box center [33, 22] width 17 height 17
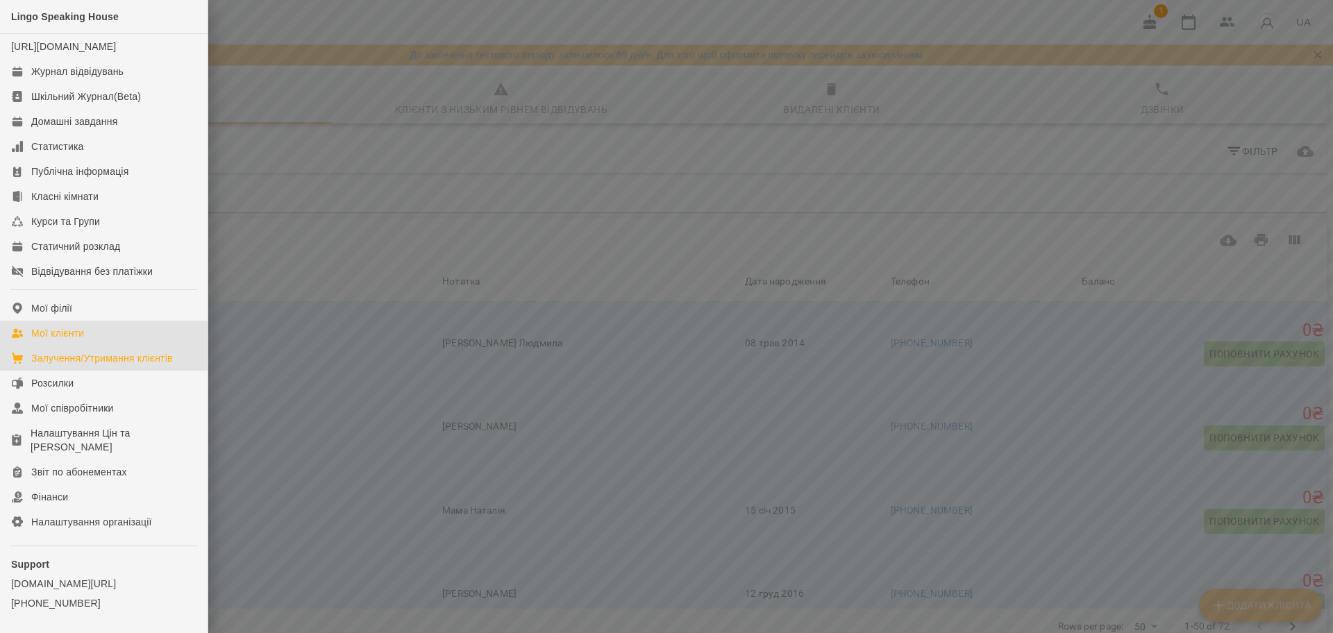
click at [103, 365] on link "Залучення/Утримання клієнтів" at bounding box center [104, 358] width 208 height 25
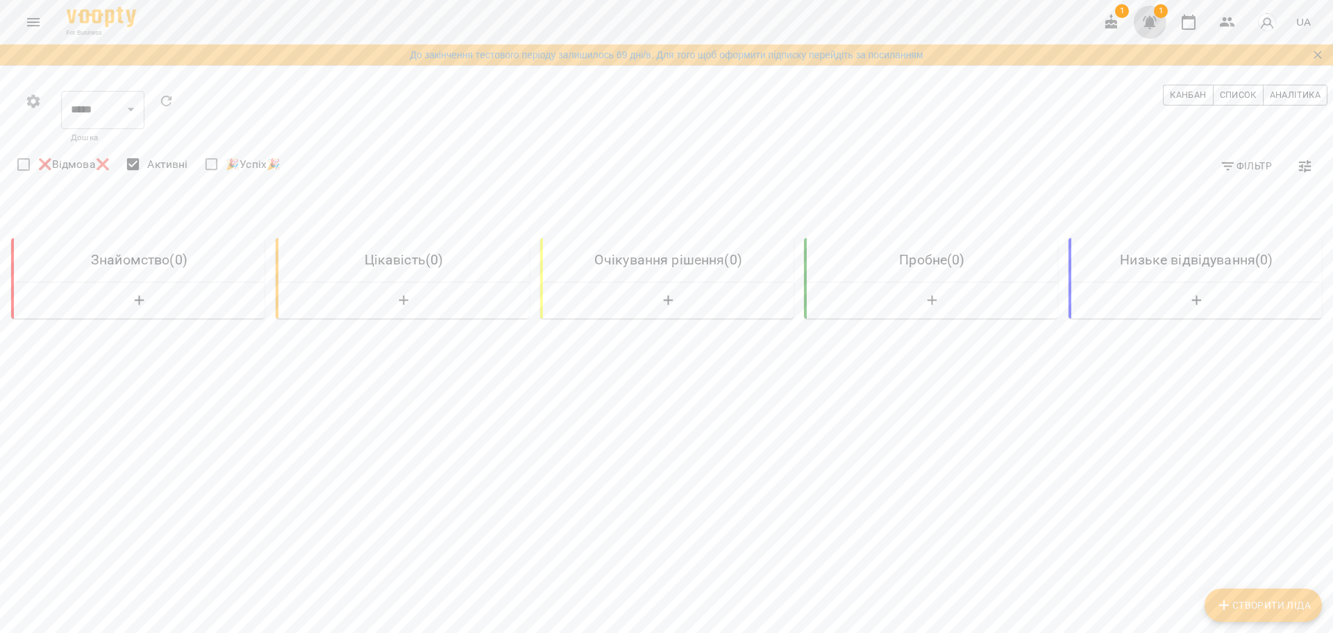
click at [1148, 22] on icon "button" at bounding box center [1150, 22] width 14 height 13
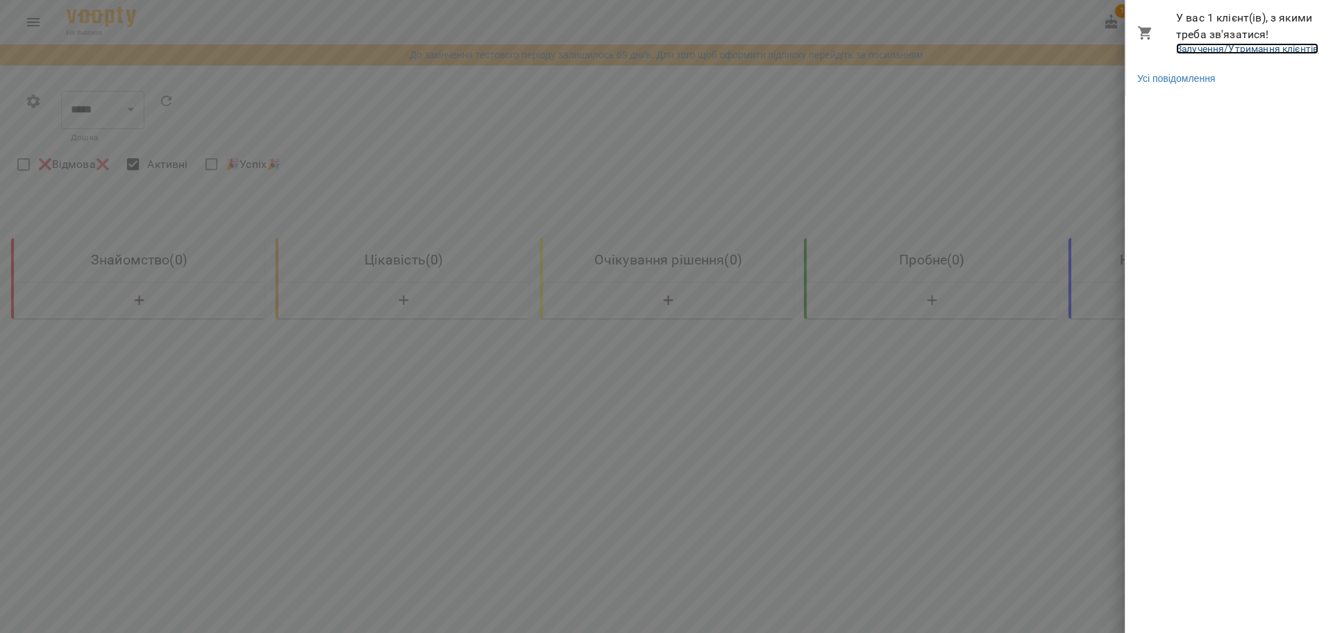
click at [1203, 47] on link "Залучення/Утримання клієнтів" at bounding box center [1247, 48] width 142 height 11
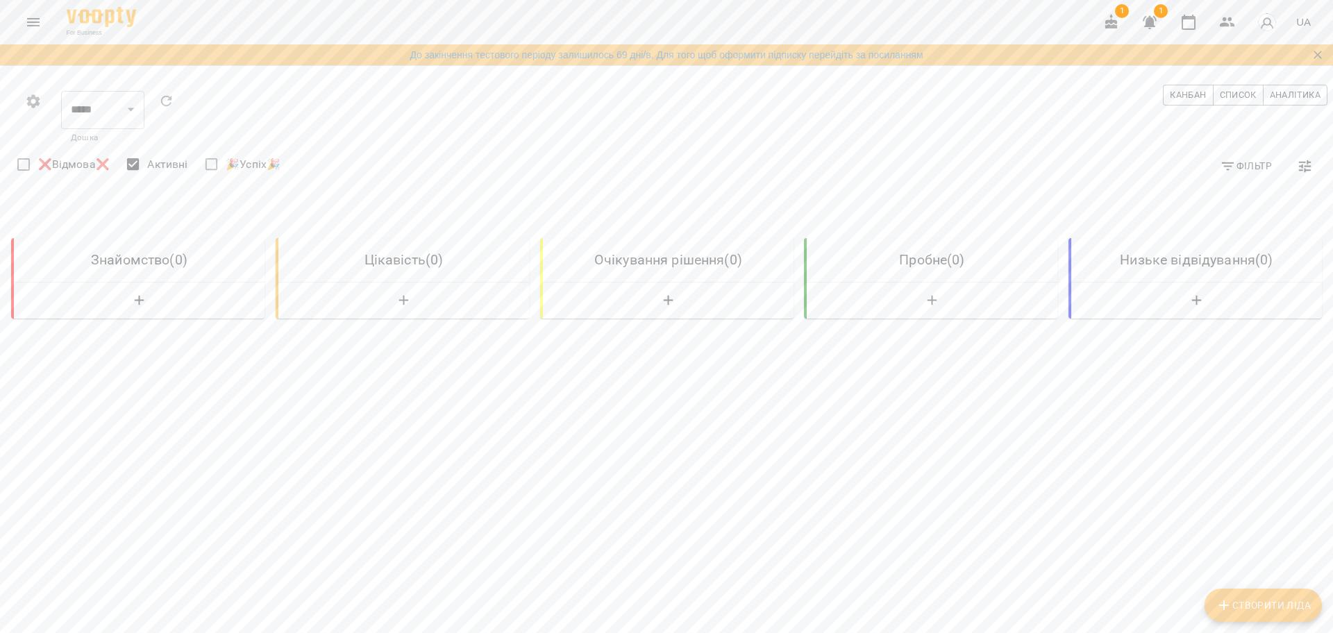
click at [1134, 27] on span "1" at bounding box center [1149, 22] width 33 height 33
click at [1148, 24] on icon "button" at bounding box center [1150, 22] width 14 height 13
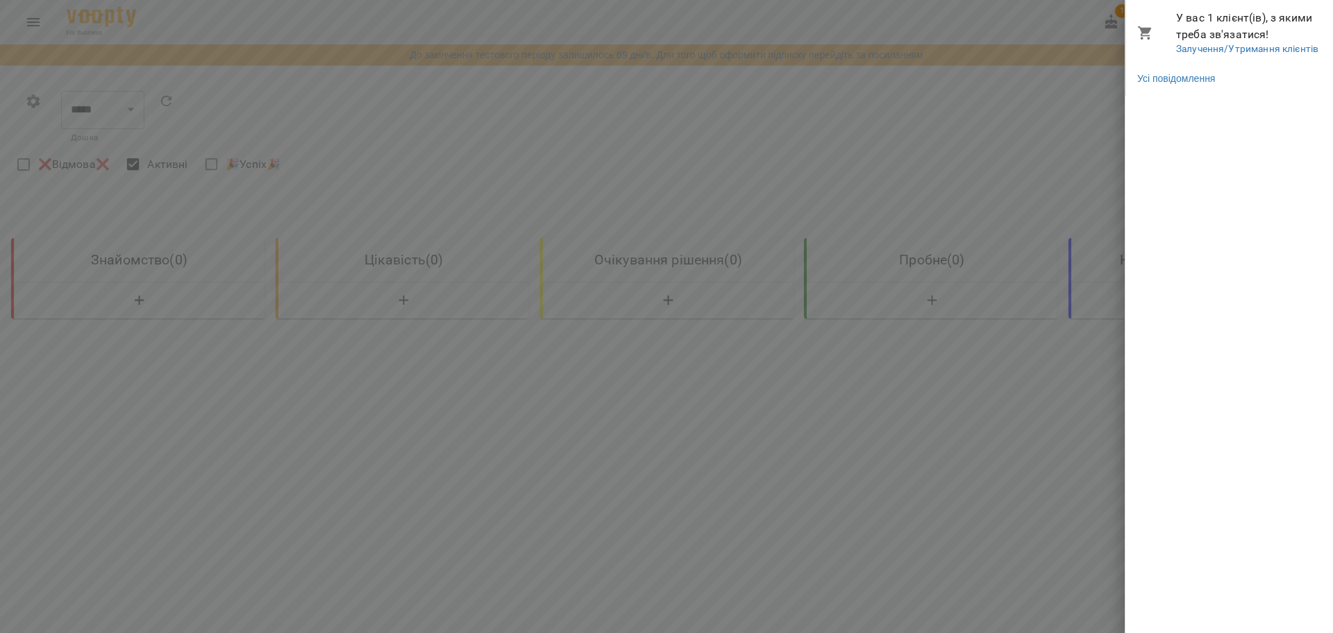
click at [1210, 37] on span "У вас 1 клієнт(ів), з якими треба зв'язатися!" at bounding box center [1249, 26] width 146 height 33
click at [463, 219] on div at bounding box center [666, 316] width 1333 height 633
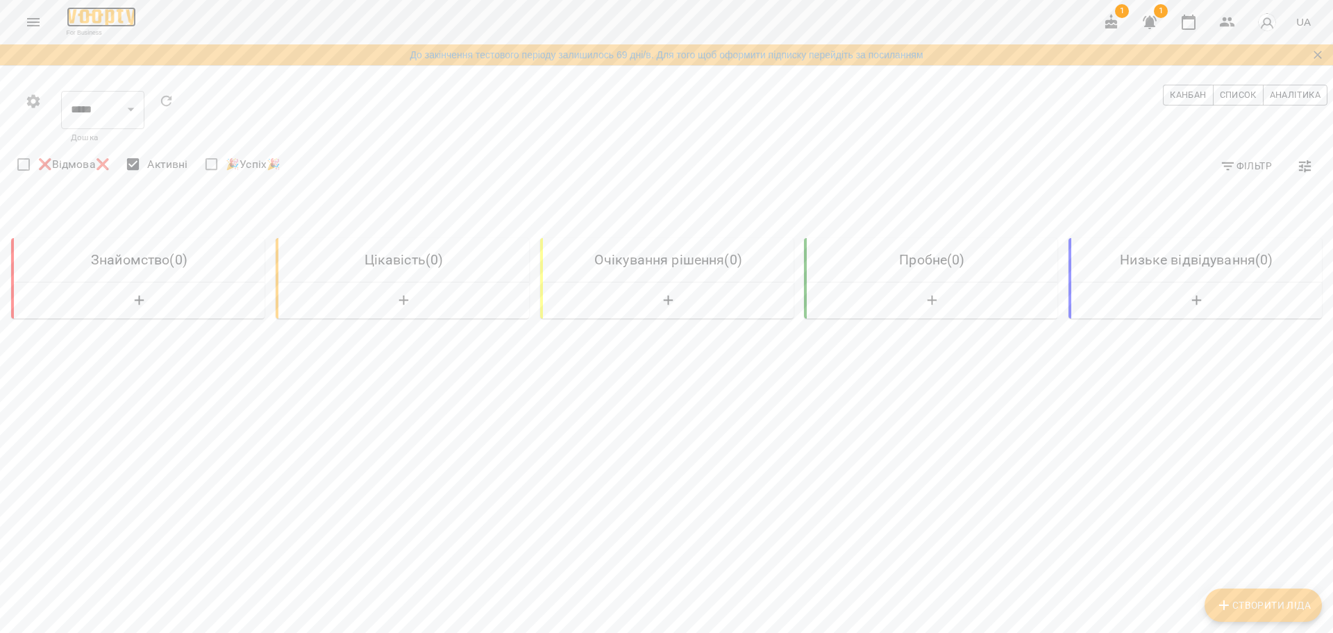
click at [119, 10] on img at bounding box center [101, 17] width 69 height 20
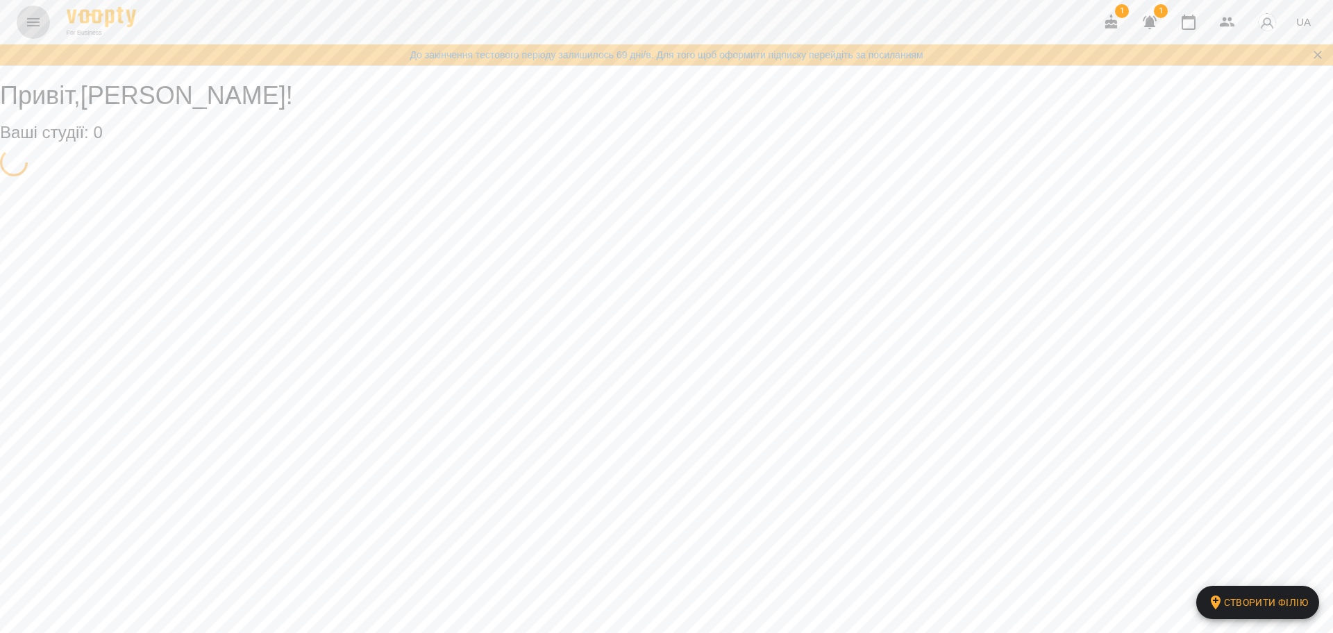
click at [43, 22] on button "Menu" at bounding box center [33, 22] width 33 height 33
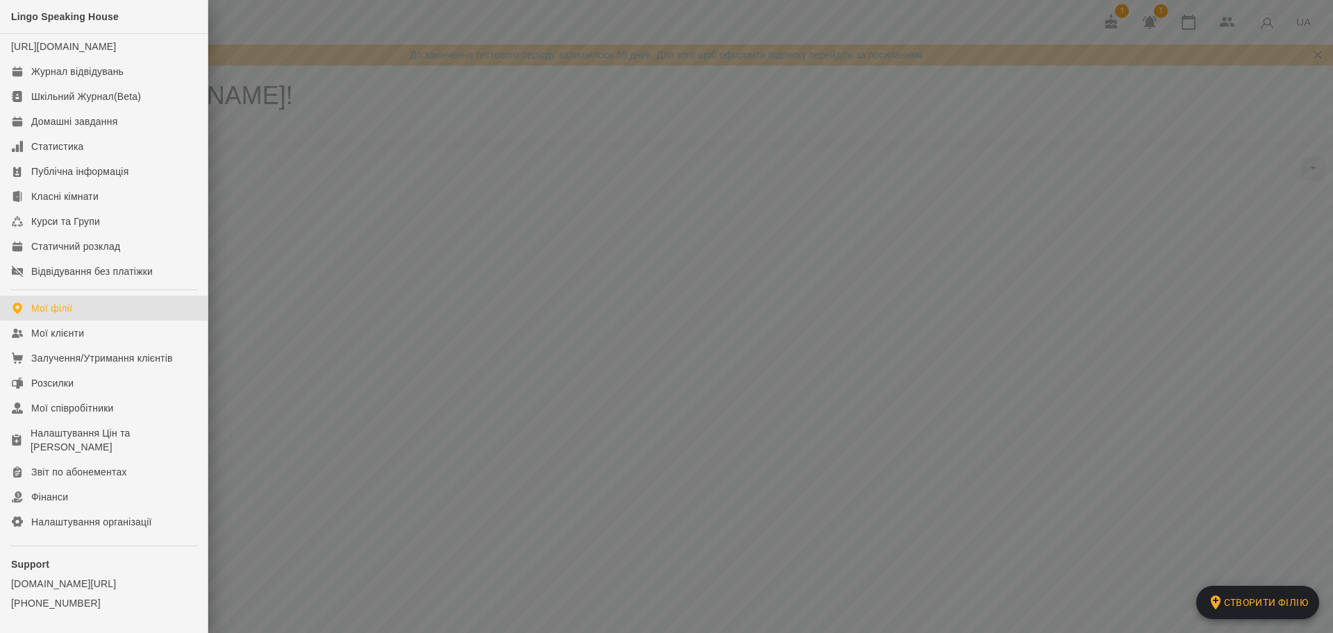
click at [478, 114] on div at bounding box center [666, 316] width 1333 height 633
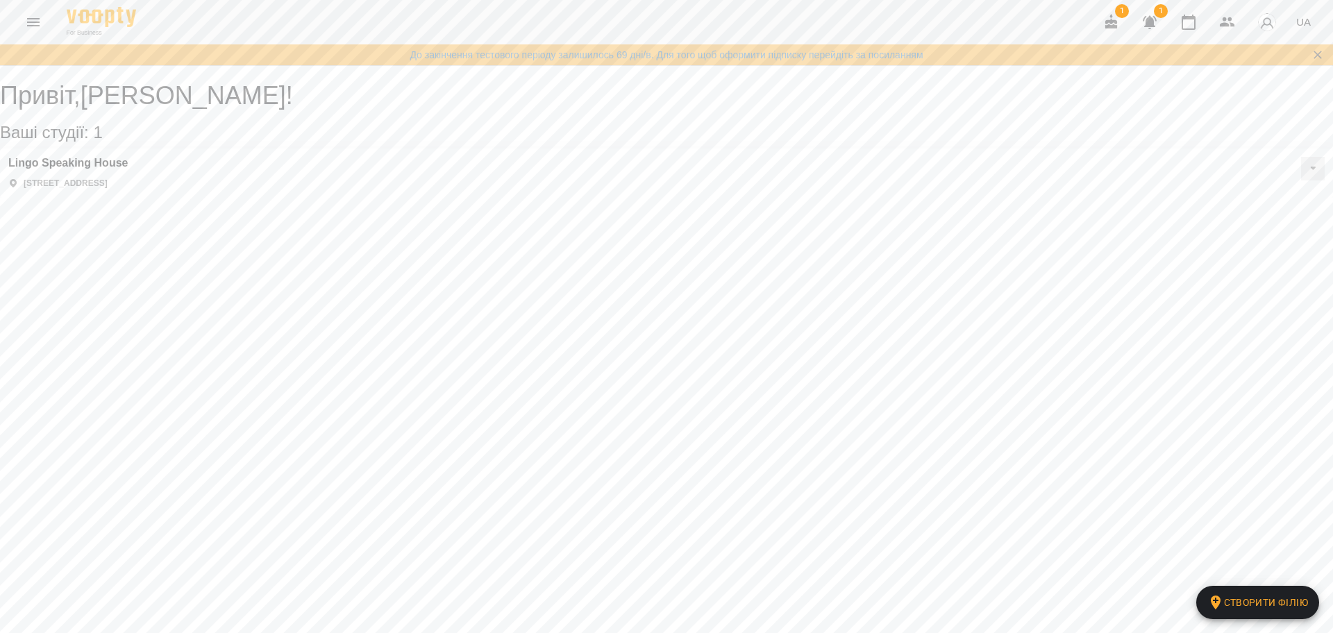
click at [13, 19] on div "For Business 1 1 UA" at bounding box center [666, 22] width 1333 height 44
click at [22, 26] on button "Menu" at bounding box center [33, 22] width 33 height 33
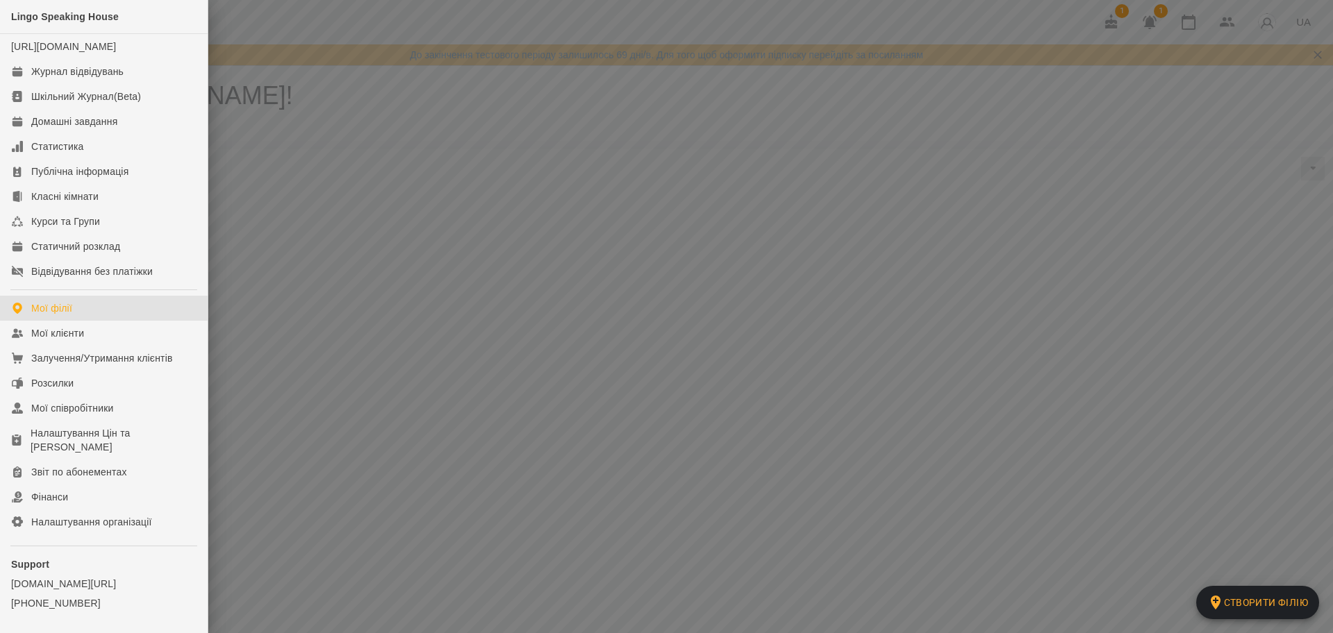
click at [439, 89] on div at bounding box center [666, 316] width 1333 height 633
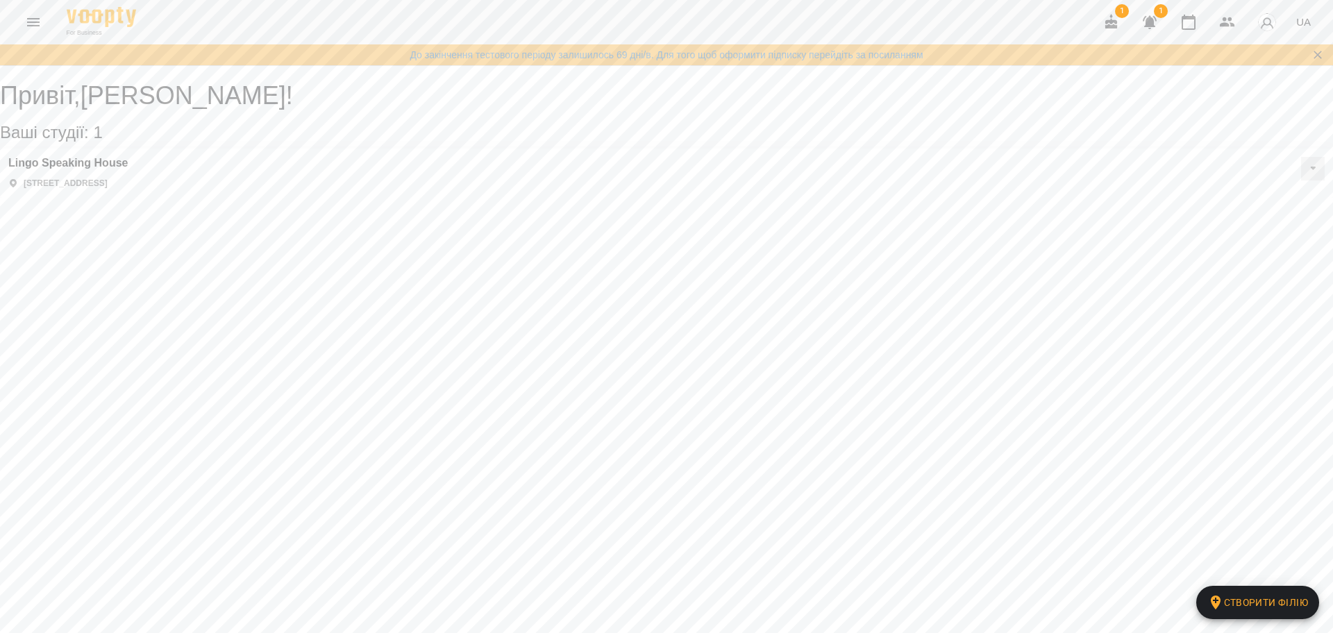
click at [40, 16] on icon "Menu" at bounding box center [33, 22] width 17 height 17
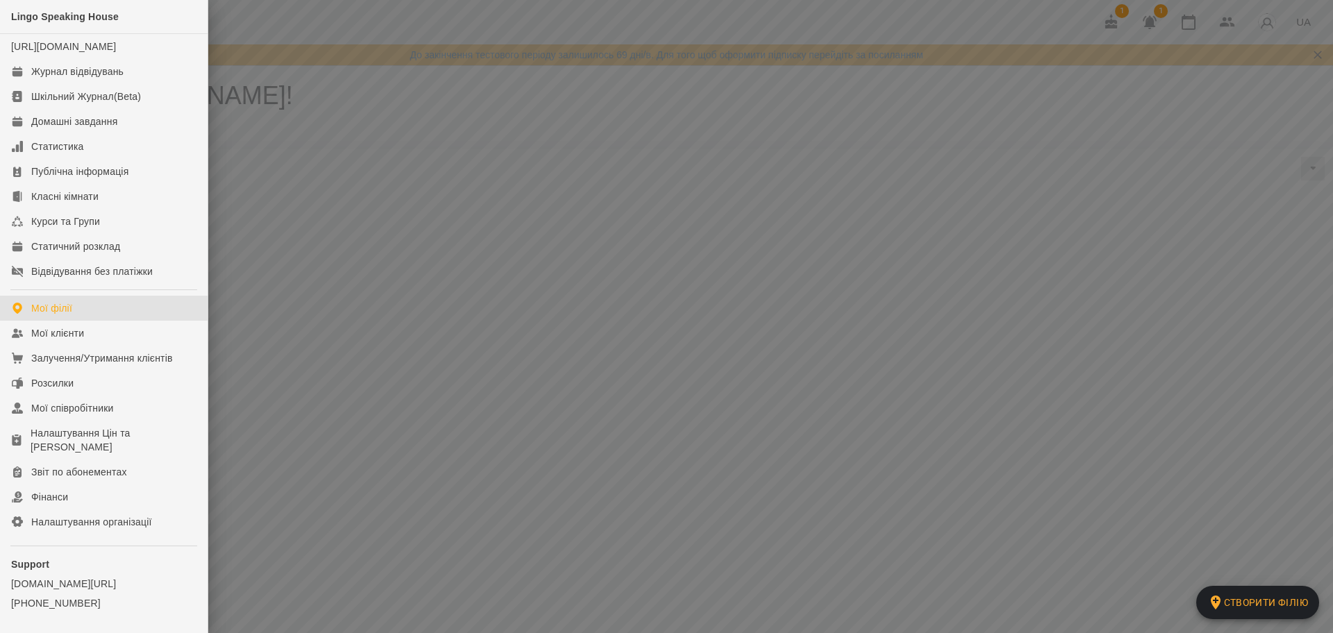
click at [508, 151] on div at bounding box center [666, 316] width 1333 height 633
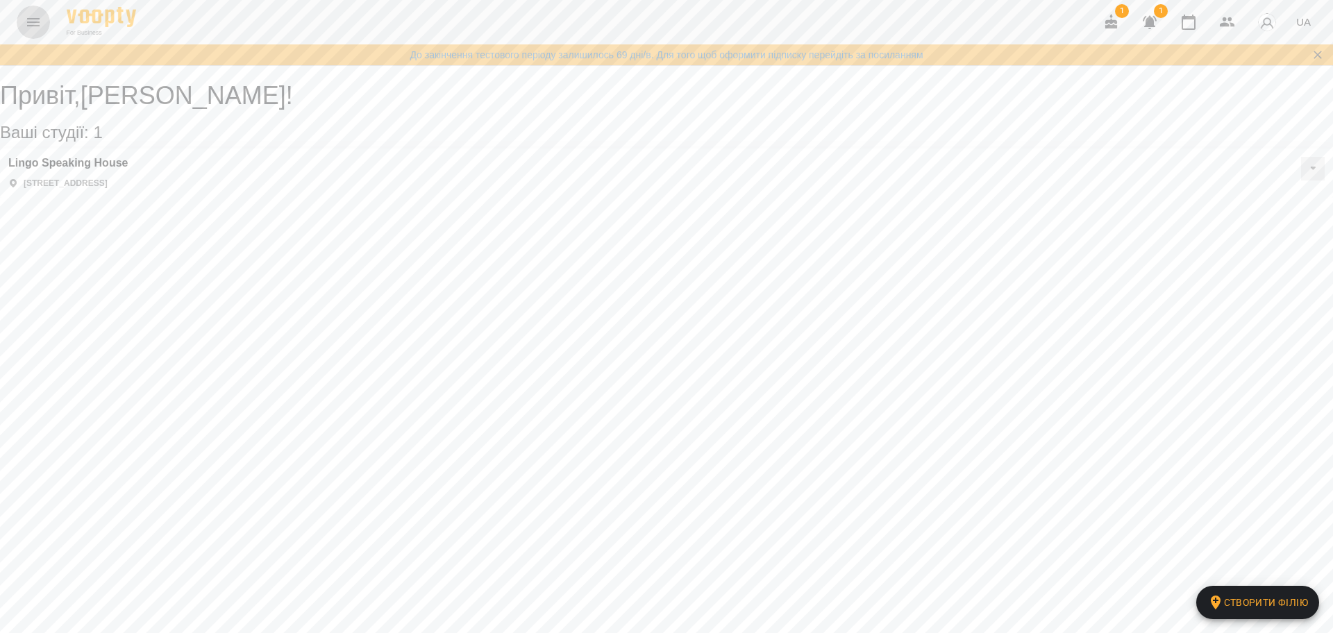
click at [17, 26] on button "Menu" at bounding box center [33, 22] width 33 height 33
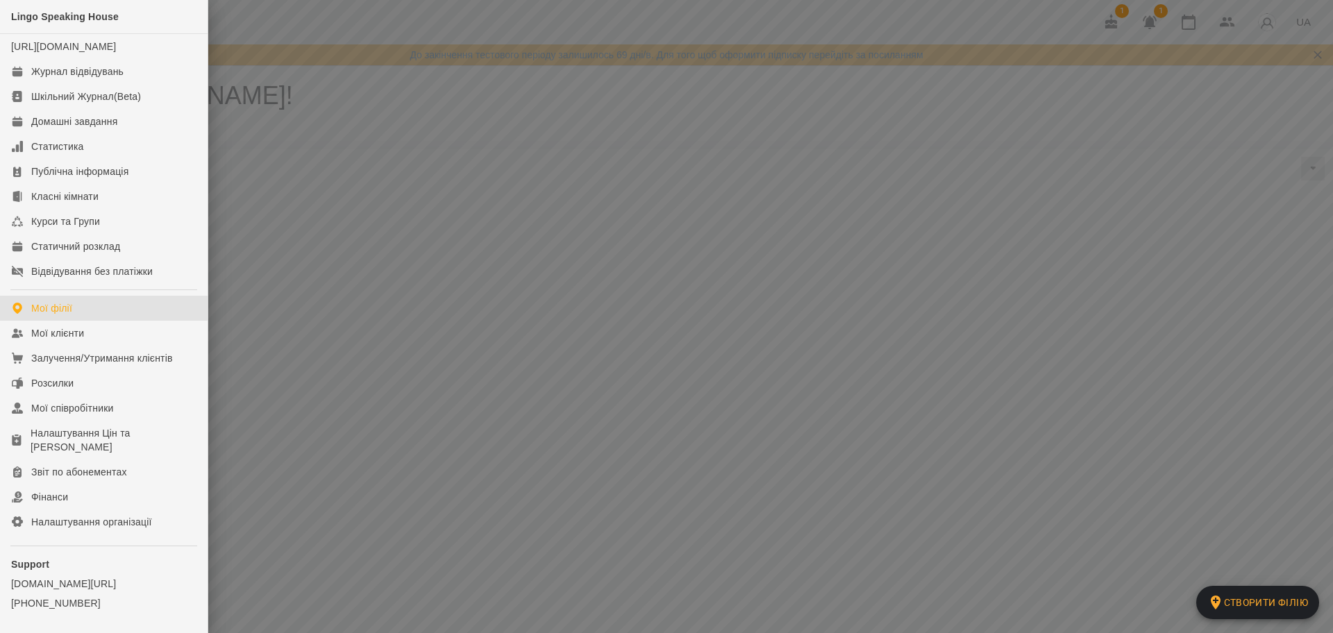
click at [355, 33] on div at bounding box center [666, 316] width 1333 height 633
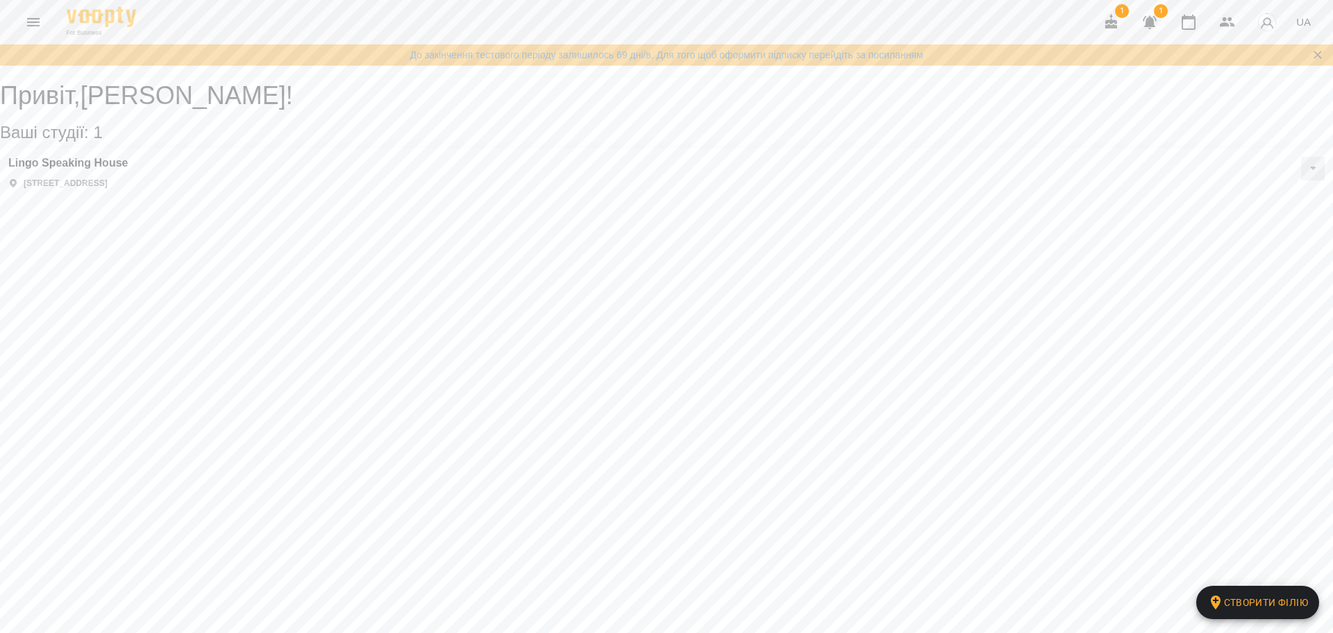
click at [21, 32] on button "Menu" at bounding box center [33, 22] width 33 height 33
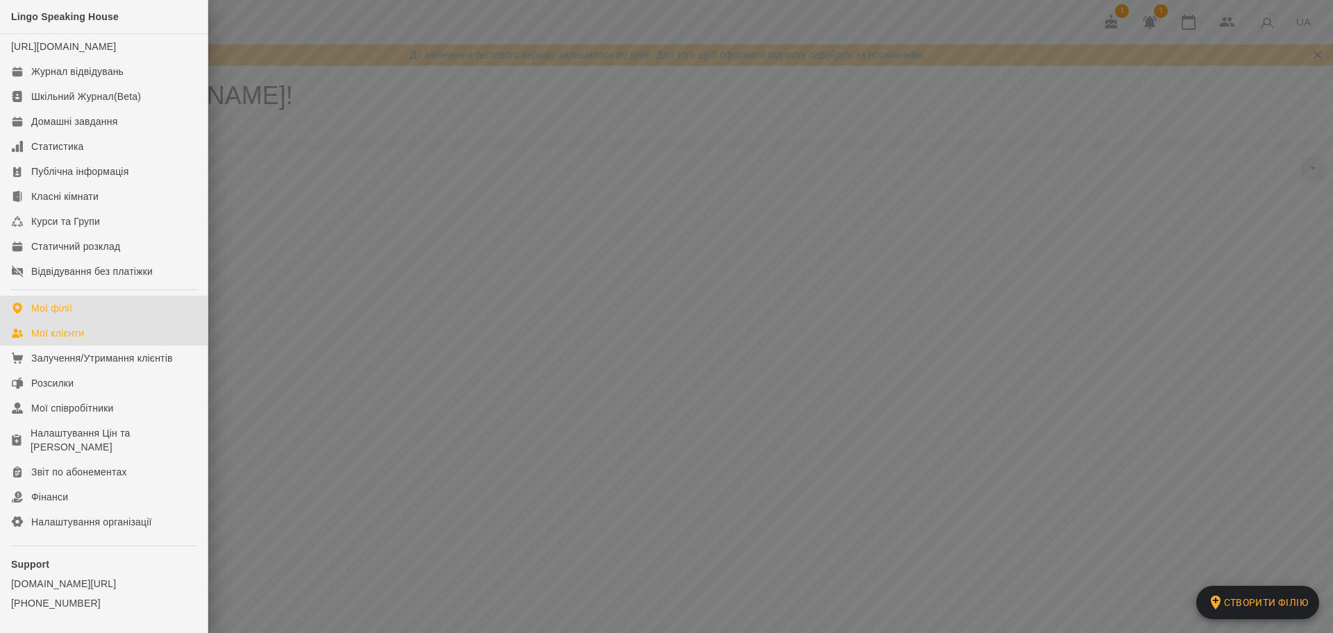
click at [101, 346] on link "Мої клієнти" at bounding box center [104, 333] width 208 height 25
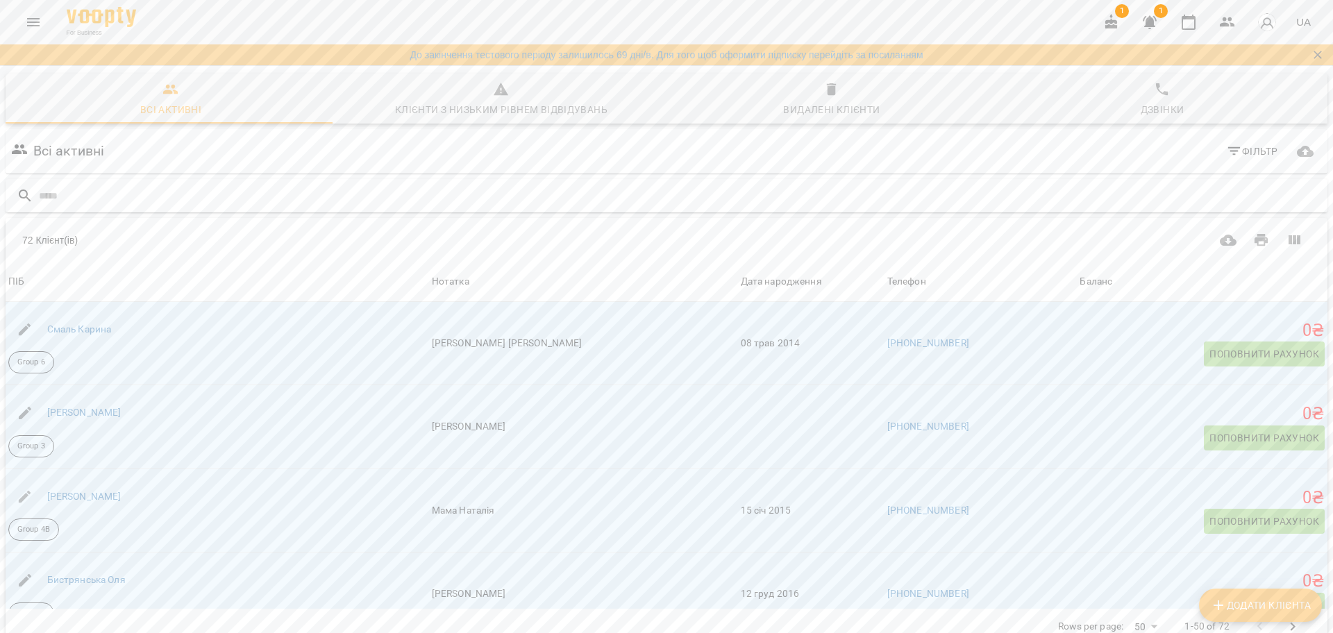
drag, startPoint x: 317, startPoint y: 191, endPoint x: 305, endPoint y: 187, distance: 12.5
click at [316, 192] on input "text" at bounding box center [680, 196] width 1283 height 23
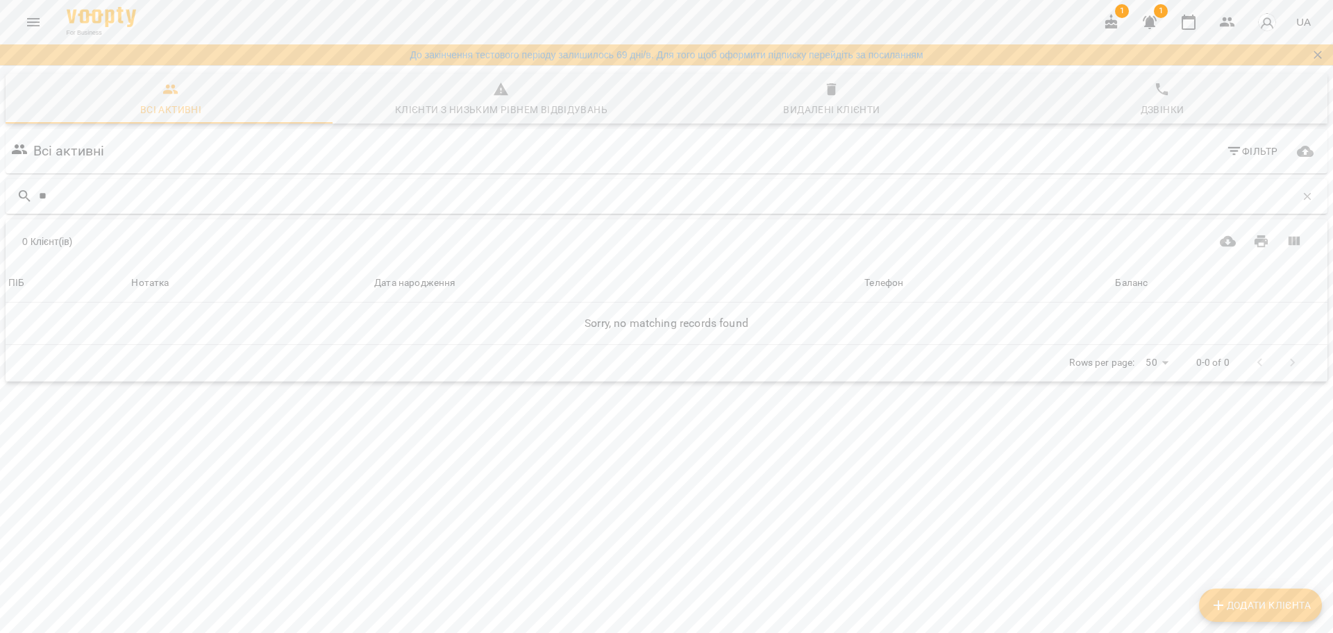
type input "*"
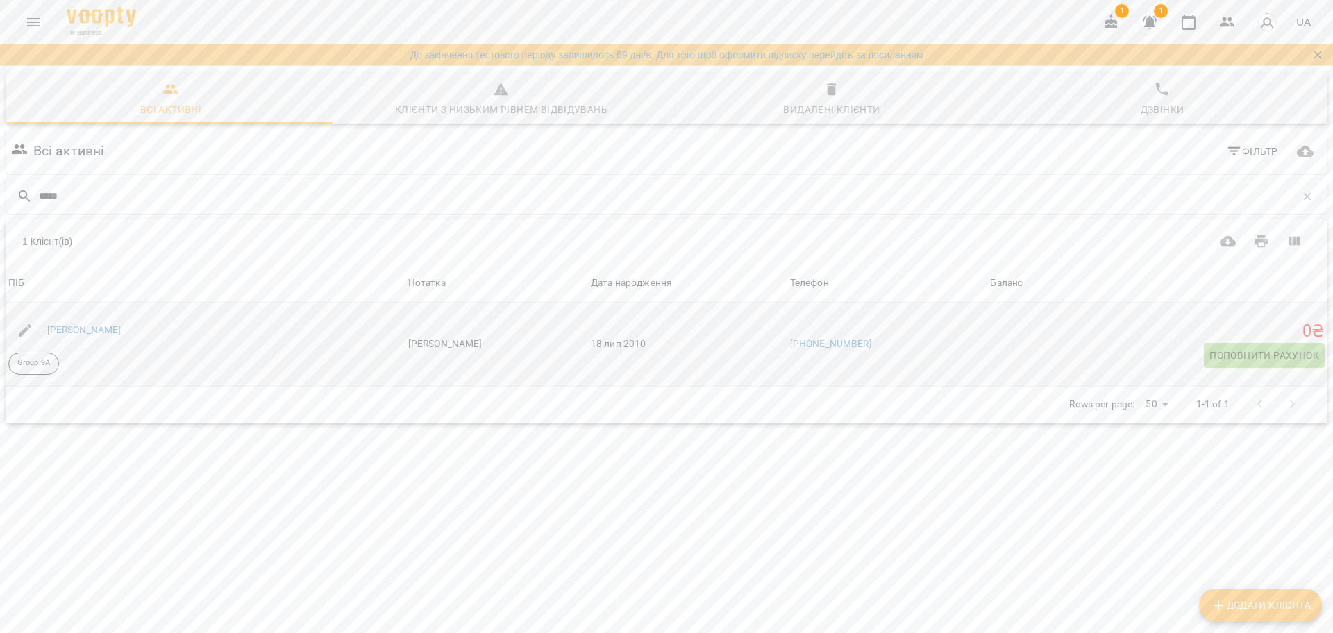
type input "*****"
click at [142, 342] on div "[PERSON_NAME]" at bounding box center [206, 330] width 400 height 39
click at [122, 334] on link "[PERSON_NAME]" at bounding box center [84, 329] width 74 height 11
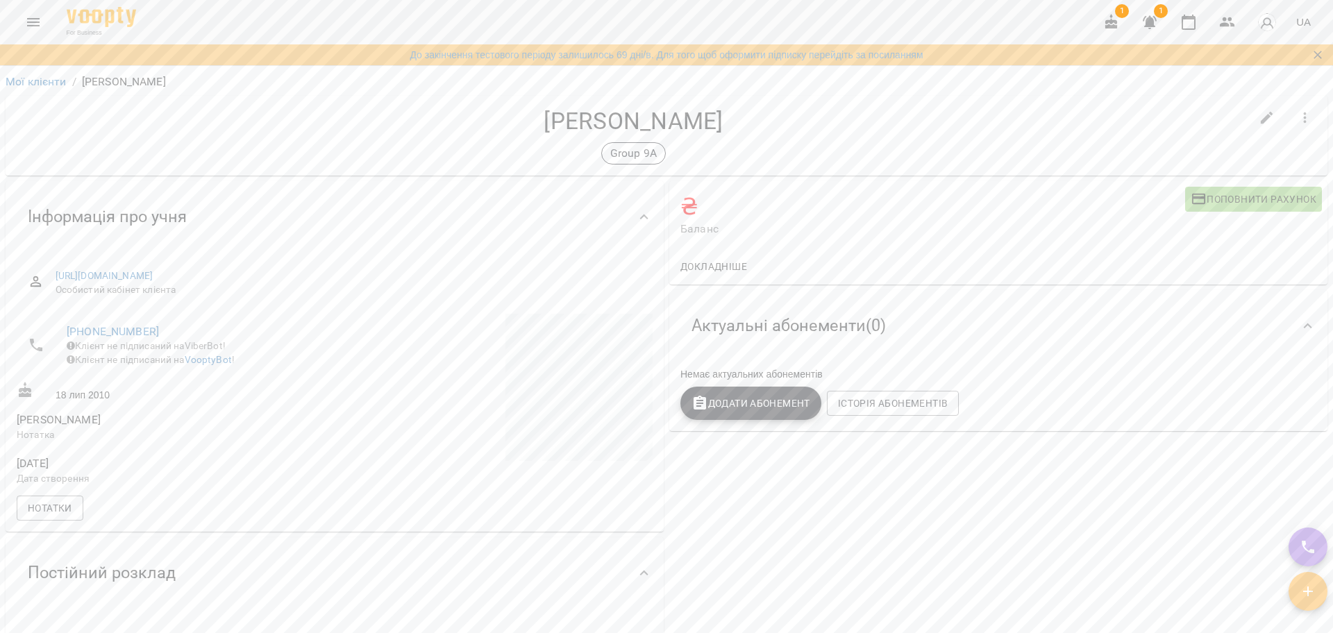
click at [19, 17] on button "Menu" at bounding box center [33, 22] width 33 height 33
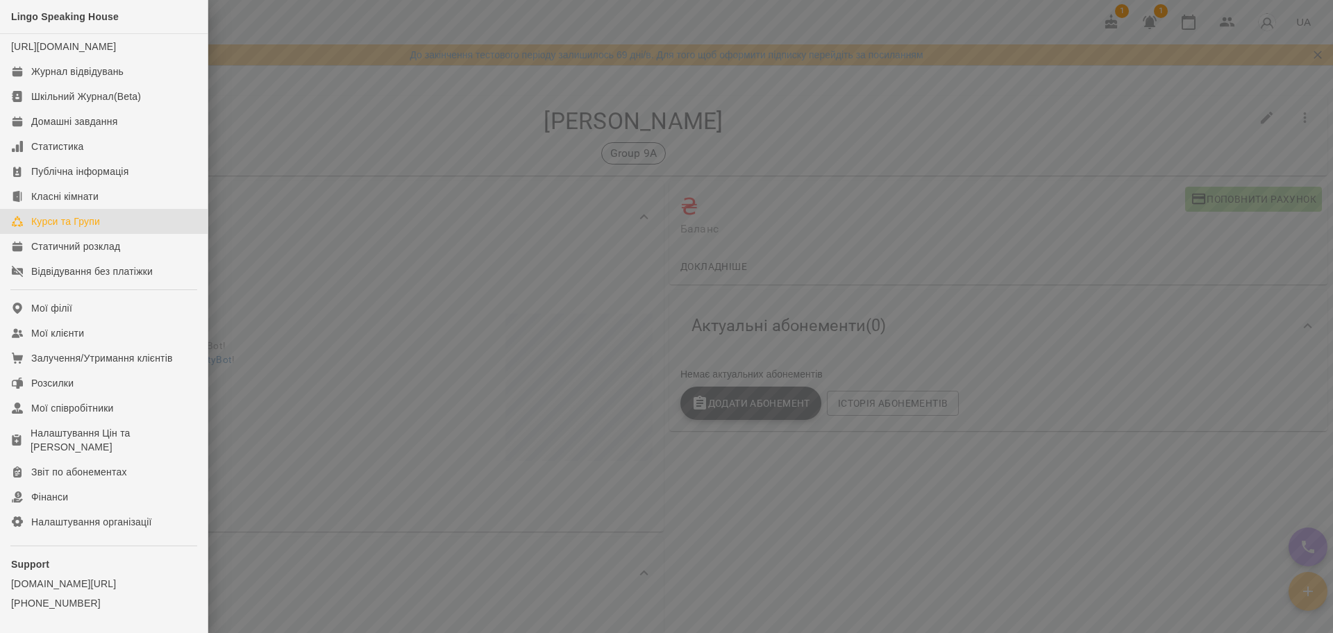
click at [89, 228] on div "Курси та Групи" at bounding box center [65, 222] width 69 height 14
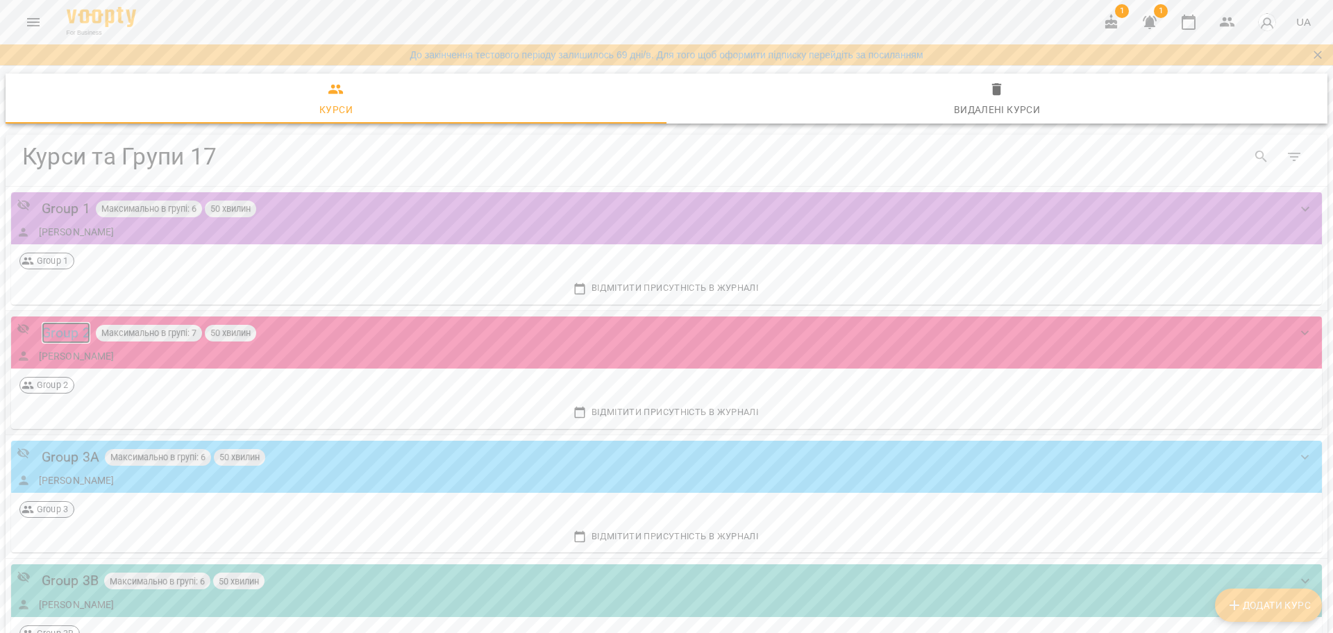
click at [54, 335] on div "Group 2" at bounding box center [66, 333] width 49 height 22
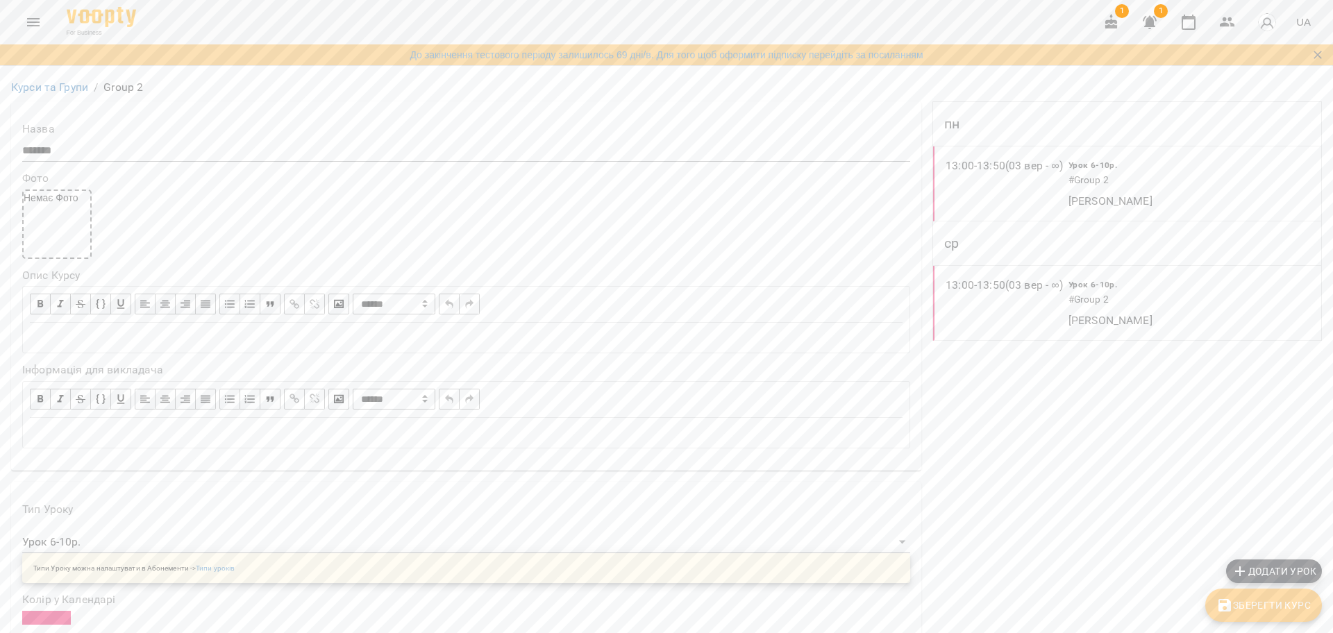
click at [28, 28] on icon "Menu" at bounding box center [33, 22] width 17 height 17
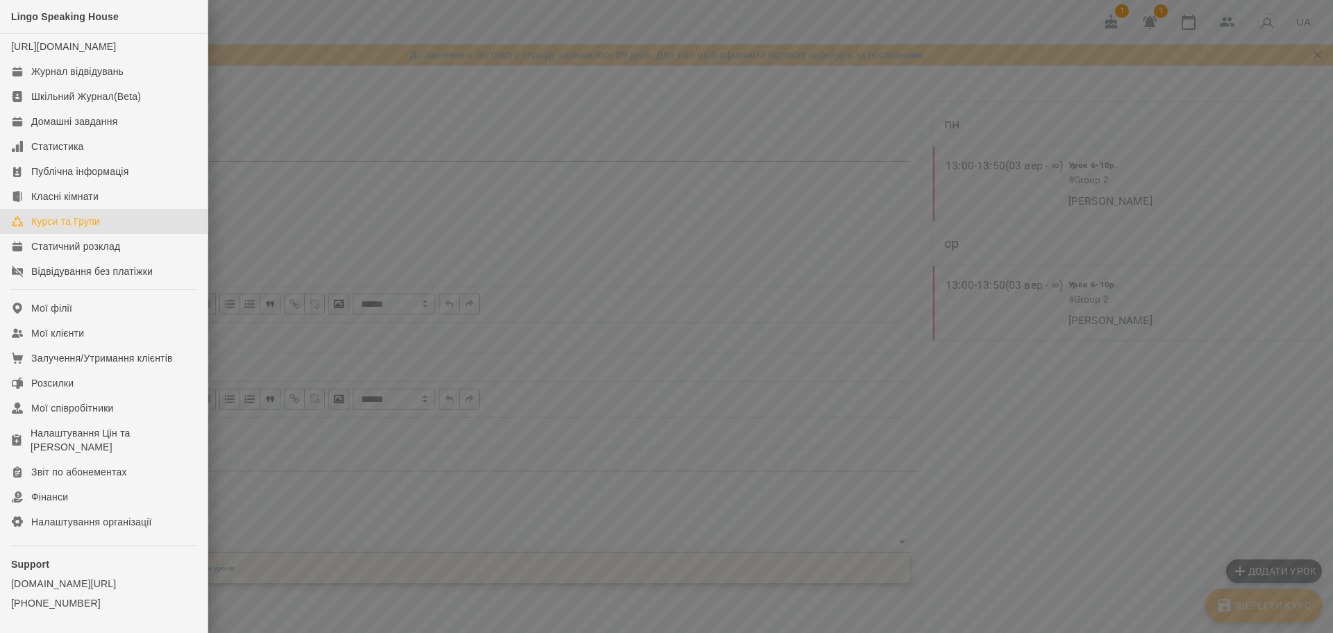
click at [90, 228] on div "Курси та Групи" at bounding box center [65, 222] width 69 height 14
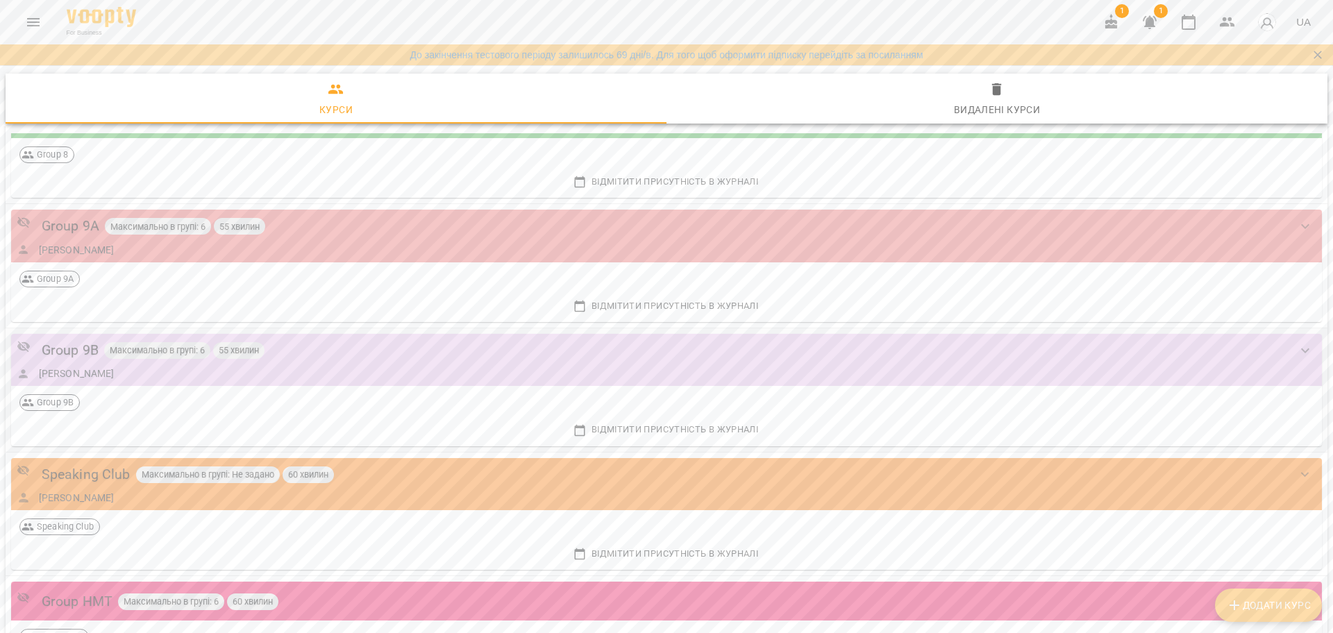
scroll to position [1475, 0]
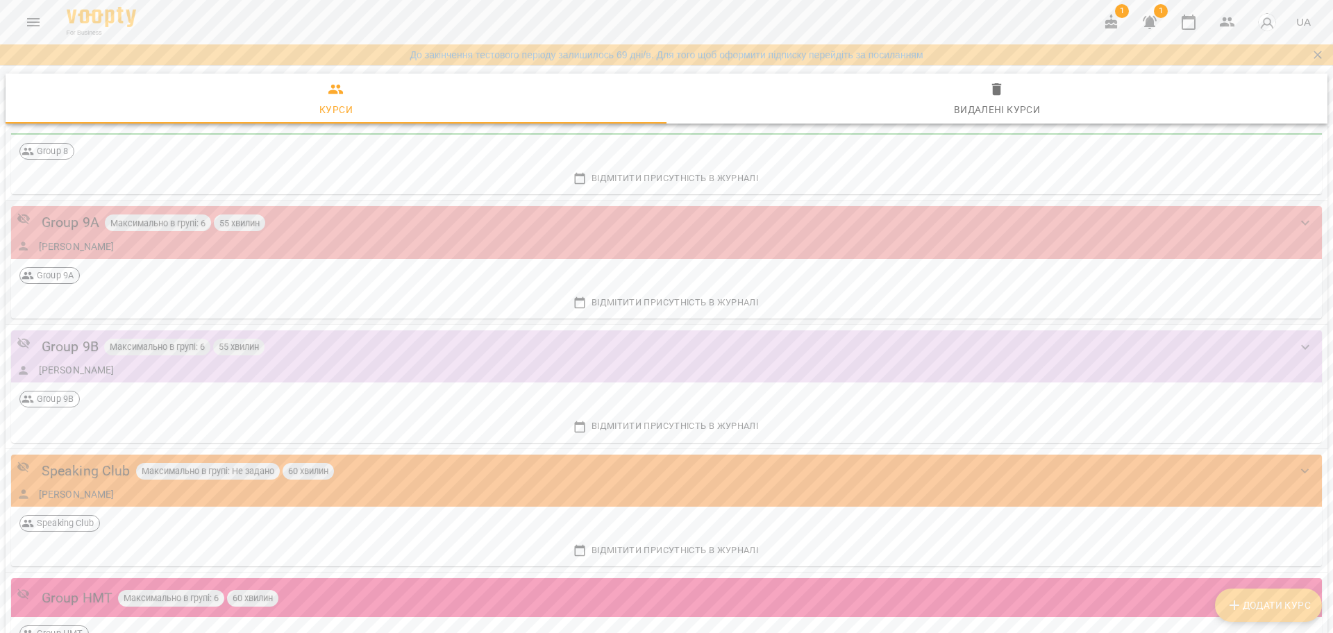
click at [326, 223] on div "Group 9A Максимально в групі: 6 55 хвилин" at bounding box center [653, 223] width 1272 height 22
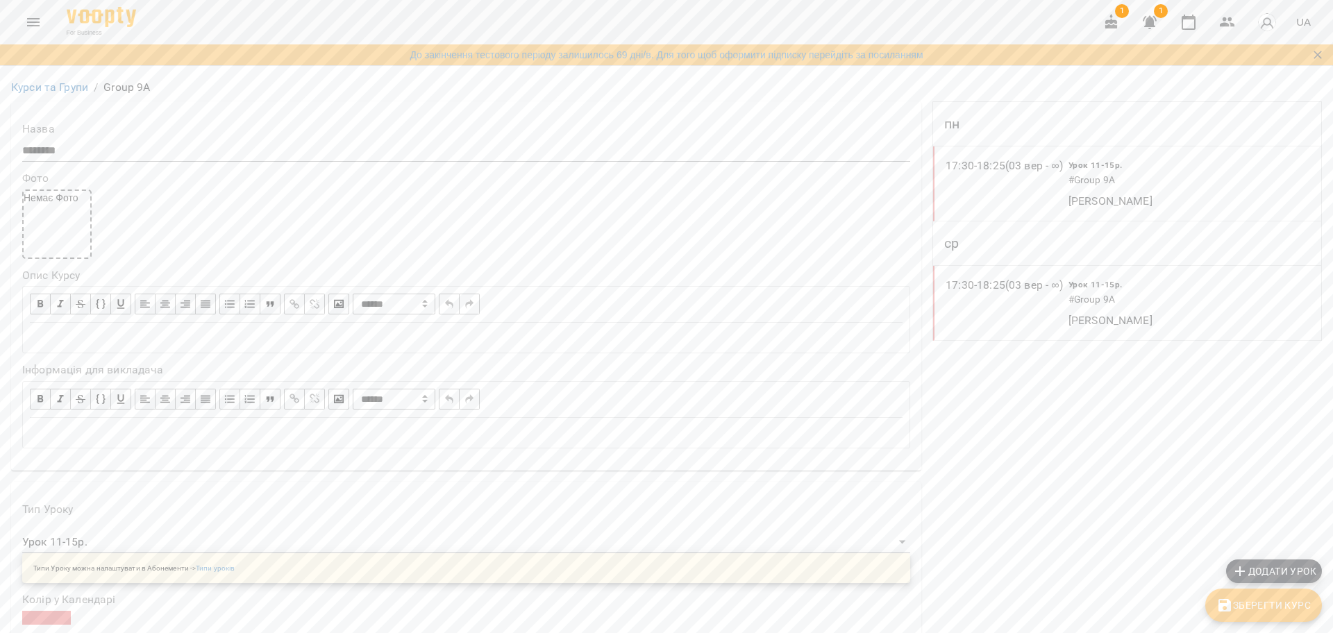
click at [28, 25] on icon "Menu" at bounding box center [33, 22] width 12 height 8
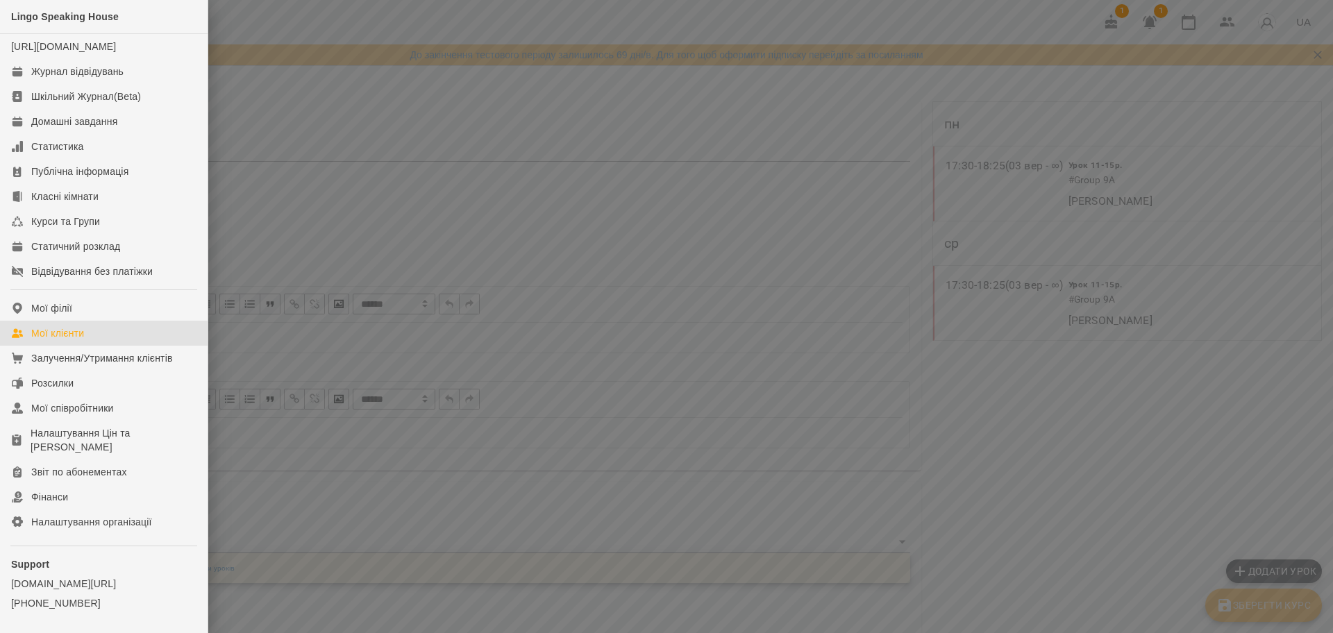
click at [75, 340] on div "Мої клієнти" at bounding box center [57, 333] width 53 height 14
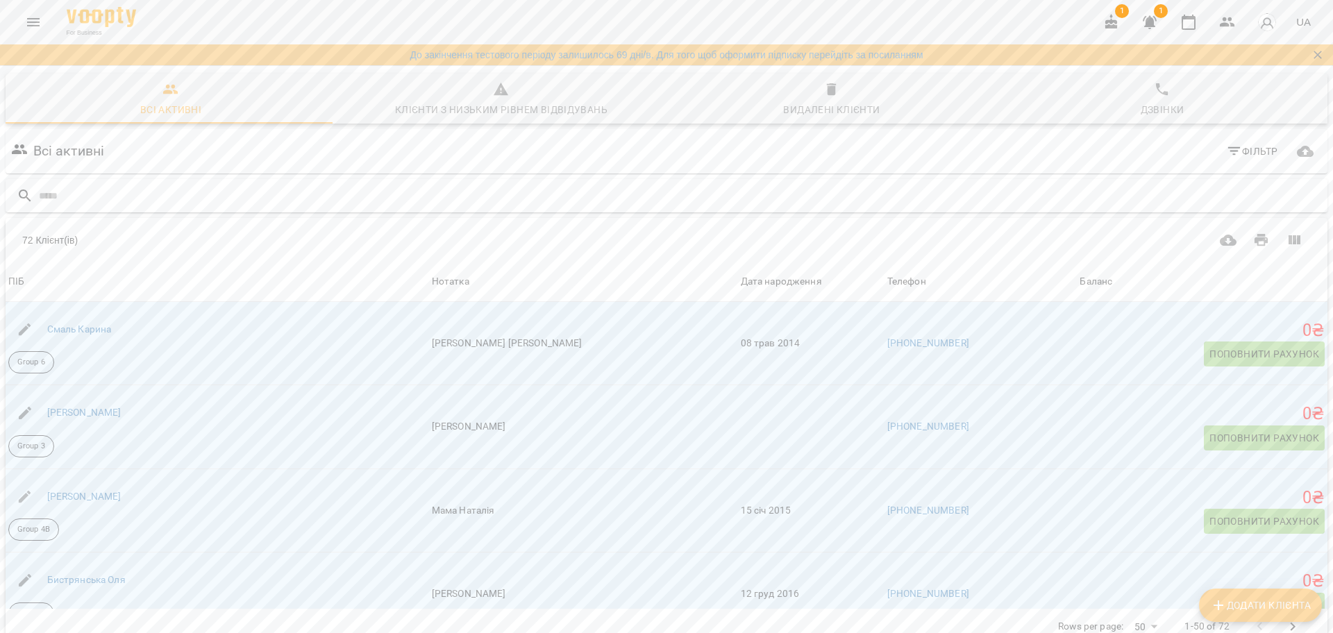
click at [333, 187] on input "text" at bounding box center [680, 196] width 1283 height 23
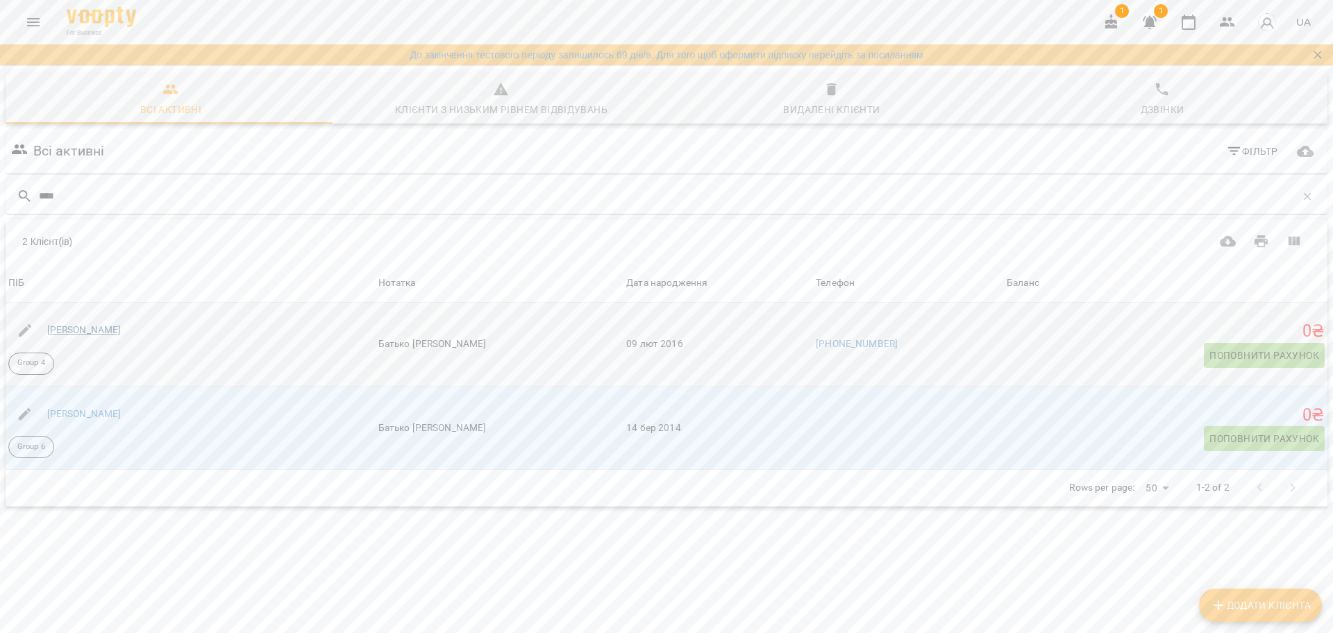
type input "****"
click at [99, 332] on link "[PERSON_NAME]" at bounding box center [84, 329] width 74 height 11
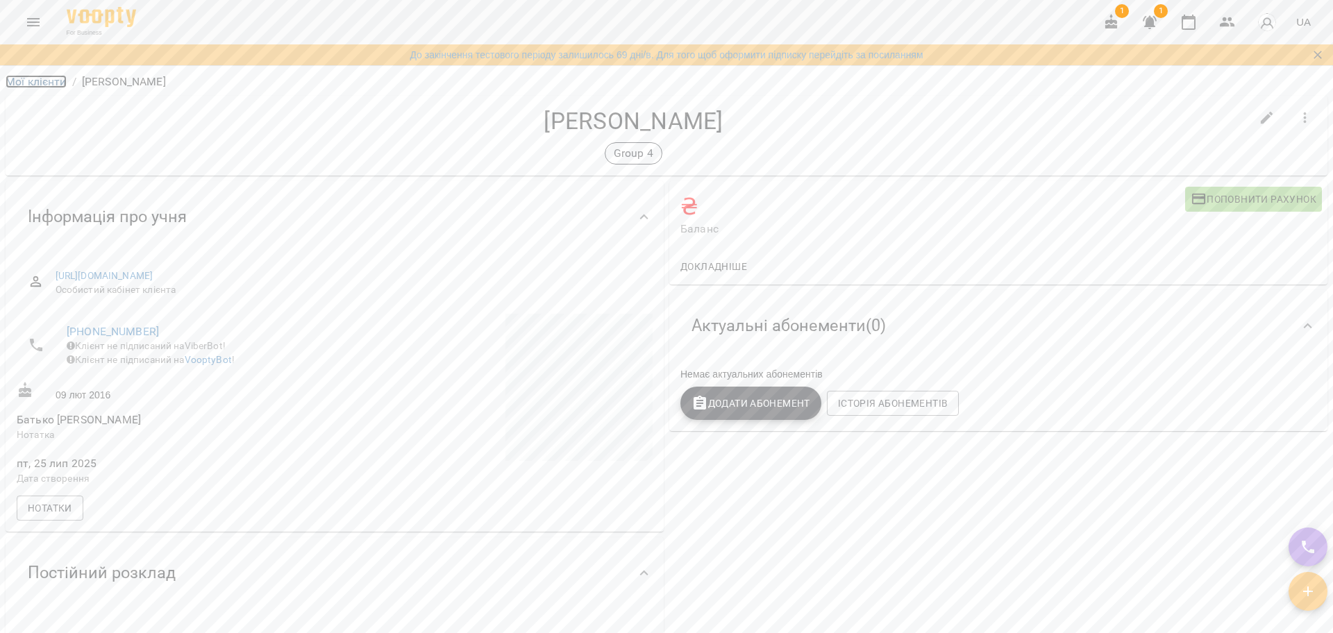
click at [27, 87] on link "Мої клієнти" at bounding box center [36, 81] width 61 height 13
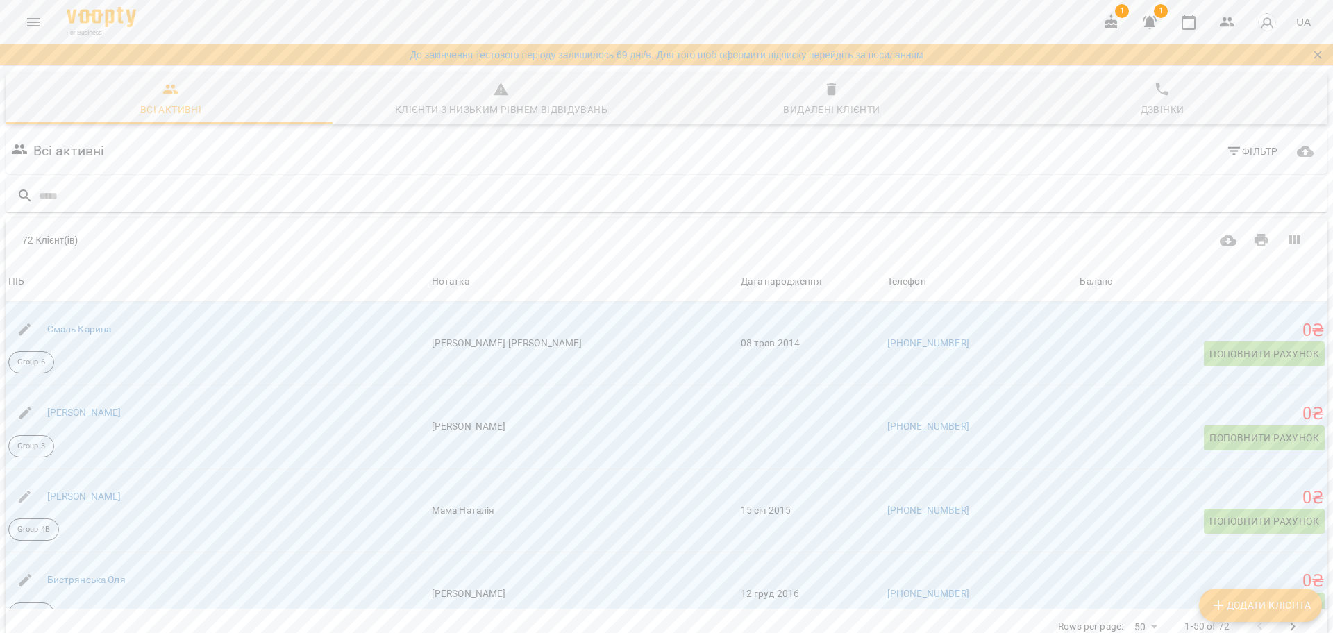
click at [30, 29] on icon "Menu" at bounding box center [33, 22] width 17 height 17
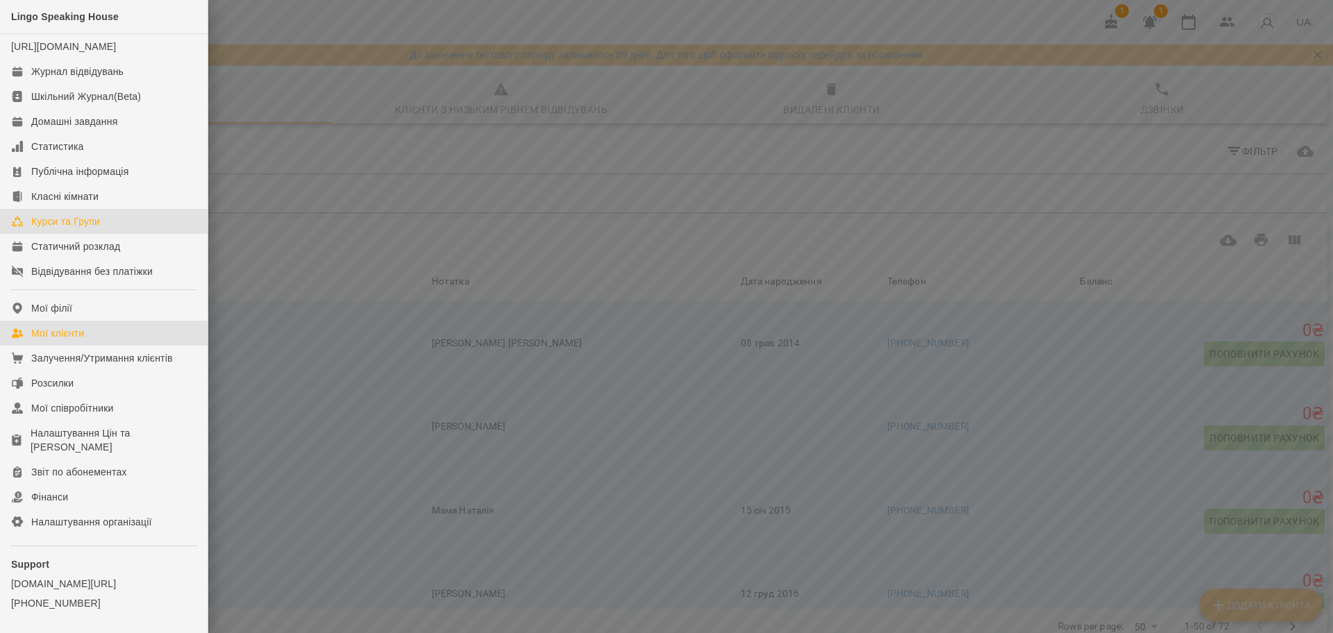
click at [90, 228] on div "Курси та Групи" at bounding box center [65, 222] width 69 height 14
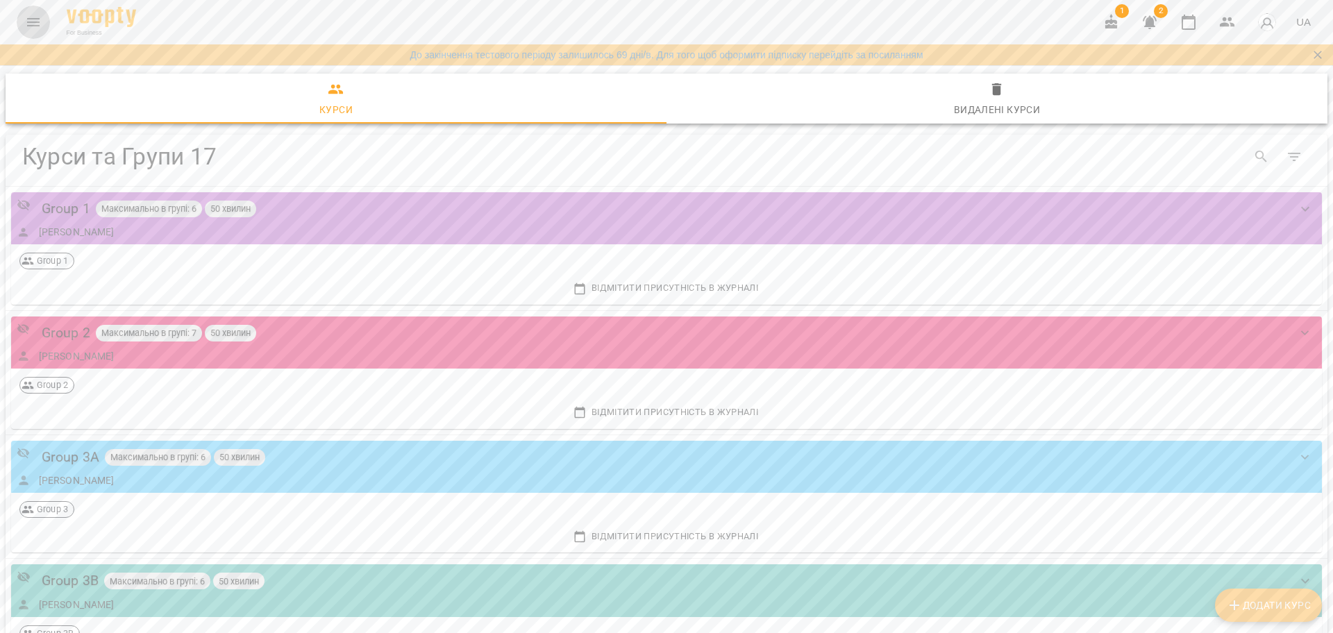
click at [40, 7] on button "Menu" at bounding box center [33, 22] width 33 height 33
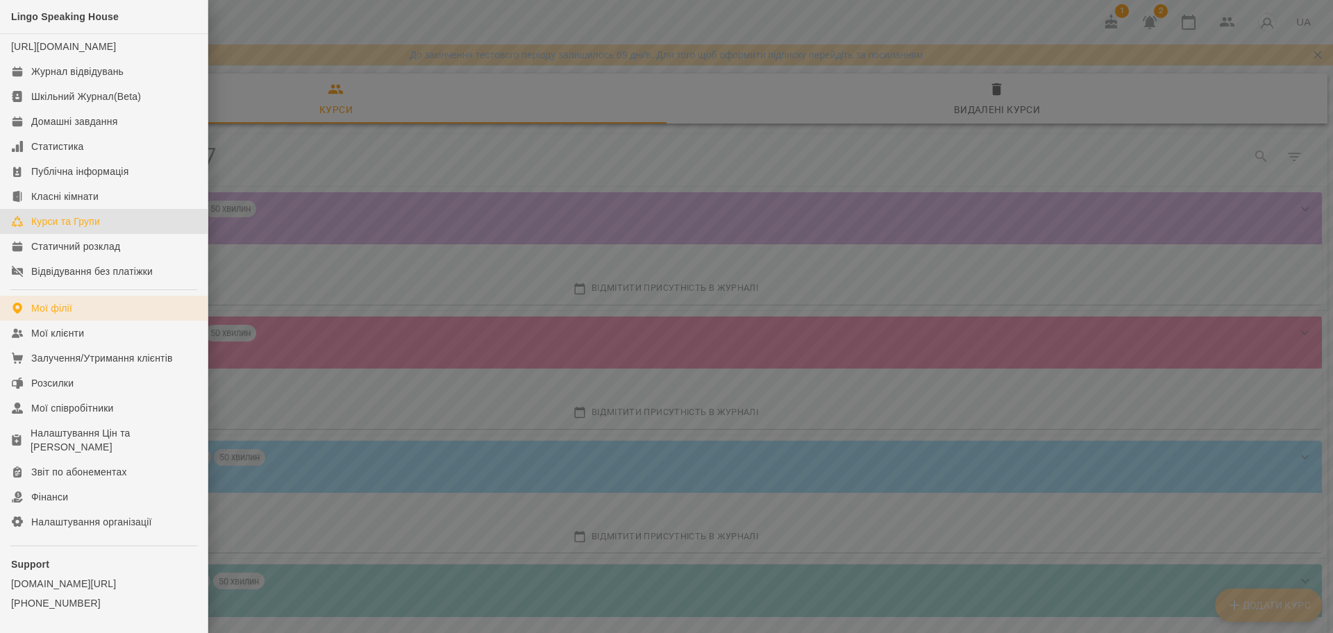
click at [87, 321] on link "Мої філії" at bounding box center [104, 308] width 208 height 25
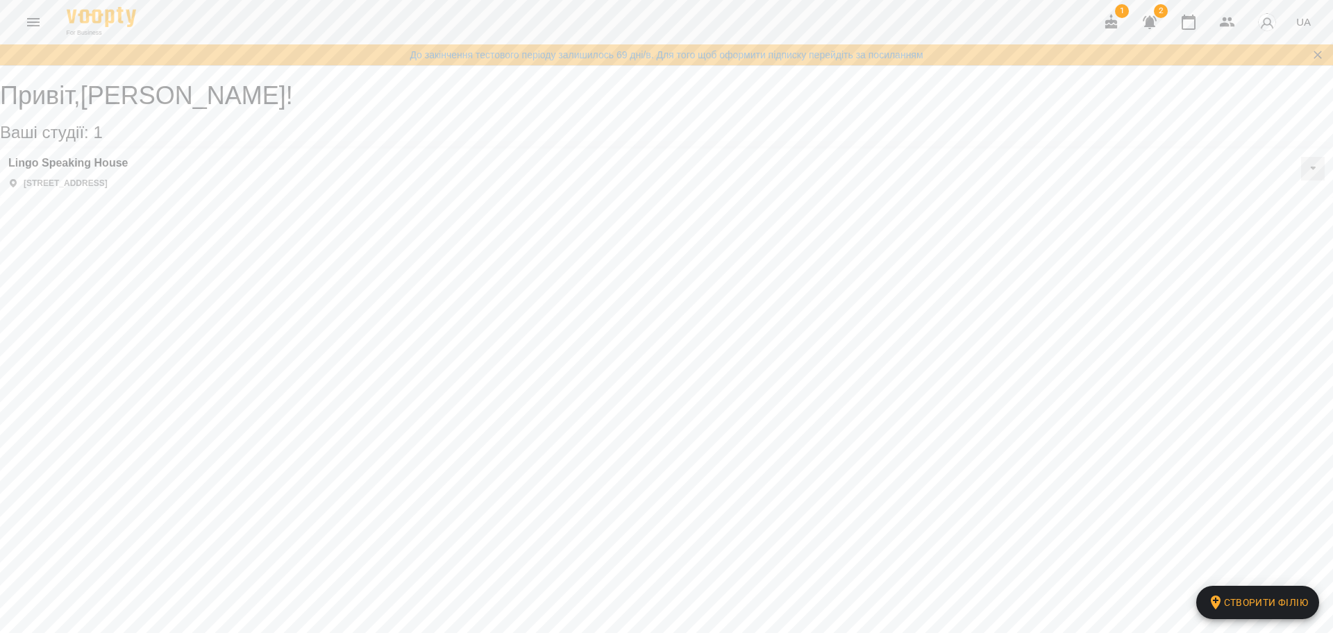
click at [40, 27] on icon "Menu" at bounding box center [33, 22] width 17 height 17
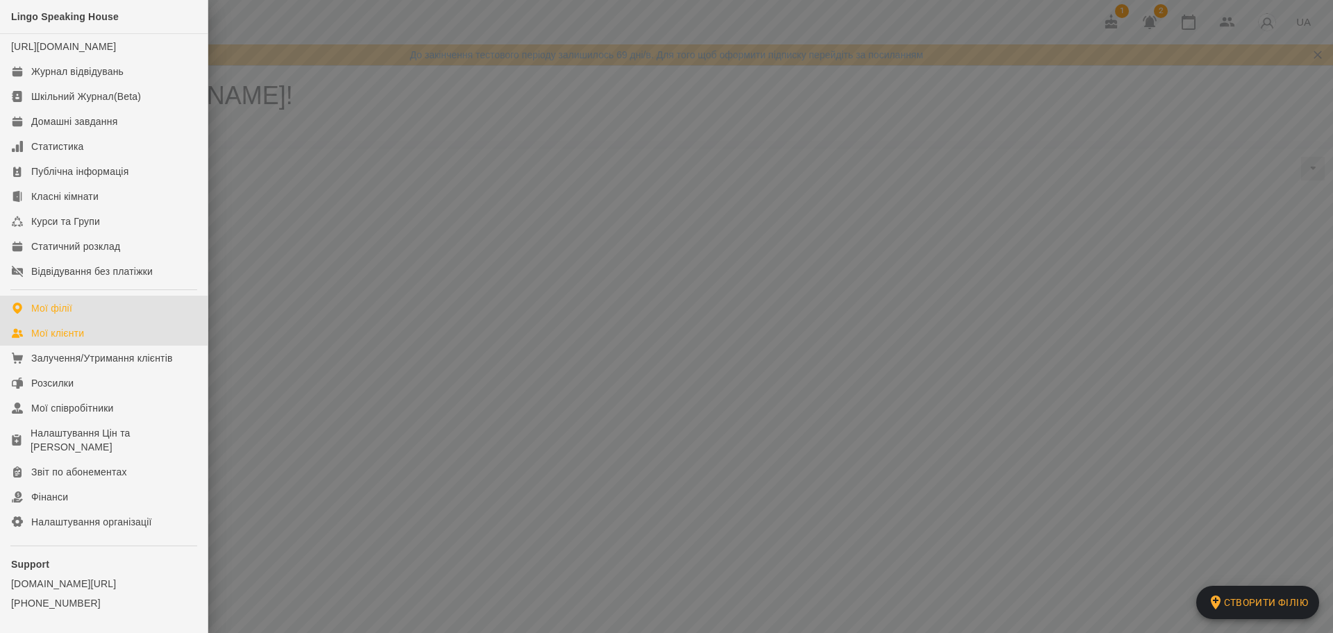
click at [74, 340] on div "Мої клієнти" at bounding box center [57, 333] width 53 height 14
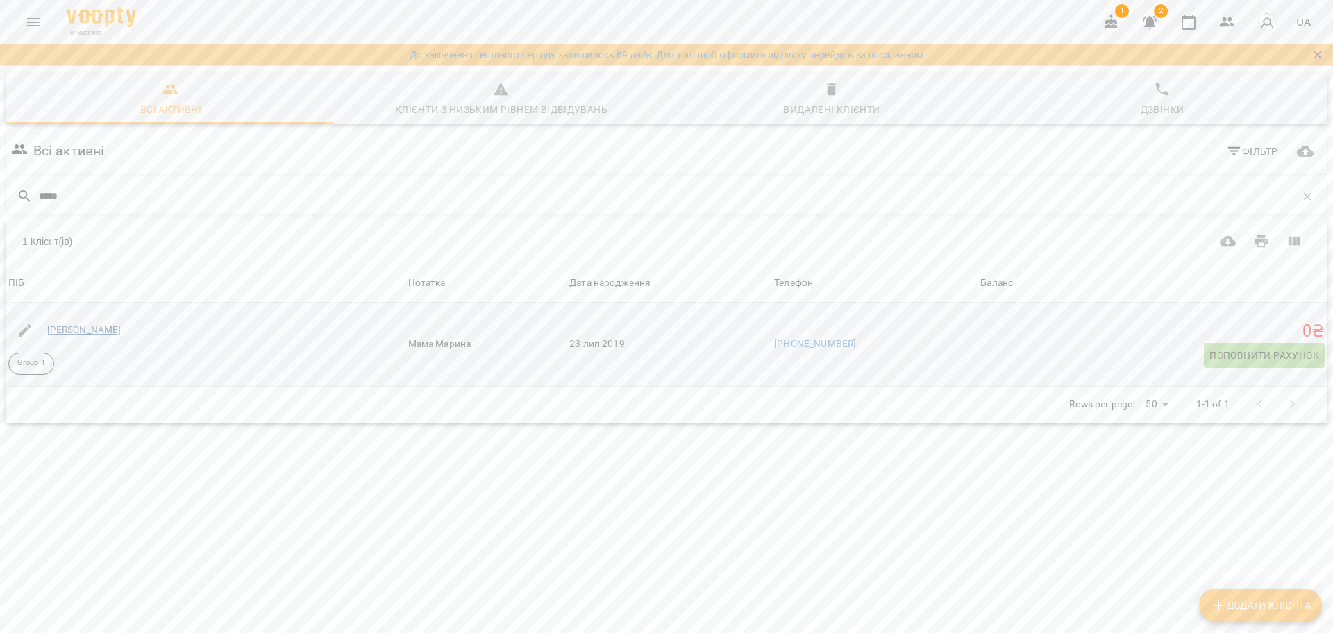
type input "*****"
click at [122, 329] on link "[PERSON_NAME]" at bounding box center [84, 329] width 74 height 11
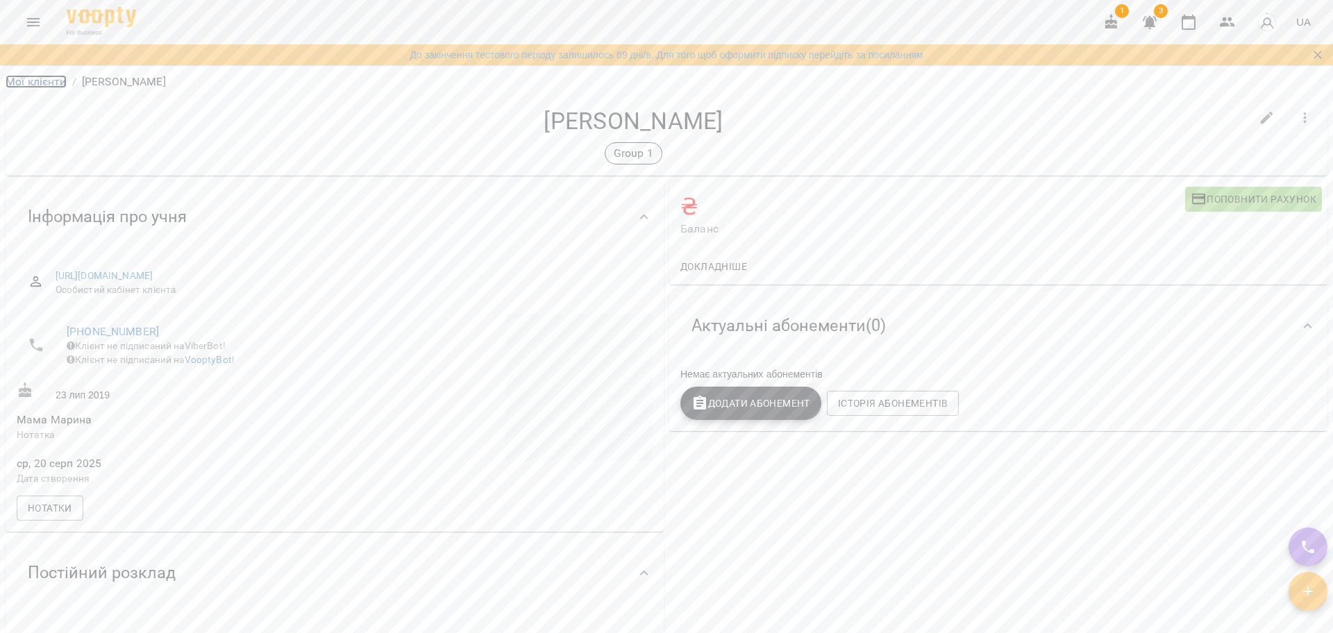
click at [33, 80] on link "Мої клієнти" at bounding box center [36, 81] width 61 height 13
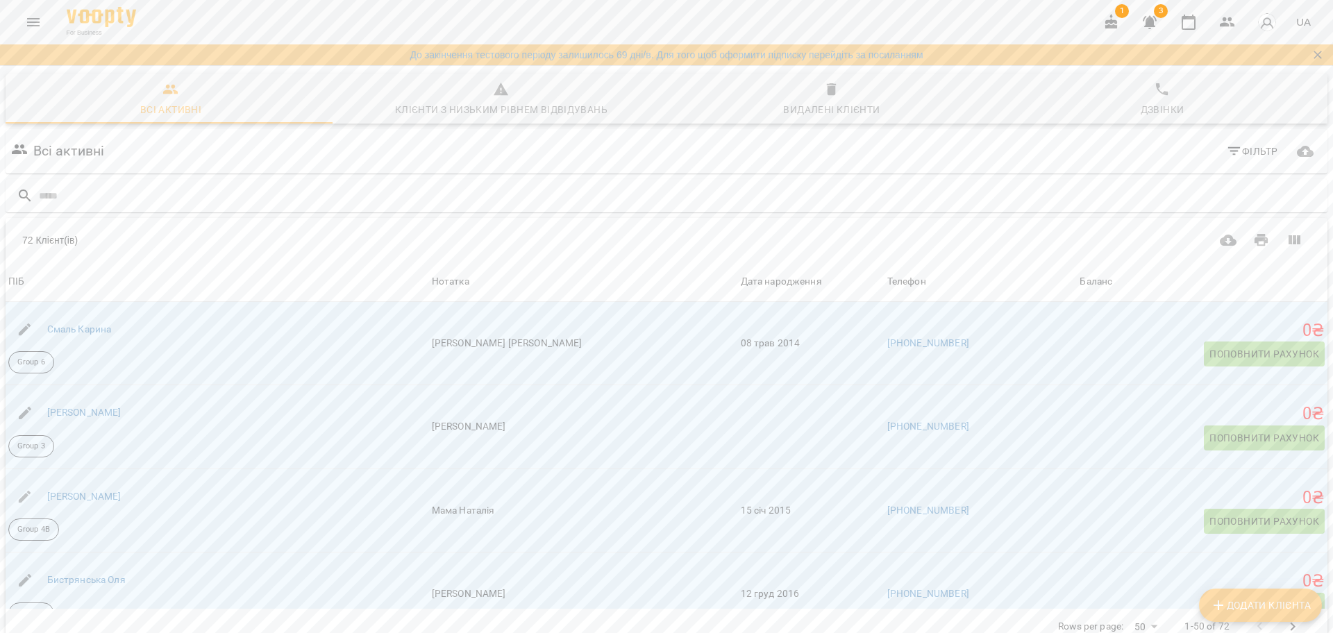
click at [26, 18] on icon "Menu" at bounding box center [33, 22] width 17 height 17
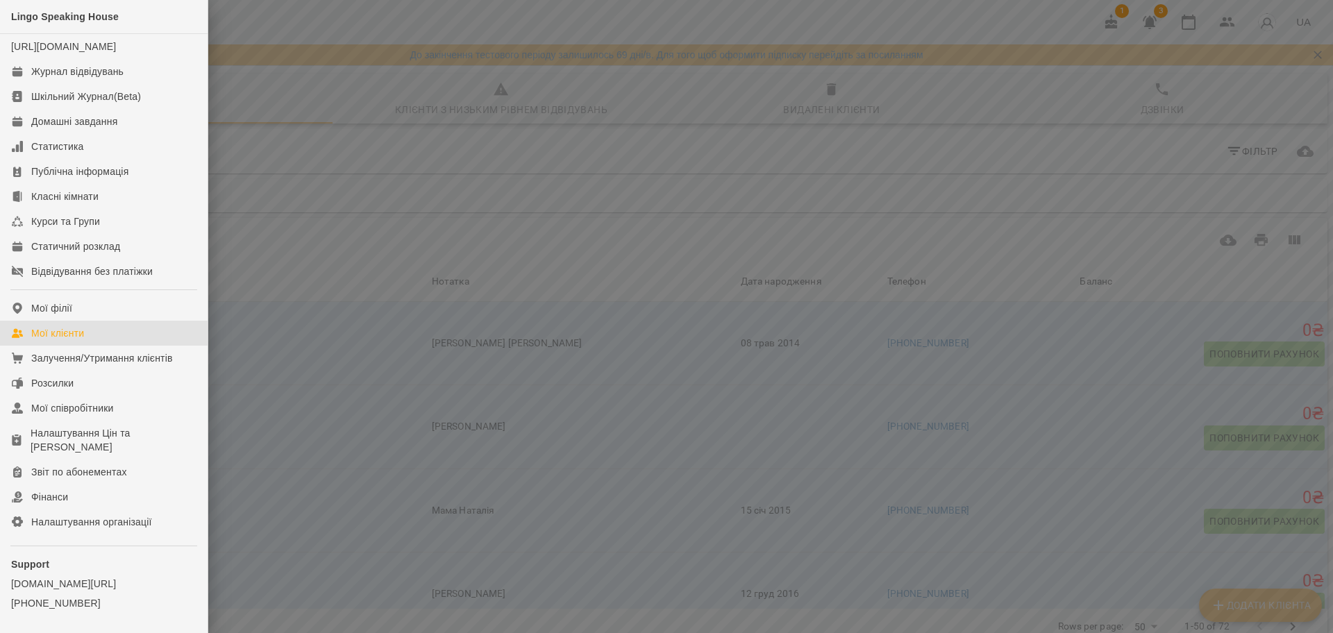
click at [391, 167] on div at bounding box center [666, 316] width 1333 height 633
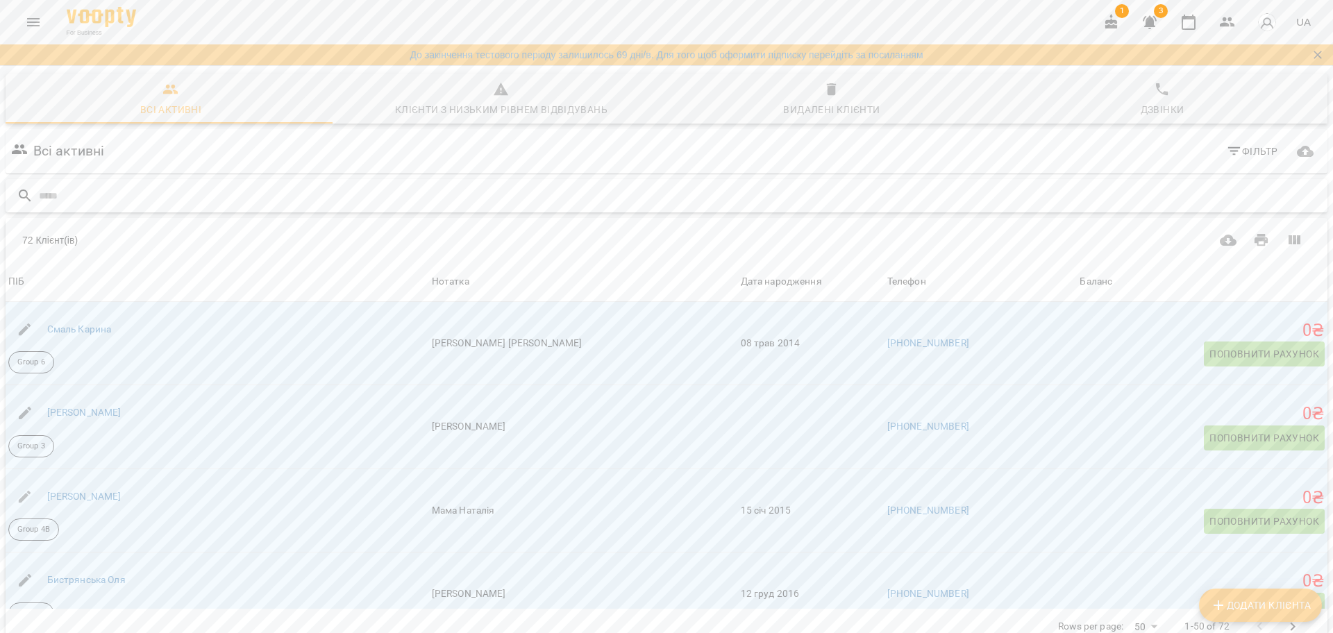
click at [277, 198] on input "text" at bounding box center [680, 196] width 1283 height 23
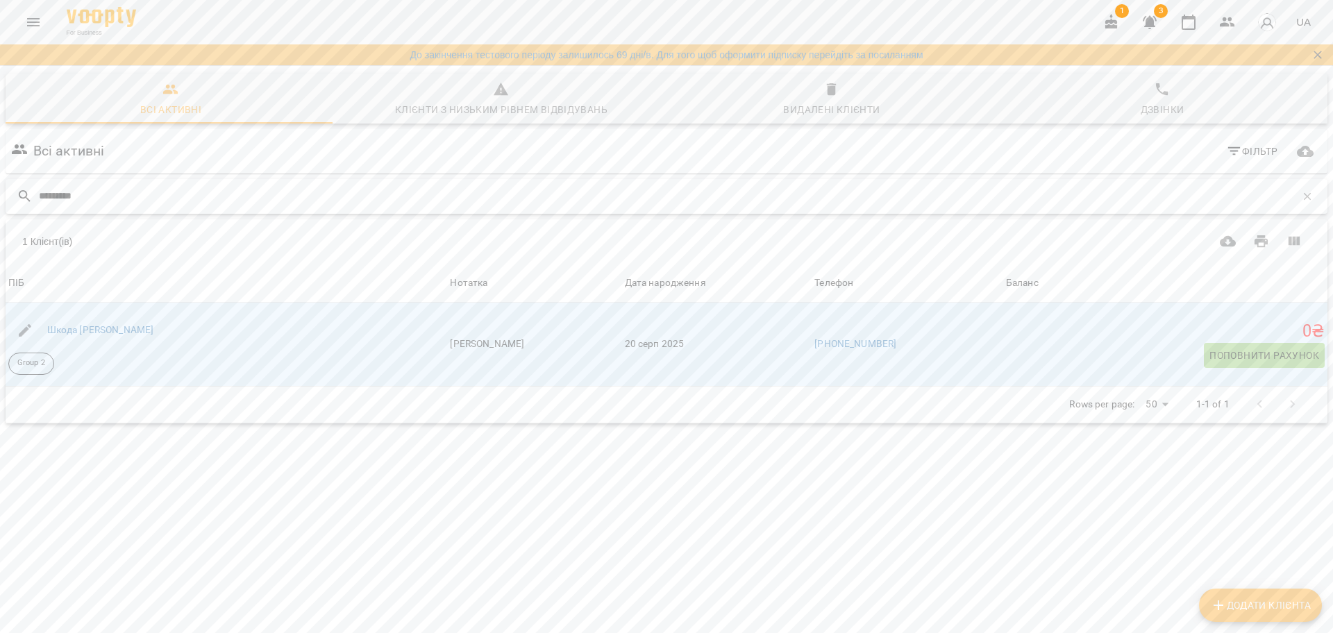
type input "*********"
click at [36, 21] on icon "Menu" at bounding box center [33, 22] width 17 height 17
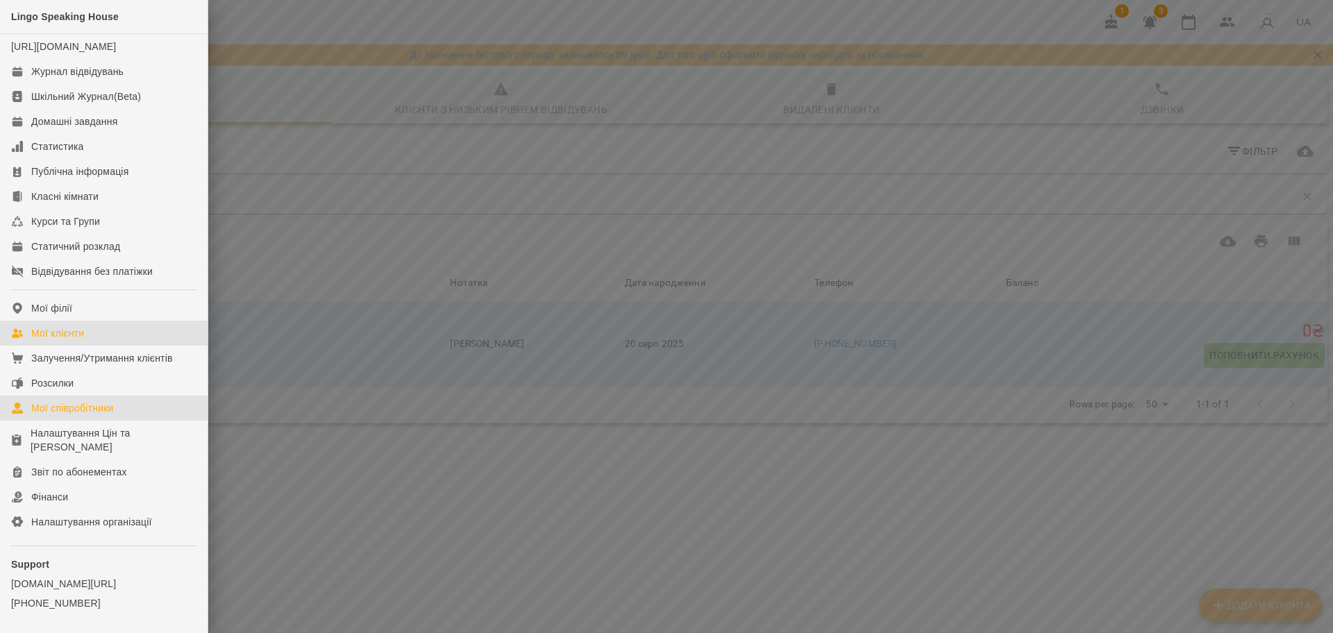
click at [119, 421] on link "Мої співробітники" at bounding box center [104, 408] width 208 height 25
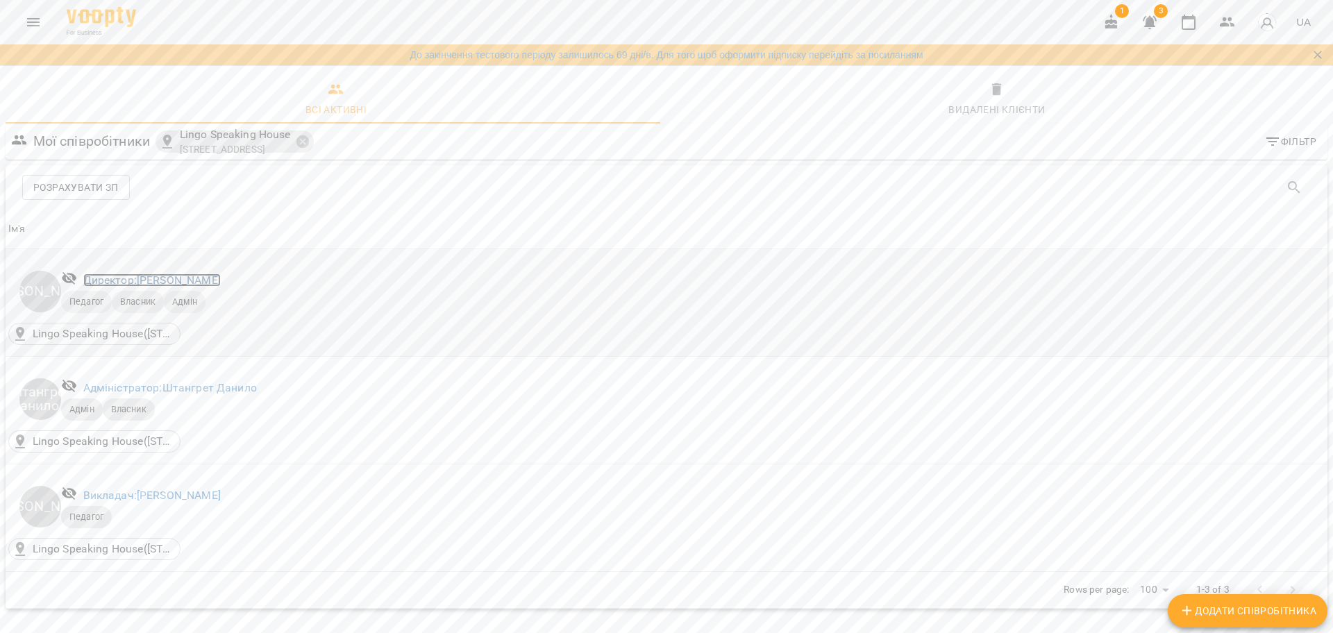
click at [189, 279] on link "Директор: Штангрет Ірина" at bounding box center [151, 280] width 137 height 13
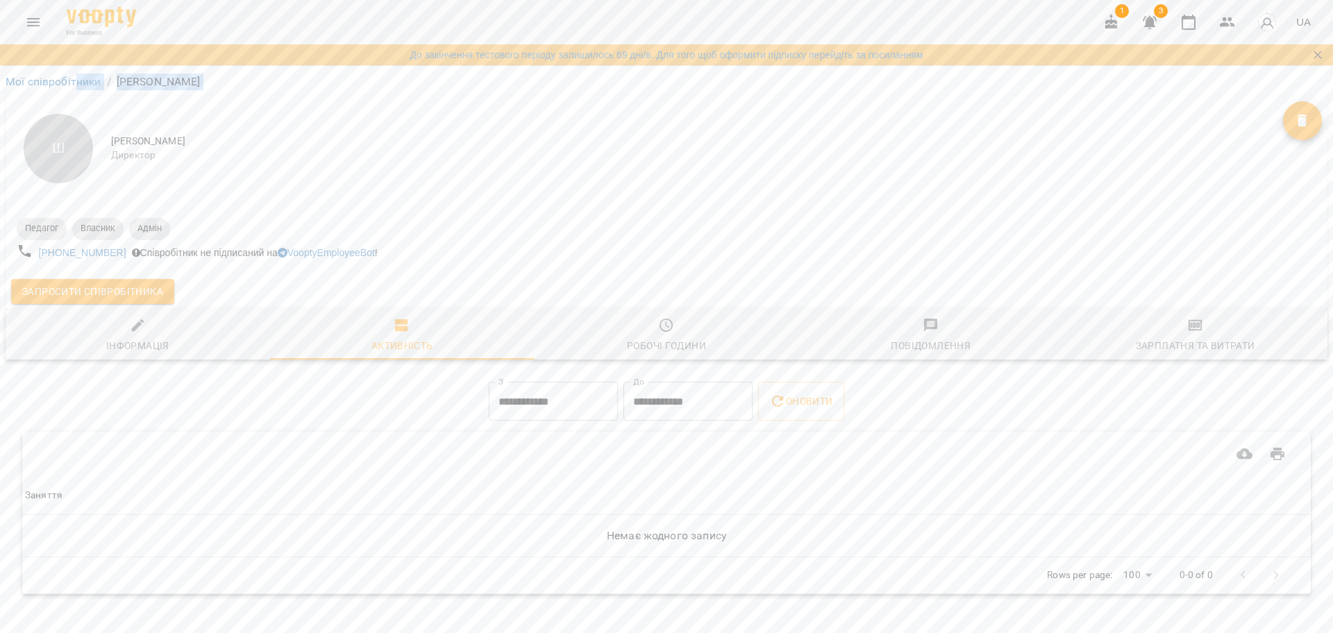
click at [78, 92] on div "**********" at bounding box center [666, 339] width 1339 height 548
click at [34, 78] on link "Мої співробітники" at bounding box center [54, 81] width 96 height 13
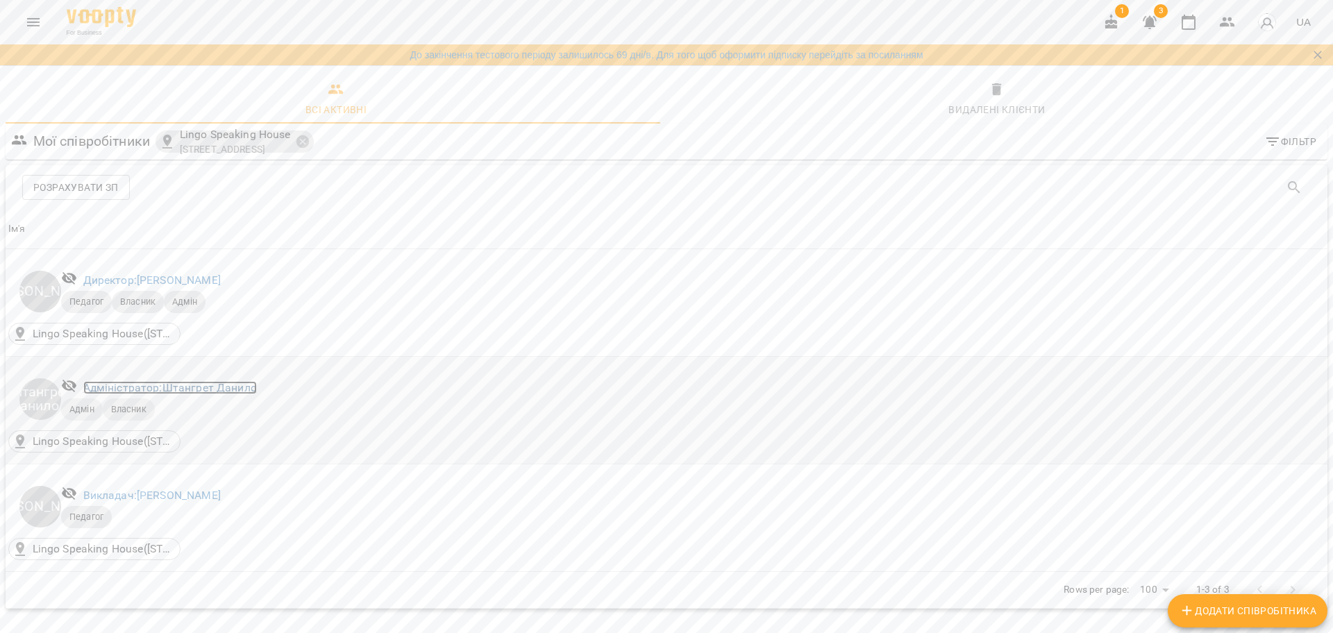
click at [169, 382] on link "Адміністратор: Штангрет Данило" at bounding box center [170, 387] width 174 height 13
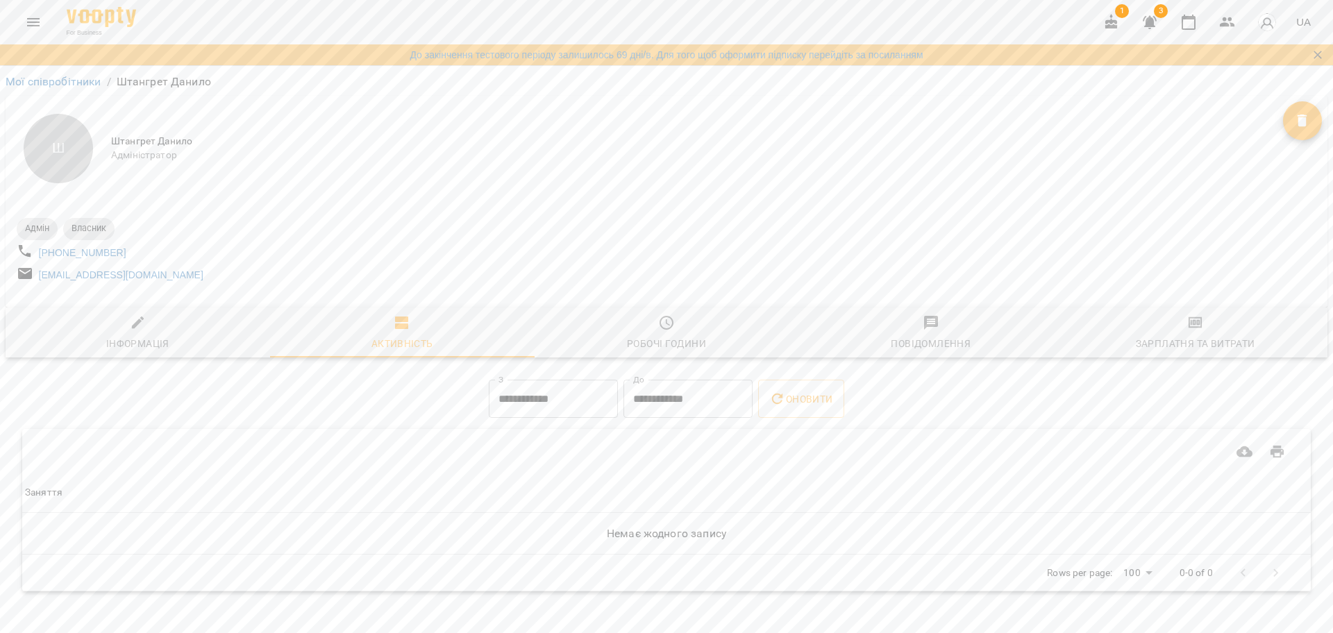
click at [133, 152] on span "Адміністратор" at bounding box center [697, 156] width 1172 height 14
drag, startPoint x: 138, startPoint y: 144, endPoint x: 126, endPoint y: 176, distance: 33.7
click at [135, 166] on div "Ш Штангрет Данило Адміністратор" at bounding box center [667, 149] width 1322 height 106
click at [91, 258] on link "+380682267634" at bounding box center [82, 252] width 87 height 11
drag, startPoint x: 242, startPoint y: 231, endPoint x: 230, endPoint y: 233, distance: 12.8
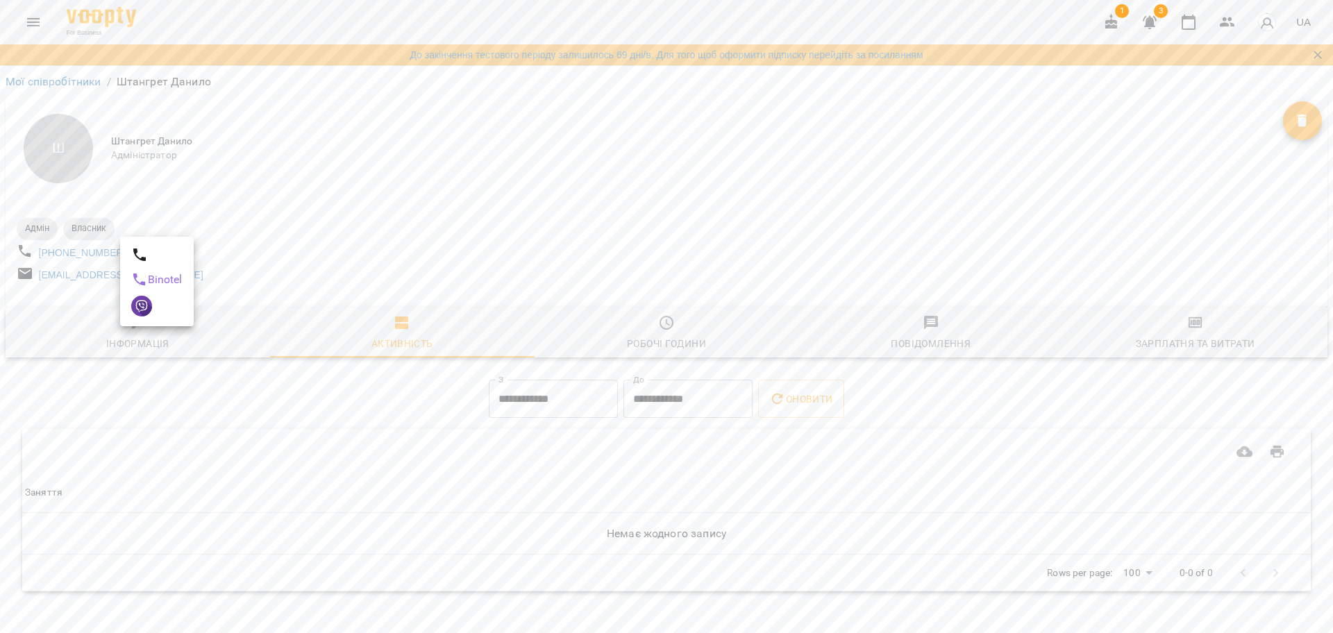
click at [242, 231] on div at bounding box center [666, 316] width 1333 height 633
click at [62, 84] on link "Мої співробітники" at bounding box center [54, 81] width 96 height 13
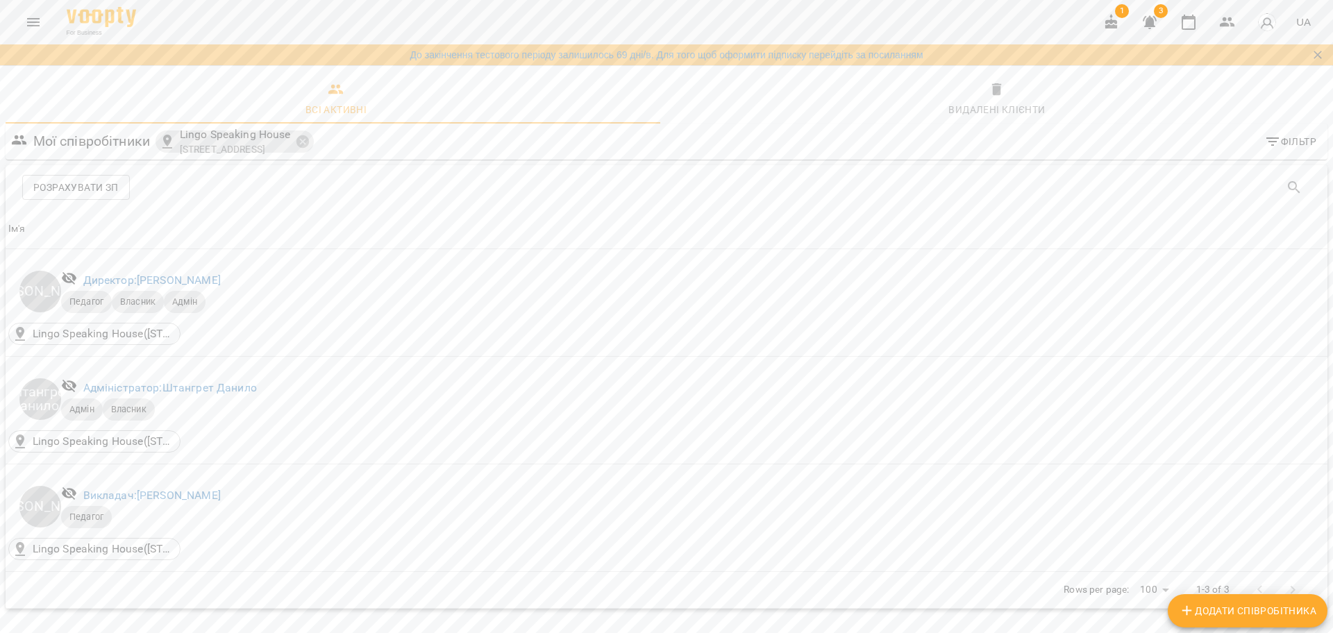
click at [1240, 612] on span "Додати співробітника" at bounding box center [1247, 611] width 137 height 17
select select "**"
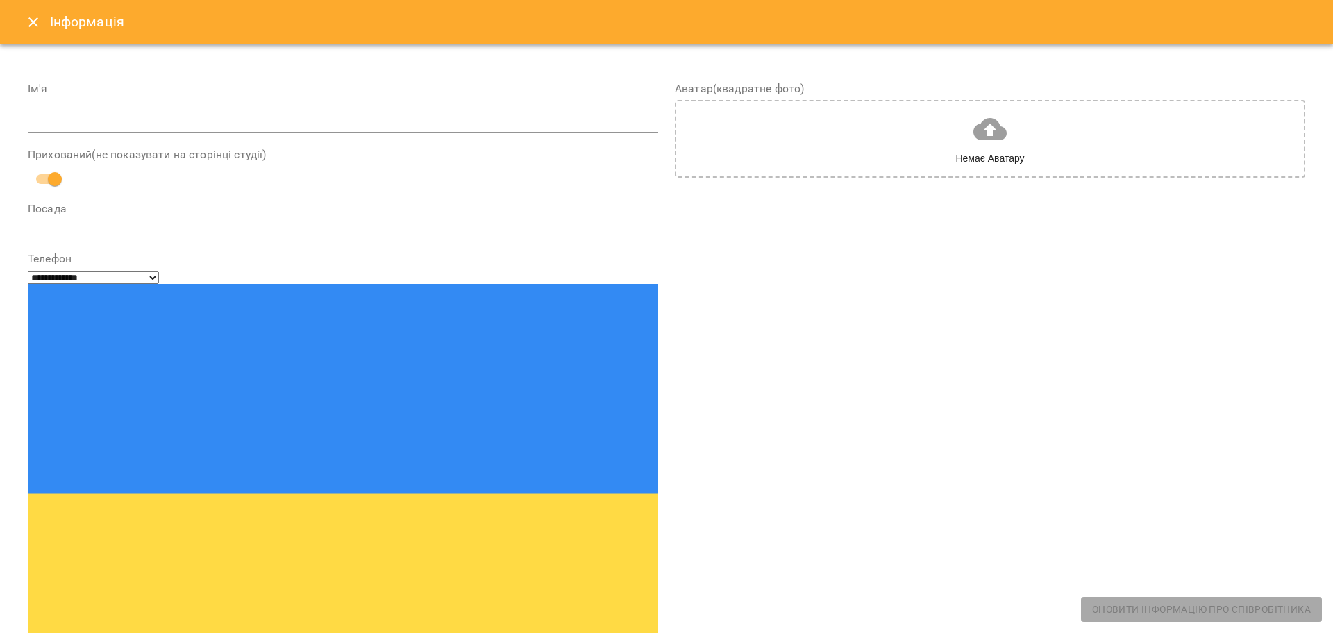
drag, startPoint x: 429, startPoint y: 177, endPoint x: 394, endPoint y: 146, distance: 47.2
click at [426, 170] on div "Прихований(не показувати на сторінці студії)" at bounding box center [343, 170] width 630 height 43
click at [410, 115] on input "text" at bounding box center [343, 122] width 630 height 22
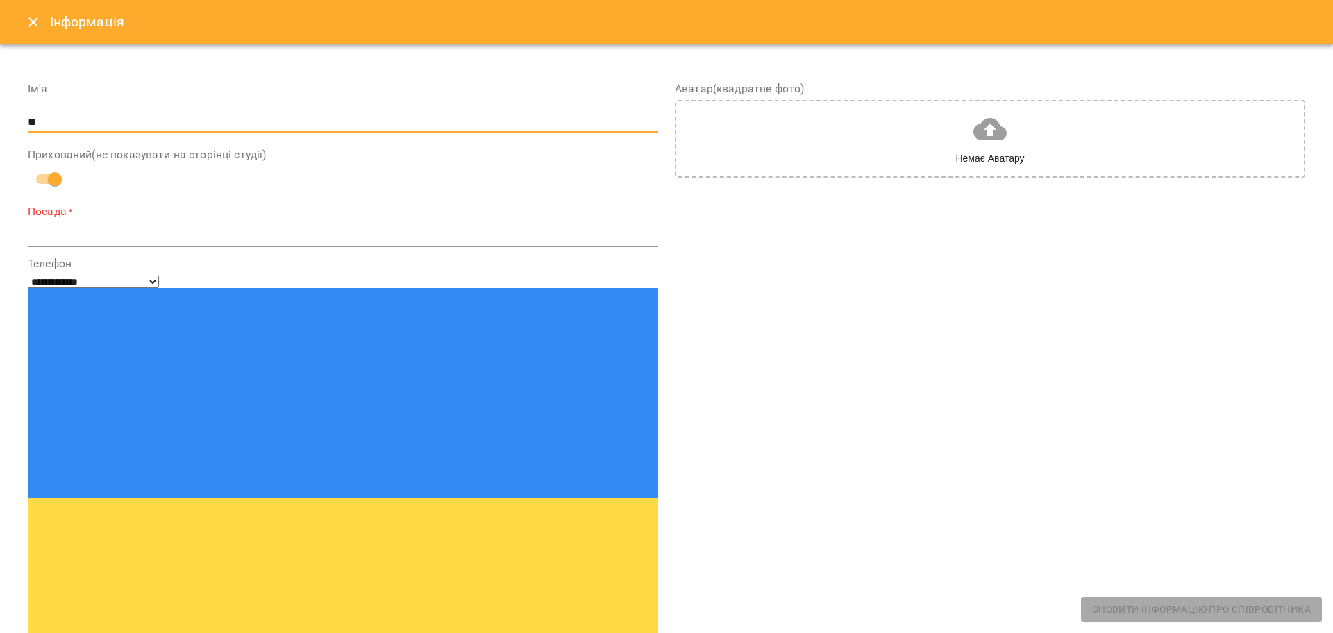
type input "*"
click at [267, 188] on div "Прихований(не показувати на сторінці студії)" at bounding box center [343, 170] width 630 height 43
click at [160, 124] on input "*****" at bounding box center [343, 122] width 630 height 22
type input "**********"
click at [109, 239] on textarea at bounding box center [343, 235] width 630 height 13
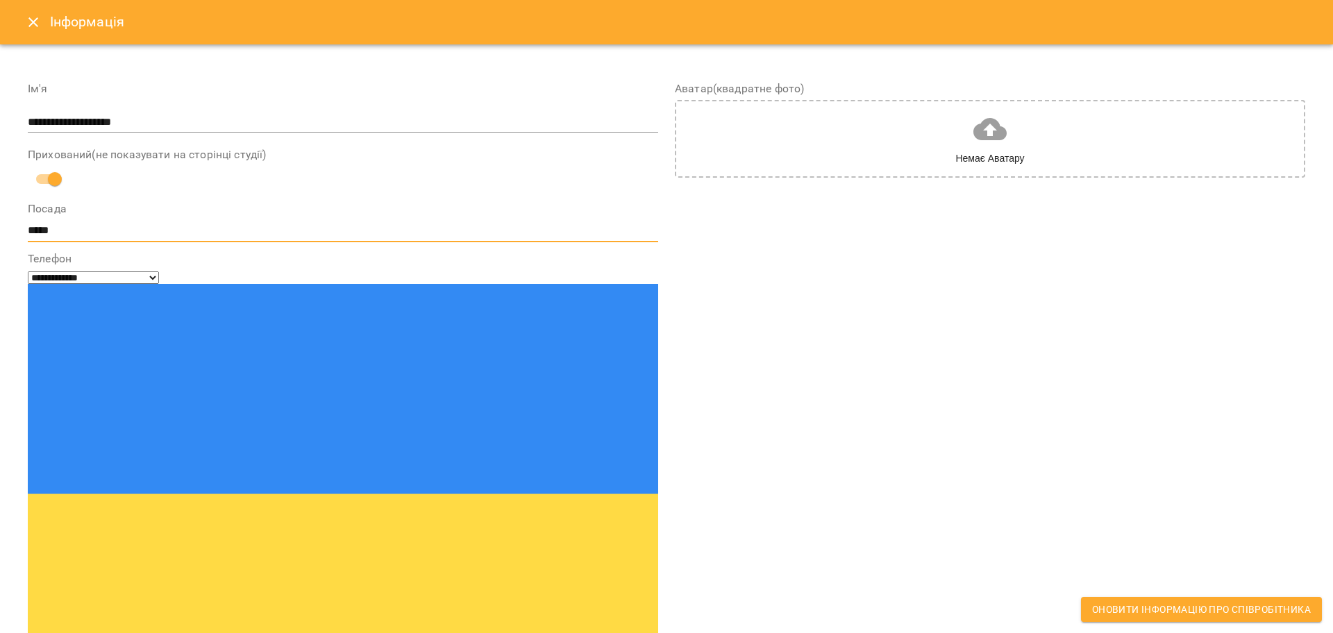
type textarea "*****"
type input "**********"
drag, startPoint x: 192, startPoint y: 353, endPoint x: 192, endPoint y: 361, distance: 7.6
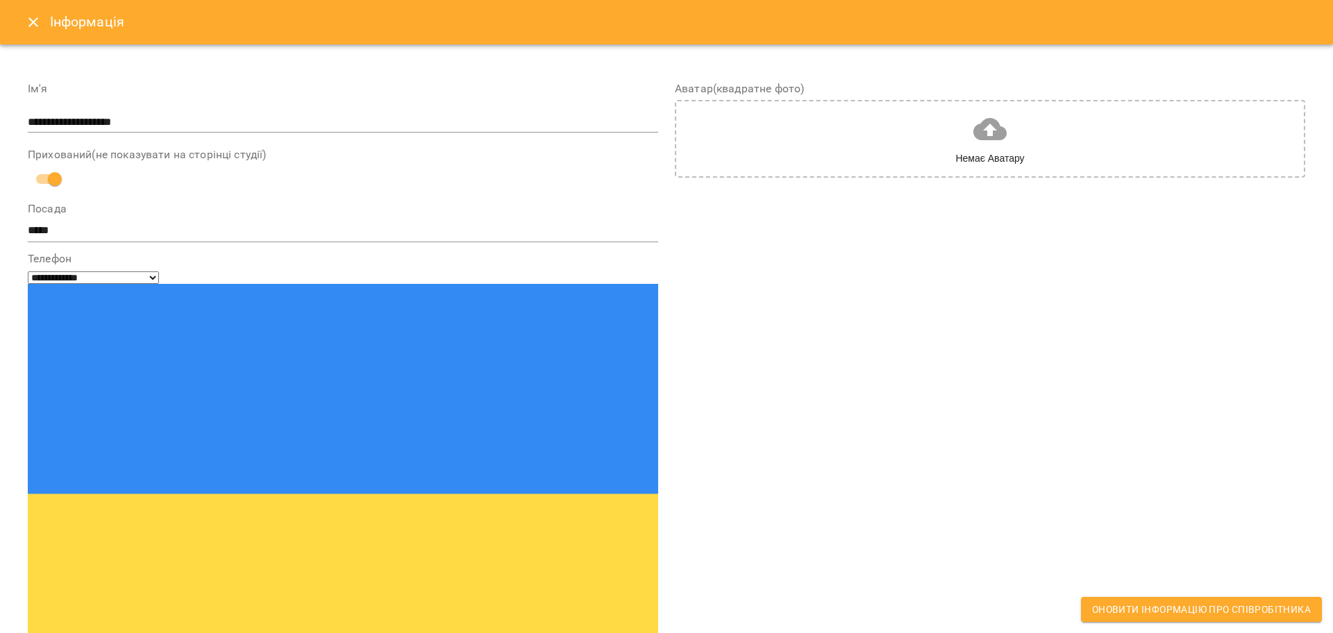
type input "**********"
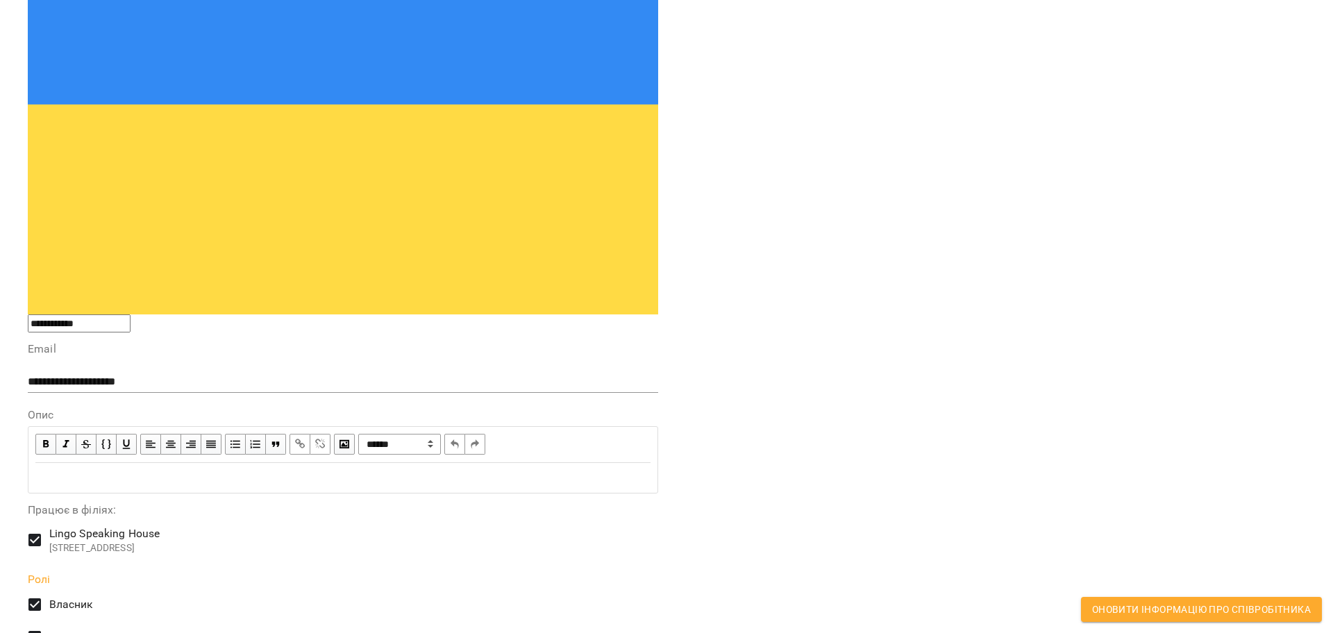
scroll to position [412, 0]
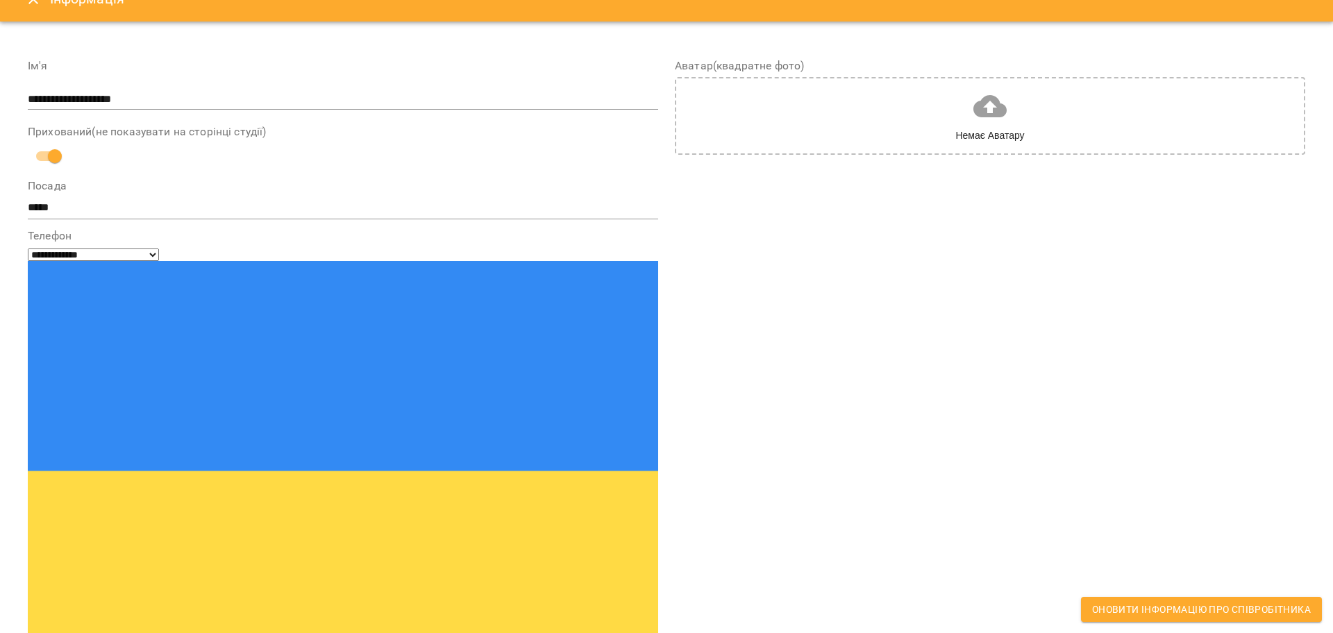
scroll to position [0, 0]
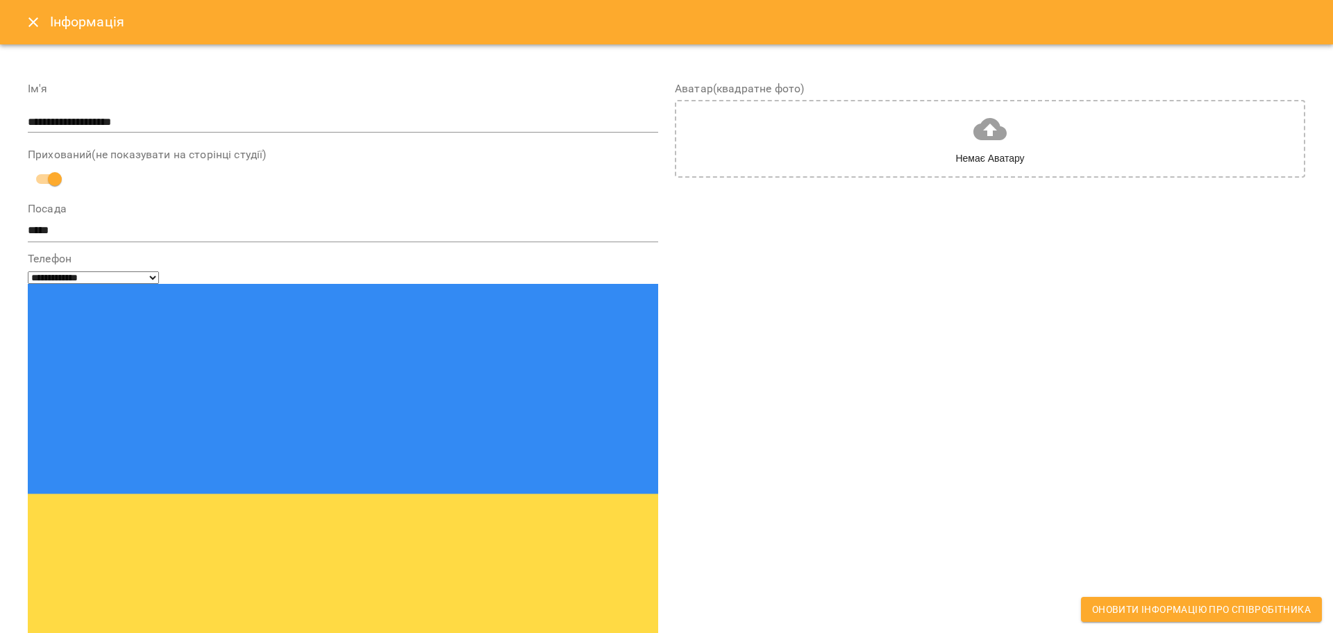
click at [1202, 609] on span "Оновити інформацію про співробітника" at bounding box center [1201, 609] width 219 height 17
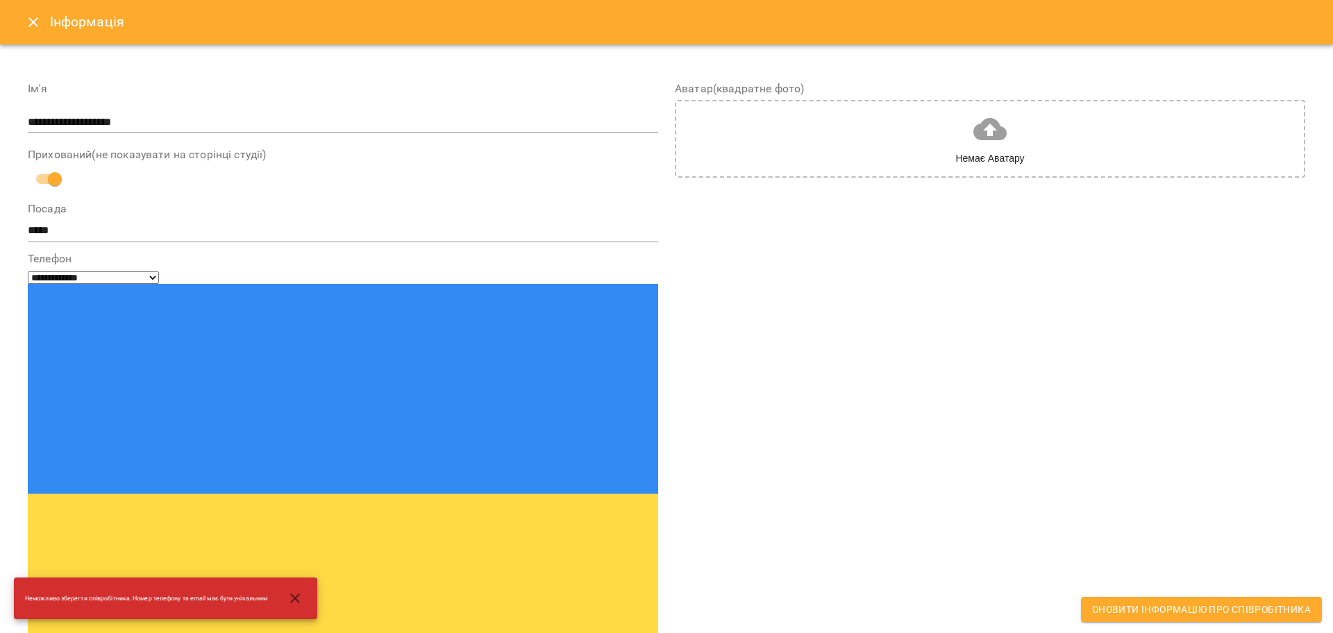
drag, startPoint x: 223, startPoint y: 362, endPoint x: 0, endPoint y: 353, distance: 223.1
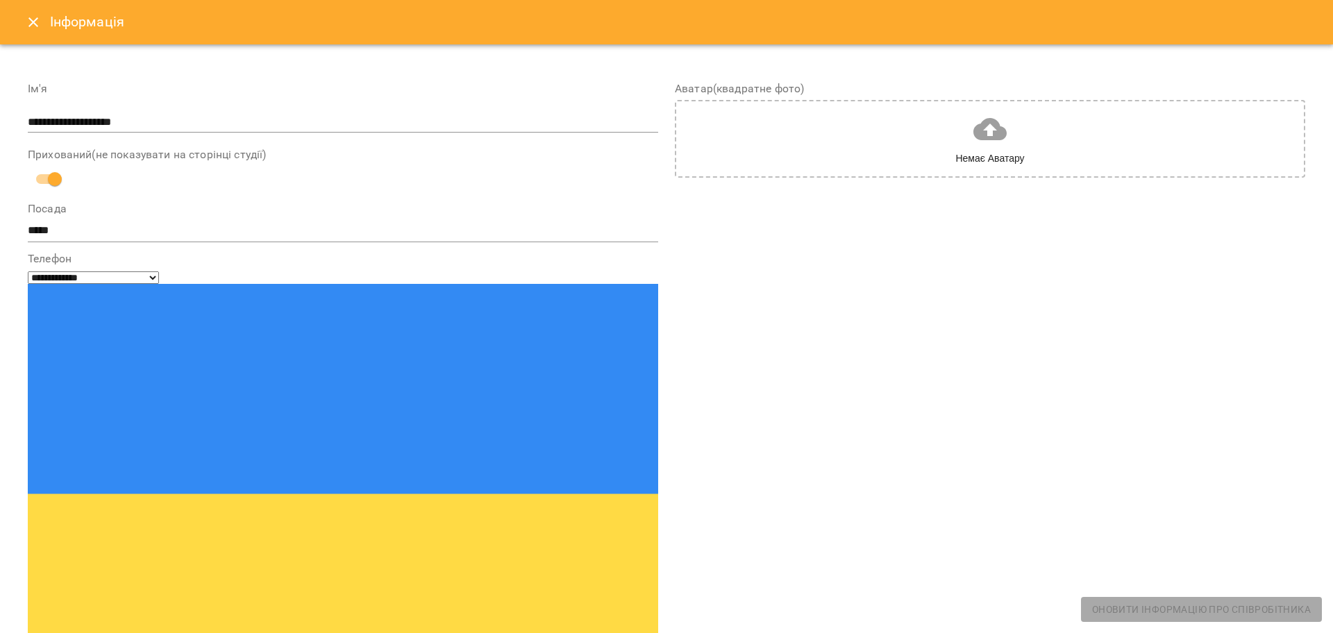
type input "*"
type input "**********"
click at [1191, 605] on span "Оновити інформацію про співробітника" at bounding box center [1201, 609] width 219 height 17
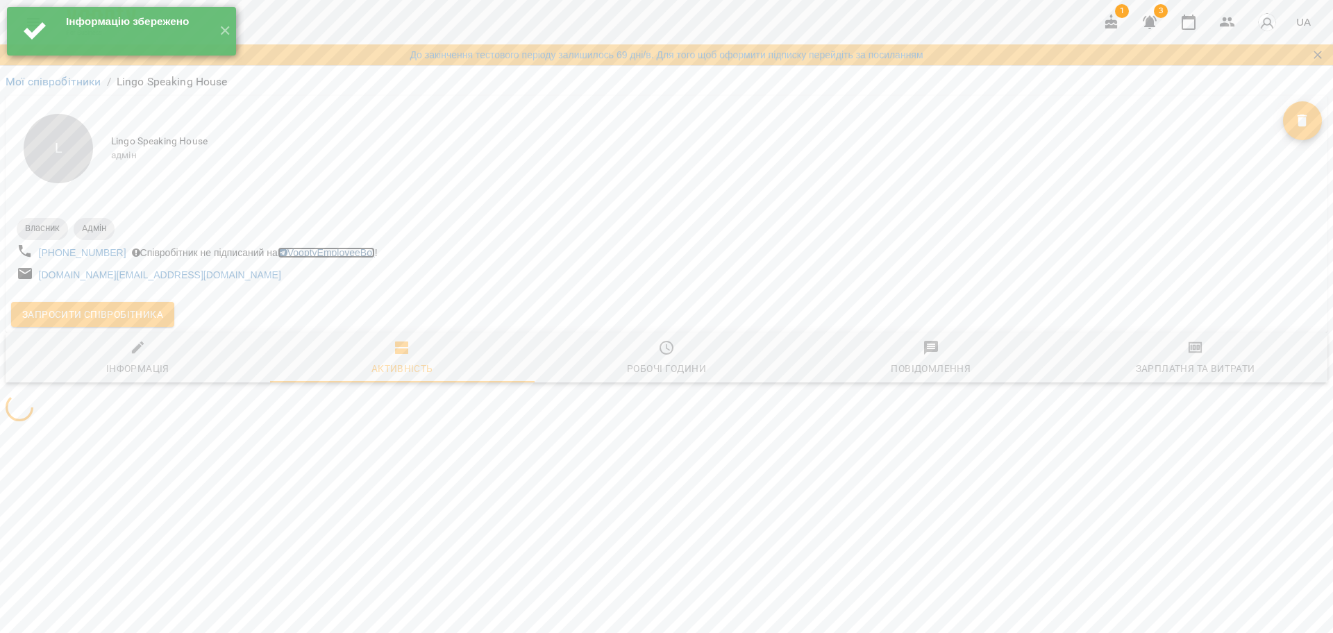
click at [371, 247] on link "VooptyEmployeeBot" at bounding box center [326, 252] width 97 height 11
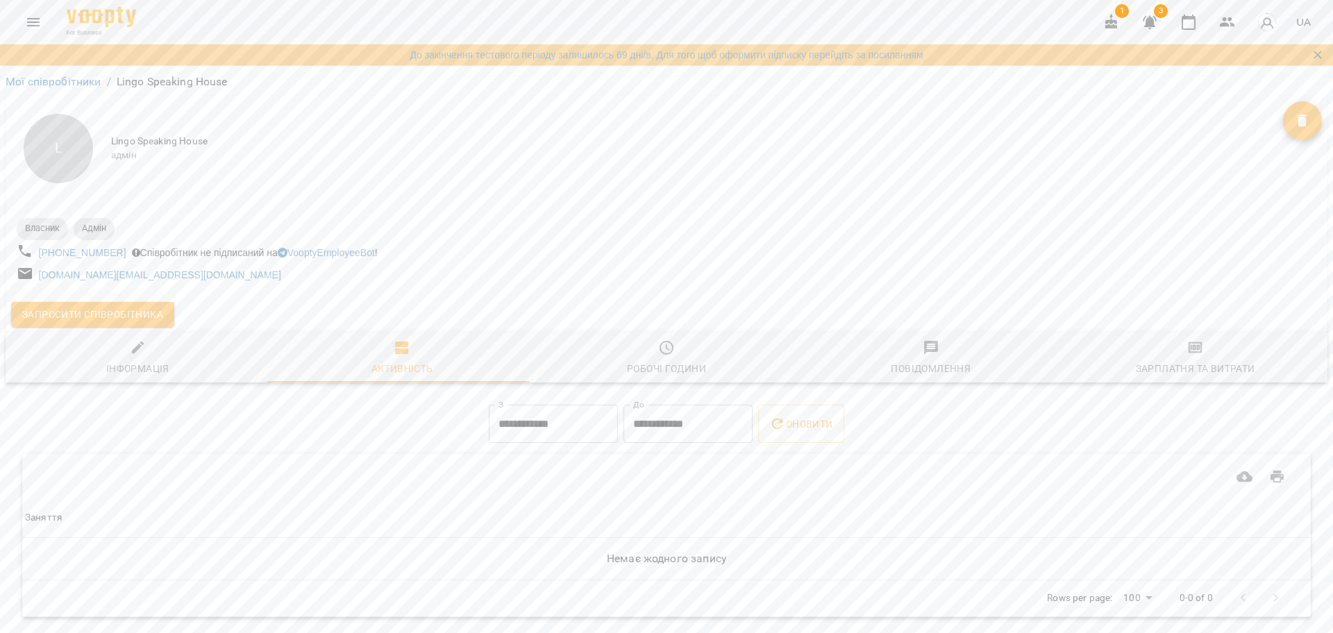
click at [52, 71] on div "Мої співробітники / Lingo Speaking House" at bounding box center [667, 82] width 1328 height 22
drag, startPoint x: 52, startPoint y: 70, endPoint x: 352, endPoint y: 90, distance: 300.6
click at [60, 71] on div "Мої співробітники / Lingo Speaking House" at bounding box center [667, 82] width 1328 height 22
click at [1162, 24] on button "button" at bounding box center [1149, 22] width 33 height 33
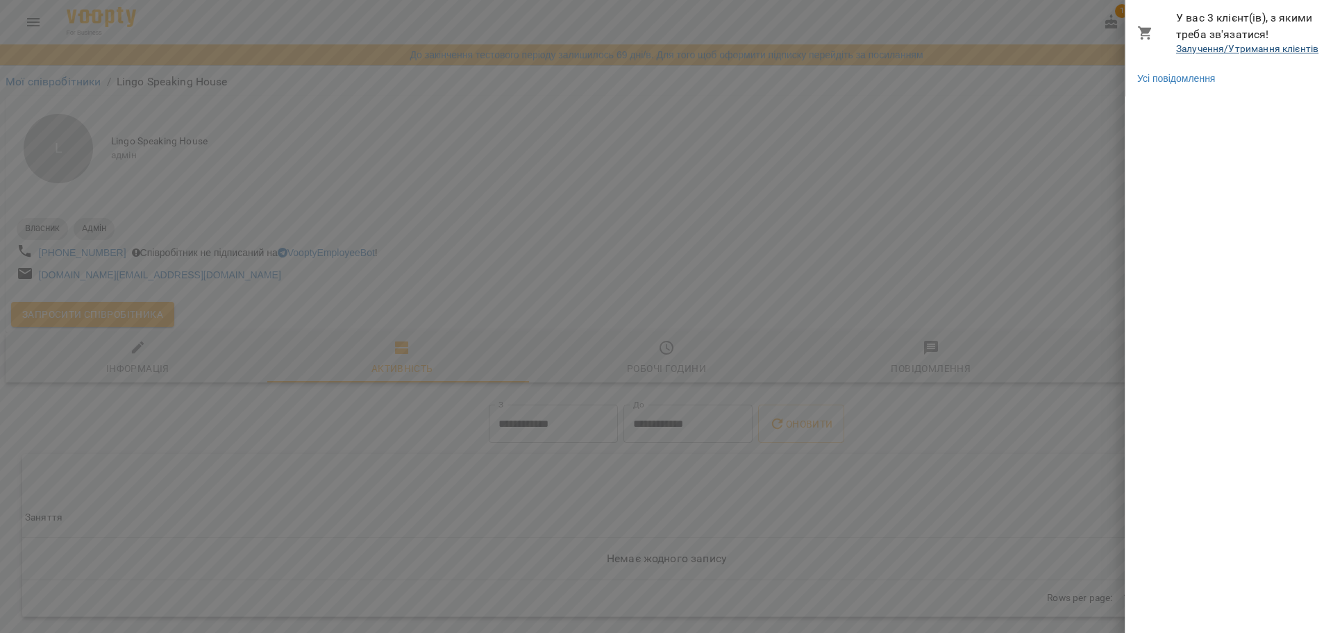
drag, startPoint x: 1182, startPoint y: 40, endPoint x: 1203, endPoint y: 53, distance: 24.1
click at [1188, 43] on div "У вас 3 клієнт(ів), з якими треба зв'язатися! Залучення/Утримання клієнтів" at bounding box center [1249, 33] width 146 height 47
click at [1203, 52] on link "Залучення/Утримання клієнтів" at bounding box center [1247, 48] width 142 height 11
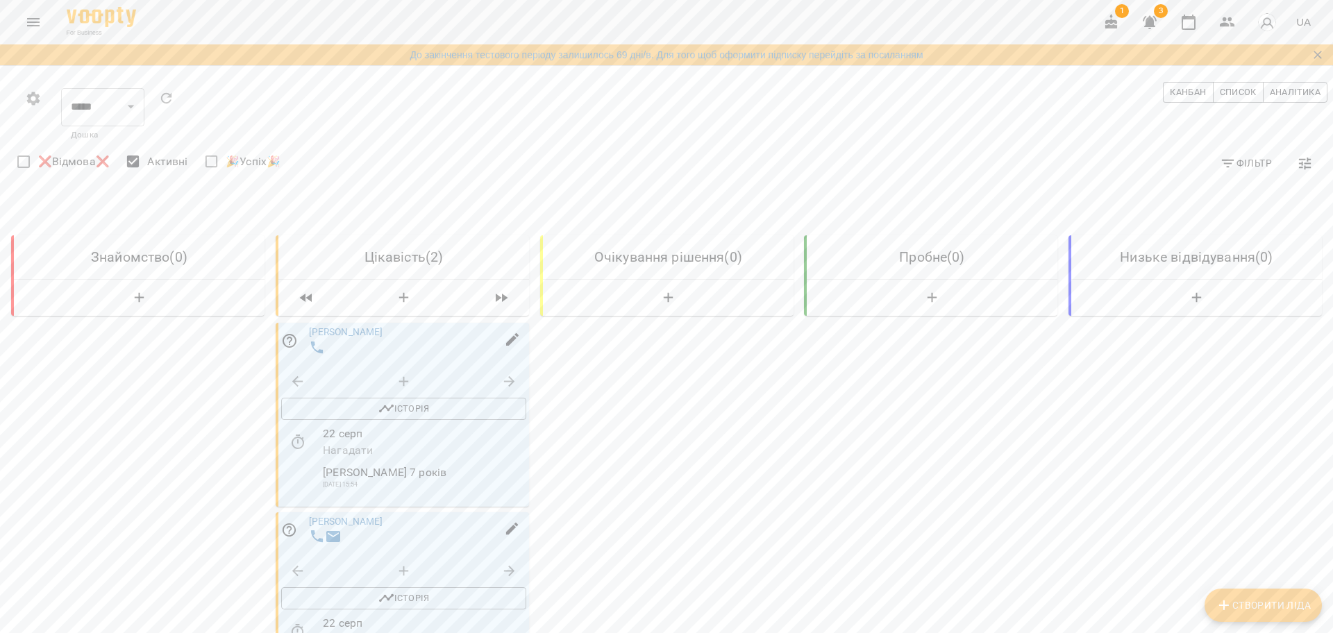
scroll to position [111, 0]
click at [1144, 17] on icon "button" at bounding box center [1149, 22] width 17 height 17
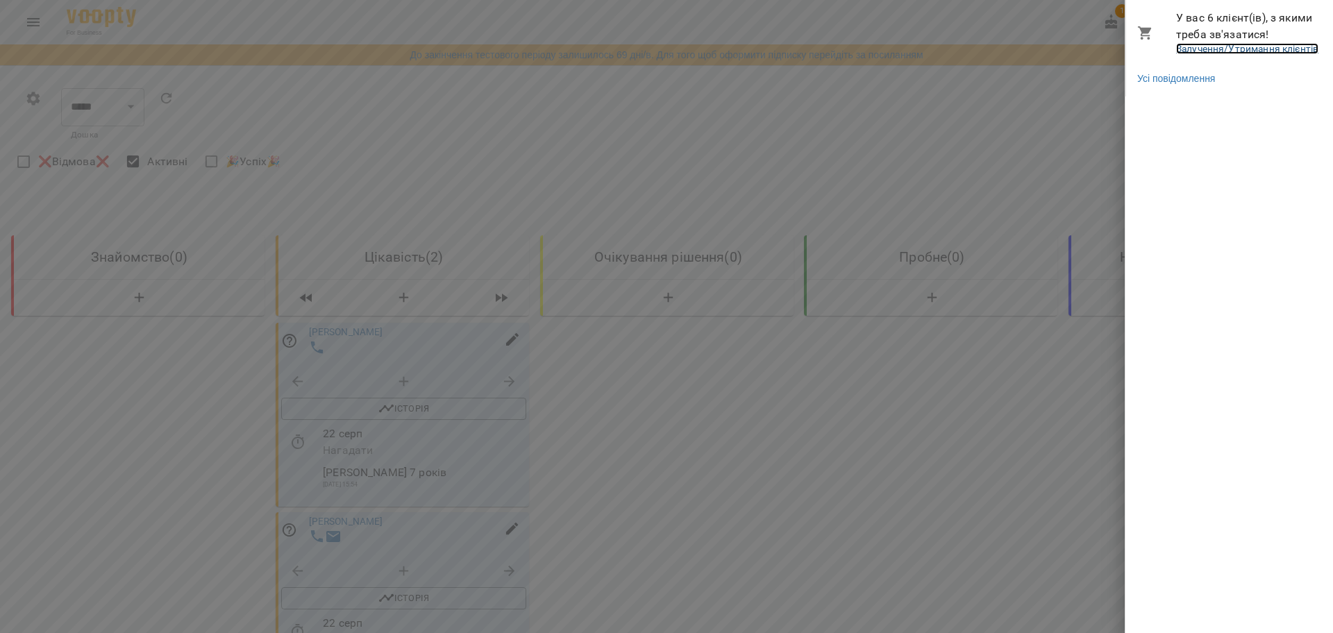
click at [1223, 44] on link "Залучення/Утримання клієнтів" at bounding box center [1247, 48] width 142 height 11
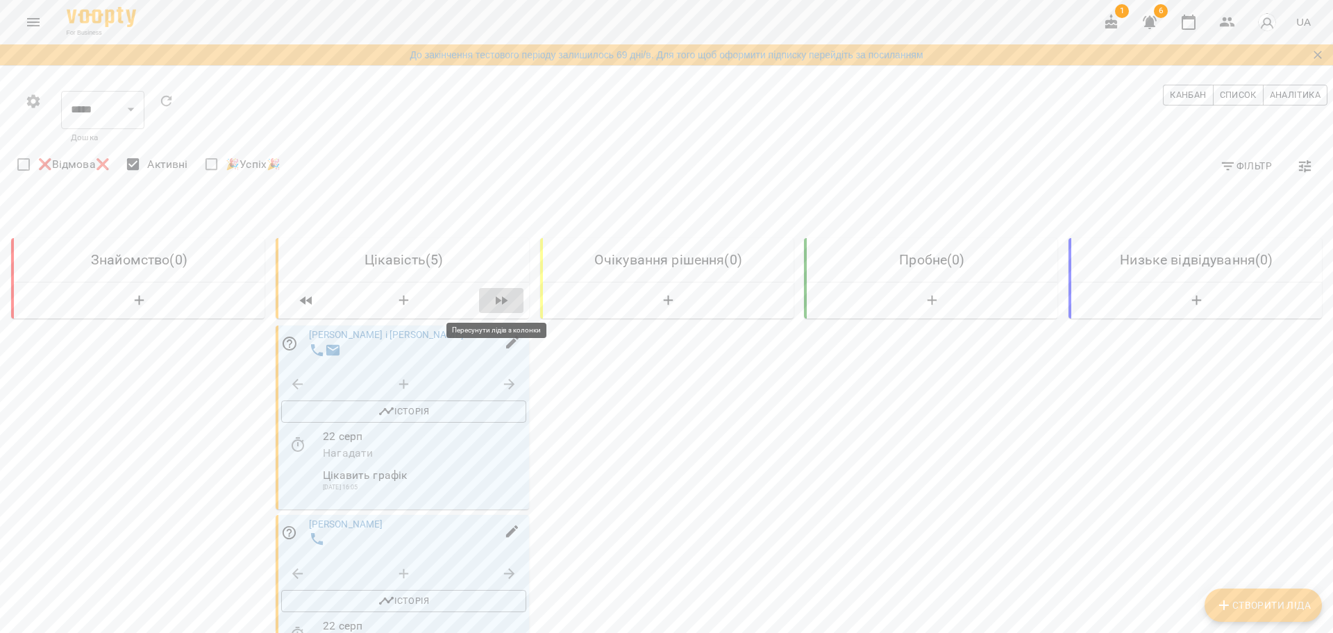
click at [498, 294] on icon "button" at bounding box center [501, 300] width 17 height 17
select select "*"
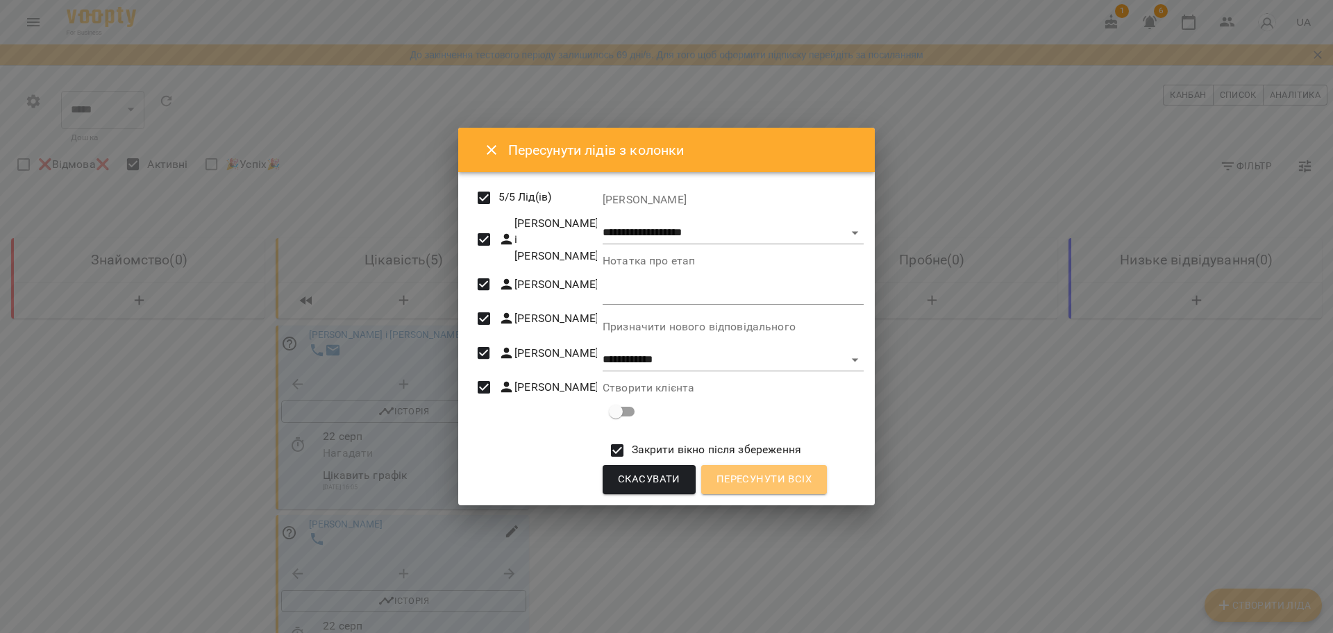
click at [764, 487] on span "Пересунути всіх" at bounding box center [764, 480] width 95 height 18
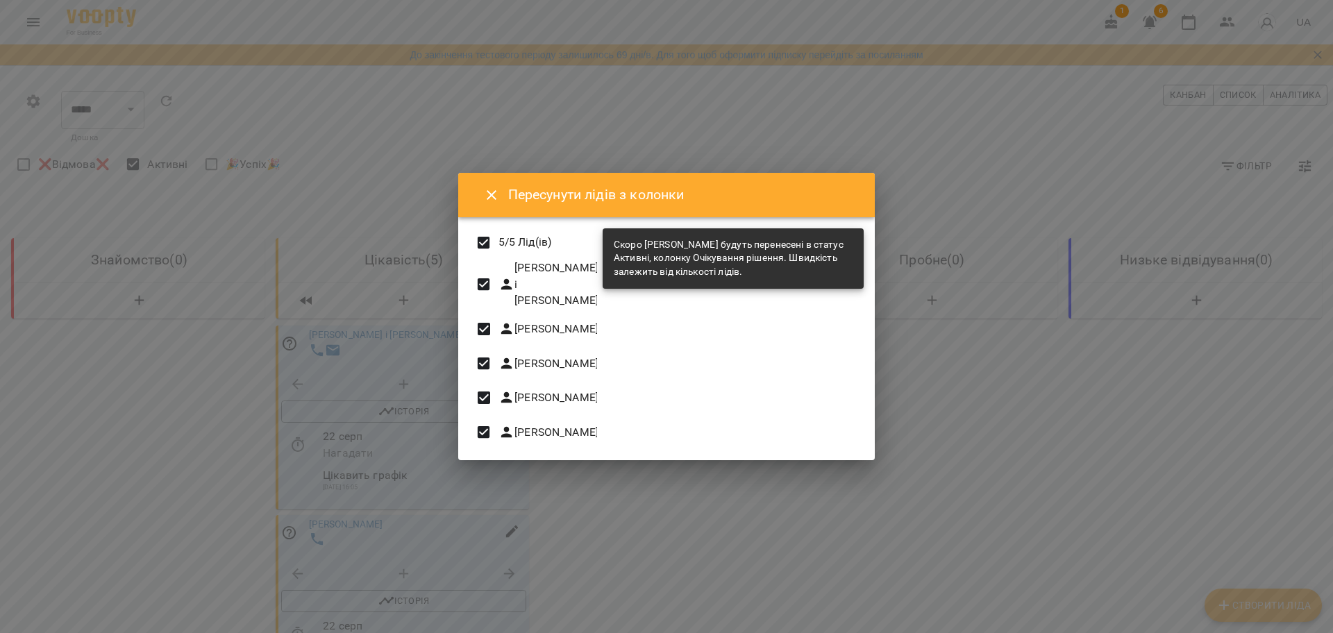
click at [717, 260] on div "Скоро [PERSON_NAME] будуть перенесені в статус Активні, колонку Очікування ріше…" at bounding box center [733, 259] width 239 height 52
click at [491, 200] on icon "Close" at bounding box center [492, 195] width 10 height 10
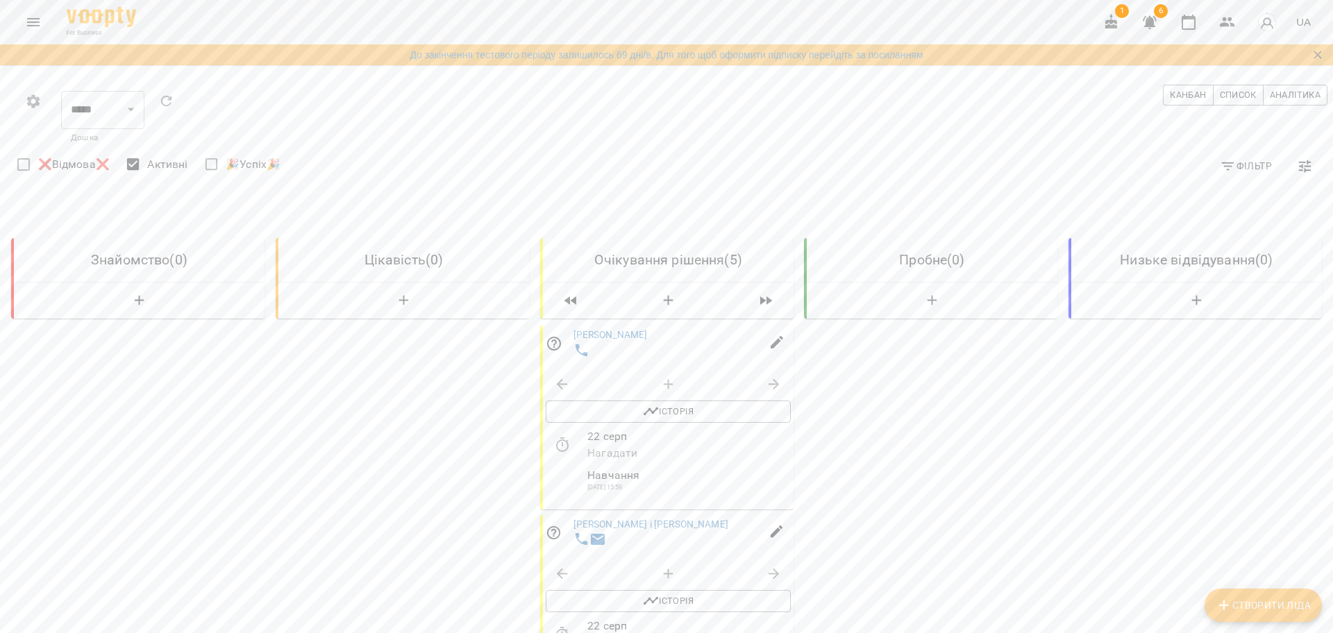
click at [1161, 18] on button "button" at bounding box center [1149, 22] width 33 height 33
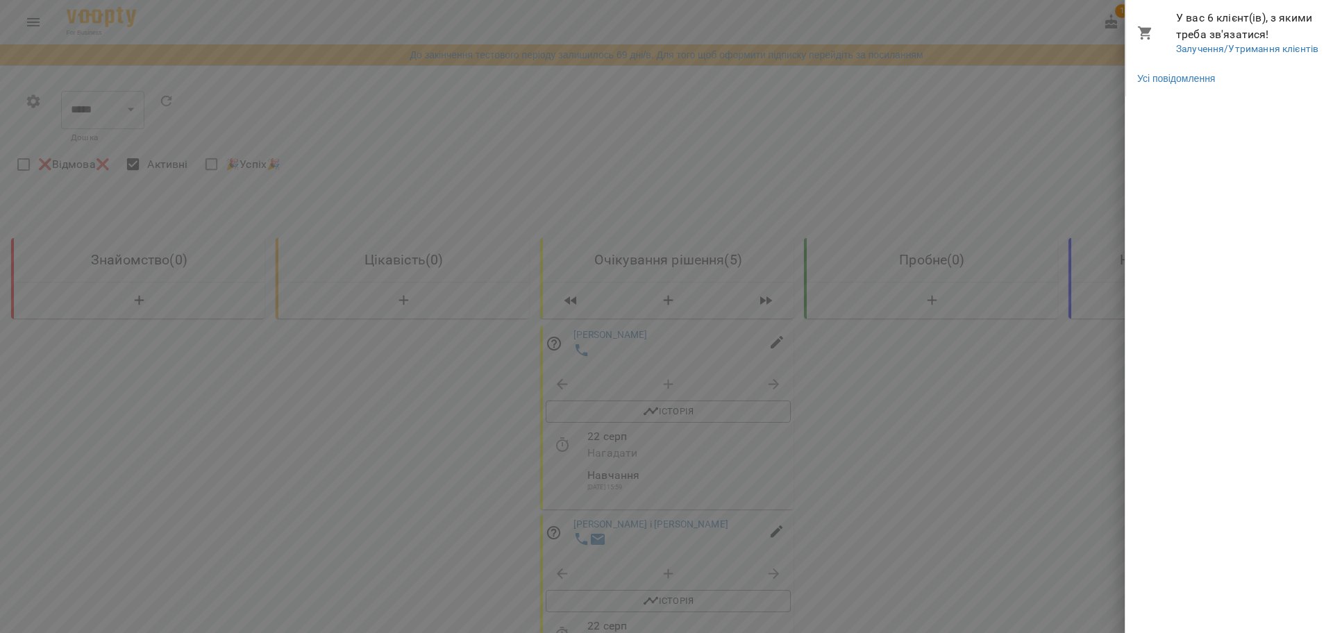
click at [1178, 87] on li "Усі повідомлення" at bounding box center [1230, 78] width 208 height 25
click at [1178, 81] on link "Усі повідомлення" at bounding box center [1176, 79] width 78 height 14
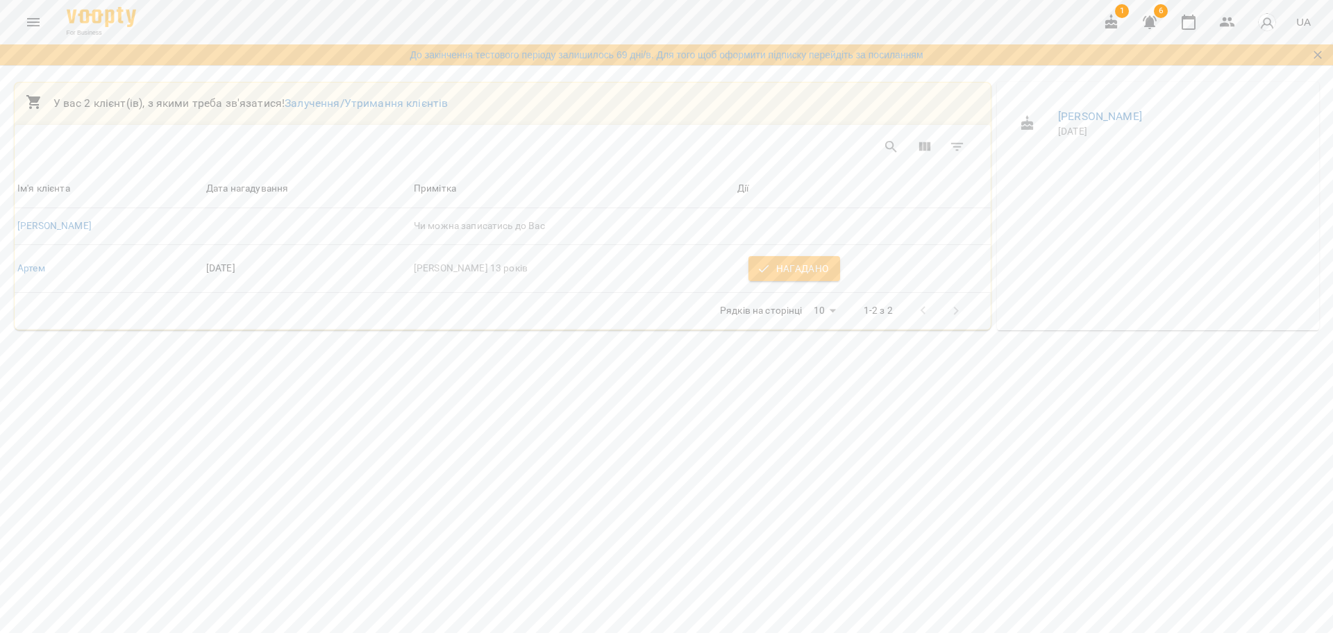
click at [573, 344] on div "У вас 2 клієнт(ів), з якими треба зв'язатися! Залучення/Утримання клієнтів Ім'я…" at bounding box center [666, 206] width 1333 height 276
click at [1330, 61] on div "До закінчення тестового періоду залишилось 69 дні/в. Для того щоб оформити підп…" at bounding box center [666, 54] width 1333 height 21
click at [1318, 61] on icon "Закрити сповіщення" at bounding box center [1318, 55] width 14 height 14
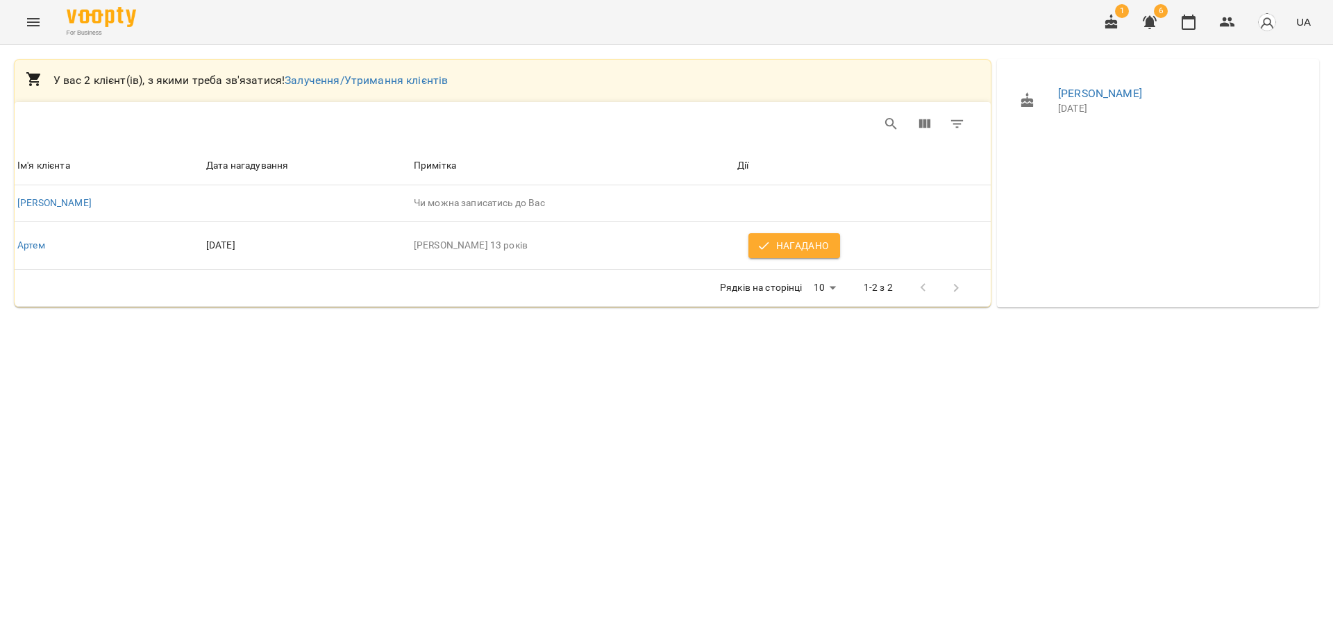
drag, startPoint x: 16, startPoint y: 30, endPoint x: 33, endPoint y: 29, distance: 16.7
click at [33, 29] on div "For Business 1 6 UA" at bounding box center [666, 22] width 1333 height 44
click at [11, 19] on div "For Business 1 6 UA" at bounding box center [666, 22] width 1333 height 44
click at [21, 28] on div "For Business 1 6 UA" at bounding box center [666, 22] width 1333 height 44
click at [55, 35] on div "For Business 1 6 UA" at bounding box center [666, 22] width 1333 height 44
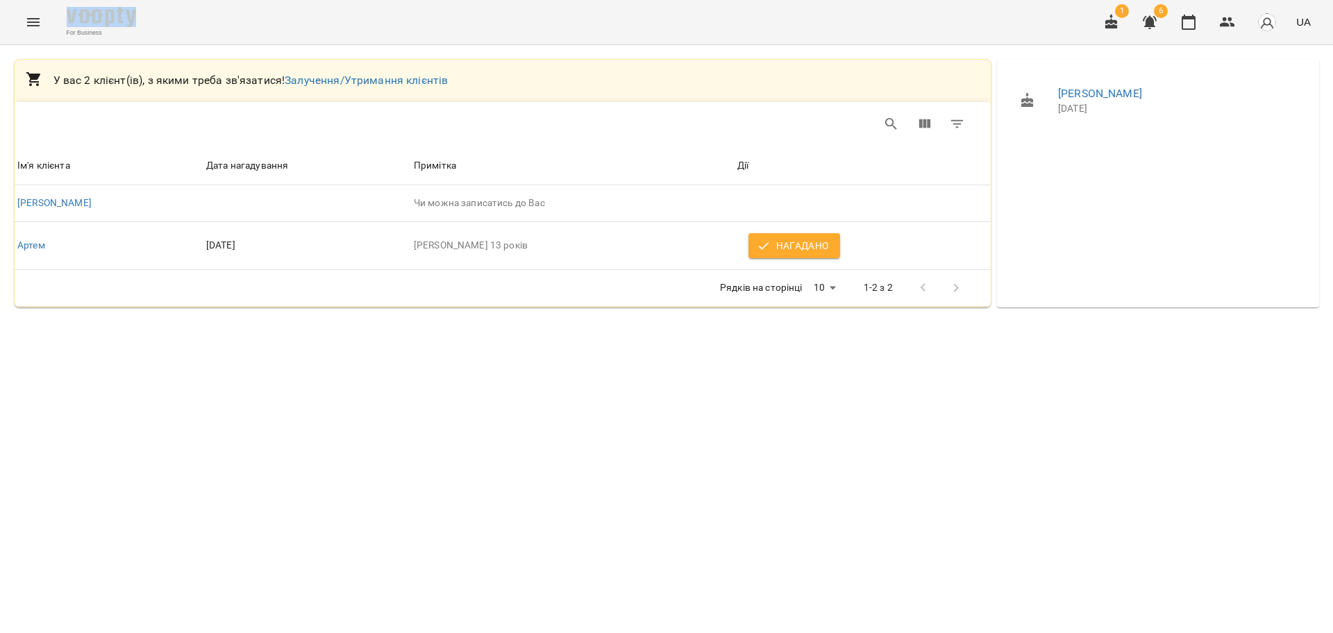
click at [62, 22] on div "For Business 1 6 UA" at bounding box center [666, 22] width 1333 height 44
click at [40, 30] on icon "Menu" at bounding box center [33, 22] width 17 height 17
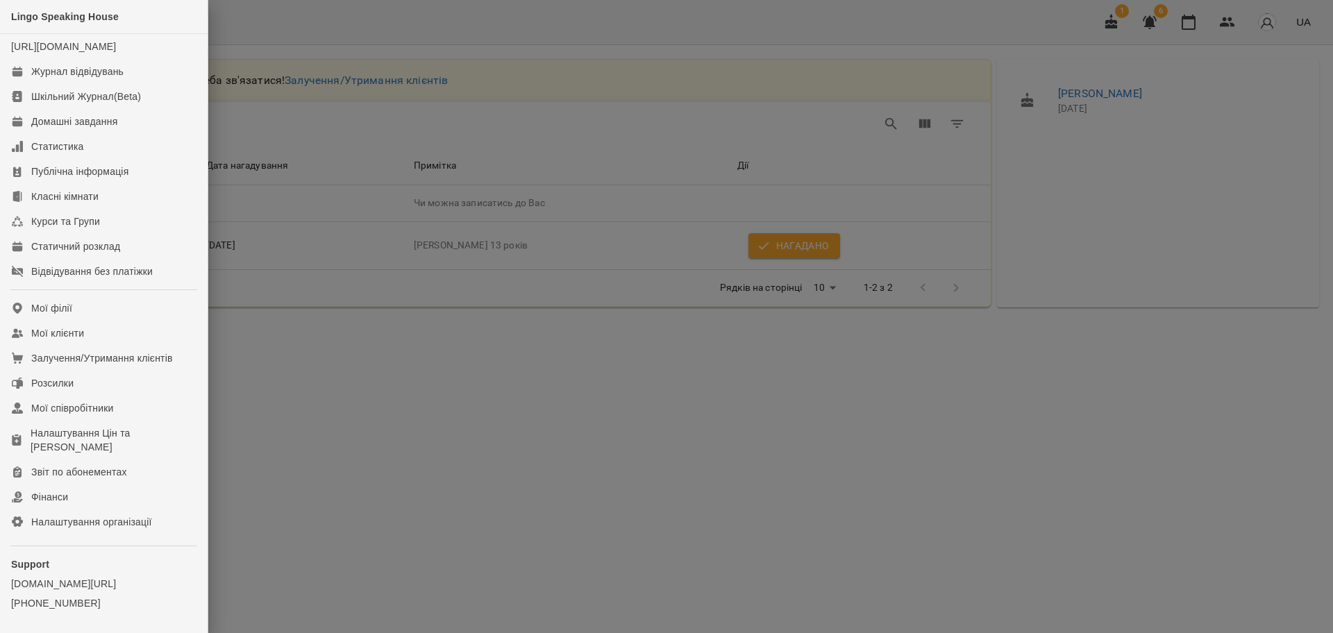
drag, startPoint x: 359, startPoint y: 40, endPoint x: 338, endPoint y: 21, distance: 28.5
click at [357, 40] on div at bounding box center [666, 316] width 1333 height 633
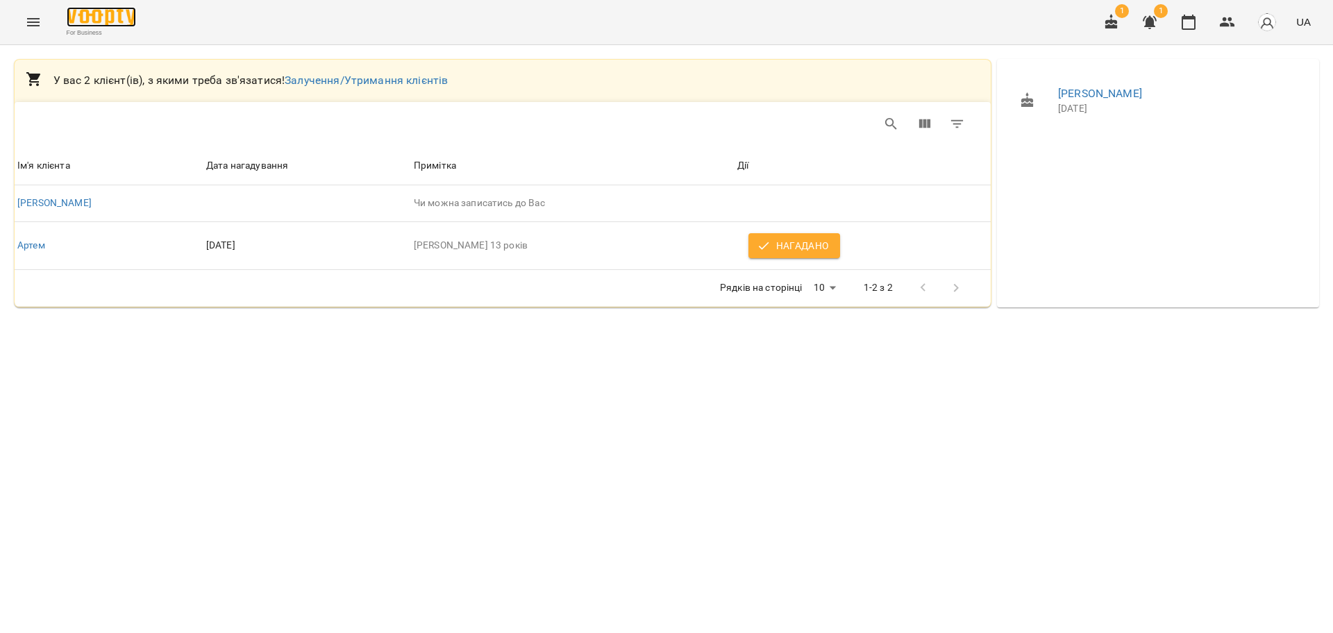
click at [105, 10] on img at bounding box center [101, 17] width 69 height 20
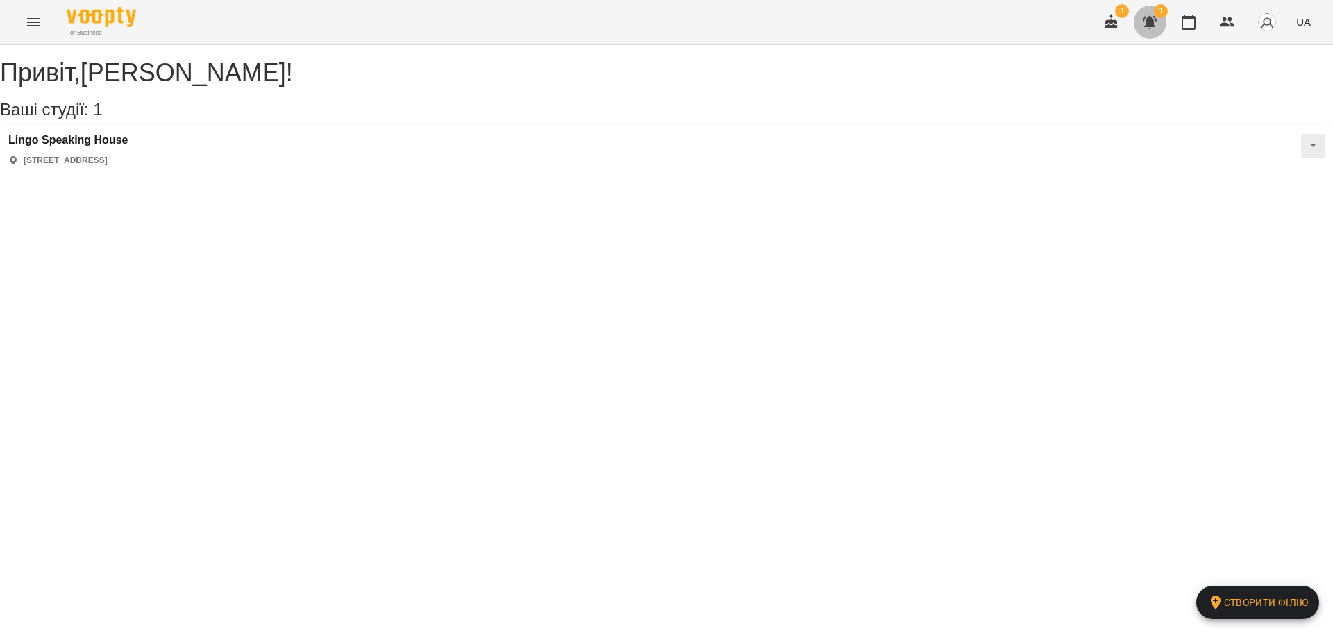
click at [1140, 29] on button "button" at bounding box center [1149, 22] width 33 height 33
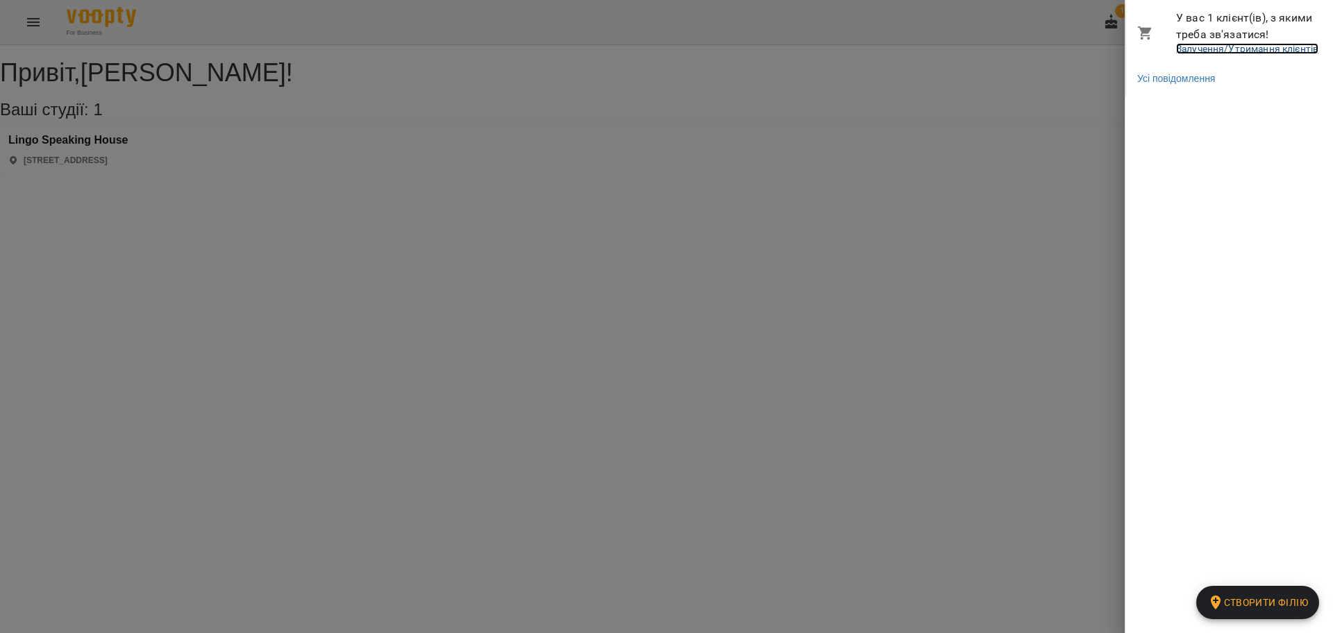
click at [1183, 47] on link "Залучення/Утримання клієнтів" at bounding box center [1247, 48] width 142 height 11
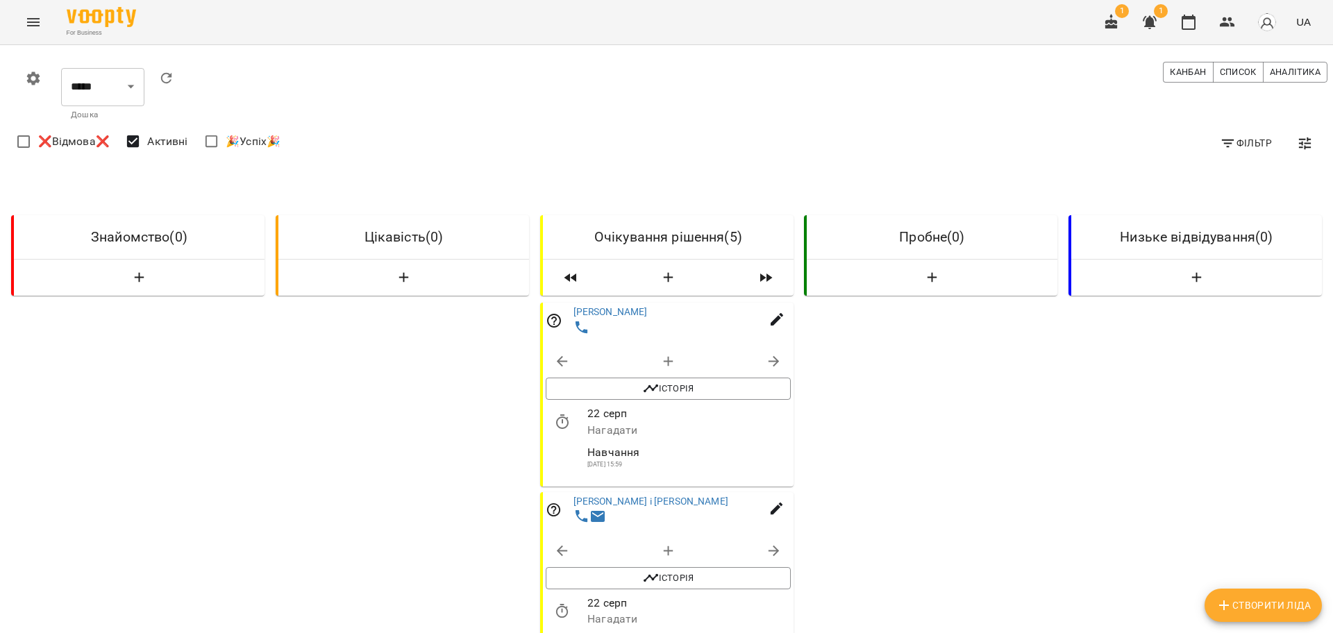
click at [1155, 19] on icon "button" at bounding box center [1149, 22] width 17 height 17
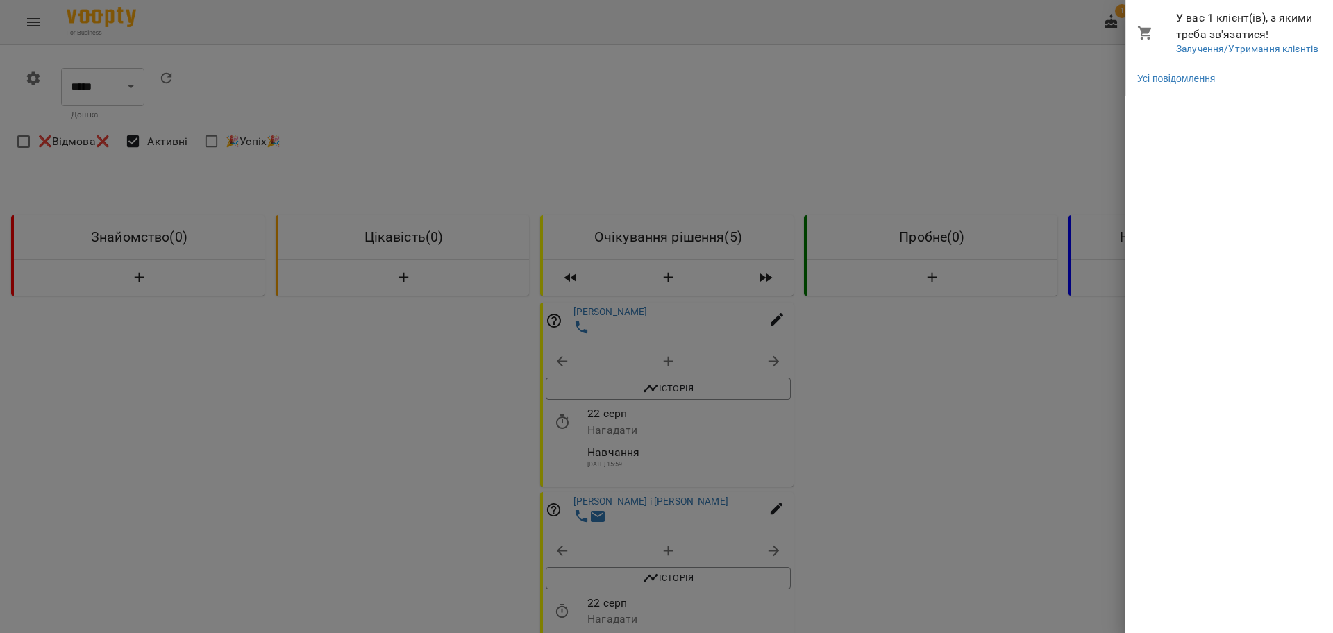
click at [1216, 26] on span "У вас 1 клієнт(ів), з якими треба зв'язатися!" at bounding box center [1249, 26] width 146 height 33
click at [991, 60] on div at bounding box center [666, 316] width 1333 height 633
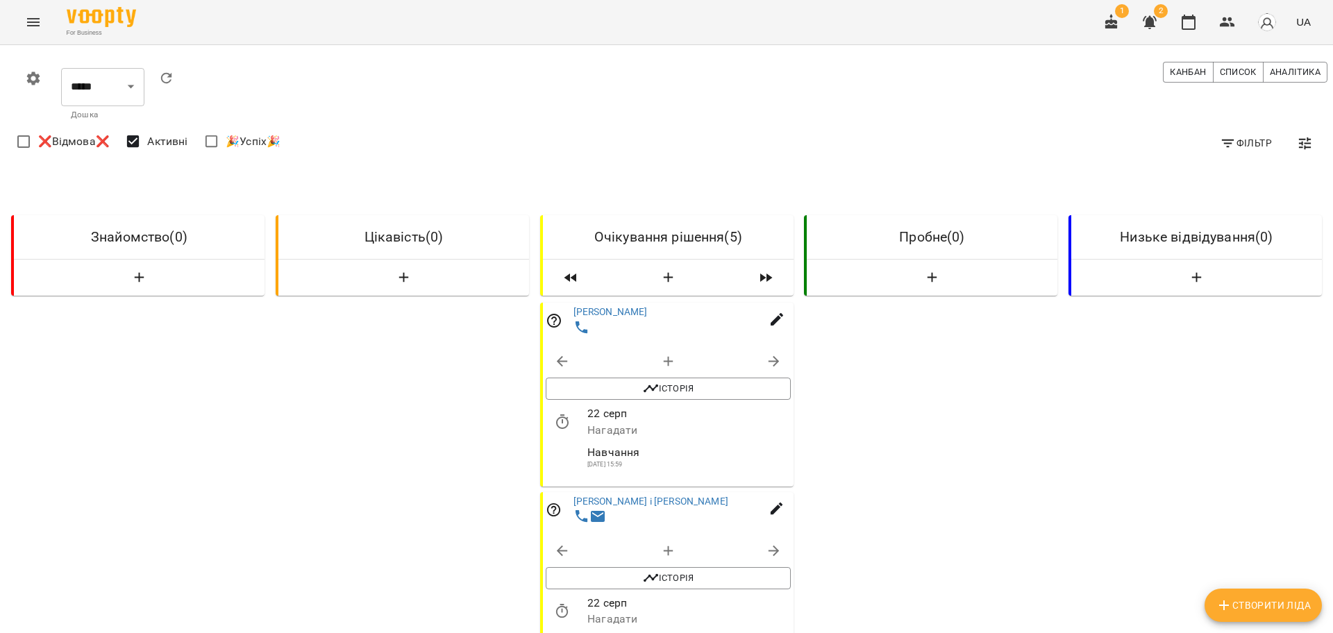
click at [1147, 25] on icon "button" at bounding box center [1150, 22] width 14 height 13
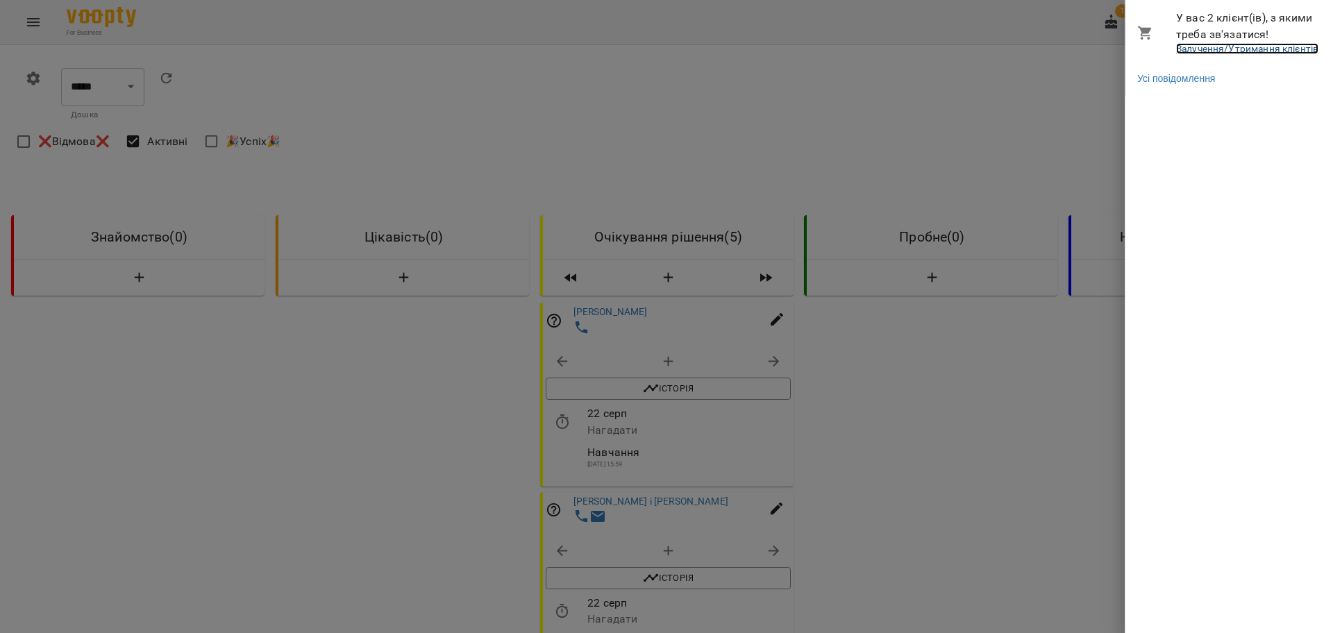
click at [1203, 45] on link "Залучення/Утримання клієнтів" at bounding box center [1247, 48] width 142 height 11
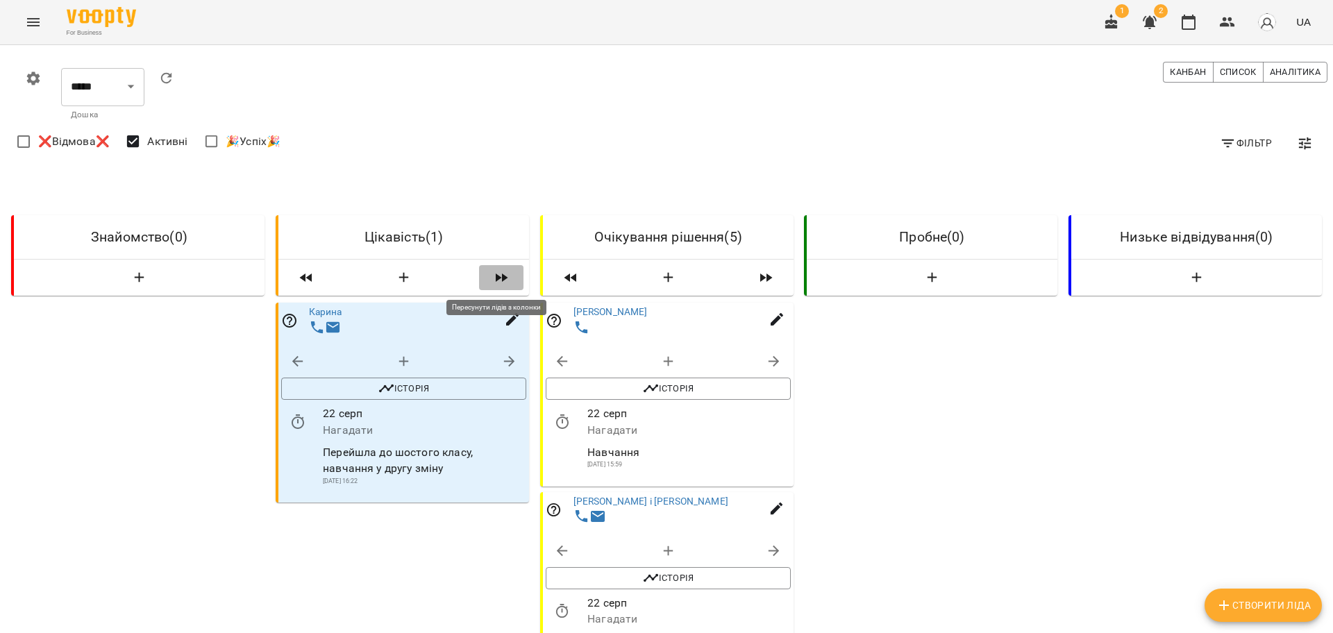
click at [498, 278] on icon "button" at bounding box center [502, 278] width 12 height 8
select select "*"
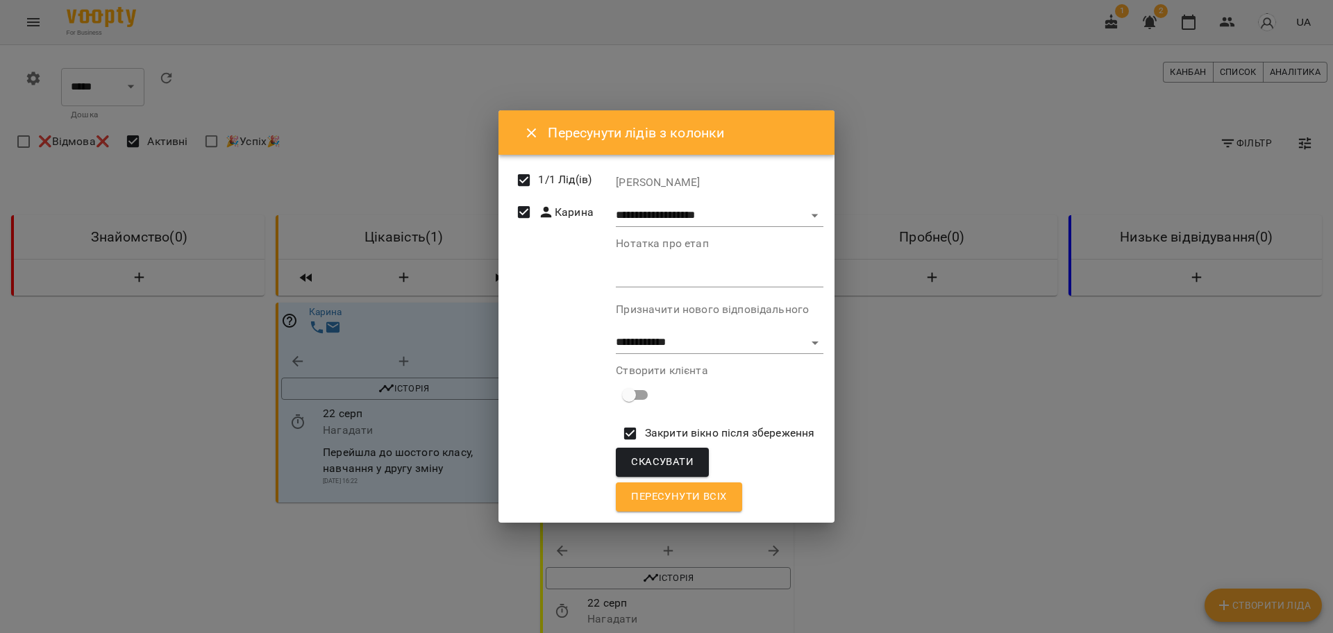
click at [685, 494] on span "Пересунути всіх" at bounding box center [678, 497] width 95 height 18
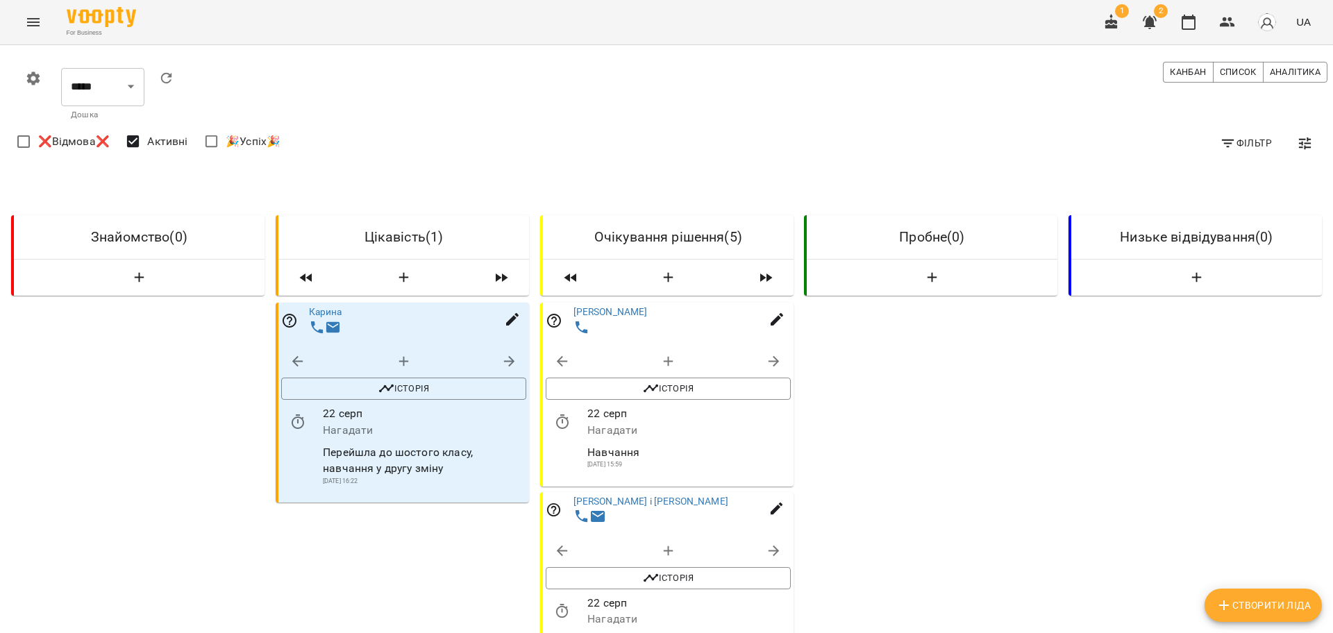
click at [89, 146] on span "❌Відмова❌" at bounding box center [74, 141] width 72 height 17
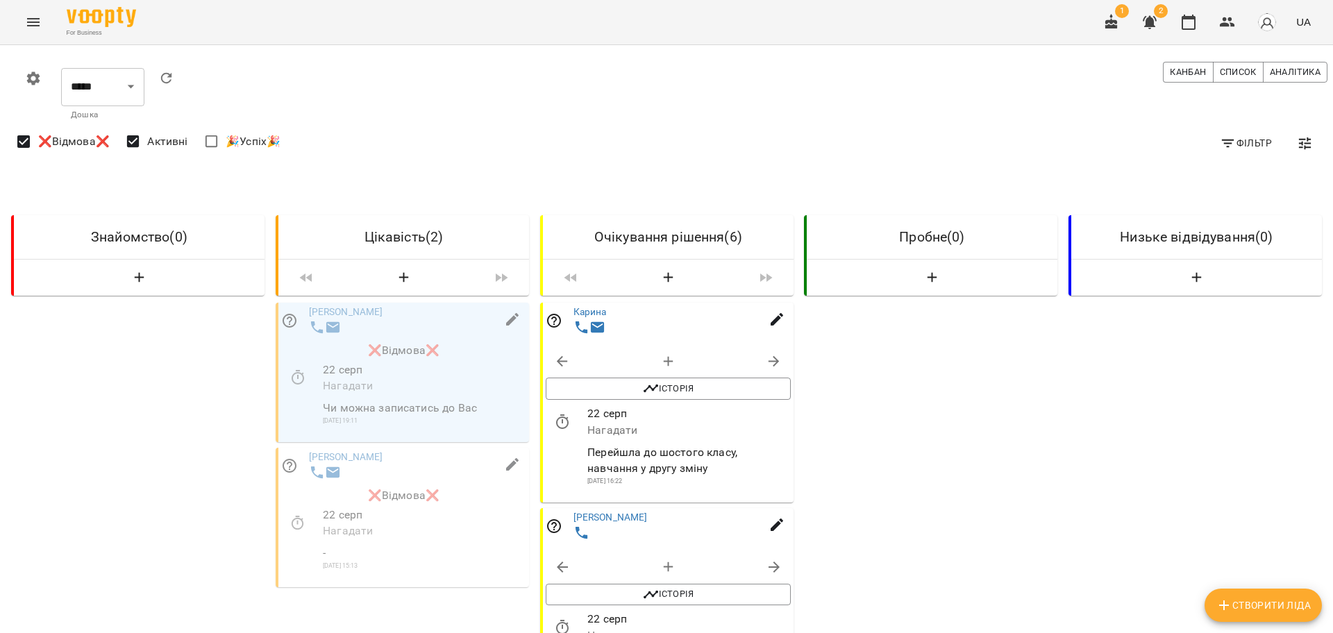
drag, startPoint x: 51, startPoint y: 147, endPoint x: 60, endPoint y: 154, distance: 11.9
click at [55, 152] on label "❌Відмова❌" at bounding box center [59, 141] width 101 height 29
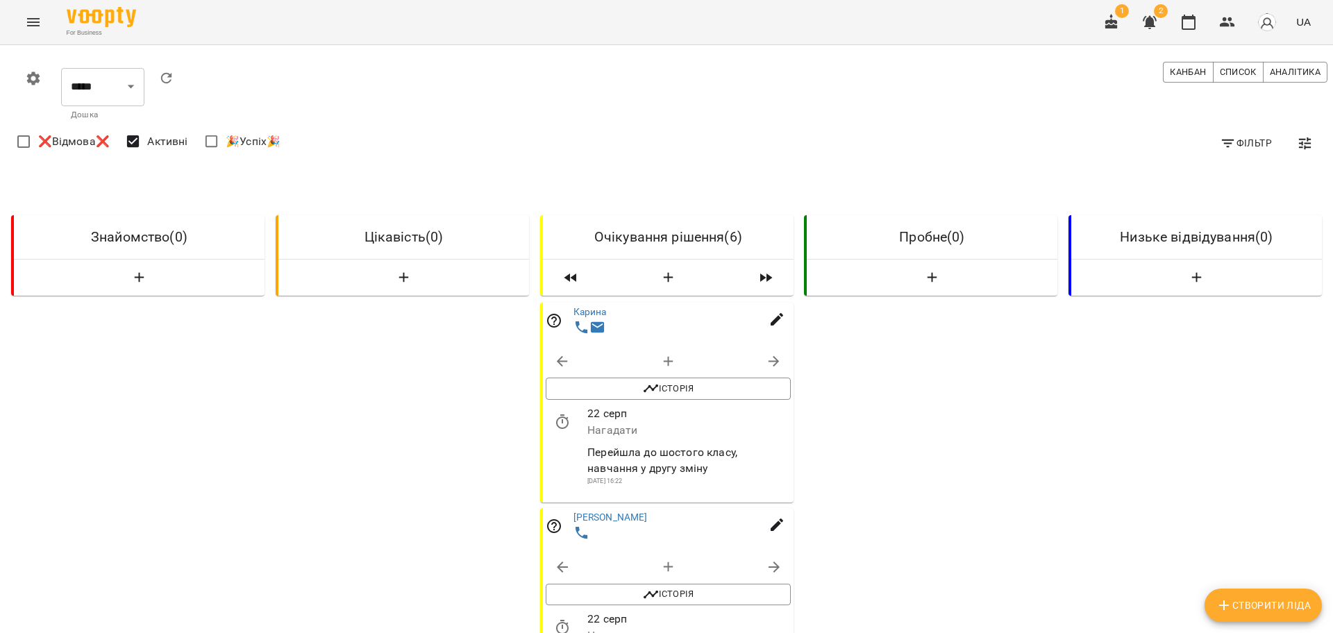
click at [228, 145] on span "🎉Успіх🎉" at bounding box center [253, 141] width 55 height 17
click at [71, 139] on span "❌Відмова❌" at bounding box center [74, 141] width 72 height 17
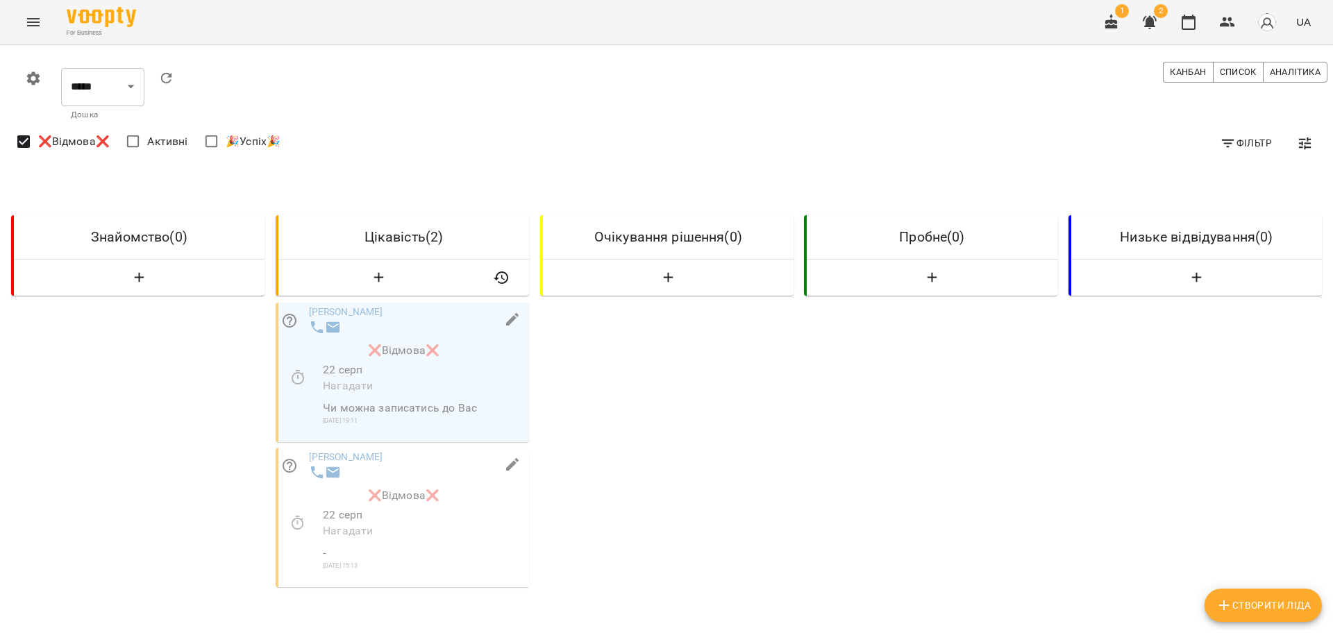
click at [151, 138] on span "Активні" at bounding box center [167, 141] width 40 height 17
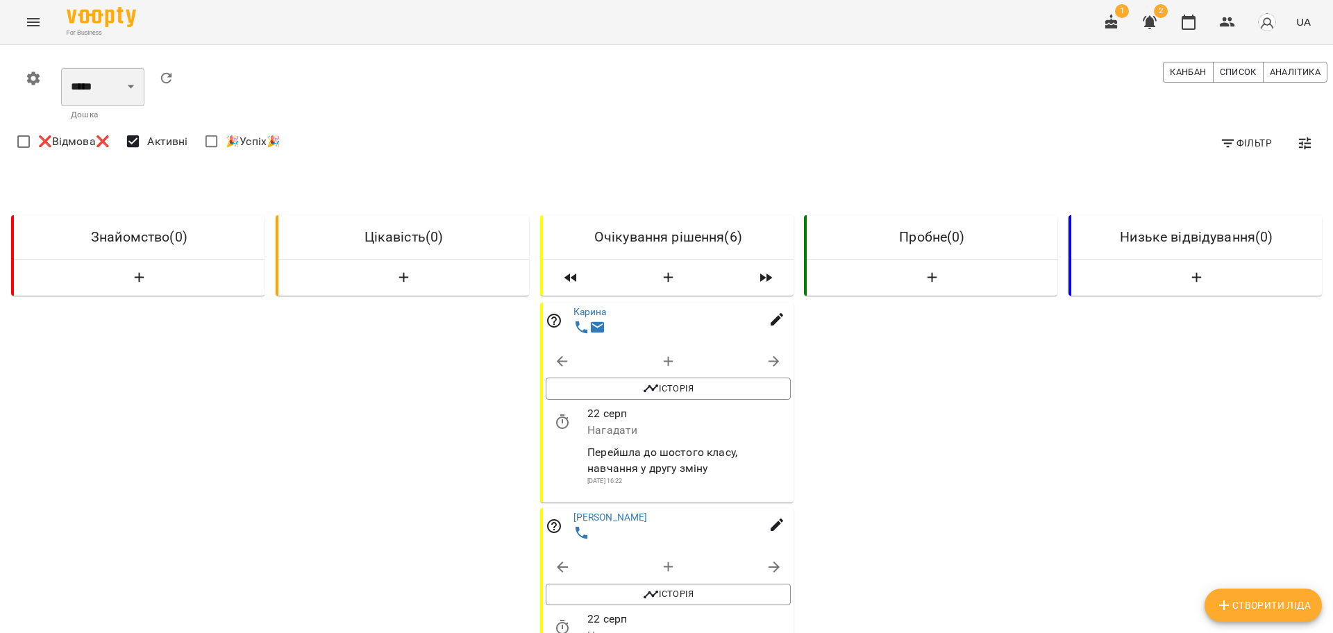
click at [133, 85] on select "*****" at bounding box center [102, 86] width 83 height 39
click at [1157, 15] on span "2" at bounding box center [1161, 11] width 14 height 14
click at [1151, 19] on icon "button" at bounding box center [1150, 22] width 14 height 13
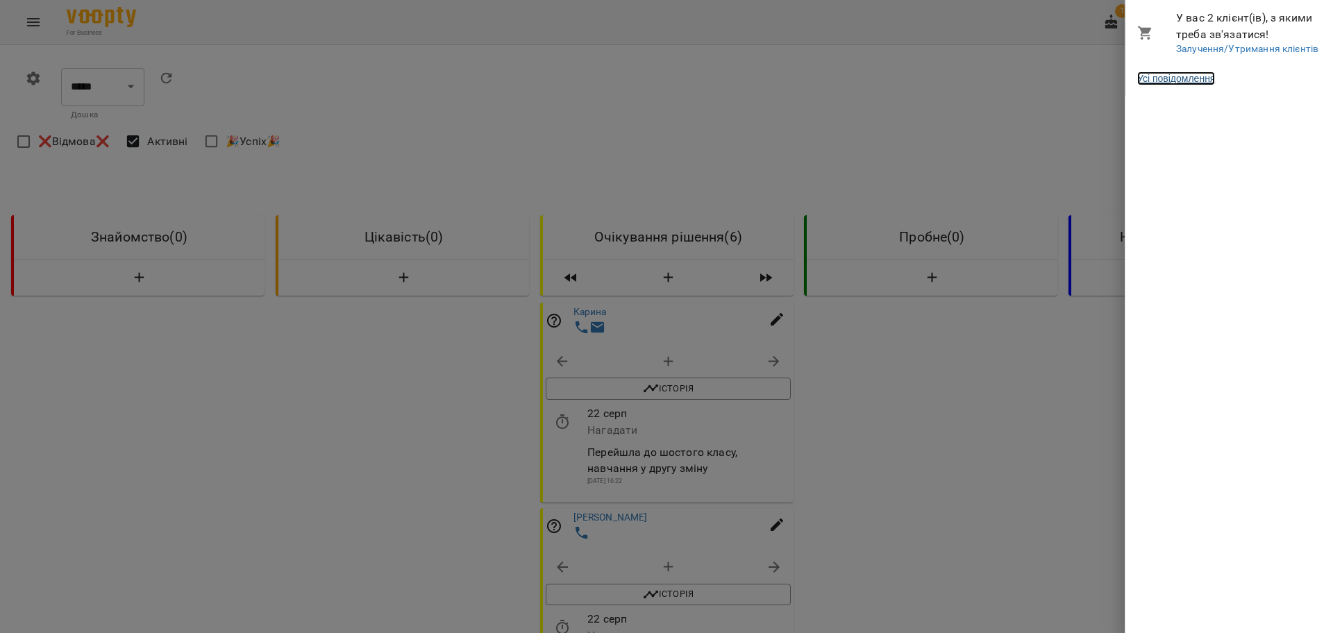
click at [1174, 74] on link "Усі повідомлення" at bounding box center [1176, 79] width 78 height 14
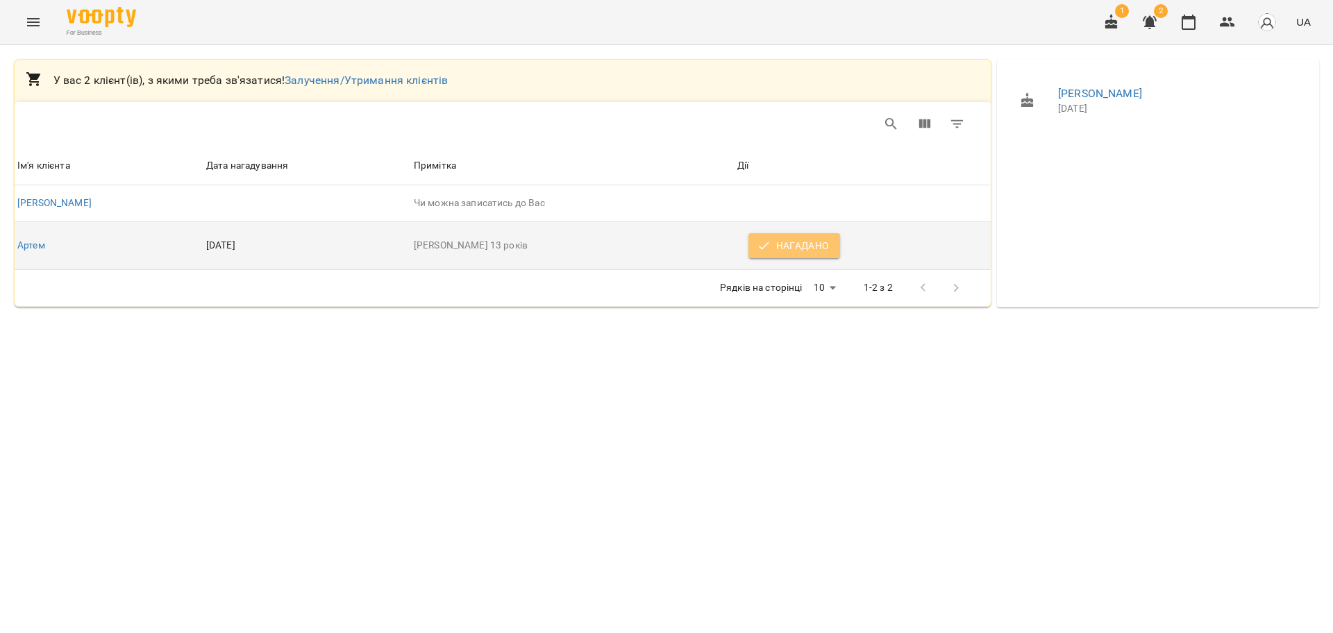
click at [810, 249] on span "Нагадано" at bounding box center [794, 245] width 69 height 17
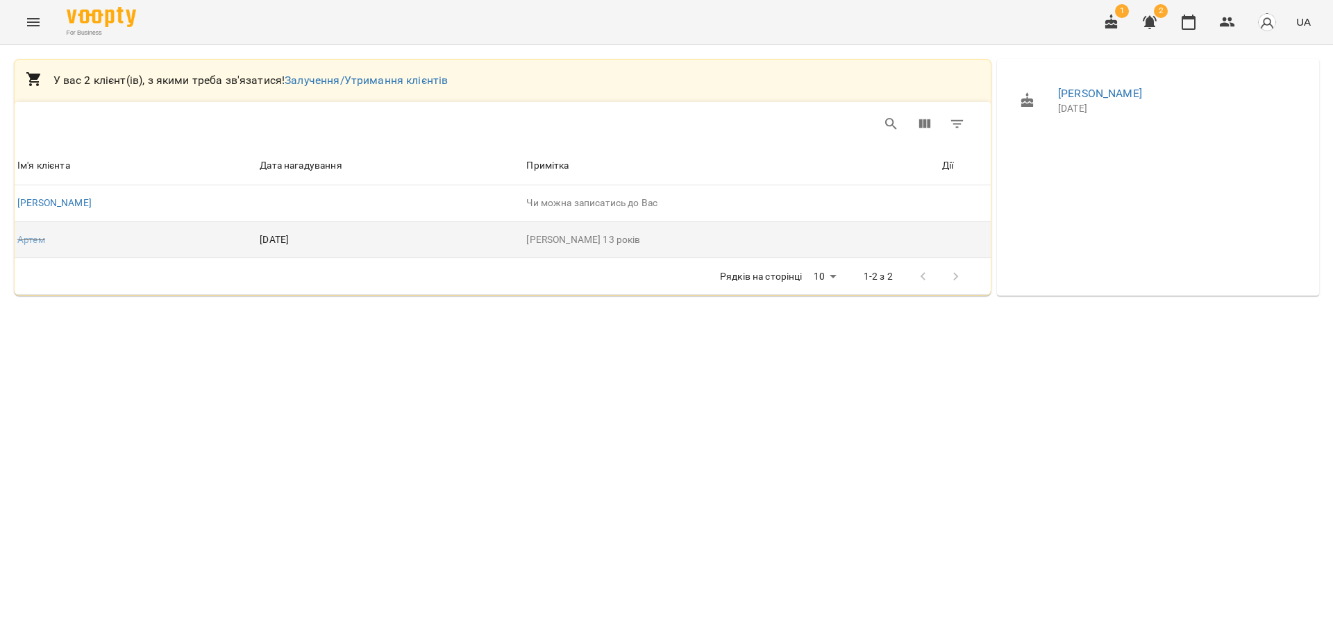
click at [405, 90] on div "У вас 2 клієнт(ів), з якими треба зв'язатися! Залучення/Утримання клієнтів" at bounding box center [503, 81] width 976 height 42
click at [374, 82] on link "Залучення/Утримання клієнтів" at bounding box center [366, 80] width 163 height 13
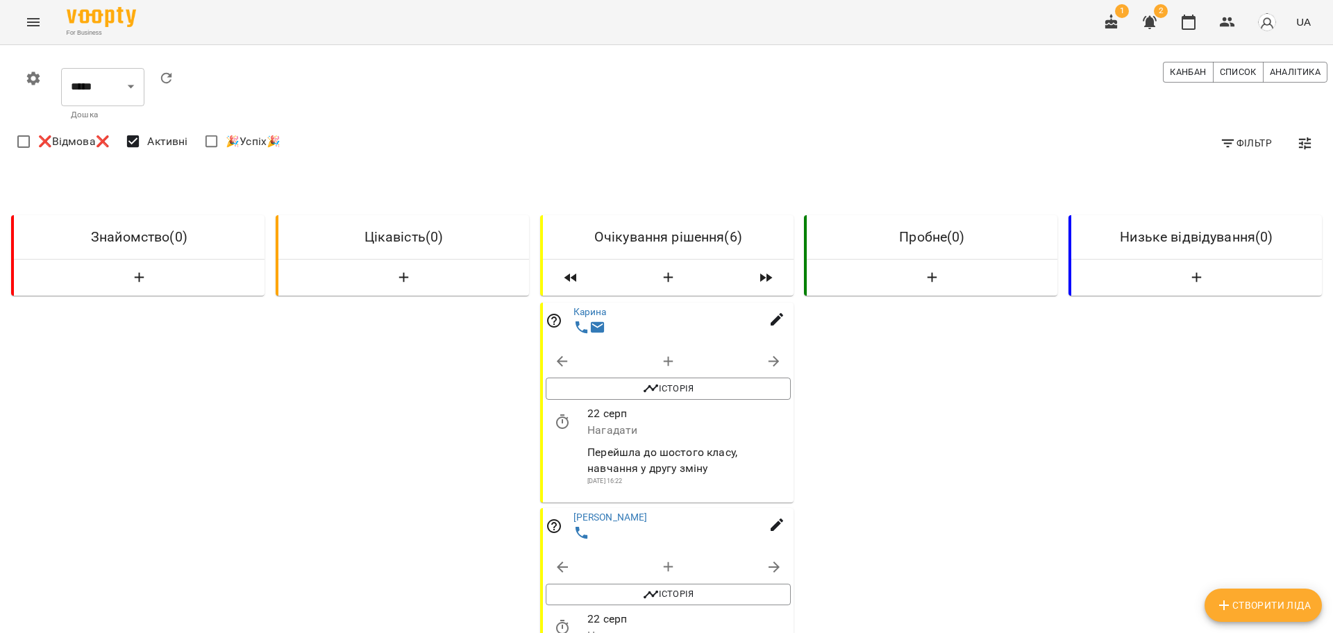
click at [1156, 17] on icon "button" at bounding box center [1150, 22] width 14 height 13
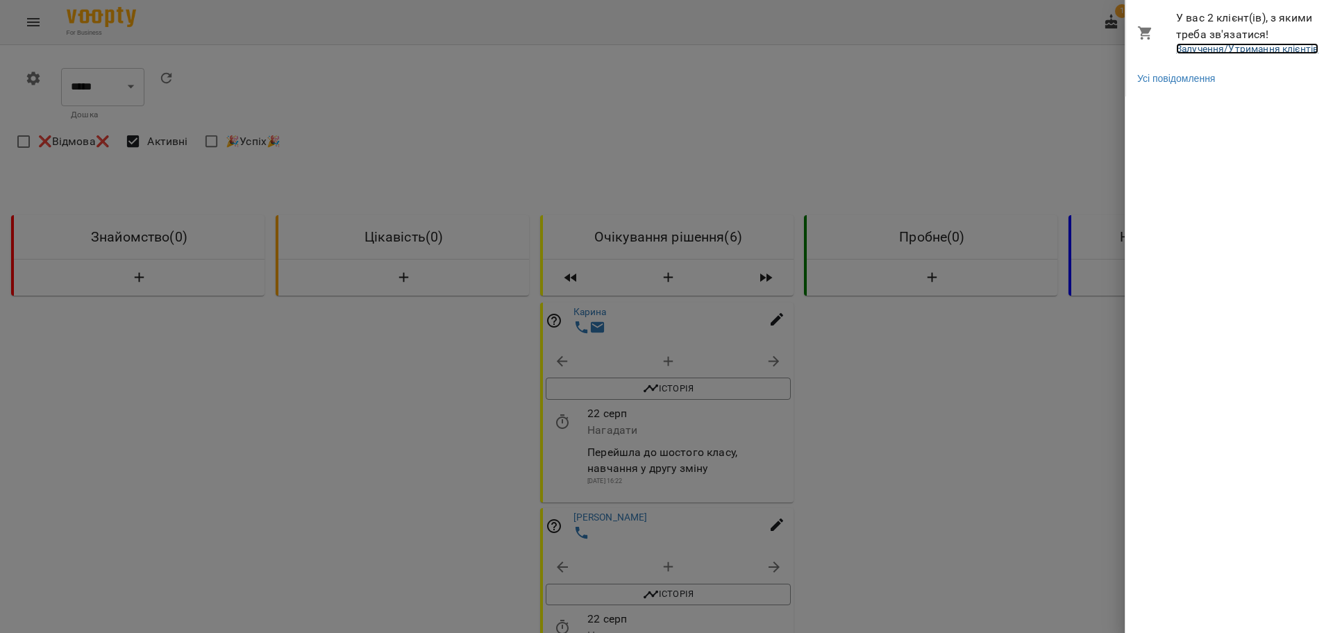
click at [1188, 52] on link "Залучення/Утримання клієнтів" at bounding box center [1247, 48] width 142 height 11
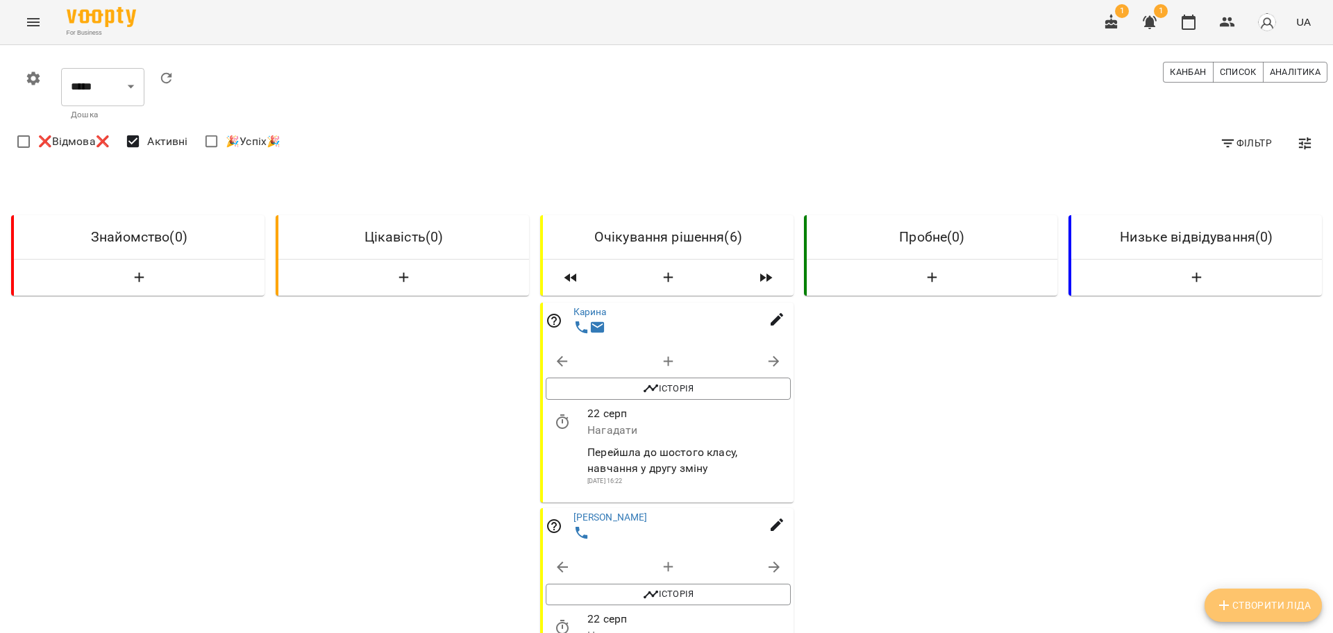
click at [1250, 604] on span "Створити Ліда" at bounding box center [1263, 605] width 95 height 17
select select "**"
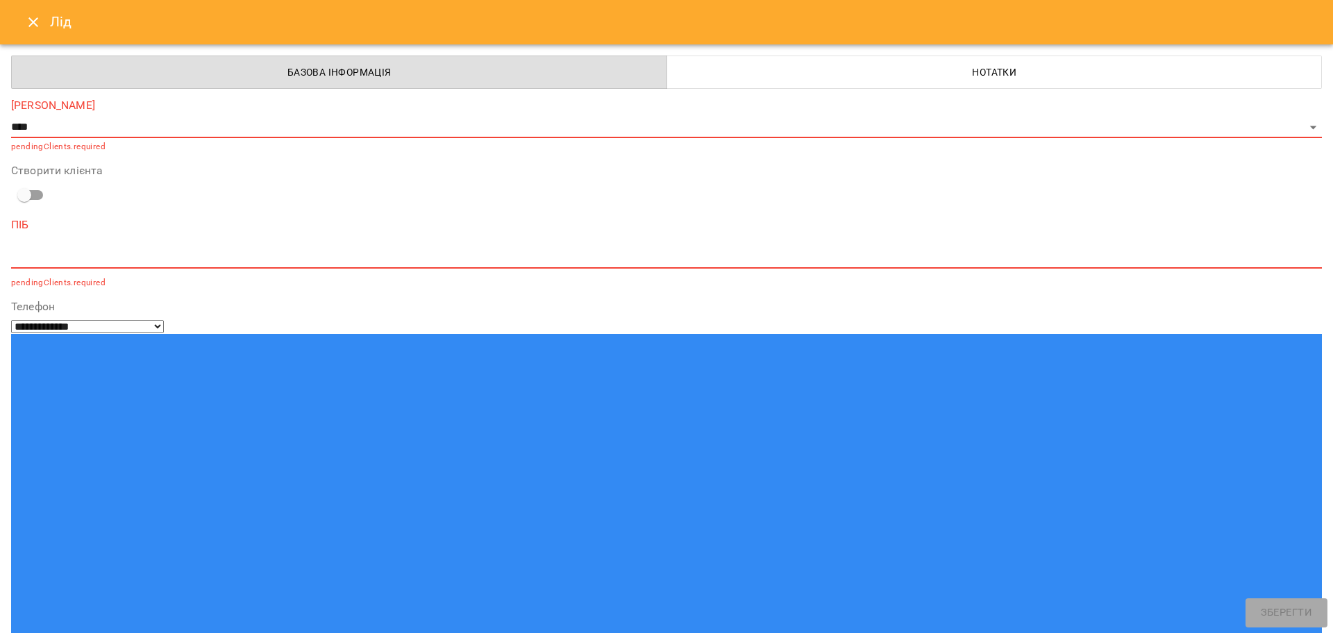
click at [36, 27] on icon "Close" at bounding box center [33, 22] width 17 height 17
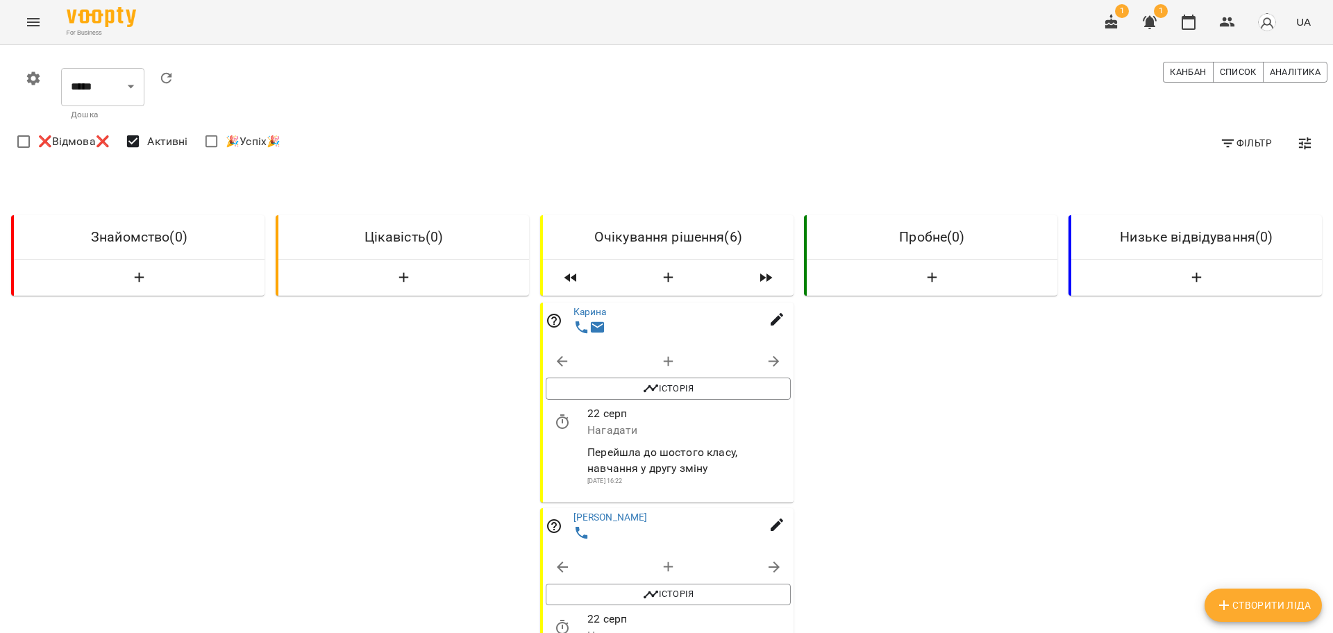
click at [24, 31] on button "Menu" at bounding box center [33, 22] width 33 height 33
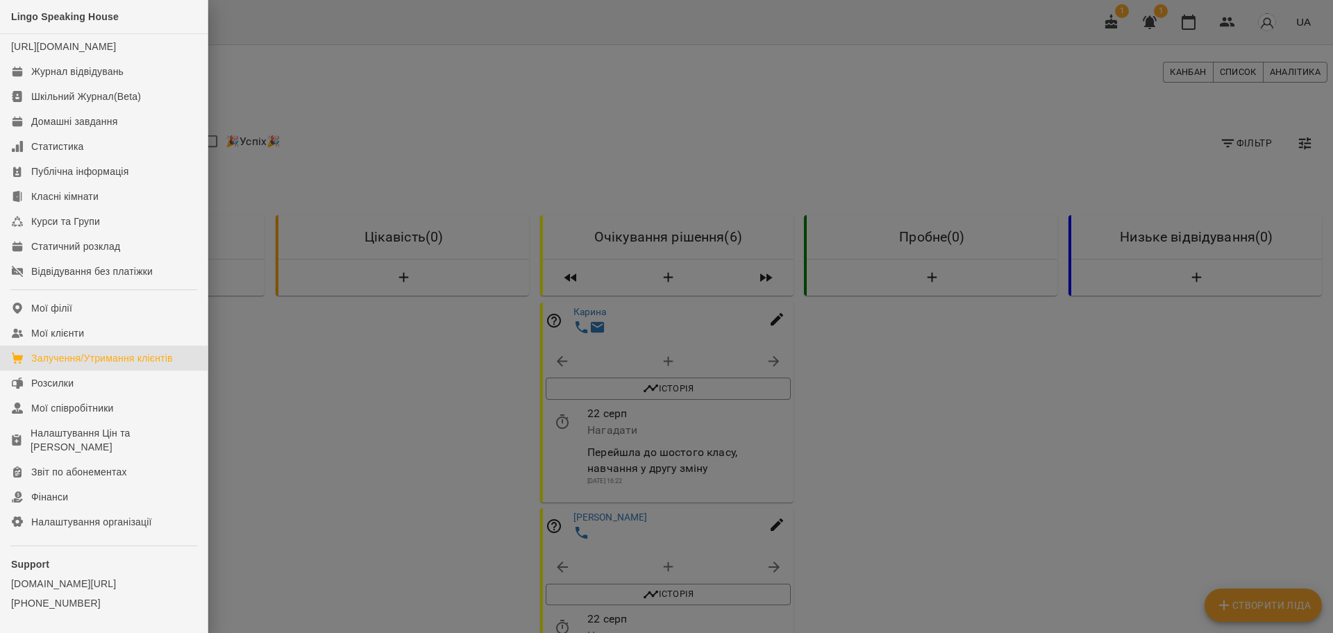
click at [319, 108] on div at bounding box center [666, 316] width 1333 height 633
